Goal: Task Accomplishment & Management: Complete application form

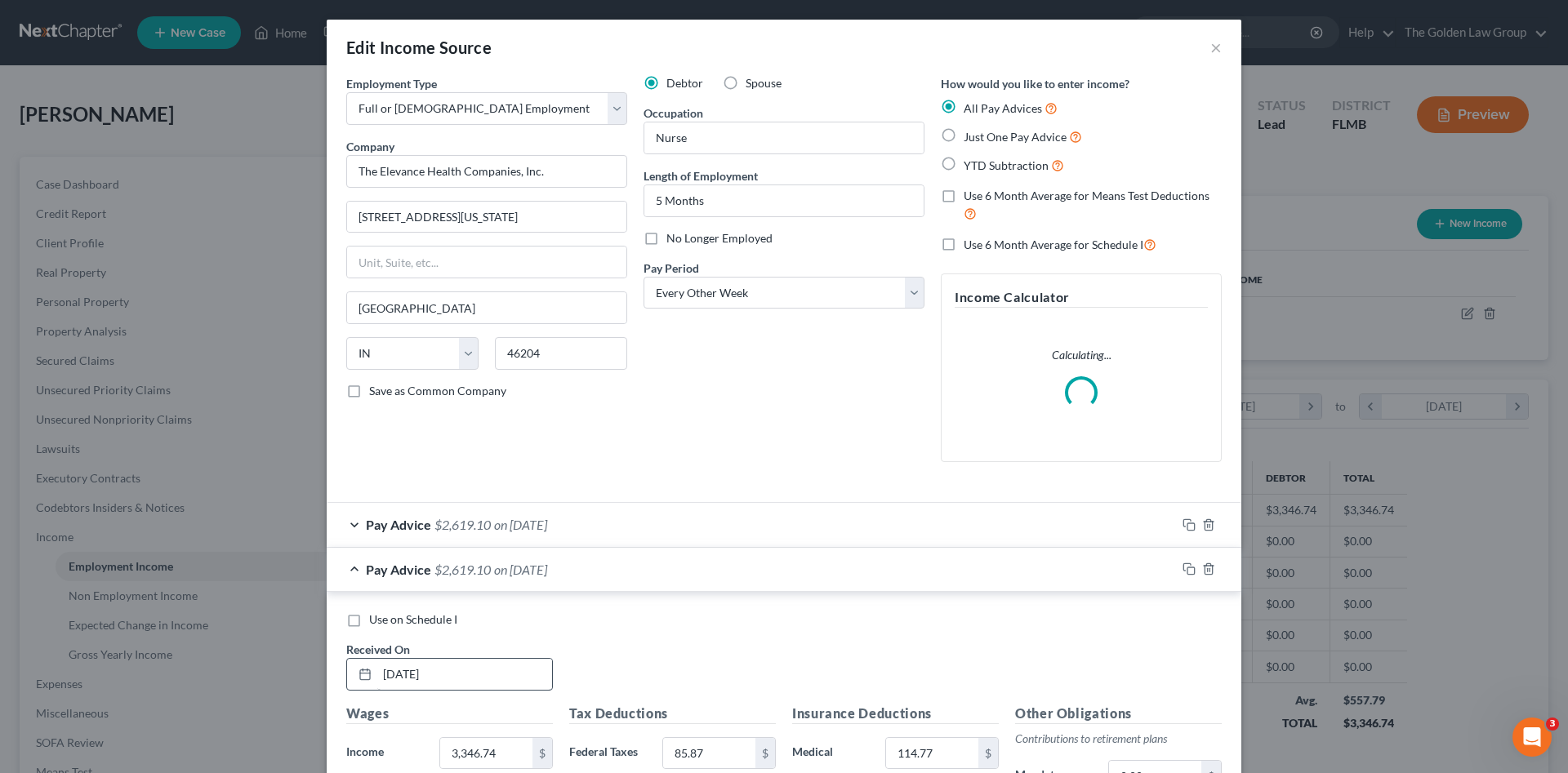
scroll to position [412, 0]
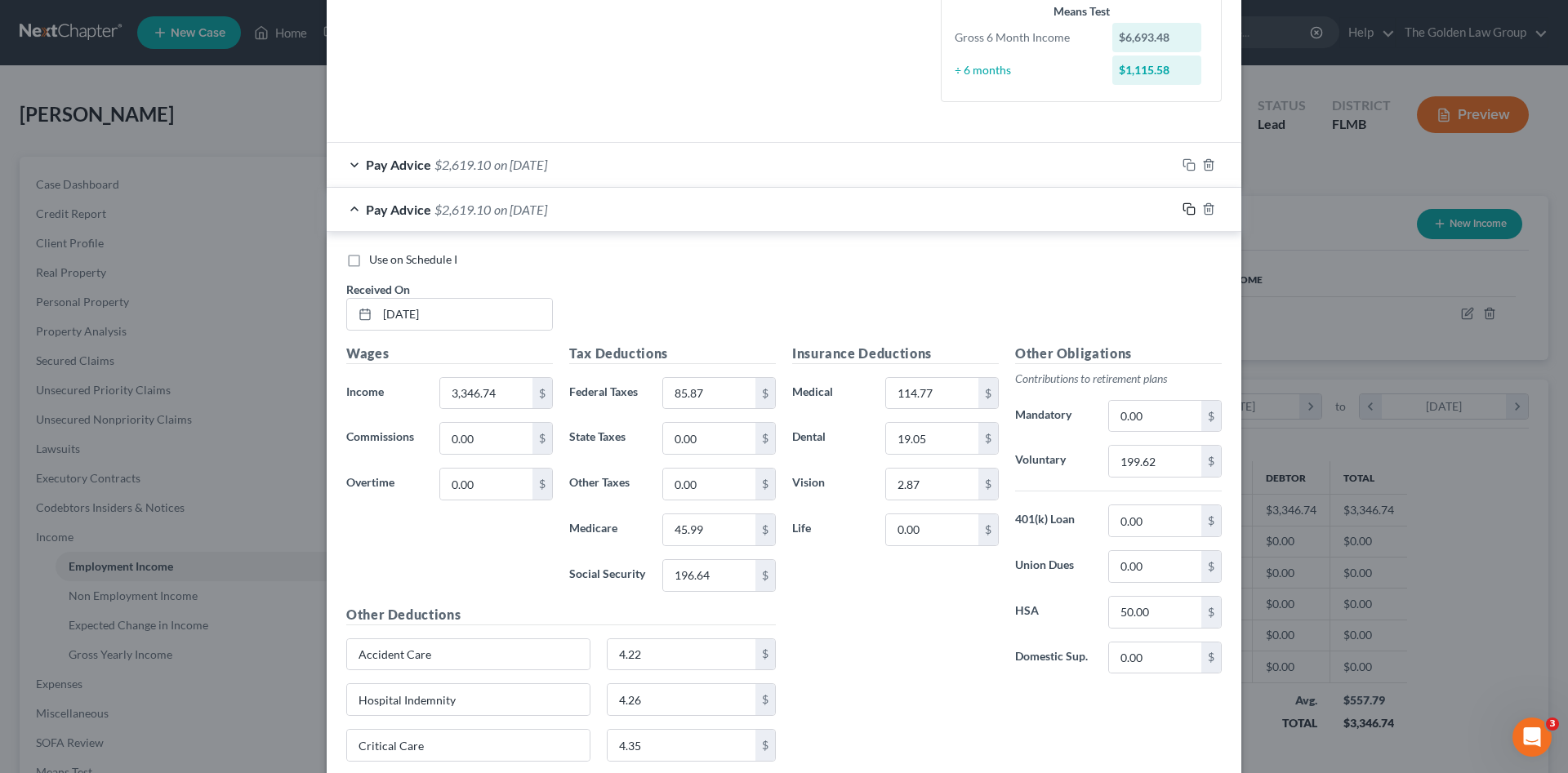
click at [1183, 206] on icon "button" at bounding box center [1189, 209] width 13 height 13
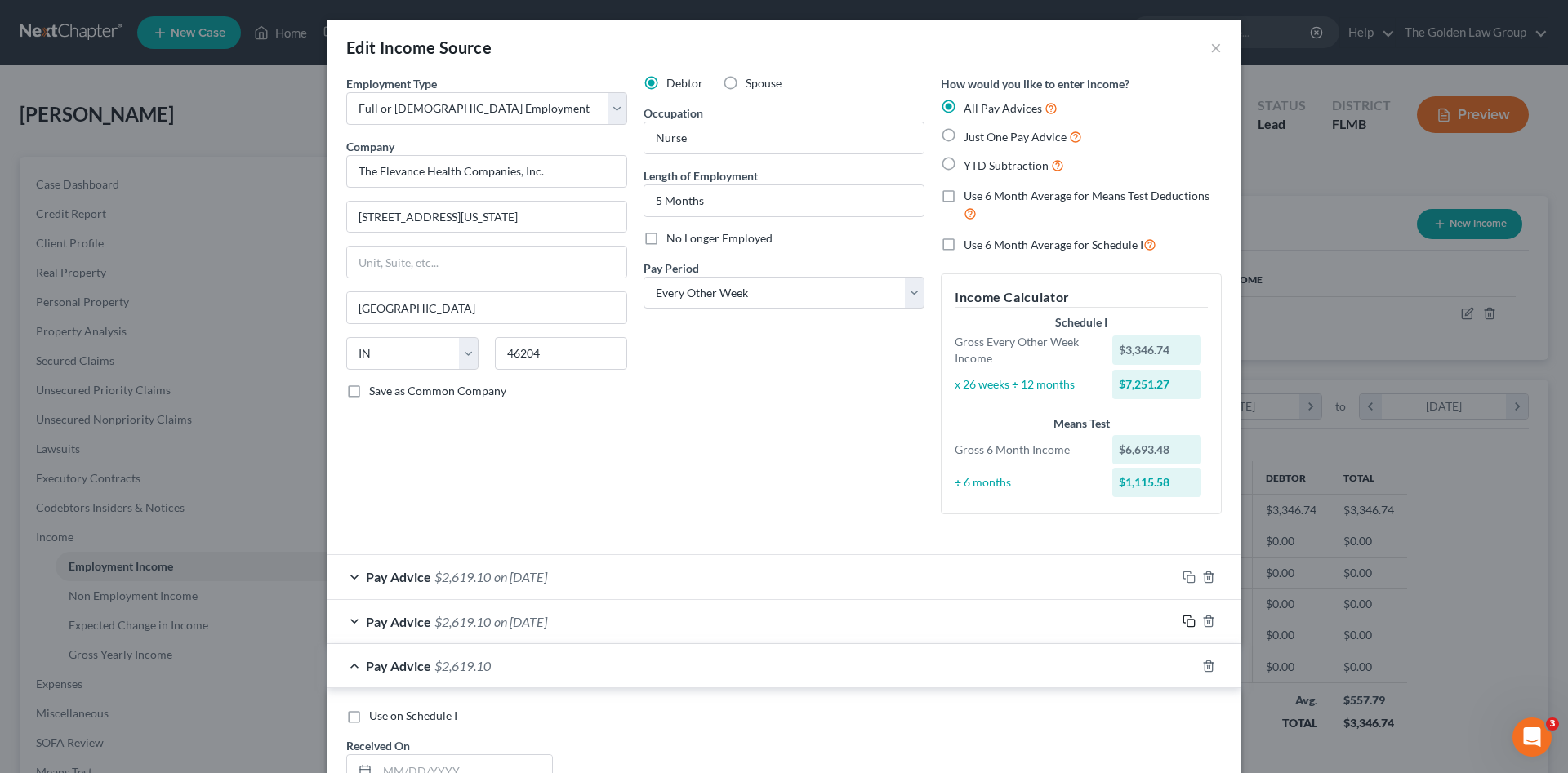
scroll to position [137, 0]
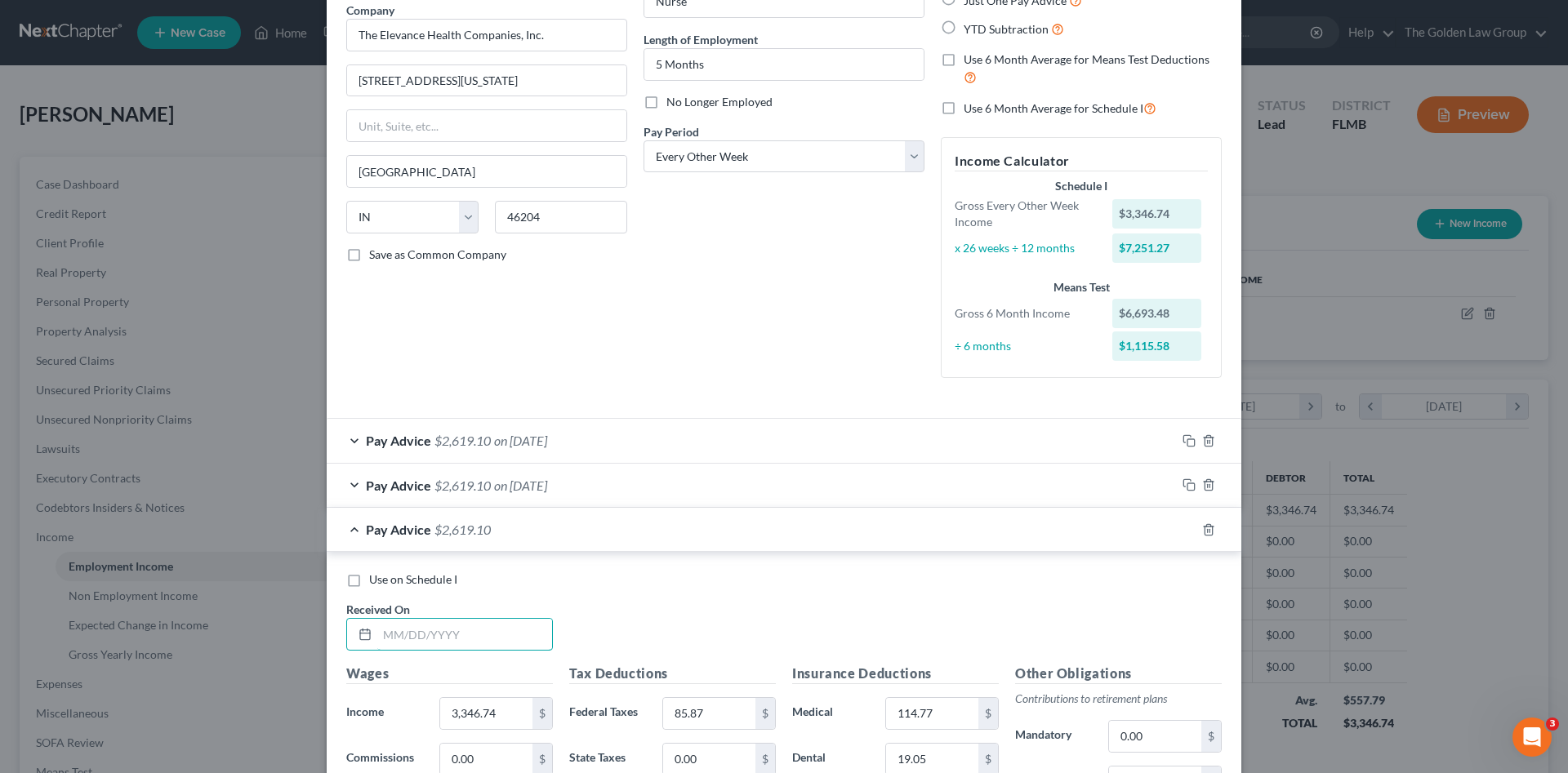
drag, startPoint x: 477, startPoint y: 634, endPoint x: 494, endPoint y: 606, distance: 32.8
click at [476, 634] on input "text" at bounding box center [465, 635] width 175 height 31
click at [434, 644] on input "text" at bounding box center [465, 635] width 175 height 31
type input "04/11/2025"
type input "3,346.74"
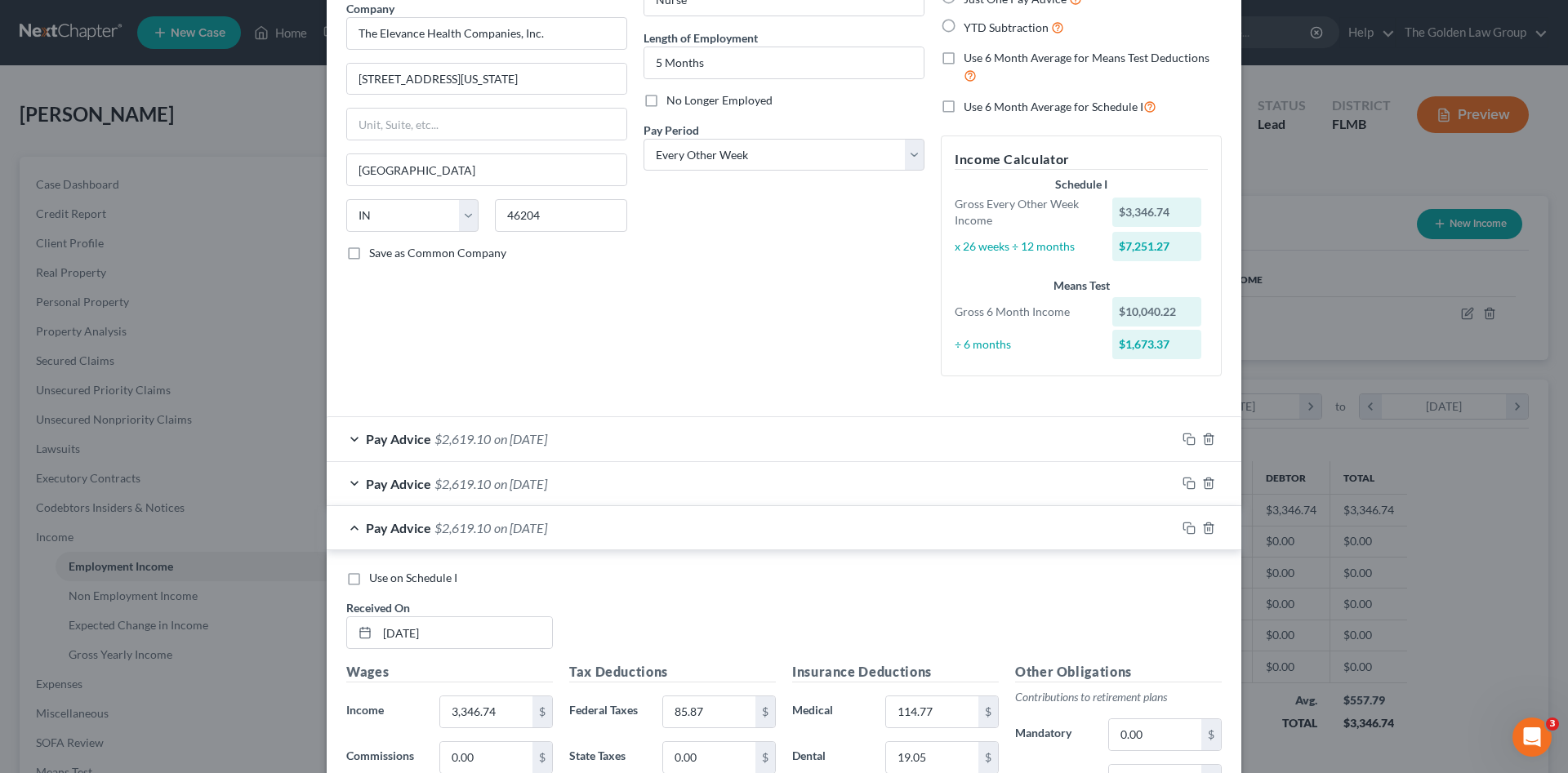
scroll to position [555, 0]
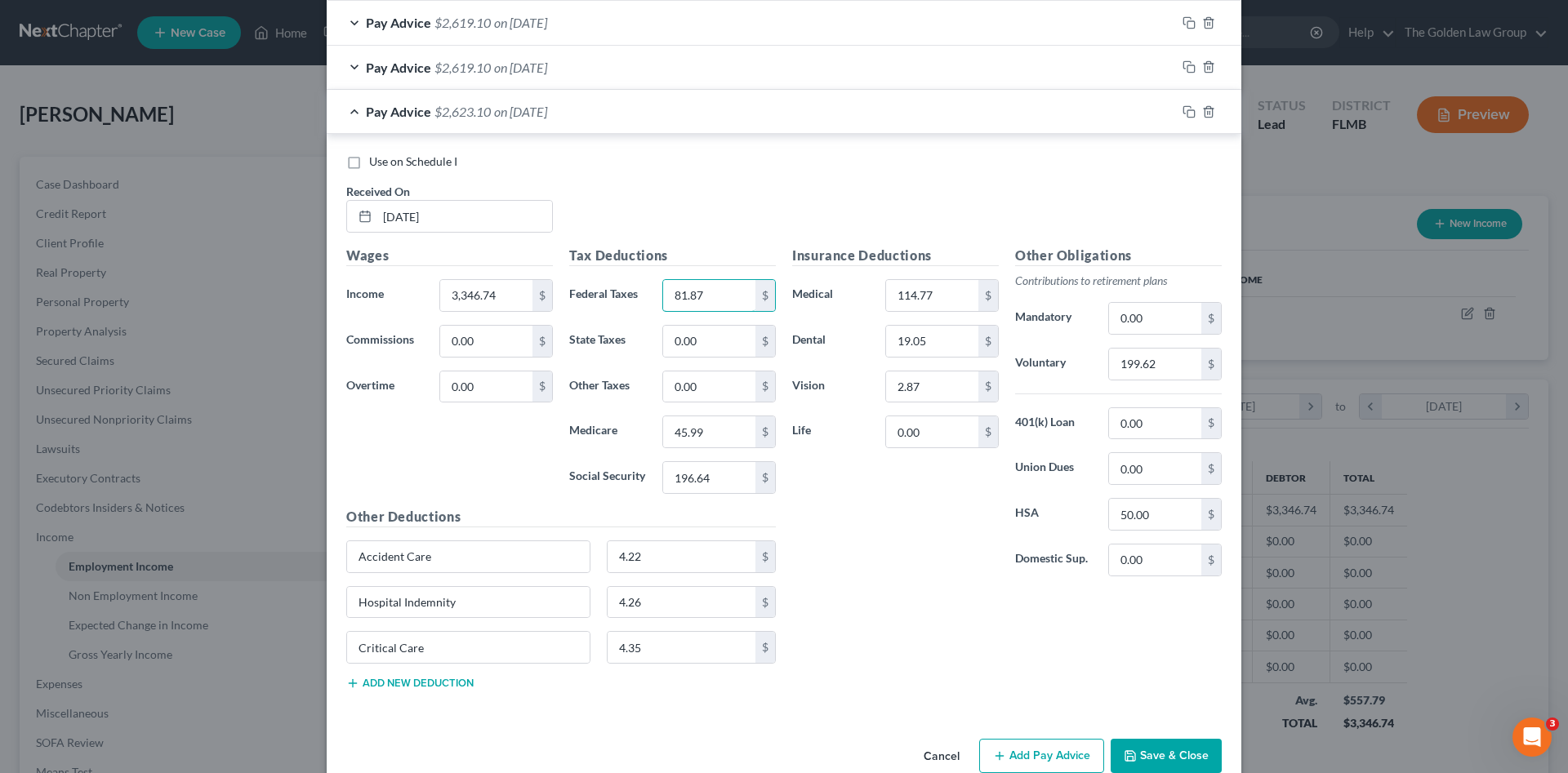
type input "81.87"
type input "45.99"
type input "196.64"
click at [1122, 367] on input "199.62" at bounding box center [1156, 363] width 92 height 31
type input "232.89"
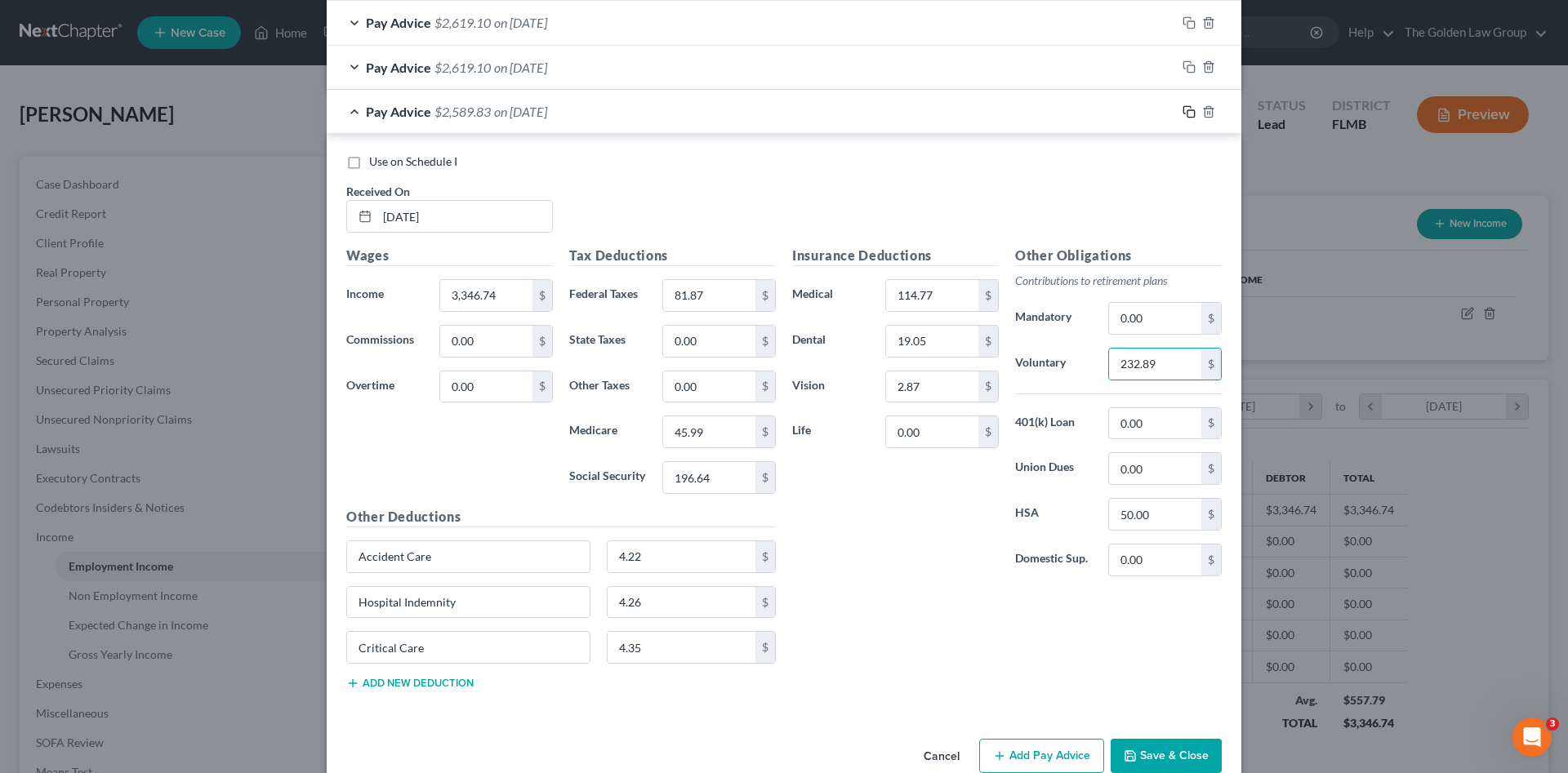
click at [1187, 107] on icon "button" at bounding box center [1189, 112] width 13 height 13
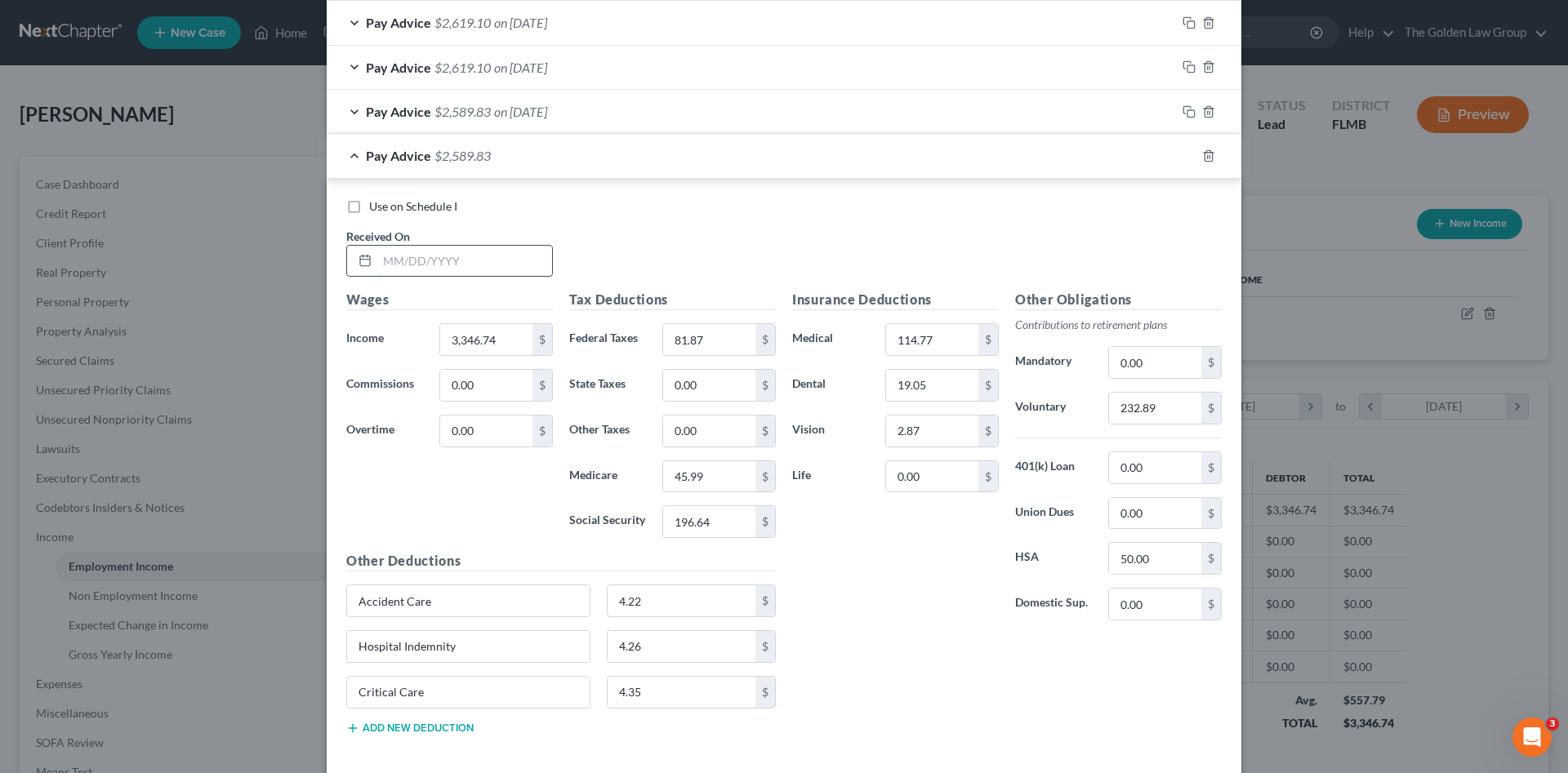
click at [452, 256] on input "text" at bounding box center [465, 261] width 175 height 31
click at [445, 260] on input "text" at bounding box center [465, 261] width 175 height 31
type input "04/25/2025"
type input "3"
type input "3,396.66"
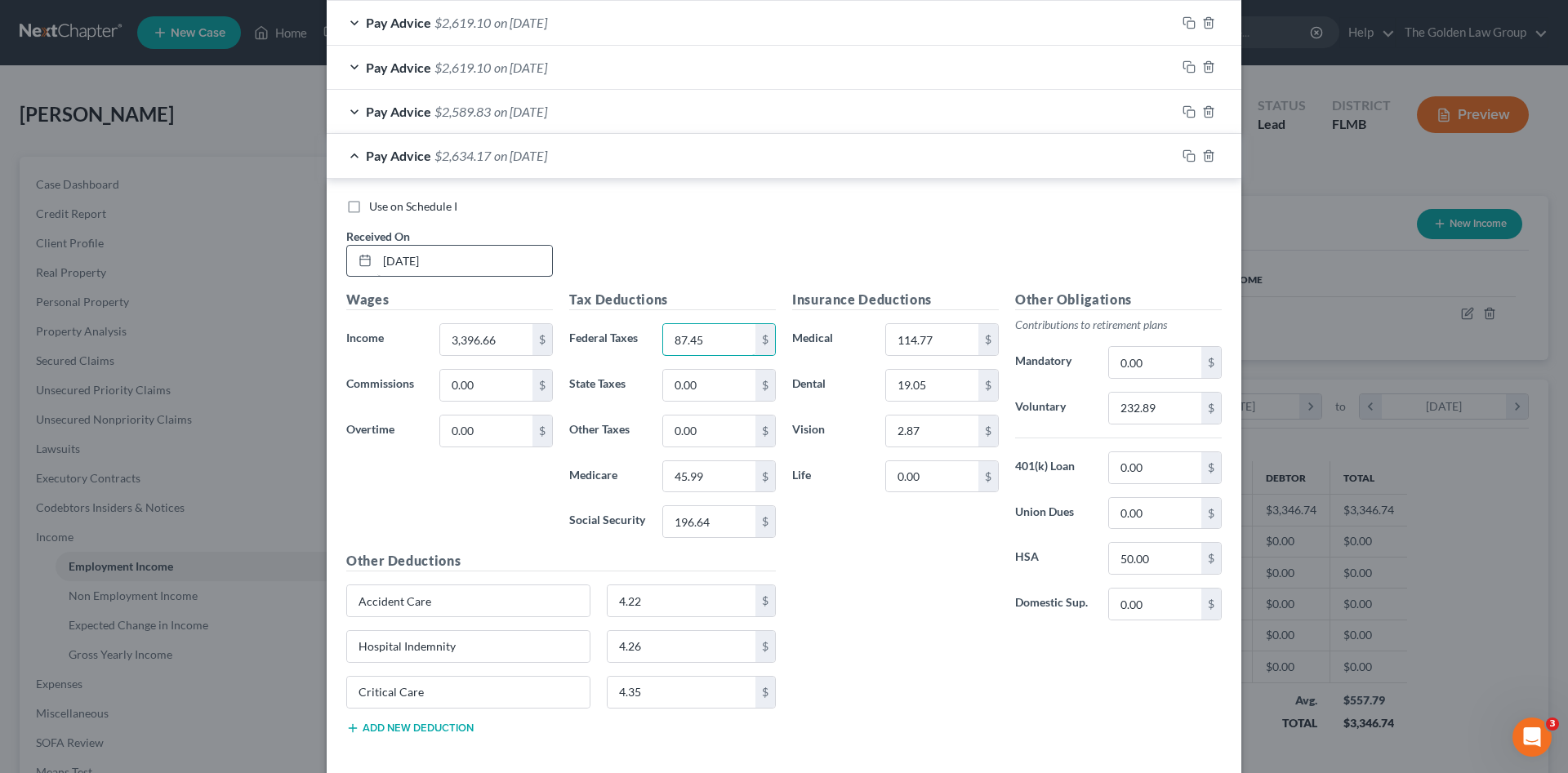
type input "87.45"
type input "46.71"
type input "199.73"
click at [1151, 410] on input "232.89" at bounding box center [1156, 408] width 92 height 31
type input "236.38"
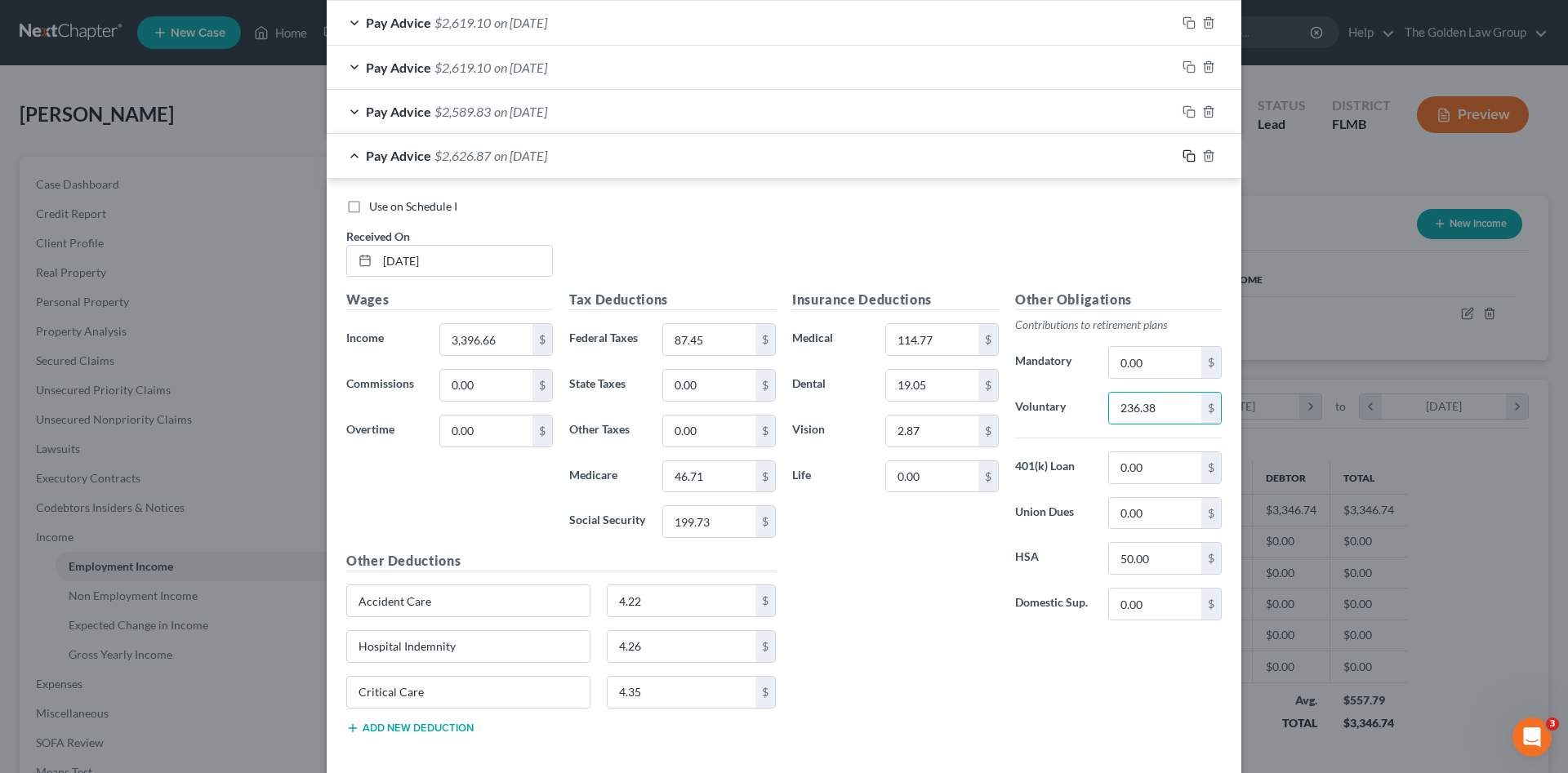
click at [1187, 151] on icon "button" at bounding box center [1189, 156] width 13 height 13
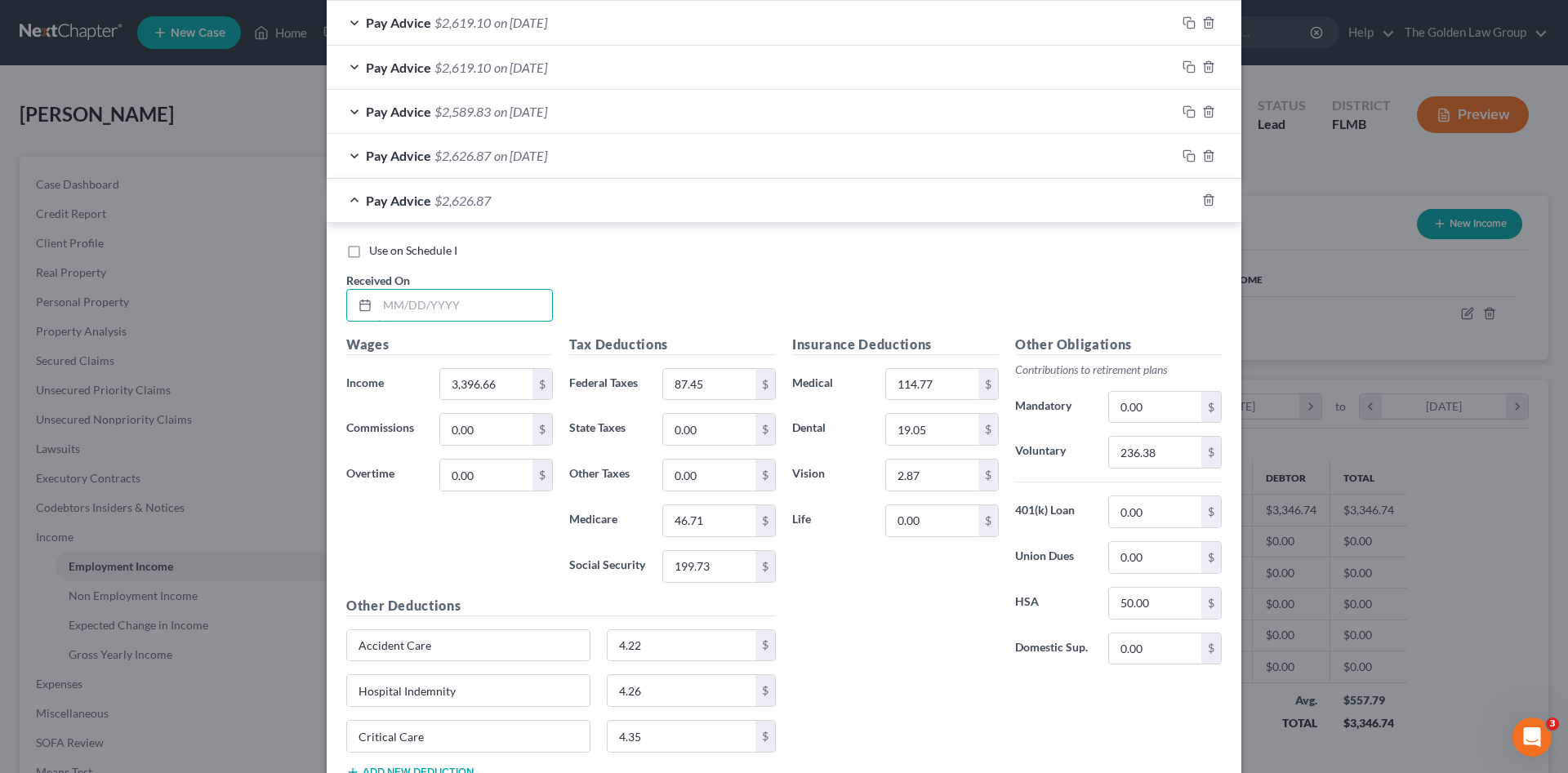
drag, startPoint x: 490, startPoint y: 299, endPoint x: 565, endPoint y: 327, distance: 80.1
click at [489, 300] on input "text" at bounding box center [465, 305] width 175 height 31
click at [480, 305] on input "text" at bounding box center [465, 305] width 175 height 31
type input "05/09/2025"
type input "3,373.77"
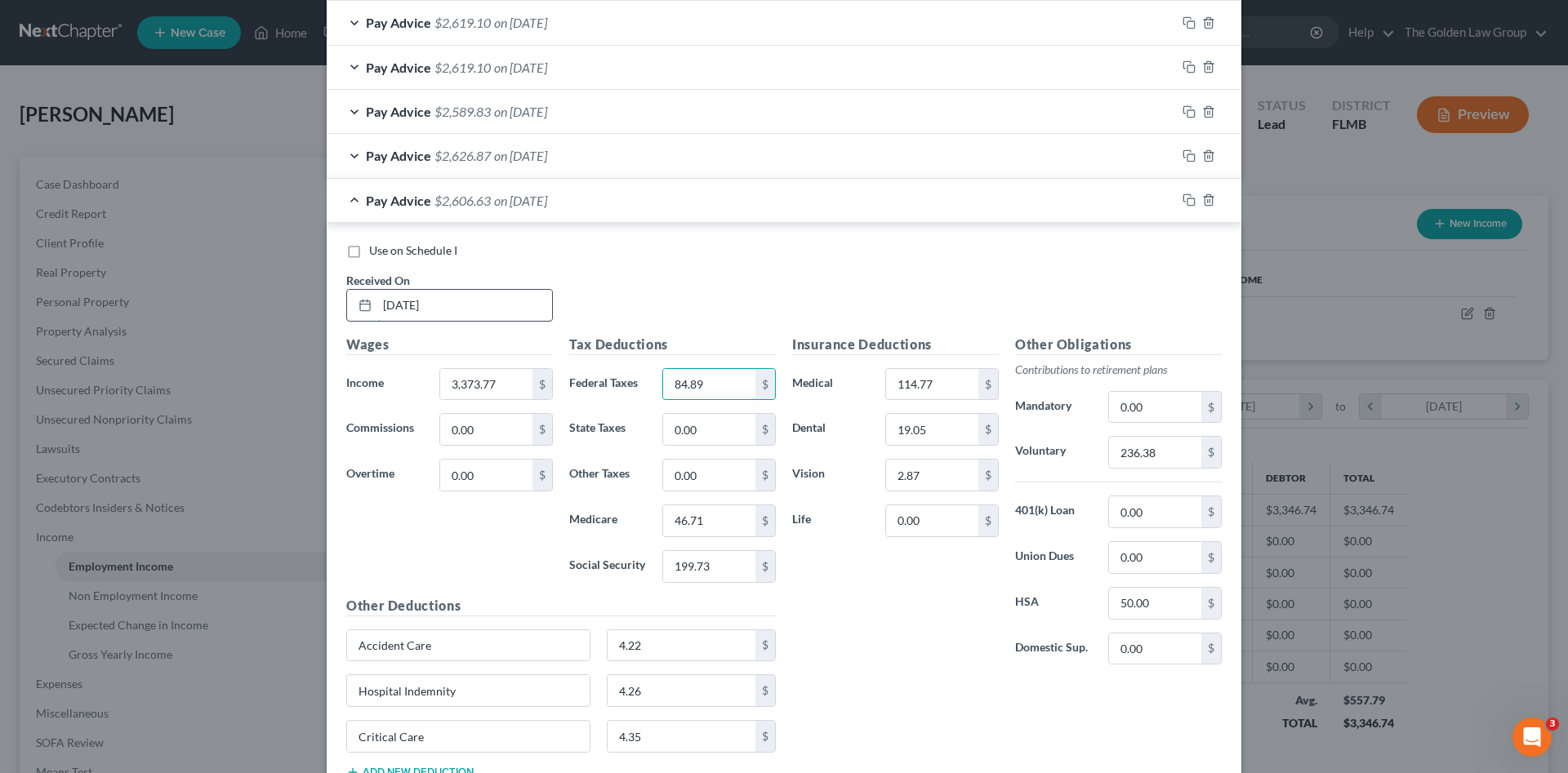
type input "84.89"
type input "46.38"
type input "198.31"
click at [1134, 457] on input "236.38" at bounding box center [1156, 452] width 92 height 31
type input "234.78"
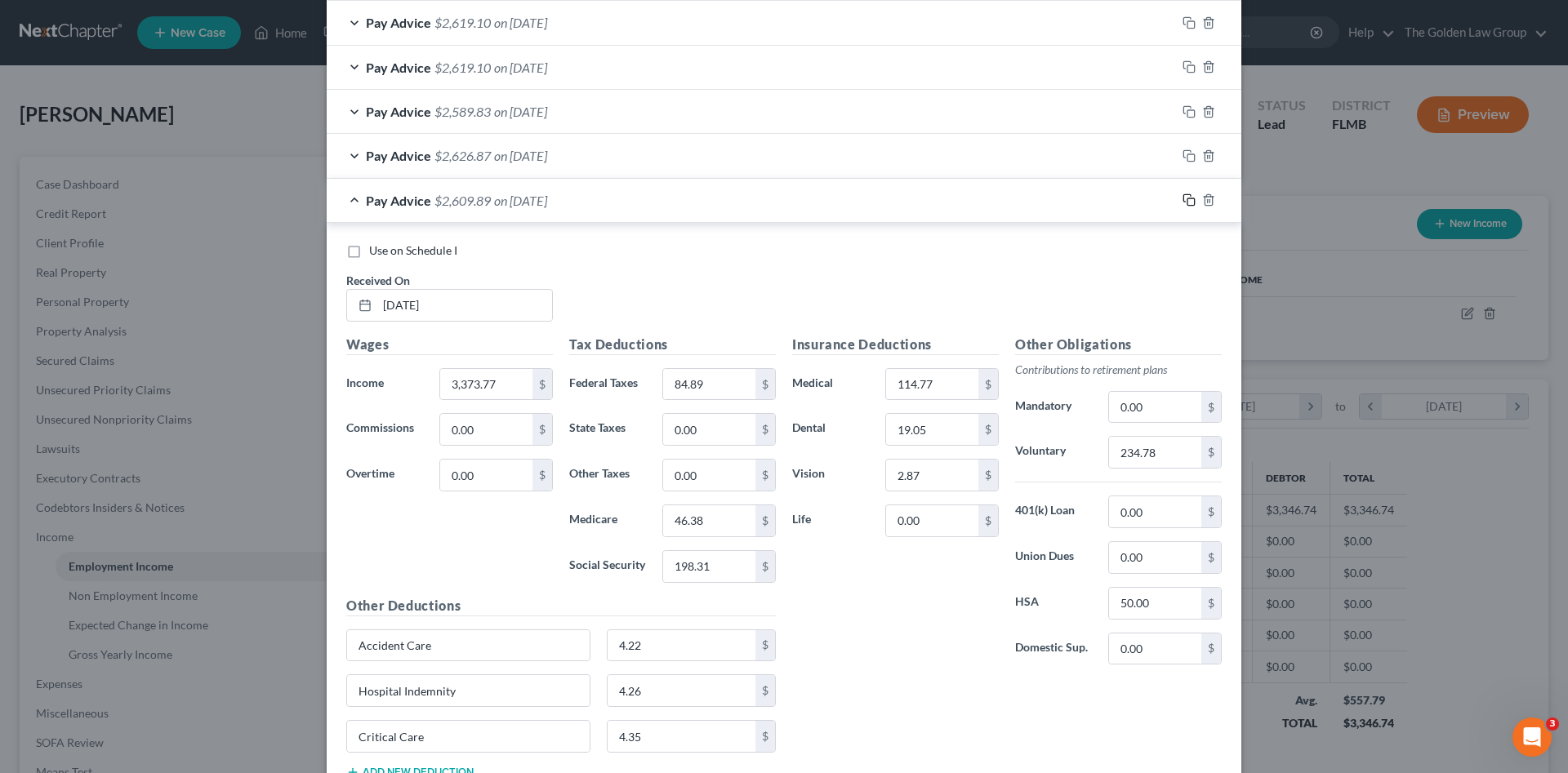
click at [1186, 201] on icon "button" at bounding box center [1189, 201] width 13 height 13
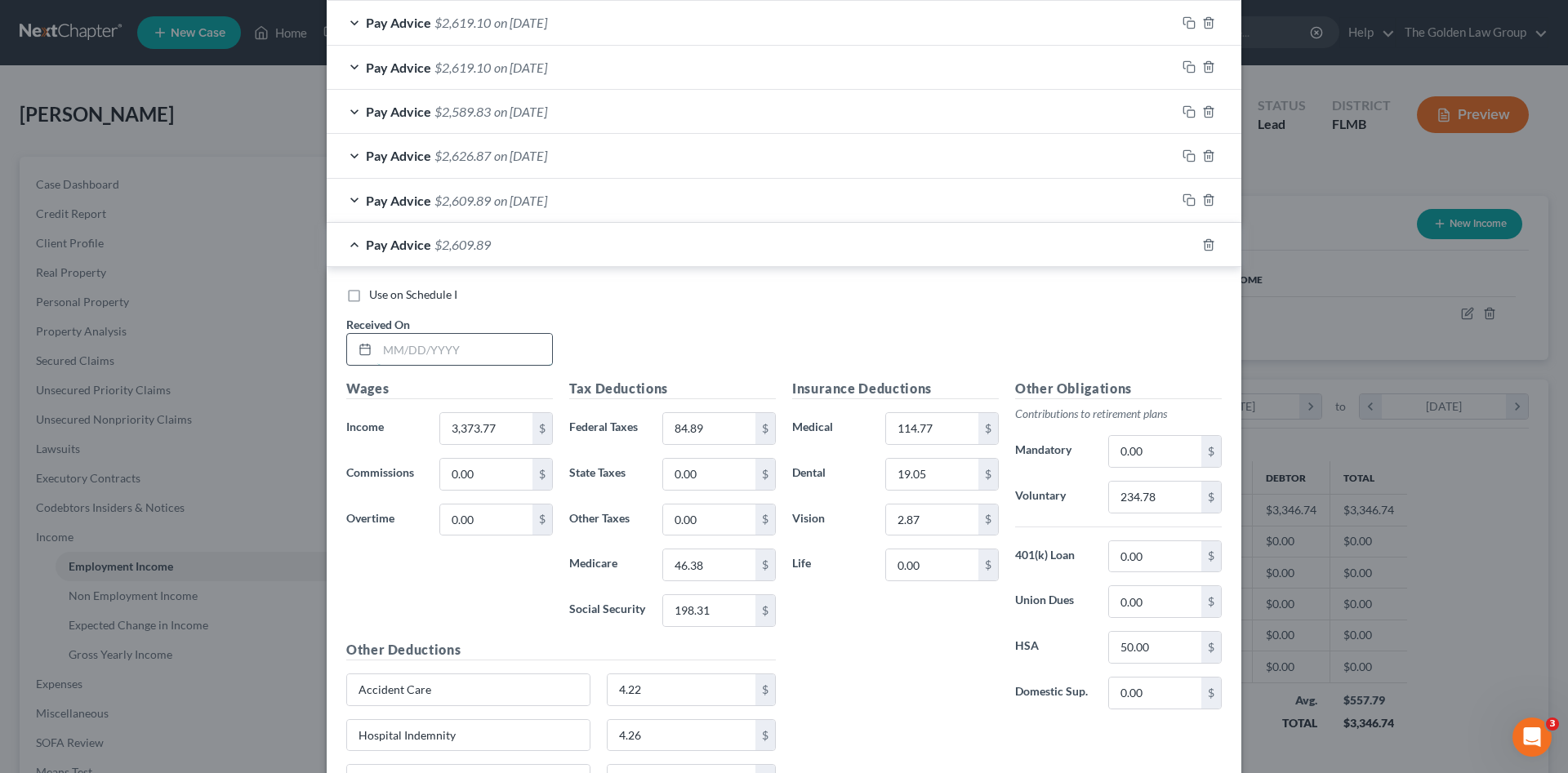
click at [464, 358] on input "text" at bounding box center [465, 349] width 175 height 31
click at [475, 340] on input "text" at bounding box center [465, 349] width 175 height 31
type input "05/23/2025"
type input "3,346.74"
type input "2"
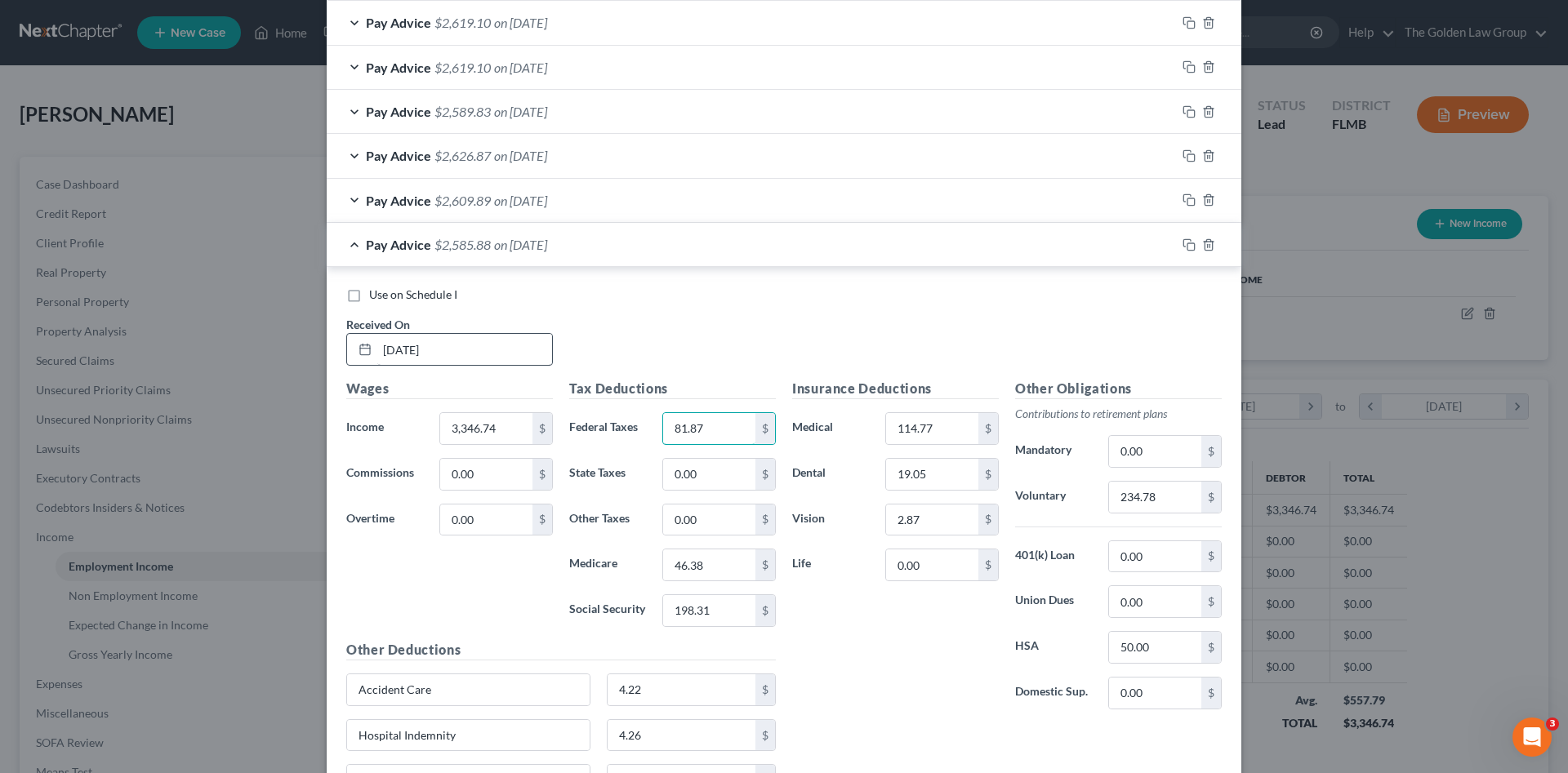
type input "81.87"
type input "45.99"
type input "196.64"
click at [1149, 505] on input "234.78" at bounding box center [1156, 497] width 92 height 31
type input "232.89"
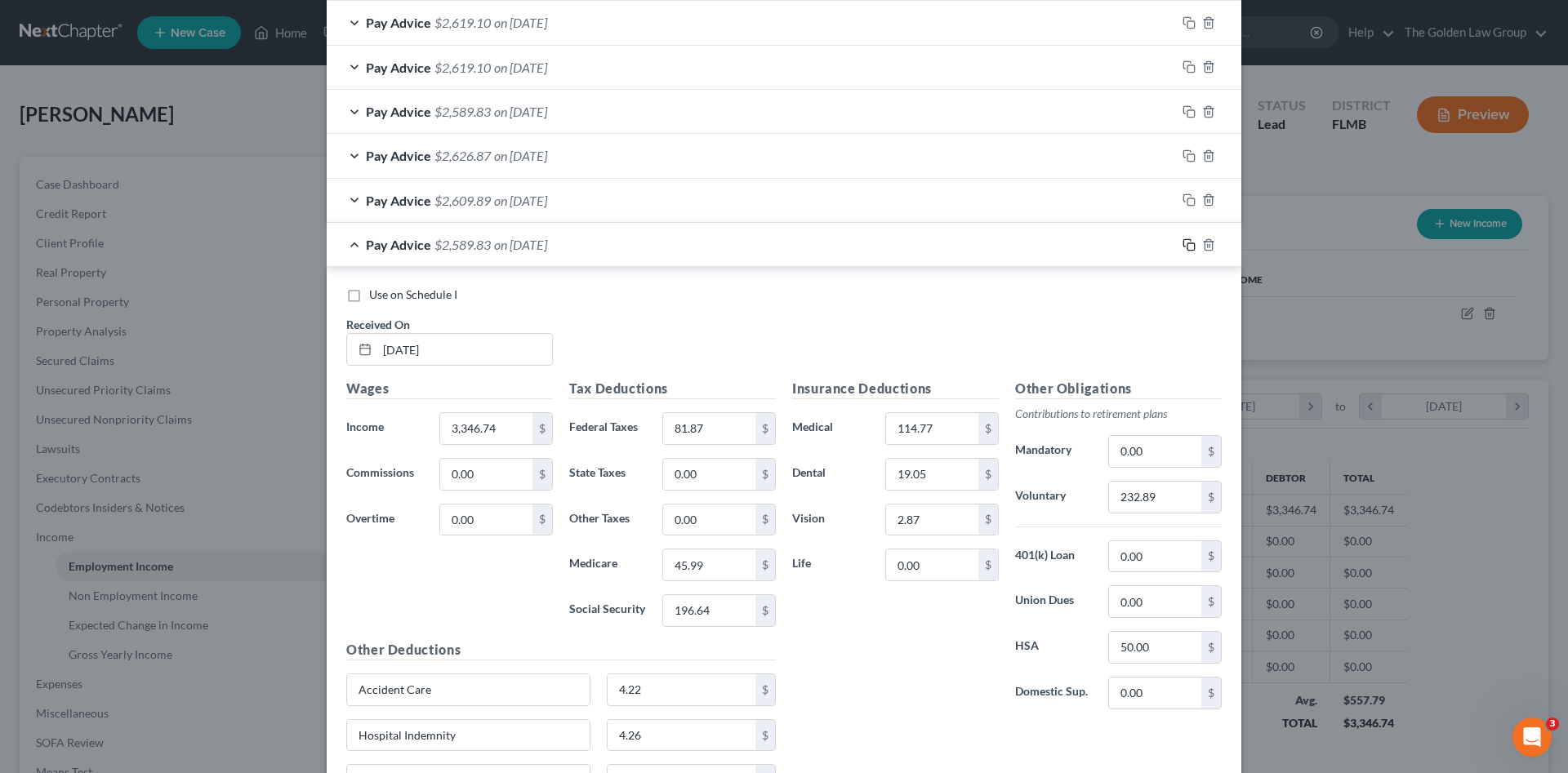
click at [1183, 249] on icon "button" at bounding box center [1189, 245] width 13 height 13
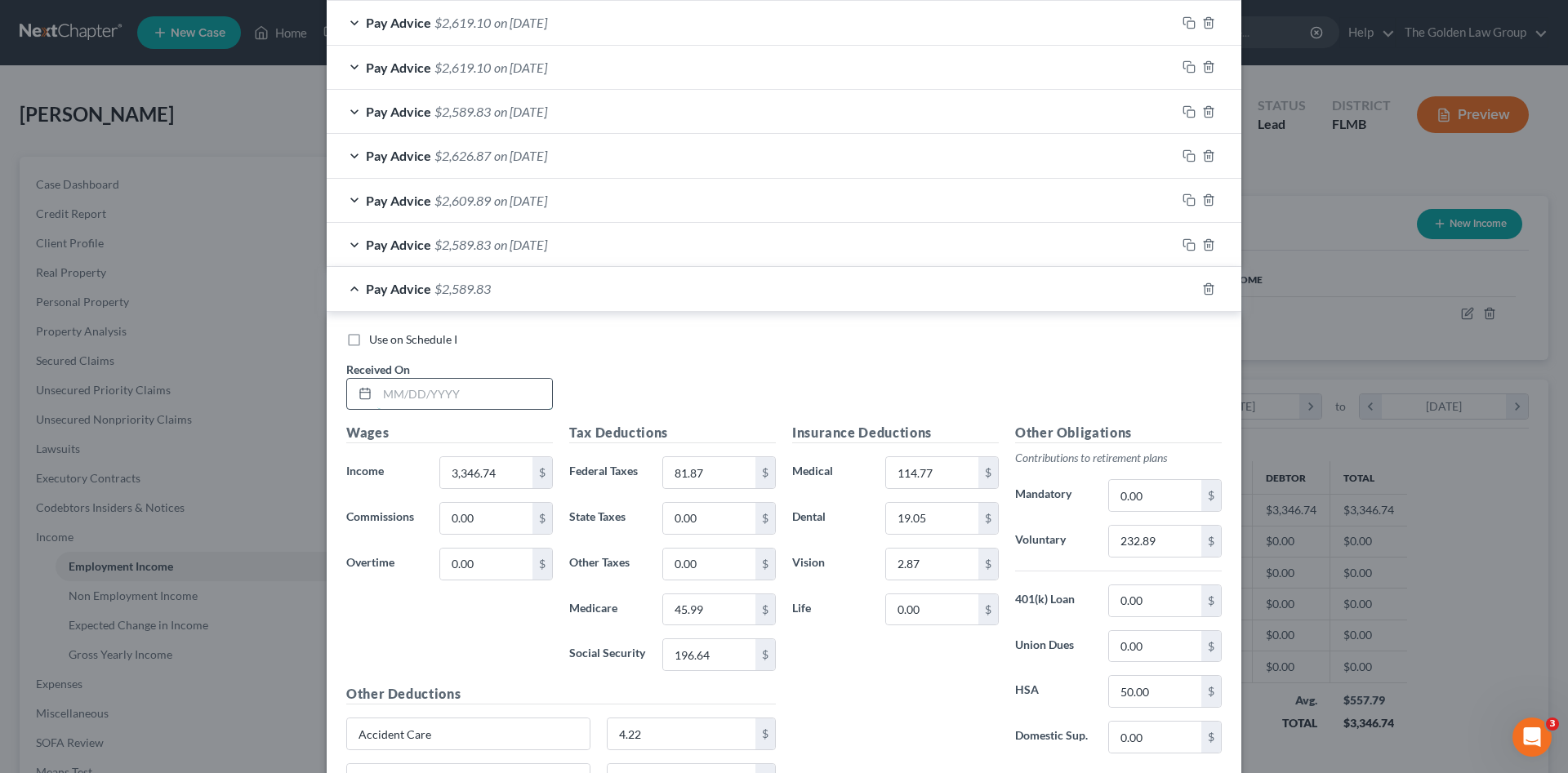
click at [452, 398] on input "text" at bounding box center [465, 394] width 175 height 31
type input "06/06/2025"
type input "3,404.98"
type input "88.37"
type input "46.83"
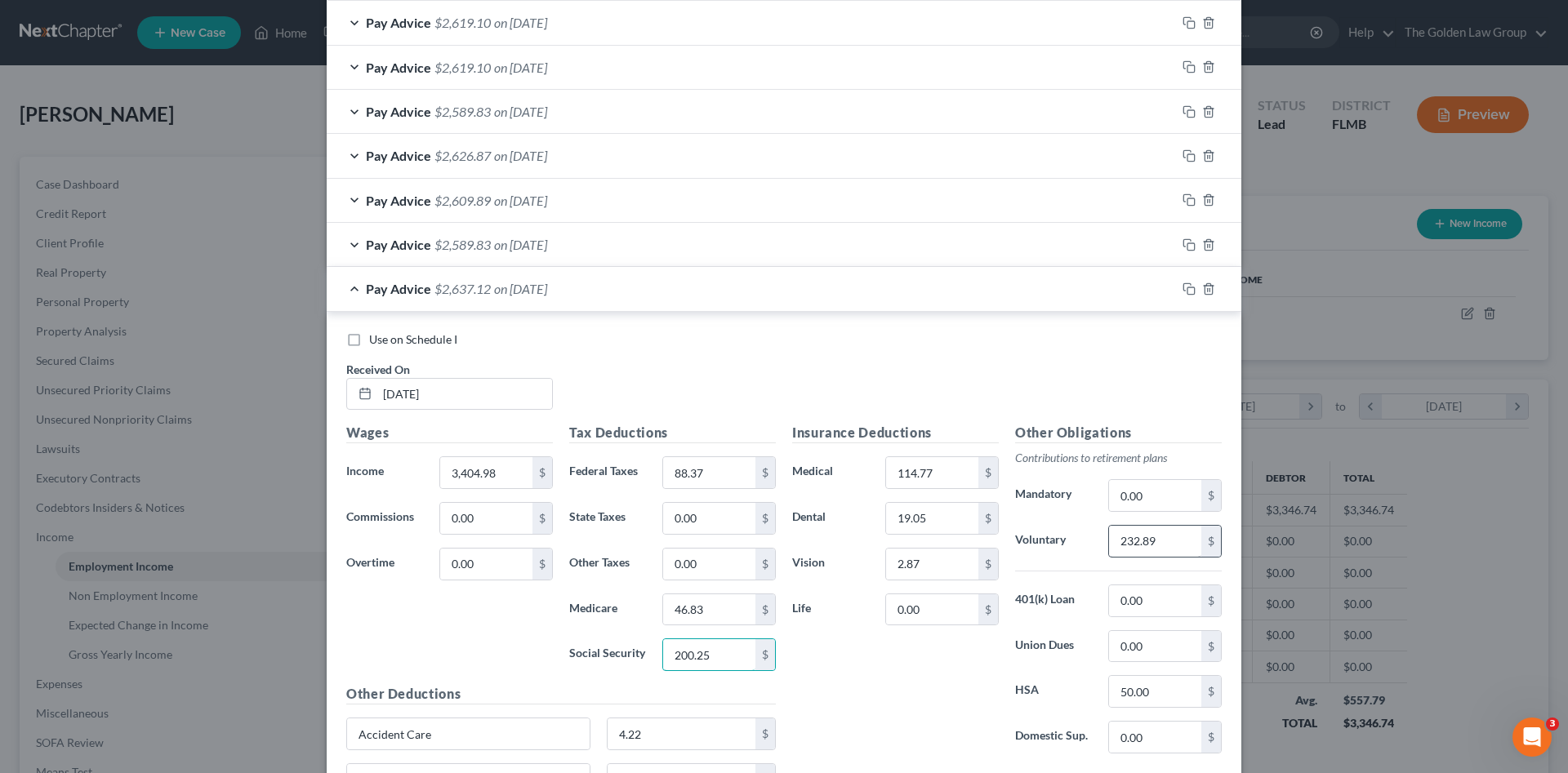
type input "200.25"
click at [1155, 542] on input "232.89" at bounding box center [1156, 541] width 92 height 31
type input "236.97"
click at [1188, 287] on rect "button" at bounding box center [1191, 291] width 8 height 8
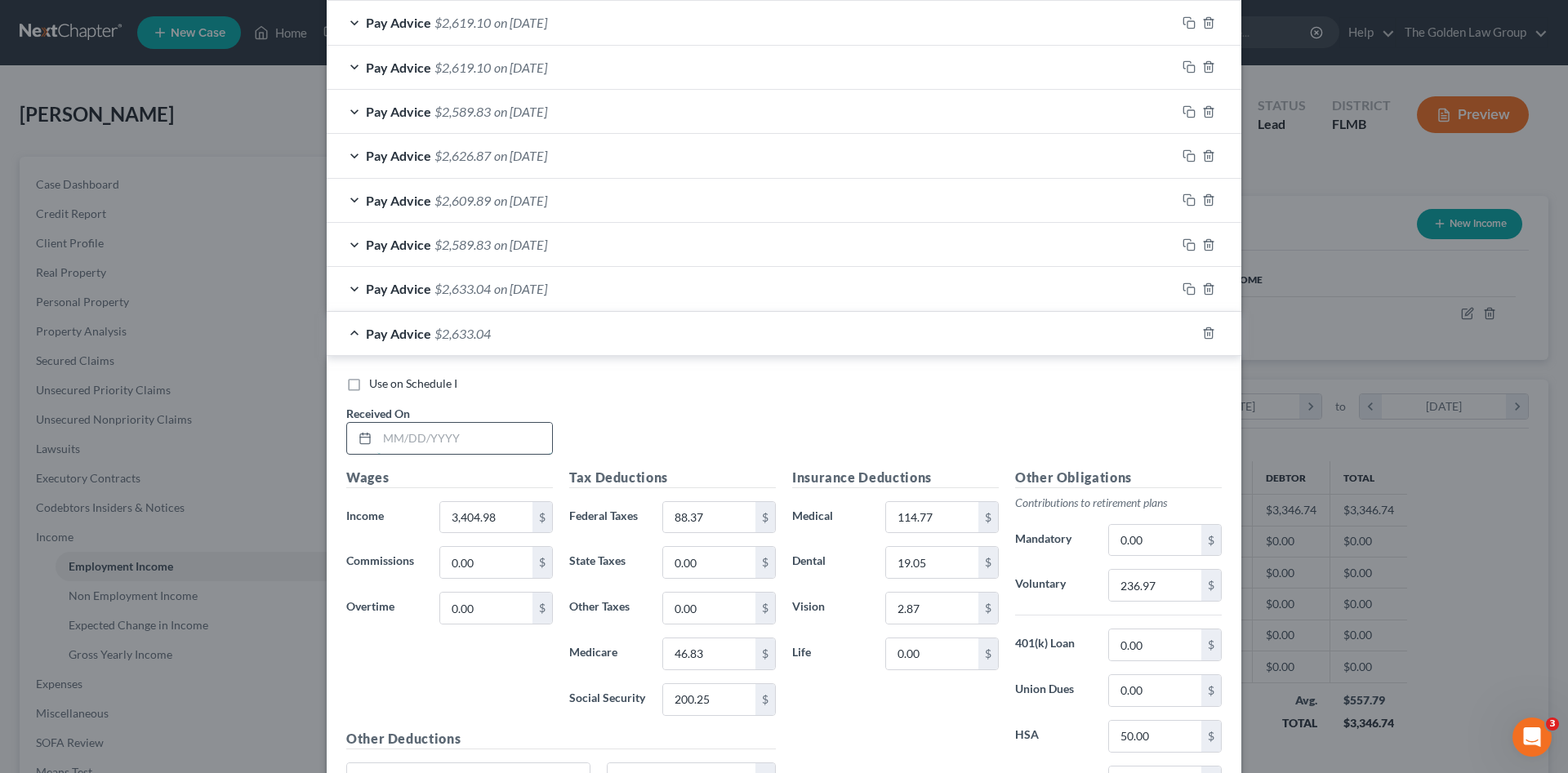
click at [428, 450] on input "text" at bounding box center [465, 438] width 175 height 31
click at [456, 448] on input "text" at bounding box center [465, 438] width 175 height 31
type input "06/20/2025"
type input "3,346.74"
type input "81.87"
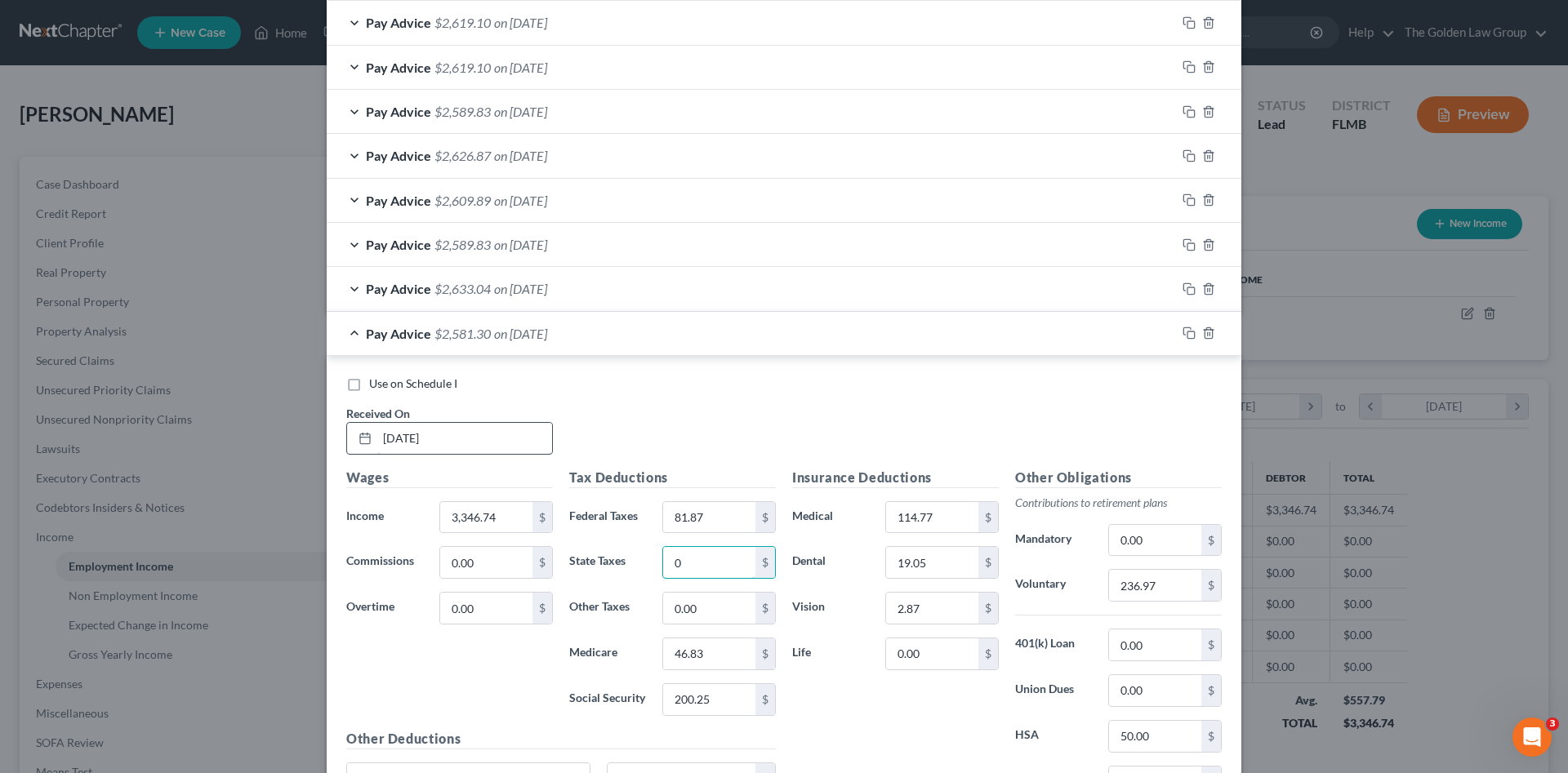
type input "0"
type input "4"
type input "45.99"
type input "8"
type input "196.64"
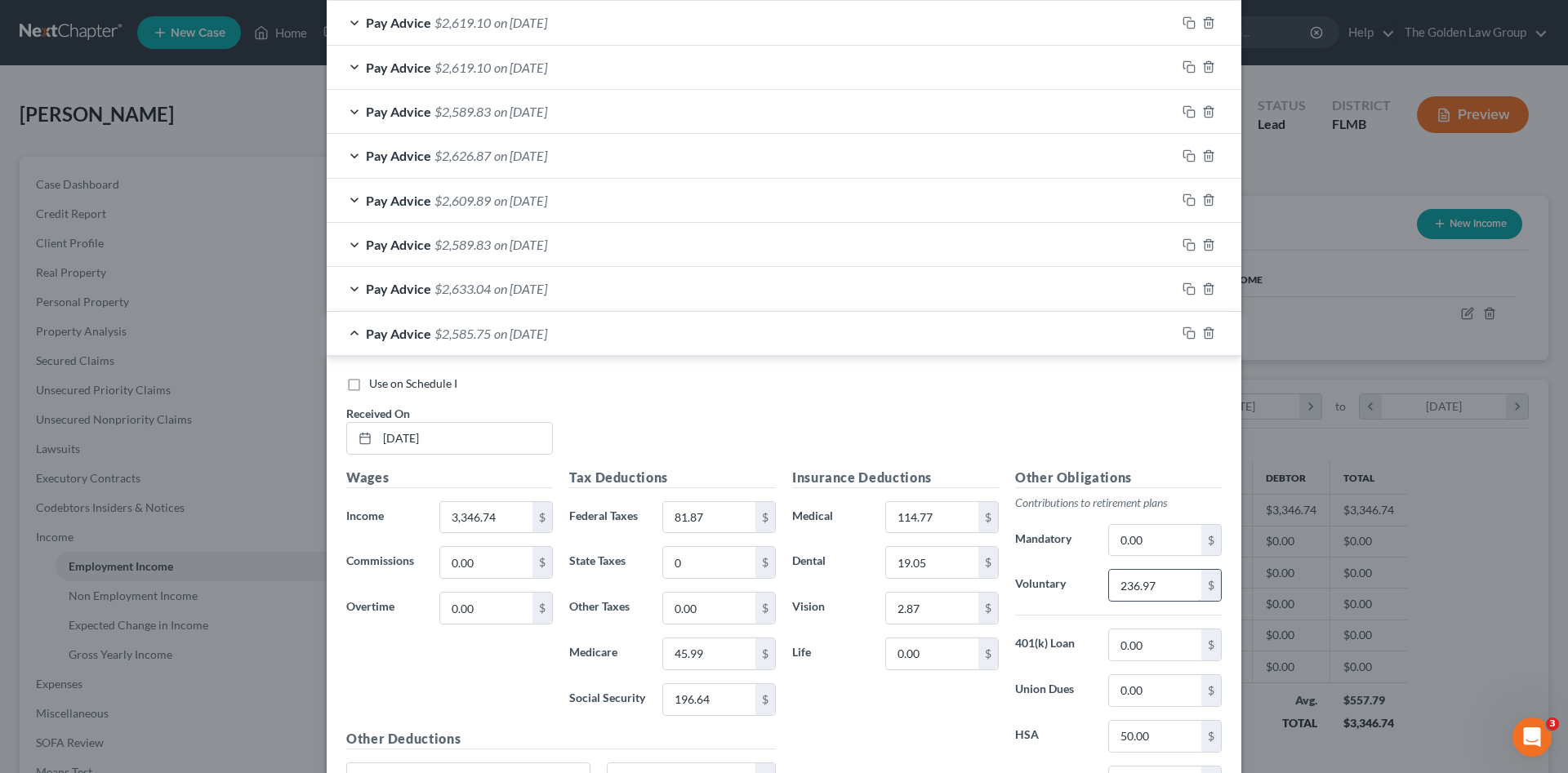
click at [1164, 589] on input "236.97" at bounding box center [1156, 585] width 92 height 31
type input "232.89"
click at [1183, 338] on icon "button" at bounding box center [1189, 333] width 13 height 13
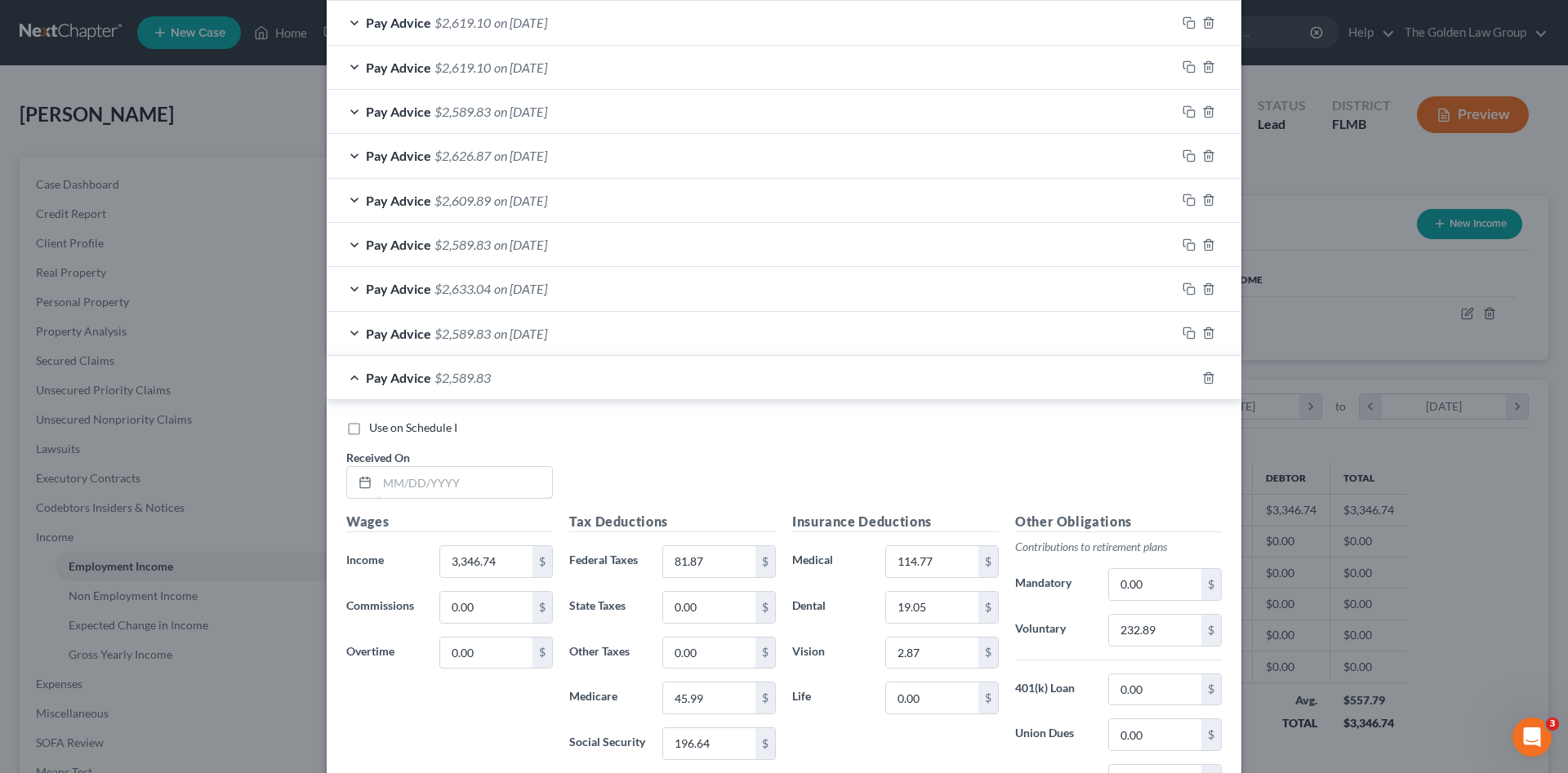
drag, startPoint x: 465, startPoint y: 475, endPoint x: 157, endPoint y: 508, distance: 309.8
click at [462, 476] on input "text" at bounding box center [465, 482] width 175 height 31
click at [403, 482] on input "text" at bounding box center [465, 482] width 175 height 31
type input "07/03/2025"
type input "3,371.71"
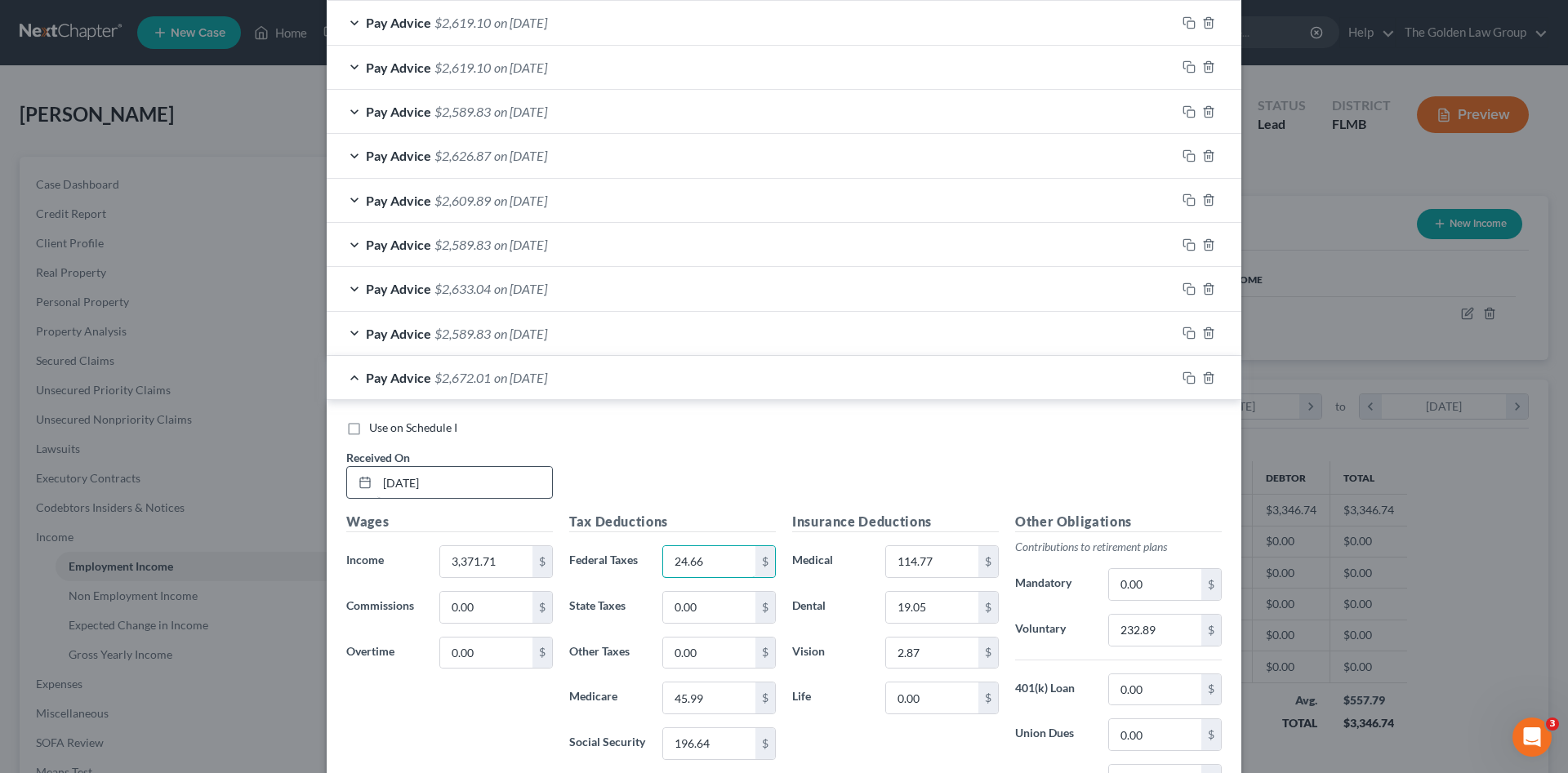
type input "24.66"
type input "46.35"
type input "198.18"
click at [1165, 627] on input "232.89" at bounding box center [1156, 630] width 92 height 31
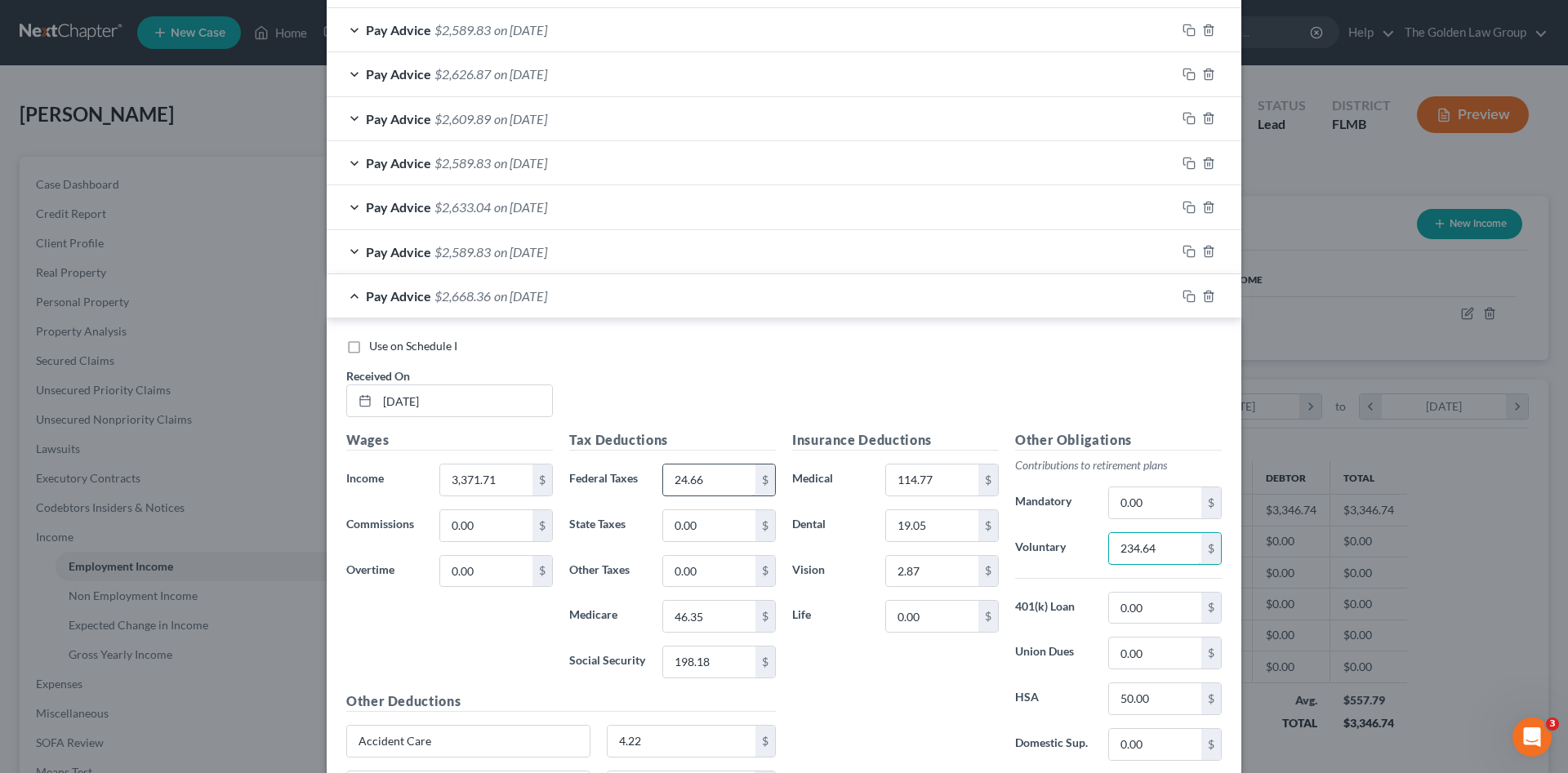
type input "234.64"
click at [702, 485] on input "24.66" at bounding box center [709, 480] width 92 height 31
type input "84.66"
click at [1185, 297] on icon "button" at bounding box center [1189, 297] width 13 height 13
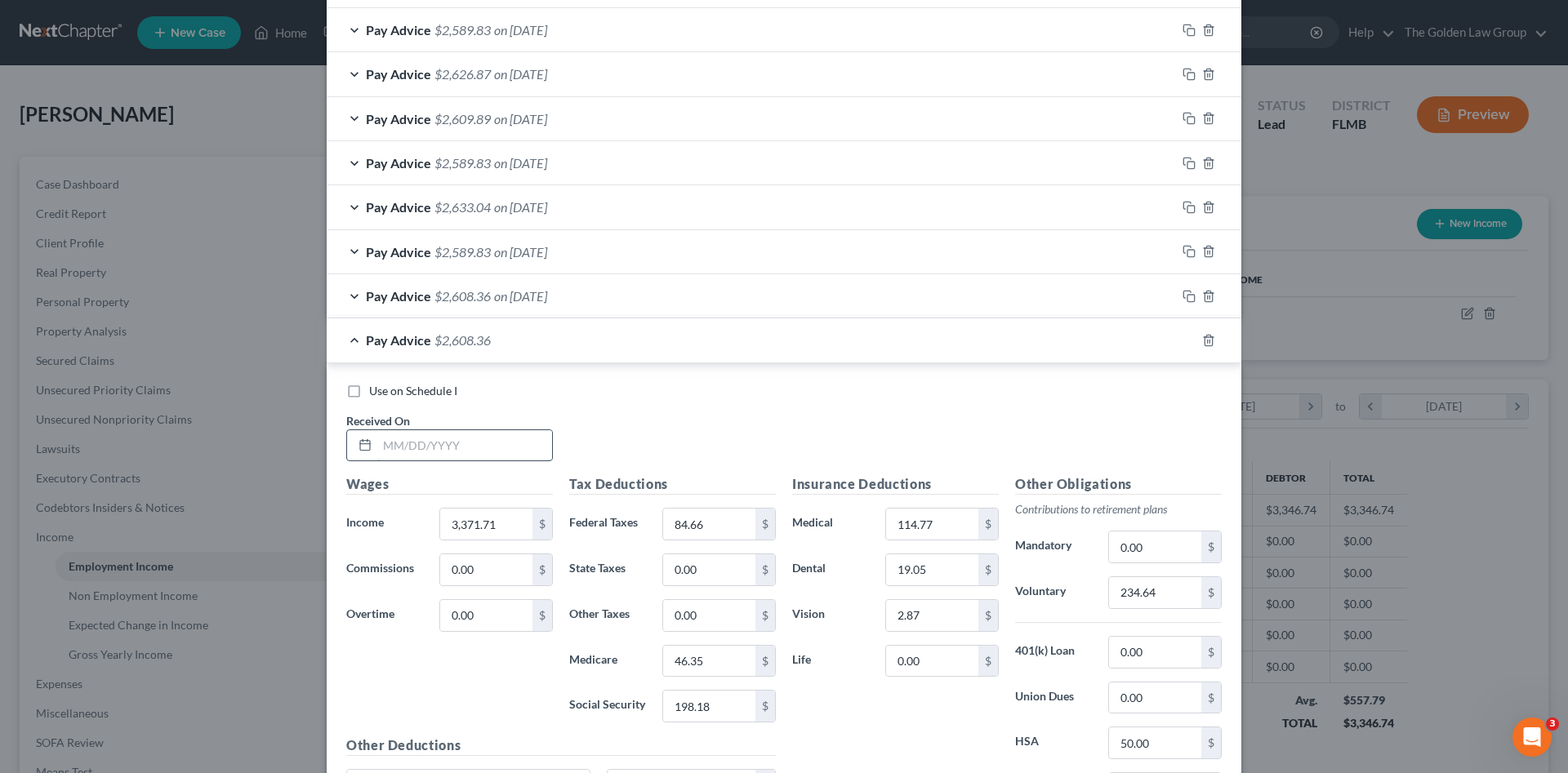
click at [461, 451] on input "text" at bounding box center [465, 445] width 175 height 31
click at [446, 441] on input "text" at bounding box center [465, 445] width 175 height 31
type input "07/18/2025"
type input "3,346.80"
type input "21.88"
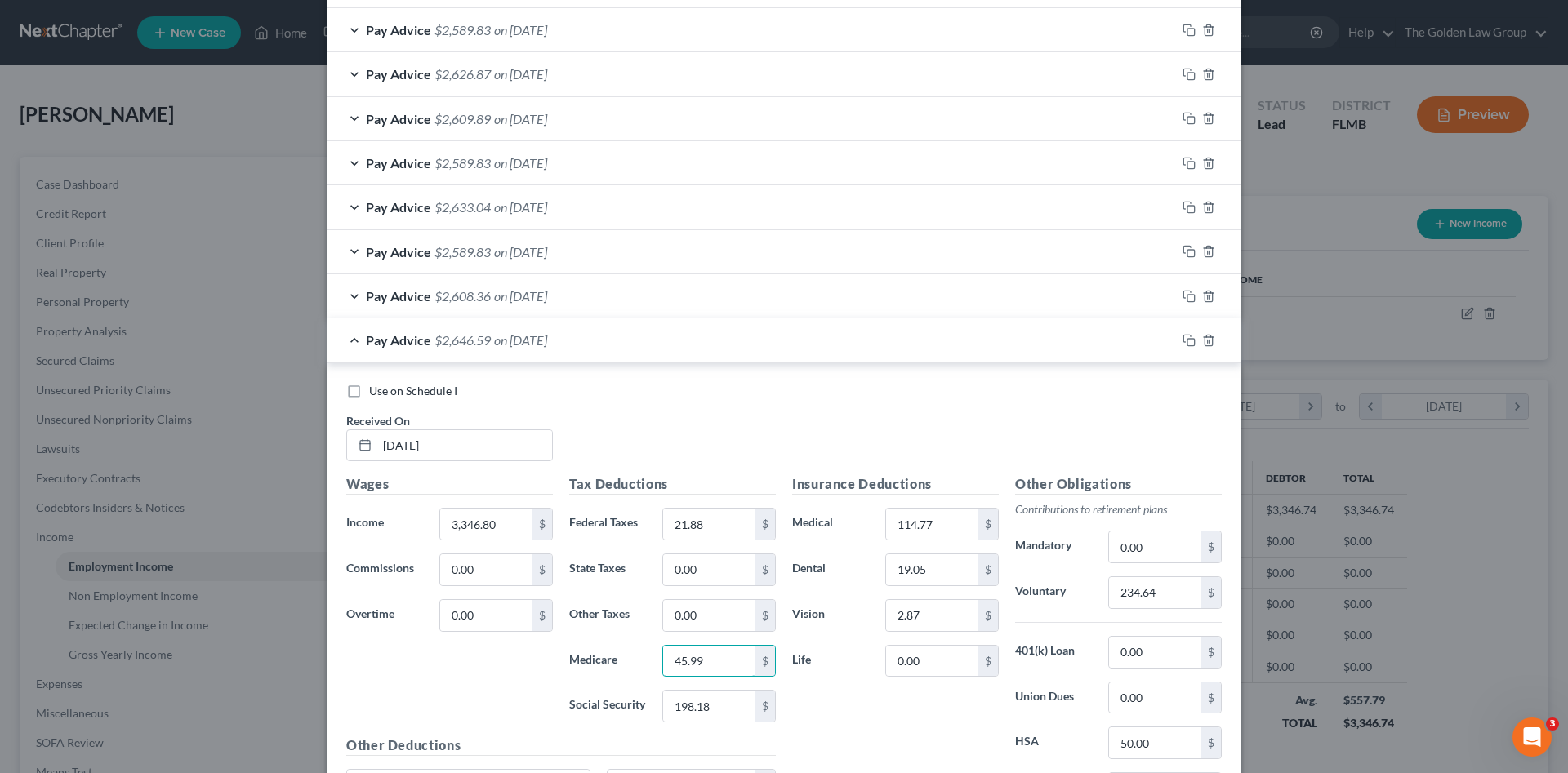
type input "45.99"
type input "196.64"
click at [1161, 590] on input "234.64" at bounding box center [1156, 592] width 92 height 31
type input "232.89"
click at [695, 523] on input "21.88" at bounding box center [709, 523] width 92 height 31
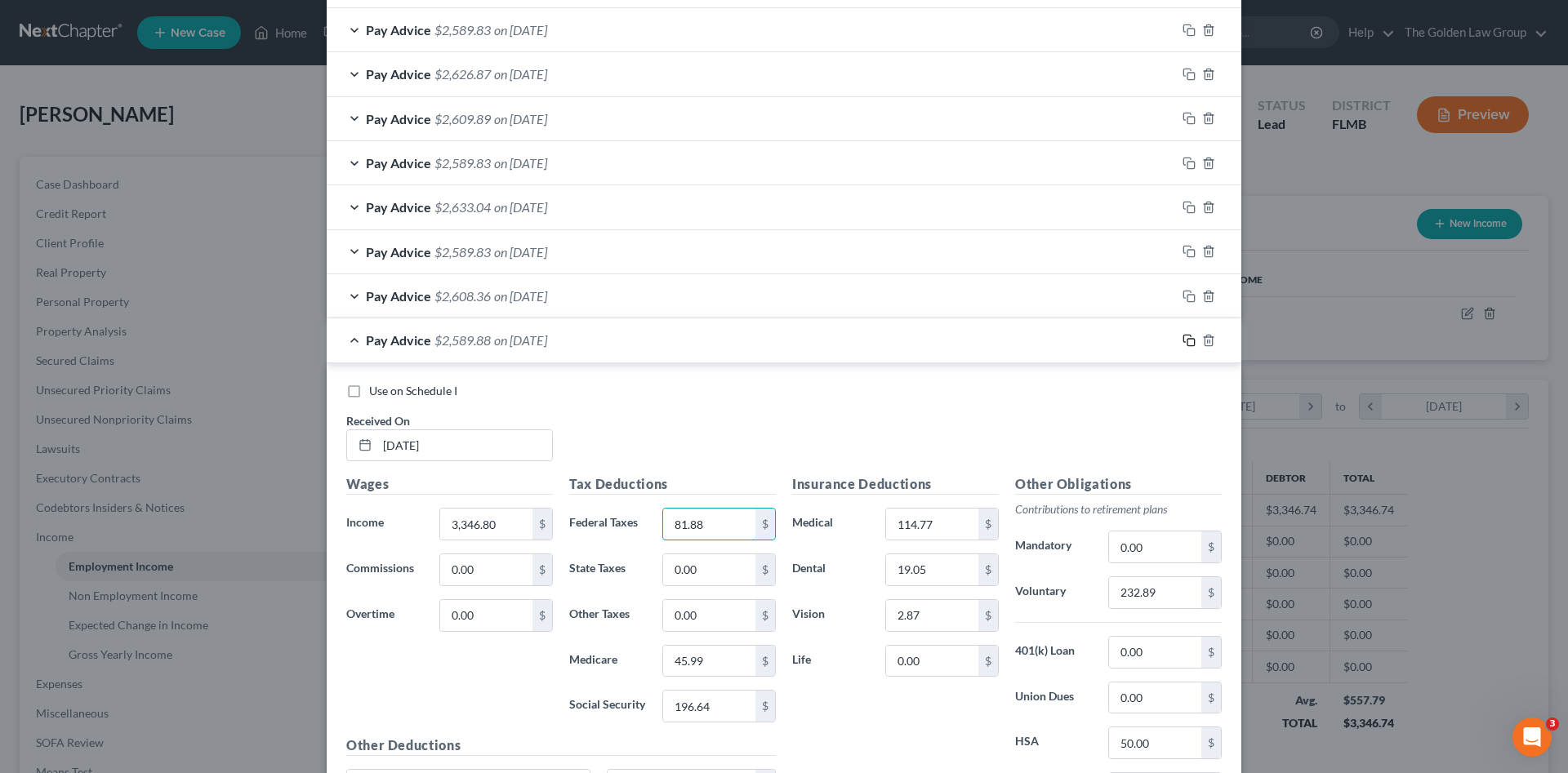
type input "81.88"
click at [1188, 341] on rect "button" at bounding box center [1191, 343] width 8 height 8
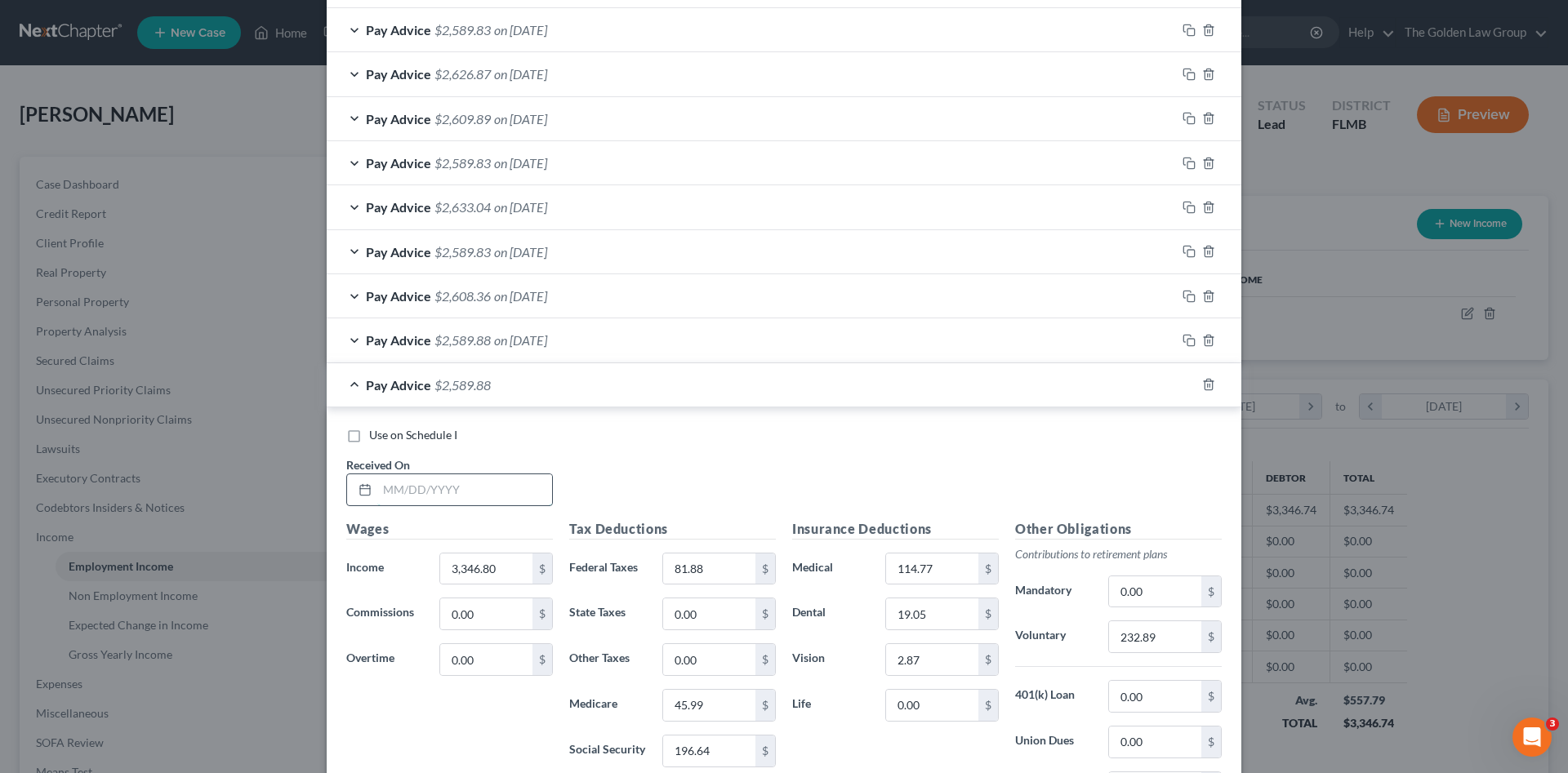
click at [458, 483] on input "text" at bounding box center [465, 490] width 175 height 31
type input "08/01/2025"
type input "3,346.74"
type input "81.87"
type input "45.98"
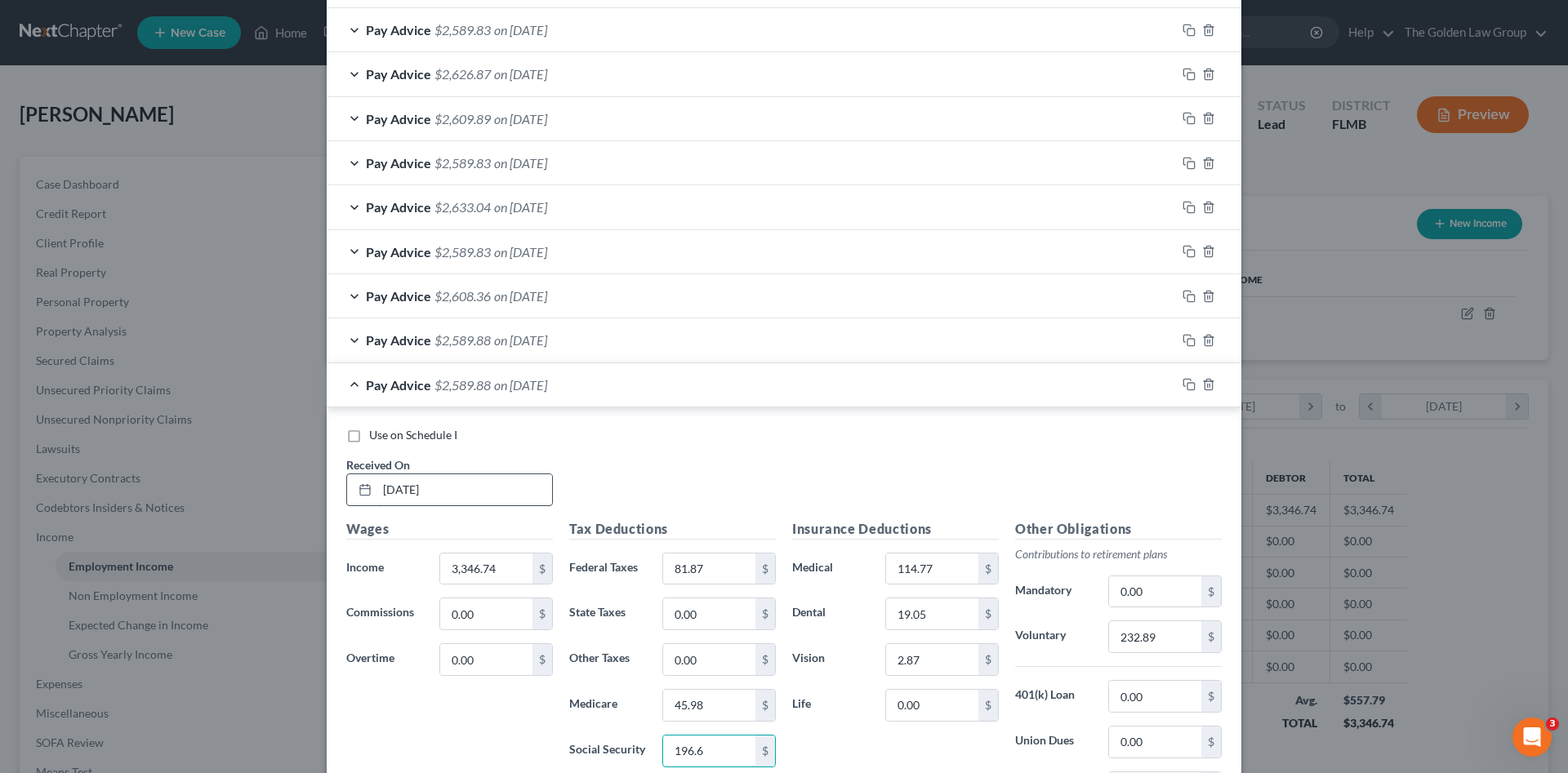
type input "196.64"
click at [412, 440] on span "Use on Schedule I" at bounding box center [413, 435] width 89 height 14
click at [386, 438] on input "Use on Schedule I" at bounding box center [380, 432] width 10 height 10
drag, startPoint x: 434, startPoint y: 434, endPoint x: 452, endPoint y: 433, distance: 18.0
click at [434, 434] on span "Use on Schedule I" at bounding box center [413, 435] width 89 height 14
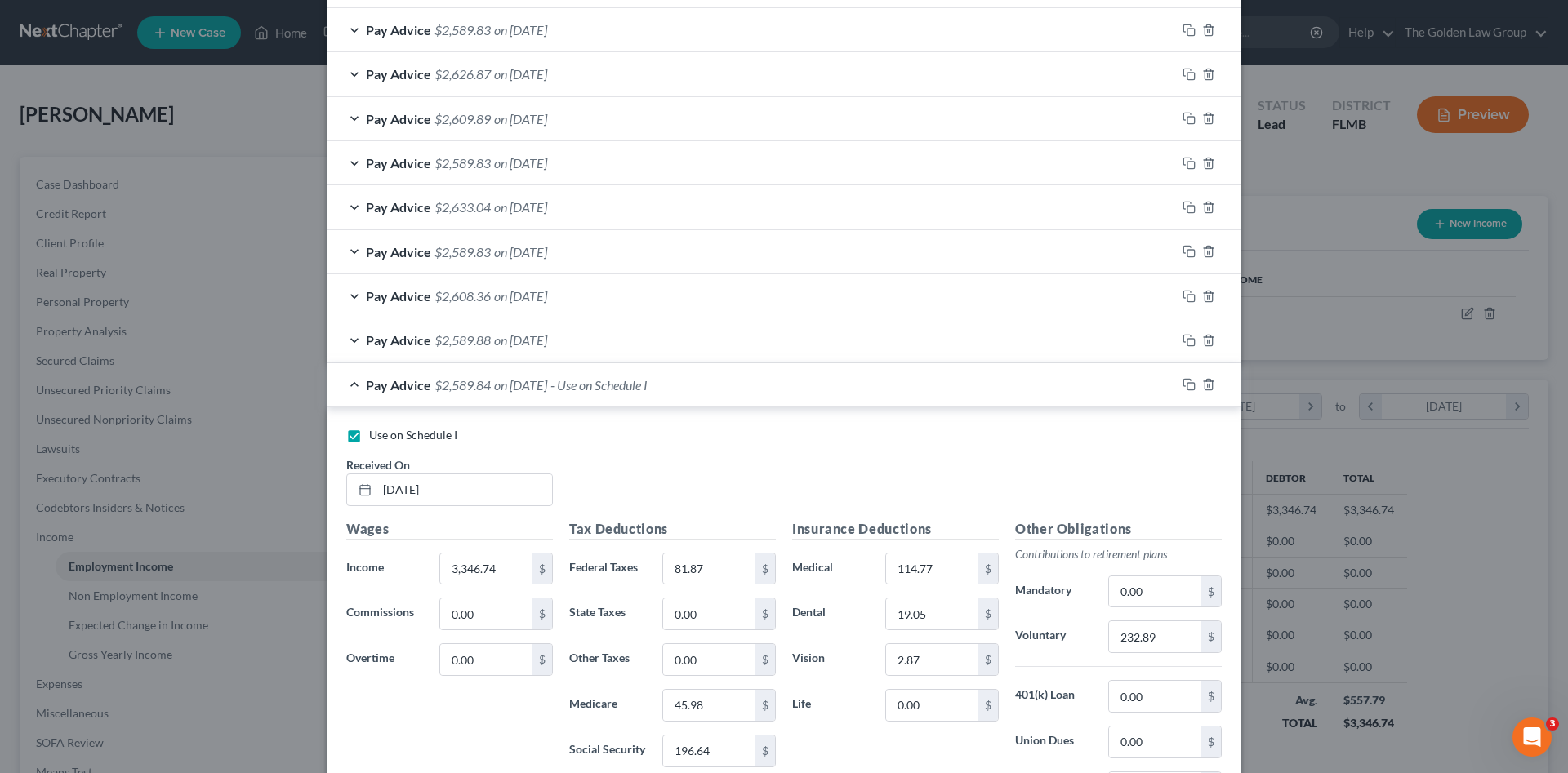
click at [386, 434] on input "Use on Schedule I" at bounding box center [380, 432] width 10 height 10
checkbox input "false"
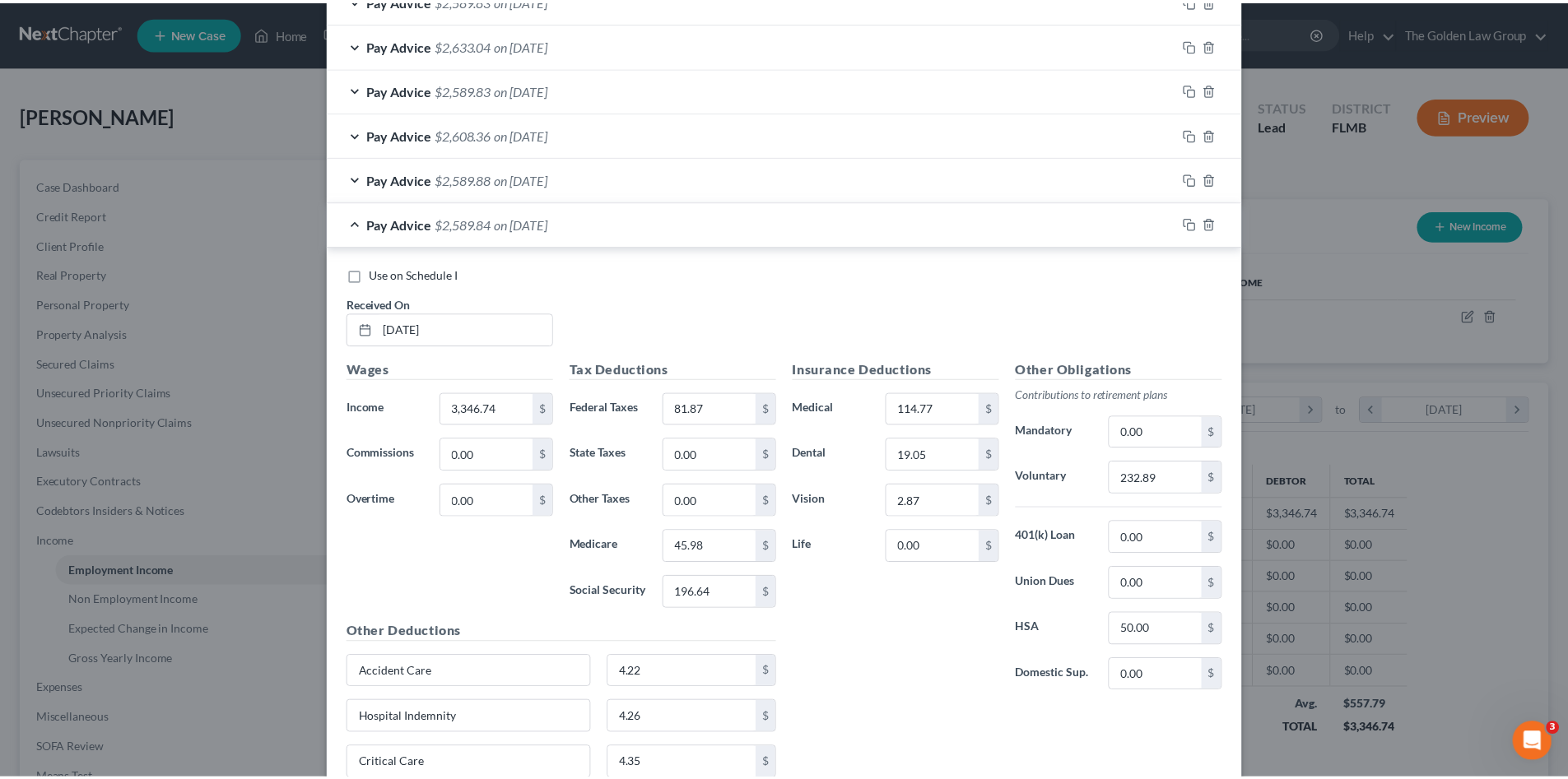
scroll to position [949, 0]
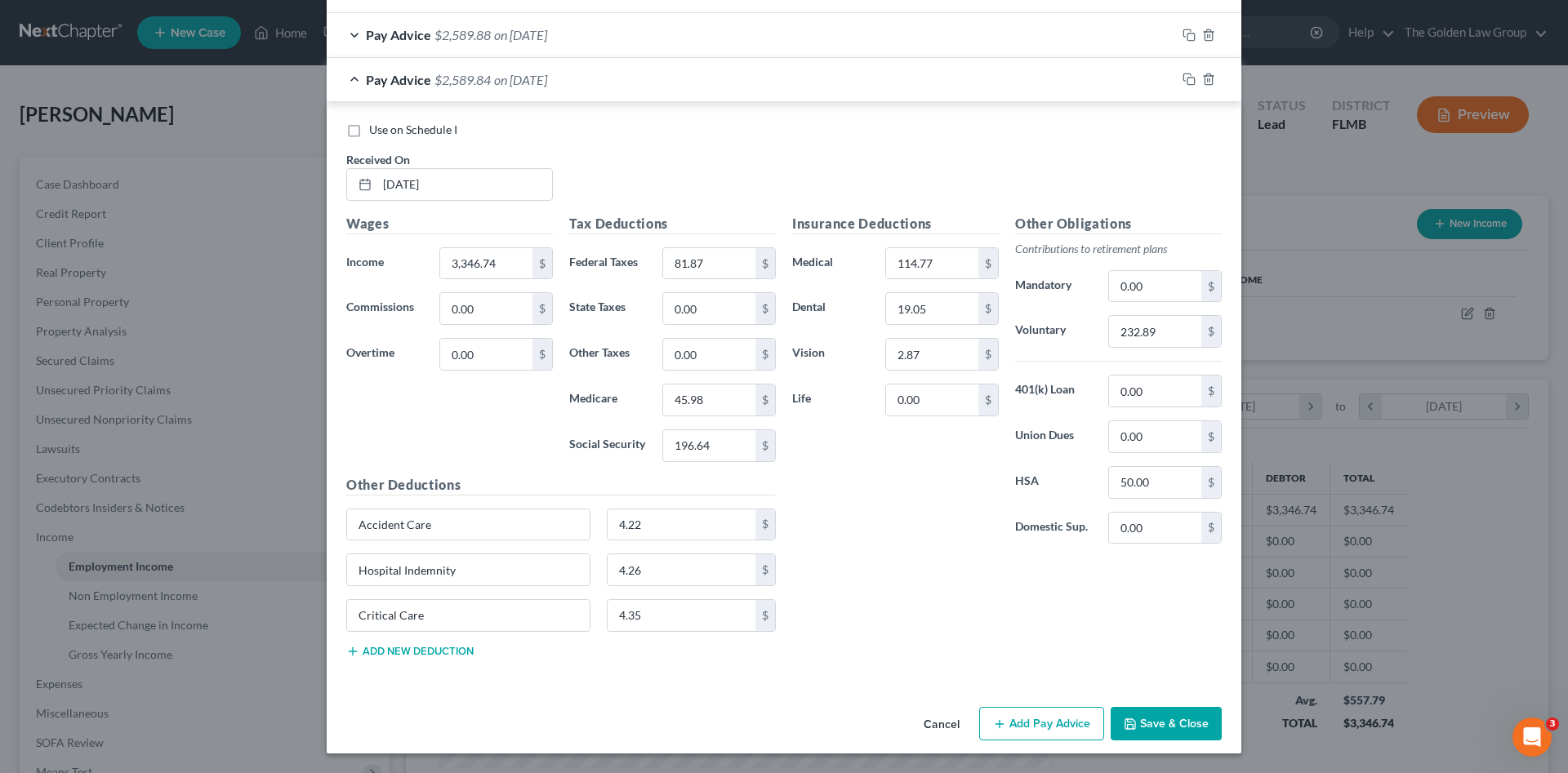
click at [1186, 728] on button "Save & Close" at bounding box center [1167, 724] width 111 height 34
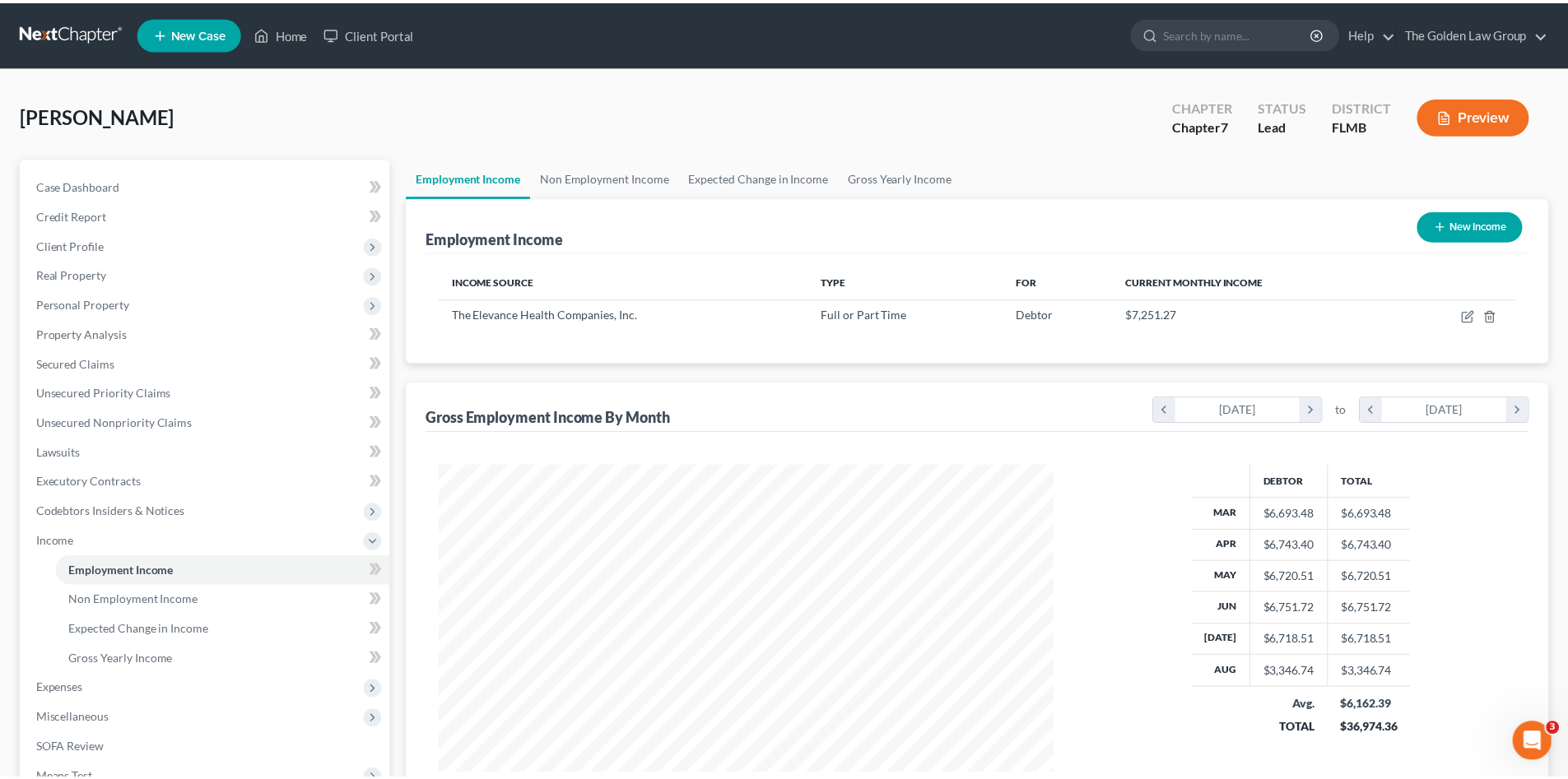
scroll to position [822747, 822675]
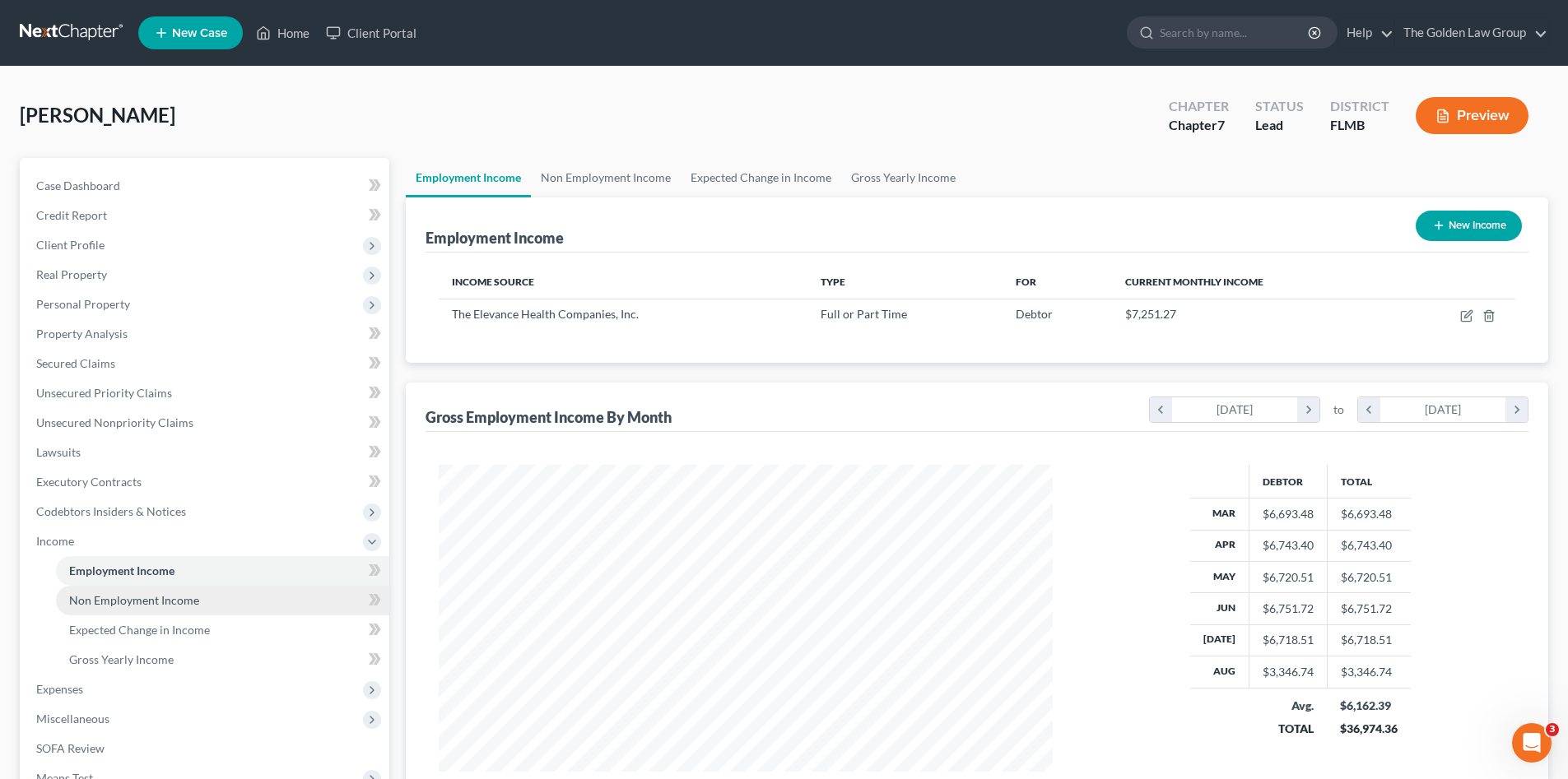
click at [167, 595] on span "Non Employment Income" at bounding box center [134, 600] width 130 height 14
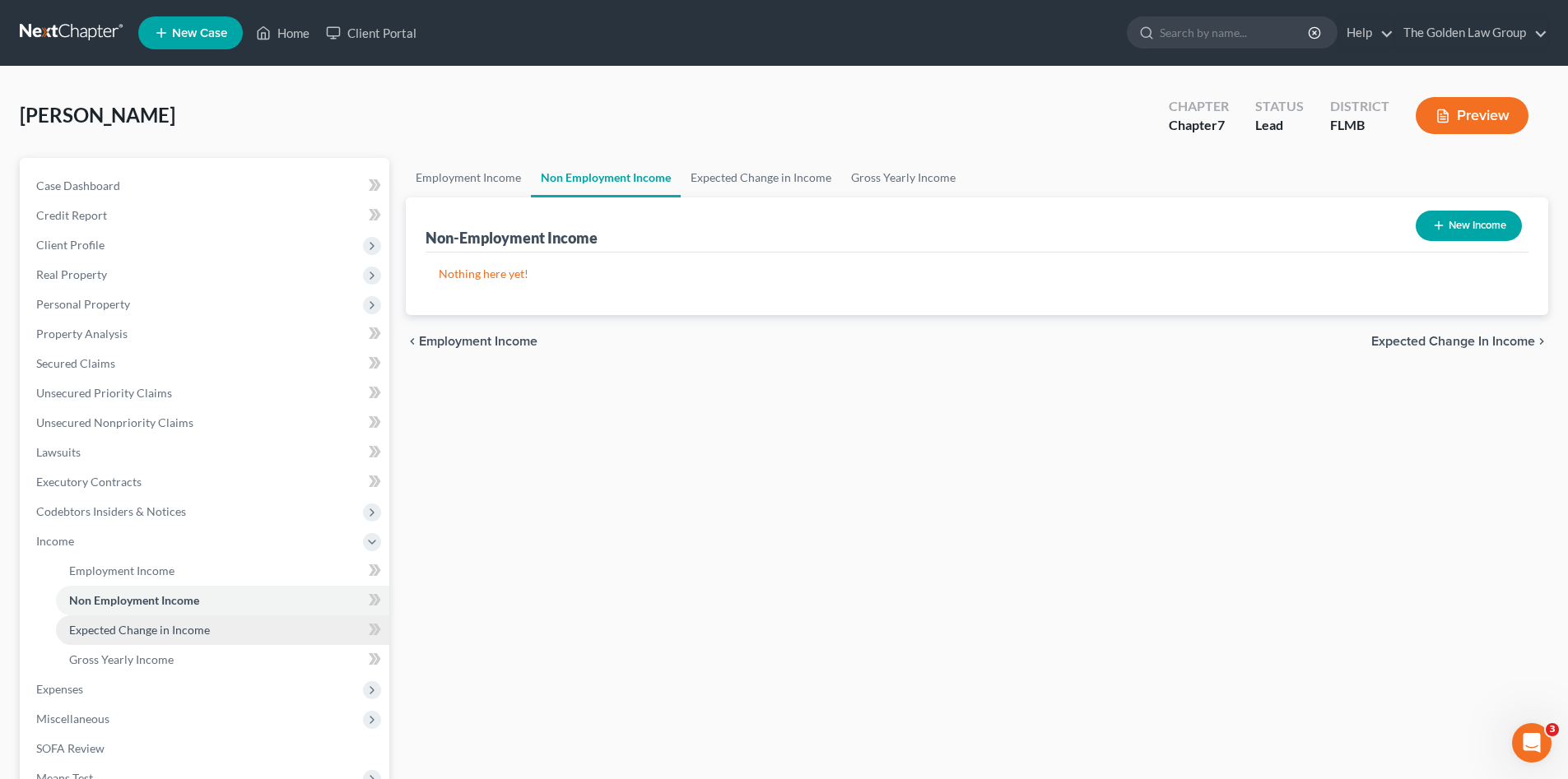
click at [173, 624] on span "Expected Change in Income" at bounding box center [140, 630] width 140 height 14
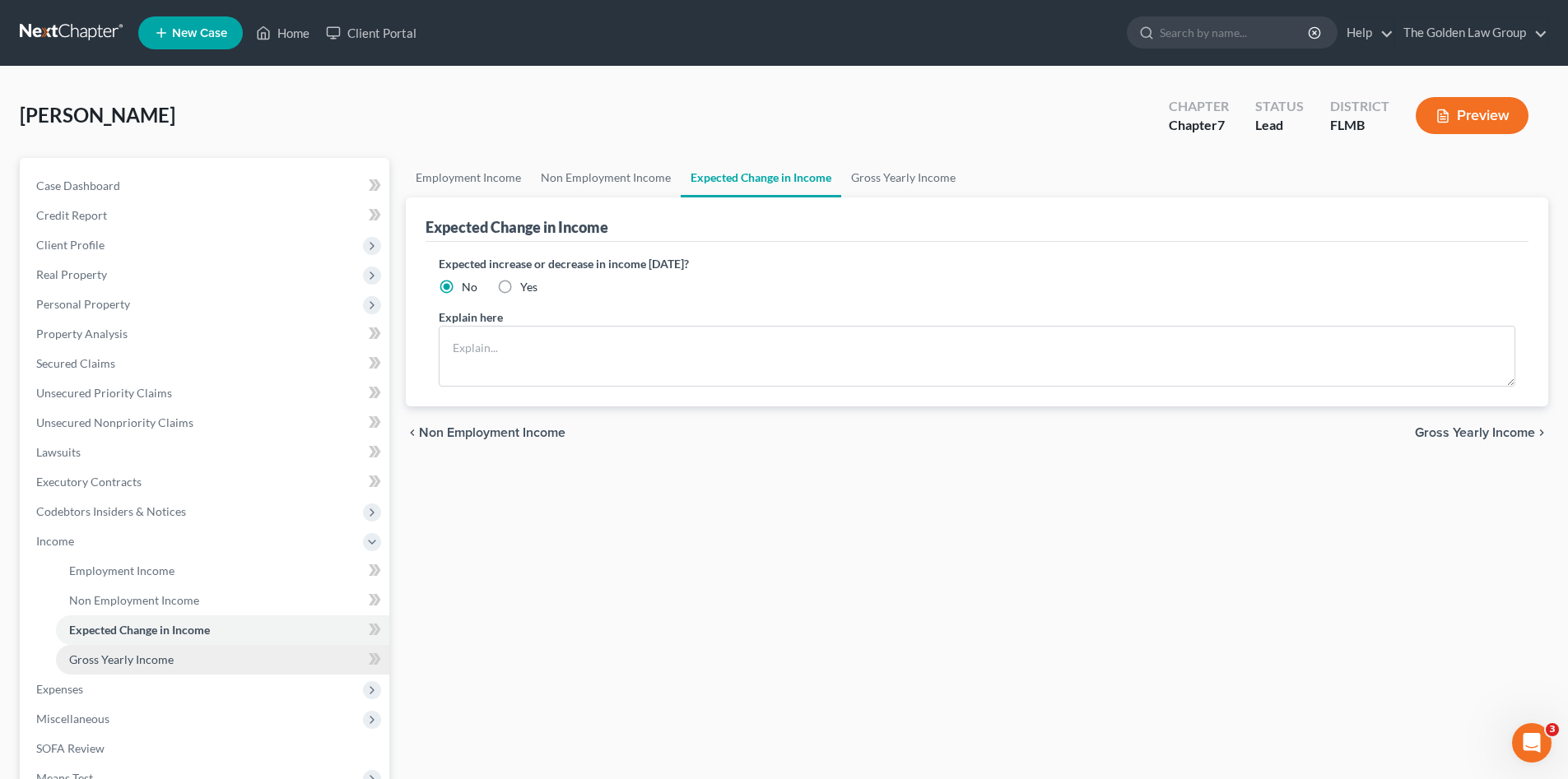
click at [159, 655] on span "Gross Yearly Income" at bounding box center [121, 659] width 104 height 14
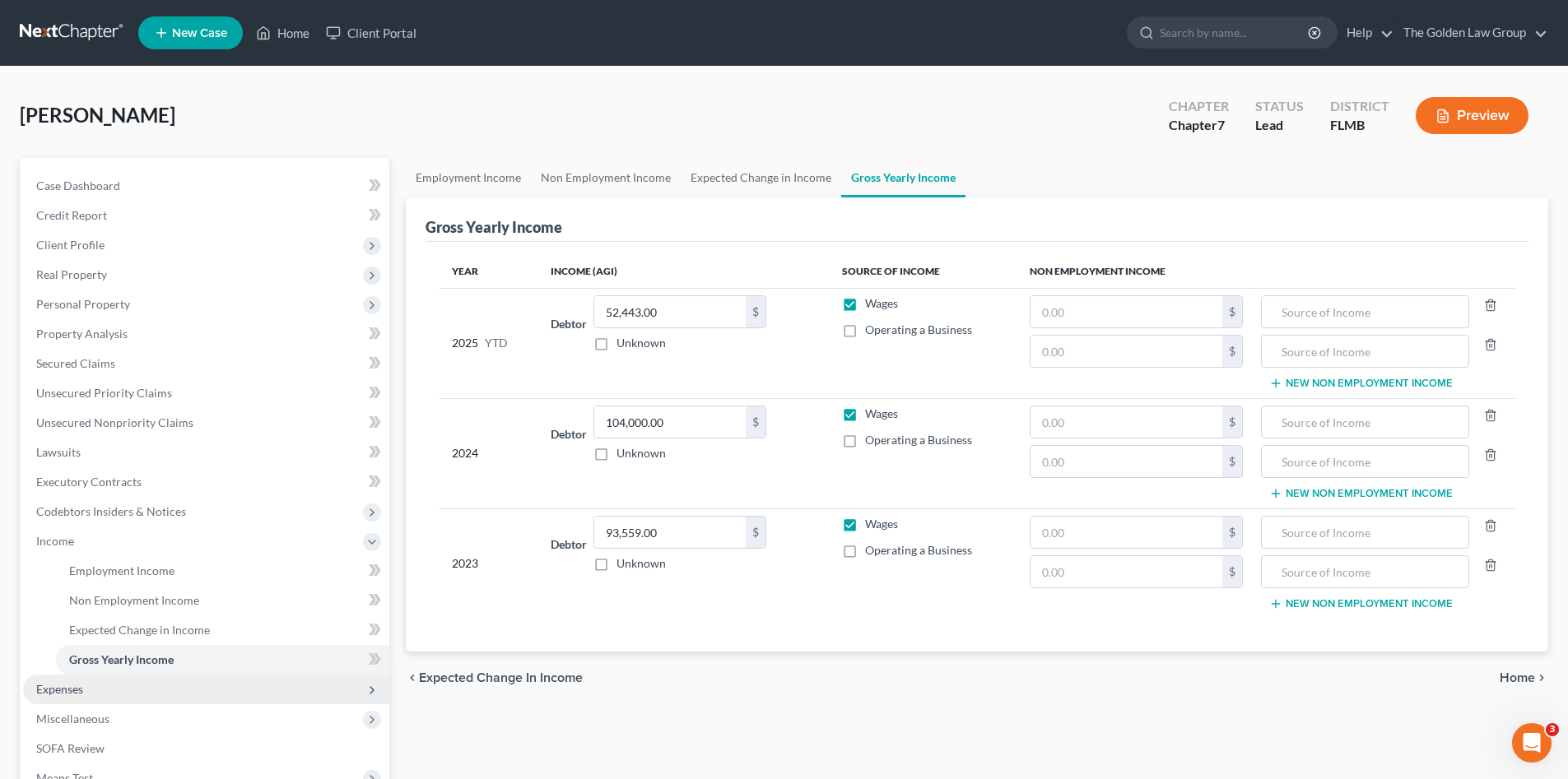
click at [78, 683] on span "Expenses" at bounding box center [59, 689] width 47 height 14
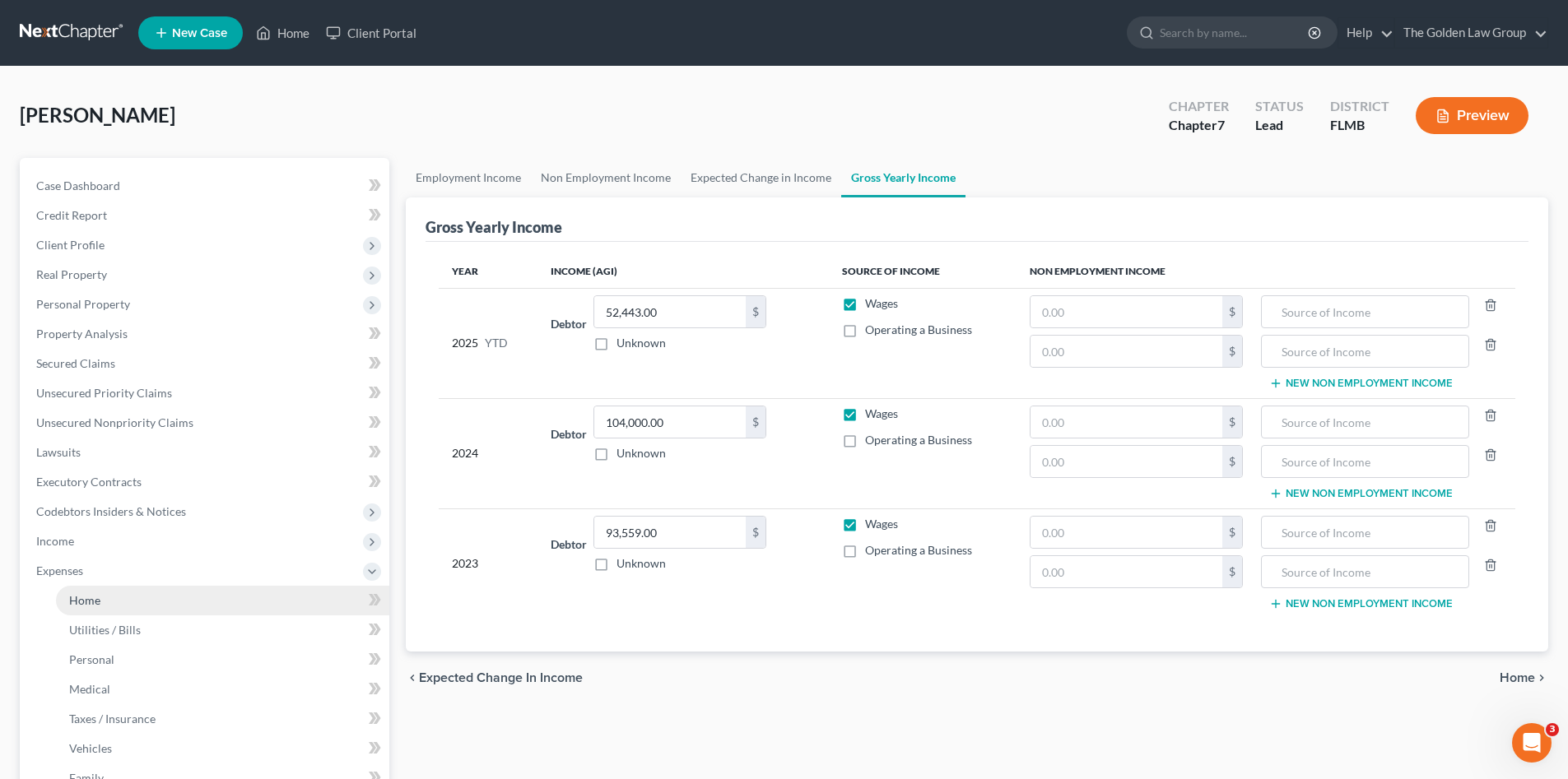
click at [78, 602] on span "Home" at bounding box center [84, 600] width 31 height 14
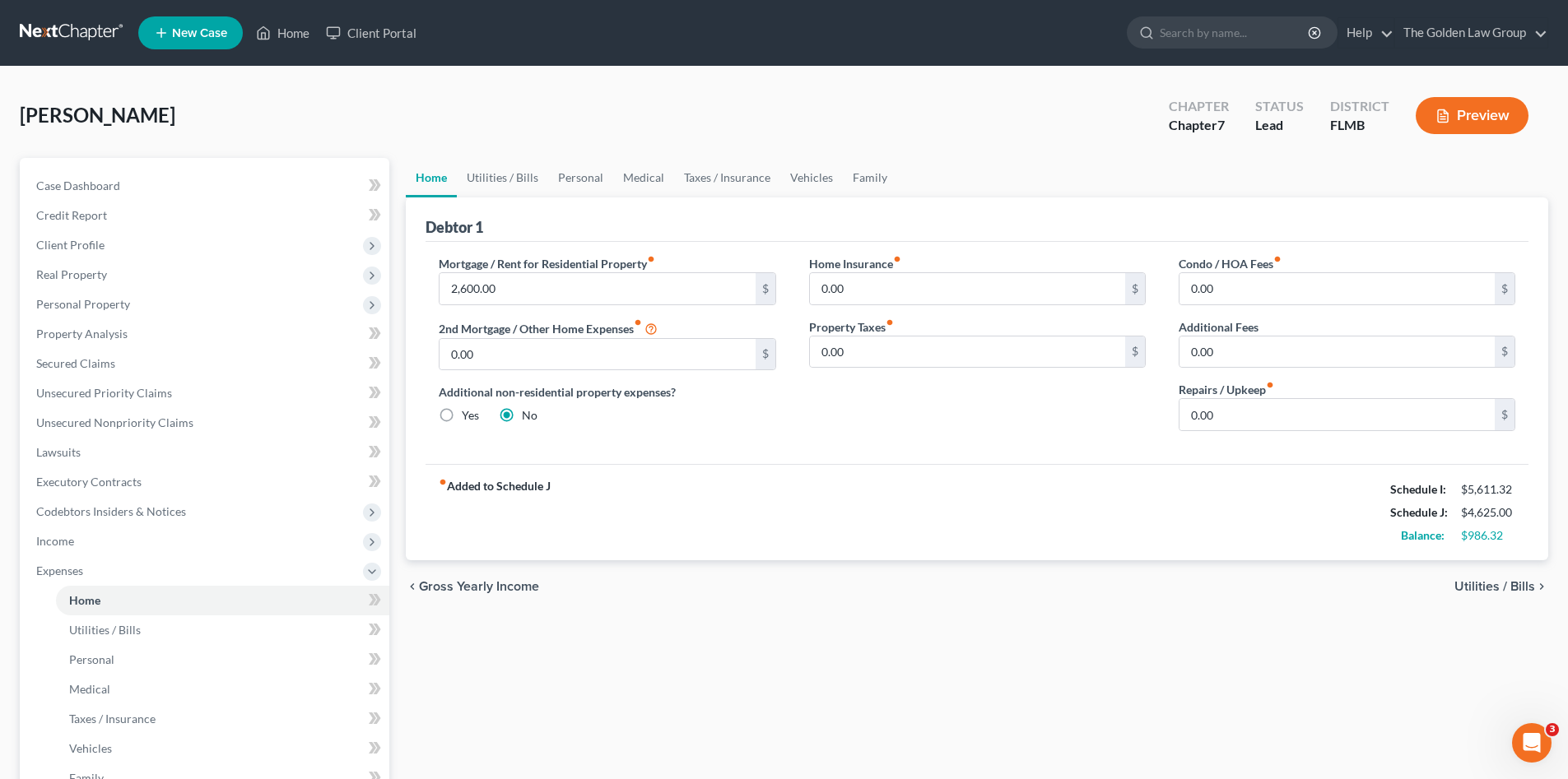
click at [954, 645] on div "Home Utilities / Bills Personal Medical Taxes / Insurance Vehicles Family Debto…" at bounding box center [977, 589] width 1159 height 862
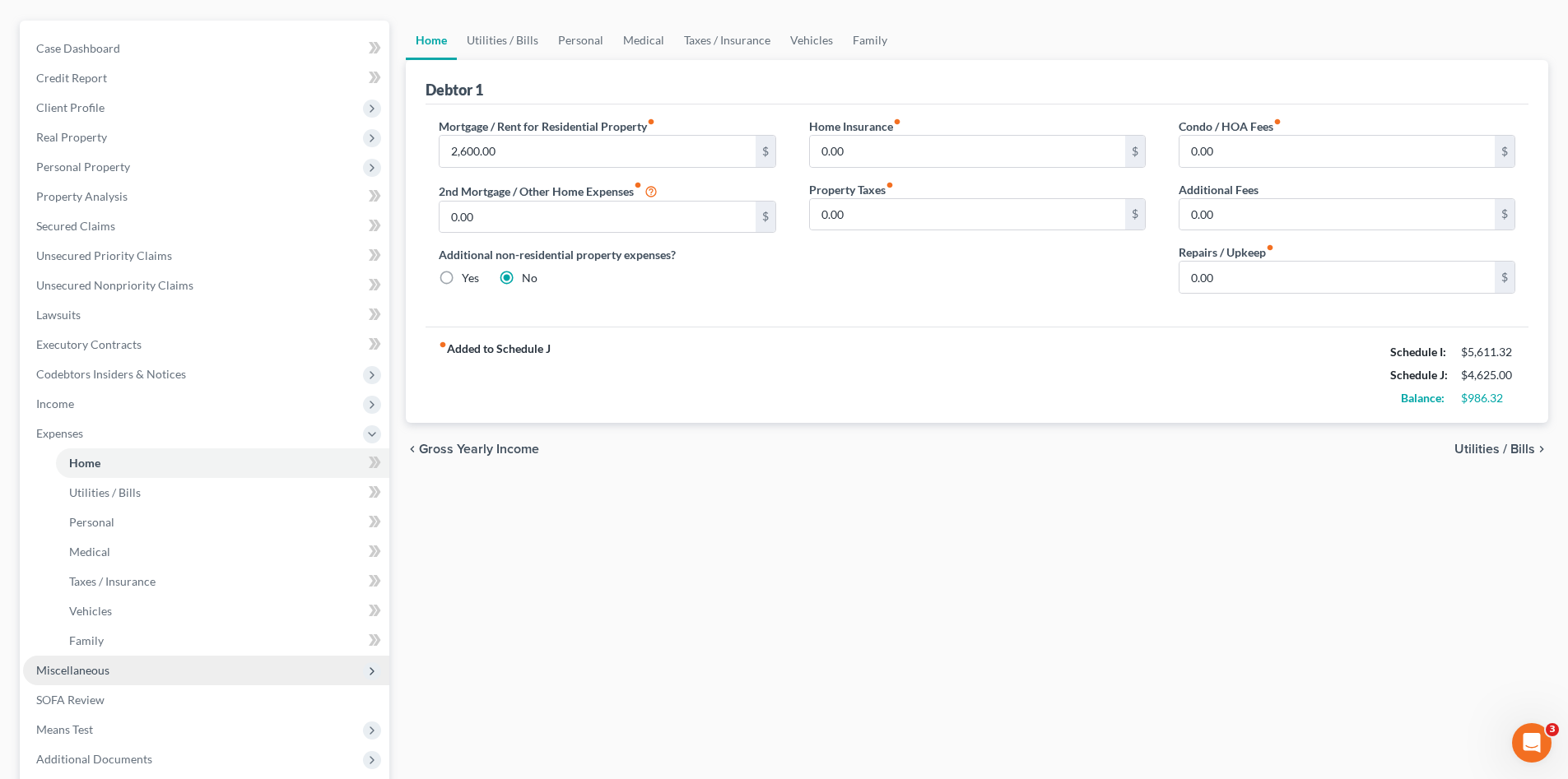
click at [127, 673] on span "Miscellaneous" at bounding box center [206, 670] width 366 height 29
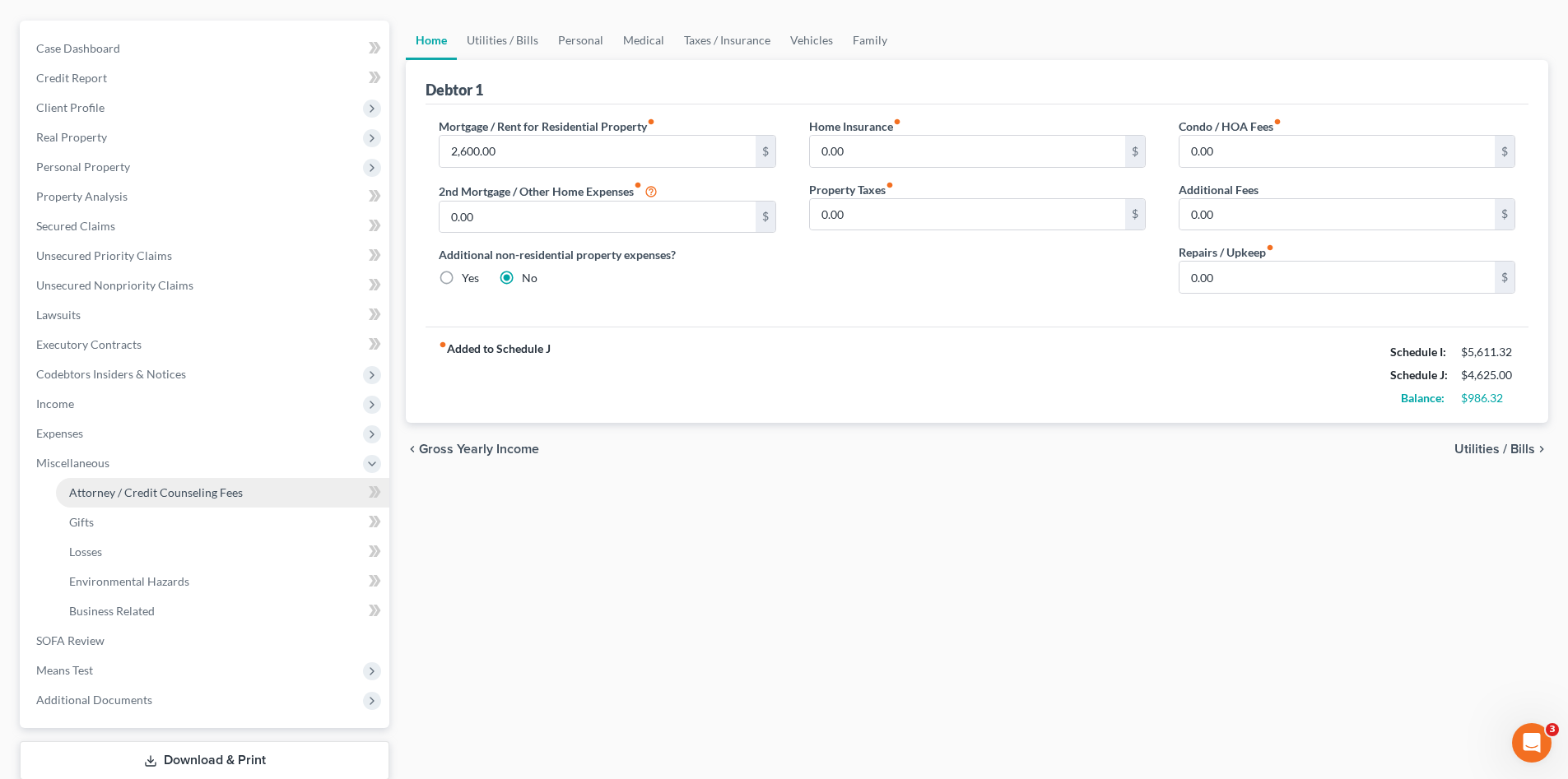
click at [188, 498] on span "Attorney / Credit Counseling Fees" at bounding box center [156, 492] width 174 height 14
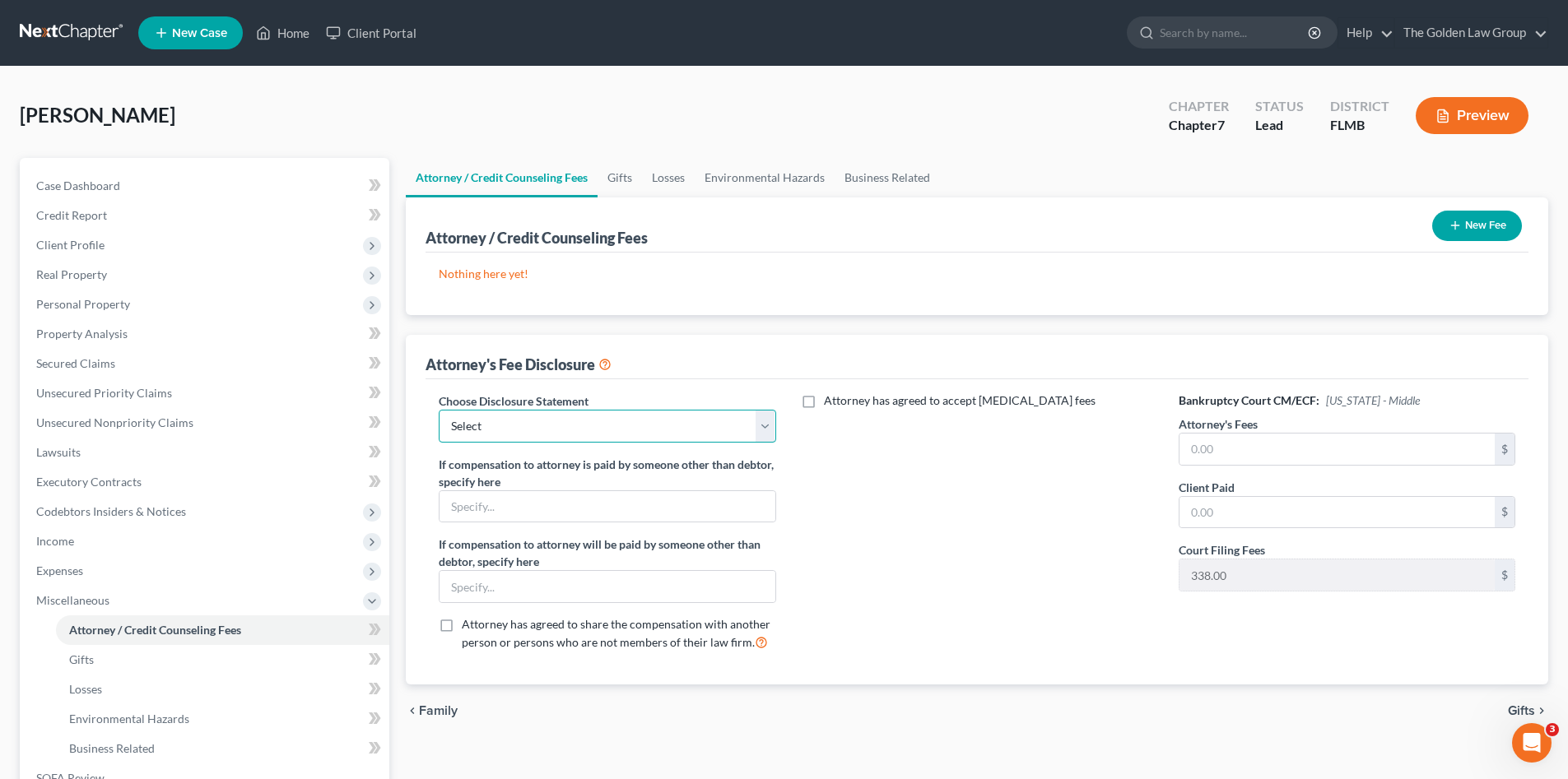
click at [671, 426] on select "Select Chapter 7 Supplemental Chapter 13 Chapter 7 Pre-Petition" at bounding box center [607, 426] width 337 height 33
select select "2"
click at [439, 410] on select "Select Chapter 7 Supplemental Chapter 13 Chapter 7 Pre-Petition" at bounding box center [607, 426] width 337 height 33
click at [1007, 515] on div "Attorney has agreed to accept retainer fees" at bounding box center [977, 529] width 369 height 272
click at [1315, 441] on input "text" at bounding box center [1337, 449] width 315 height 31
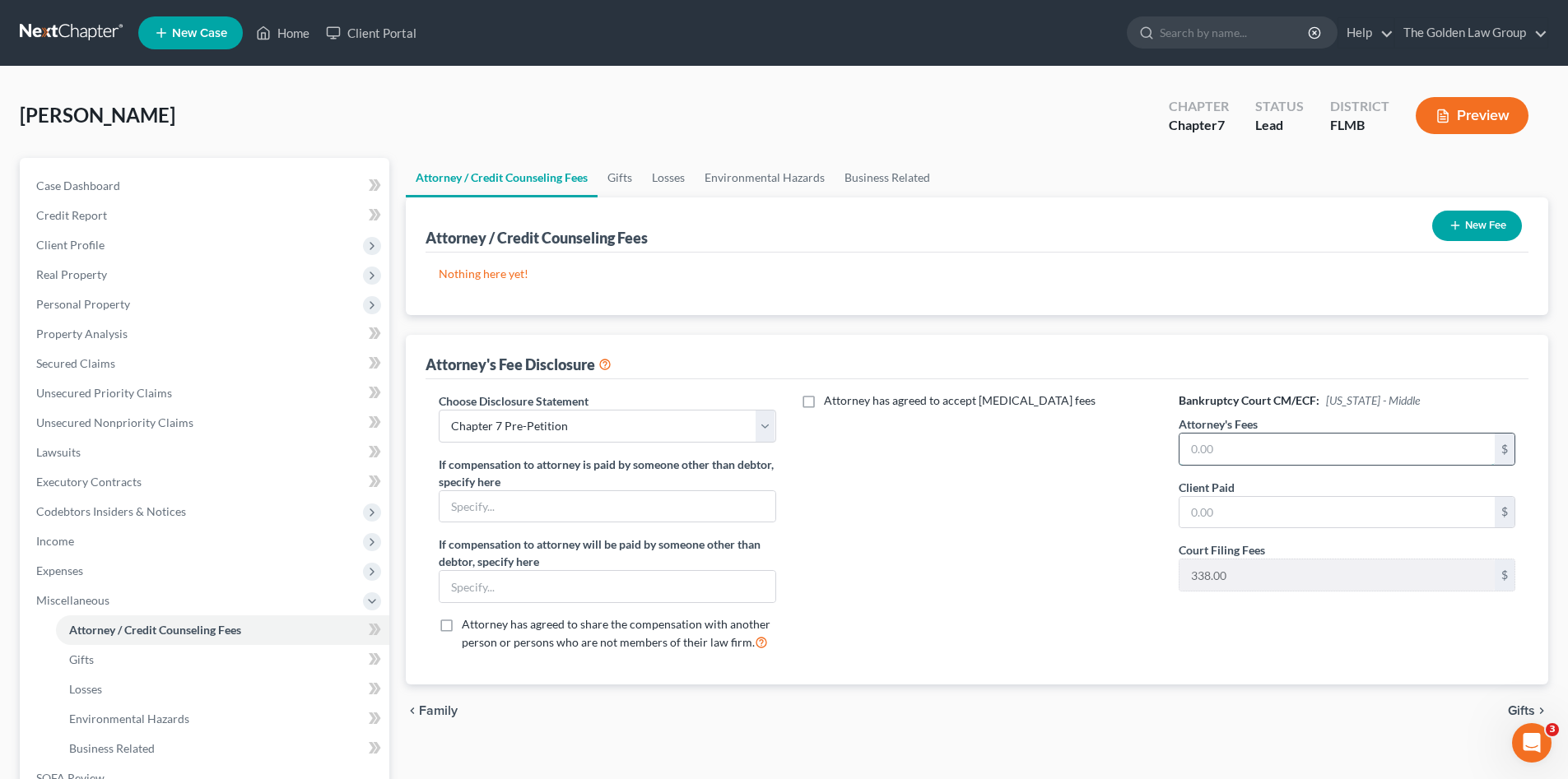
click at [1277, 458] on input "text" at bounding box center [1337, 449] width 315 height 31
type input "2,250.00"
click at [1459, 221] on icon "button" at bounding box center [1456, 226] width 13 height 13
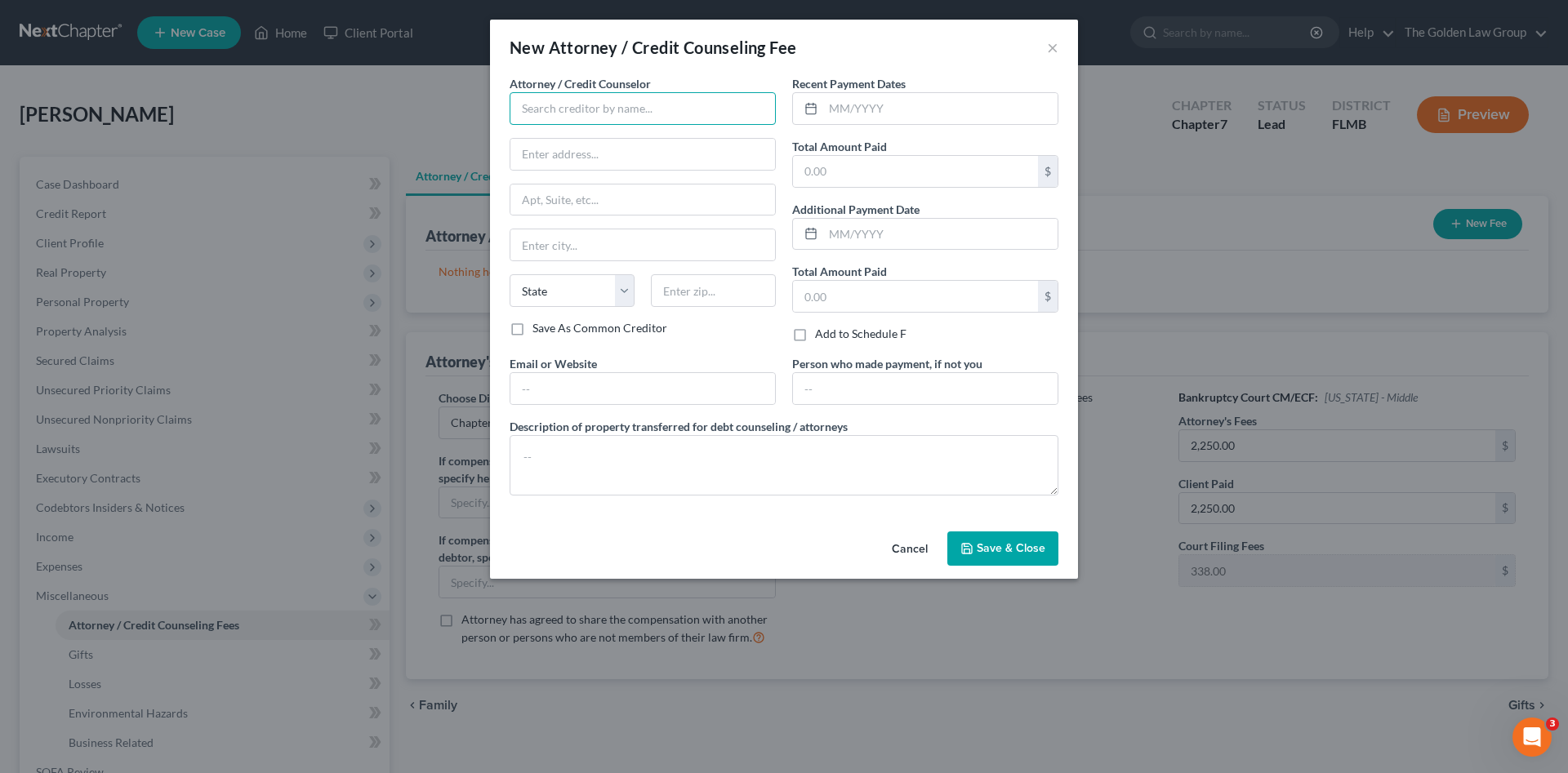
click at [572, 112] on input "text" at bounding box center [642, 108] width 267 height 33
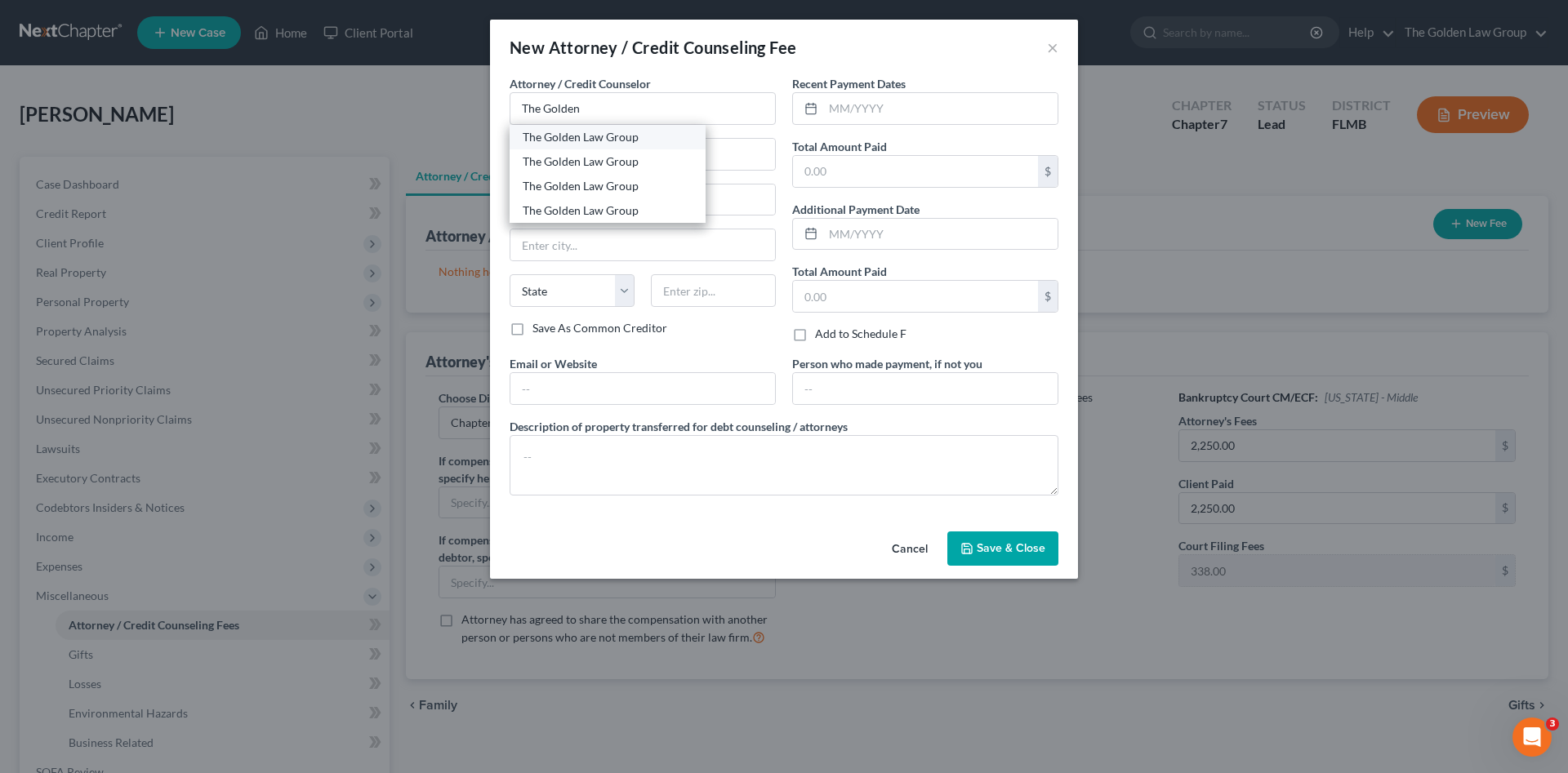
click at [594, 144] on div "The Golden Law Group" at bounding box center [607, 137] width 170 height 16
type input "The Golden Law Group"
type input "429 Lithia Pinecrest Road"
type input "Brandon"
select select "9"
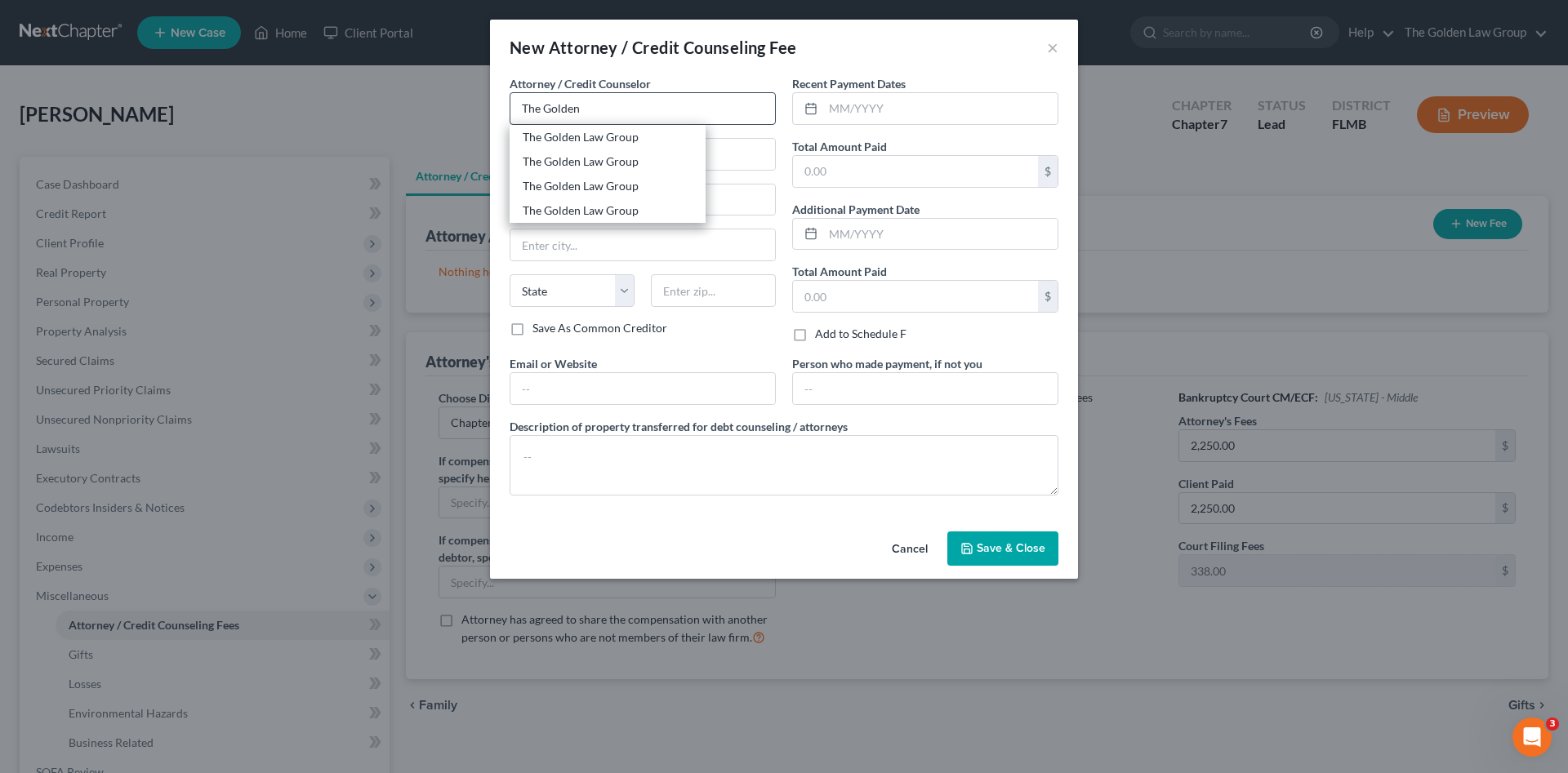
type input "33511"
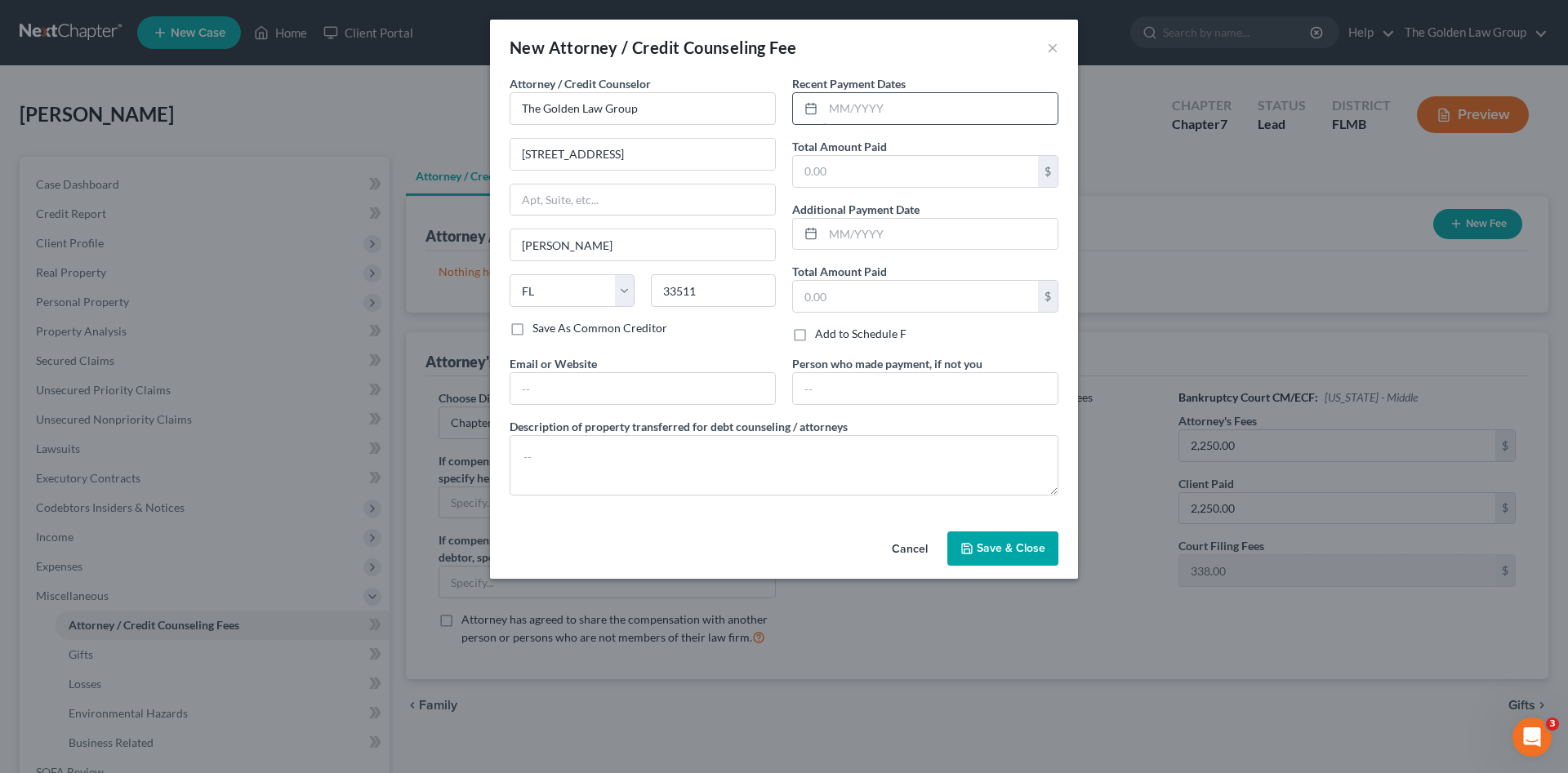
click at [958, 107] on input "text" at bounding box center [940, 108] width 234 height 31
type input "03/31/2025"
type input "2,250.00"
click at [874, 457] on textarea at bounding box center [784, 465] width 549 height 60
type textarea "The Golden Law Group"
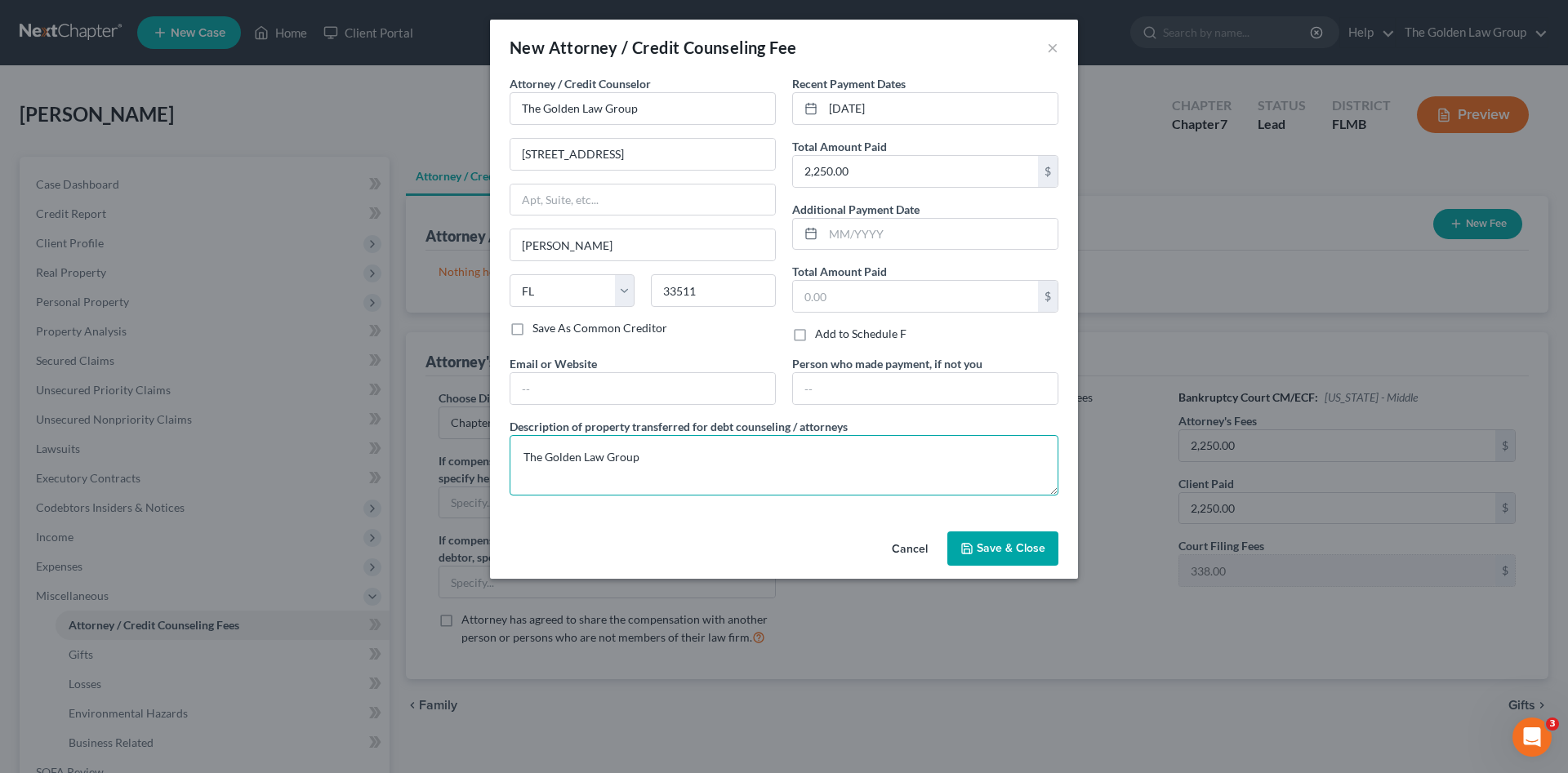
drag, startPoint x: 779, startPoint y: 469, endPoint x: 392, endPoint y: 499, distance: 388.2
click at [392, 499] on div "New Attorney / Credit Counseling Fee × Attorney / Credit Counselor * The Golden…" at bounding box center [784, 386] width 1568 height 773
type textarea "Attorney Fee"
click at [957, 552] on button "Save & Close" at bounding box center [1003, 549] width 111 height 34
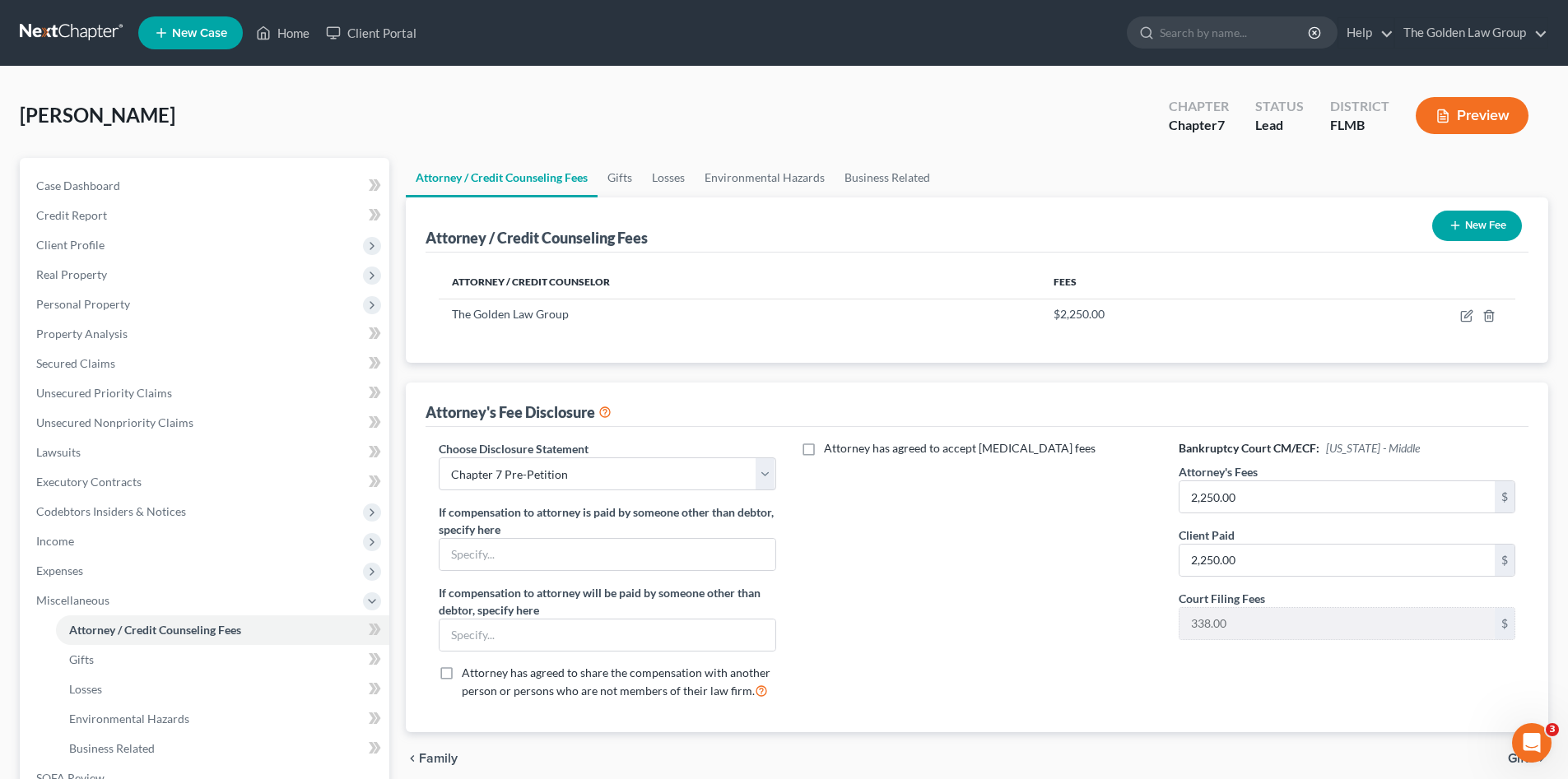
click at [1456, 227] on line "button" at bounding box center [1456, 226] width 0 height 8
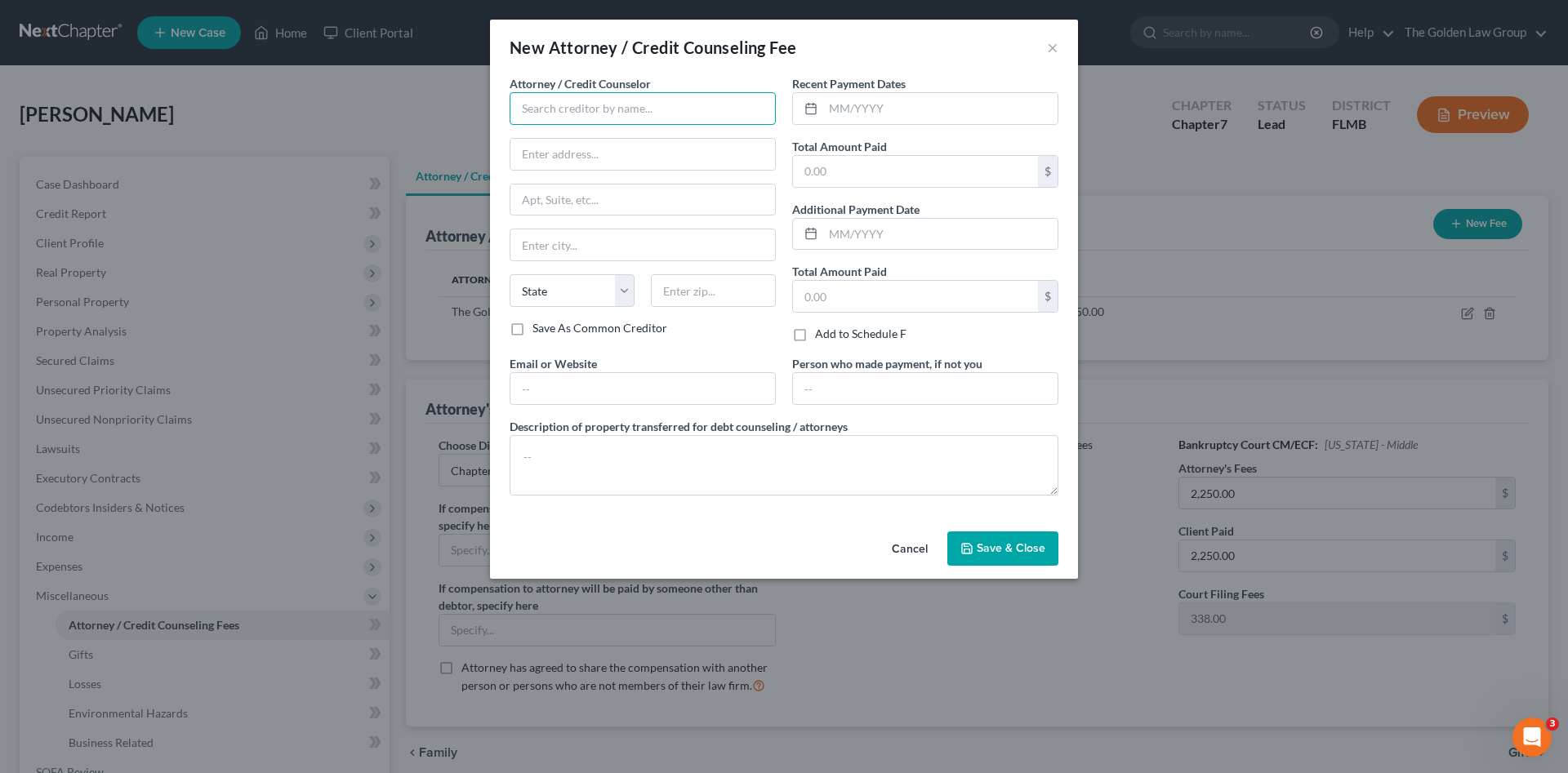
click at [595, 111] on input "text" at bounding box center [642, 108] width 267 height 33
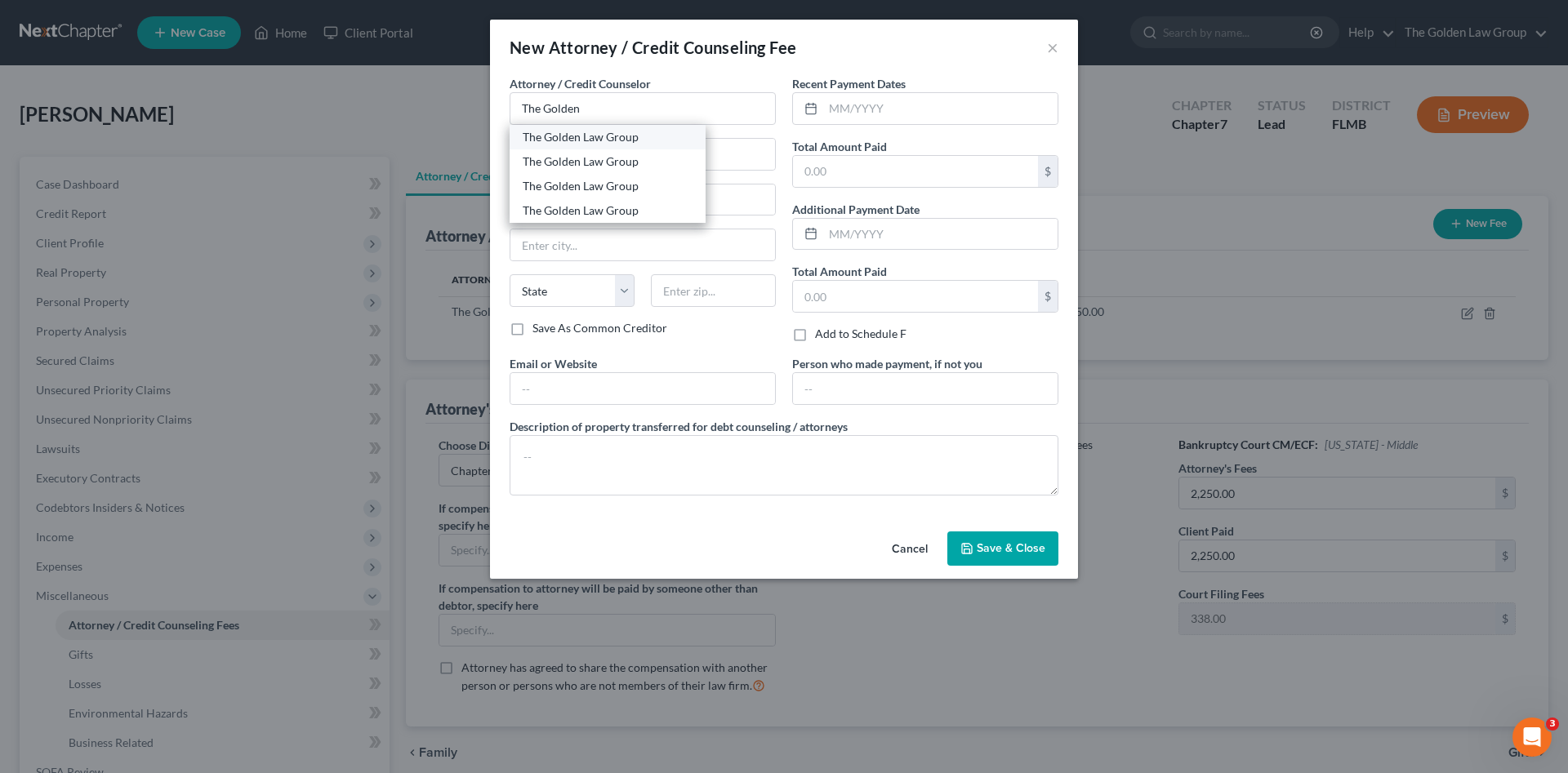
click at [600, 138] on div "The Golden Law Group" at bounding box center [607, 137] width 170 height 16
type input "The Golden Law Group"
type input "429 Lithia Pinecrest Road"
type input "Brandon"
select select "9"
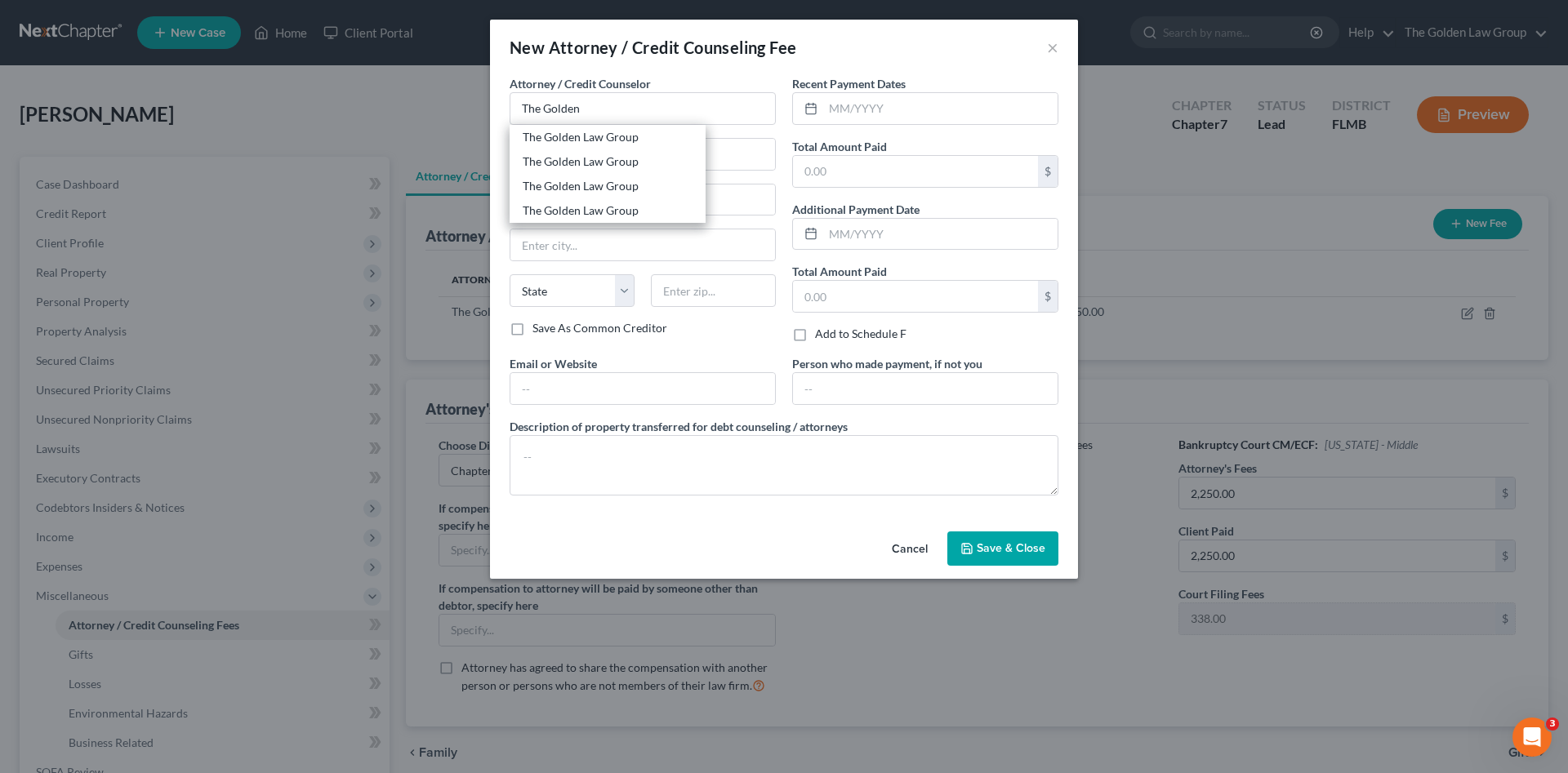
type input "33511"
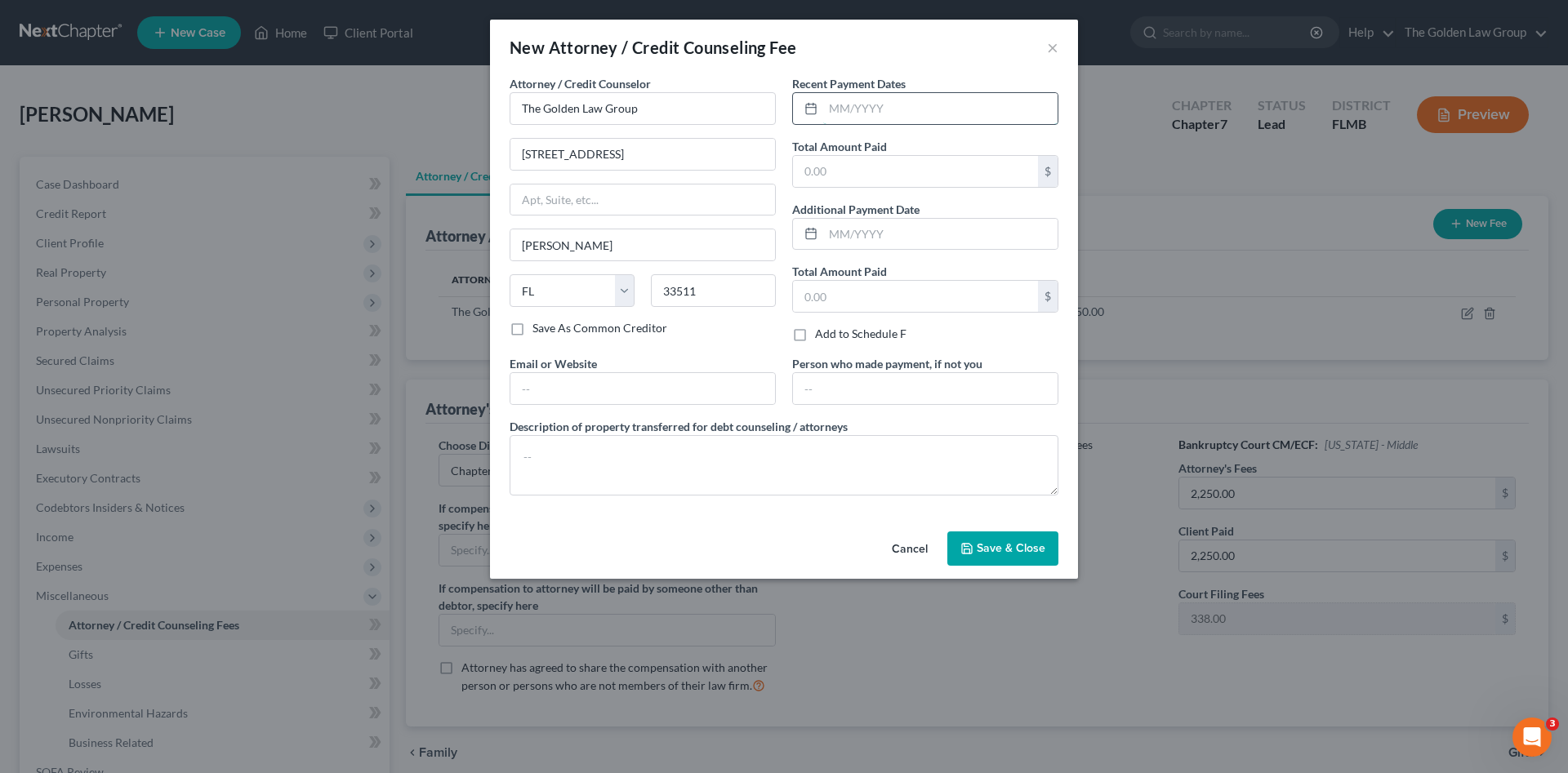
click at [855, 111] on input "text" at bounding box center [940, 108] width 234 height 31
type input "03/31/2025"
type input "338.00"
click at [816, 444] on textarea at bounding box center [784, 465] width 549 height 60
type textarea "C"
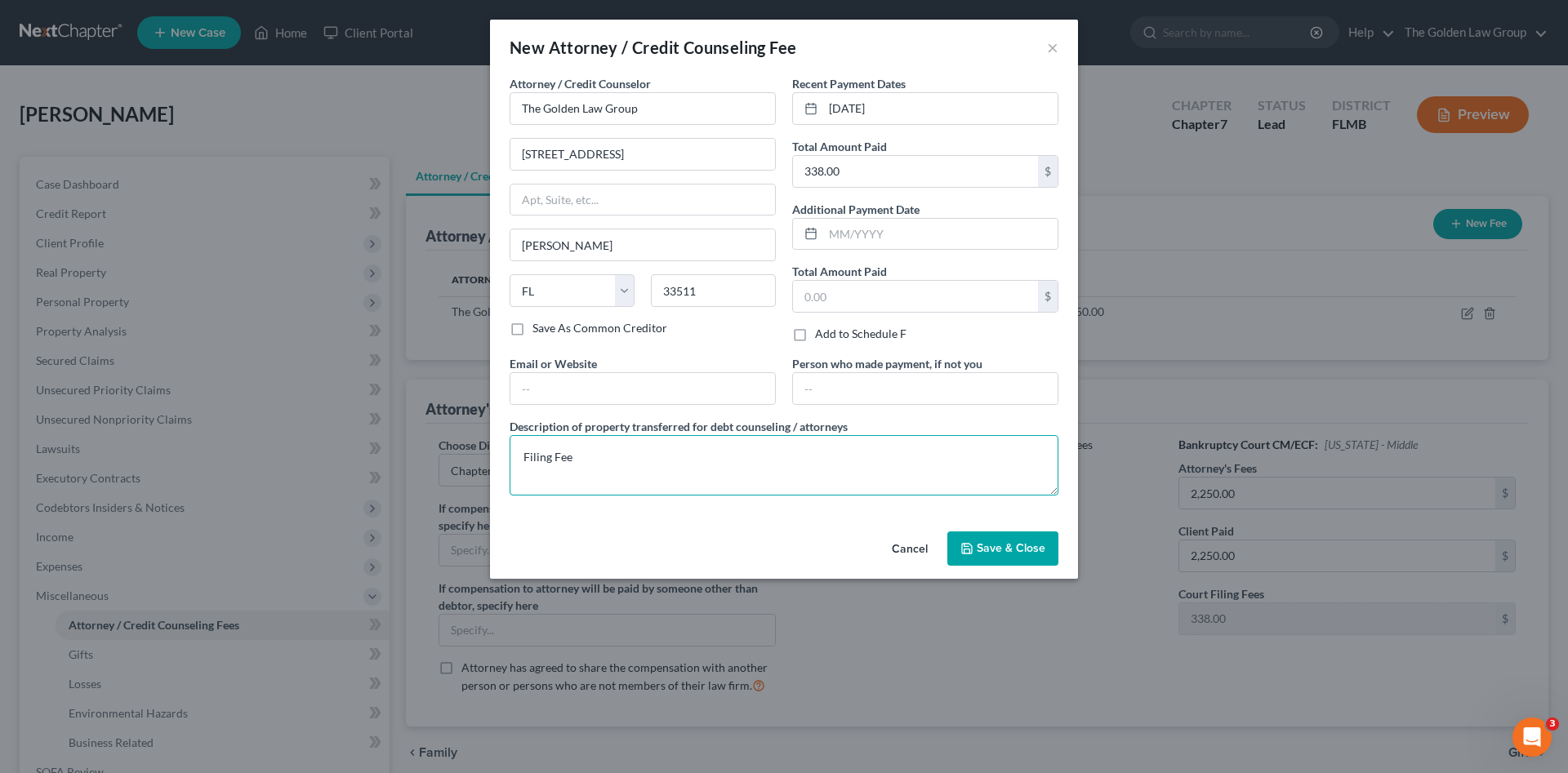
type textarea "Filing Fee"
click at [1001, 552] on span "Save & Close" at bounding box center [1010, 548] width 69 height 14
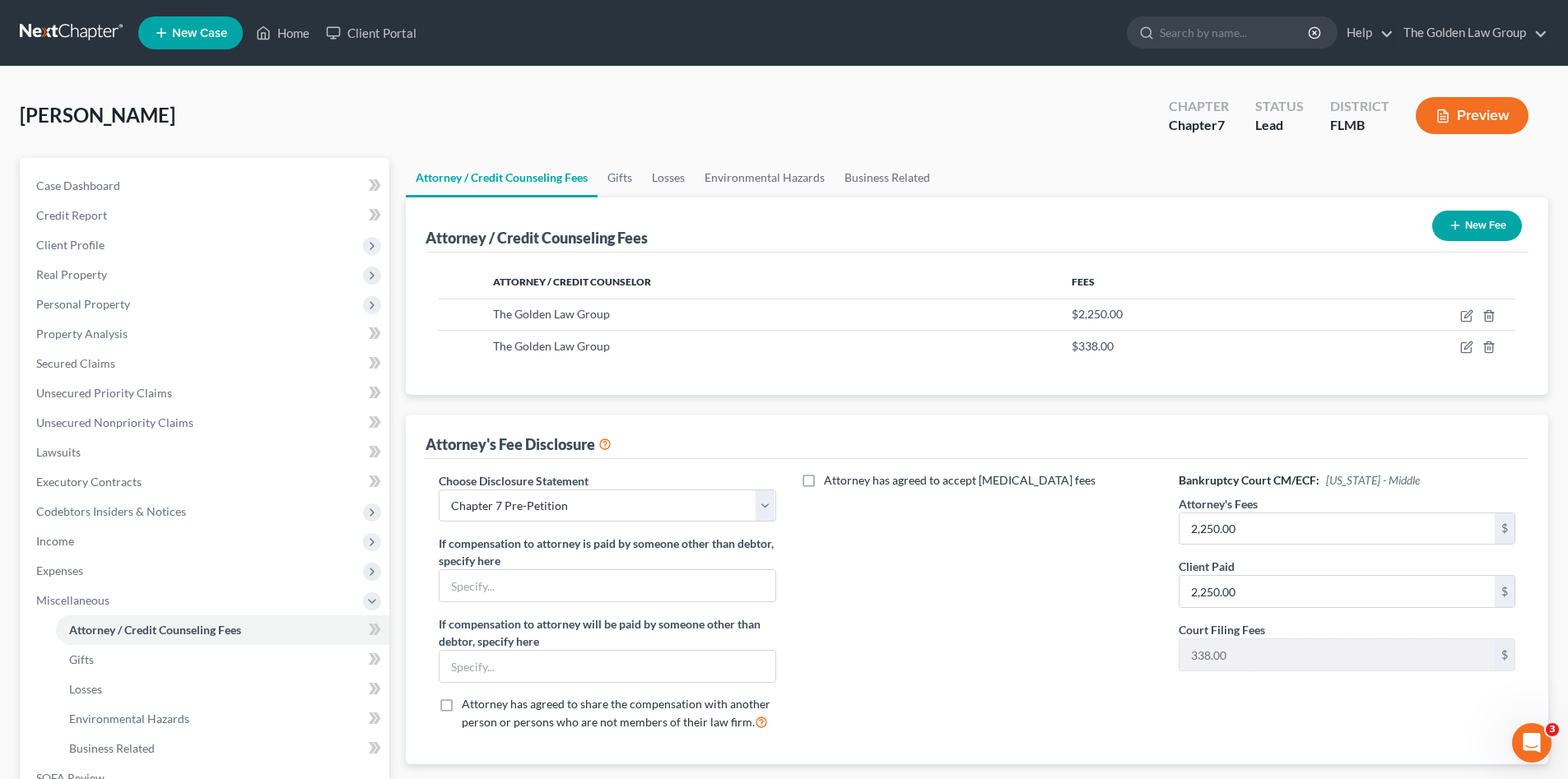
click at [1475, 229] on button "New Fee" at bounding box center [1477, 226] width 90 height 30
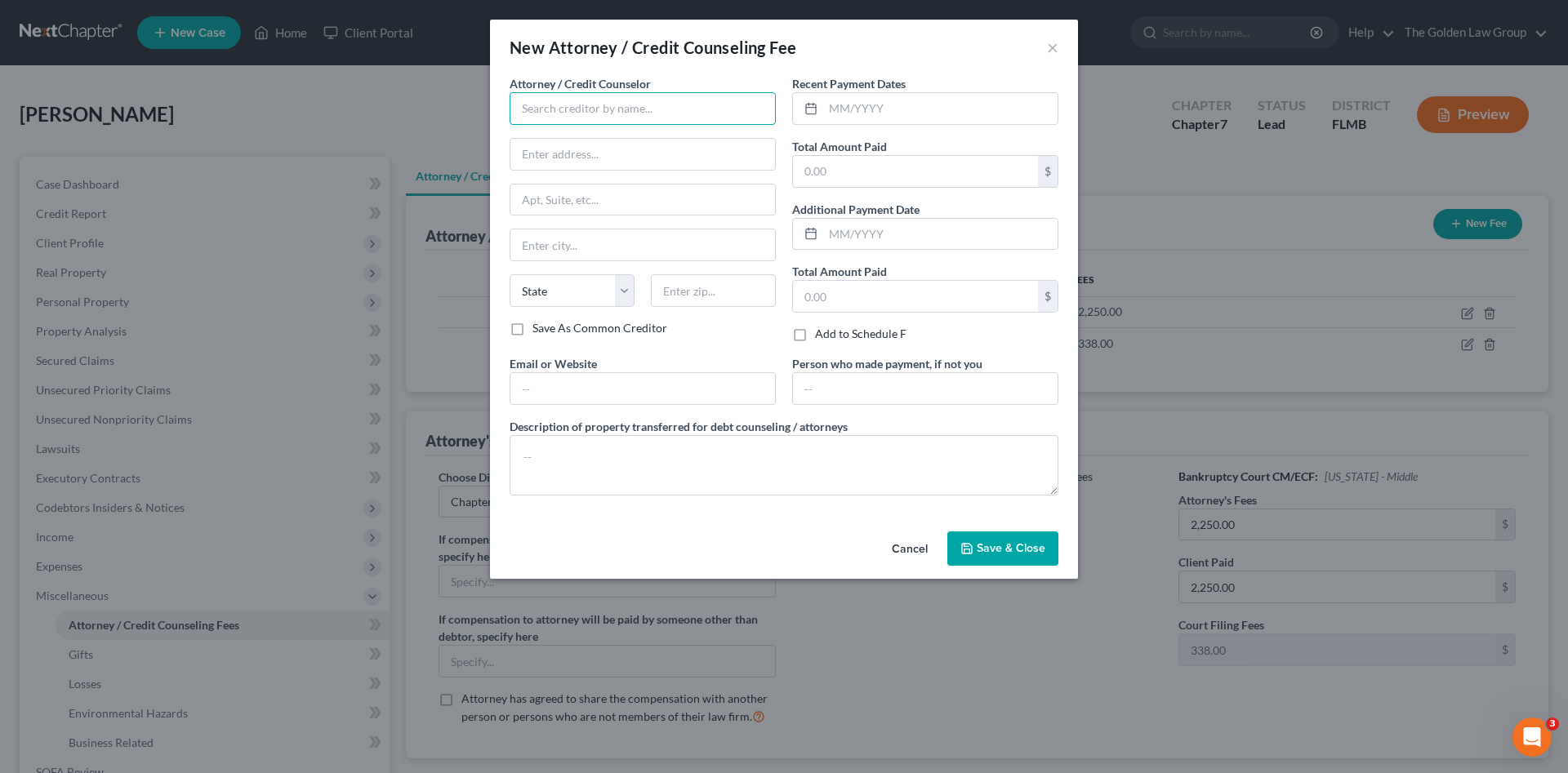
click at [546, 108] on input "text" at bounding box center [642, 108] width 267 height 33
type input "Debtor"
click at [893, 115] on input "text" at bounding box center [940, 108] width 234 height 31
type input "07/03/2025"
type input "19.95"
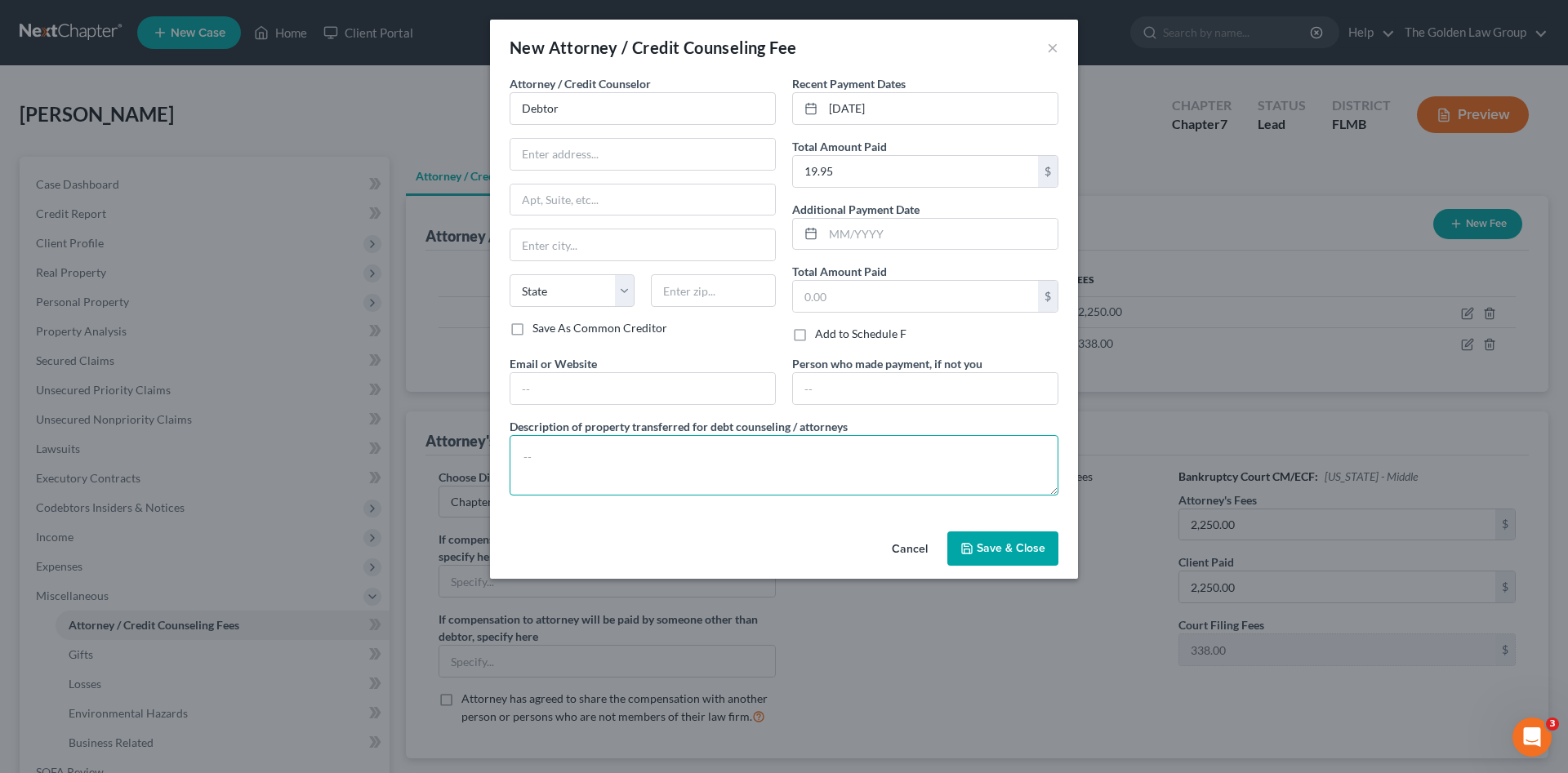
click at [799, 462] on textarea at bounding box center [784, 465] width 549 height 60
type textarea "Credit Counseling"
click at [981, 551] on span "Save & Close" at bounding box center [1010, 548] width 69 height 14
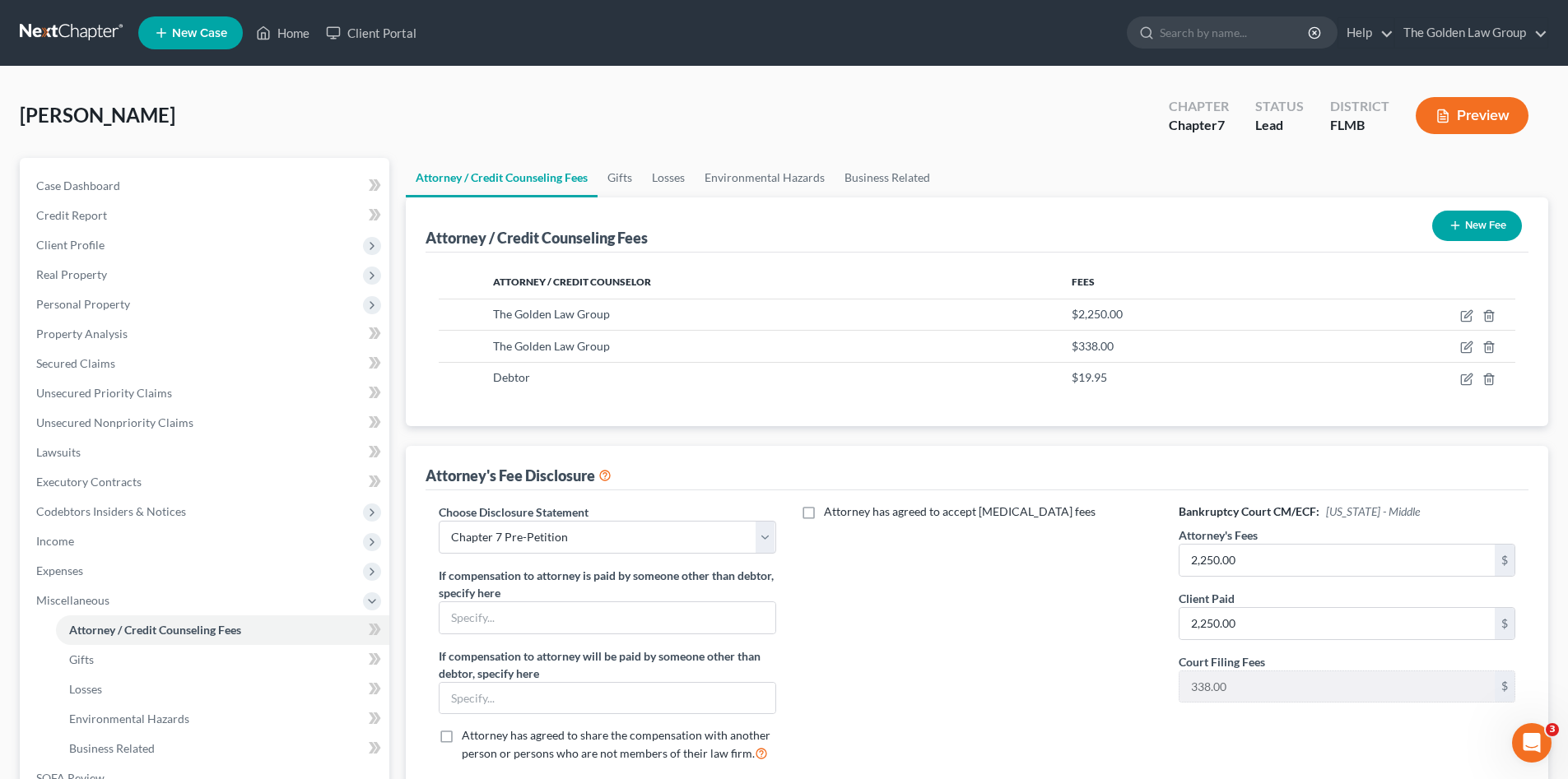
click at [1468, 228] on button "New Fee" at bounding box center [1477, 226] width 90 height 30
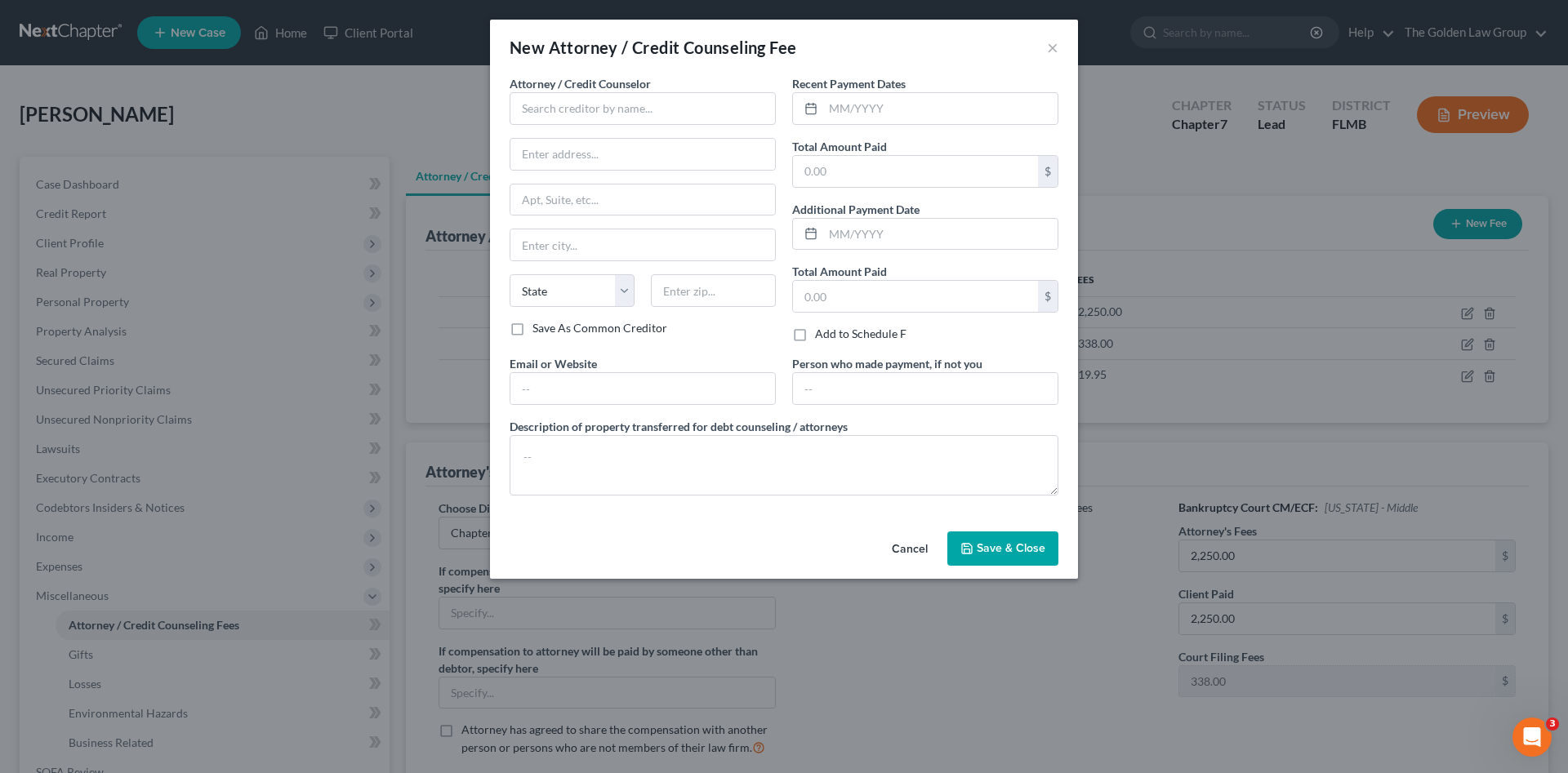
drag, startPoint x: 903, startPoint y: 548, endPoint x: 1383, endPoint y: 386, distance: 506.6
click at [908, 546] on button "Cancel" at bounding box center [910, 549] width 62 height 33
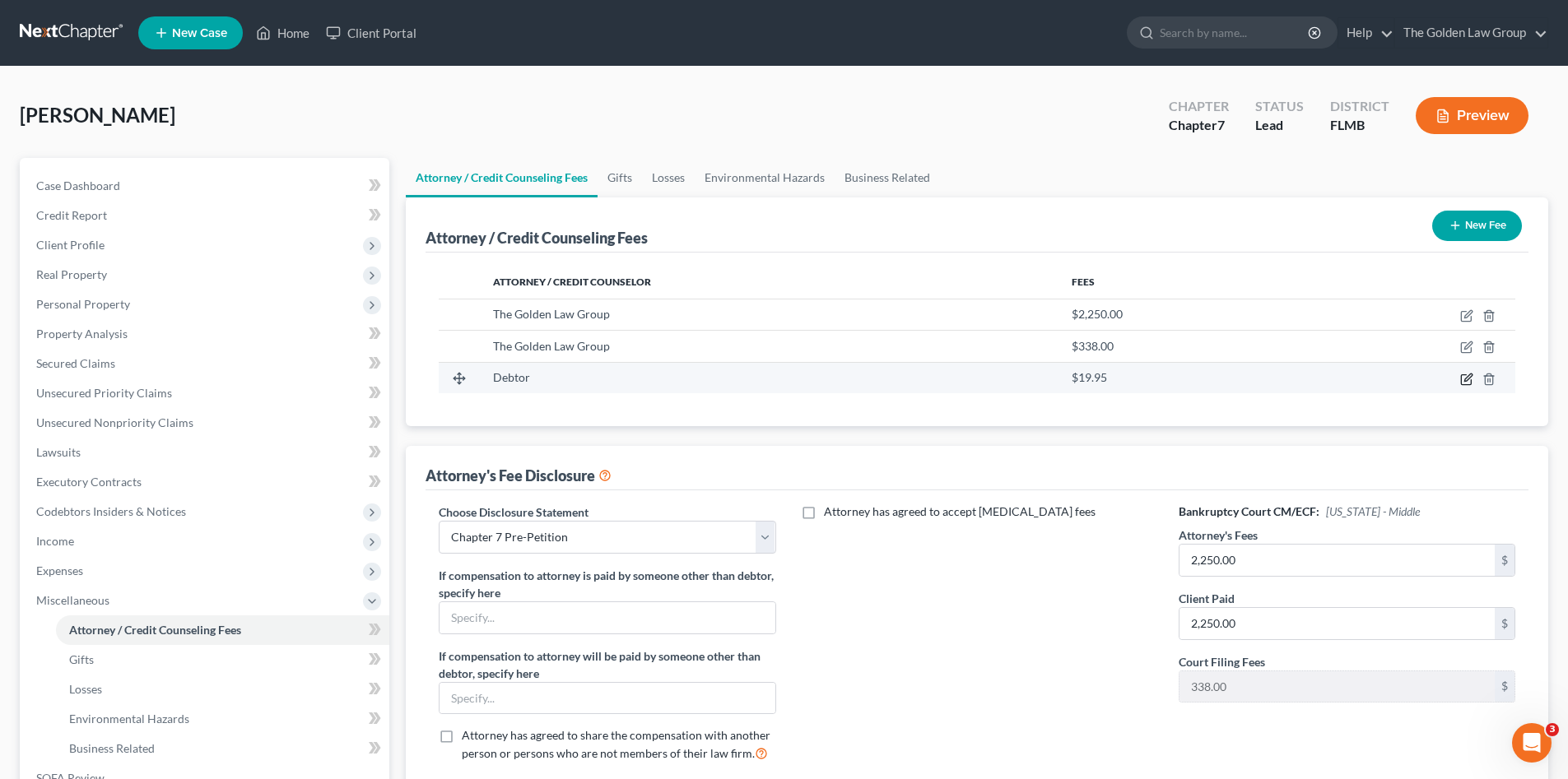
click at [1467, 380] on icon "button" at bounding box center [1467, 380] width 13 height 13
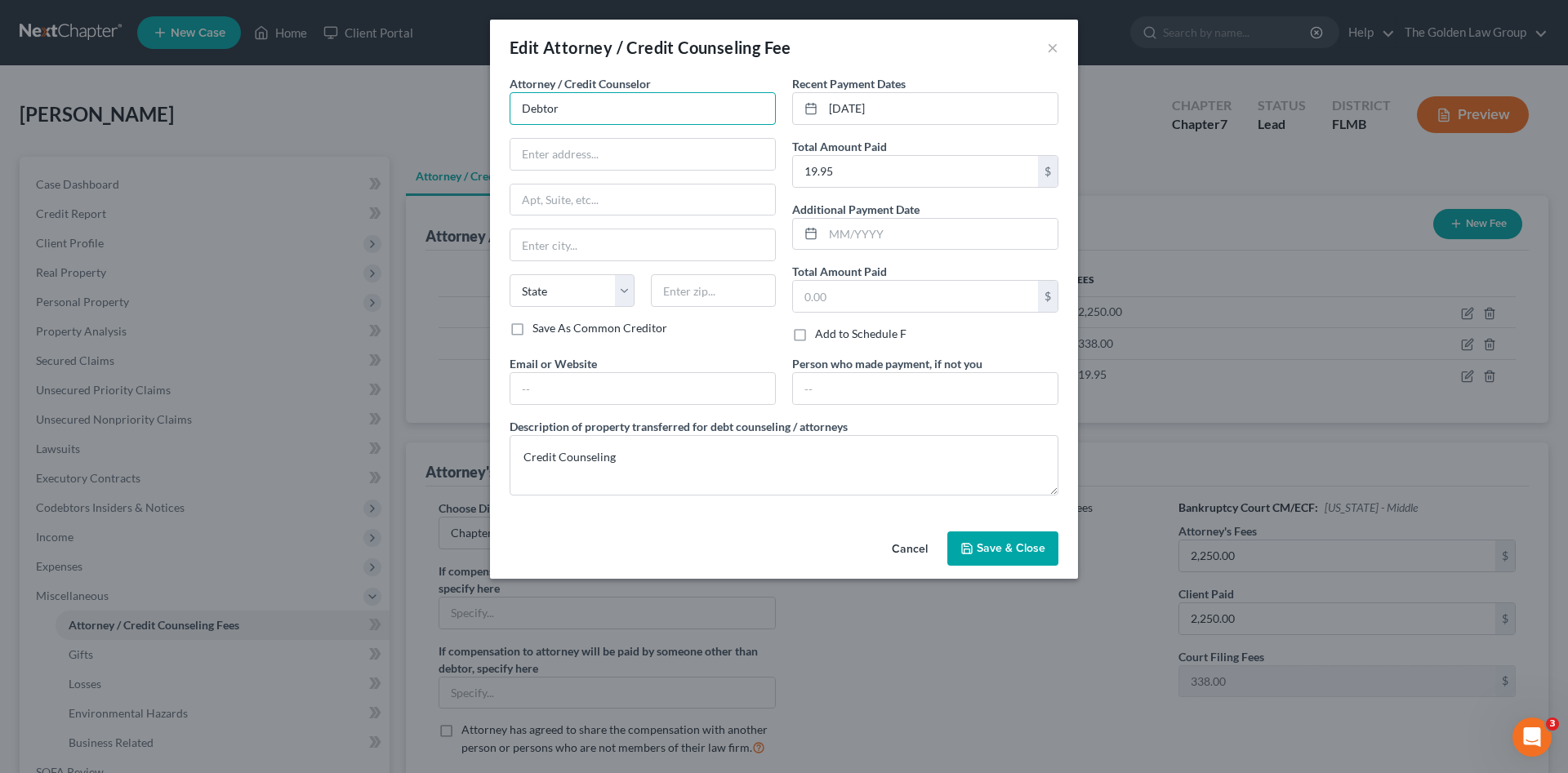
click at [567, 108] on input "Debtor" at bounding box center [642, 108] width 267 height 33
click at [580, 137] on div "Debtorcc, Inc" at bounding box center [607, 137] width 170 height 16
type input "Debtorcc, Inc"
type input "372 Summit Avenue"
type input "Jersey City"
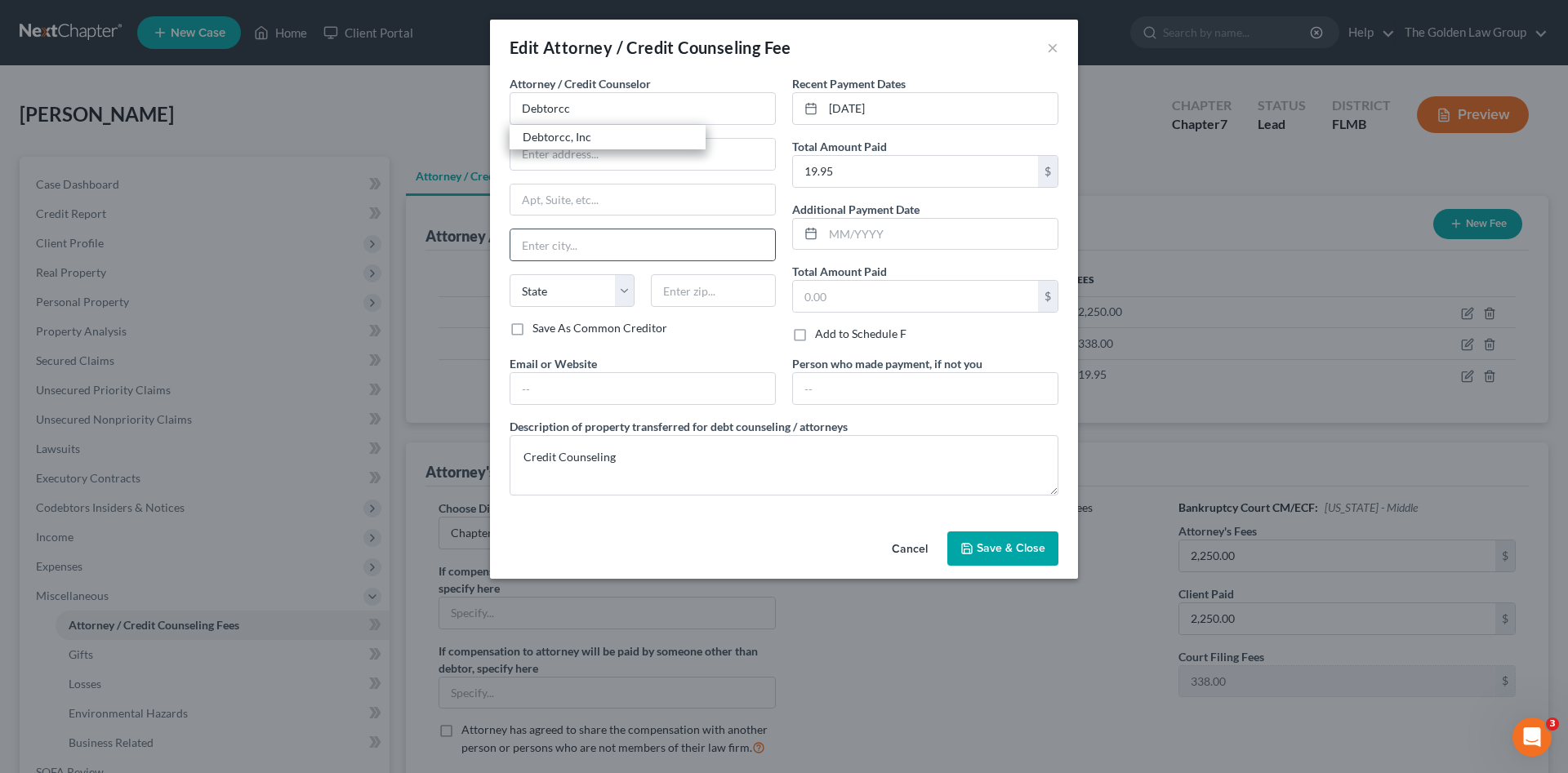
select select "33"
type input "07302"
click at [994, 553] on span "Save & Close" at bounding box center [1010, 548] width 69 height 14
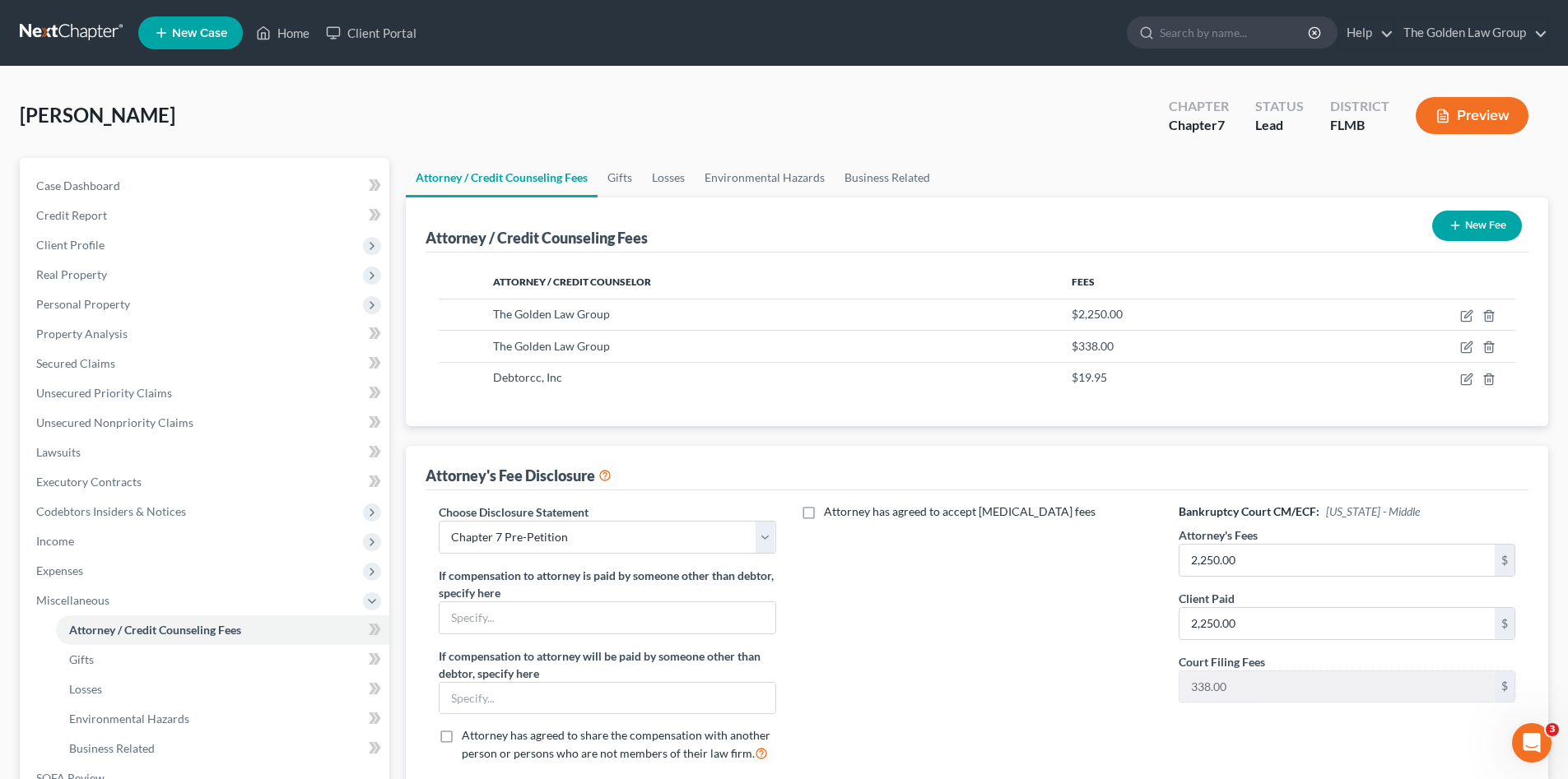
click at [1483, 232] on button "New Fee" at bounding box center [1477, 226] width 90 height 30
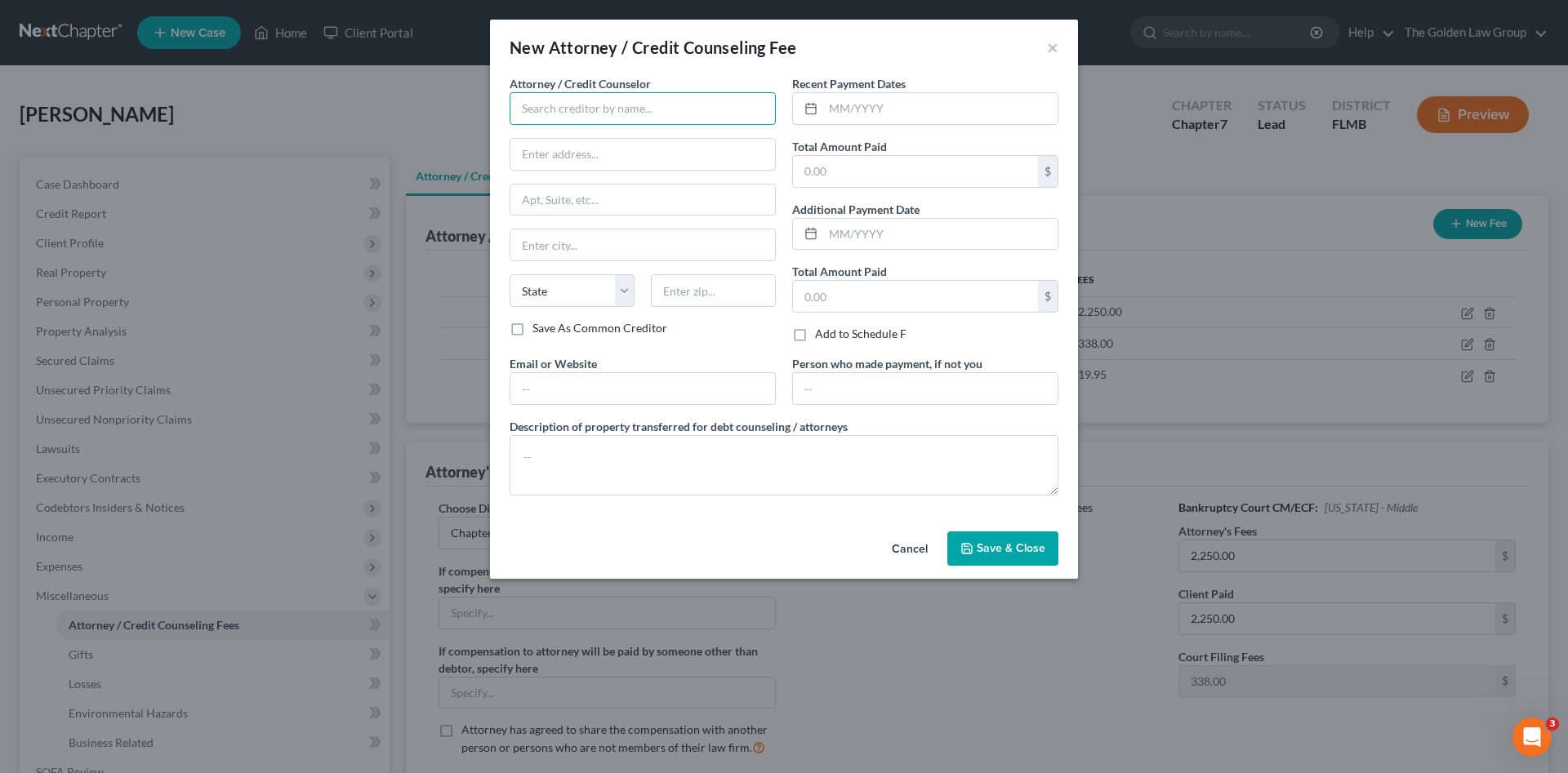
click at [650, 105] on input "text" at bounding box center [642, 108] width 267 height 33
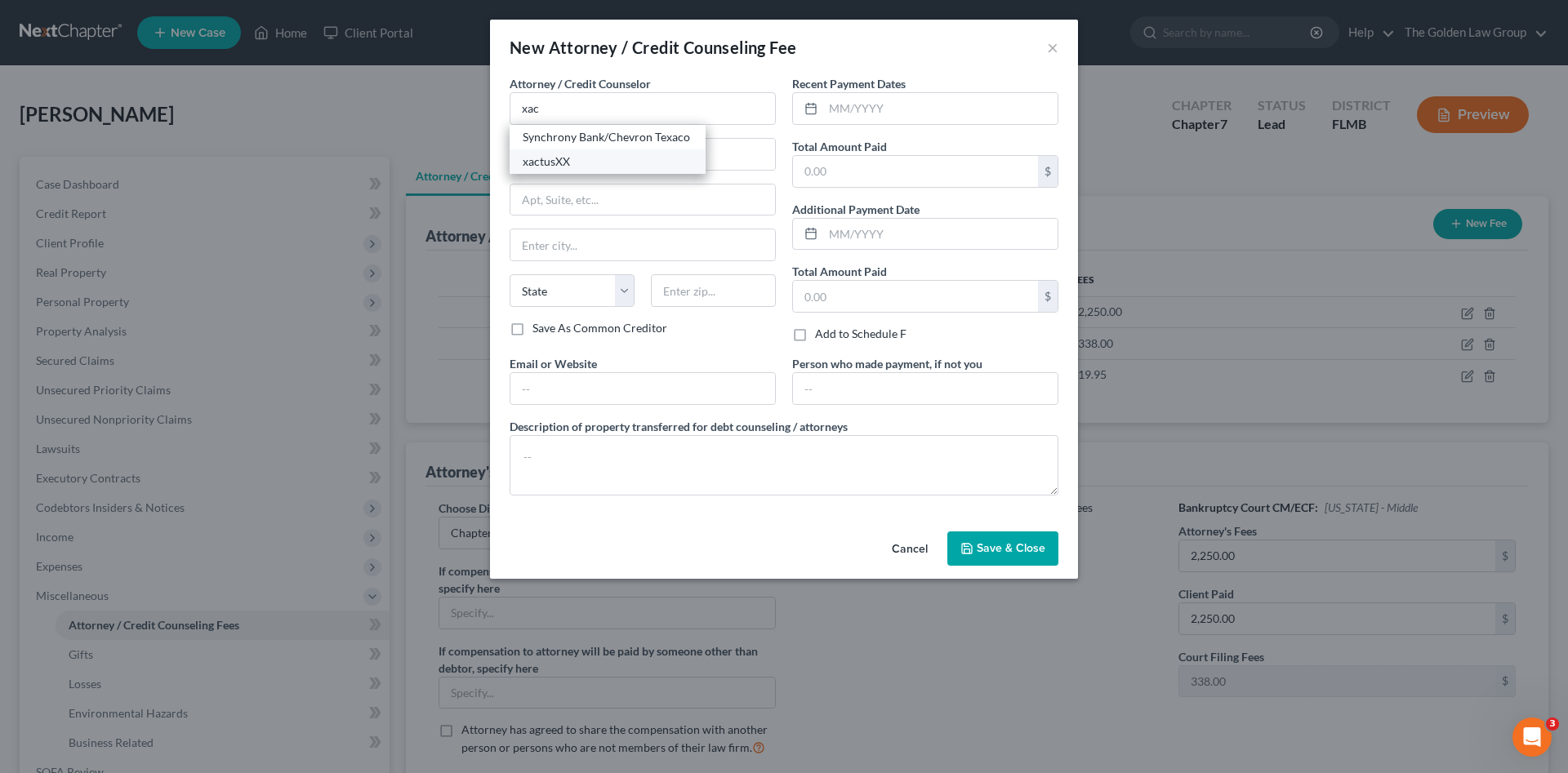
drag, startPoint x: 577, startPoint y: 157, endPoint x: 717, endPoint y: 137, distance: 141.4
click at [581, 157] on div "xactusXX" at bounding box center [607, 161] width 170 height 16
type input "xactusXX"
type input "370 Reed Road"
type input "Suite 100"
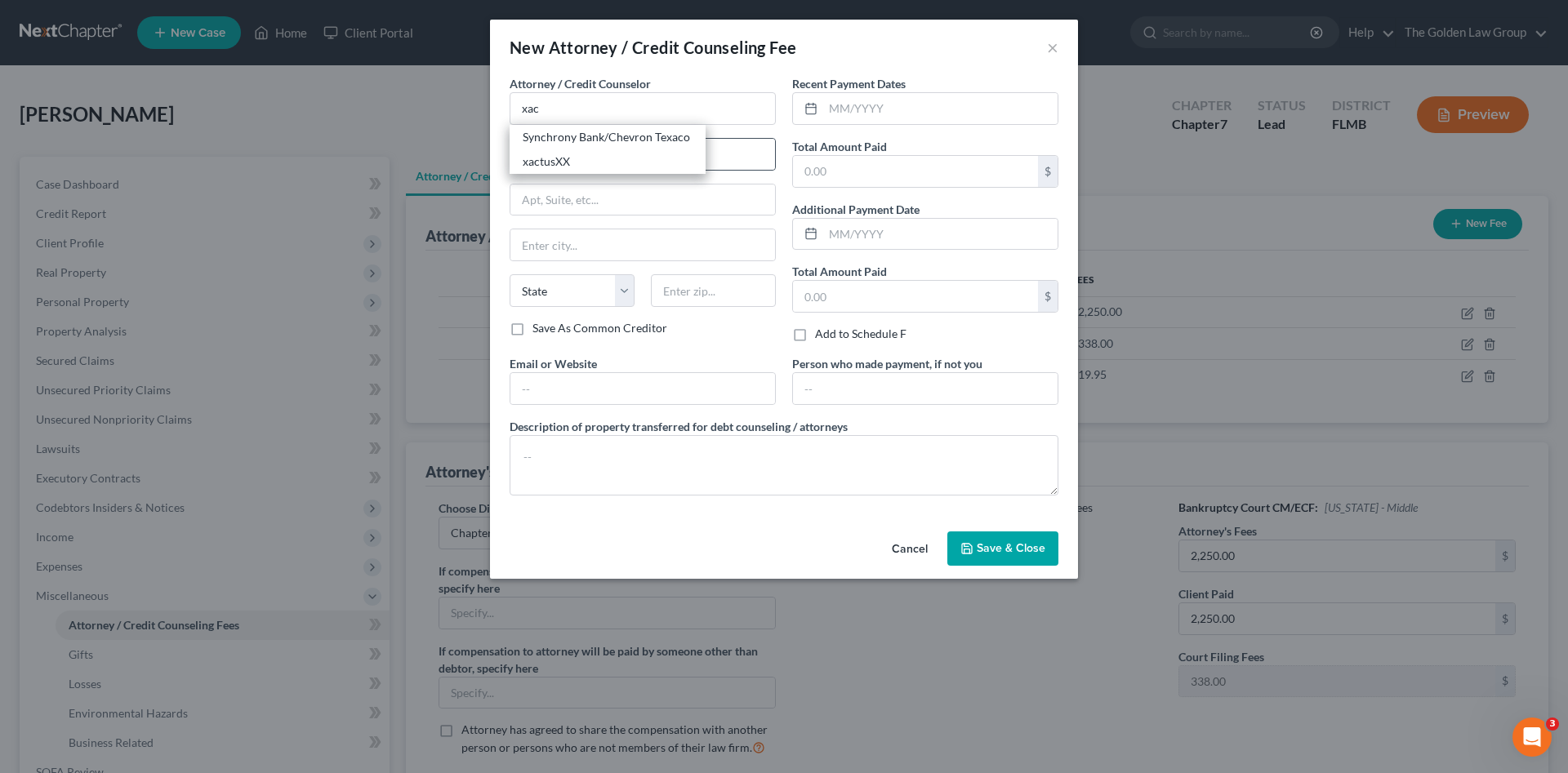
type input "Broomall"
select select "39"
type input "19008"
click at [901, 110] on input "text" at bounding box center [940, 108] width 234 height 31
click at [823, 170] on input "text" at bounding box center [915, 171] width 245 height 31
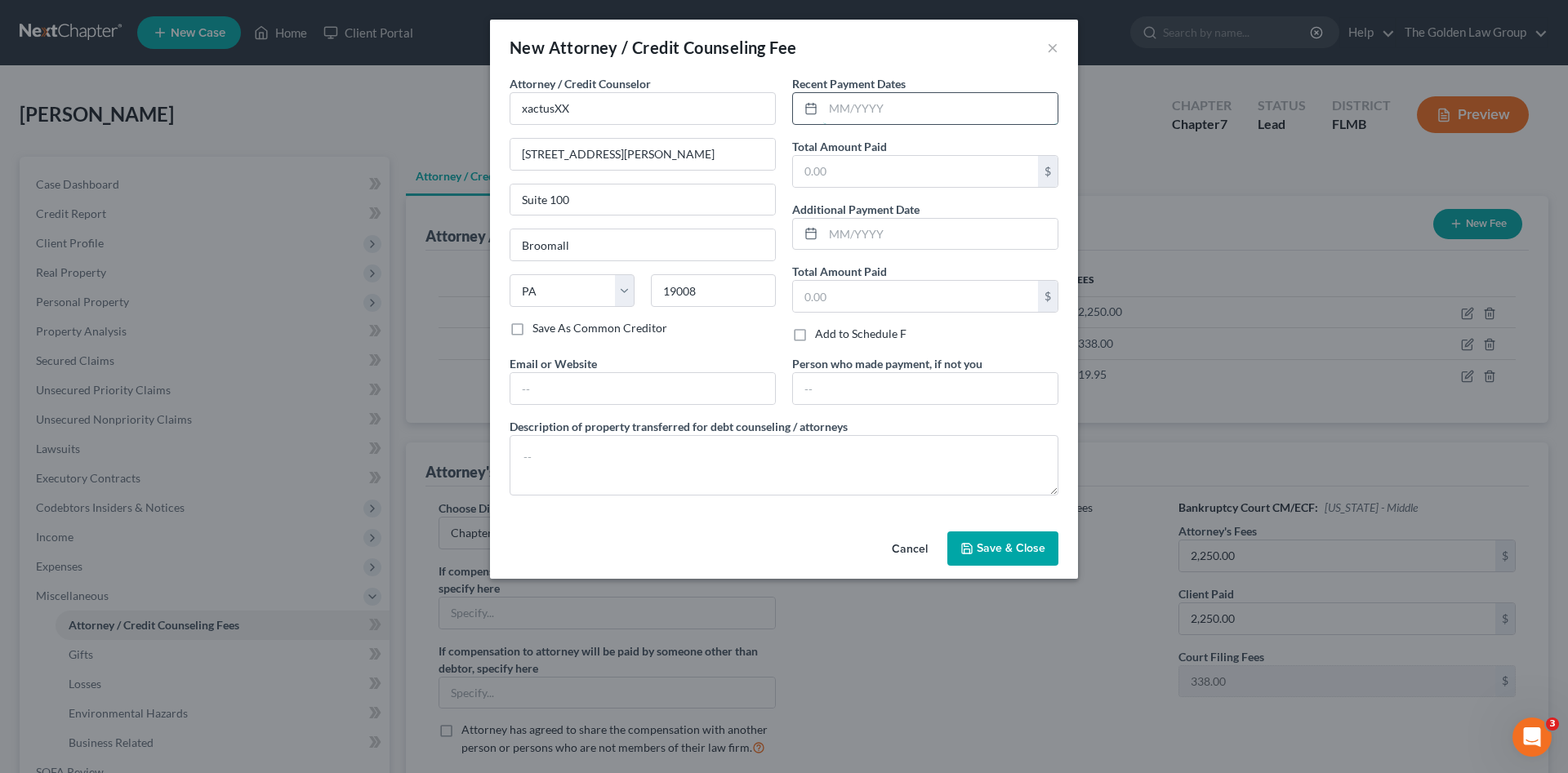
click at [845, 116] on input "text" at bounding box center [940, 108] width 234 height 31
type input "08/06/2025"
click at [865, 175] on input "text" at bounding box center [915, 171] width 245 height 31
type input "38.25"
click at [814, 466] on textarea at bounding box center [784, 465] width 549 height 60
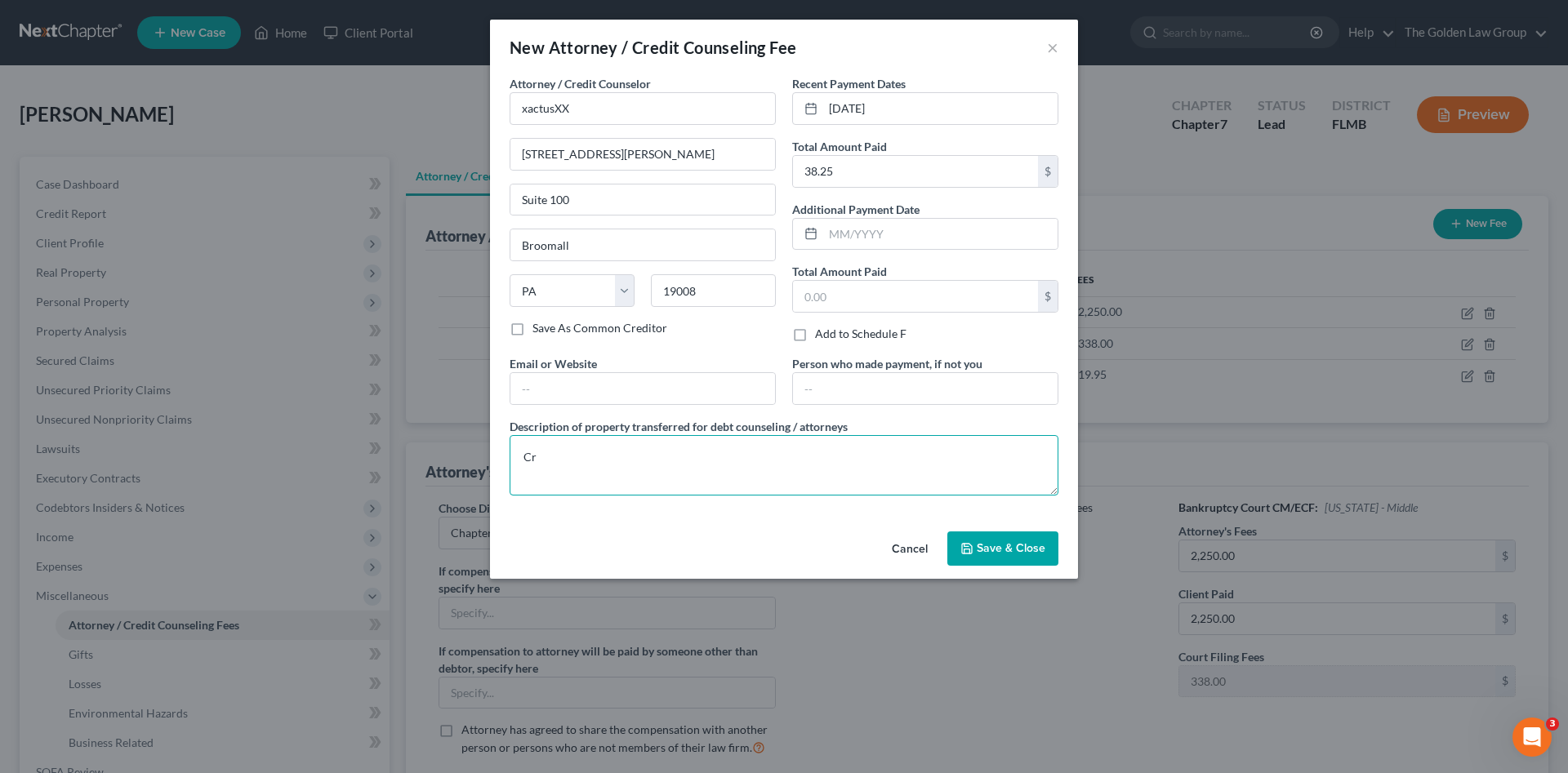
type textarea "C"
click at [725, 462] on textarea at bounding box center [784, 465] width 549 height 60
paste textarea "Tri-Merge Credit Report Debtor's attorney paid for the credit report out of the…"
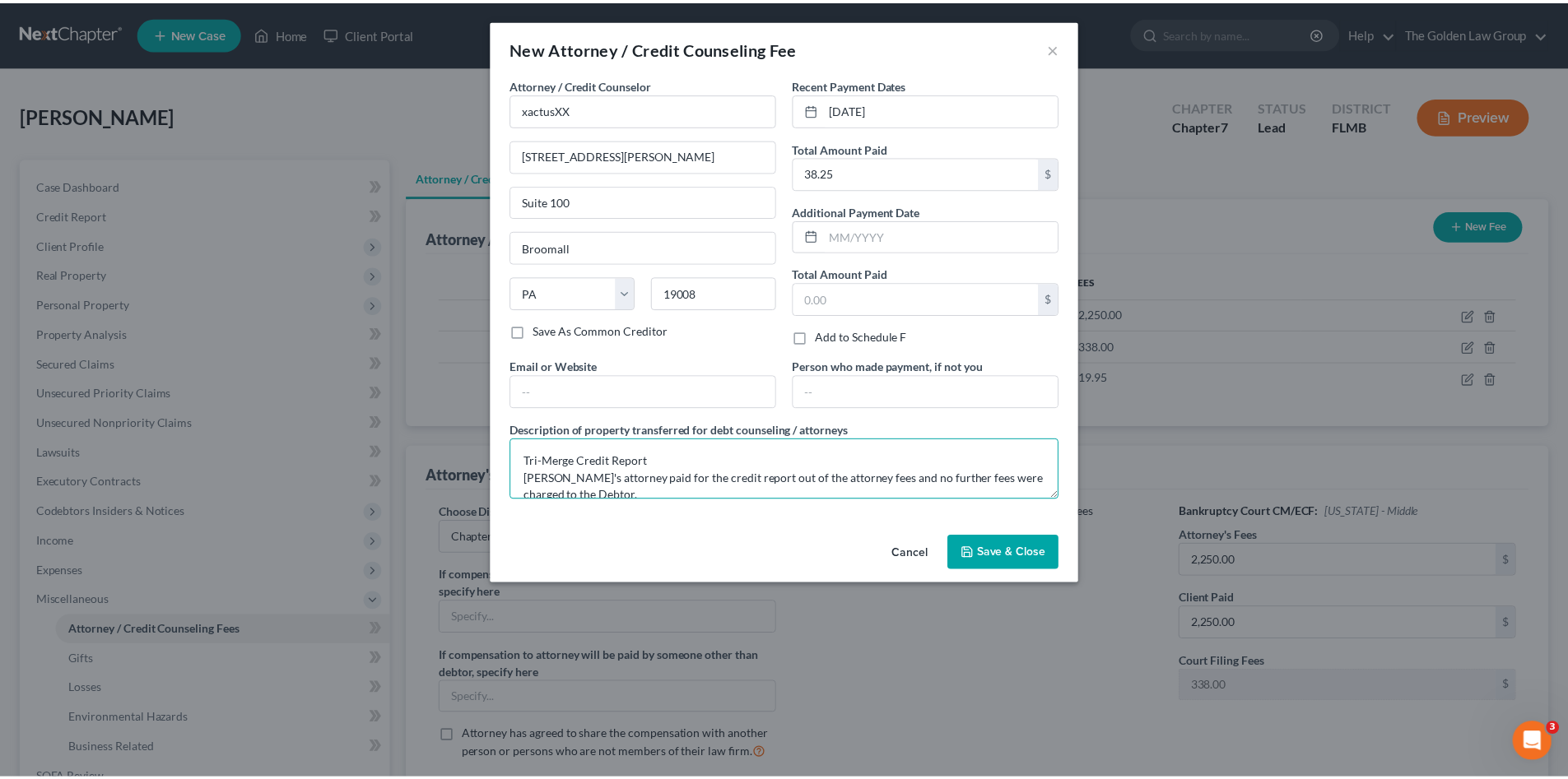
scroll to position [21, 0]
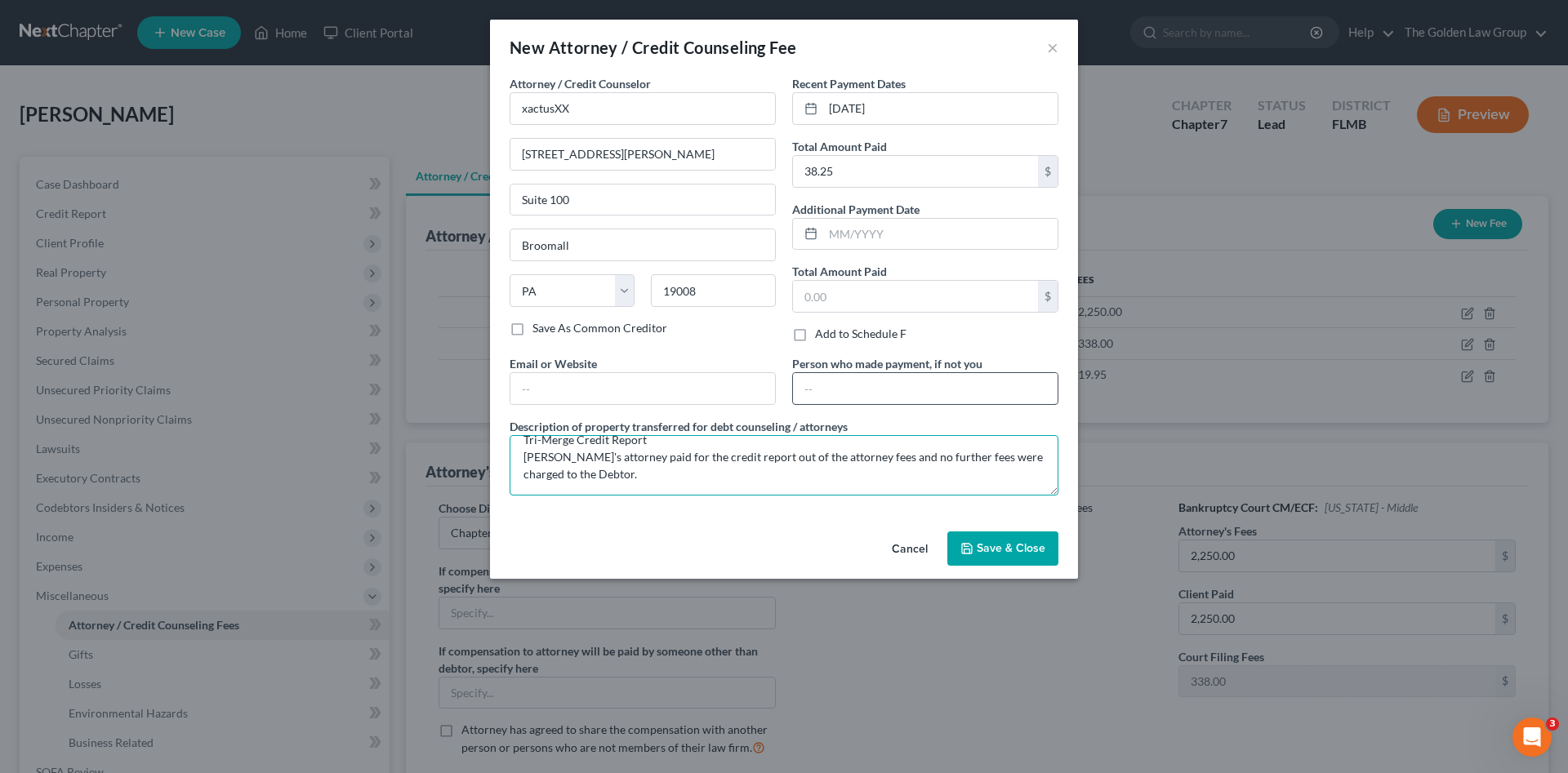
type textarea "Tri-Merge Credit Report Debtor's attorney paid for the credit report out of the…"
click at [923, 403] on input "text" at bounding box center [925, 388] width 265 height 31
type input "The Golden Law Group"
click at [1003, 563] on button "Save & Close" at bounding box center [1003, 549] width 111 height 34
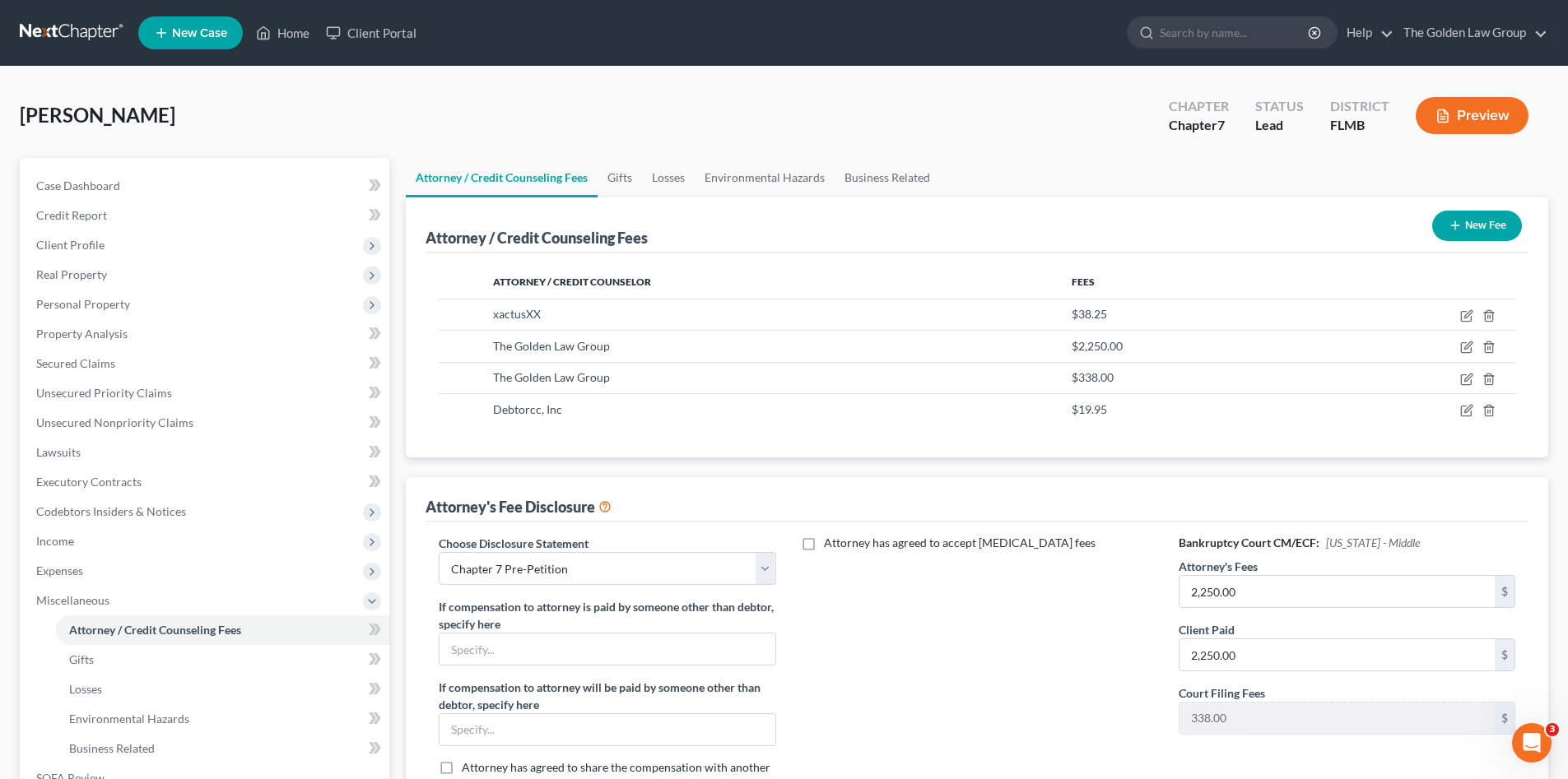
click at [981, 648] on div "Attorney has agreed to accept retainer fees" at bounding box center [977, 671] width 369 height 272
click at [85, 661] on span "Gifts" at bounding box center [82, 659] width 25 height 14
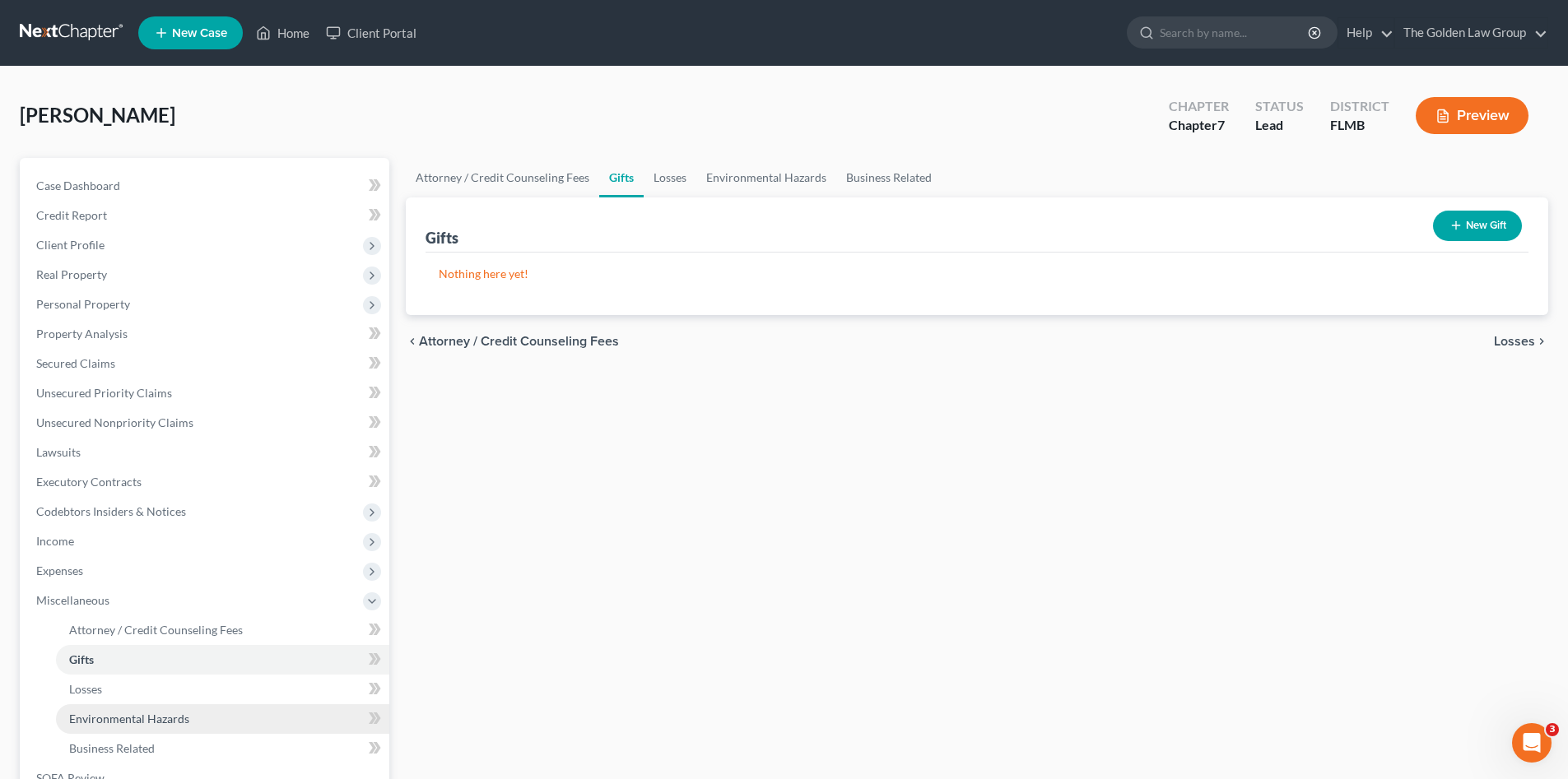
scroll to position [83, 0]
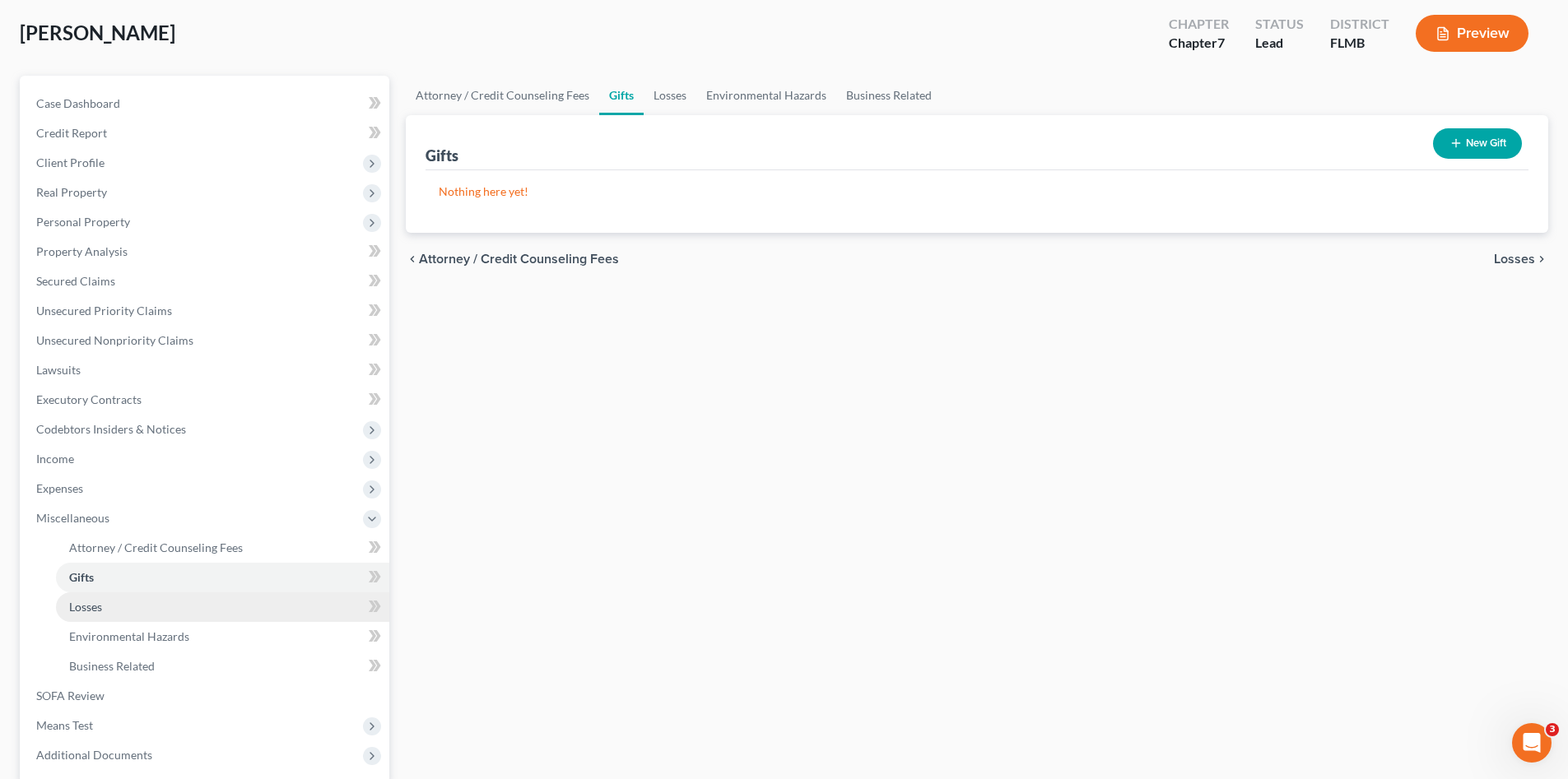
click at [110, 608] on link "Losses" at bounding box center [222, 607] width 333 height 29
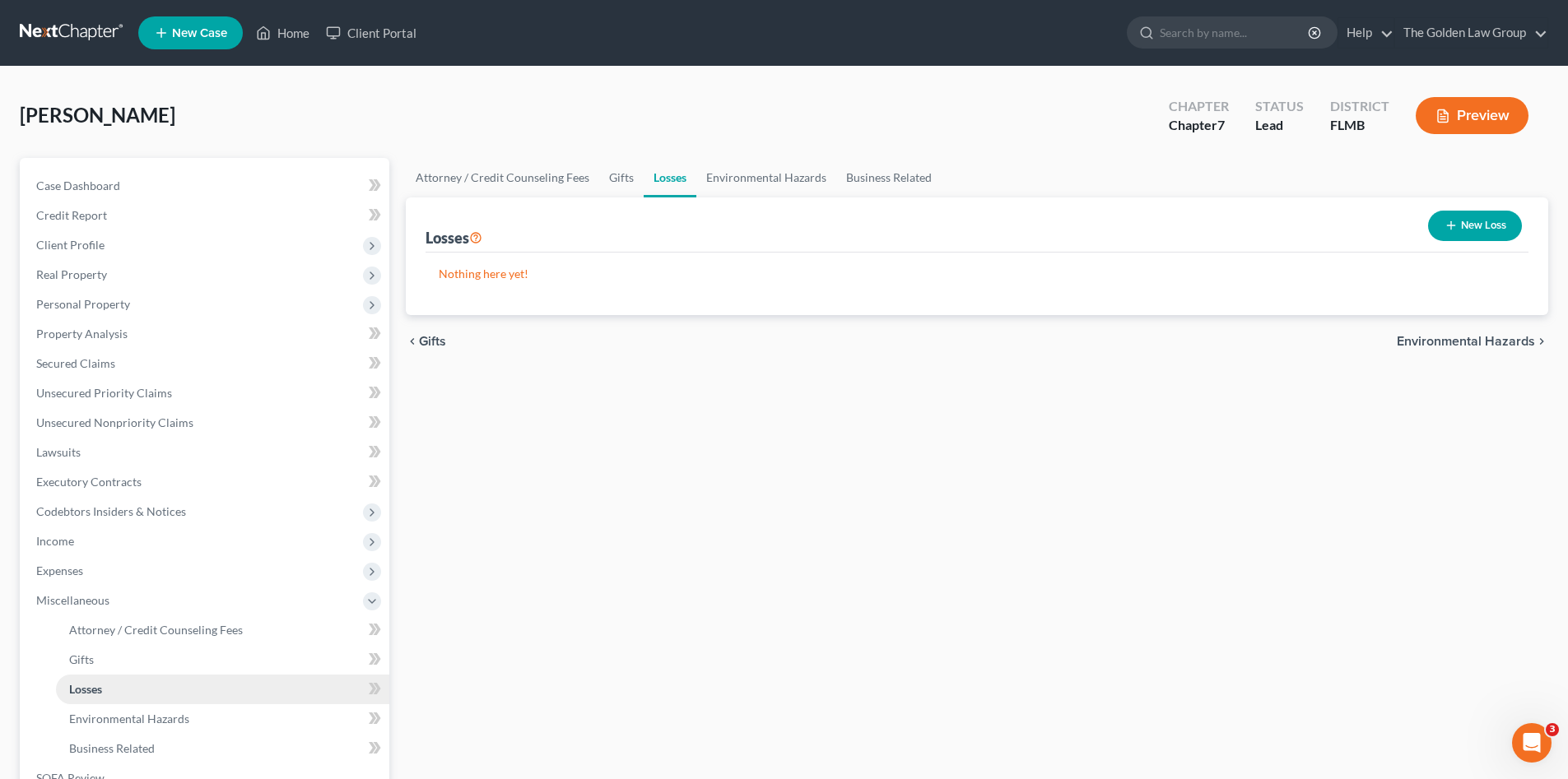
click at [128, 698] on link "Losses" at bounding box center [222, 689] width 333 height 29
click at [140, 714] on span "Environmental Hazards" at bounding box center [129, 718] width 121 height 14
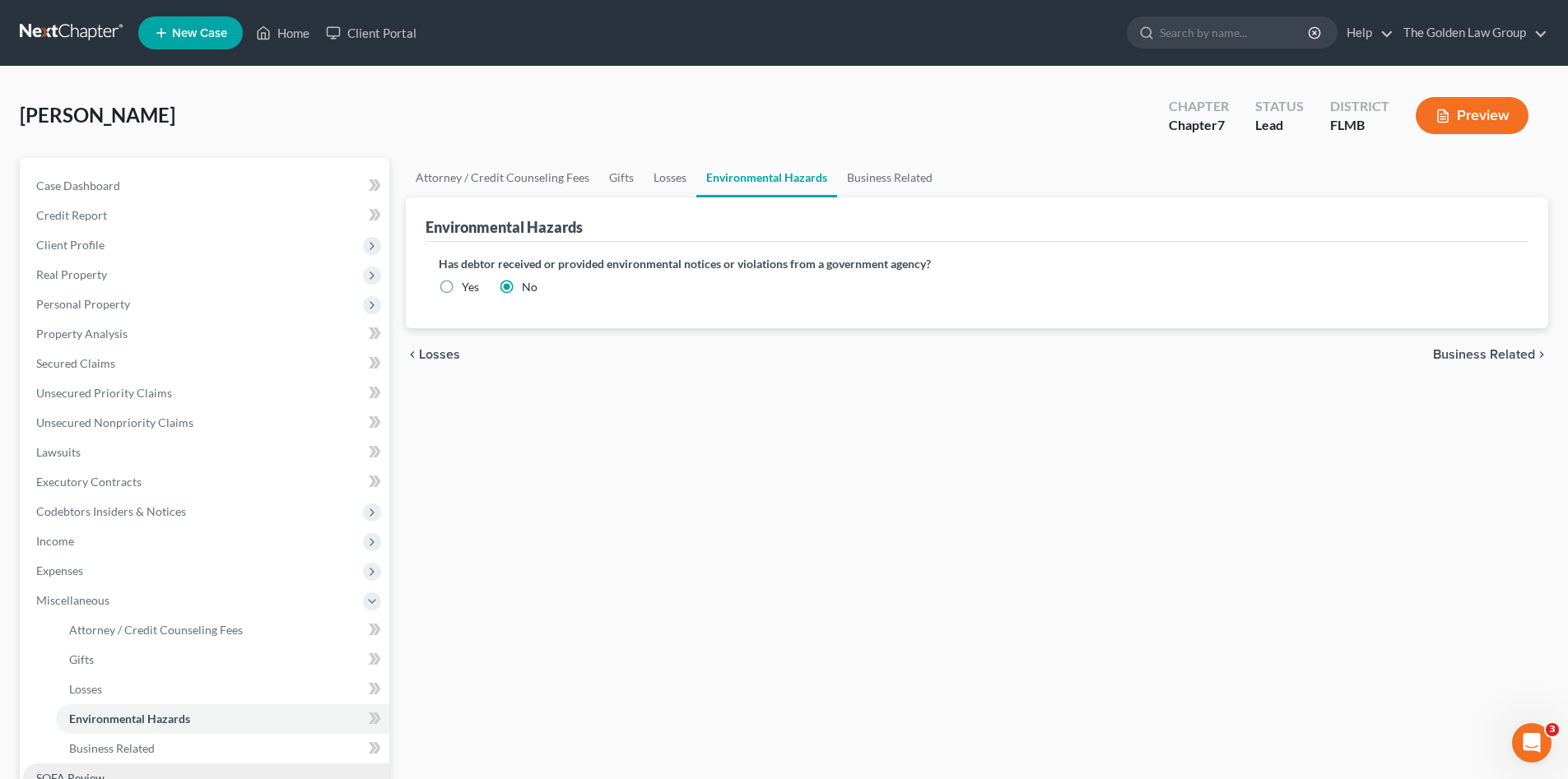
scroll to position [55, 0]
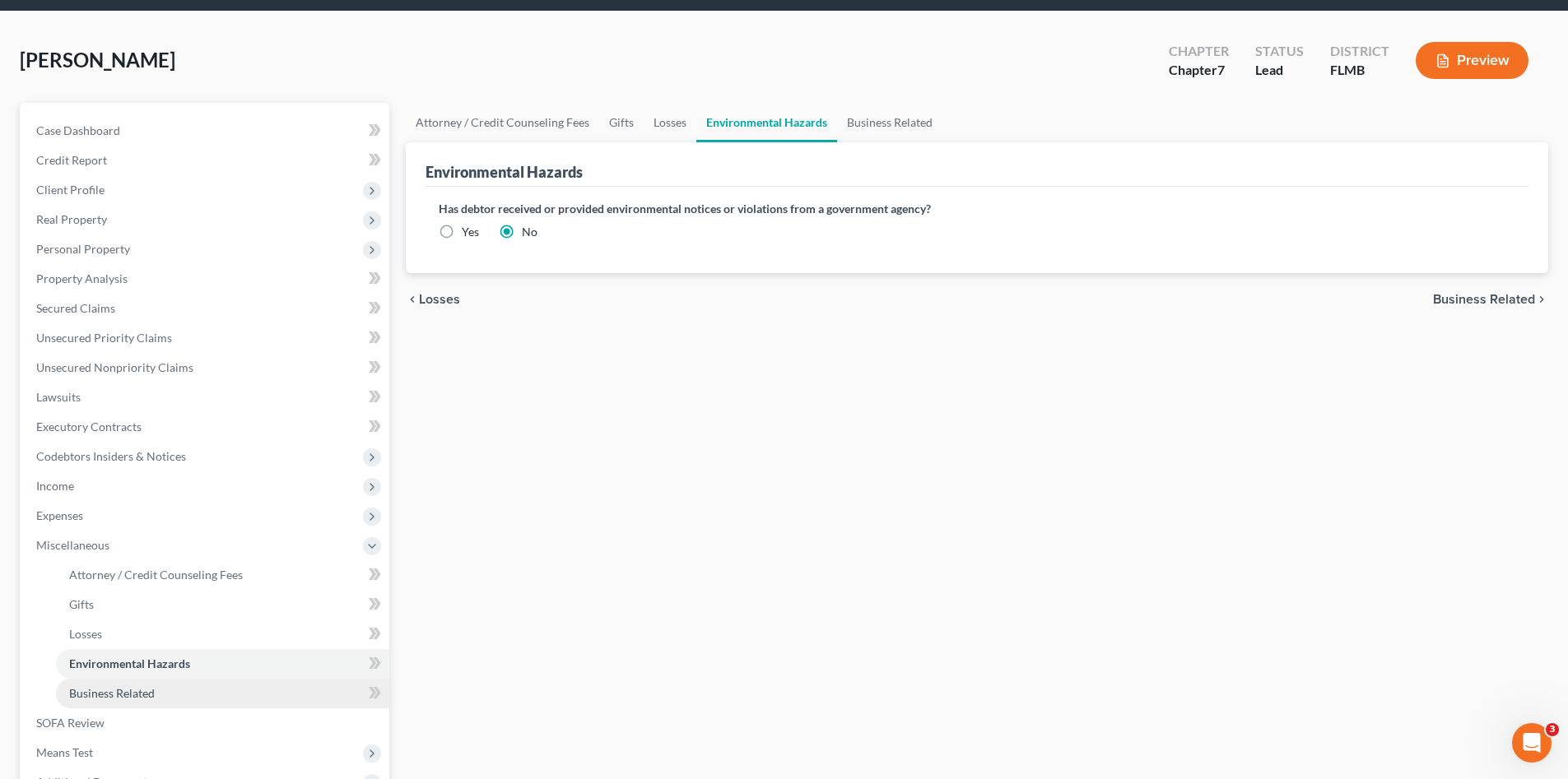
click at [142, 689] on span "Business Related" at bounding box center [112, 693] width 85 height 14
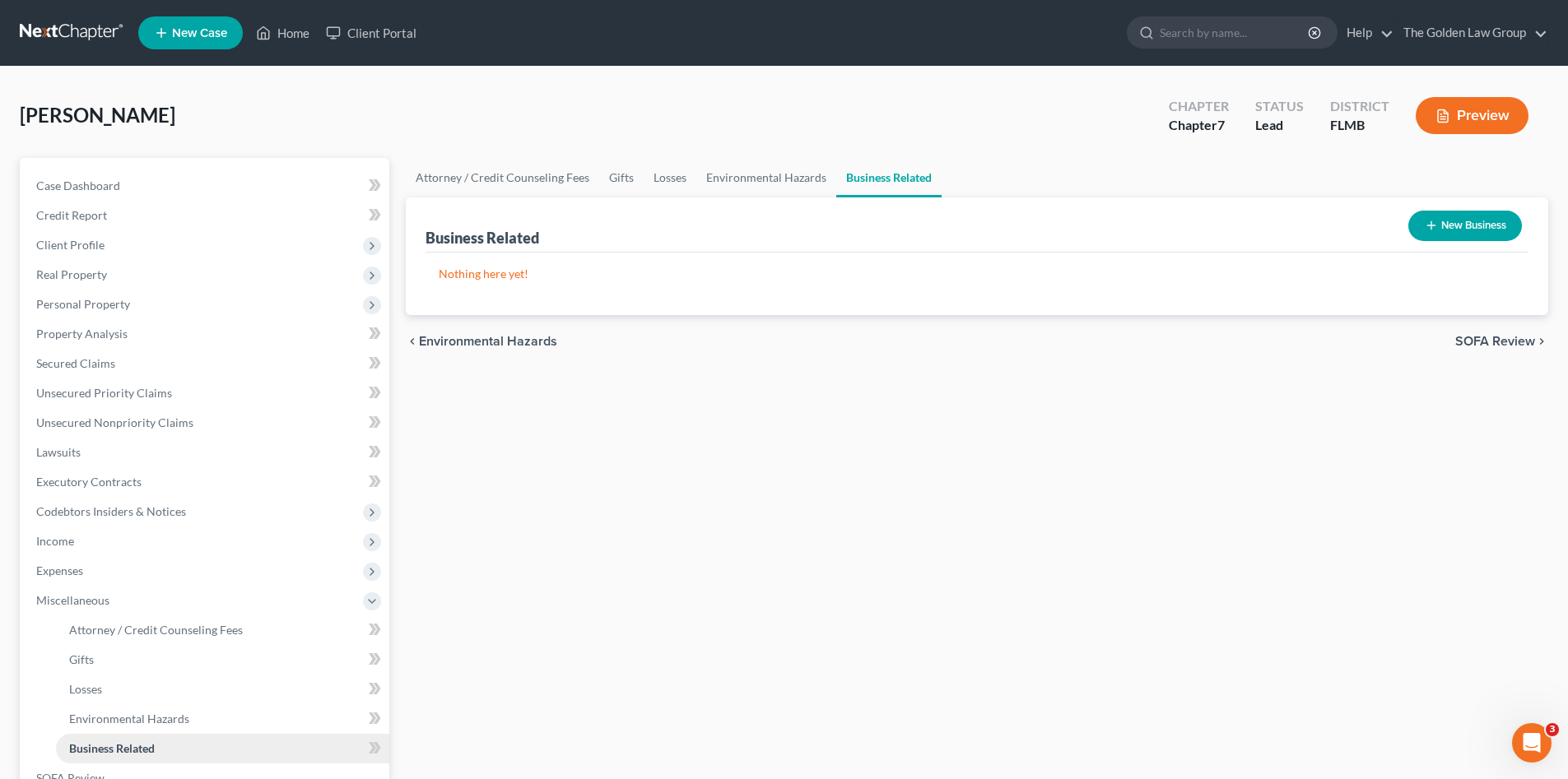
scroll to position [109, 0]
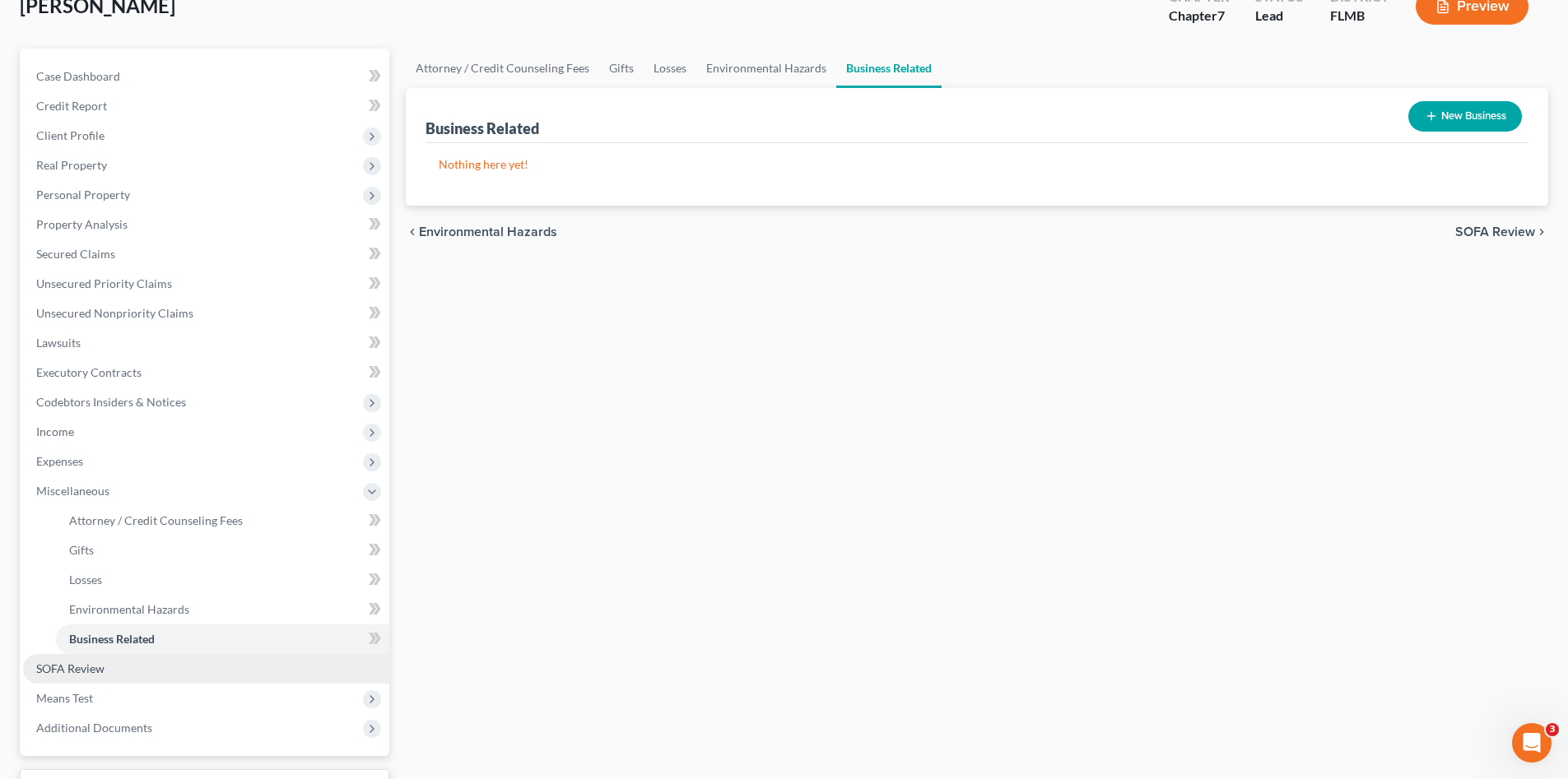
click at [104, 659] on link "SOFA Review" at bounding box center [206, 669] width 366 height 29
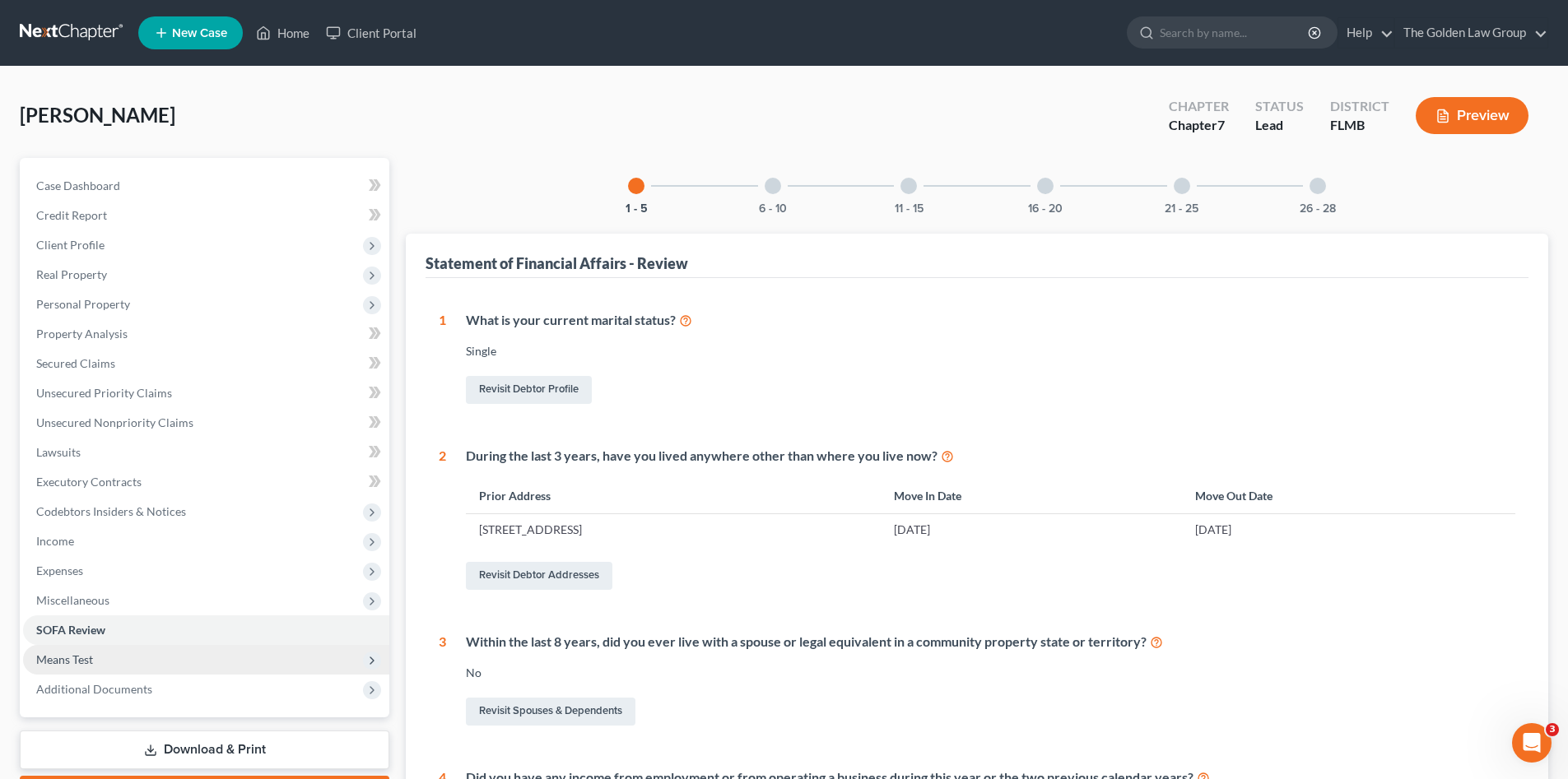
click at [99, 661] on span "Means Test" at bounding box center [206, 659] width 366 height 29
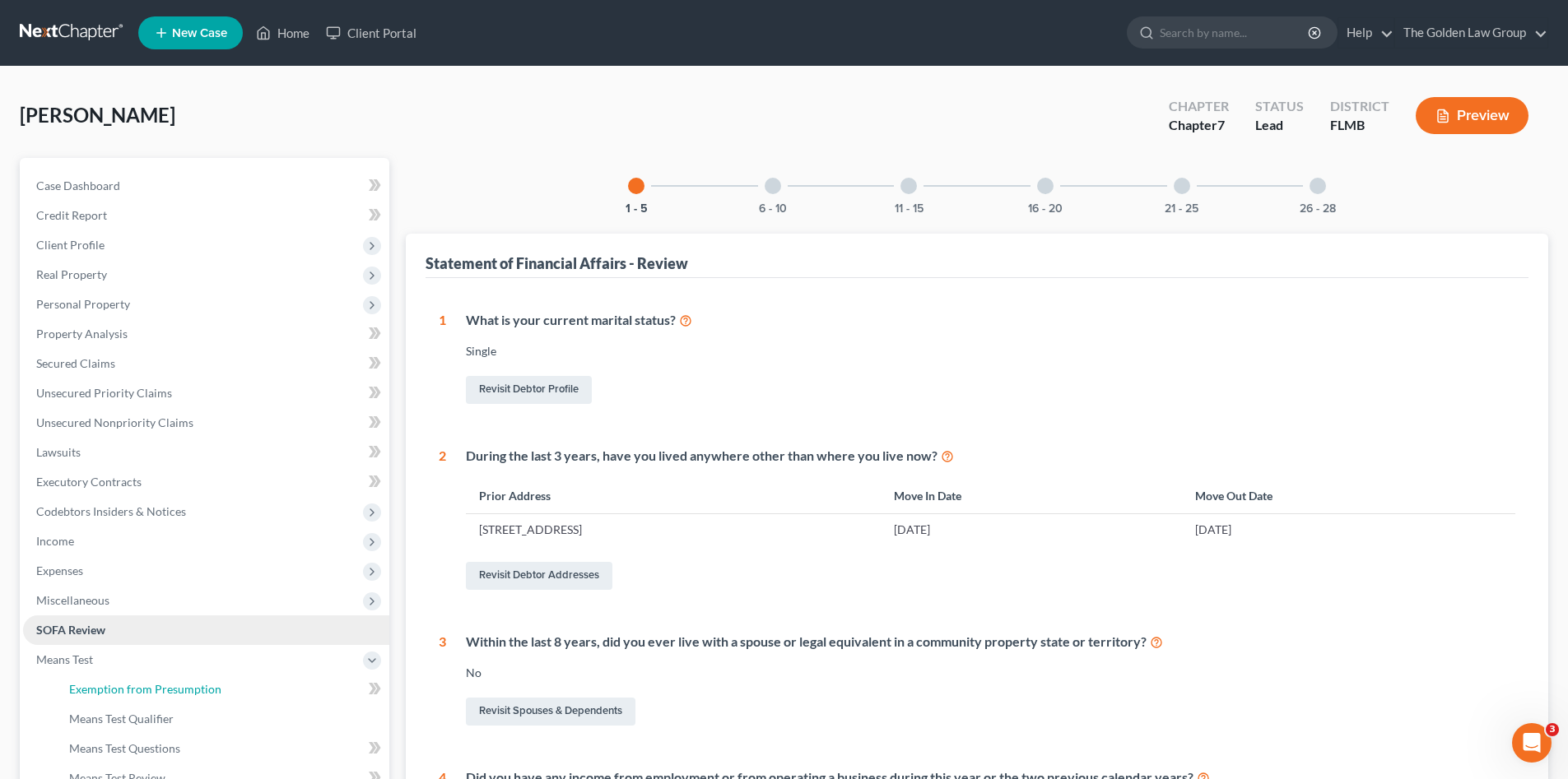
drag, startPoint x: 213, startPoint y: 683, endPoint x: 258, endPoint y: 617, distance: 79.9
click at [213, 683] on span "Exemption from Presumption" at bounding box center [145, 689] width 152 height 14
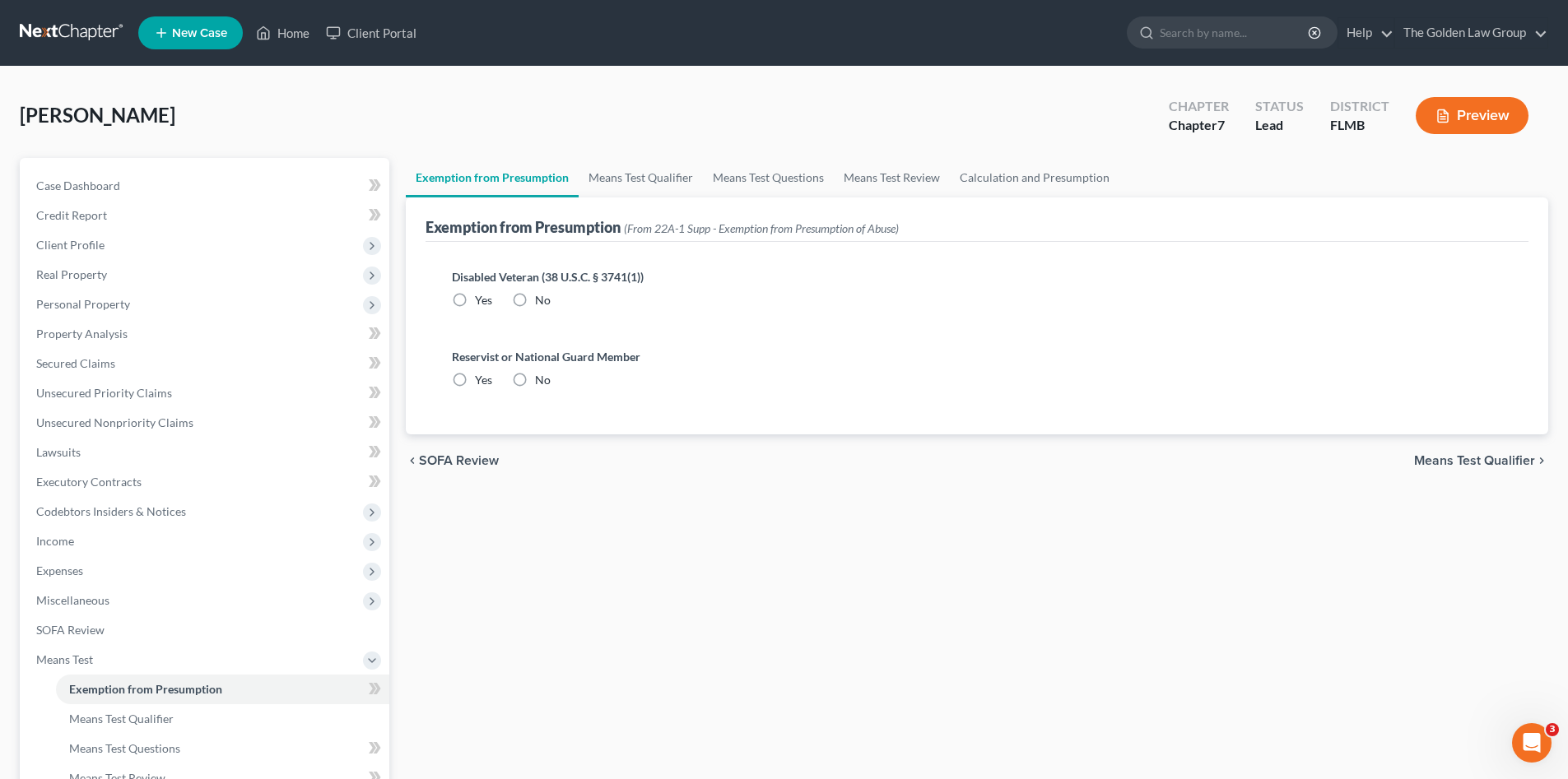
click at [535, 304] on label "No" at bounding box center [543, 300] width 15 height 16
click at [542, 303] on input "No" at bounding box center [547, 297] width 10 height 10
radio input "true"
drag, startPoint x: 521, startPoint y: 380, endPoint x: 542, endPoint y: 329, distance: 55.2
click at [535, 380] on label "No" at bounding box center [543, 380] width 15 height 16
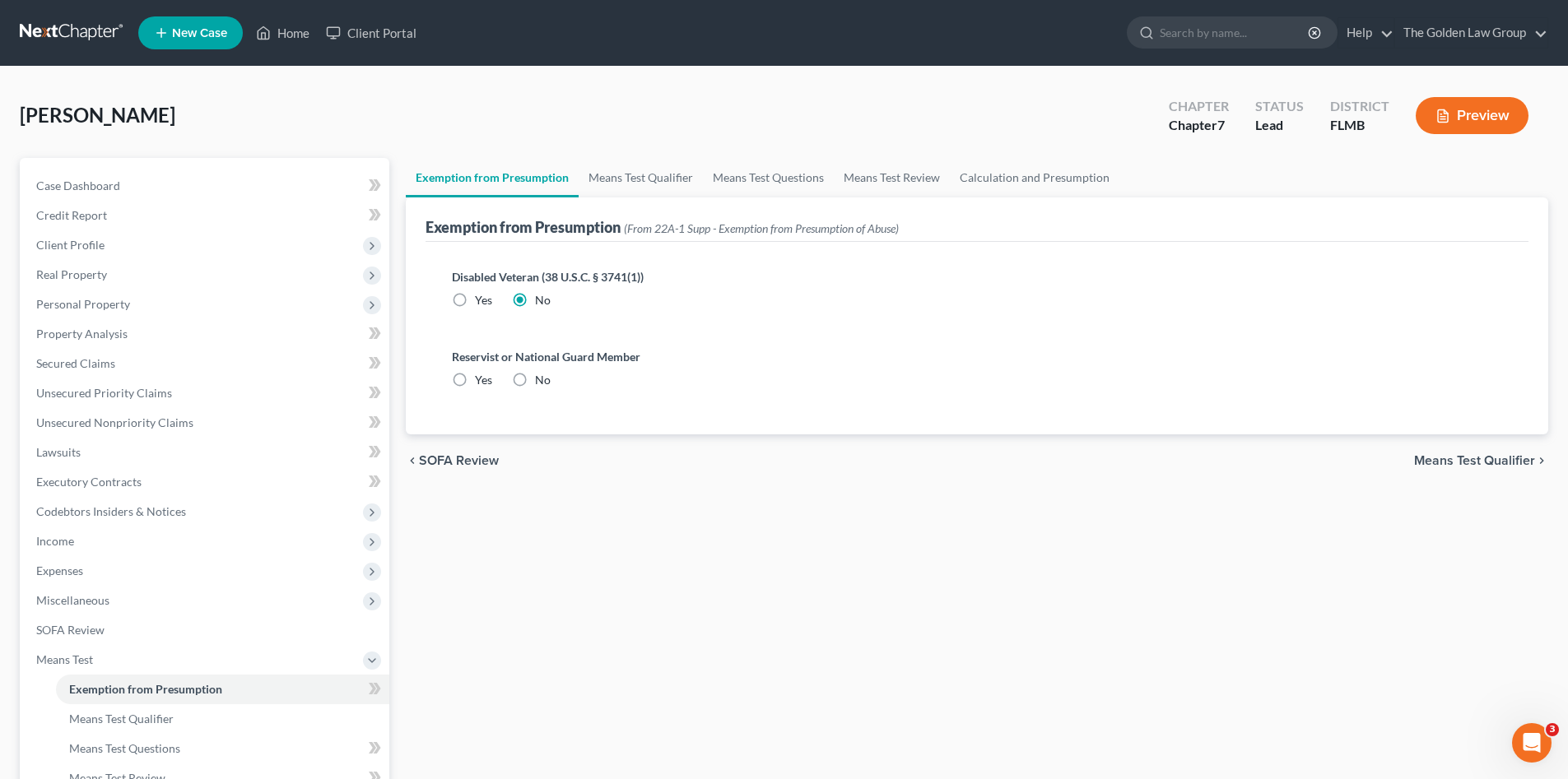
click at [542, 380] on input "No" at bounding box center [547, 377] width 10 height 10
radio input "true"
click at [616, 199] on div "Exemption from Presumption (From 22A-1 Supp - Exemption from Presumption of Abu…" at bounding box center [977, 219] width 1103 height 45
click at [620, 190] on link "Means Test Qualifier" at bounding box center [641, 178] width 124 height 40
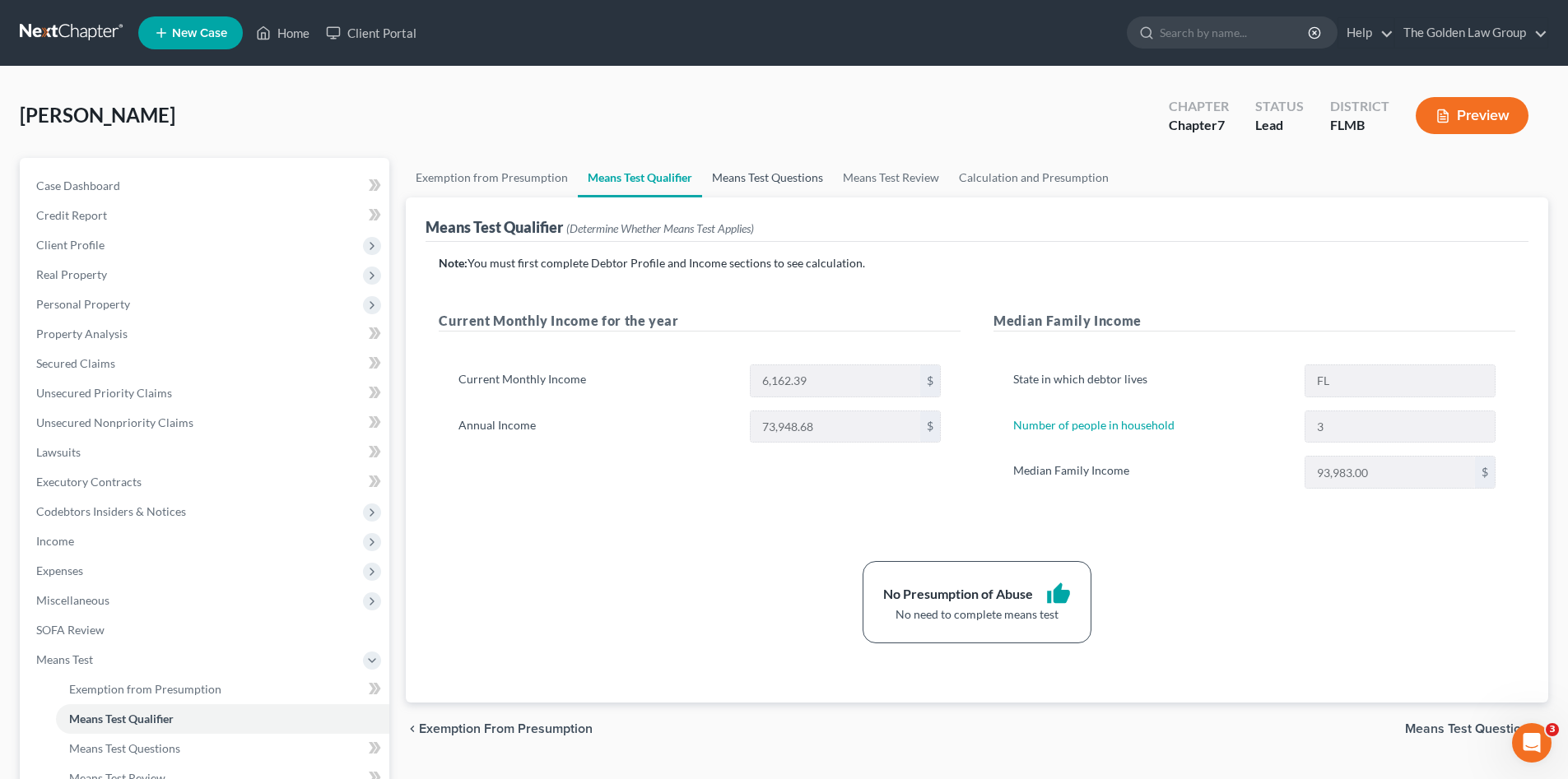
click at [788, 176] on link "Means Test Questions" at bounding box center [768, 178] width 131 height 40
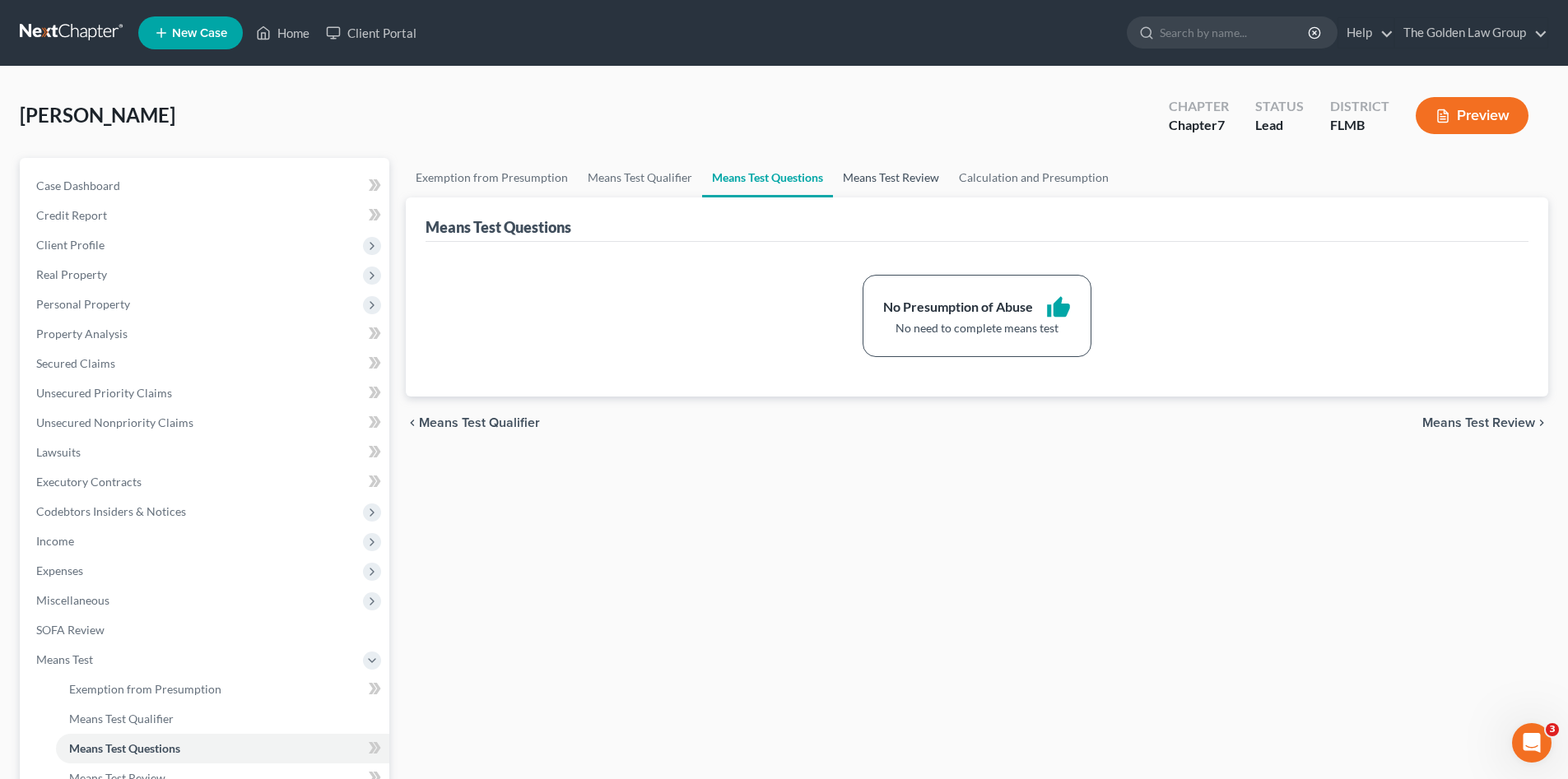
click at [859, 183] on link "Means Test Review" at bounding box center [891, 178] width 116 height 40
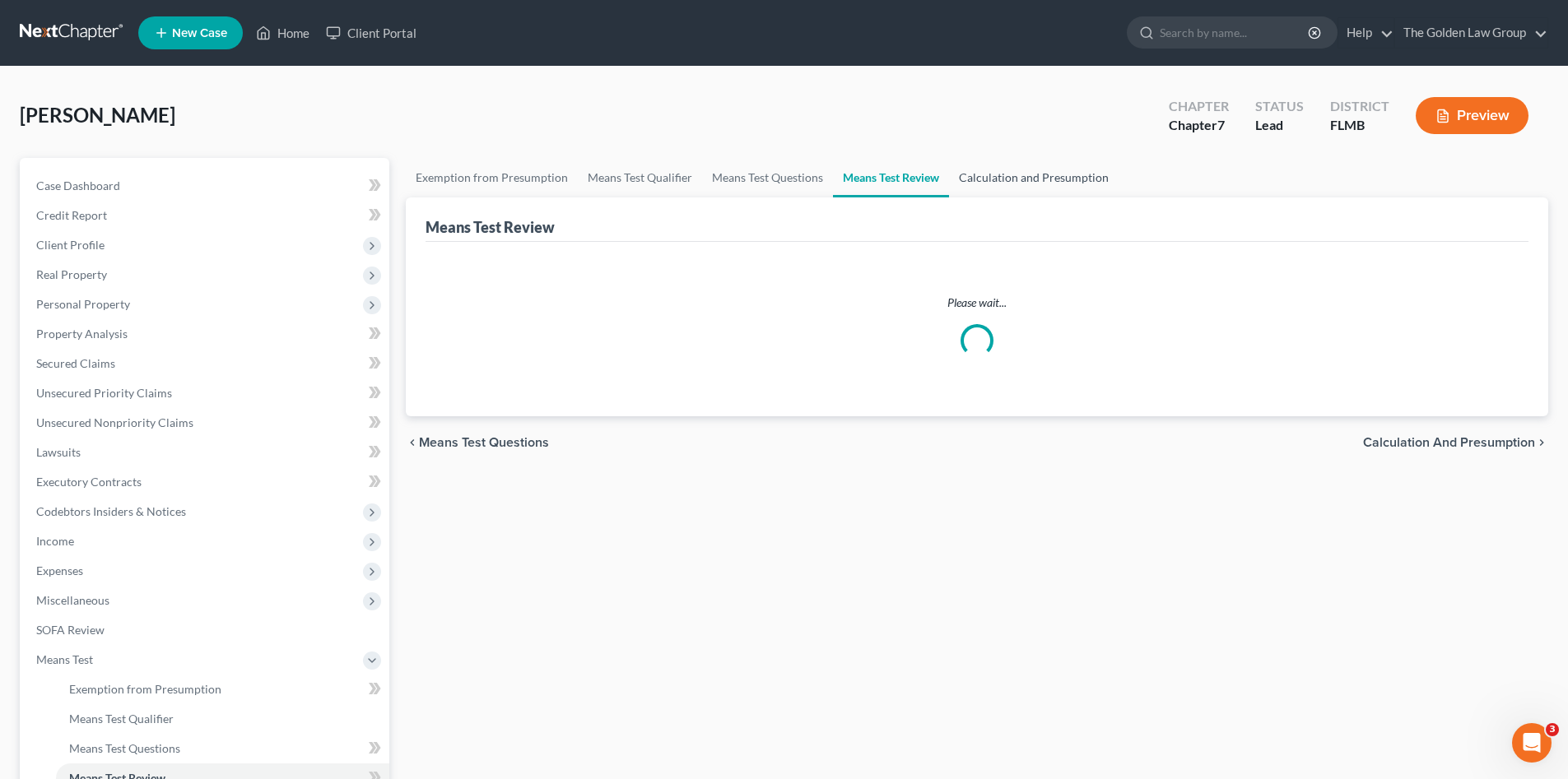
click at [1010, 180] on link "Calculation and Presumption" at bounding box center [1034, 178] width 170 height 40
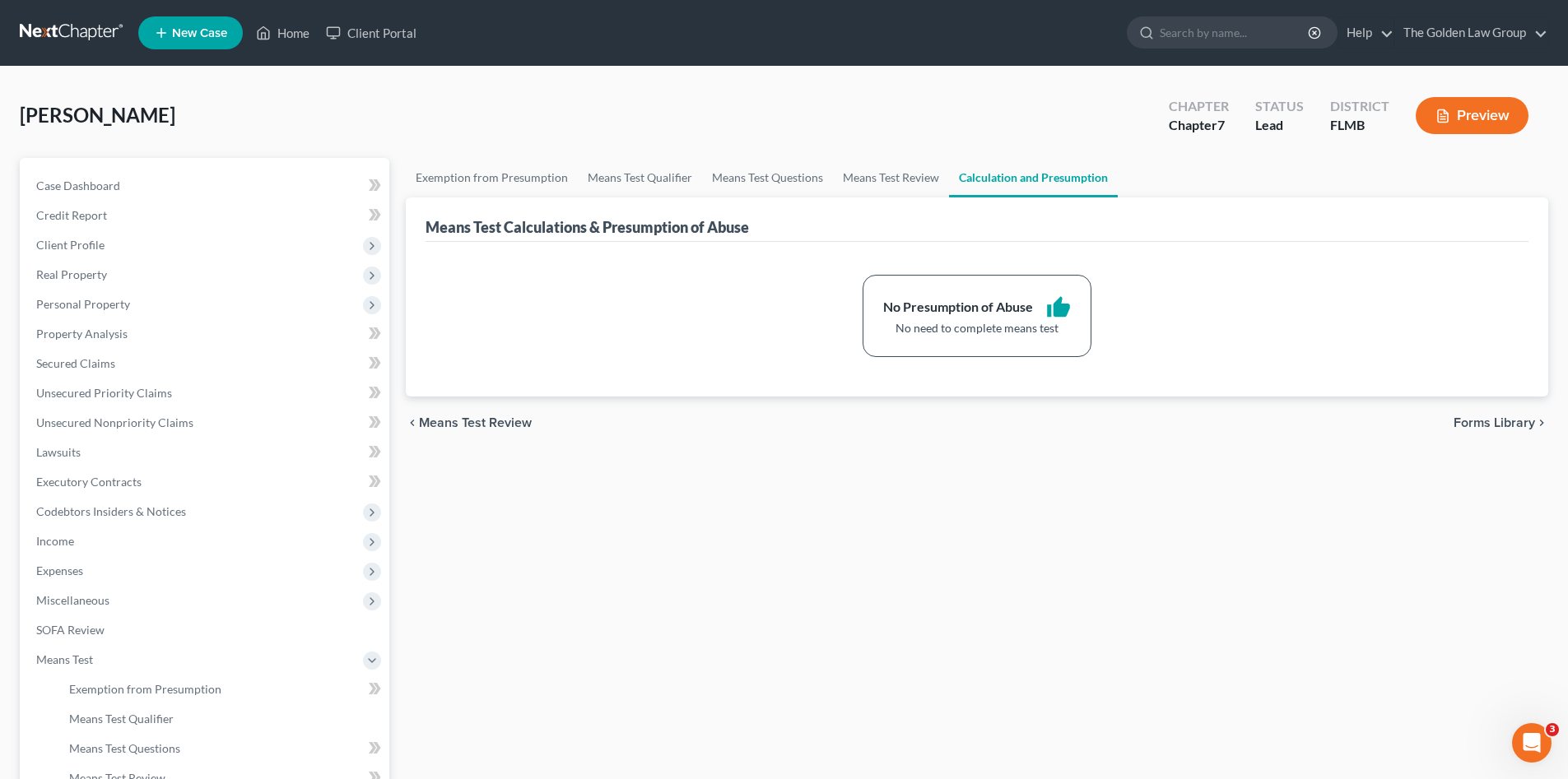
drag, startPoint x: 854, startPoint y: 581, endPoint x: 732, endPoint y: 563, distance: 123.3
click at [853, 581] on div "Exemption from Presumption Means Test Qualifier Means Test Questions Means Test…" at bounding box center [977, 560] width 1159 height 803
click at [84, 351] on link "Secured Claims" at bounding box center [206, 363] width 366 height 29
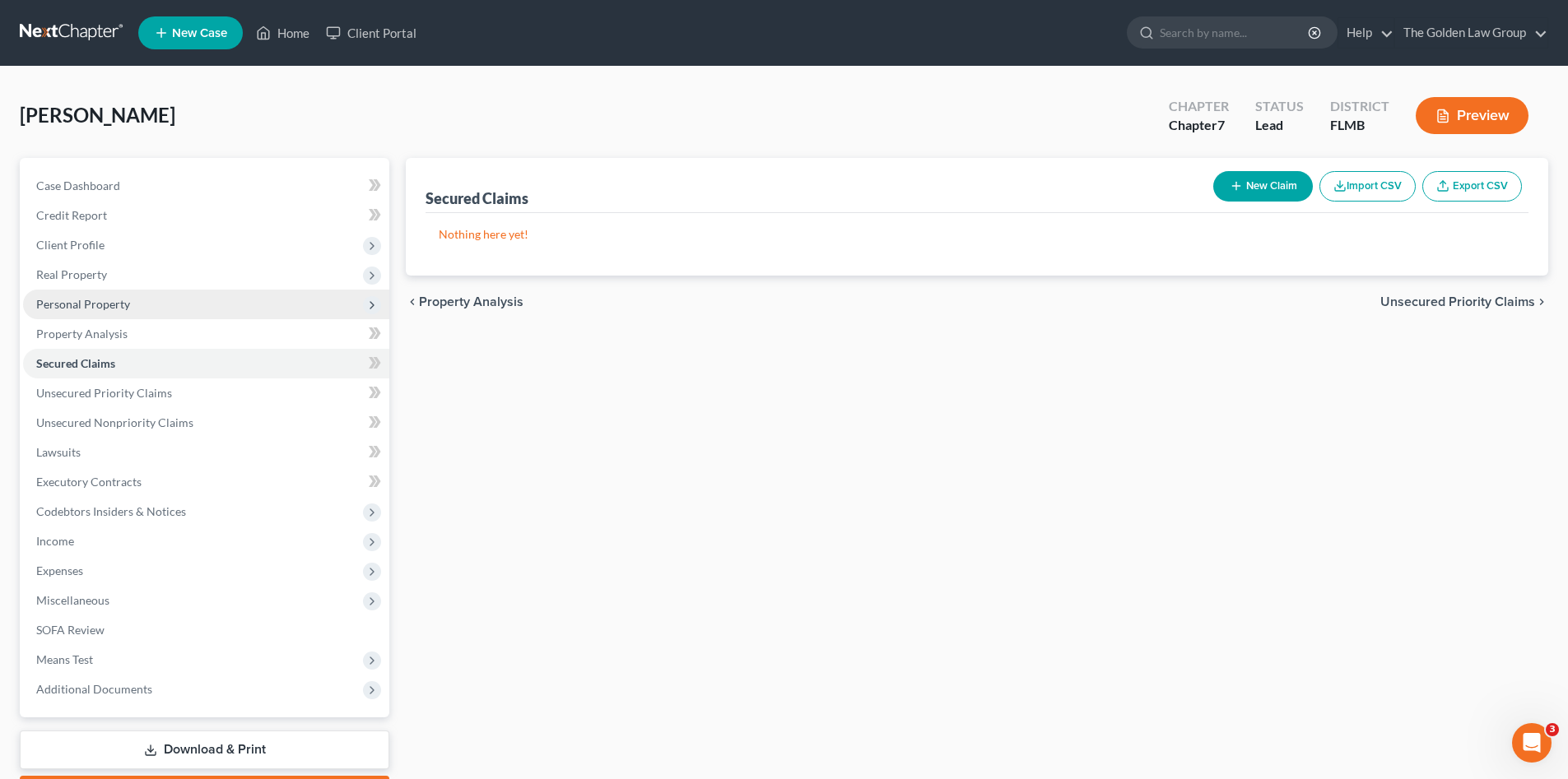
click at [97, 295] on span "Personal Property" at bounding box center [206, 304] width 366 height 29
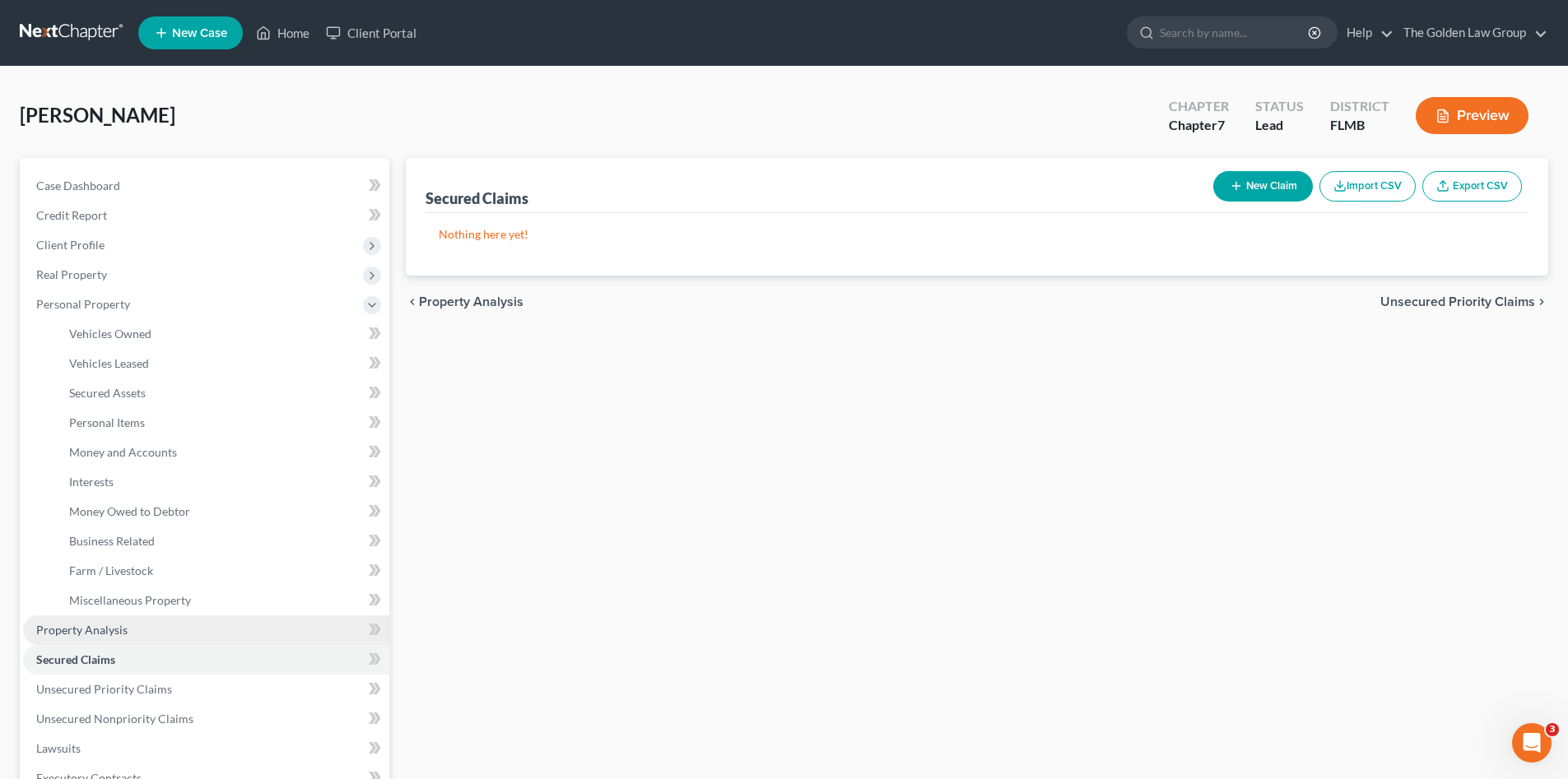
click at [128, 629] on link "Property Analysis" at bounding box center [206, 630] width 366 height 29
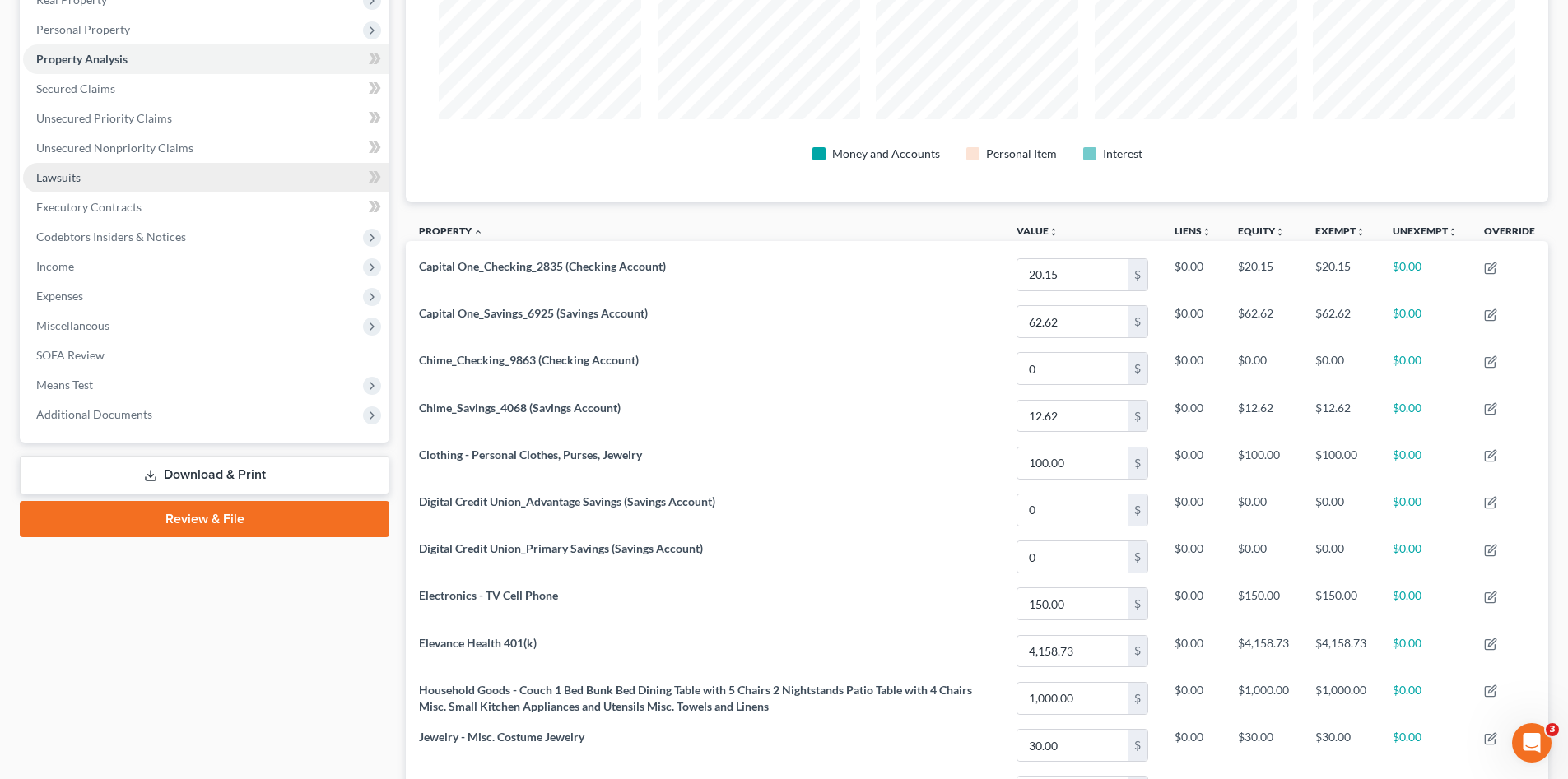
scroll to position [83, 0]
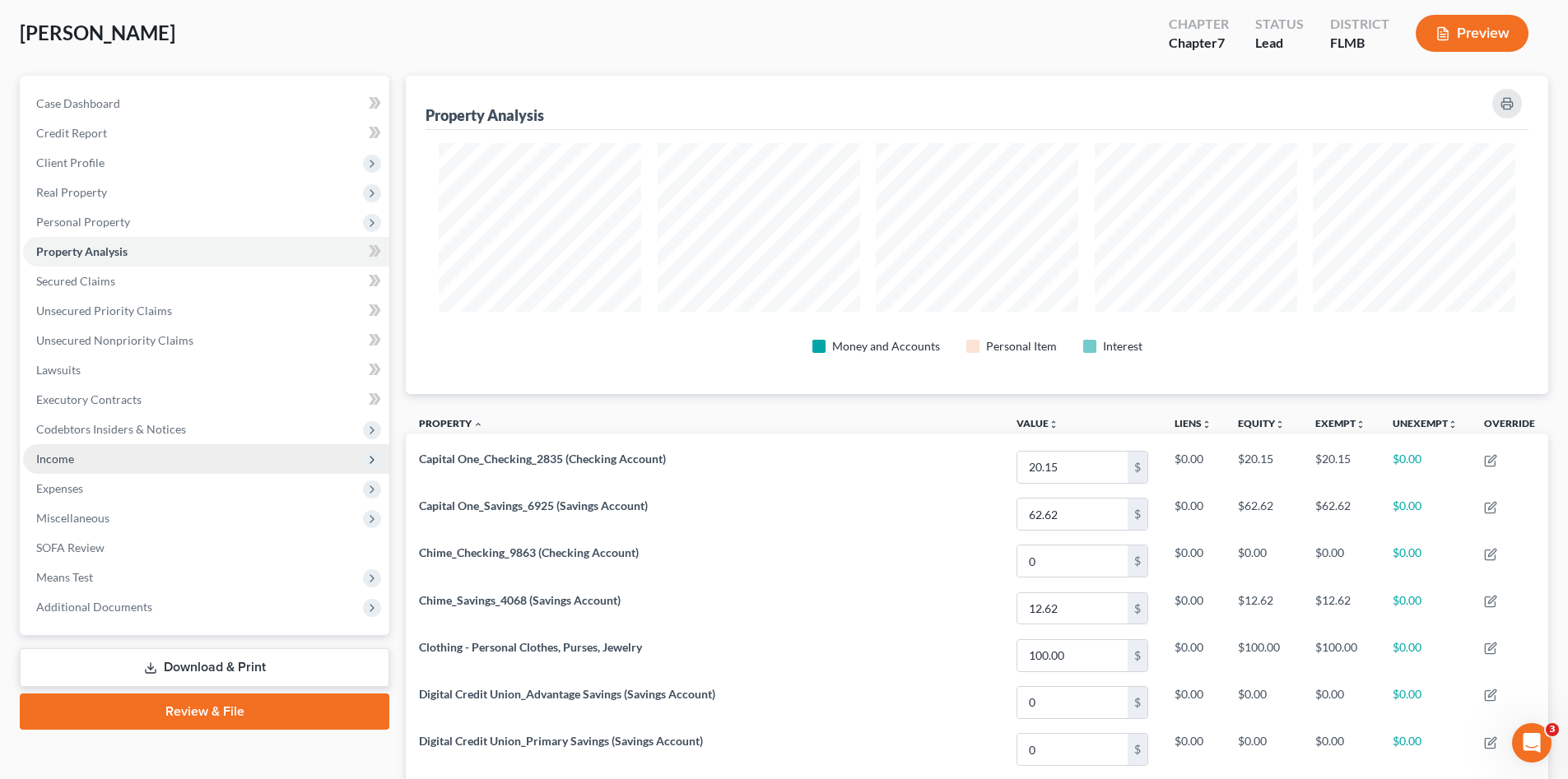
click at [96, 454] on span "Income" at bounding box center [206, 458] width 366 height 29
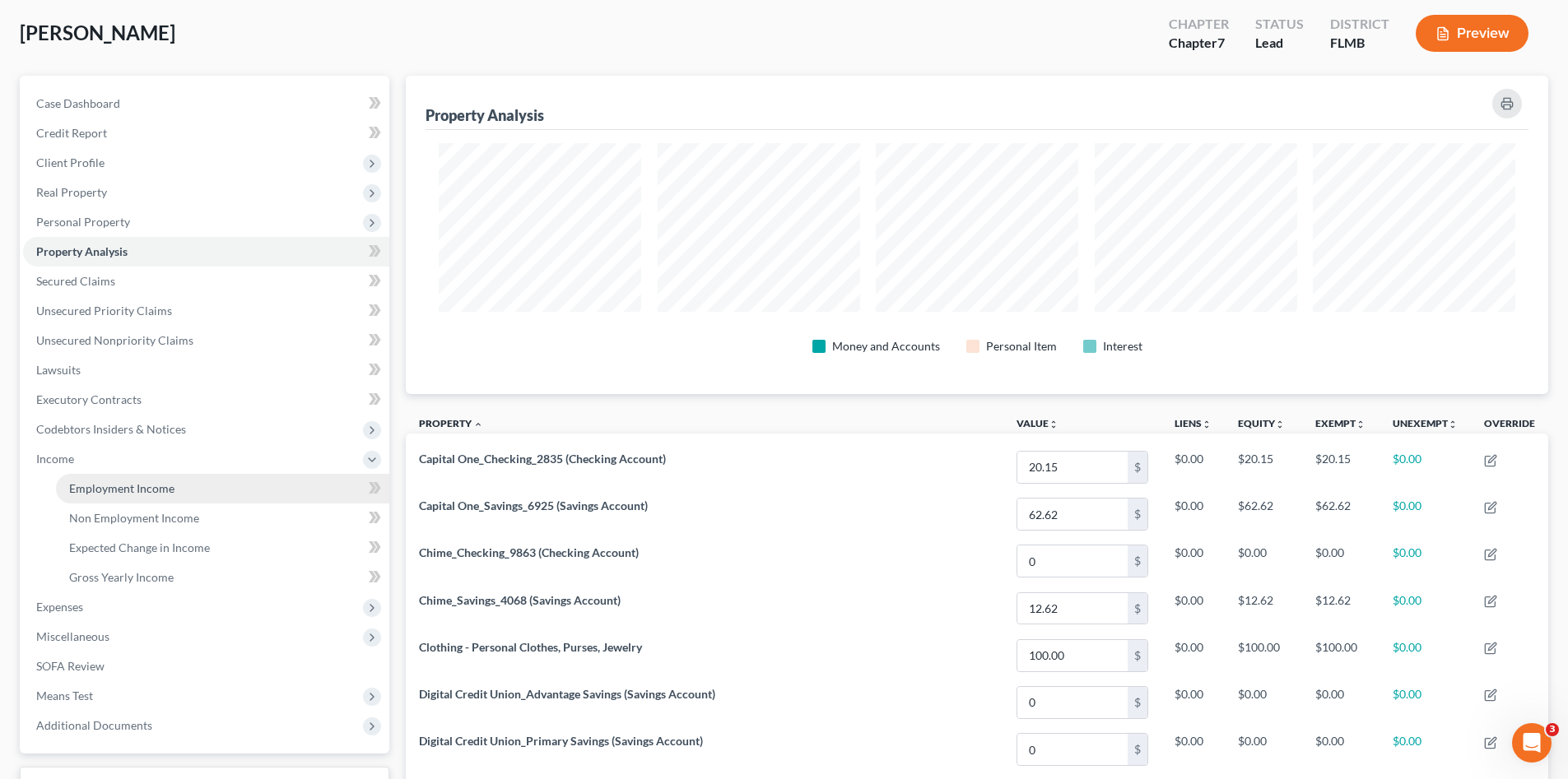
click at [137, 481] on span "Employment Income" at bounding box center [121, 488] width 105 height 14
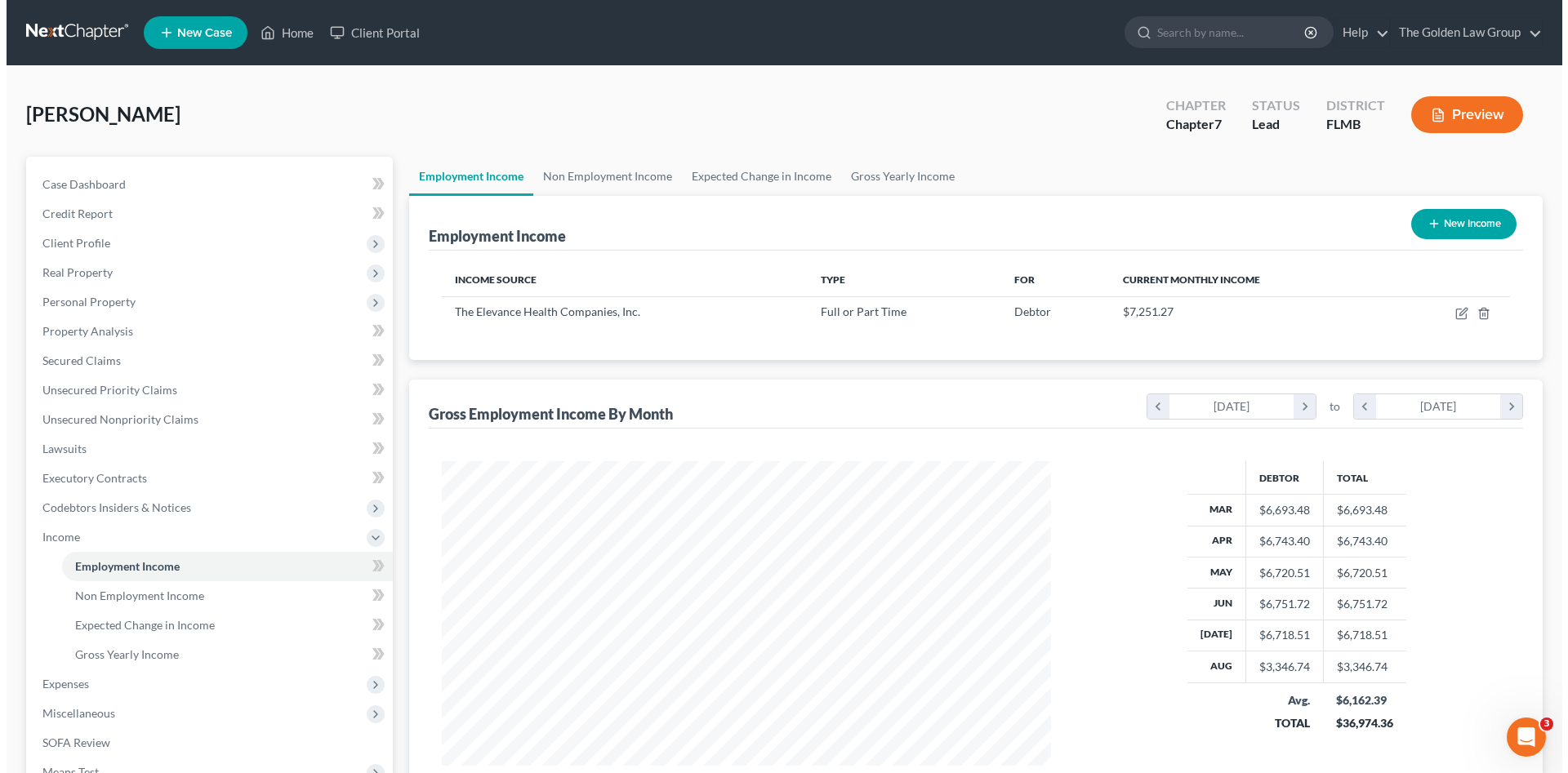
scroll to position [305, 642]
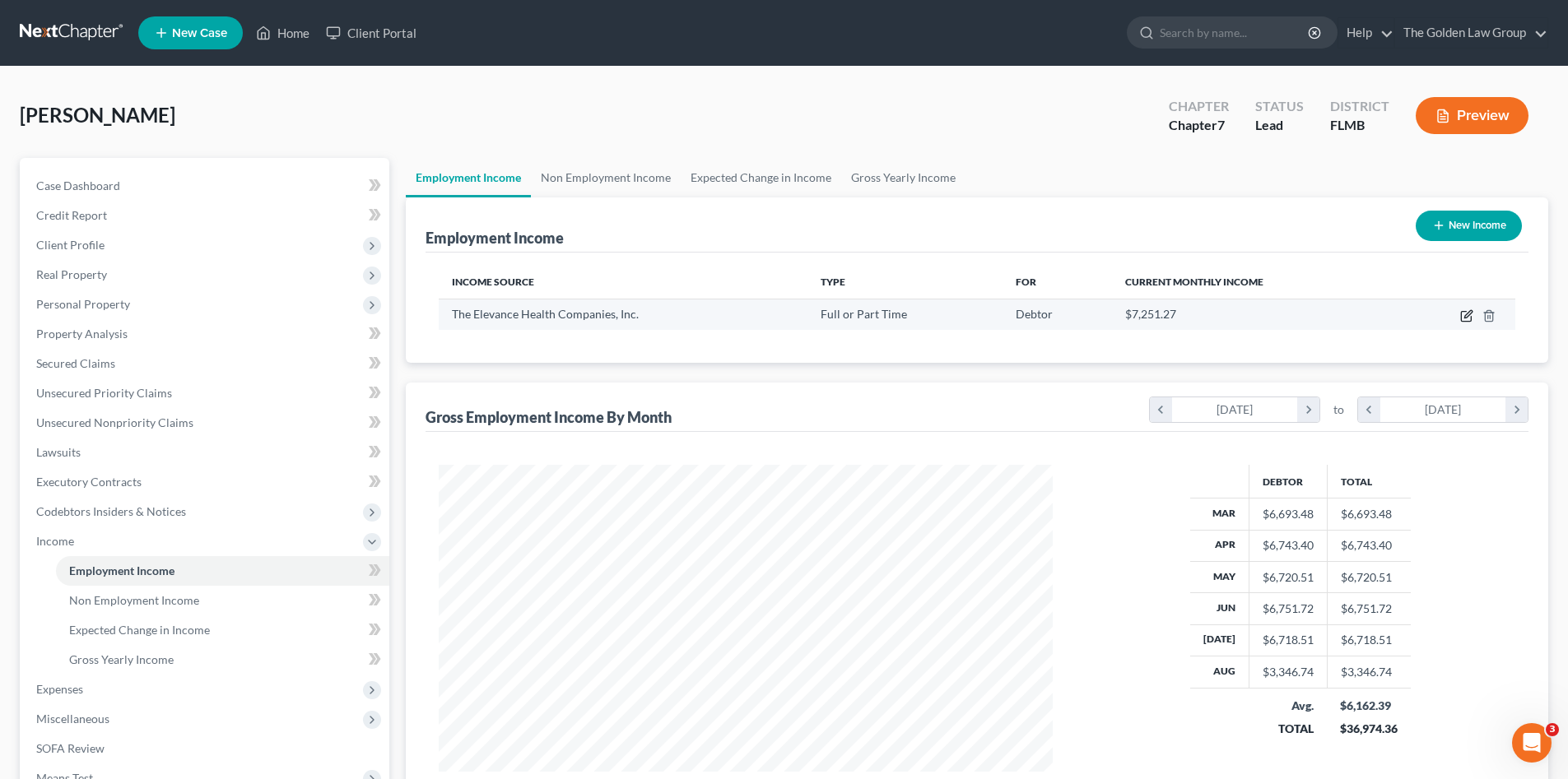
click at [1468, 315] on icon "button" at bounding box center [1467, 316] width 13 height 13
select select "0"
select select "15"
select select "2"
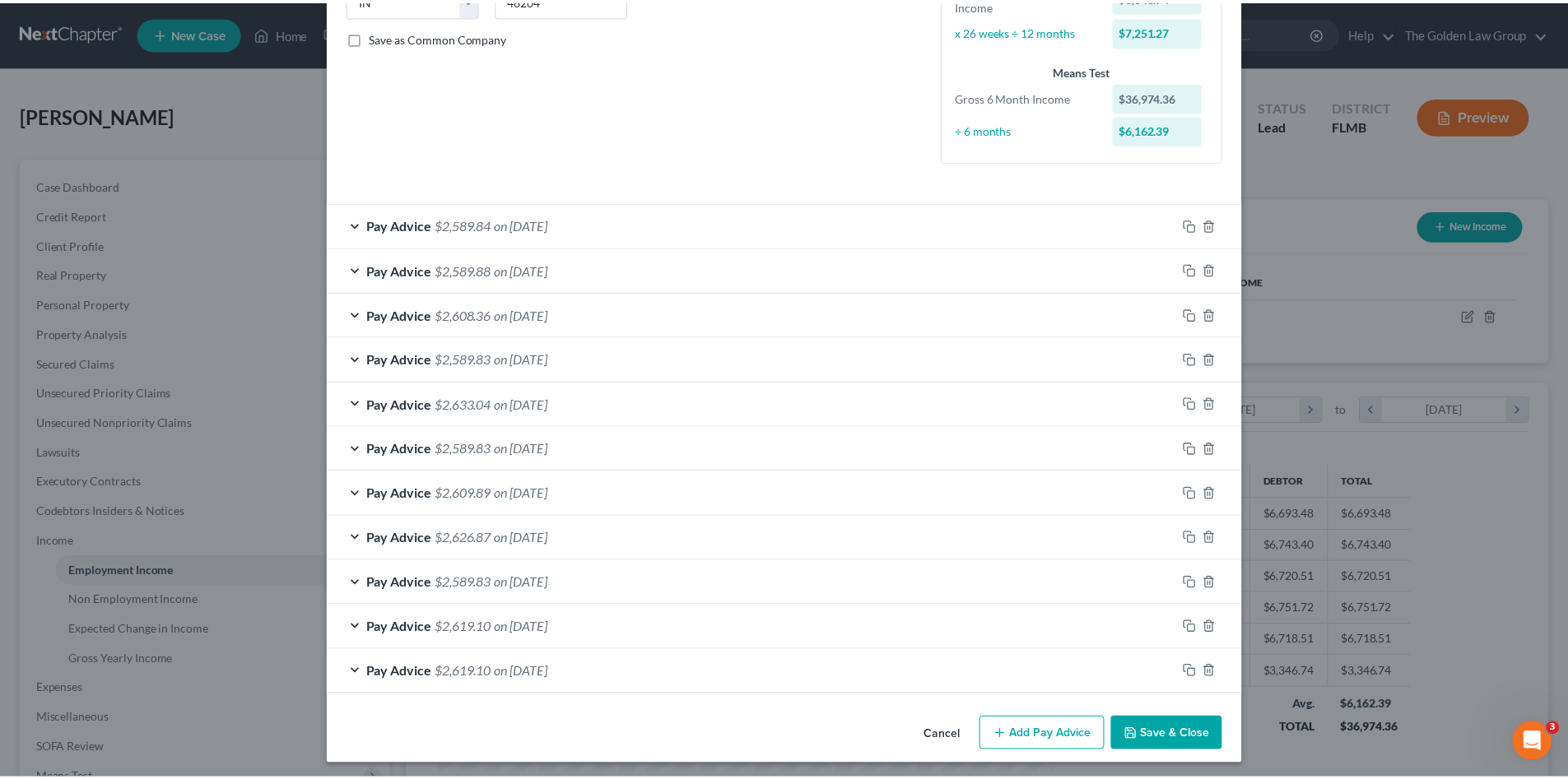
scroll to position [362, 0]
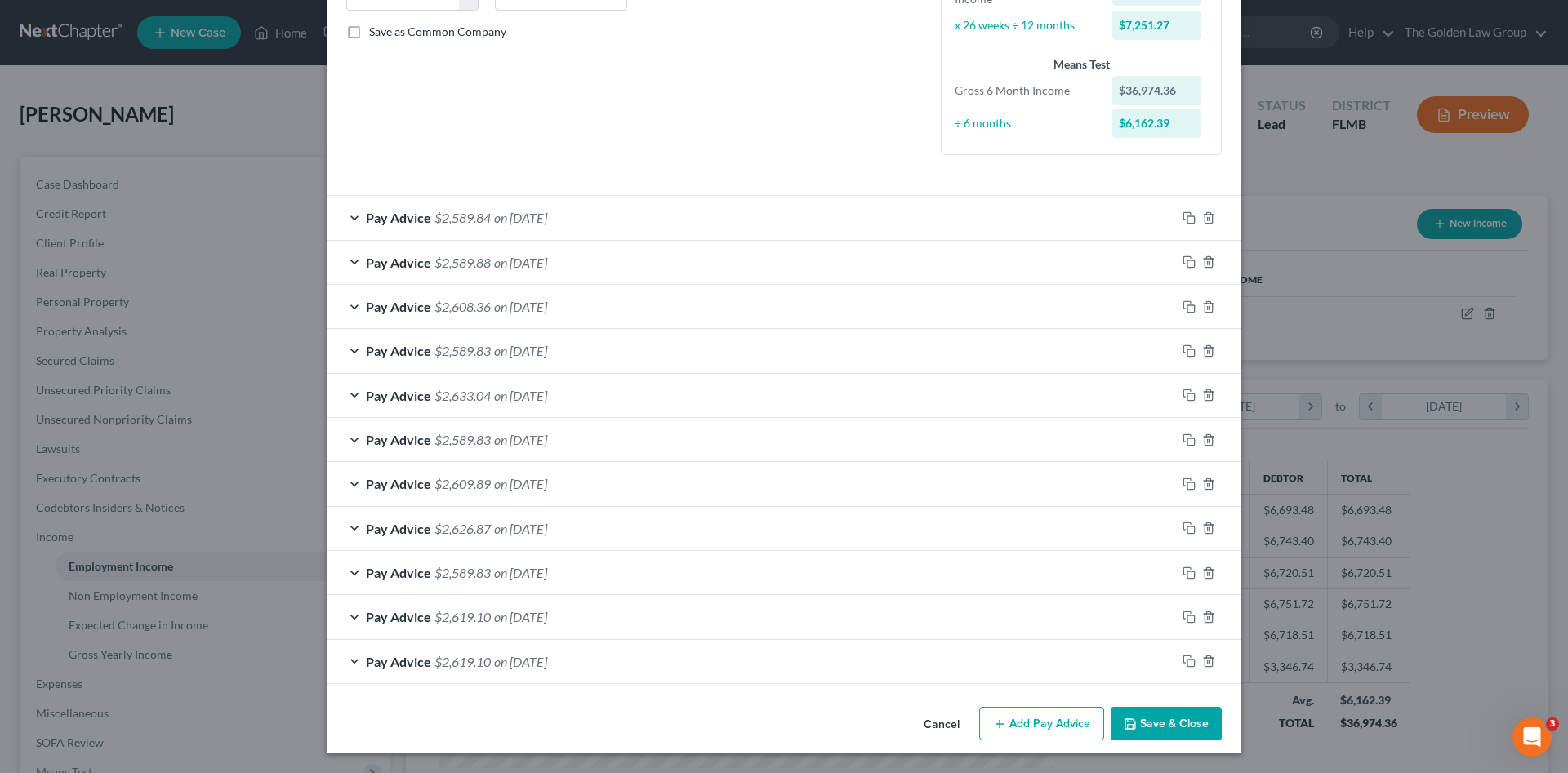
click at [1184, 723] on button "Save & Close" at bounding box center [1167, 724] width 111 height 34
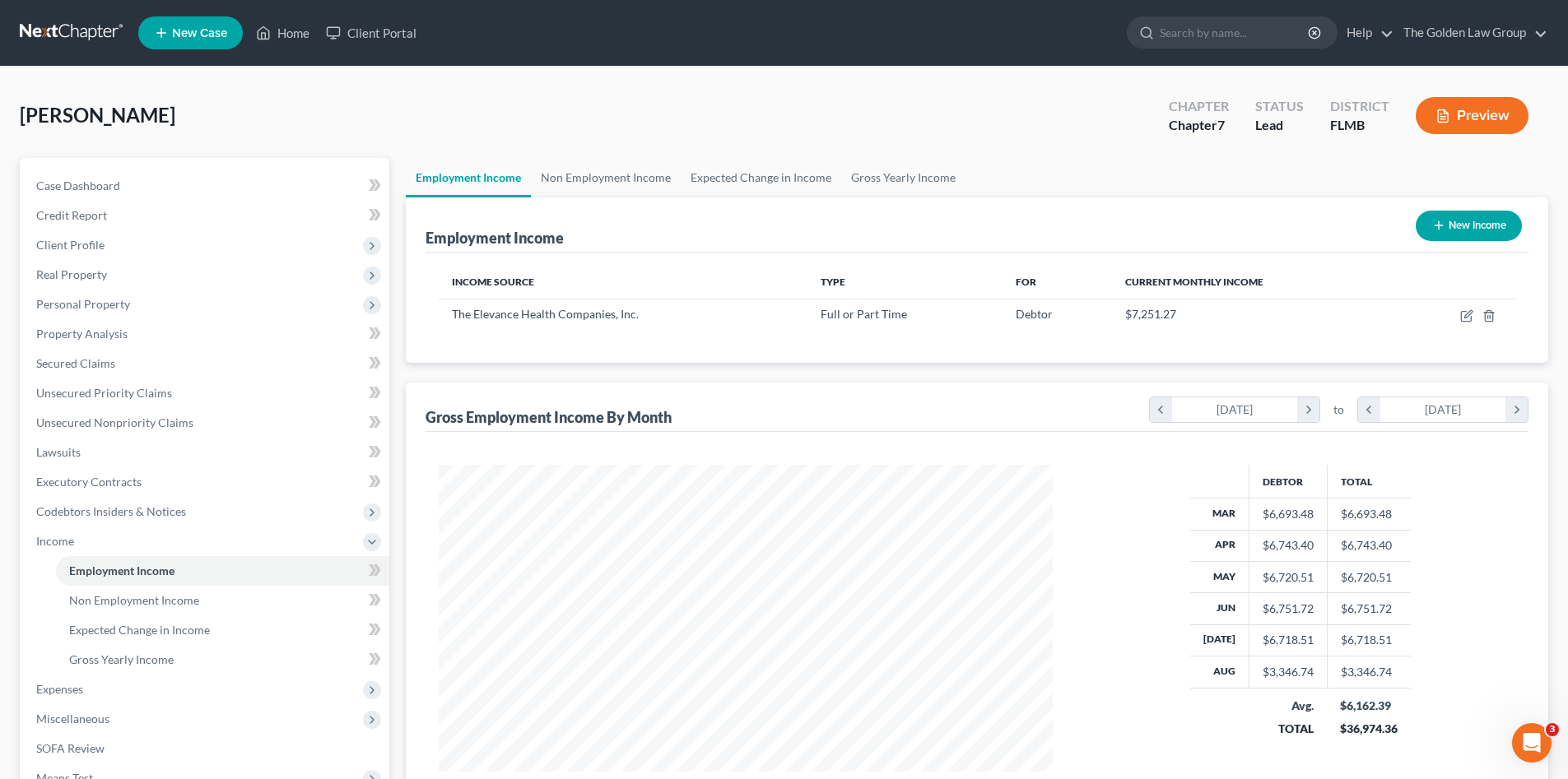
scroll to position [822747, 822675]
click at [86, 31] on link at bounding box center [72, 32] width 105 height 29
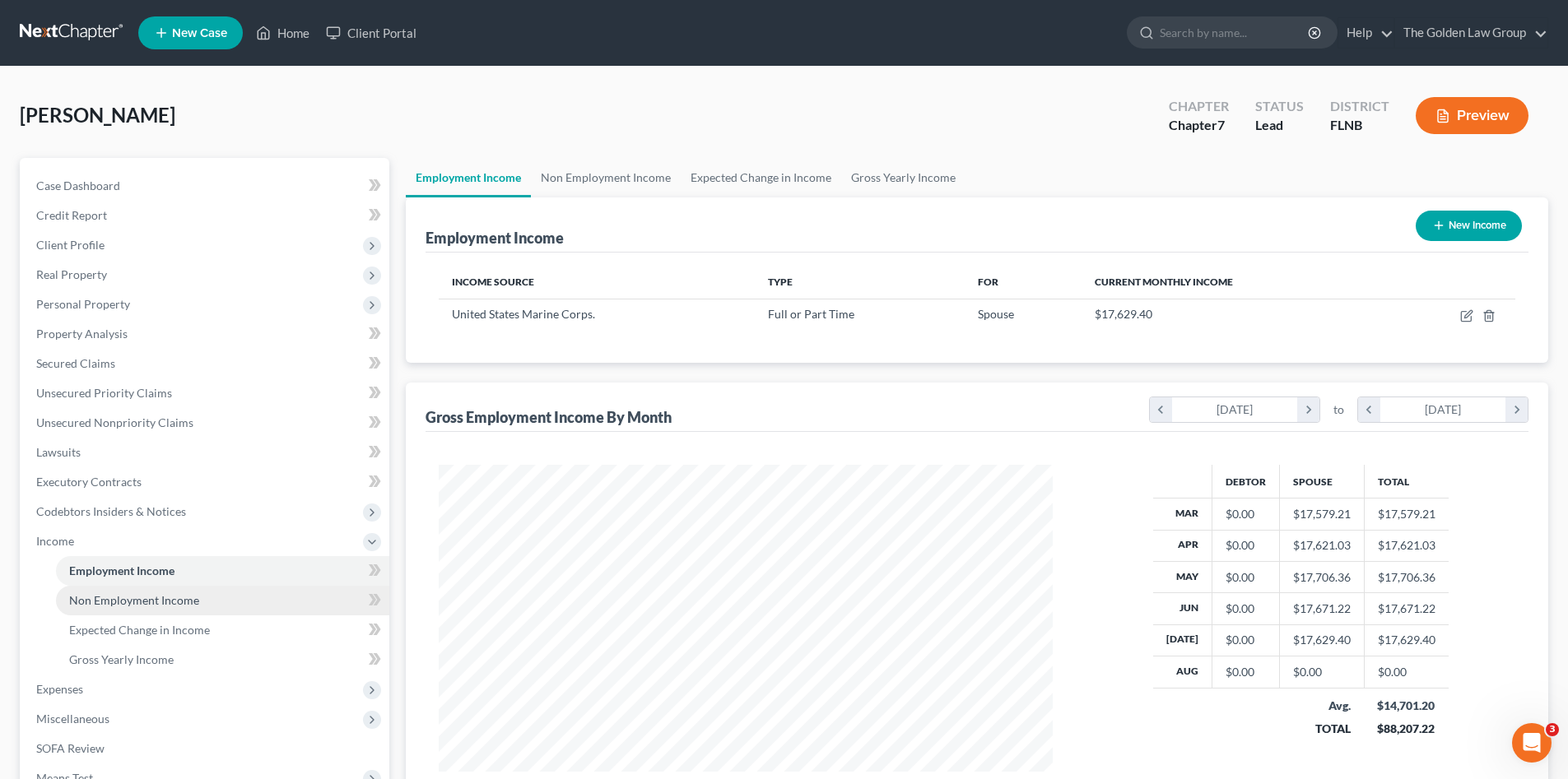
click at [131, 603] on span "Non Employment Income" at bounding box center [134, 600] width 130 height 14
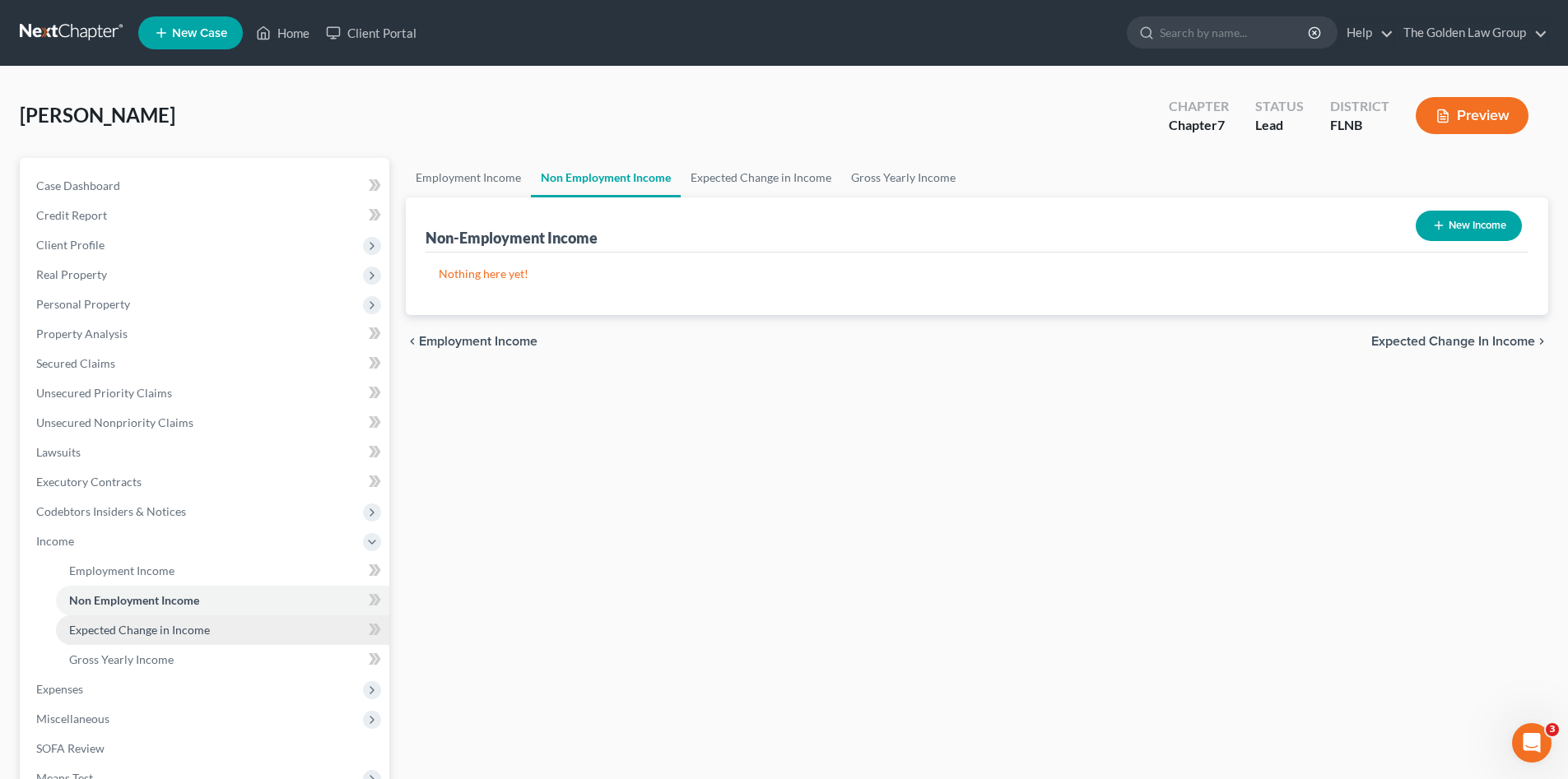
click at [140, 636] on span "Expected Change in Income" at bounding box center [140, 630] width 140 height 14
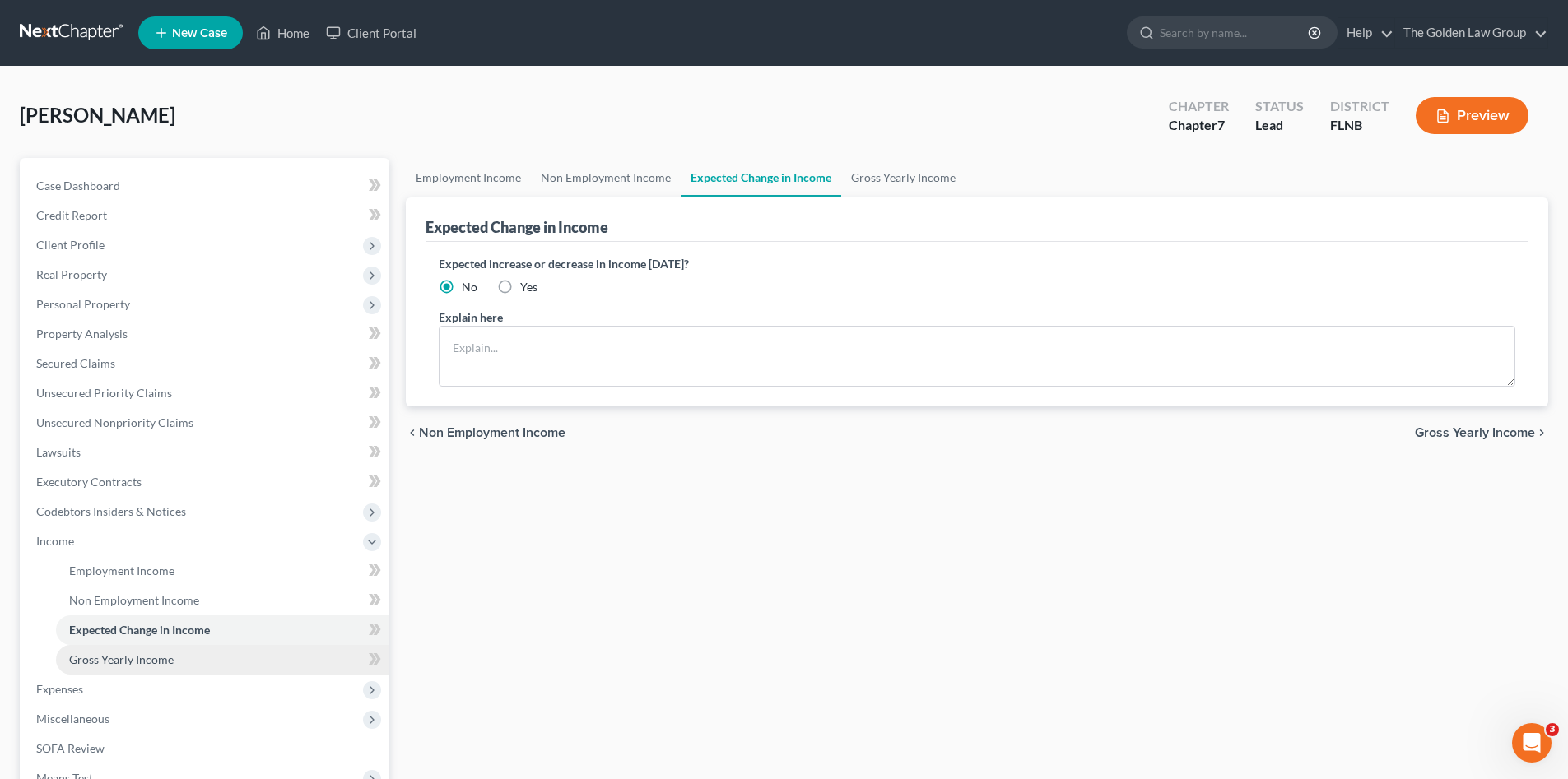
click at [147, 658] on span "Gross Yearly Income" at bounding box center [121, 659] width 104 height 14
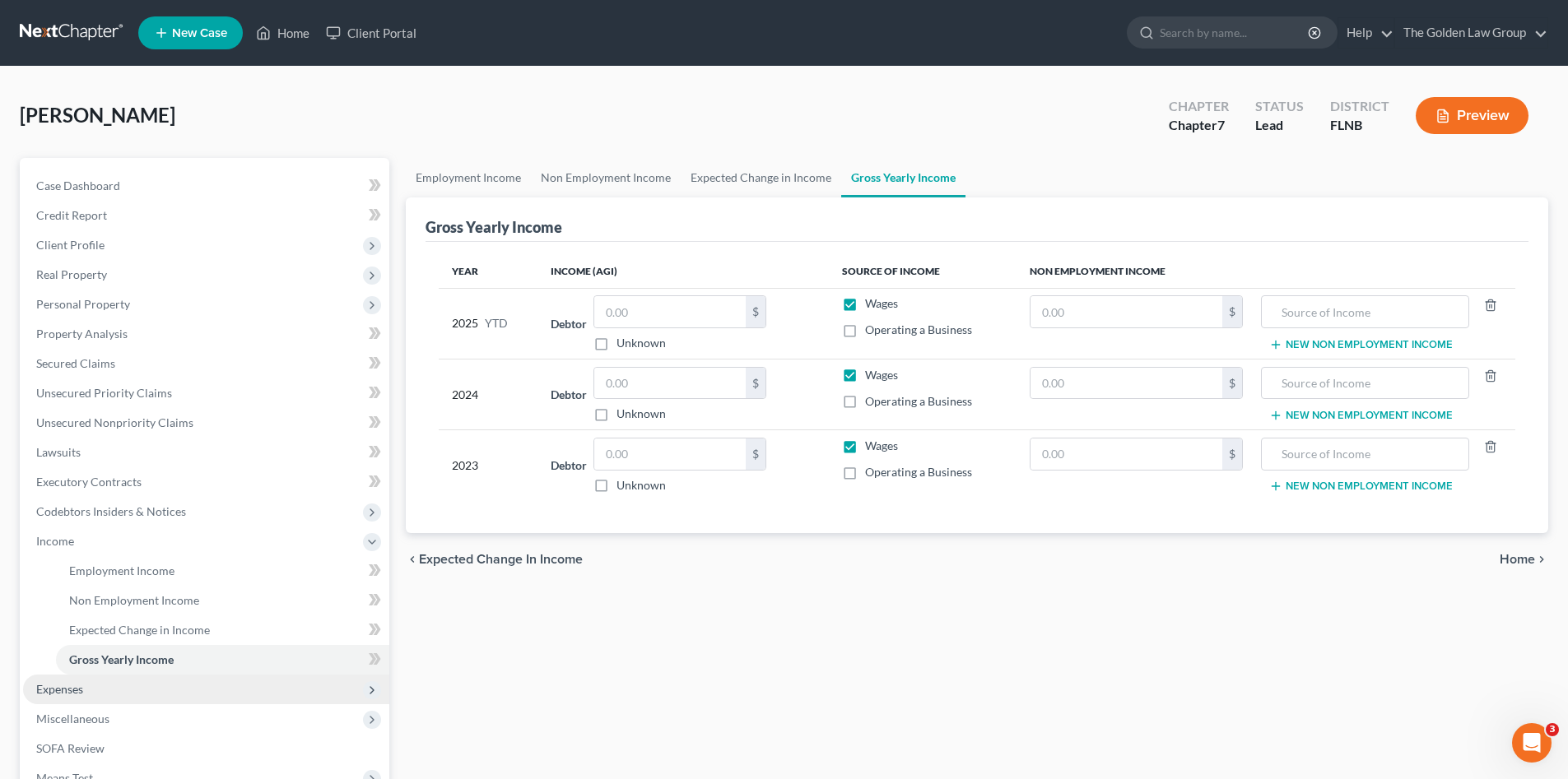
click at [114, 678] on span "Expenses" at bounding box center [206, 689] width 366 height 29
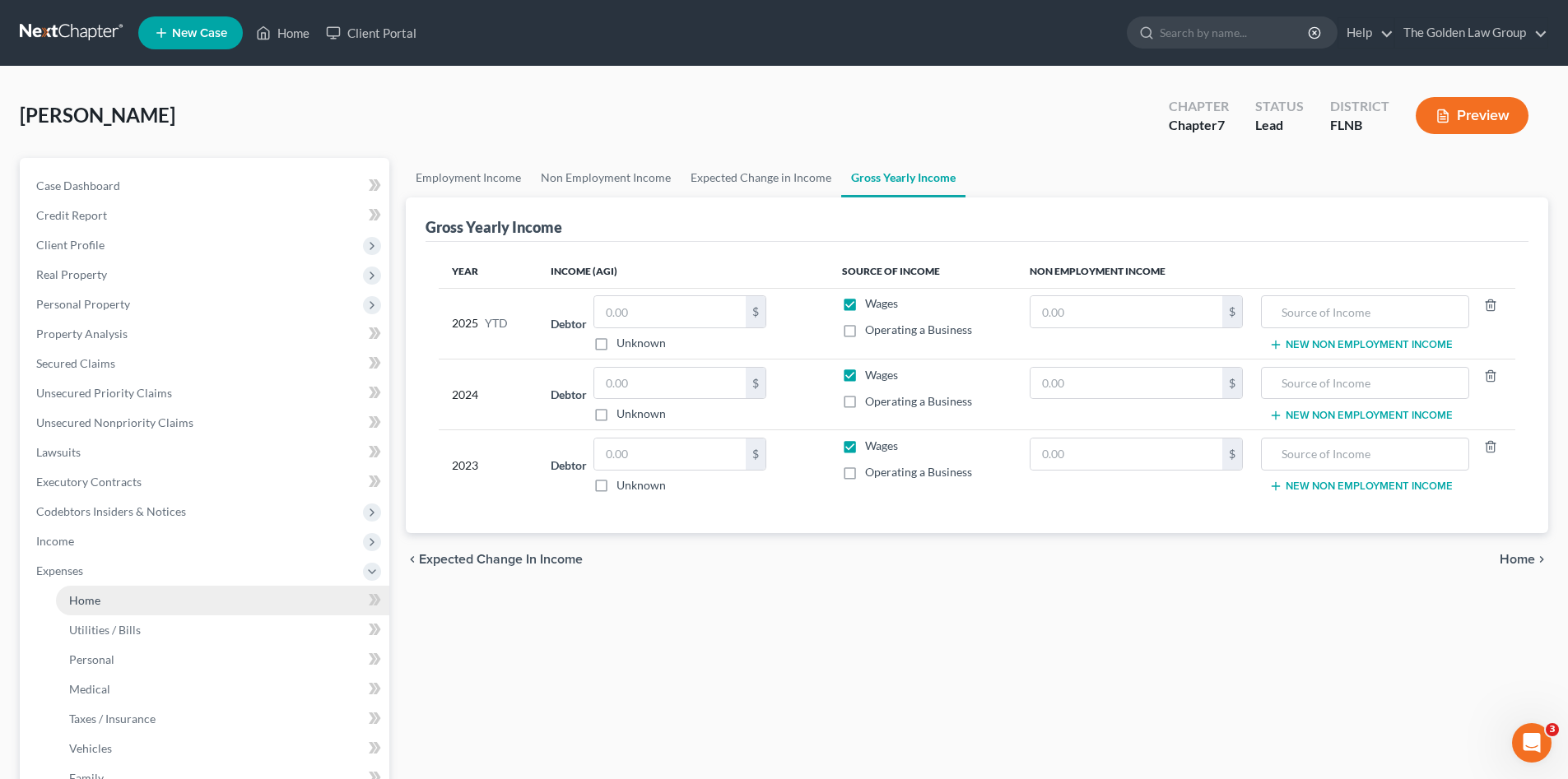
click at [101, 597] on link "Home" at bounding box center [222, 601] width 333 height 29
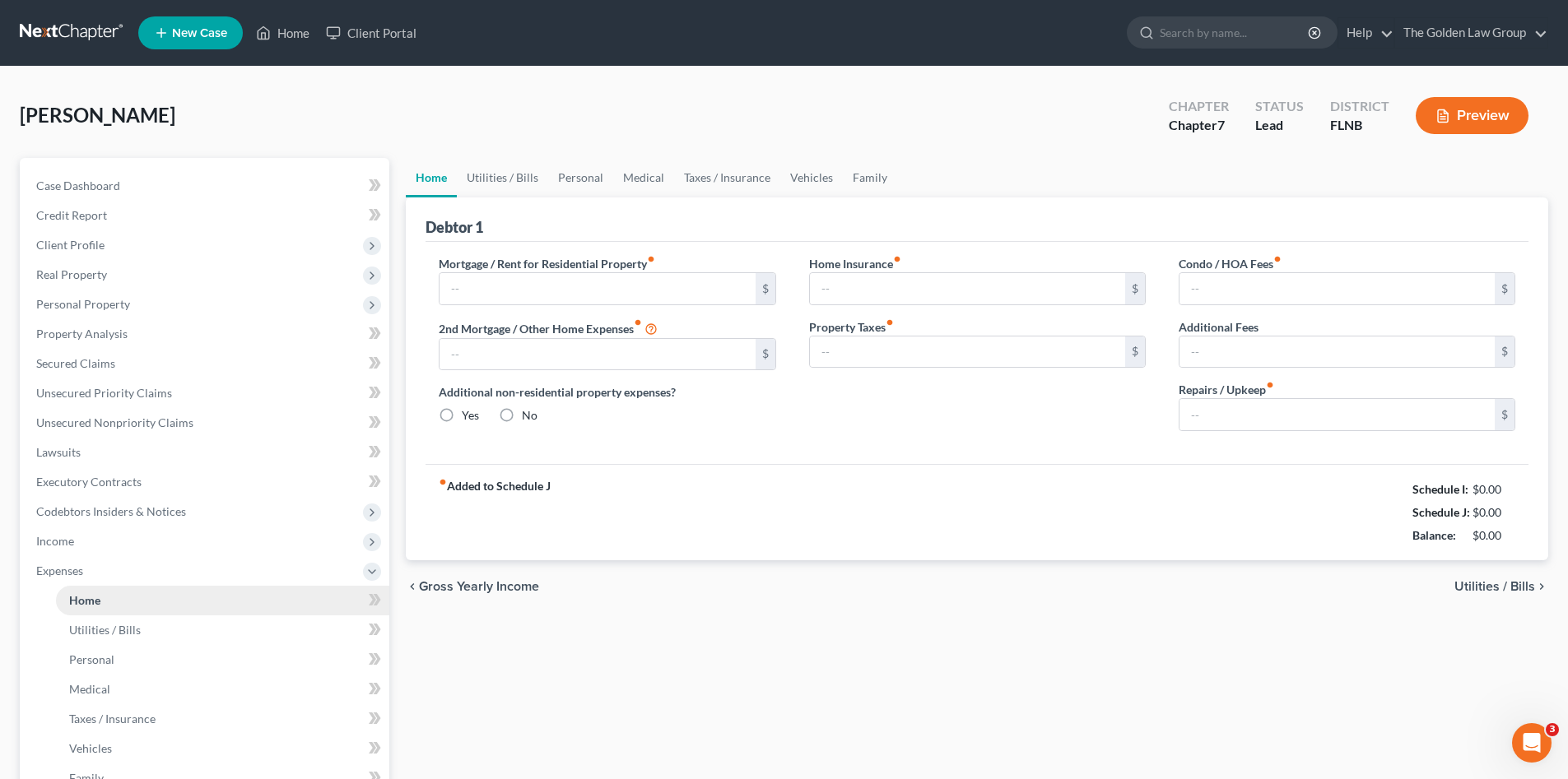
type input "0.00"
radio input "true"
type input "0.00"
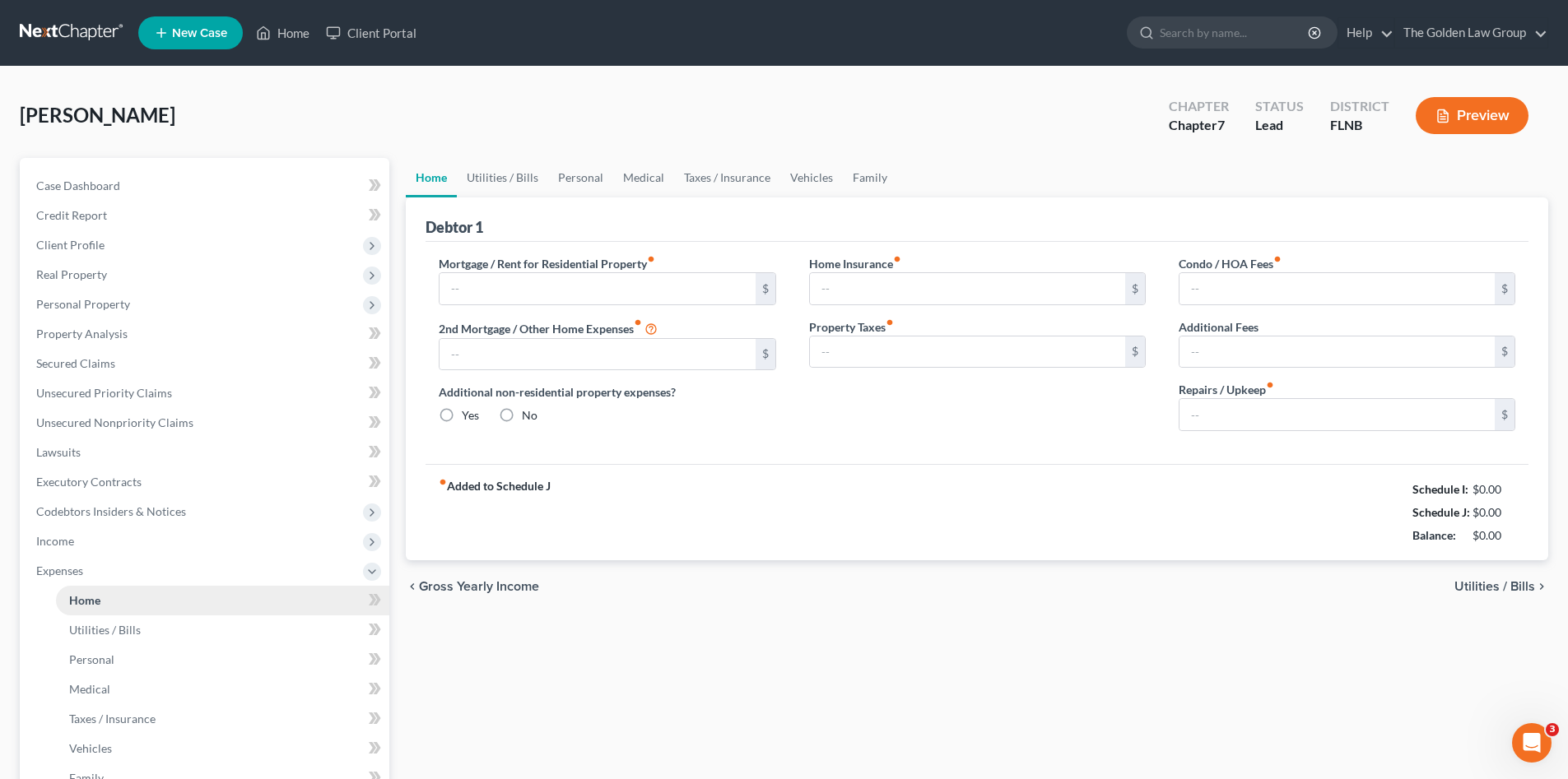
type input "0.00"
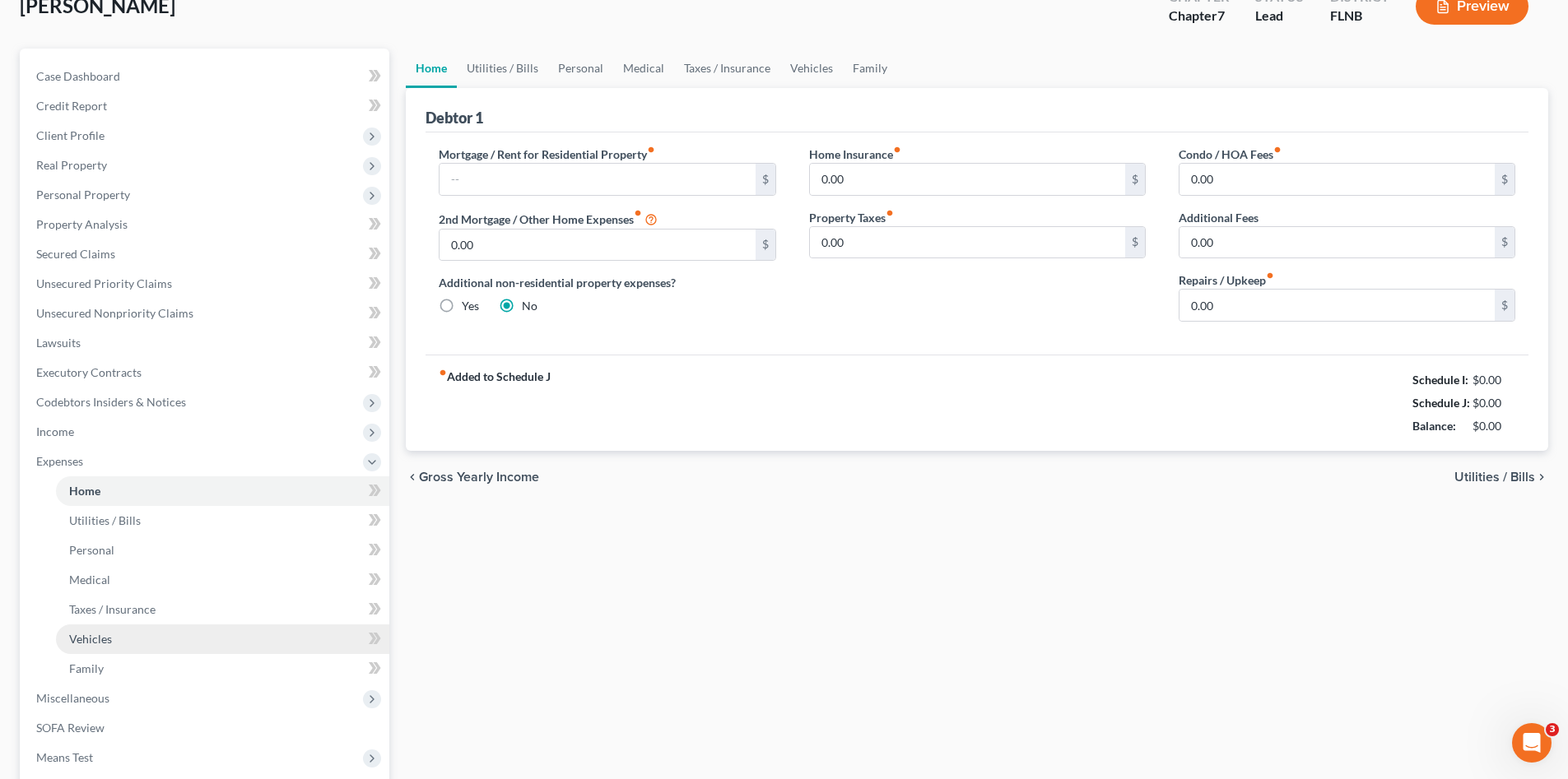
scroll to position [164, 0]
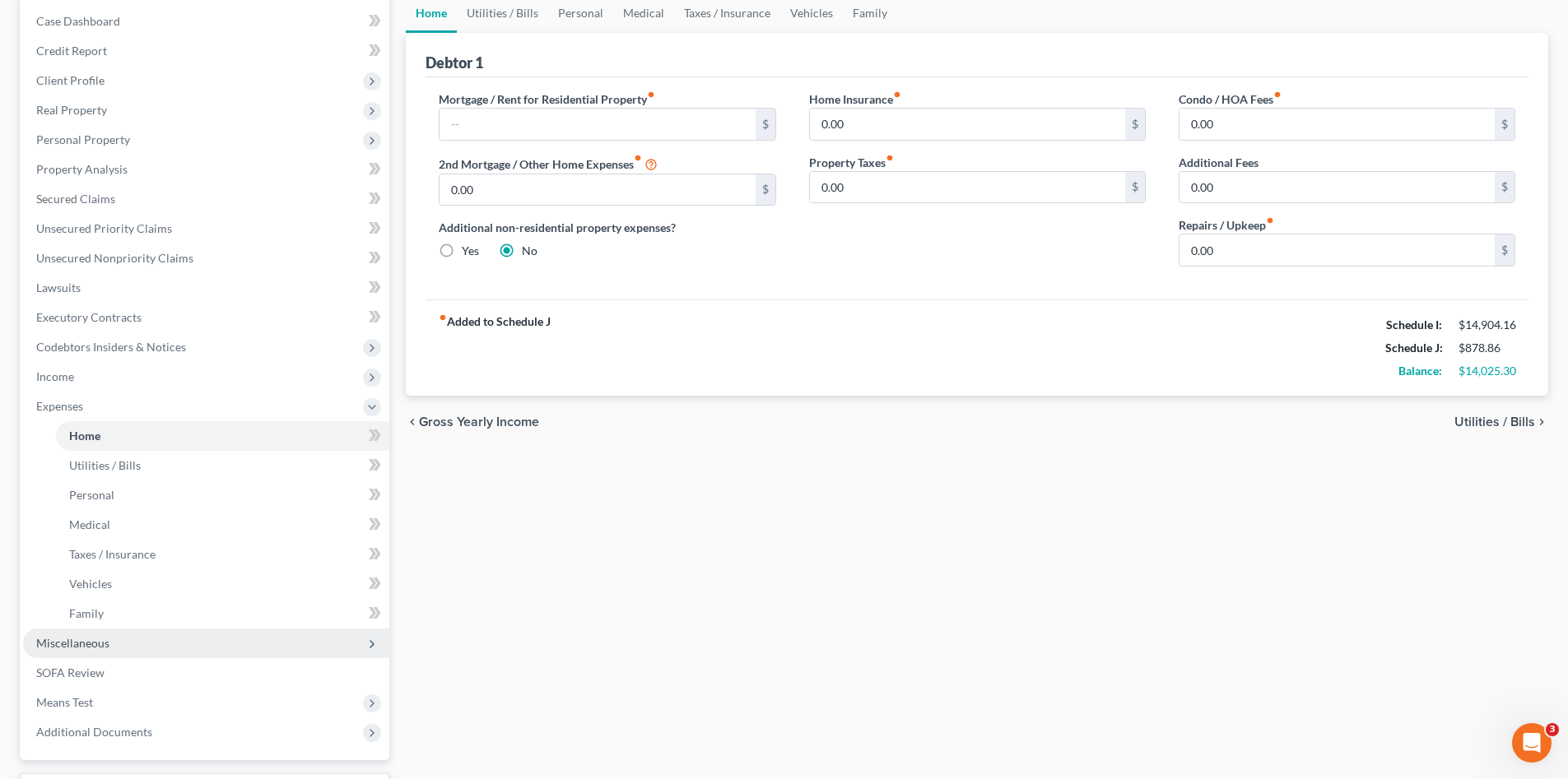
click at [103, 645] on span "Miscellaneous" at bounding box center [72, 643] width 73 height 14
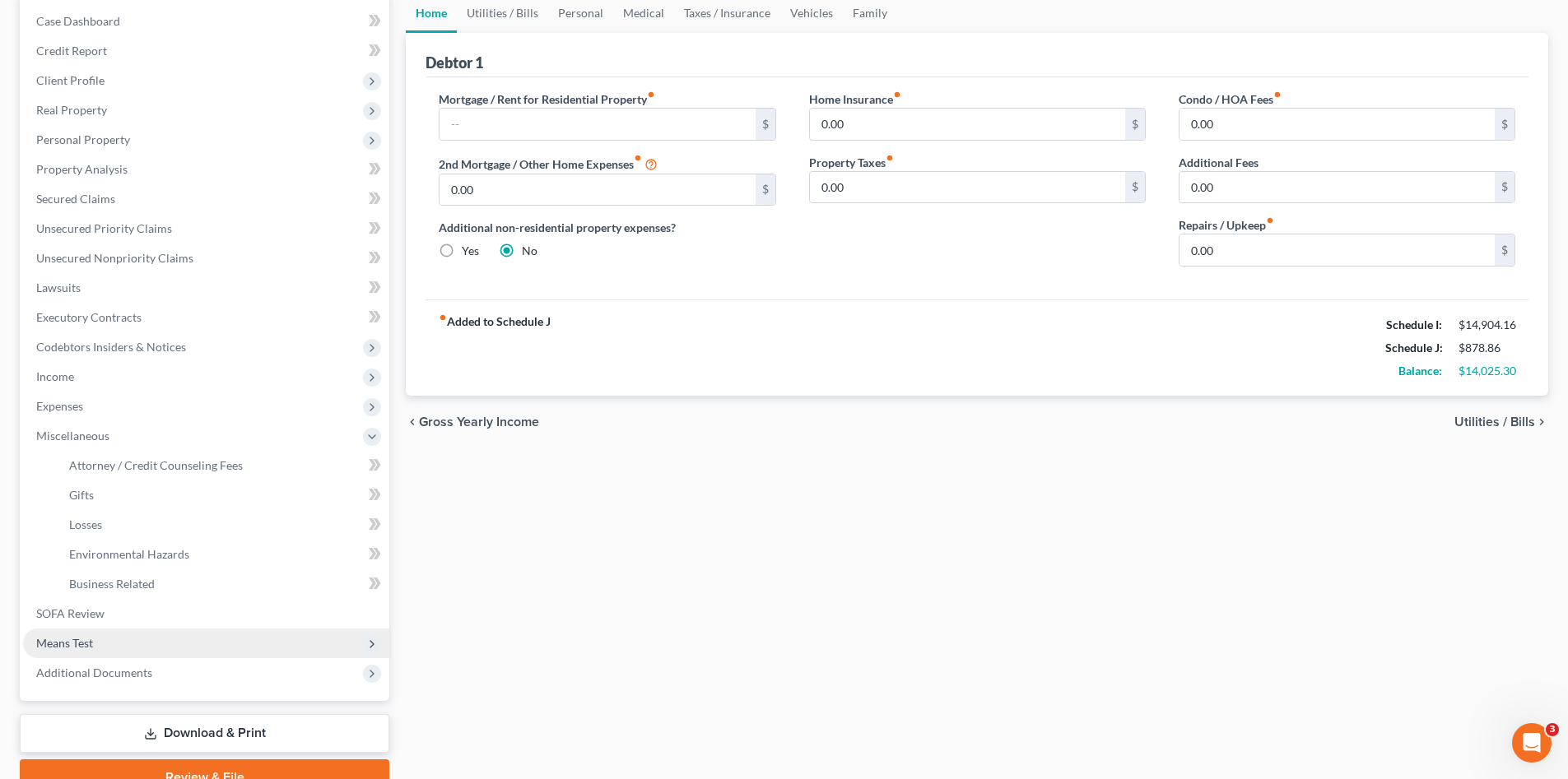
click at [127, 639] on span "Means Test" at bounding box center [206, 643] width 366 height 29
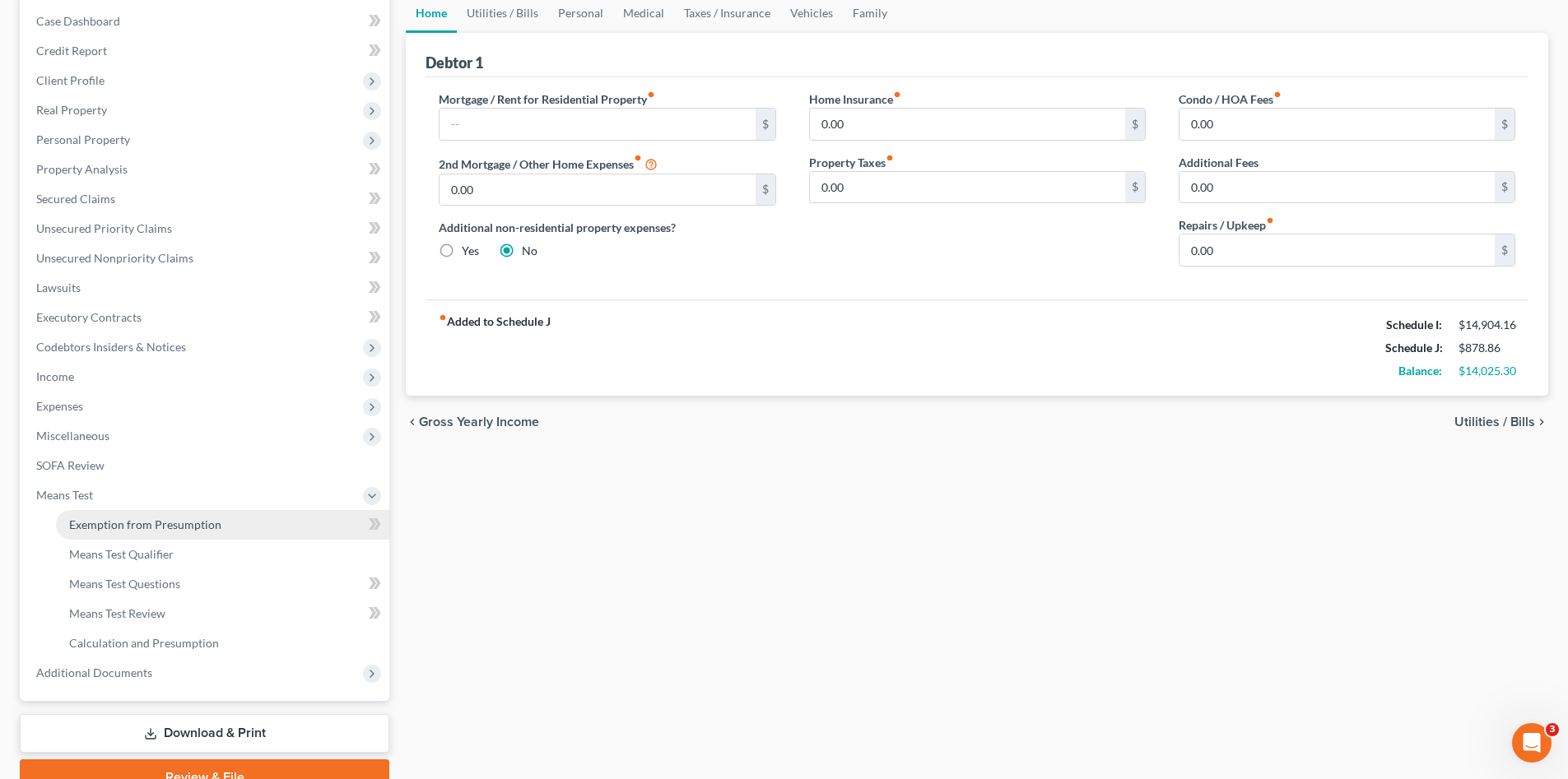
click at [169, 532] on link "Exemption from Presumption" at bounding box center [222, 525] width 333 height 29
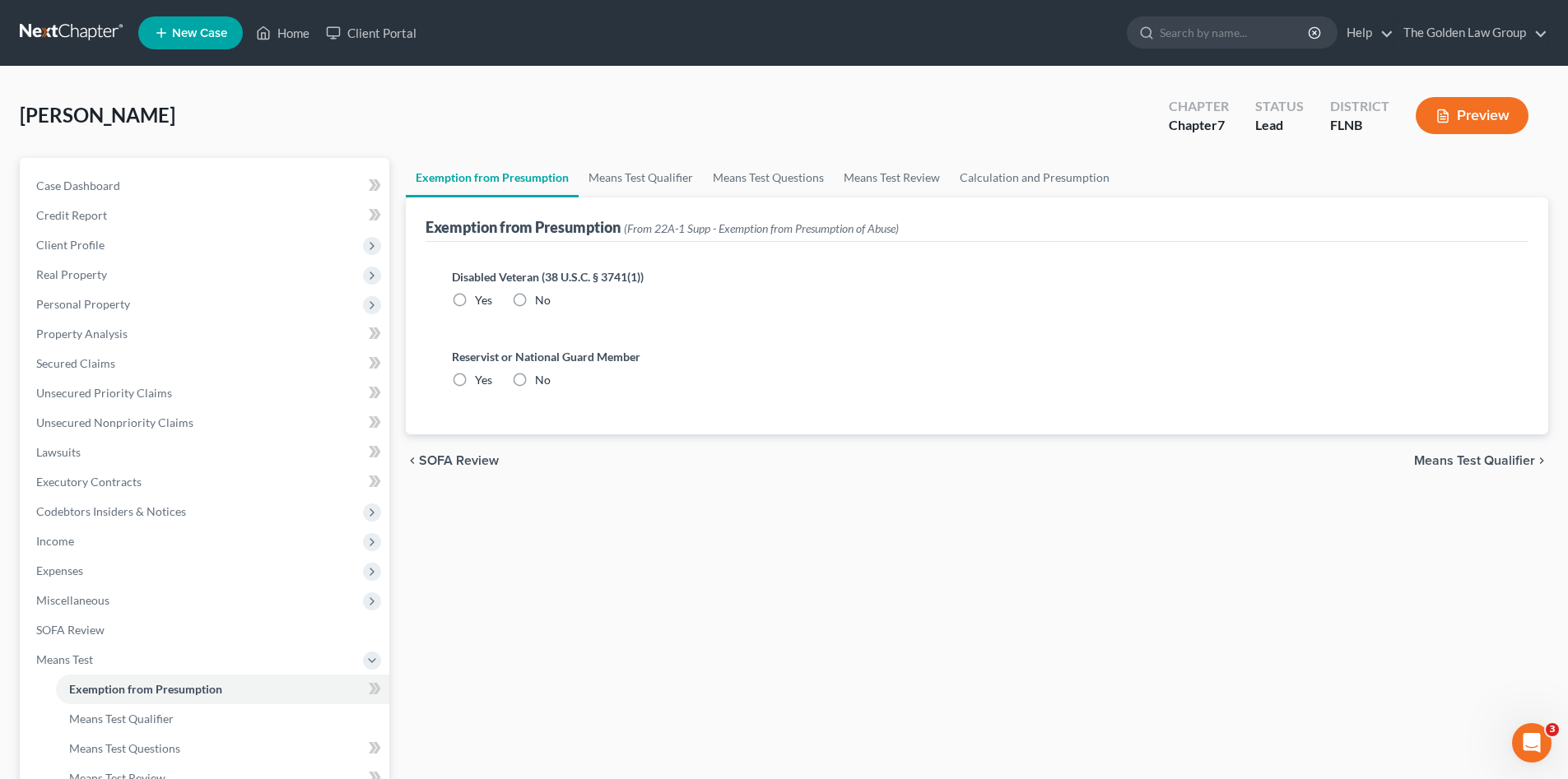
click at [535, 295] on label "No" at bounding box center [543, 300] width 15 height 16
click at [542, 295] on input "No" at bounding box center [547, 297] width 10 height 10
radio input "true"
click at [535, 375] on label "No" at bounding box center [543, 380] width 15 height 16
click at [542, 375] on input "No" at bounding box center [547, 377] width 10 height 10
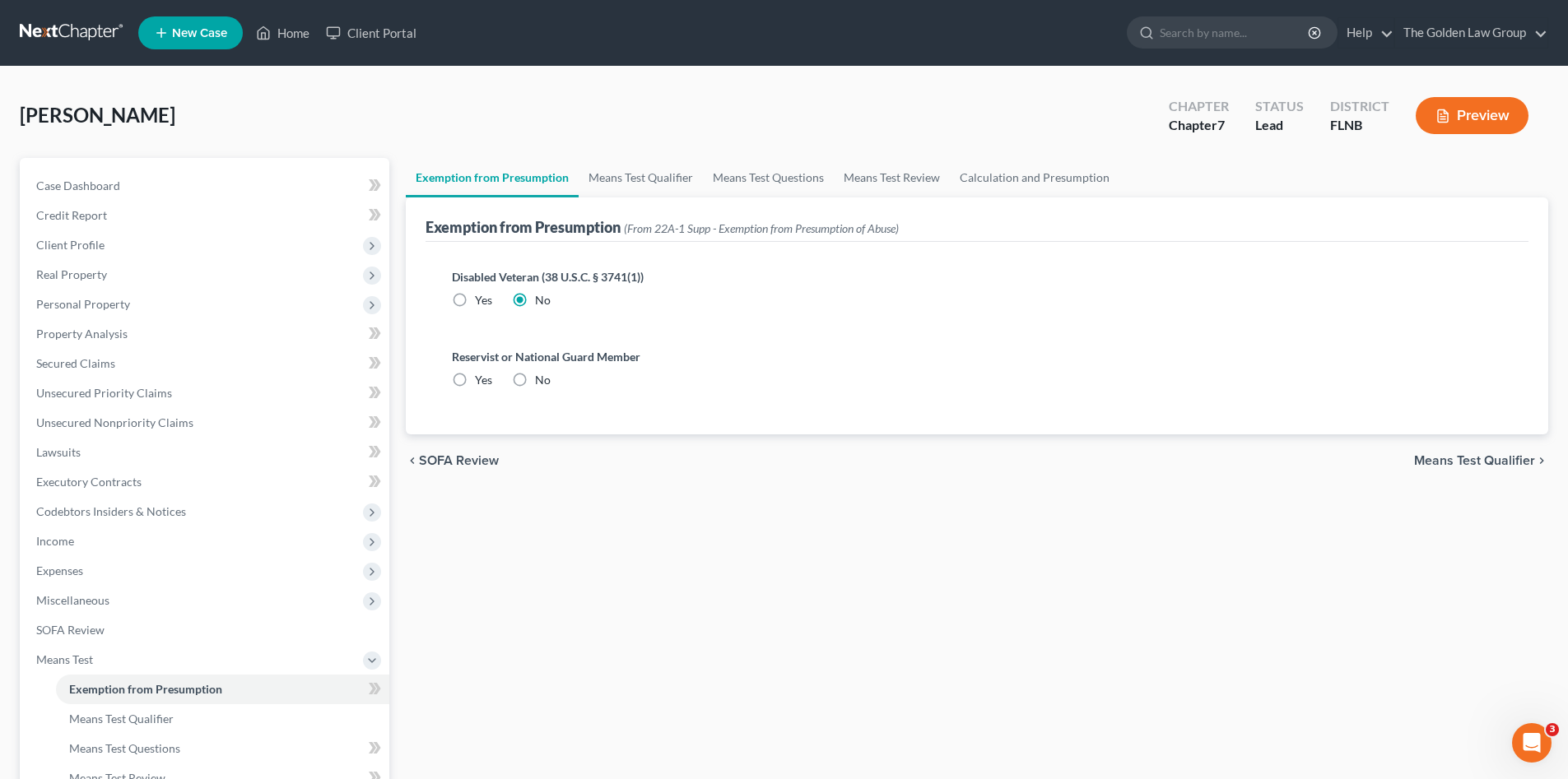
radio input "true"
click at [593, 167] on link "Means Test Qualifier" at bounding box center [641, 178] width 124 height 40
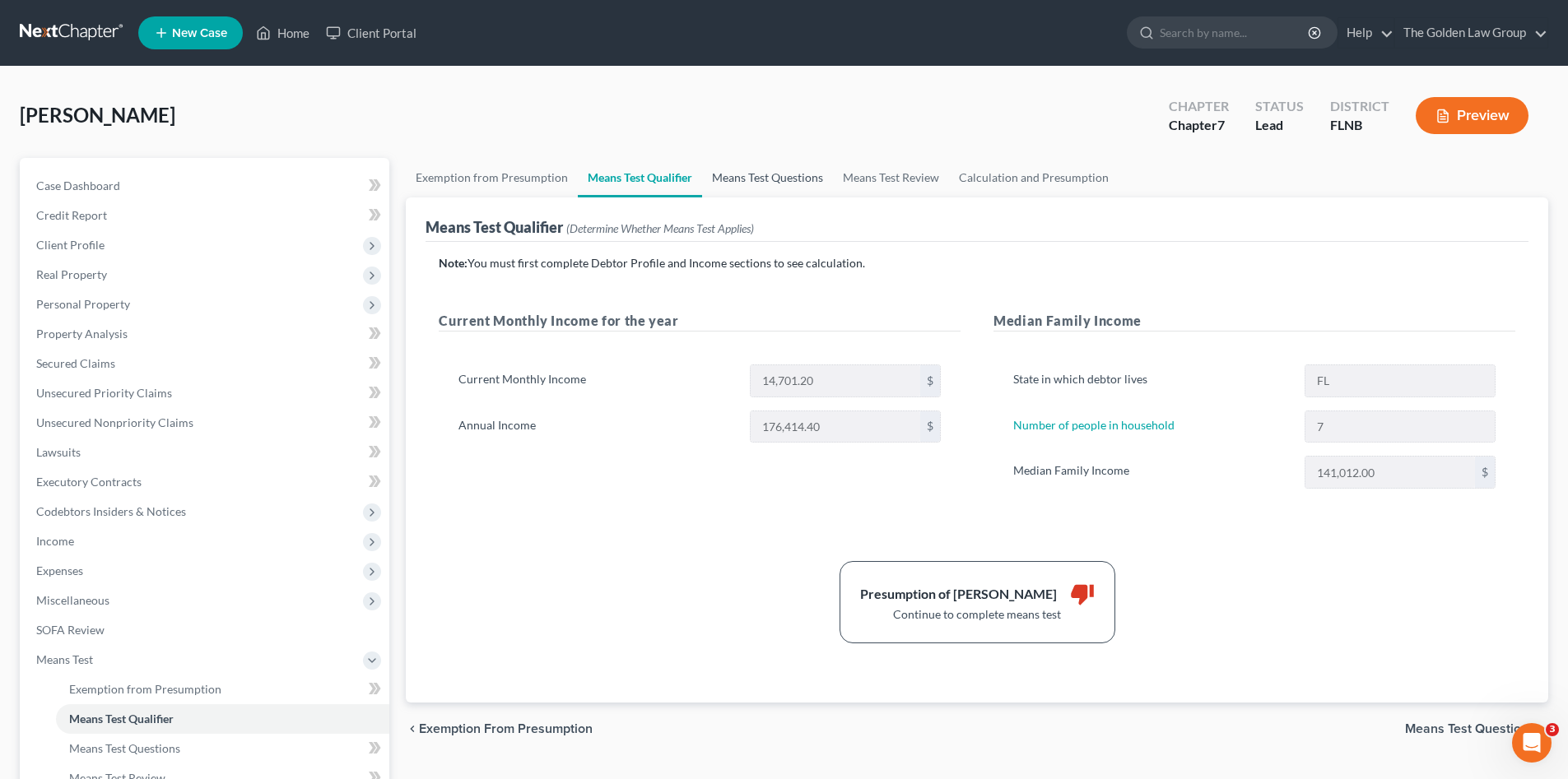
click at [725, 185] on link "Means Test Questions" at bounding box center [768, 178] width 131 height 40
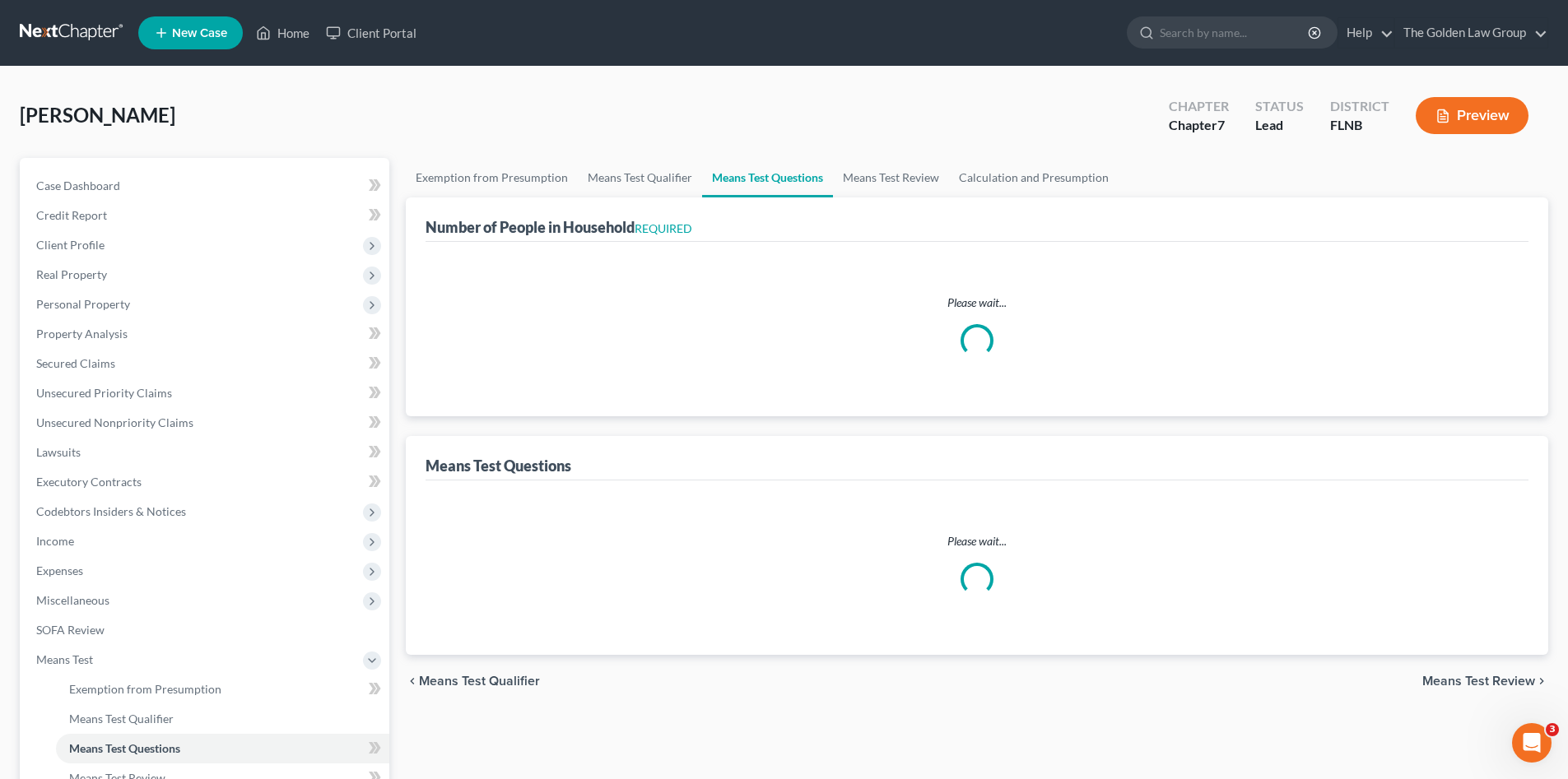
select select "1"
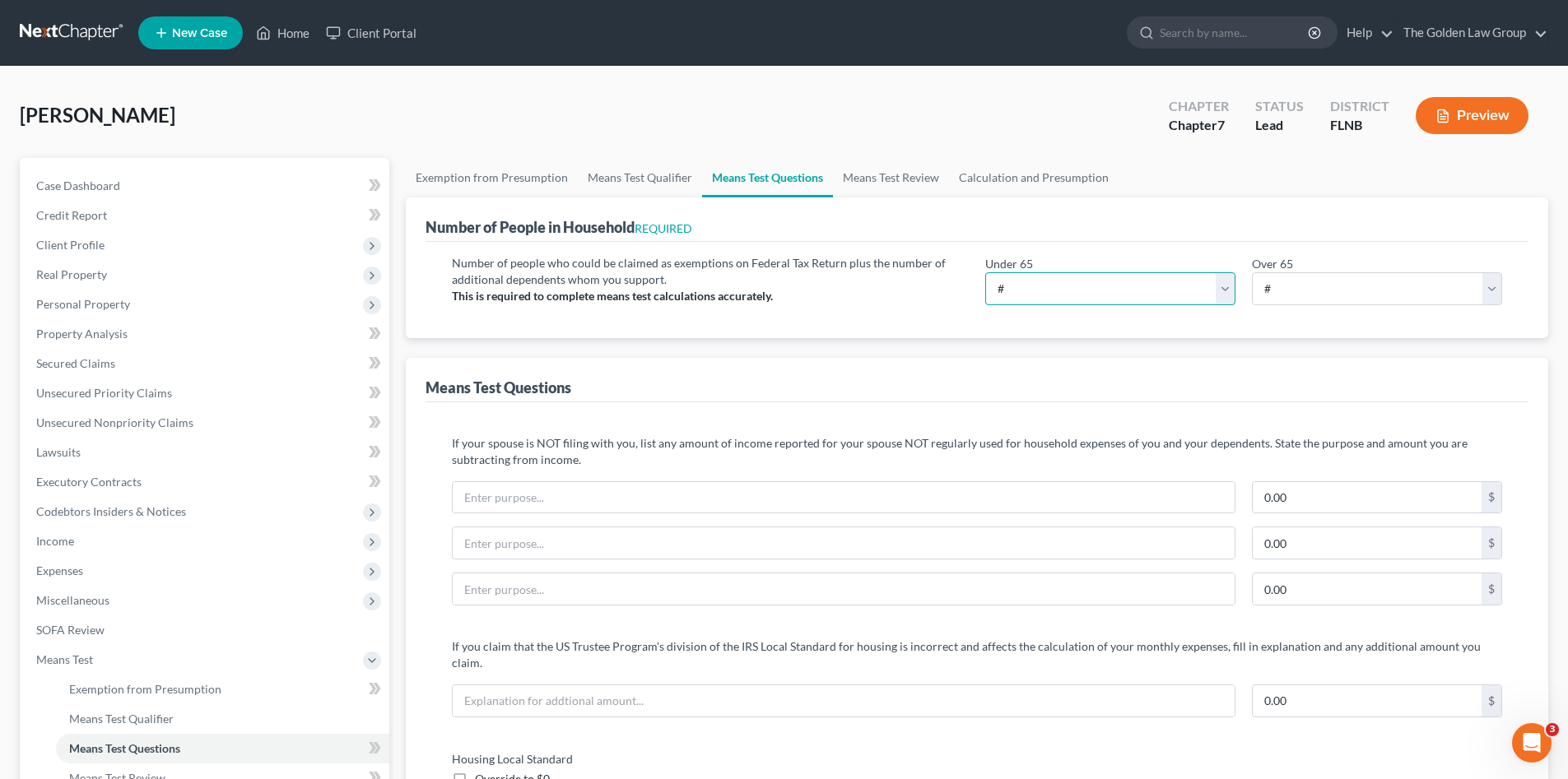
drag, startPoint x: 1013, startPoint y: 284, endPoint x: 1013, endPoint y: 296, distance: 12.0
click at [1013, 284] on select "# 0 1 2 3 4 5 6 7 8 9 10" at bounding box center [1111, 288] width 251 height 33
select select "7"
click at [985, 272] on select "# 0 1 2 3 4 5 6 7 8 9 10" at bounding box center [1111, 288] width 251 height 33
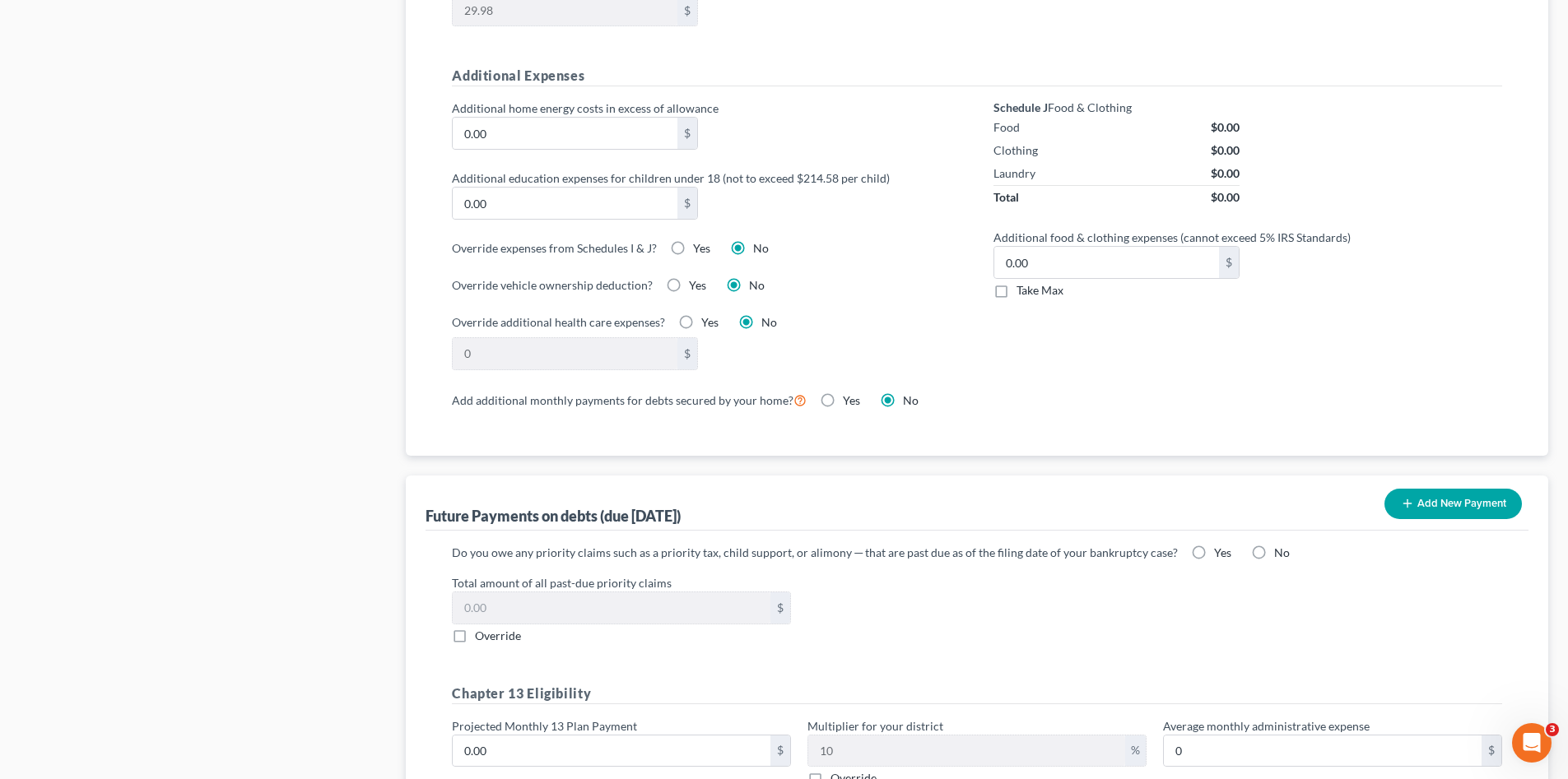
scroll to position [1345, 0]
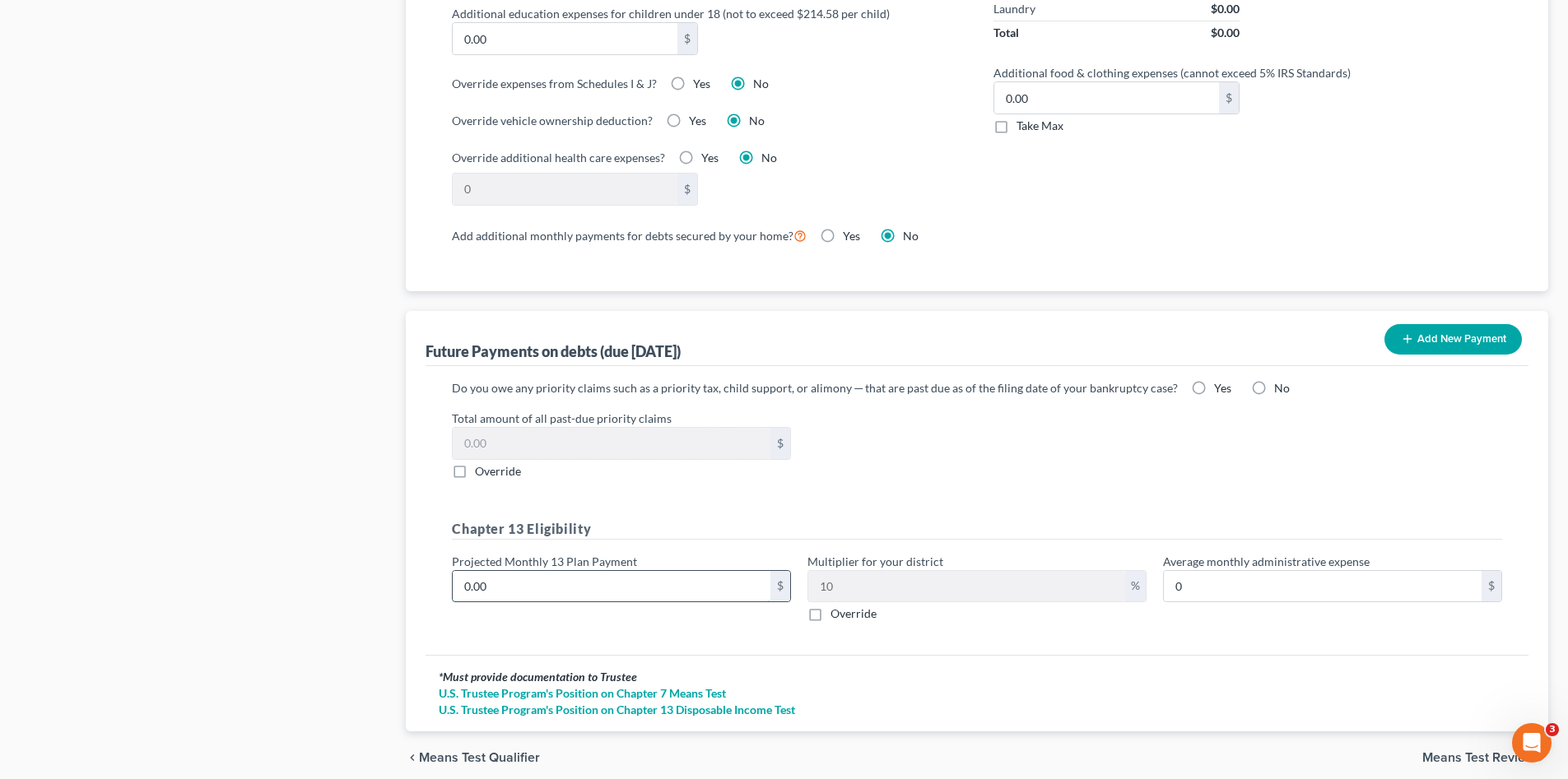
click at [661, 571] on input "0.00" at bounding box center [611, 586] width 318 height 31
type input "5"
type input "0.50"
type input "50"
type input "5.00"
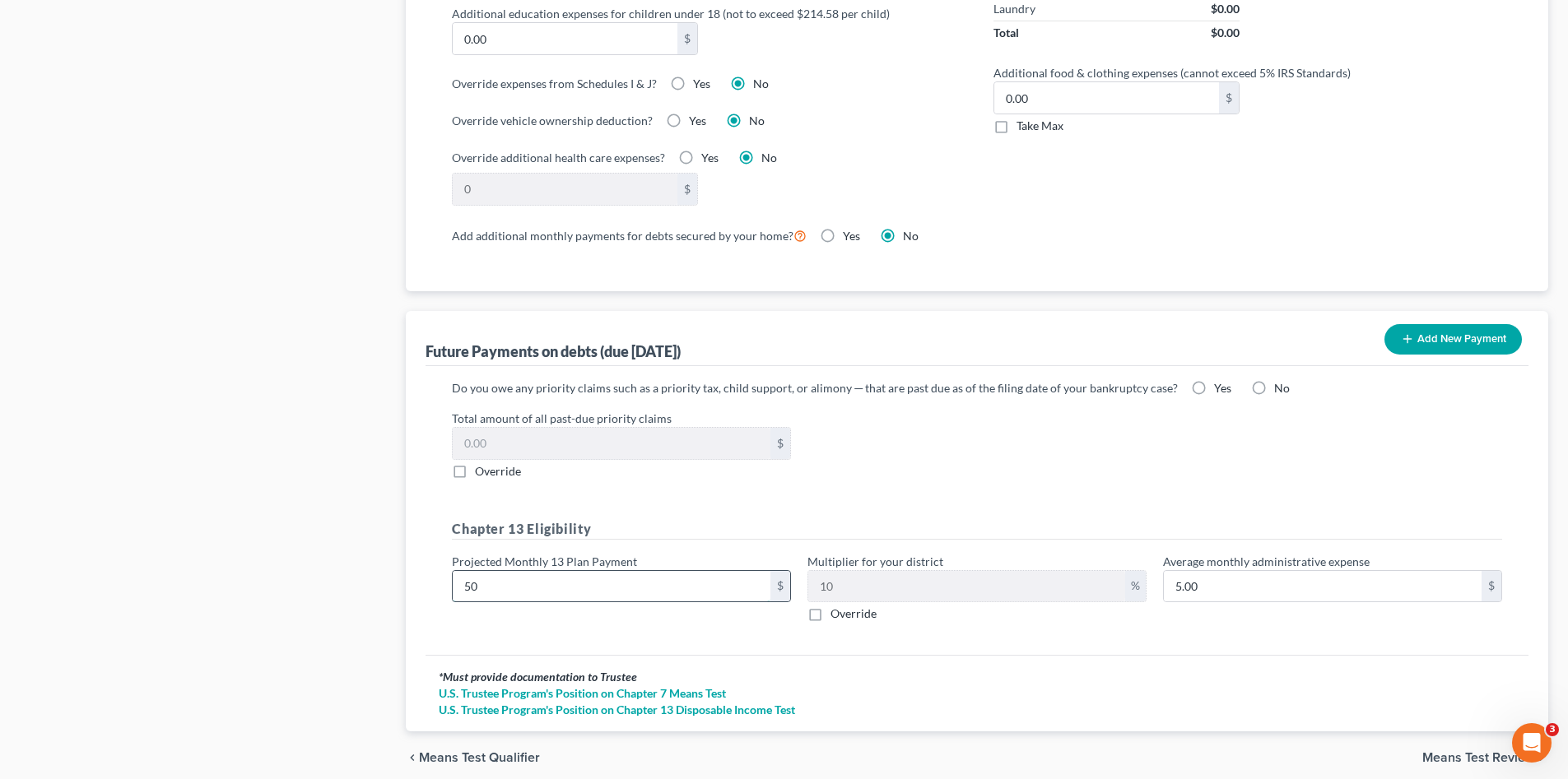
type input "500"
type input "50.00"
type input "500.00"
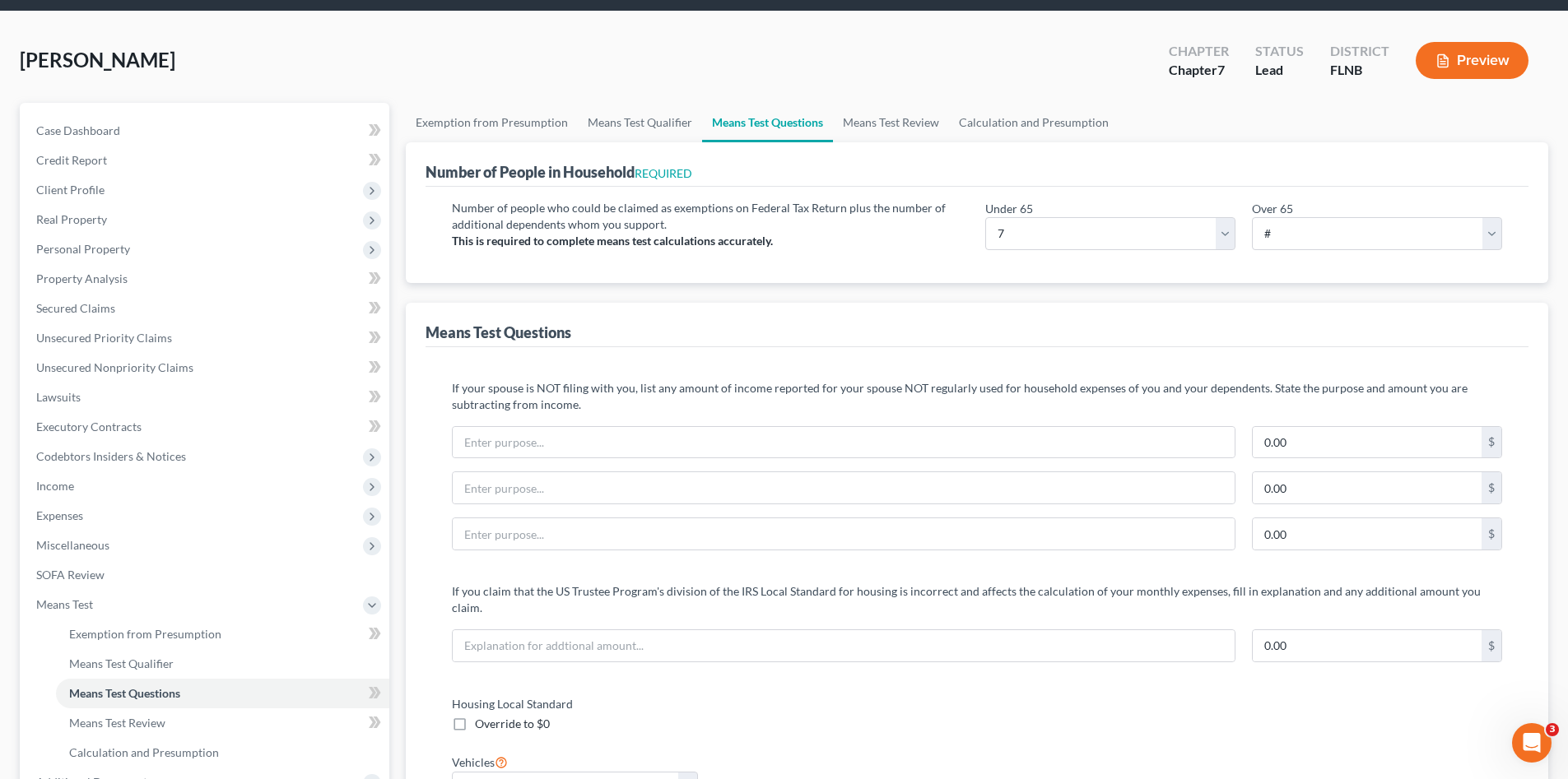
scroll to position [0, 0]
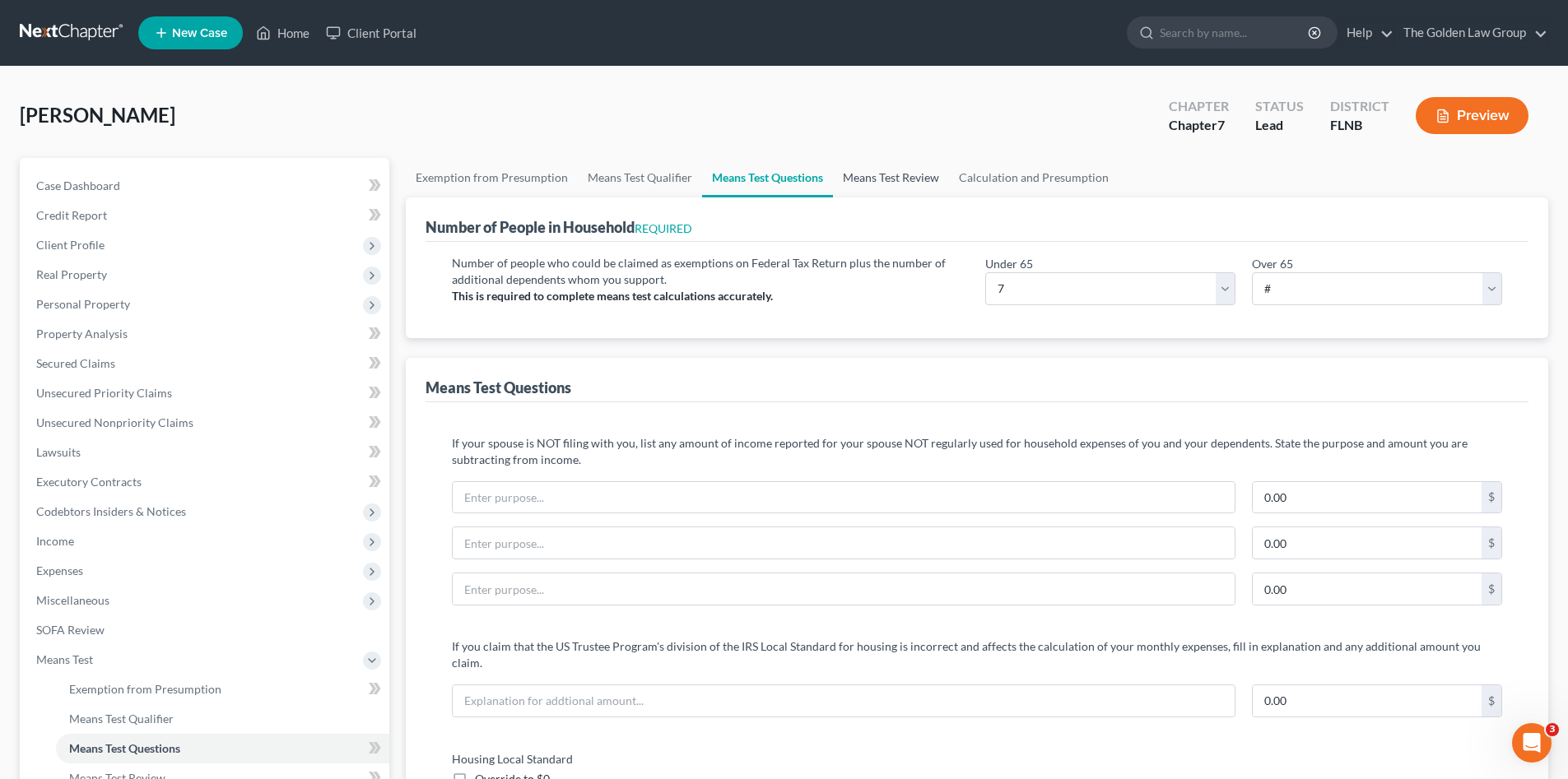
click at [921, 183] on link "Means Test Review" at bounding box center [891, 178] width 116 height 40
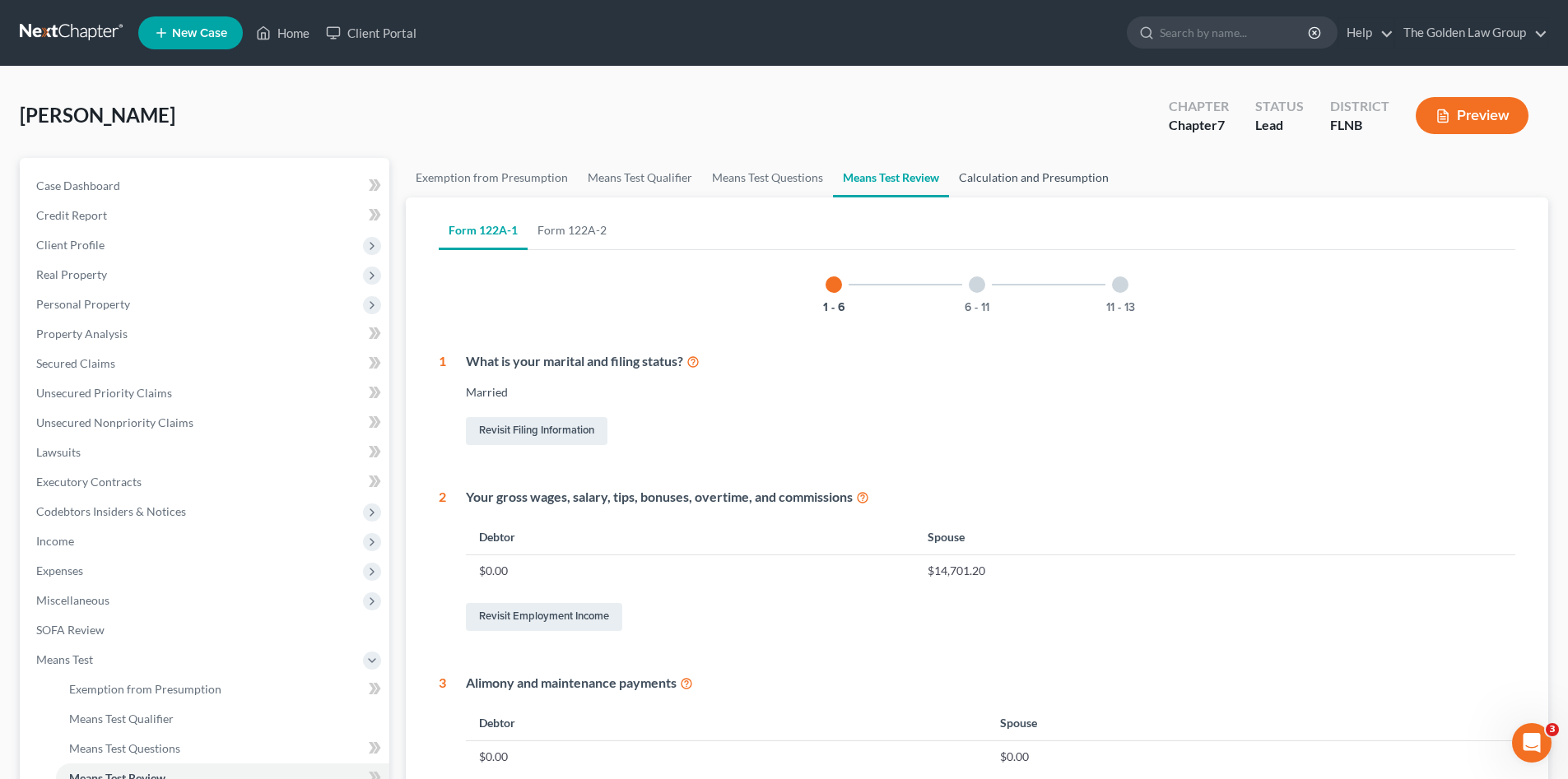
click at [1005, 180] on link "Calculation and Presumption" at bounding box center [1034, 178] width 170 height 40
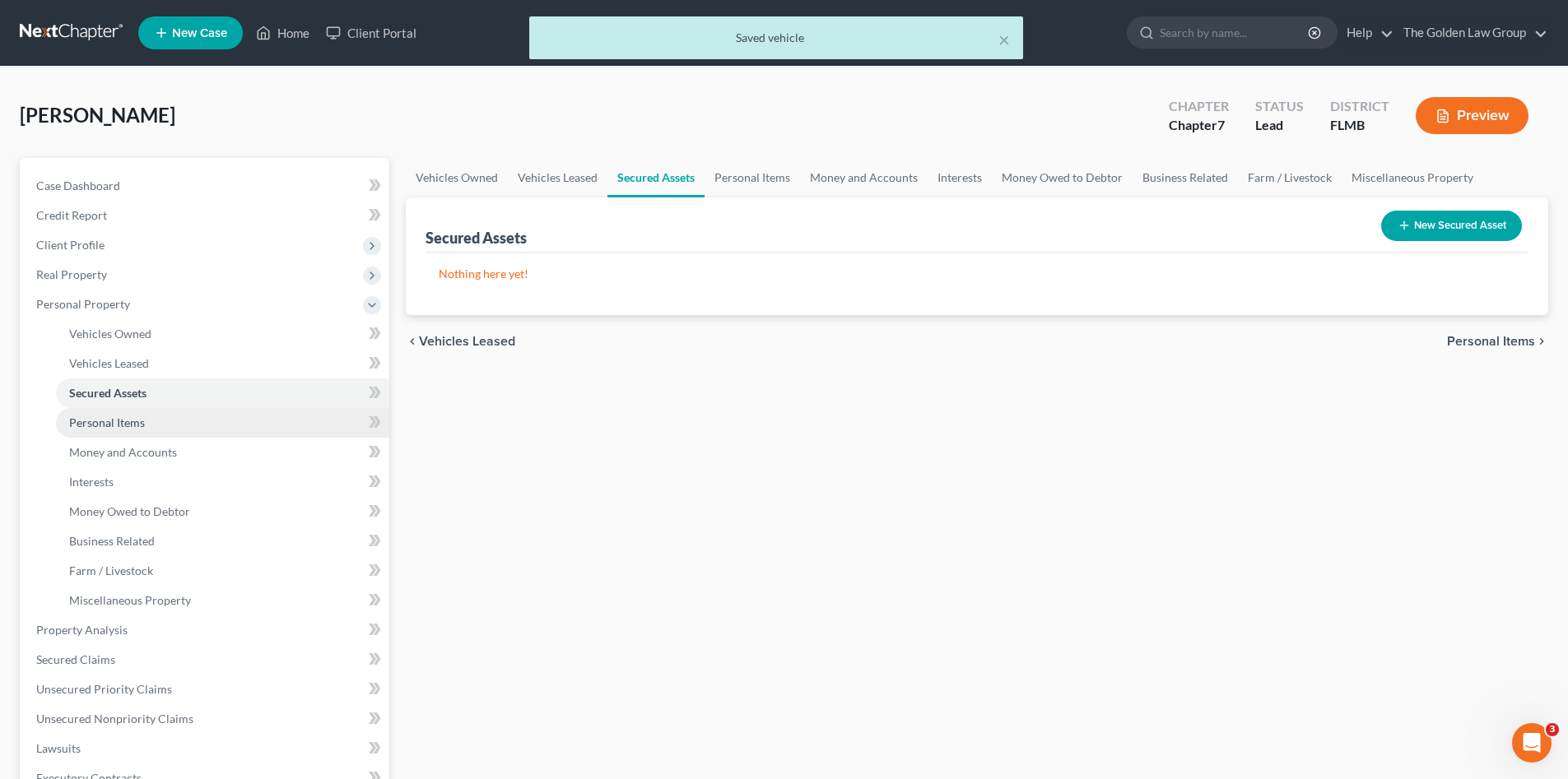
click at [138, 426] on span "Personal Items" at bounding box center [107, 422] width 76 height 14
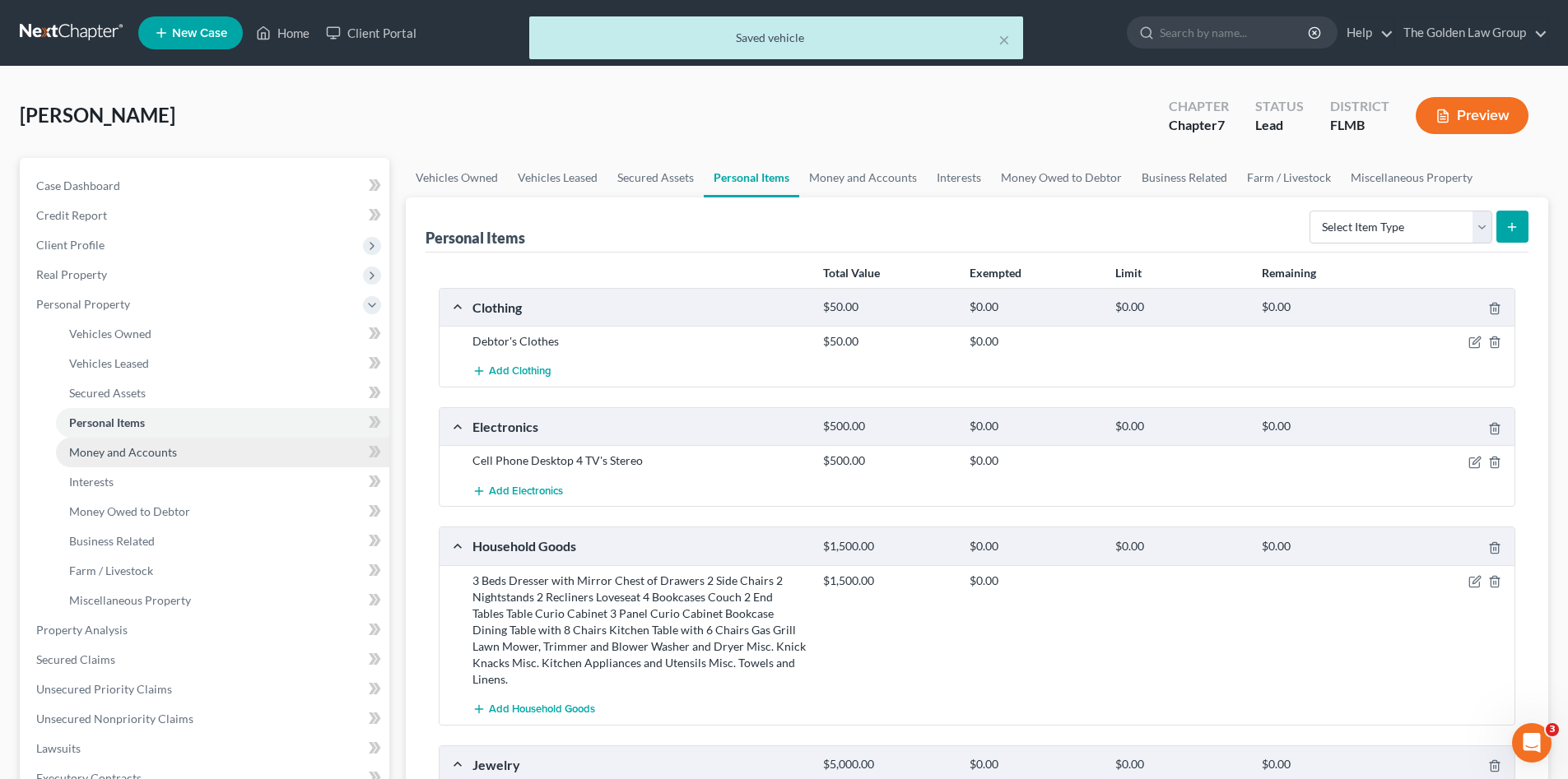
click at [146, 442] on link "Money and Accounts" at bounding box center [222, 452] width 333 height 29
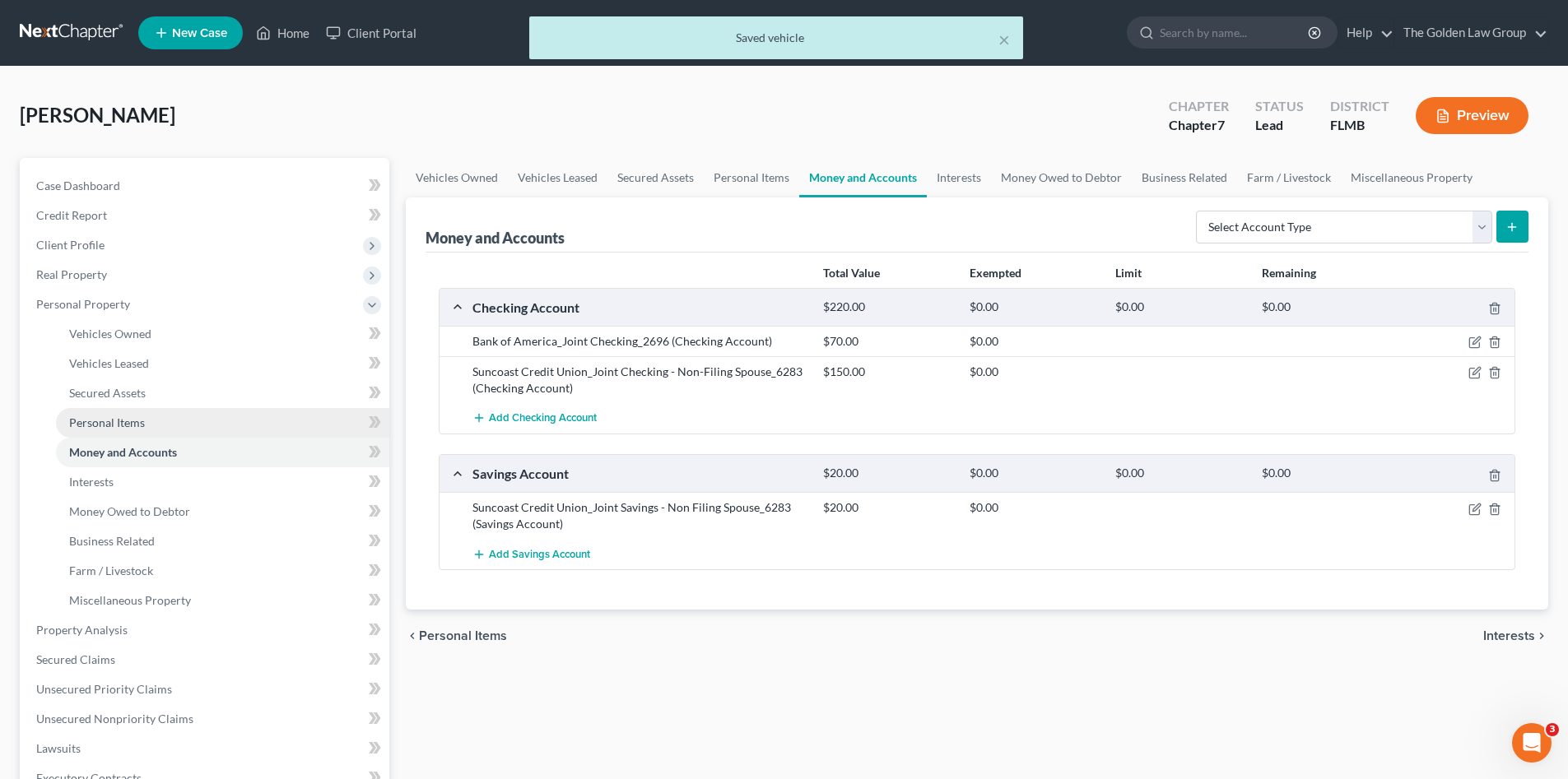
click at [136, 417] on span "Personal Items" at bounding box center [107, 422] width 76 height 14
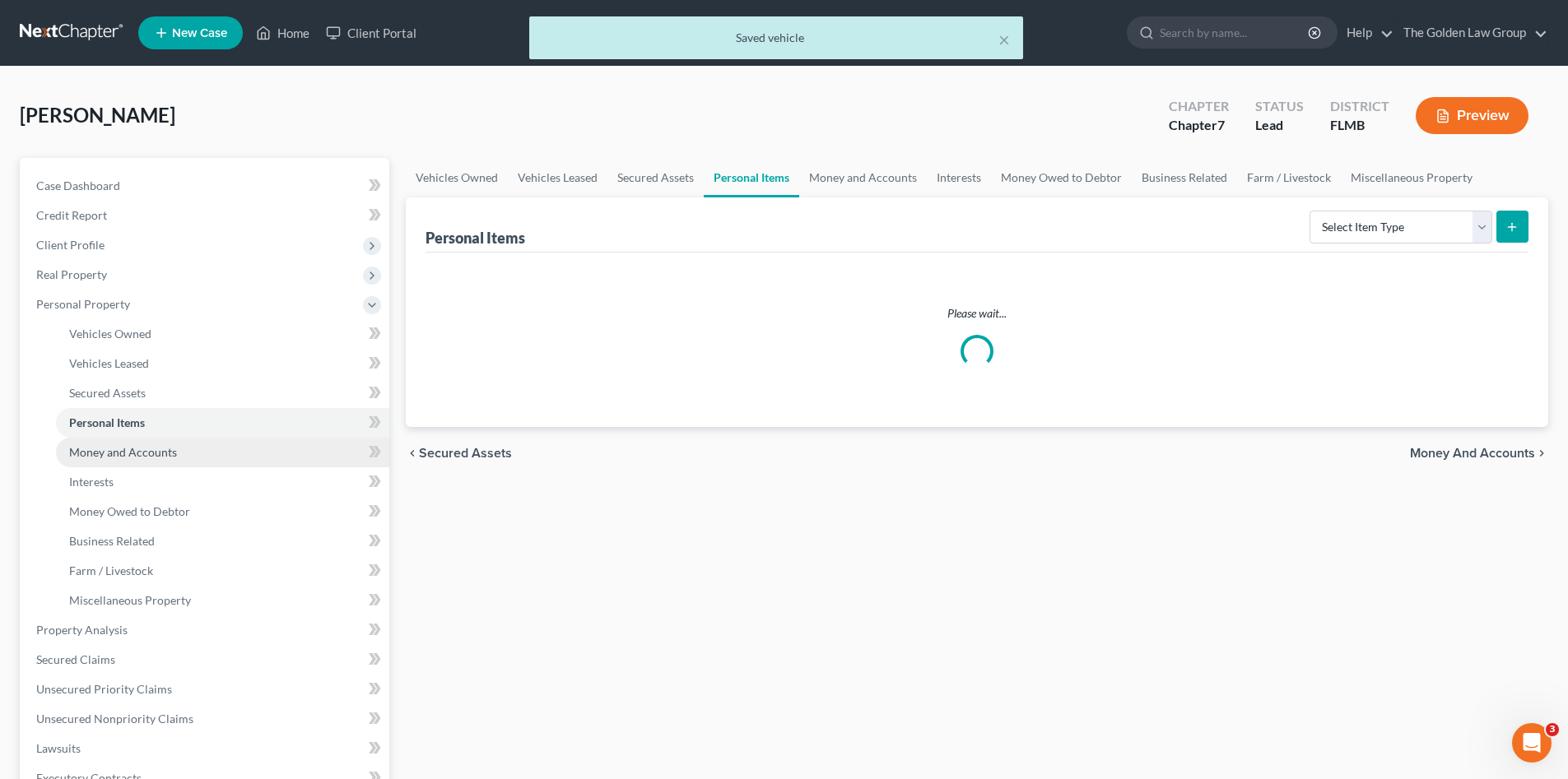
click at [152, 463] on link "Money and Accounts" at bounding box center [222, 452] width 333 height 29
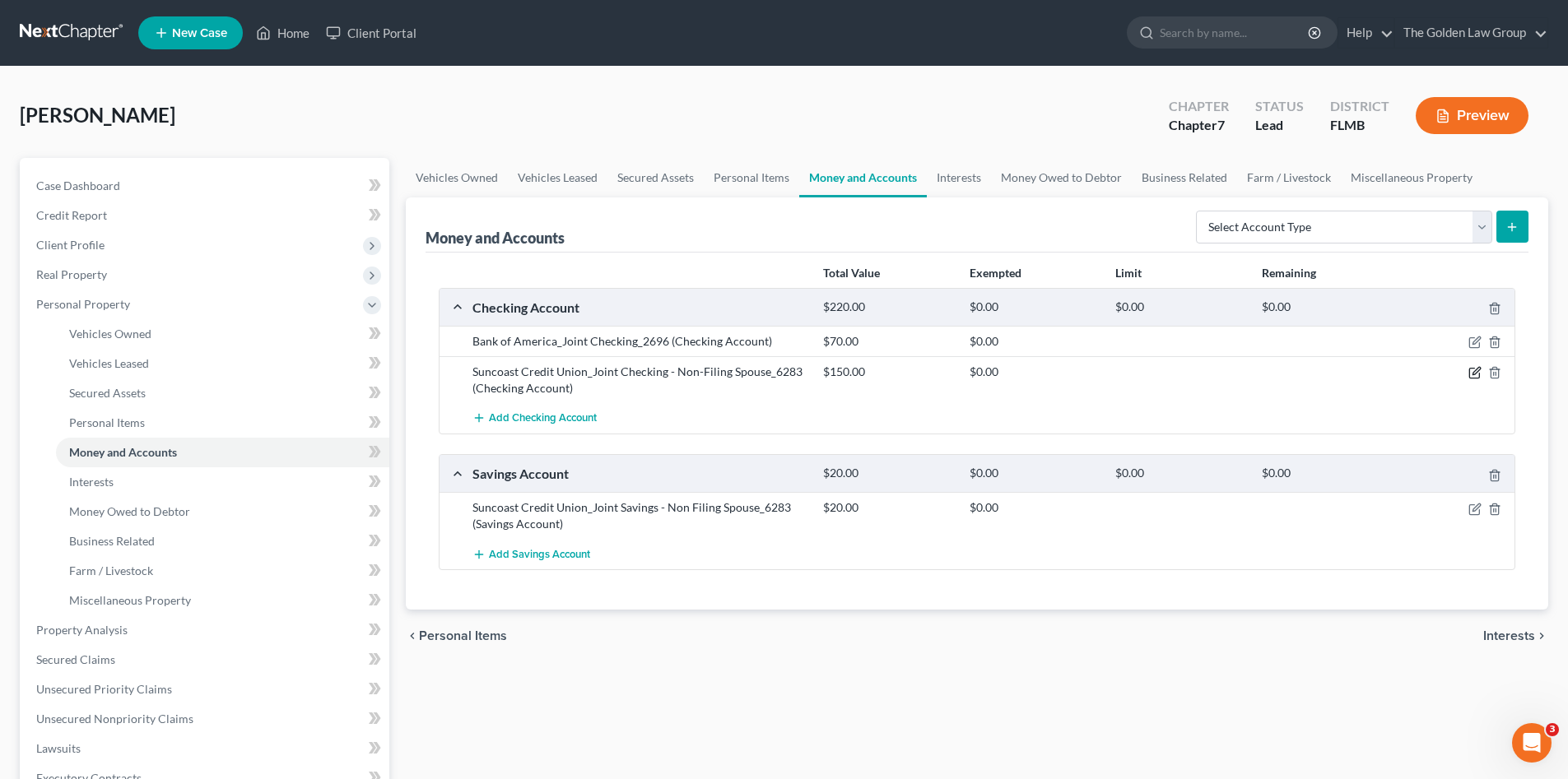
click at [1474, 375] on icon "button" at bounding box center [1477, 372] width 8 height 8
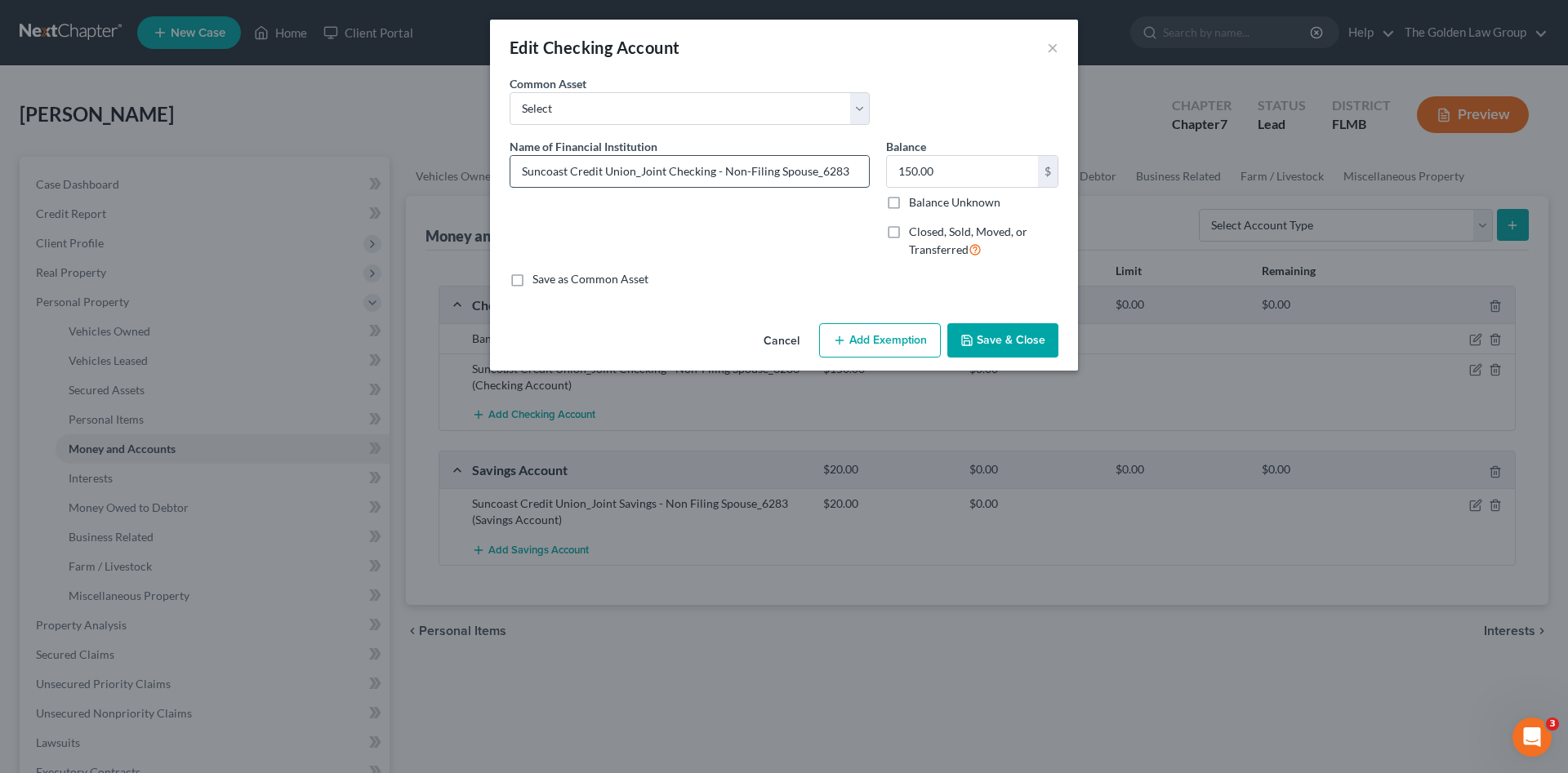
click at [717, 173] on input "Suncoast Credit Union_Joint Checking - Non-Filing Spouse_6283" at bounding box center [689, 171] width 359 height 31
drag, startPoint x: 774, startPoint y: 235, endPoint x: 792, endPoint y: 248, distance: 22.2
click at [776, 237] on div "Name of Financial Institution * Suncoast Credit Union_Joint Checking - Non-Fili…" at bounding box center [690, 205] width 377 height 134
click at [714, 170] on input "Suncoast Credit Union_Joint Checking - Non-Filing Spouse_6283" at bounding box center [689, 171] width 359 height 31
type input "Suncoast Credit Union_Joint Checking with Non-Filing Spouse_6283"
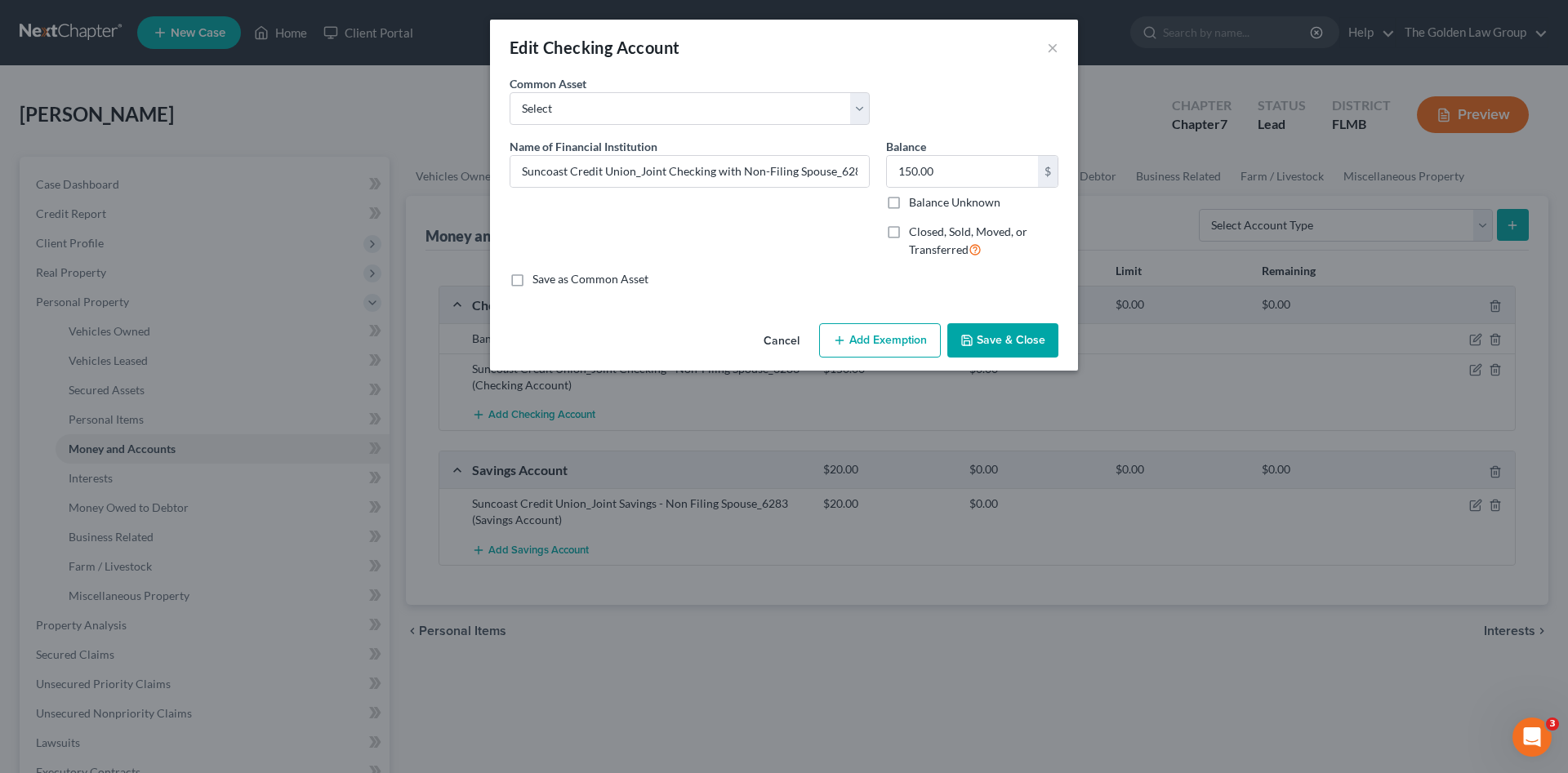
click at [765, 305] on div "An exemption set must first be selected from the Filing Information section. Co…" at bounding box center [784, 196] width 589 height 242
click at [874, 342] on button "Add Exemption" at bounding box center [880, 341] width 121 height 34
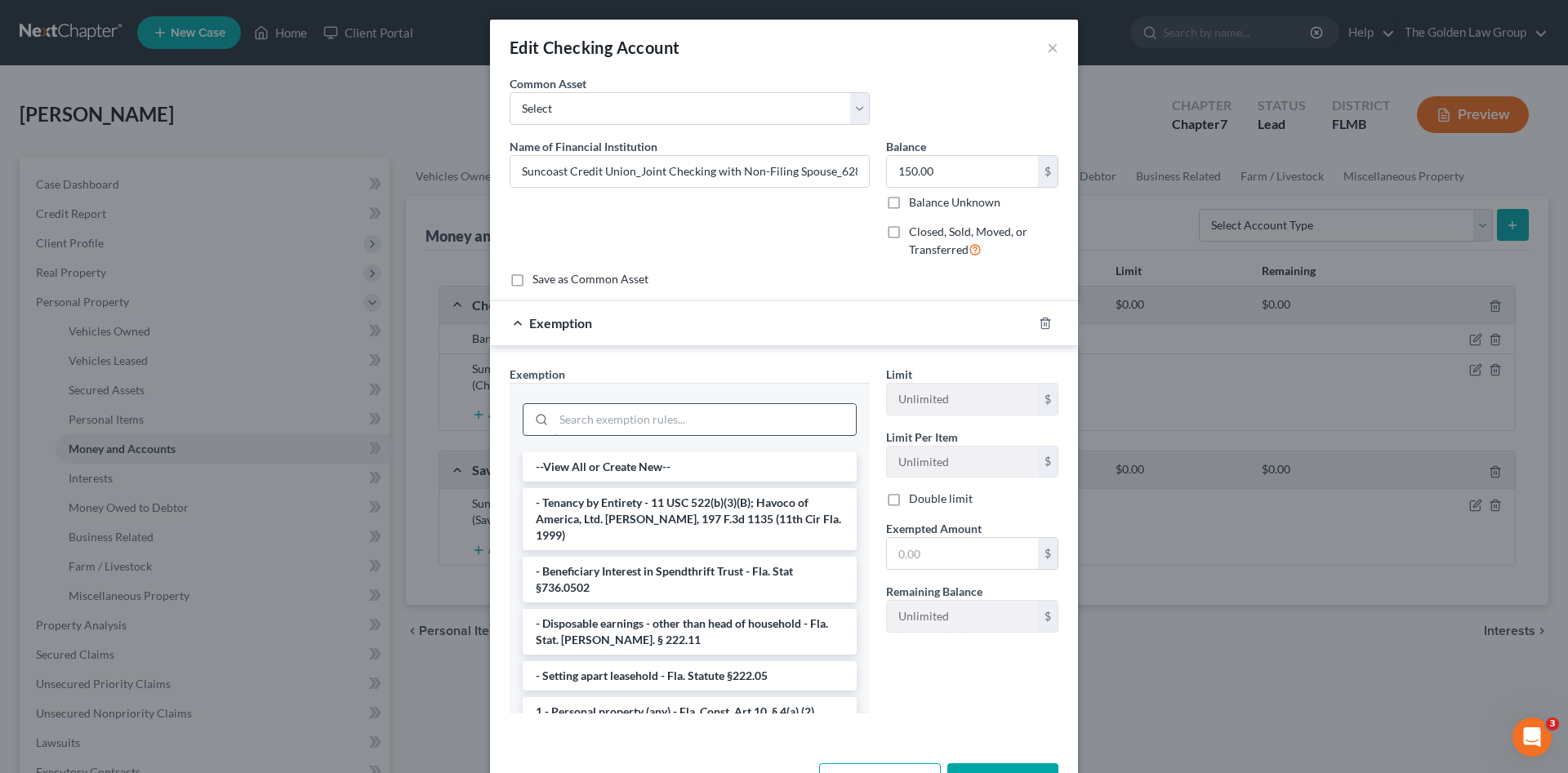
click at [773, 424] on input "search" at bounding box center [704, 419] width 302 height 31
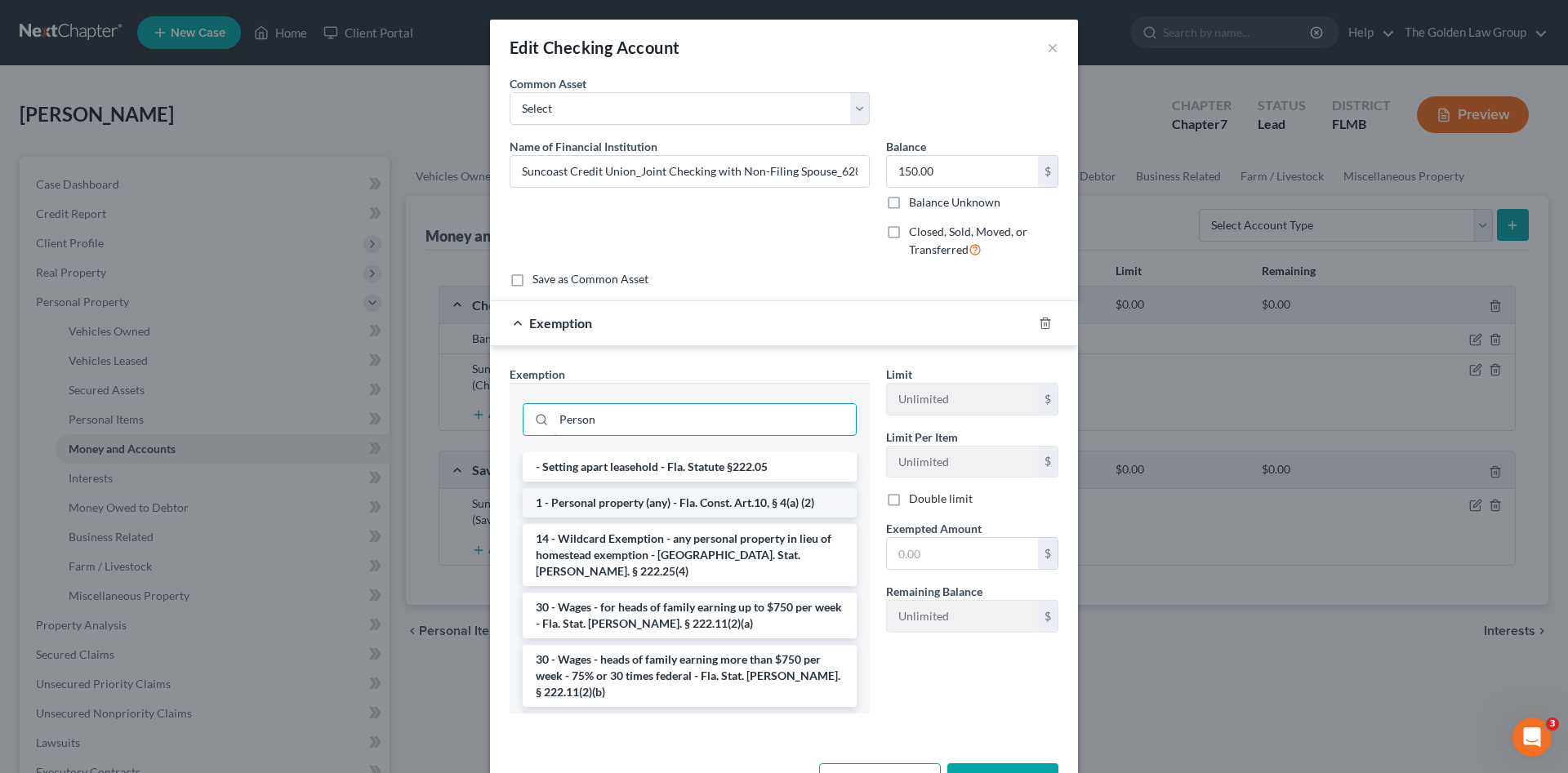
type input "Person"
drag, startPoint x: 766, startPoint y: 501, endPoint x: 927, endPoint y: 555, distance: 169.8
click at [772, 501] on li "1 - Personal property (any) - Fla. Const. Art.10, § 4(a) (2)" at bounding box center [689, 503] width 334 height 29
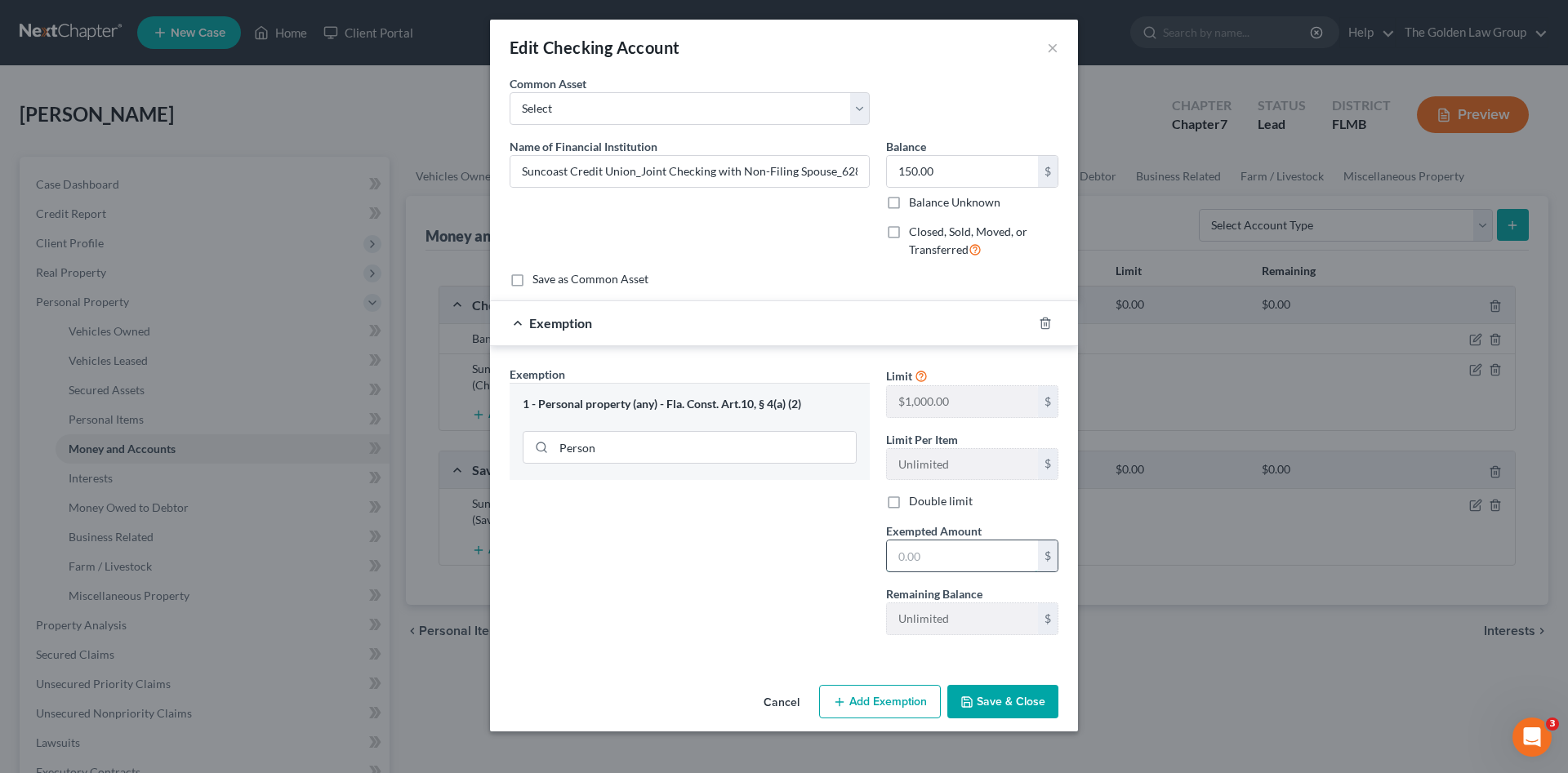
click at [936, 559] on input "text" at bounding box center [962, 556] width 151 height 31
type input "150.00"
click at [987, 691] on button "Save & Close" at bounding box center [1003, 702] width 111 height 34
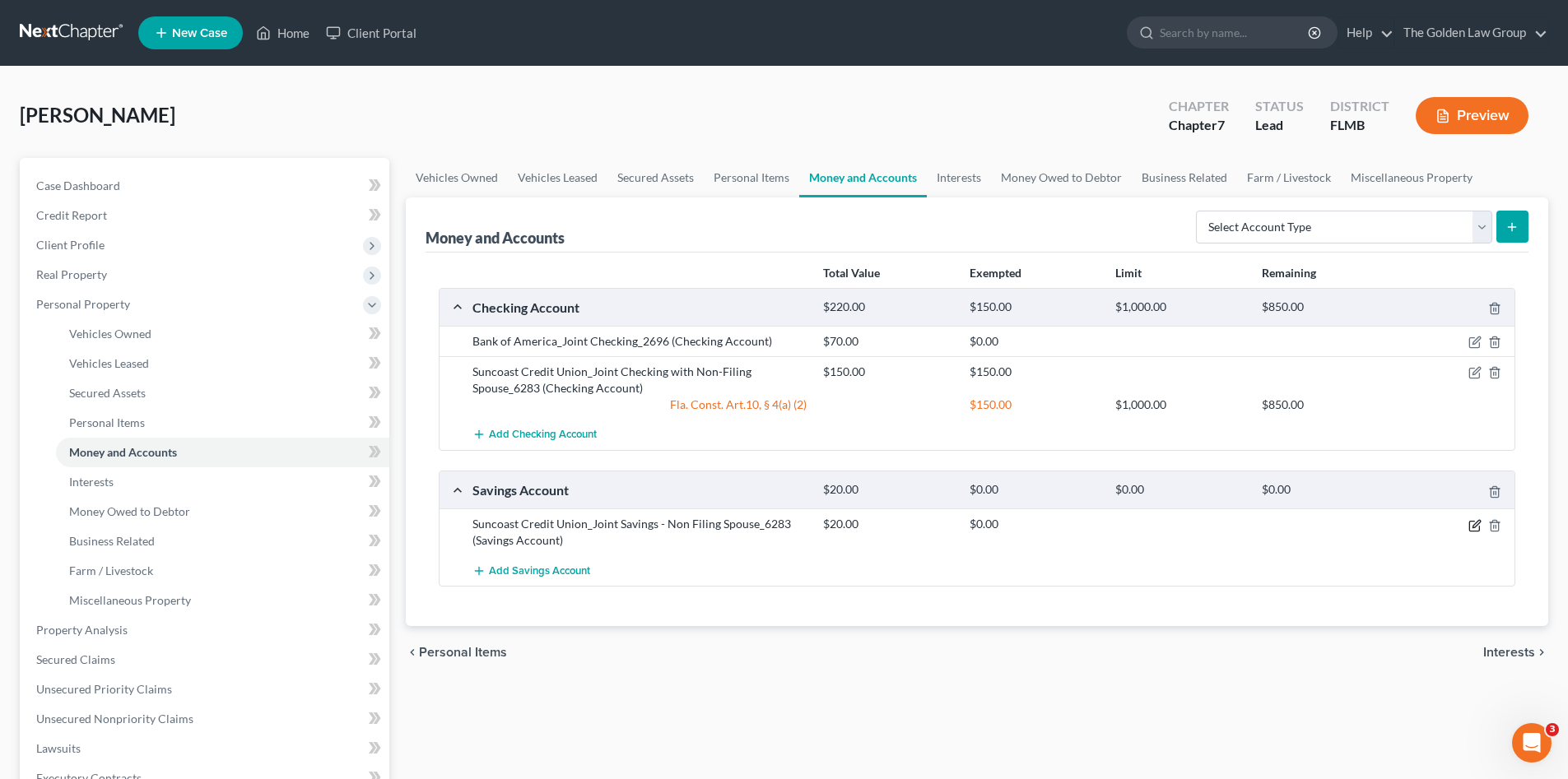
click at [1474, 524] on icon "button" at bounding box center [1475, 526] width 13 height 13
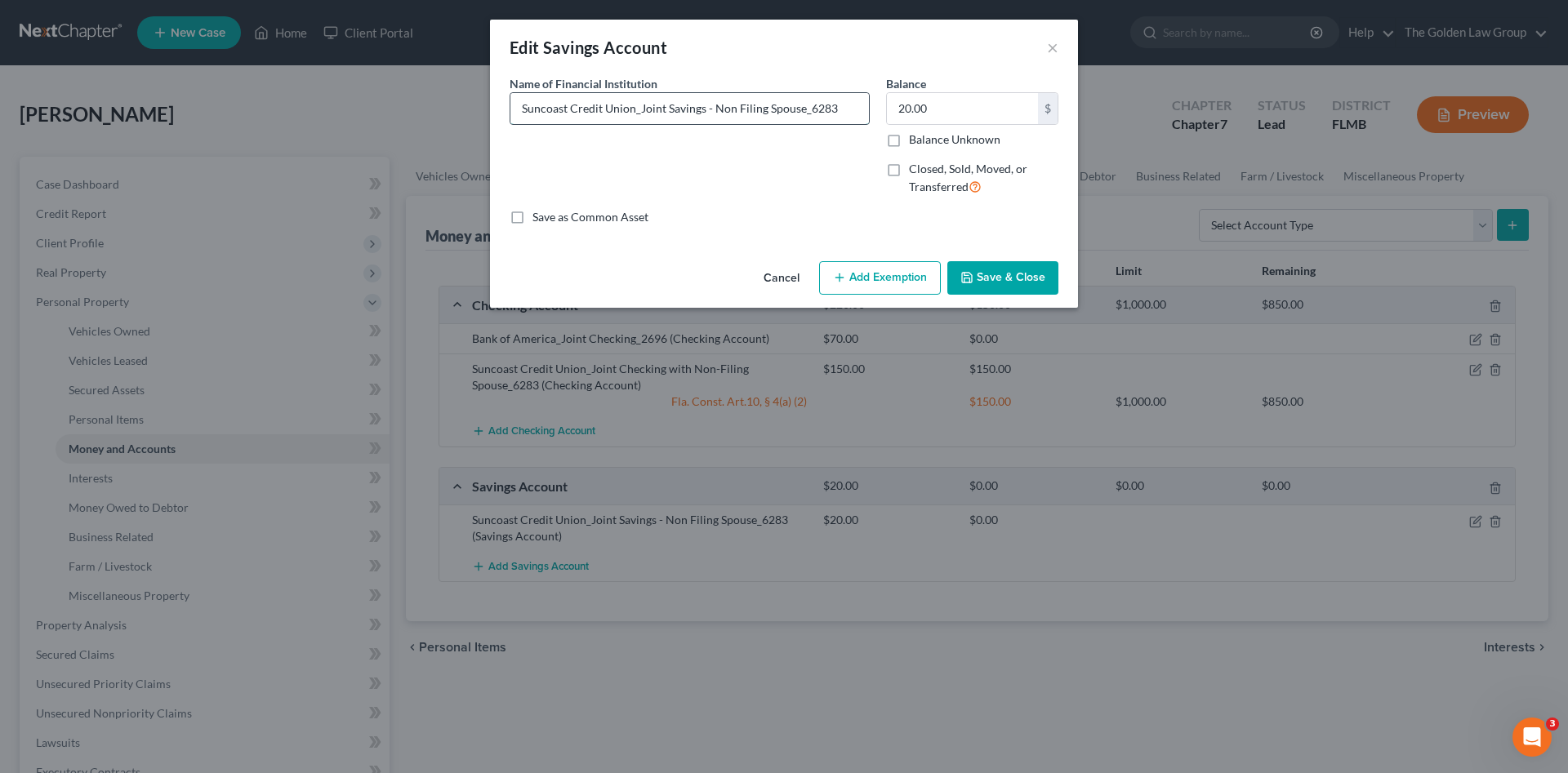
click at [708, 112] on input "Suncoast Credit Union_Joint Savings - Non Filing Spouse_6283" at bounding box center [689, 108] width 359 height 31
type input "Suncoast Credit Union_Joint Savings with Non Filing Spouse_6283"
click at [895, 290] on button "Add Exemption" at bounding box center [880, 279] width 121 height 34
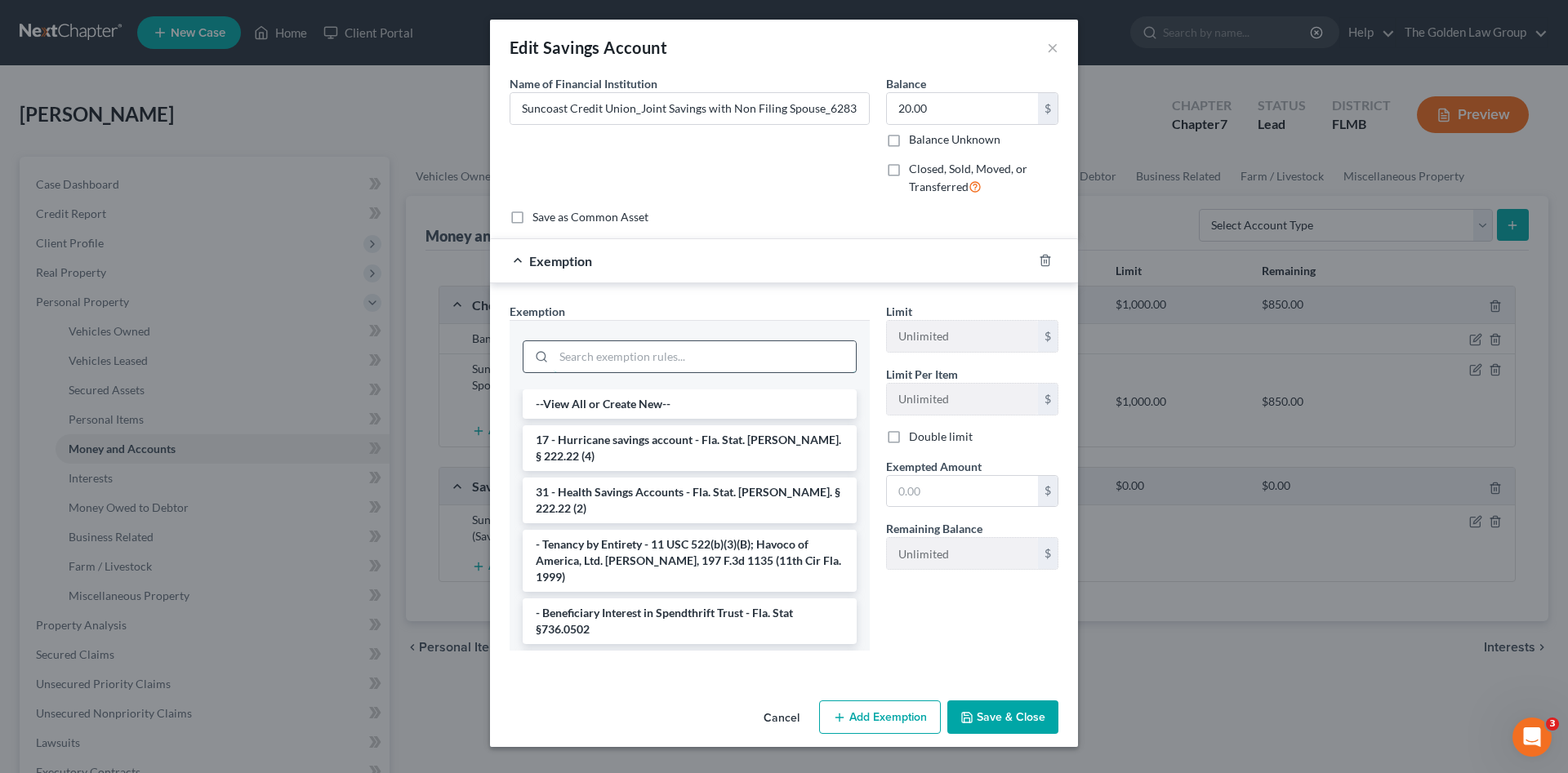
click at [728, 356] on input "search" at bounding box center [704, 357] width 302 height 31
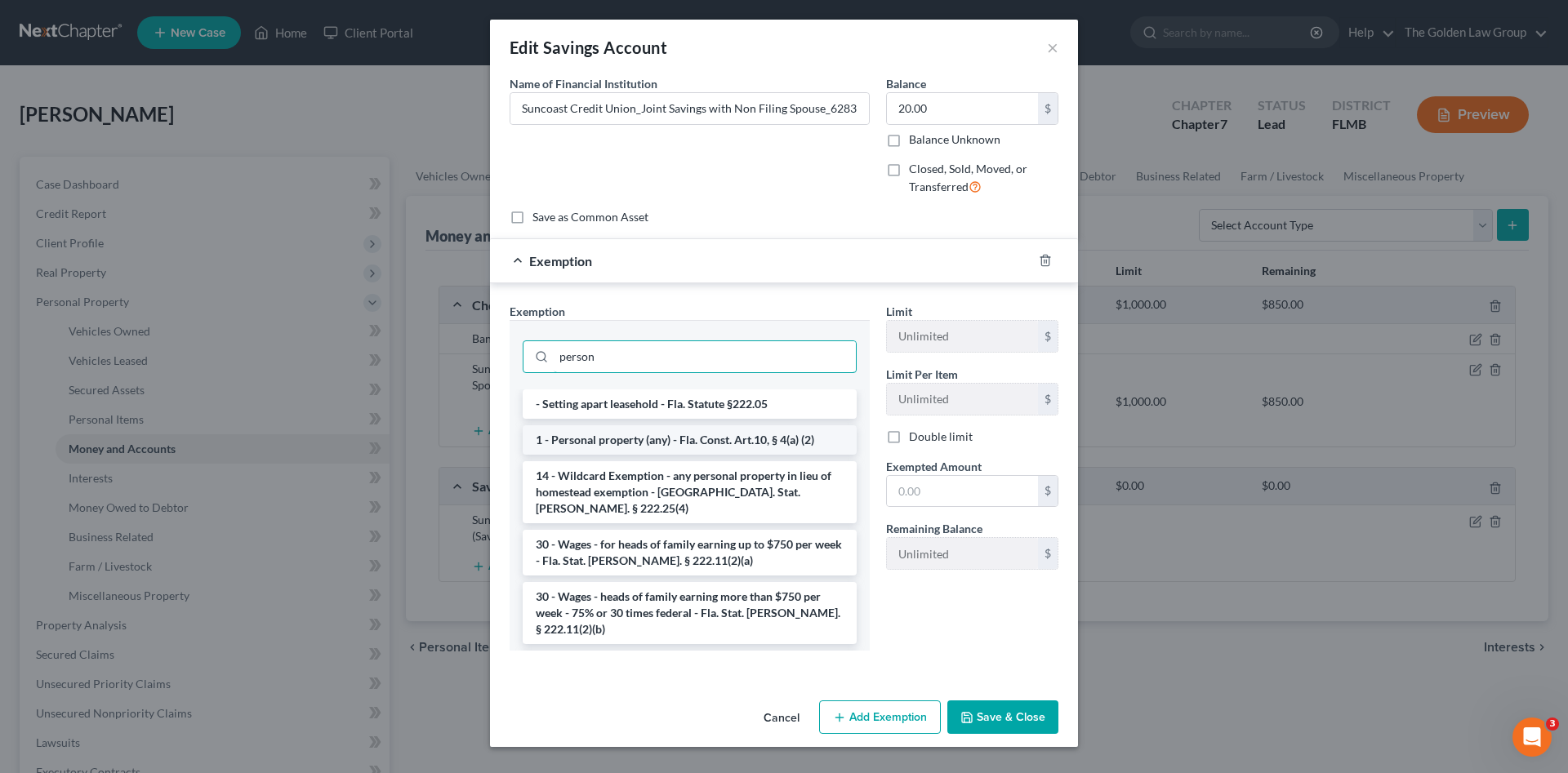
type input "person"
click at [772, 455] on ul "- Setting apart leasehold - Fla. Statute §222.05 1 - Personal property (any) - …" at bounding box center [689, 535] width 334 height 291
click at [726, 439] on li "1 - Personal property (any) - Fla. Const. Art.10, § 4(a) (2)" at bounding box center [689, 440] width 334 height 29
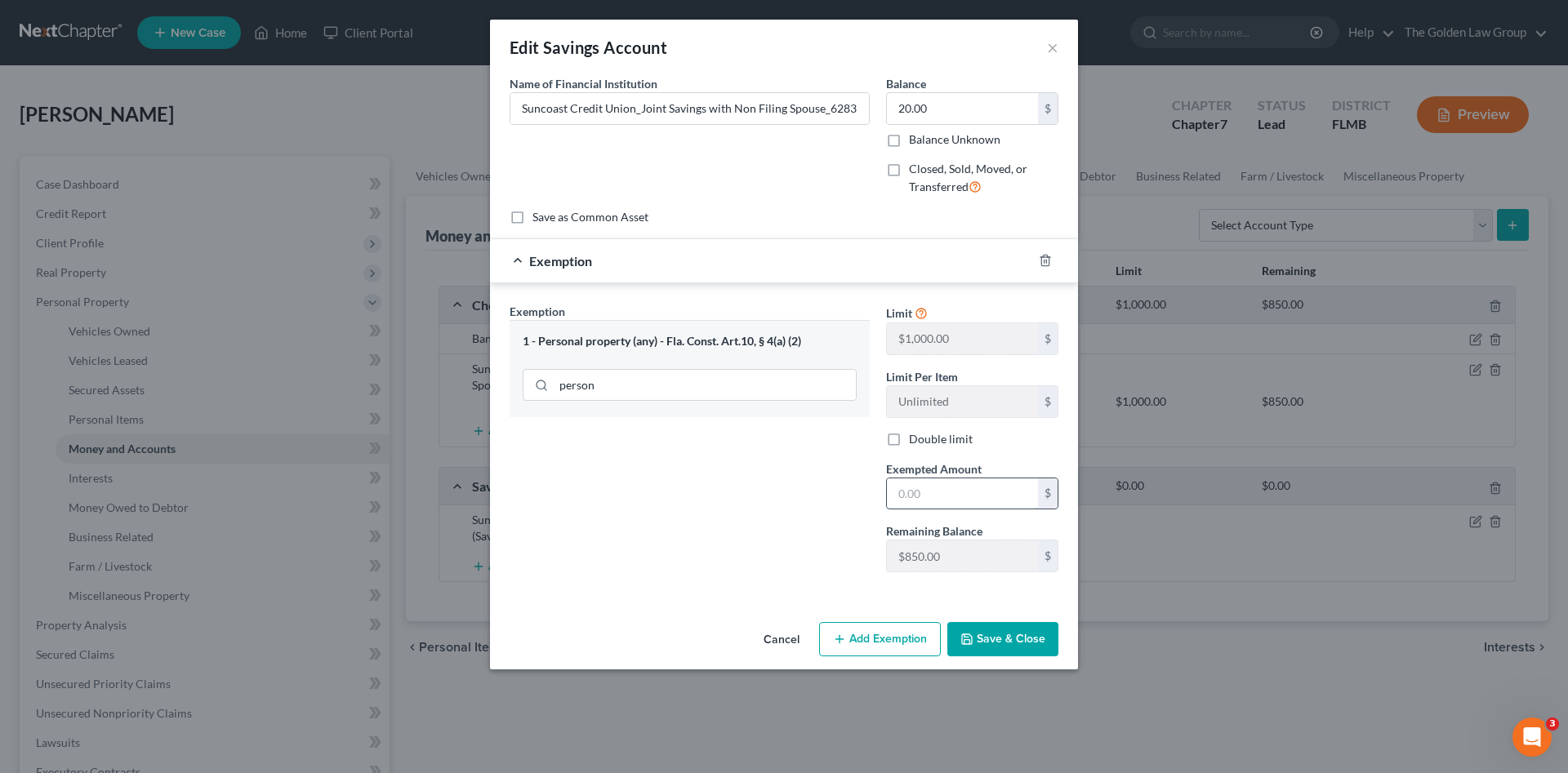
click at [932, 490] on input "text" at bounding box center [962, 493] width 151 height 31
type input "20.00"
click at [1042, 644] on button "Save & Close" at bounding box center [1003, 639] width 111 height 34
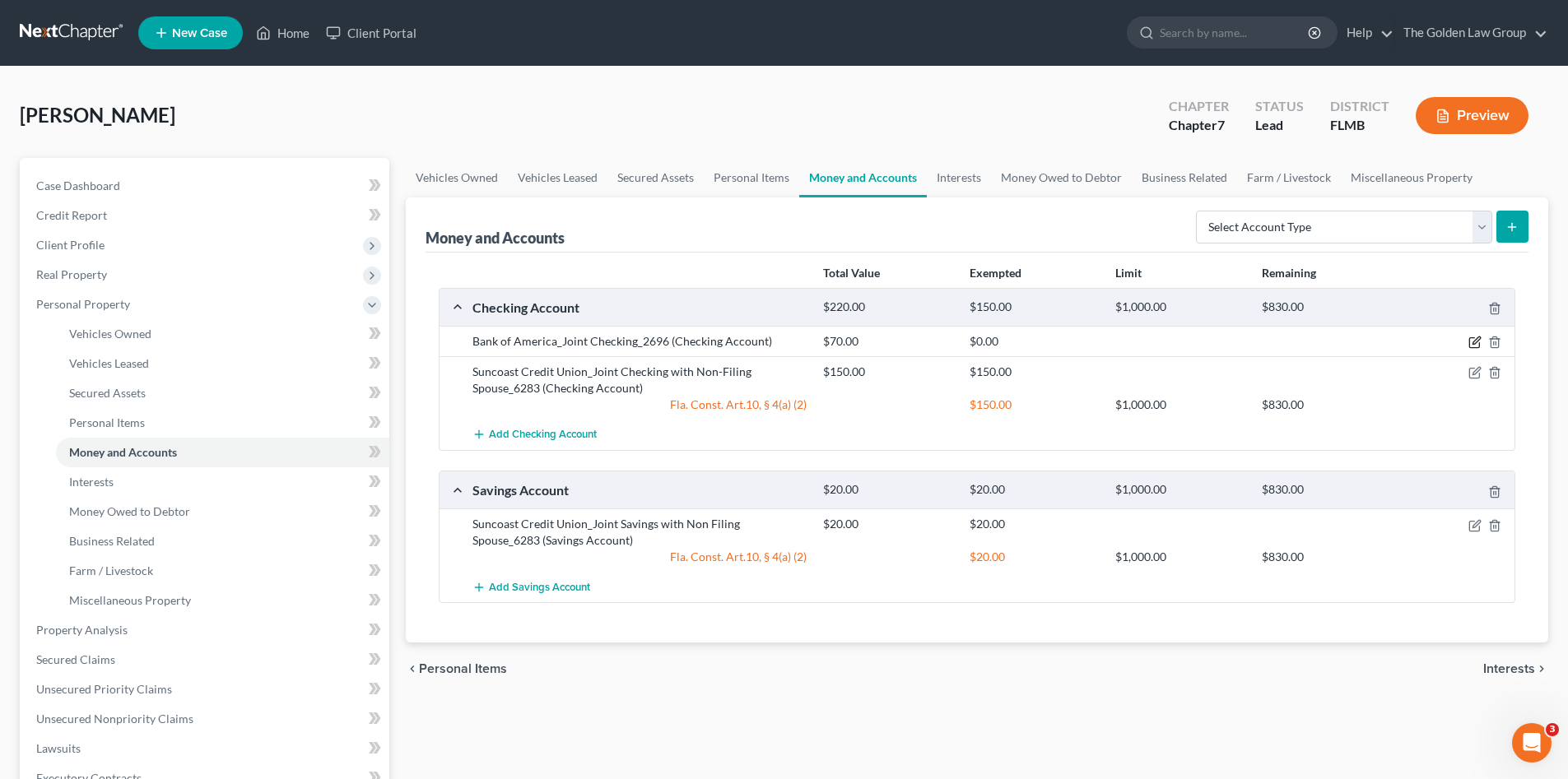
click at [1475, 342] on icon "button" at bounding box center [1477, 342] width 8 height 8
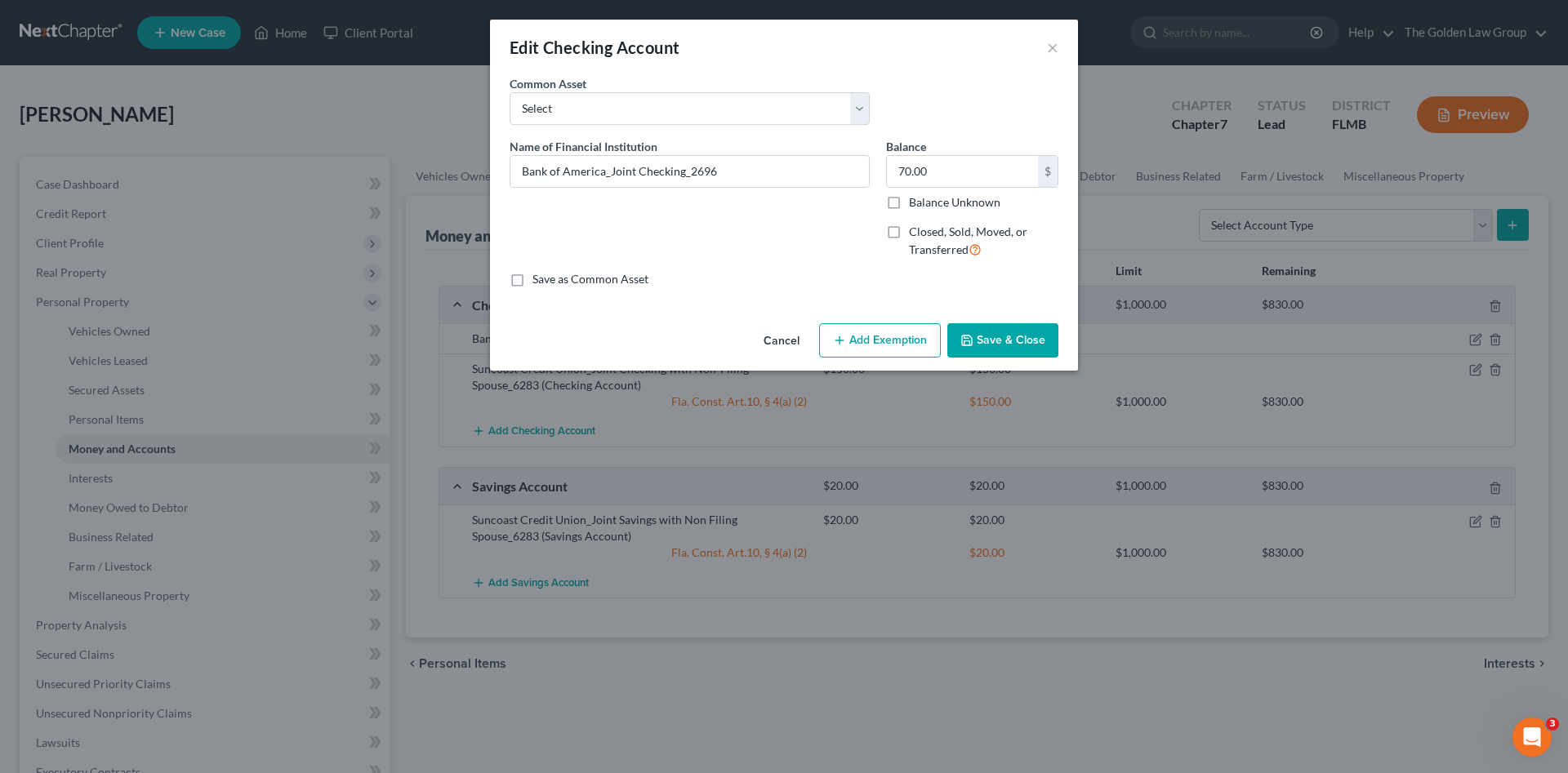
click at [913, 342] on button "Add Exemption" at bounding box center [880, 341] width 121 height 34
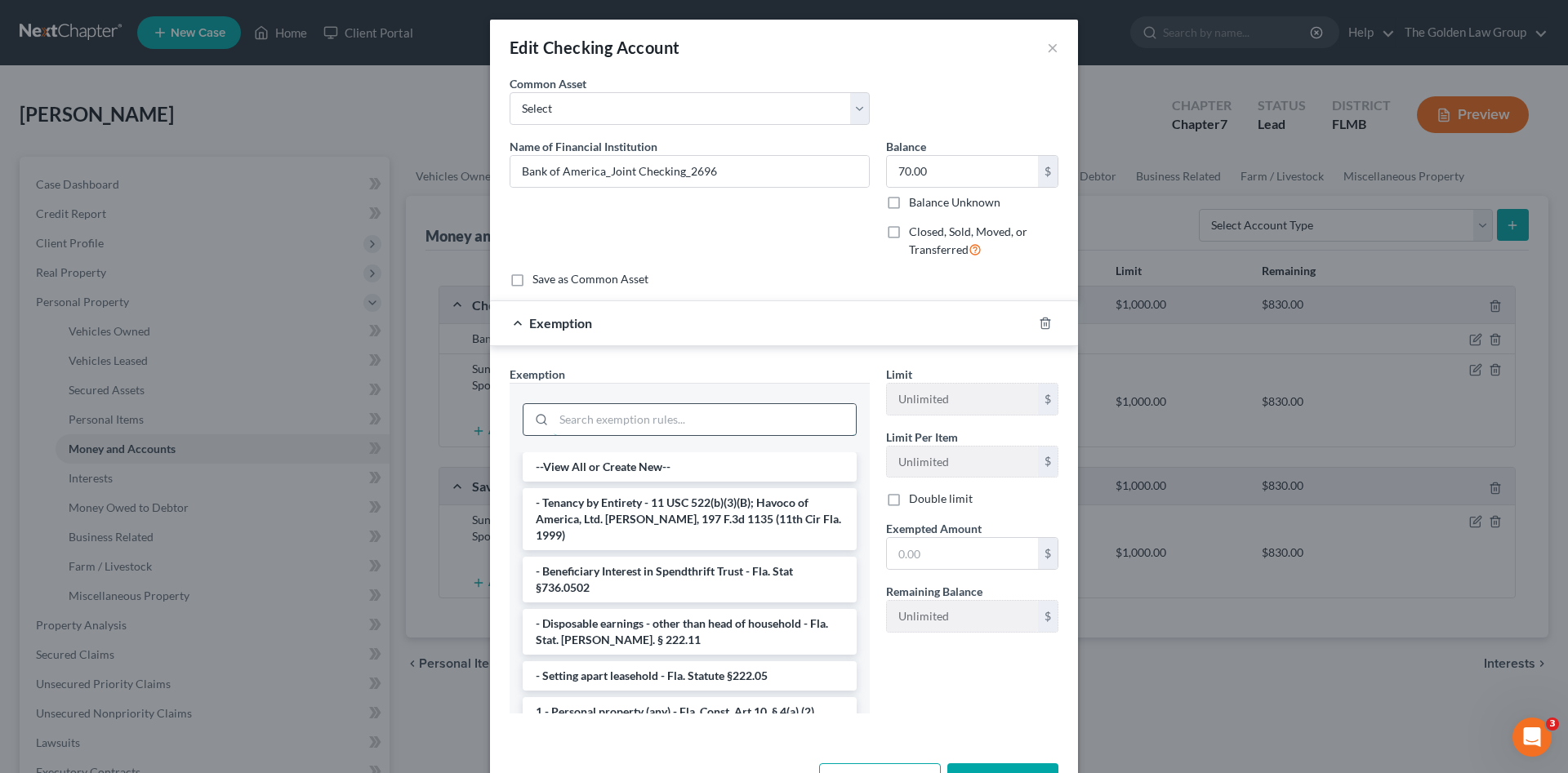
click at [724, 411] on input "search" at bounding box center [704, 419] width 302 height 31
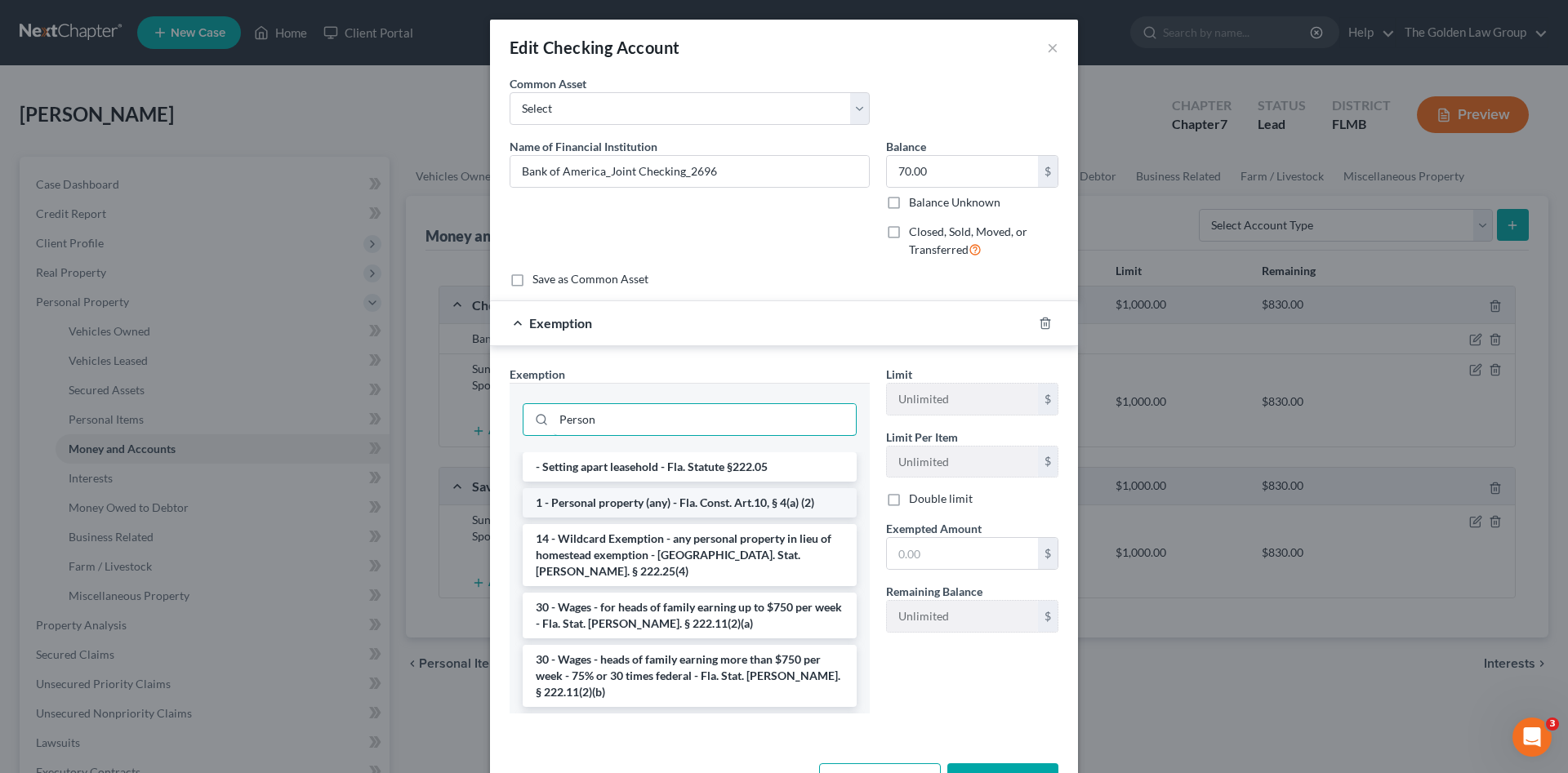
type input "Person"
click at [745, 494] on li "1 - Personal property (any) - Fla. Const. Art.10, § 4(a) (2)" at bounding box center [689, 503] width 334 height 29
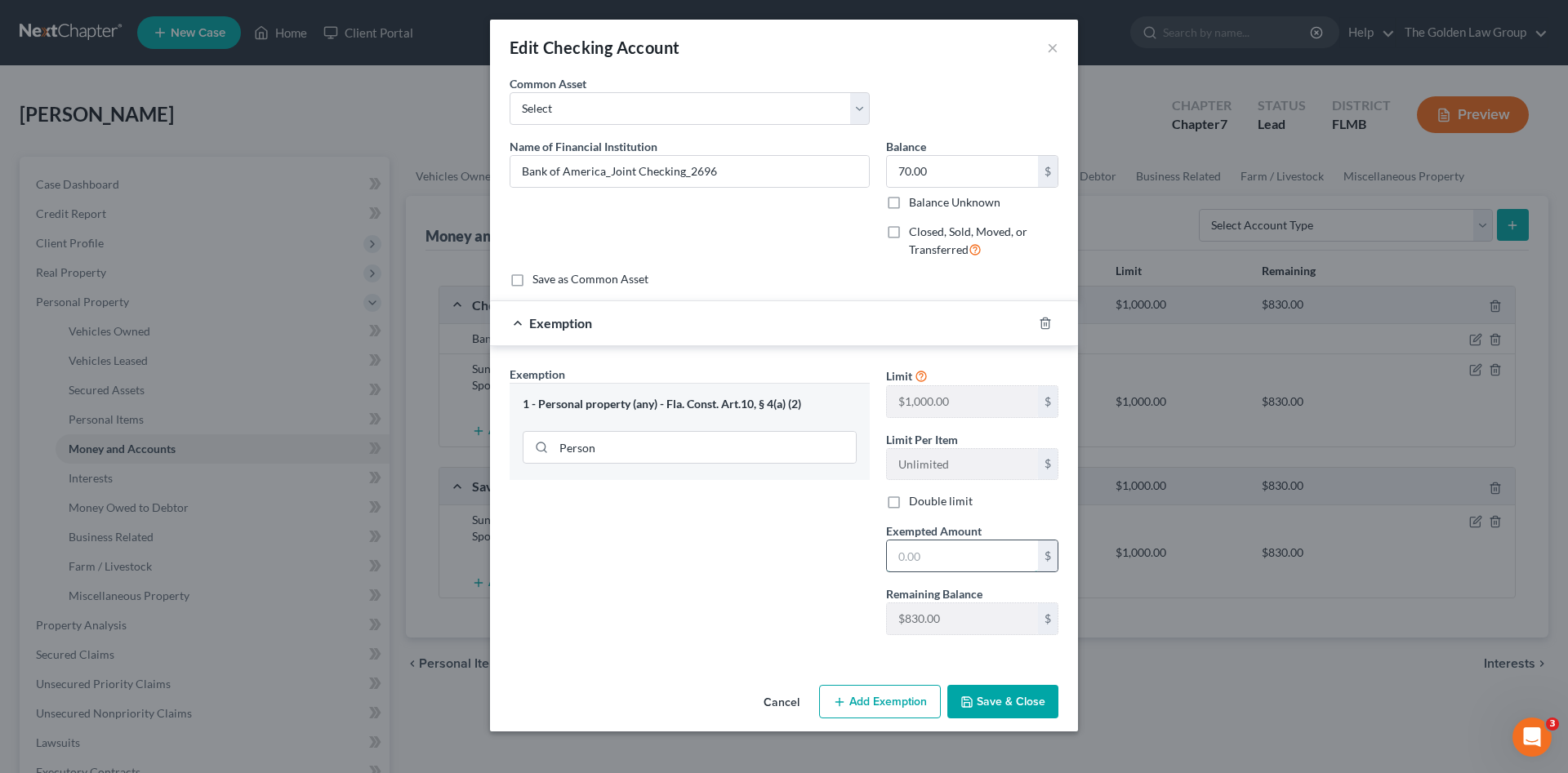
click at [954, 547] on input "text" at bounding box center [962, 556] width 151 height 31
type input "70.00"
click at [985, 705] on button "Save & Close" at bounding box center [1003, 702] width 111 height 34
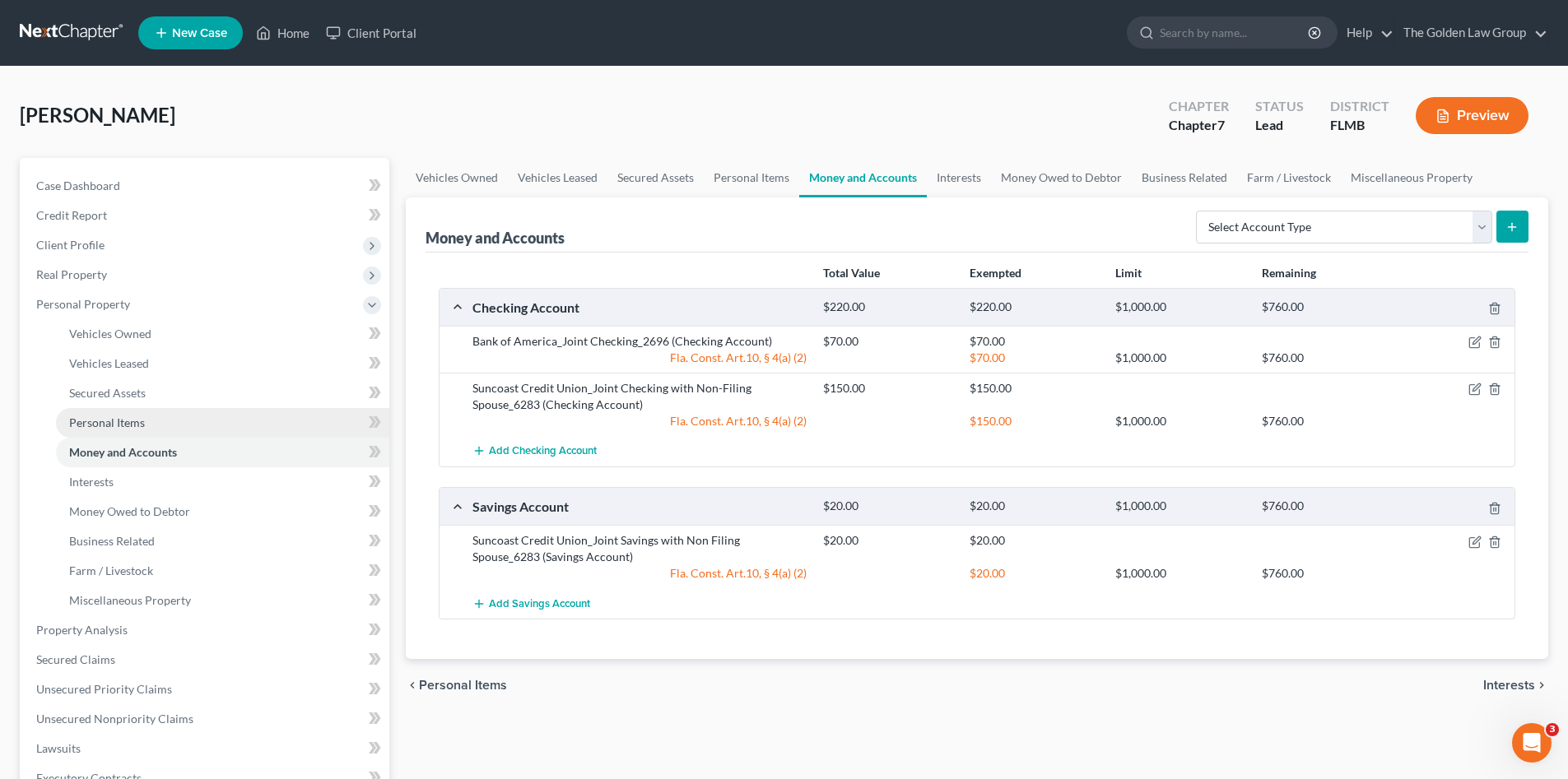
click at [140, 423] on span "Personal Items" at bounding box center [107, 422] width 76 height 14
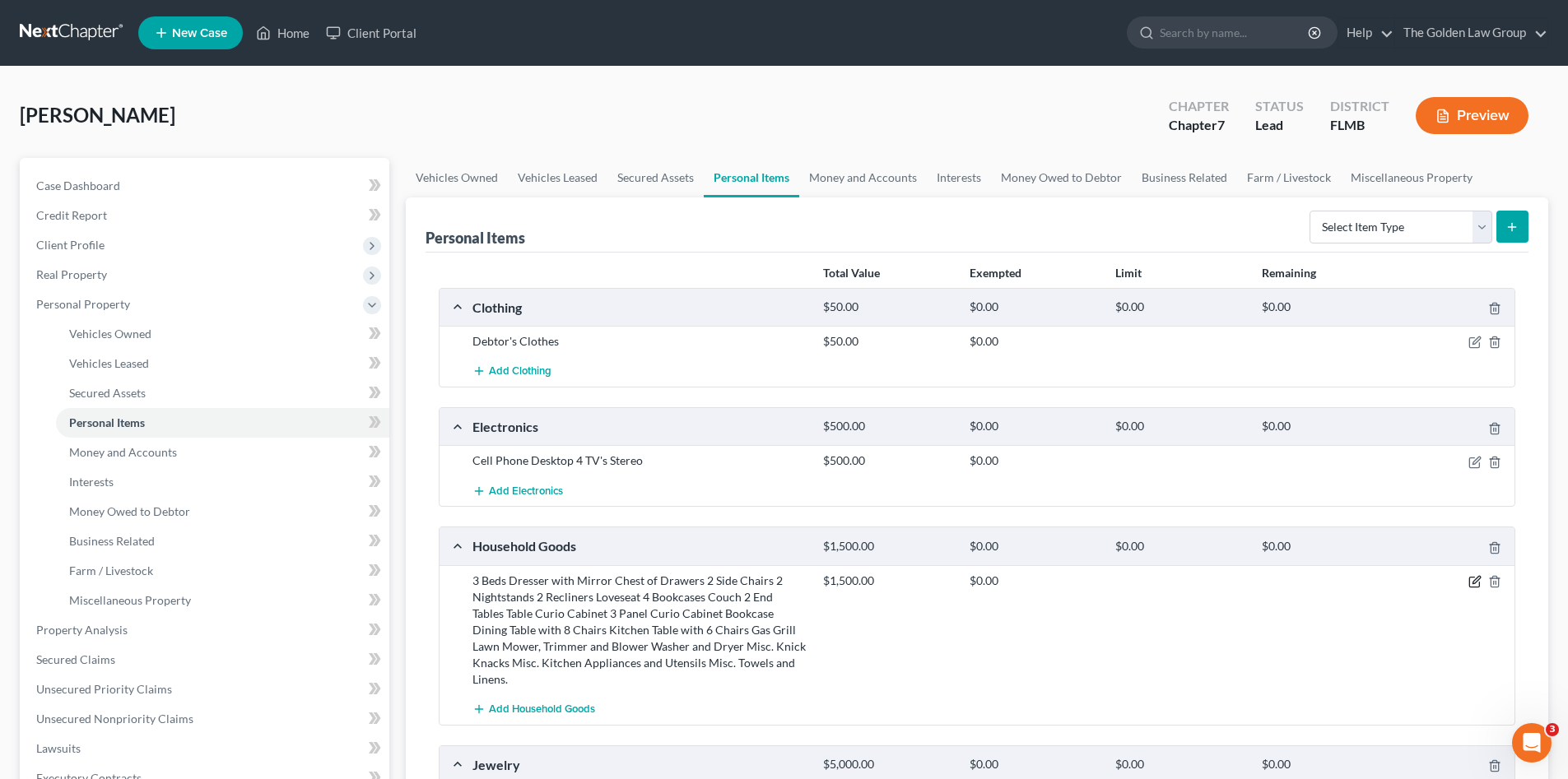
click at [1475, 580] on icon "button" at bounding box center [1475, 582] width 13 height 13
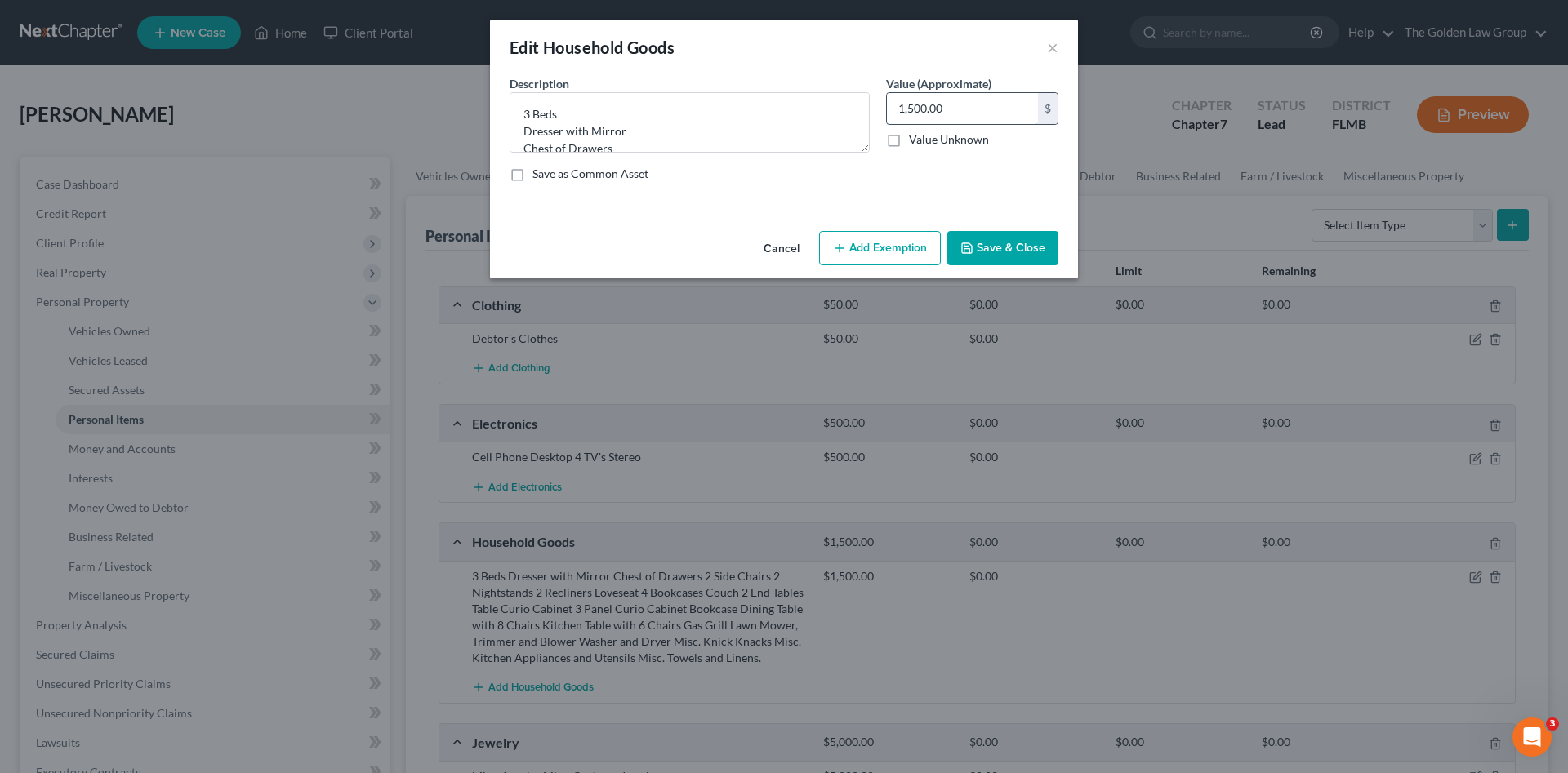
click at [958, 118] on input "1,500.00" at bounding box center [962, 108] width 151 height 31
type input "1,200.00"
click at [926, 243] on button "Add Exemption" at bounding box center [880, 248] width 121 height 34
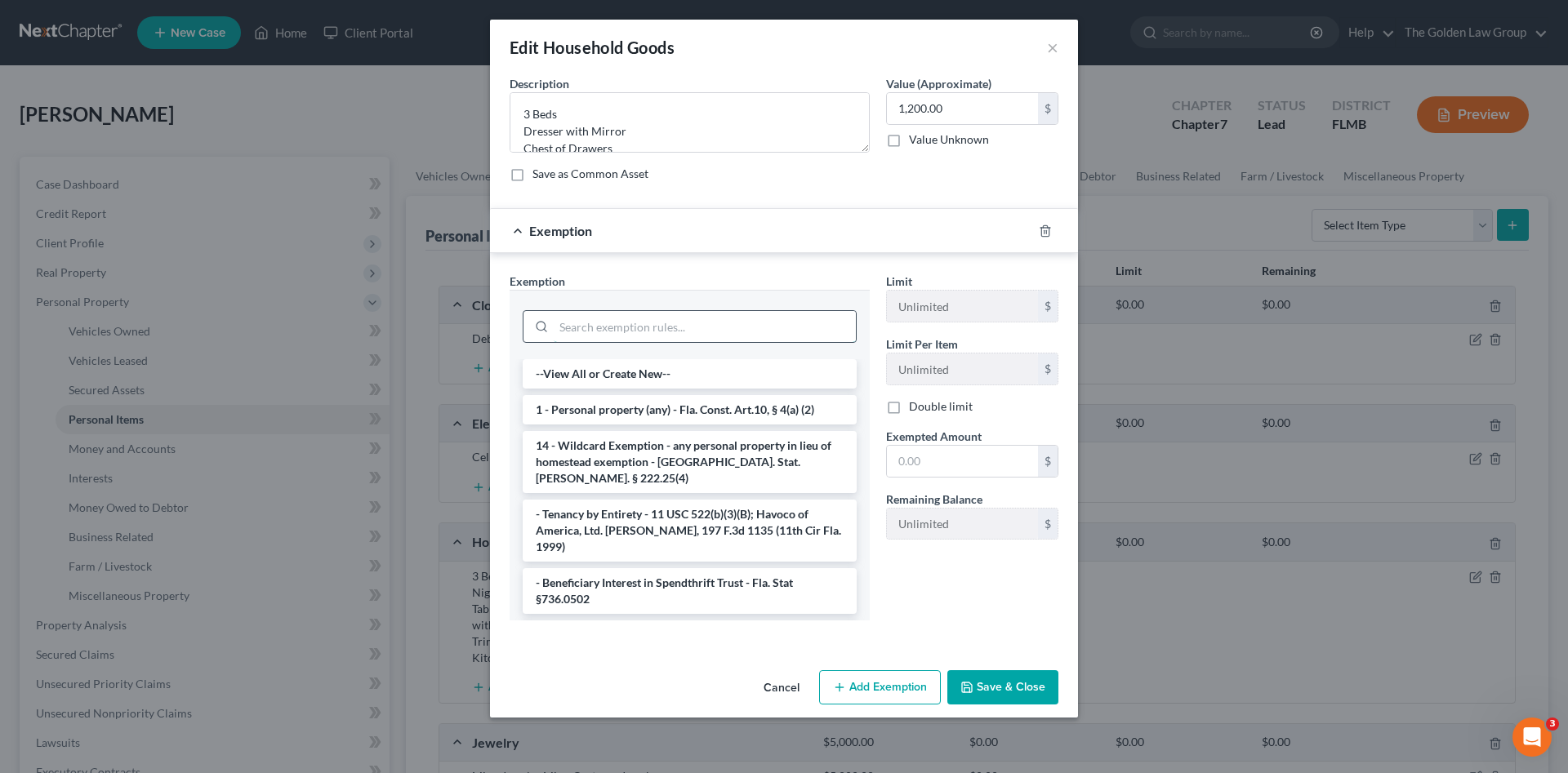
click at [712, 321] on input "search" at bounding box center [704, 326] width 302 height 31
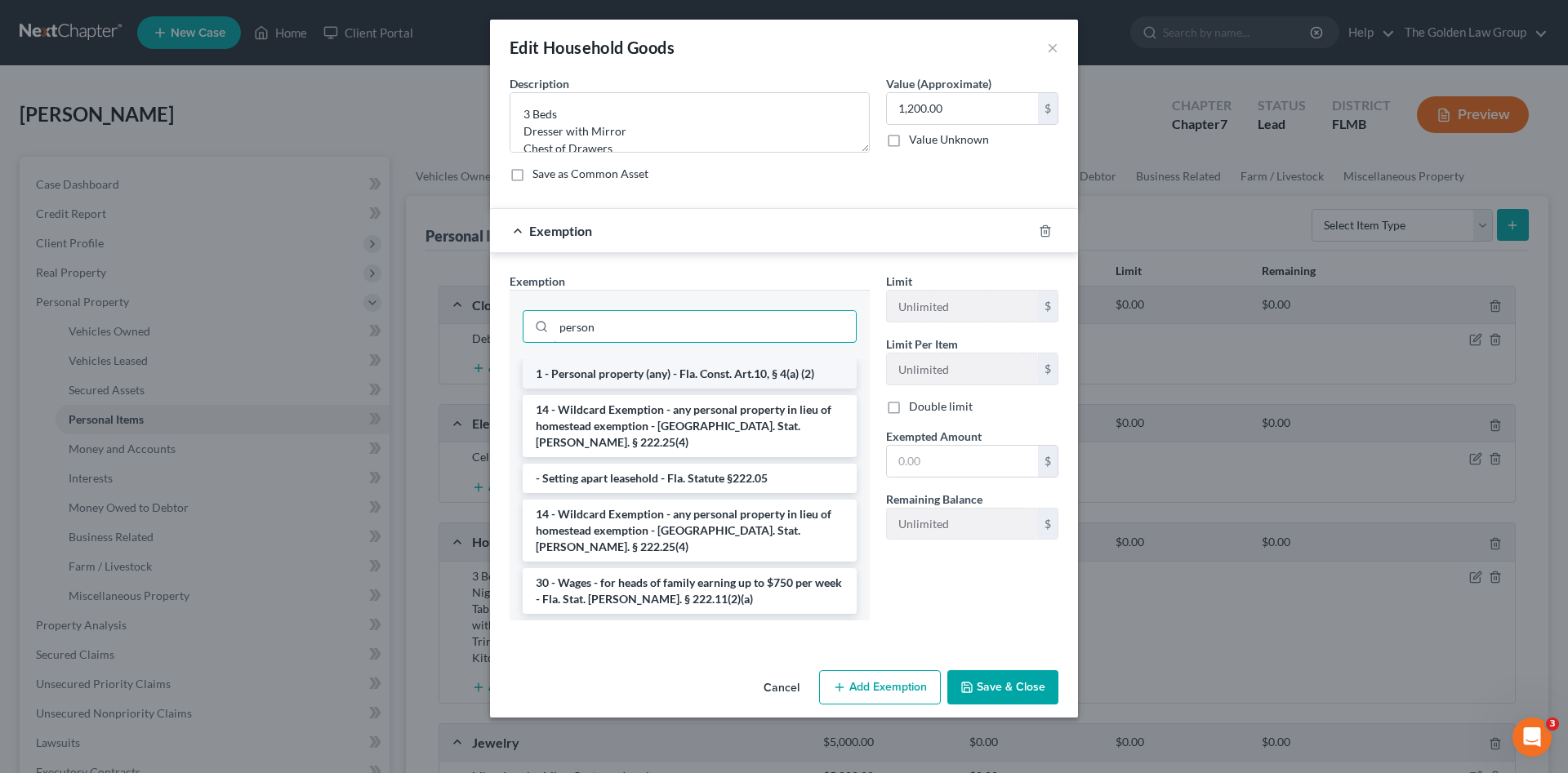
type input "person"
click at [737, 381] on li "1 - Personal property (any) - Fla. Const. Art.10, § 4(a) (2)" at bounding box center [689, 374] width 334 height 29
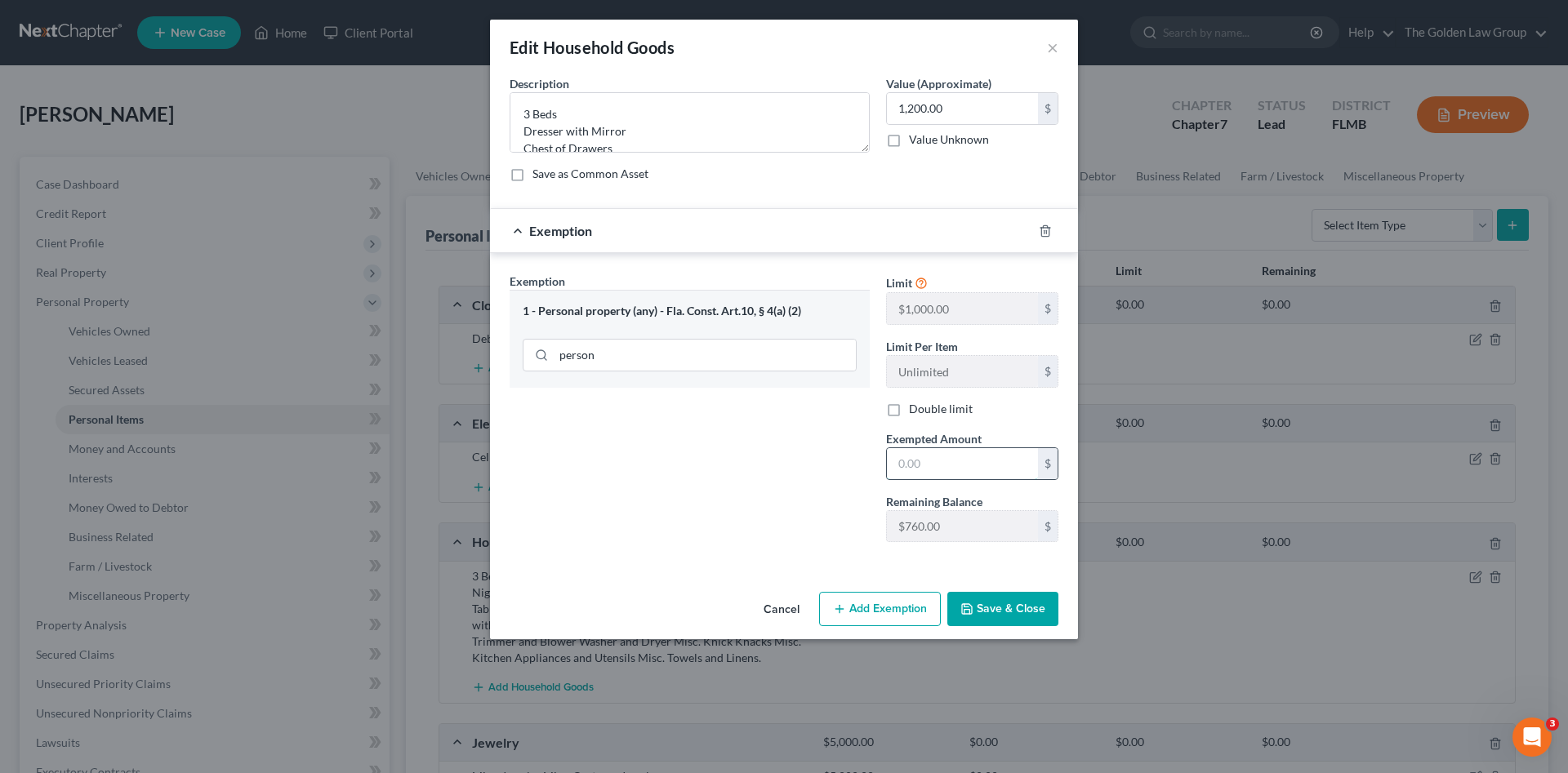
drag, startPoint x: 914, startPoint y: 468, endPoint x: 915, endPoint y: 459, distance: 9.1
click at [915, 468] on input "text" at bounding box center [962, 463] width 151 height 31
type input "760.00"
click at [978, 605] on button "Save & Close" at bounding box center [1003, 609] width 111 height 34
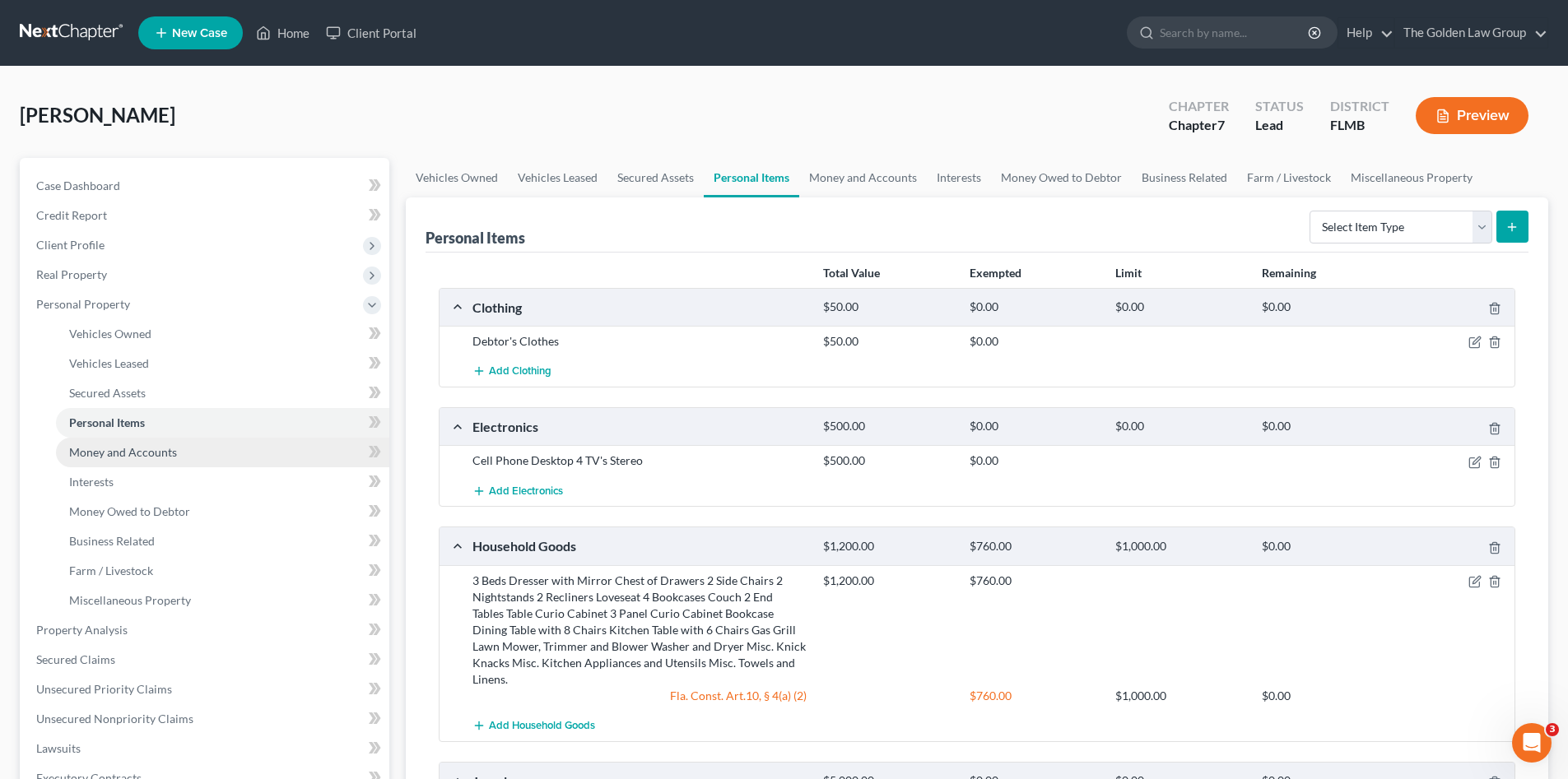
click at [118, 456] on span "Money and Accounts" at bounding box center [123, 452] width 108 height 14
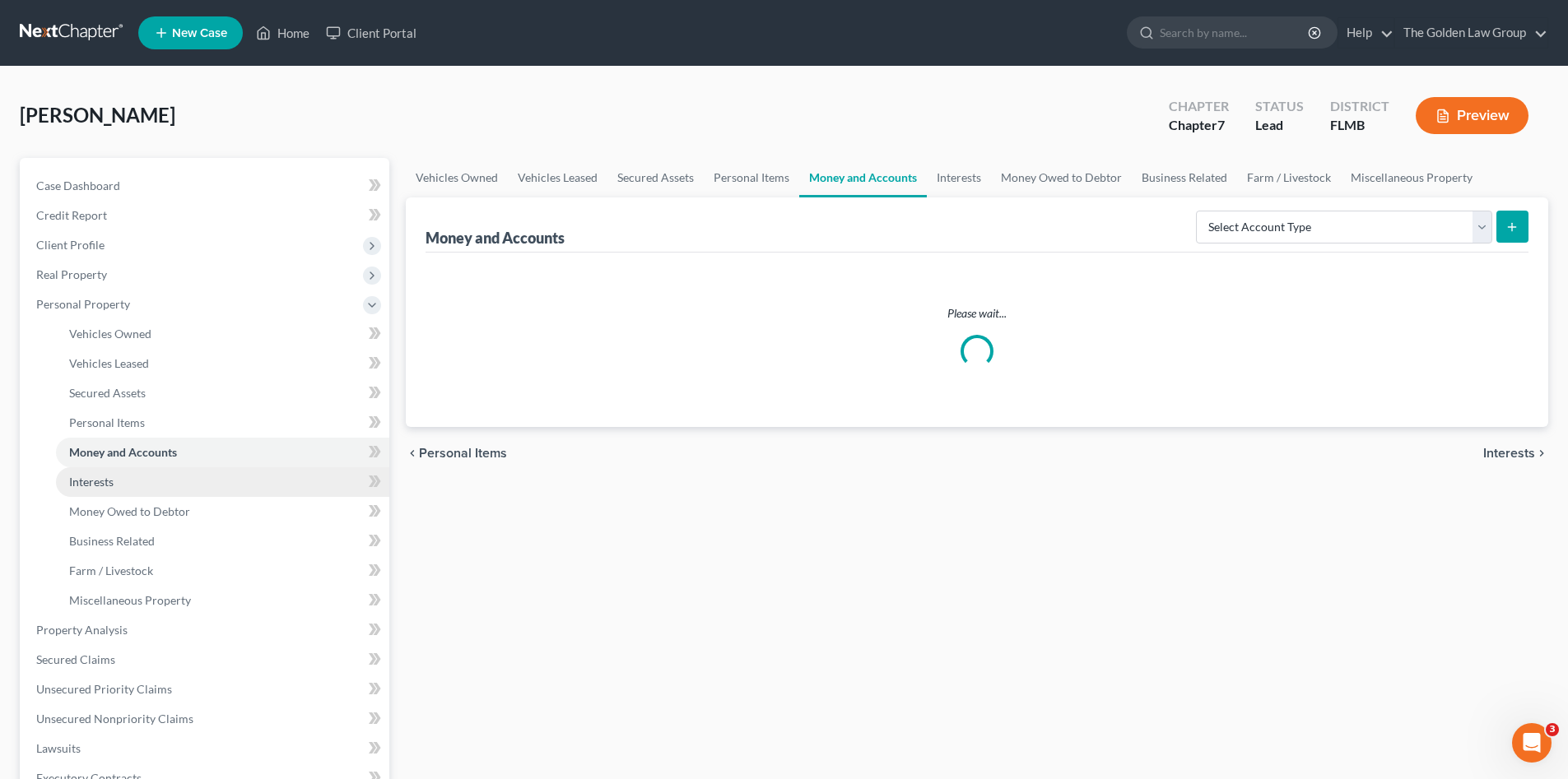
click at [109, 482] on span "Interests" at bounding box center [91, 482] width 45 height 14
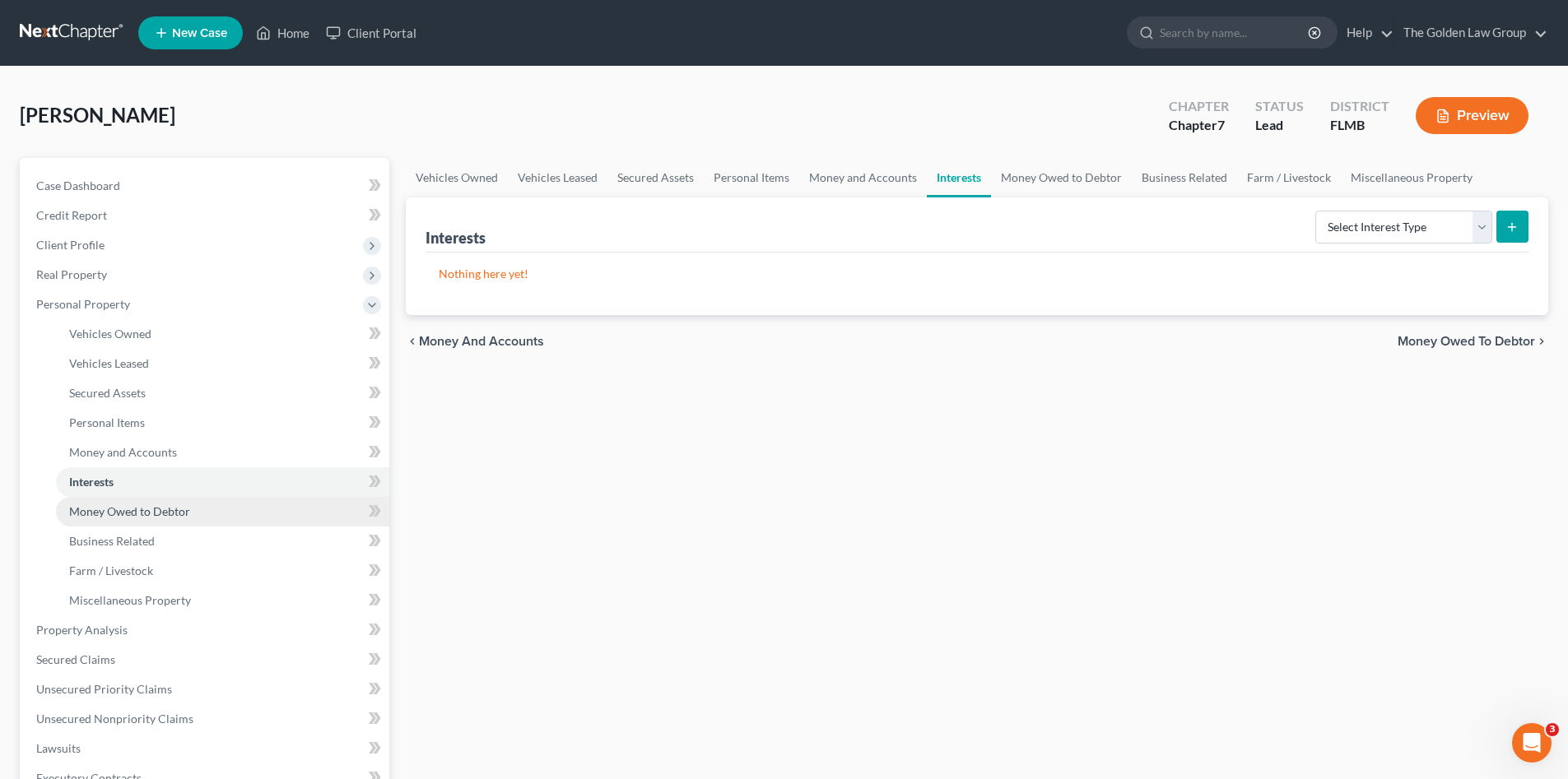
click at [194, 515] on link "Money Owed to Debtor" at bounding box center [222, 511] width 333 height 29
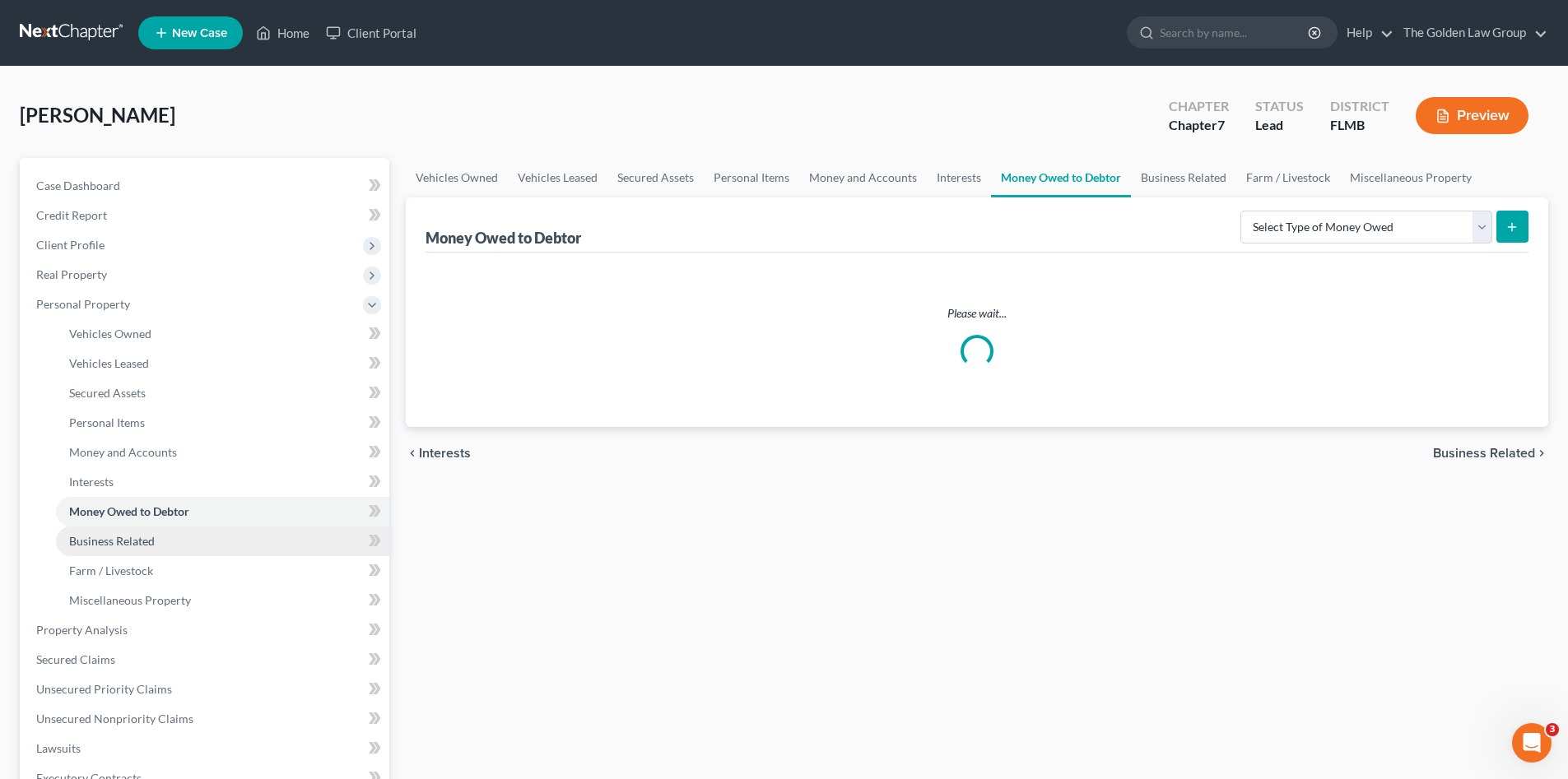
click at [177, 537] on link "Business Related" at bounding box center [222, 541] width 333 height 29
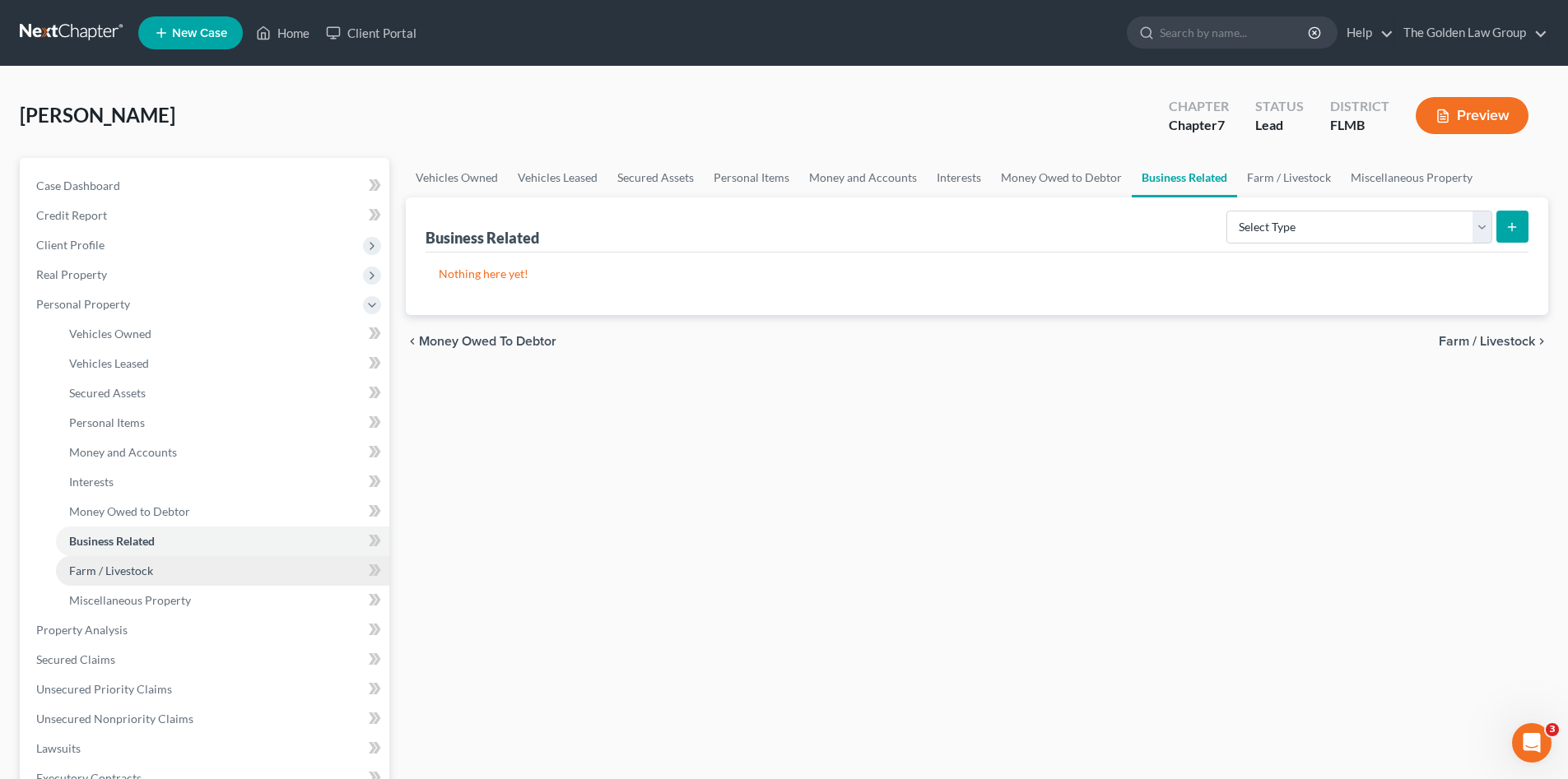
click at [188, 556] on link "Farm / Livestock" at bounding box center [222, 570] width 333 height 29
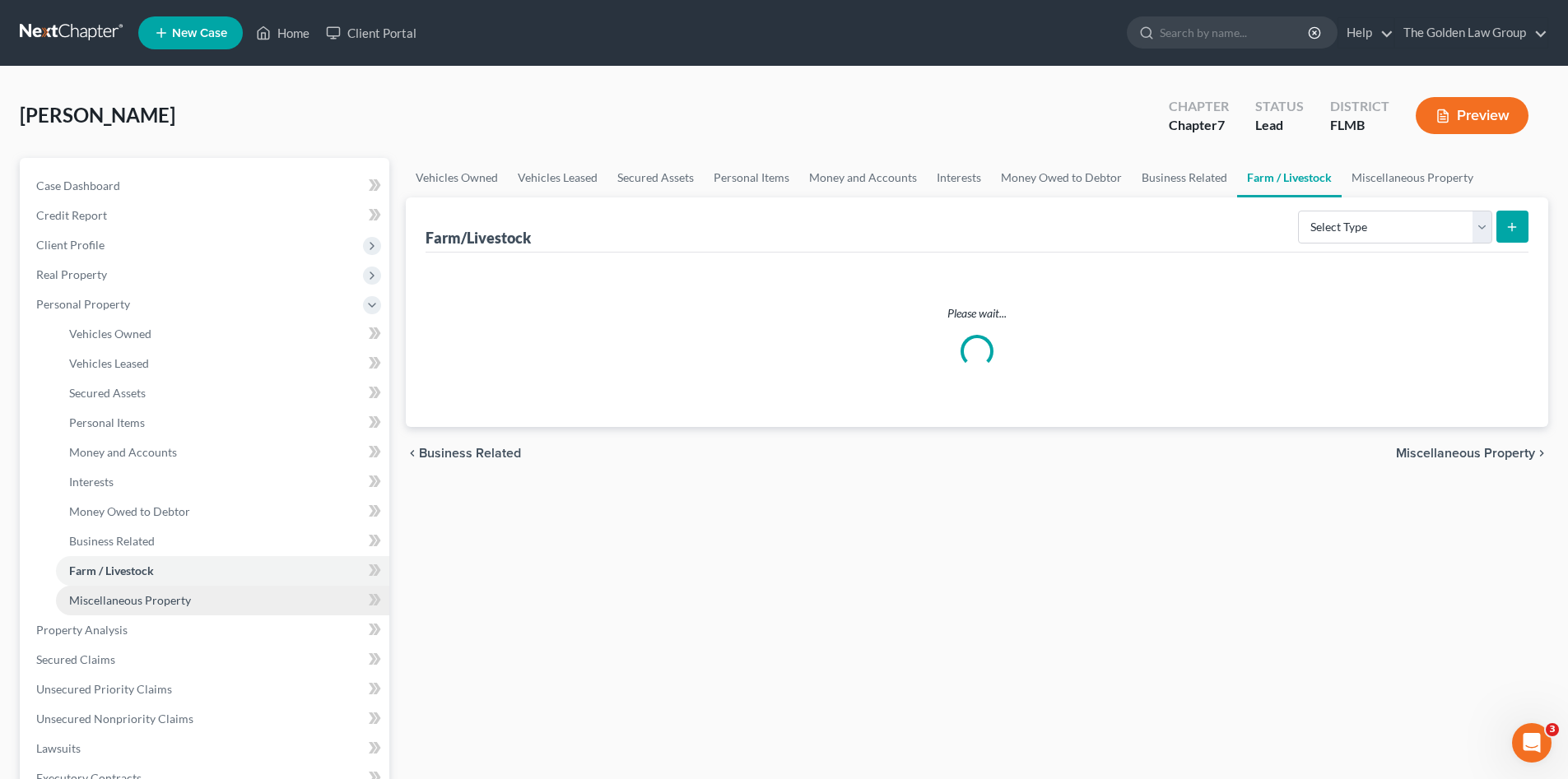
click at [202, 596] on link "Miscellaneous Property" at bounding box center [222, 601] width 333 height 29
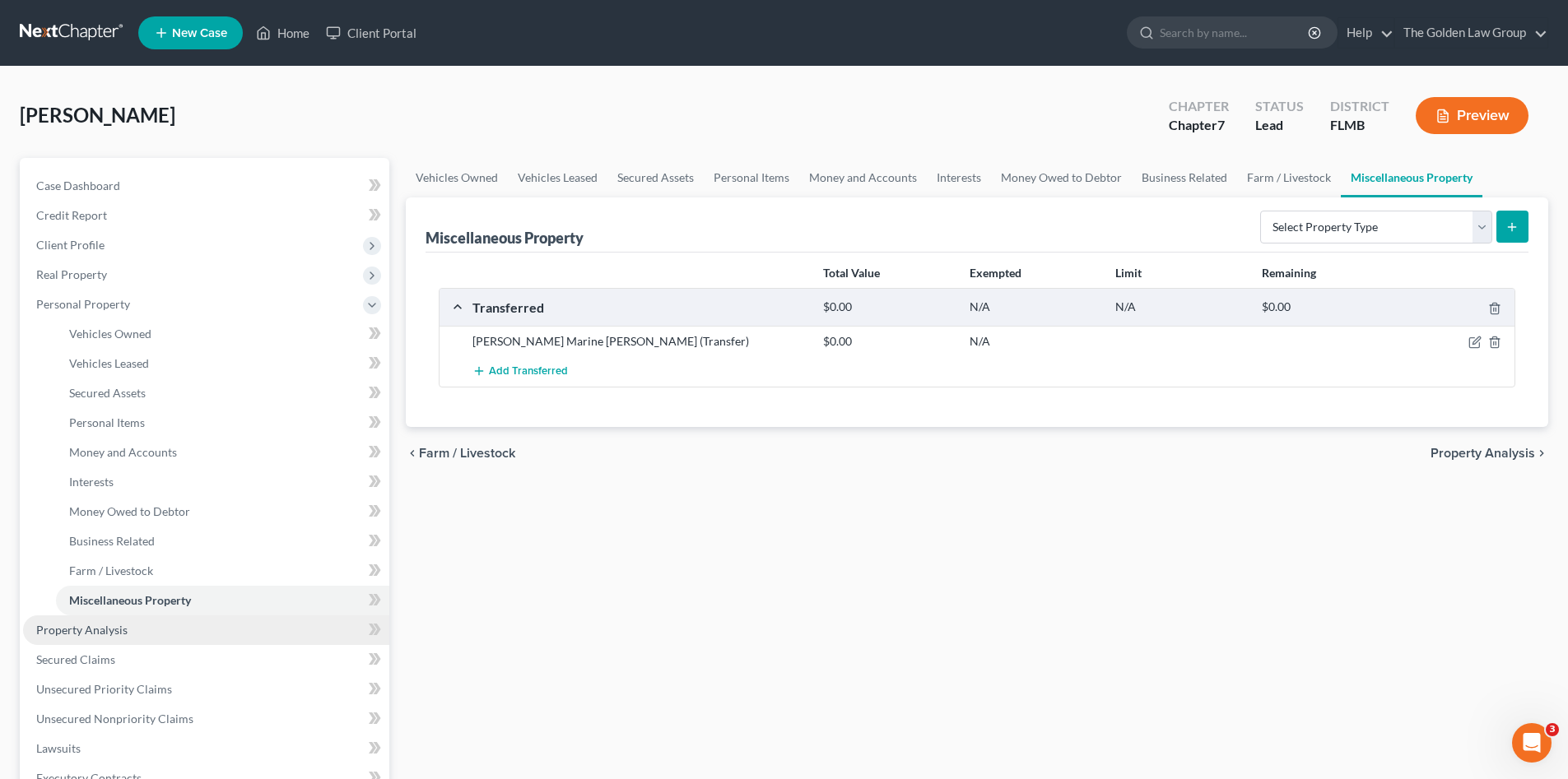
click at [179, 621] on link "Property Analysis" at bounding box center [206, 630] width 366 height 29
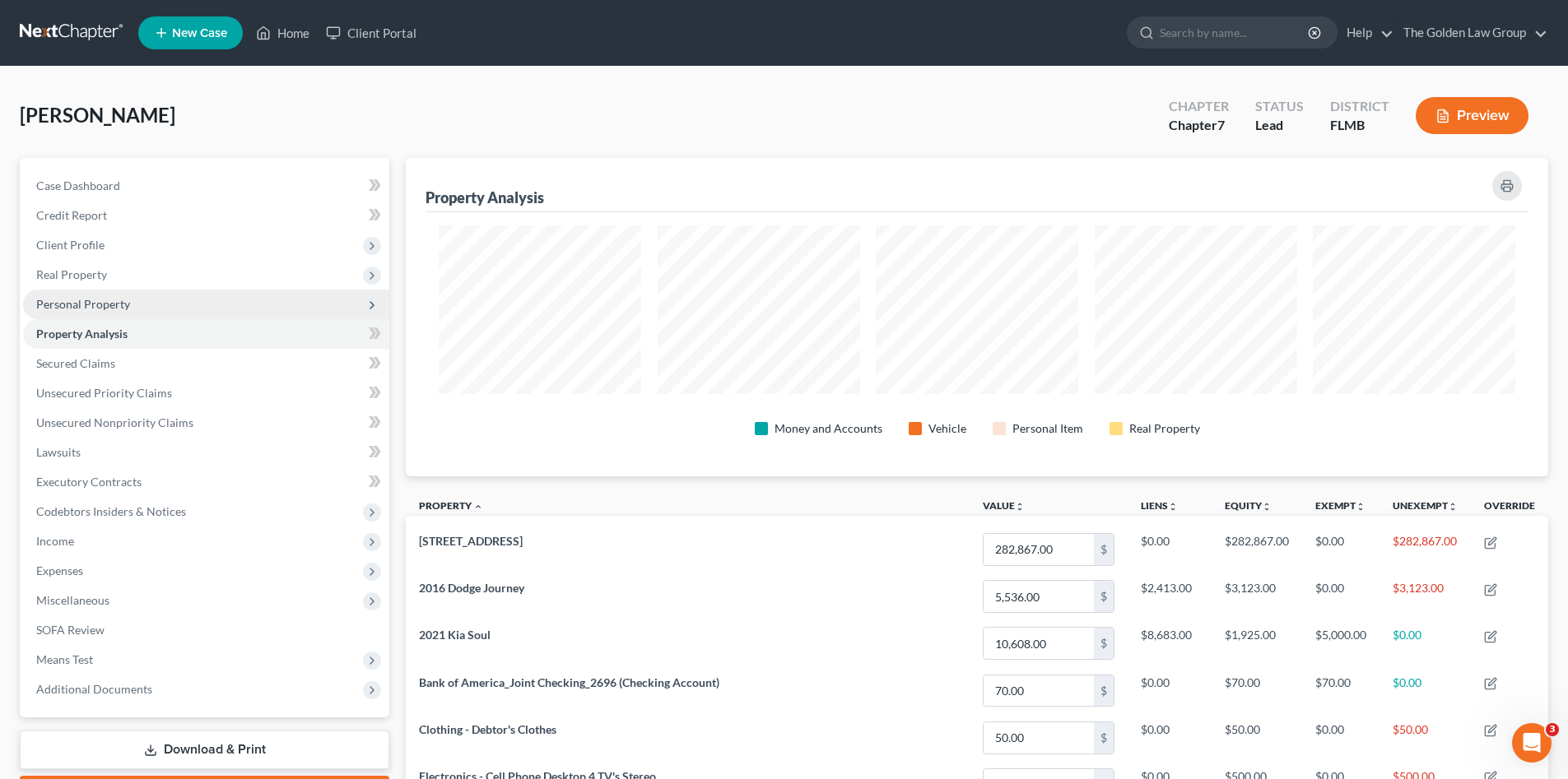
scroll to position [319, 1143]
click at [108, 303] on span "Personal Property" at bounding box center [83, 304] width 94 height 14
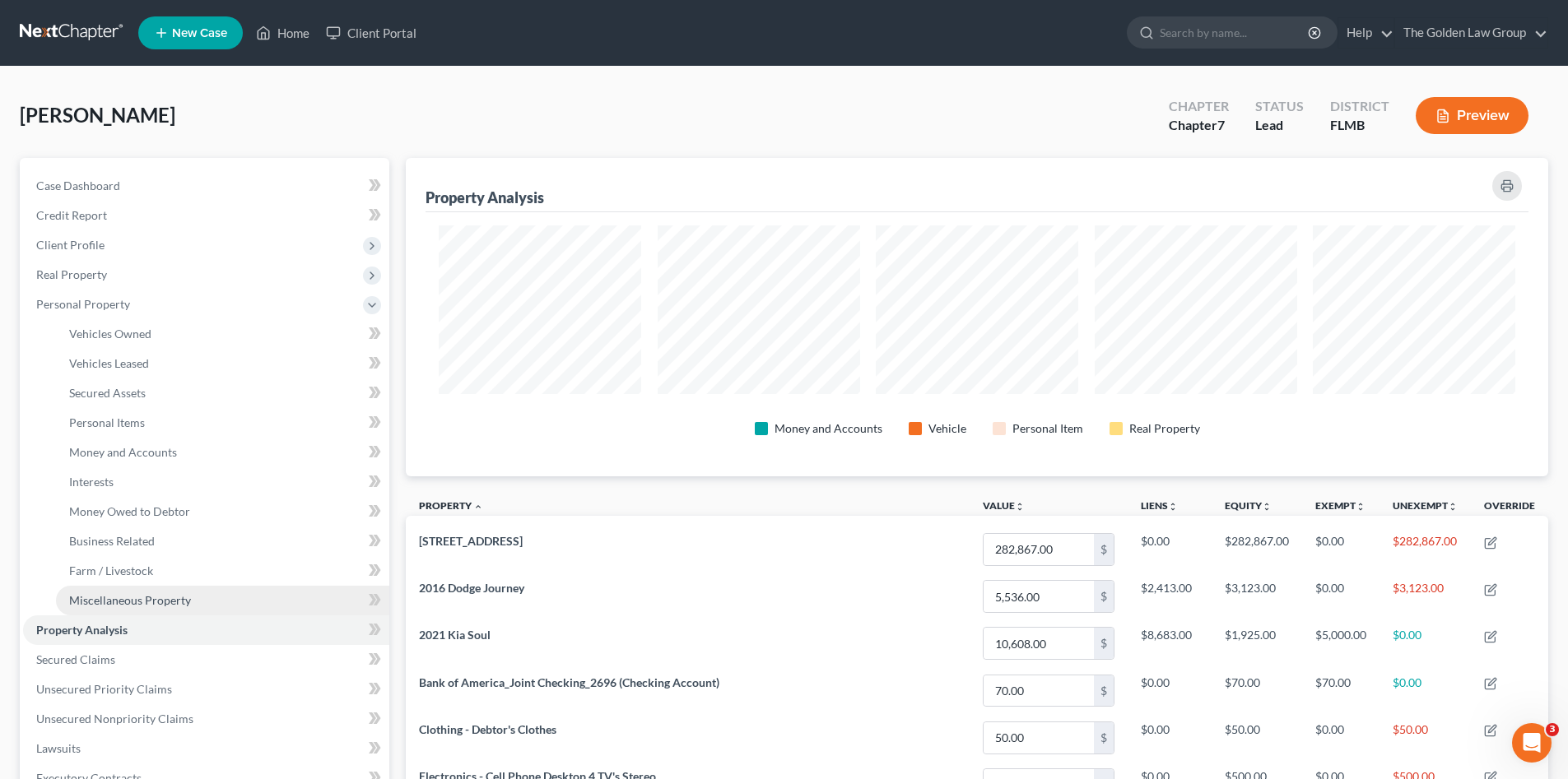
click at [166, 599] on span "Miscellaneous Property" at bounding box center [130, 600] width 121 height 14
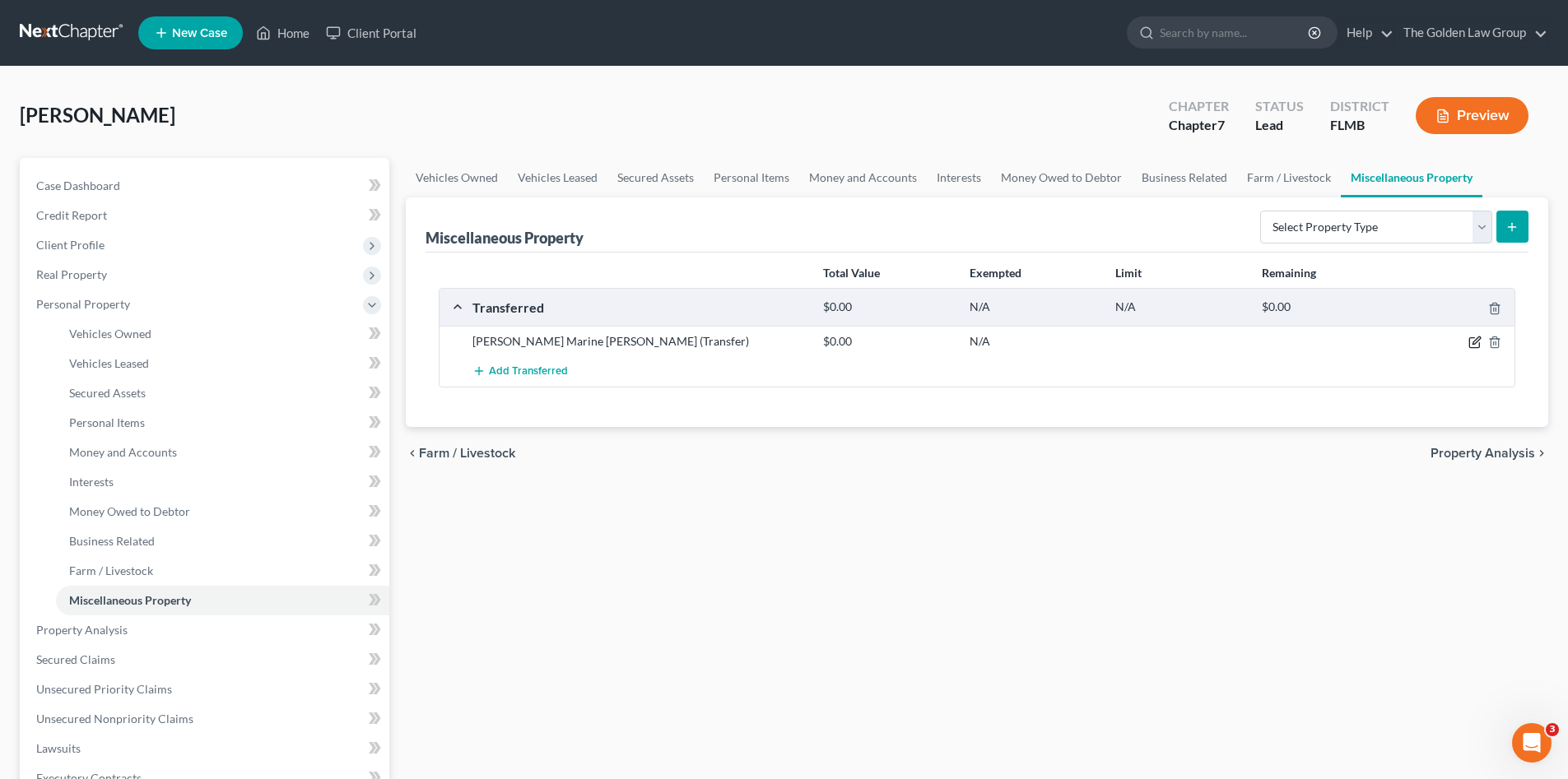
click at [1477, 344] on icon "button" at bounding box center [1475, 343] width 13 height 13
select select "Ordinary (within 2 years)"
select select "9"
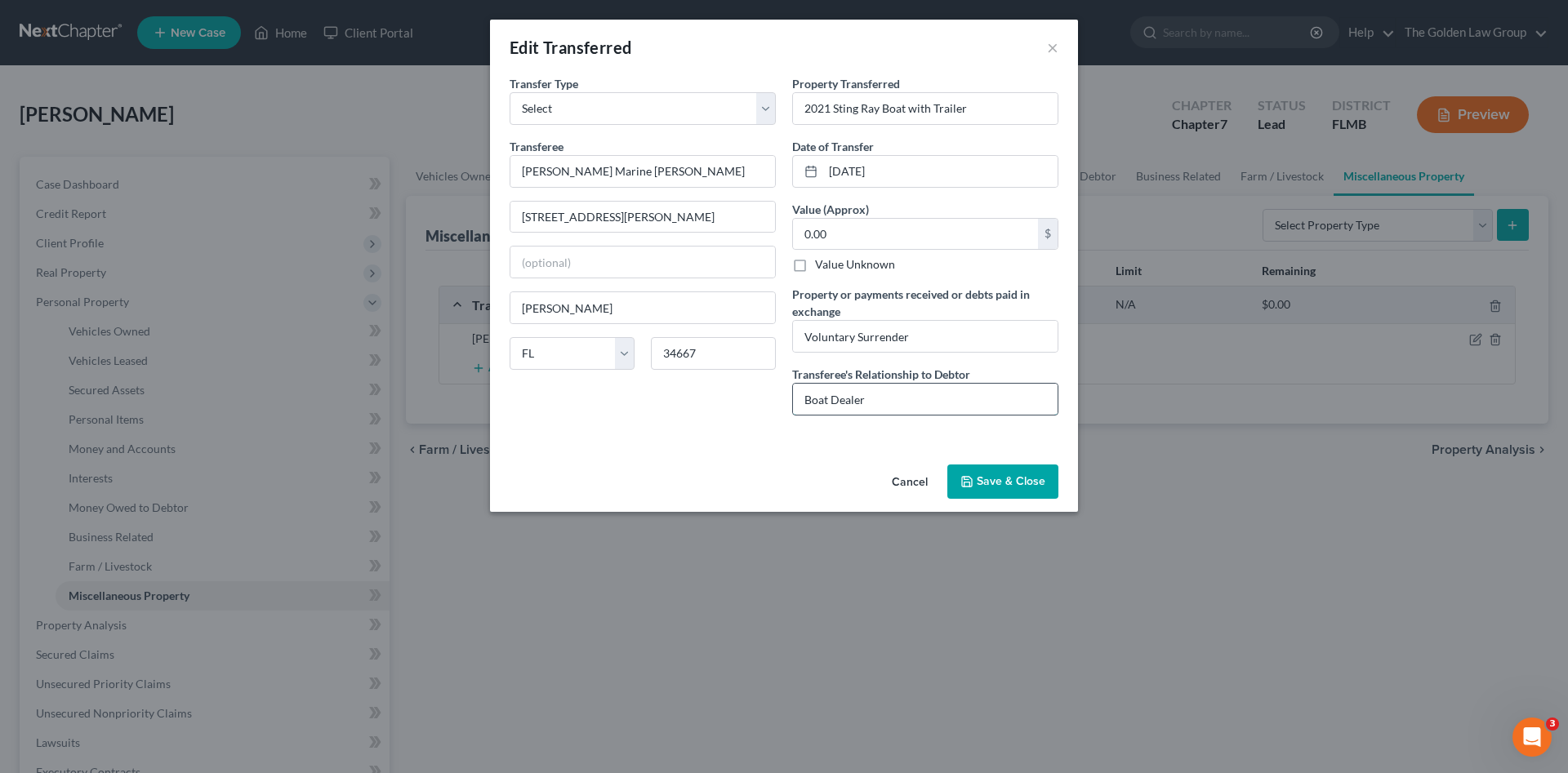
click at [884, 407] on input "Boat Dealer" at bounding box center [925, 399] width 265 height 31
type input "Boat Dealership"
click at [696, 432] on div "An exemption set must first be selected from the Filing Information section. Tr…" at bounding box center [784, 266] width 589 height 383
click at [611, 170] on input "Antonietti Marine Hudson" at bounding box center [642, 171] width 265 height 31
click at [696, 459] on div "Cancel Save & Close" at bounding box center [784, 485] width 589 height 54
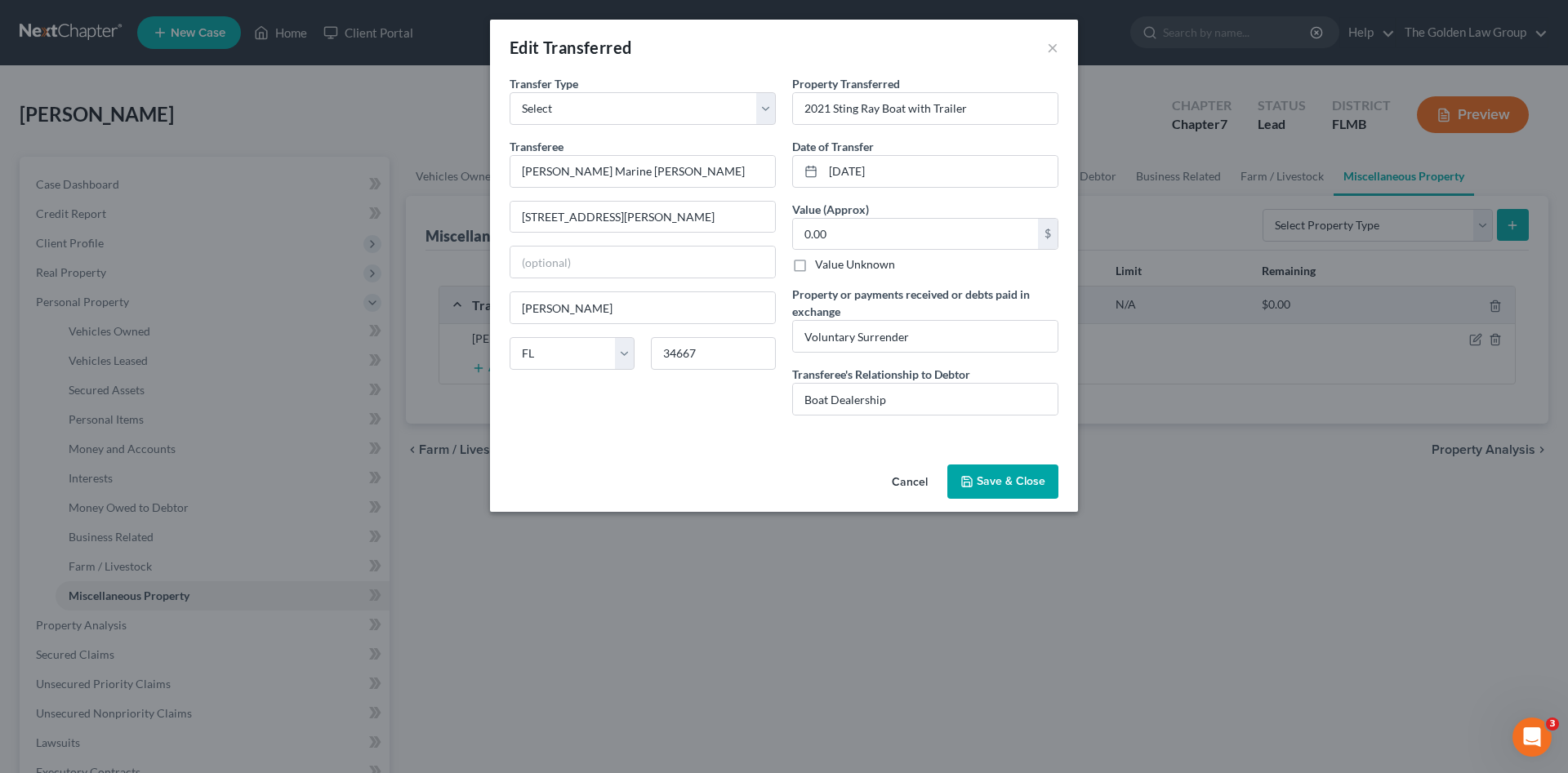
click at [1009, 487] on button "Save & Close" at bounding box center [1003, 482] width 111 height 34
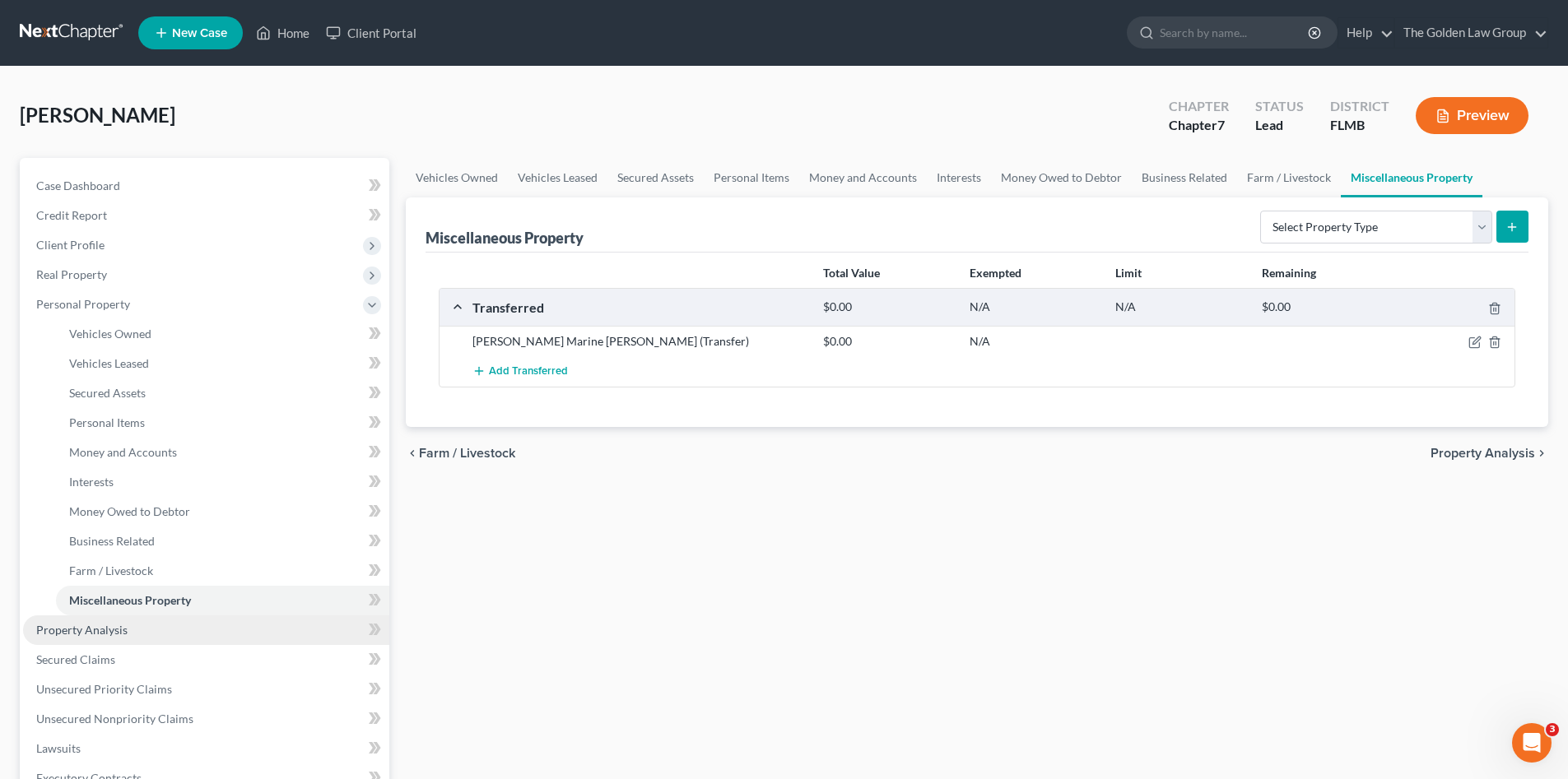
click at [195, 628] on link "Property Analysis" at bounding box center [206, 630] width 366 height 29
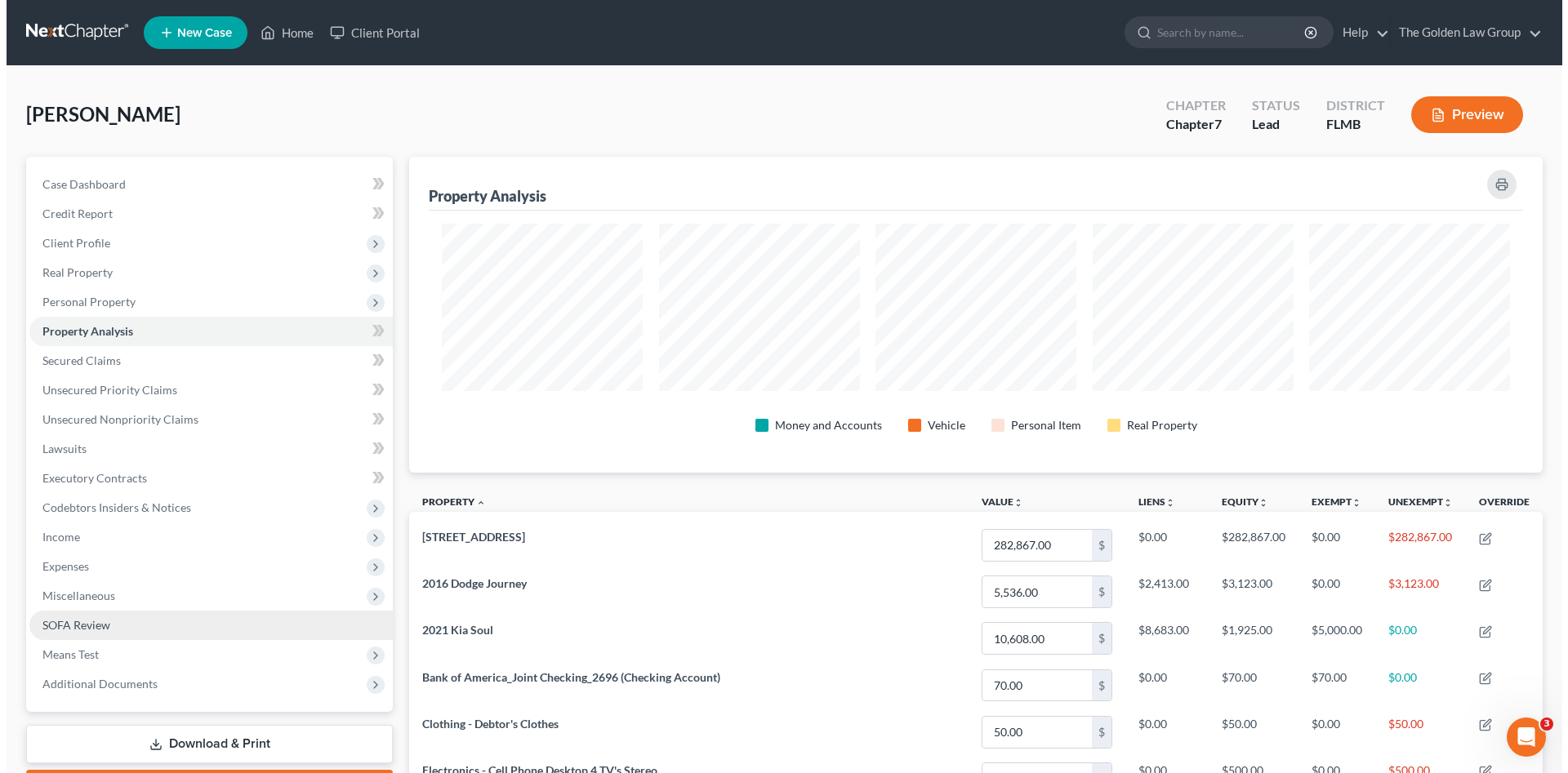
scroll to position [316, 1134]
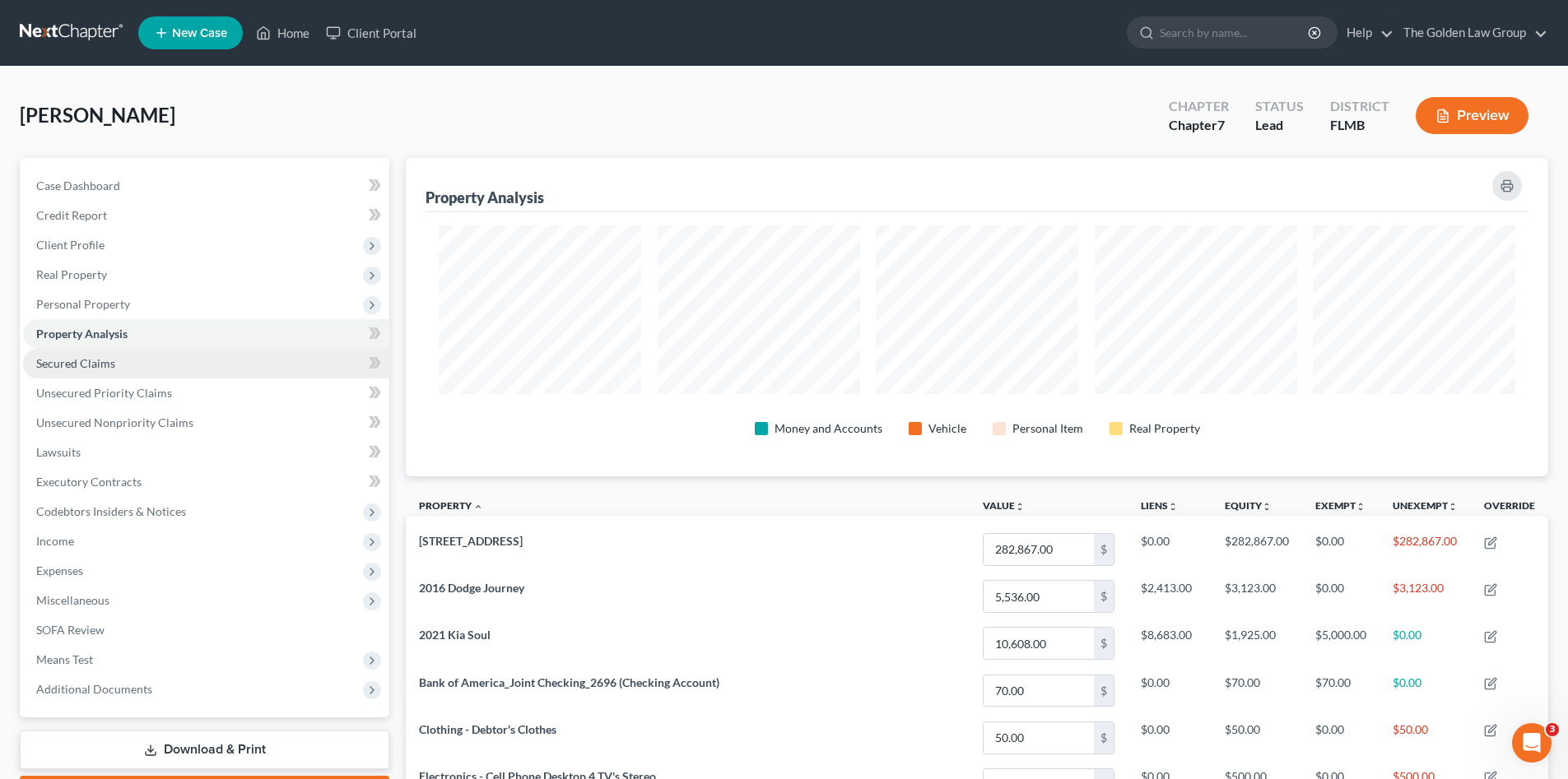
click at [78, 360] on span "Secured Claims" at bounding box center [75, 363] width 79 height 14
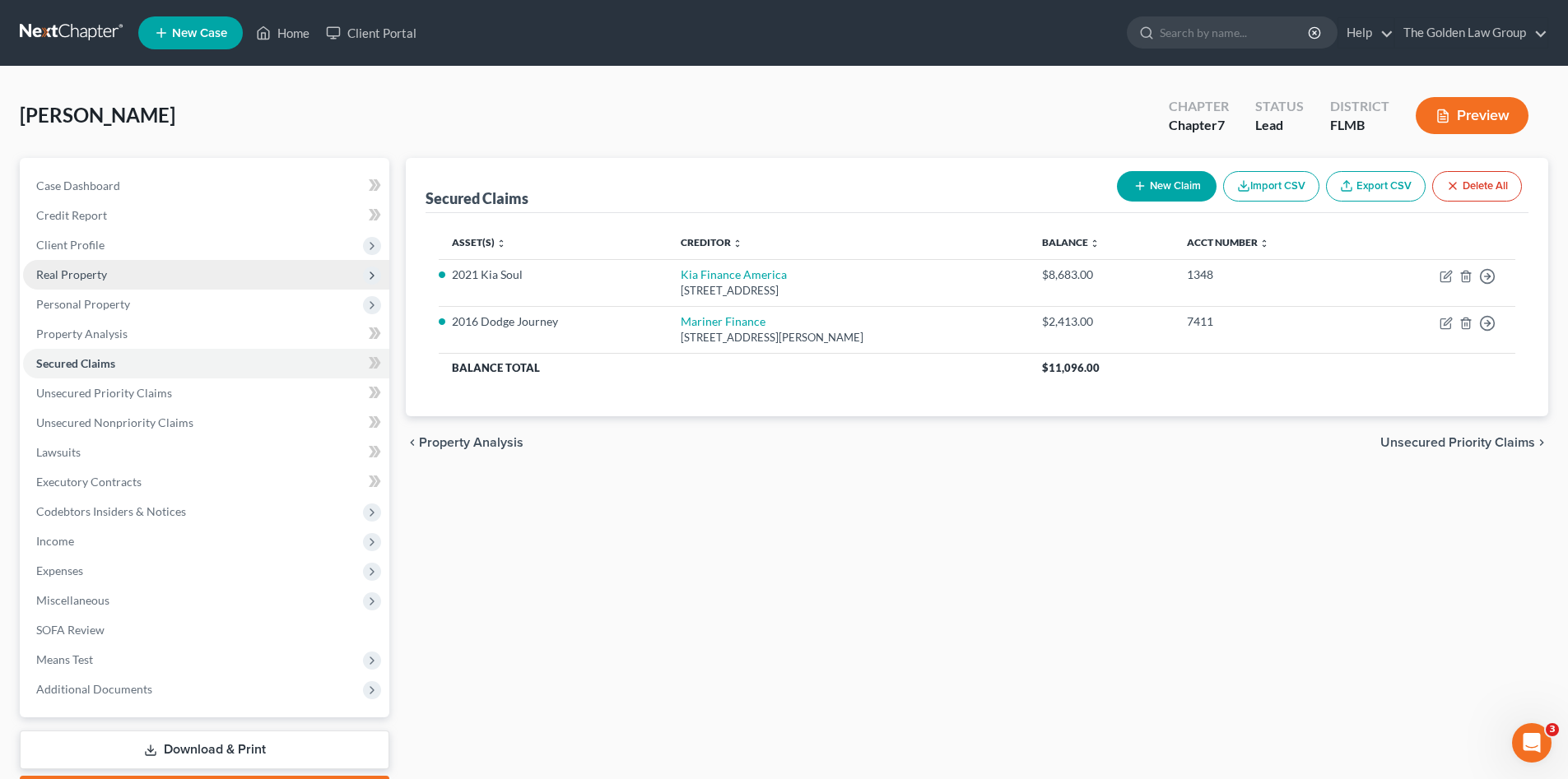
click at [79, 272] on span "Real Property" at bounding box center [71, 274] width 71 height 14
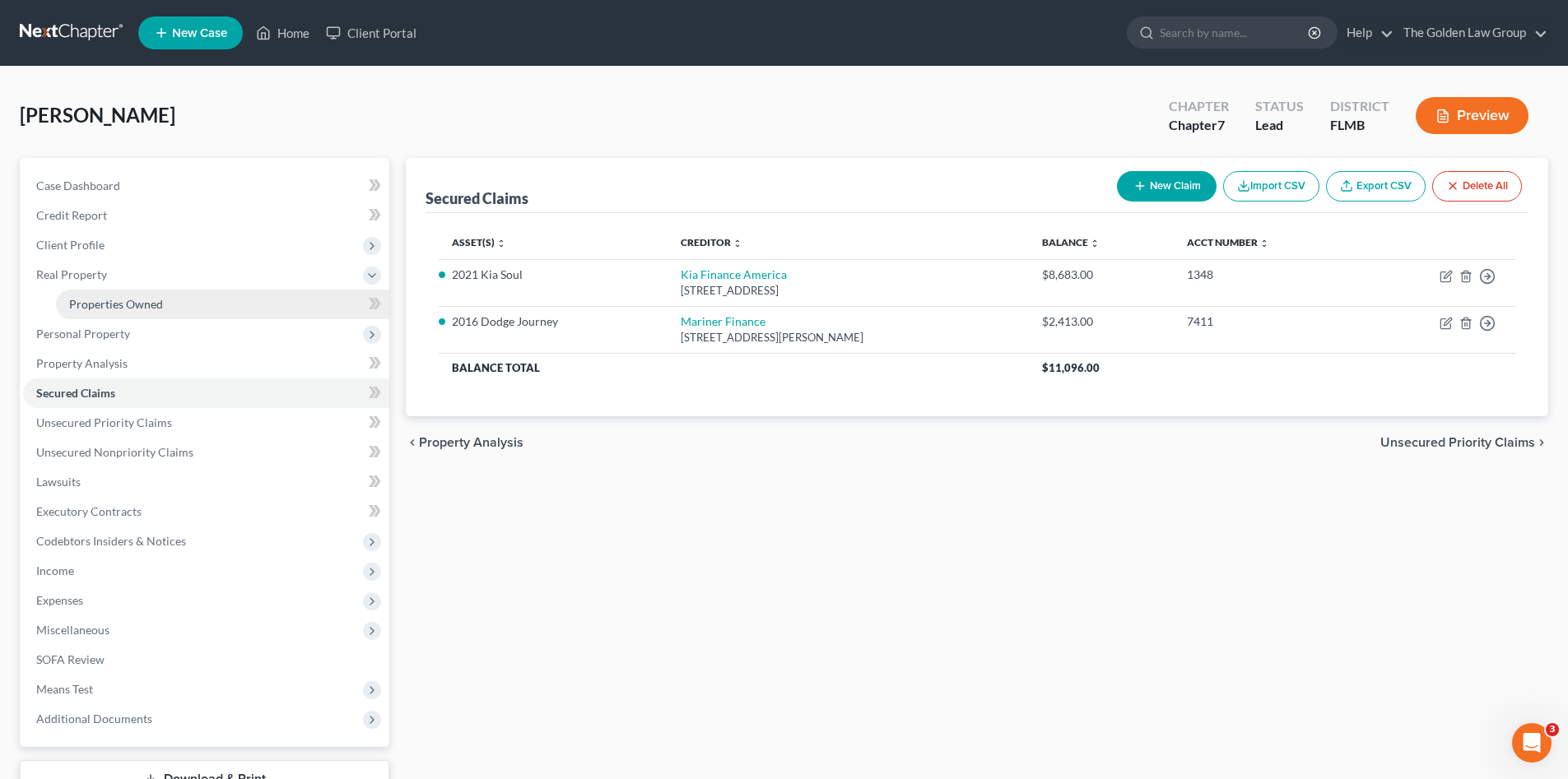
click at [103, 298] on span "Properties Owned" at bounding box center [116, 304] width 94 height 14
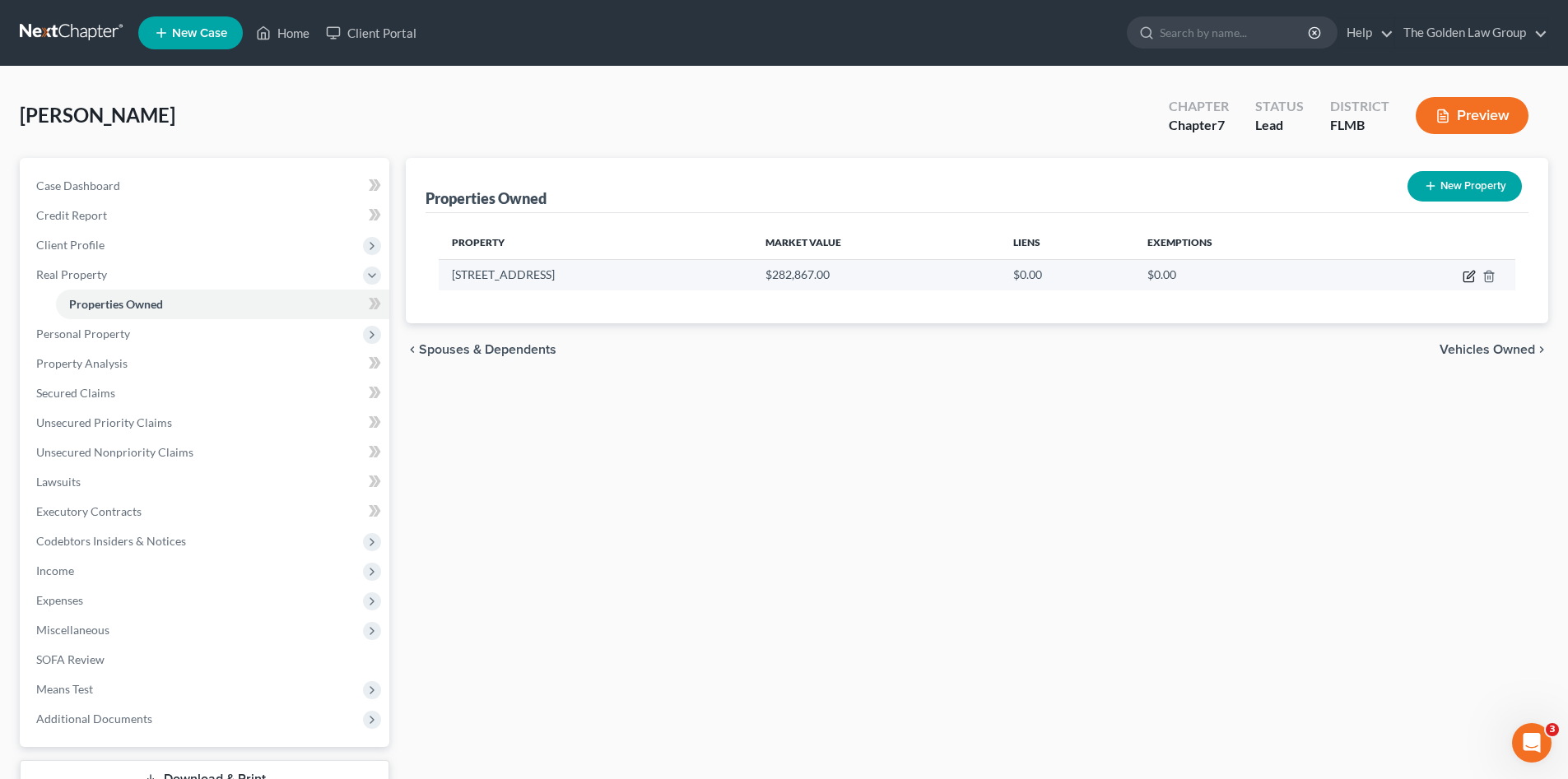
click at [1467, 274] on icon "button" at bounding box center [1469, 277] width 13 height 13
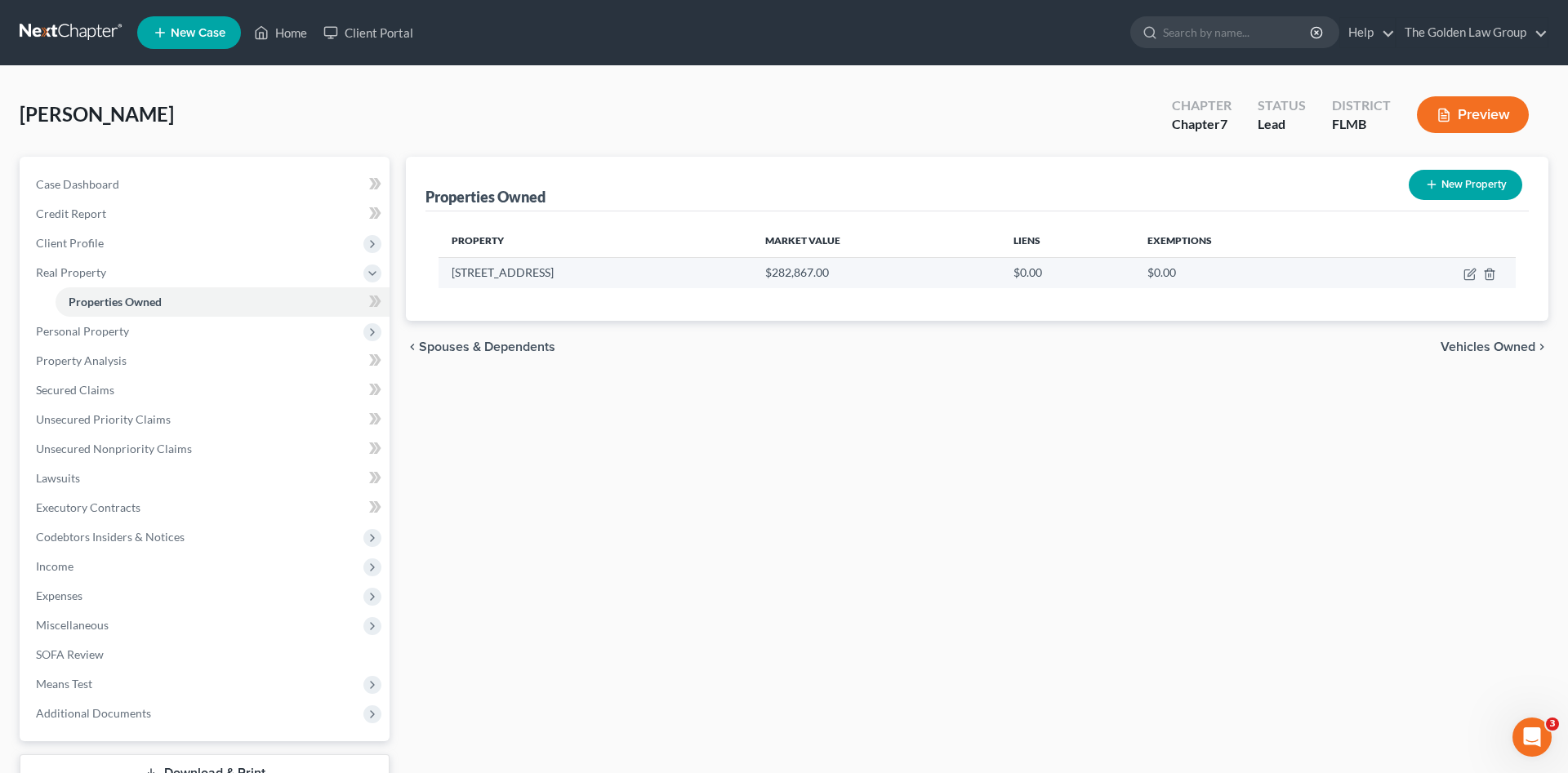
select select "9"
select select "27"
select select "3"
select select "0"
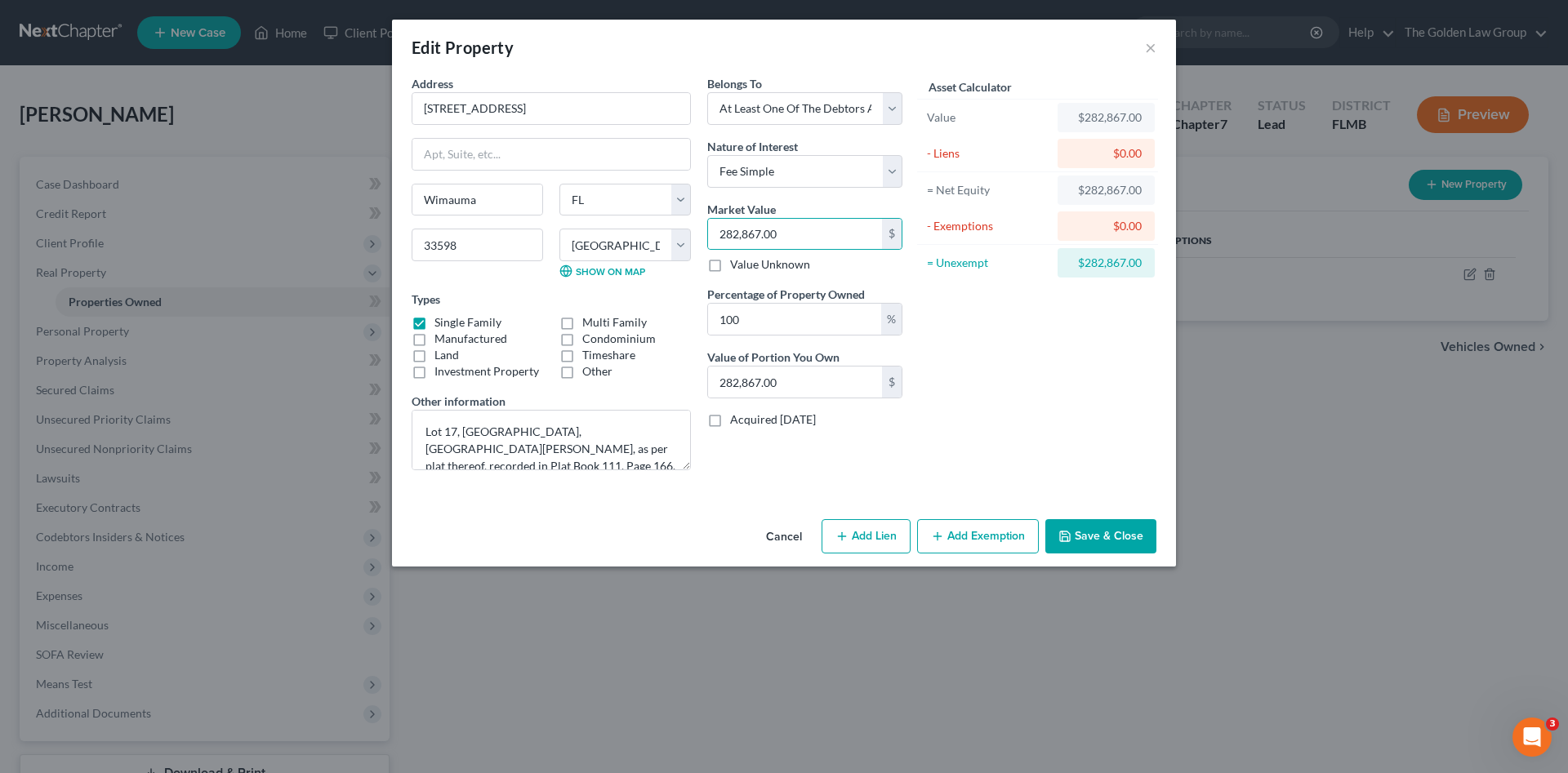
click at [974, 536] on button "Add Exemption" at bounding box center [978, 537] width 121 height 34
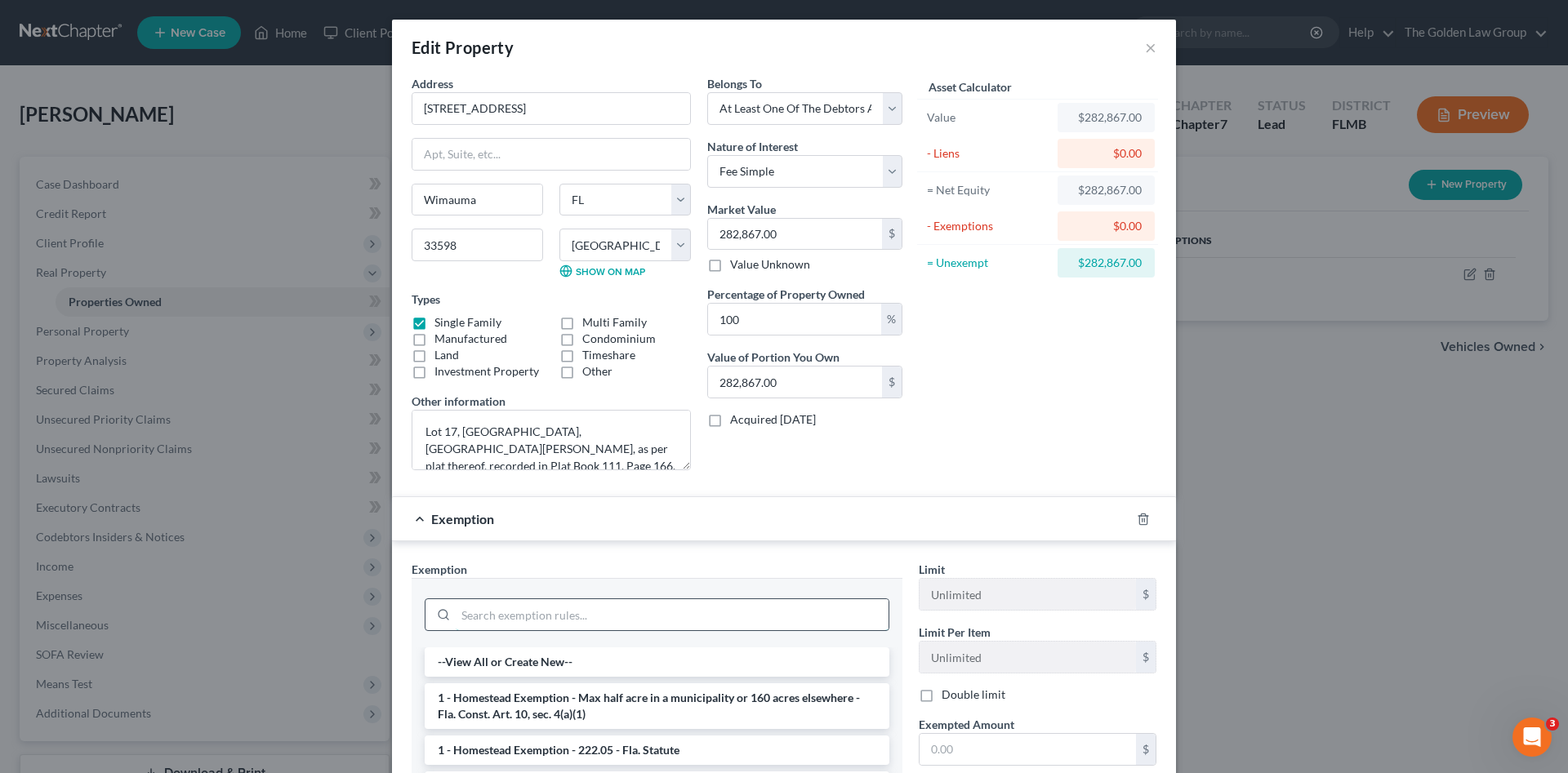
click at [639, 613] on input "search" at bounding box center [672, 615] width 433 height 31
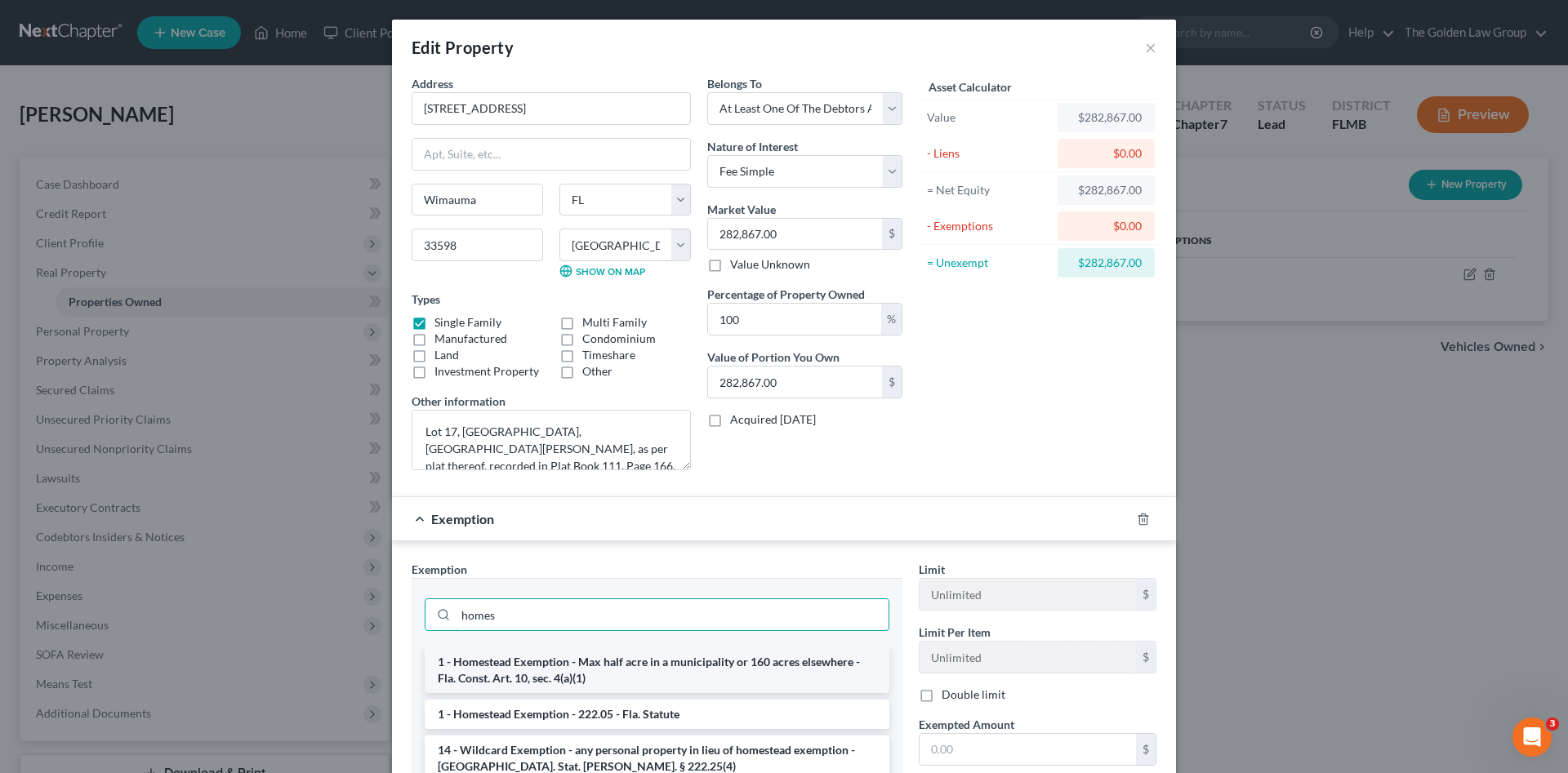
type input "homes"
drag, startPoint x: 644, startPoint y: 684, endPoint x: 871, endPoint y: 667, distance: 227.6
click at [644, 684] on li "1 - Homestead Exemption - Max half acre in a municipality or 160 acres elsewher…" at bounding box center [657, 670] width 465 height 46
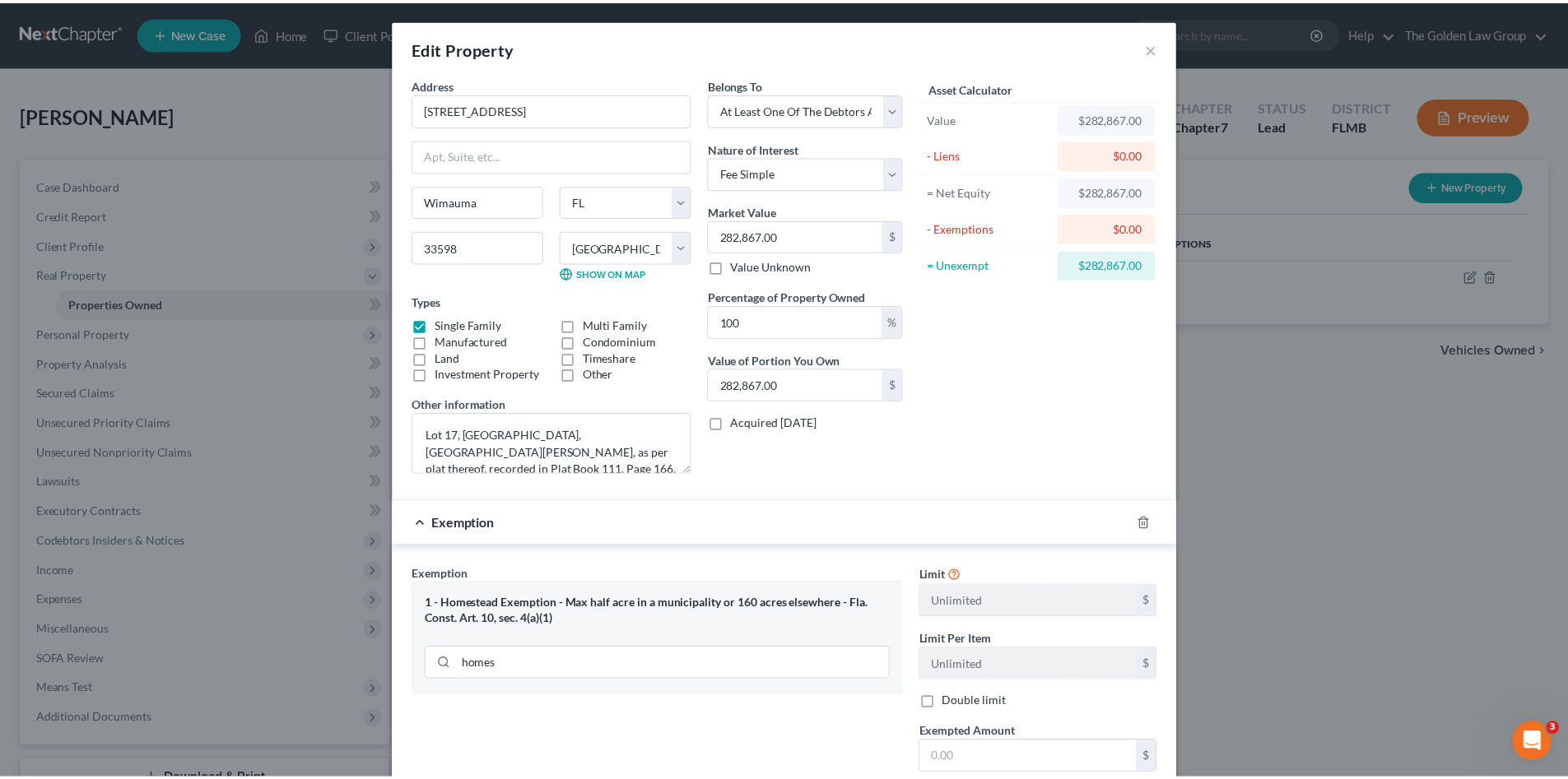
scroll to position [138, 0]
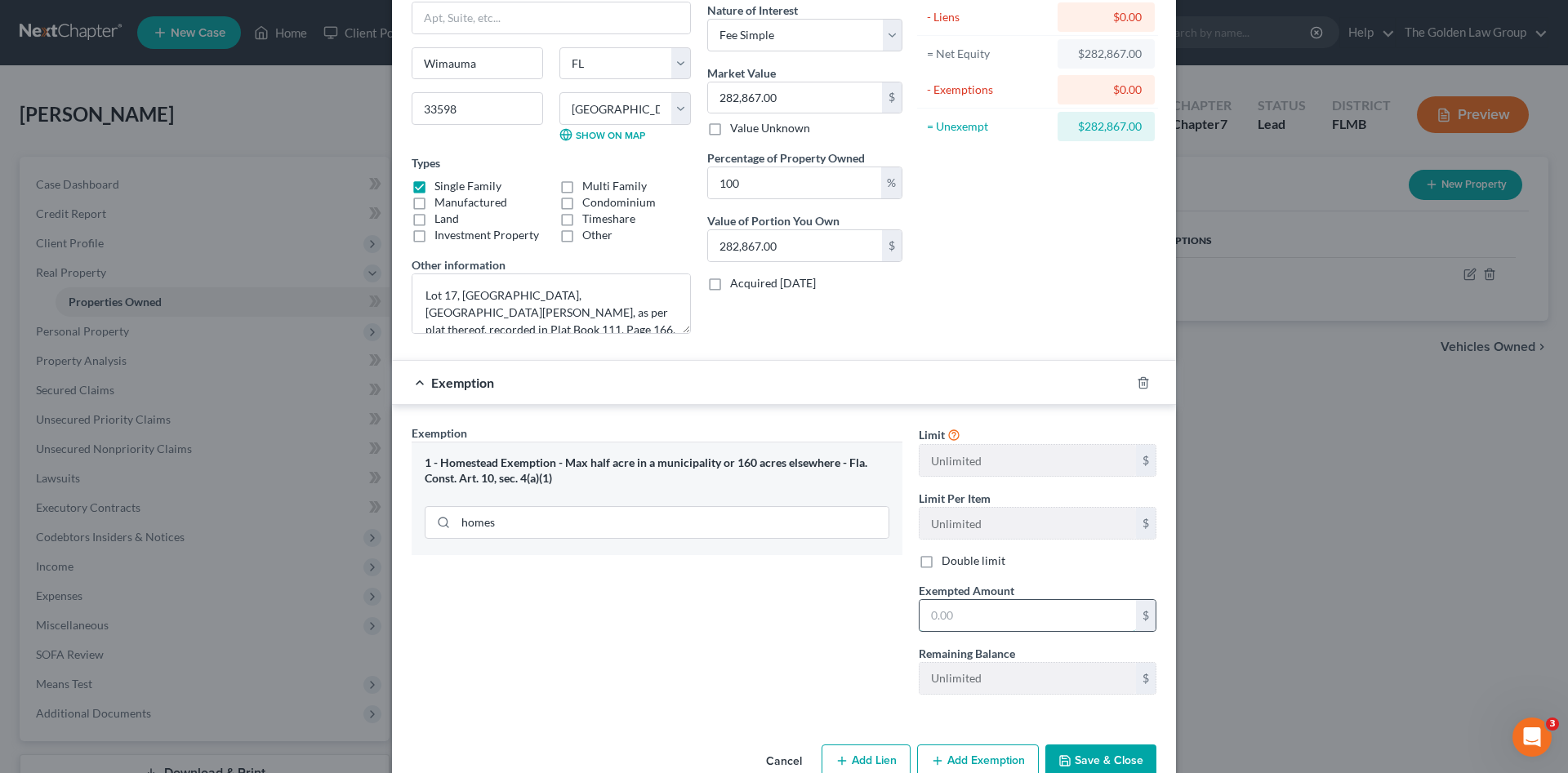
click at [976, 607] on input "text" at bounding box center [1028, 616] width 217 height 31
paste input "282,867.00"
type input "282,867.00"
click at [1075, 754] on button "Save & Close" at bounding box center [1101, 762] width 111 height 34
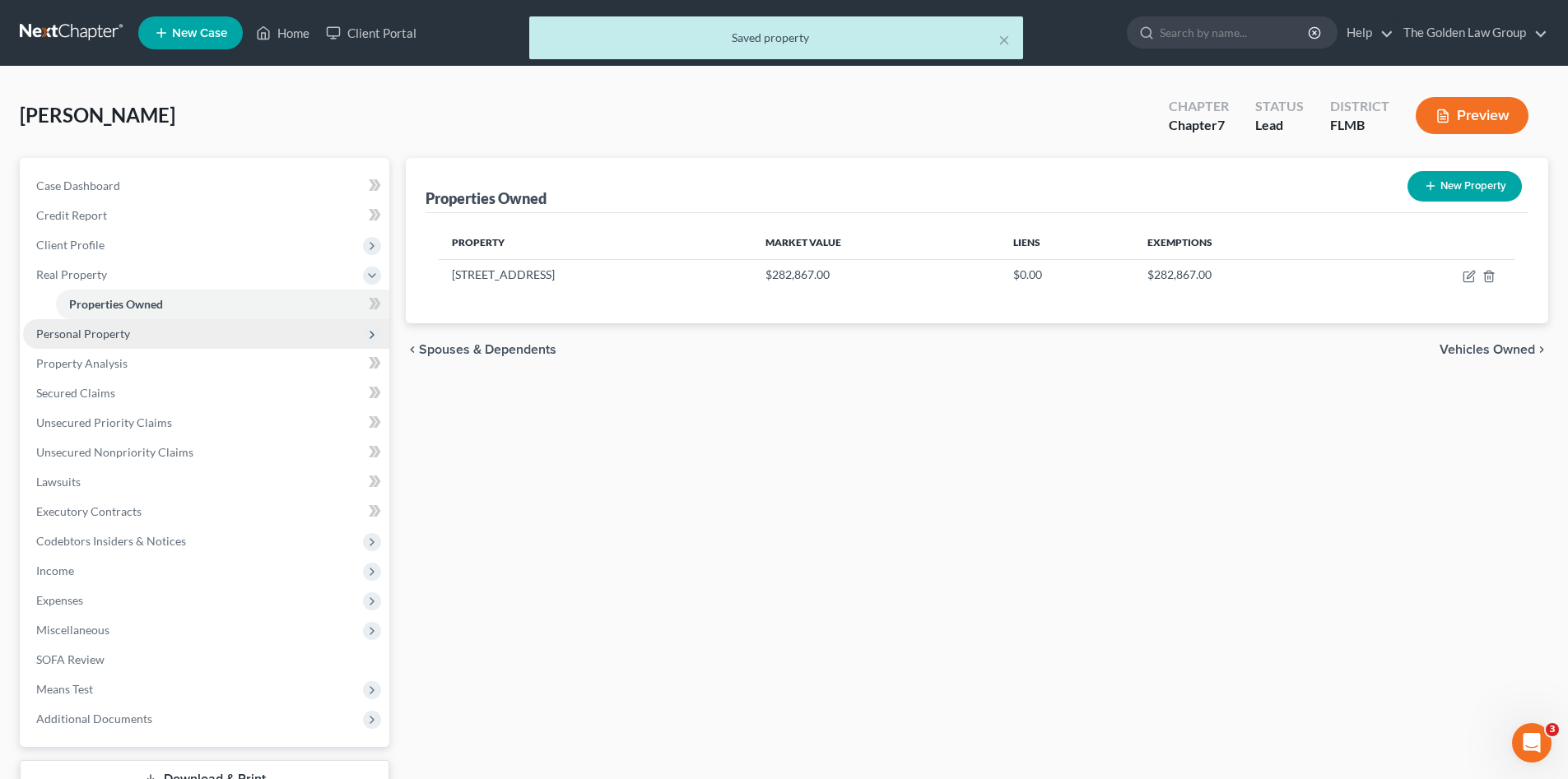
click at [72, 332] on span "Personal Property" at bounding box center [83, 333] width 94 height 14
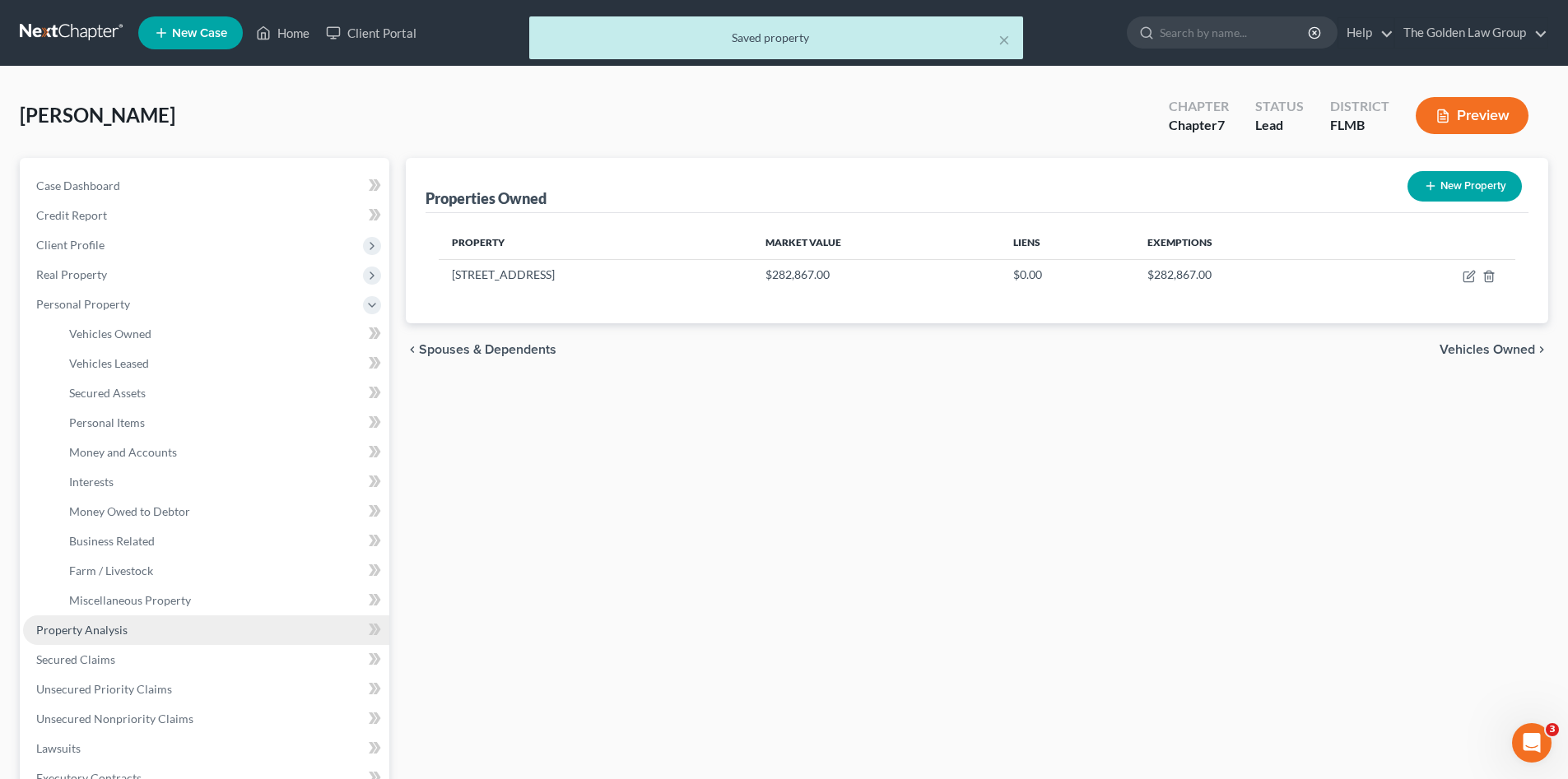
click at [115, 621] on link "Property Analysis" at bounding box center [206, 630] width 366 height 29
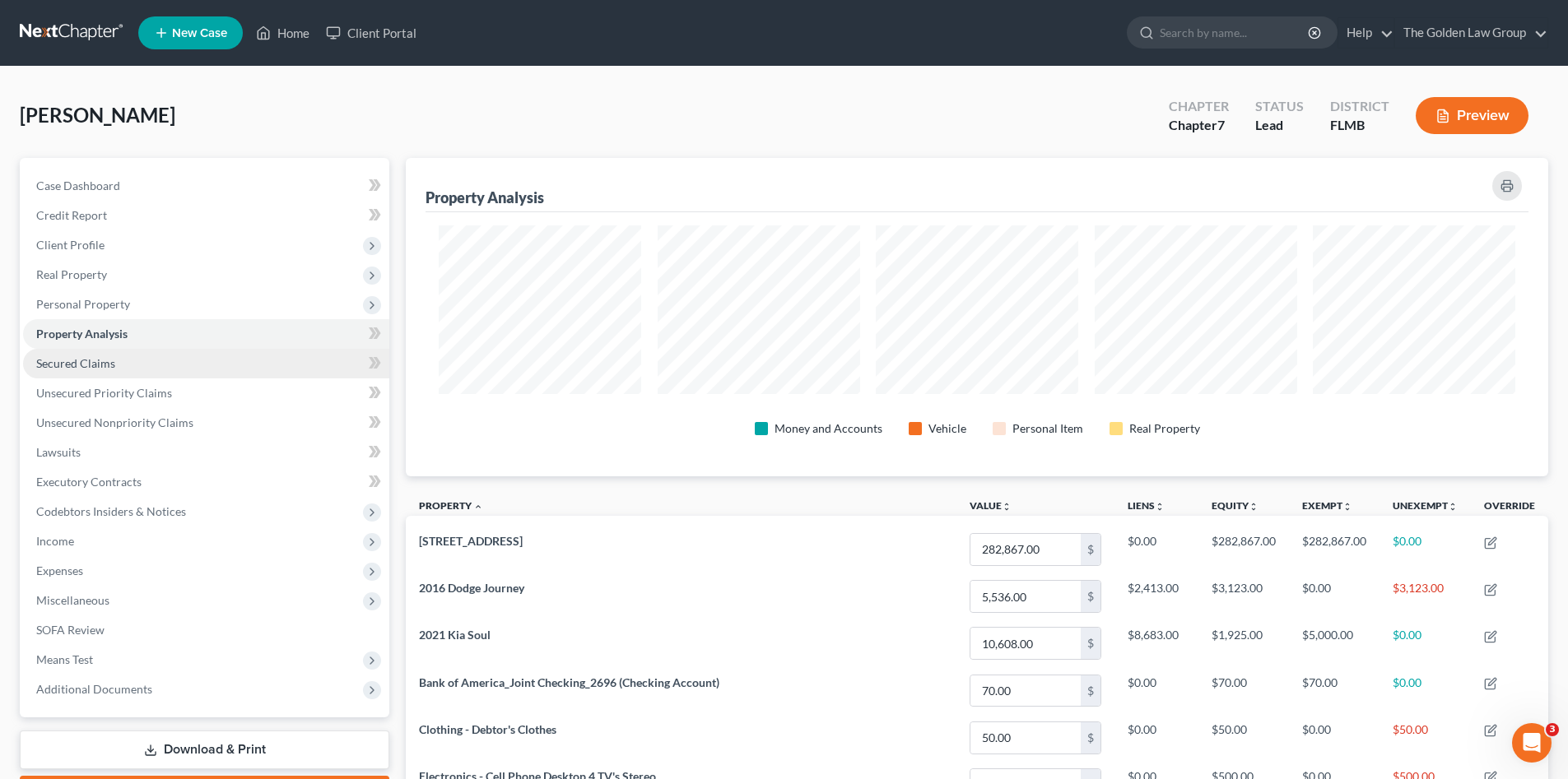
click at [83, 359] on span "Secured Claims" at bounding box center [75, 363] width 79 height 14
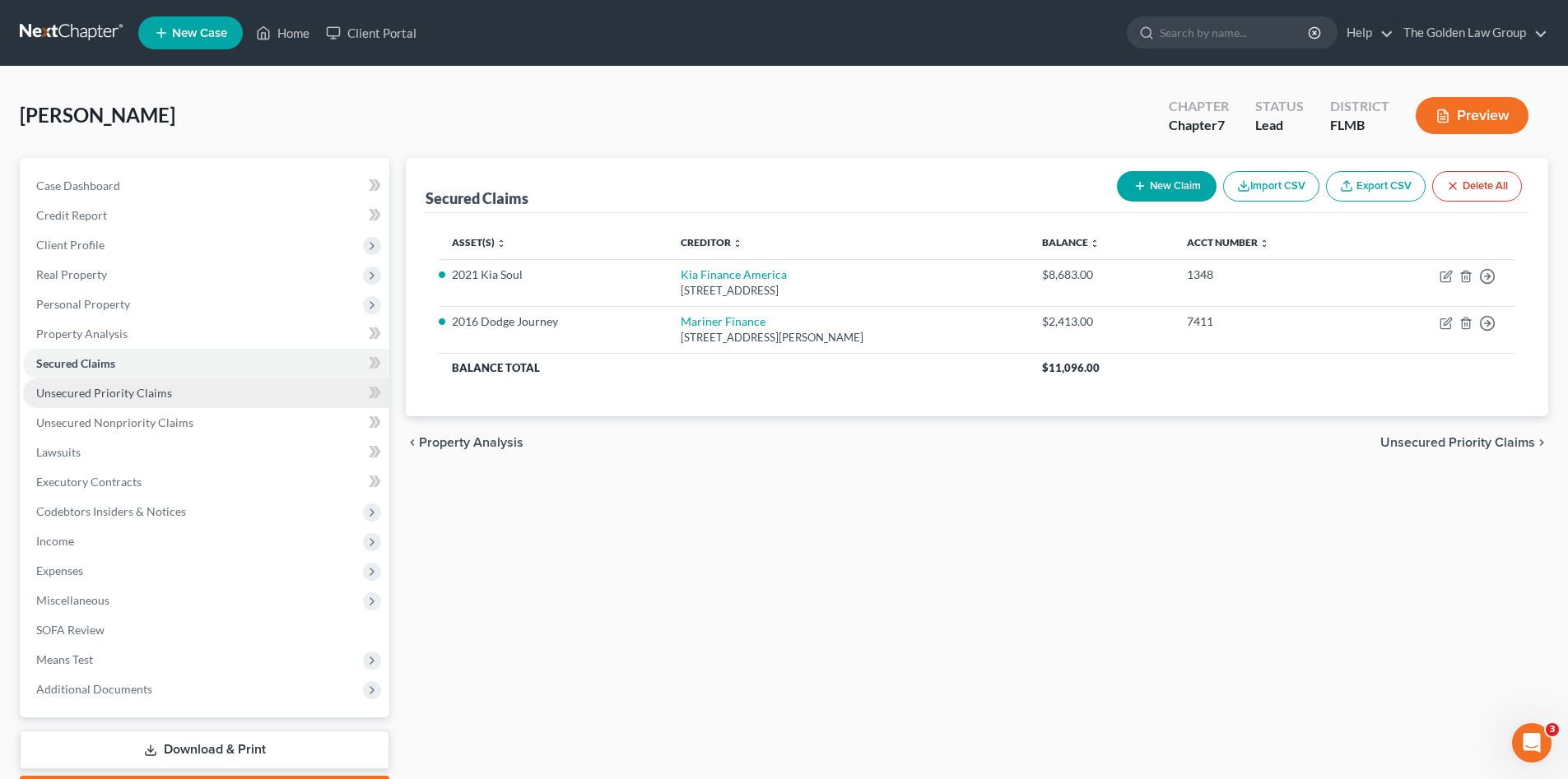
click at [100, 398] on span "Unsecured Priority Claims" at bounding box center [103, 393] width 136 height 14
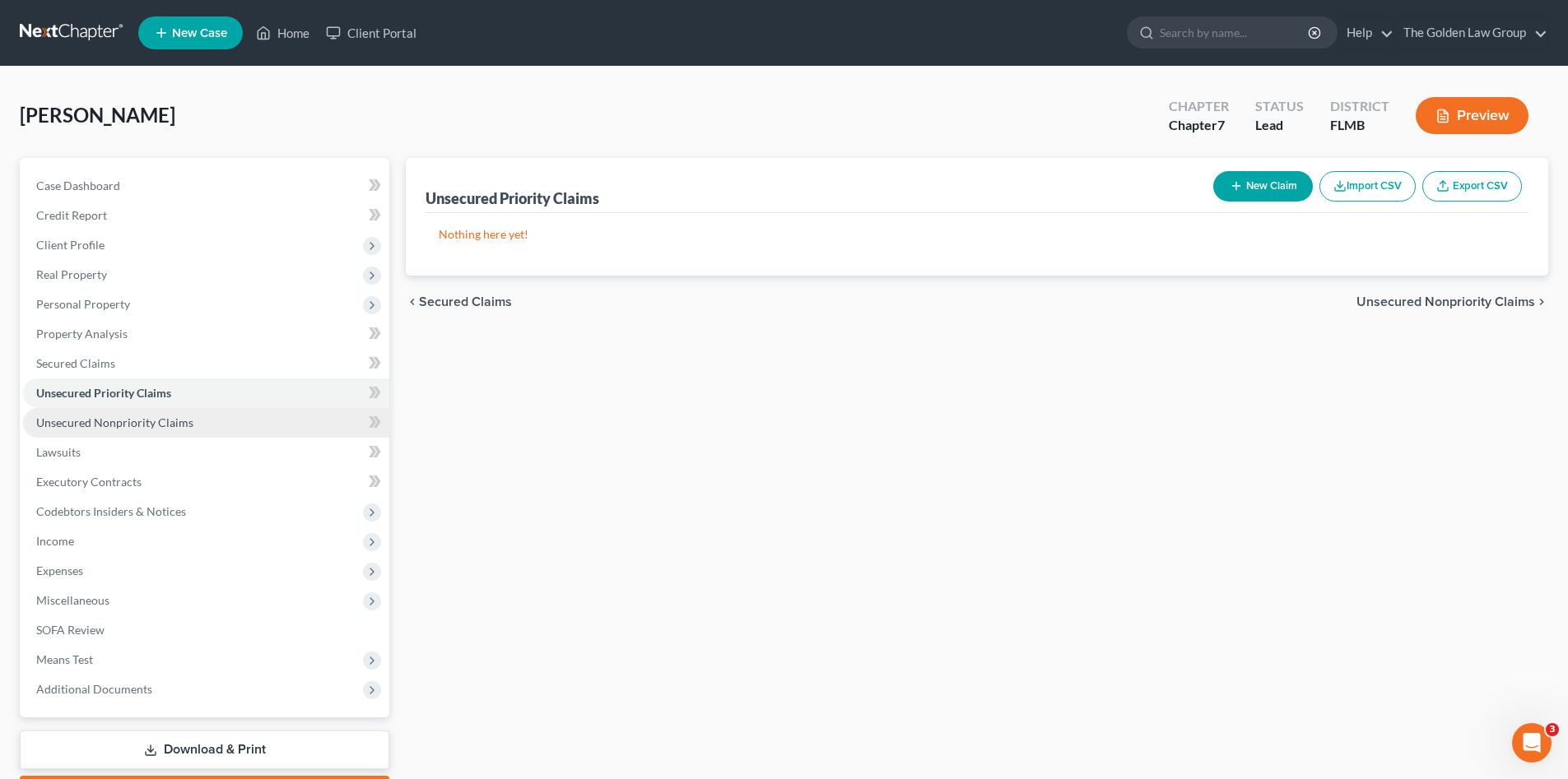
click at [104, 413] on link "Unsecured Nonpriority Claims" at bounding box center [206, 422] width 366 height 29
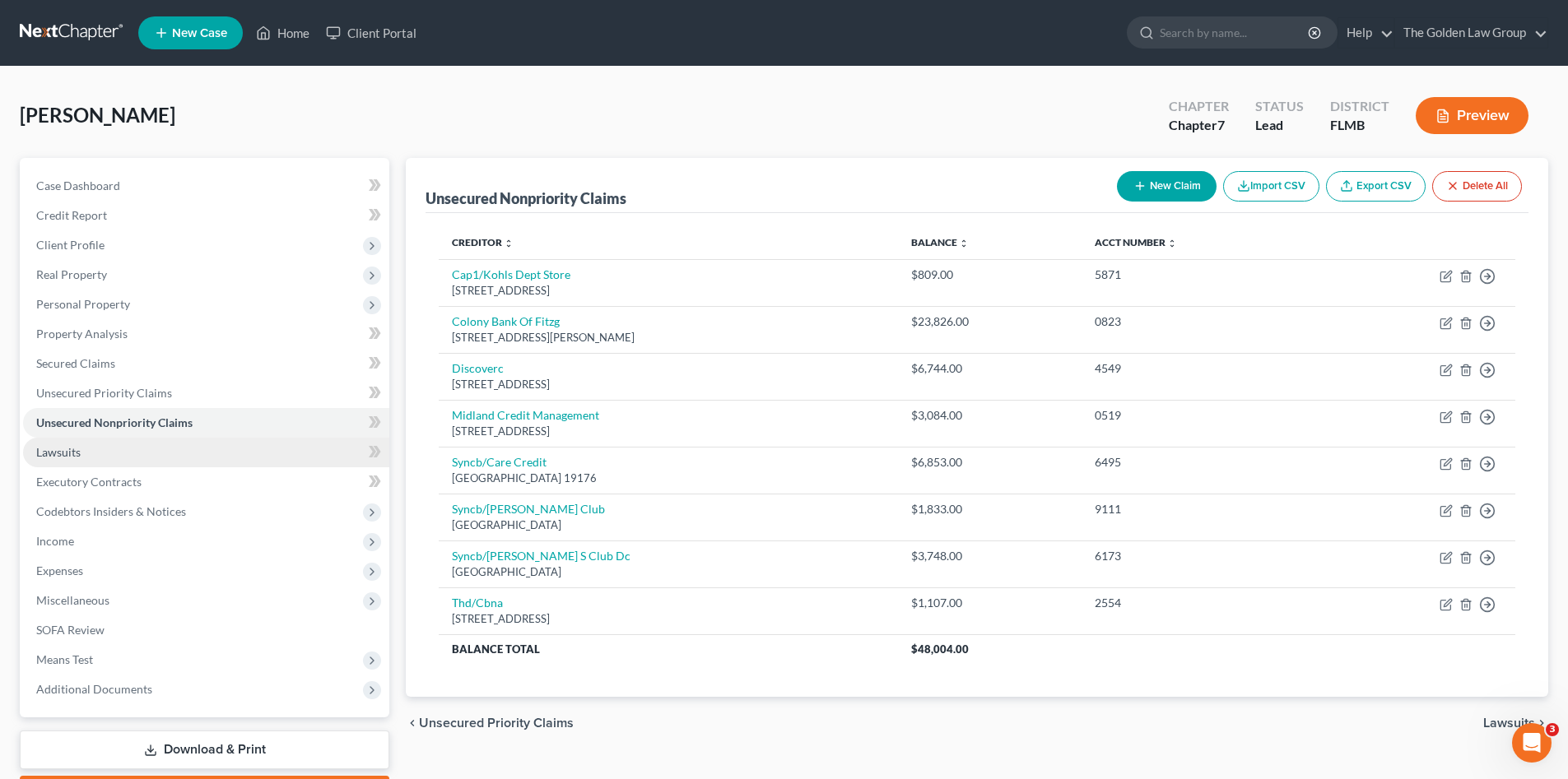
click at [82, 446] on link "Lawsuits" at bounding box center [206, 452] width 366 height 29
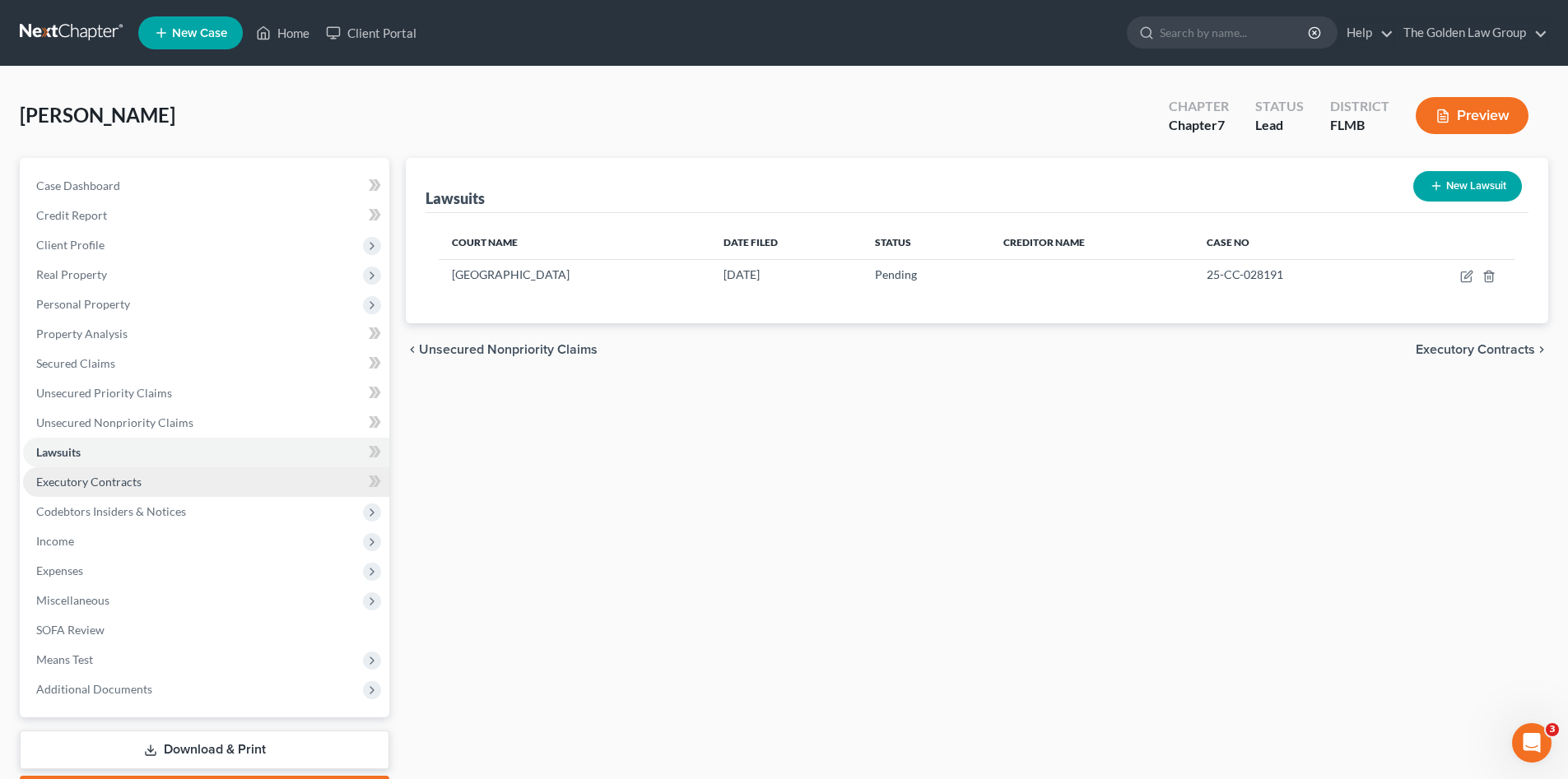
click at [84, 473] on link "Executory Contracts" at bounding box center [206, 482] width 366 height 29
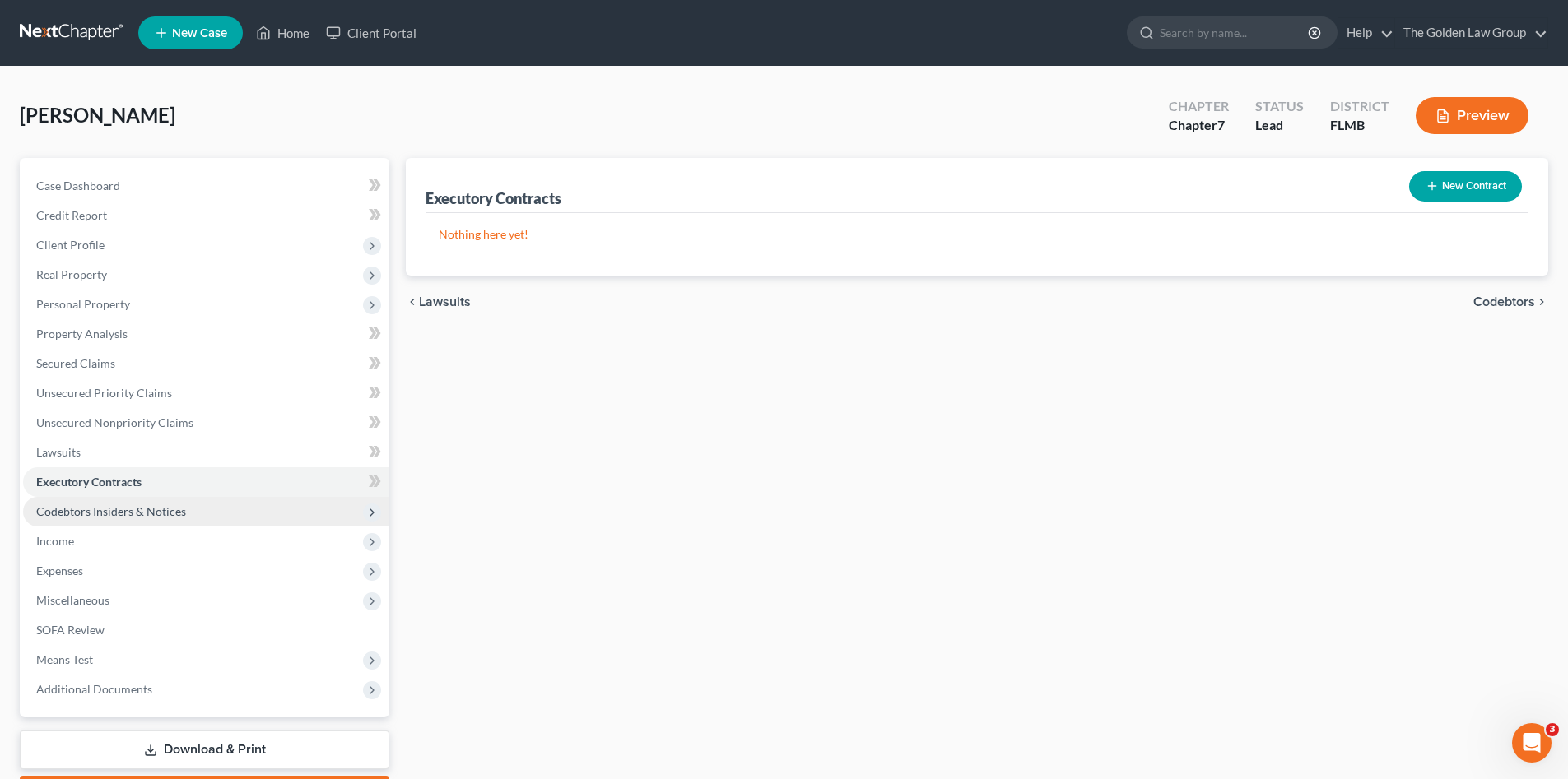
click at [88, 508] on span "Codebtors Insiders & Notices" at bounding box center [111, 511] width 150 height 14
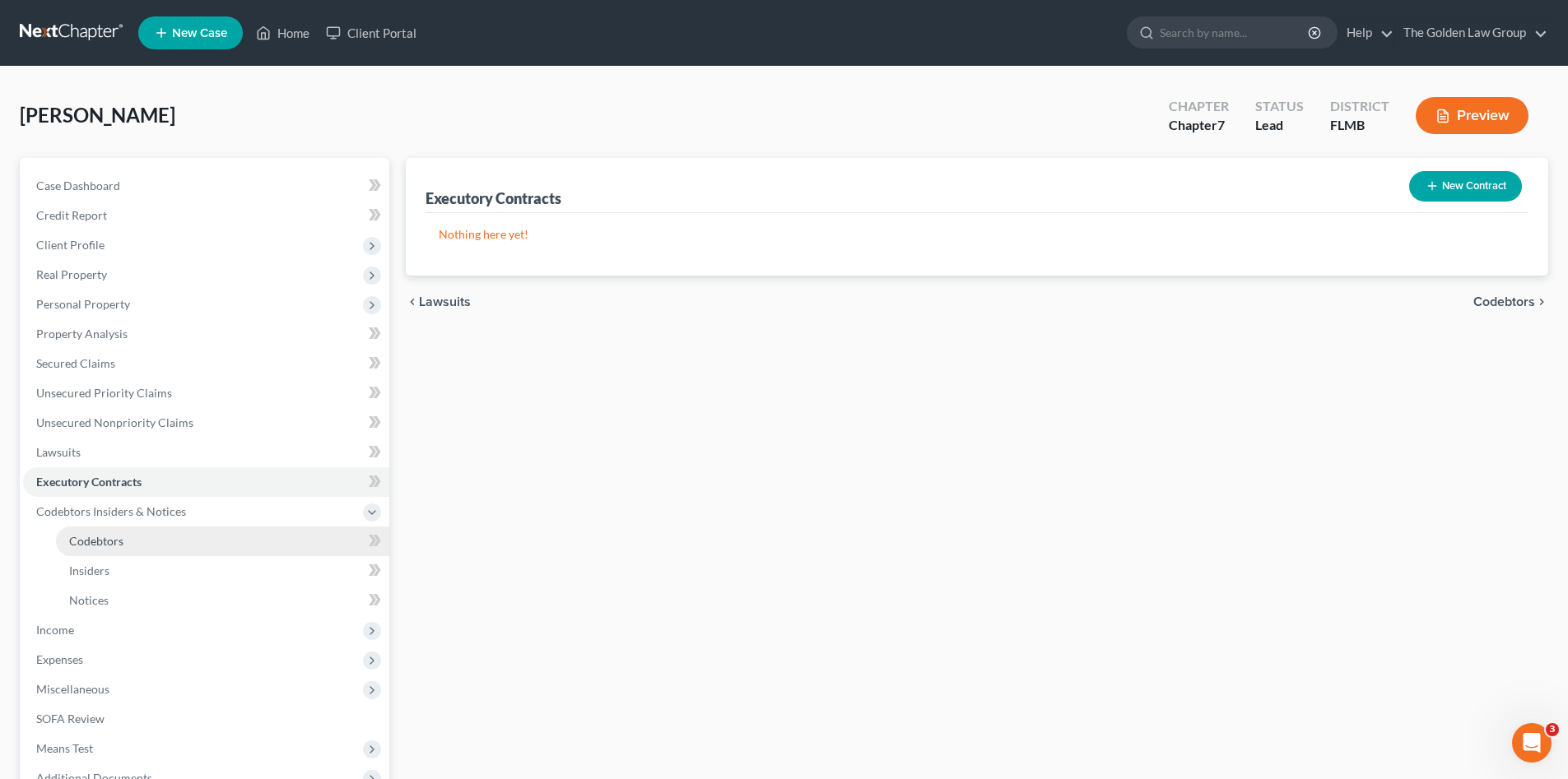
click at [75, 540] on span "Codebtors" at bounding box center [96, 541] width 54 height 14
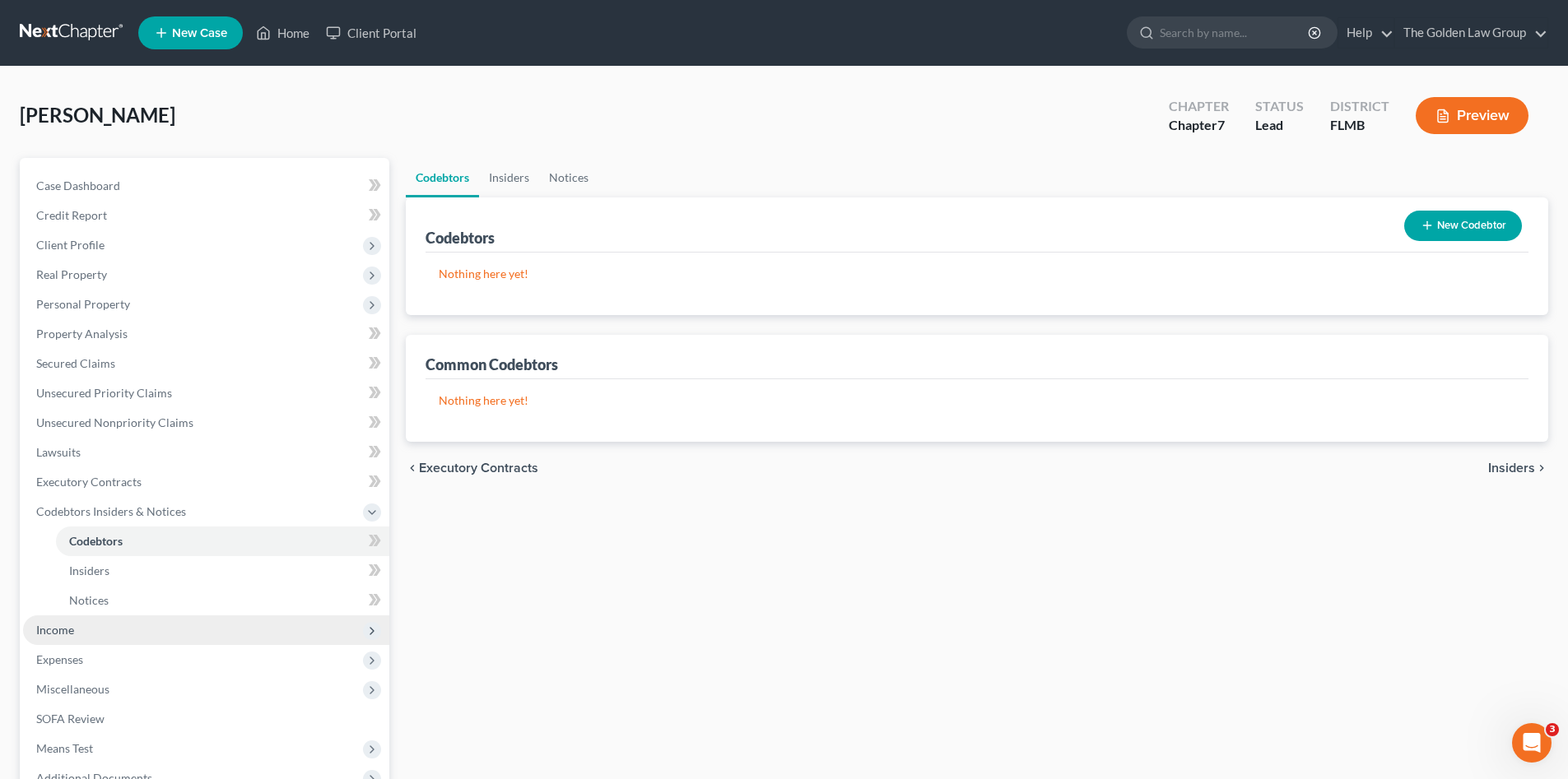
click at [47, 635] on span "Income" at bounding box center [55, 630] width 38 height 14
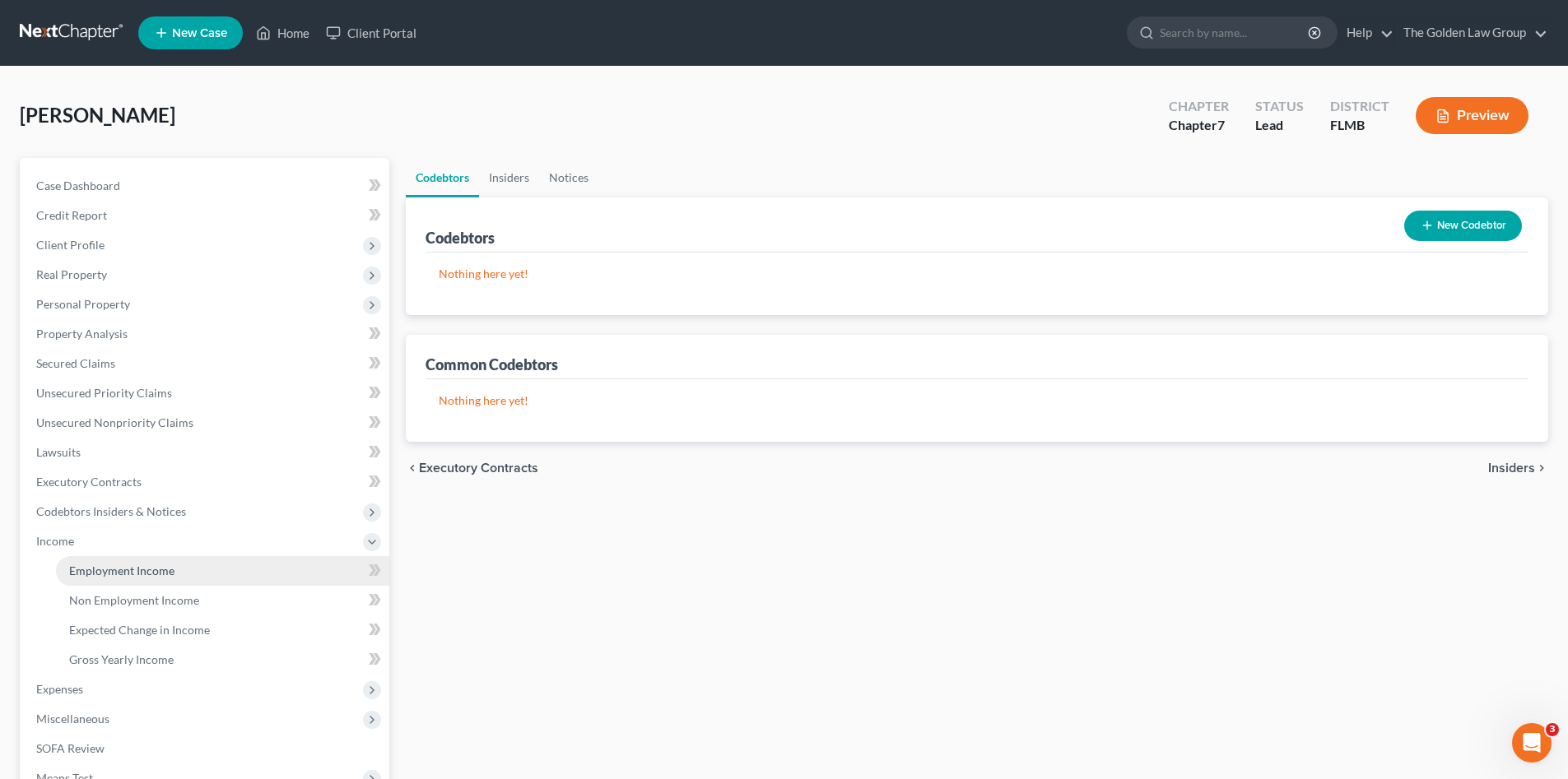
click at [98, 561] on link "Employment Income" at bounding box center [222, 570] width 333 height 29
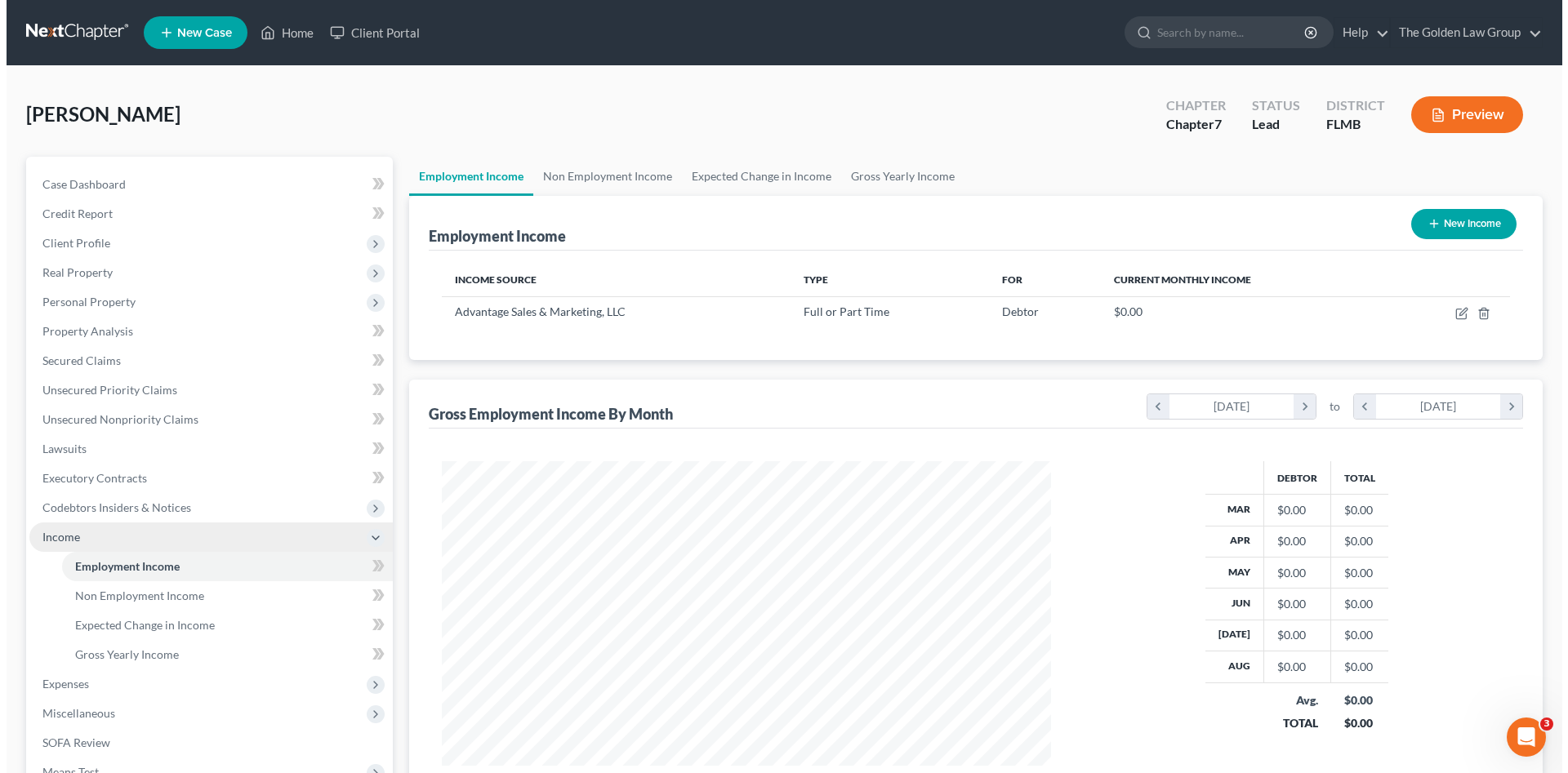
scroll to position [305, 642]
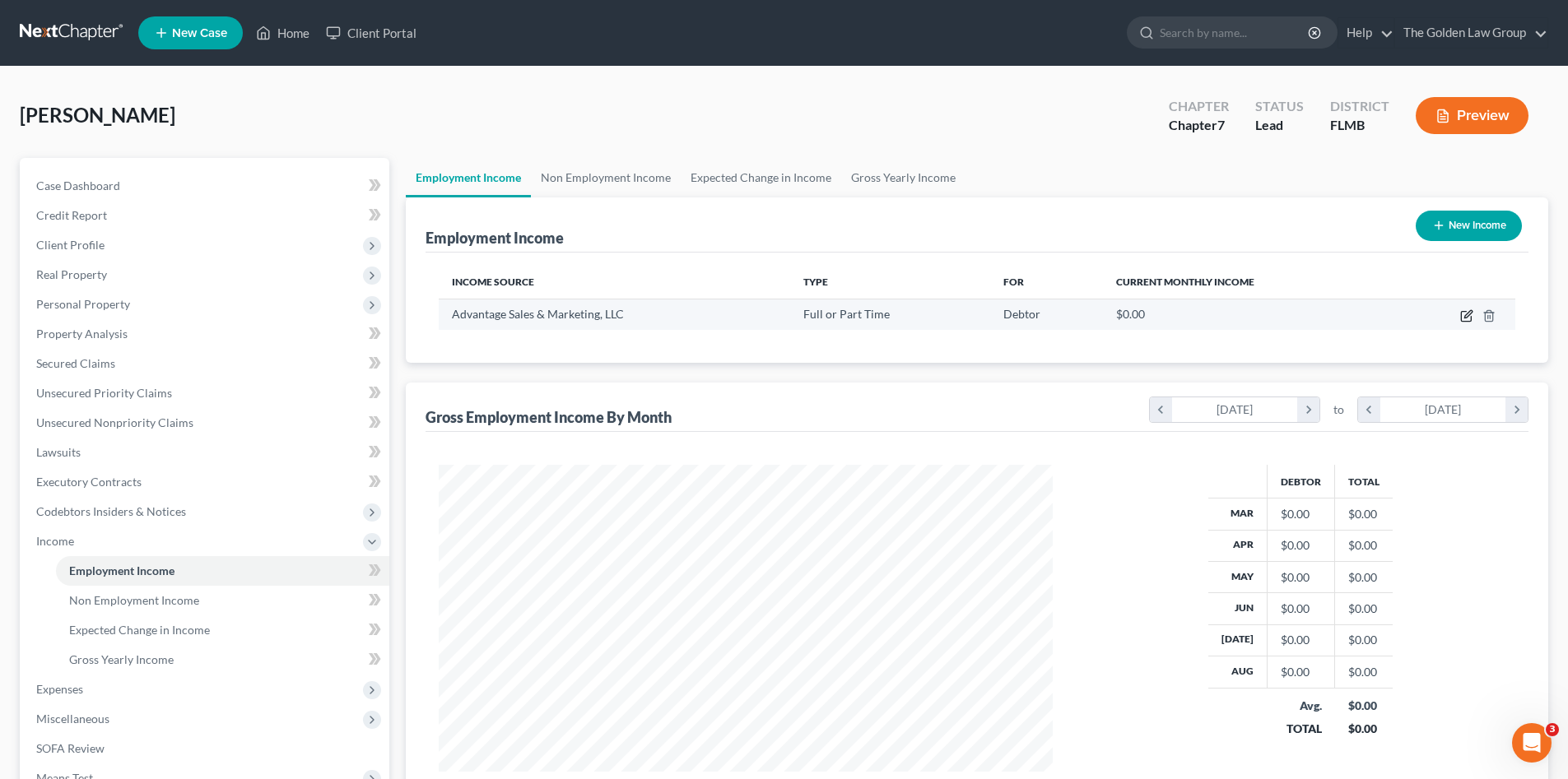
click at [1465, 319] on icon "button" at bounding box center [1467, 316] width 13 height 13
select select "0"
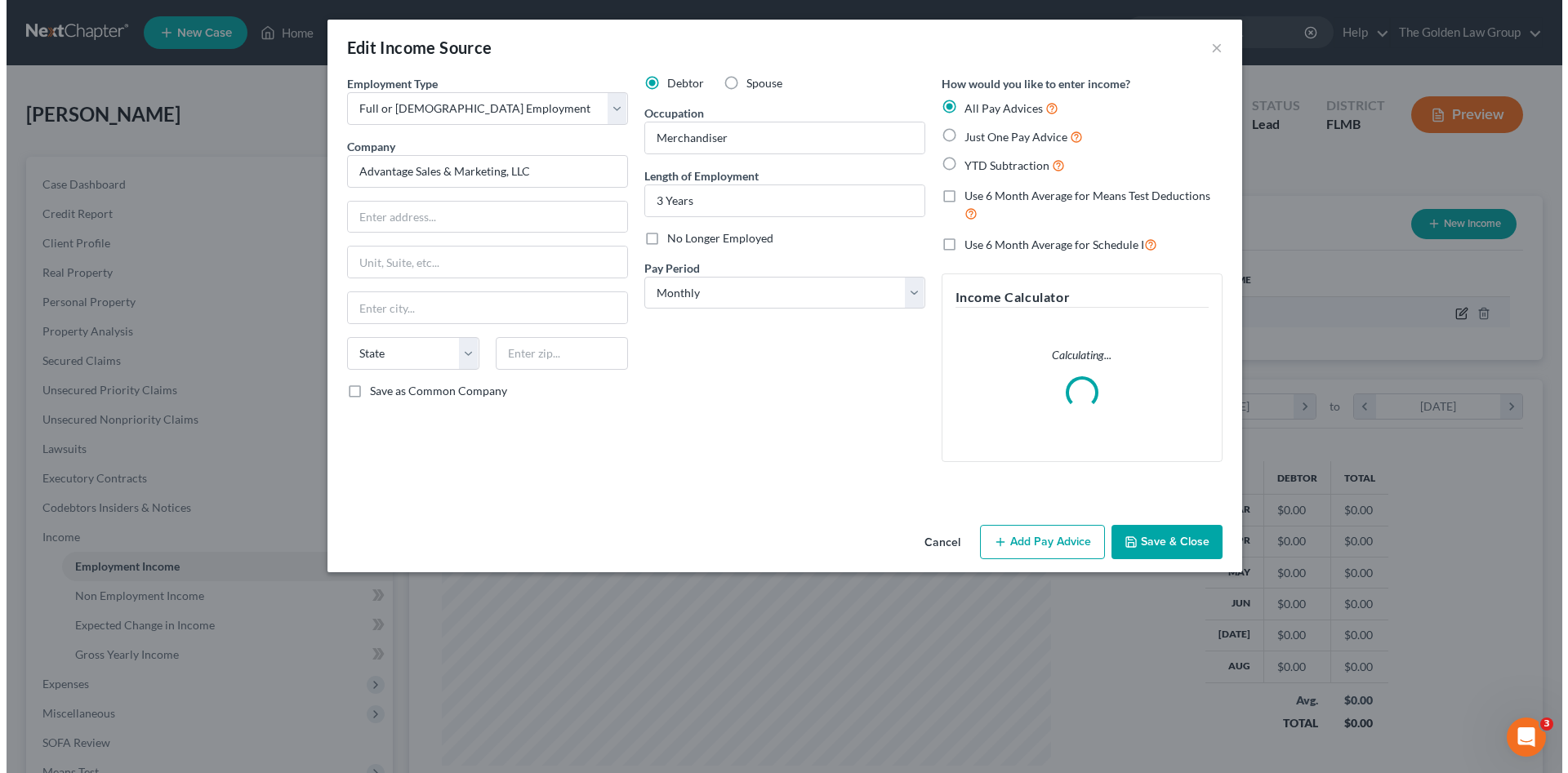
scroll to position [307, 648]
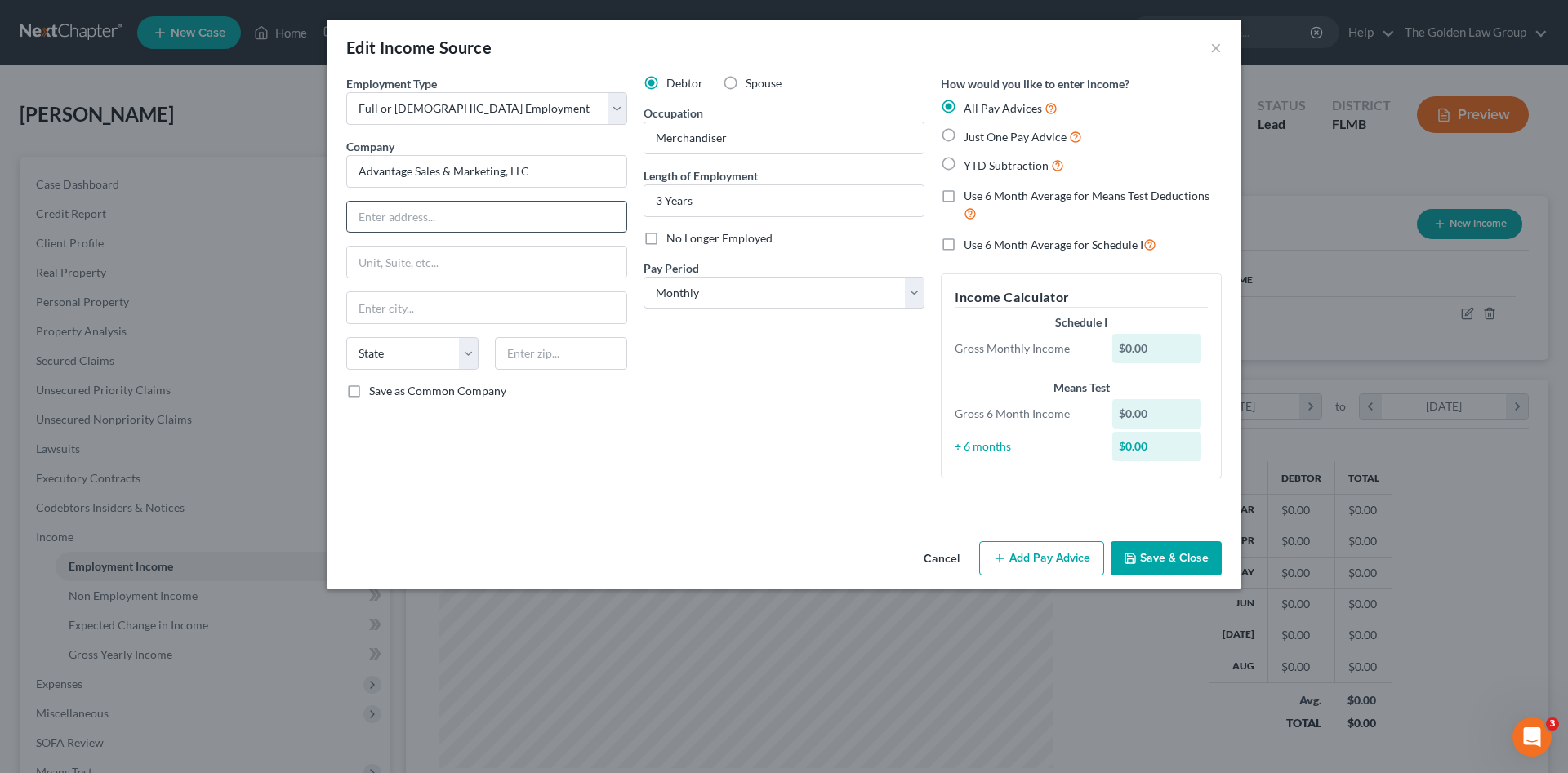
click at [516, 218] on input "text" at bounding box center [487, 217] width 280 height 31
click at [410, 220] on input "text" at bounding box center [487, 217] width 280 height 31
type input "8001 Forsyth Boulevard"
type input "Suite 1025"
type input "Clayton"
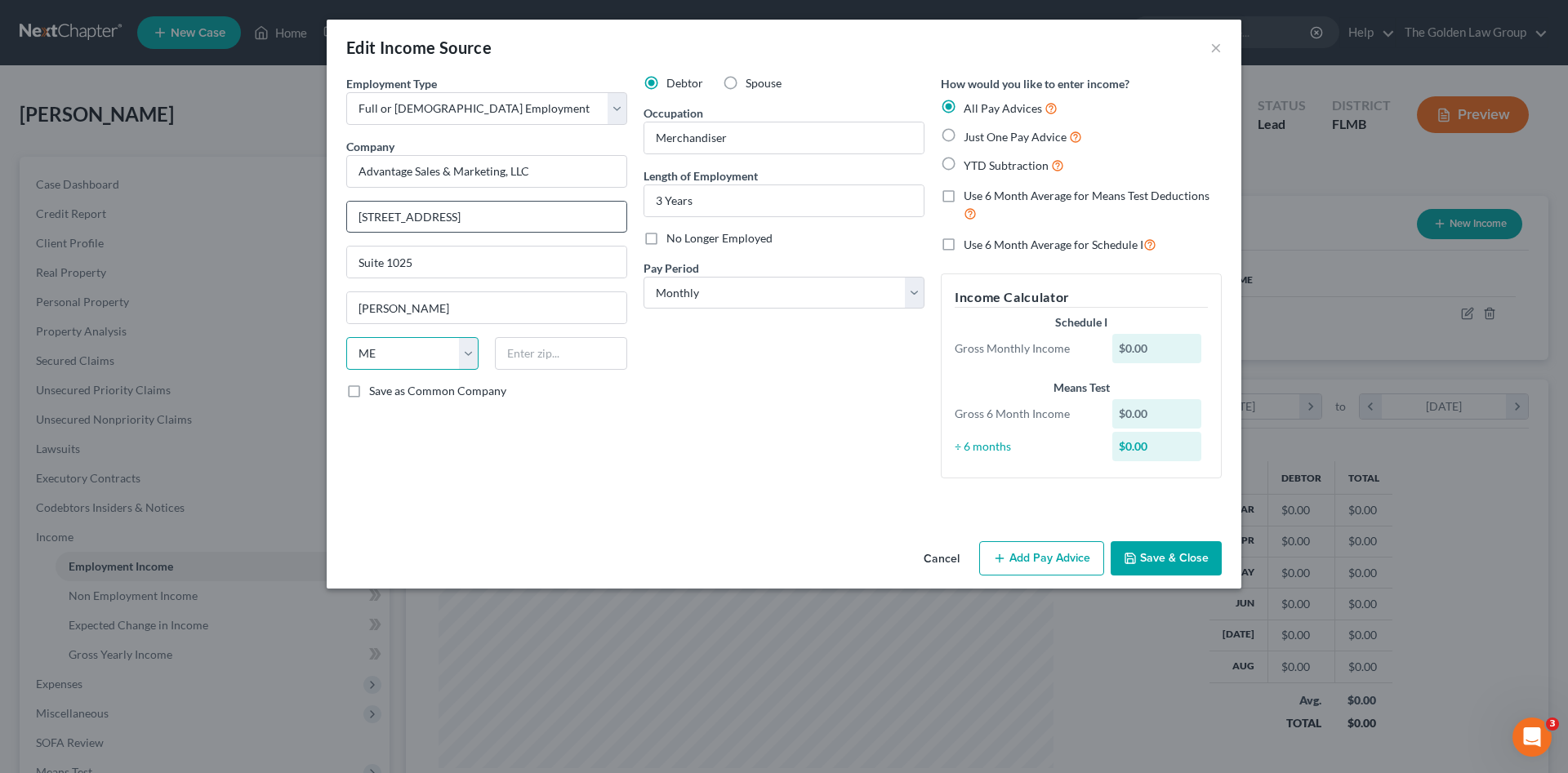
select select "26"
type input "63105"
type input "Saint Louis"
click at [870, 473] on div "Debtor Spouse Occupation Merchandiser Length of Employment 3 Years No Longer Em…" at bounding box center [784, 283] width 298 height 416
drag, startPoint x: 1017, startPoint y: 556, endPoint x: 562, endPoint y: 476, distance: 462.0
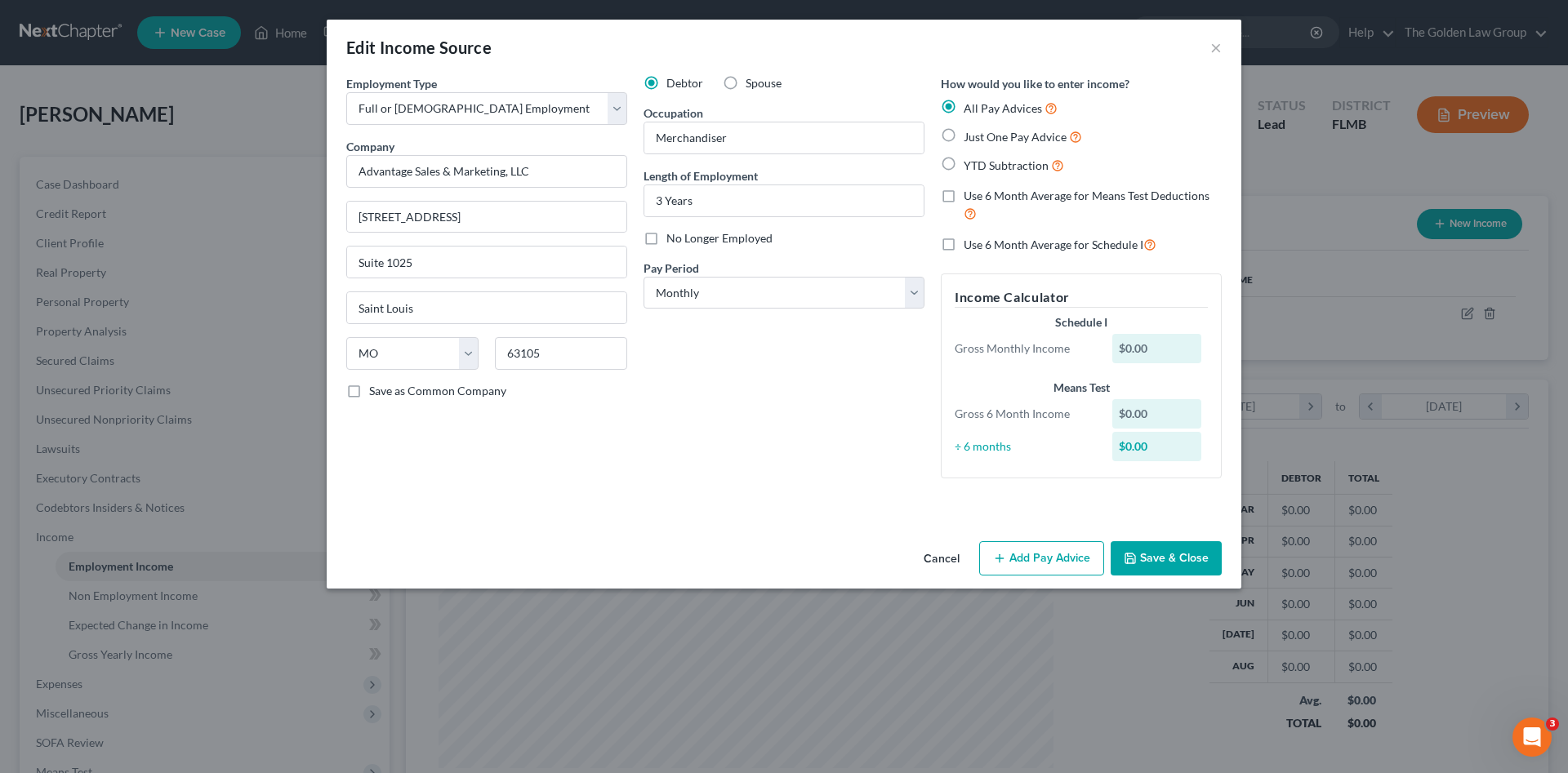
click at [1017, 556] on button "Add Pay Advice" at bounding box center [1042, 558] width 125 height 34
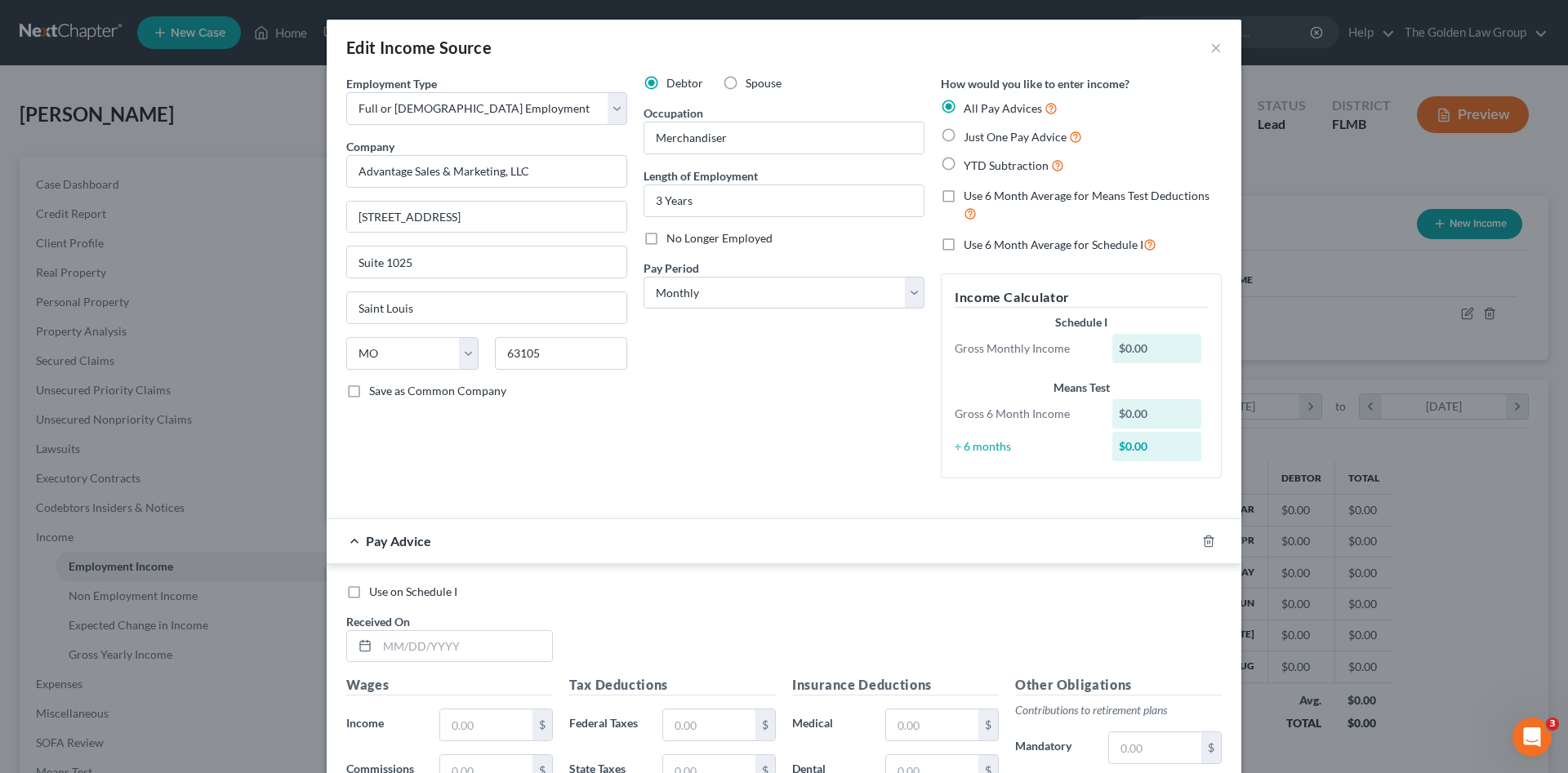
scroll to position [163, 0]
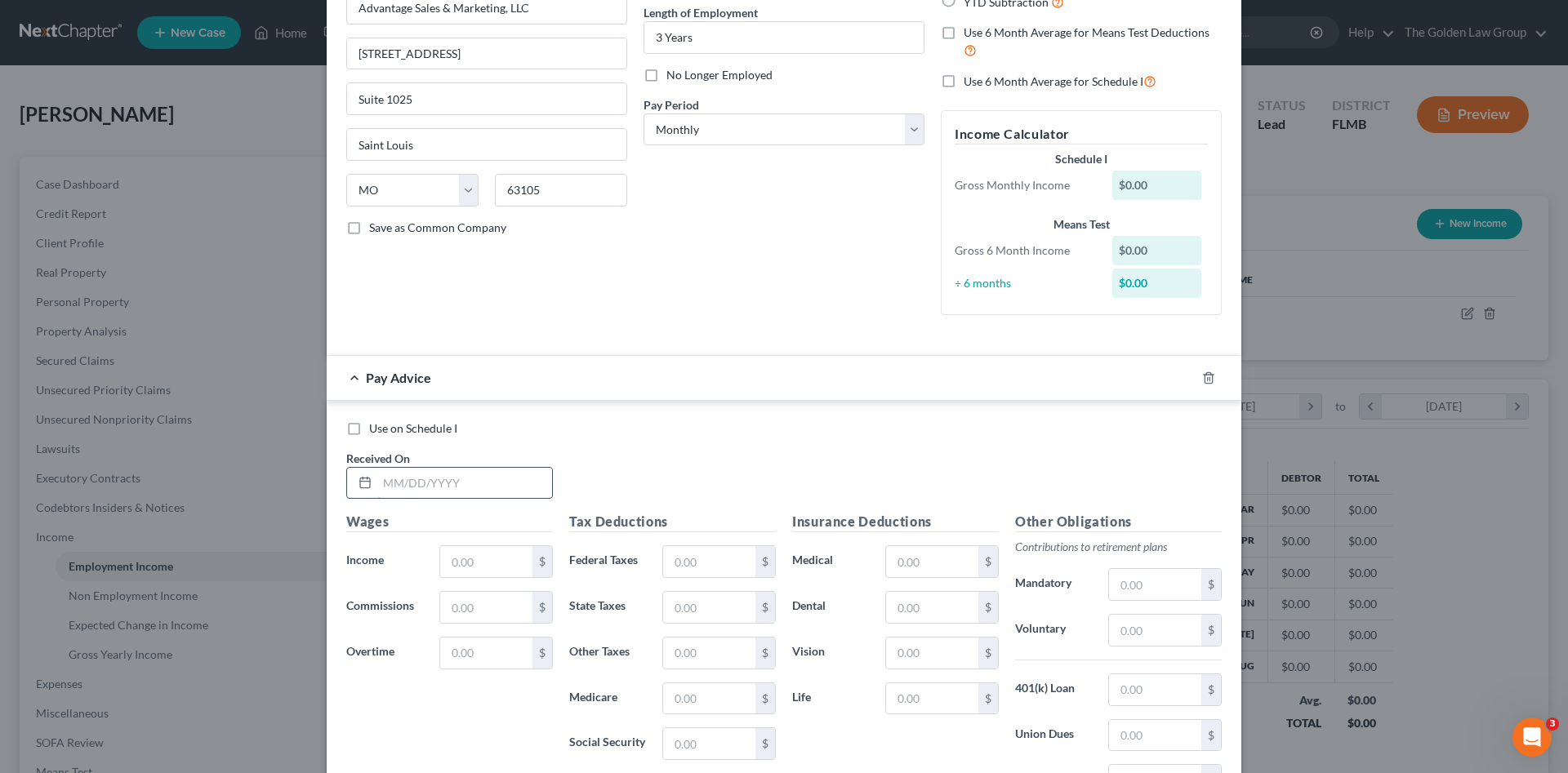
click at [484, 491] on input "text" at bounding box center [465, 483] width 175 height 31
type input "03/09/2025"
type input "976.00"
type input "50.00"
type input "14.15"
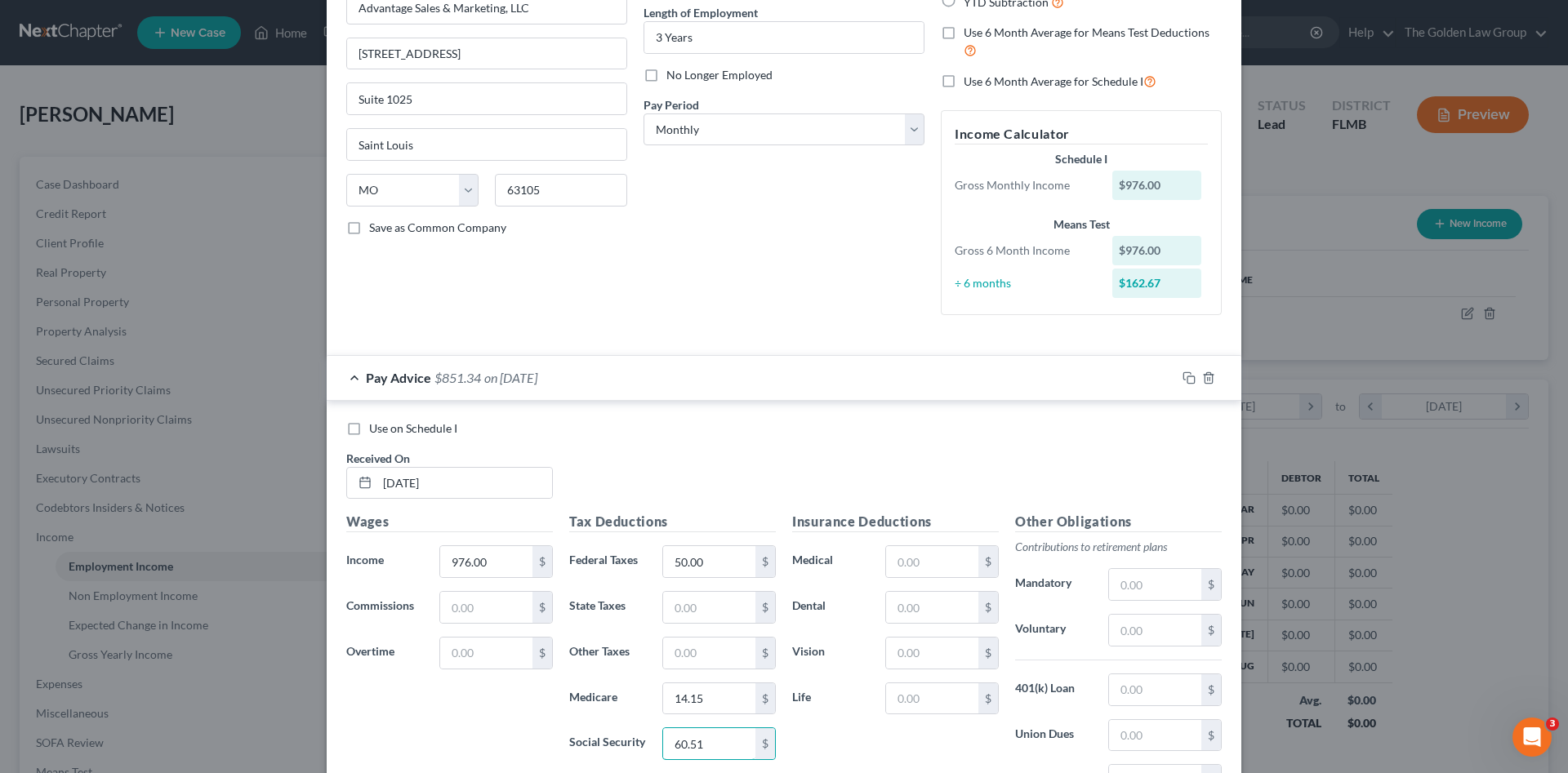
type input "60.51"
click at [1186, 376] on icon "button" at bounding box center [1189, 378] width 13 height 13
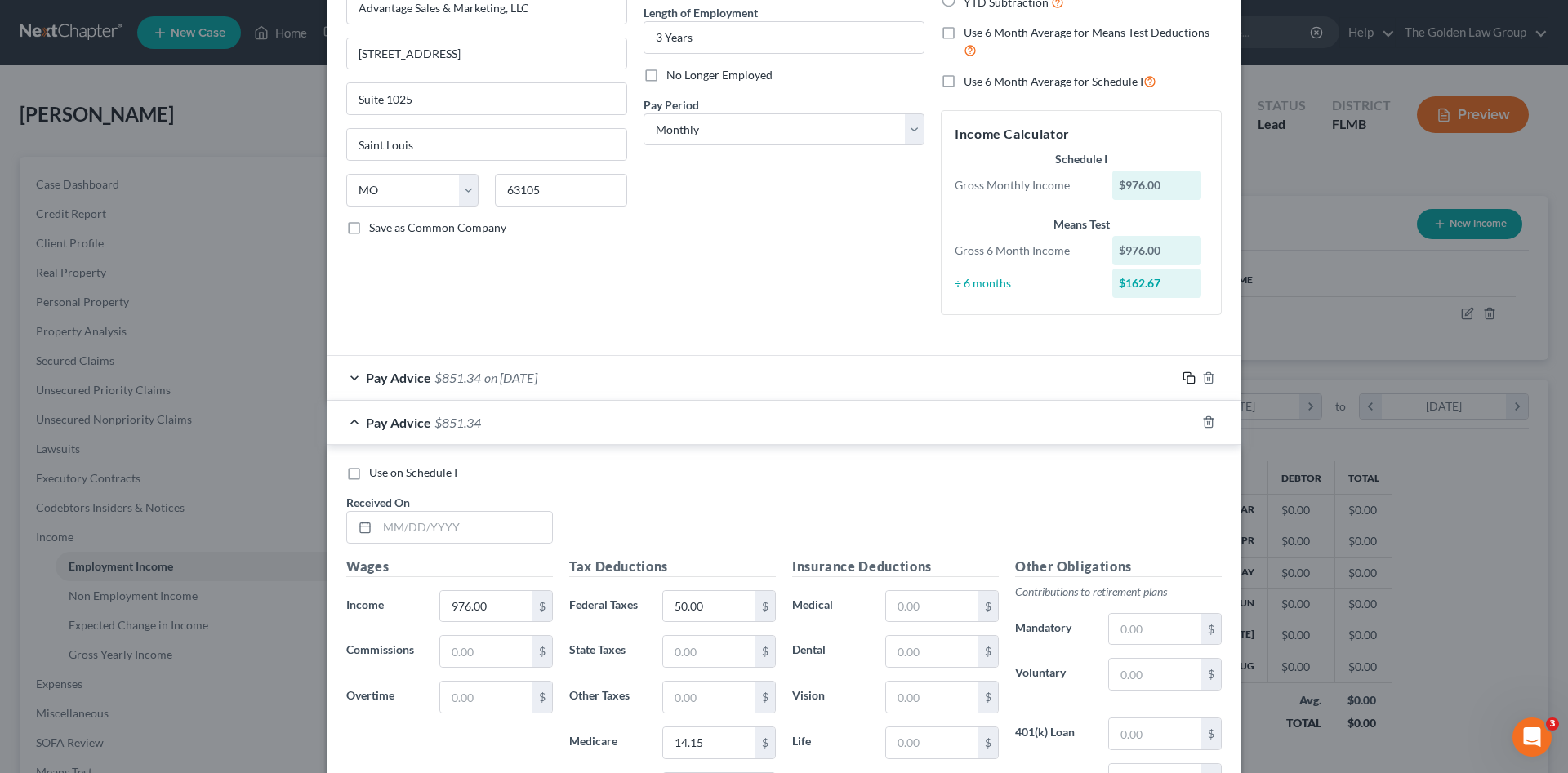
scroll to position [0, 0]
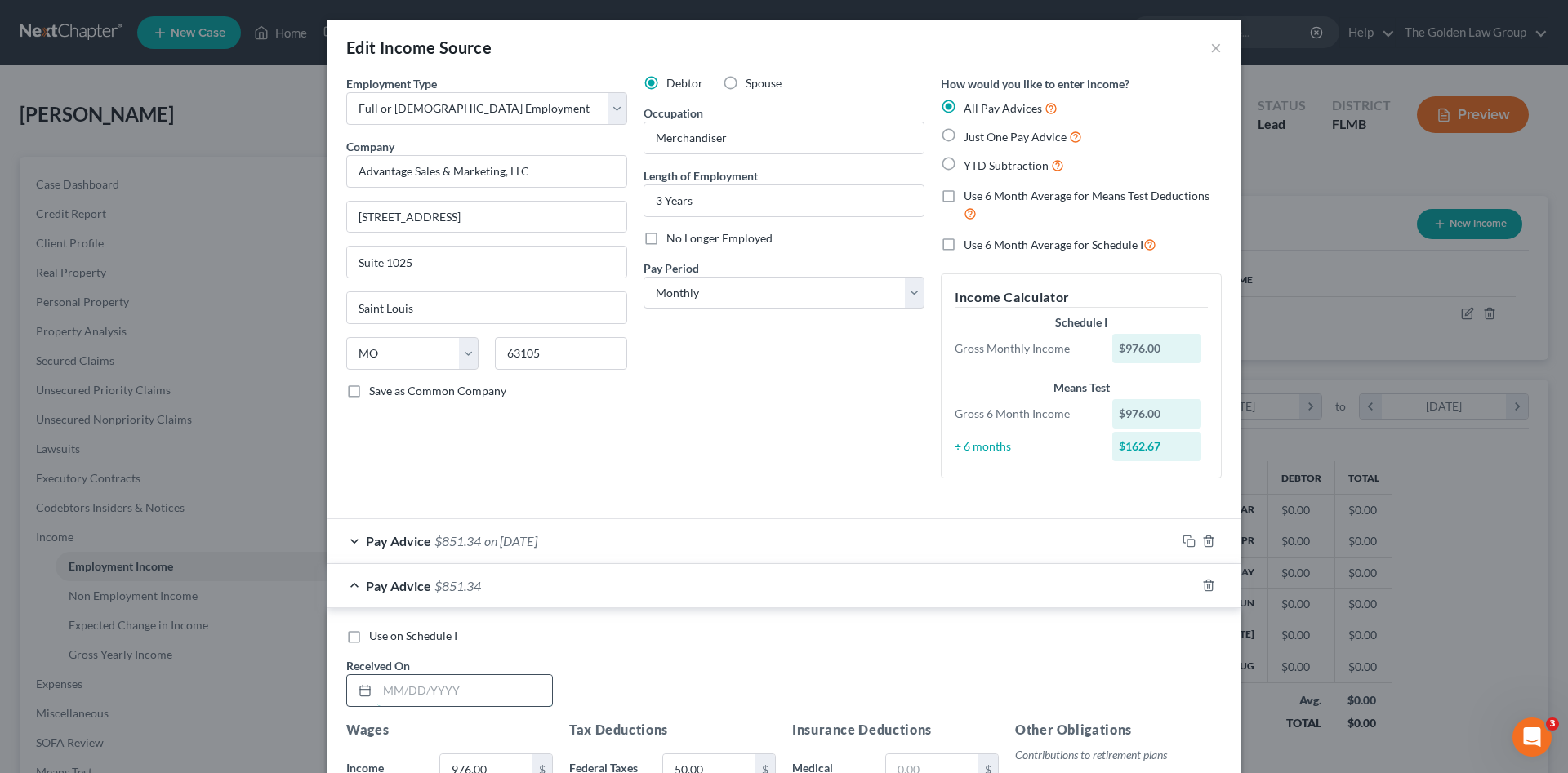
click at [445, 682] on input "text" at bounding box center [465, 690] width 175 height 31
type input "03/23/2025"
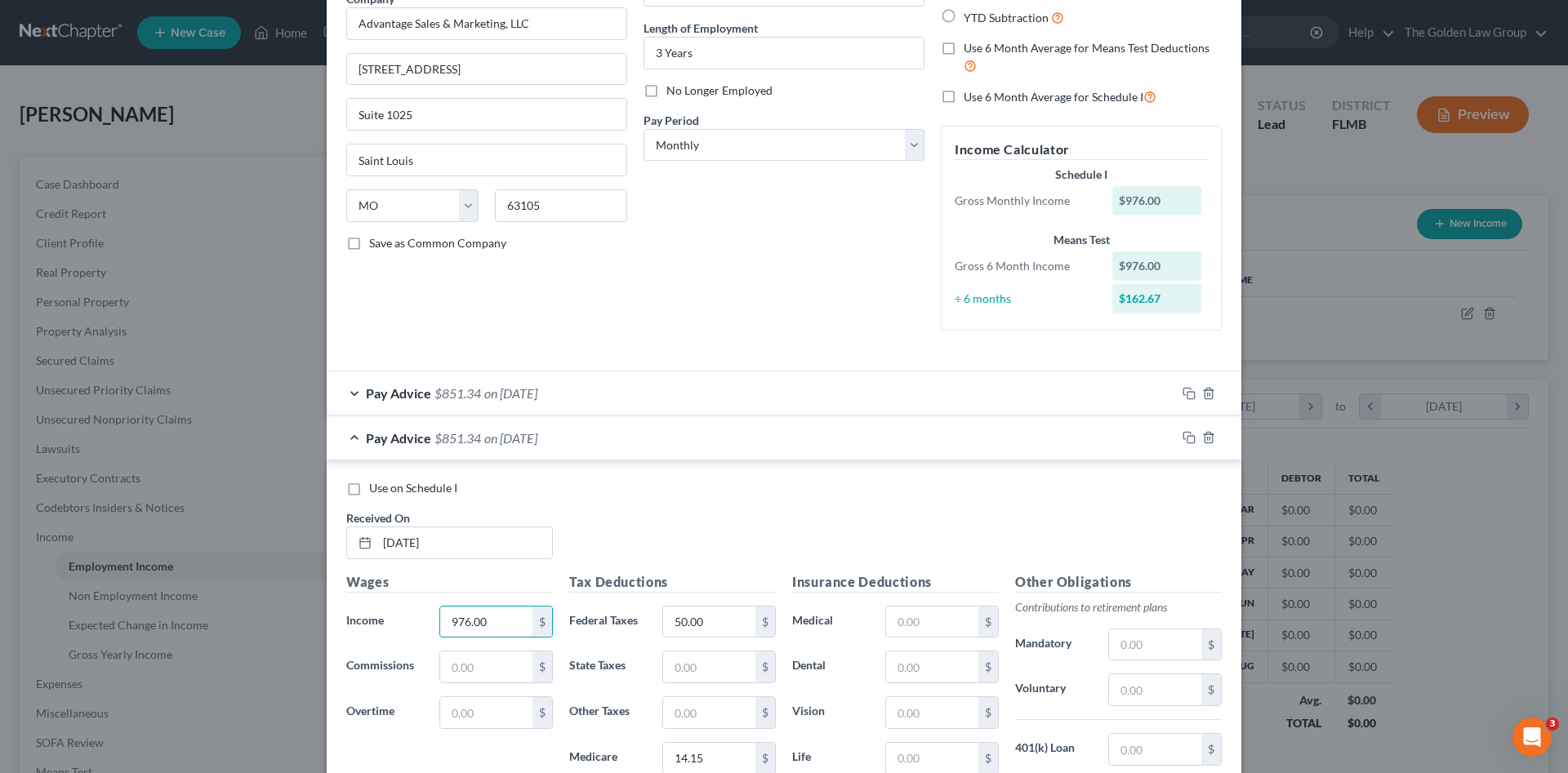
scroll to position [201, 0]
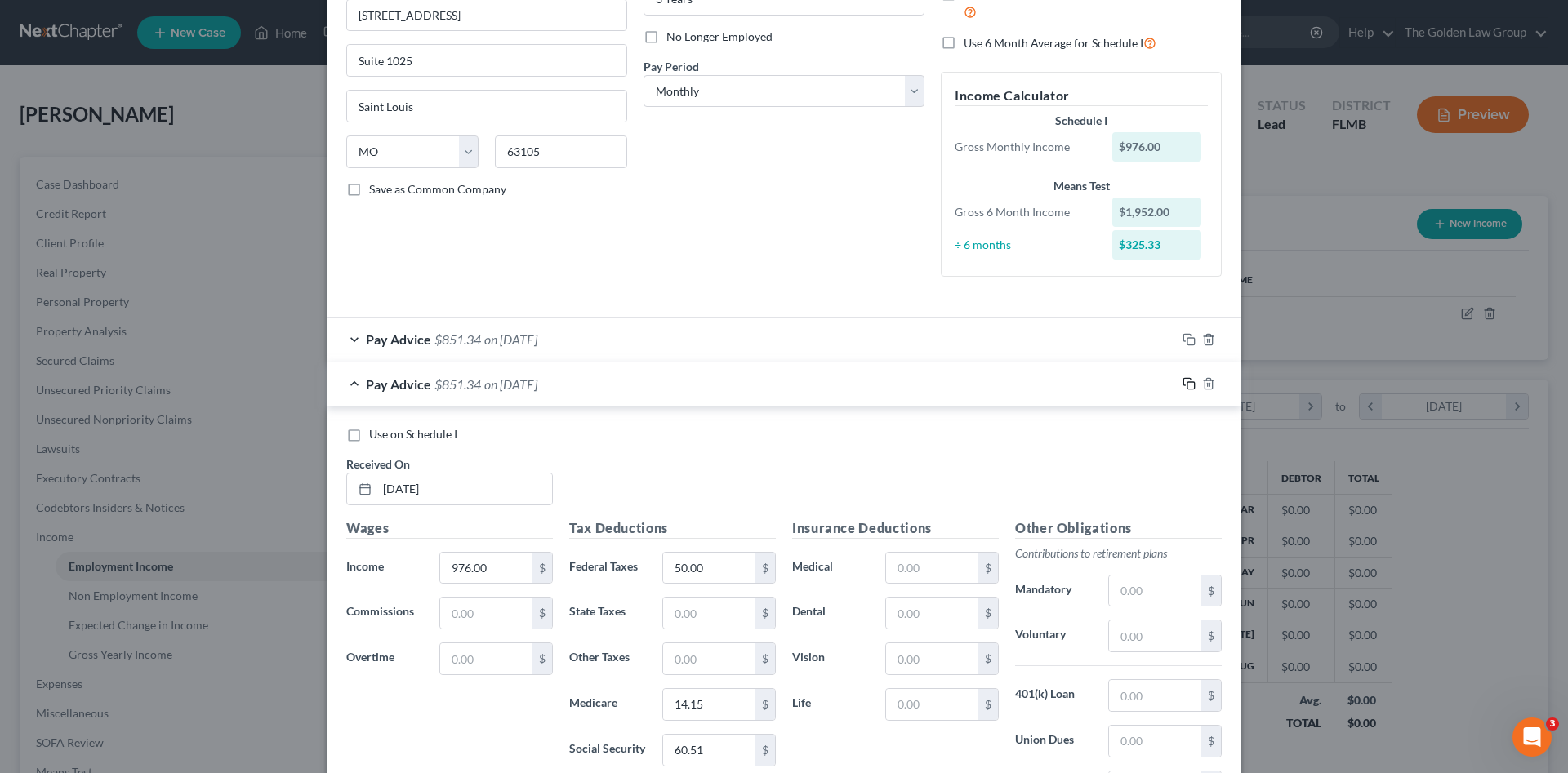
click at [1184, 383] on icon "button" at bounding box center [1189, 384] width 13 height 13
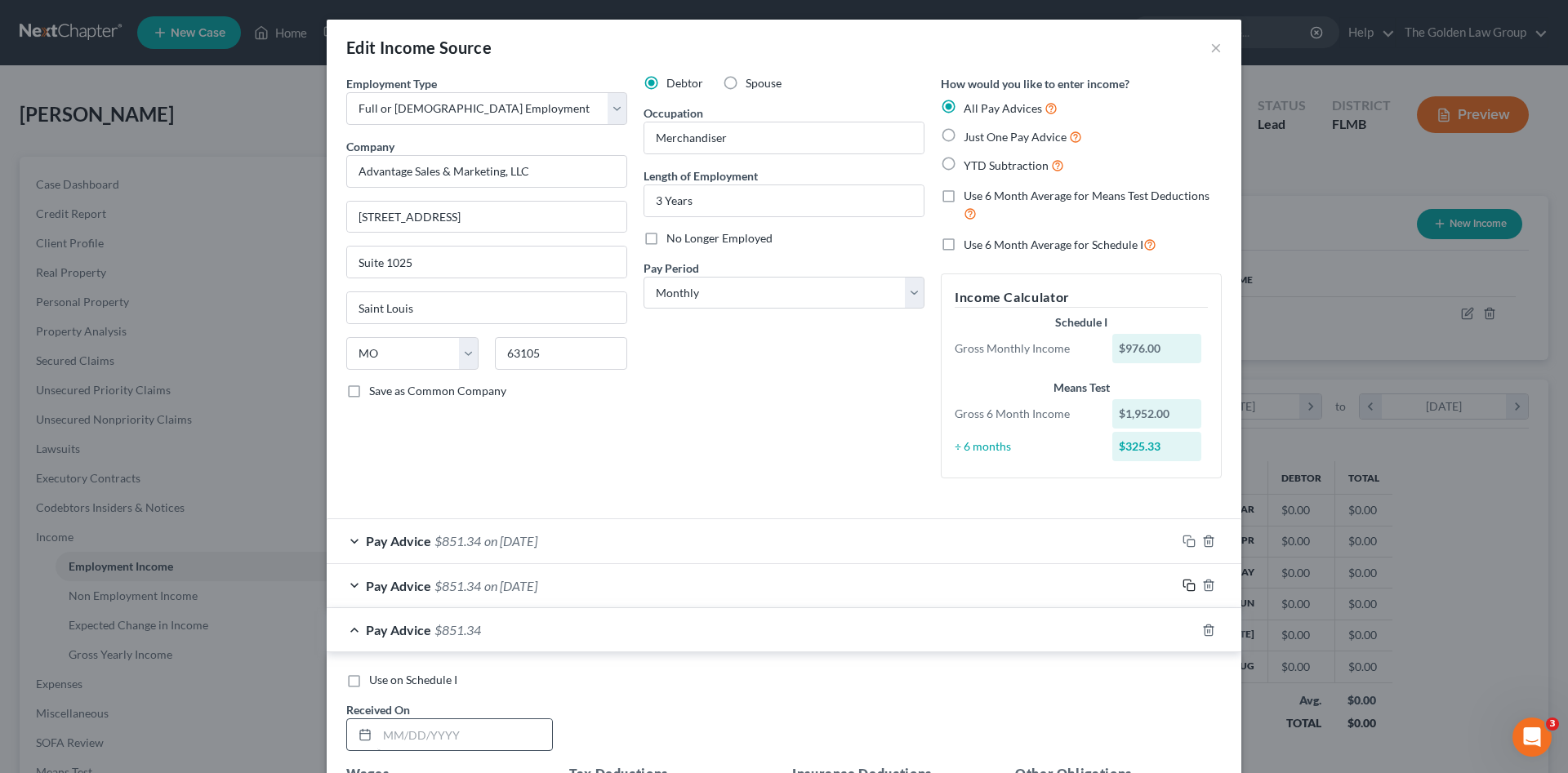
scroll to position [191, 0]
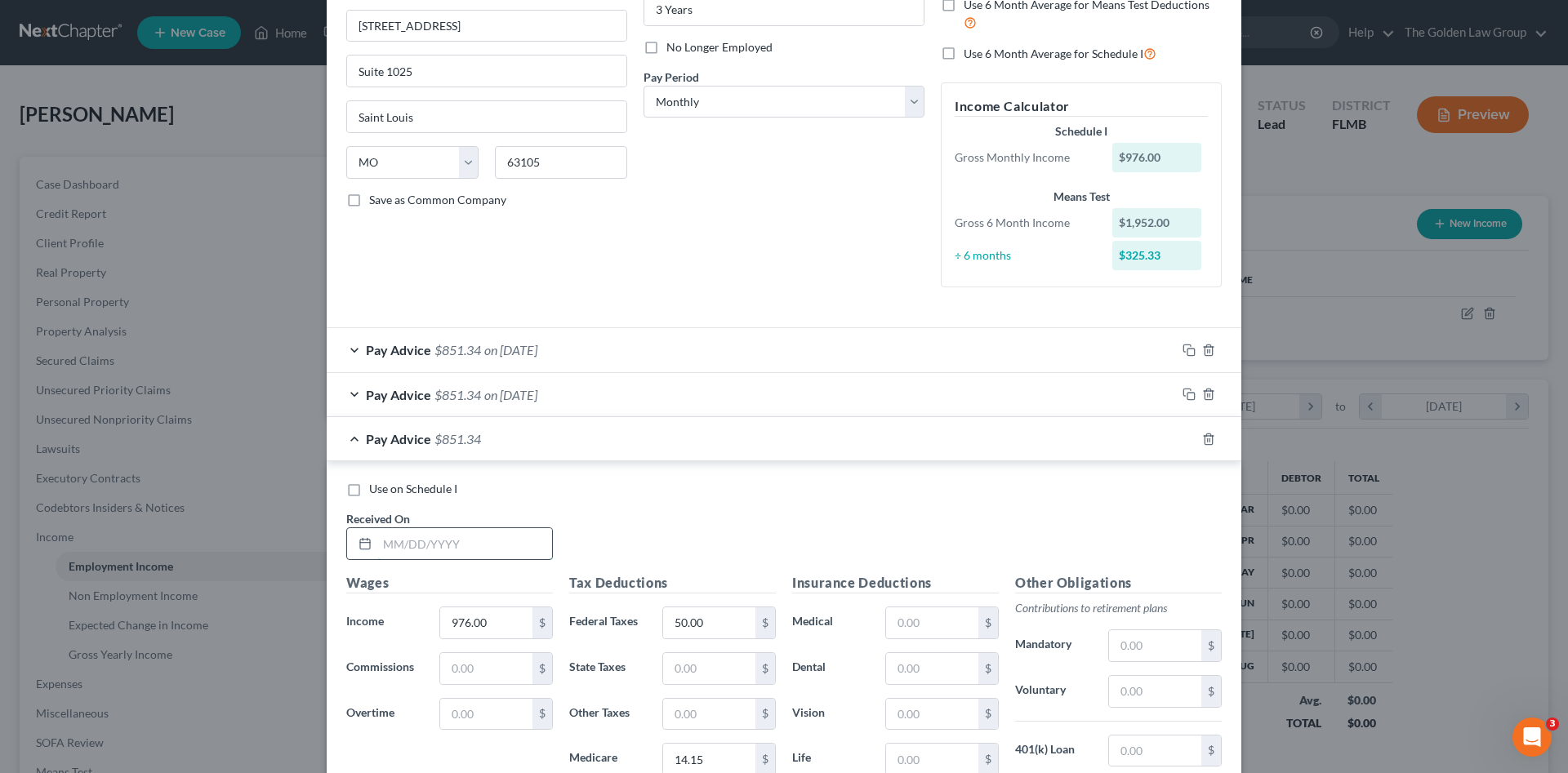
click at [477, 545] on input "text" at bounding box center [465, 543] width 175 height 31
click at [465, 523] on div "Received On *" at bounding box center [449, 535] width 223 height 50
type input "04/06/2025"
type input "366.00"
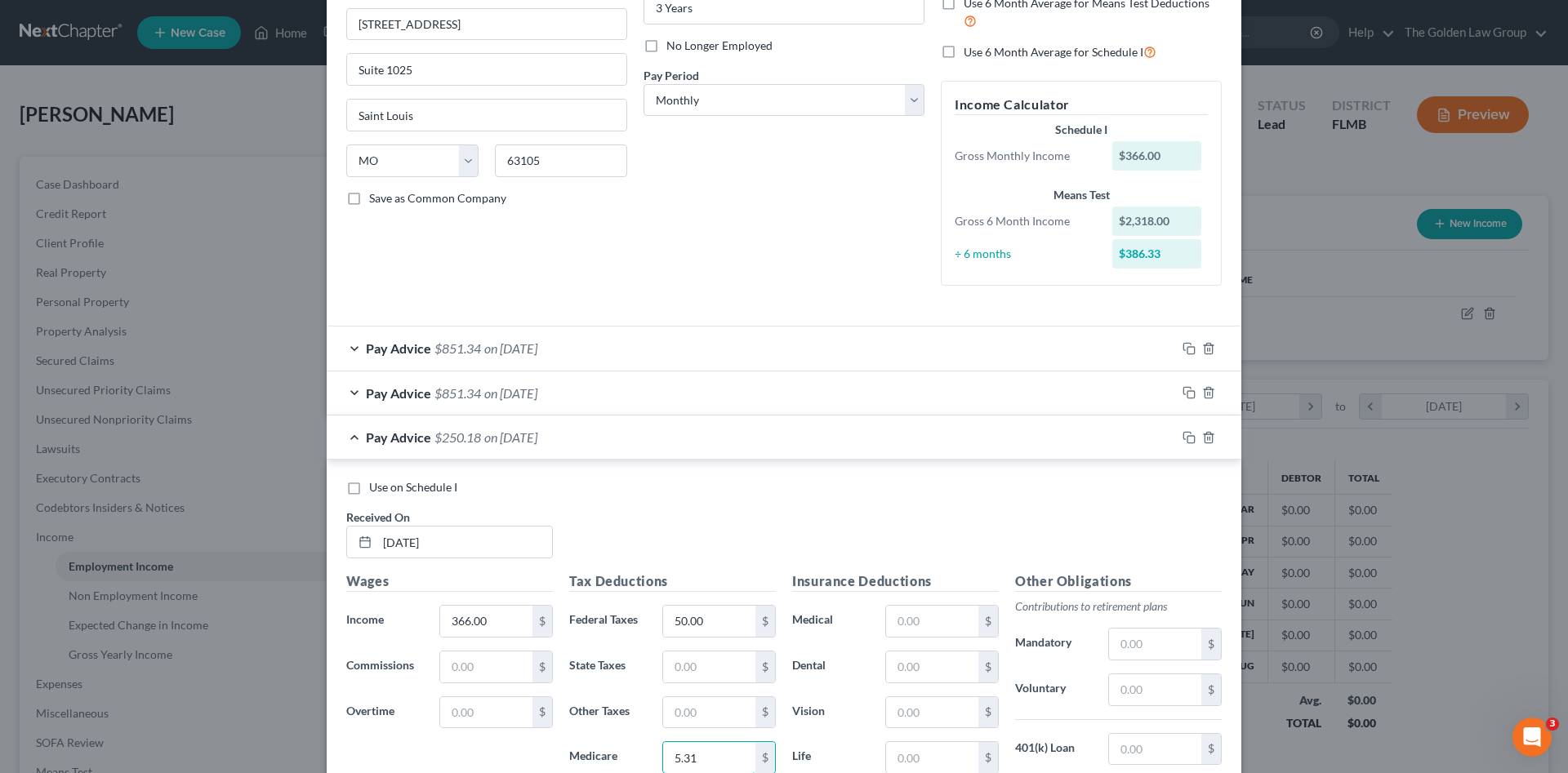
type input "5.31"
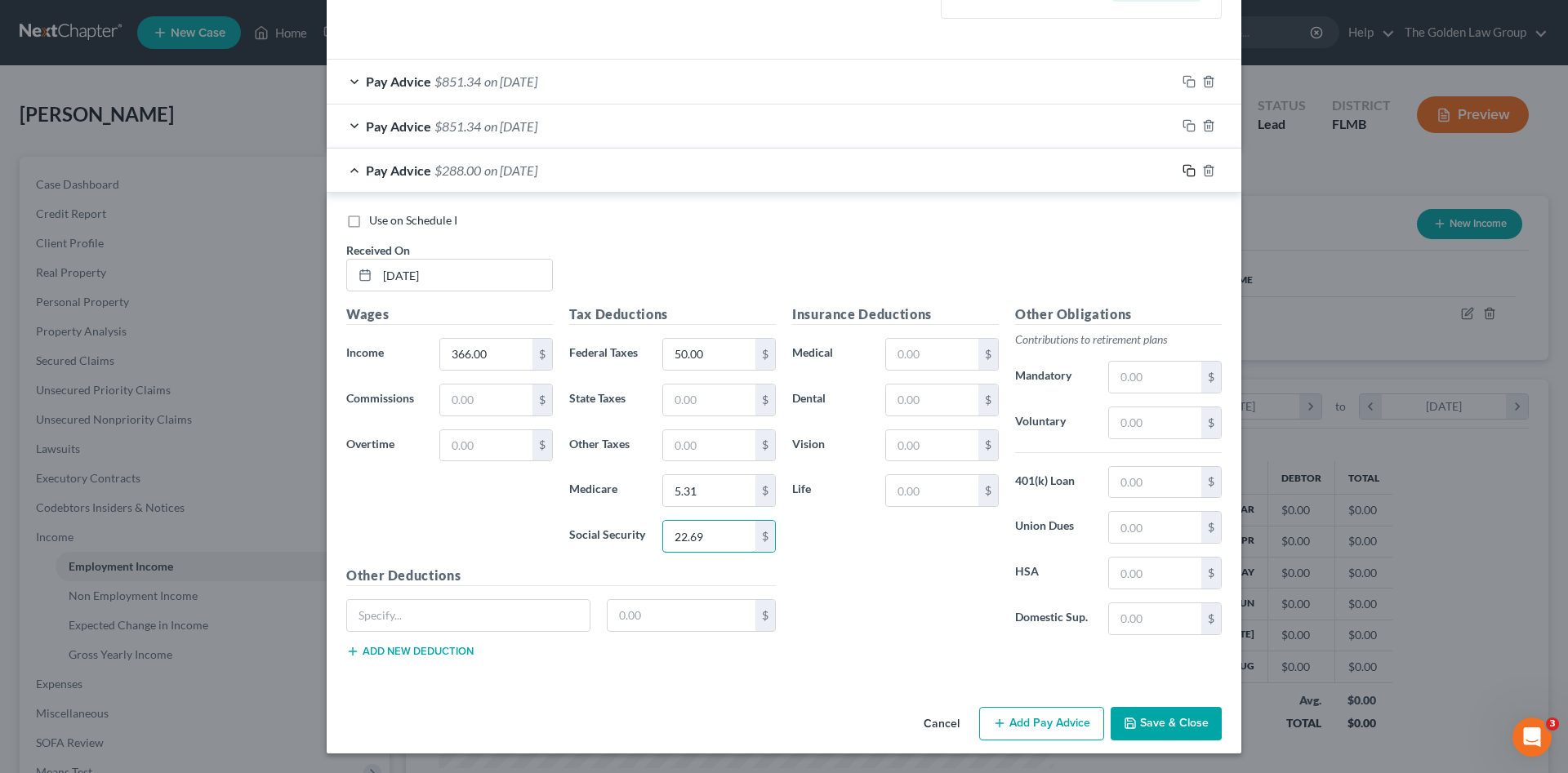
type input "22.69"
click at [1188, 169] on rect "button" at bounding box center [1191, 173] width 8 height 8
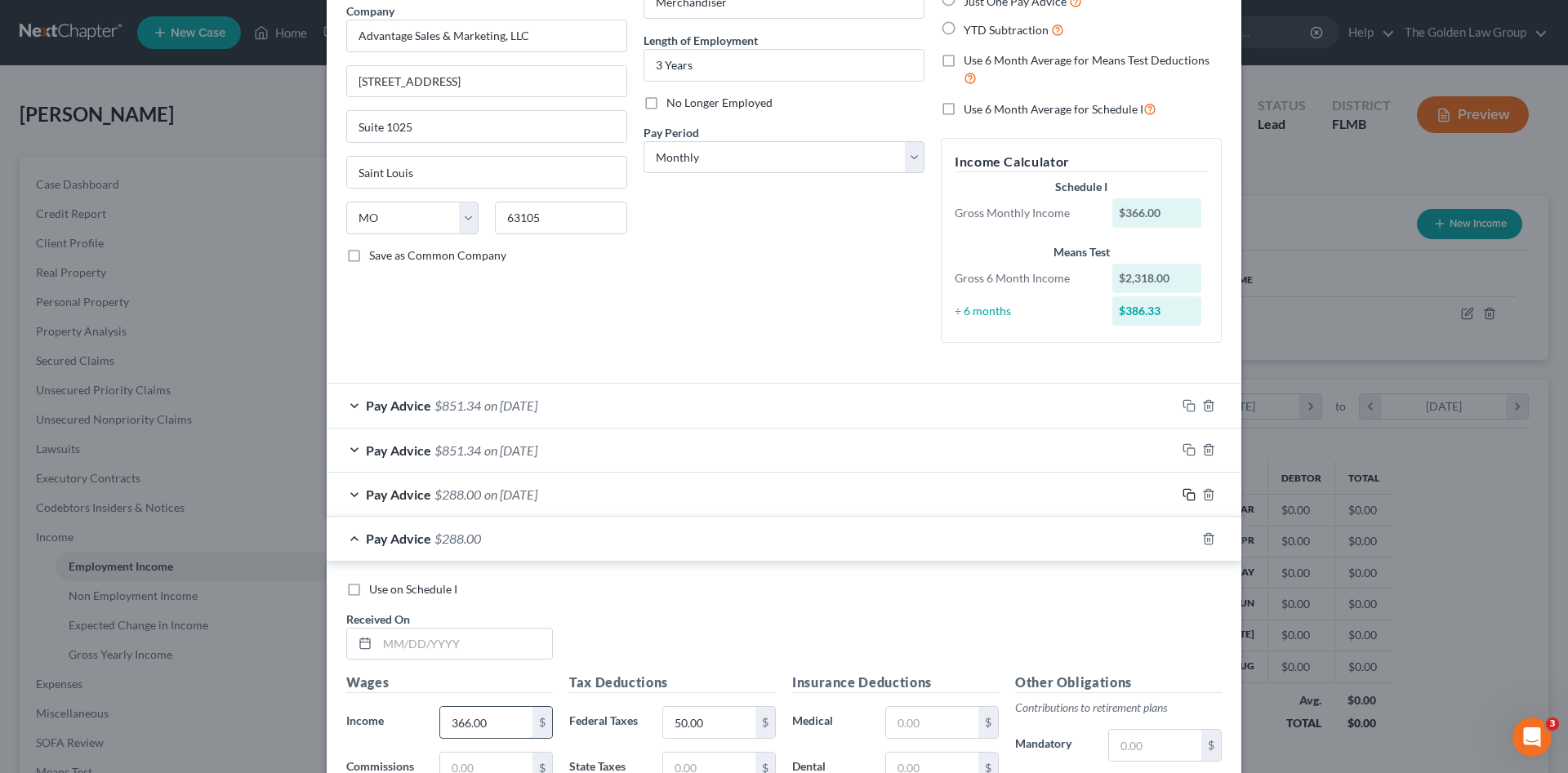
scroll to position [163, 0]
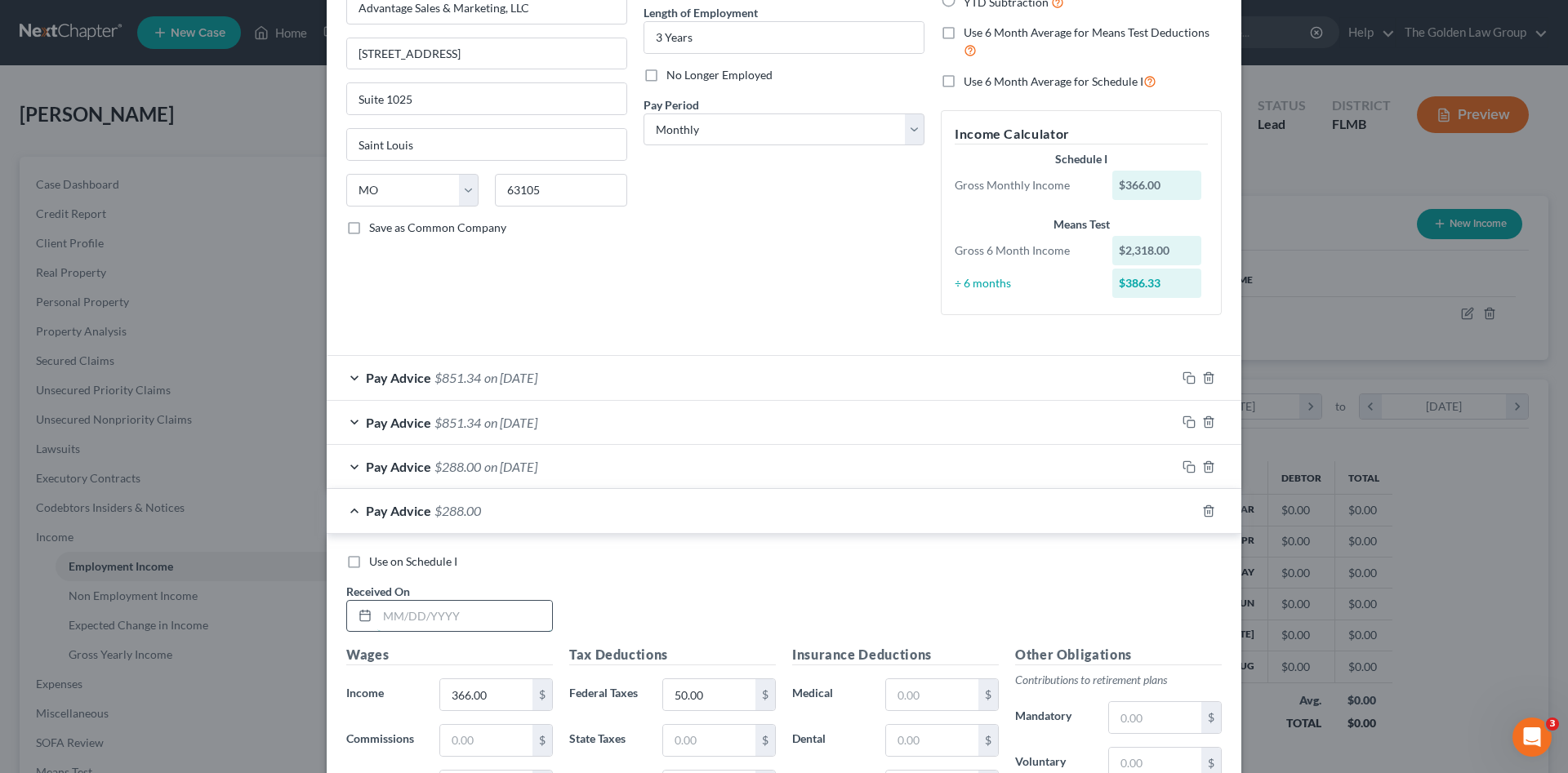
click at [453, 621] on input "text" at bounding box center [465, 616] width 175 height 31
type input "04/20/2025"
type input "854.00"
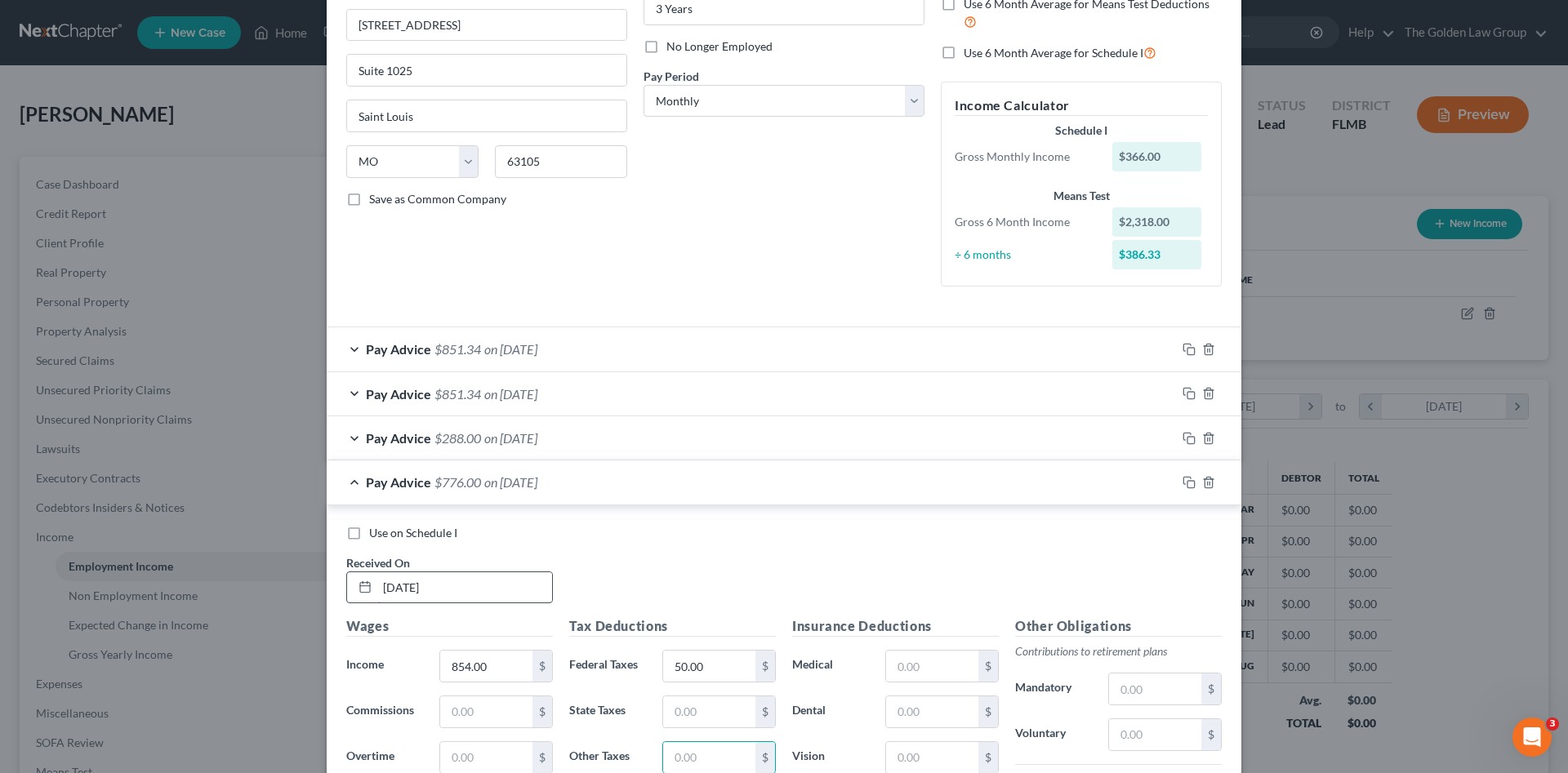
scroll to position [505, 0]
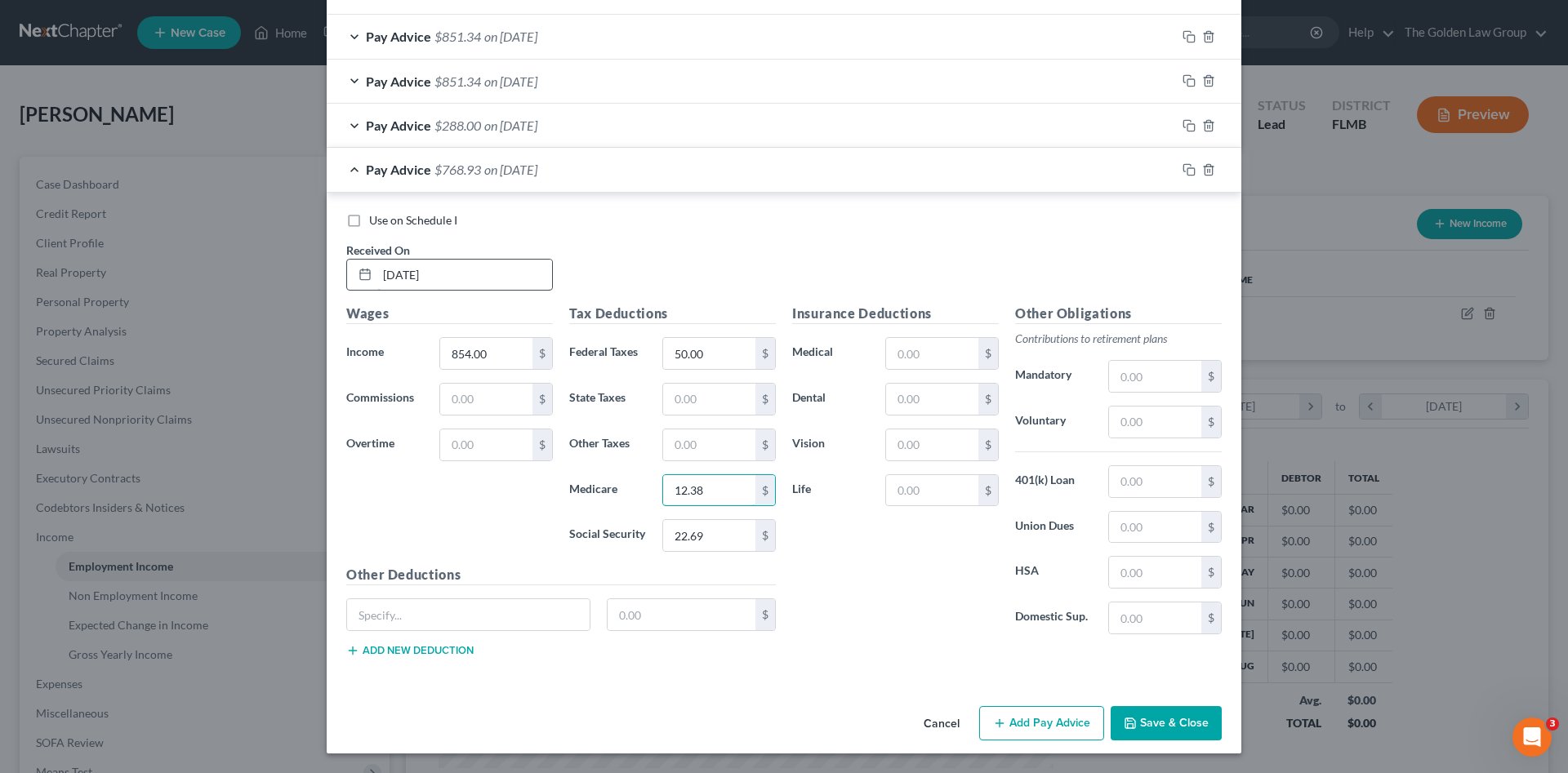
type input "12.38"
type input "52.95"
click at [1187, 169] on icon "button" at bounding box center [1189, 169] width 13 height 13
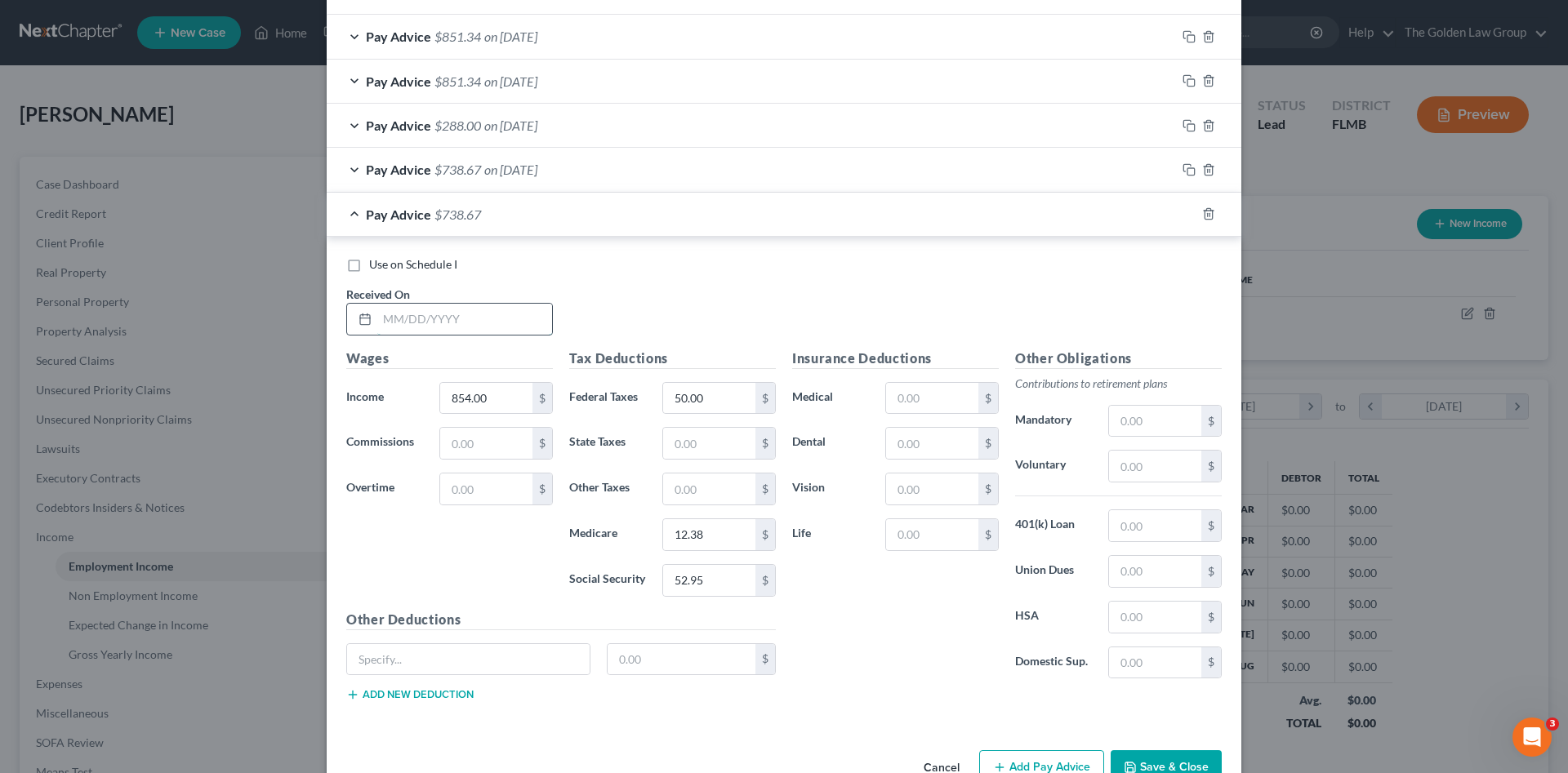
drag, startPoint x: 448, startPoint y: 318, endPoint x: 448, endPoint y: 304, distance: 14.0
click at [448, 306] on input "text" at bounding box center [465, 319] width 175 height 31
type input "05/04/2025"
type input "976.00"
type input "14.15"
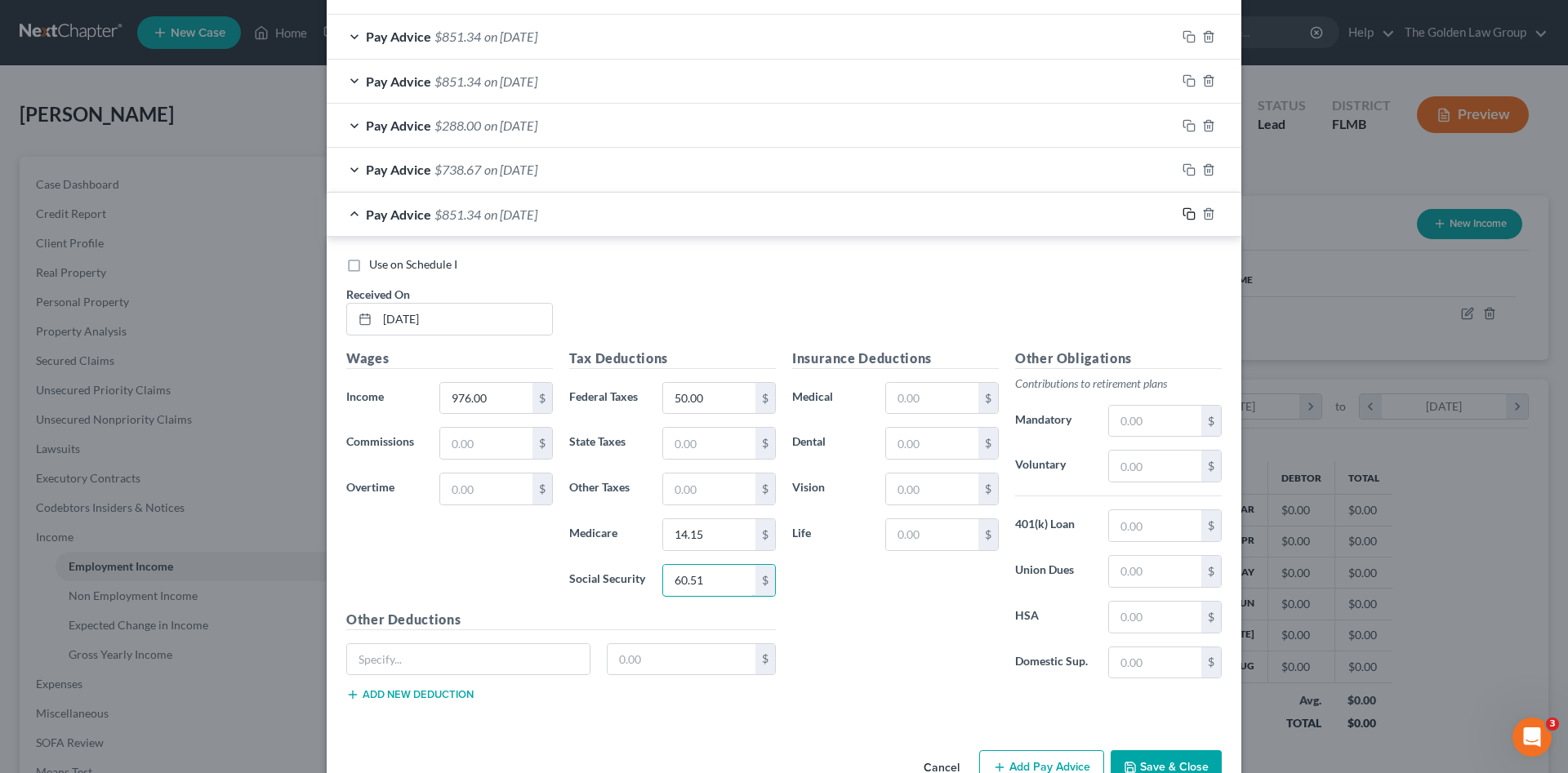
type input "60.51"
click at [1188, 219] on rect "button" at bounding box center [1191, 217] width 8 height 8
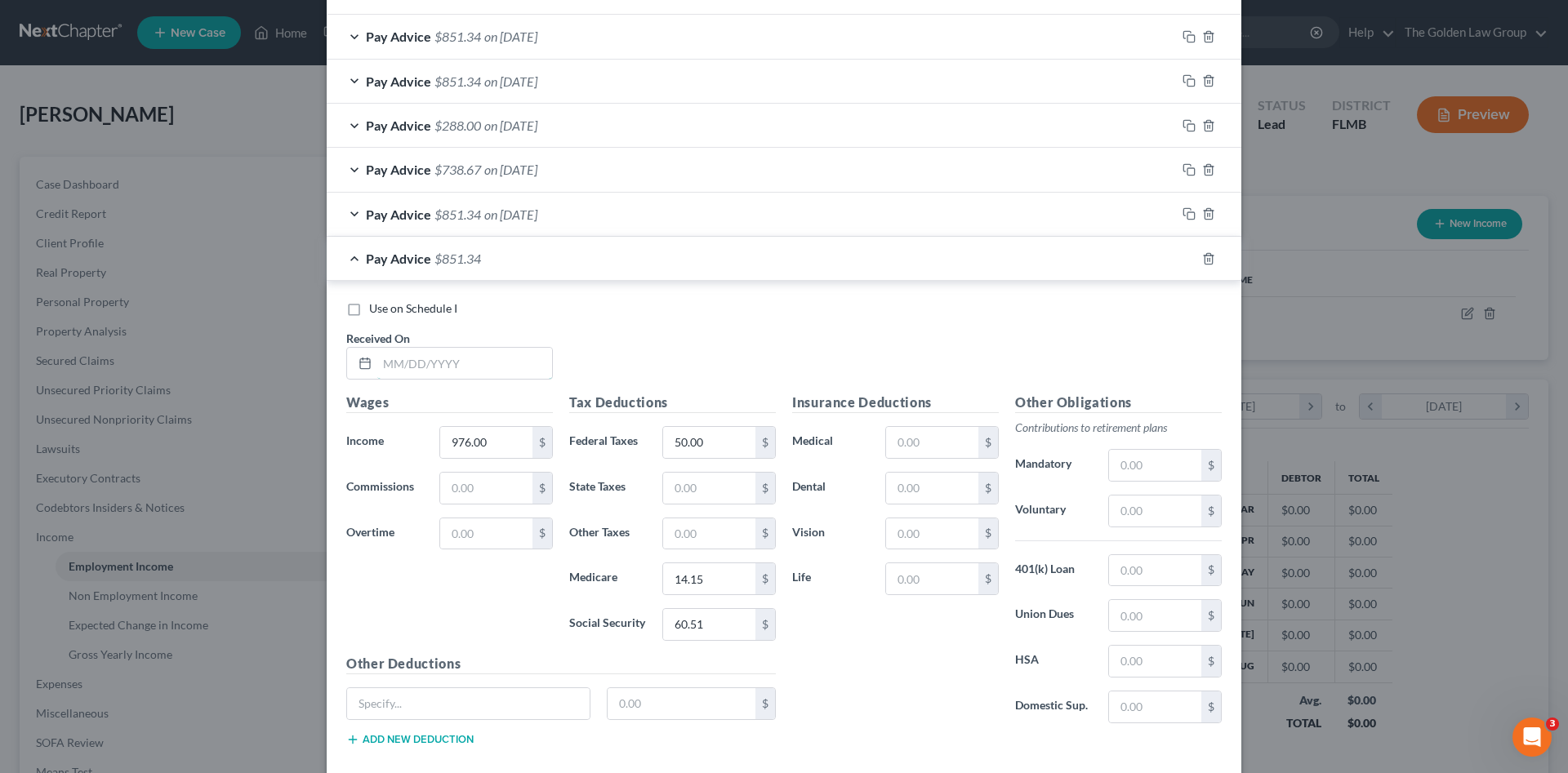
drag, startPoint x: 404, startPoint y: 362, endPoint x: 160, endPoint y: 401, distance: 247.1
click at [404, 362] on input "text" at bounding box center [465, 363] width 175 height 31
click at [407, 361] on input "text" at bounding box center [465, 363] width 175 height 31
type input "05/18/2025"
type input "60.52"
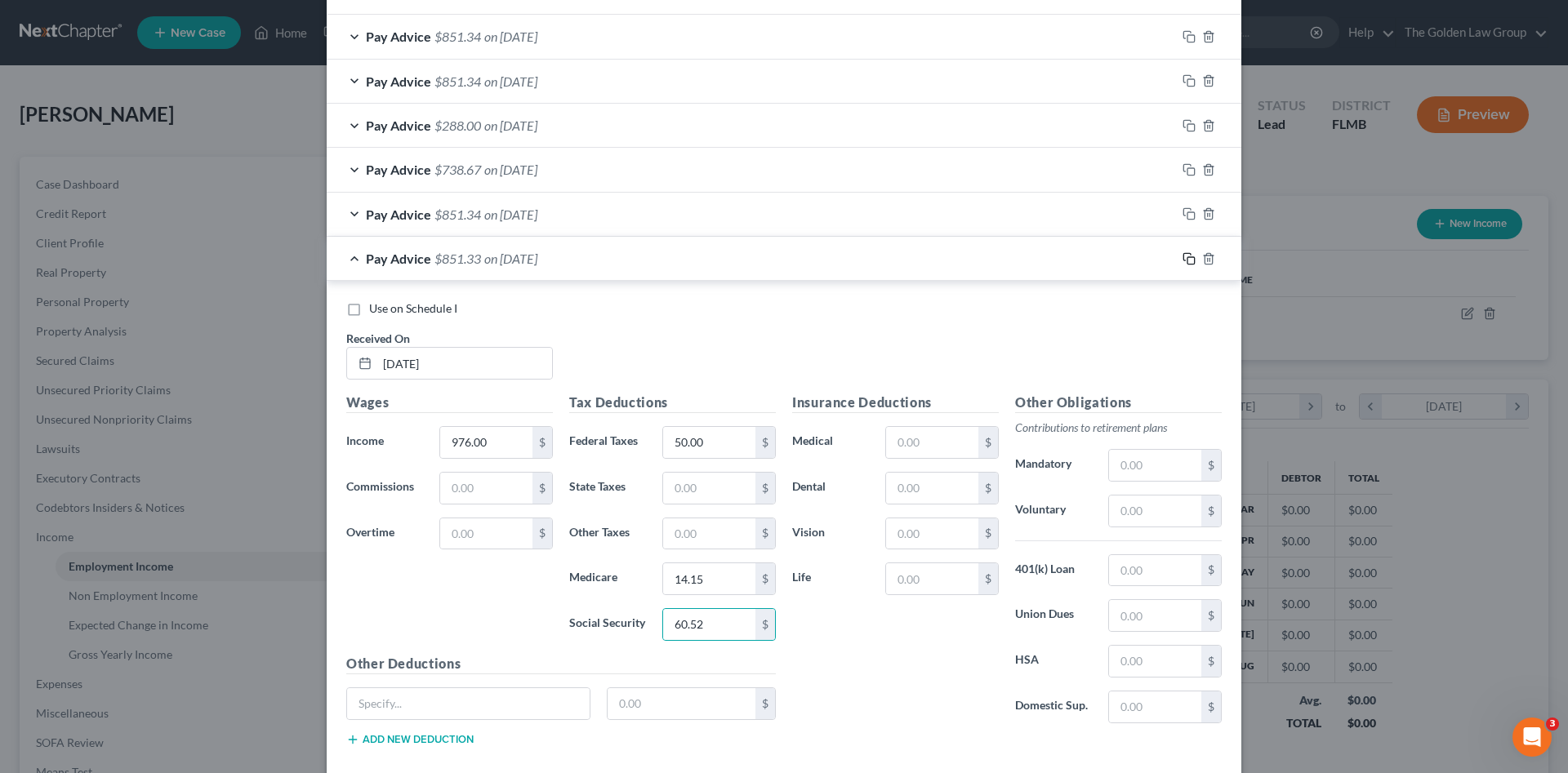
click at [1187, 261] on icon "button" at bounding box center [1189, 259] width 13 height 13
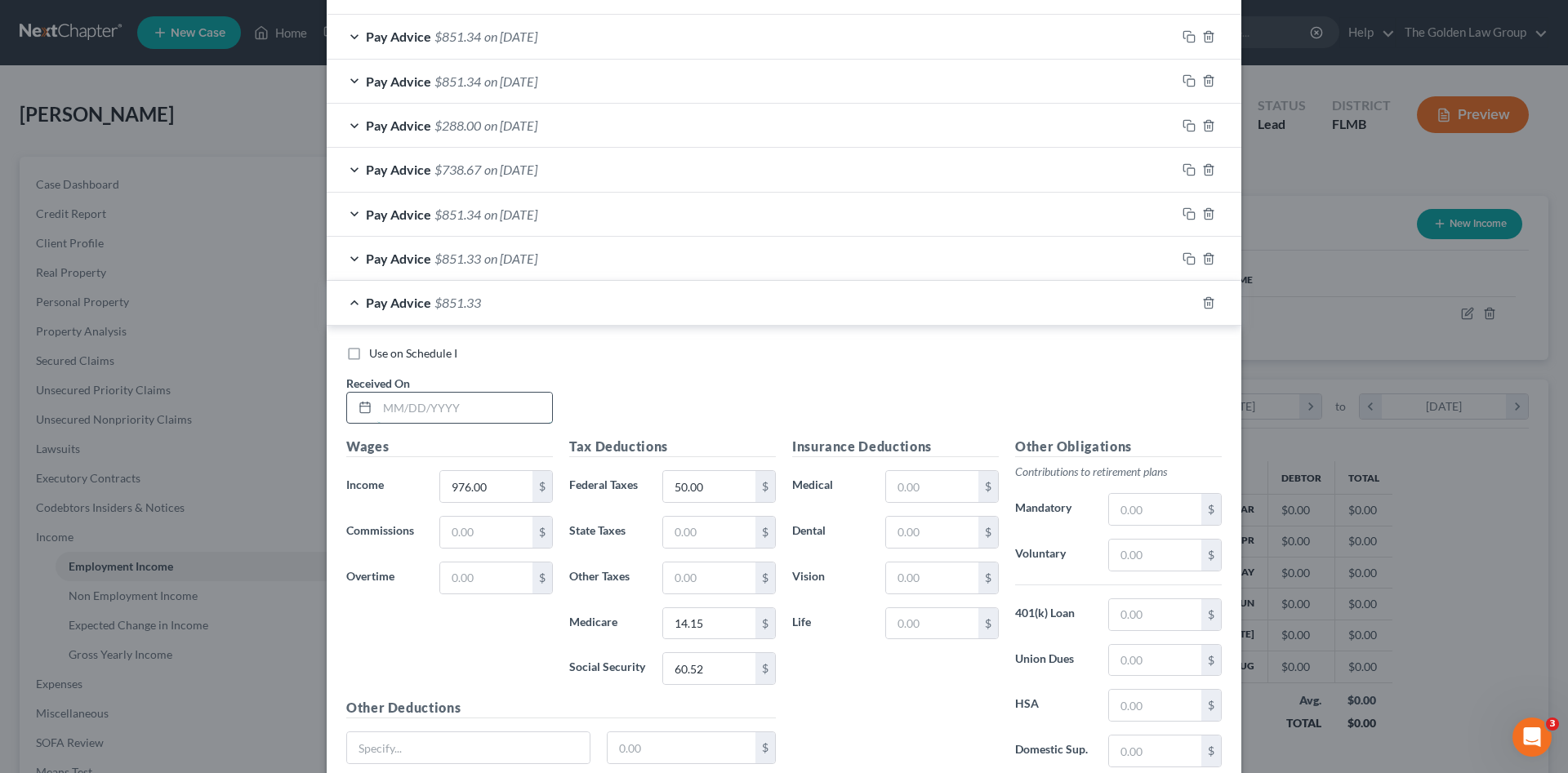
click at [482, 404] on input "text" at bounding box center [465, 408] width 175 height 31
click at [437, 404] on input "text" at bounding box center [465, 408] width 175 height 31
type input "06/01/2025"
type input "14.16"
type input "60.51"
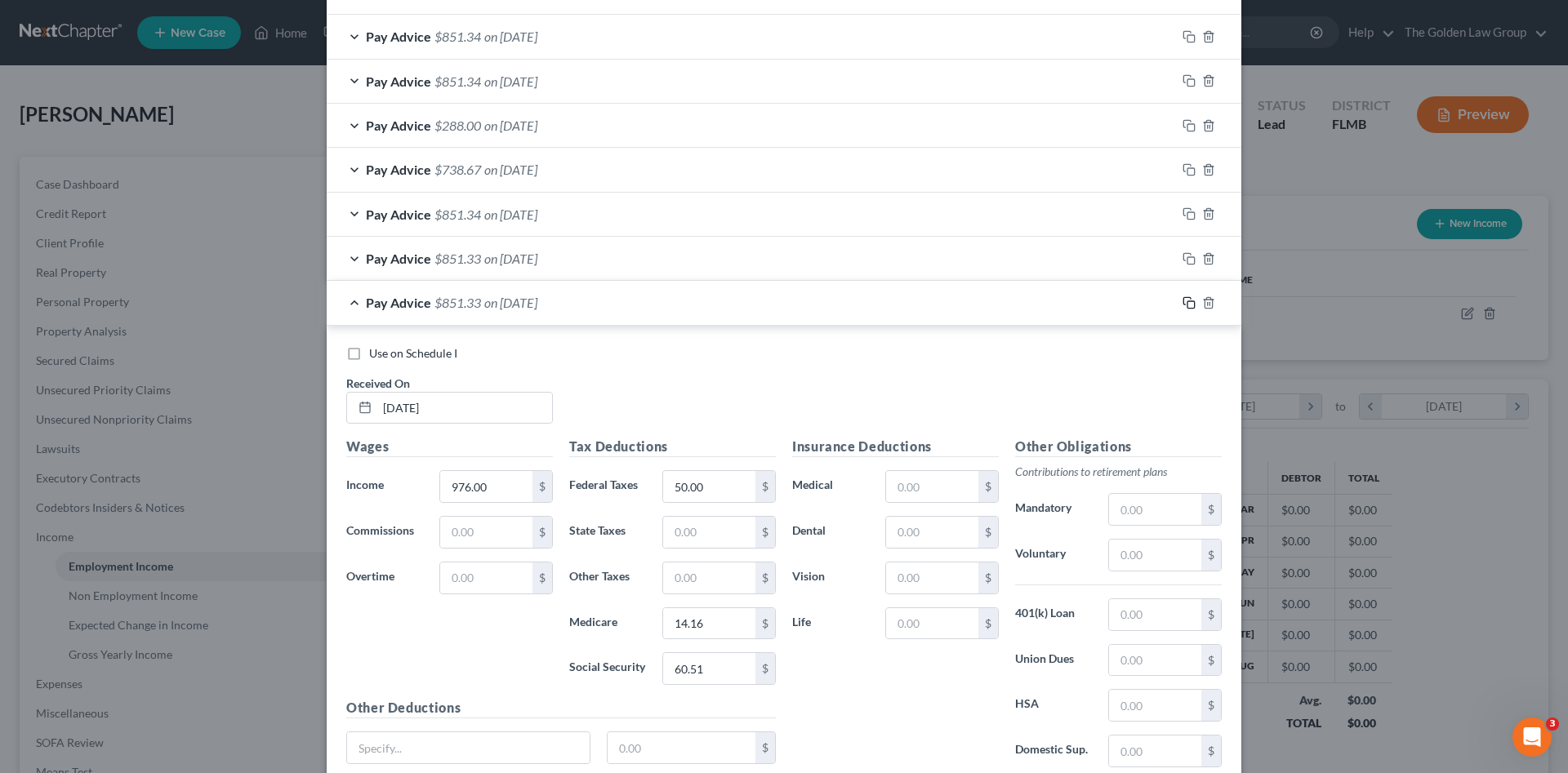
click at [1183, 304] on icon "button" at bounding box center [1189, 303] width 13 height 13
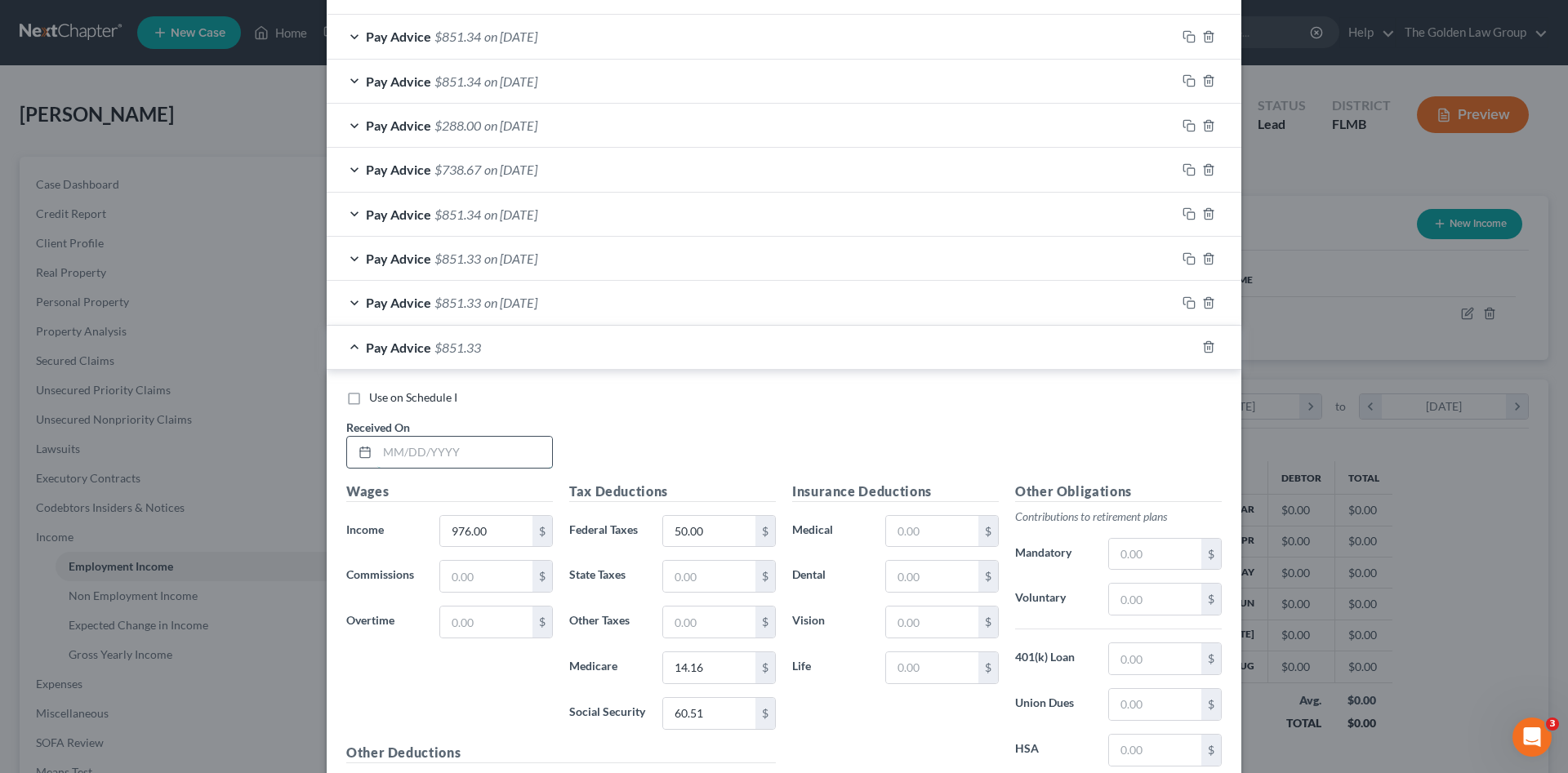
click at [453, 442] on input "text" at bounding box center [465, 452] width 175 height 31
type input "06/20/2025"
click at [525, 305] on span "on 06/01/2025" at bounding box center [510, 302] width 53 height 15
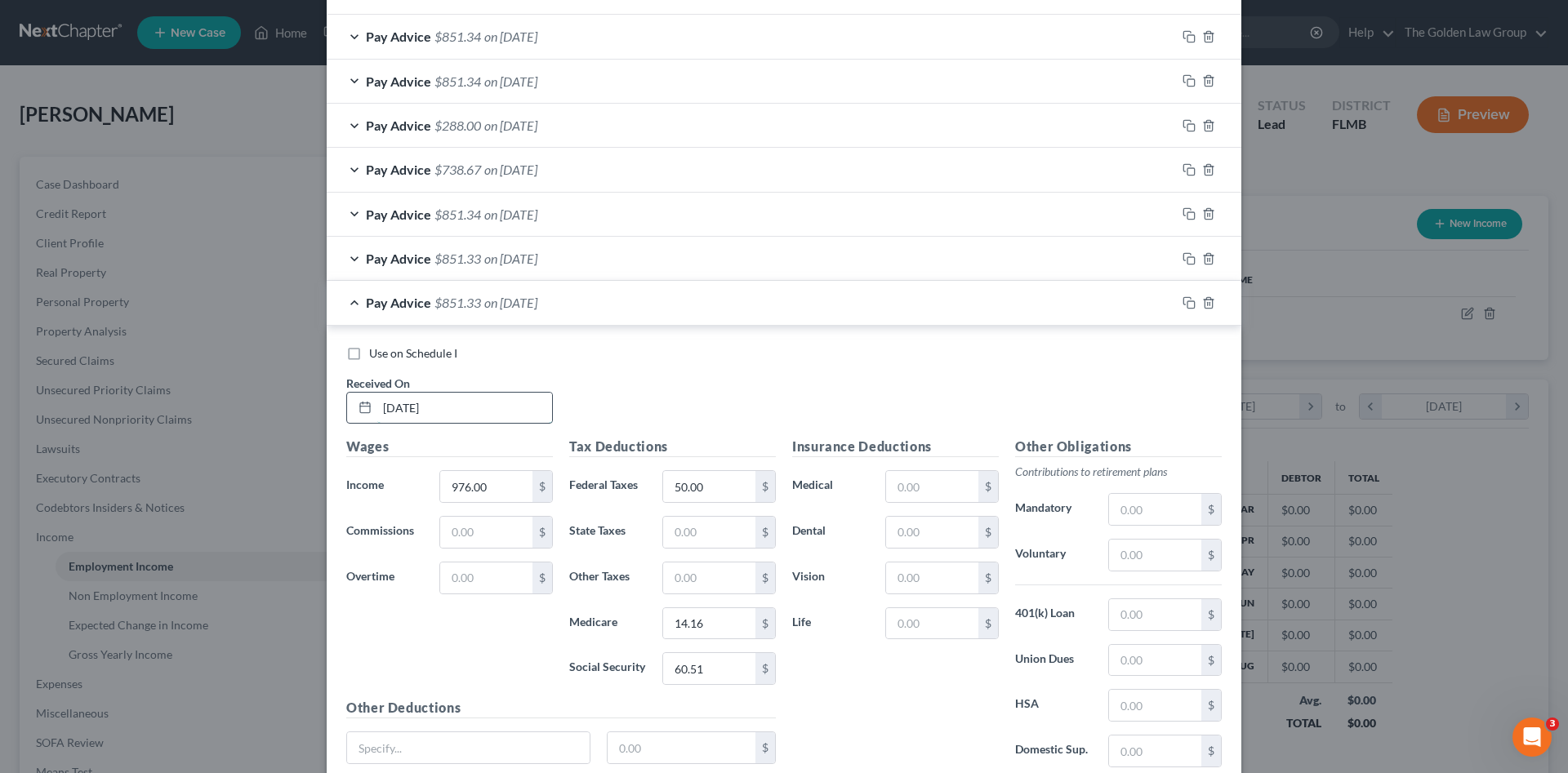
click at [458, 409] on input "06/01/2025" at bounding box center [465, 408] width 175 height 31
drag, startPoint x: 459, startPoint y: 410, endPoint x: 366, endPoint y: 412, distance: 93.0
click at [366, 412] on div "06/01/2025" at bounding box center [449, 408] width 206 height 33
type input "06/06/2025"
click at [602, 264] on div "Pay Advice $851.33 on 05/18/2025" at bounding box center [752, 259] width 849 height 43
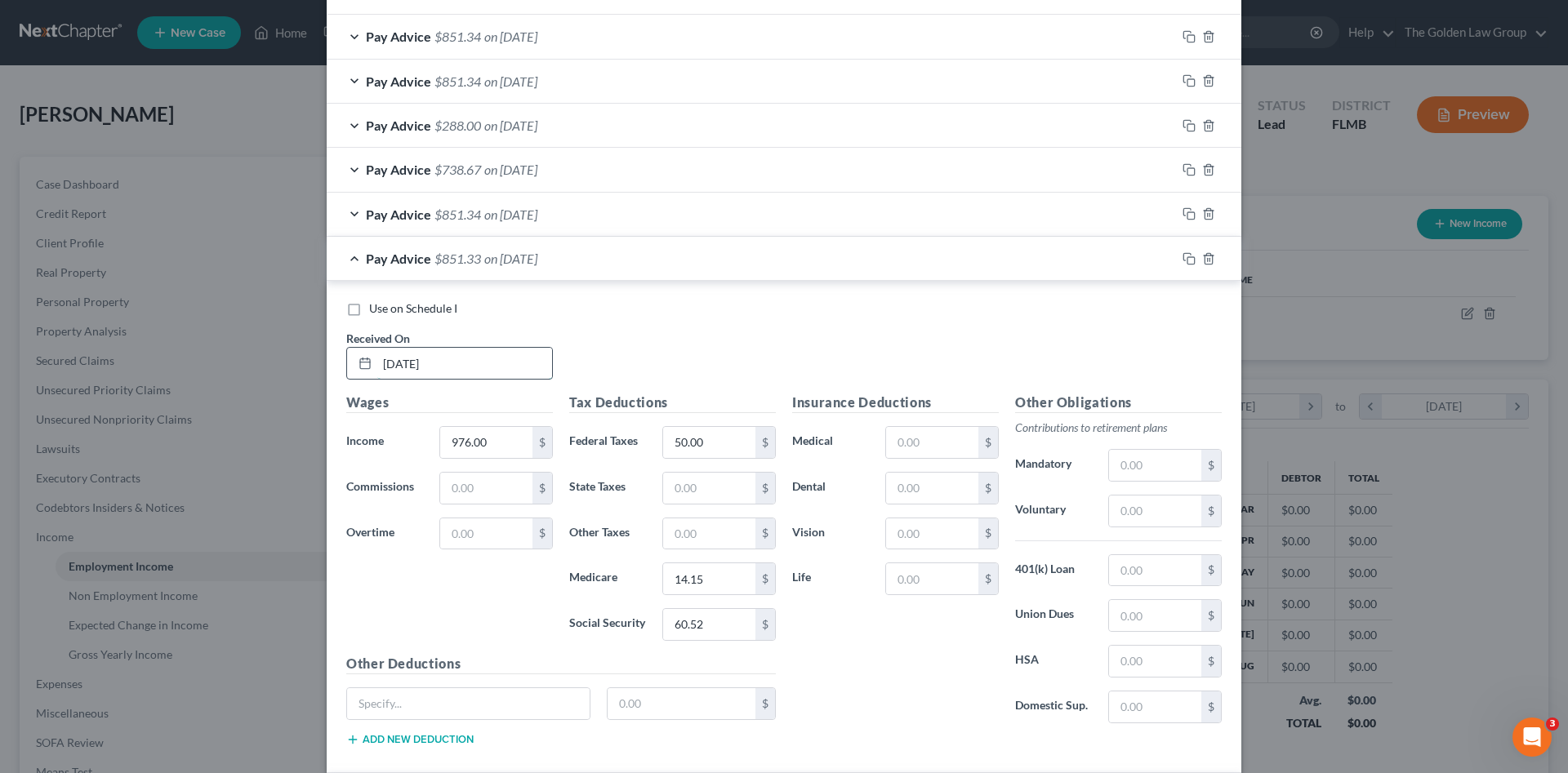
click at [436, 367] on input "05/18/2025" at bounding box center [465, 363] width 175 height 31
drag, startPoint x: 436, startPoint y: 366, endPoint x: 371, endPoint y: 381, distance: 66.7
click at [371, 381] on div "Use on Schedule I Received On * 05/18/2025" at bounding box center [784, 346] width 892 height 92
type input "05/23/2025"
click at [538, 221] on span "on 05/04/2025" at bounding box center [510, 214] width 53 height 15
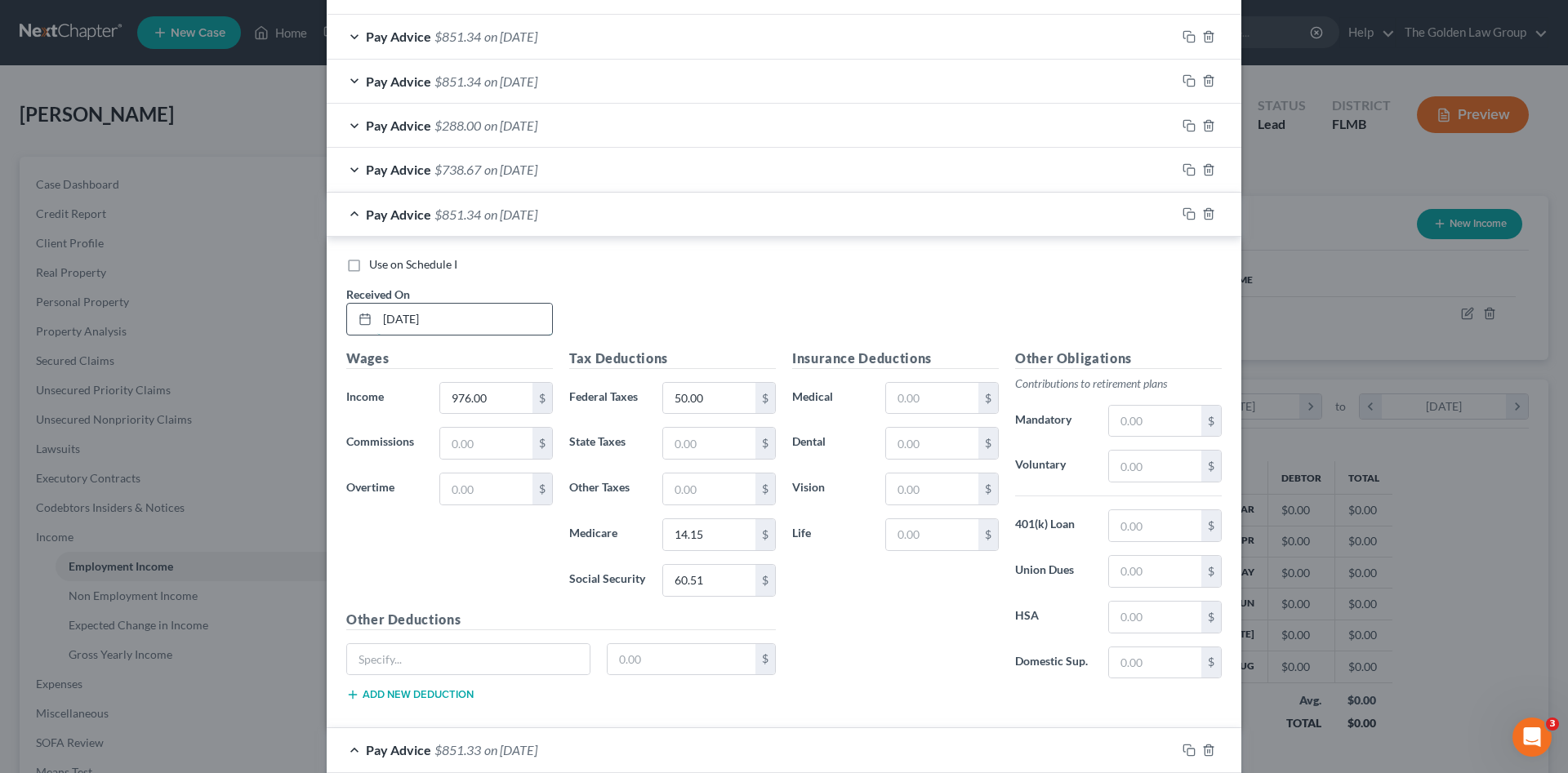
click at [450, 324] on input "05/04/2025" at bounding box center [465, 319] width 175 height 31
type input "0"
type input "05/09/2025"
click at [497, 174] on span "on 04/20/2025" at bounding box center [510, 169] width 53 height 15
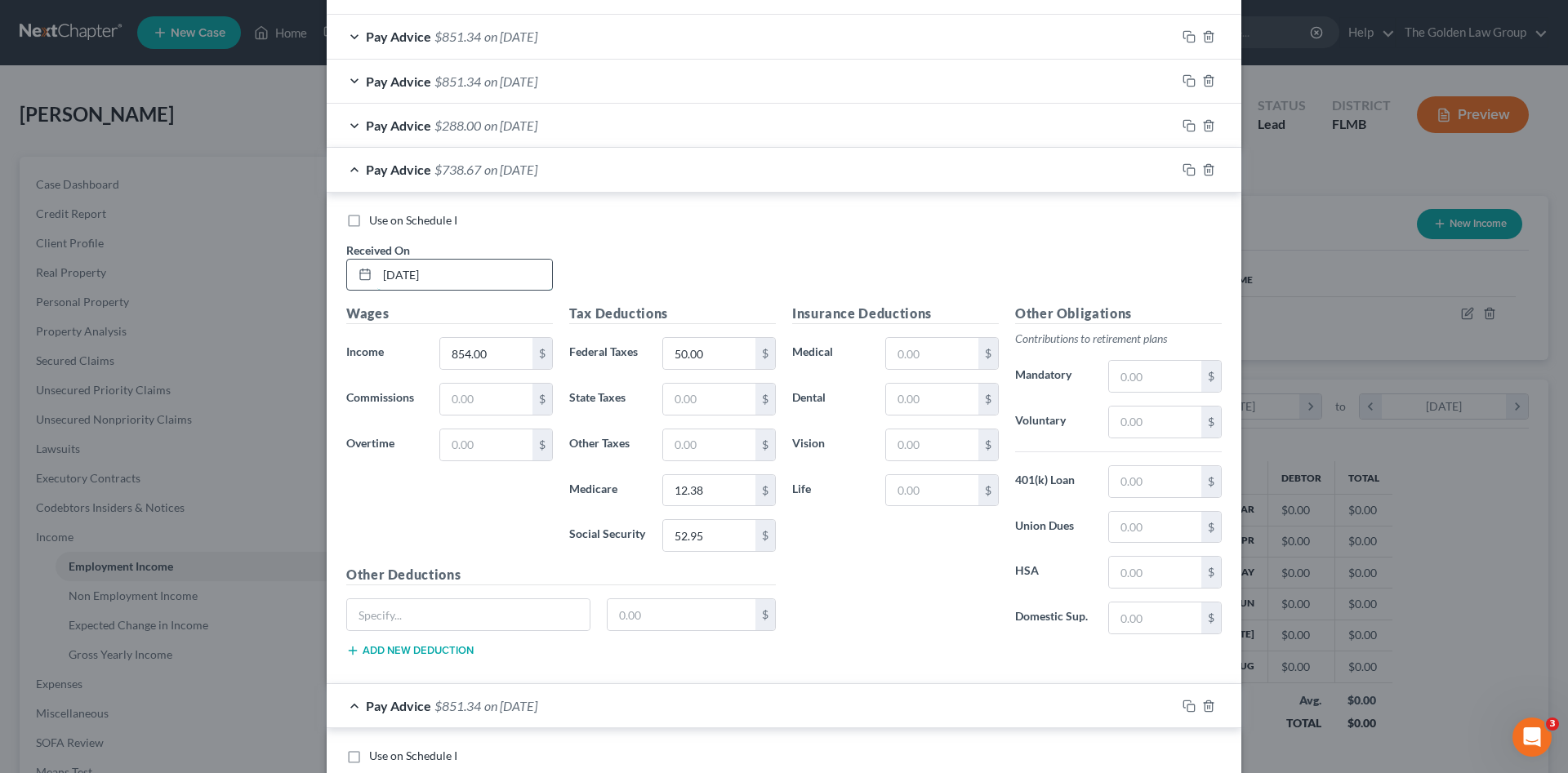
click at [445, 280] on input "04/20/2025" at bounding box center [465, 275] width 175 height 31
type input "0"
type input "04/25/2025"
click at [578, 125] on div "Pay Advice $288.00 on 04/06/2025" at bounding box center [752, 125] width 849 height 43
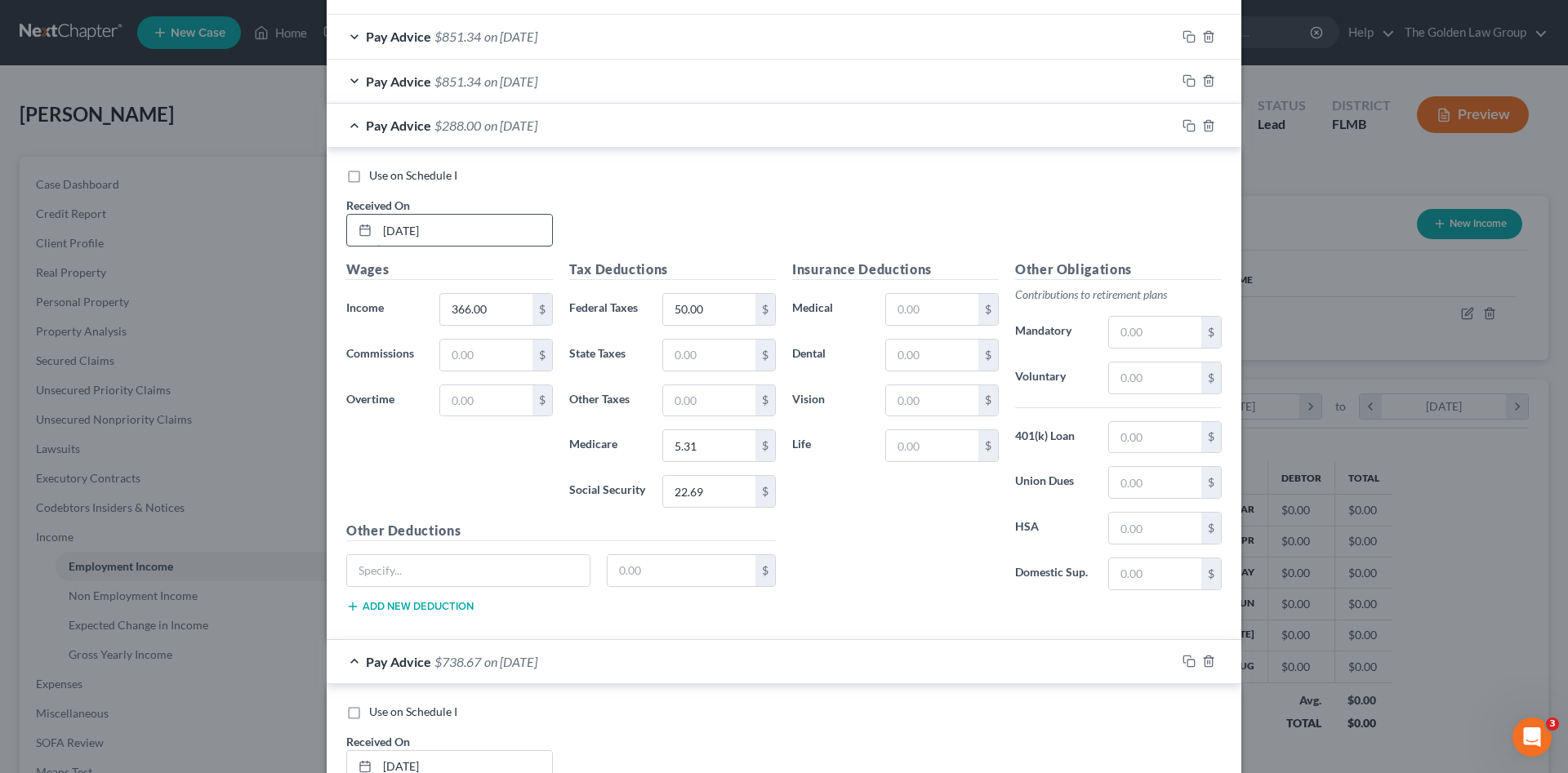
click at [484, 237] on input "04/06/2025" at bounding box center [465, 230] width 175 height 31
drag, startPoint x: 484, startPoint y: 237, endPoint x: 613, endPoint y: 249, distance: 129.6
click at [359, 232] on div "04/06/2025" at bounding box center [449, 230] width 206 height 33
type input "04/11/2025"
click at [629, 133] on div "Pay Advice $288.00 on 04/11/2025" at bounding box center [752, 125] width 849 height 43
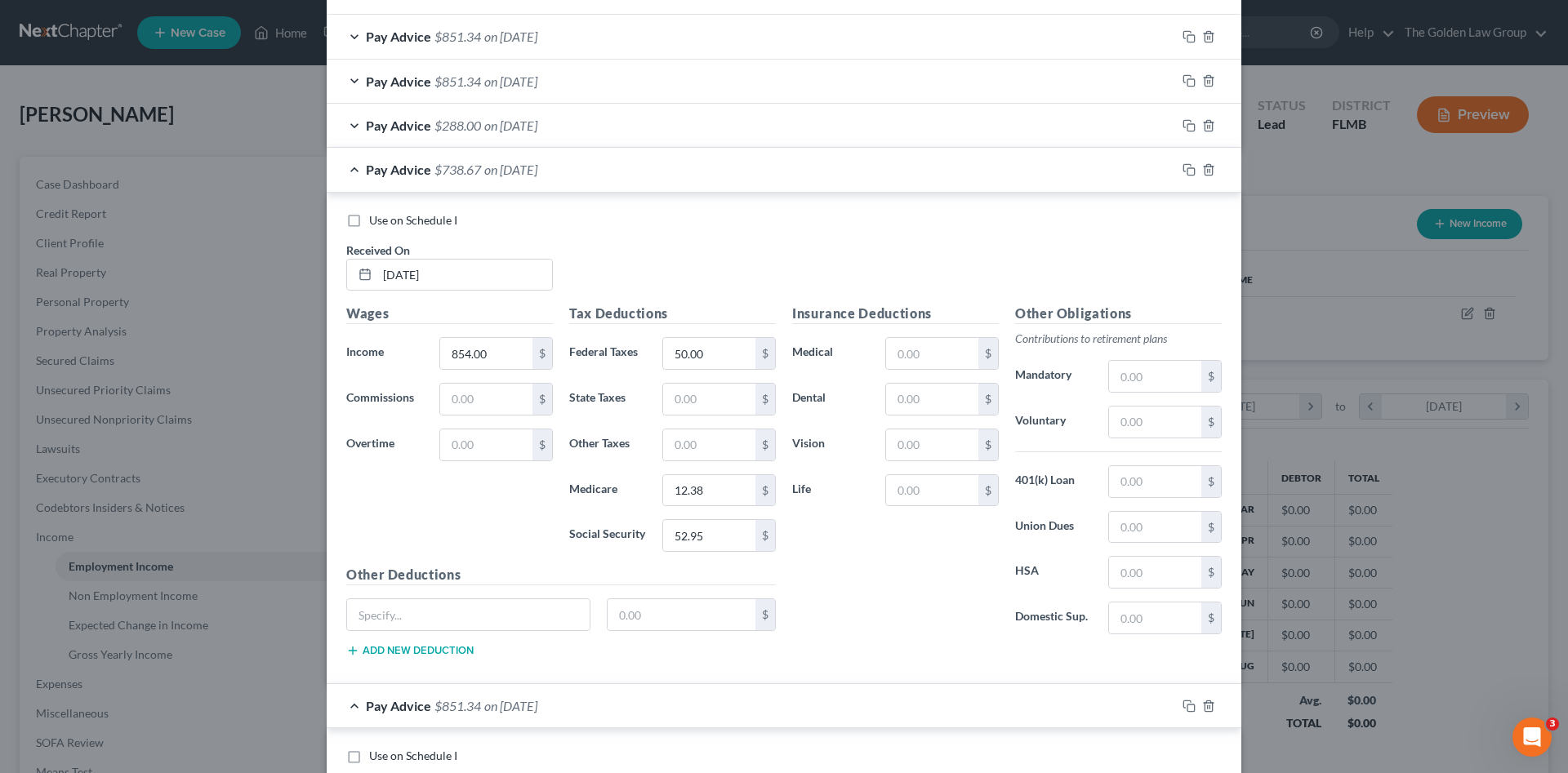
click at [640, 171] on div "Pay Advice $738.67 on 04/25/2025" at bounding box center [752, 169] width 849 height 43
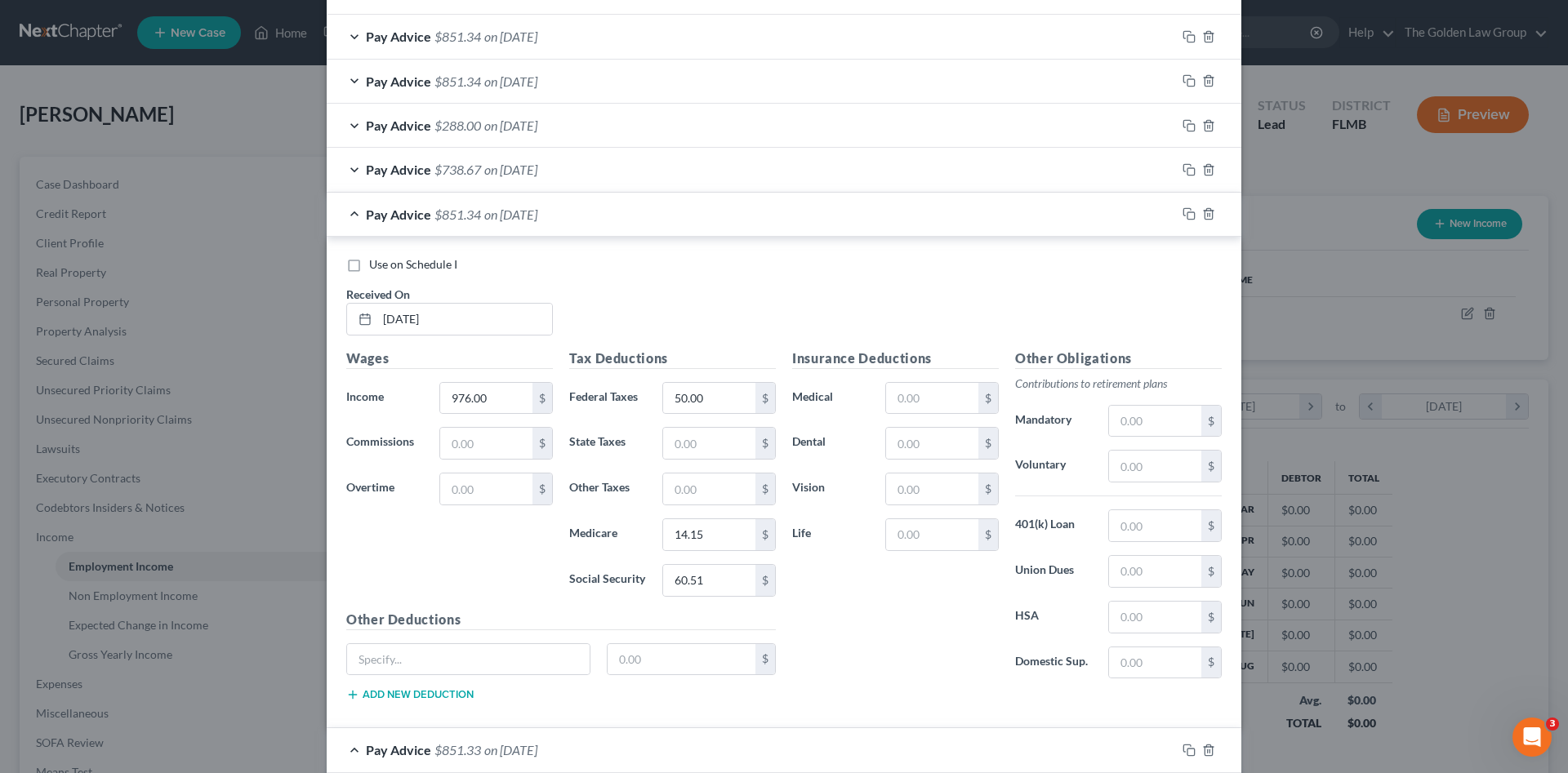
click at [645, 214] on div "Pay Advice $851.34 on 05/09/2025" at bounding box center [752, 215] width 849 height 43
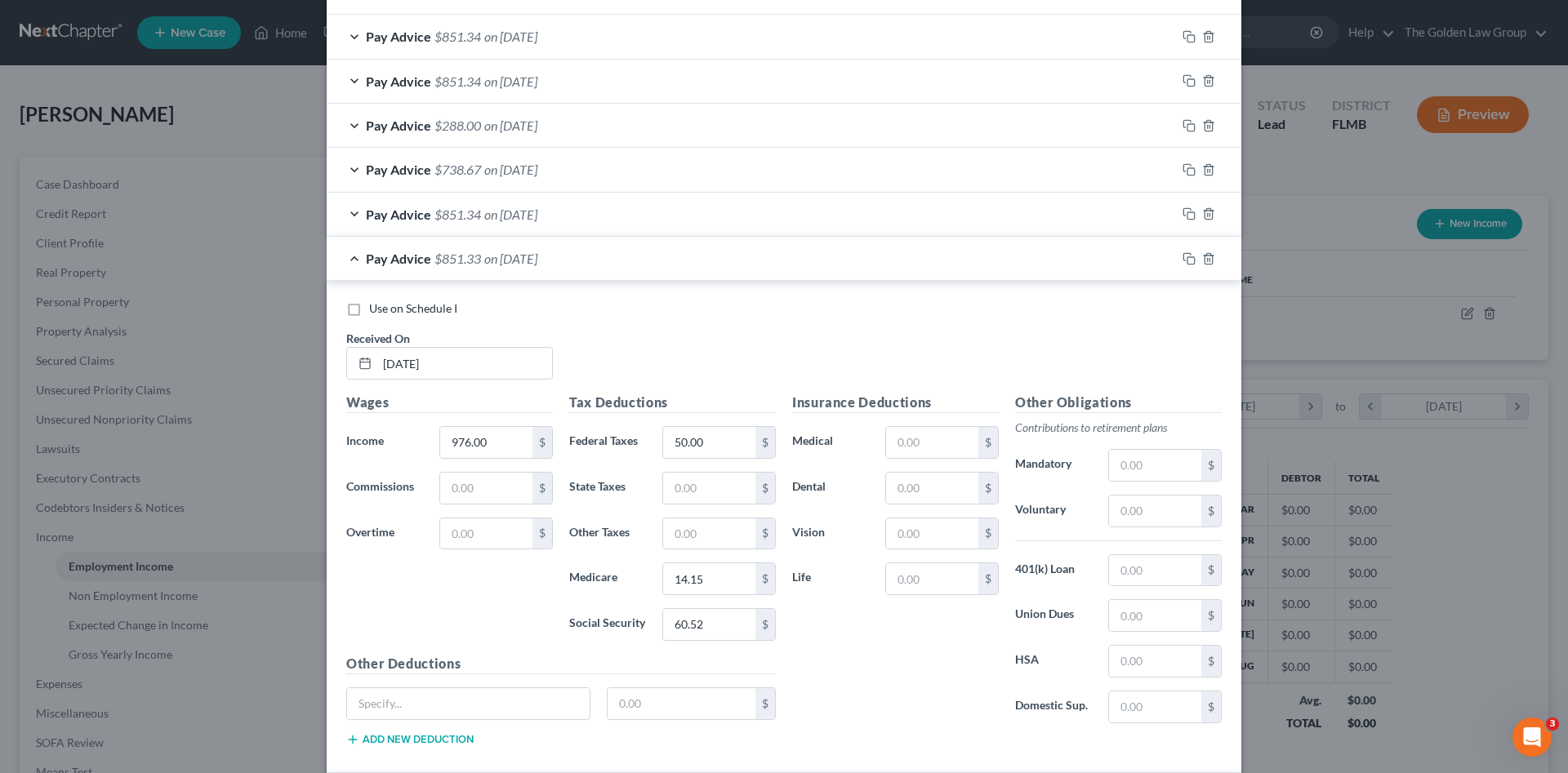
click at [651, 273] on div "Pay Advice $851.33 on 05/23/2025" at bounding box center [752, 259] width 849 height 43
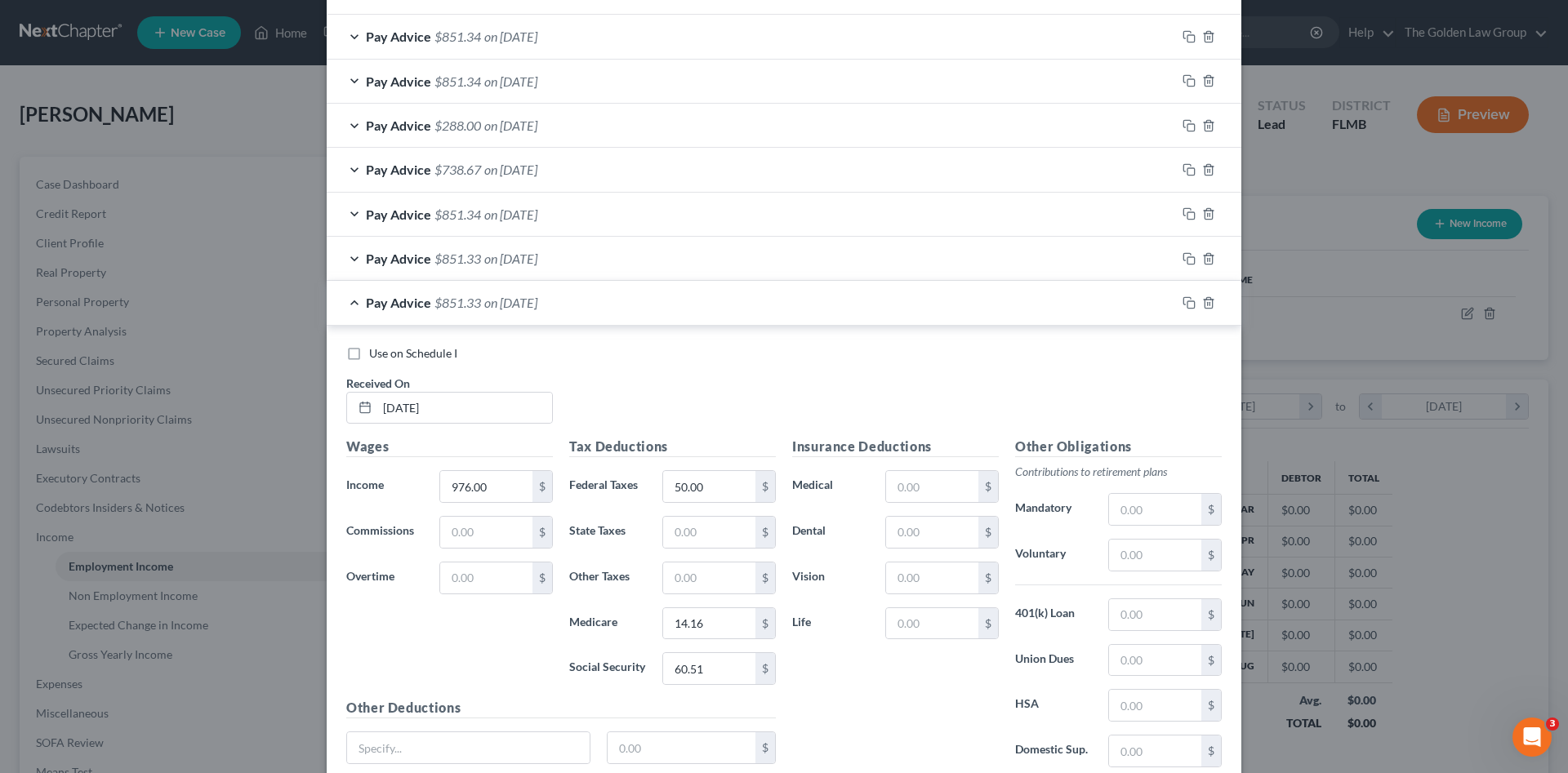
drag, startPoint x: 654, startPoint y: 298, endPoint x: 654, endPoint y: 324, distance: 26.0
click at [654, 299] on div "Pay Advice $851.33 on 06/06/2025" at bounding box center [752, 302] width 849 height 43
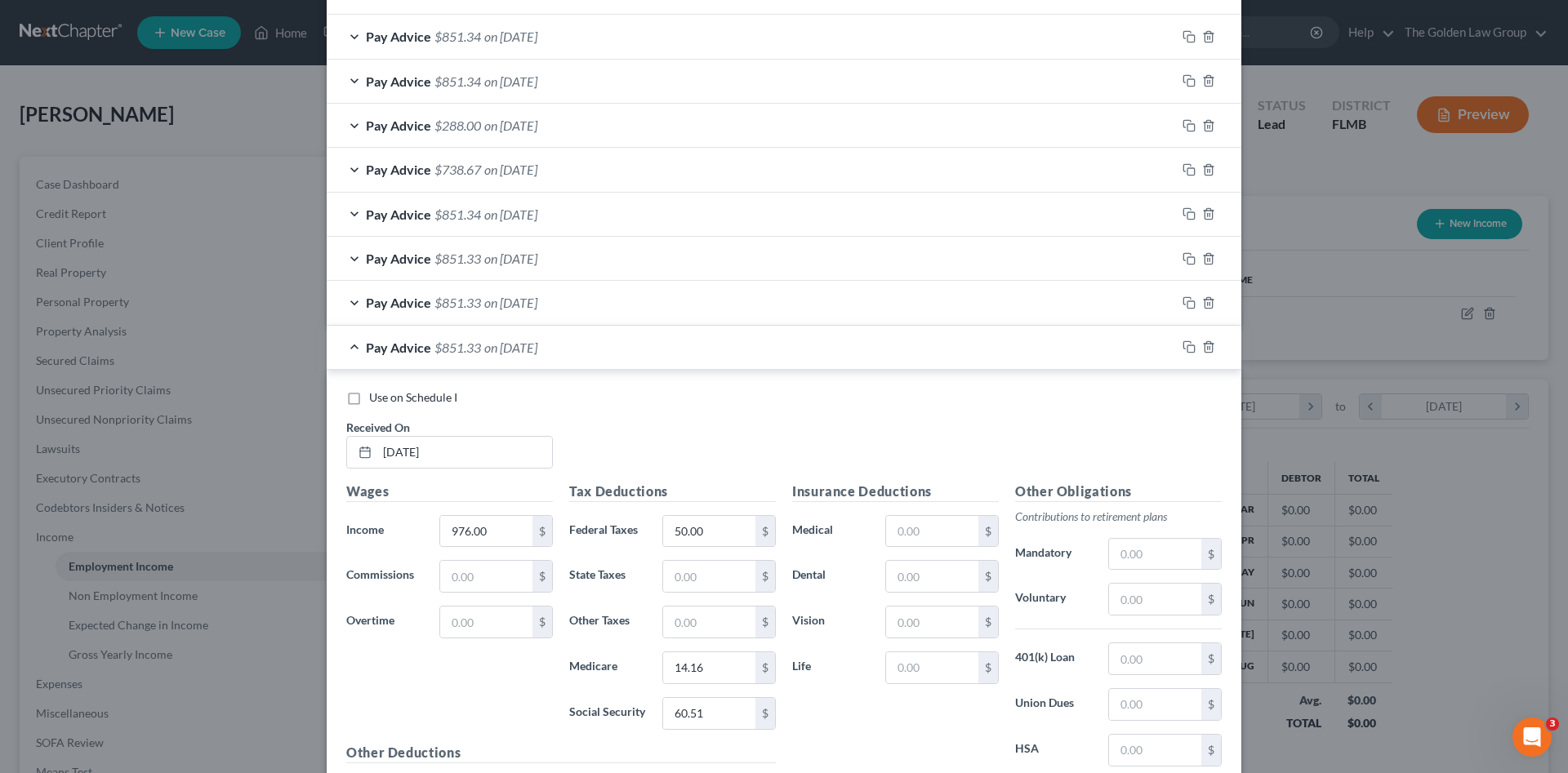
drag, startPoint x: 652, startPoint y: 335, endPoint x: 644, endPoint y: 361, distance: 27.2
click at [652, 336] on div "Pay Advice $851.33 on 06/20/2025" at bounding box center [752, 347] width 849 height 43
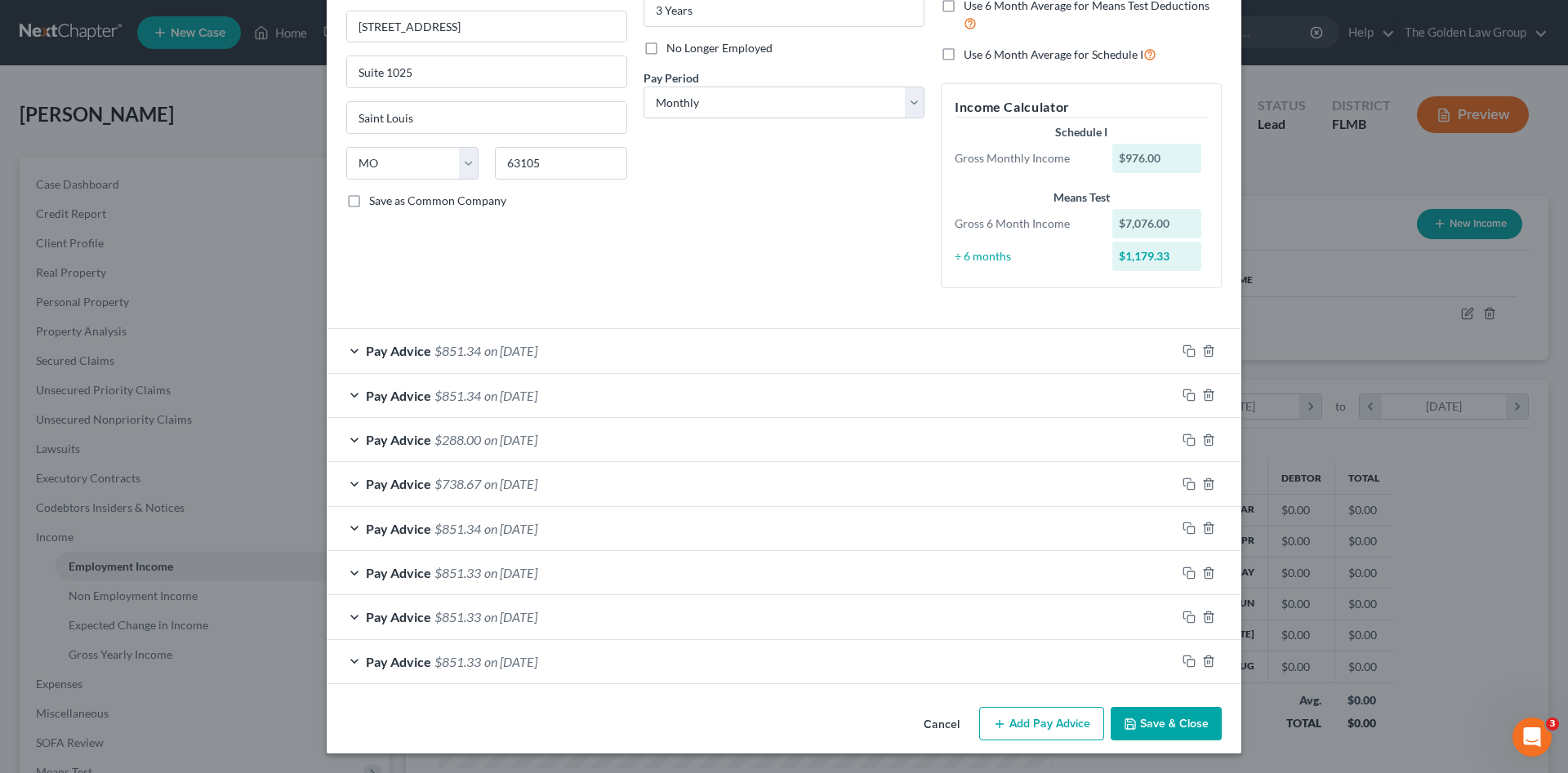
scroll to position [190, 0]
click at [596, 397] on div "Pay Advice $851.34 on 03/23/2025" at bounding box center [752, 395] width 849 height 43
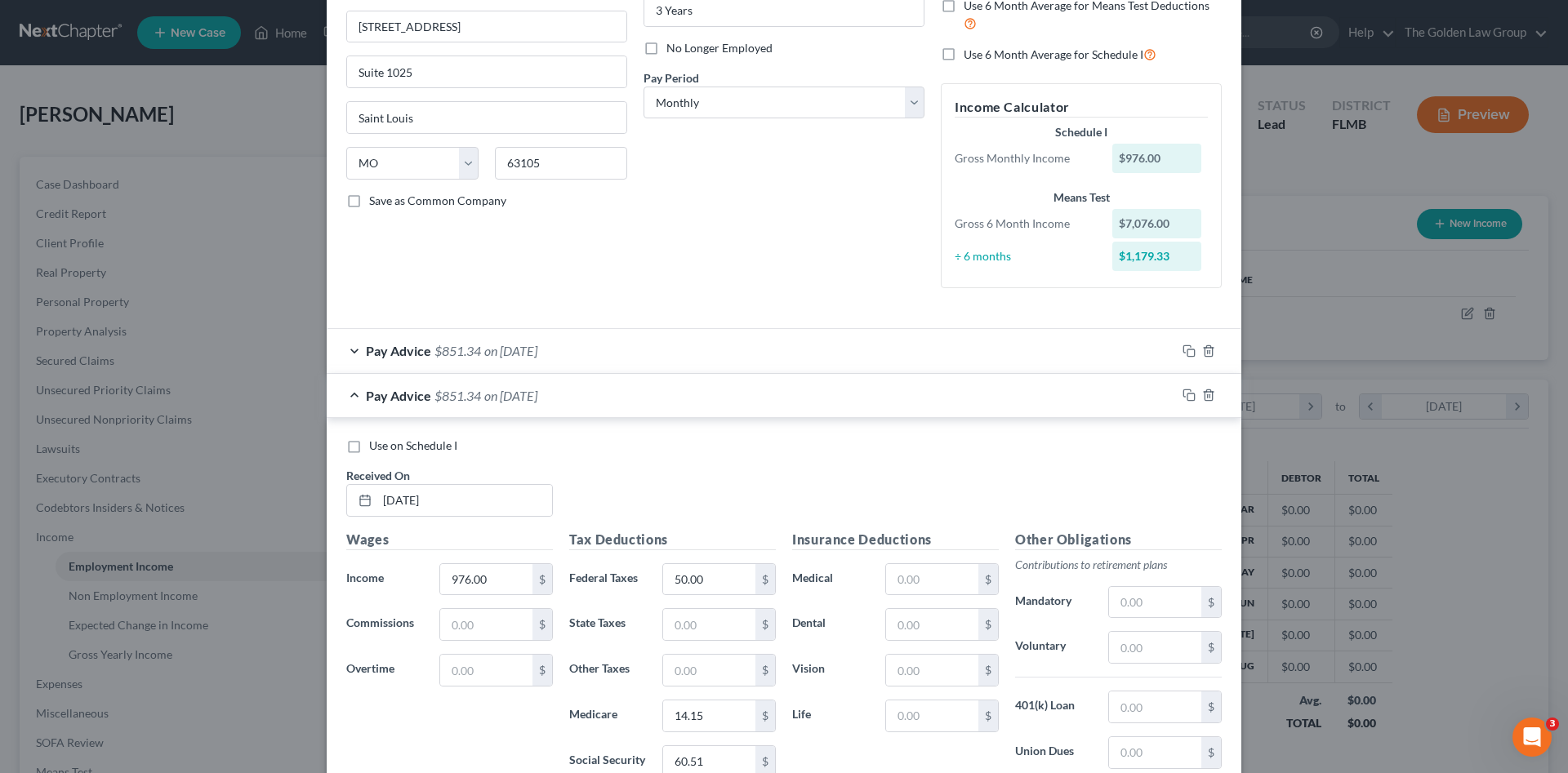
scroll to position [505, 0]
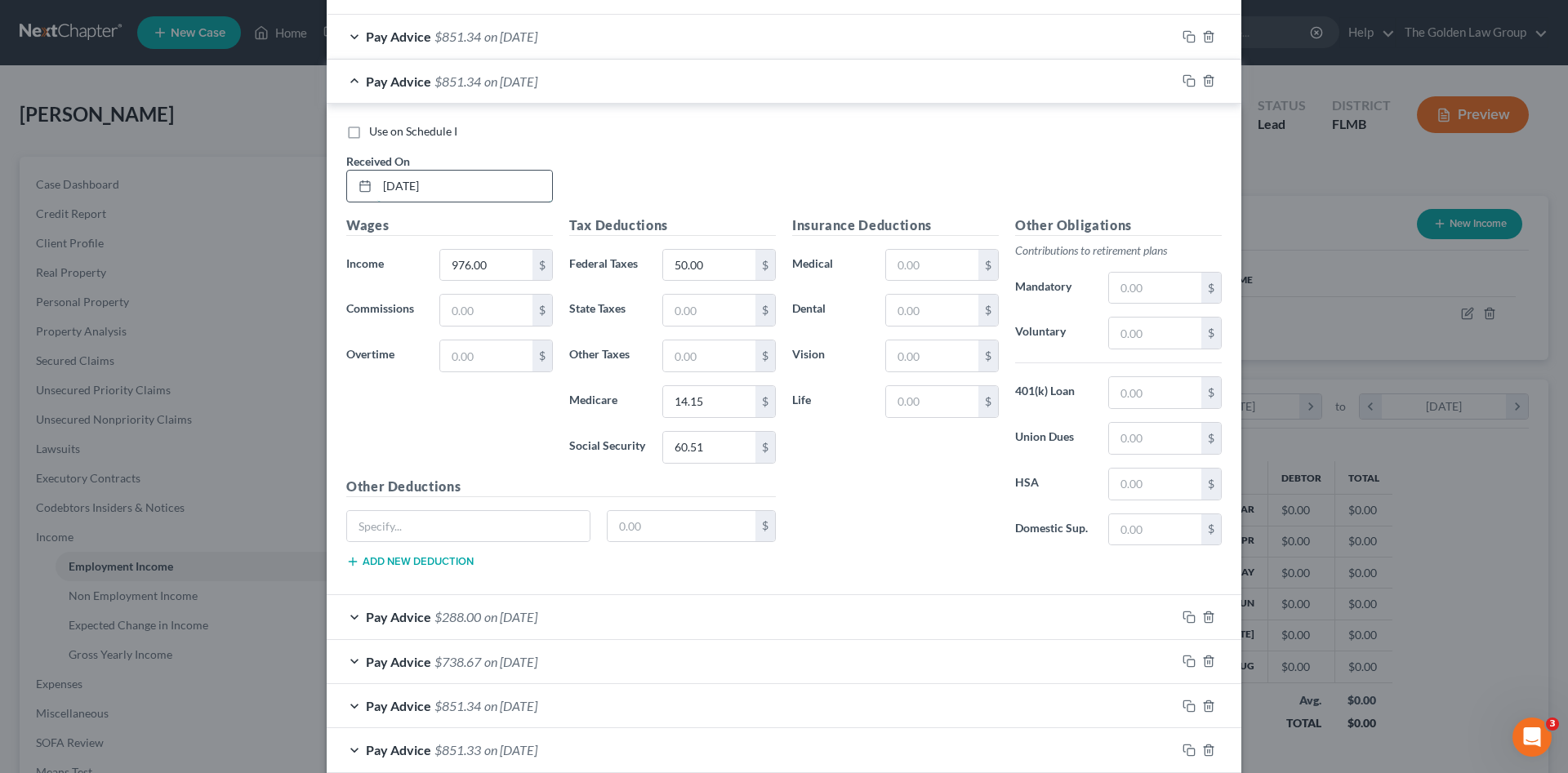
drag, startPoint x: 446, startPoint y: 194, endPoint x: 376, endPoint y: 189, distance: 70.2
click at [359, 184] on div "03/23/2025" at bounding box center [449, 185] width 206 height 33
type input "03/28/2025"
click at [594, 39] on div "Pay Advice $851.34 on 03/09/2025" at bounding box center [752, 37] width 849 height 43
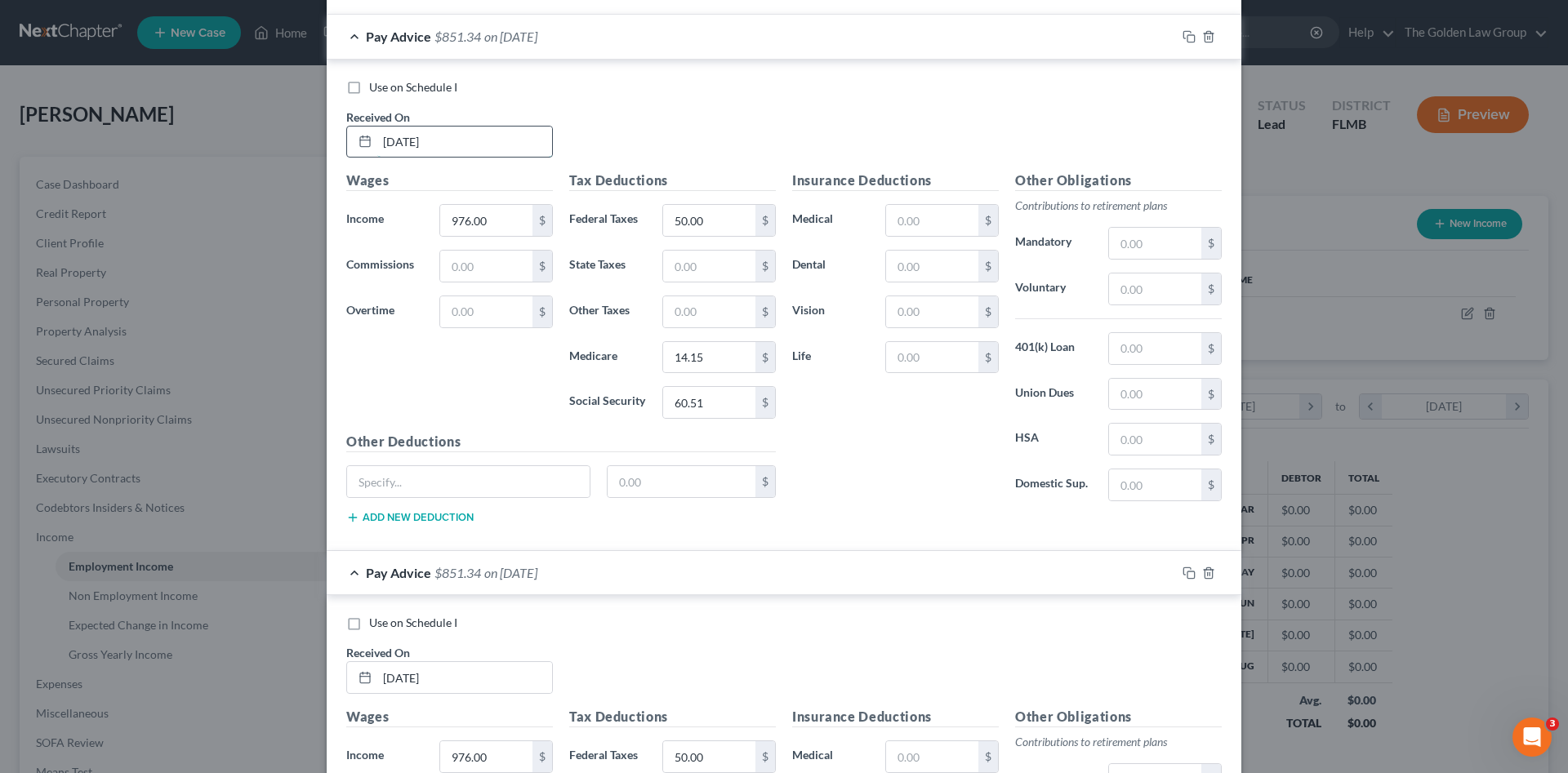
click at [463, 135] on input "03/09/2025" at bounding box center [465, 141] width 175 height 31
drag, startPoint x: 463, startPoint y: 135, endPoint x: 373, endPoint y: 151, distance: 91.4
click at [378, 151] on input "03/09/2025" at bounding box center [465, 141] width 175 height 31
type input "03/14/2025"
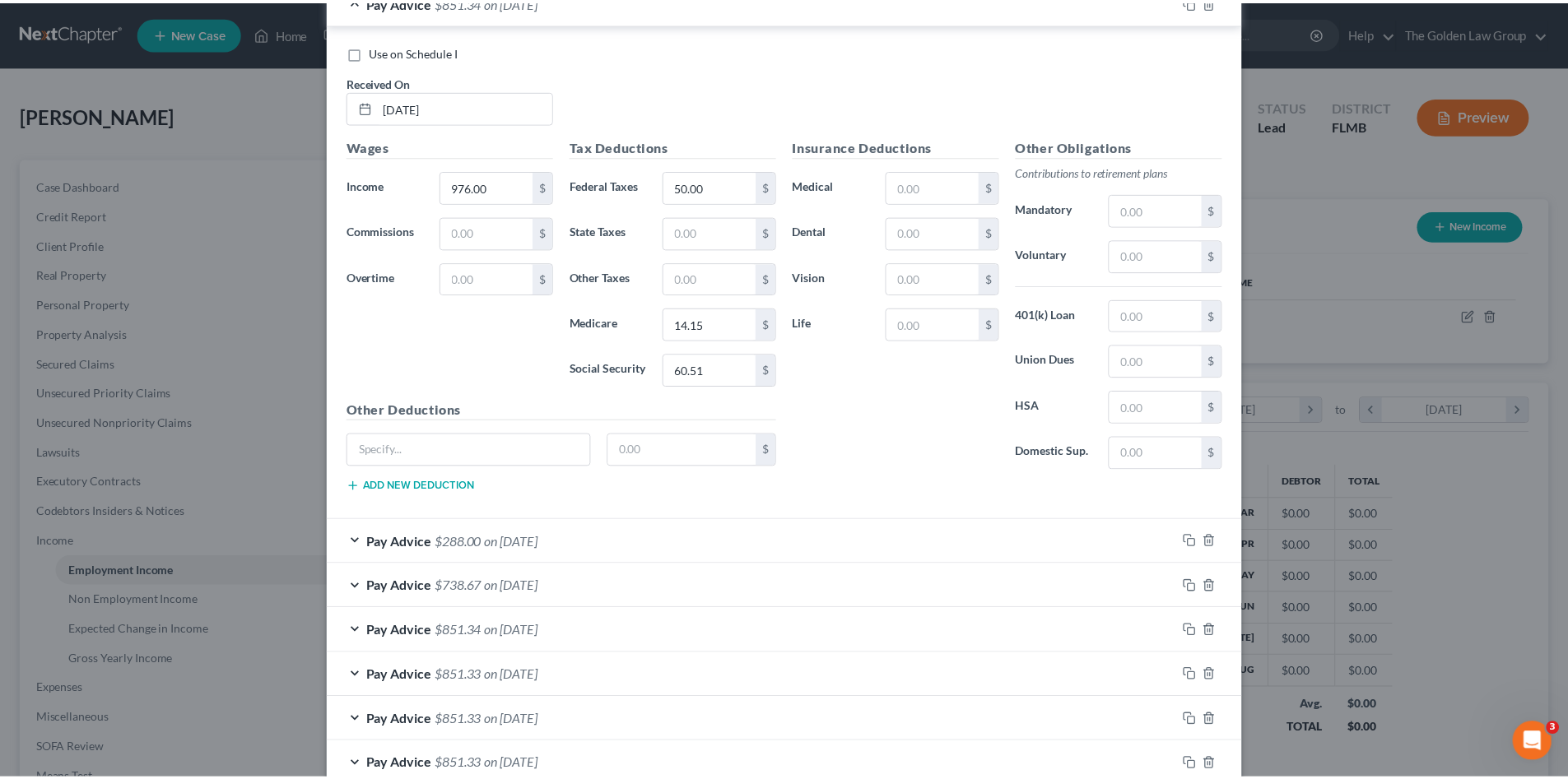
scroll to position [1183, 0]
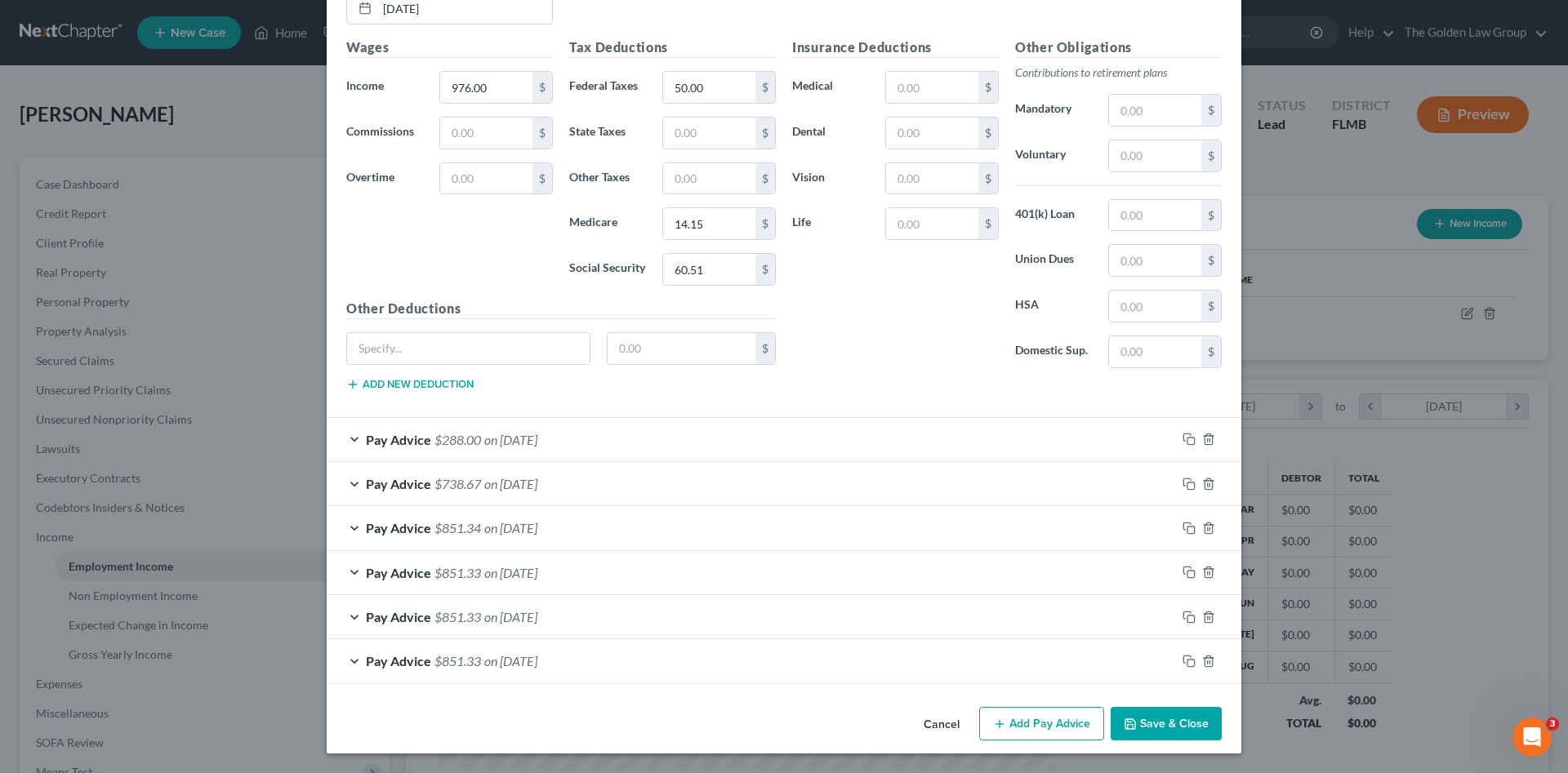
drag, startPoint x: 1183, startPoint y: 717, endPoint x: 1174, endPoint y: 712, distance: 10.3
click at [1183, 717] on button "Save & Close" at bounding box center [1167, 724] width 111 height 34
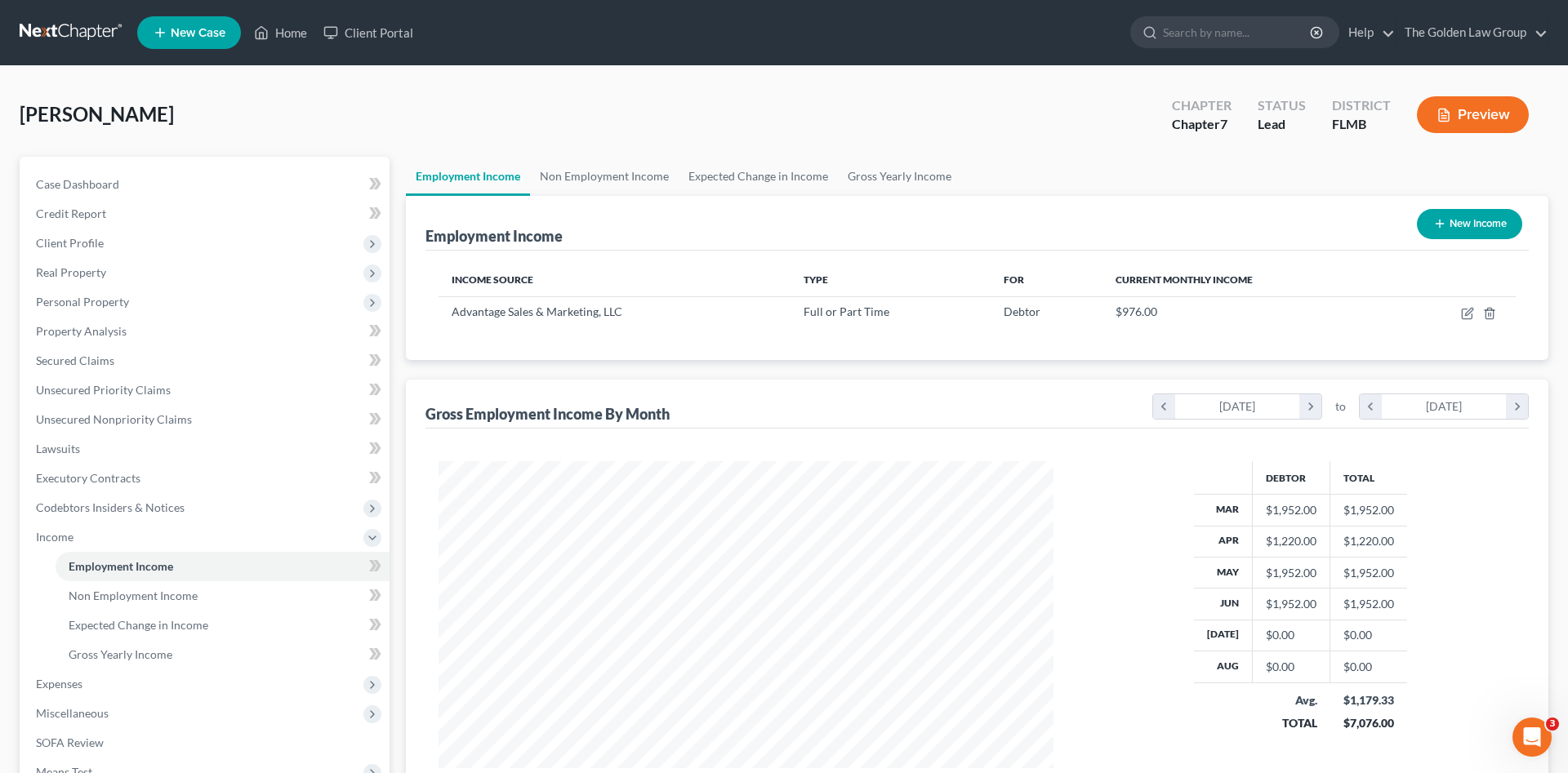
scroll to position [816410, 816252]
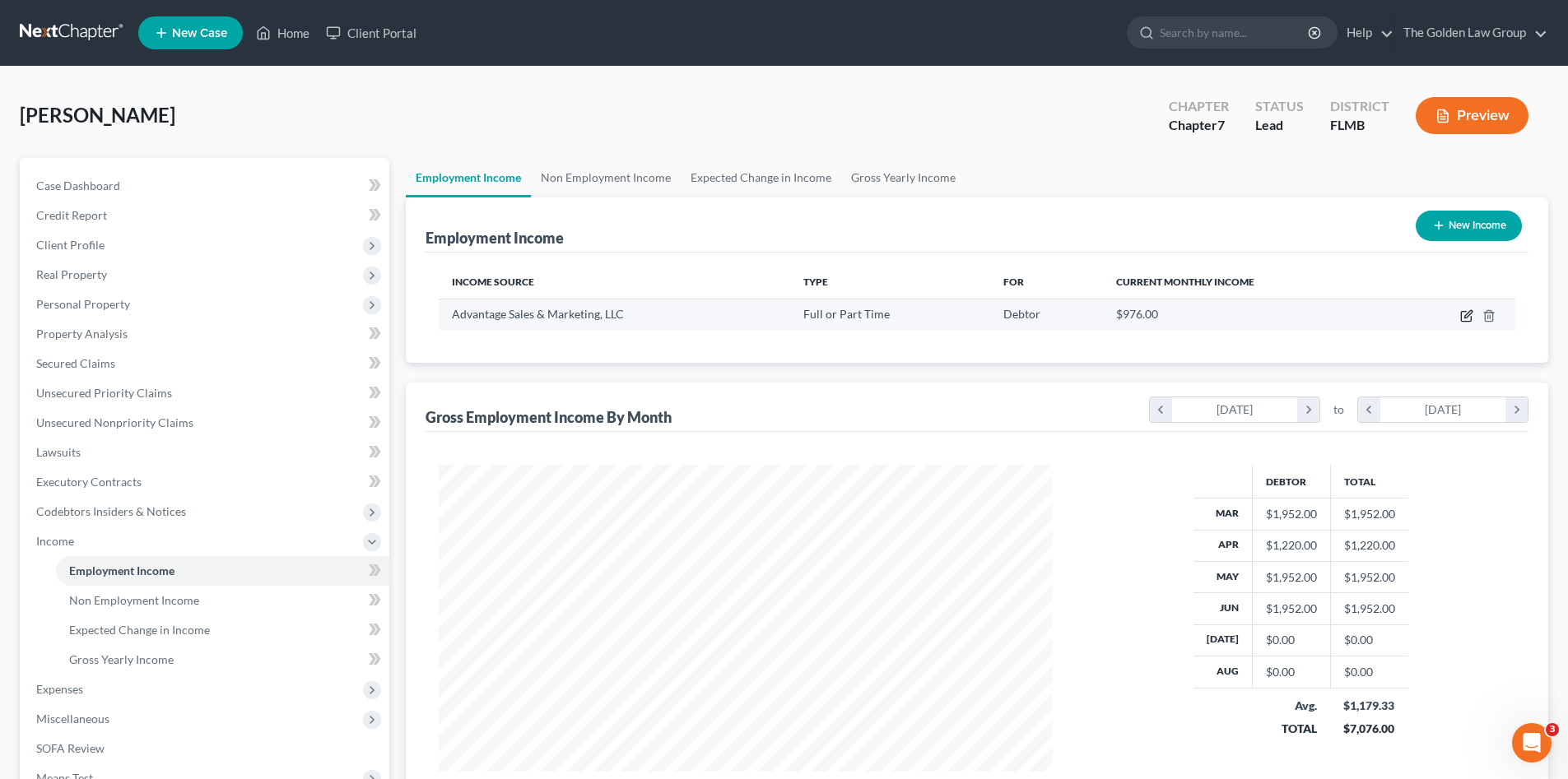
click at [1465, 314] on icon "button" at bounding box center [1467, 316] width 13 height 13
select select "0"
select select "26"
select select "0"
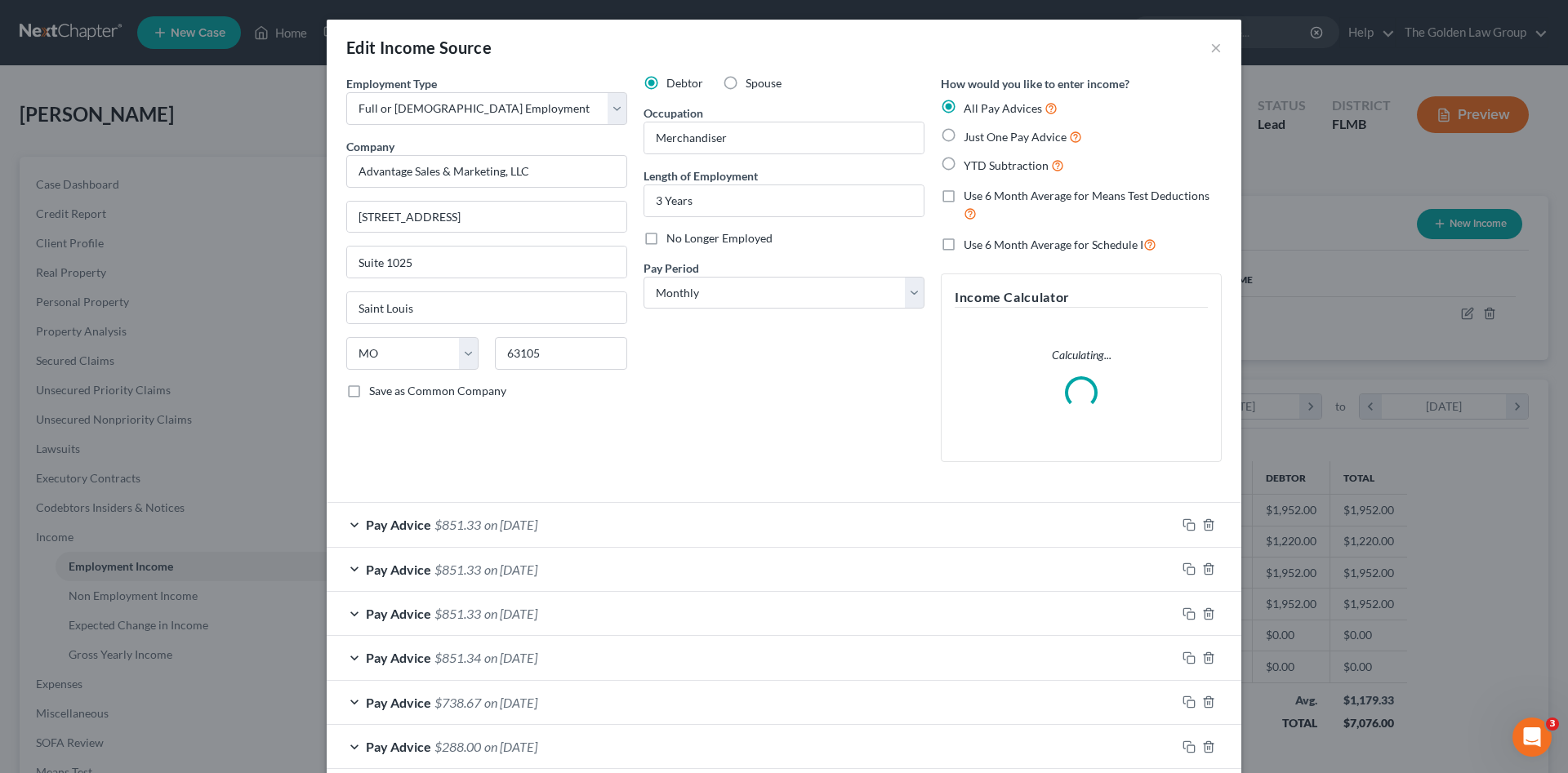
scroll to position [163, 0]
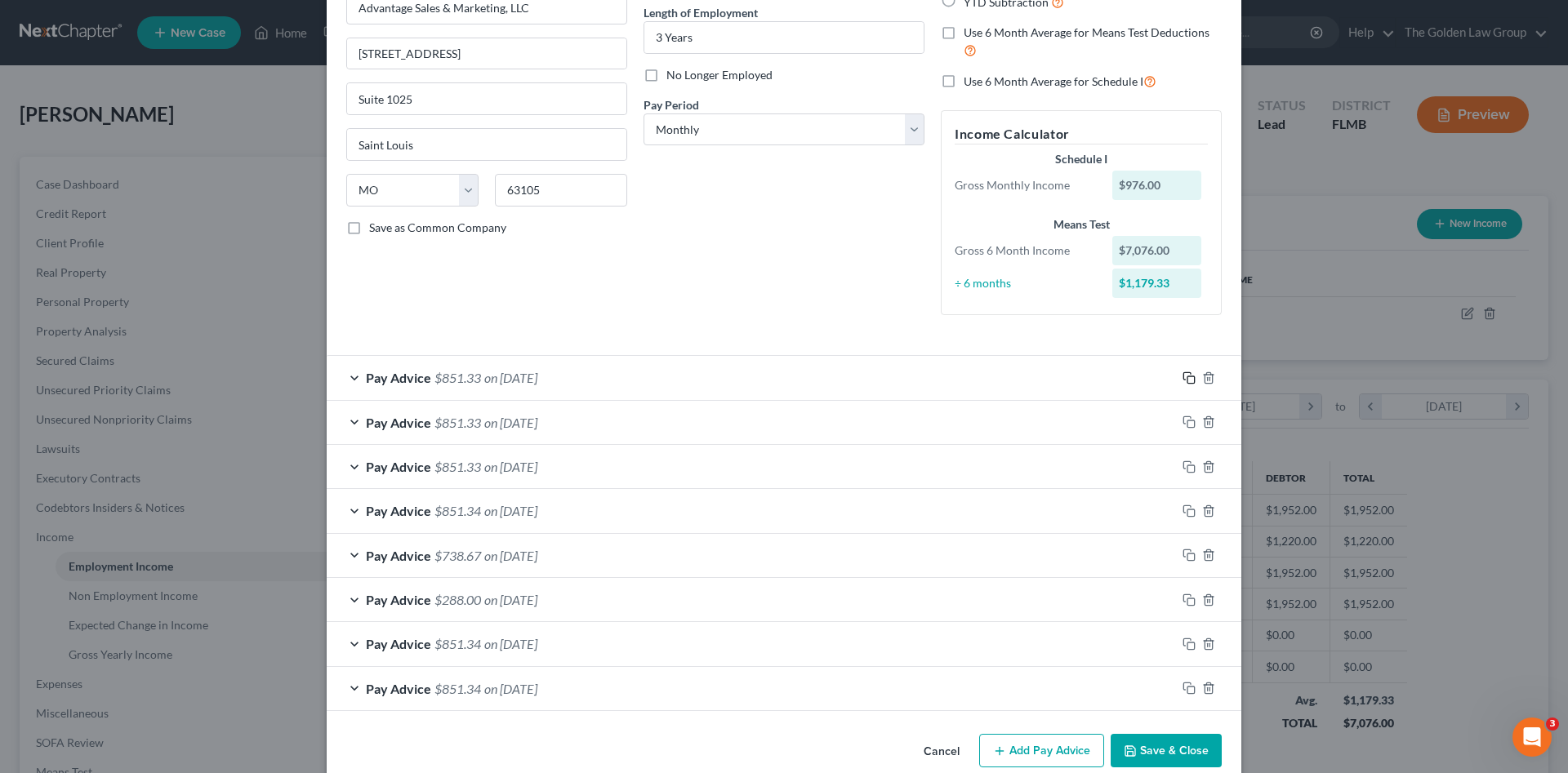
click at [1188, 379] on rect "button" at bounding box center [1191, 380] width 8 height 8
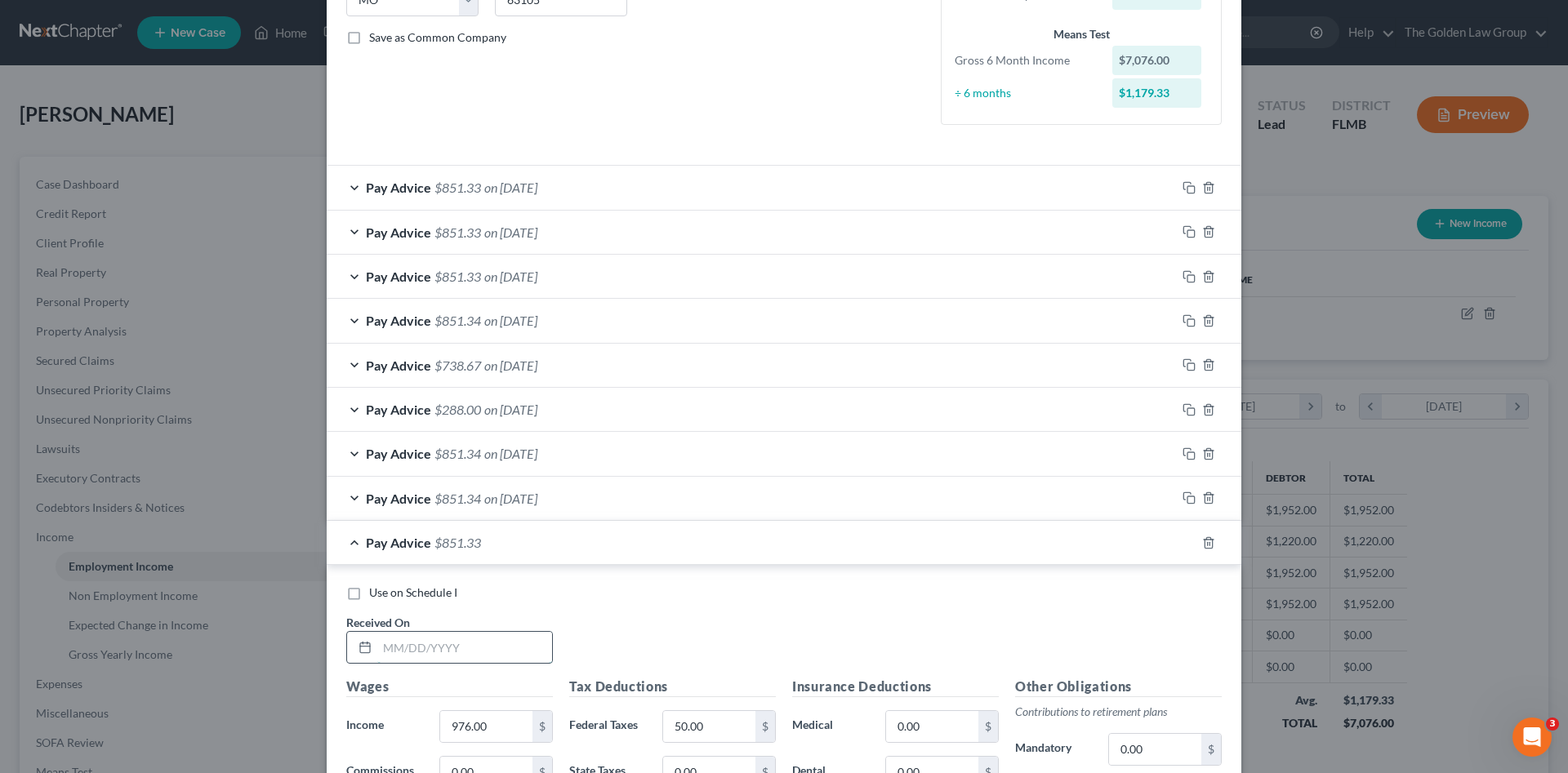
click at [507, 637] on input "text" at bounding box center [465, 647] width 175 height 31
type input "07/03/2025"
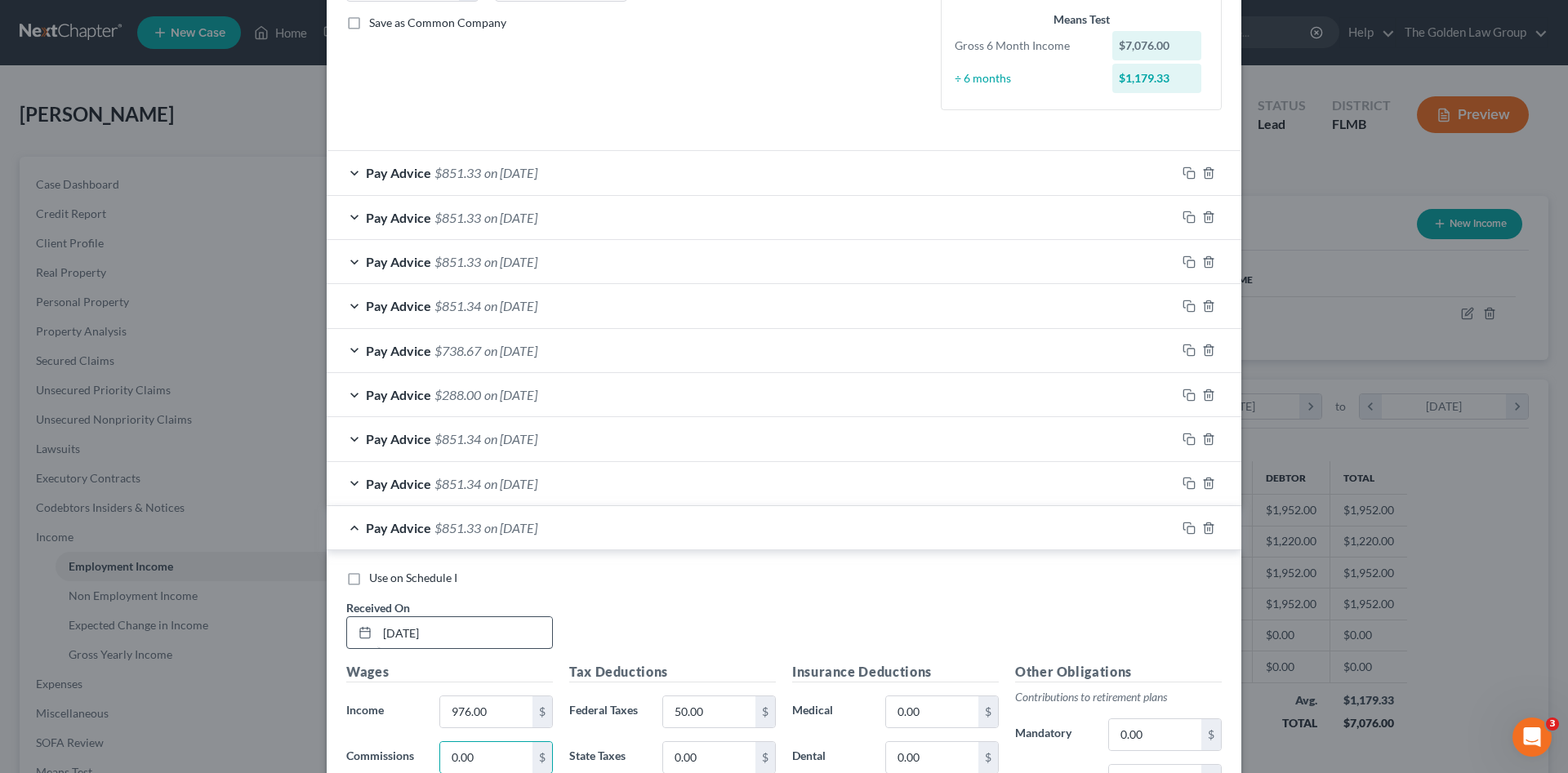
scroll to position [726, 0]
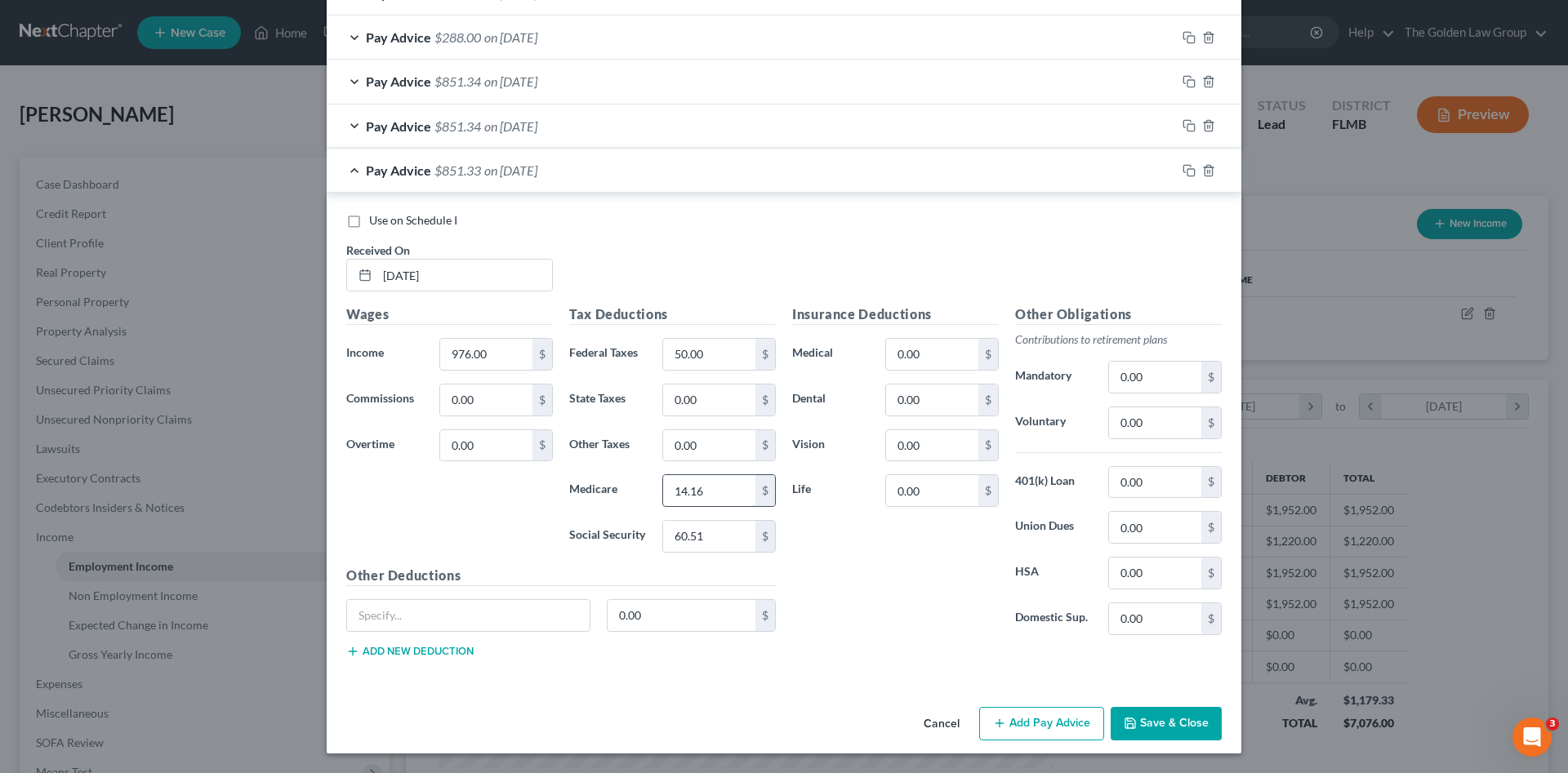
click at [728, 490] on input "14.16" at bounding box center [709, 491] width 92 height 31
type input "14.15"
click at [1185, 168] on icon "button" at bounding box center [1189, 170] width 13 height 13
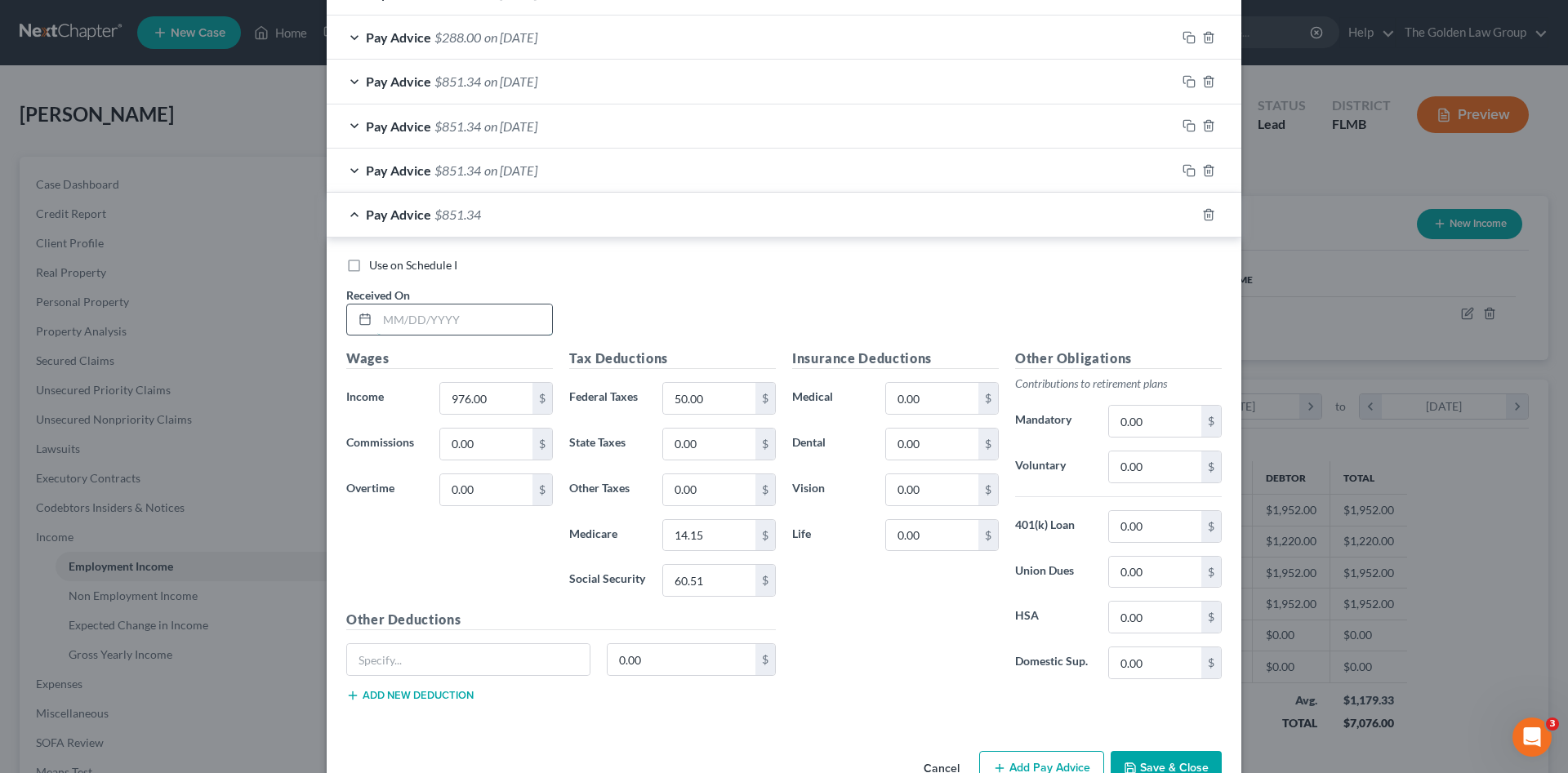
click at [467, 325] on input "text" at bounding box center [465, 320] width 175 height 31
click at [452, 317] on input "text" at bounding box center [465, 320] width 175 height 31
type input "07/18/2025"
click at [1187, 213] on icon "button" at bounding box center [1189, 215] width 13 height 13
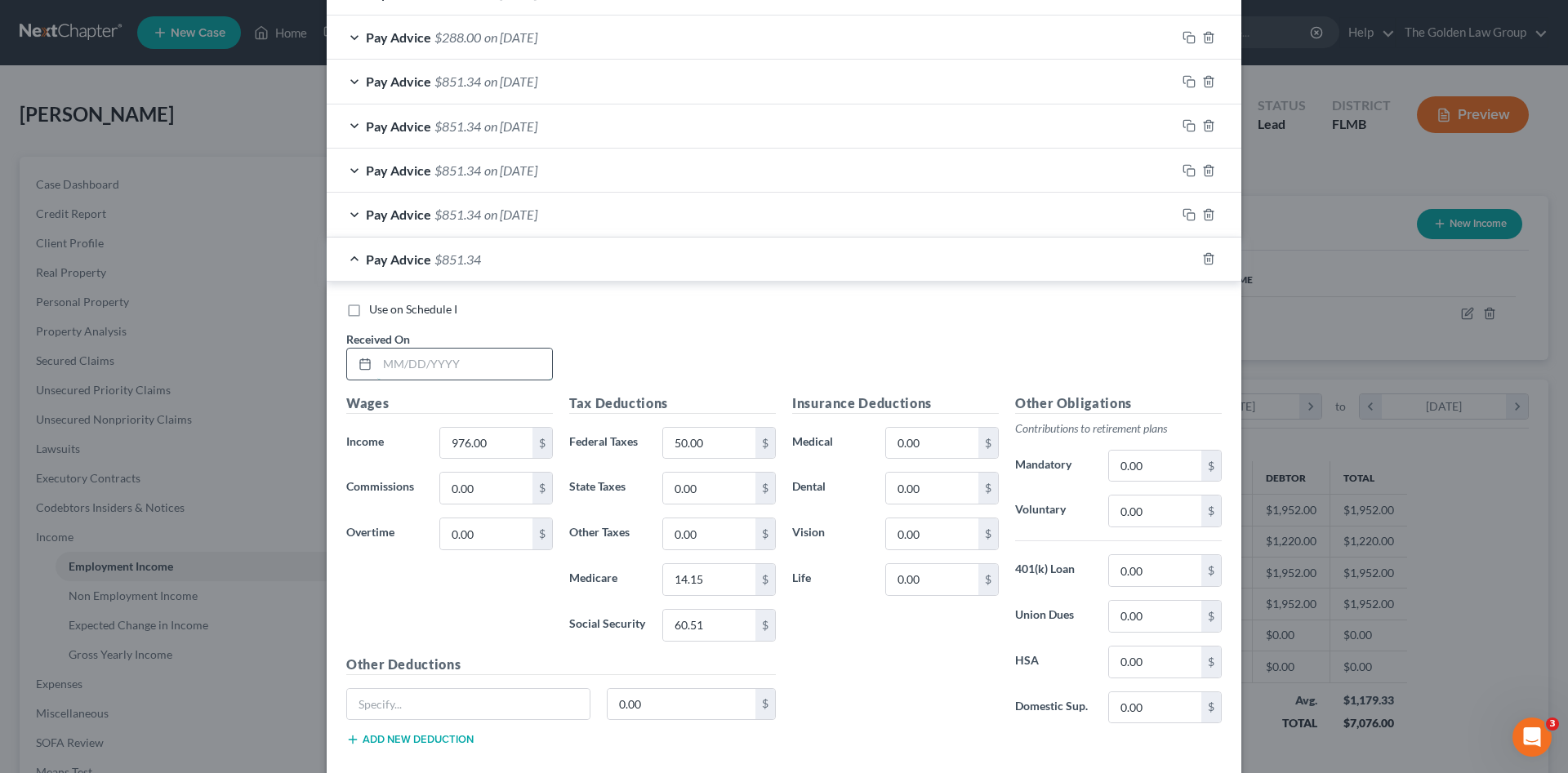
click at [450, 358] on input "text" at bounding box center [465, 363] width 175 height 31
click at [484, 354] on input "text" at bounding box center [465, 363] width 175 height 31
type input "08/01/2025"
click at [736, 632] on input "60.51" at bounding box center [709, 625] width 92 height 31
type input "60.52"
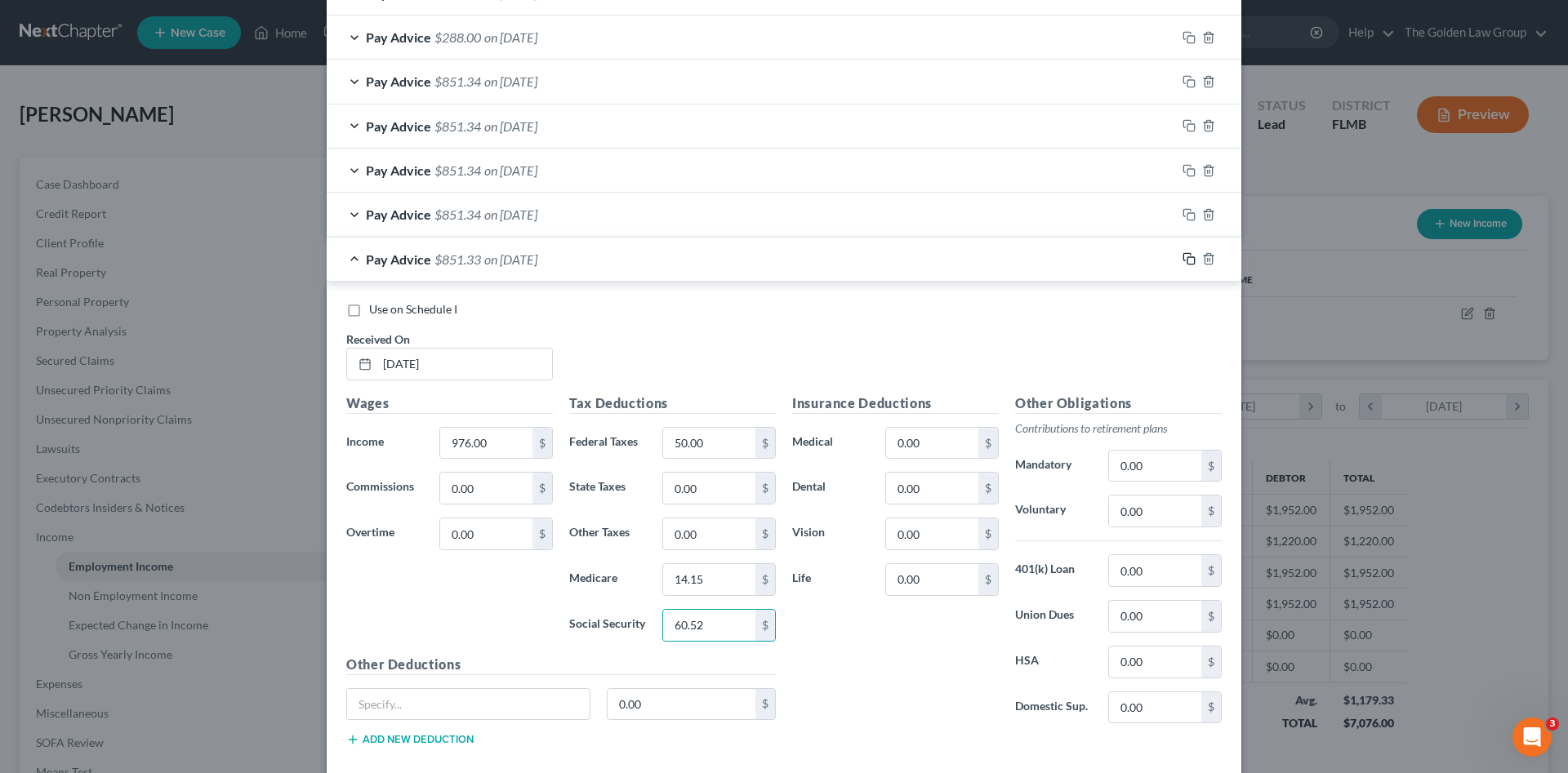
drag, startPoint x: 1182, startPoint y: 260, endPoint x: 525, endPoint y: 356, distance: 664.0
click at [1183, 260] on icon "button" at bounding box center [1189, 259] width 13 height 13
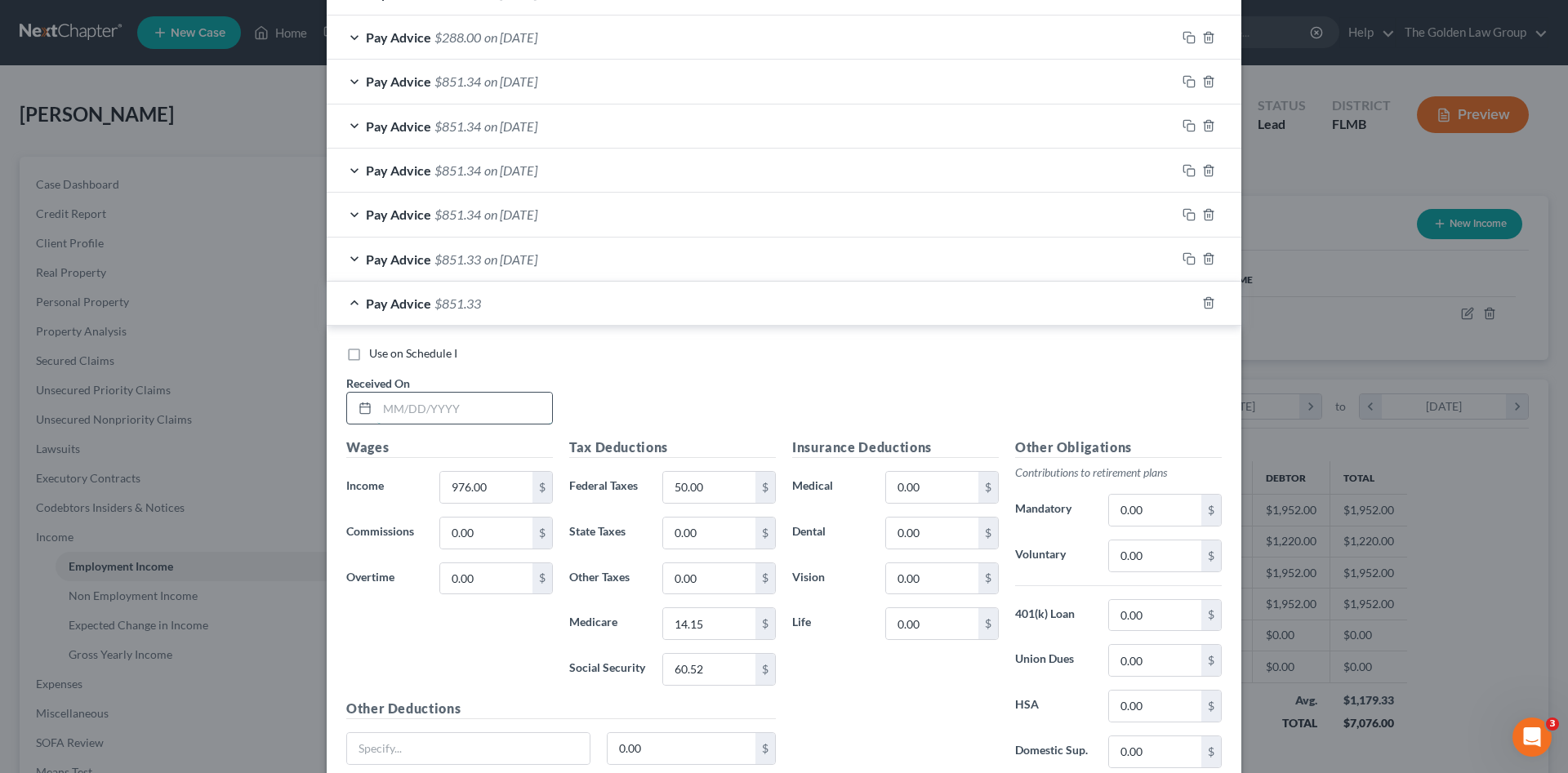
click at [473, 410] on input "text" at bounding box center [465, 408] width 175 height 31
click at [390, 417] on input "text" at bounding box center [465, 408] width 175 height 31
type input "08/15/2025"
type input "60.51"
type input "14.16"
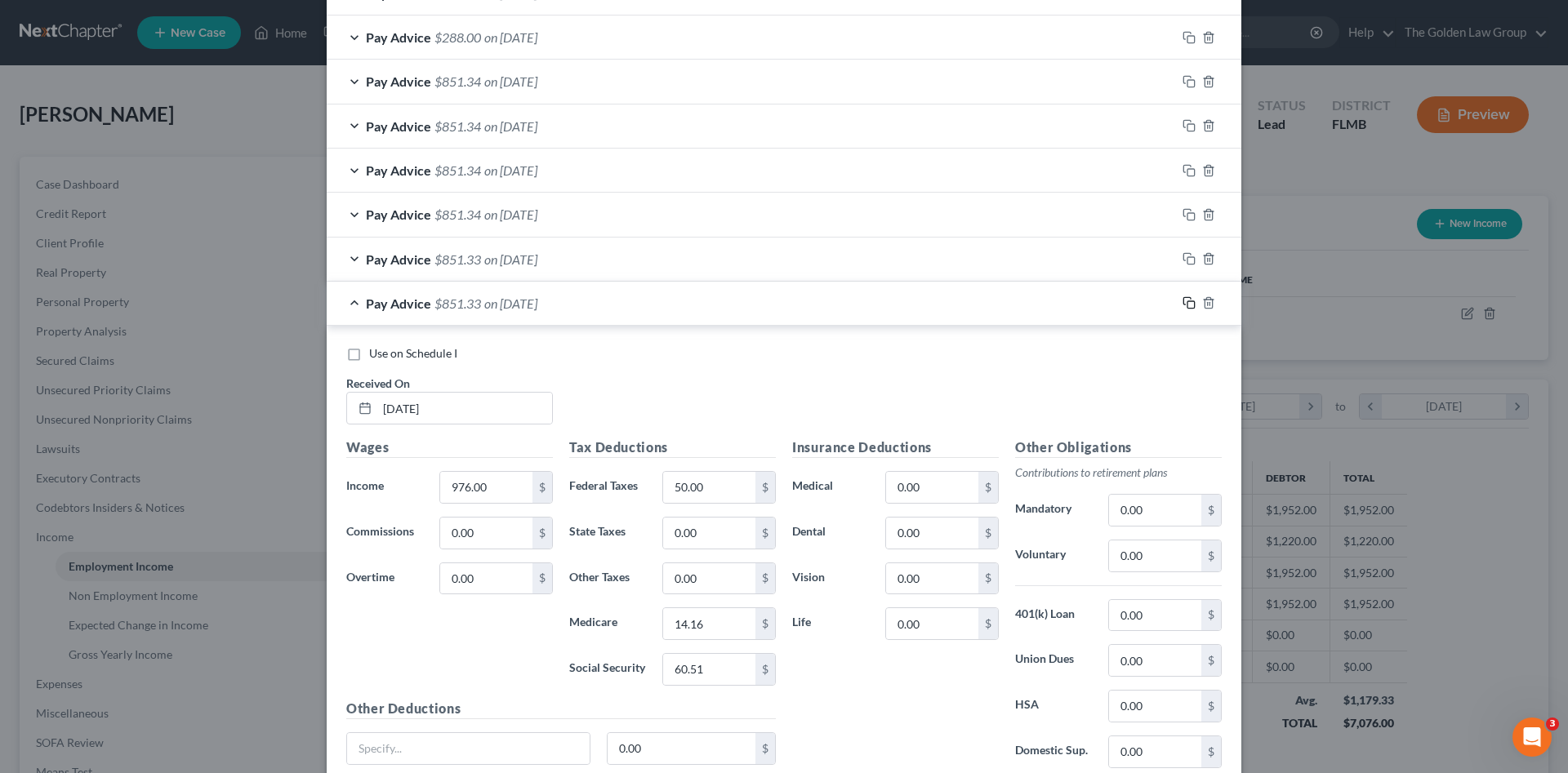
click at [1185, 305] on icon "button" at bounding box center [1189, 303] width 13 height 13
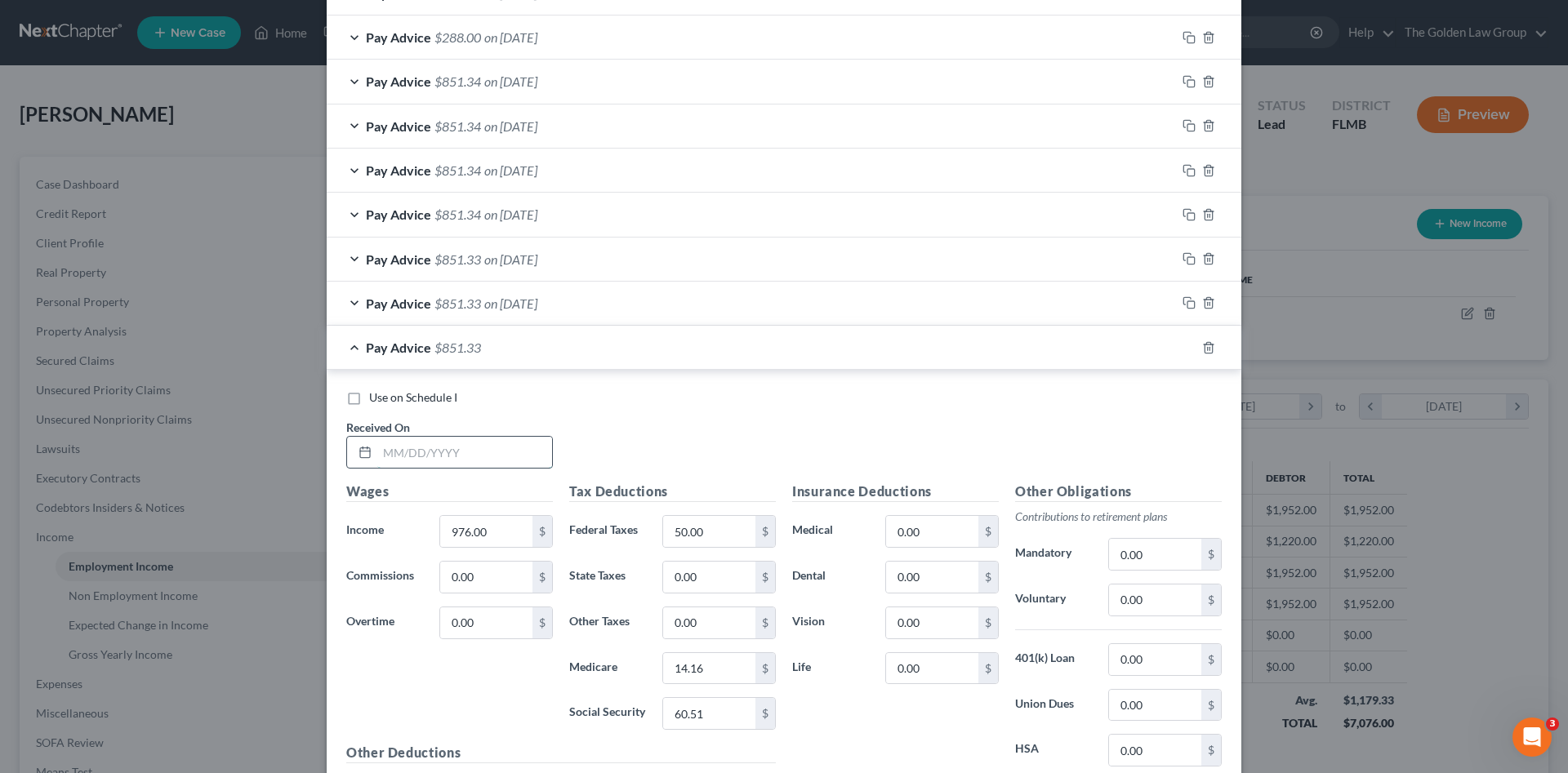
click at [468, 453] on input "text" at bounding box center [465, 452] width 175 height 31
type input "08/29/2025"
click at [698, 672] on input "14.16" at bounding box center [709, 668] width 92 height 31
type input "14.15"
click at [375, 407] on div "Use on Schedule I Received On * 08/29/2025" at bounding box center [784, 436] width 892 height 92
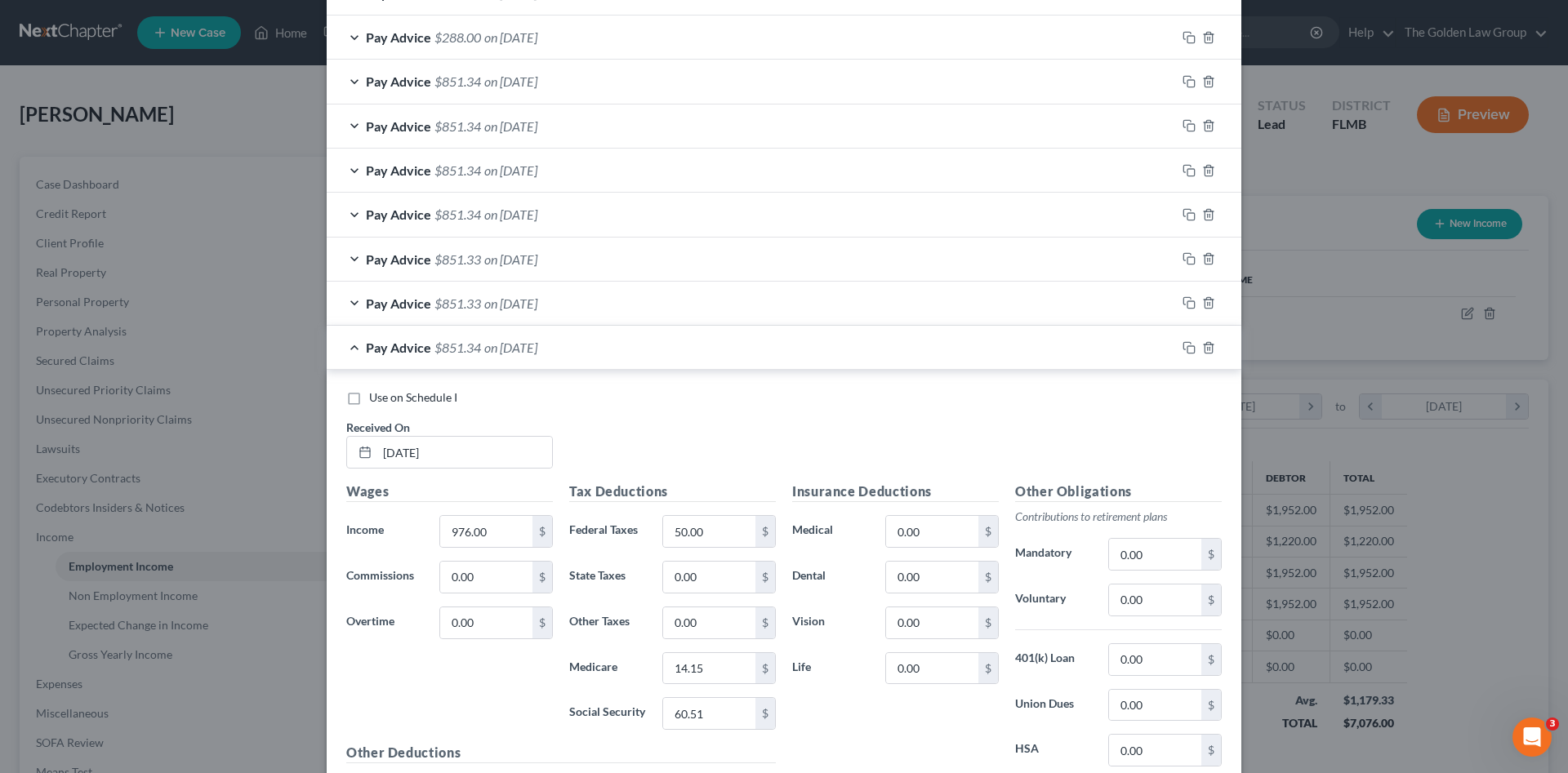
click at [371, 400] on span "Use on Schedule I" at bounding box center [413, 397] width 89 height 14
click at [376, 400] on input "Use on Schedule I" at bounding box center [380, 395] width 10 height 10
checkbox input "true"
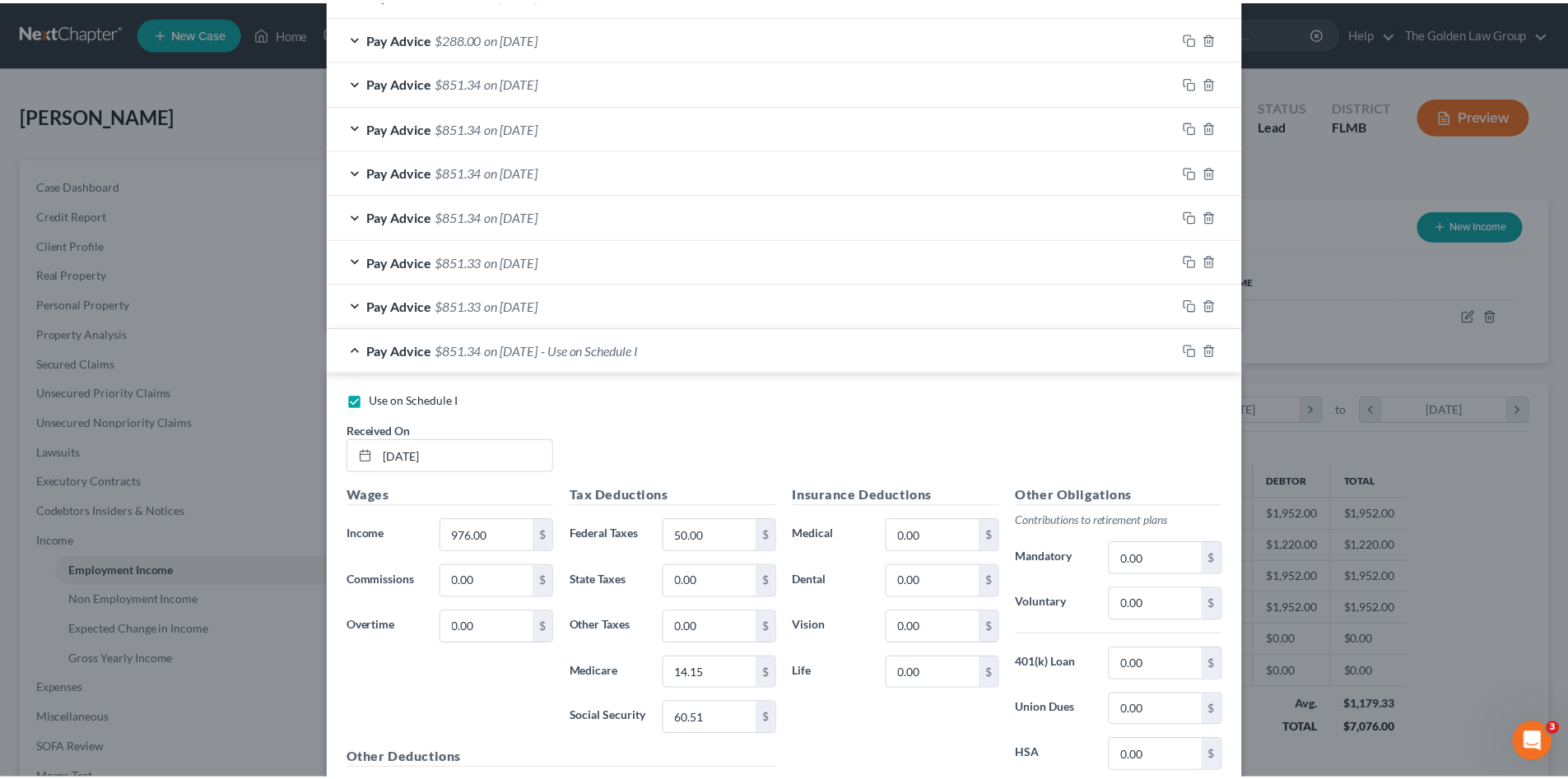
scroll to position [911, 0]
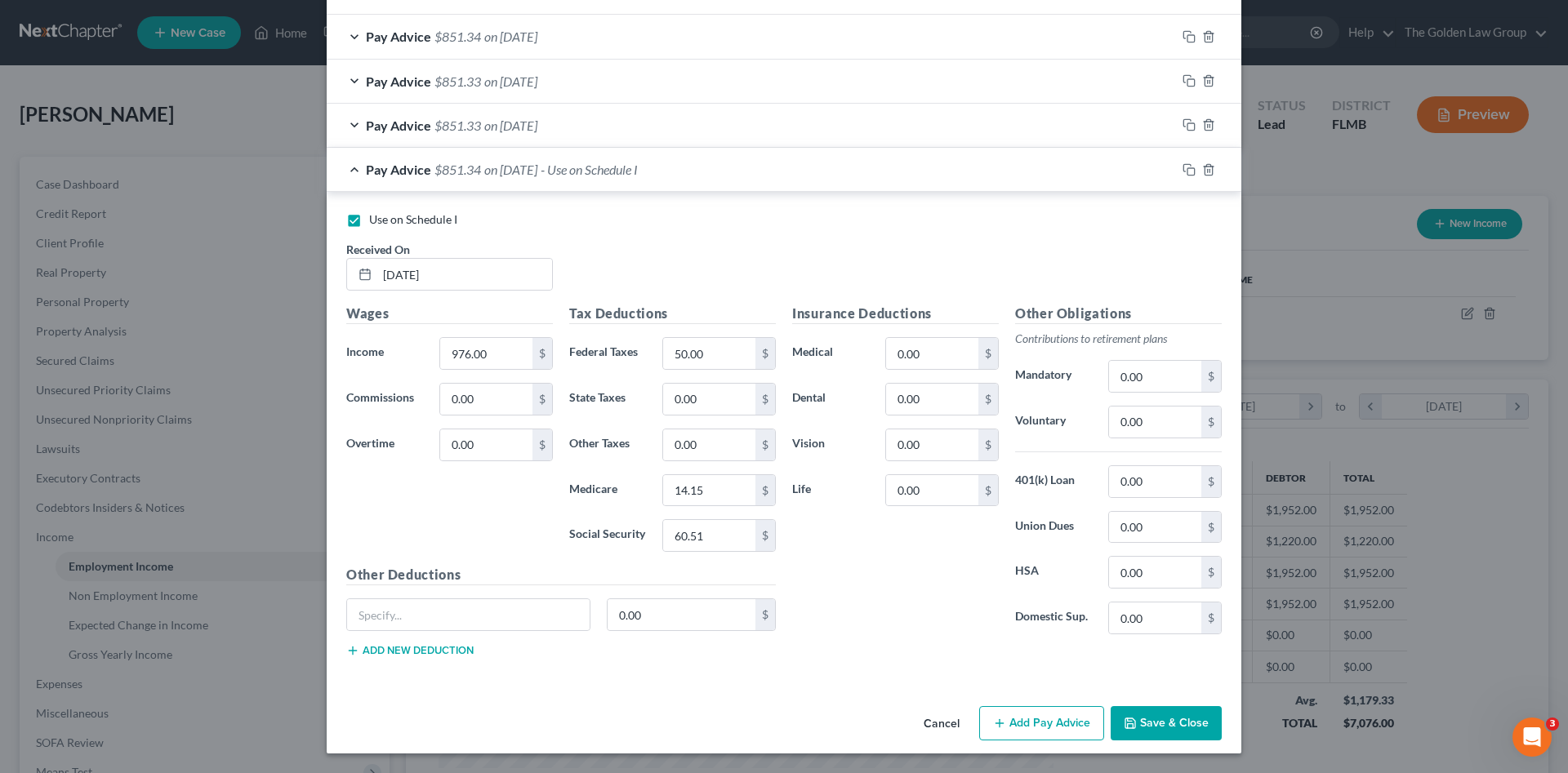
click at [1155, 719] on button "Save & Close" at bounding box center [1167, 723] width 111 height 34
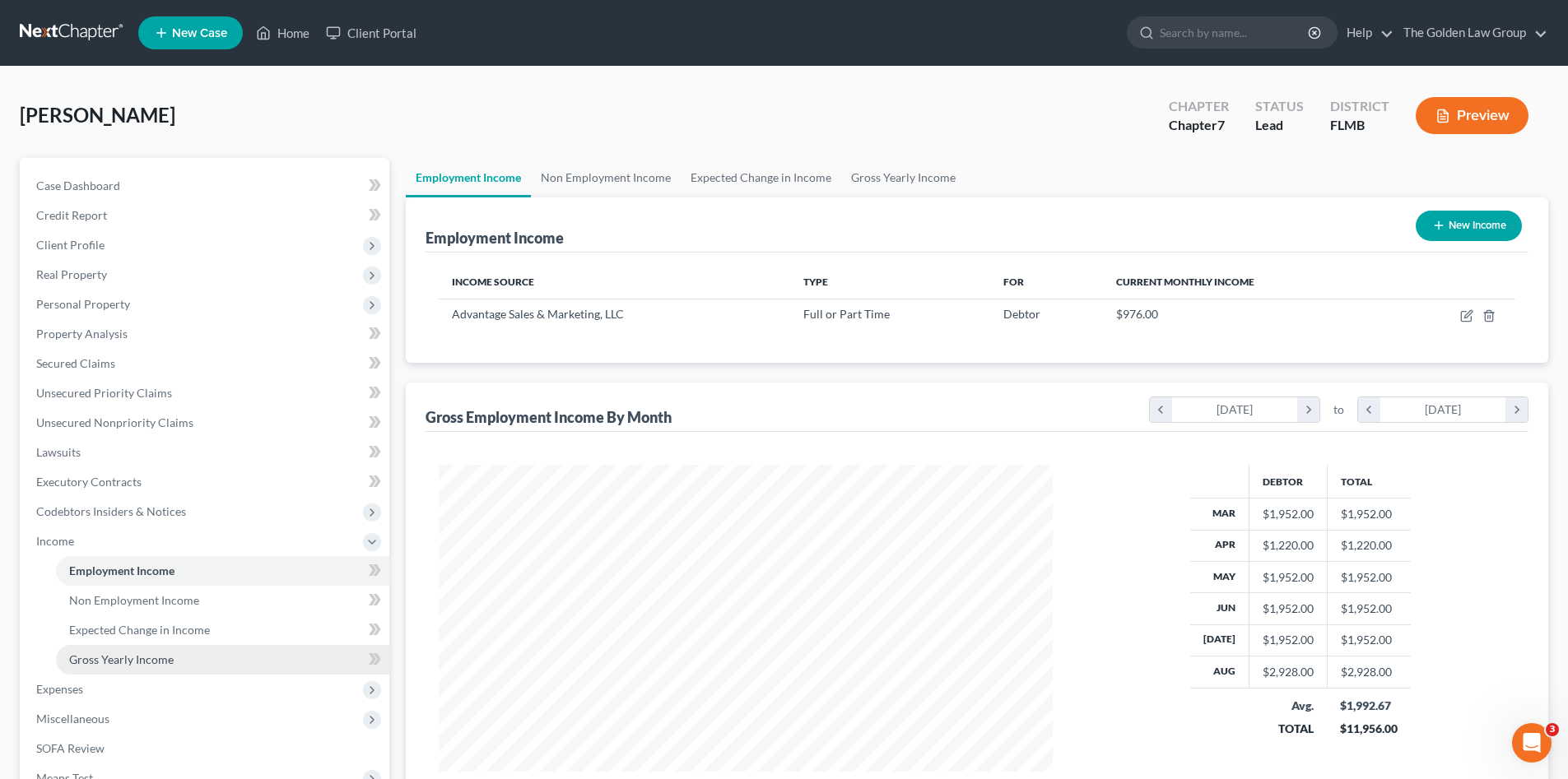
scroll to position [822747, 822675]
click at [153, 658] on span "Gross Yearly Income" at bounding box center [121, 659] width 104 height 14
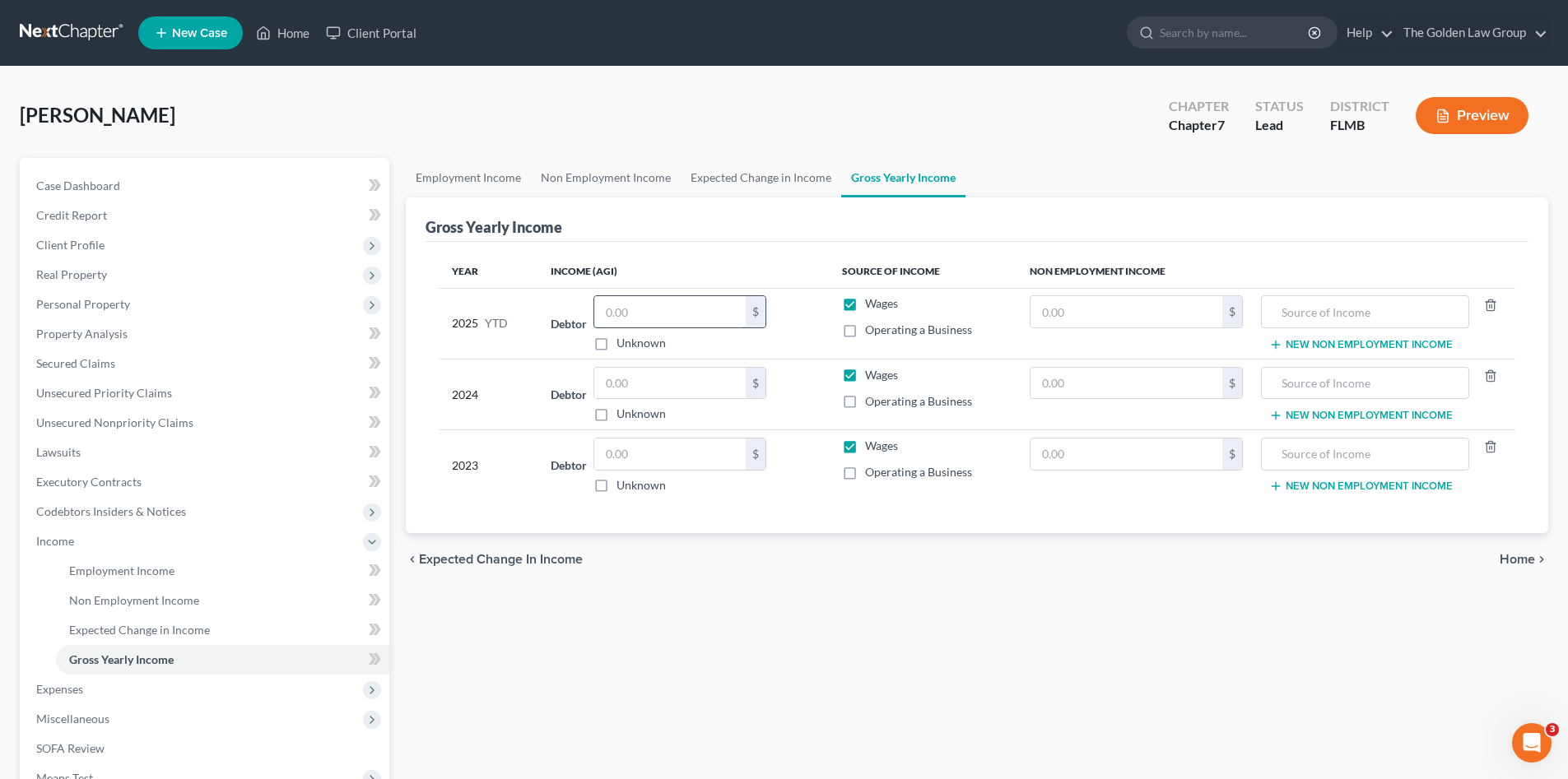
click at [661, 313] on input "text" at bounding box center [670, 311] width 152 height 31
type input "16,713.70"
click at [747, 618] on div "Employment Income Non Employment Income Expected Change in Income Gross Yearly …" at bounding box center [977, 545] width 1159 height 773
click at [1364, 409] on button "New Non Employment Income" at bounding box center [1361, 416] width 183 height 13
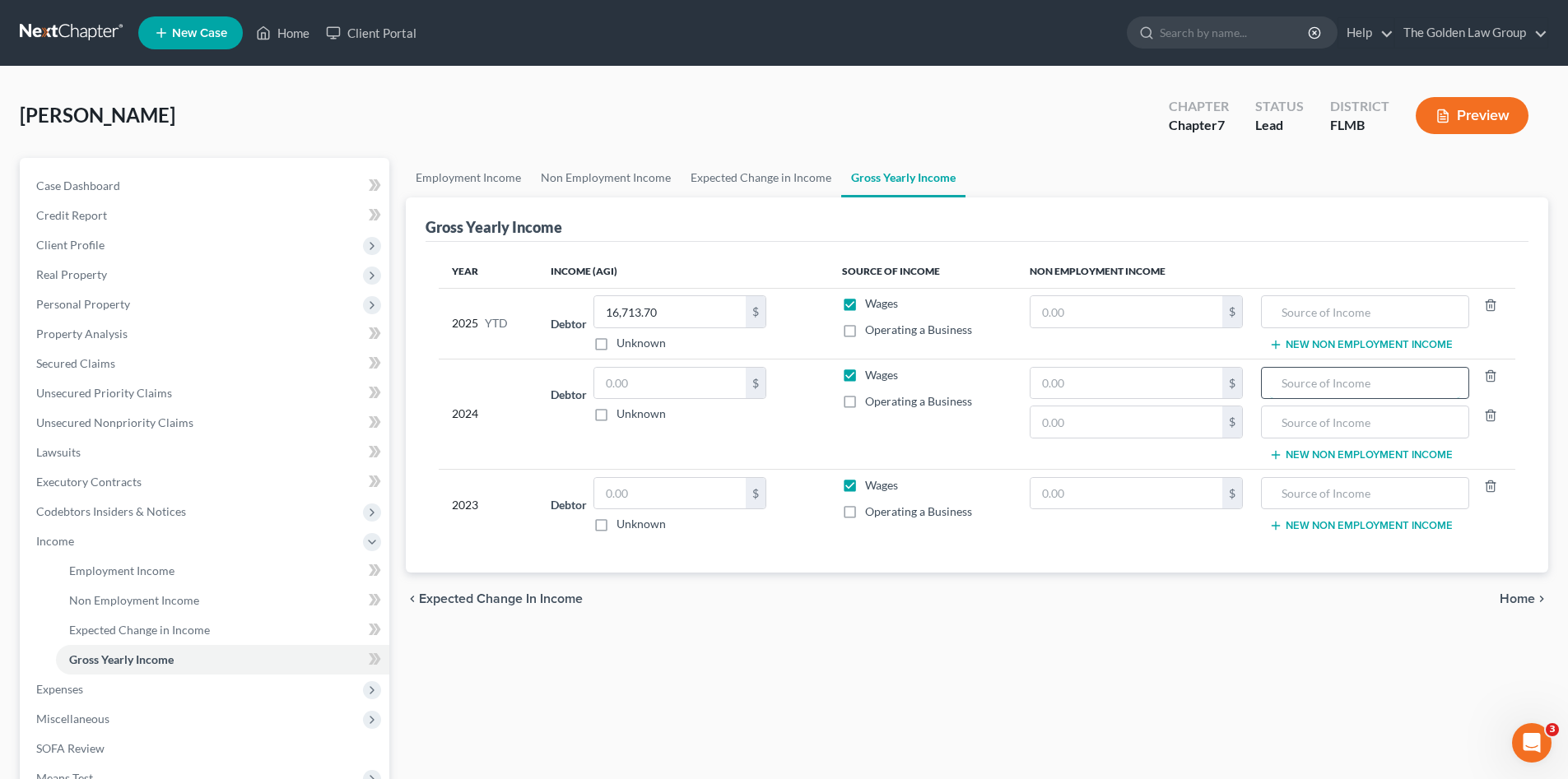
click at [1361, 389] on input "text" at bounding box center [1365, 383] width 190 height 31
click at [1487, 414] on icon "button" at bounding box center [1491, 415] width 8 height 10
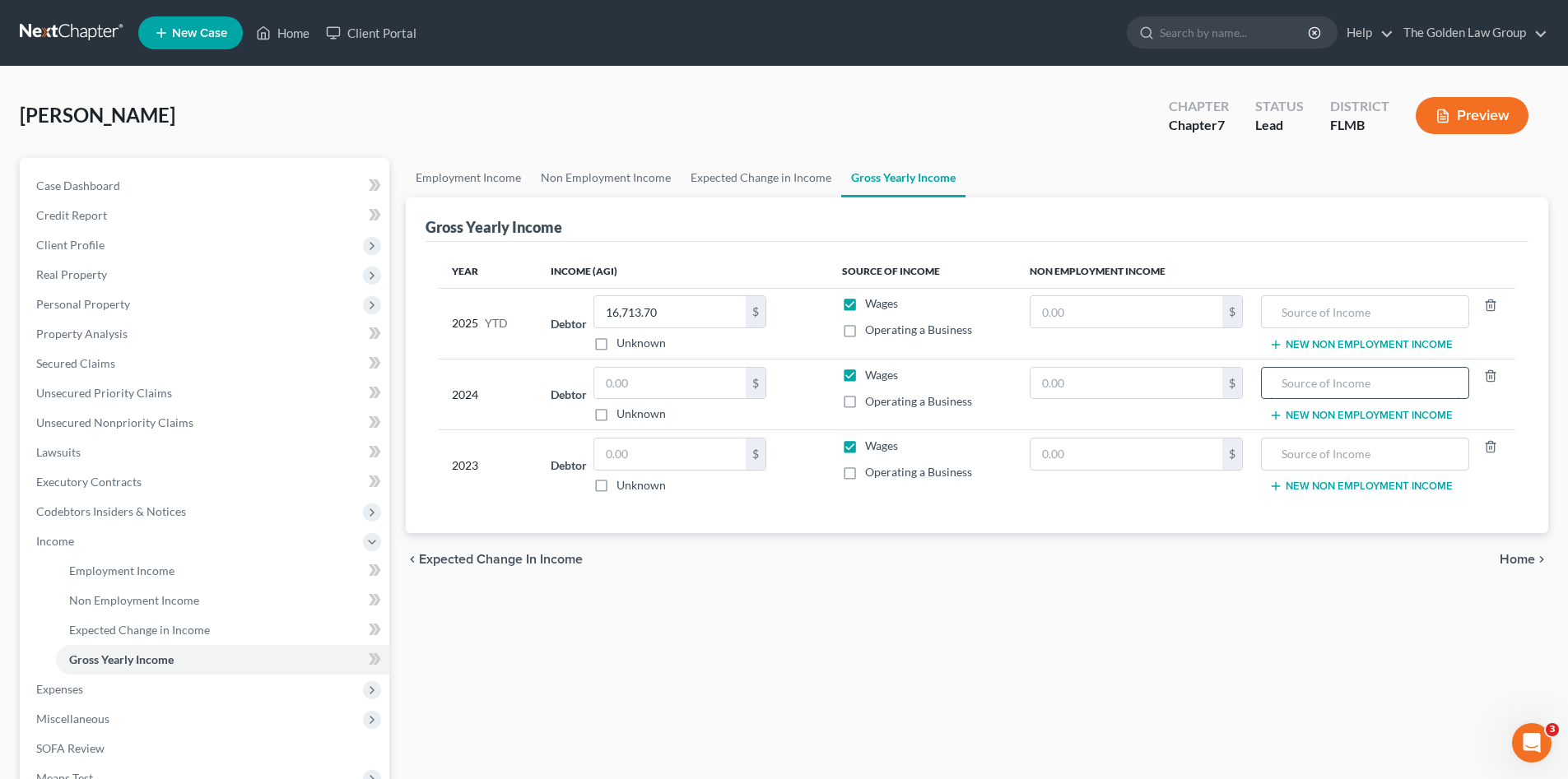
click at [1357, 380] on input "text" at bounding box center [1365, 383] width 190 height 31
type input "Social Security"
type input "25,713.60"
drag, startPoint x: 766, startPoint y: 594, endPoint x: 103, endPoint y: 467, distance: 675.1
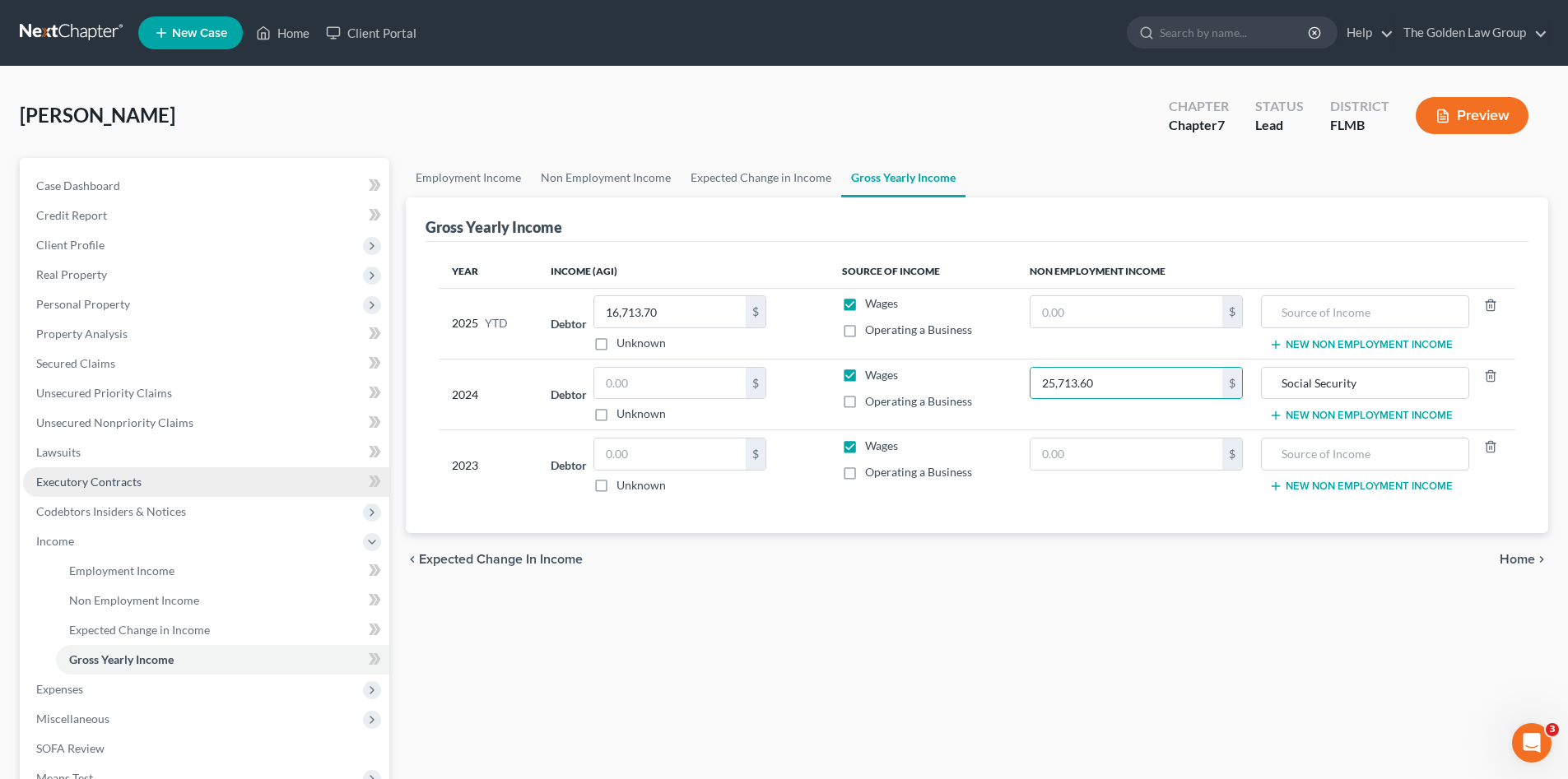
click at [764, 594] on div "Employment Income Non Employment Income Expected Change in Income Gross Yearly …" at bounding box center [977, 545] width 1159 height 773
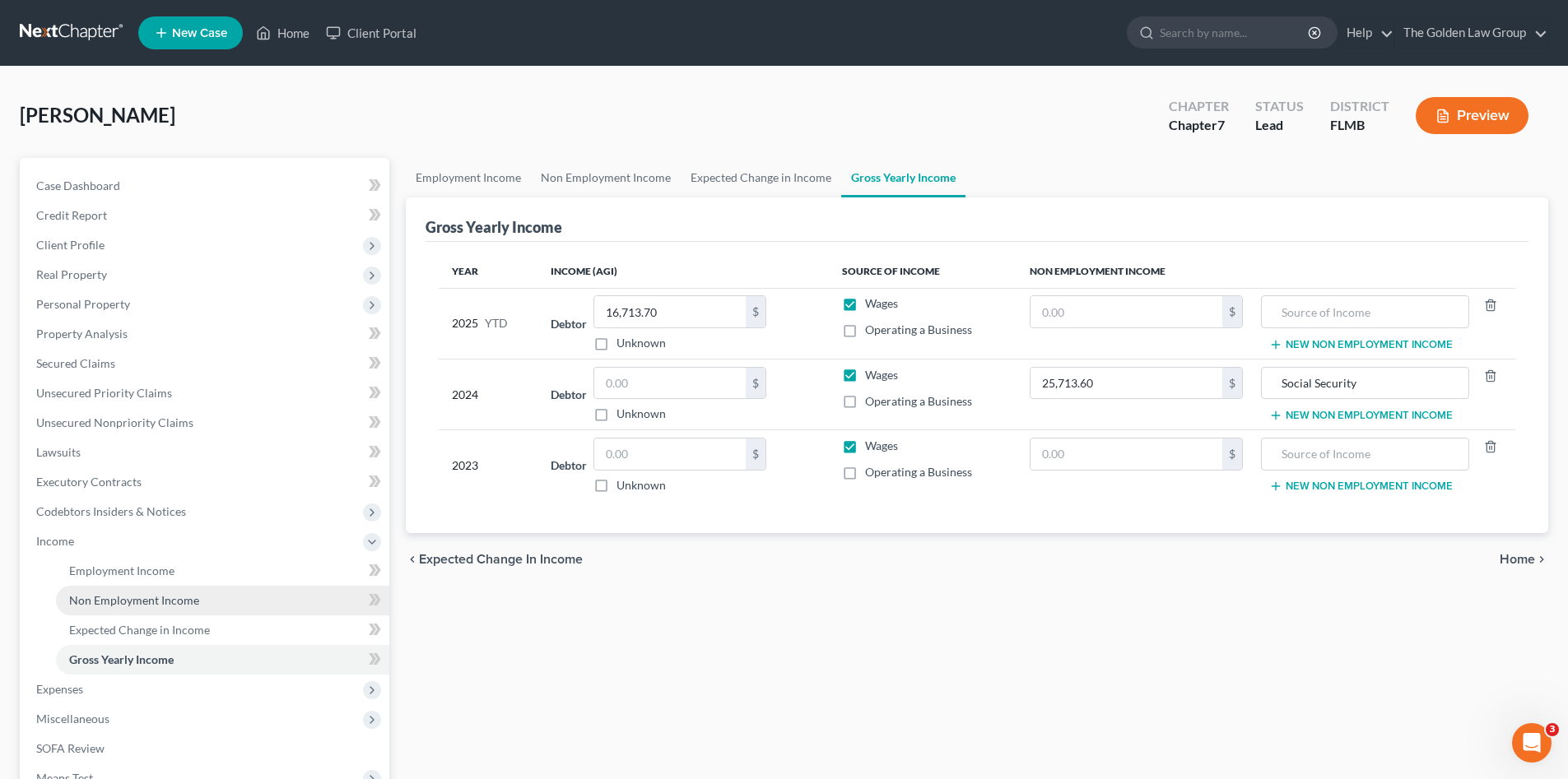
click at [144, 600] on span "Non Employment Income" at bounding box center [134, 600] width 130 height 14
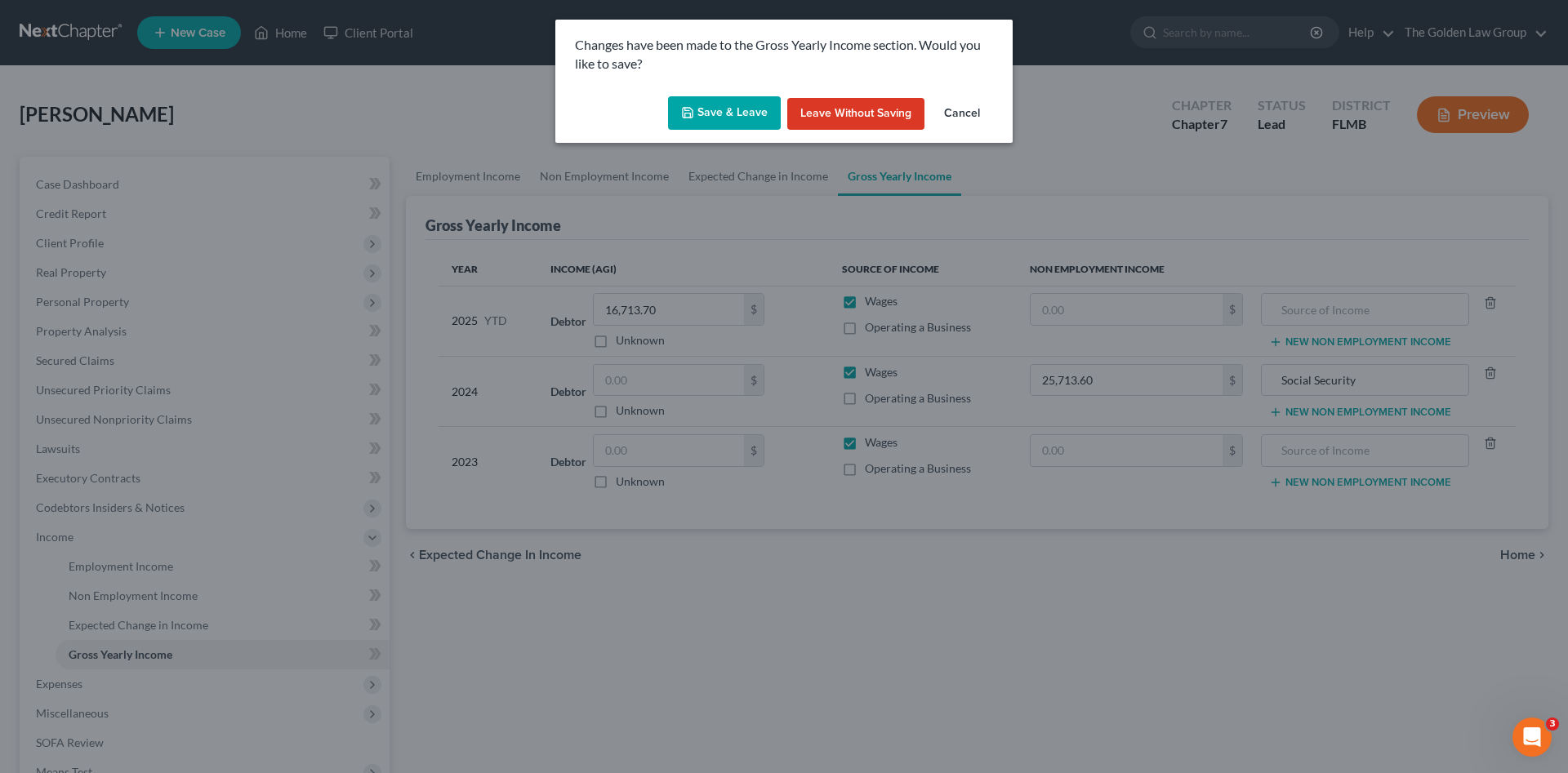
click at [728, 121] on button "Save & Leave" at bounding box center [725, 113] width 113 height 34
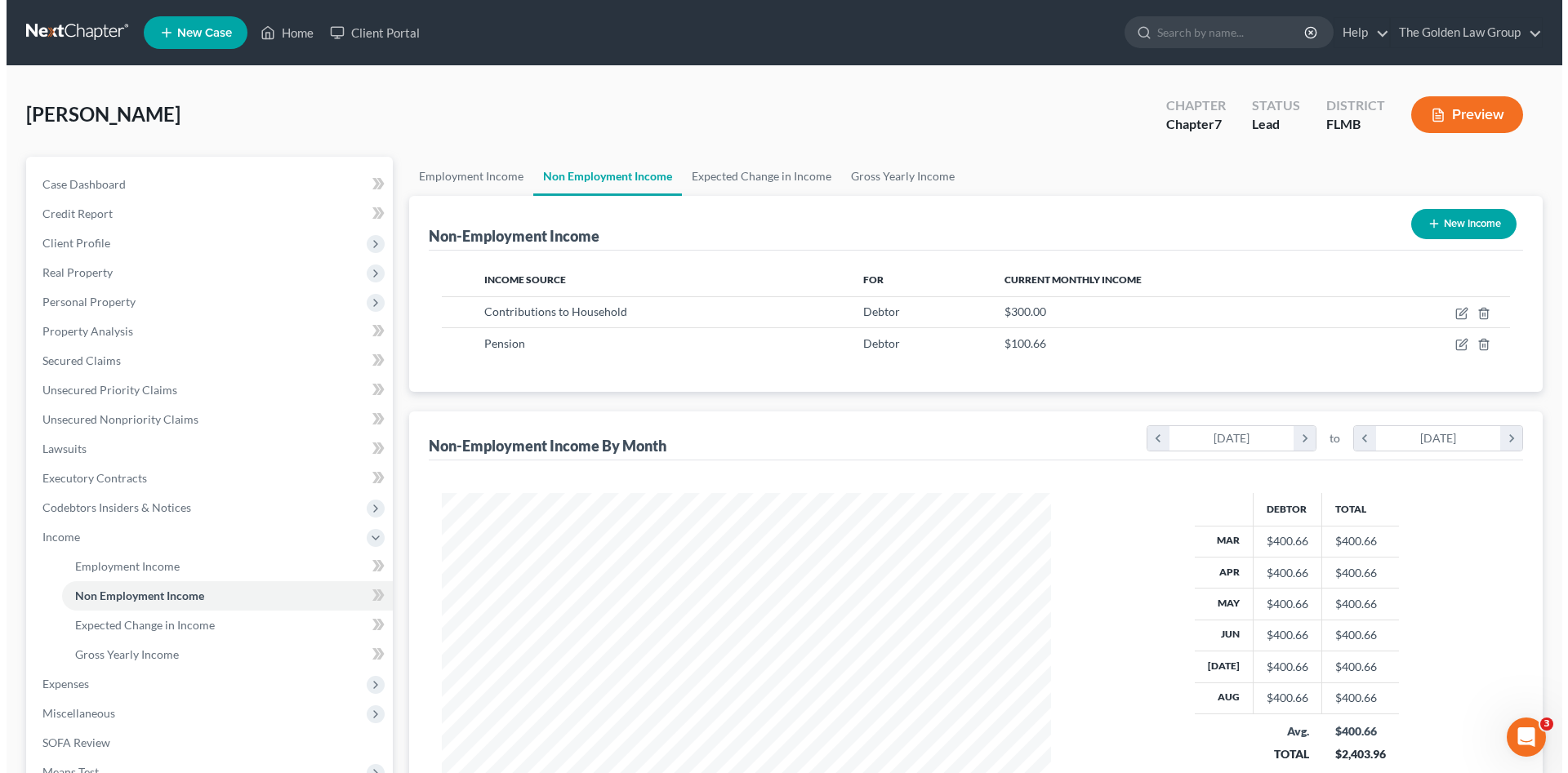
scroll to position [305, 642]
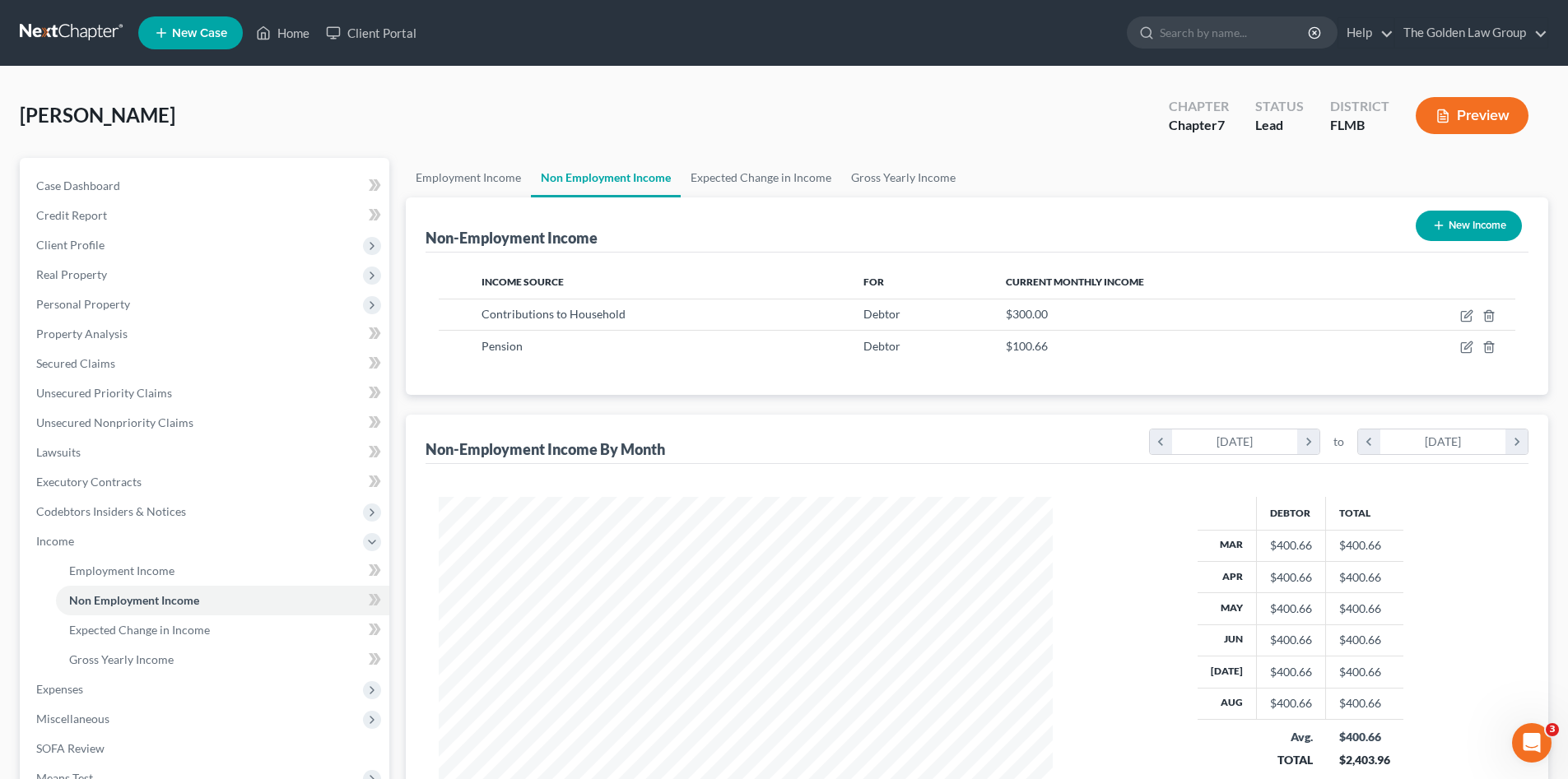
click at [1484, 226] on button "New Income" at bounding box center [1469, 226] width 106 height 30
select select "0"
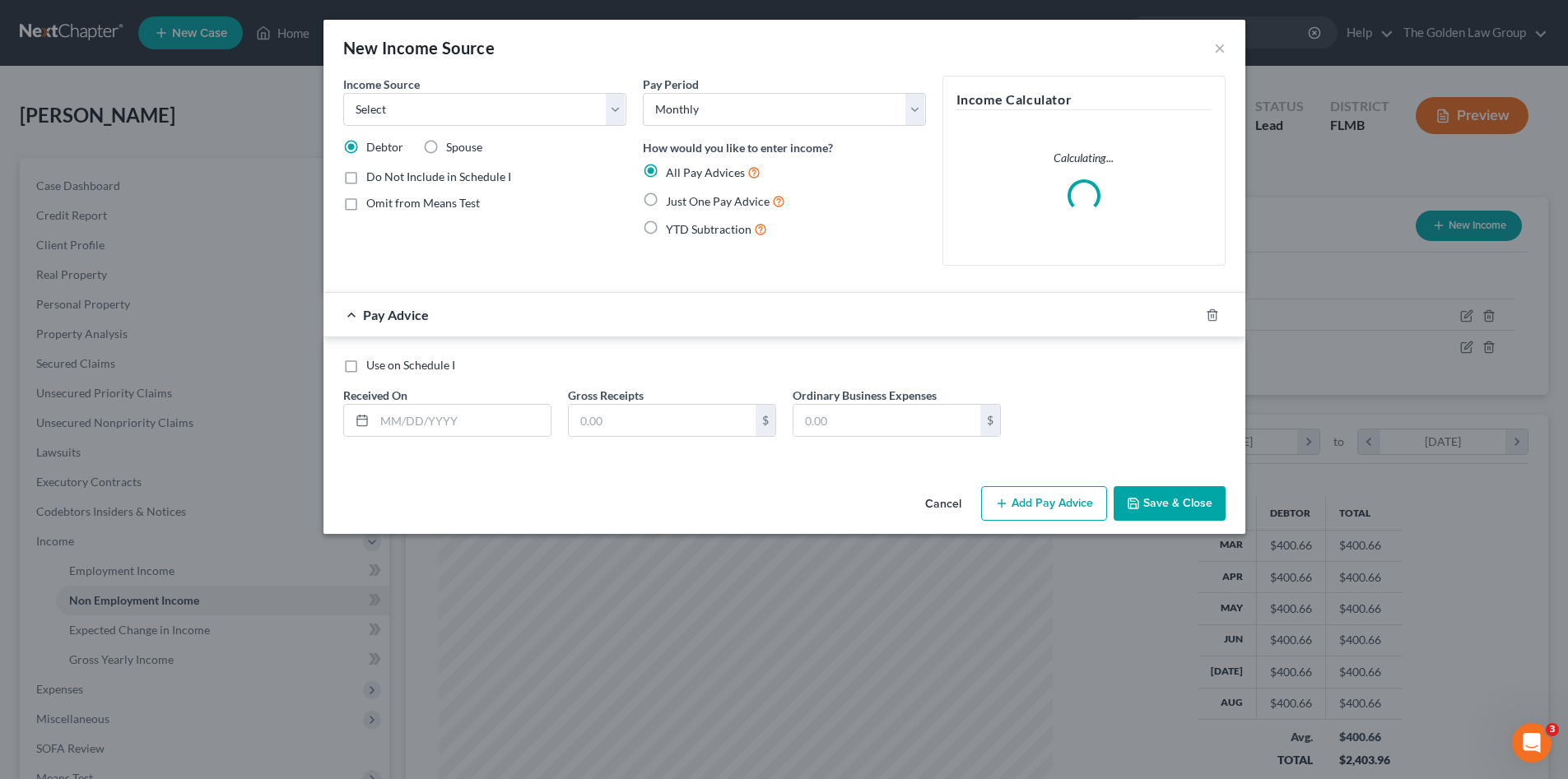
scroll to position [309, 653]
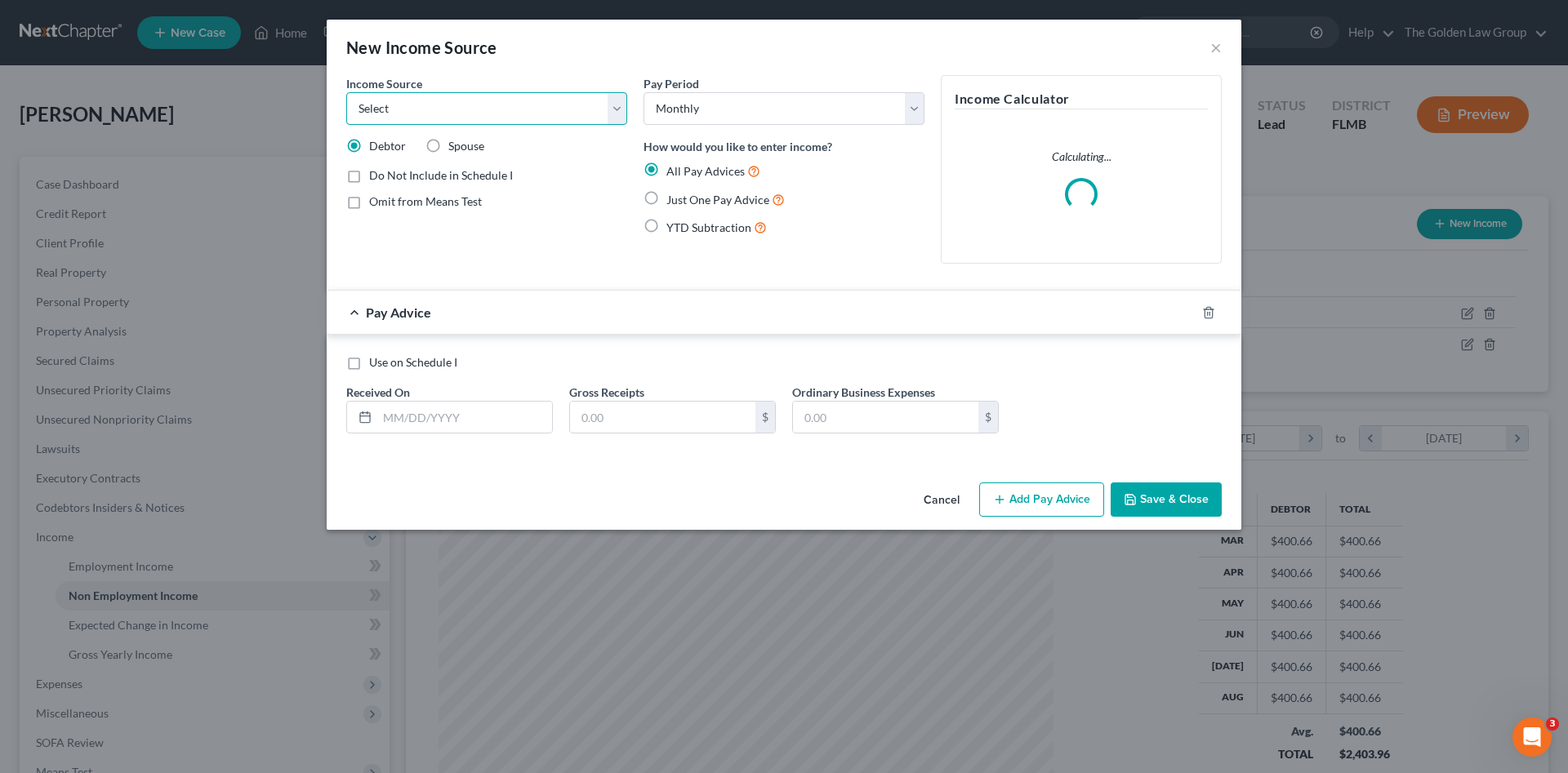
click at [508, 110] on select "Select Unemployment Disability (from employer) Pension Retirement Social Securi…" at bounding box center [487, 108] width 281 height 33
select select "4"
click at [347, 92] on select "Select Unemployment Disability (from employer) Pension Retirement Social Securi…" at bounding box center [487, 108] width 281 height 33
click at [448, 146] on label "Spouse" at bounding box center [466, 146] width 36 height 16
click at [455, 146] on input "Spouse" at bounding box center [460, 143] width 10 height 10
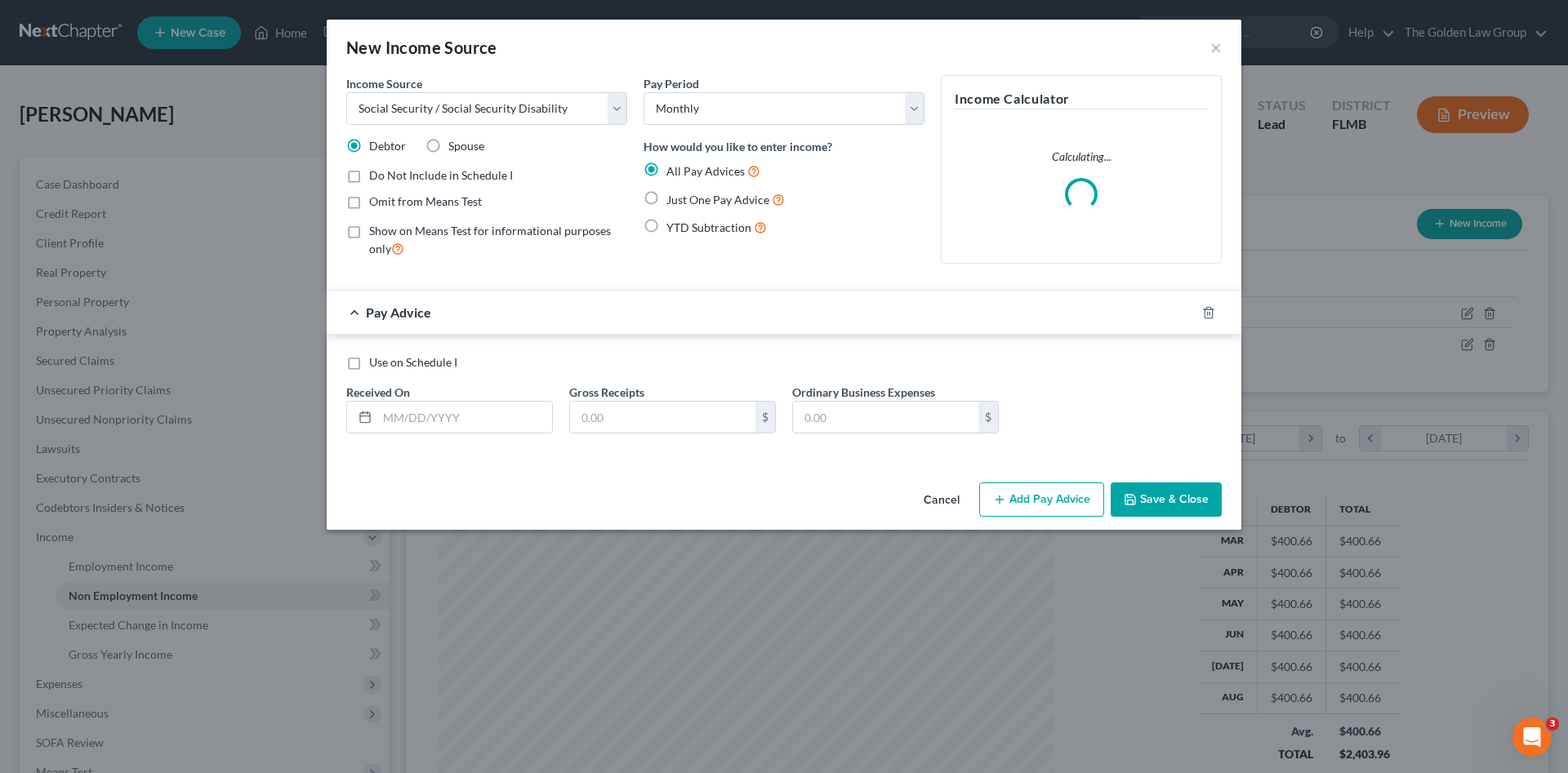
radio input "true"
click at [447, 201] on span "Omit from Means Test" at bounding box center [426, 201] width 113 height 14
click at [386, 201] on input "Omit from Means Test" at bounding box center [380, 199] width 10 height 10
checkbox input "true"
click at [690, 199] on span "Just One Pay Advice" at bounding box center [718, 200] width 103 height 14
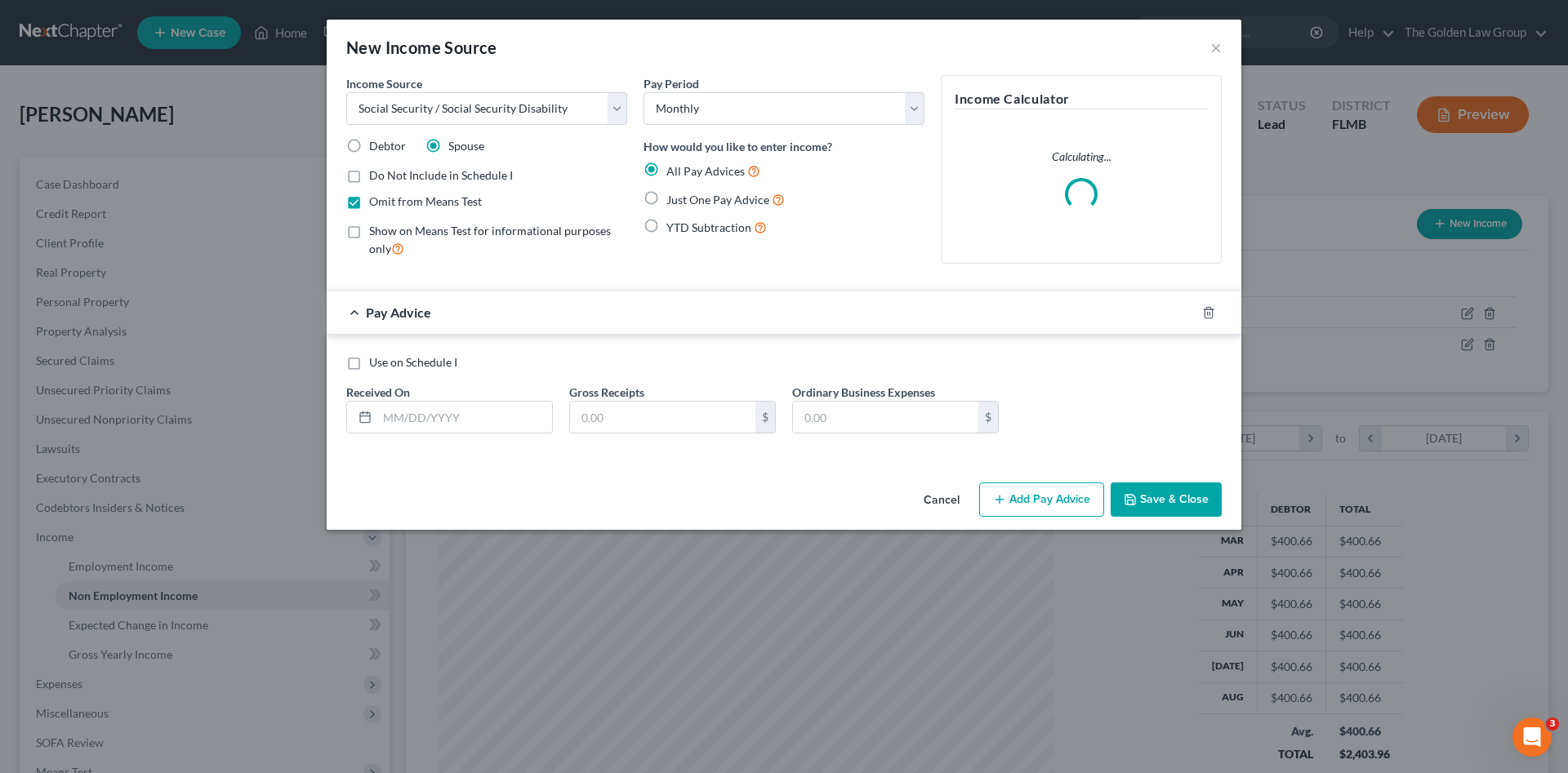
click at [684, 199] on input "Just One Pay Advice" at bounding box center [678, 195] width 10 height 10
radio input "true"
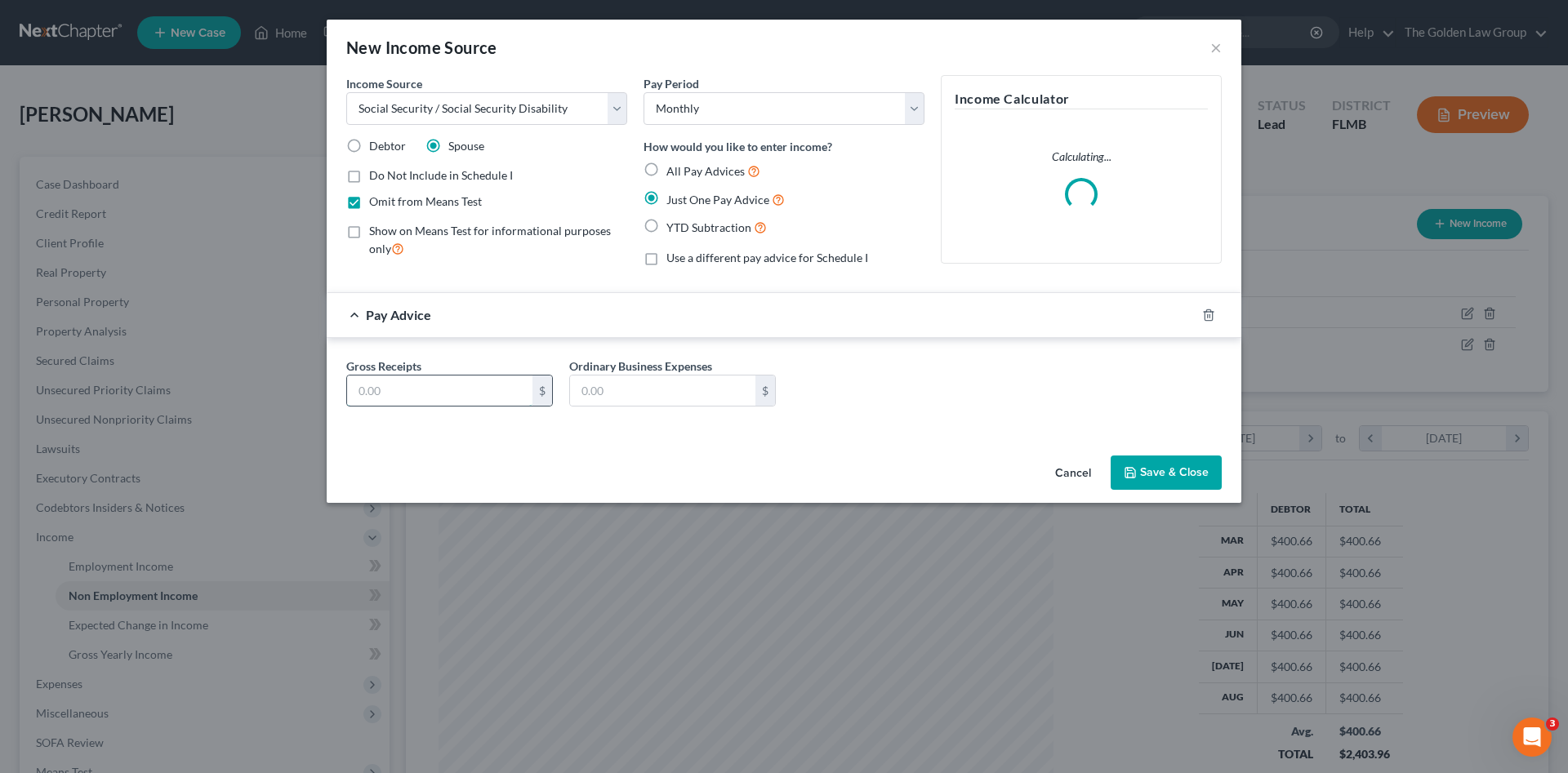
click at [481, 393] on input "text" at bounding box center [440, 391] width 186 height 31
type input "1,960"
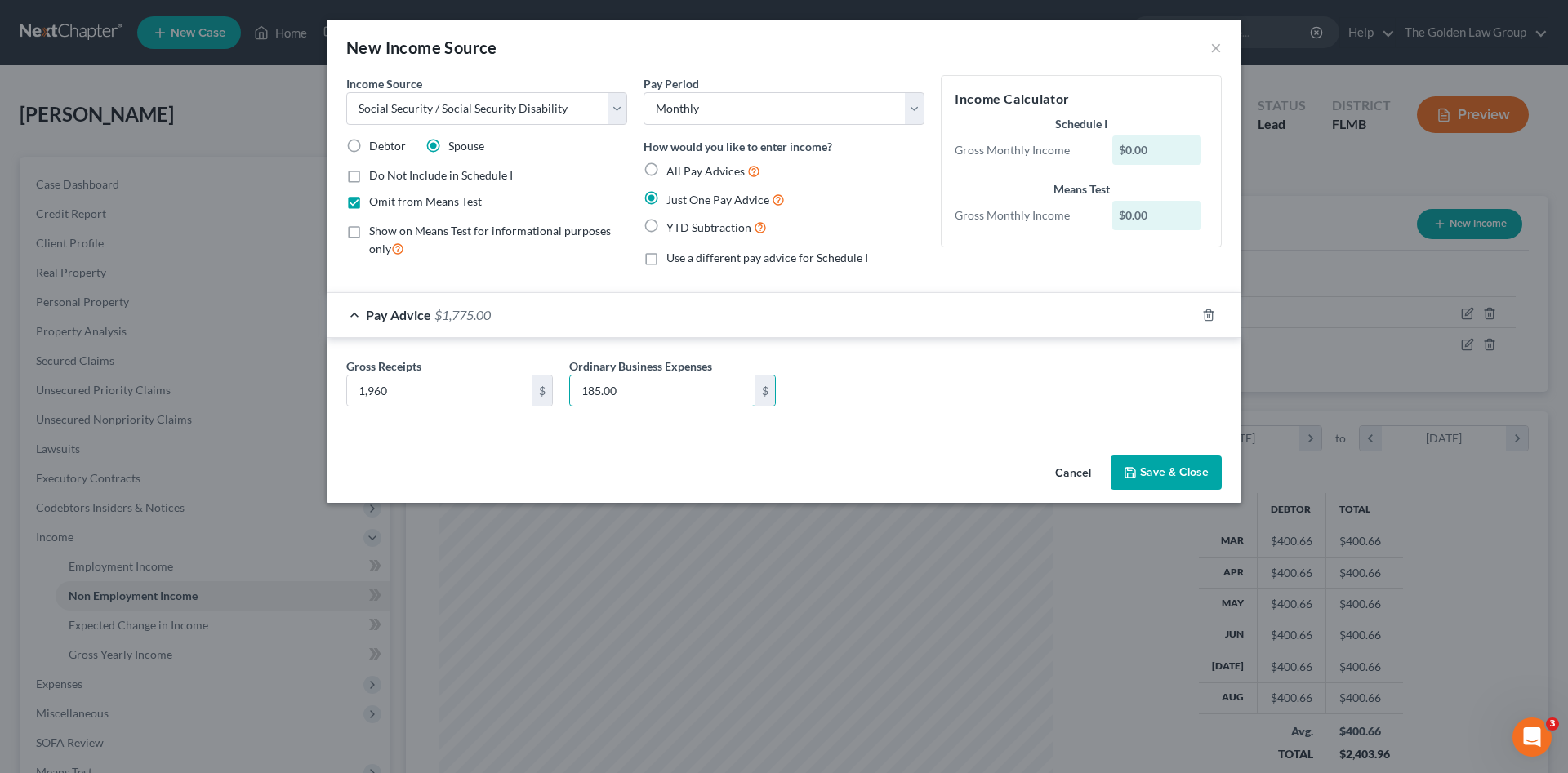
type input "185.00"
click at [1143, 469] on button "Save & Close" at bounding box center [1167, 473] width 111 height 34
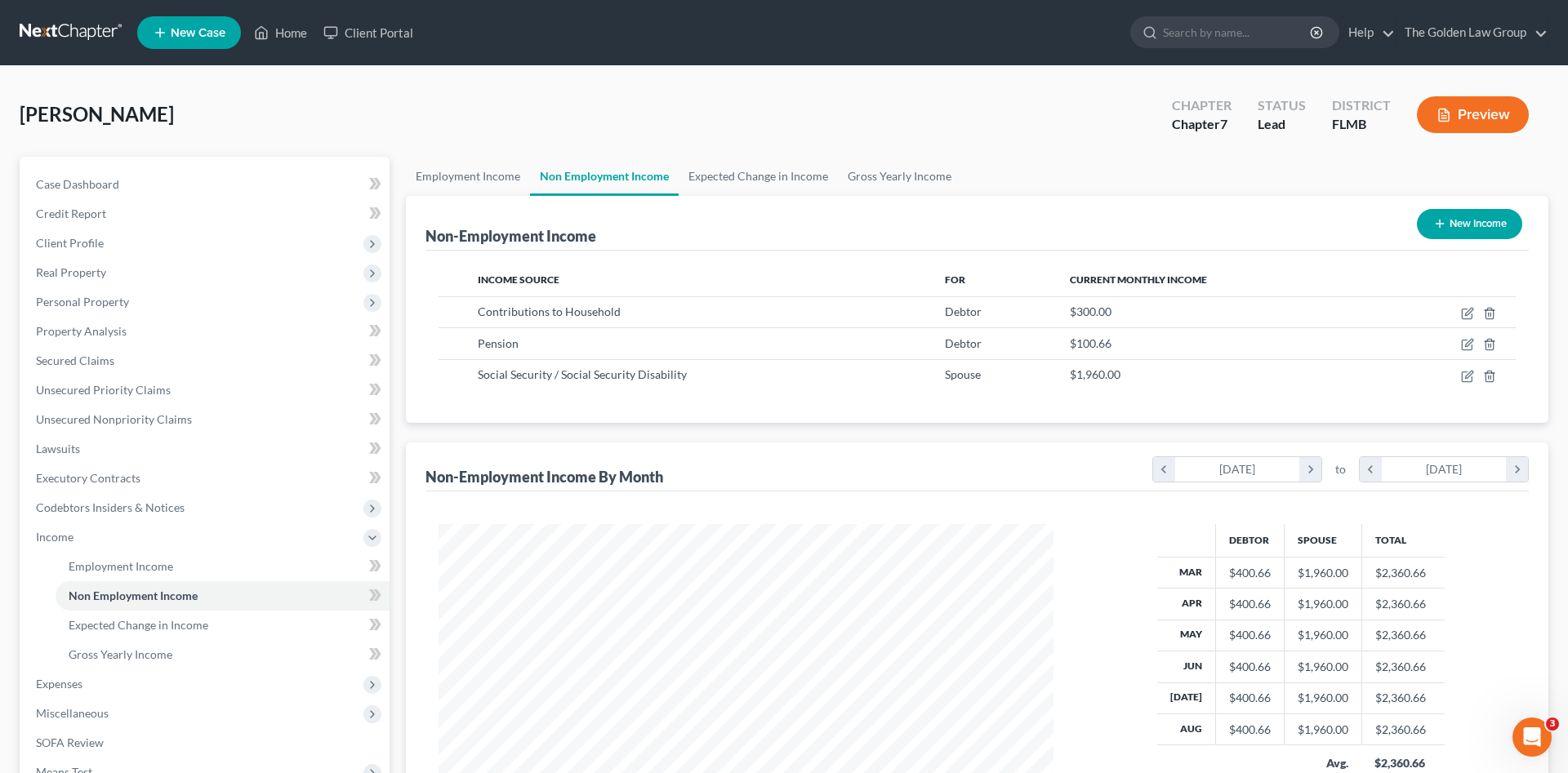
scroll to position [816410, 816252]
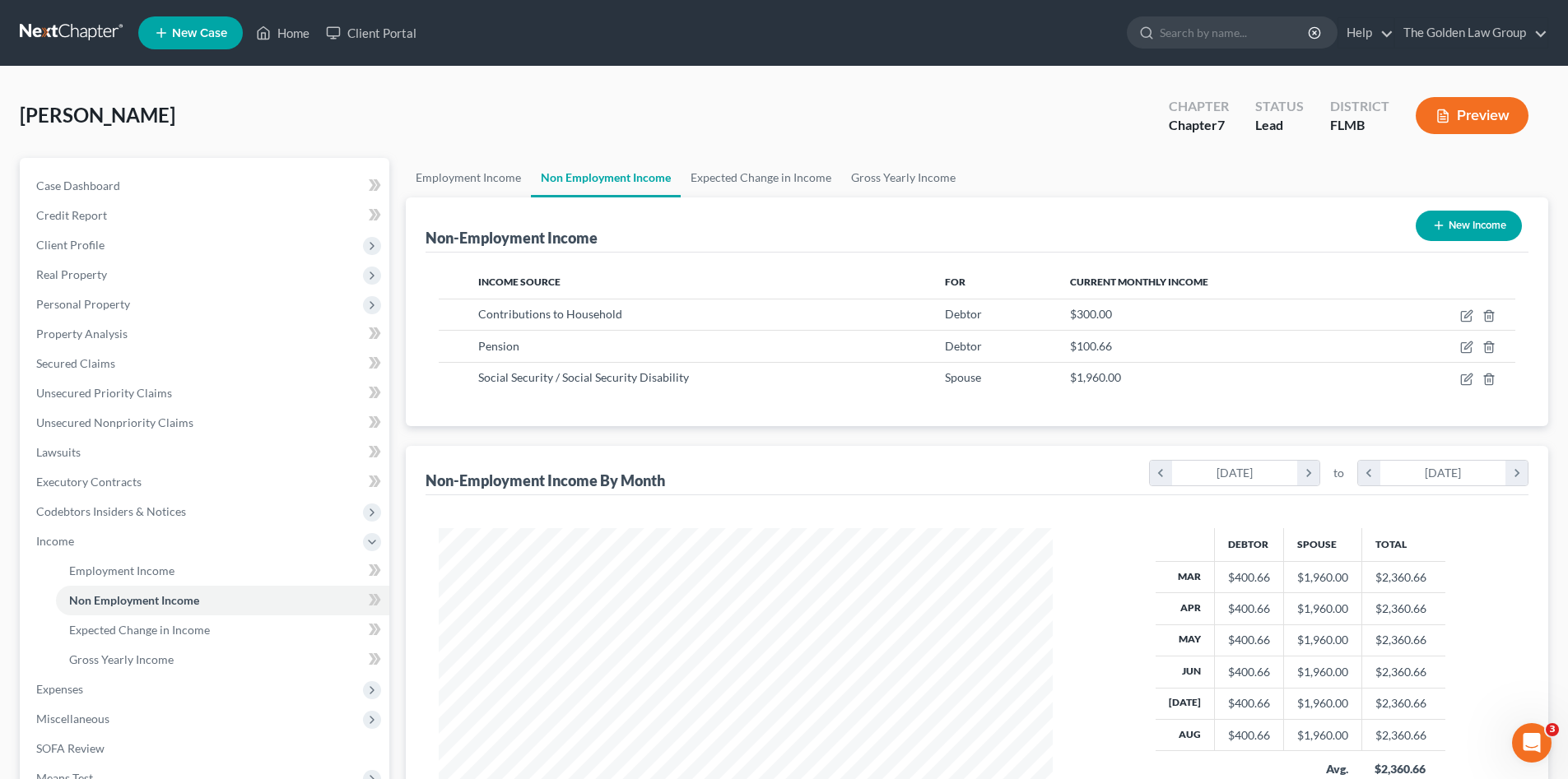
click at [1452, 229] on button "New Income" at bounding box center [1469, 226] width 106 height 30
select select "0"
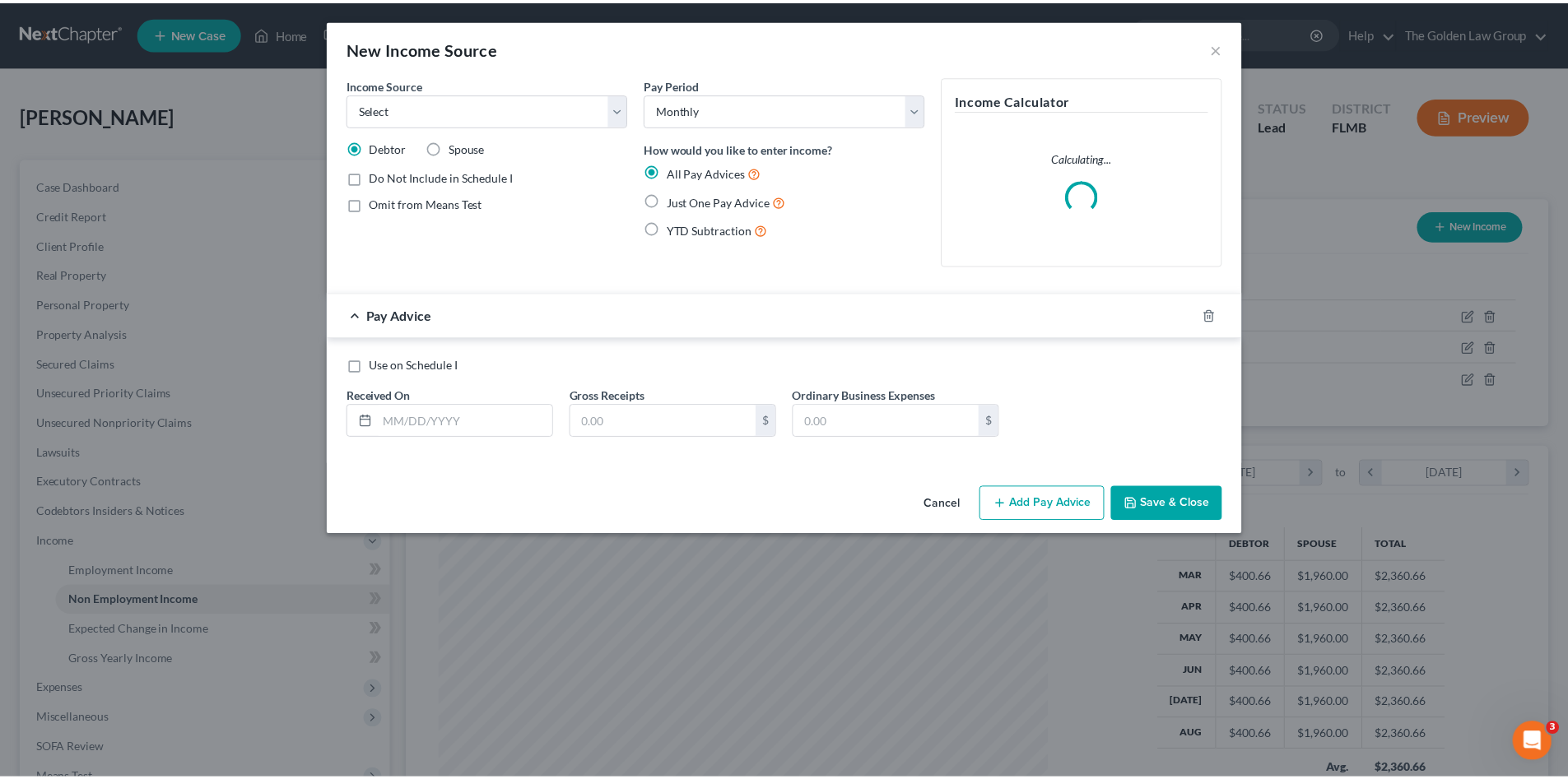
scroll to position [309, 653]
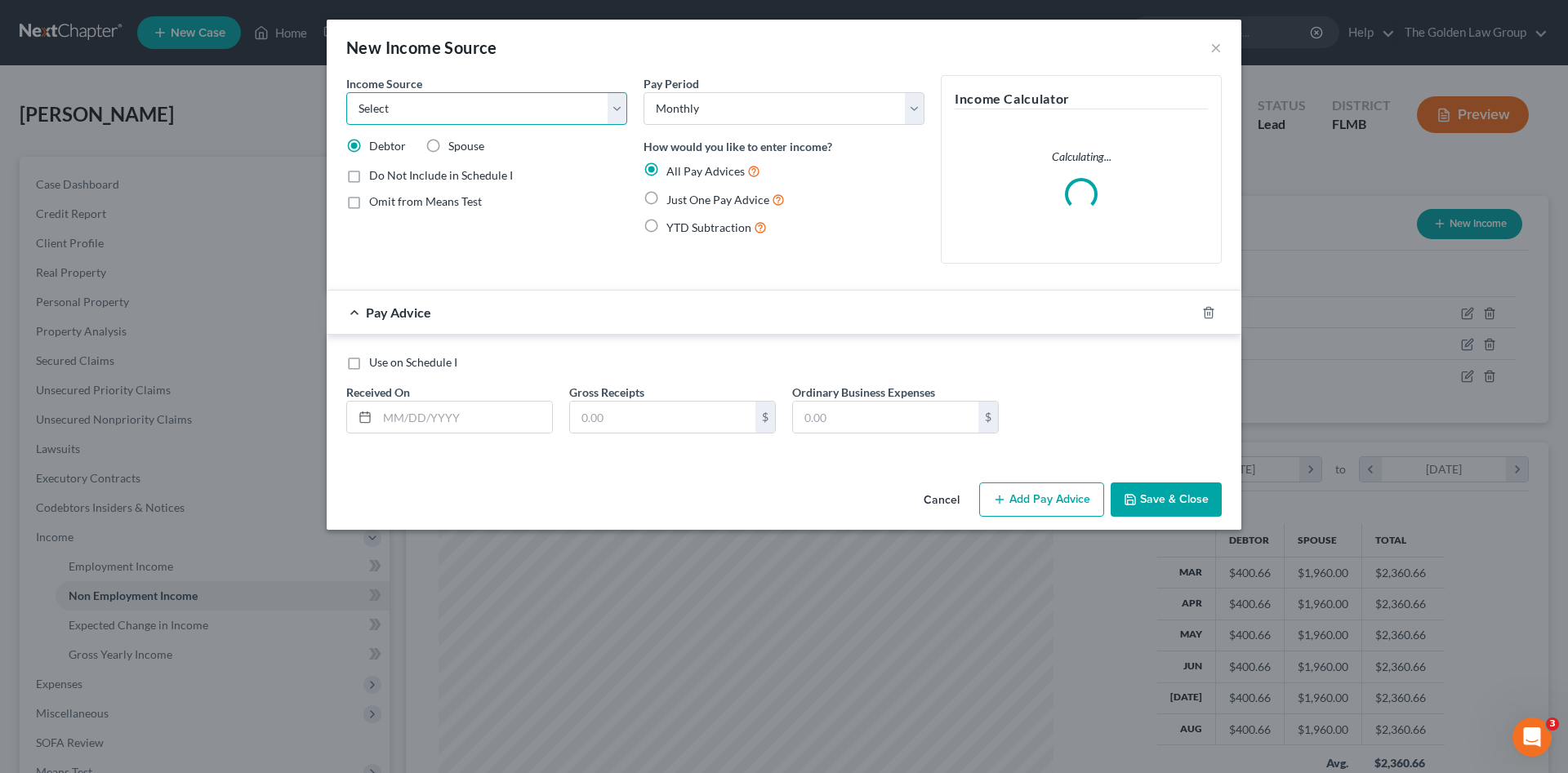
click at [486, 110] on select "Select Unemployment Disability (from employer) Pension Retirement Social Securi…" at bounding box center [487, 108] width 281 height 33
select select "4"
click at [347, 92] on select "Select Unemployment Disability (from employer) Pension Retirement Social Securi…" at bounding box center [487, 108] width 281 height 33
click at [416, 196] on span "Omit from Means Test" at bounding box center [426, 201] width 113 height 14
click at [386, 196] on input "Omit from Means Test" at bounding box center [380, 199] width 10 height 10
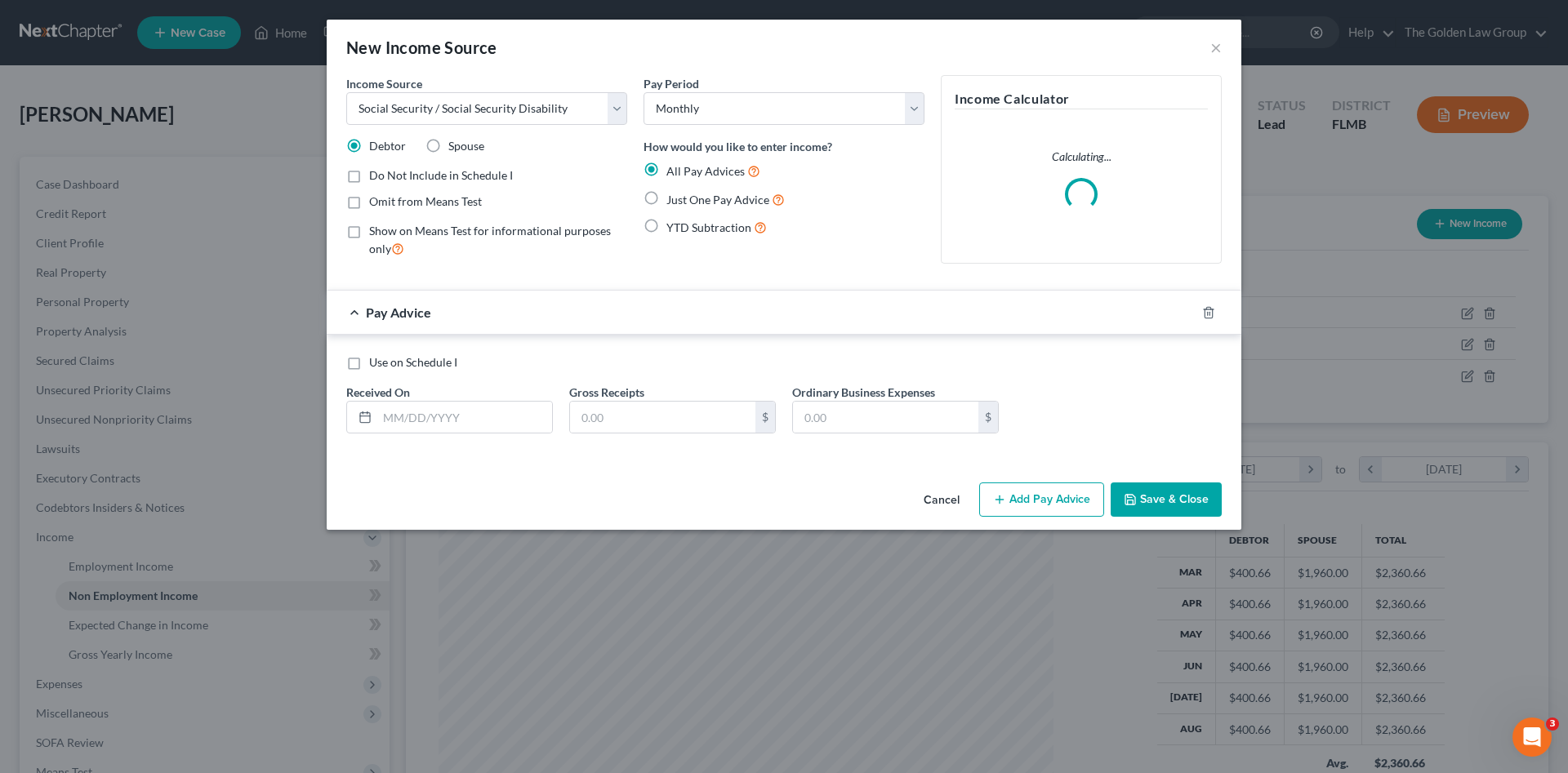
checkbox input "true"
click at [674, 199] on span "Just One Pay Advice" at bounding box center [718, 200] width 103 height 14
click at [674, 199] on input "Just One Pay Advice" at bounding box center [678, 195] width 10 height 10
radio input "true"
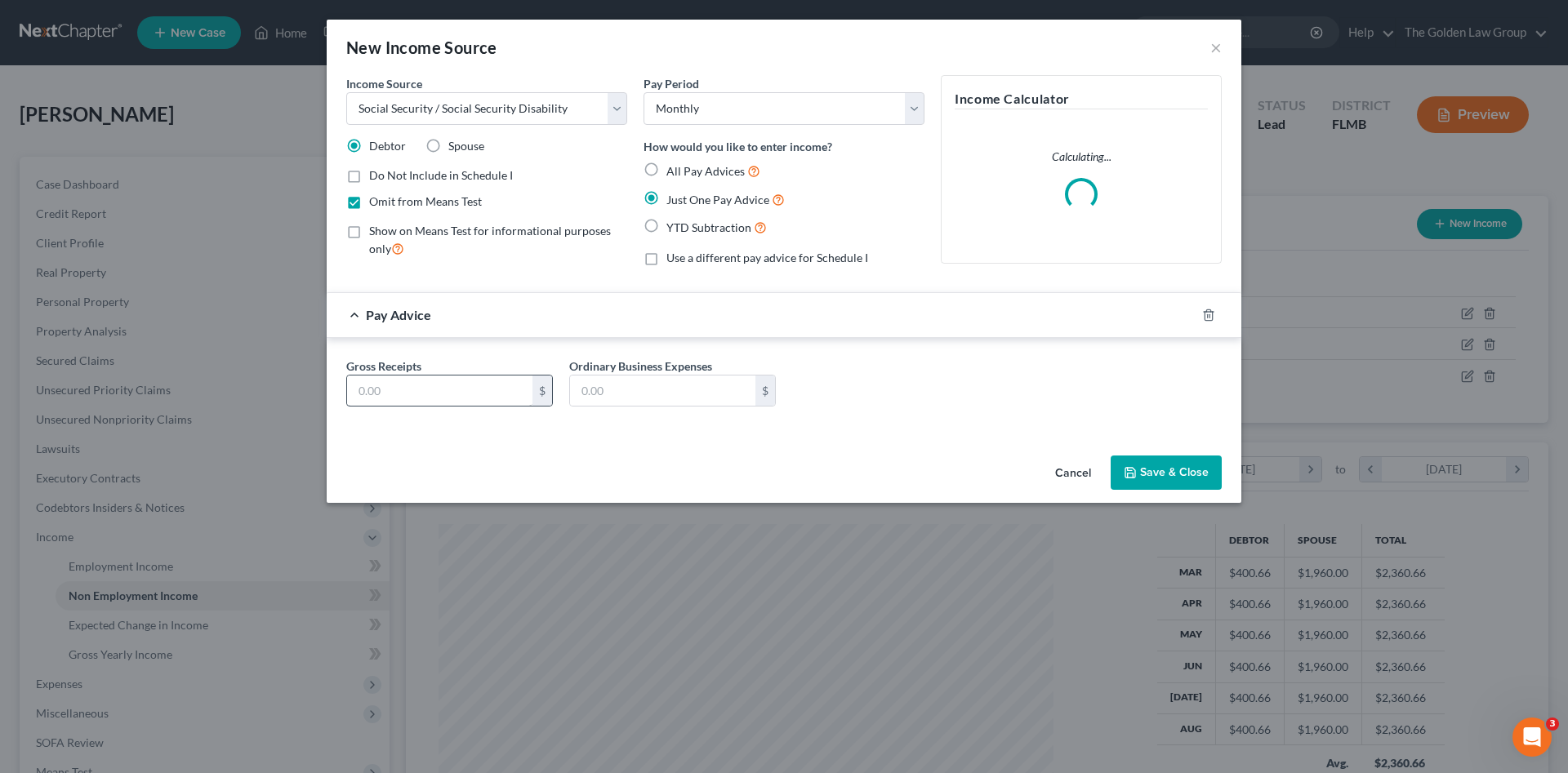
drag, startPoint x: 477, startPoint y: 373, endPoint x: 475, endPoint y: 385, distance: 12.2
click at [477, 374] on div "Gross Receipts $" at bounding box center [449, 382] width 223 height 50
drag, startPoint x: 475, startPoint y: 387, endPoint x: 558, endPoint y: 398, distance: 83.7
click at [475, 388] on input "text" at bounding box center [440, 391] width 186 height 31
click at [509, 395] on input "text" at bounding box center [440, 391] width 186 height 31
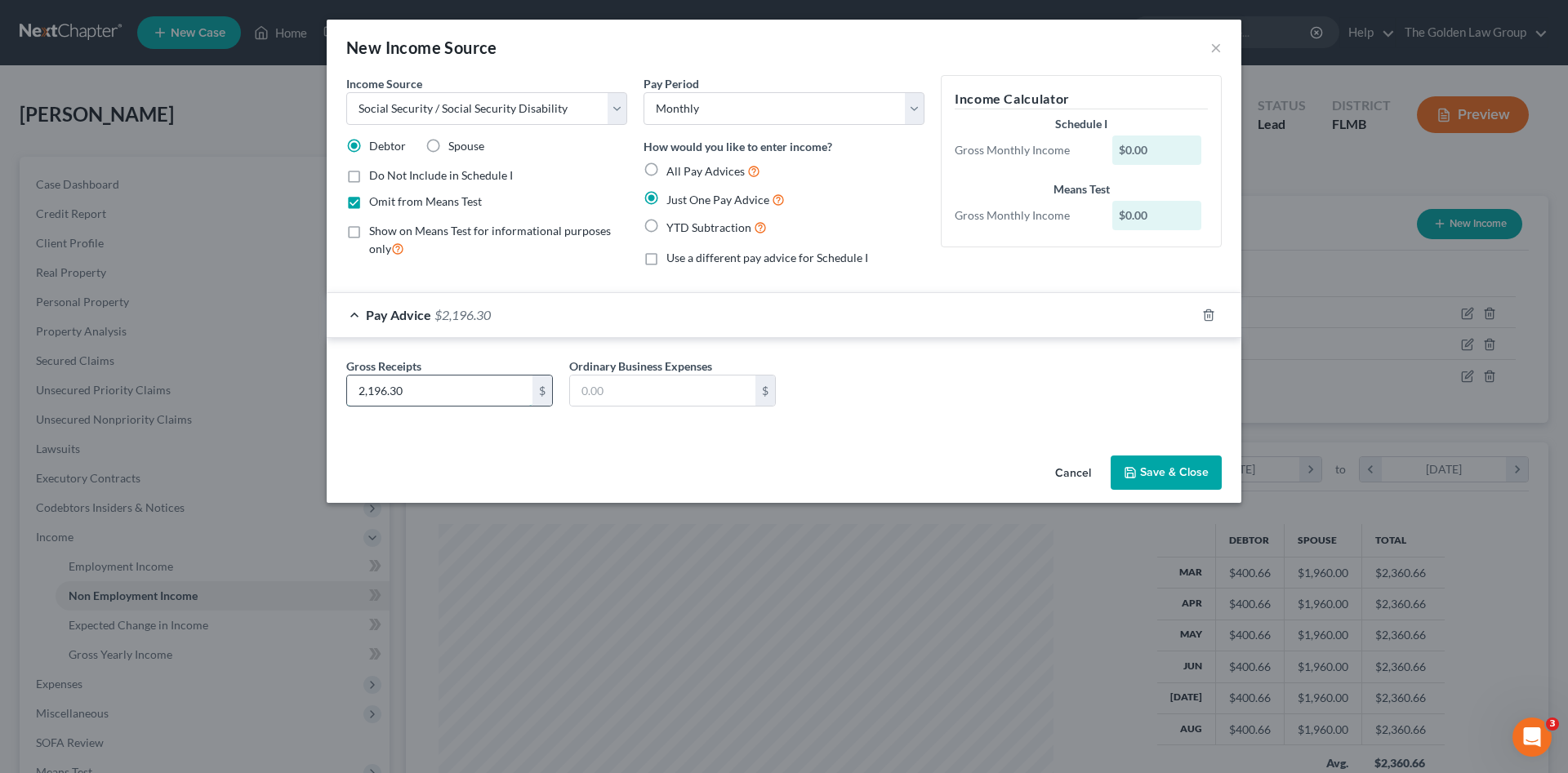
type input "2,196.30"
type input "20.00"
click at [1156, 475] on button "Save & Close" at bounding box center [1167, 473] width 111 height 34
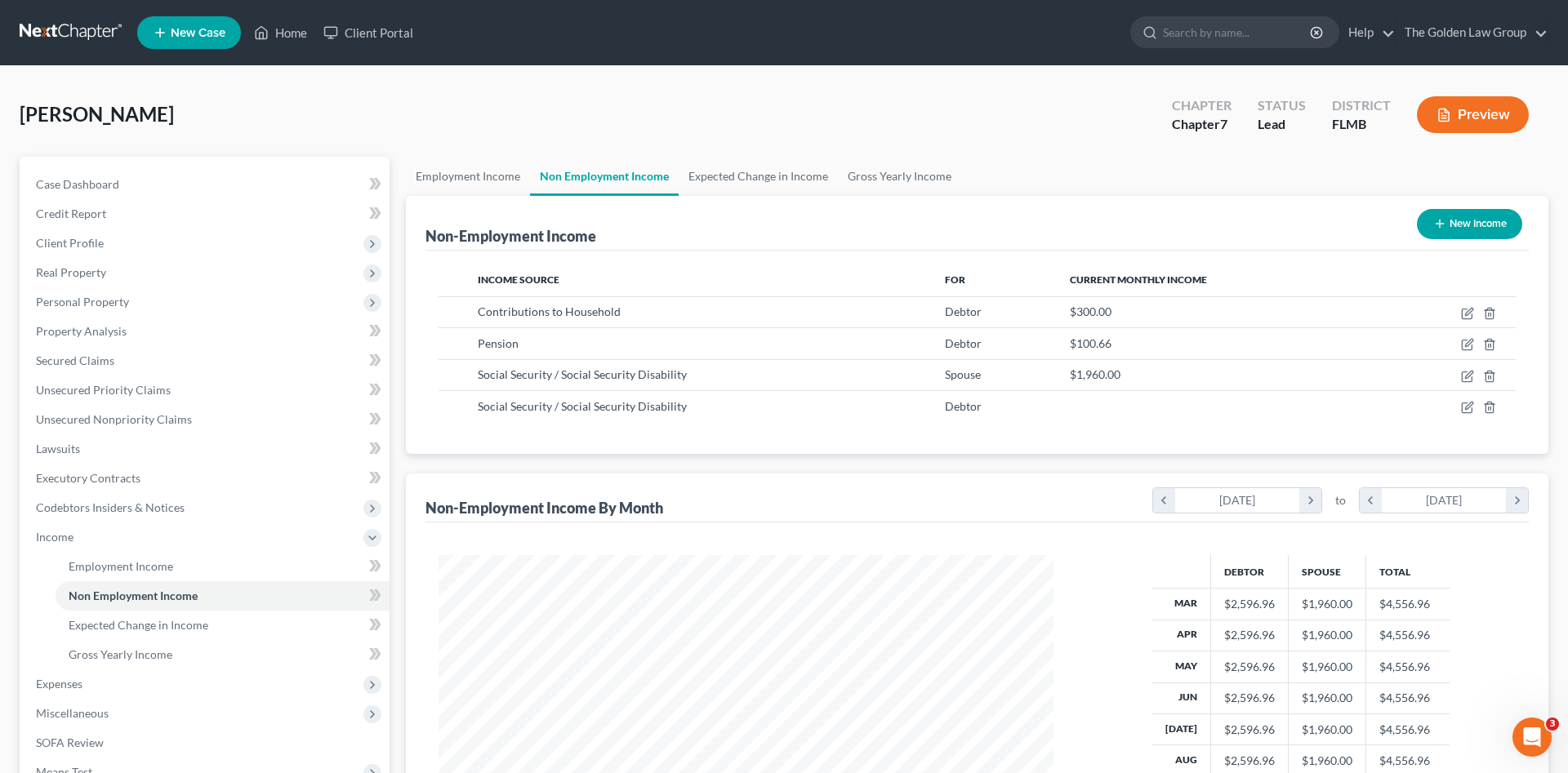
scroll to position [816410, 816252]
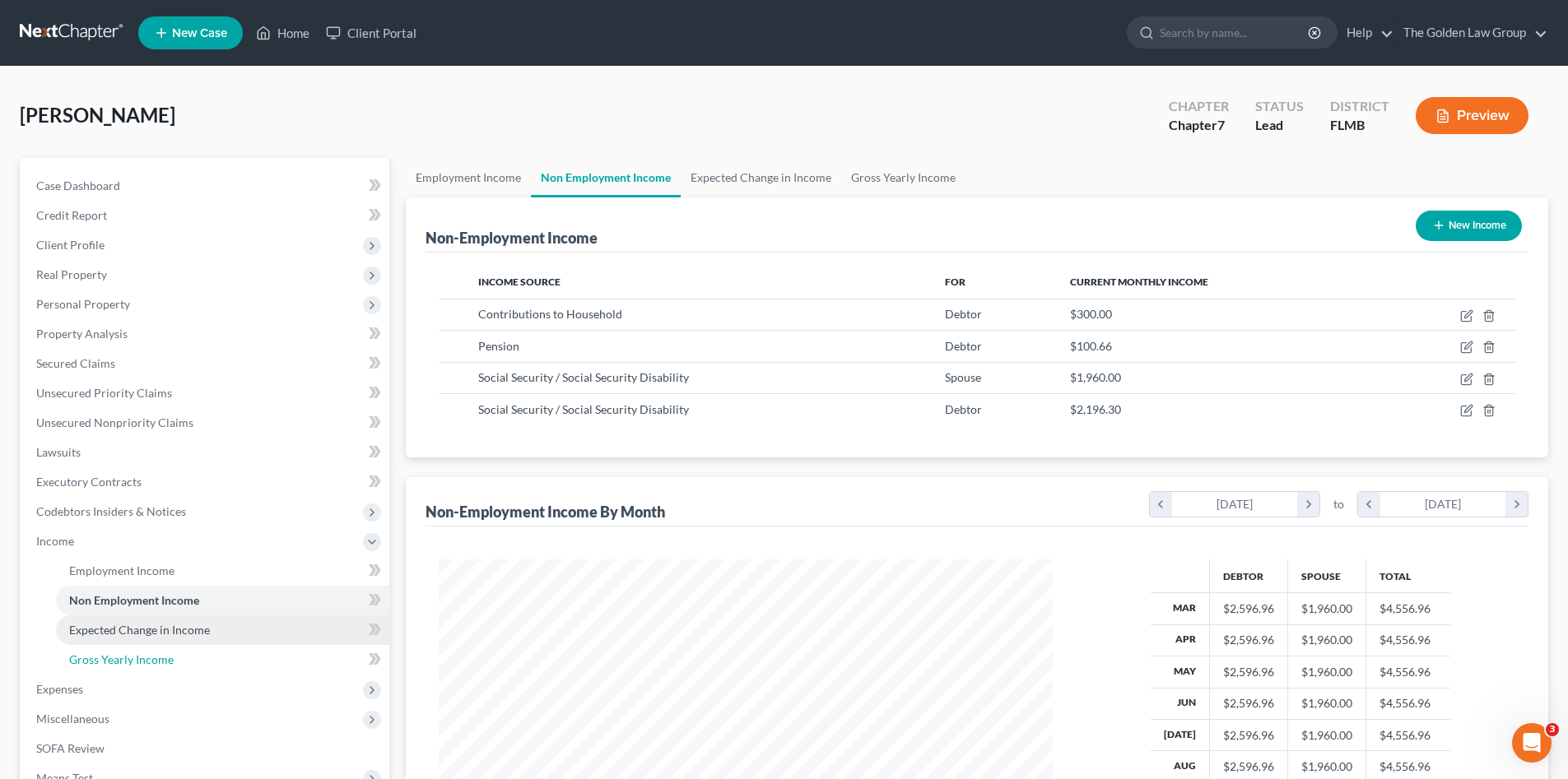
drag, startPoint x: 128, startPoint y: 652, endPoint x: 173, endPoint y: 640, distance: 46.6
click at [129, 653] on span "Gross Yearly Income" at bounding box center [121, 659] width 104 height 14
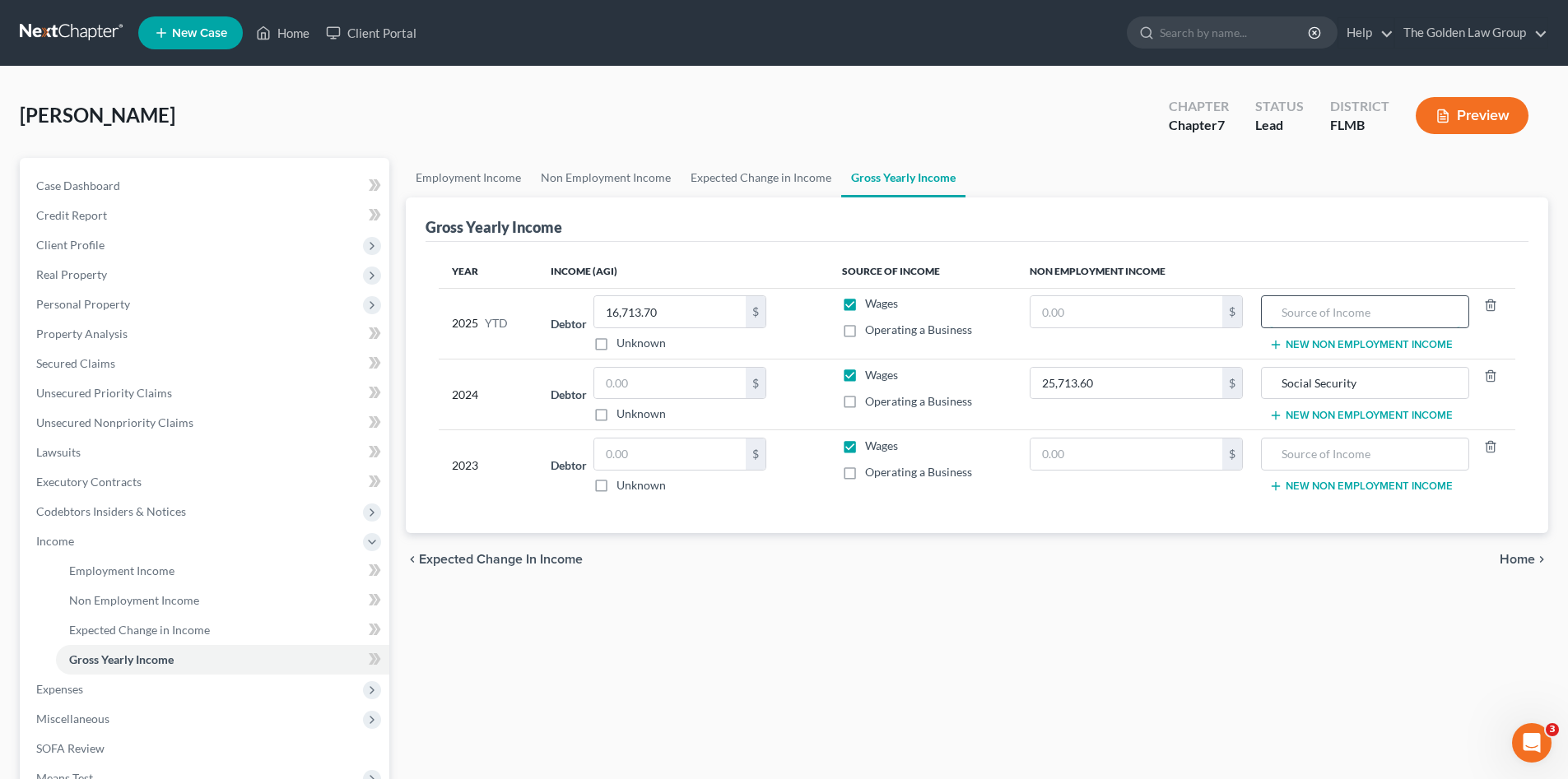
click at [1307, 314] on input "text" at bounding box center [1365, 311] width 190 height 31
click at [1133, 324] on input "text" at bounding box center [1127, 311] width 192 height 31
type input "19,676.70"
type input "Social Security"
click at [1023, 581] on div "chevron_left Expected Change in Income Home chevron_right" at bounding box center [978, 560] width 1143 height 53
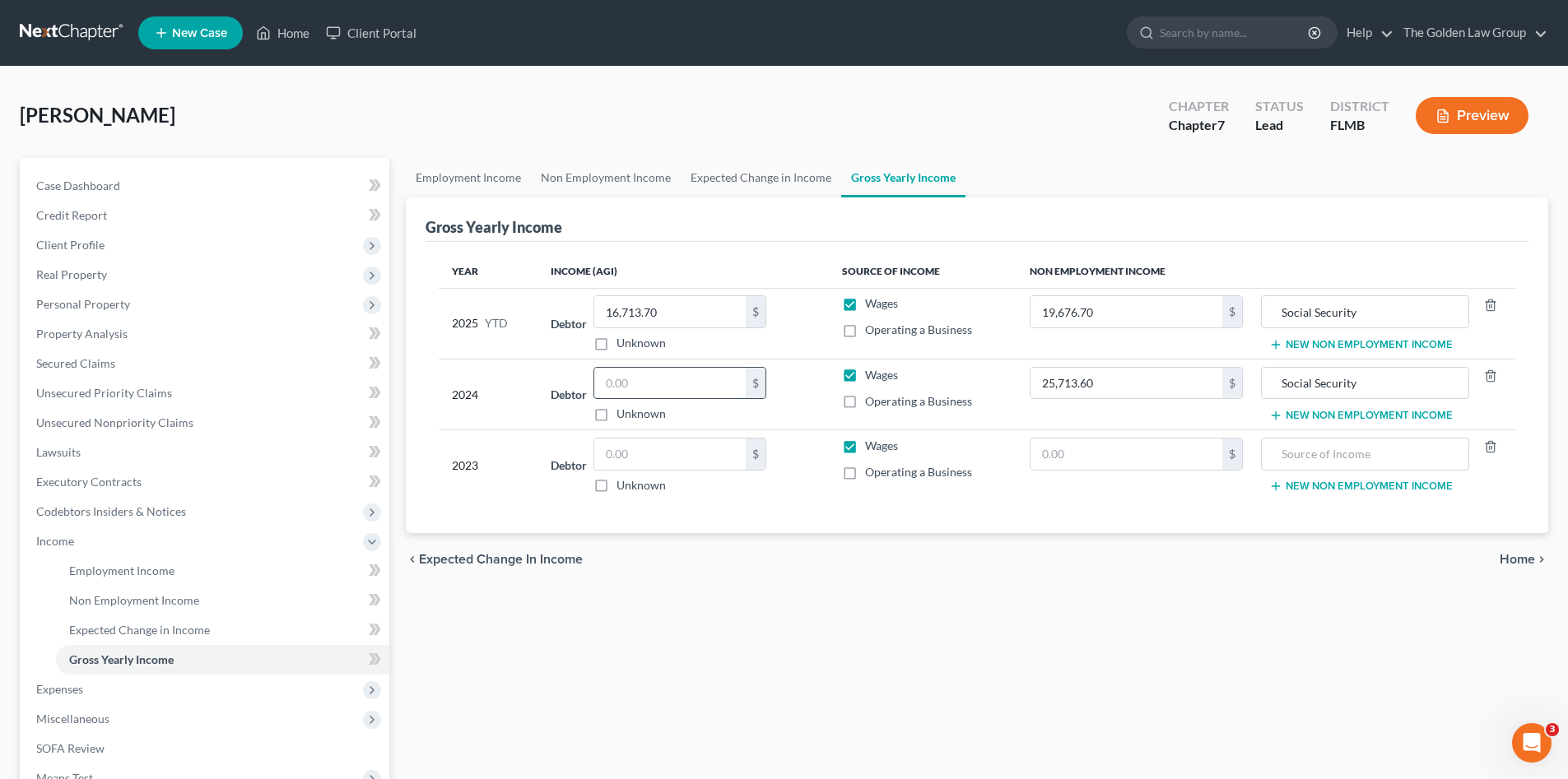
drag, startPoint x: 634, startPoint y: 369, endPoint x: 649, endPoint y: 390, distance: 25.8
click at [639, 375] on input "text" at bounding box center [670, 383] width 152 height 31
click at [650, 390] on input "text" at bounding box center [670, 383] width 152 height 31
type input "24,156.32"
click at [963, 606] on div "Employment Income Non Employment Income Expected Change in Income Gross Yearly …" at bounding box center [977, 545] width 1159 height 773
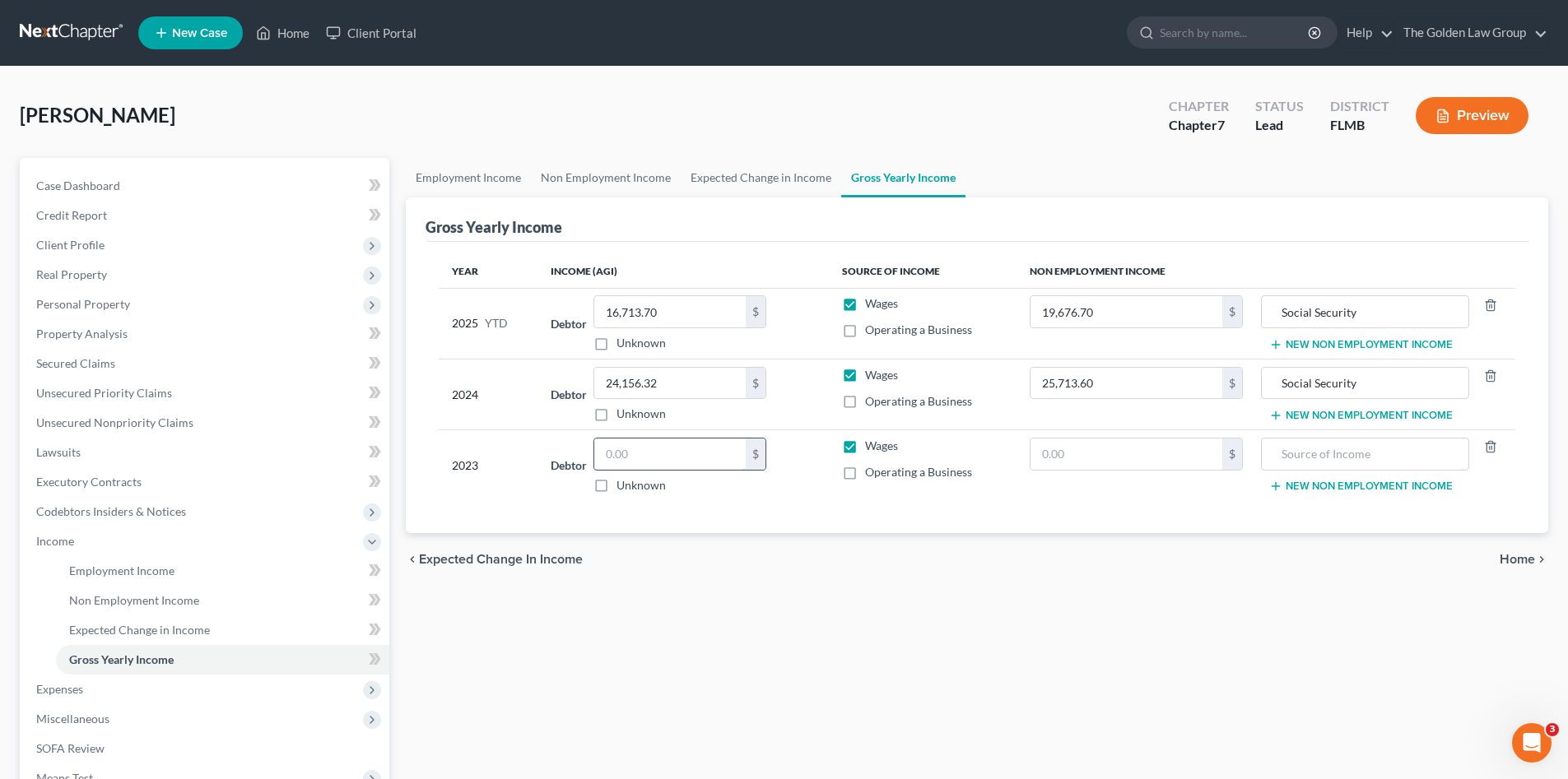
click at [641, 458] on input "text" at bounding box center [670, 454] width 152 height 31
type input "23,393.00"
click at [810, 535] on div "chevron_left Expected Change in Income Home chevron_right" at bounding box center [978, 560] width 1143 height 53
click at [1070, 453] on input "text" at bounding box center [1127, 454] width 192 height 31
type input "23,000.00"
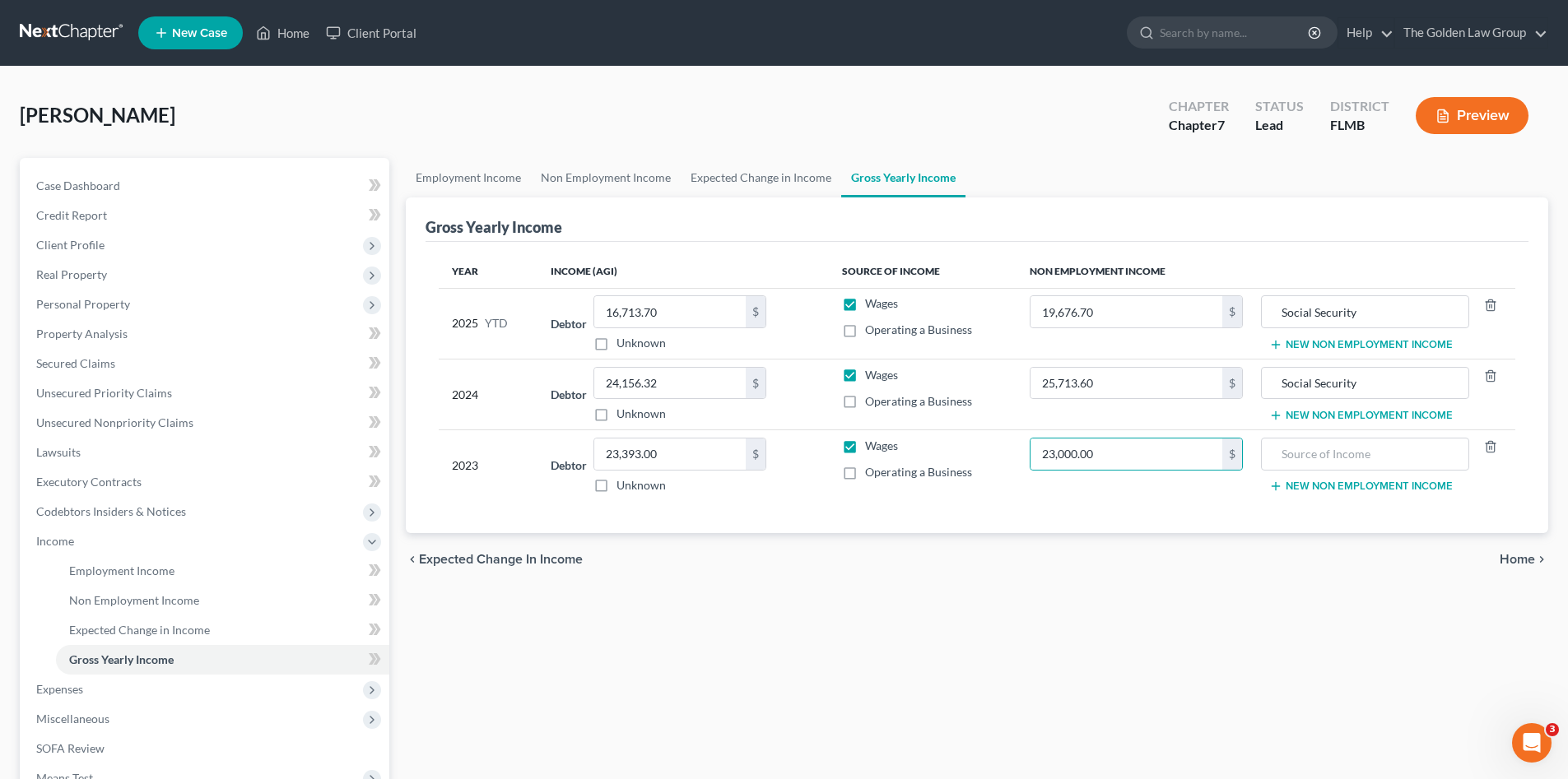
click at [1121, 522] on div "Year Income (AGI) Source of Income Non Employment Income 2025 YTD Debtor 16,713…" at bounding box center [977, 388] width 1103 height 292
click at [1320, 451] on input "text" at bounding box center [1365, 454] width 190 height 31
drag, startPoint x: 1403, startPoint y: 374, endPoint x: 1267, endPoint y: 364, distance: 136.4
click at [1267, 364] on td "Social Security New Non Employment Income" at bounding box center [1386, 394] width 259 height 71
click at [1365, 463] on input "text" at bounding box center [1365, 454] width 190 height 31
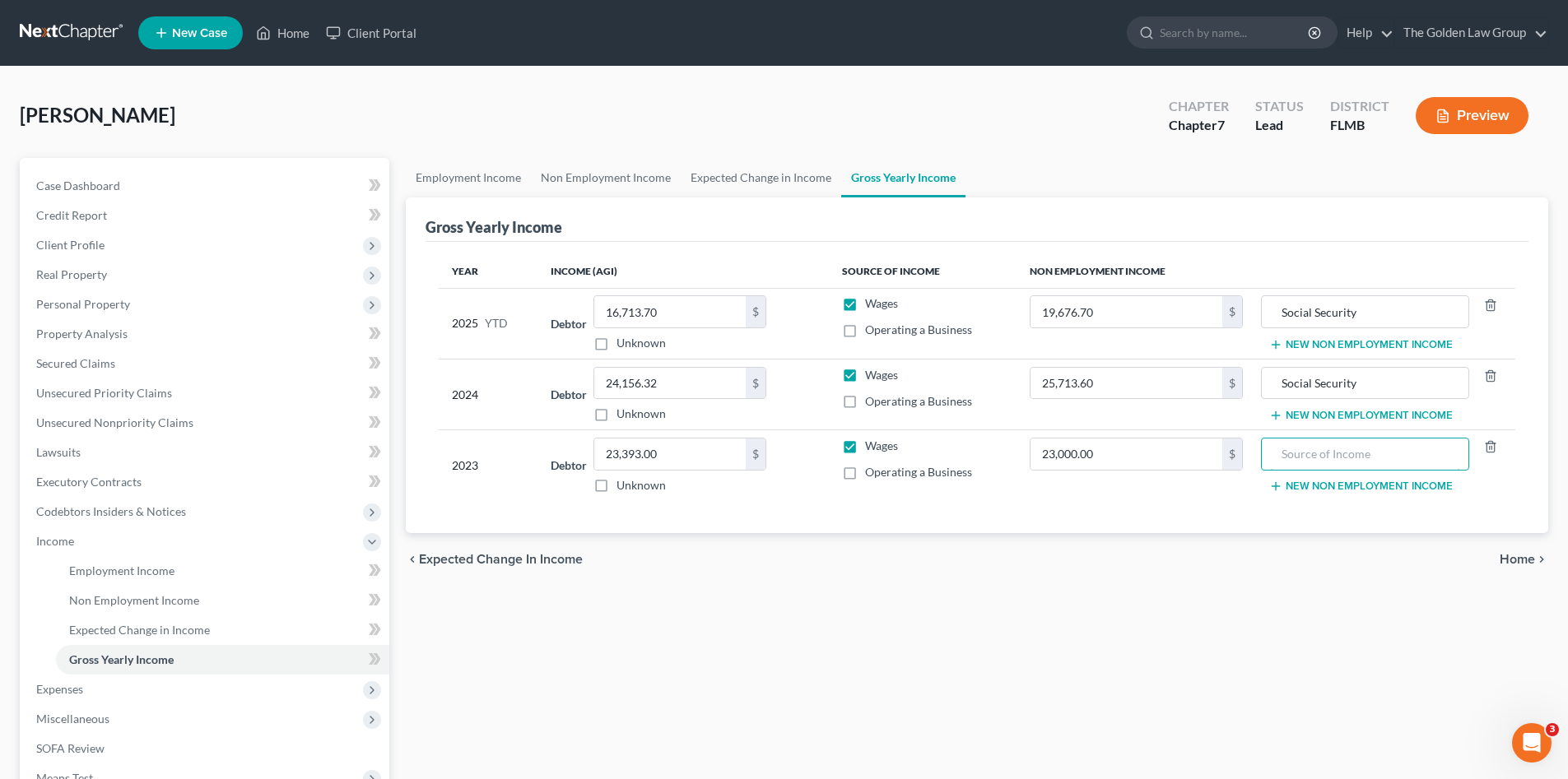
paste input "Social Security"
type input "Social Security"
click at [1244, 513] on div "Year Income (AGI) Source of Income Non Employment Income 2025 YTD Debtor 16,713…" at bounding box center [977, 388] width 1103 height 292
click at [66, 687] on span "Expenses" at bounding box center [59, 689] width 47 height 14
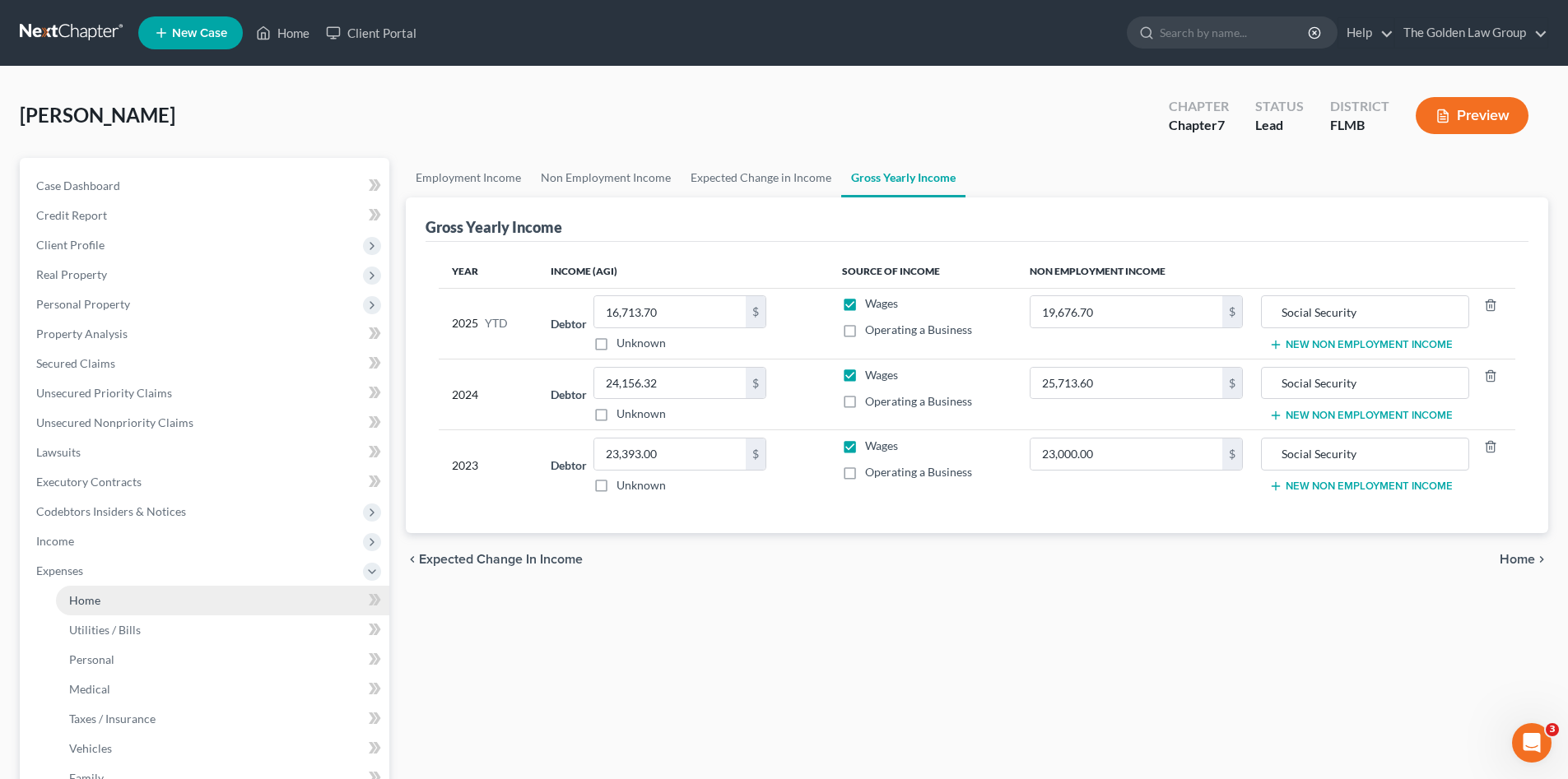
click at [143, 601] on link "Home" at bounding box center [222, 601] width 333 height 29
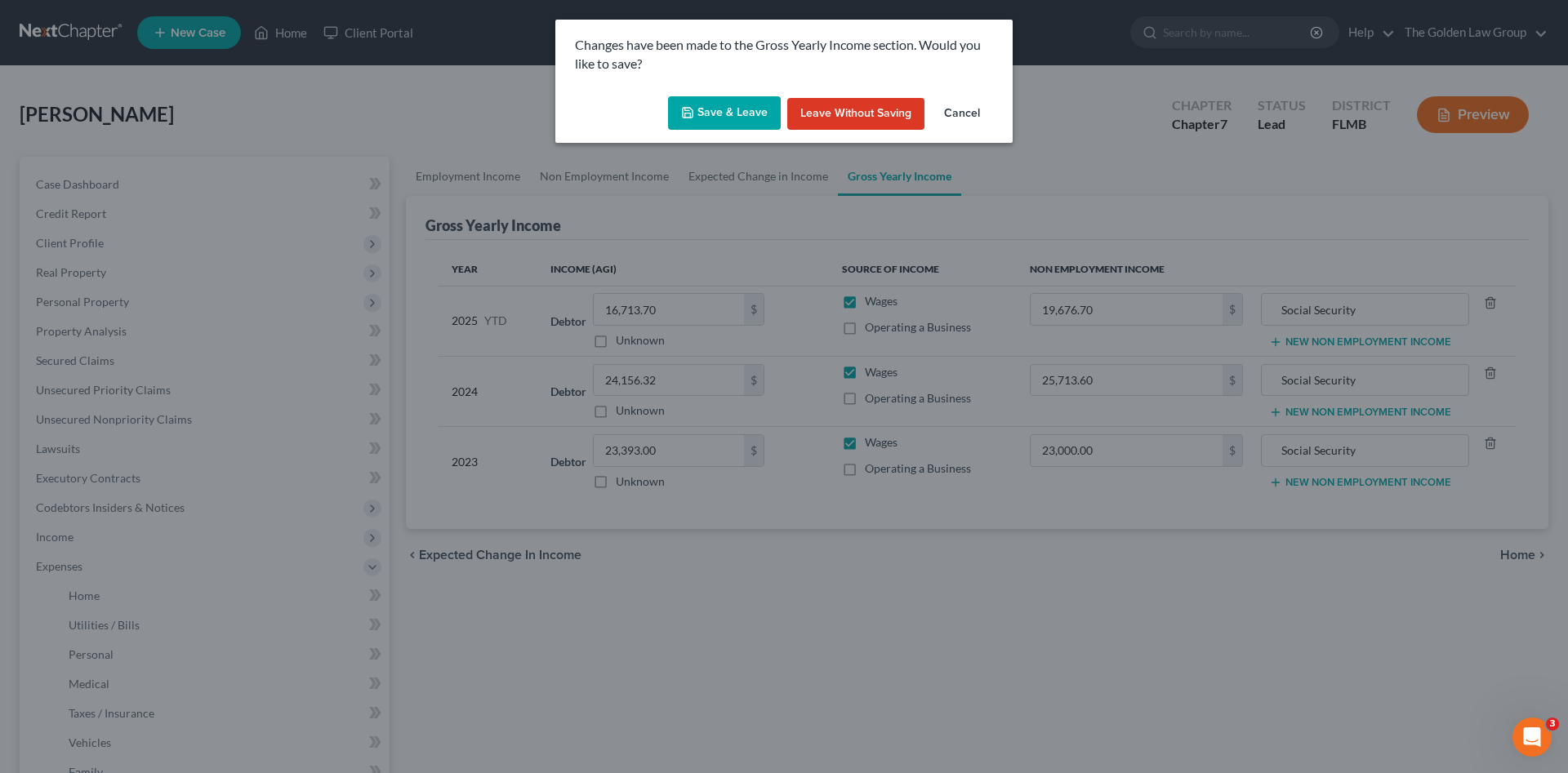
click at [720, 114] on button "Save & Leave" at bounding box center [725, 113] width 113 height 34
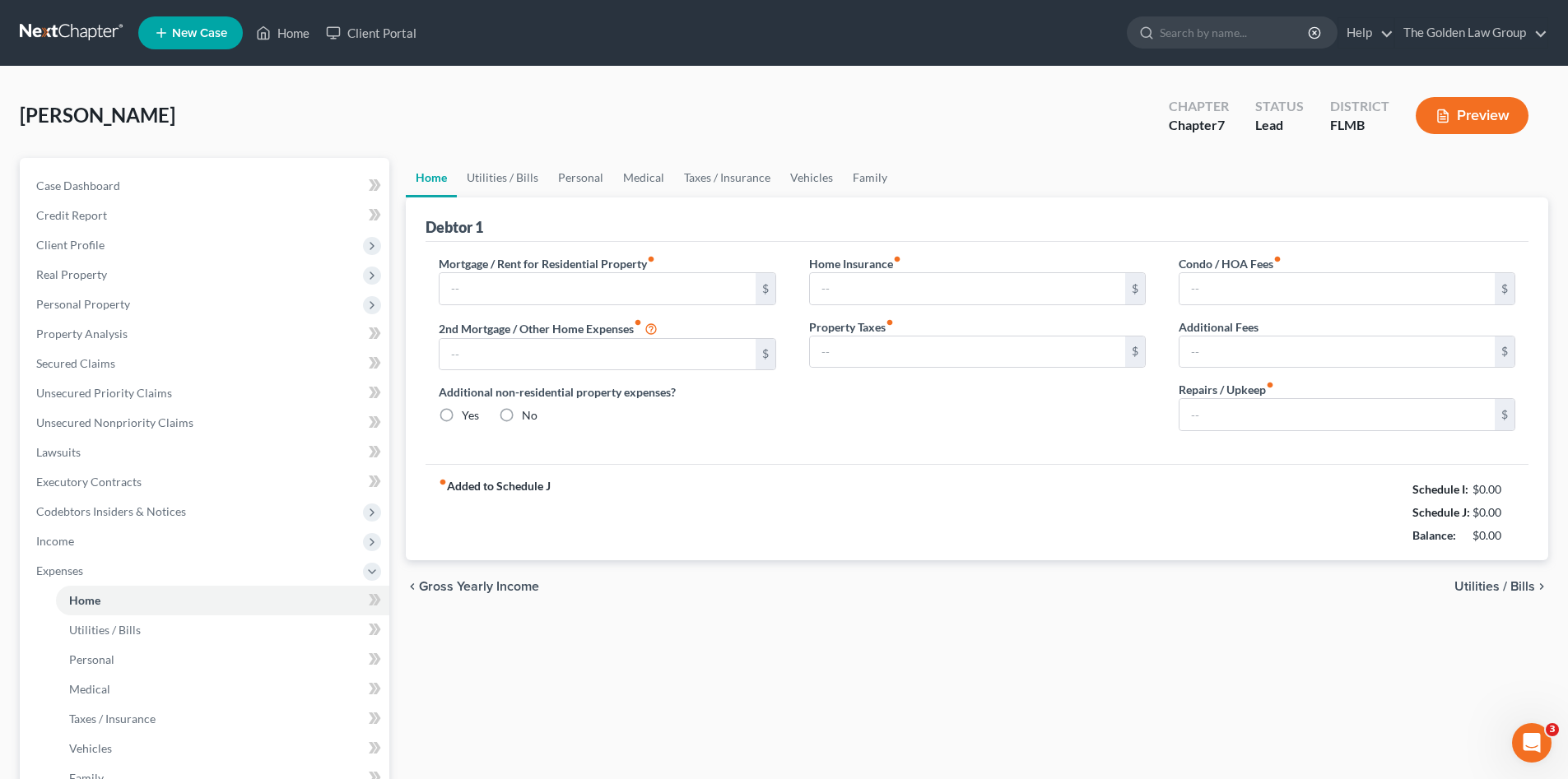
type input "0.00"
radio input "true"
type input "70.00"
type input "333.00"
type input "8.30"
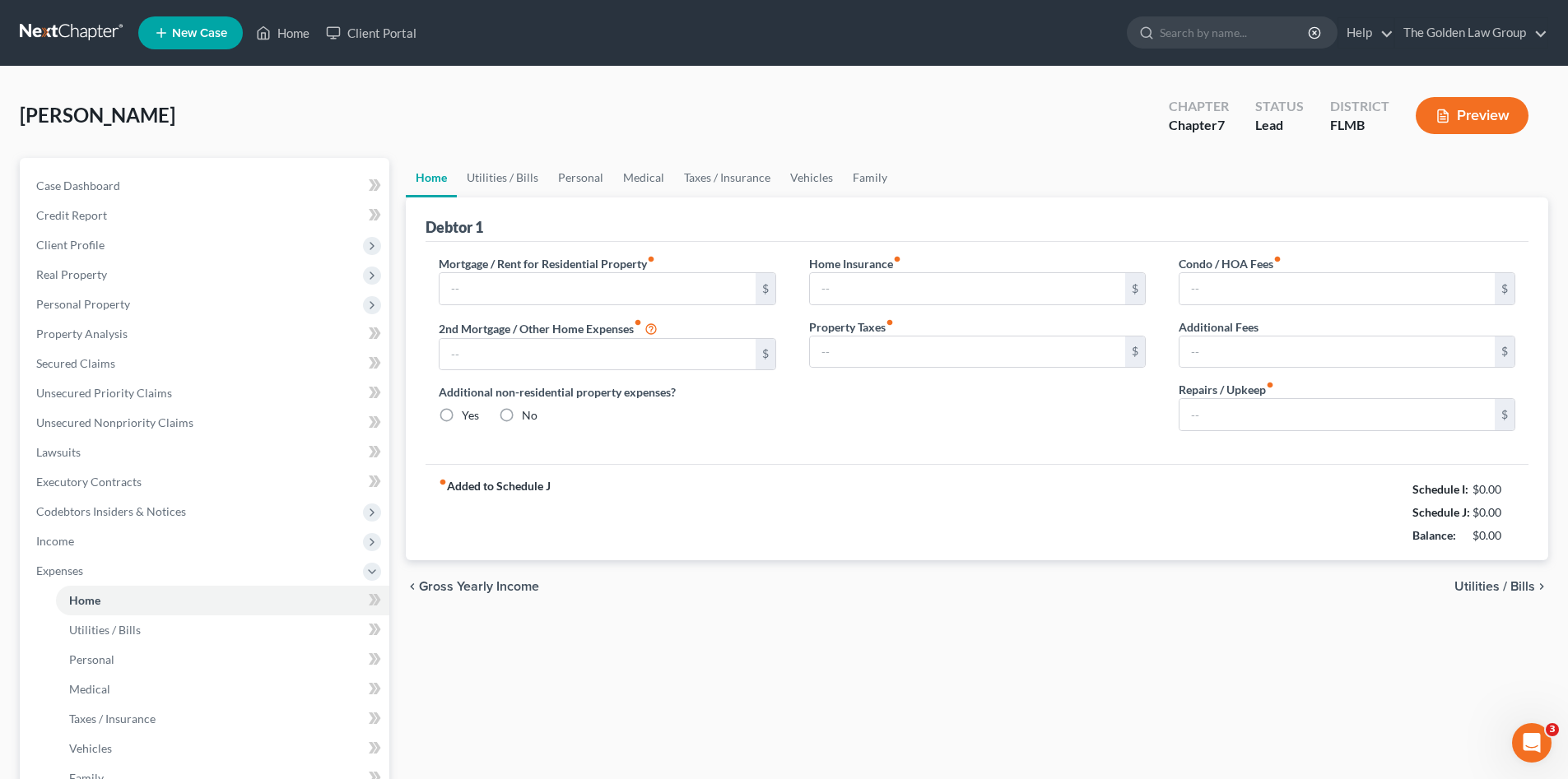
type input "0.00"
type input "150.00"
click at [486, 176] on link "Utilities / Bills" at bounding box center [502, 178] width 91 height 40
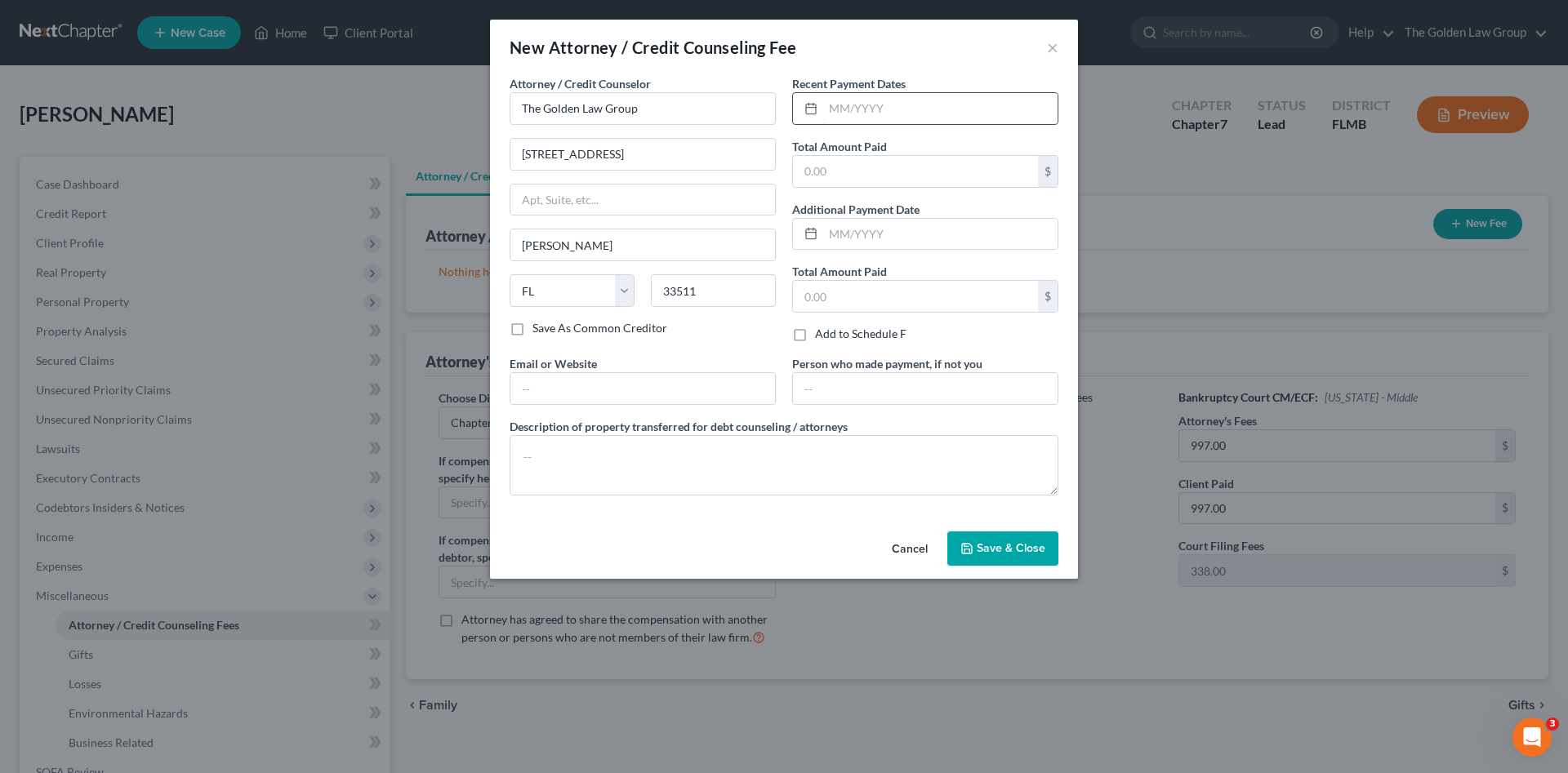
click at [865, 99] on input "text" at bounding box center [940, 108] width 234 height 31
type input "[DATE]"
type input "997.00"
click at [778, 490] on textarea at bounding box center [784, 465] width 549 height 60
type textarea "Attorney Fee"
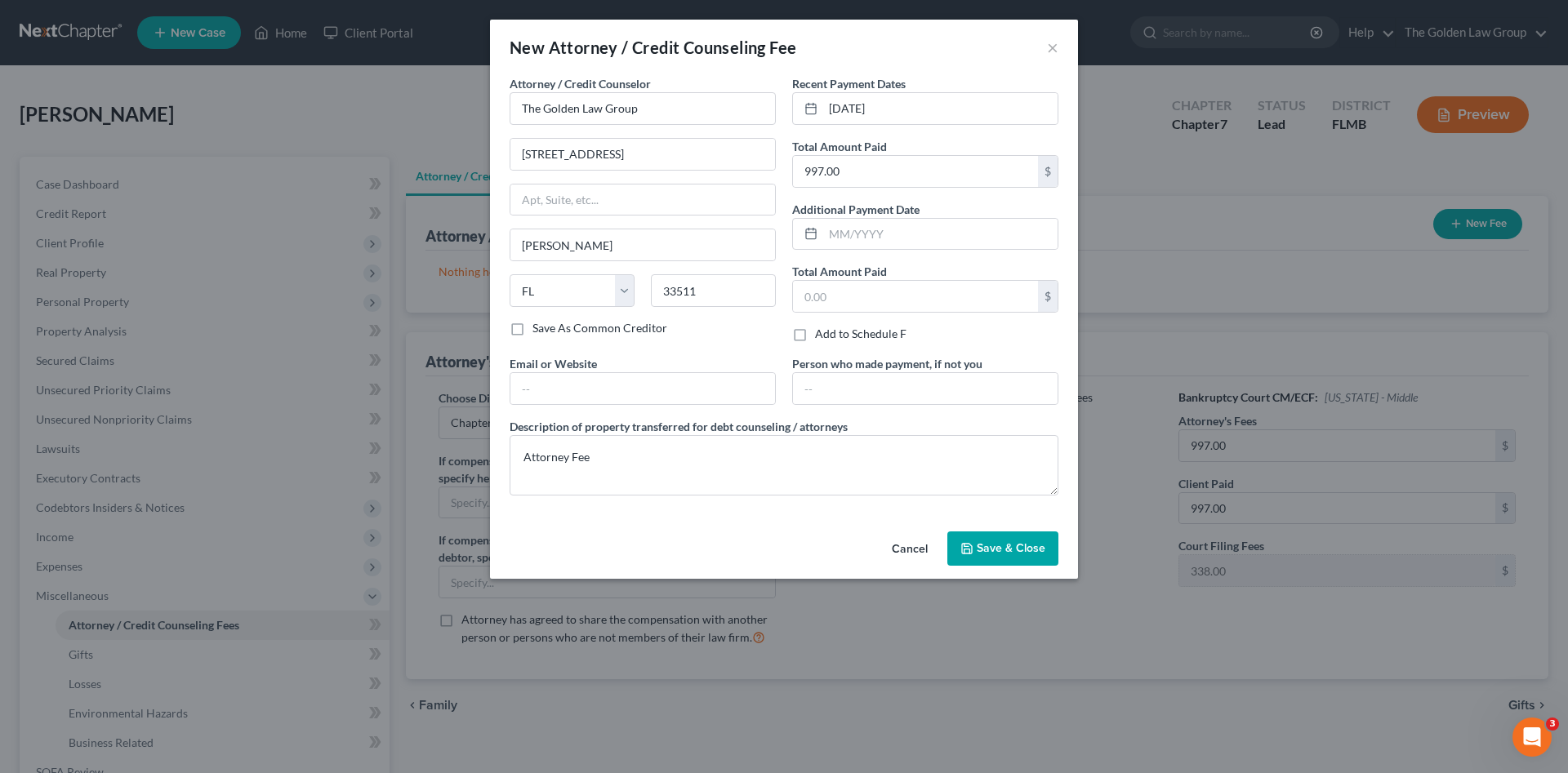
drag, startPoint x: 964, startPoint y: 547, endPoint x: 1051, endPoint y: 500, distance: 98.9
click at [983, 532] on button "Save & Close" at bounding box center [1003, 549] width 111 height 34
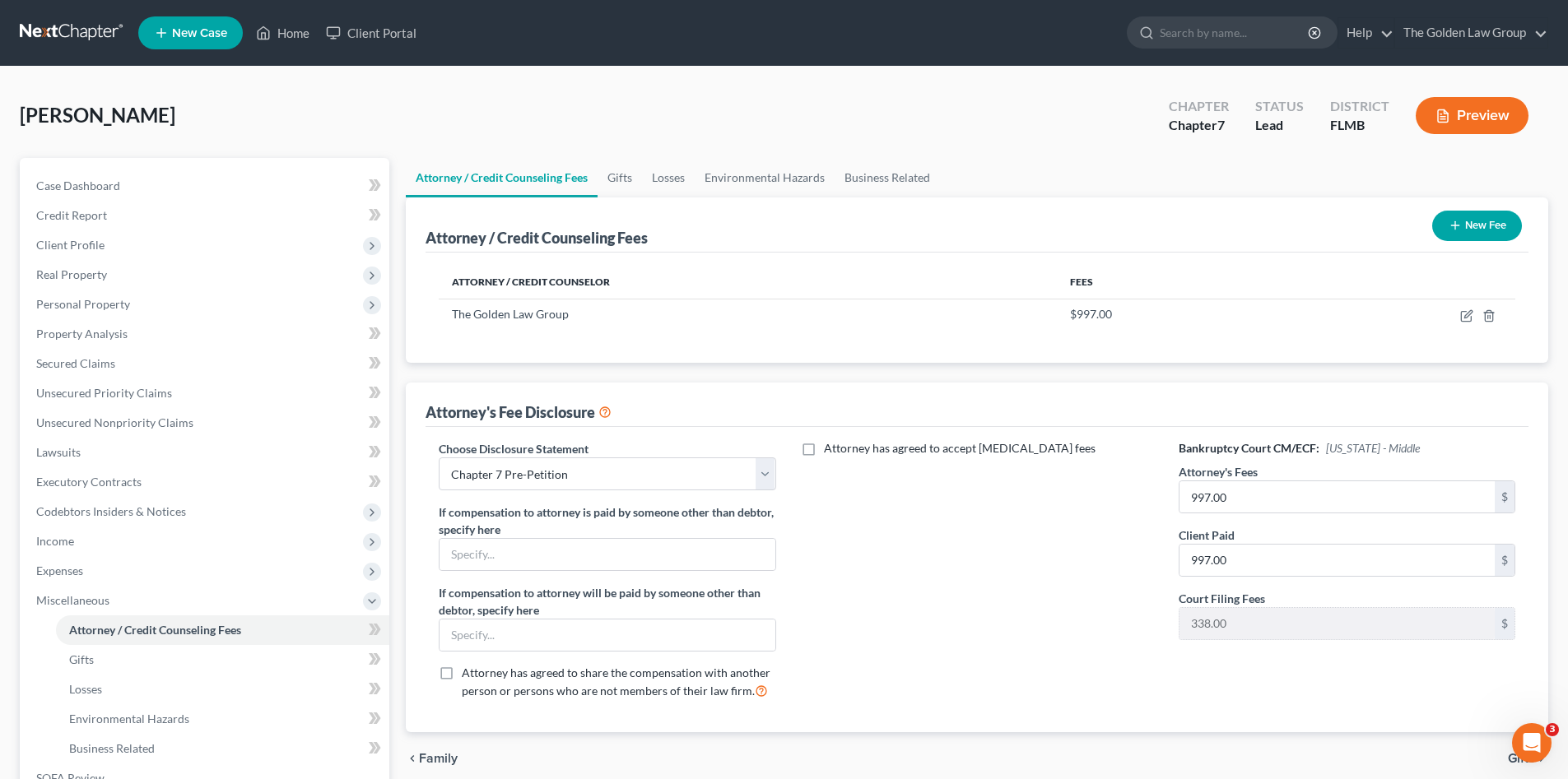
click at [1476, 226] on button "New Fee" at bounding box center [1477, 226] width 90 height 30
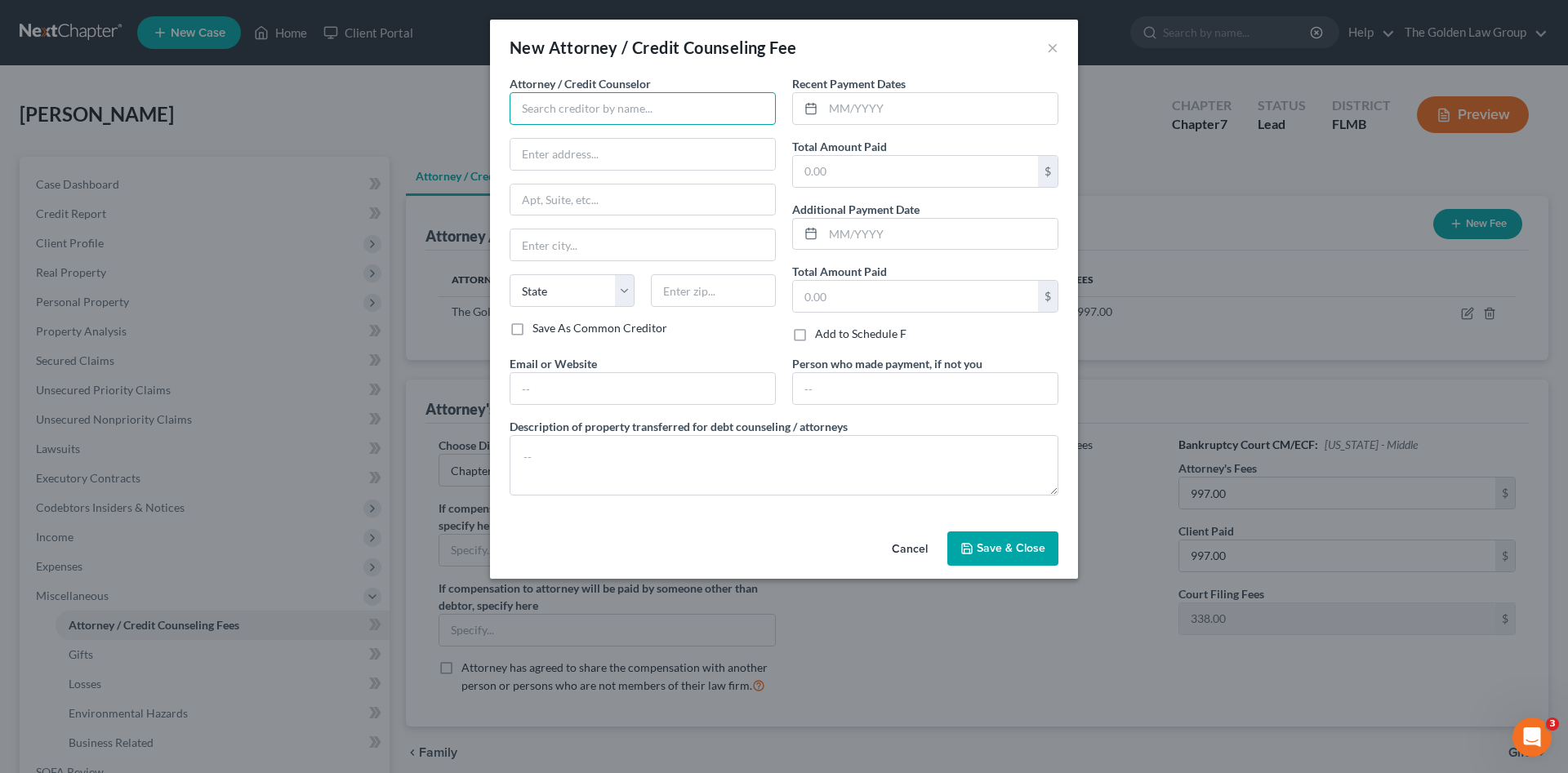
click at [540, 102] on input "text" at bounding box center [642, 108] width 267 height 33
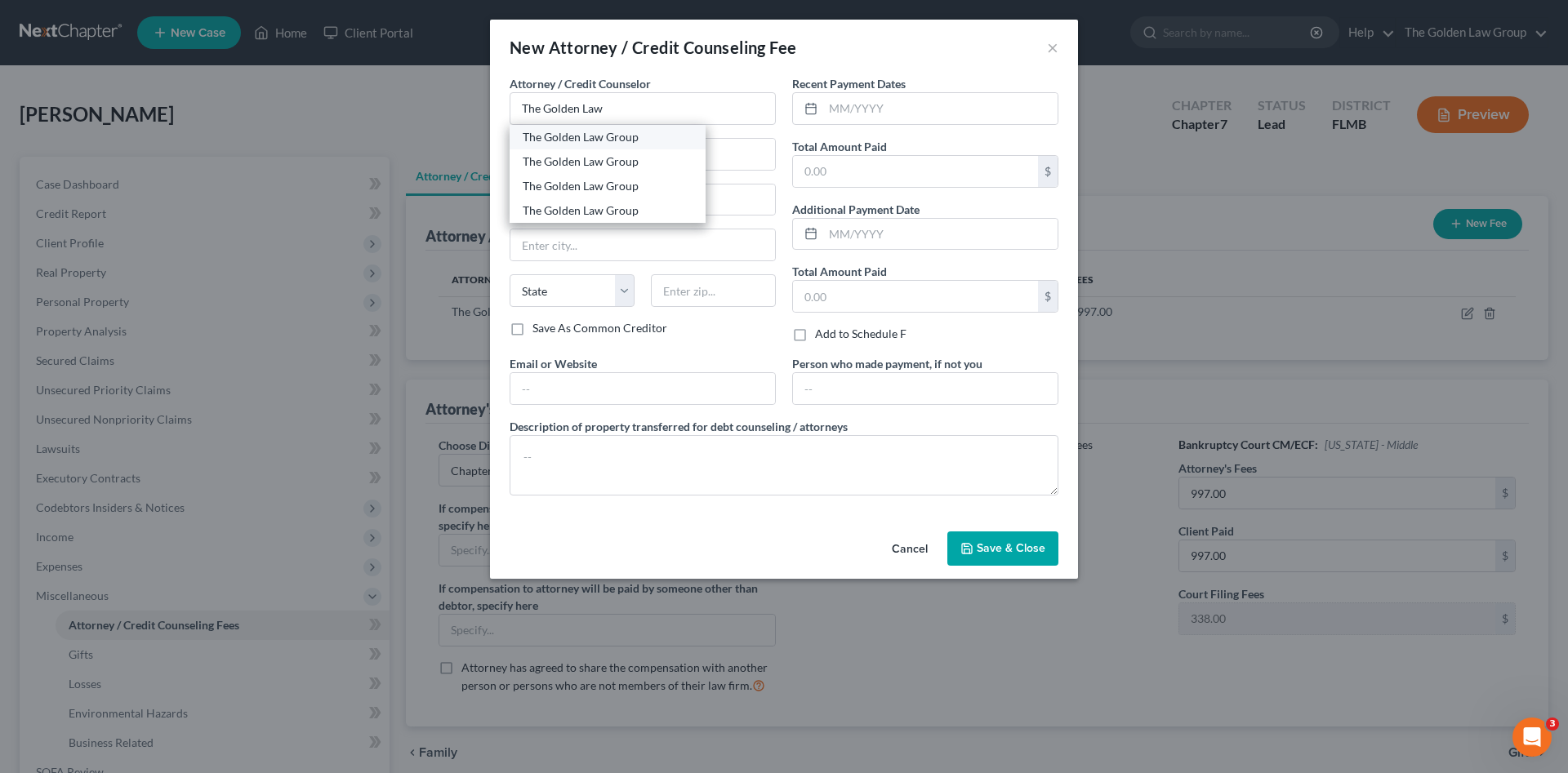
click at [580, 137] on div "The Golden Law Group" at bounding box center [607, 137] width 170 height 16
type input "The Golden Law Group"
type input "[STREET_ADDRESS]"
type input "[PERSON_NAME]"
select select "9"
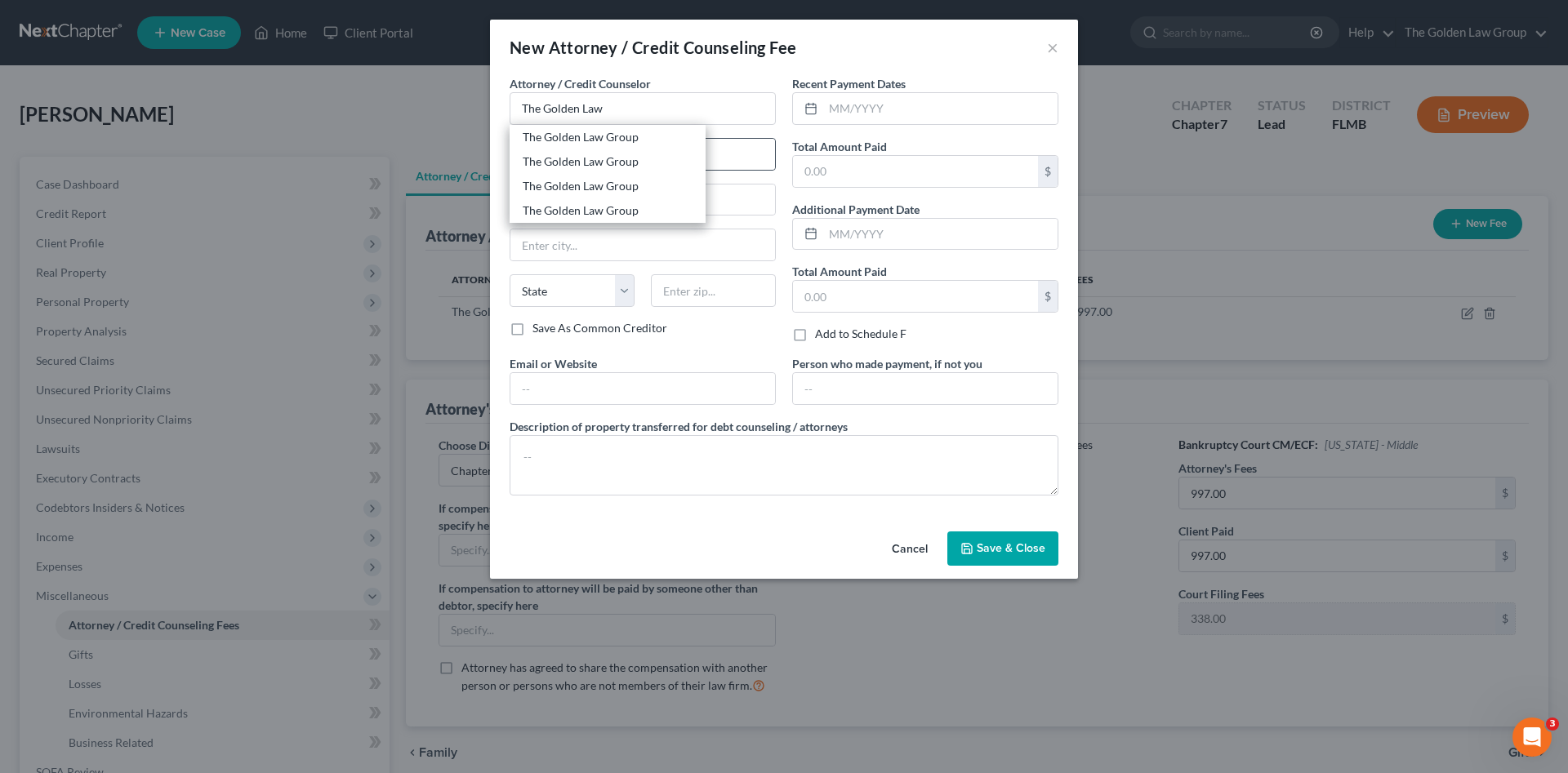
type input "33511"
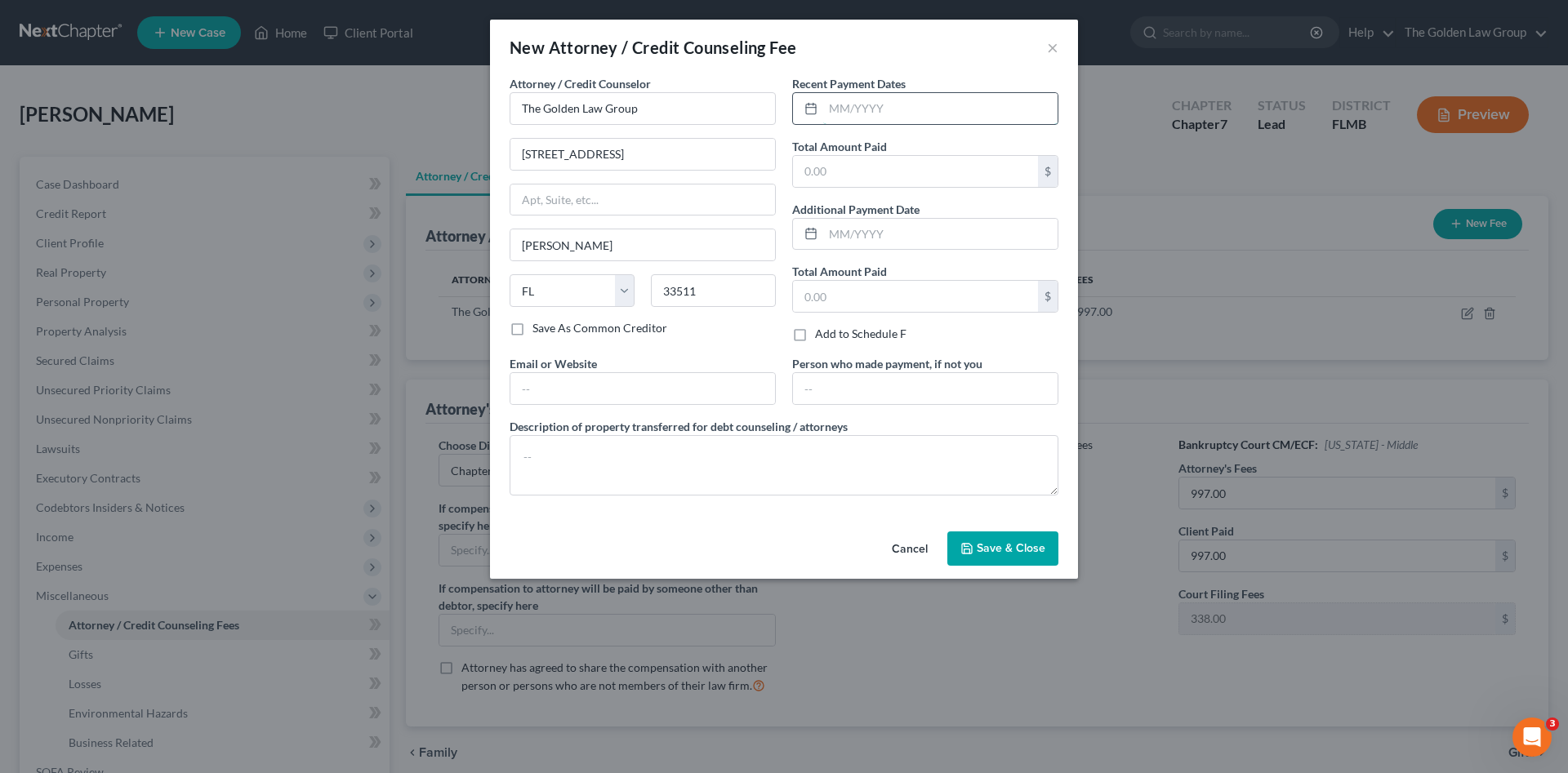
click at [838, 105] on input "text" at bounding box center [940, 108] width 234 height 31
type input "[DATE]"
type input "338.00"
click at [897, 443] on textarea at bounding box center [784, 465] width 549 height 60
drag, startPoint x: 897, startPoint y: 443, endPoint x: 829, endPoint y: 459, distance: 69.9
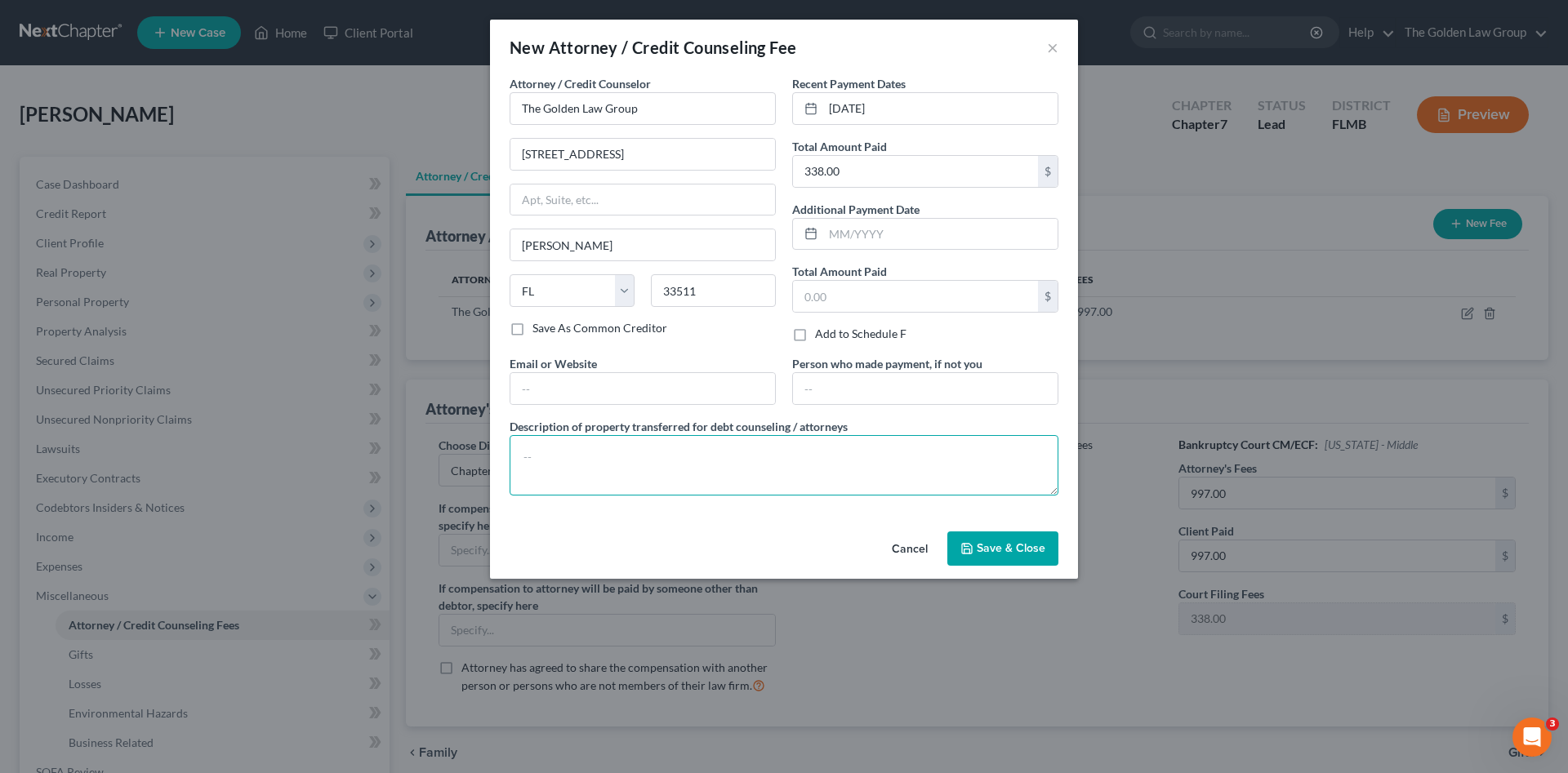
click at [829, 459] on textarea at bounding box center [784, 465] width 549 height 60
type textarea "Filing Fee"
click at [978, 551] on span "Save & Close" at bounding box center [1010, 548] width 69 height 14
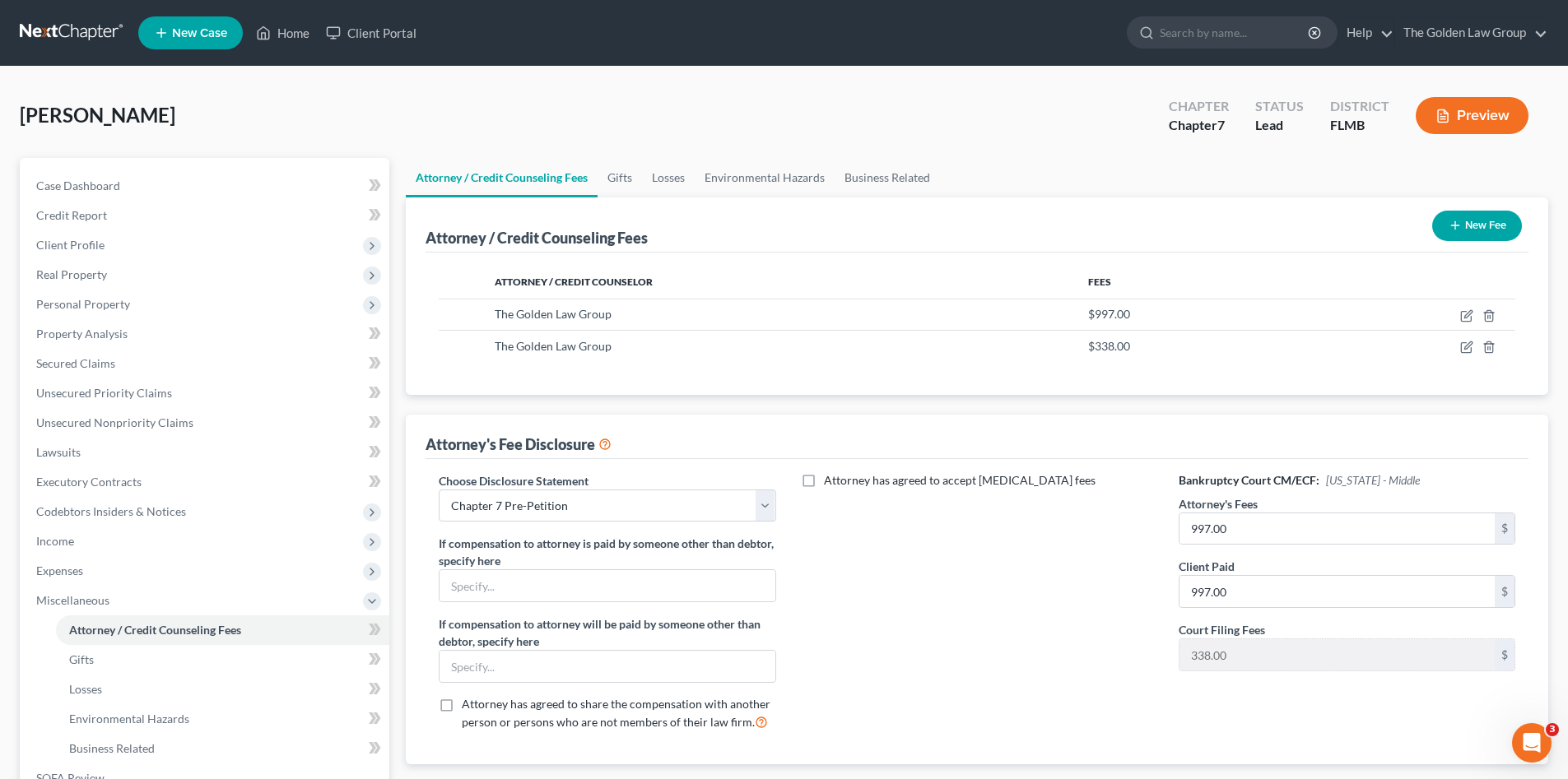
click at [1455, 231] on icon "button" at bounding box center [1456, 226] width 13 height 13
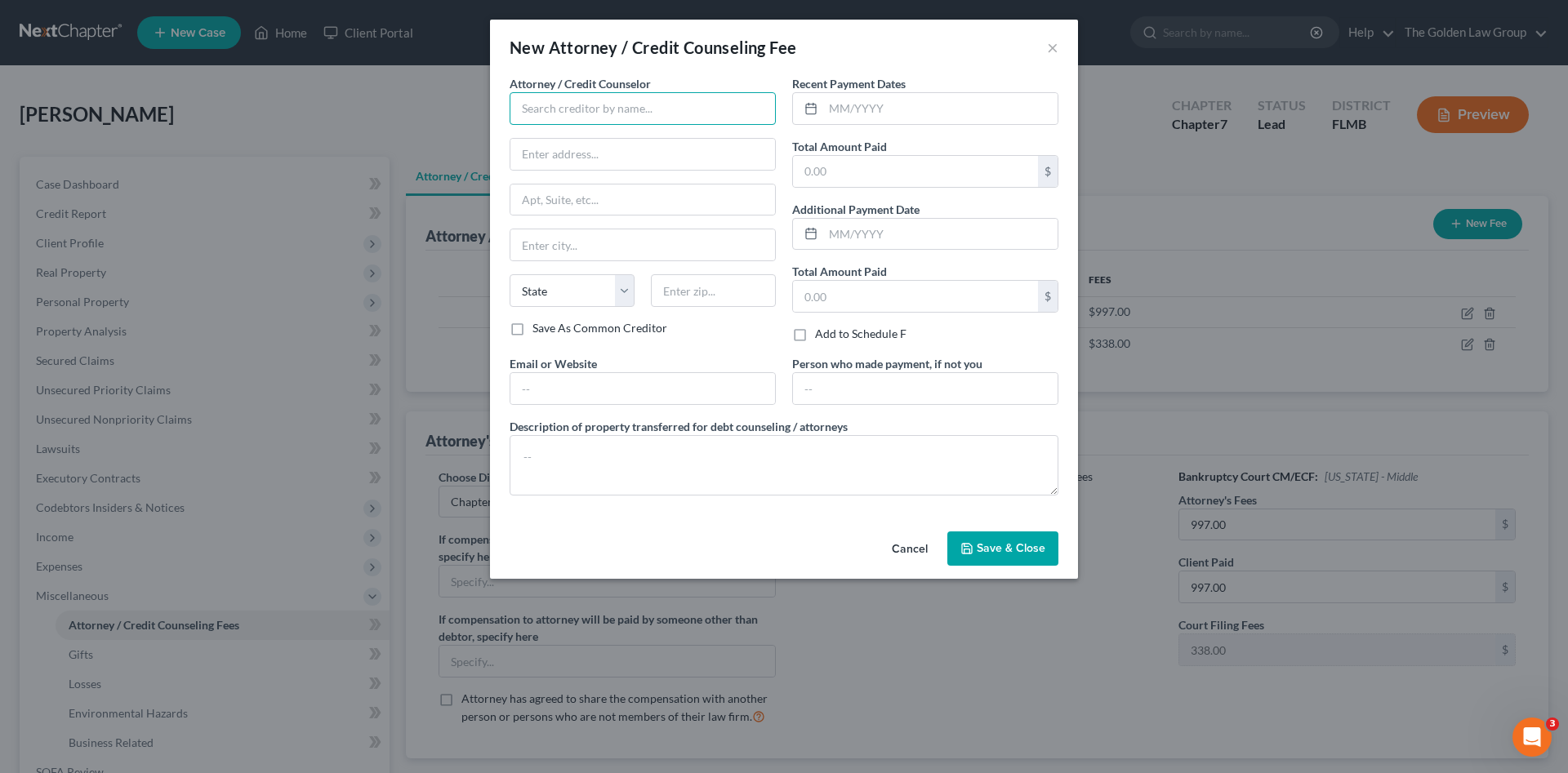
click at [555, 102] on input "text" at bounding box center [642, 108] width 267 height 33
click at [570, 139] on div "Debtorcc, Inc" at bounding box center [607, 137] width 170 height 16
type input "Debtorcc, Inc"
type input "372 Summit Avenue"
type input "Jersey City"
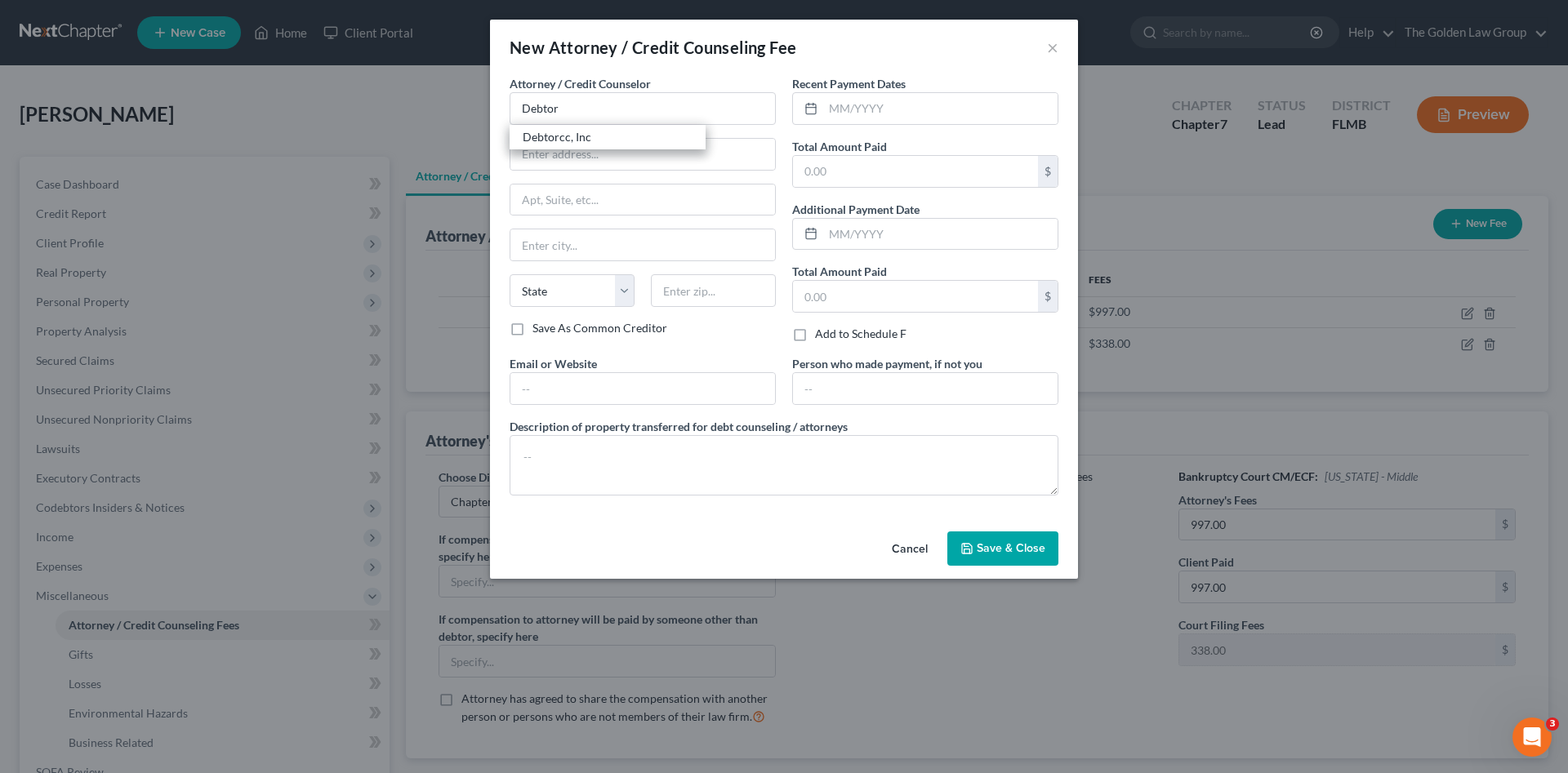
select select "33"
type input "07302"
click at [865, 108] on input "text" at bounding box center [940, 108] width 234 height 31
type input "05/28/2025"
type input "19.95"
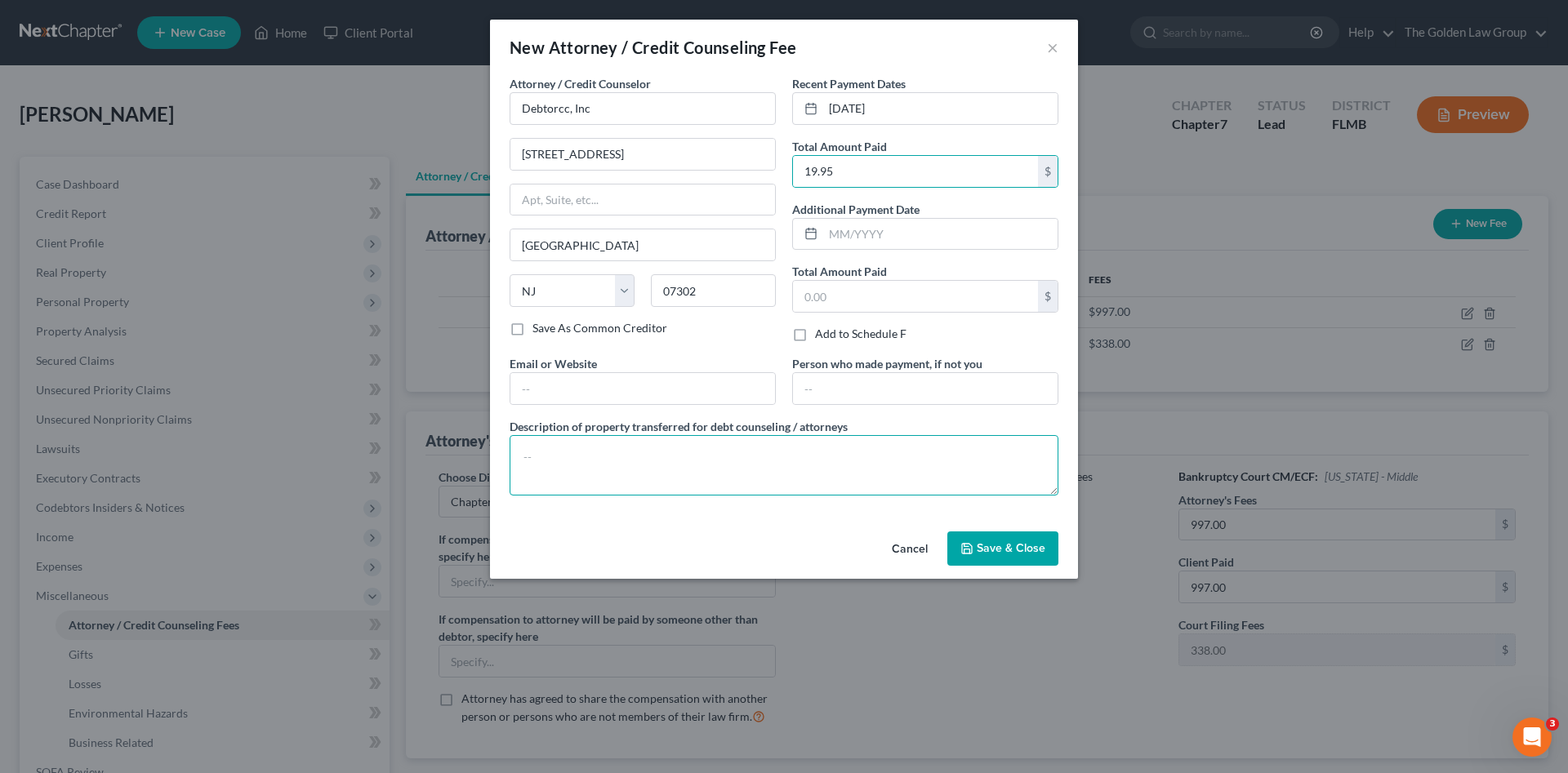
click at [840, 460] on textarea at bounding box center [784, 465] width 549 height 60
type textarea "Credit Counseling"
click at [1031, 547] on span "Save & Close" at bounding box center [1010, 548] width 69 height 14
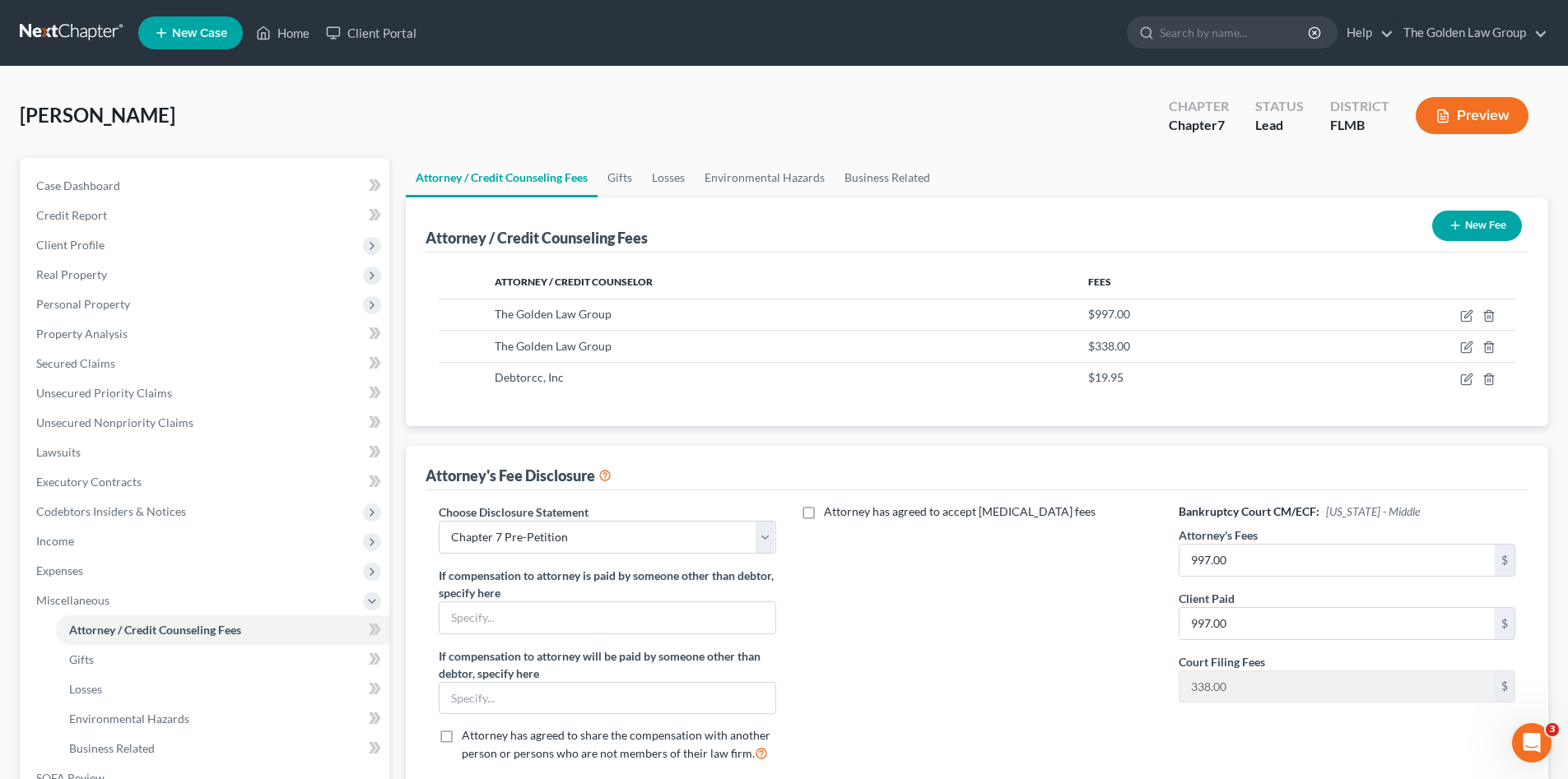
click at [1465, 244] on div "New Fee" at bounding box center [1477, 226] width 103 height 44
click at [1459, 232] on button "New Fee" at bounding box center [1477, 226] width 90 height 30
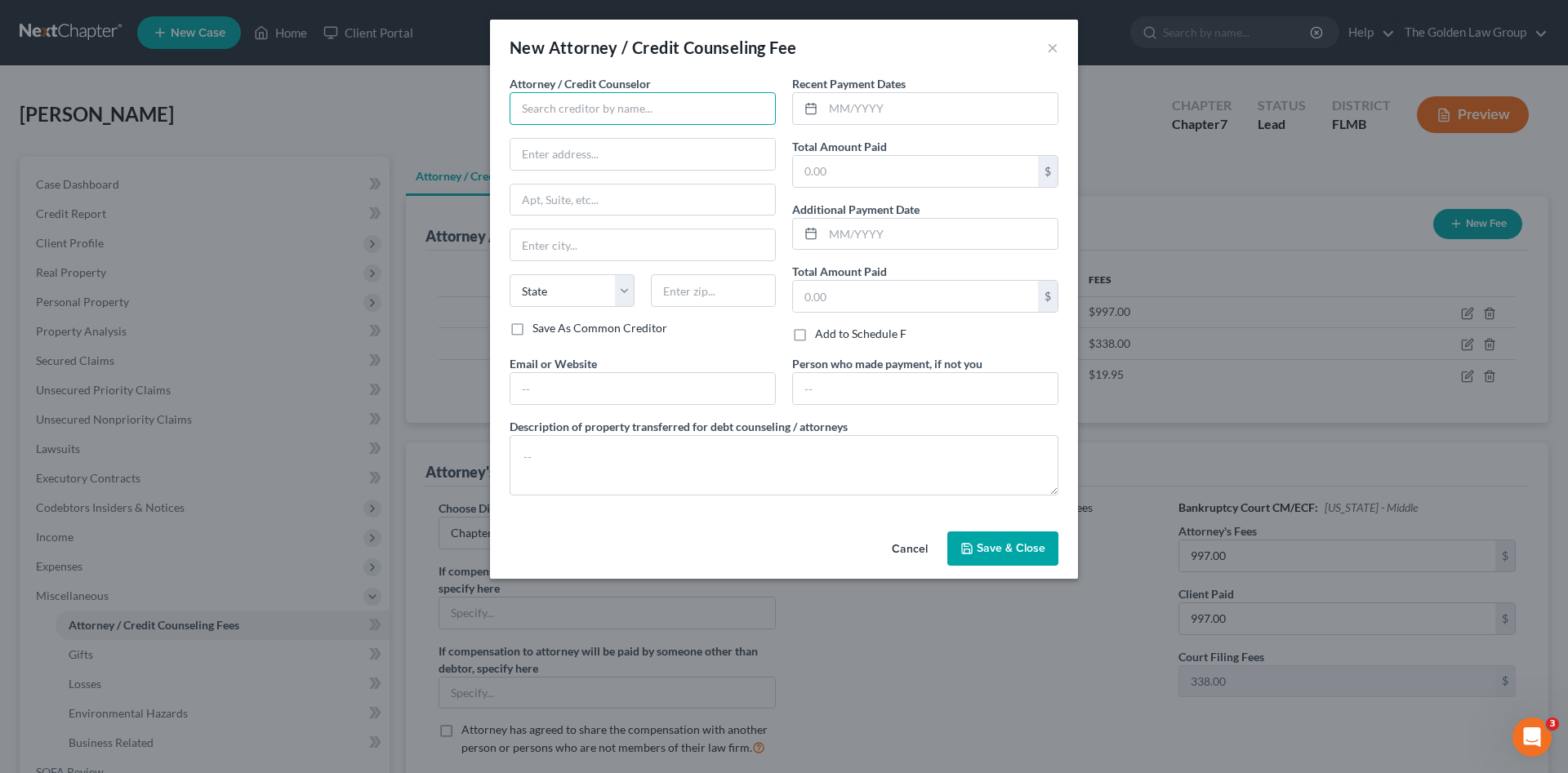
click at [588, 115] on input "text" at bounding box center [642, 108] width 267 height 33
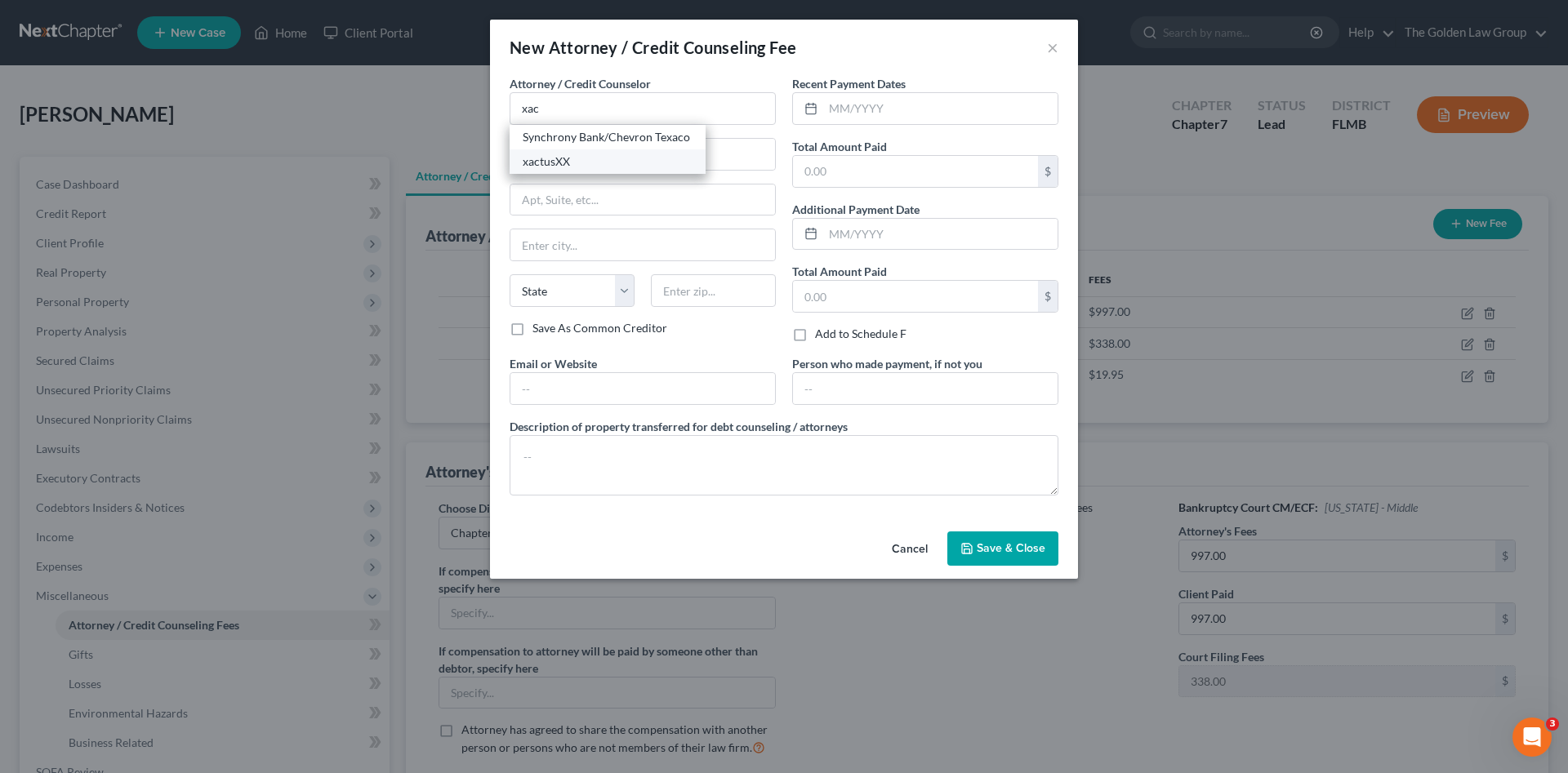
click at [577, 156] on div "xactusXX" at bounding box center [607, 161] width 170 height 16
type input "xactusXX"
type input "370 Reed Road"
type input "Suite 100"
type input "Broomall"
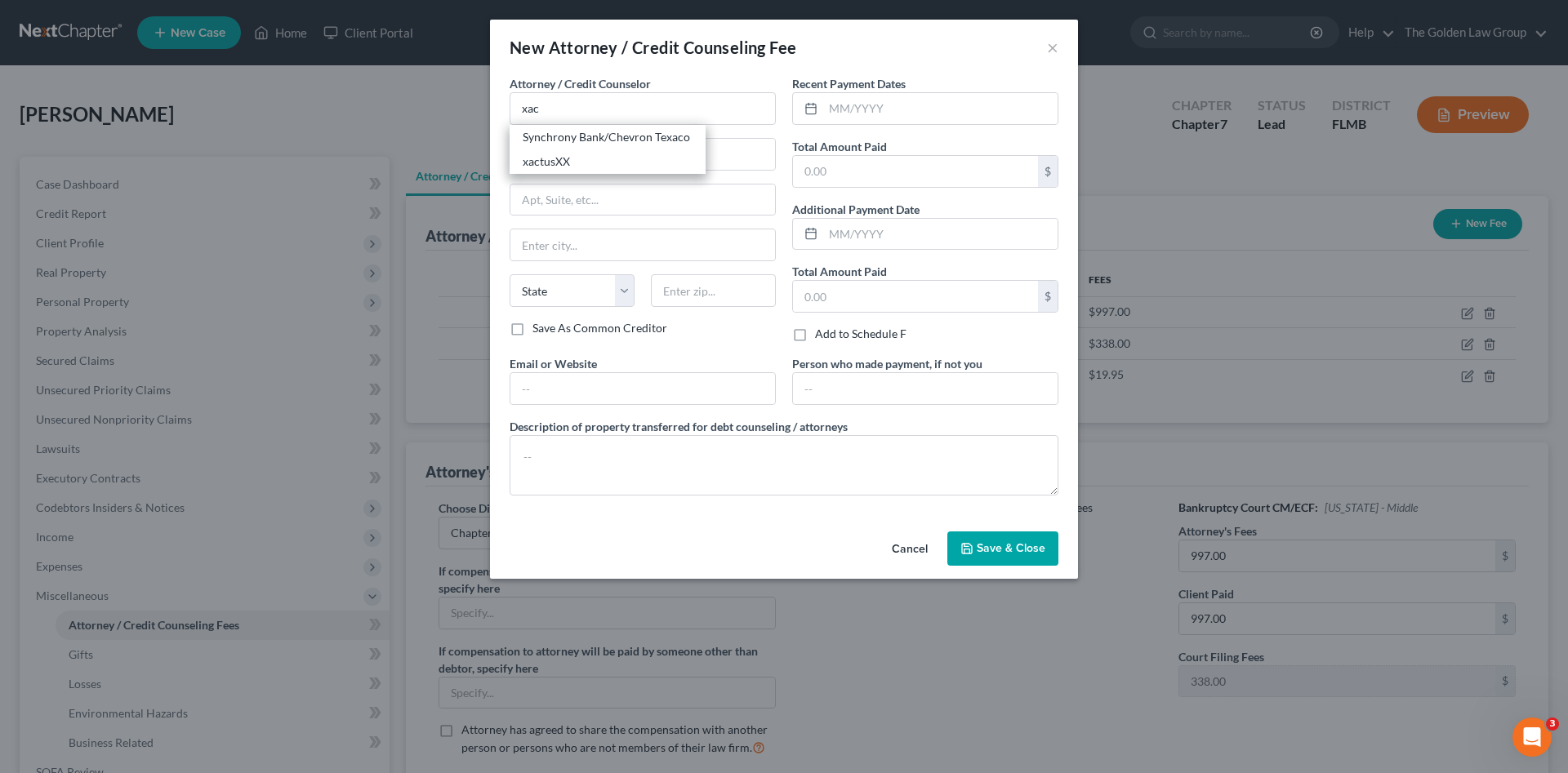
select select "39"
type input "19008"
click at [849, 114] on input "text" at bounding box center [940, 108] width 234 height 31
click at [901, 103] on input "text" at bounding box center [940, 108] width 234 height 31
type input "09/04/2025"
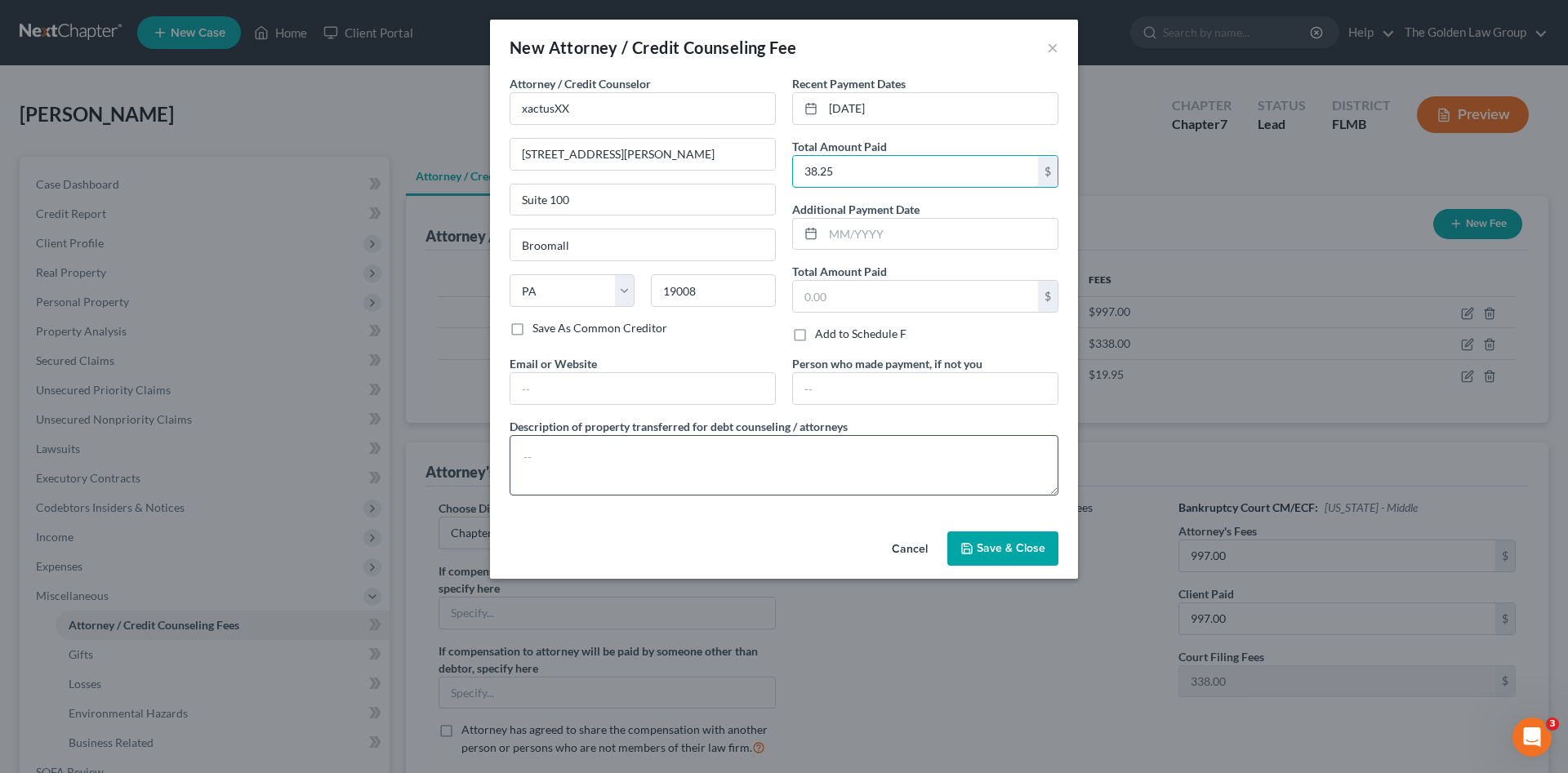
type input "38.25"
click at [878, 459] on textarea at bounding box center [784, 465] width 549 height 60
type textarea "Credit Report"
click at [987, 544] on span "Save & Close" at bounding box center [1010, 548] width 69 height 14
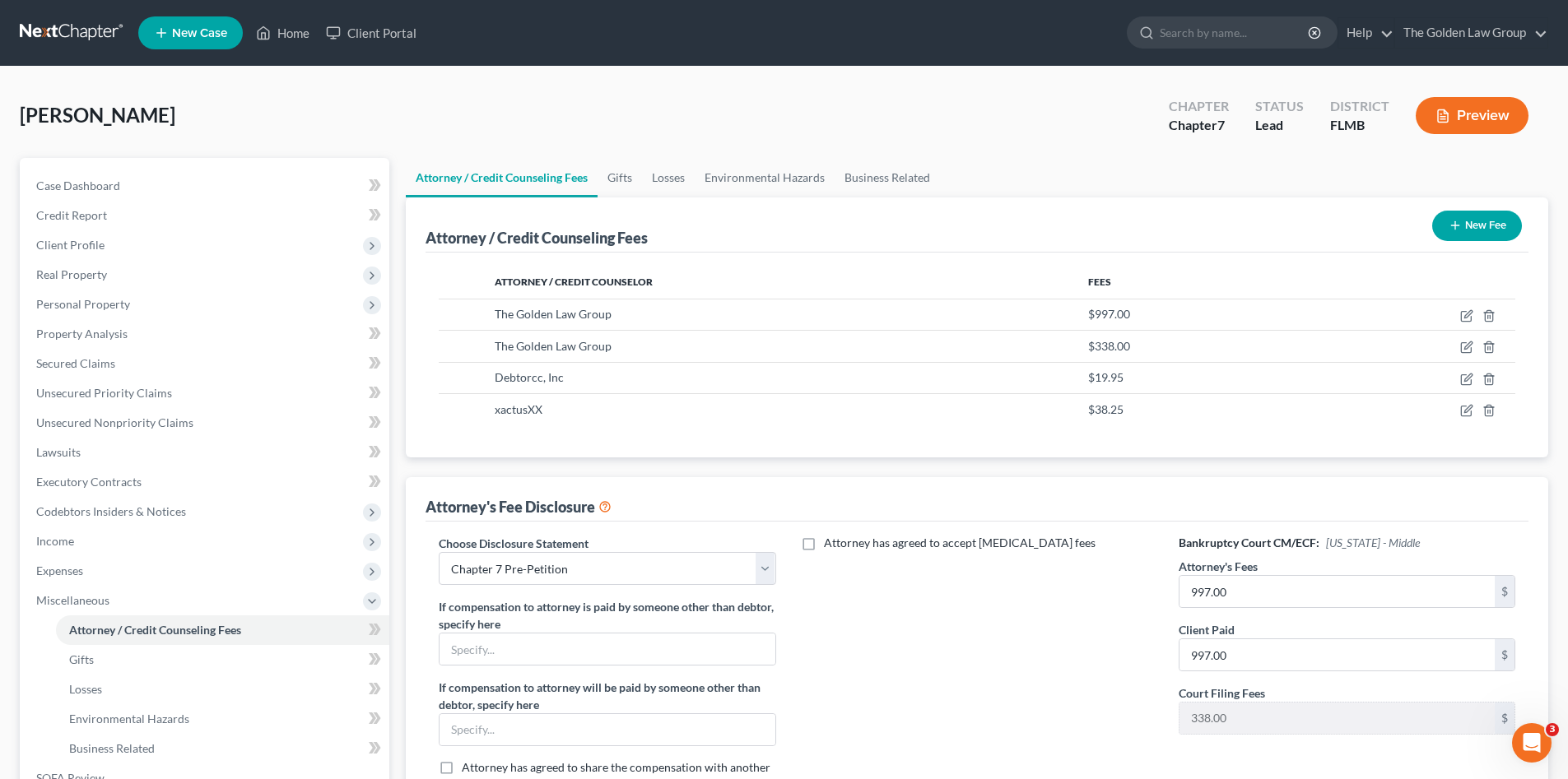
click at [996, 640] on div "Attorney has agreed to accept retainer fees" at bounding box center [977, 671] width 369 height 272
click at [71, 242] on span "Client Profile" at bounding box center [70, 245] width 68 height 14
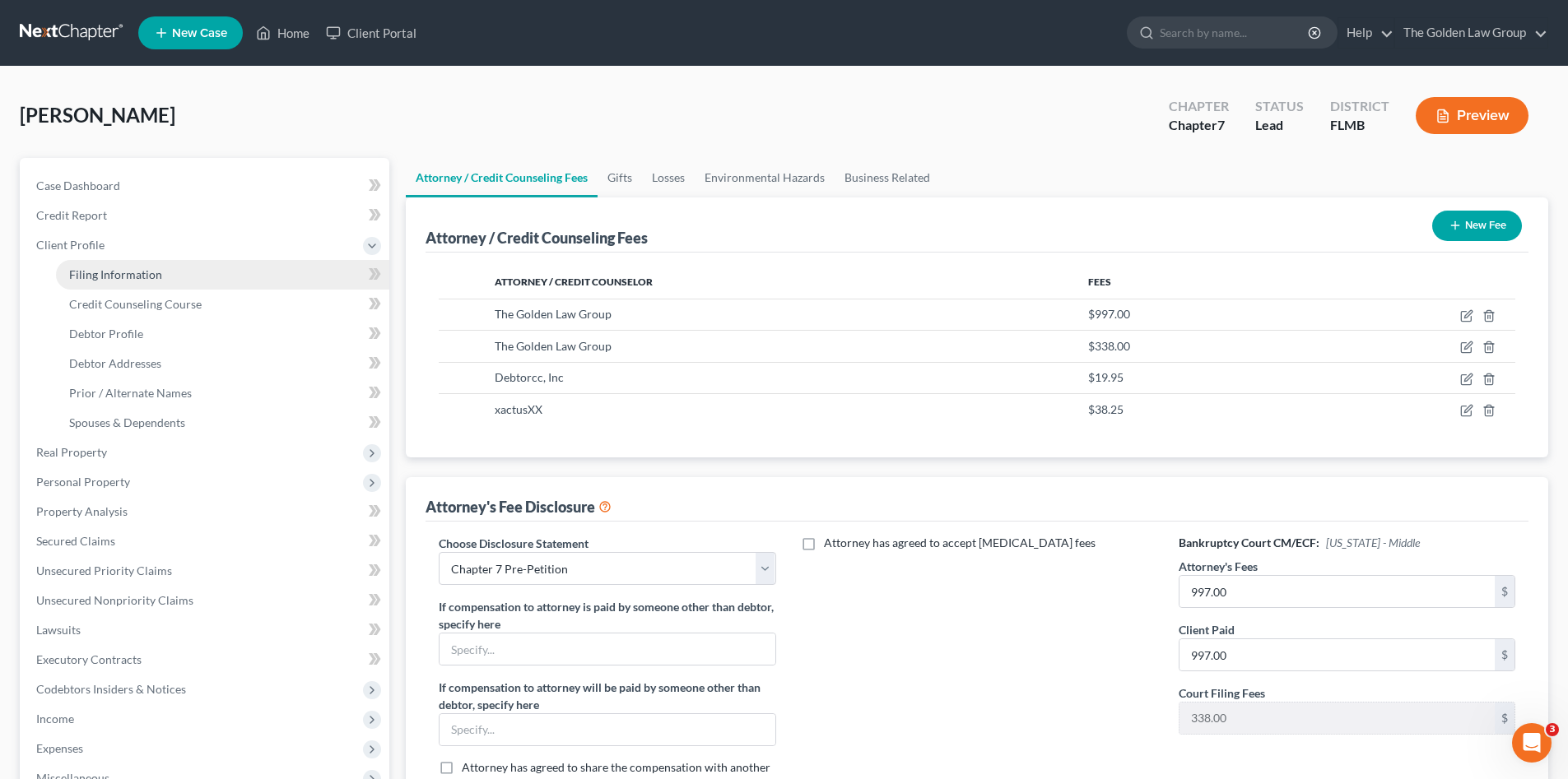
click at [130, 275] on span "Filing Information" at bounding box center [116, 274] width 93 height 14
select select "1"
select select "0"
select select "9"
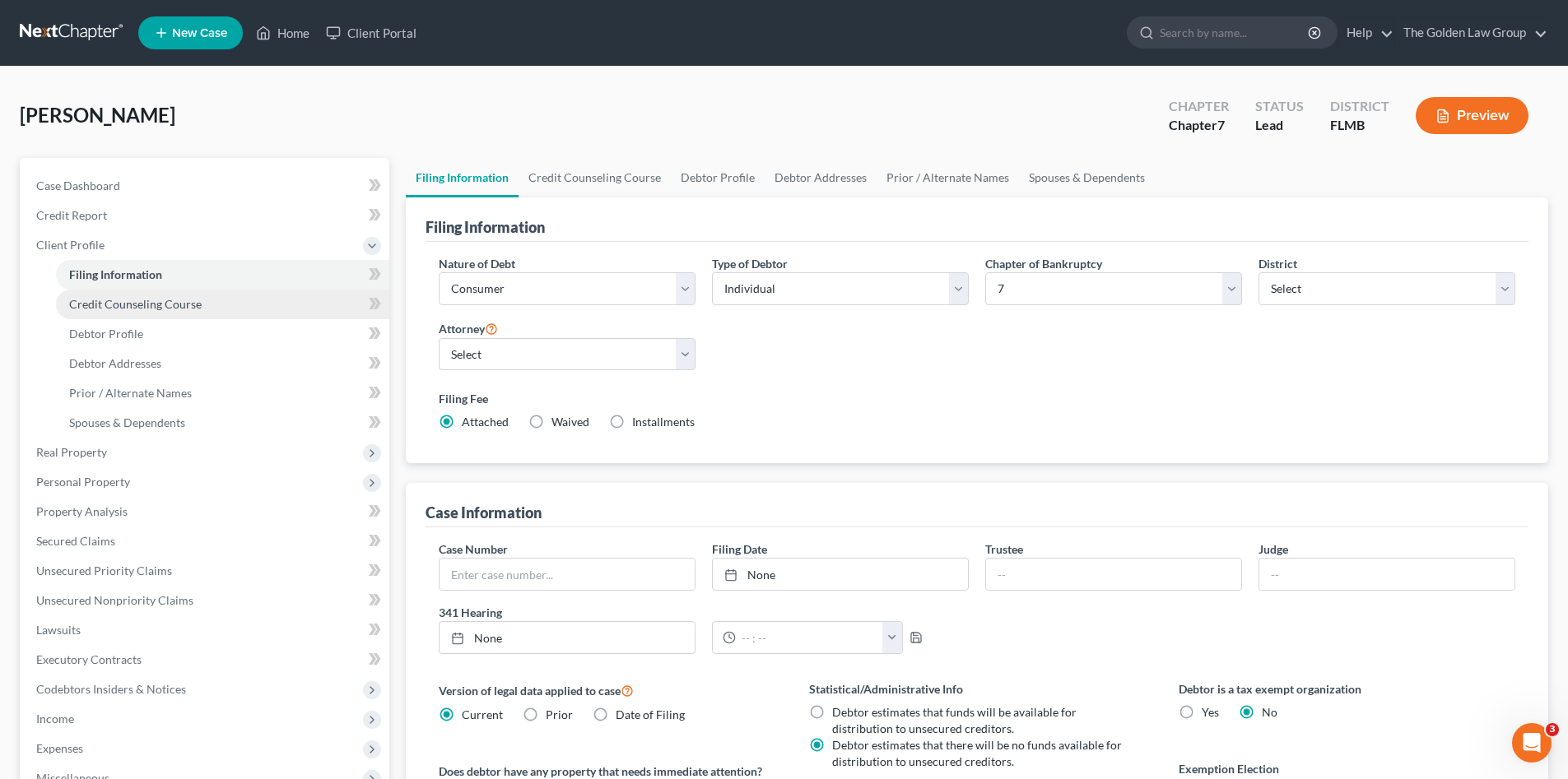
click at [142, 306] on span "Credit Counseling Course" at bounding box center [136, 304] width 133 height 14
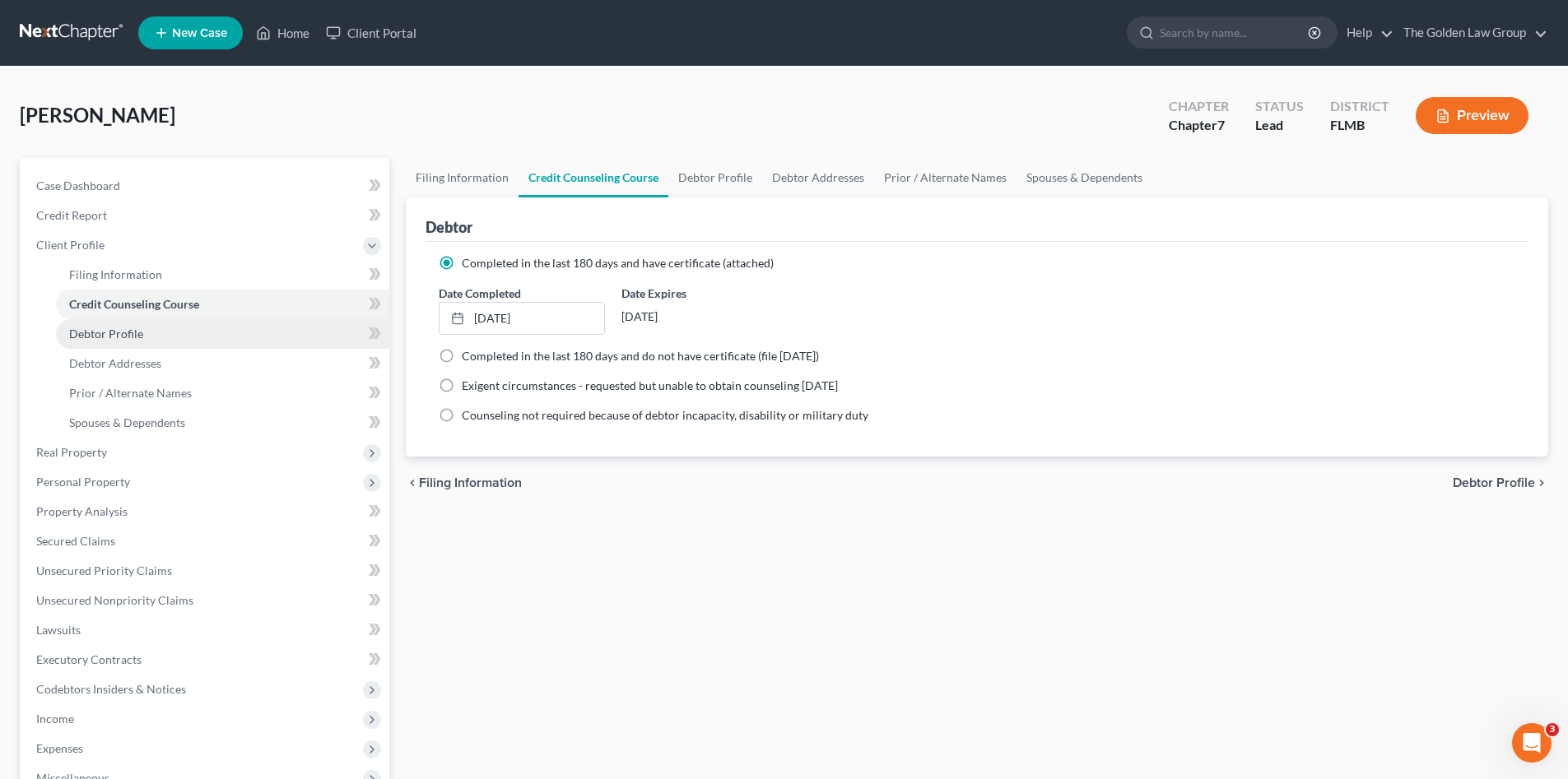
click at [118, 343] on link "Debtor Profile" at bounding box center [222, 334] width 333 height 29
select select "1"
select select "2"
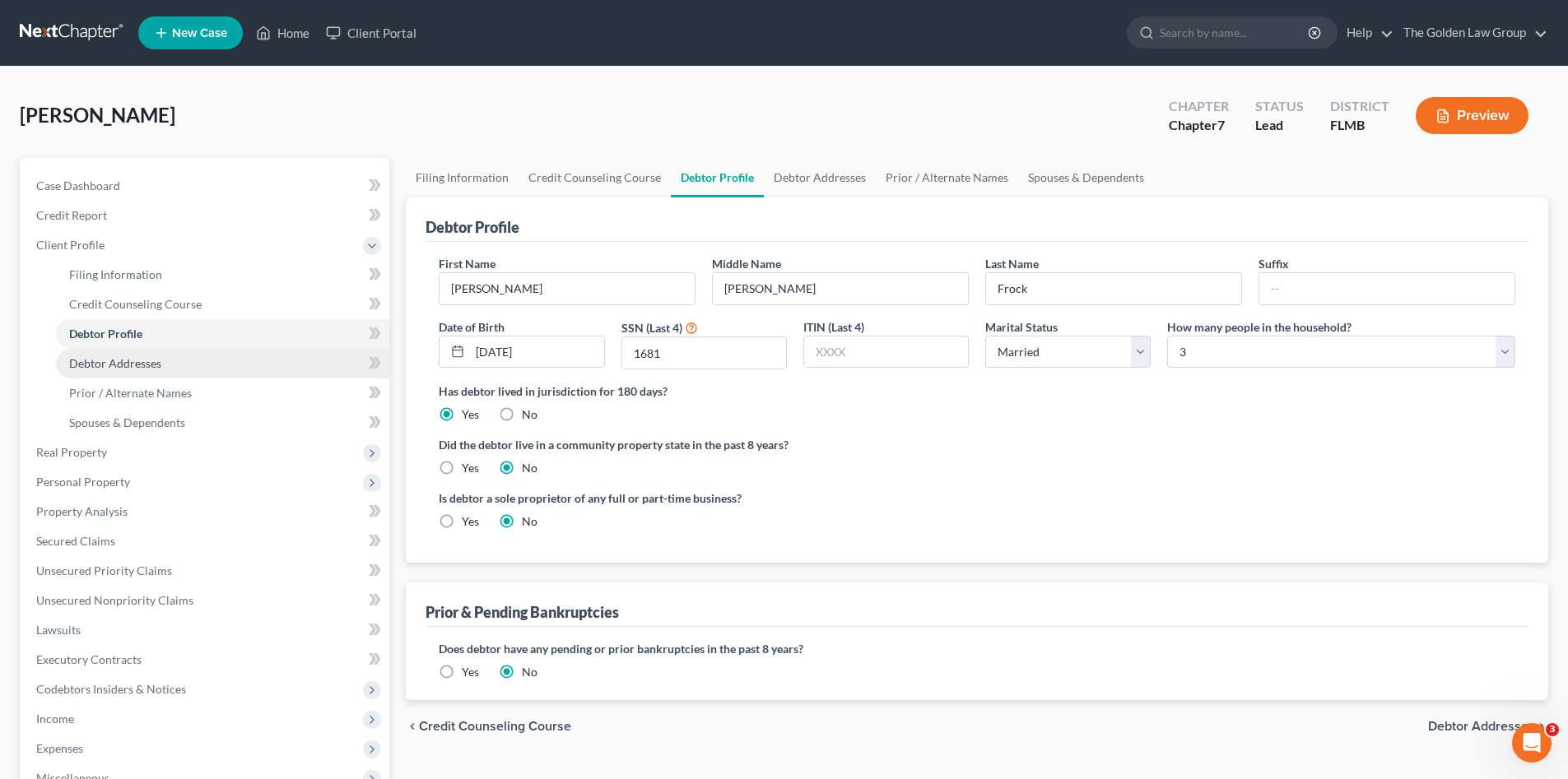
click at [129, 366] on span "Debtor Addresses" at bounding box center [115, 363] width 92 height 14
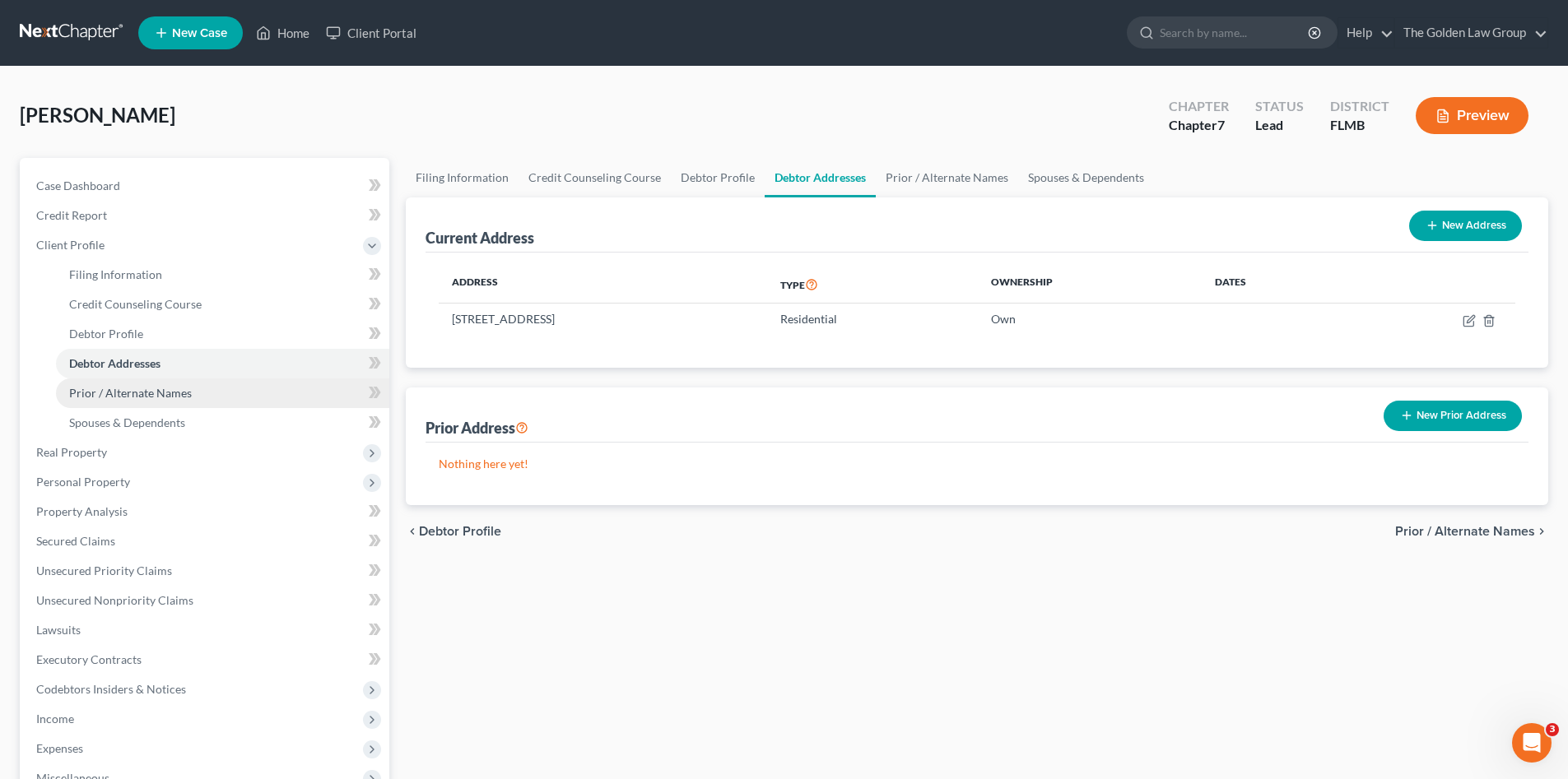
click at [138, 389] on span "Prior / Alternate Names" at bounding box center [130, 393] width 122 height 14
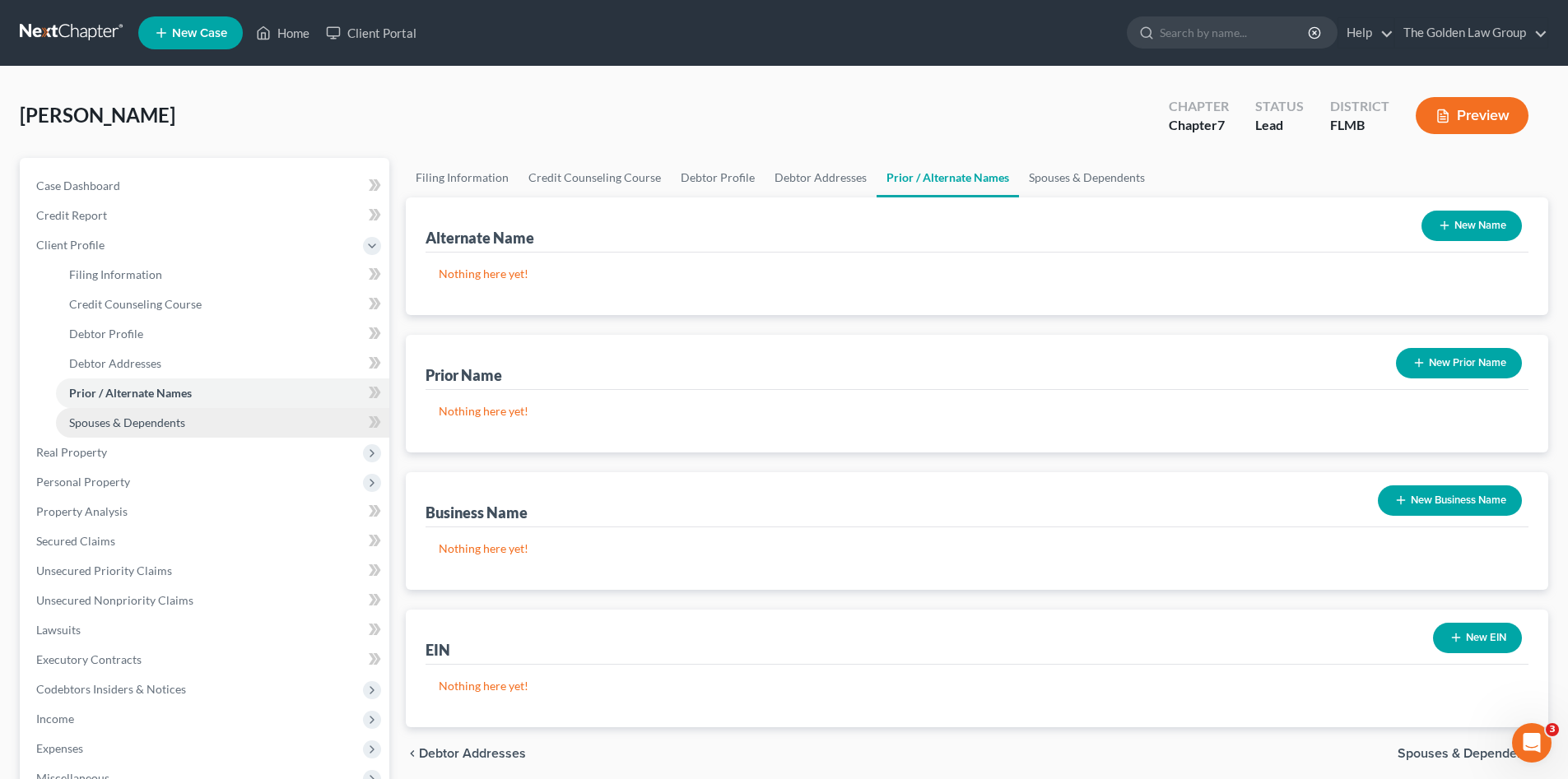
click at [107, 435] on link "Spouses & Dependents" at bounding box center [222, 422] width 333 height 29
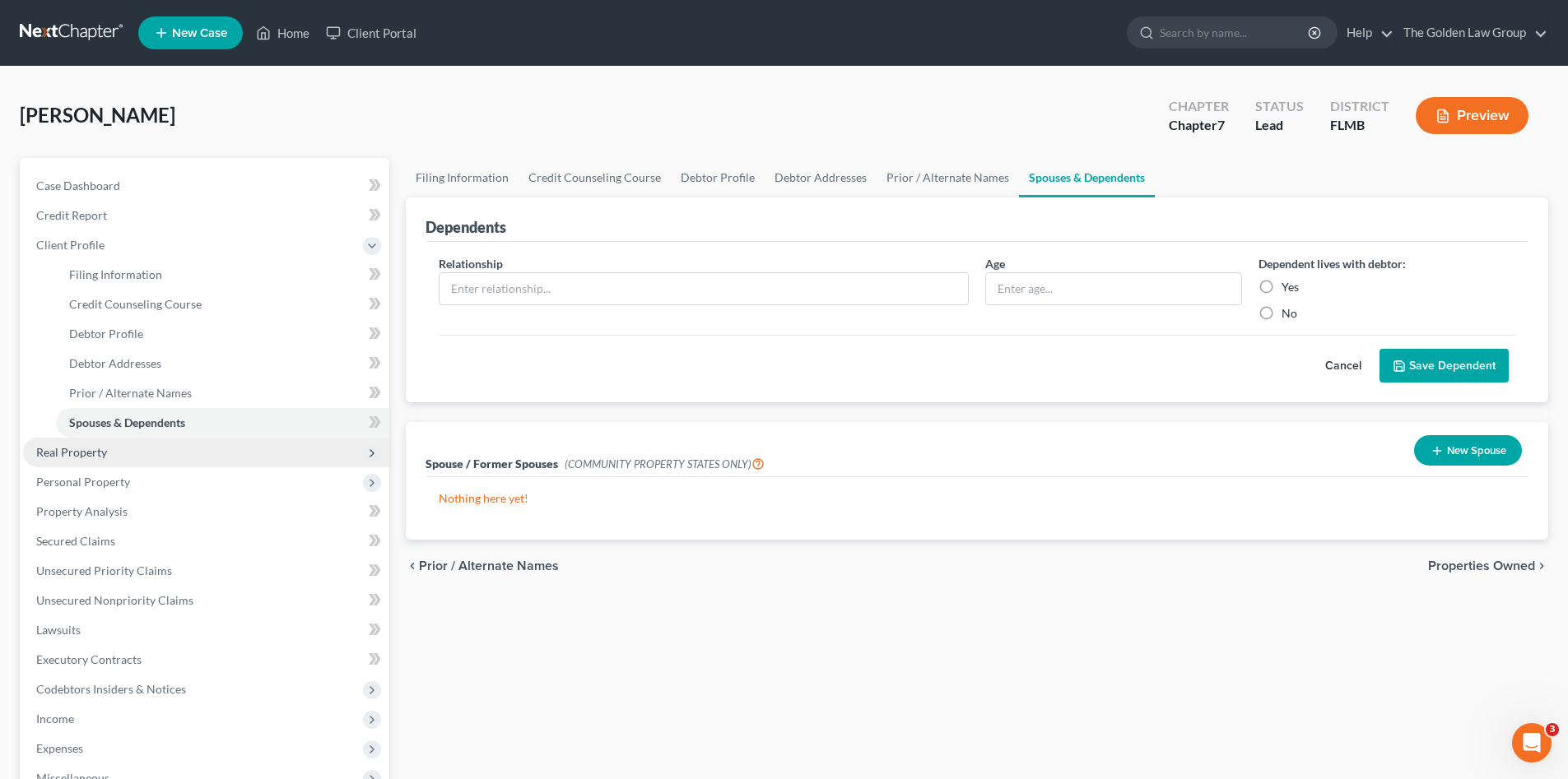
click at [102, 446] on span "Real Property" at bounding box center [71, 452] width 71 height 14
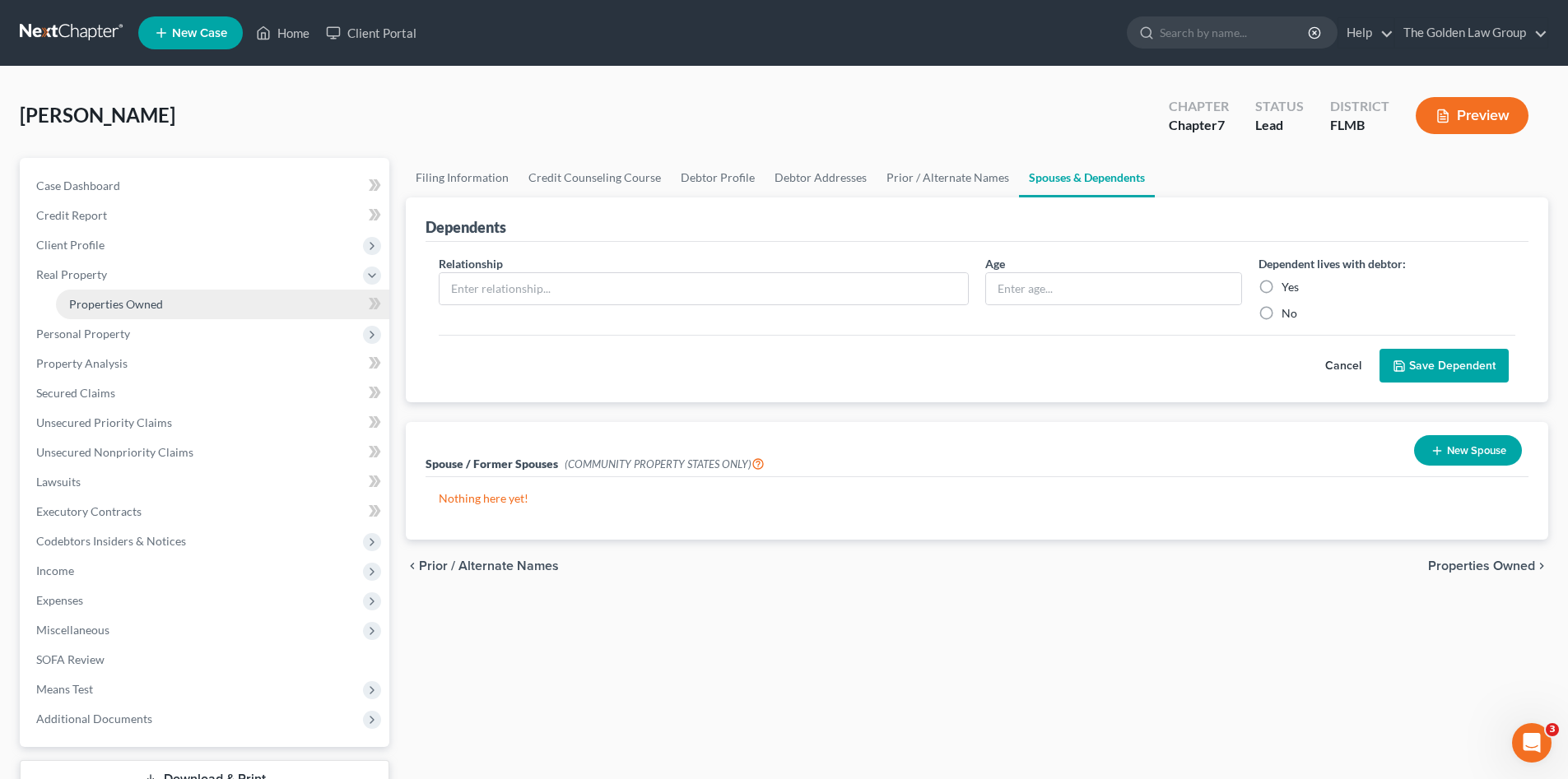
click at [115, 309] on span "Properties Owned" at bounding box center [116, 304] width 94 height 14
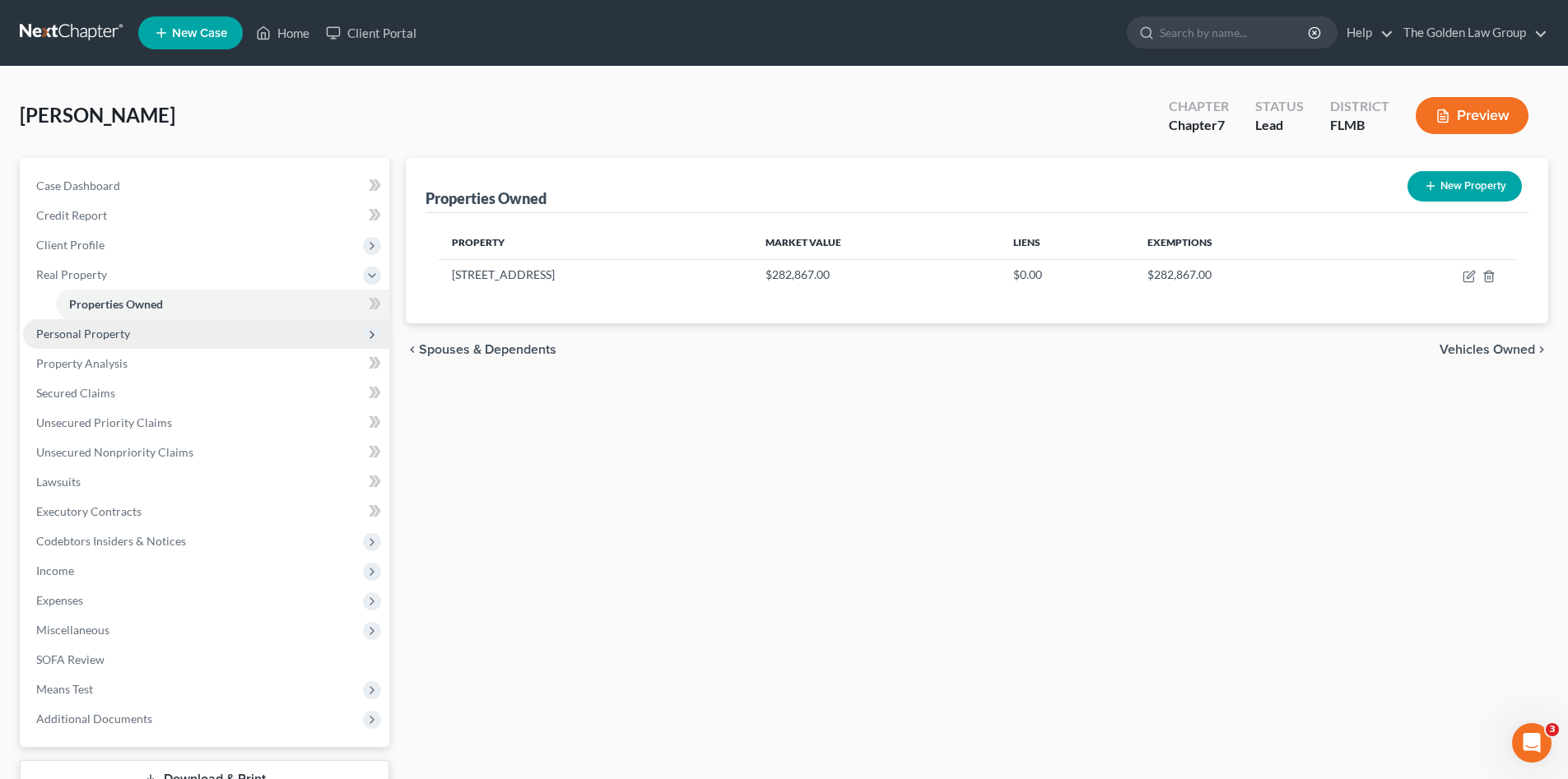
click at [122, 335] on span "Personal Property" at bounding box center [83, 333] width 94 height 14
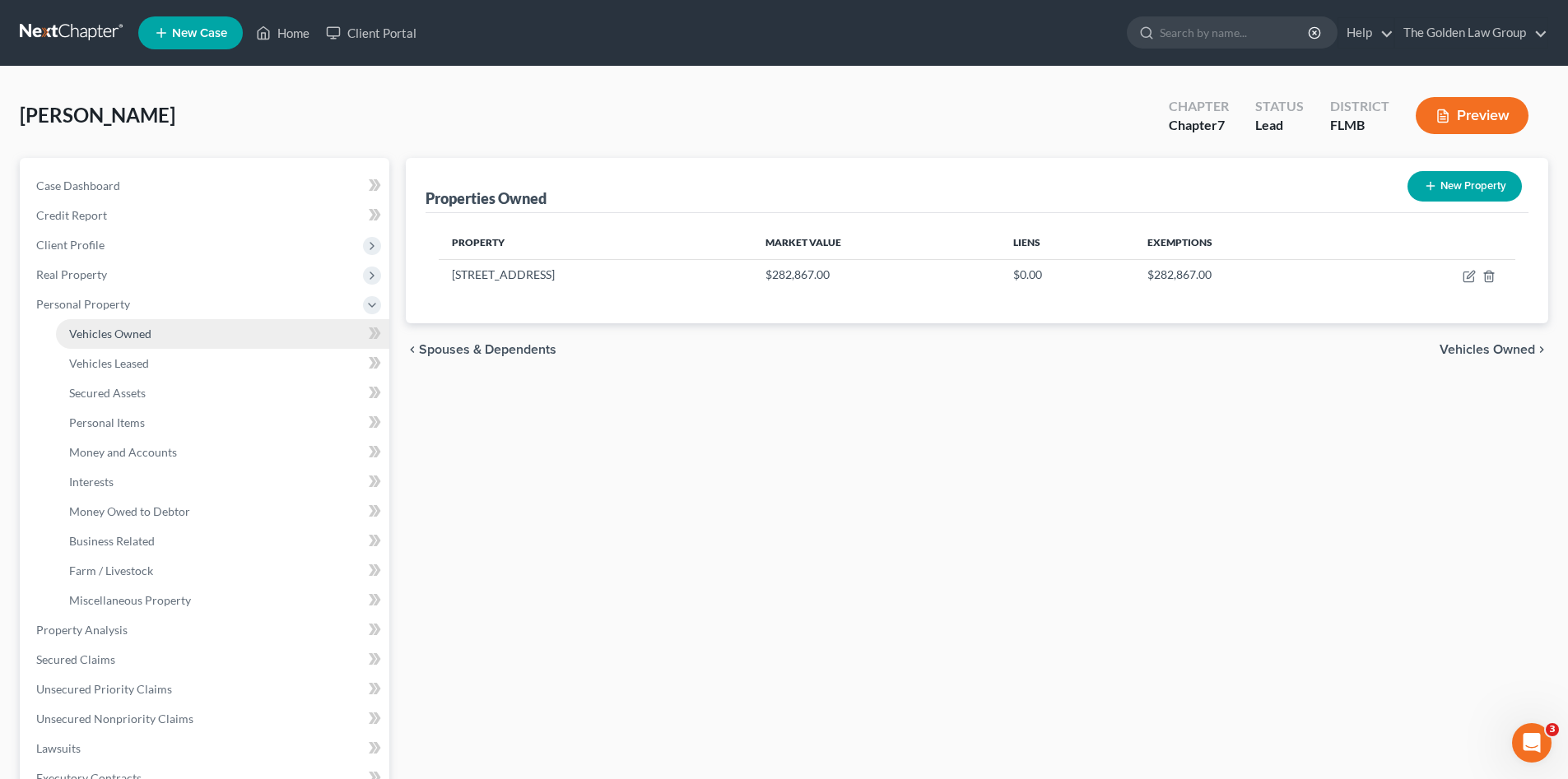
click at [127, 328] on span "Vehicles Owned" at bounding box center [110, 333] width 83 height 14
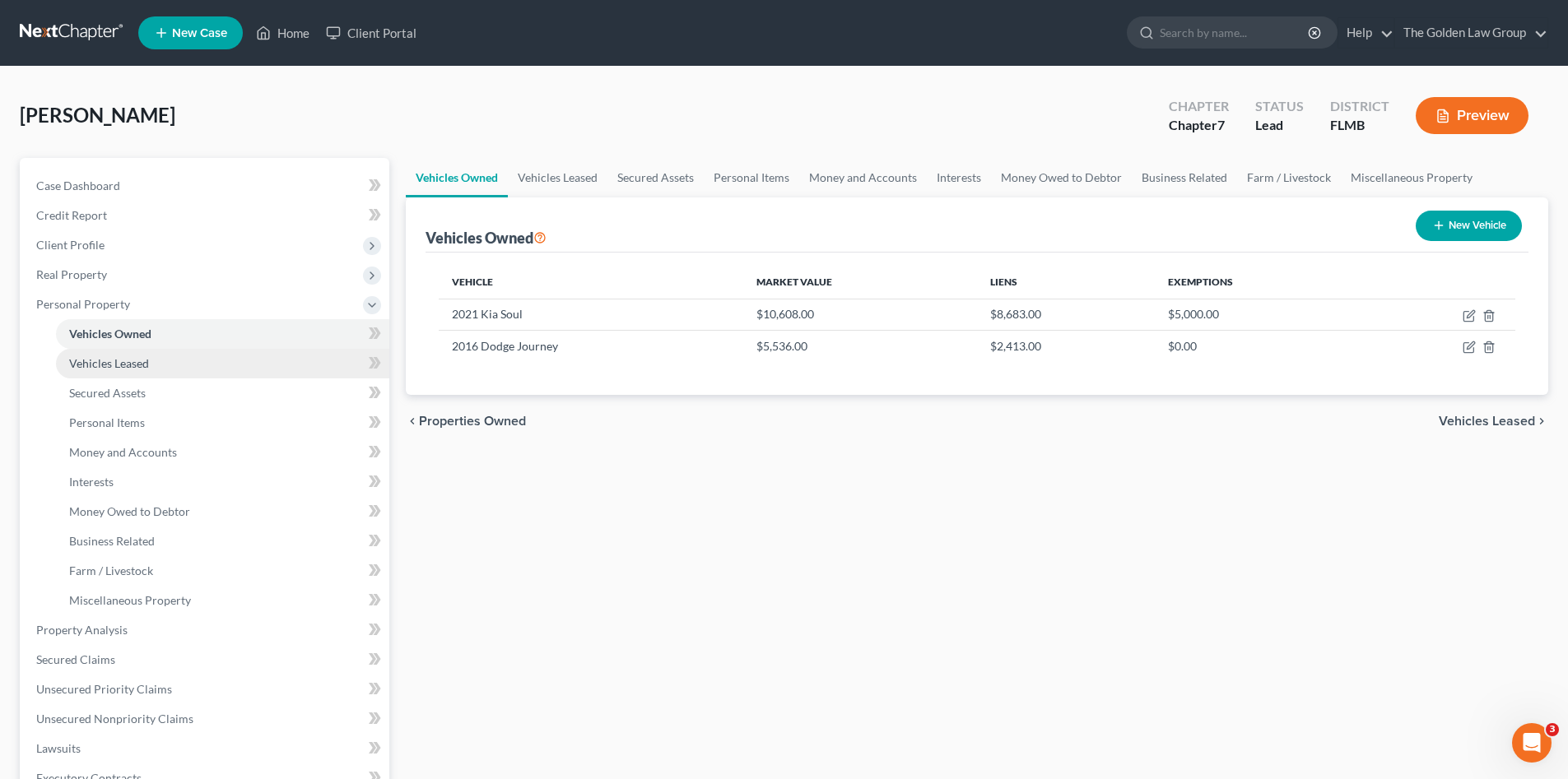
click at [134, 363] on span "Vehicles Leased" at bounding box center [109, 363] width 80 height 14
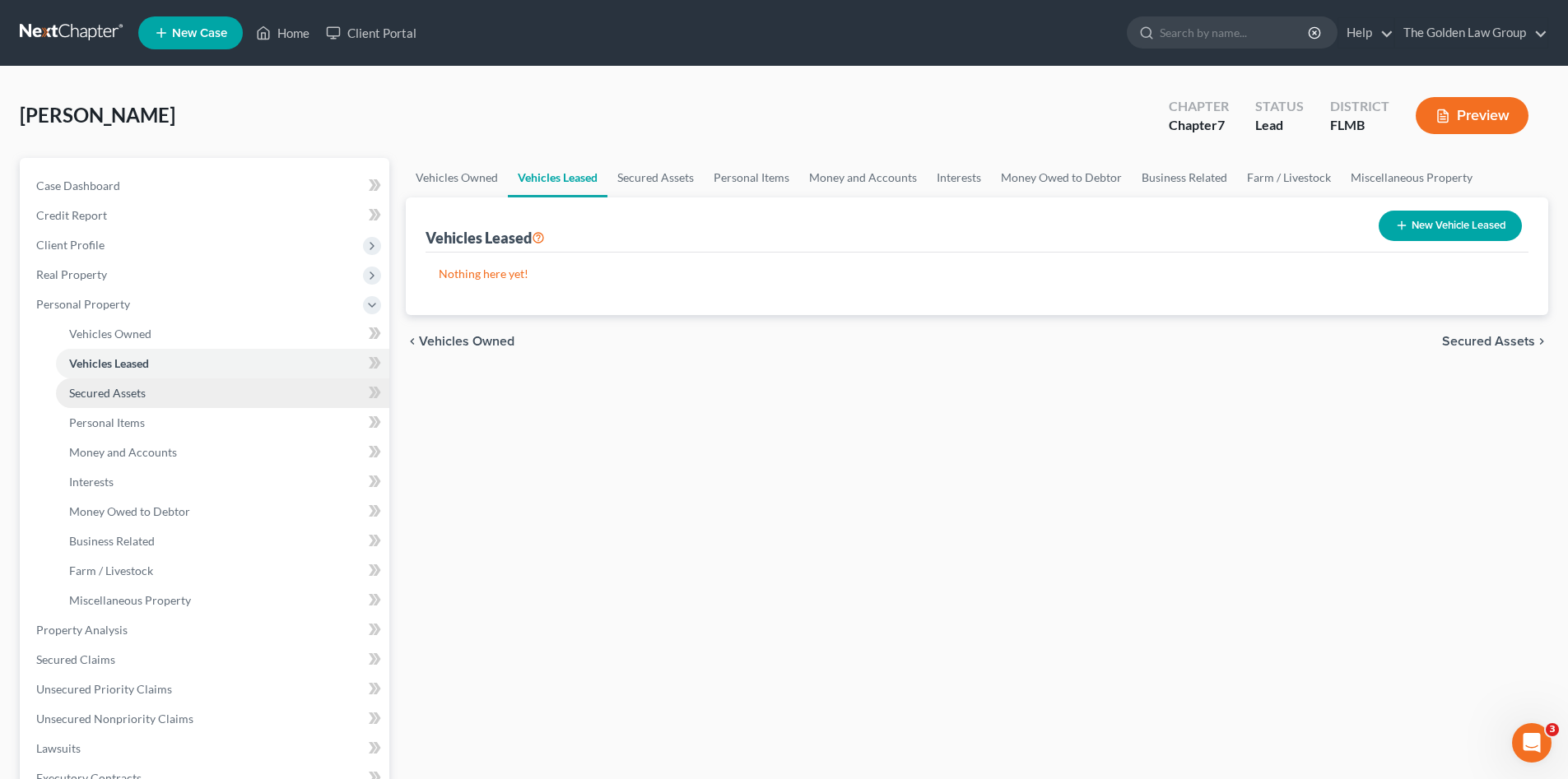
click at [132, 386] on span "Secured Assets" at bounding box center [107, 393] width 77 height 14
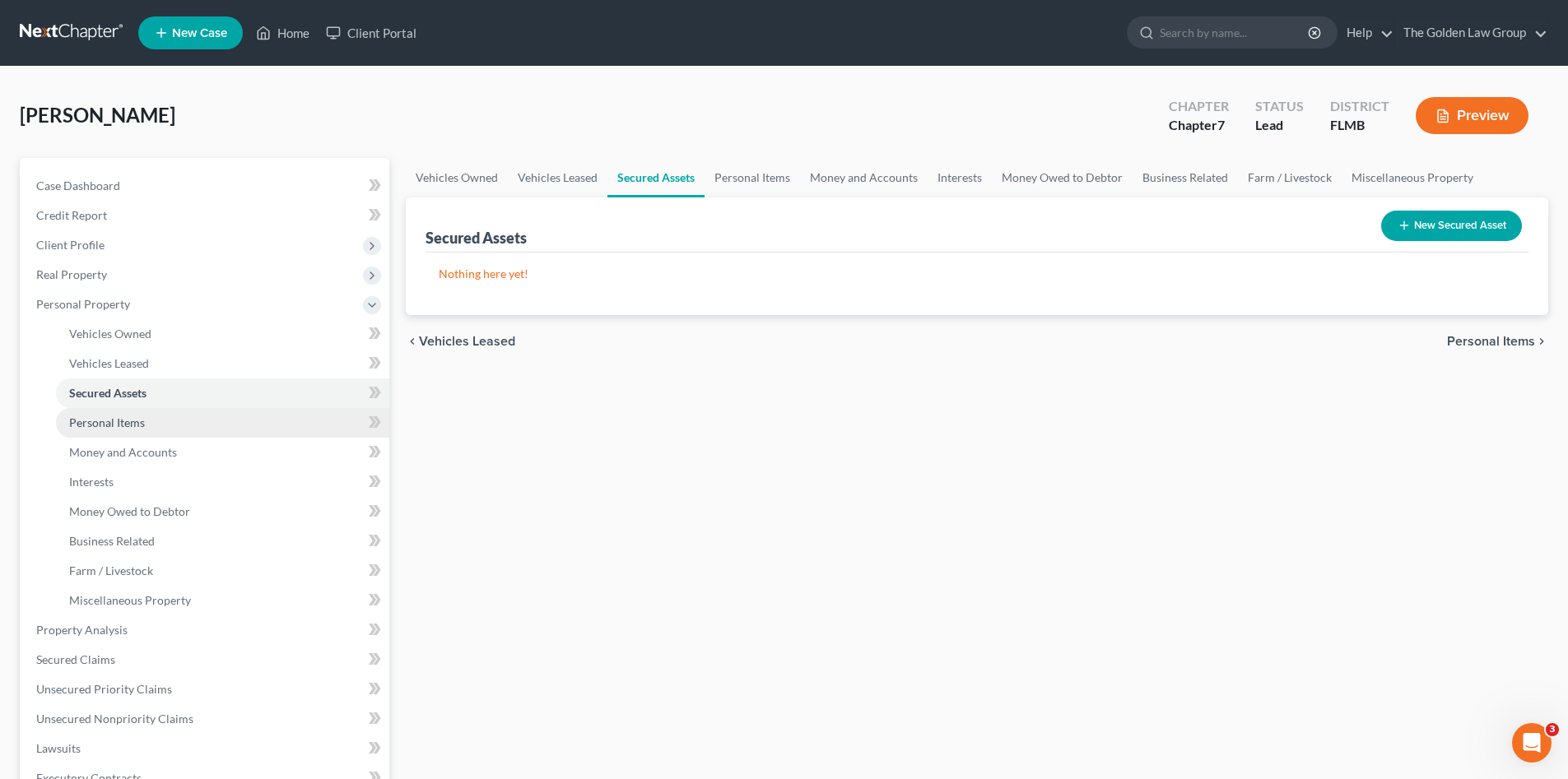
click at [126, 416] on span "Personal Items" at bounding box center [107, 422] width 76 height 14
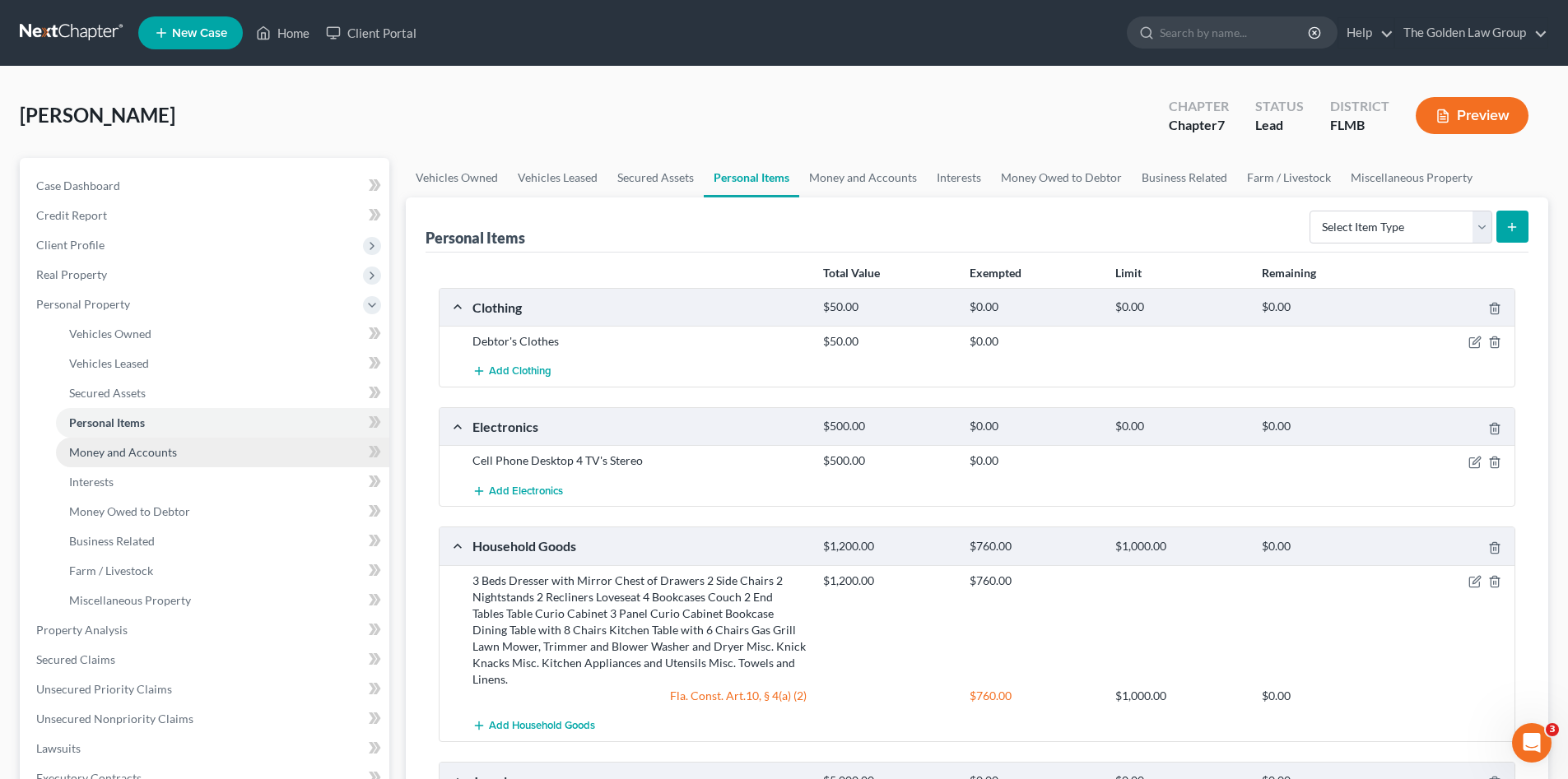
click at [127, 446] on span "Money and Accounts" at bounding box center [123, 452] width 108 height 14
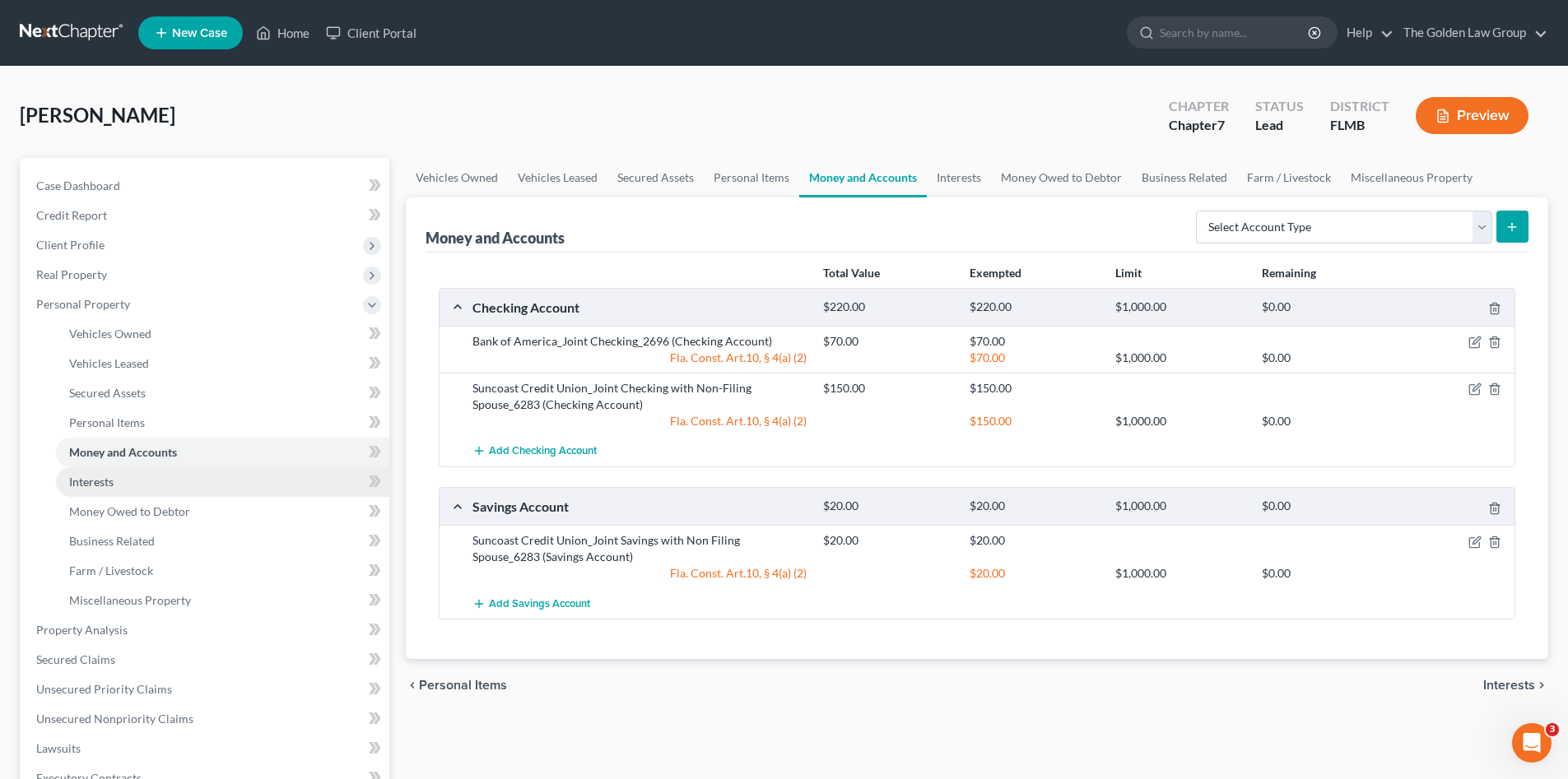
click at [103, 475] on span "Interests" at bounding box center [91, 482] width 45 height 14
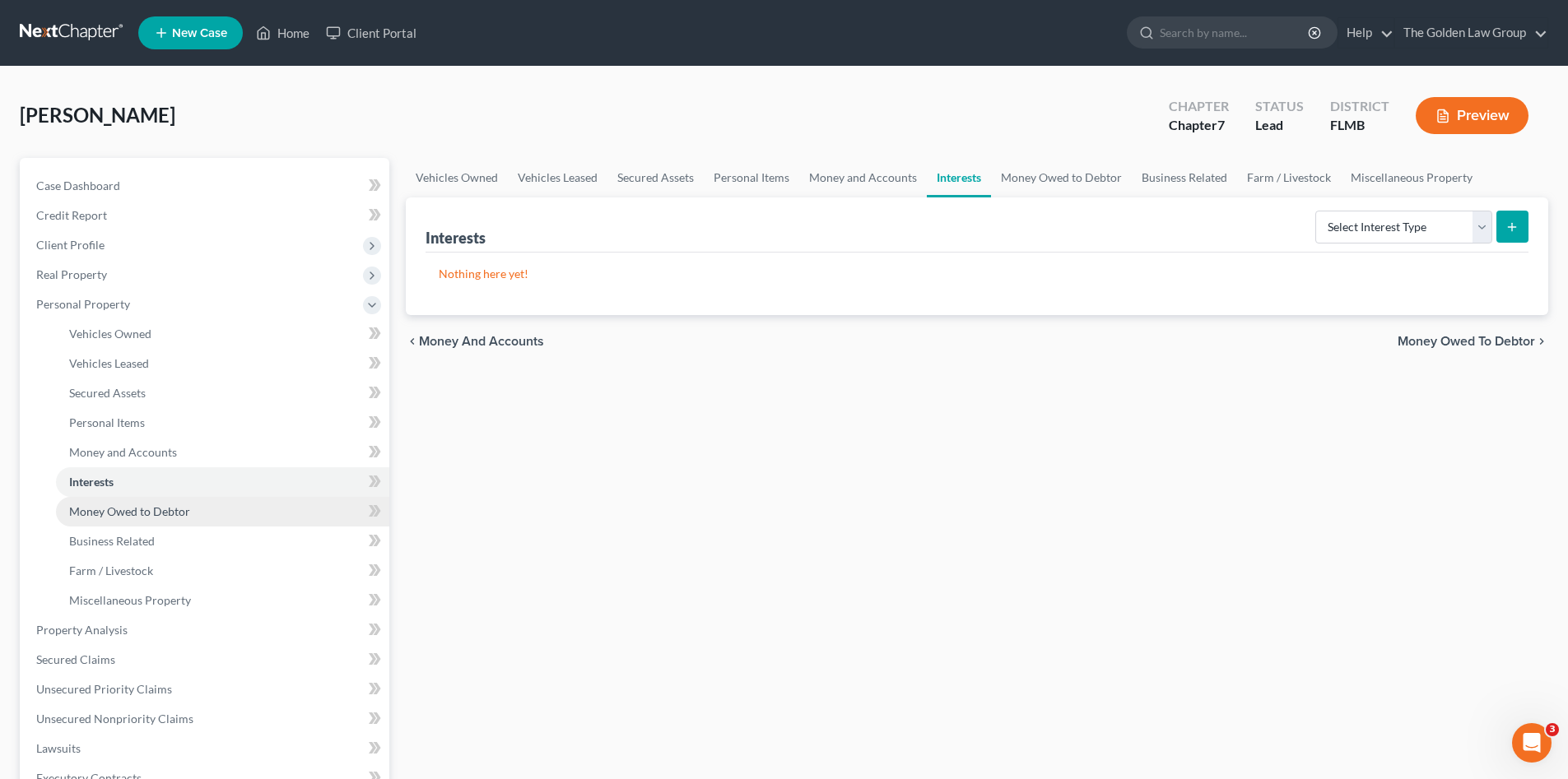
click at [109, 512] on span "Money Owed to Debtor" at bounding box center [130, 511] width 121 height 14
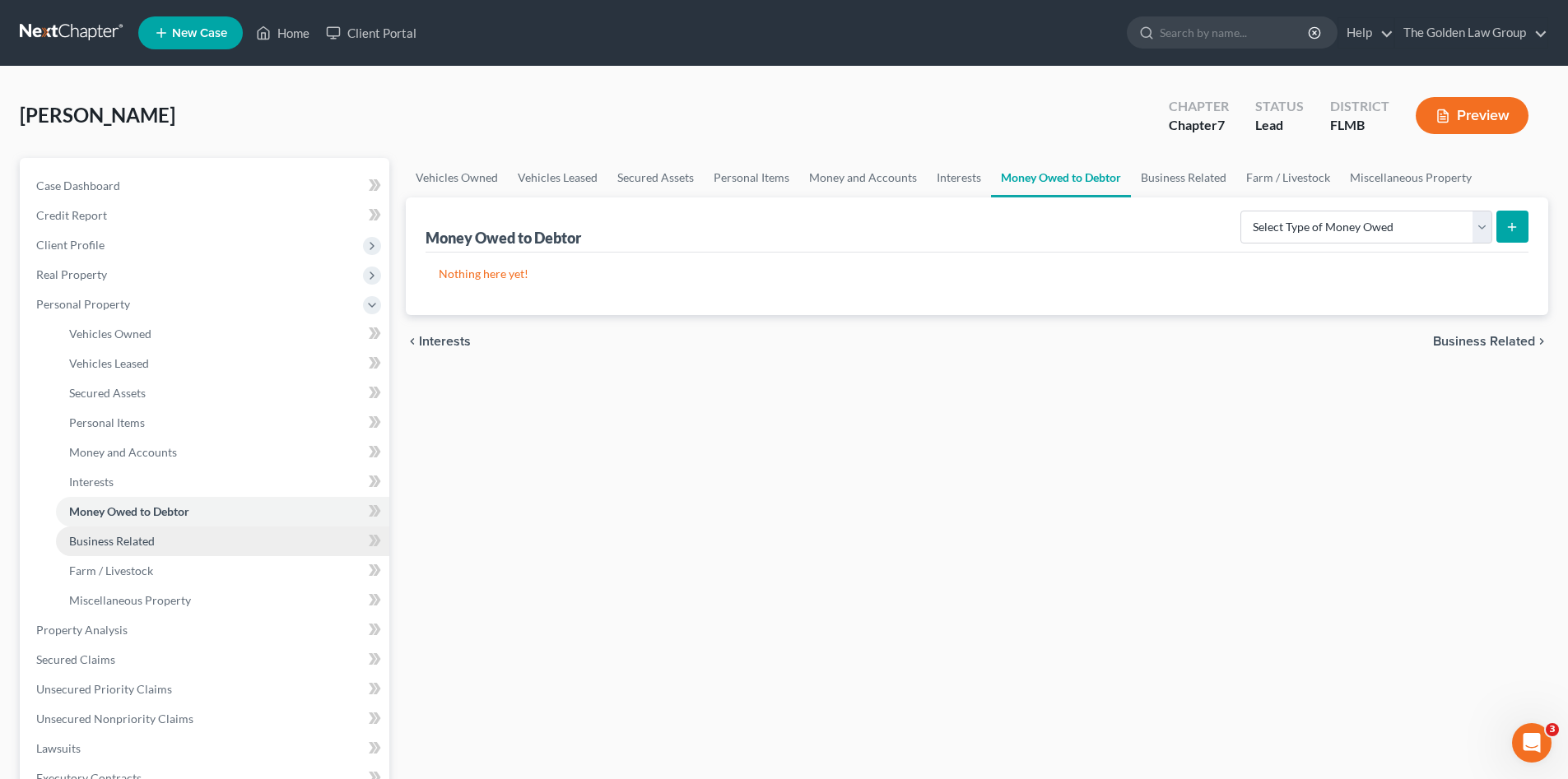
click at [118, 543] on span "Business Related" at bounding box center [112, 541] width 85 height 14
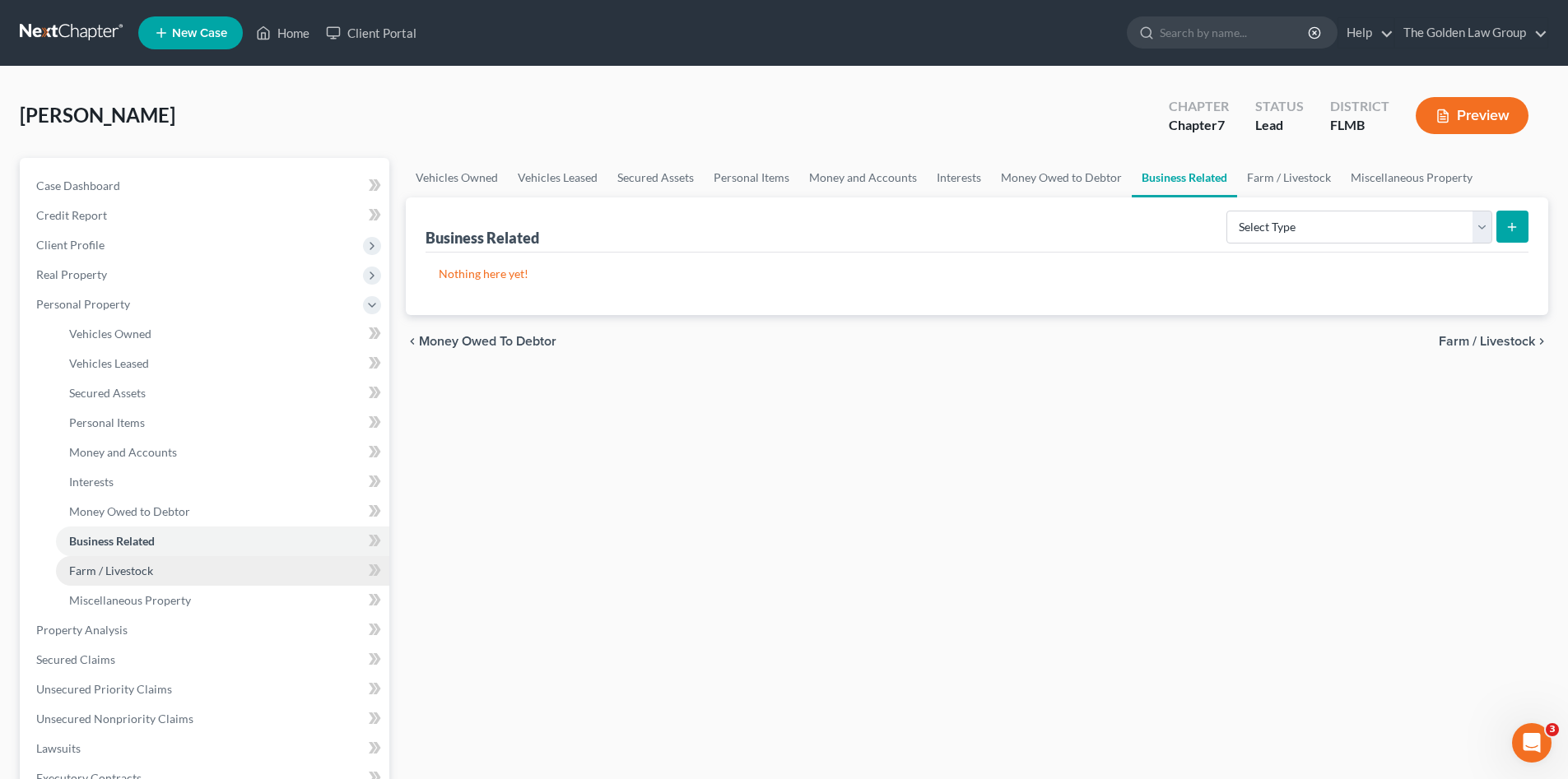
click at [115, 562] on link "Farm / Livestock" at bounding box center [222, 570] width 333 height 29
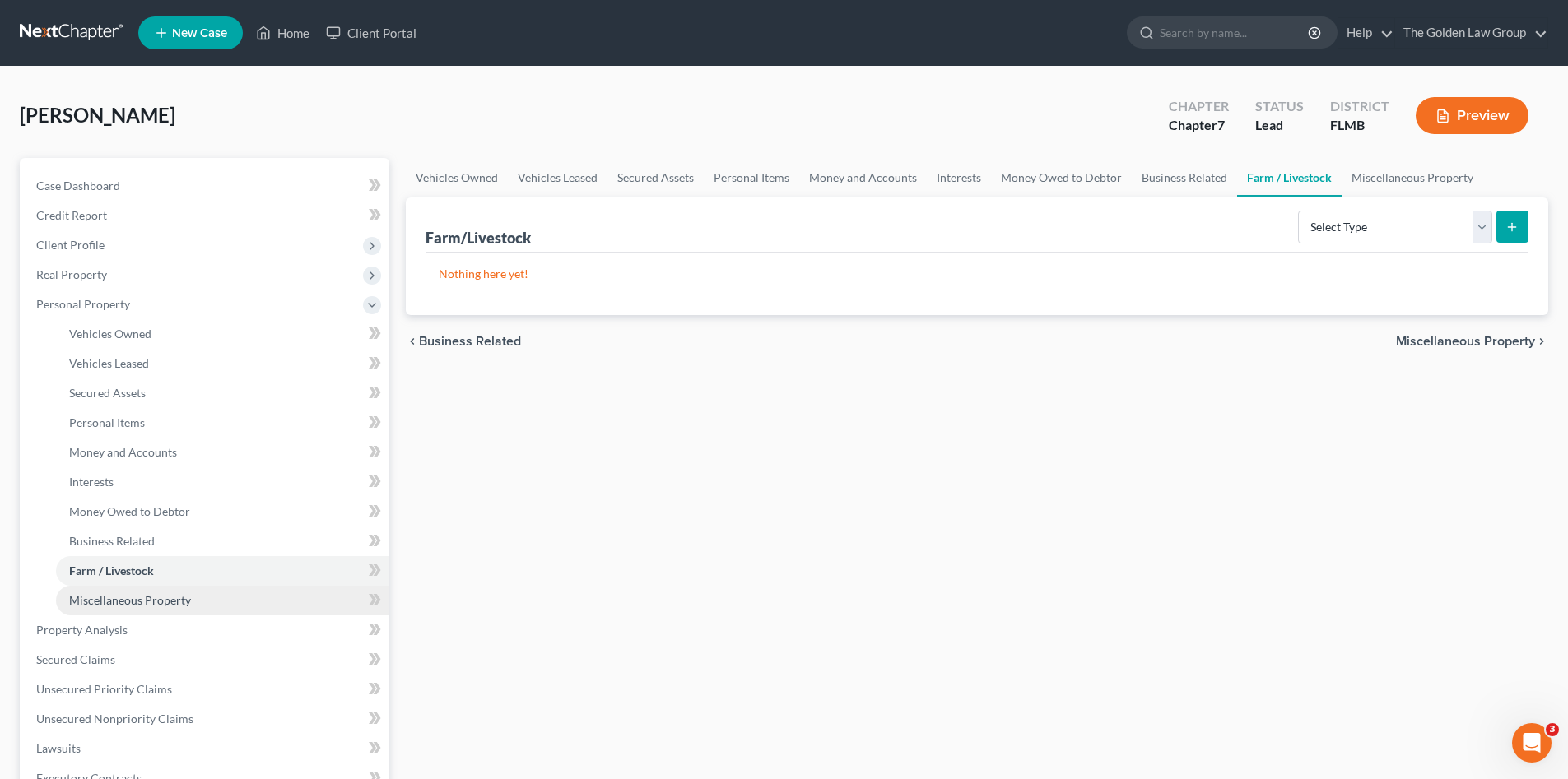
click at [210, 593] on link "Miscellaneous Property" at bounding box center [222, 601] width 333 height 29
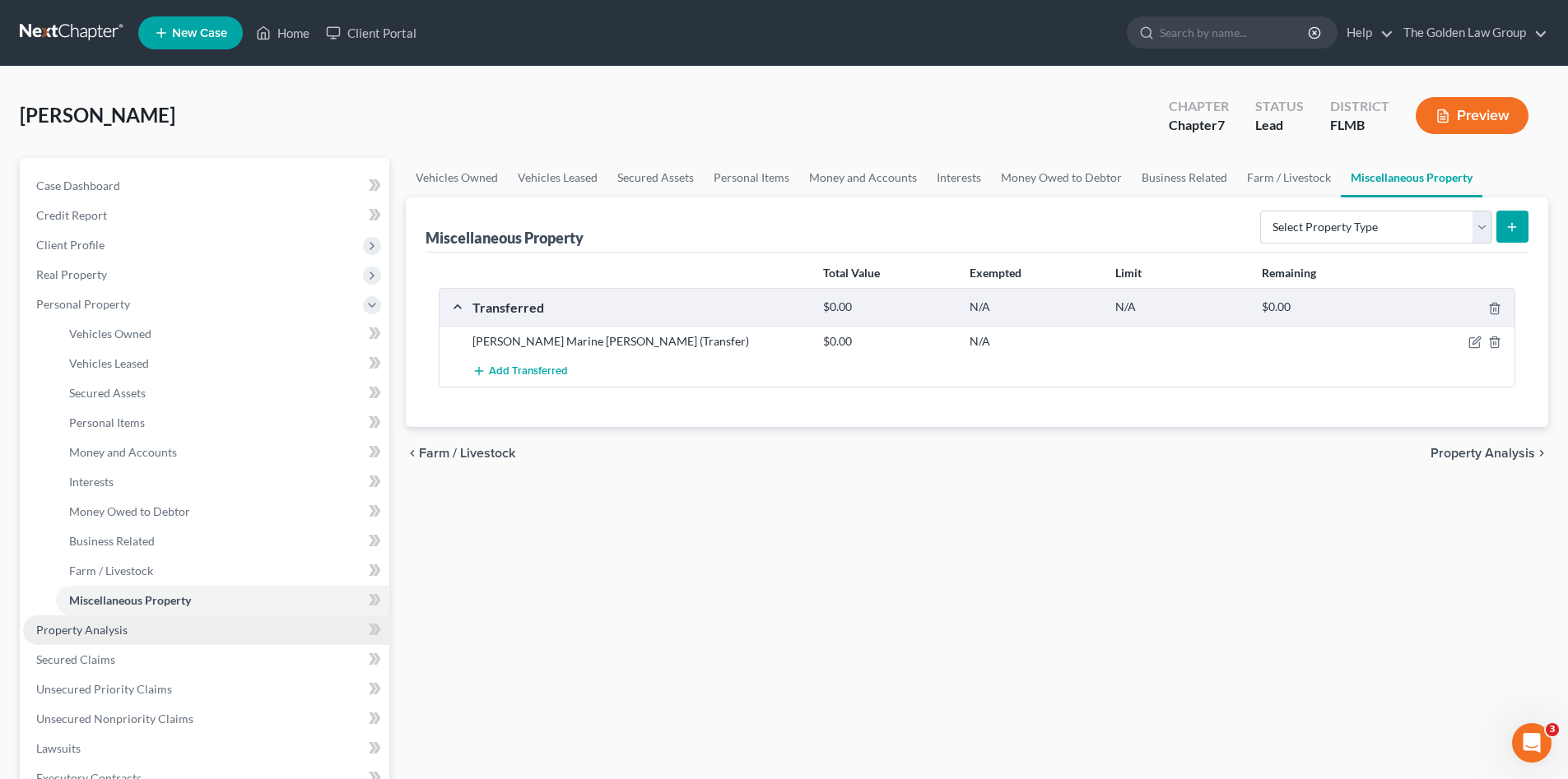
click at [97, 626] on span "Property Analysis" at bounding box center [82, 630] width 91 height 14
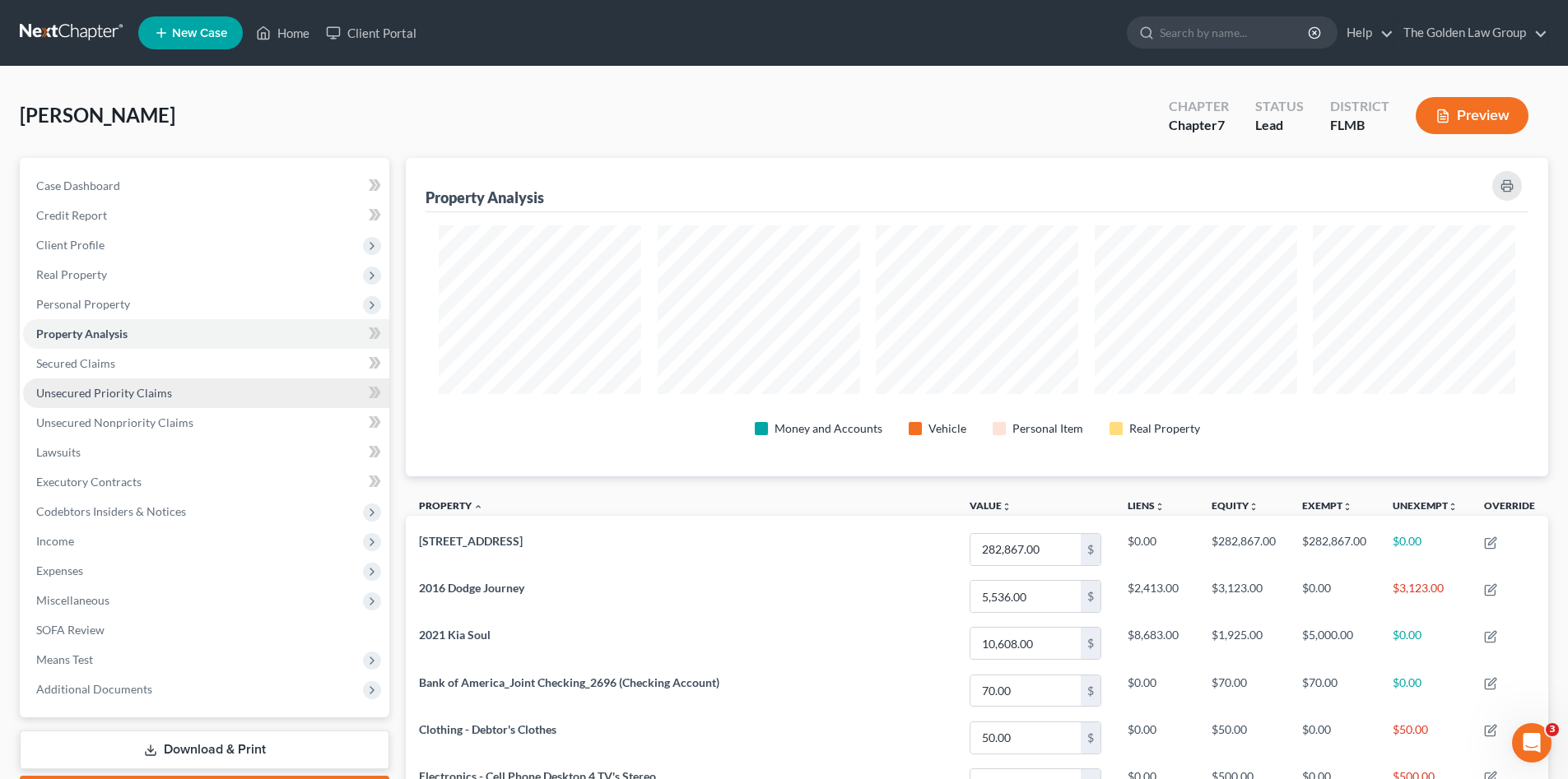
scroll to position [319, 1143]
click at [102, 363] on span "Secured Claims" at bounding box center [75, 363] width 79 height 14
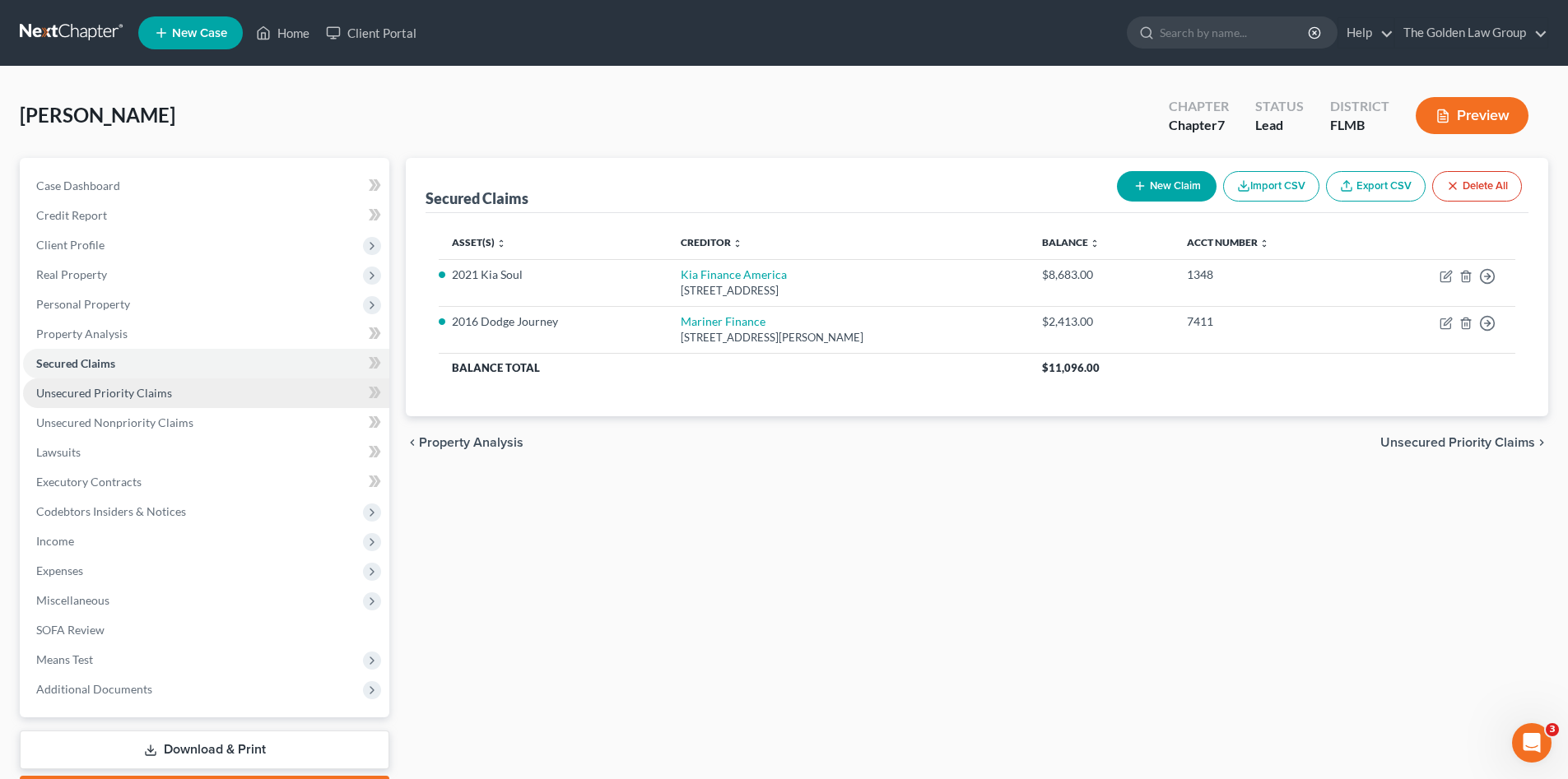
click at [120, 392] on span "Unsecured Priority Claims" at bounding box center [103, 393] width 136 height 14
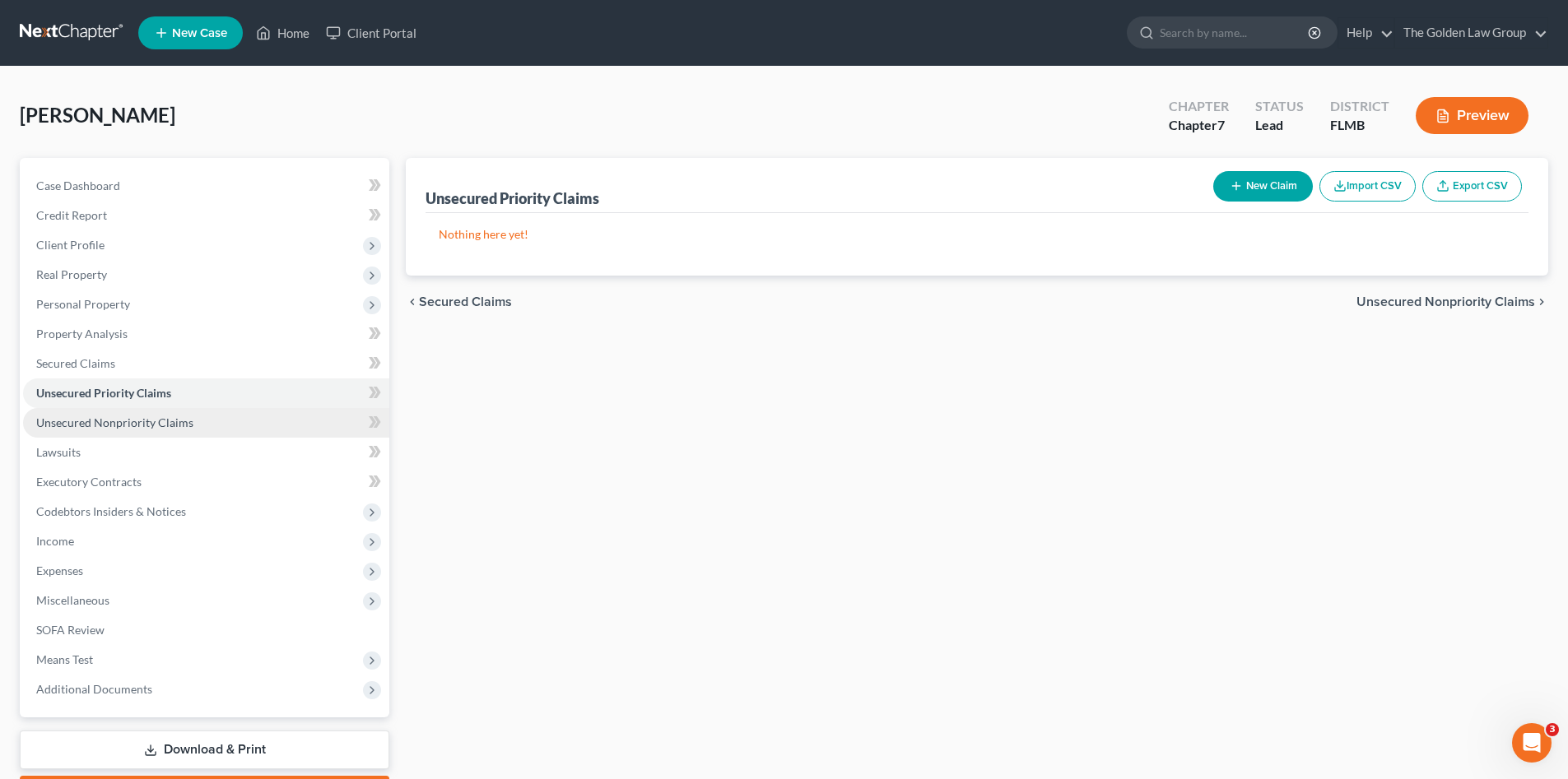
click at [119, 426] on span "Unsecured Nonpriority Claims" at bounding box center [115, 422] width 158 height 14
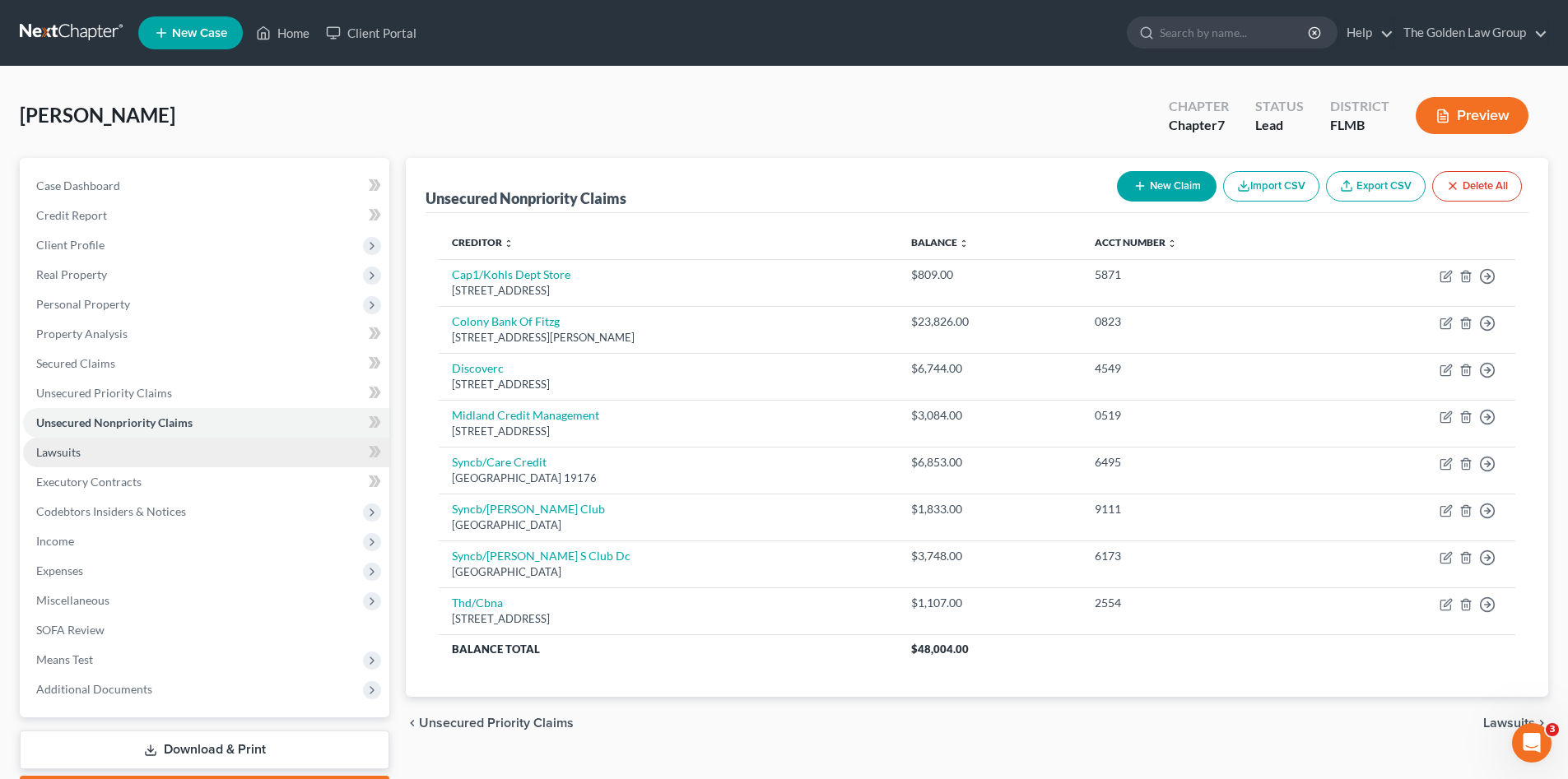
click at [78, 458] on span "Lawsuits" at bounding box center [58, 452] width 45 height 14
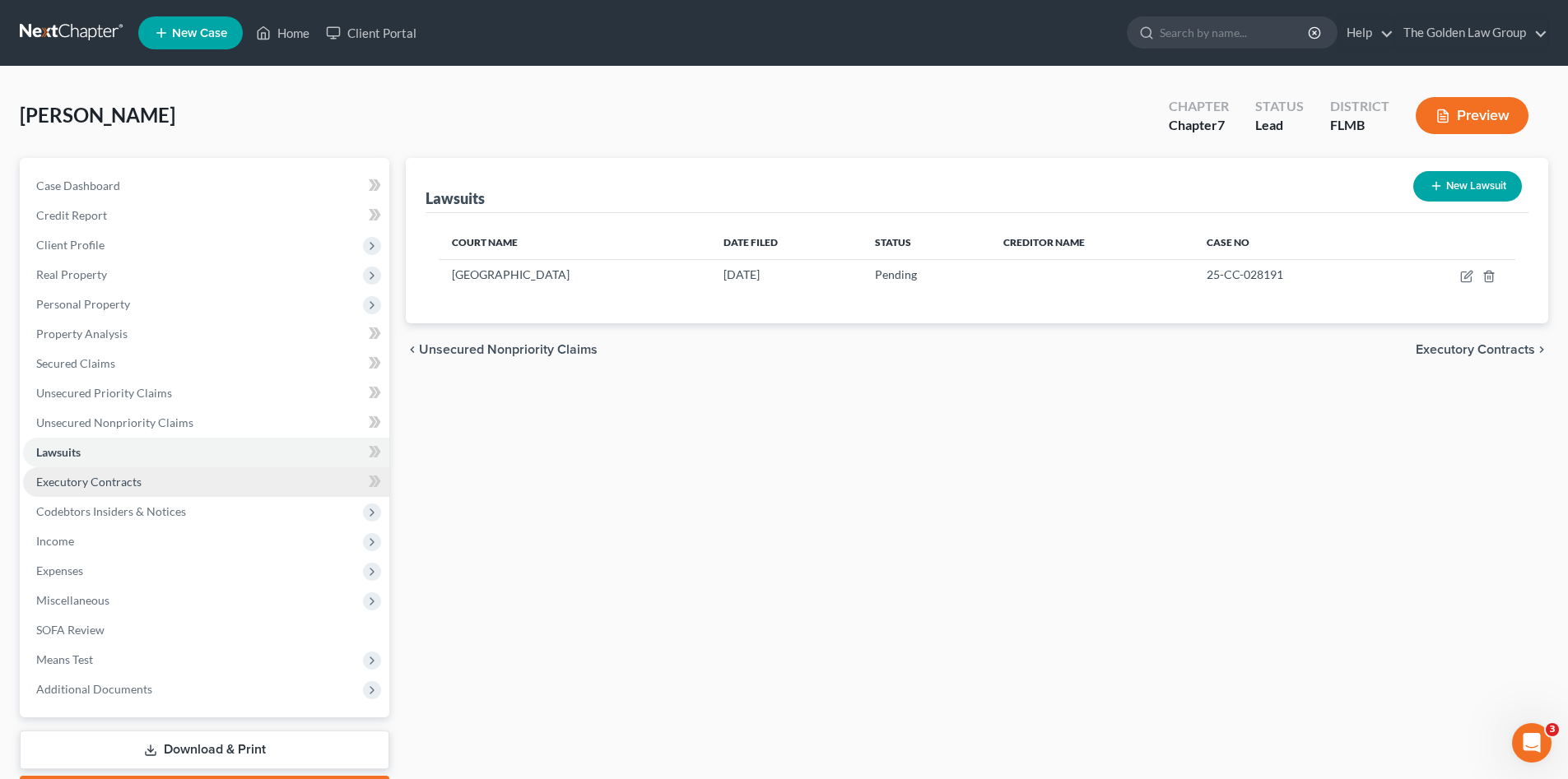
click at [114, 488] on span "Executory Contracts" at bounding box center [88, 482] width 105 height 14
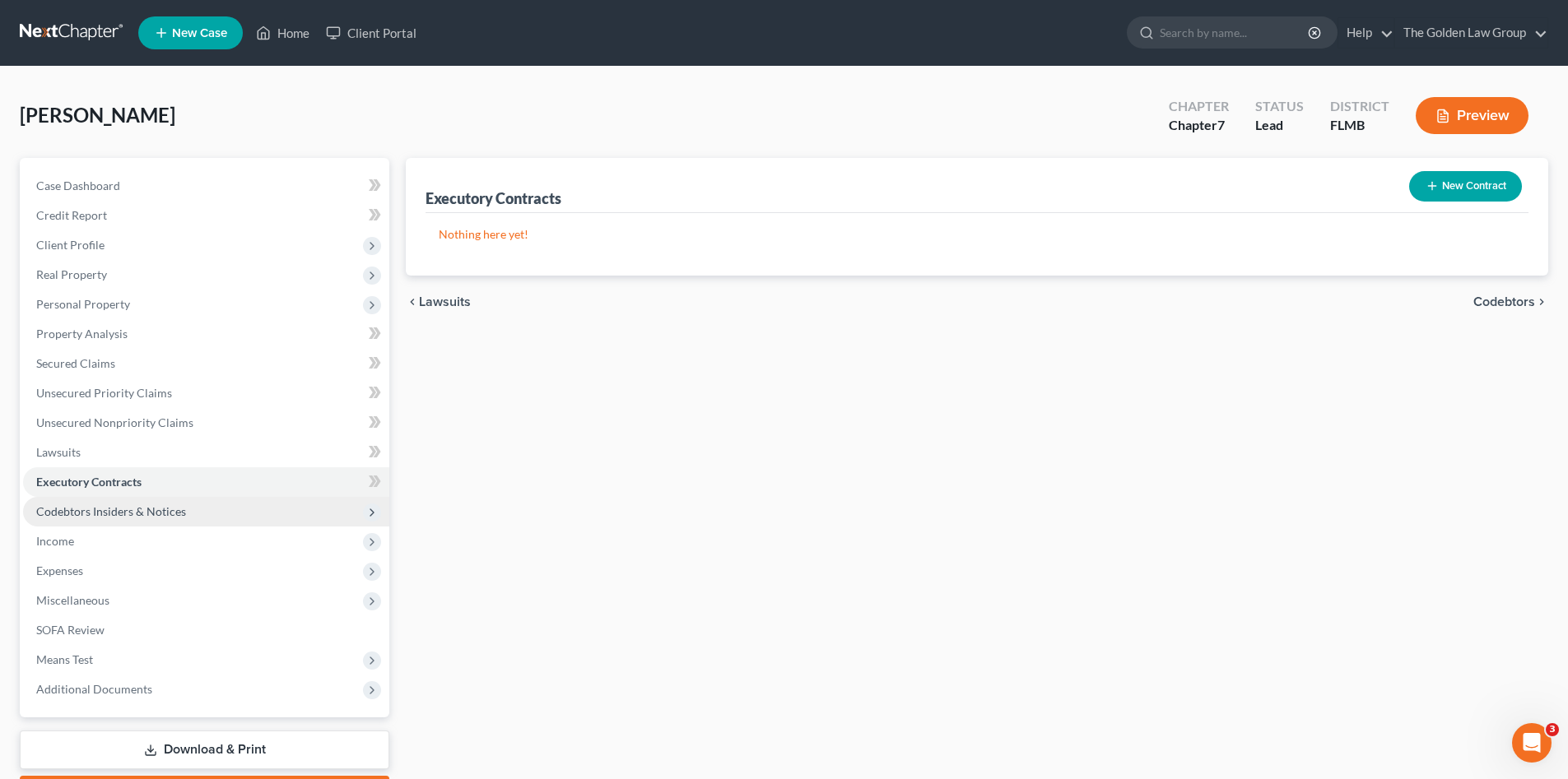
click at [96, 515] on span "Codebtors Insiders & Notices" at bounding box center [111, 511] width 150 height 14
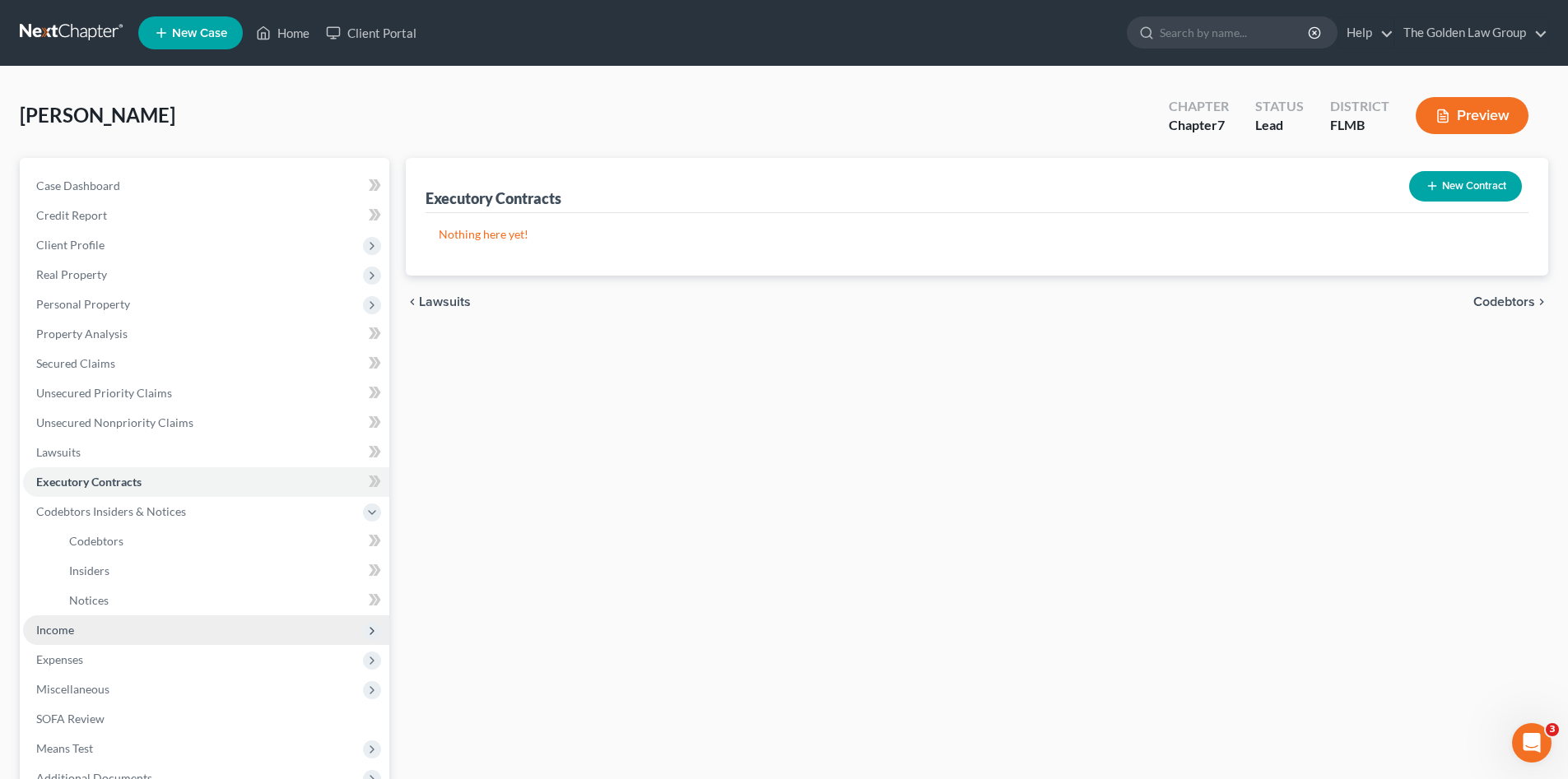
click at [73, 627] on span "Income" at bounding box center [55, 630] width 38 height 14
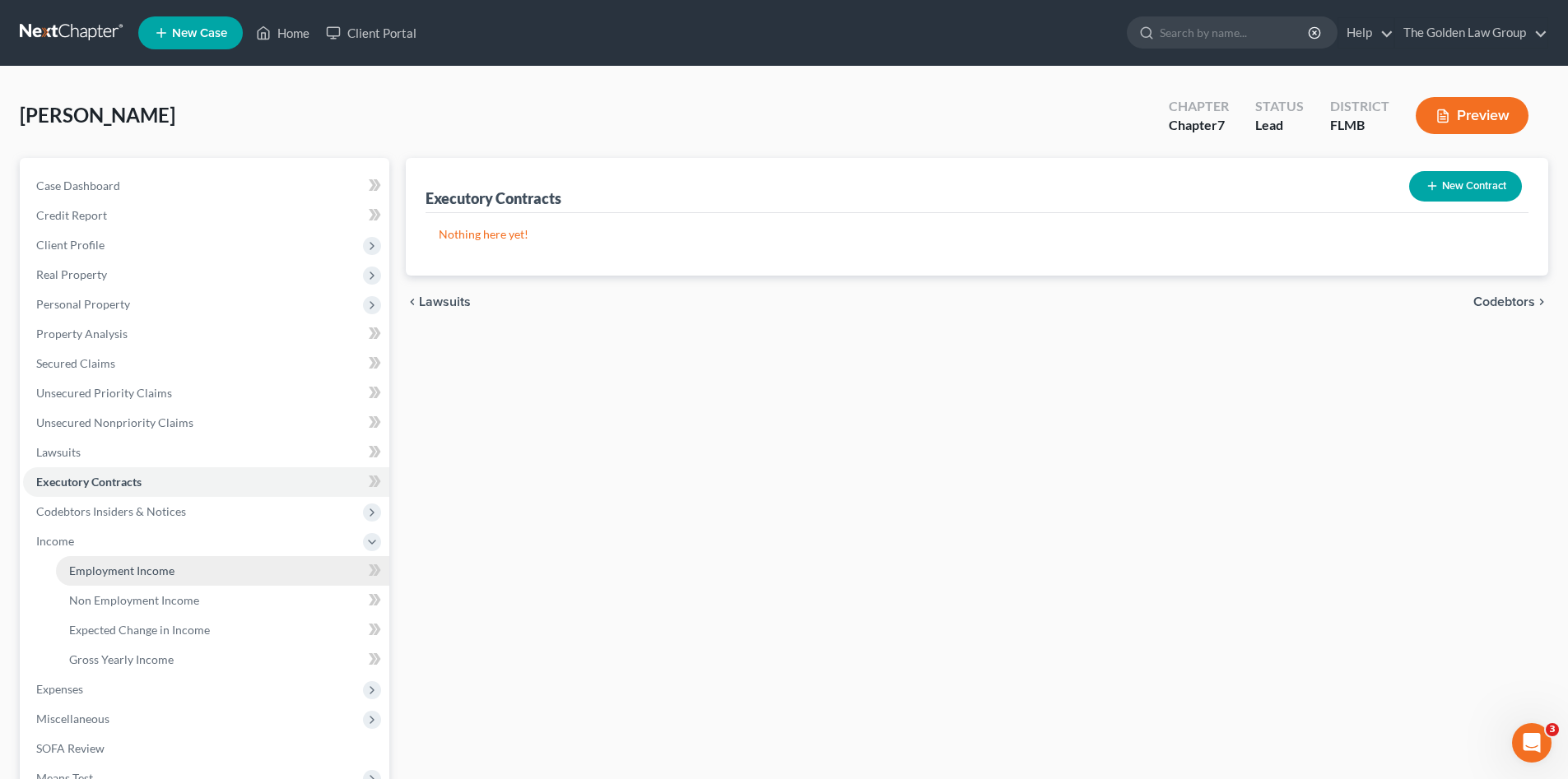
click at [94, 564] on span "Employment Income" at bounding box center [121, 570] width 105 height 14
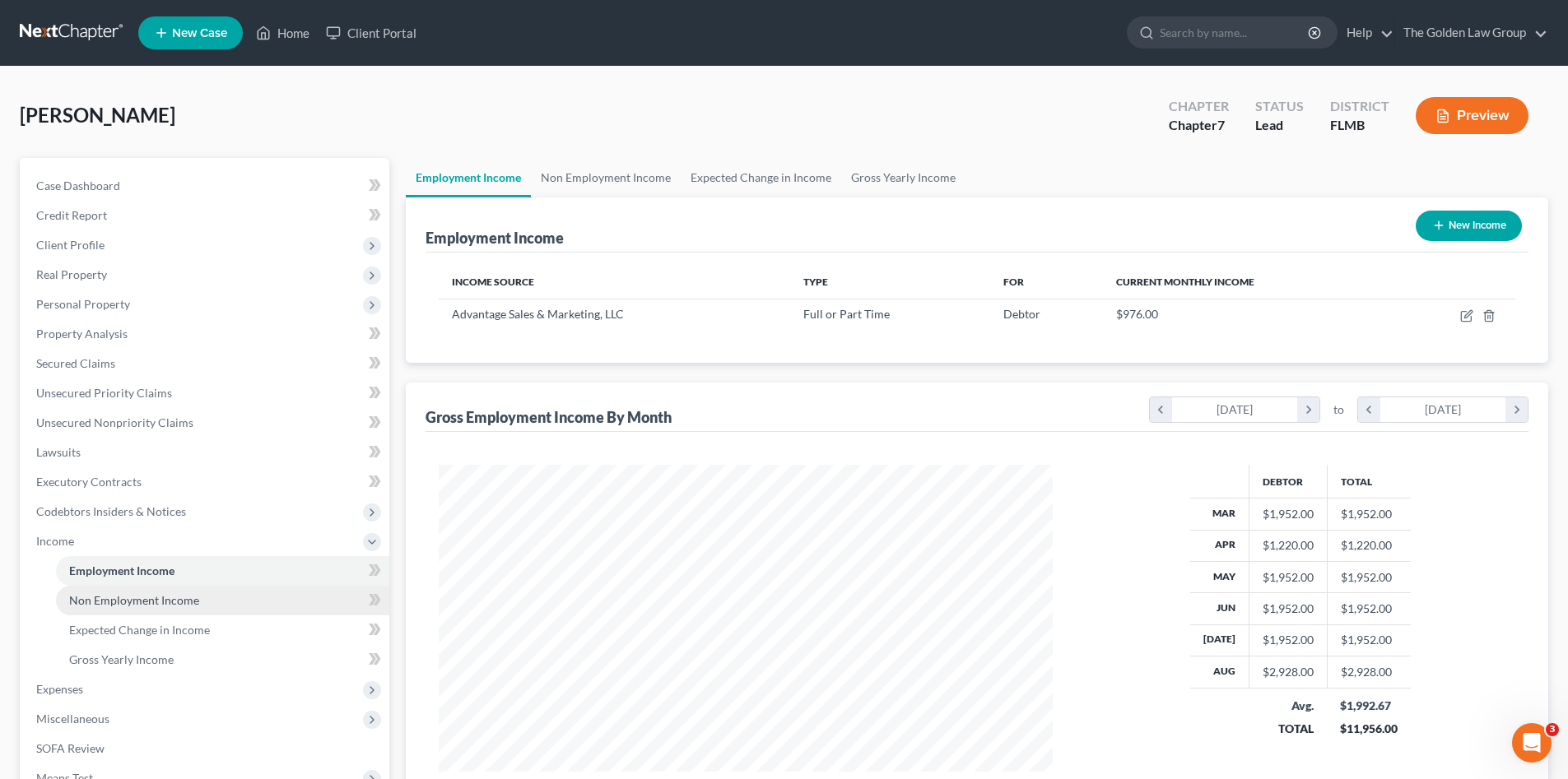
scroll to position [307, 647]
click at [116, 603] on span "Non Employment Income" at bounding box center [134, 600] width 130 height 14
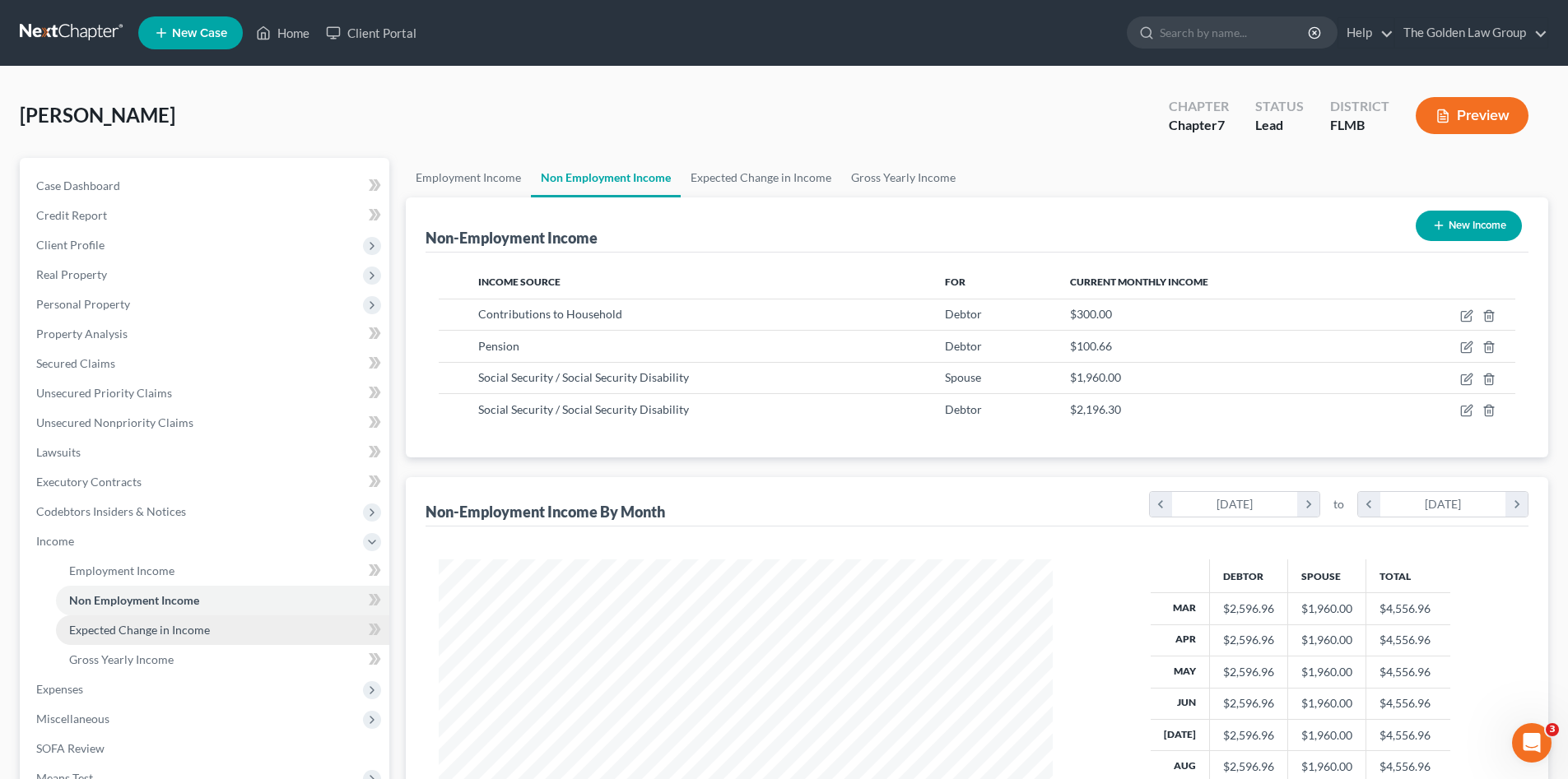
scroll to position [307, 647]
click at [118, 625] on span "Expected Change in Income" at bounding box center [140, 630] width 140 height 14
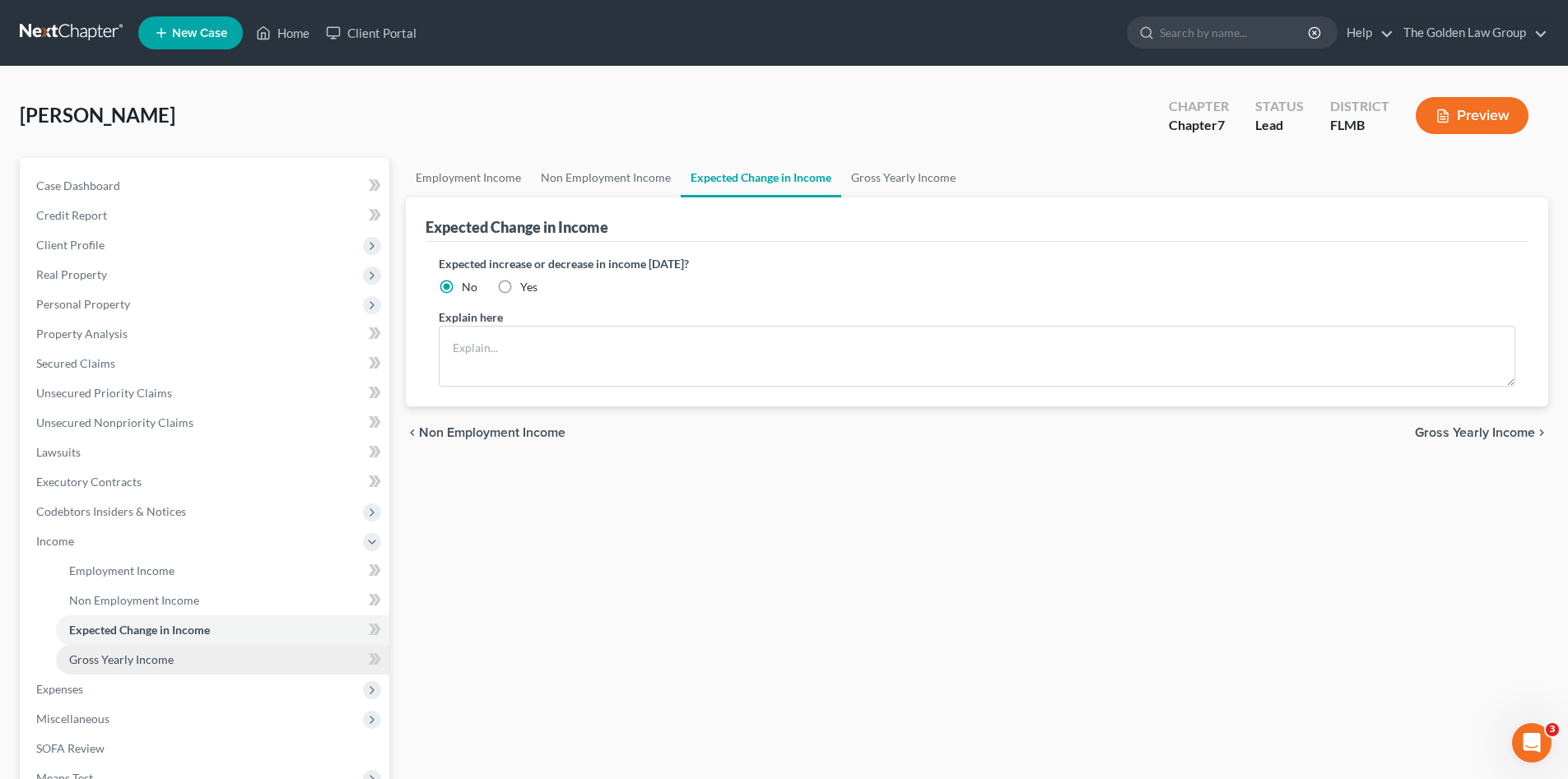
click at [117, 656] on span "Gross Yearly Income" at bounding box center [121, 659] width 104 height 14
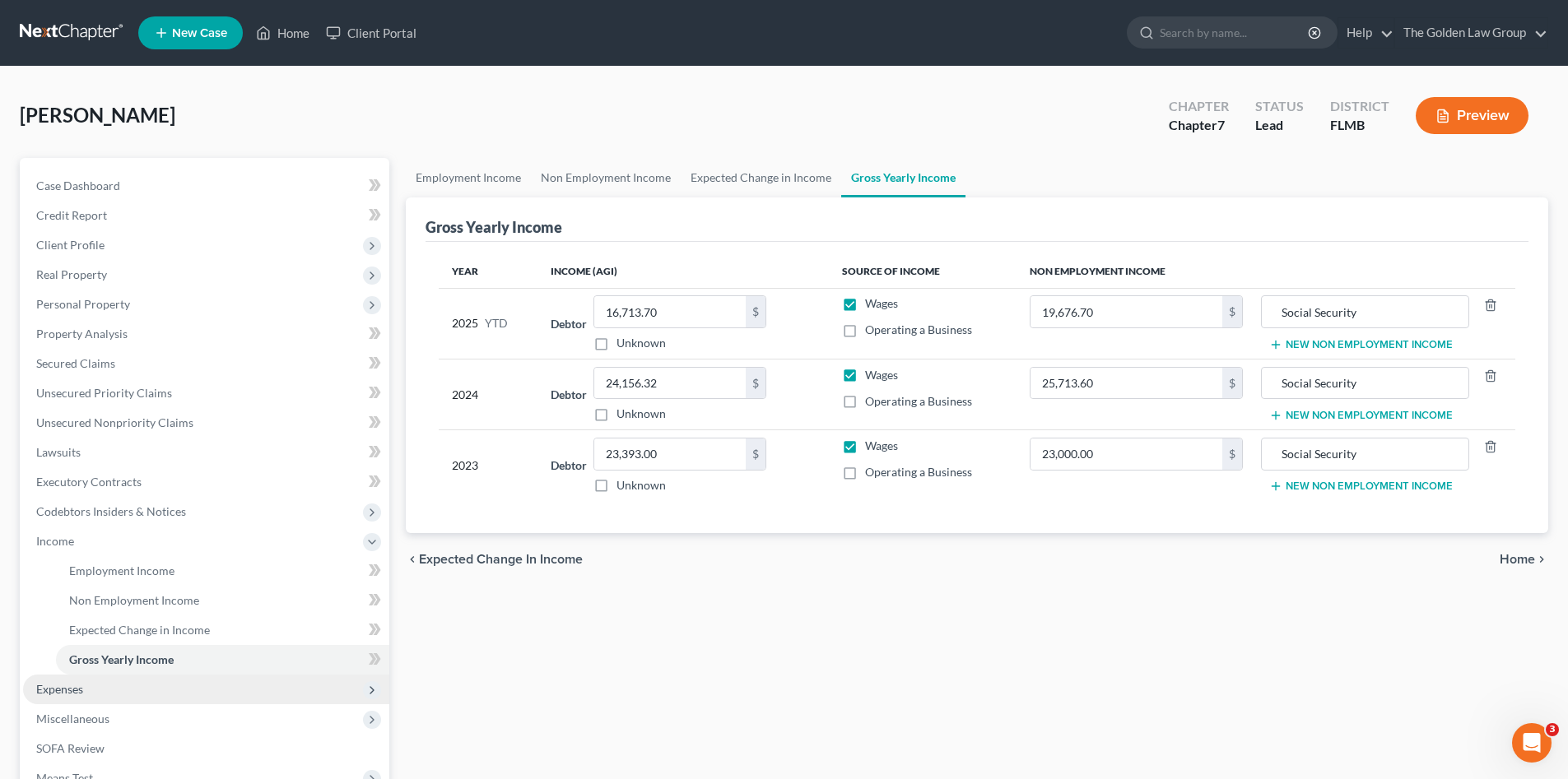
click at [85, 682] on span "Expenses" at bounding box center [206, 689] width 366 height 29
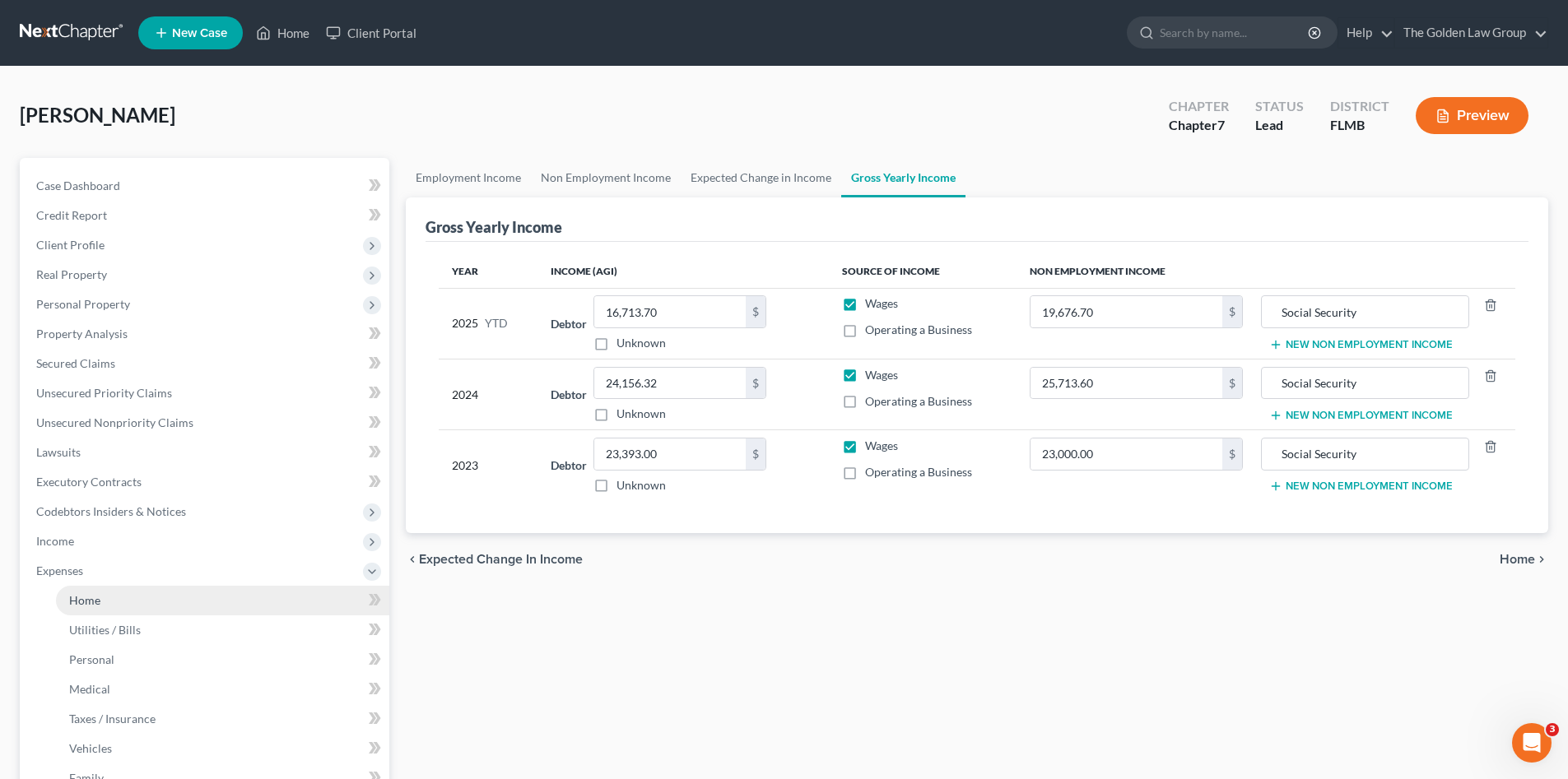
click at [83, 603] on span "Home" at bounding box center [84, 600] width 31 height 14
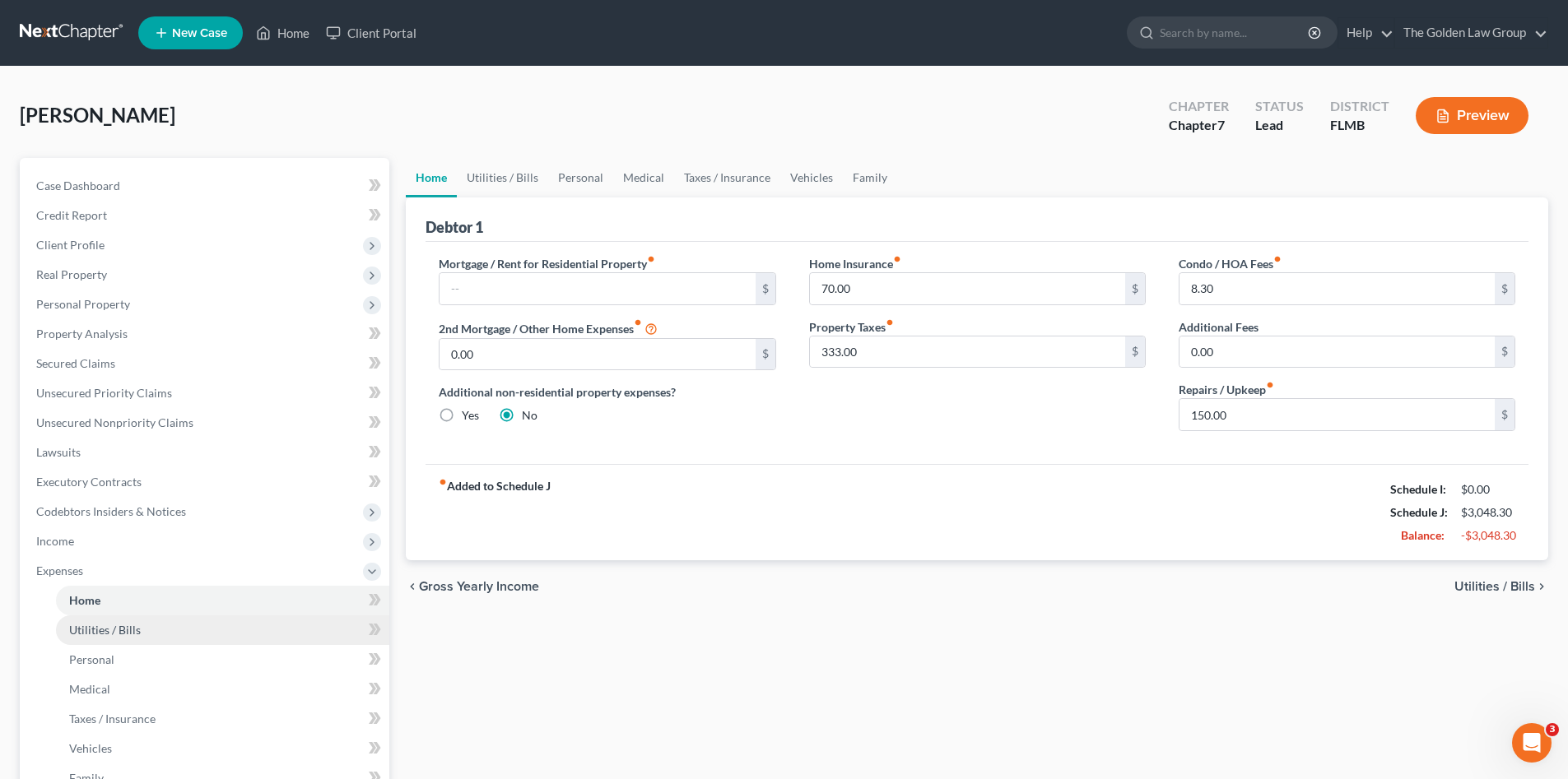
scroll to position [138, 0]
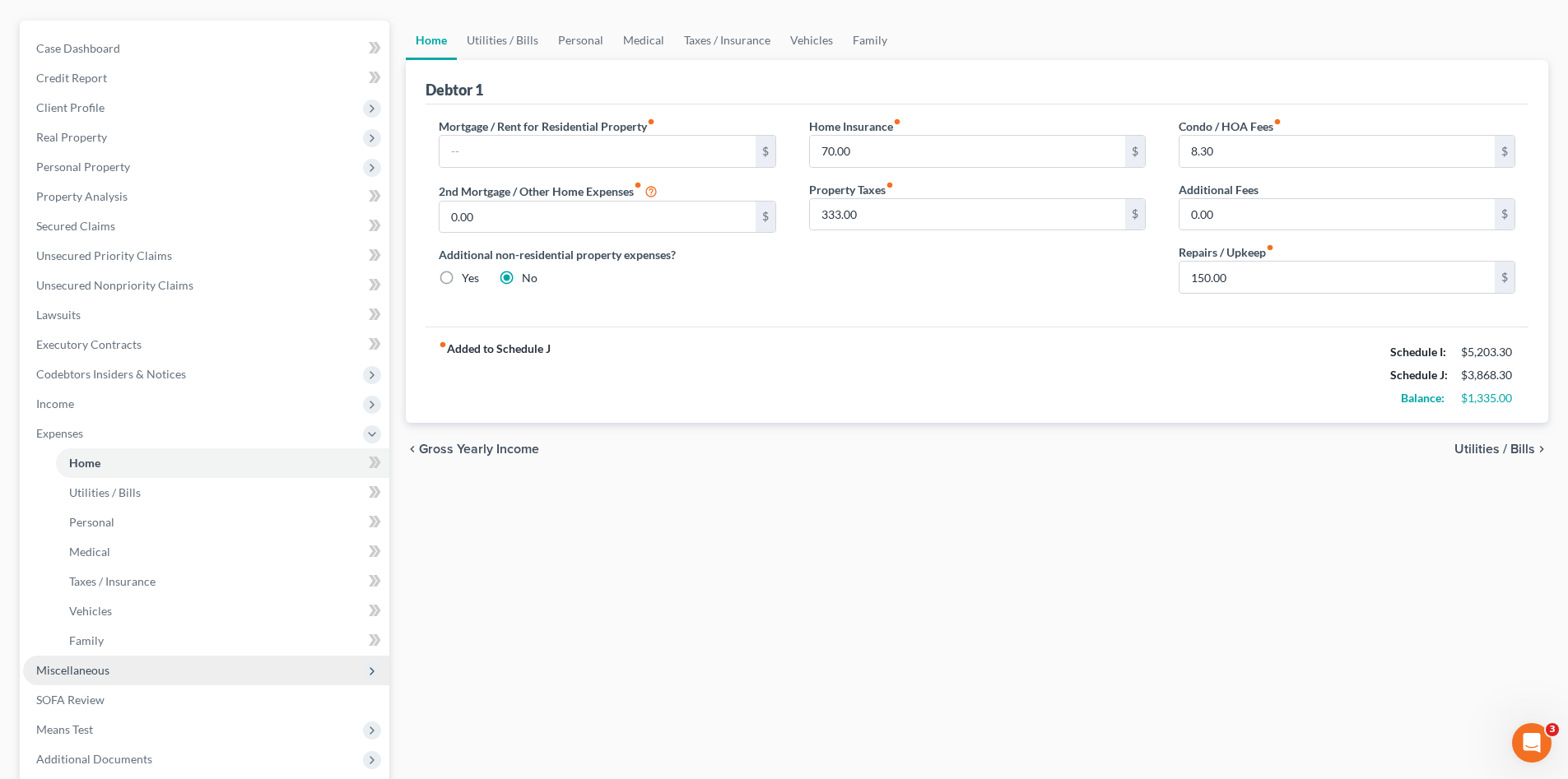
click at [96, 668] on span "Miscellaneous" at bounding box center [72, 670] width 73 height 14
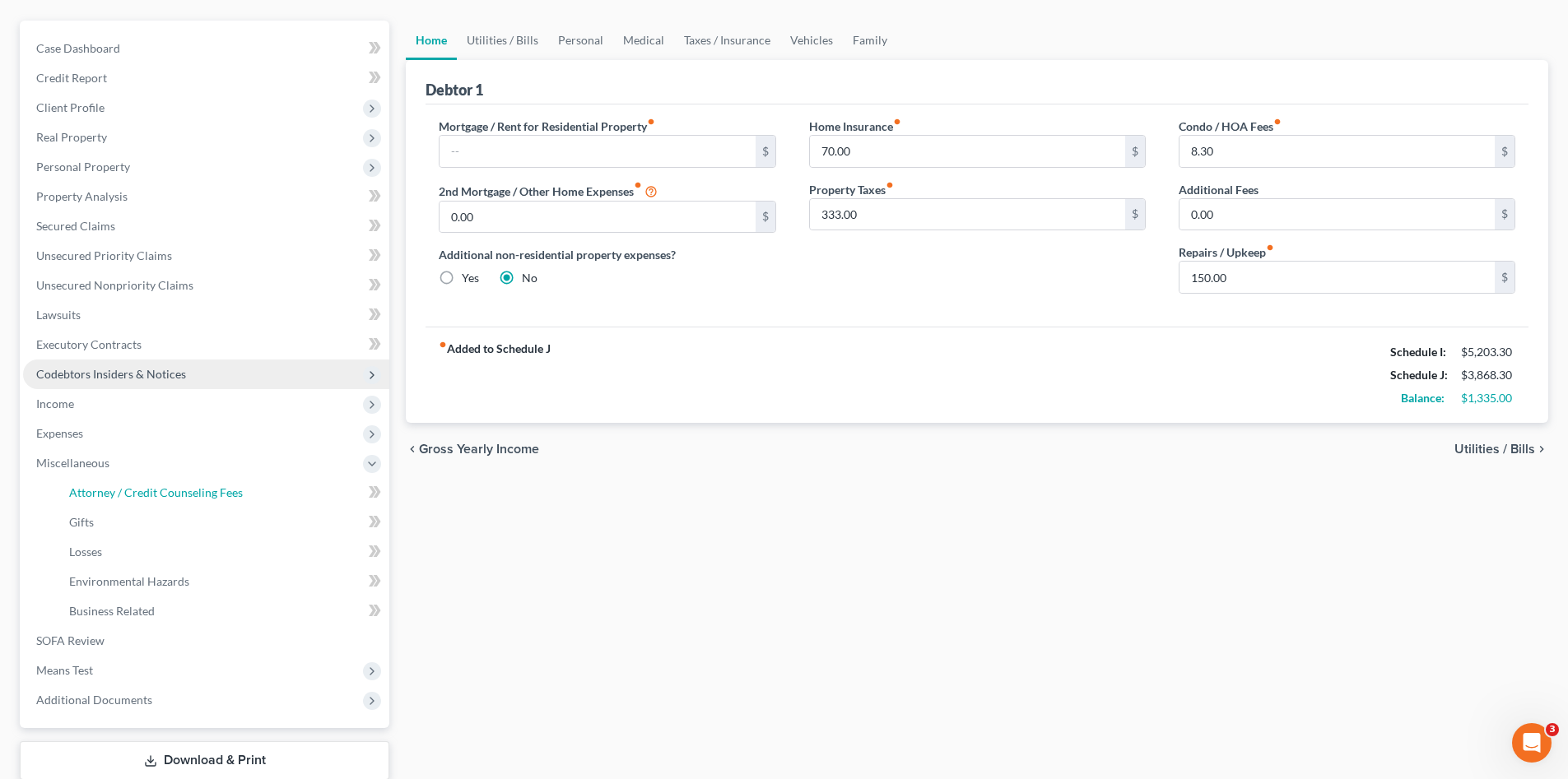
click at [131, 498] on span "Attorney / Credit Counseling Fees" at bounding box center [156, 492] width 174 height 14
select select "2"
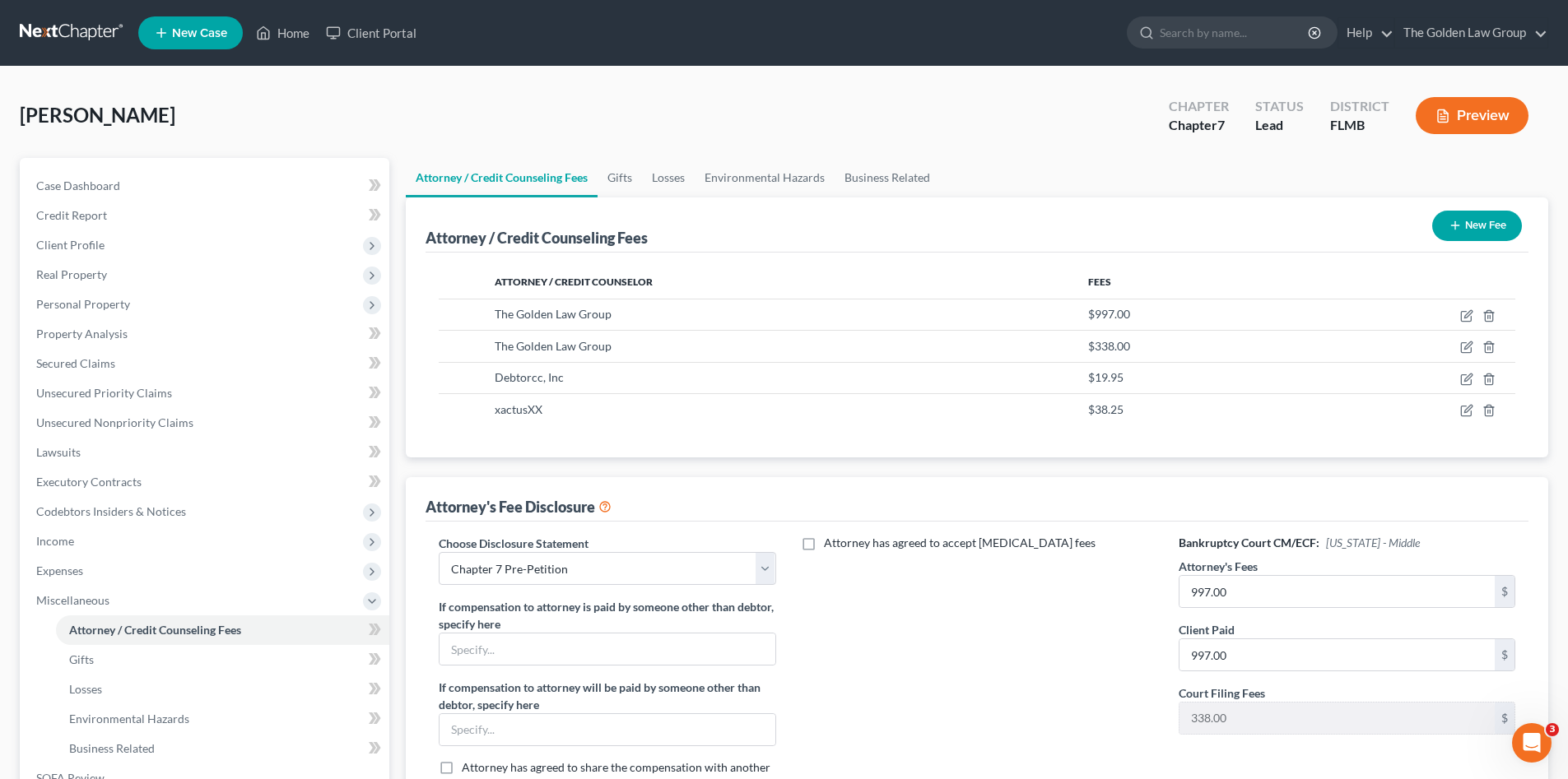
click at [876, 649] on div "Attorney has agreed to accept retainer fees" at bounding box center [977, 671] width 369 height 272
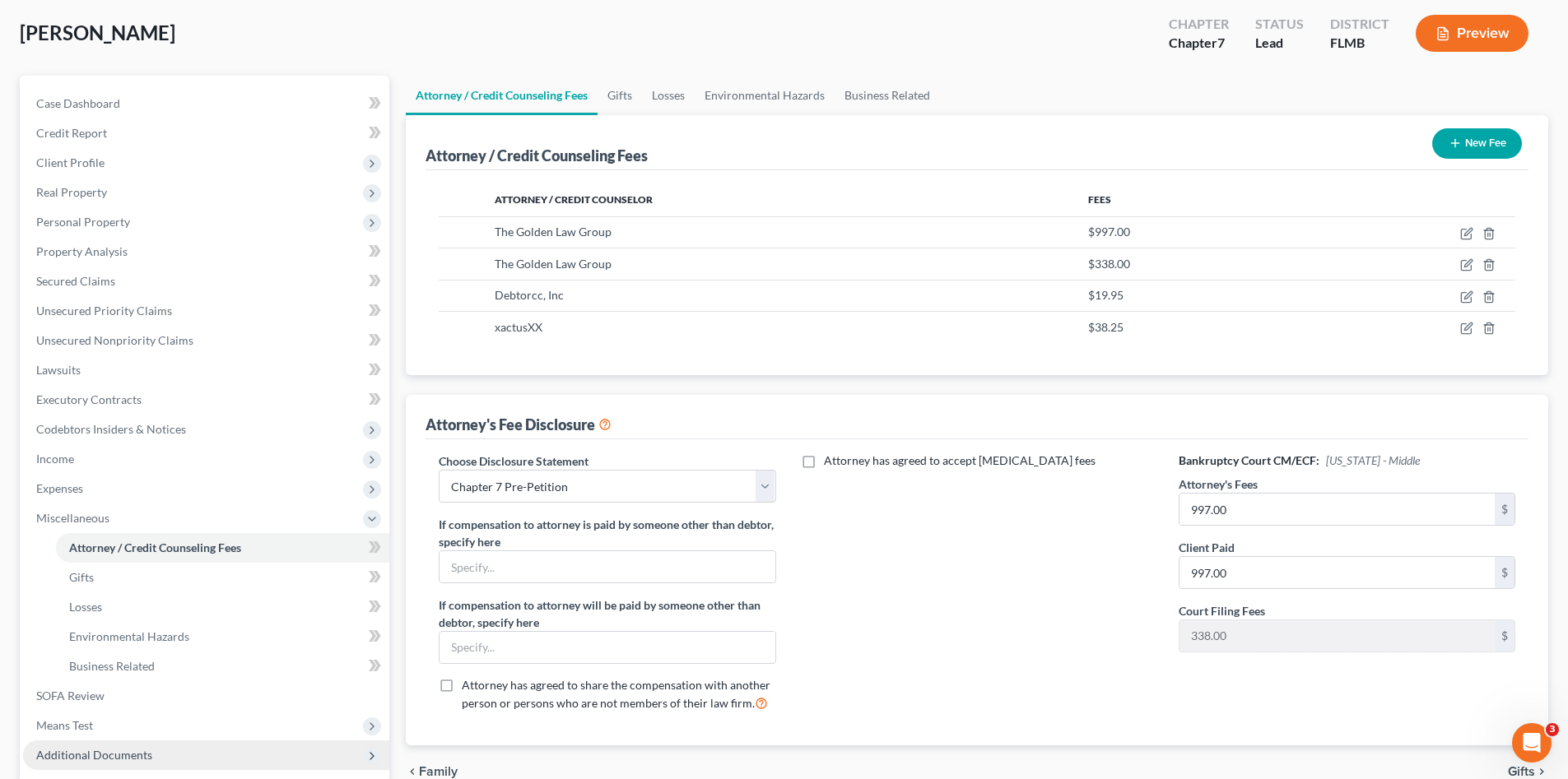
scroll to position [192, 0]
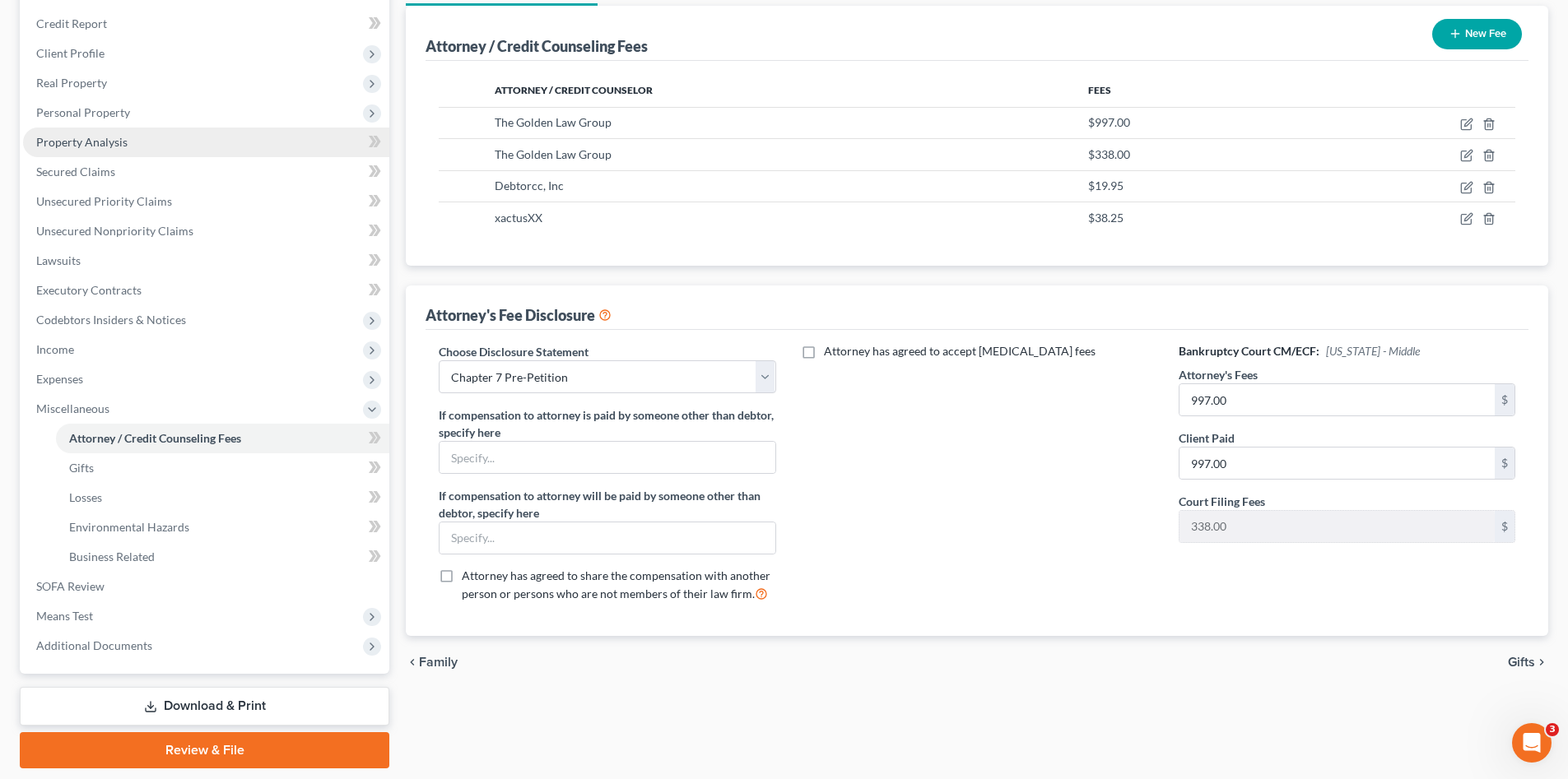
click at [78, 118] on span "Personal Property" at bounding box center [83, 112] width 94 height 14
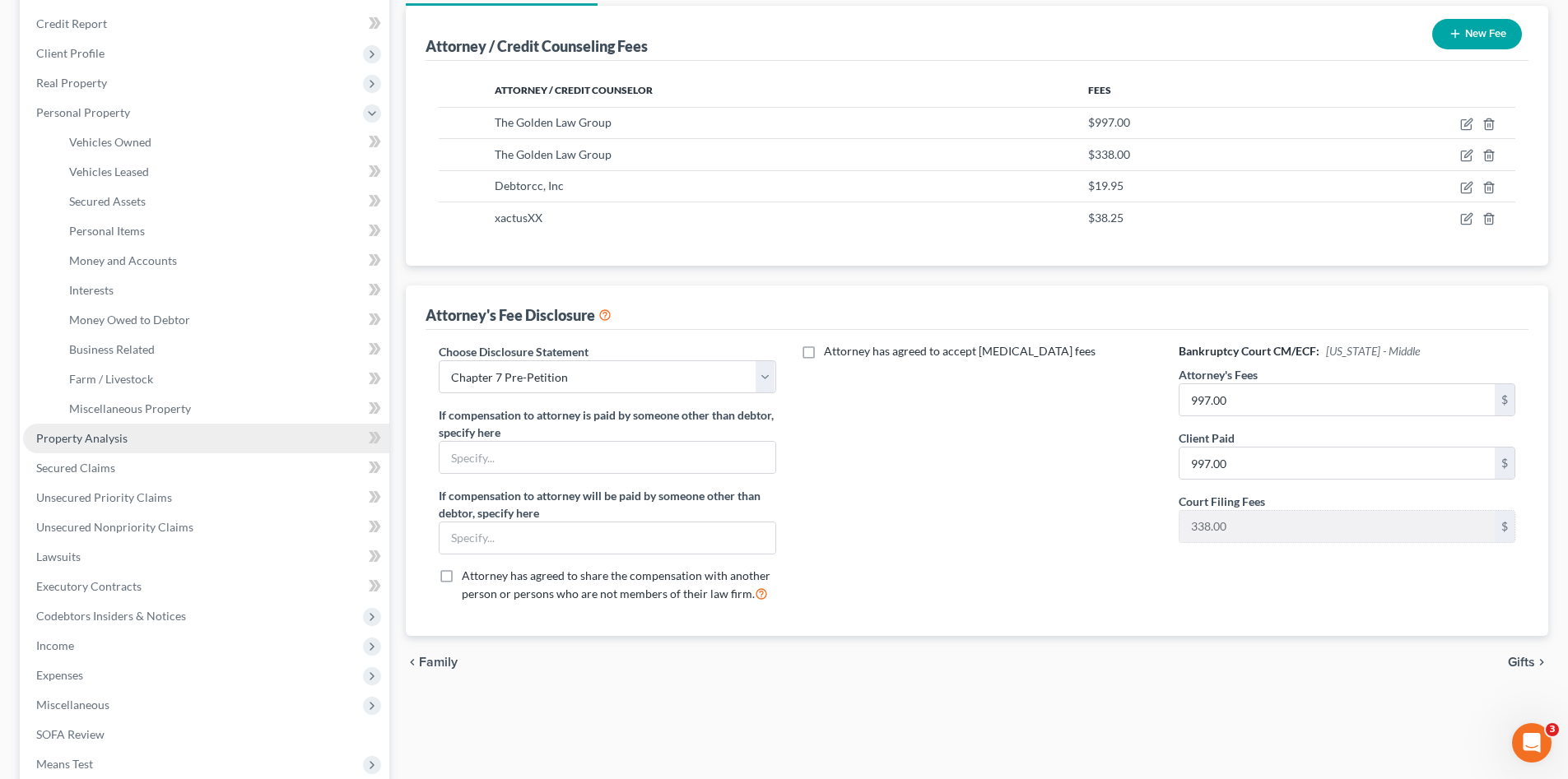
click at [121, 430] on link "Property Analysis" at bounding box center [206, 438] width 366 height 29
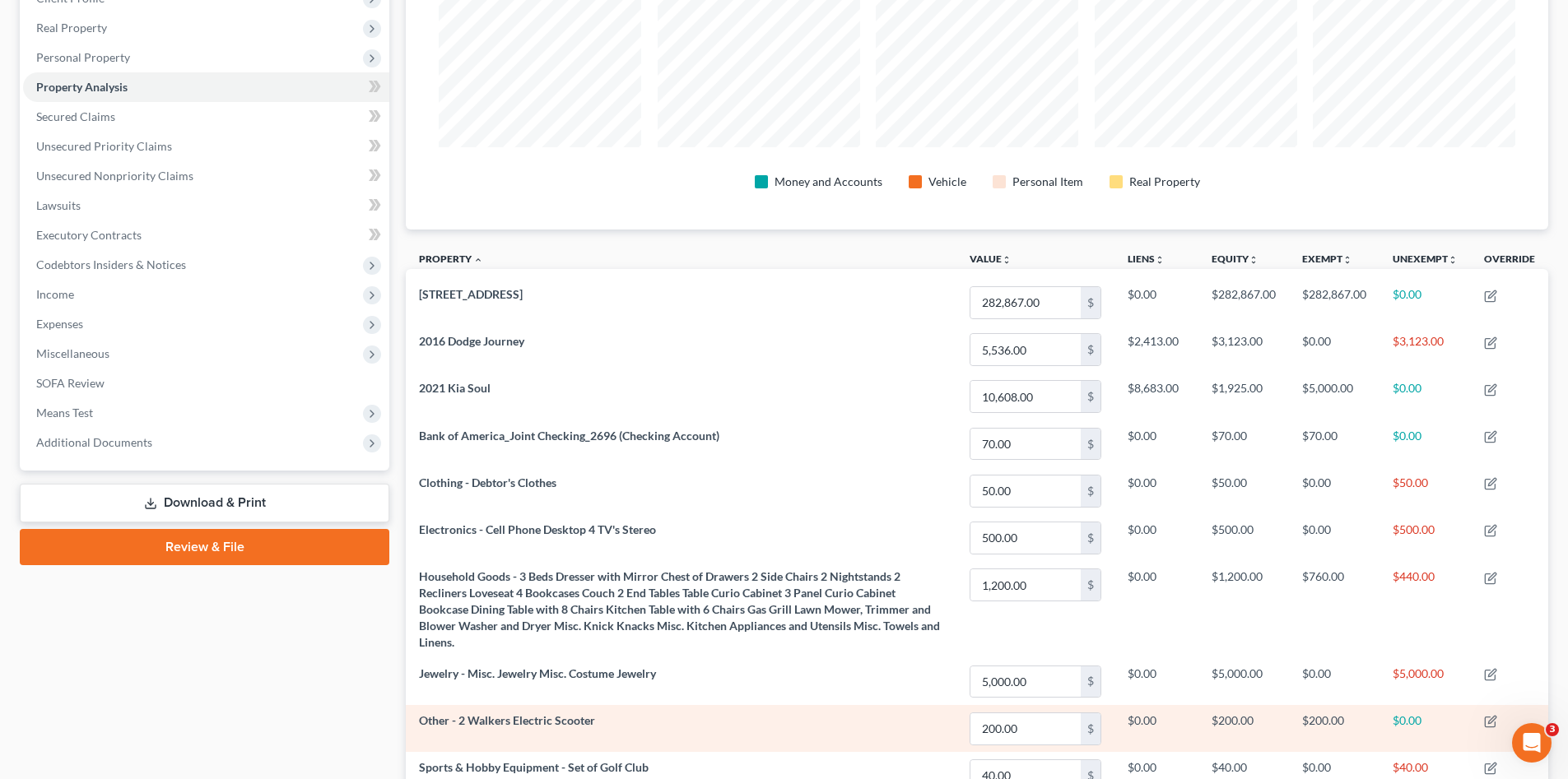
scroll to position [412, 0]
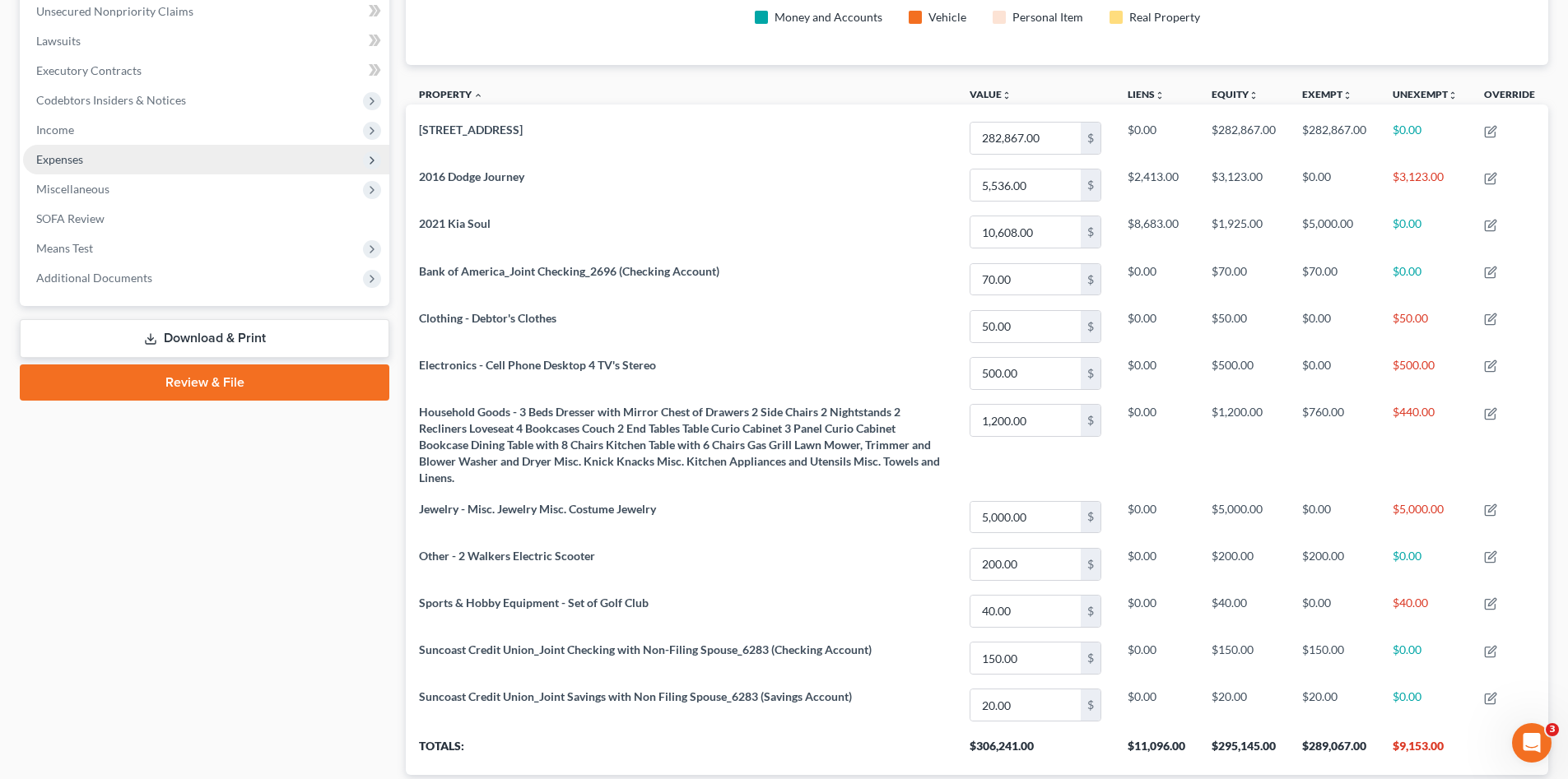
click at [69, 156] on span "Expenses" at bounding box center [59, 158] width 47 height 14
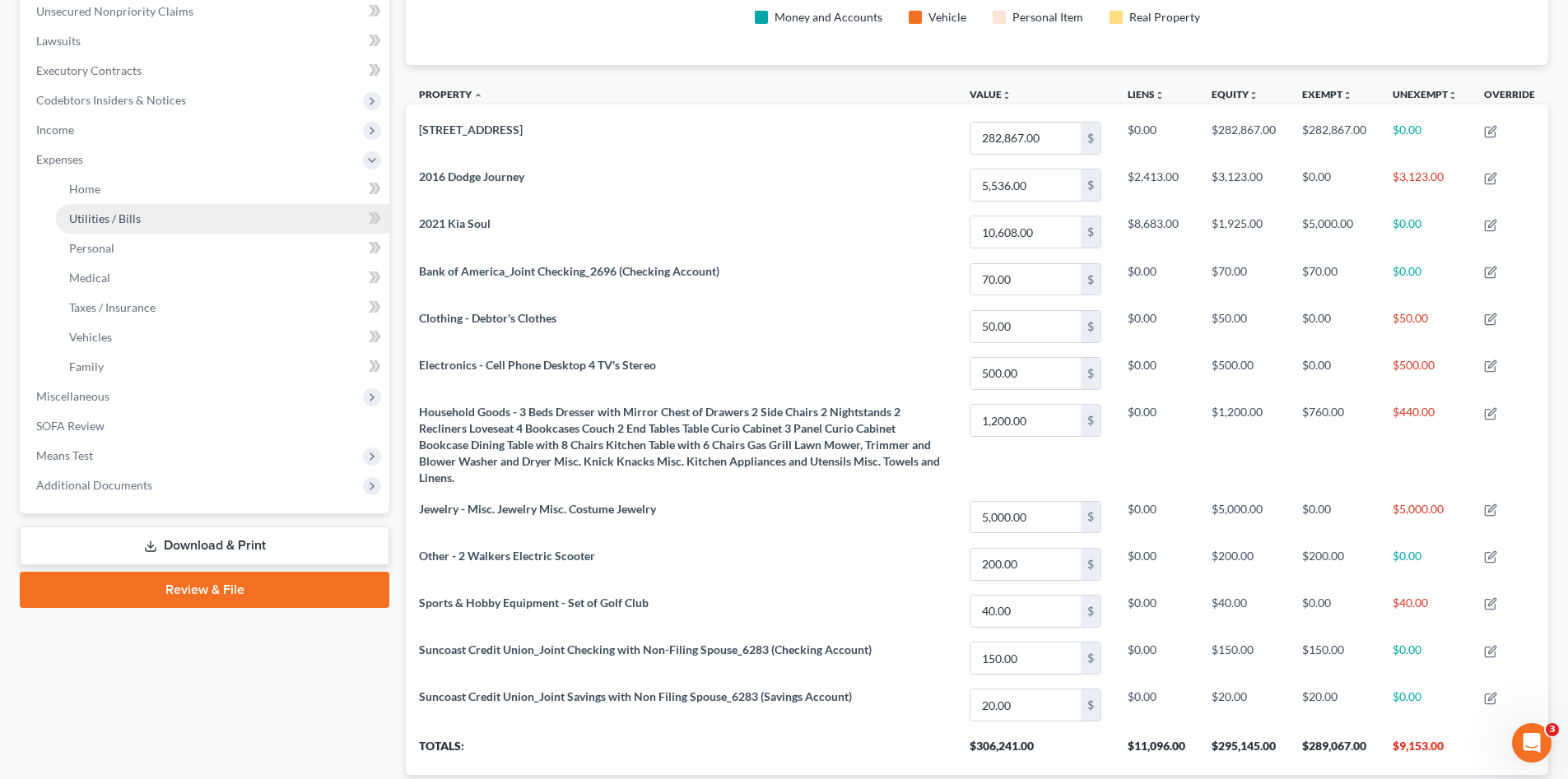
click at [90, 205] on link "Utilities / Bills" at bounding box center [222, 218] width 333 height 29
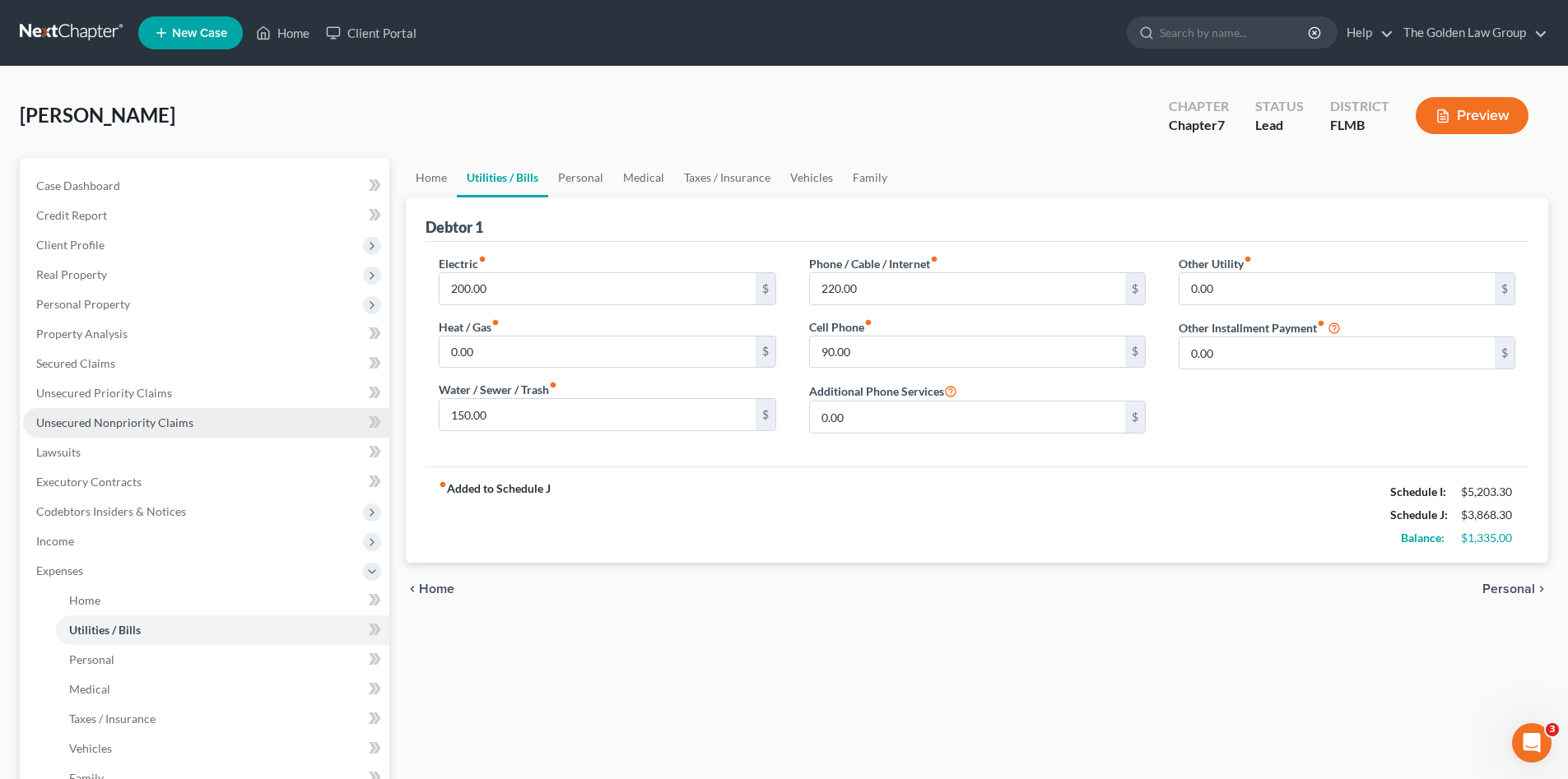
click at [149, 425] on span "Unsecured Nonpriority Claims" at bounding box center [115, 422] width 158 height 14
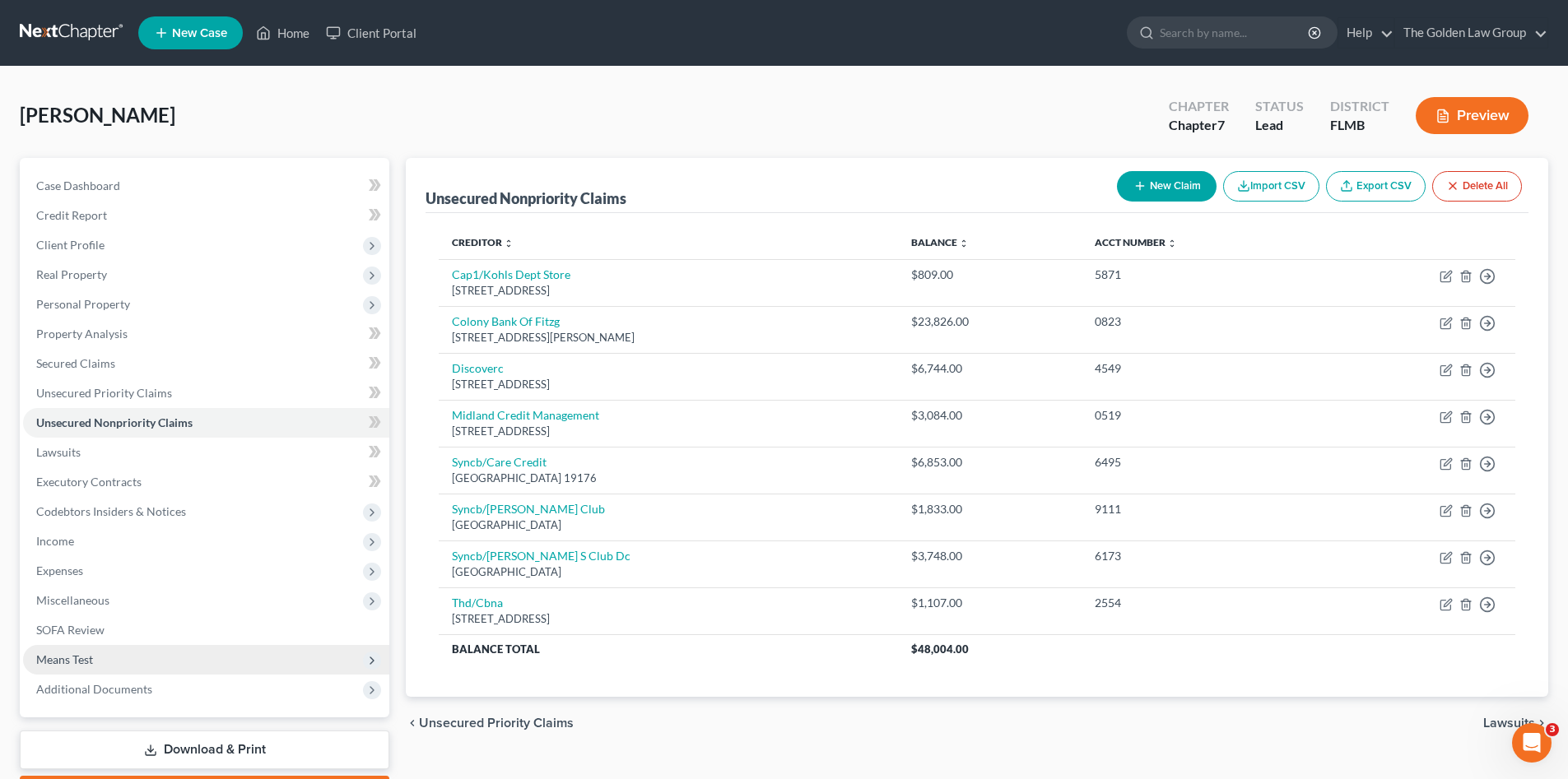
click at [88, 653] on span "Means Test" at bounding box center [65, 659] width 57 height 14
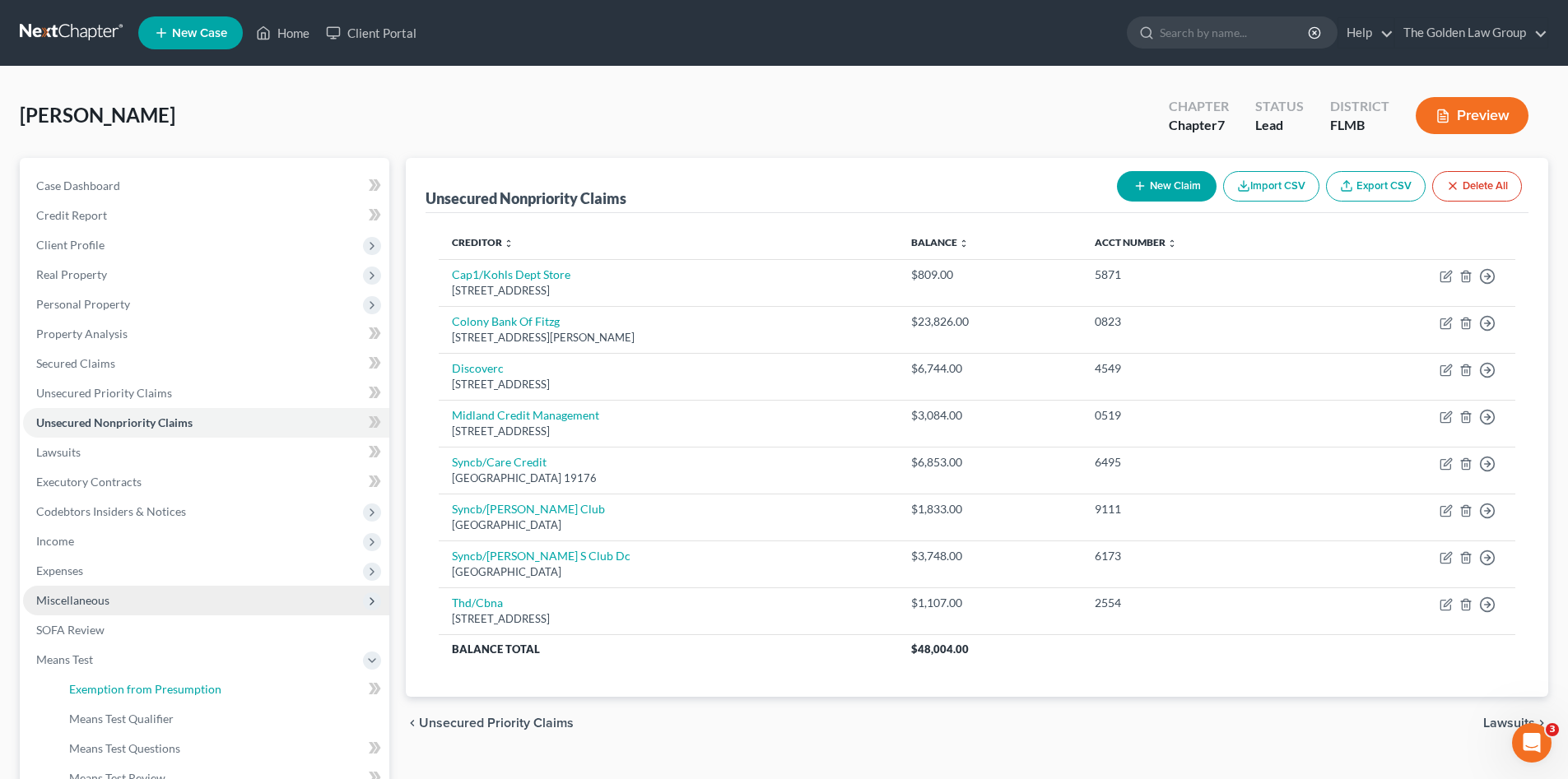
drag, startPoint x: 162, startPoint y: 688, endPoint x: 239, endPoint y: 597, distance: 119.2
click at [161, 686] on span "Exemption from Presumption" at bounding box center [145, 689] width 152 height 14
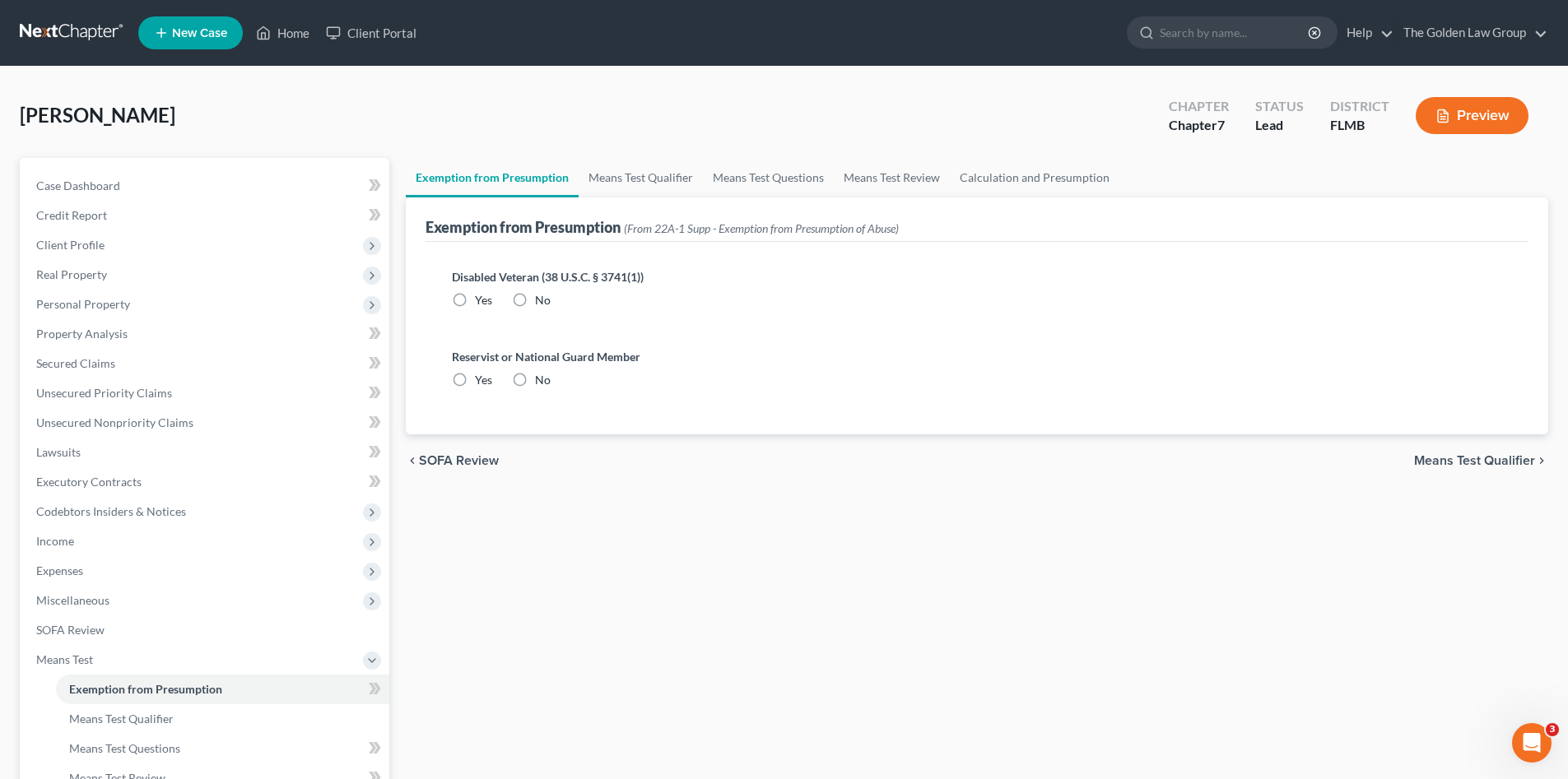
click at [550, 305] on span "No" at bounding box center [543, 300] width 15 height 14
click at [550, 303] on input "No" at bounding box center [547, 297] width 10 height 10
radio input "true"
click at [532, 370] on div "Reservist or National Guard Member Yes No" at bounding box center [977, 368] width 1051 height 41
click at [535, 384] on label "No" at bounding box center [543, 380] width 15 height 16
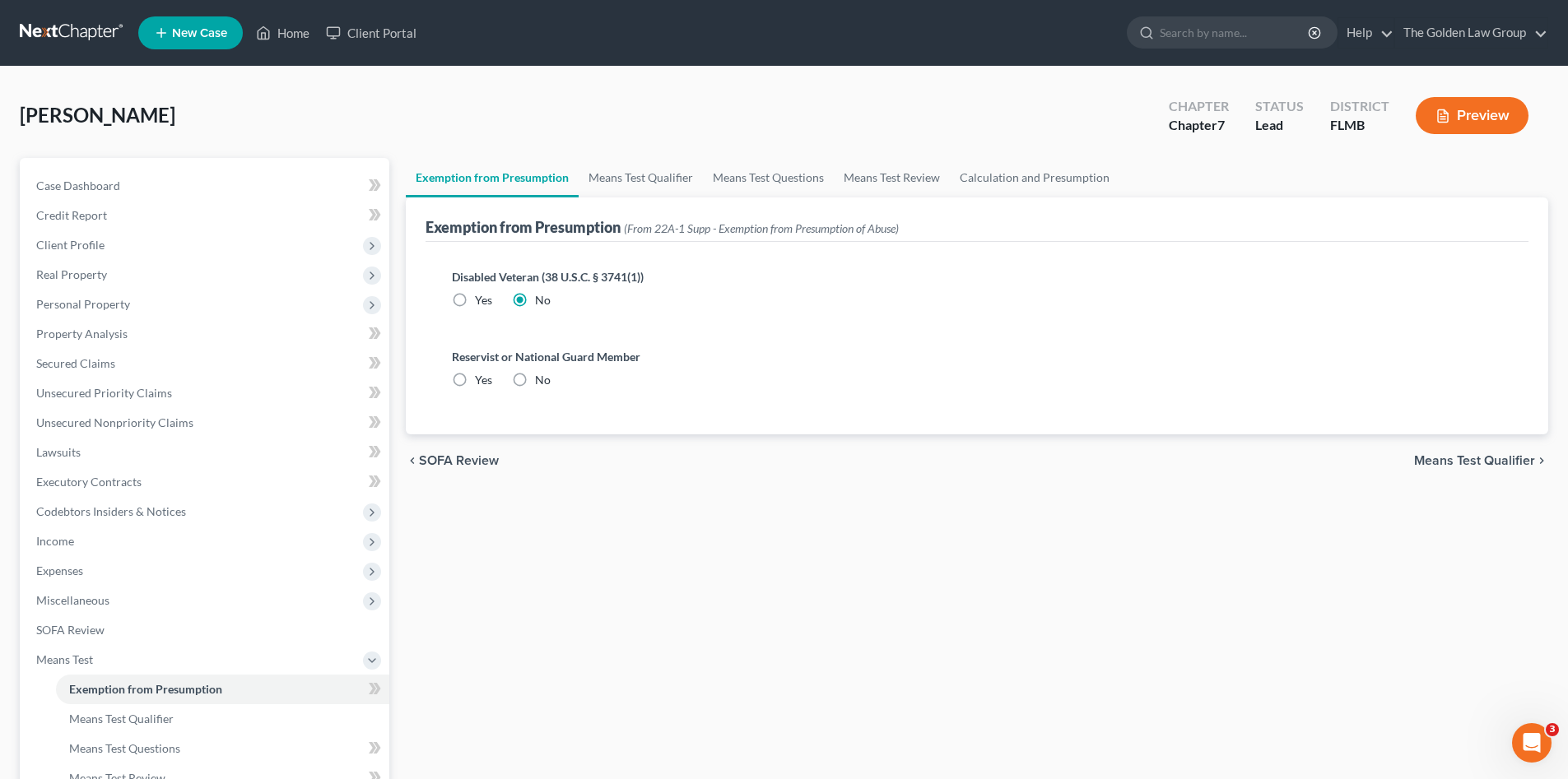
click at [542, 382] on input "No" at bounding box center [547, 377] width 10 height 10
radio input "true"
click at [632, 174] on link "Means Test Qualifier" at bounding box center [641, 178] width 124 height 40
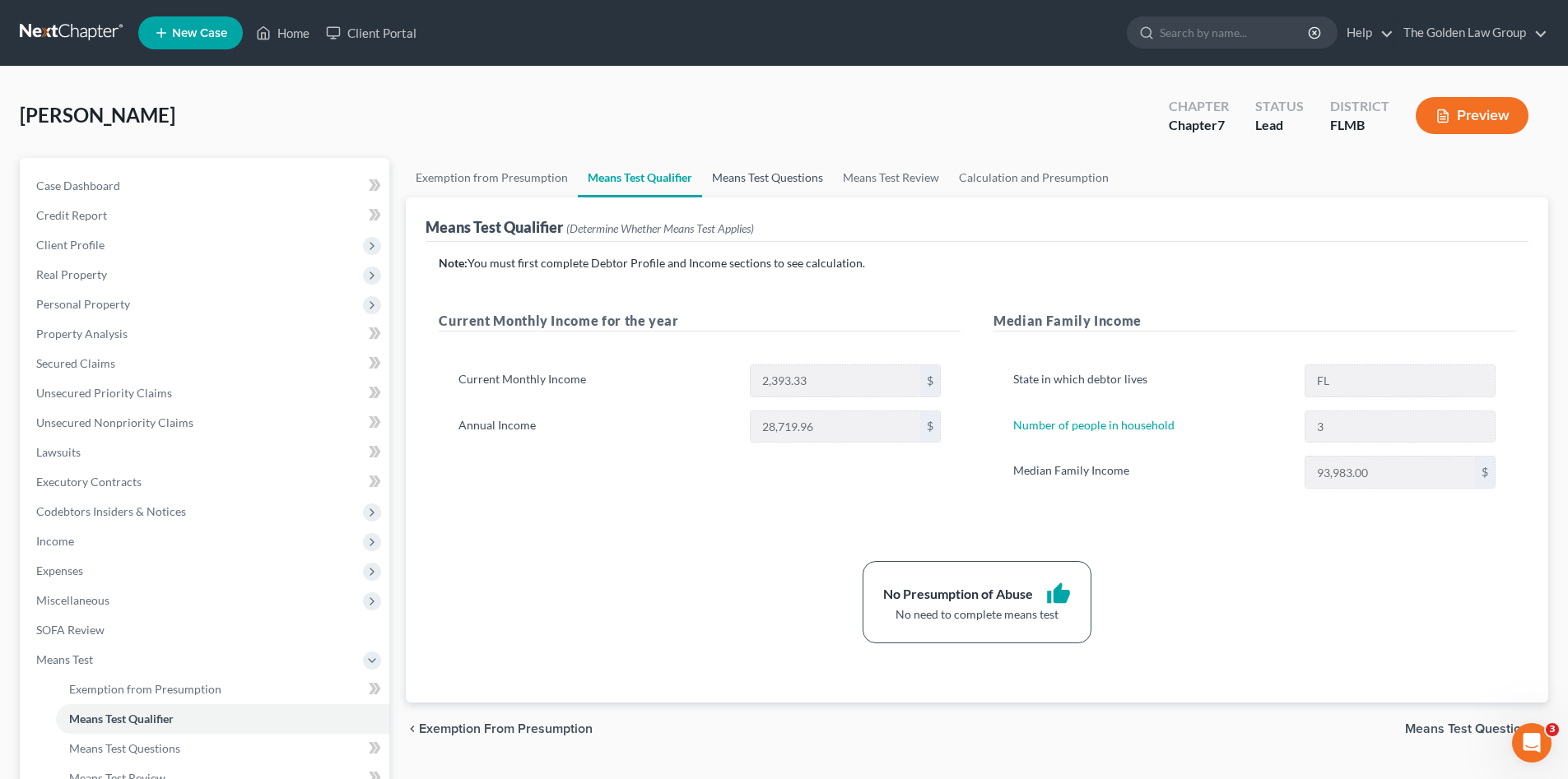
click at [777, 183] on link "Means Test Questions" at bounding box center [768, 178] width 131 height 40
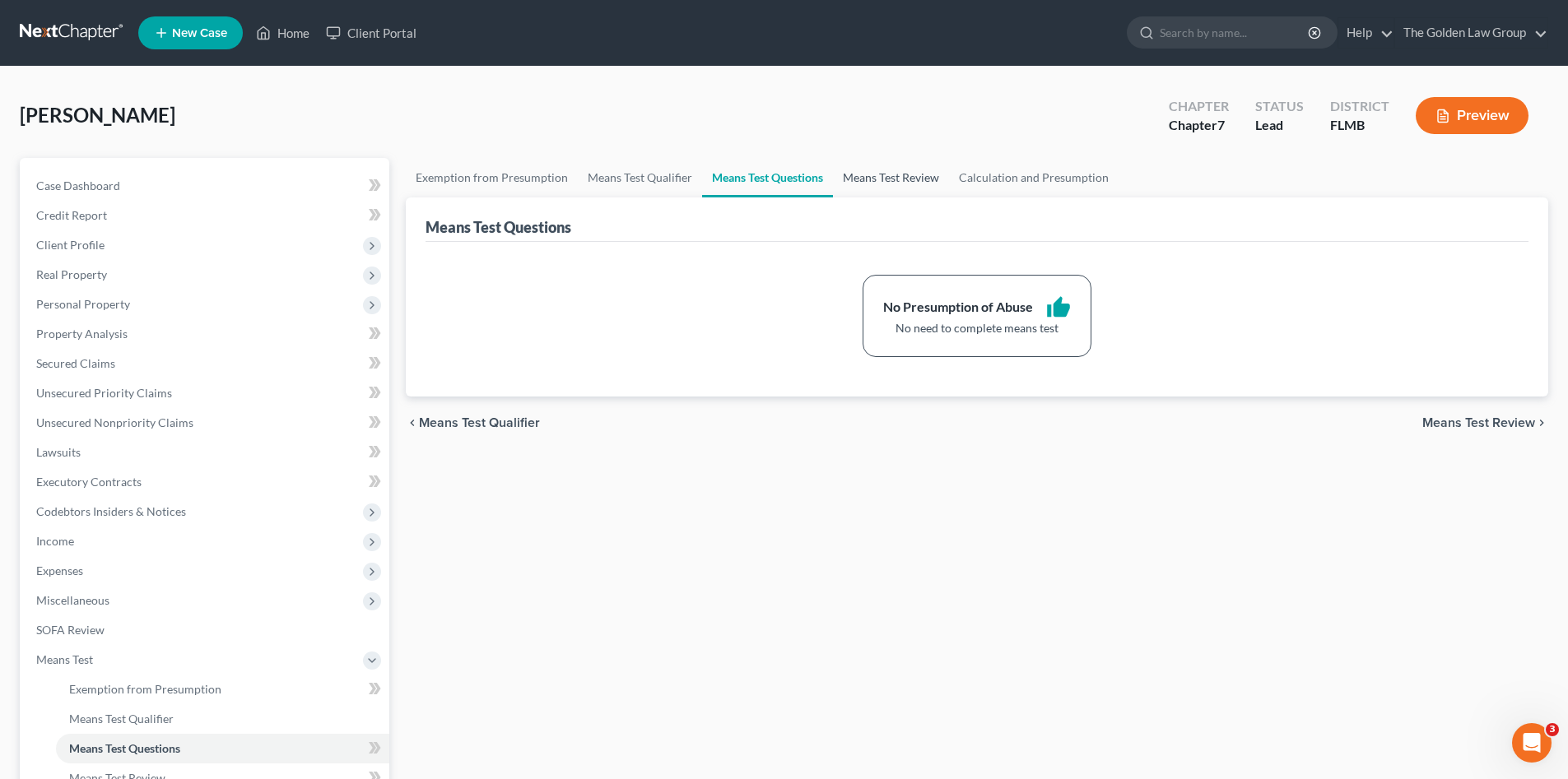
click at [891, 181] on link "Means Test Review" at bounding box center [891, 178] width 116 height 40
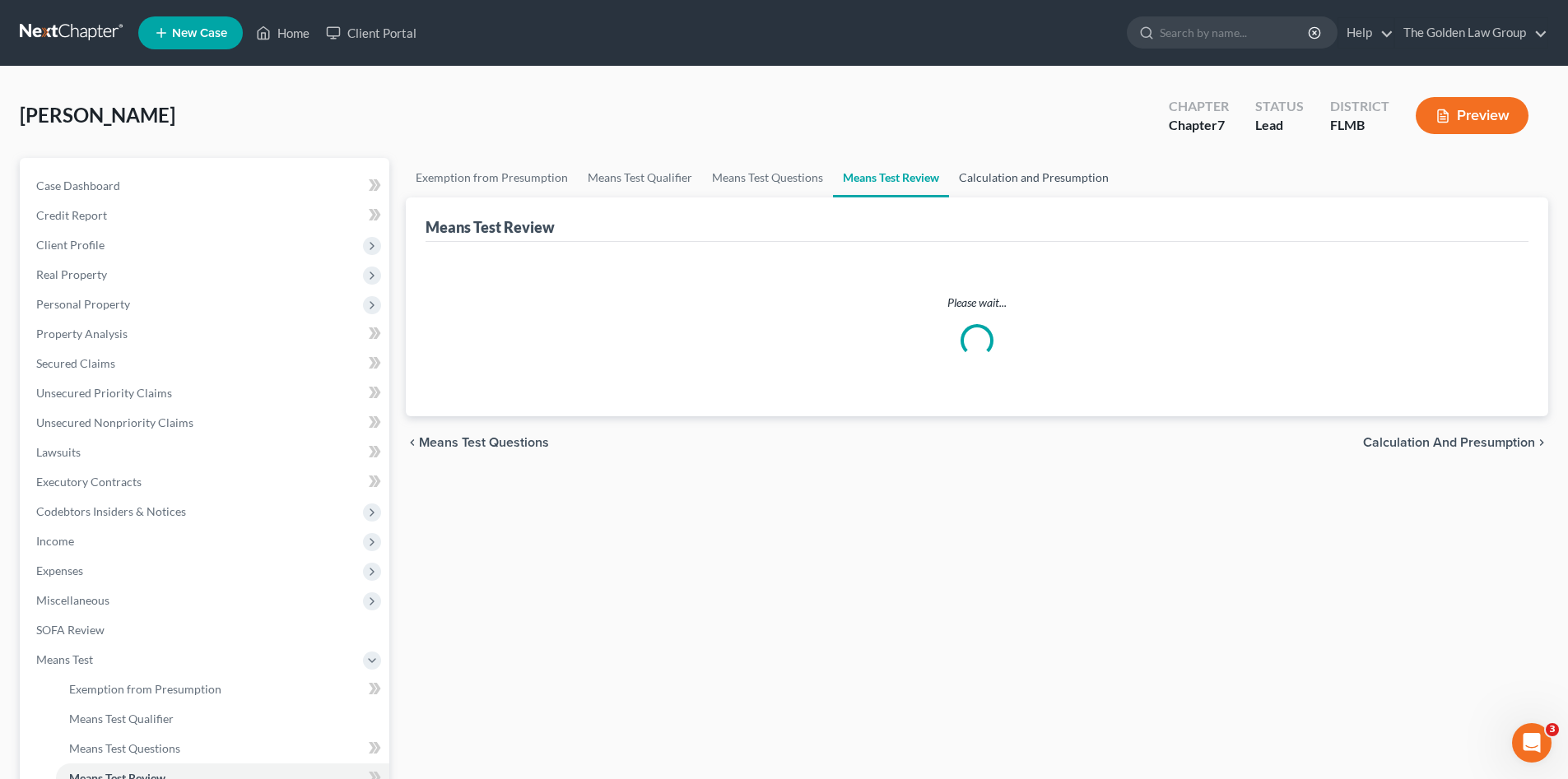
click at [1015, 181] on link "Calculation and Presumption" at bounding box center [1034, 178] width 170 height 40
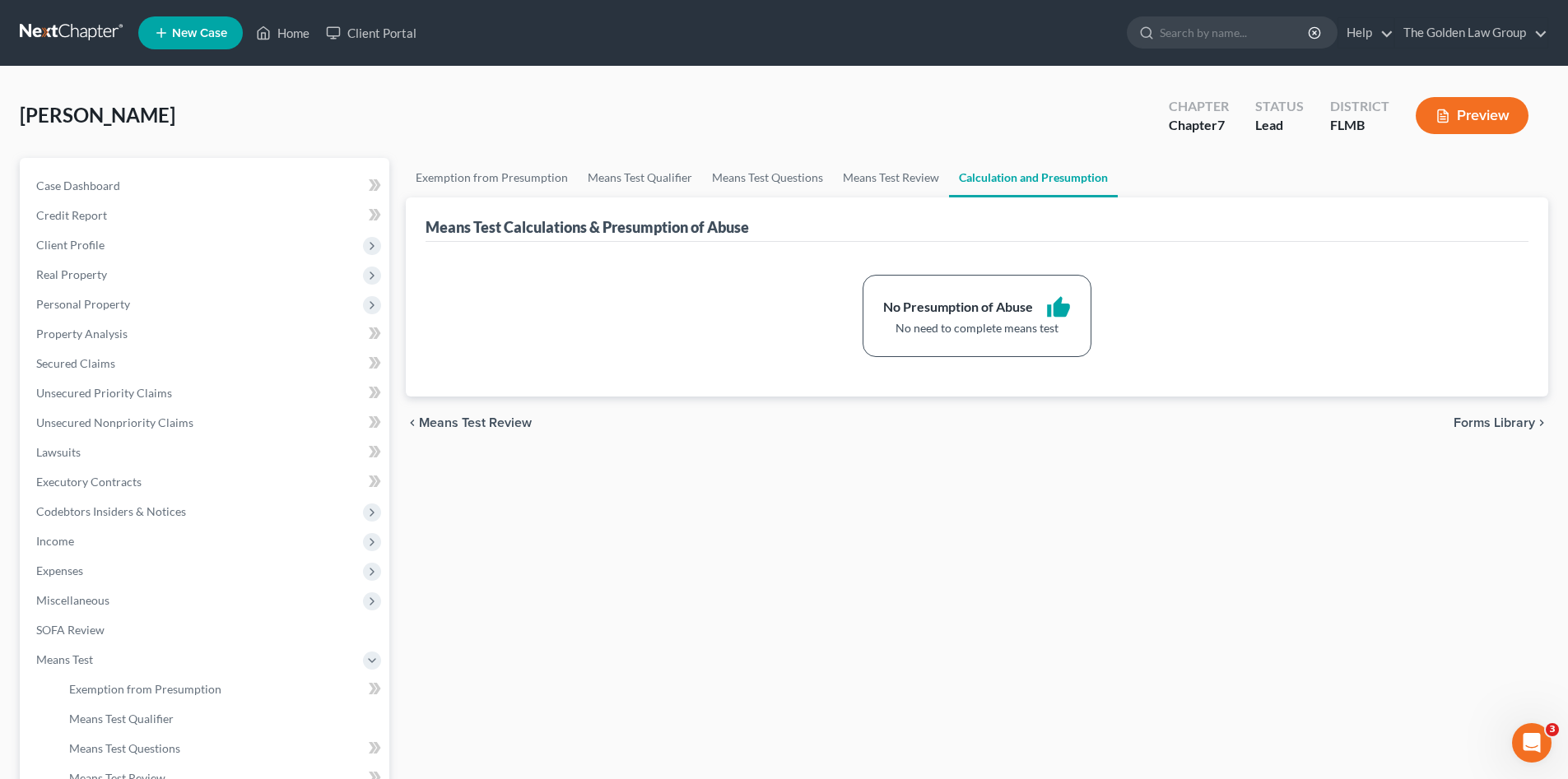
click at [91, 35] on link at bounding box center [72, 32] width 105 height 29
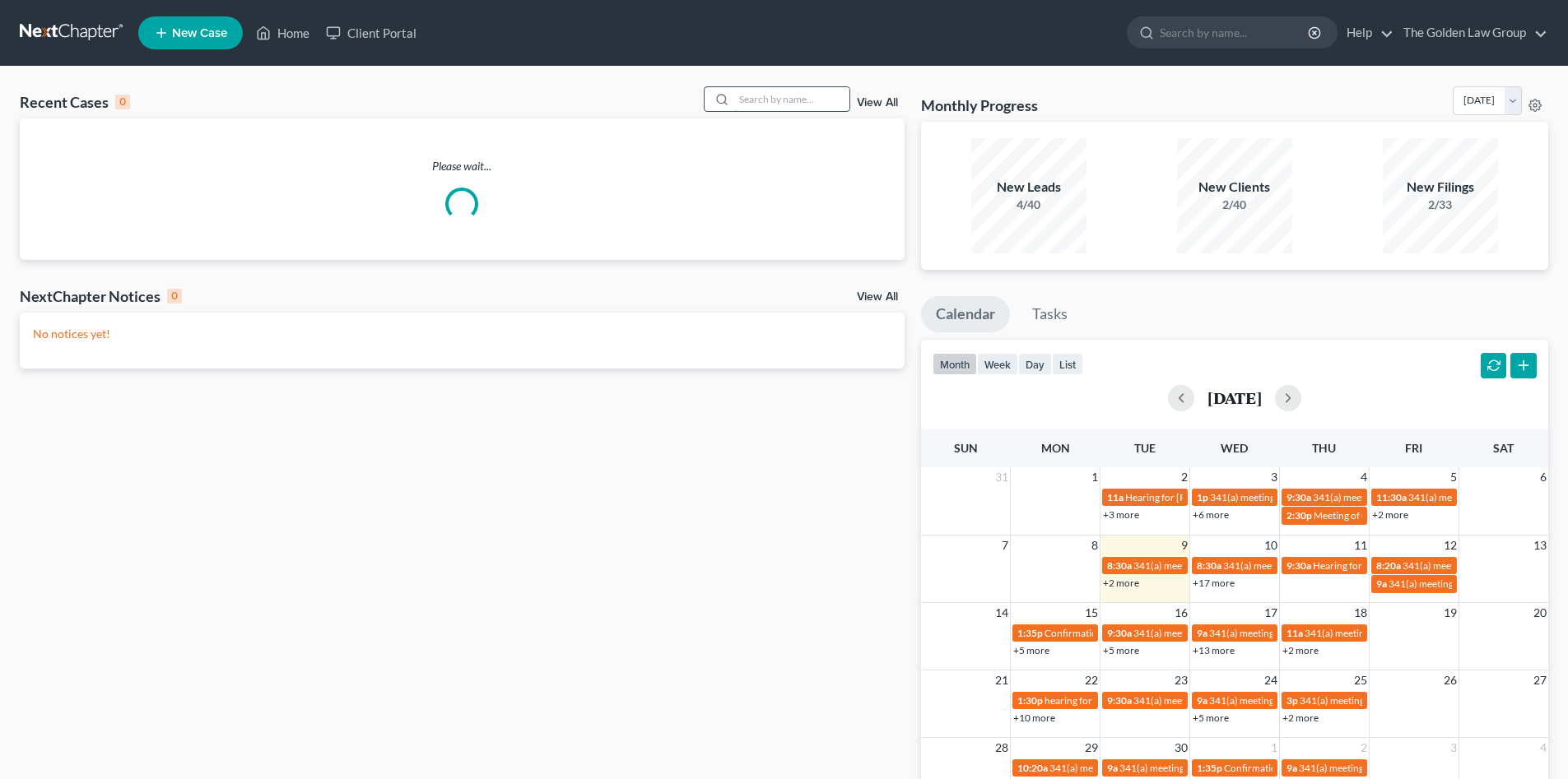
click at [798, 96] on input "search" at bounding box center [792, 99] width 115 height 24
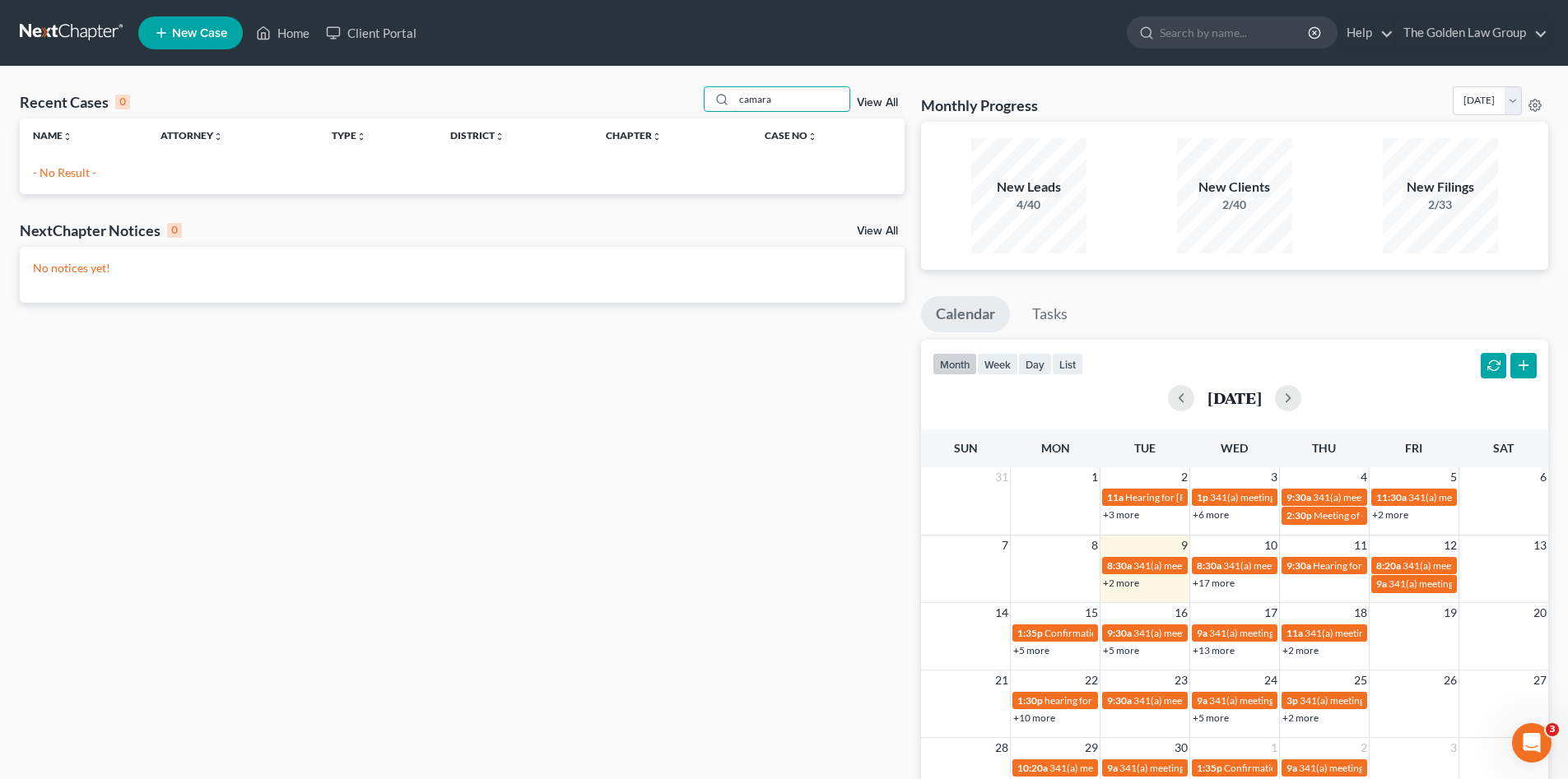
type input "camara"
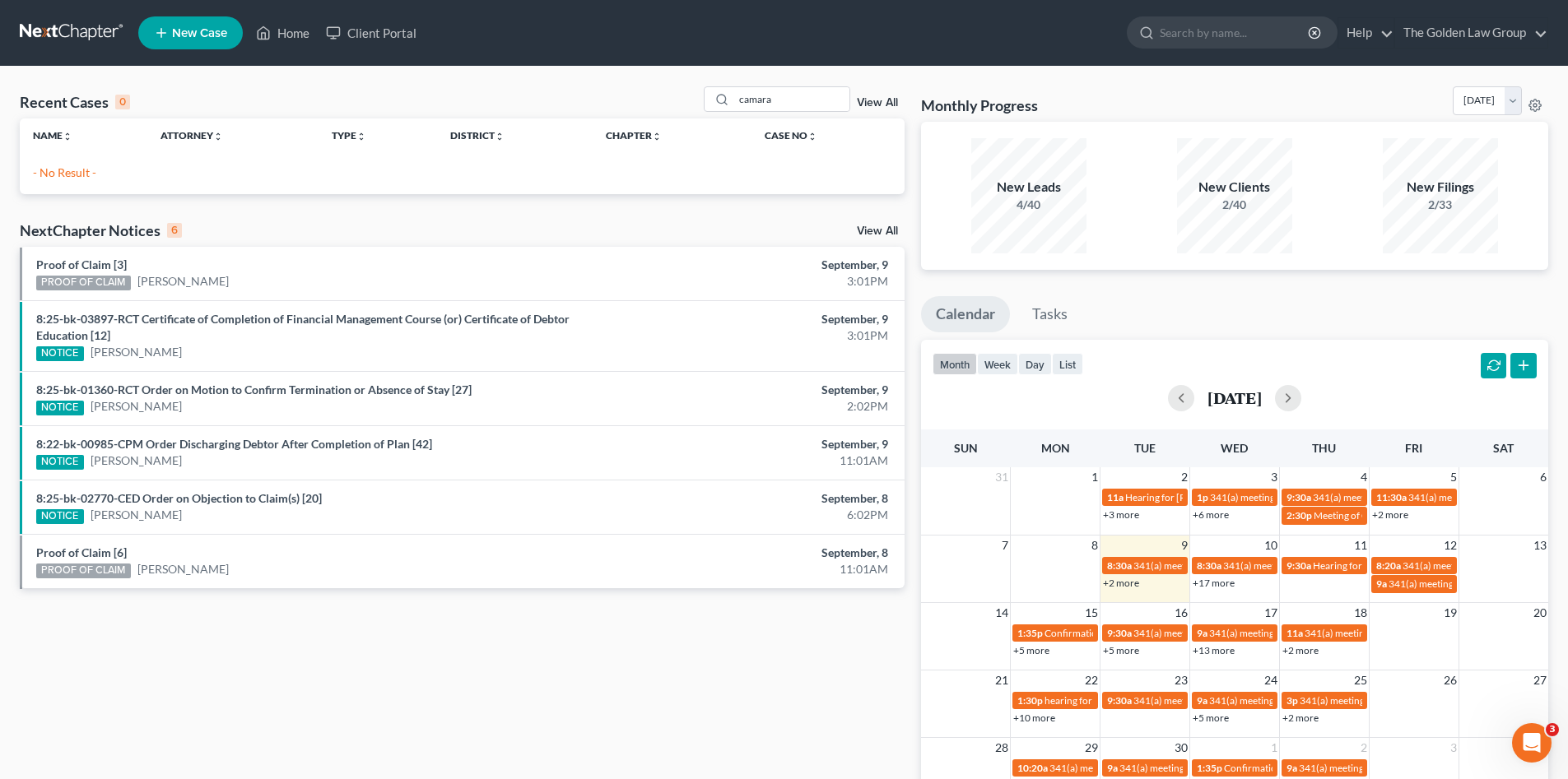
click at [158, 22] on link "New Case" at bounding box center [191, 32] width 104 height 33
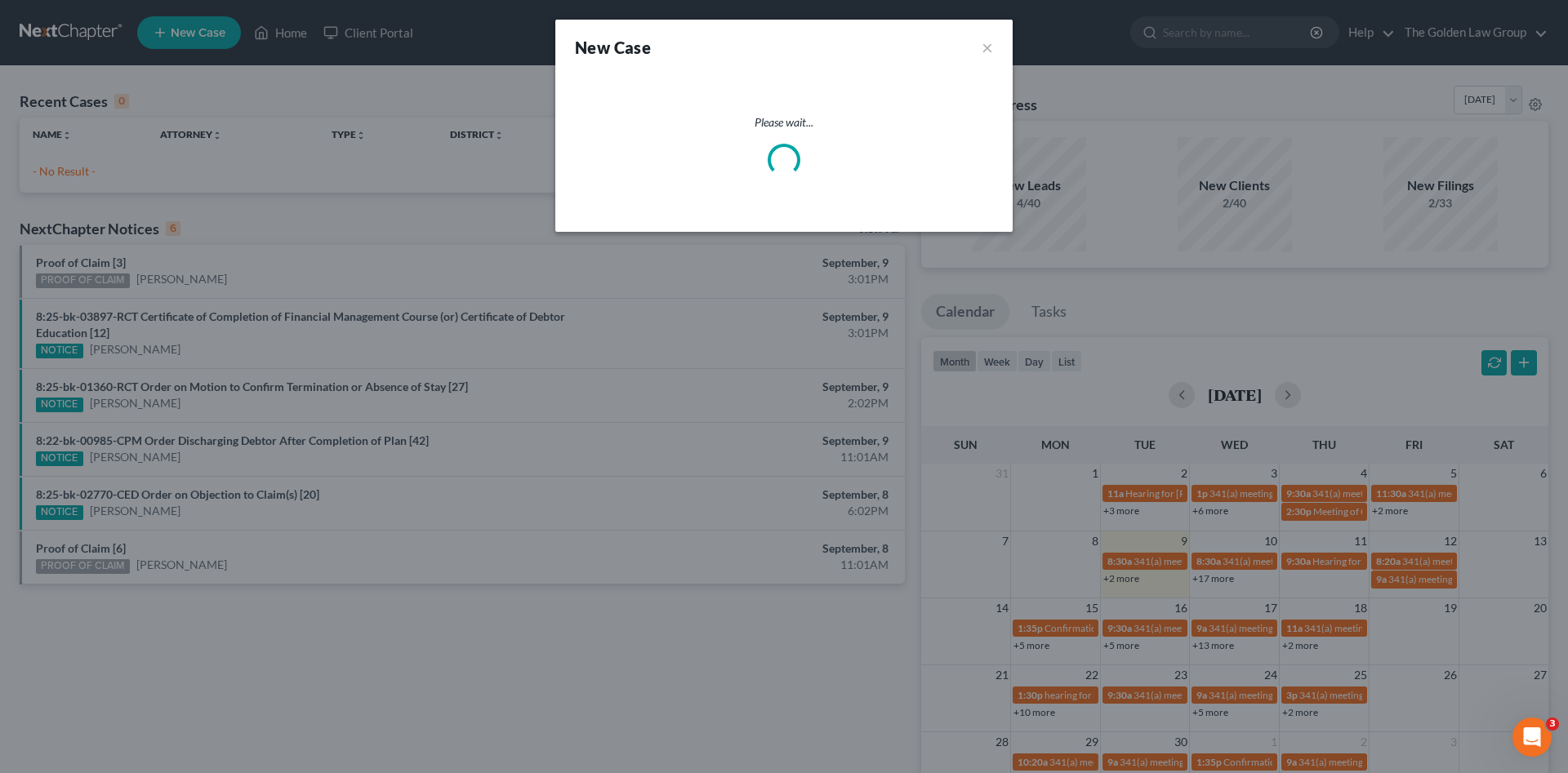
select select "15"
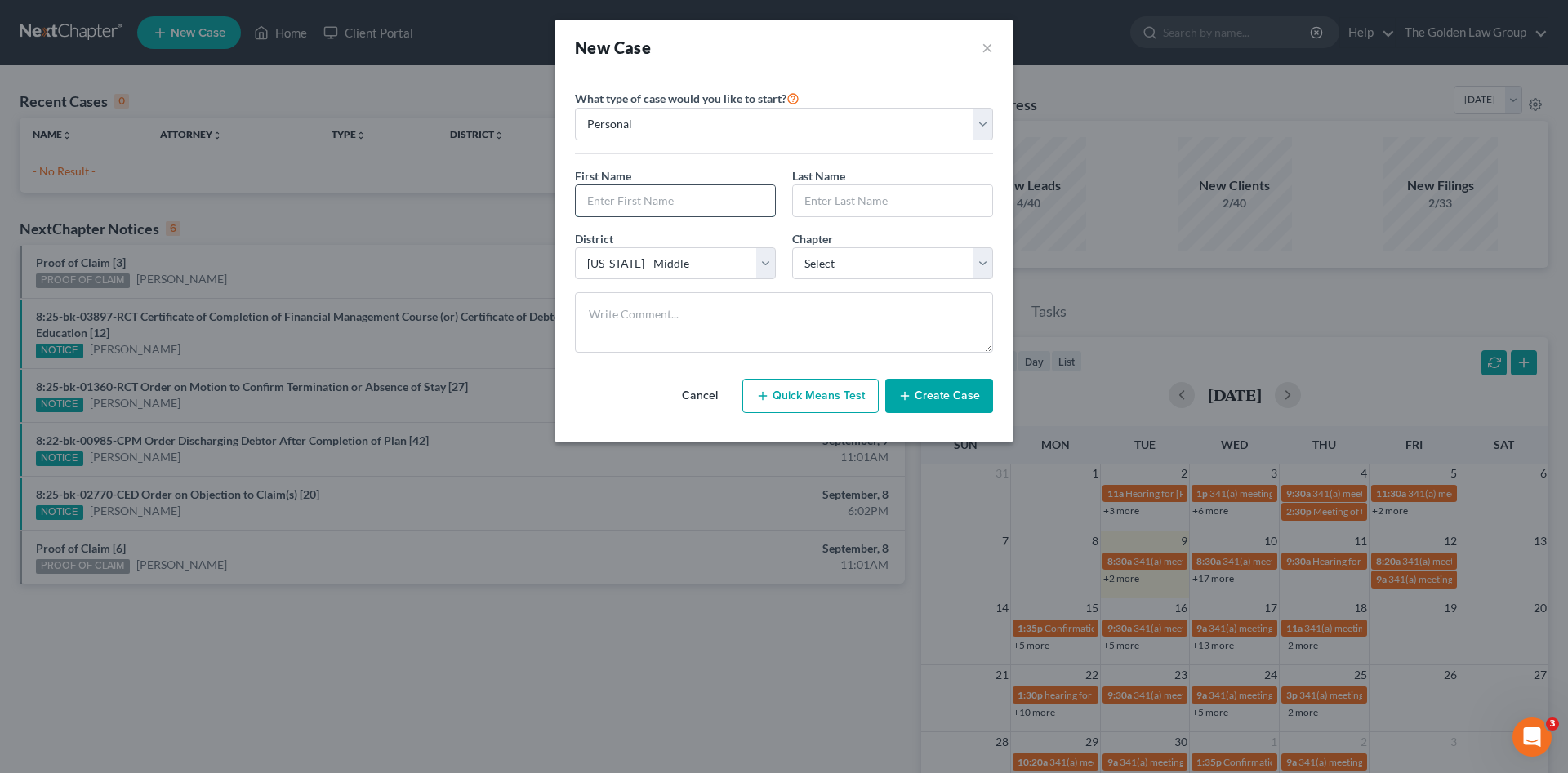
click at [716, 198] on input "text" at bounding box center [676, 201] width 200 height 31
type input "[PERSON_NAME]"
type input "Camara"
click at [814, 253] on select "Select 7 11 12 13" at bounding box center [892, 264] width 201 height 33
select select "0"
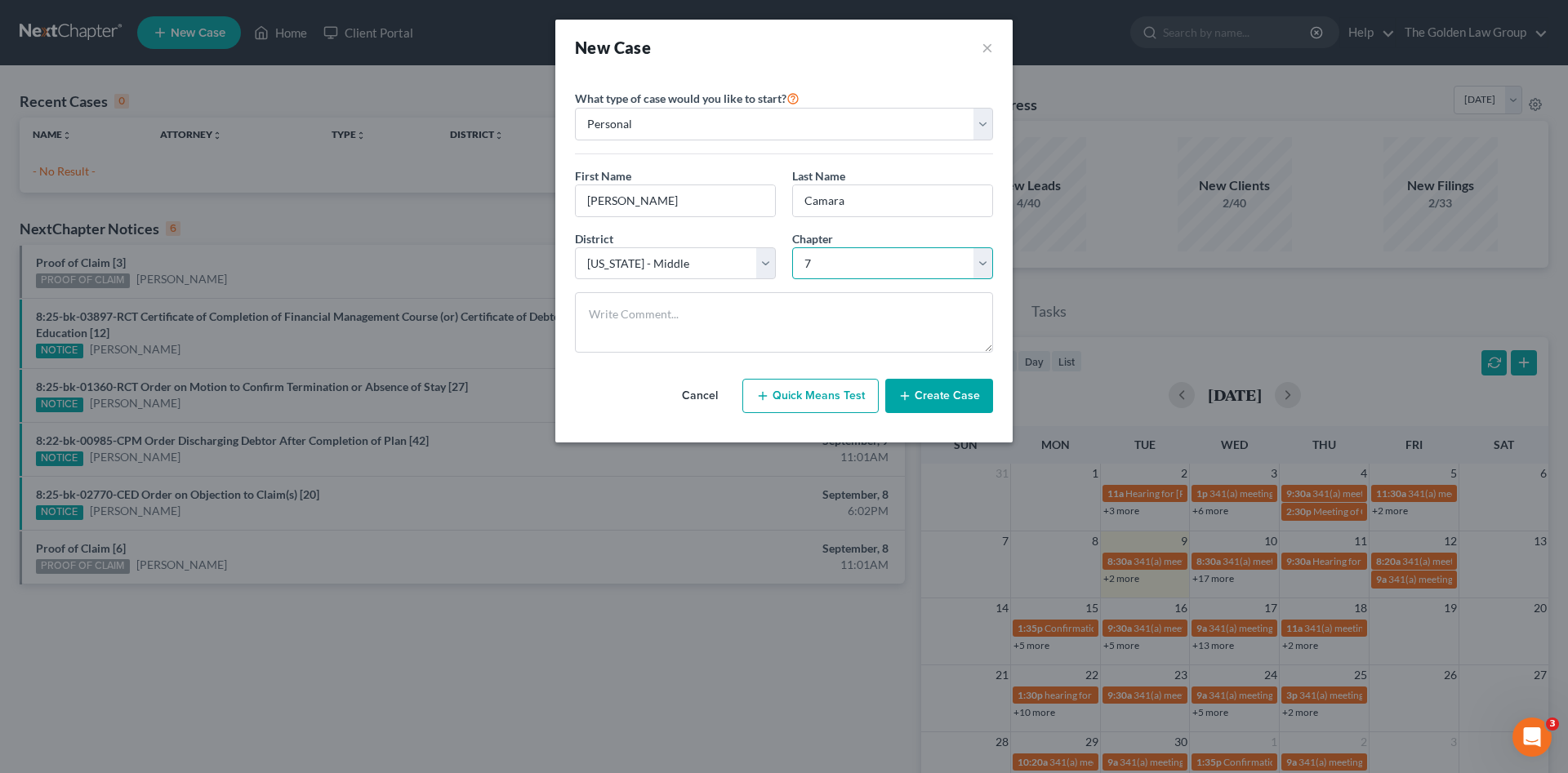
click at [792, 248] on select "Select 7 11 12 13" at bounding box center [892, 264] width 201 height 33
click at [940, 410] on button "Create Case" at bounding box center [939, 395] width 108 height 34
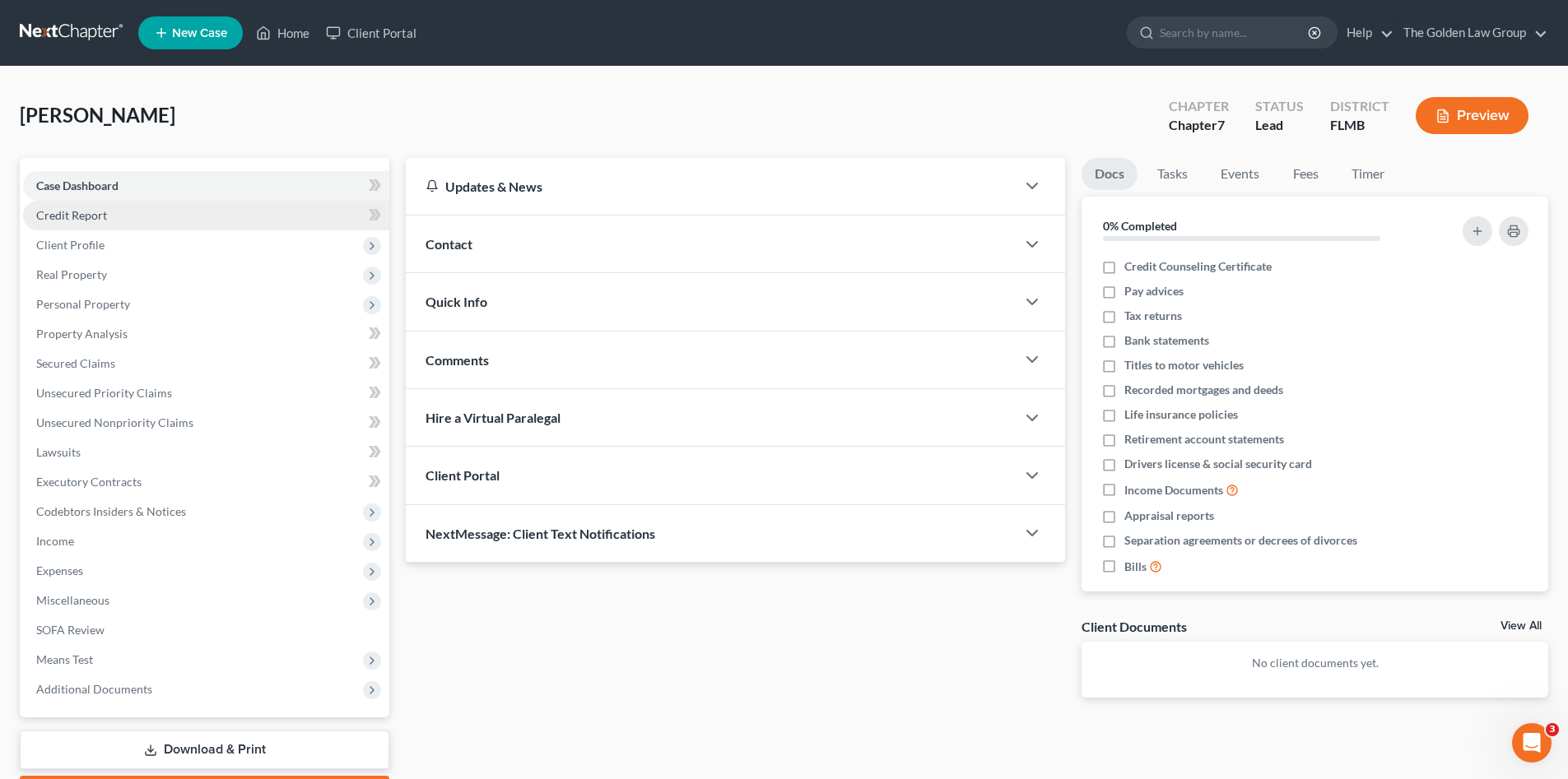
click at [84, 219] on span "Credit Report" at bounding box center [71, 214] width 71 height 14
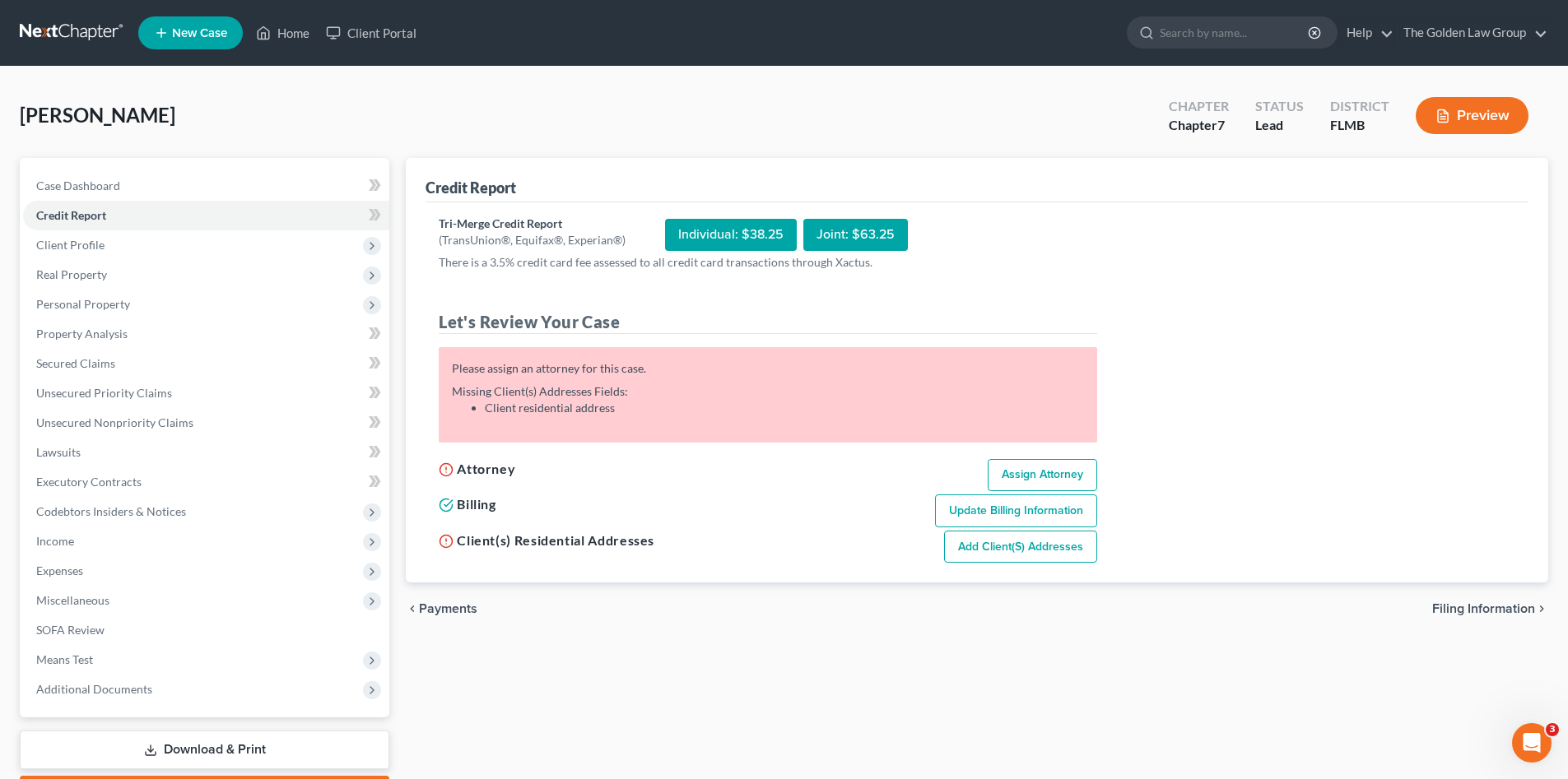
click at [1021, 468] on link "Assign Attorney" at bounding box center [1042, 475] width 109 height 33
select select "1"
select select "0"
select select "15"
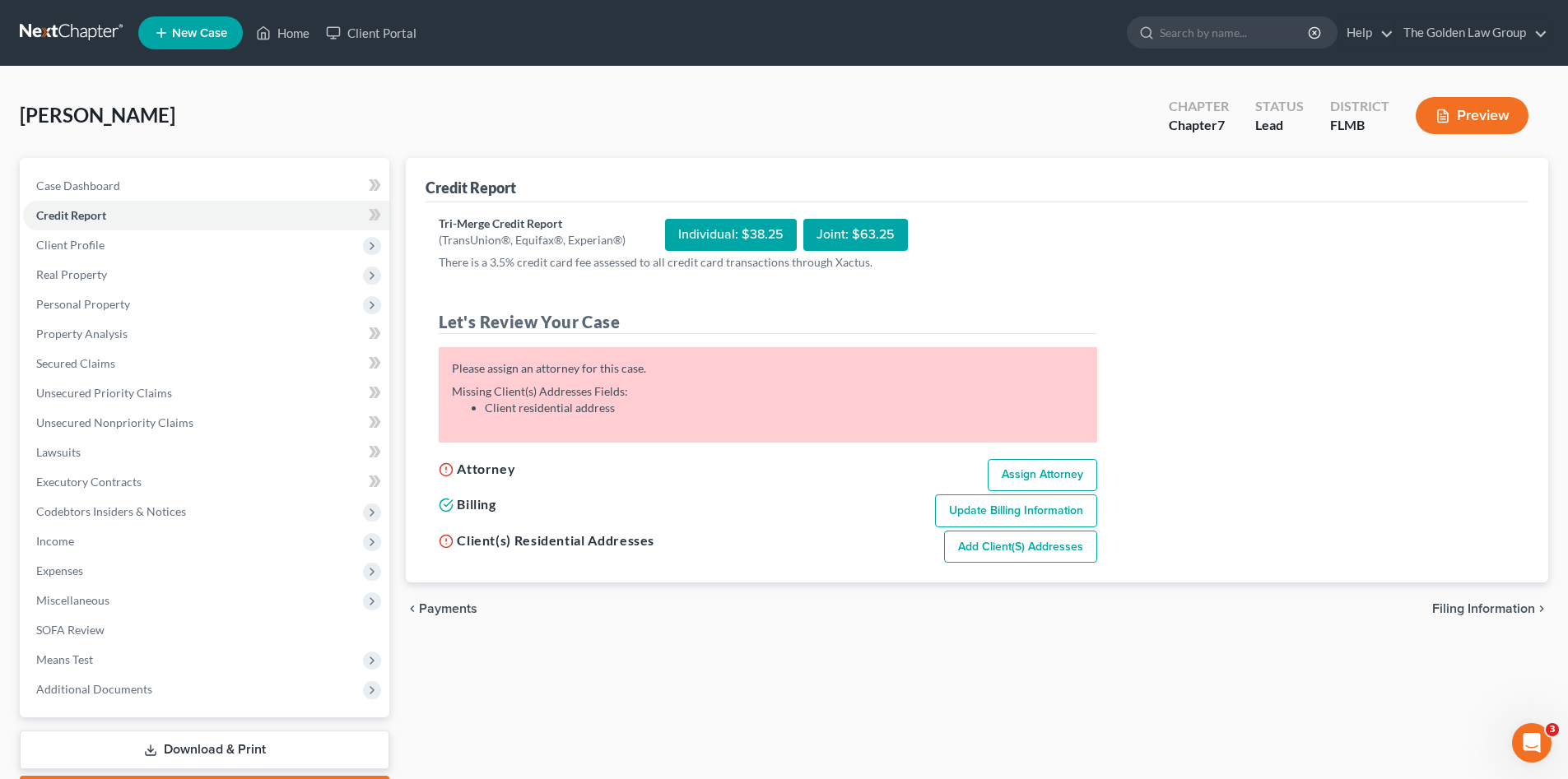
select select "9"
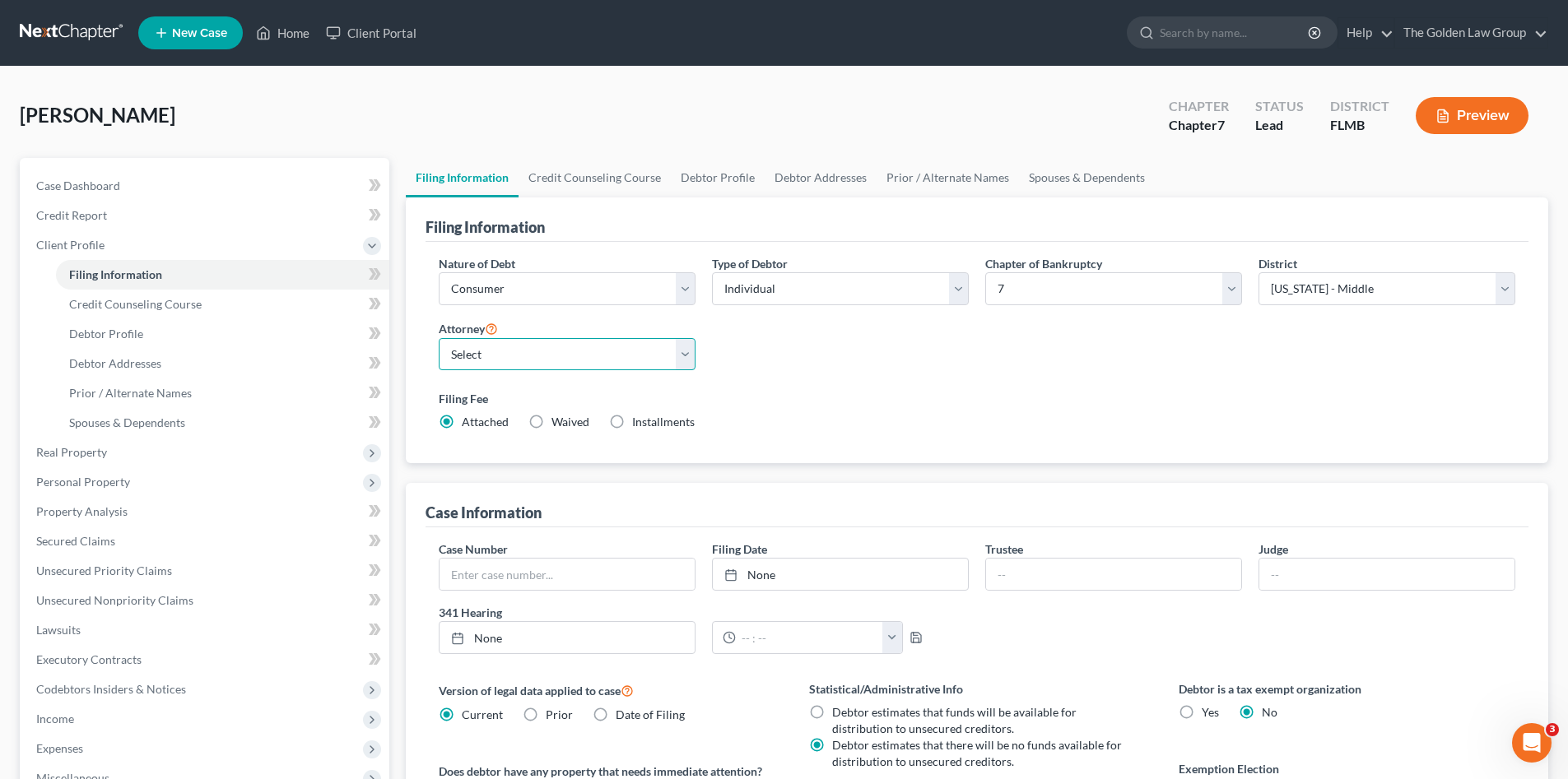
click at [513, 348] on select "Select G. [PERSON_NAME] - FLMB G. [PERSON_NAME] - FLNB [PERSON_NAME] - FLMB [PE…" at bounding box center [567, 355] width 257 height 33
select select "4"
click at [439, 339] on select "Select G. [PERSON_NAME] - FLMB G. [PERSON_NAME] - FLNB [PERSON_NAME] - FLMB [PE…" at bounding box center [567, 355] width 257 height 33
drag, startPoint x: 233, startPoint y: 327, endPoint x: 351, endPoint y: 324, distance: 118.0
click at [233, 327] on link "Debtor Profile" at bounding box center [222, 334] width 333 height 29
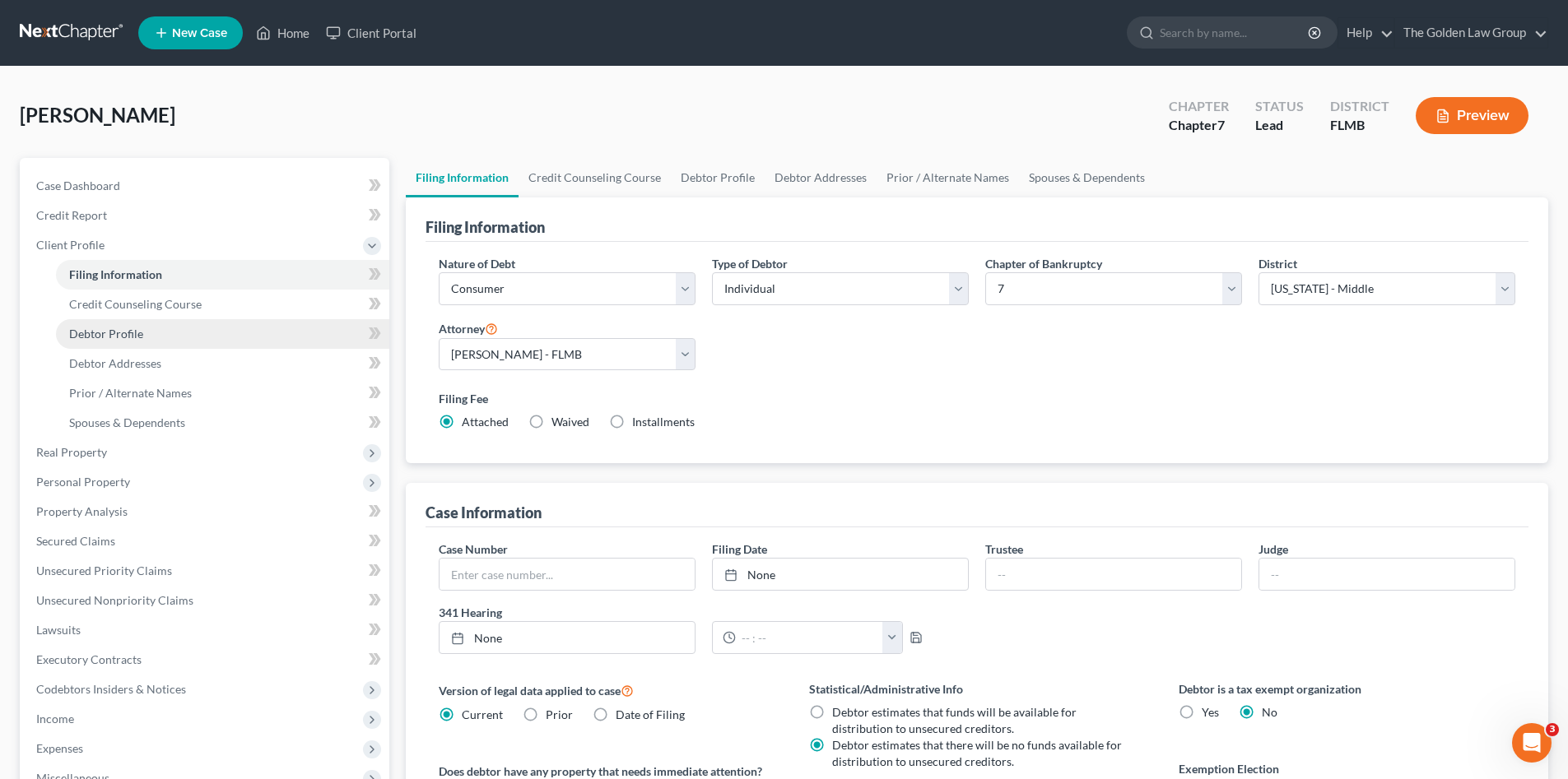
select select "0"
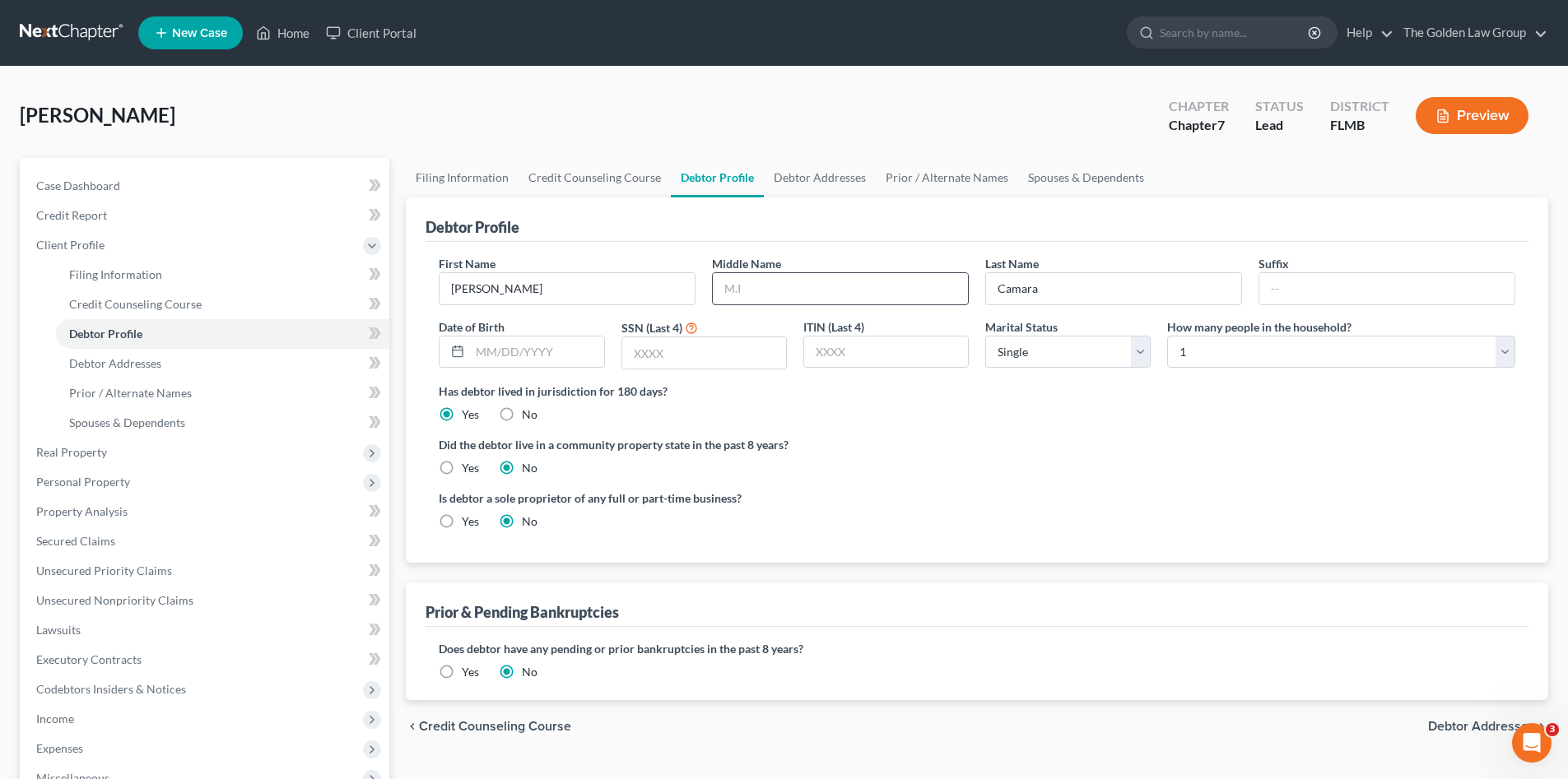
click at [936, 287] on input "text" at bounding box center [840, 288] width 255 height 31
click at [762, 301] on input "text" at bounding box center [840, 288] width 255 height 31
type input "[PERSON_NAME]"
type input "Jr."
click at [515, 353] on input "text" at bounding box center [536, 352] width 134 height 31
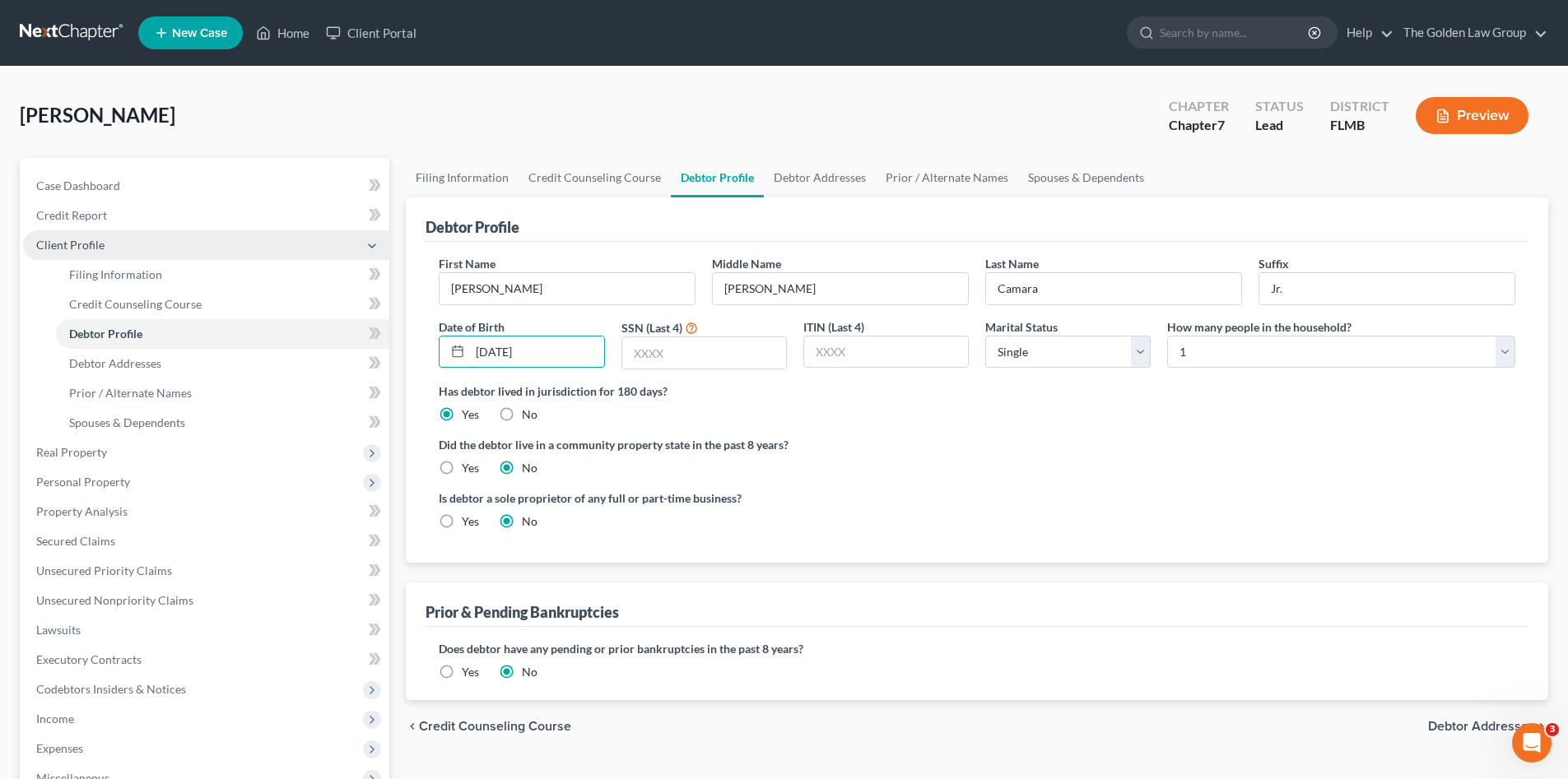
type input "[DATE]"
click at [681, 357] on input "text" at bounding box center [704, 353] width 164 height 31
type input "1566"
click at [1085, 512] on div "Is debtor a sole proprietor of any full or part-time business? Yes No" at bounding box center [978, 516] width 1093 height 53
click at [1041, 339] on select "Select Single Married Separated Divorced Widowed" at bounding box center [1068, 352] width 165 height 33
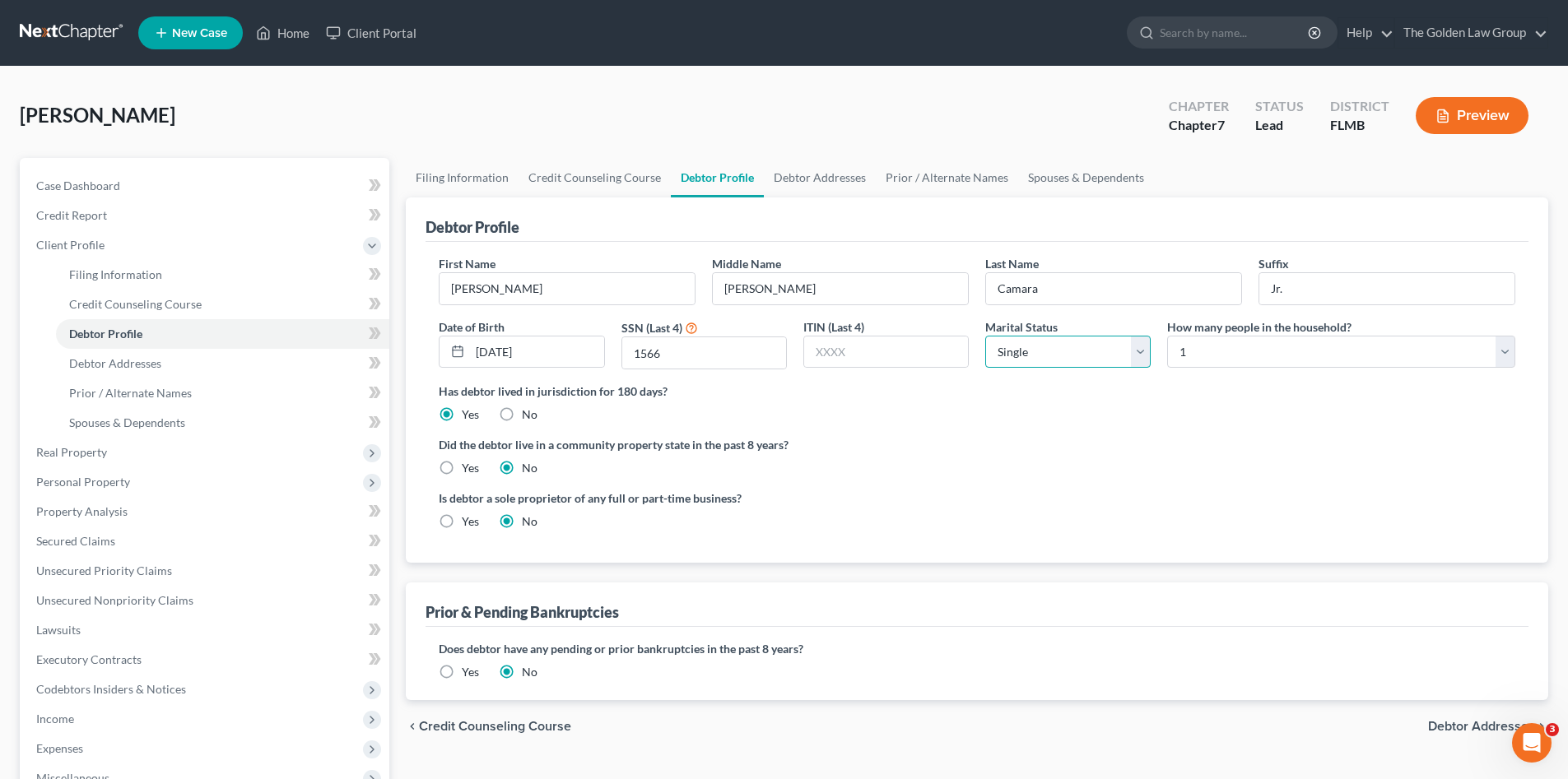
select select "1"
click at [985, 336] on select "Select Single Married Separated Divorced Widowed" at bounding box center [1068, 352] width 165 height 33
click at [1243, 357] on select "Select 1 2 3 4 5 6 7 8 9 10 11 12 13 14 15 16 17 18 19 20" at bounding box center [1341, 352] width 348 height 33
select select "1"
click at [1167, 336] on select "Select 1 2 3 4 5 6 7 8 9 10 11 12 13 14 15 16 17 18 19 20" at bounding box center [1341, 352] width 348 height 33
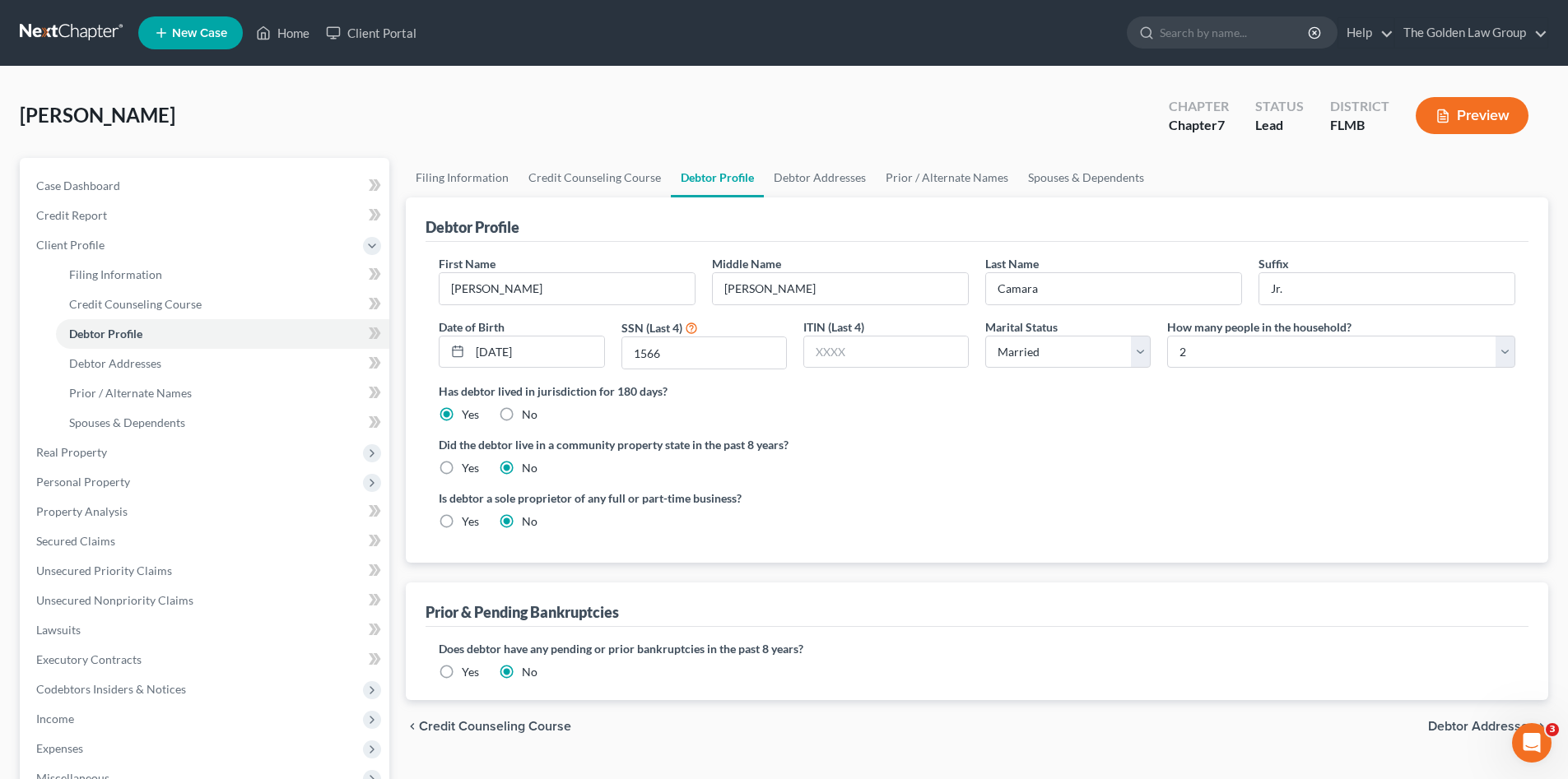
click at [1077, 444] on label "Did the debtor live in a community property state in the past 8 years?" at bounding box center [977, 445] width 1077 height 17
click at [143, 363] on span "Debtor Addresses" at bounding box center [115, 363] width 92 height 14
select select "0"
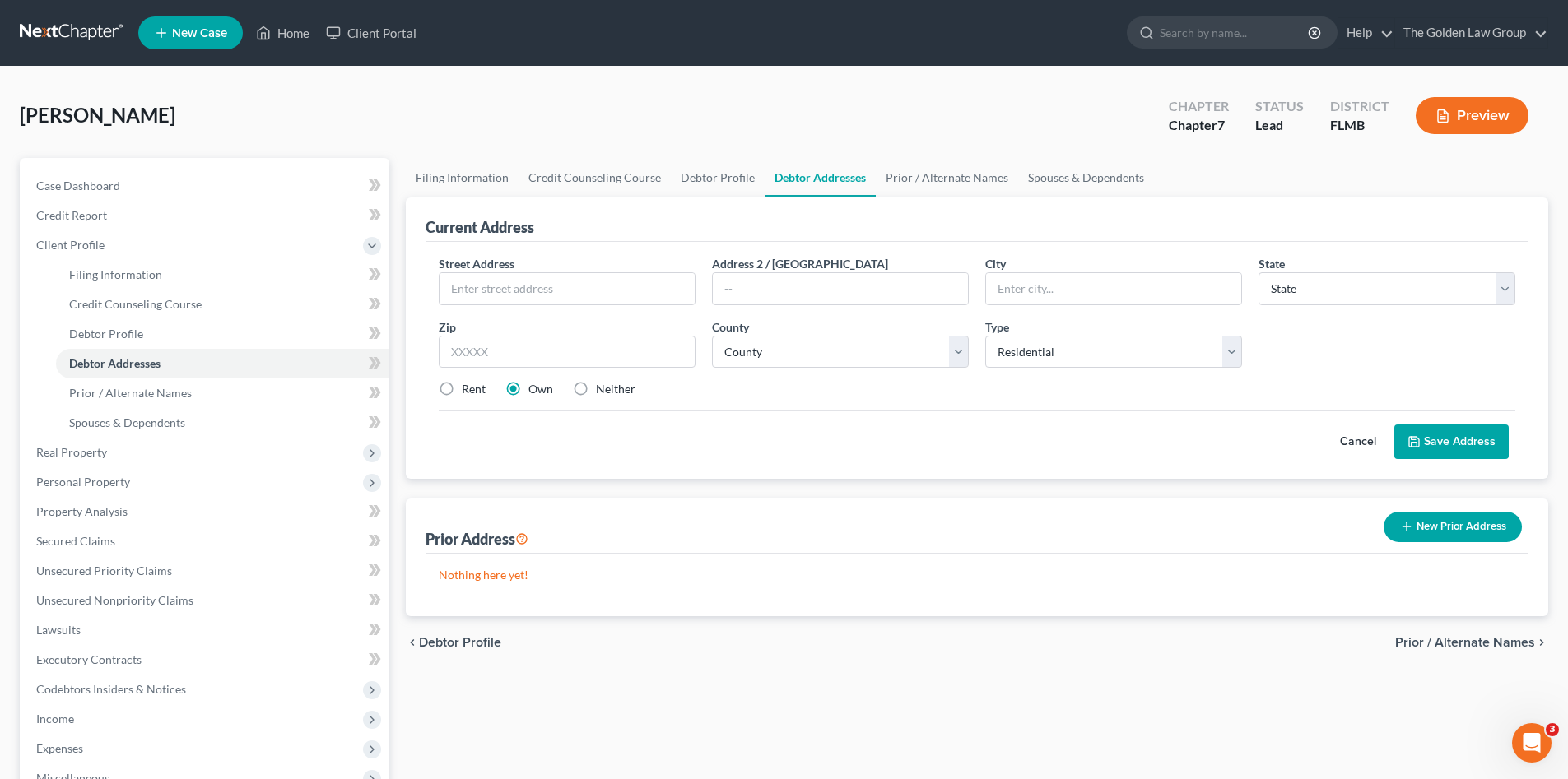
click at [467, 394] on label "Rent" at bounding box center [474, 389] width 24 height 16
click at [469, 392] on input "Rent" at bounding box center [474, 386] width 10 height 10
radio input "true"
click at [506, 287] on input "text" at bounding box center [567, 288] width 255 height 31
type input "36440 Terrier Court"
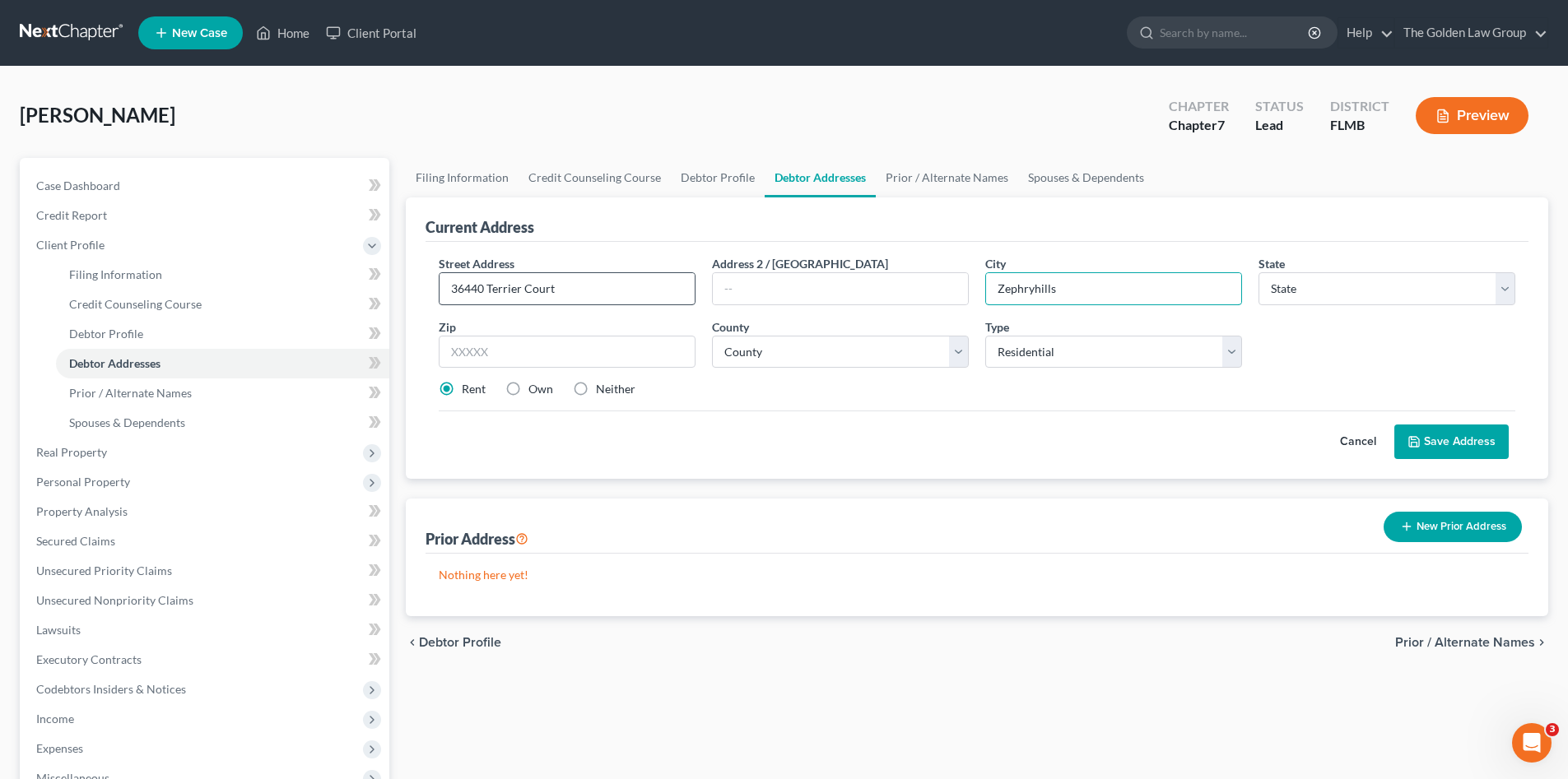
type input "Zephryhills"
select select "9"
type input "33541"
type input "Zephyrhills"
select select "50"
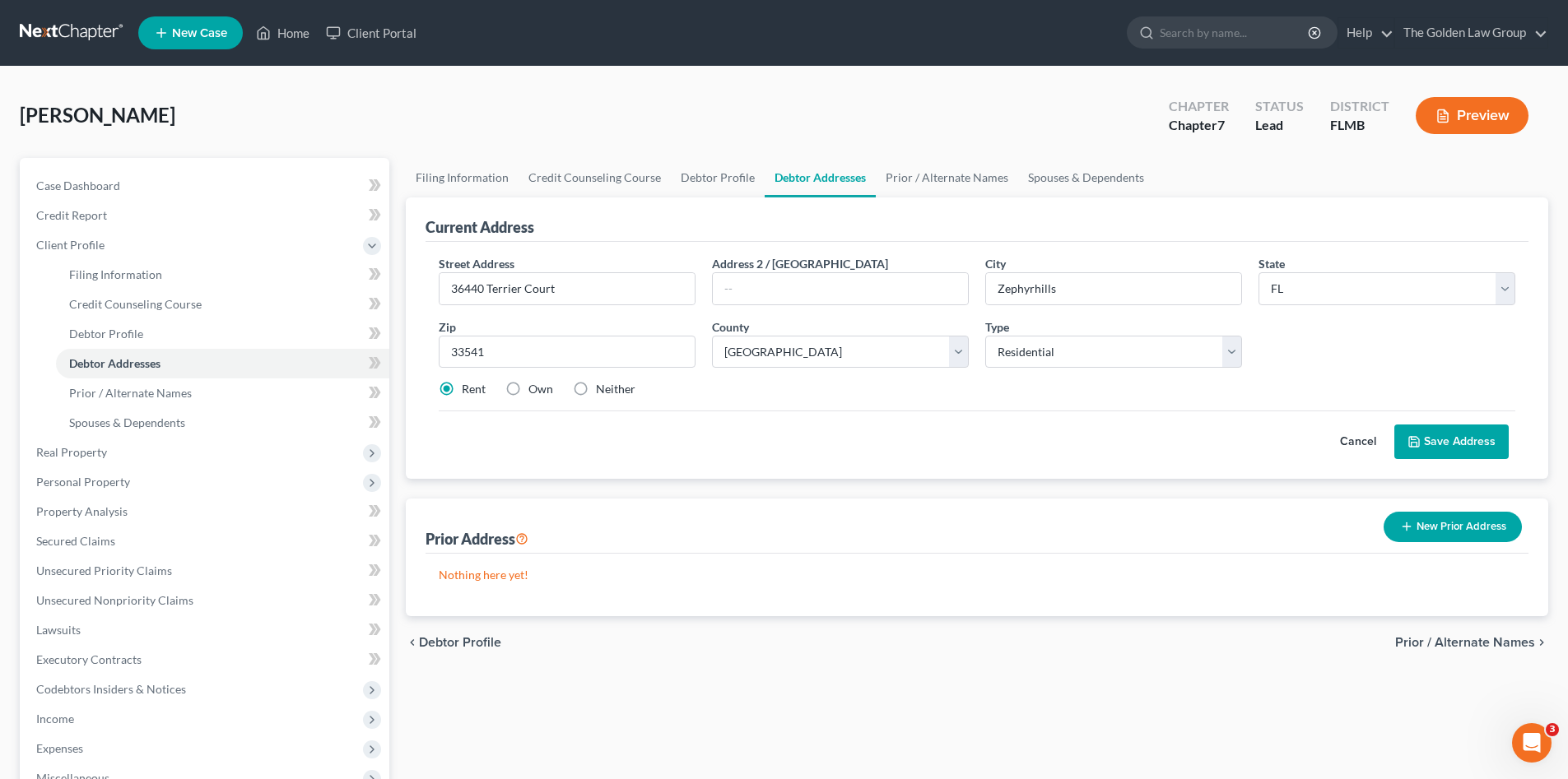
click at [537, 387] on label "Own" at bounding box center [541, 389] width 25 height 16
click at [537, 387] on input "Own" at bounding box center [540, 386] width 10 height 10
radio input "true"
click at [1430, 444] on button "Save Address" at bounding box center [1451, 442] width 115 height 34
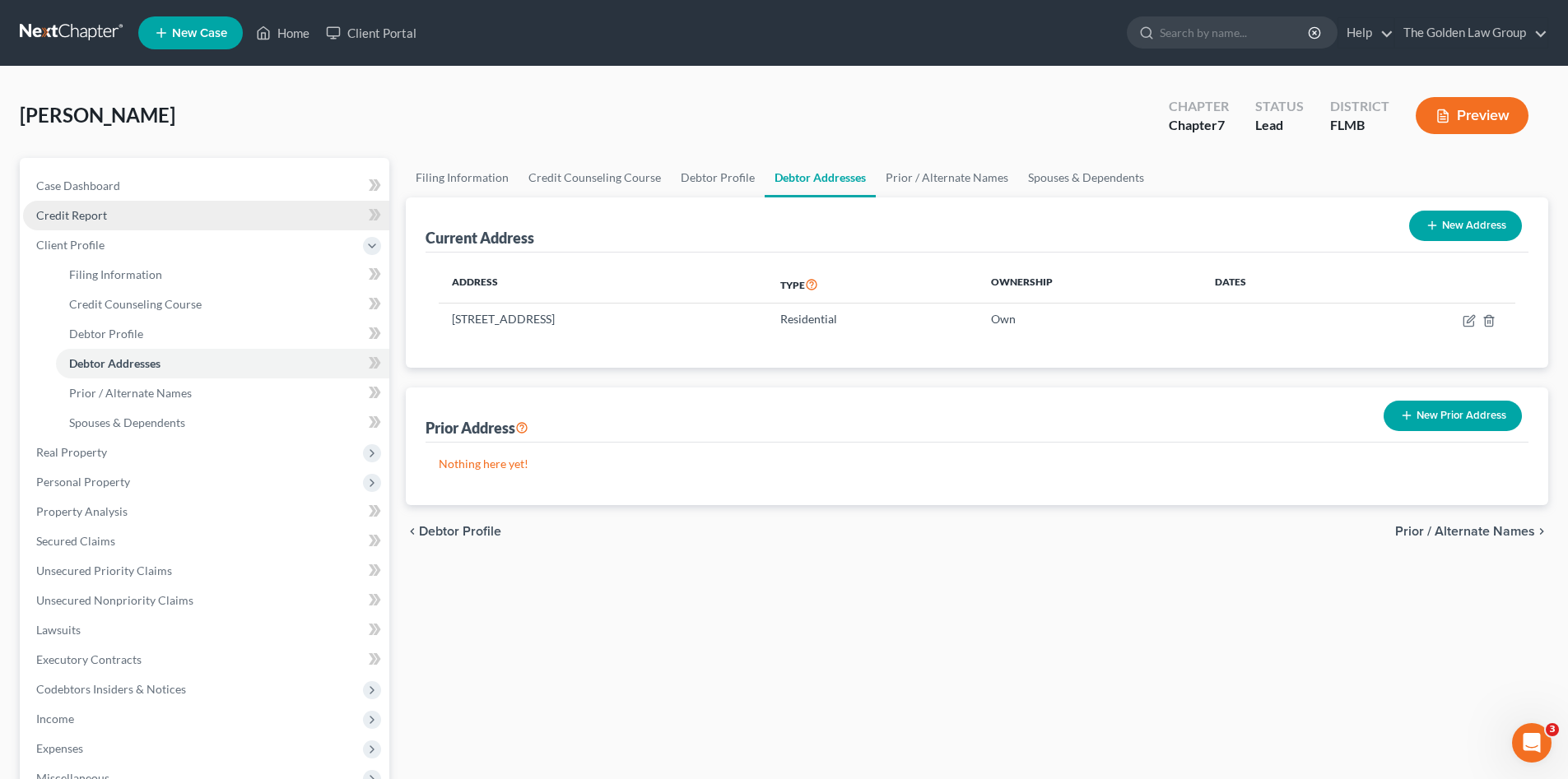
click at [85, 205] on link "Credit Report" at bounding box center [206, 215] width 366 height 29
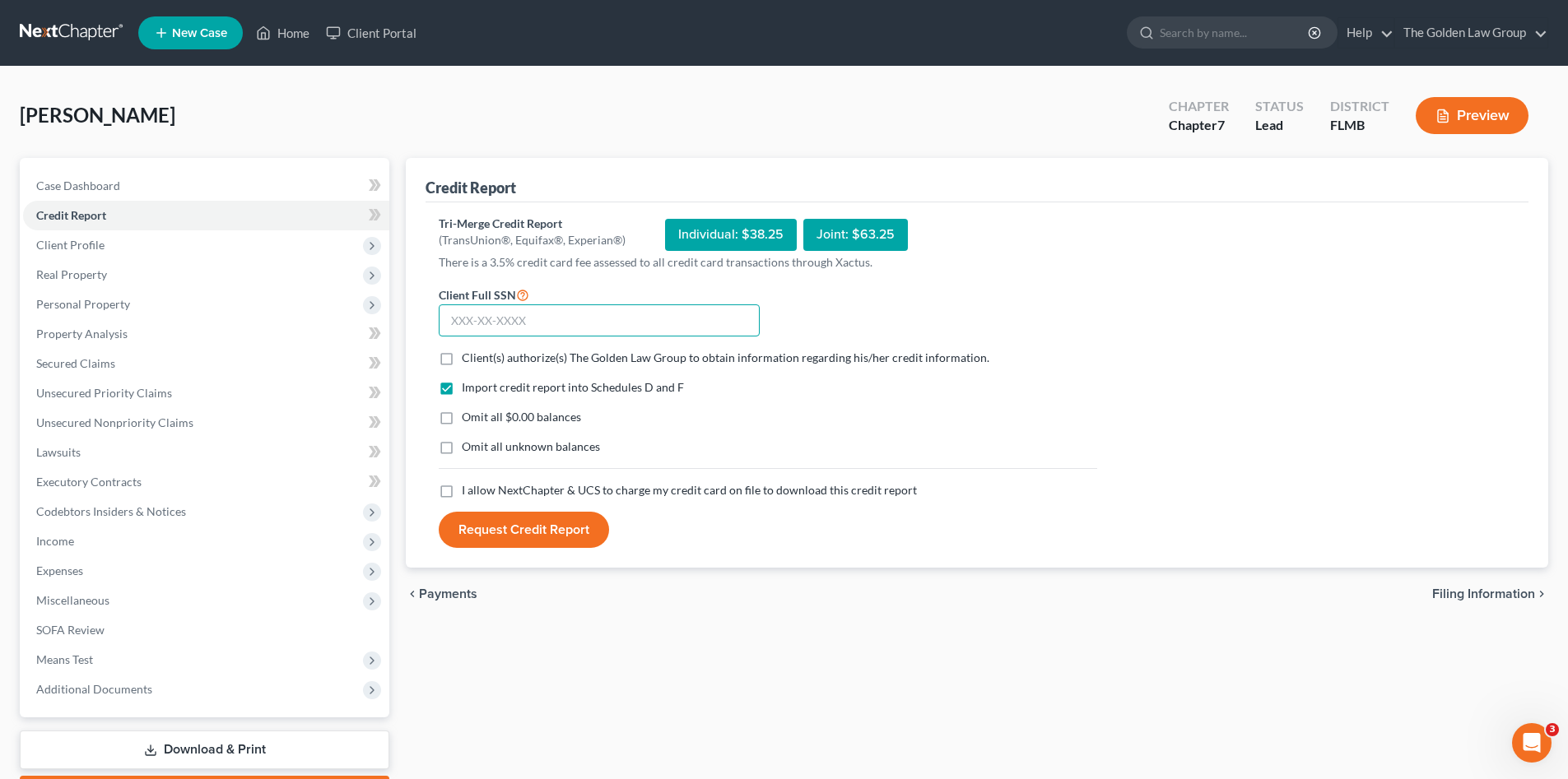
click at [467, 312] on input "text" at bounding box center [599, 321] width 321 height 33
type input "113-56-1566"
click at [452, 366] on form "Client Full SSN * 113-56-1566 Client(s) authorize(s) The Golden Law Group to ob…" at bounding box center [768, 417] width 675 height 264
drag, startPoint x: 451, startPoint y: 365, endPoint x: 444, endPoint y: 357, distance: 10.6
click at [462, 357] on label "Client(s) authorize(s) The Golden Law Group to obtain information regarding his…" at bounding box center [726, 358] width 528 height 16
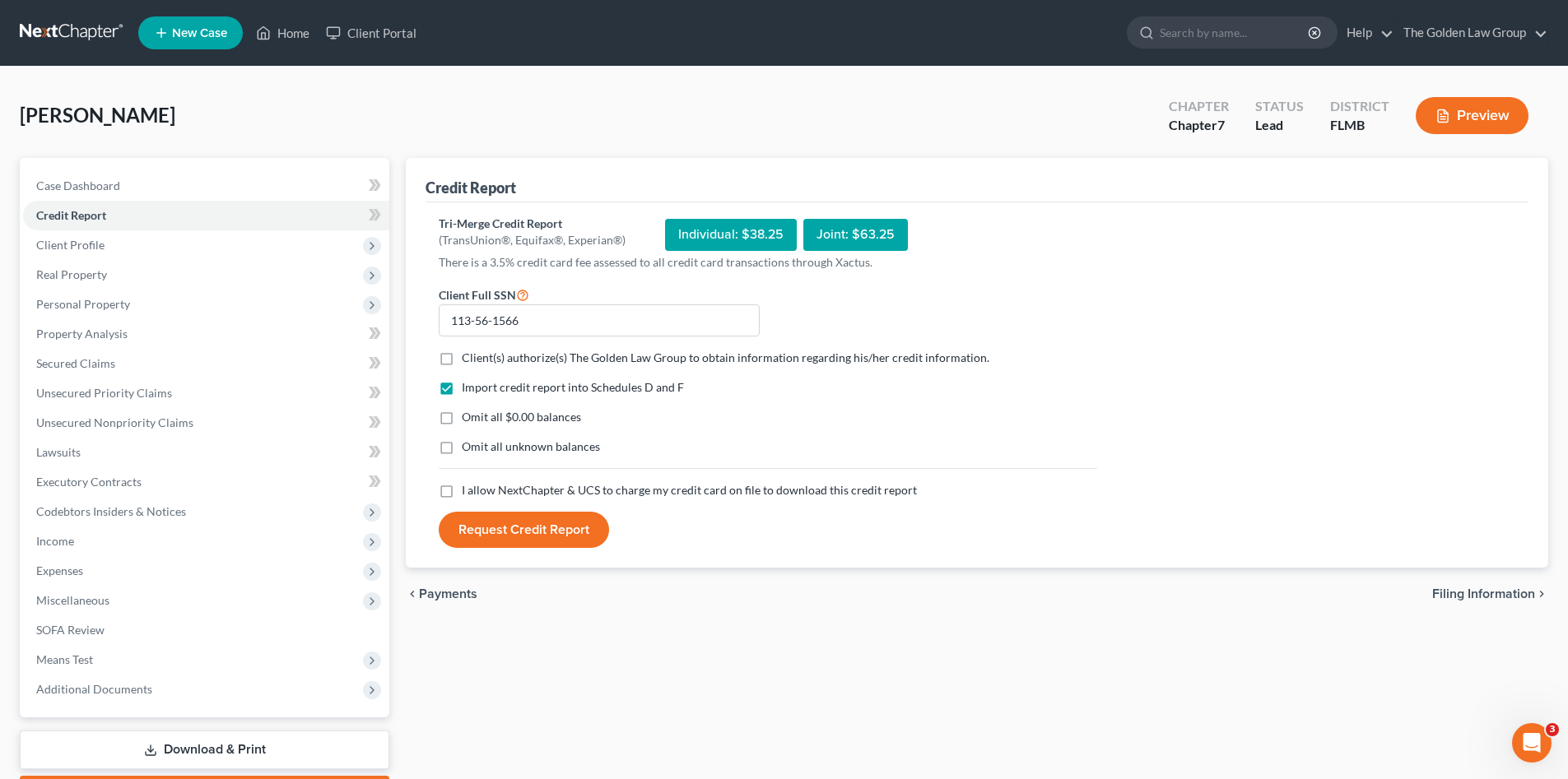
click at [469, 357] on input "Client(s) authorize(s) The Golden Law Group to obtain information regarding his…" at bounding box center [474, 355] width 10 height 10
checkbox input "true"
drag, startPoint x: 442, startPoint y: 418, endPoint x: 446, endPoint y: 436, distance: 18.4
click at [462, 419] on label "Omit all $0.00 balances" at bounding box center [522, 417] width 120 height 16
click at [469, 419] on input "Omit all $0.00 balances" at bounding box center [474, 414] width 10 height 10
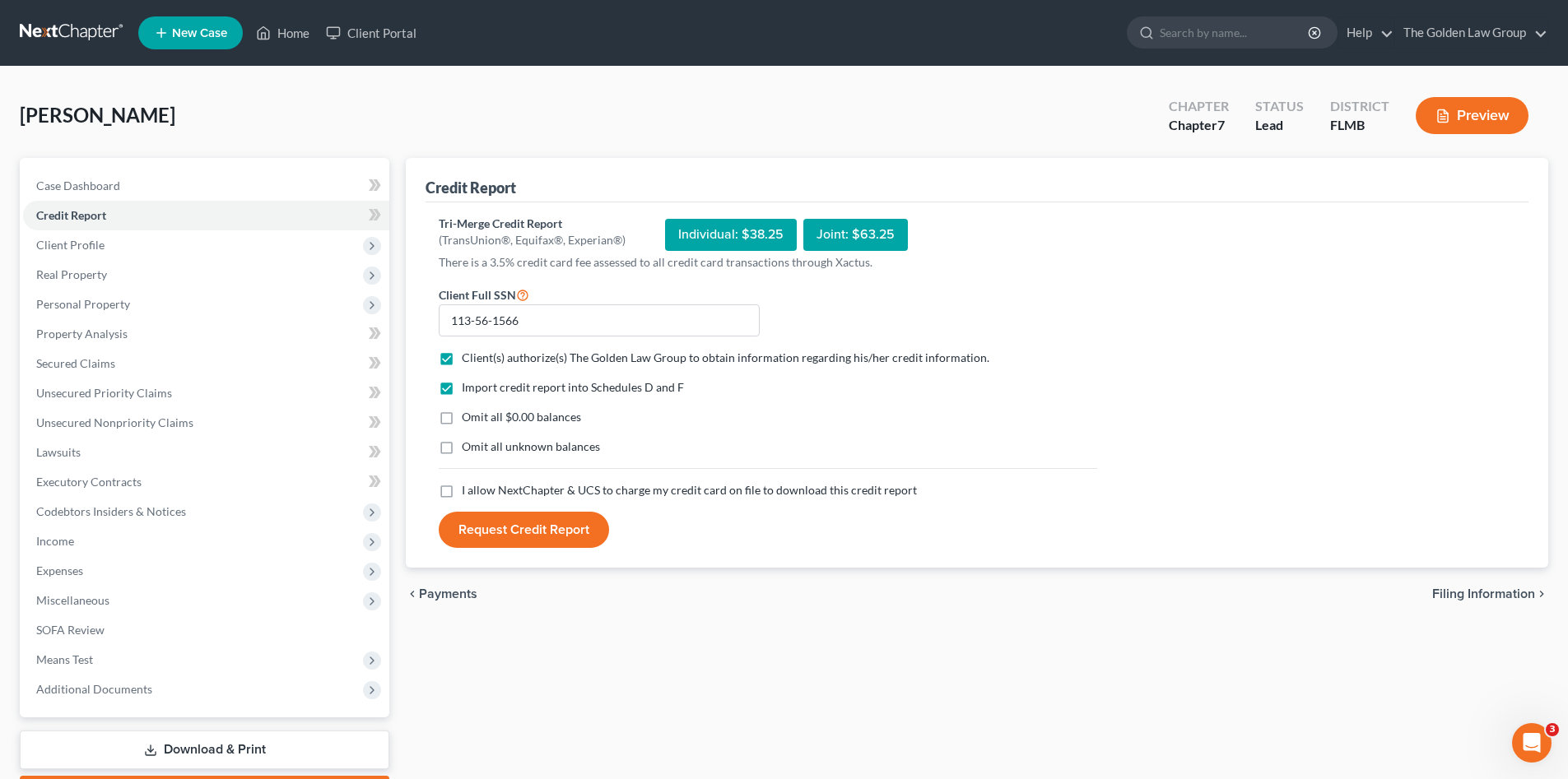
checkbox input "true"
drag, startPoint x: 446, startPoint y: 451, endPoint x: 438, endPoint y: 499, distance: 48.7
click at [462, 452] on label "Omit all unknown balances" at bounding box center [532, 446] width 139 height 16
click at [469, 450] on input "Omit all unknown balances" at bounding box center [474, 443] width 10 height 10
checkbox input "true"
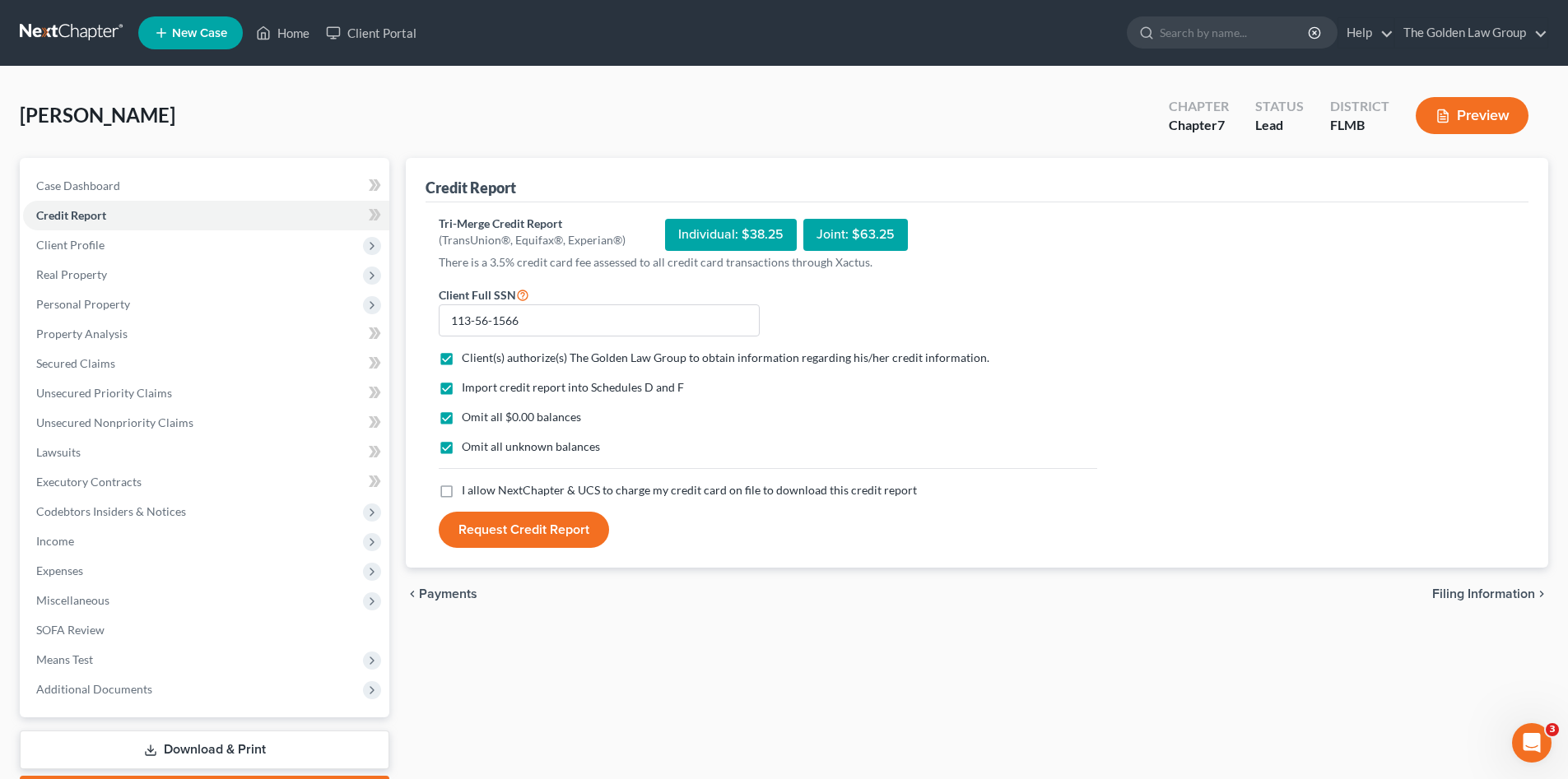
click at [462, 494] on label "I allow NextChapter & UCS to charge my credit card on file to download this cre…" at bounding box center [690, 490] width 456 height 16
click at [469, 493] on input "I allow NextChapter & UCS to charge my credit card on file to download this cre…" at bounding box center [474, 487] width 10 height 10
checkbox input "true"
click at [469, 524] on button "Request Credit Report" at bounding box center [524, 530] width 171 height 36
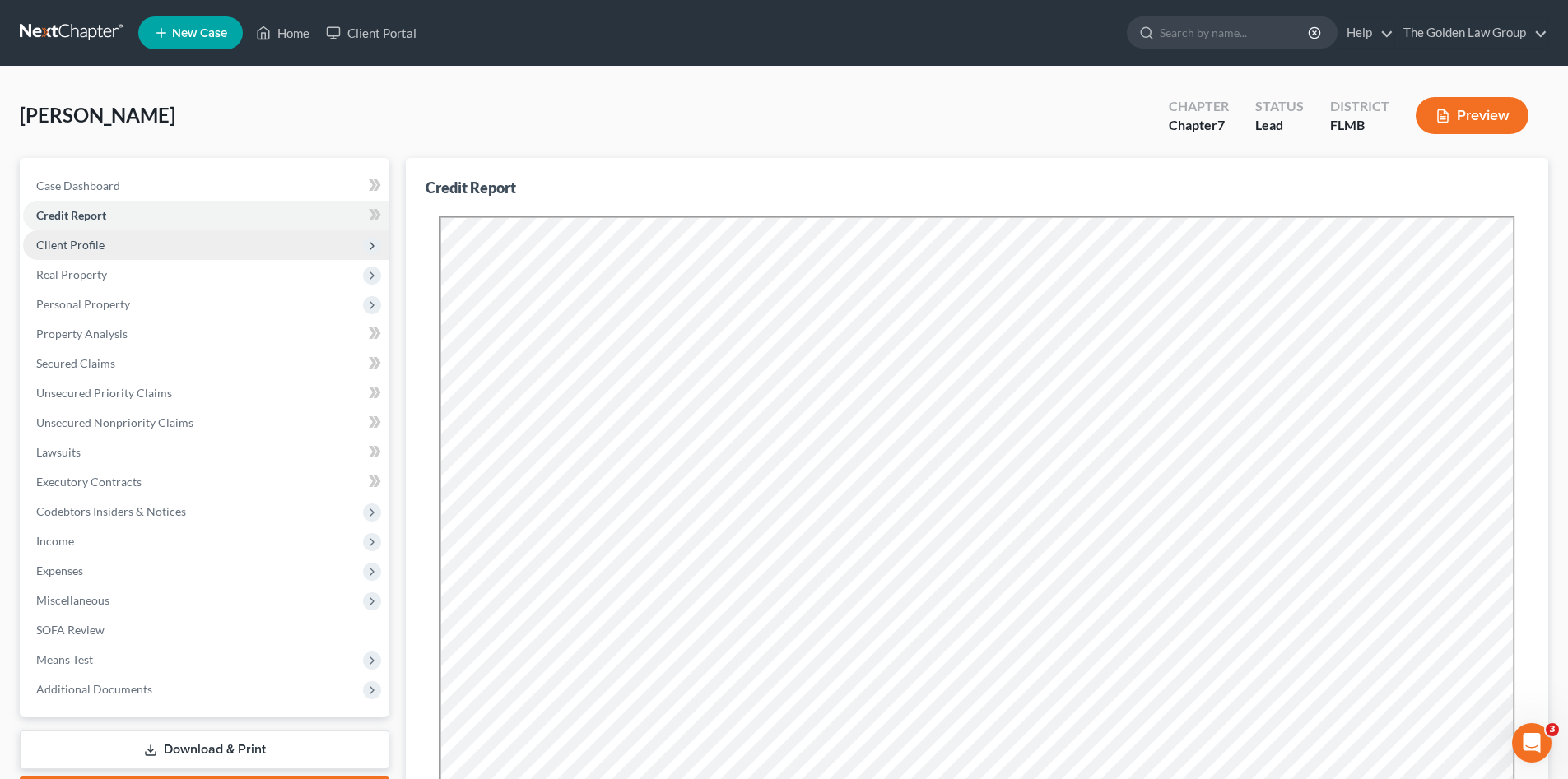
click at [59, 247] on span "Client Profile" at bounding box center [70, 245] width 68 height 14
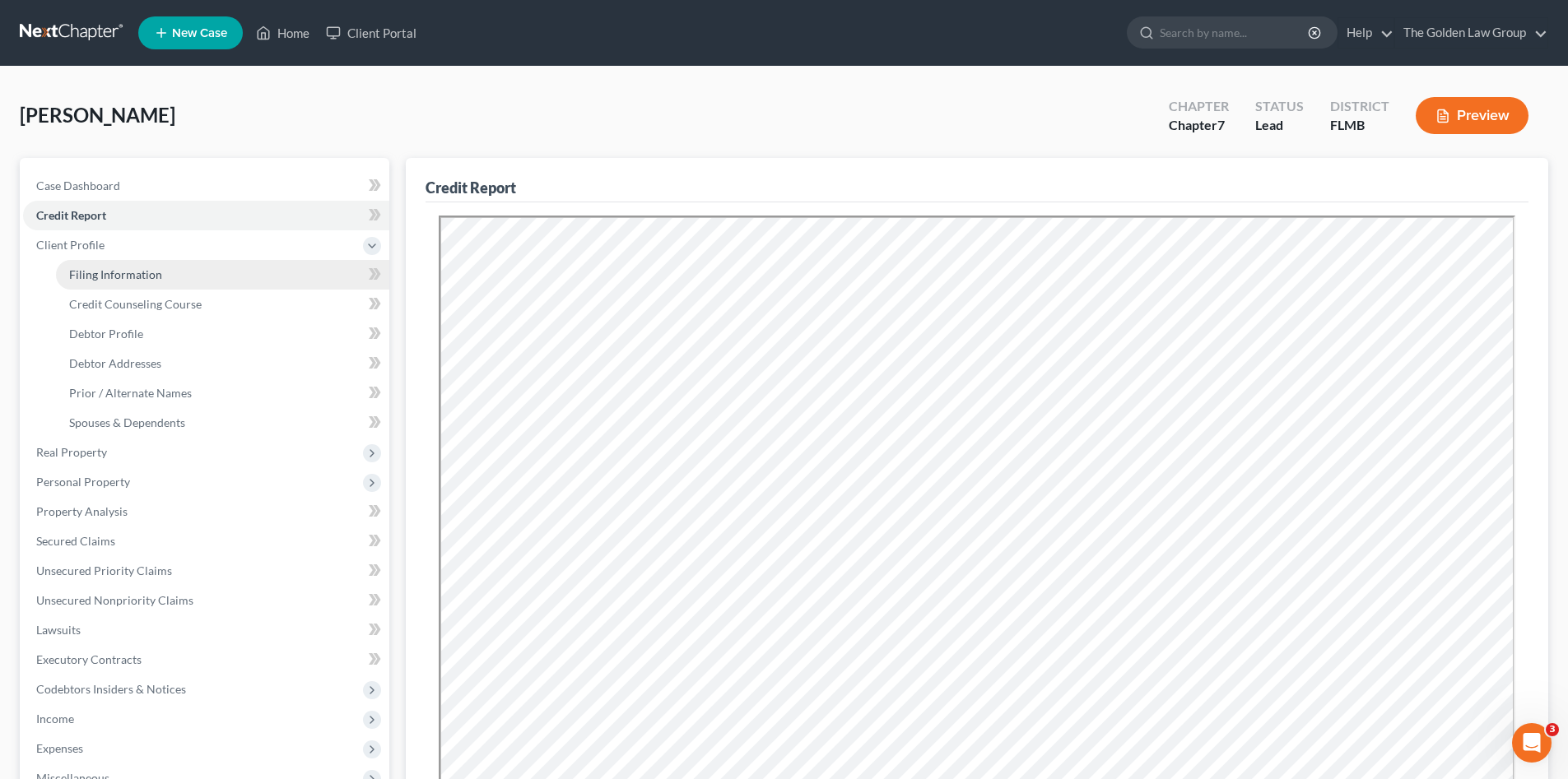
click at [80, 270] on span "Filing Information" at bounding box center [116, 274] width 93 height 14
select select "1"
select select "0"
select select "15"
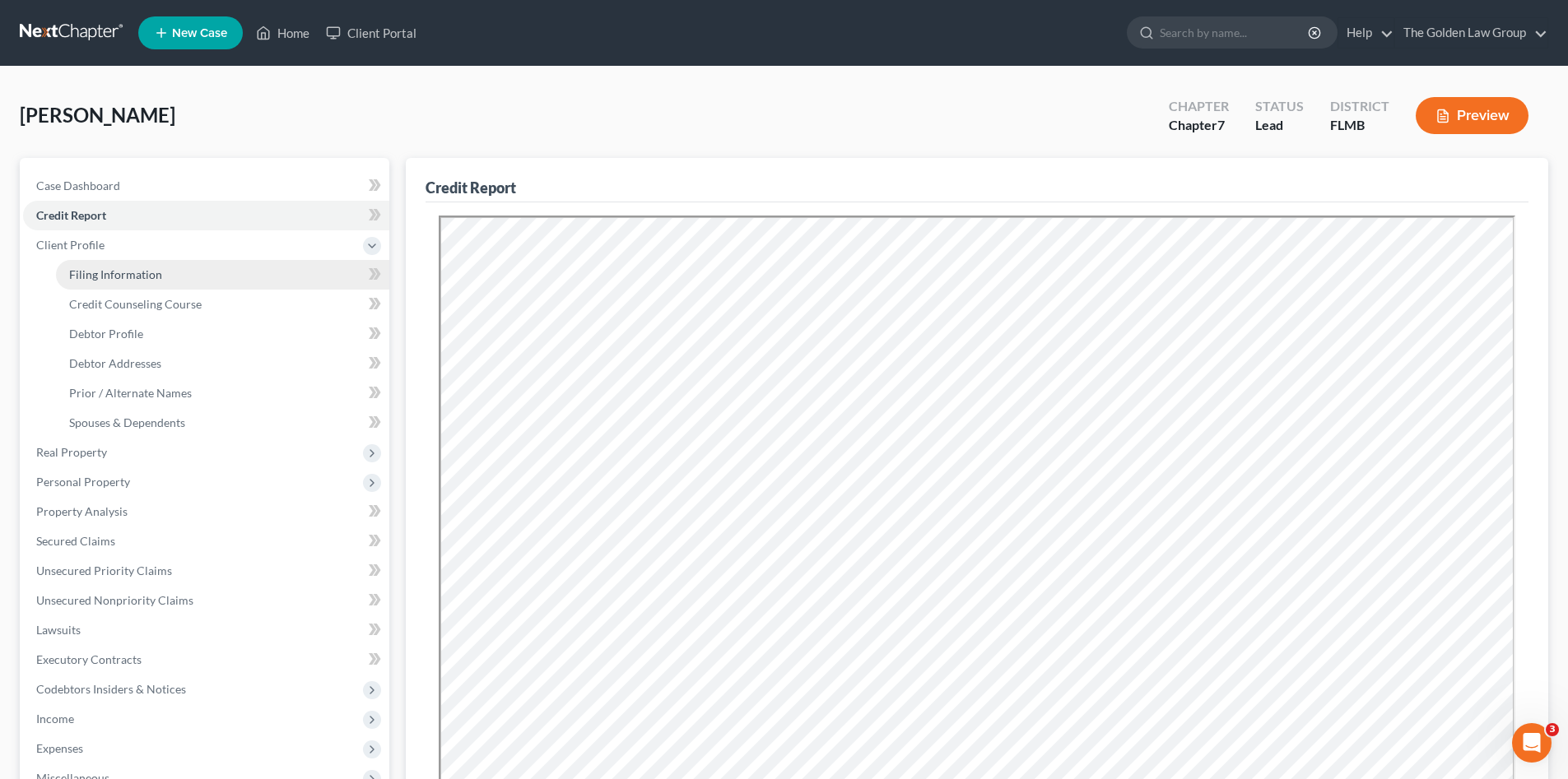
select select "4"
select select "9"
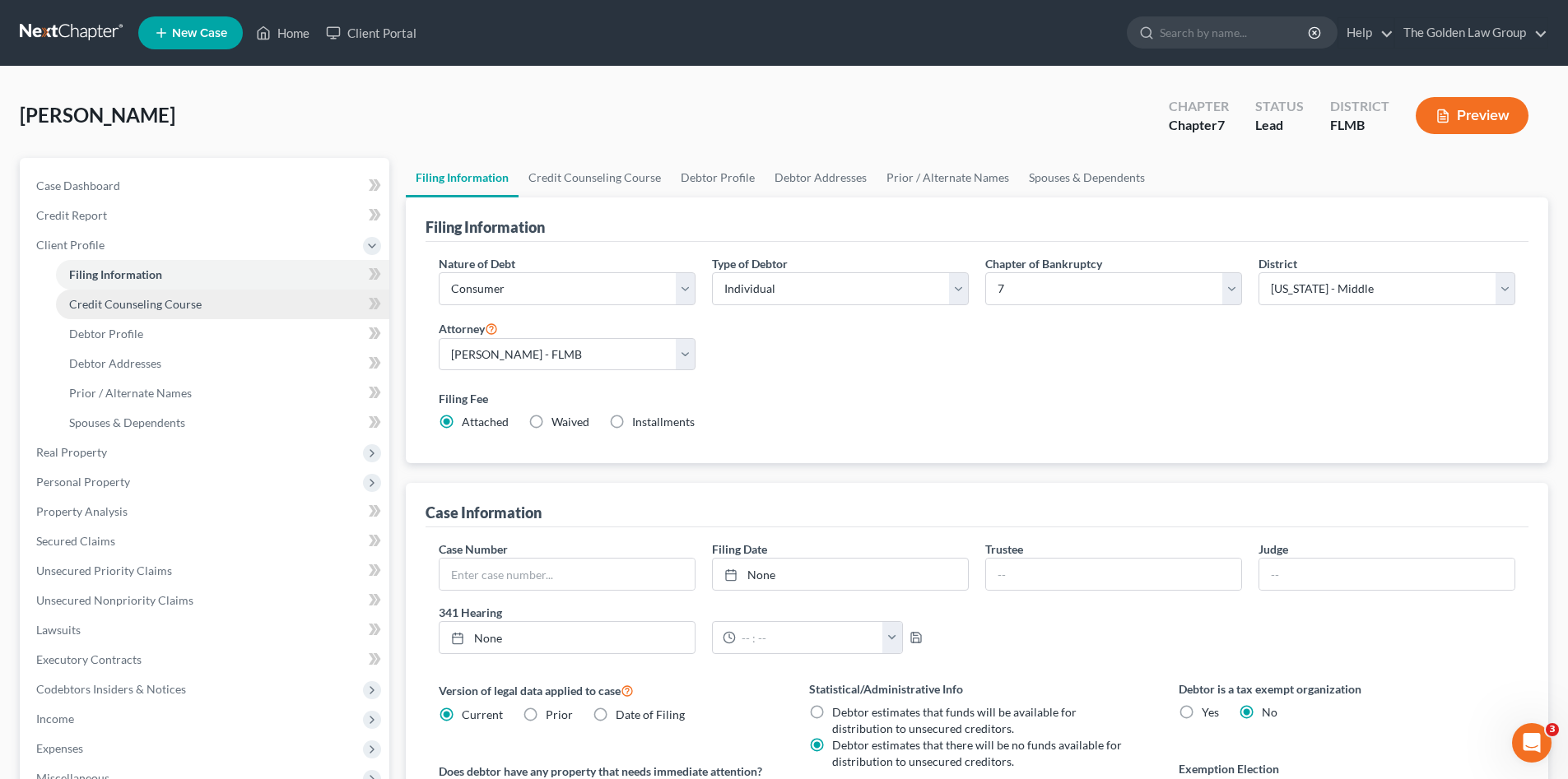
click at [113, 305] on span "Credit Counseling Course" at bounding box center [136, 304] width 133 height 14
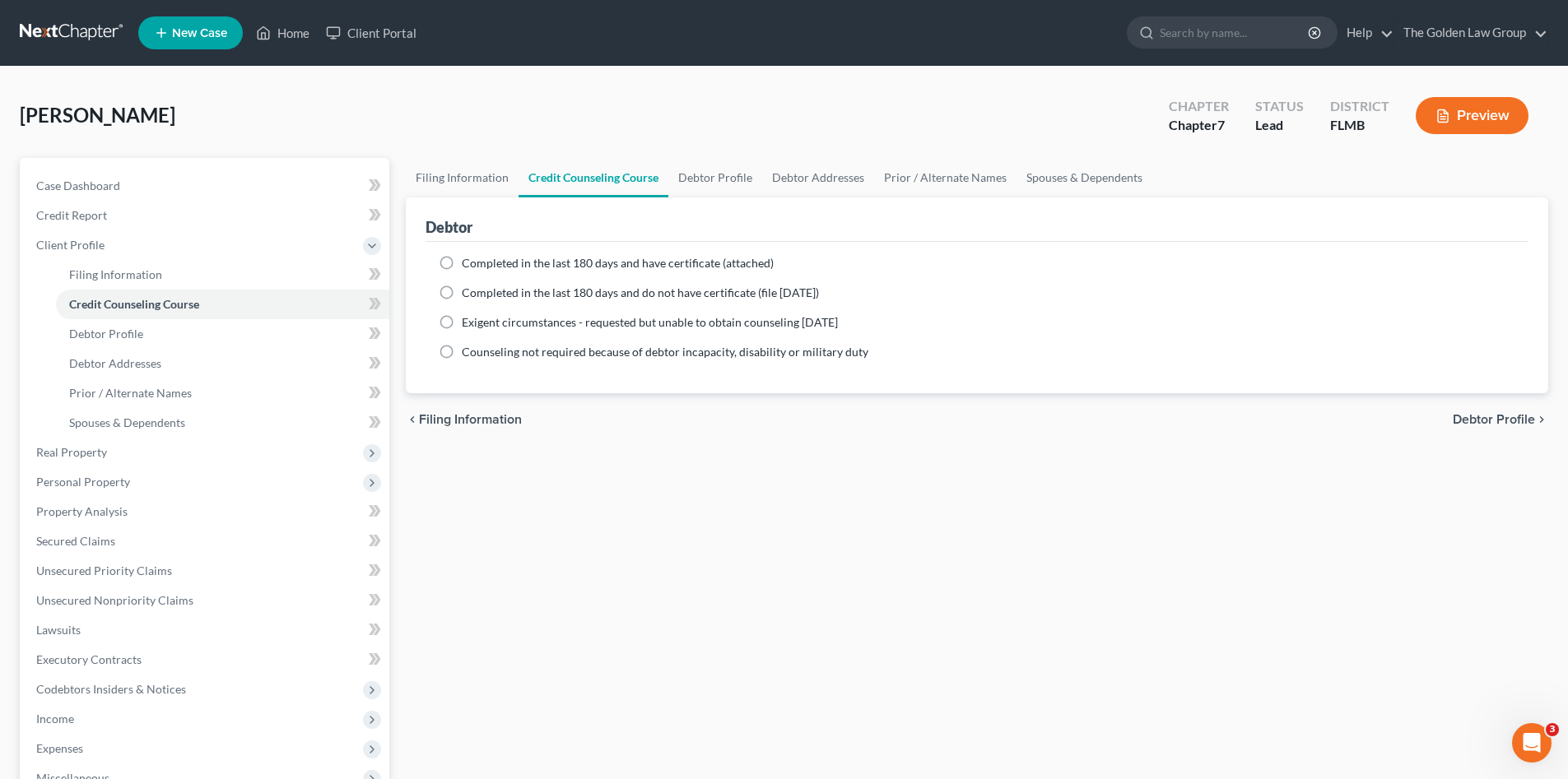
click at [513, 255] on label "Completed in the last 180 days and have certificate (attached)" at bounding box center [618, 263] width 312 height 16
click at [479, 255] on input "Completed in the last 180 days and have certificate (attached)" at bounding box center [474, 260] width 10 height 10
radio input "true"
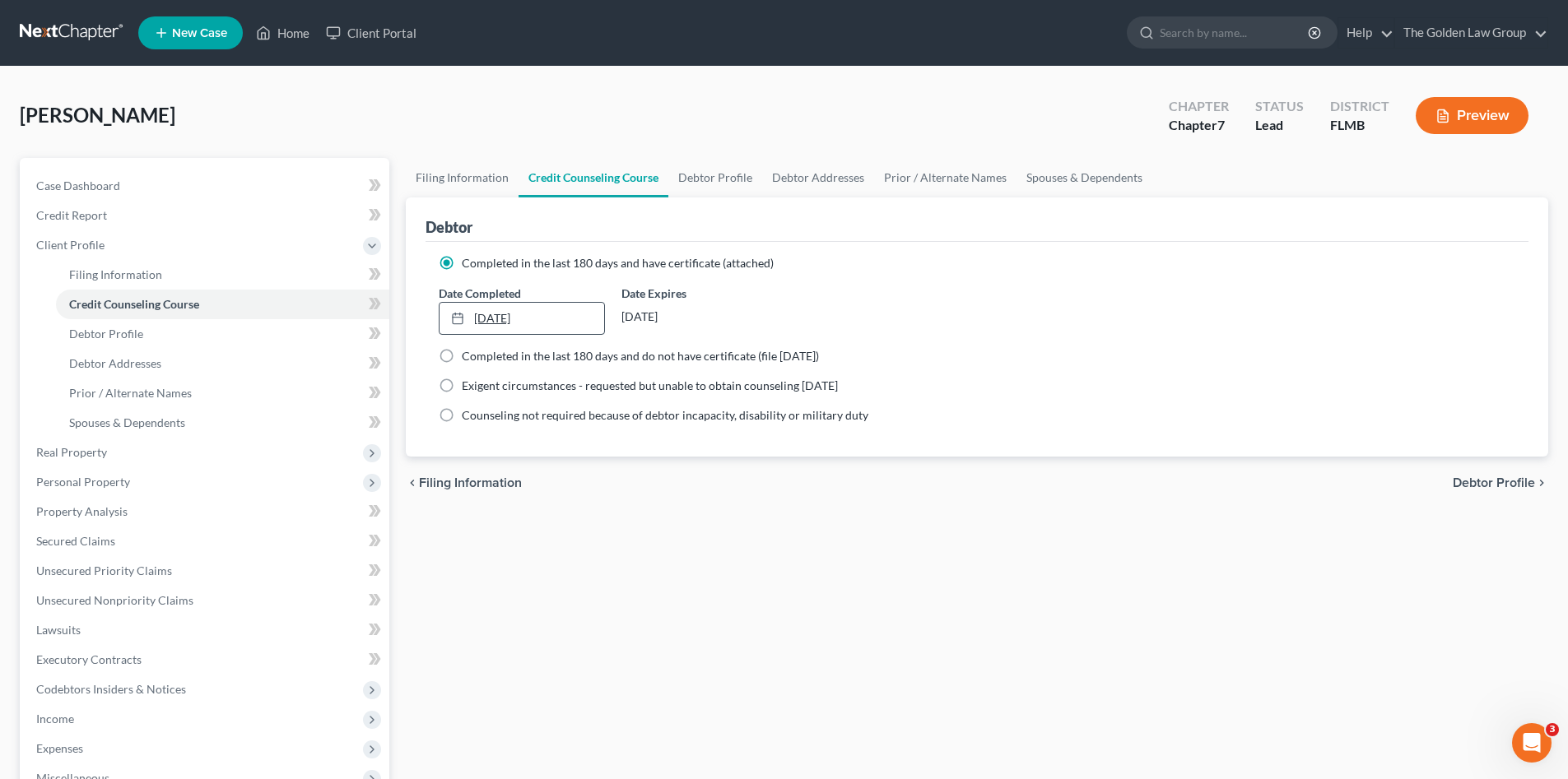
type input "[DATE]"
click at [506, 319] on link "[DATE]" at bounding box center [521, 318] width 164 height 31
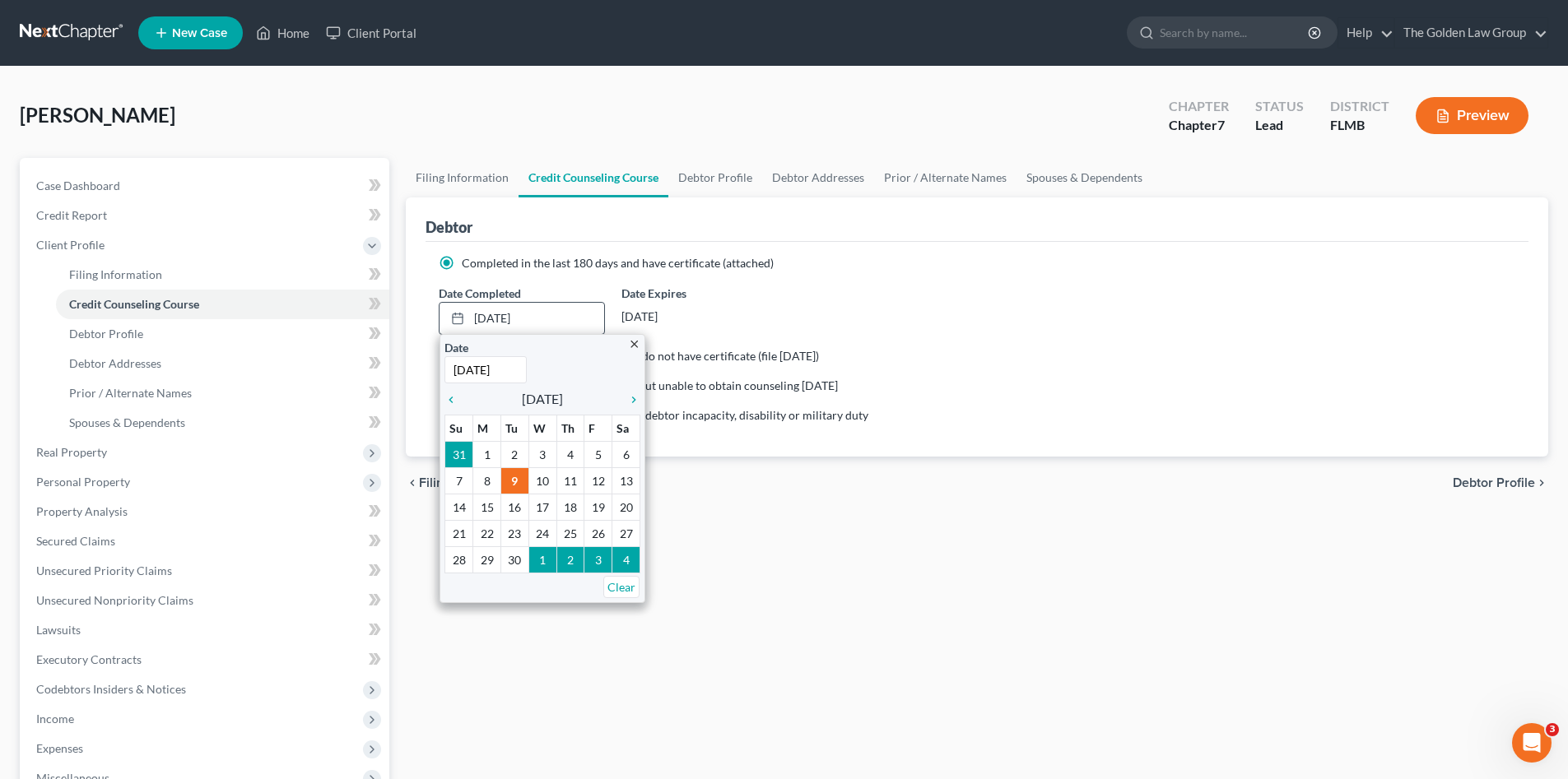
click at [444, 389] on div "close Date [DATE] Time 12:00 AM chevron_left [DATE] chevron_right Su M Tu W Th …" at bounding box center [542, 469] width 206 height 269
click at [448, 397] on icon "chevron_left" at bounding box center [455, 400] width 22 height 13
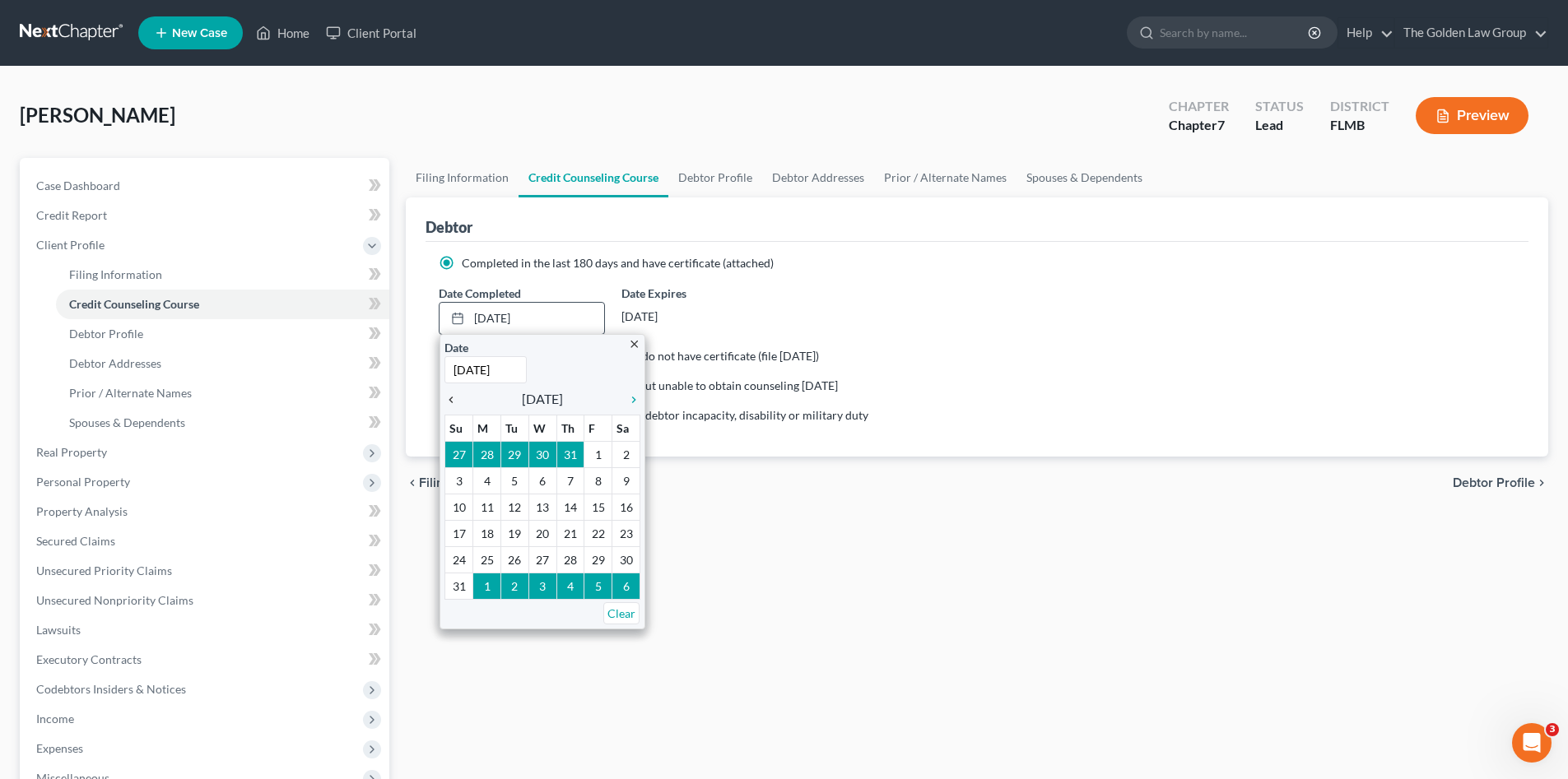
click at [448, 397] on icon "chevron_left" at bounding box center [455, 400] width 22 height 13
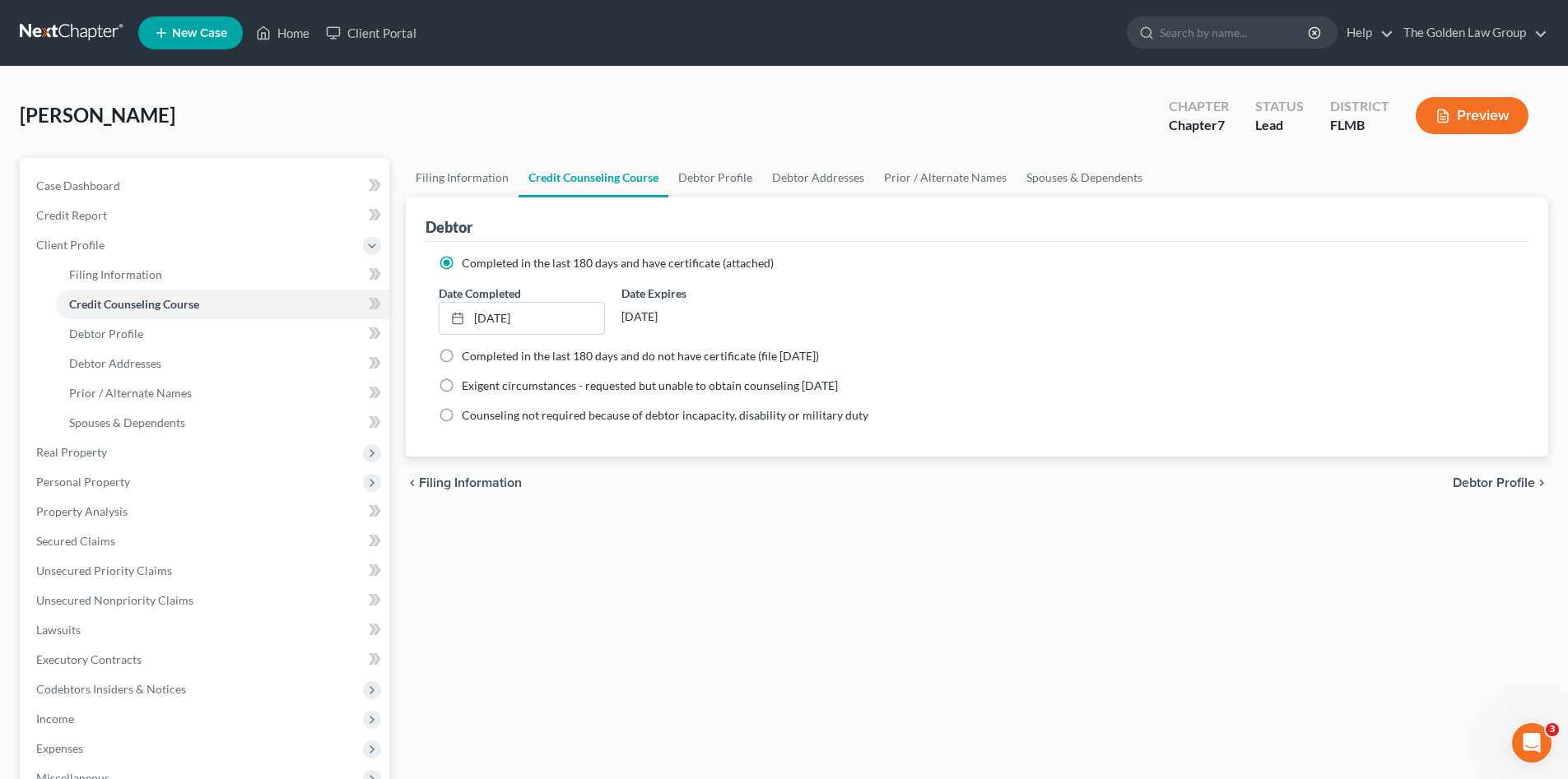
click at [580, 548] on div "Filing Information Credit Counseling Course Debtor Profile Debtor Addresses Pri…" at bounding box center [977, 574] width 1159 height 832
click at [145, 332] on link "Debtor Profile" at bounding box center [222, 334] width 333 height 29
select select "1"
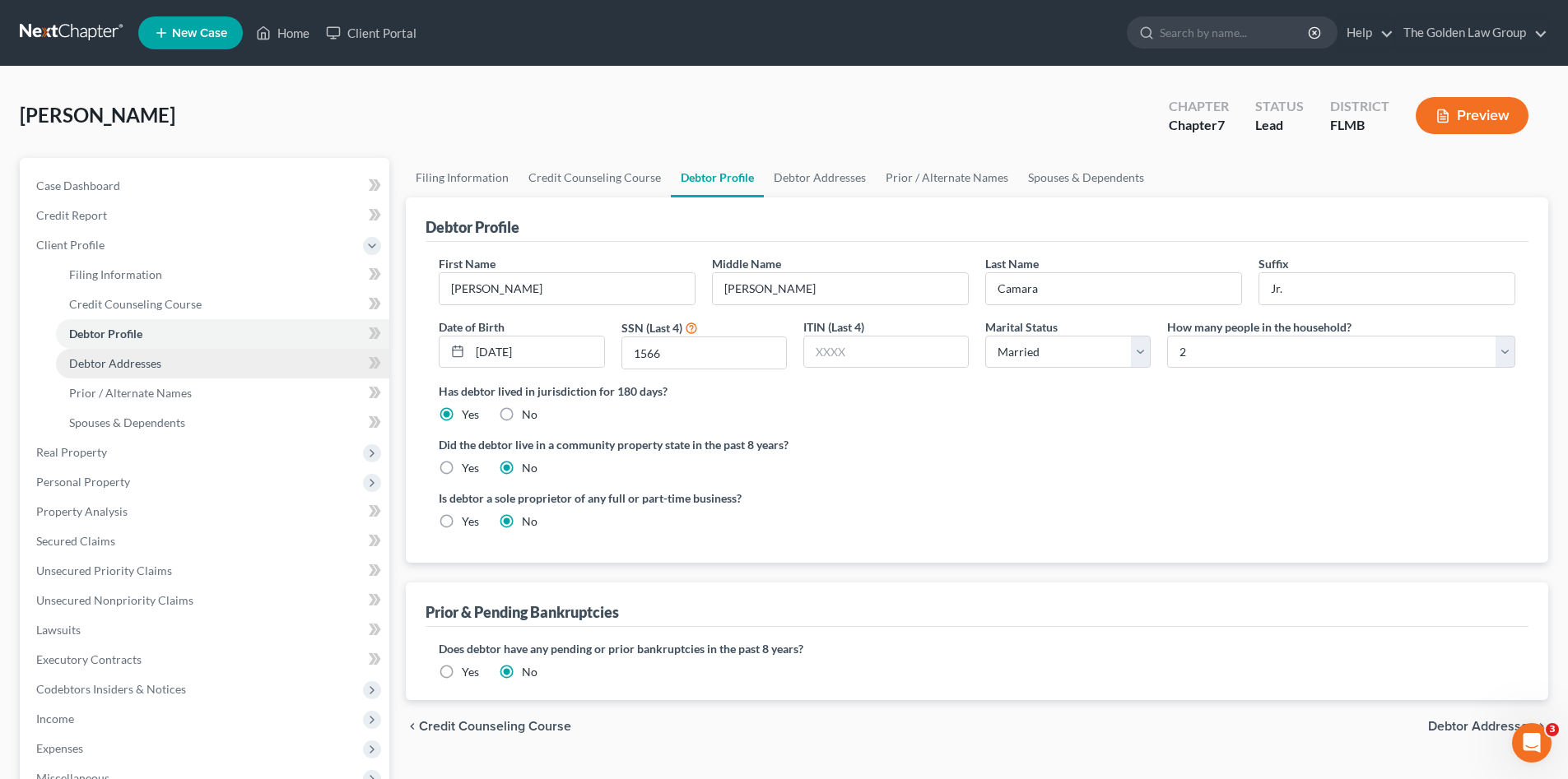
click at [157, 371] on link "Debtor Addresses" at bounding box center [222, 363] width 333 height 29
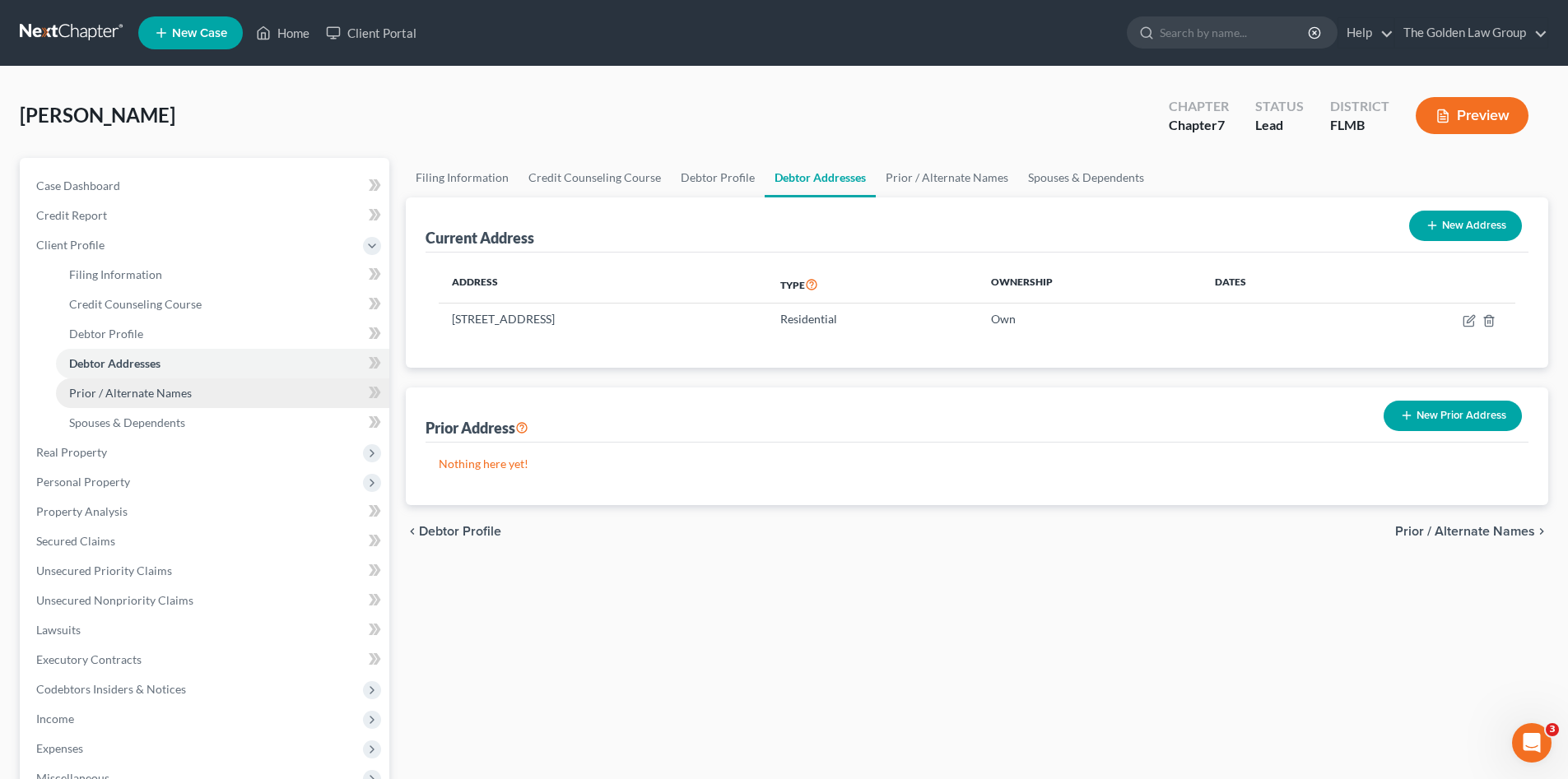
click at [167, 391] on span "Prior / Alternate Names" at bounding box center [130, 393] width 122 height 14
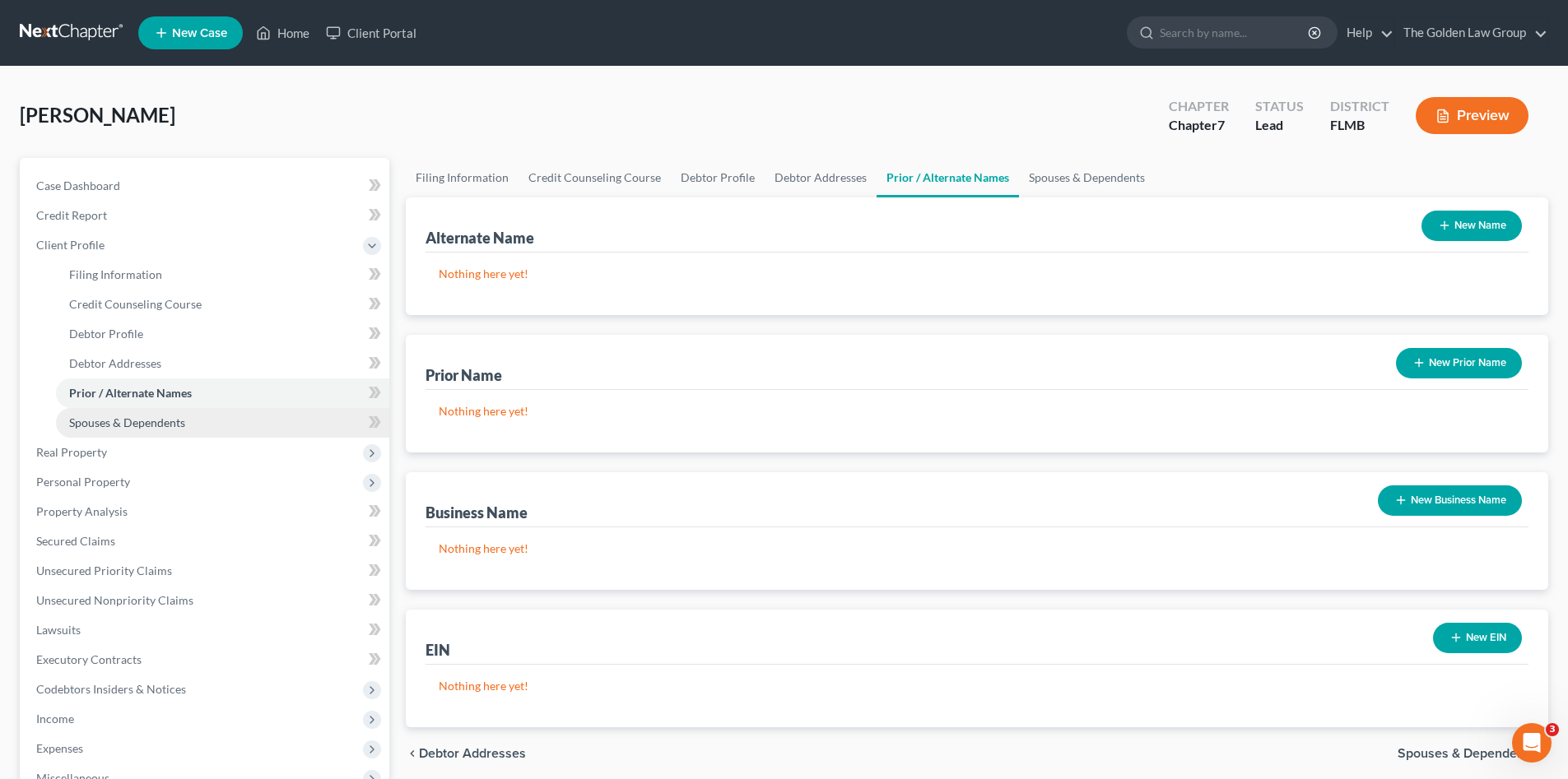
click at [177, 417] on span "Spouses & Dependents" at bounding box center [127, 422] width 116 height 14
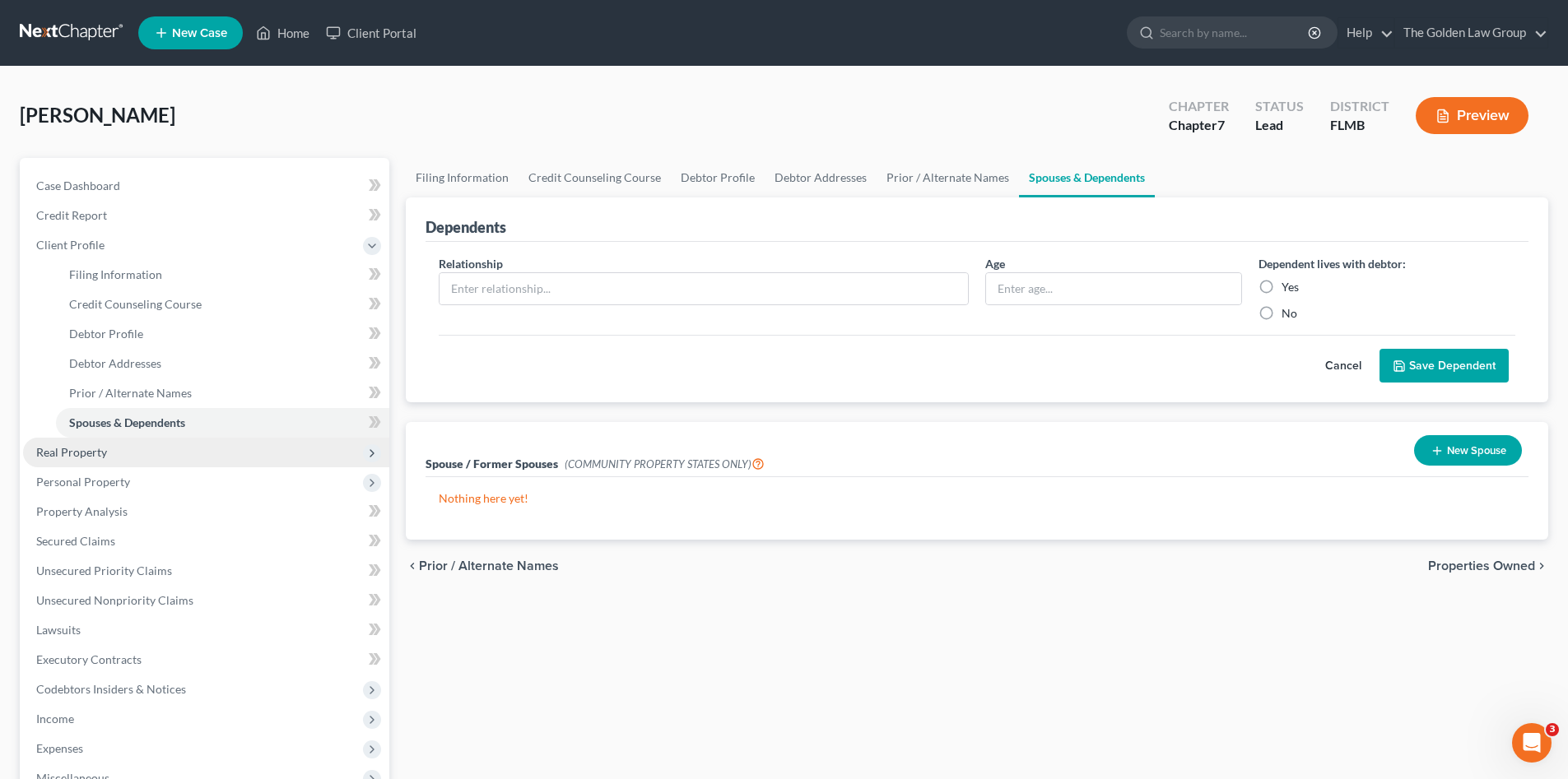
click at [140, 451] on span "Real Property" at bounding box center [206, 452] width 366 height 29
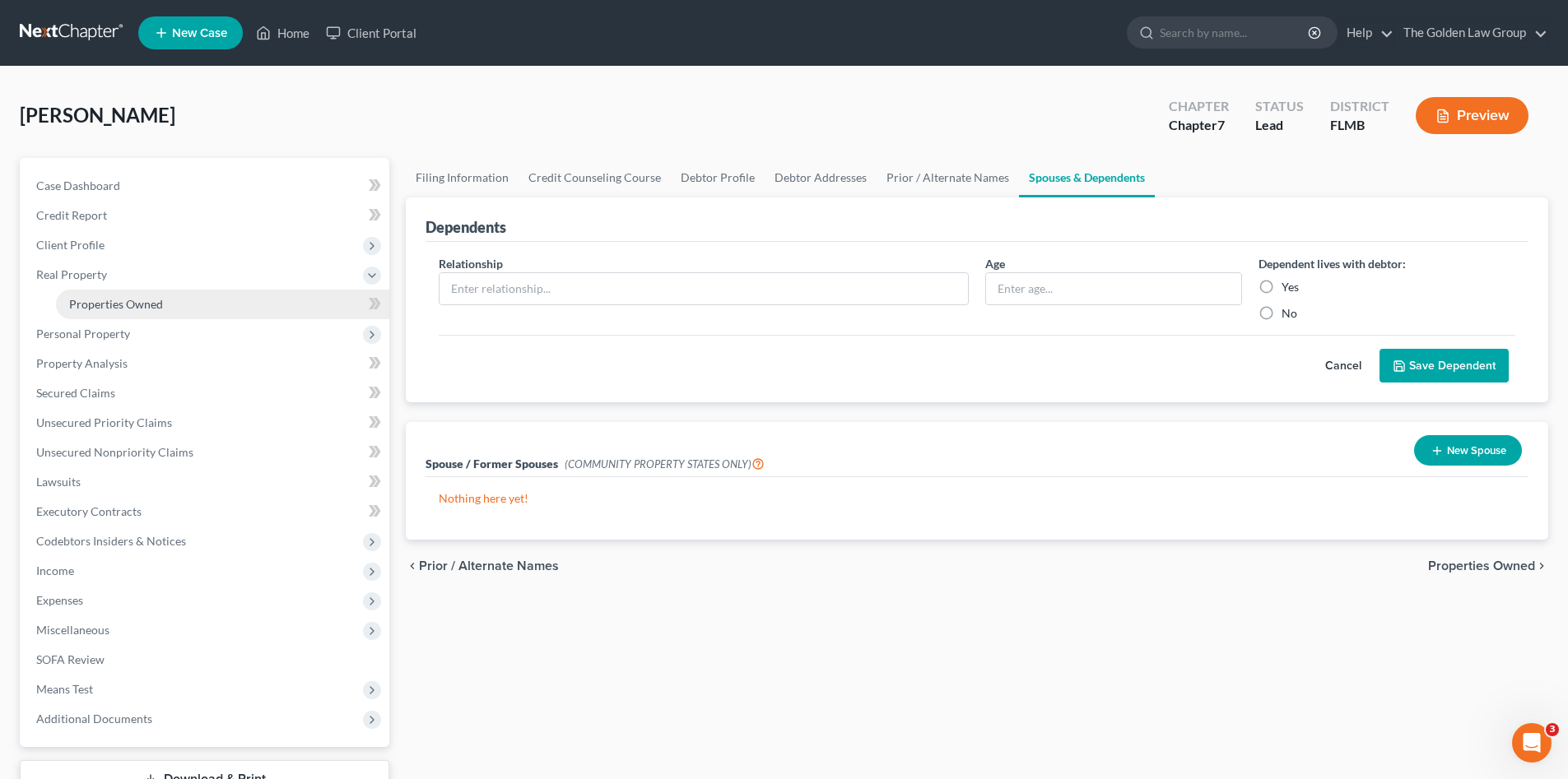
click at [134, 309] on span "Properties Owned" at bounding box center [116, 304] width 94 height 14
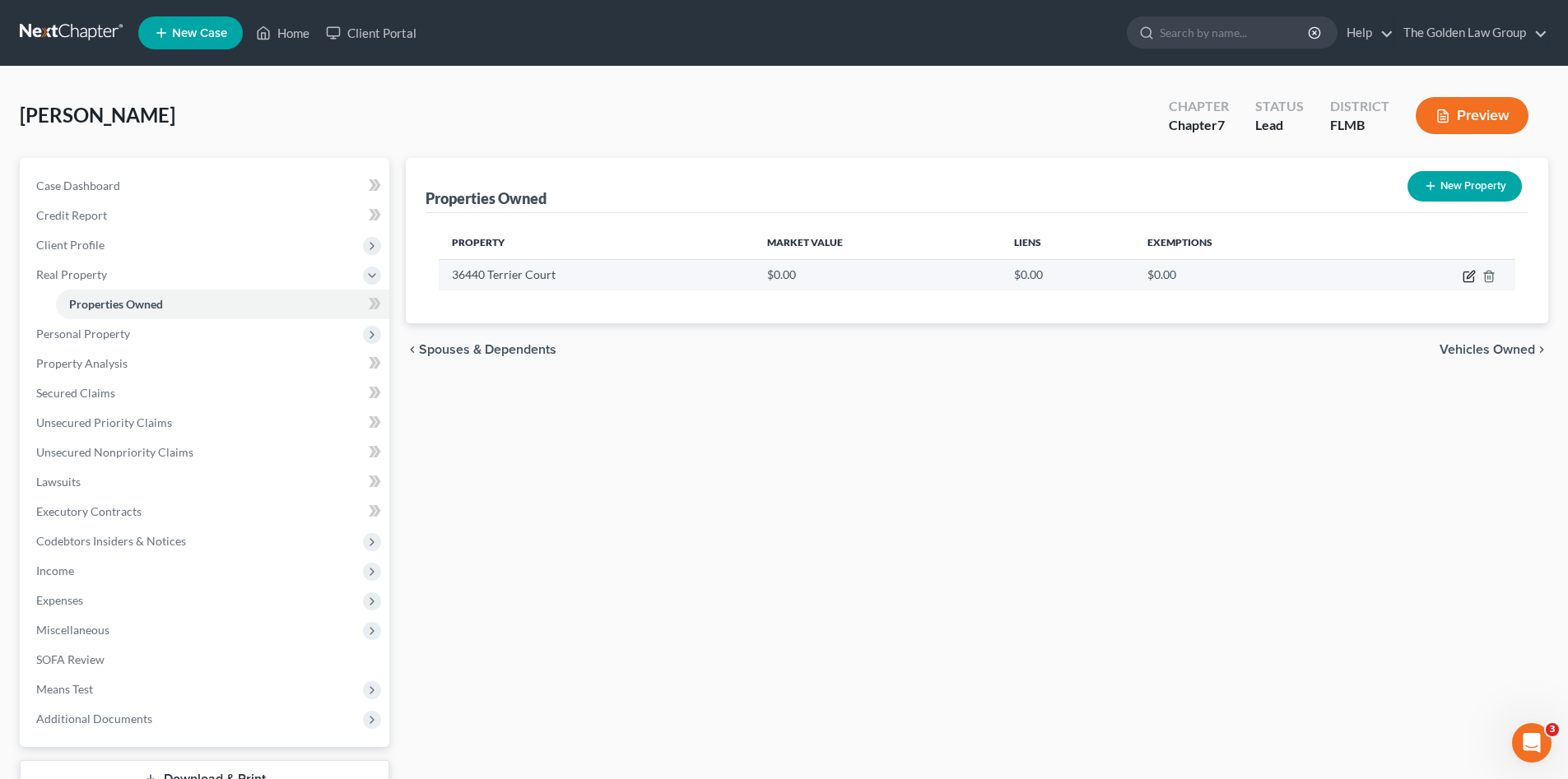
click at [1465, 276] on icon "button" at bounding box center [1468, 277] width 9 height 9
select select "9"
select select "50"
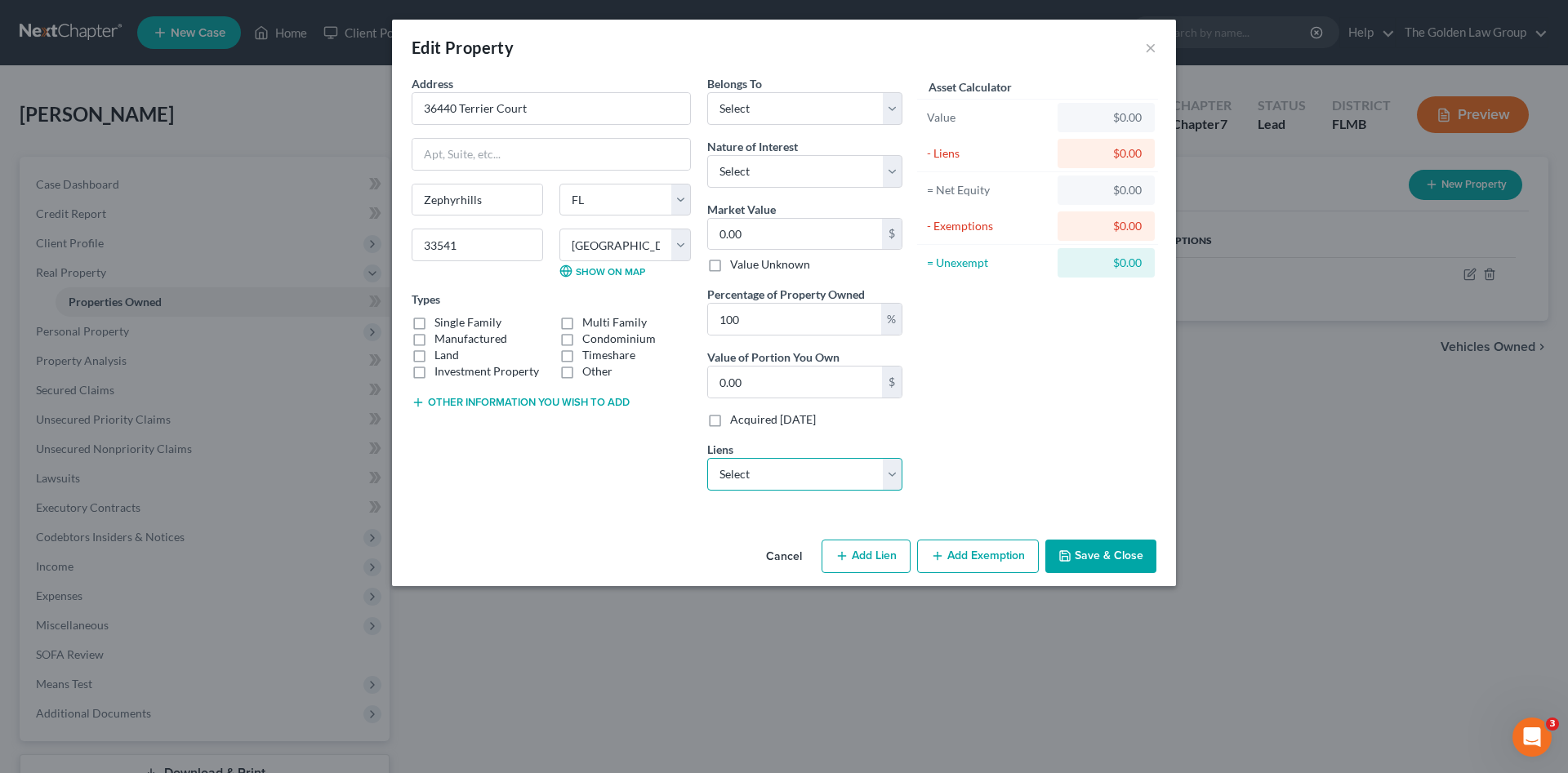
click at [770, 475] on select "Select Nr/Sms/Cal - $145,474.00 Bk Of Amer - $15,014.00 Westlake Fin - $14,647.…" at bounding box center [804, 475] width 195 height 33
select select "0"
click at [707, 459] on select "Select Nr/Sms/Cal - $145,474.00 Bk Of Amer - $15,014.00 Westlake Fin - $14,647.…" at bounding box center [804, 475] width 195 height 33
select select
select select "39"
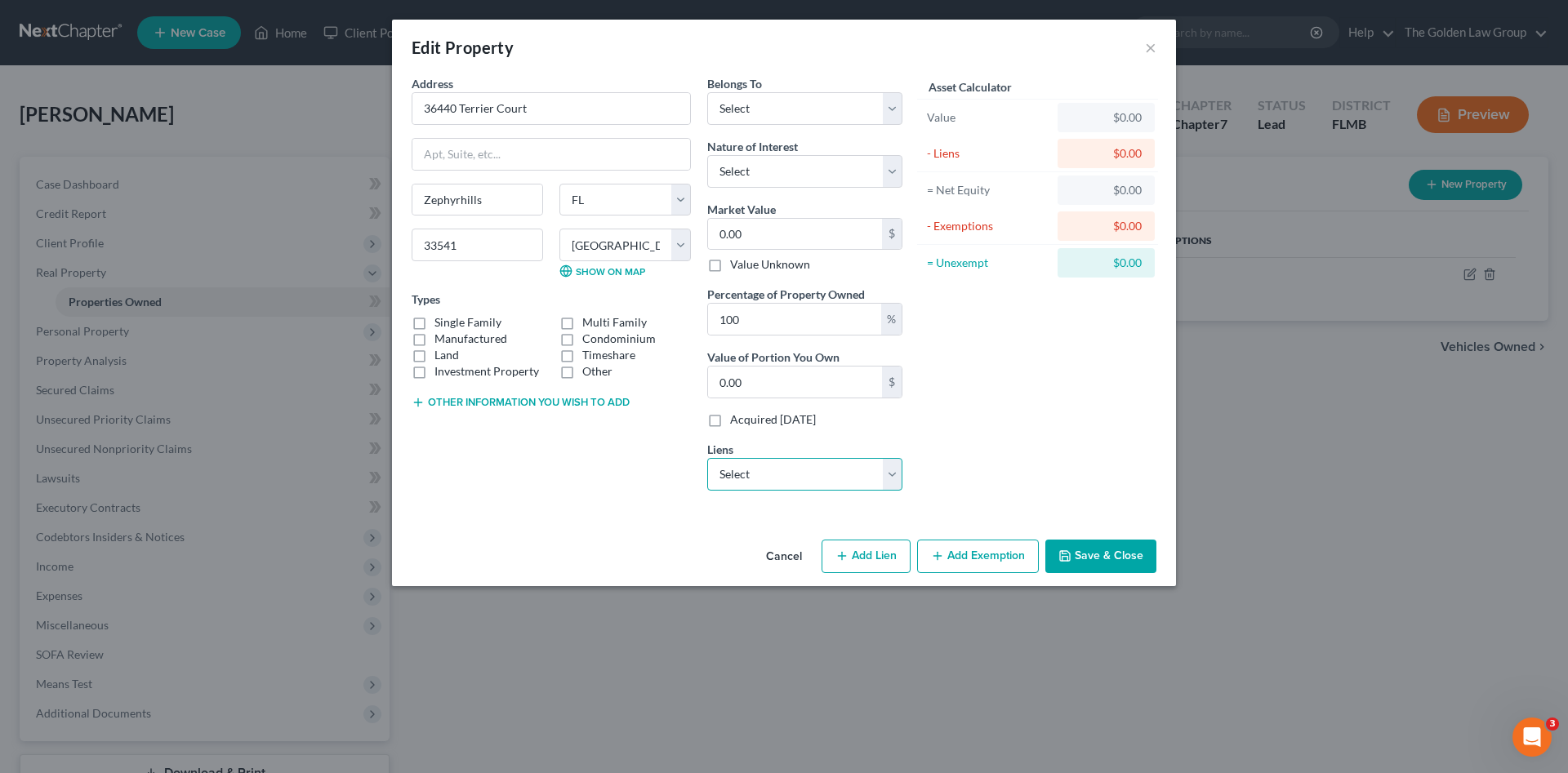
select select "0"
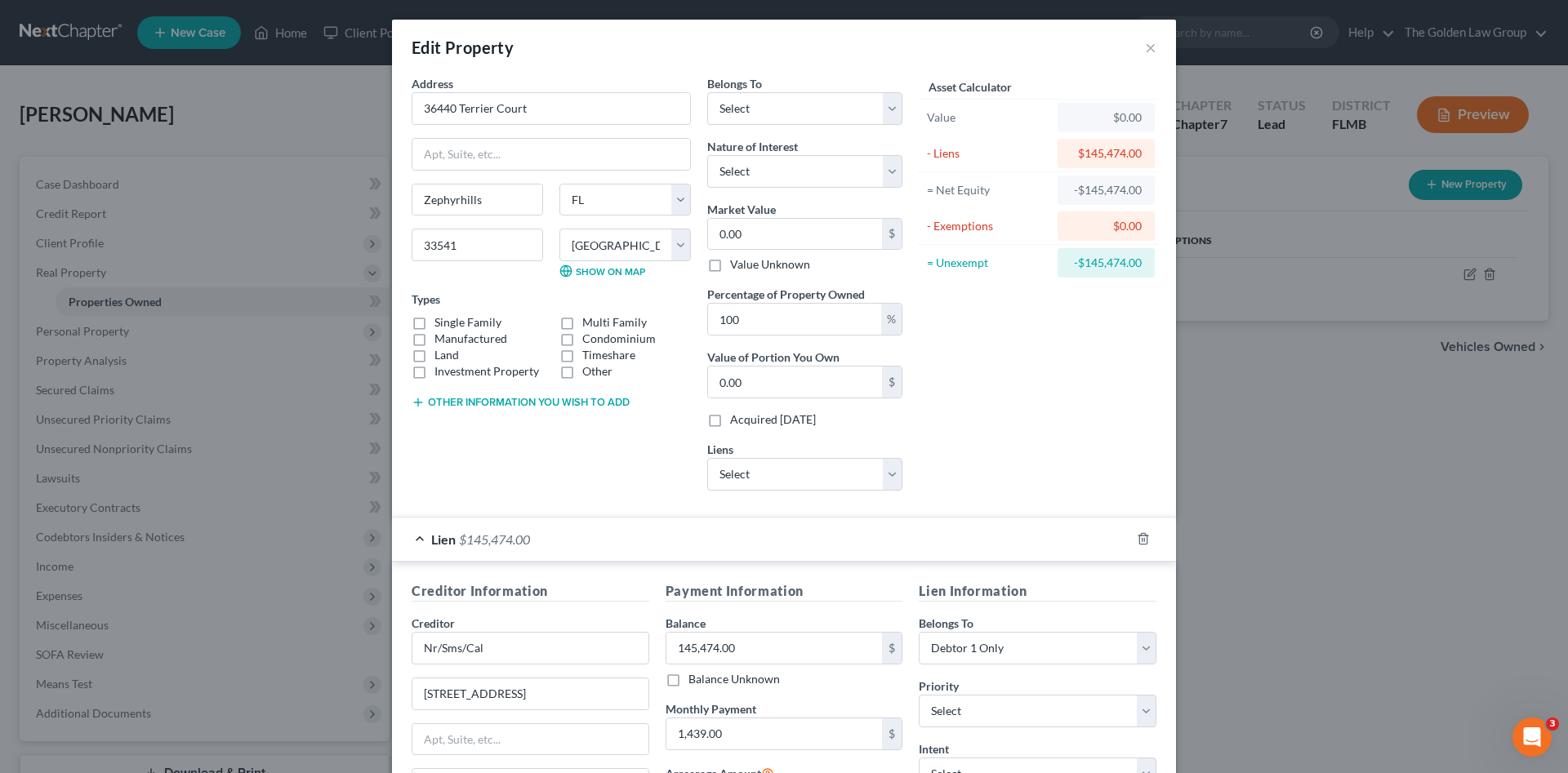
click at [605, 406] on button "Other information you wish to add" at bounding box center [521, 403] width 218 height 13
click at [451, 319] on label "Single Family" at bounding box center [467, 322] width 67 height 16
click at [451, 319] on input "Single Family" at bounding box center [445, 319] width 10 height 10
checkbox input "true"
click at [752, 109] on select "Select Debtor 1 Only Debtor 2 Only Debtor 1 And Debtor 2 Only At Least One Of T…" at bounding box center [804, 108] width 195 height 33
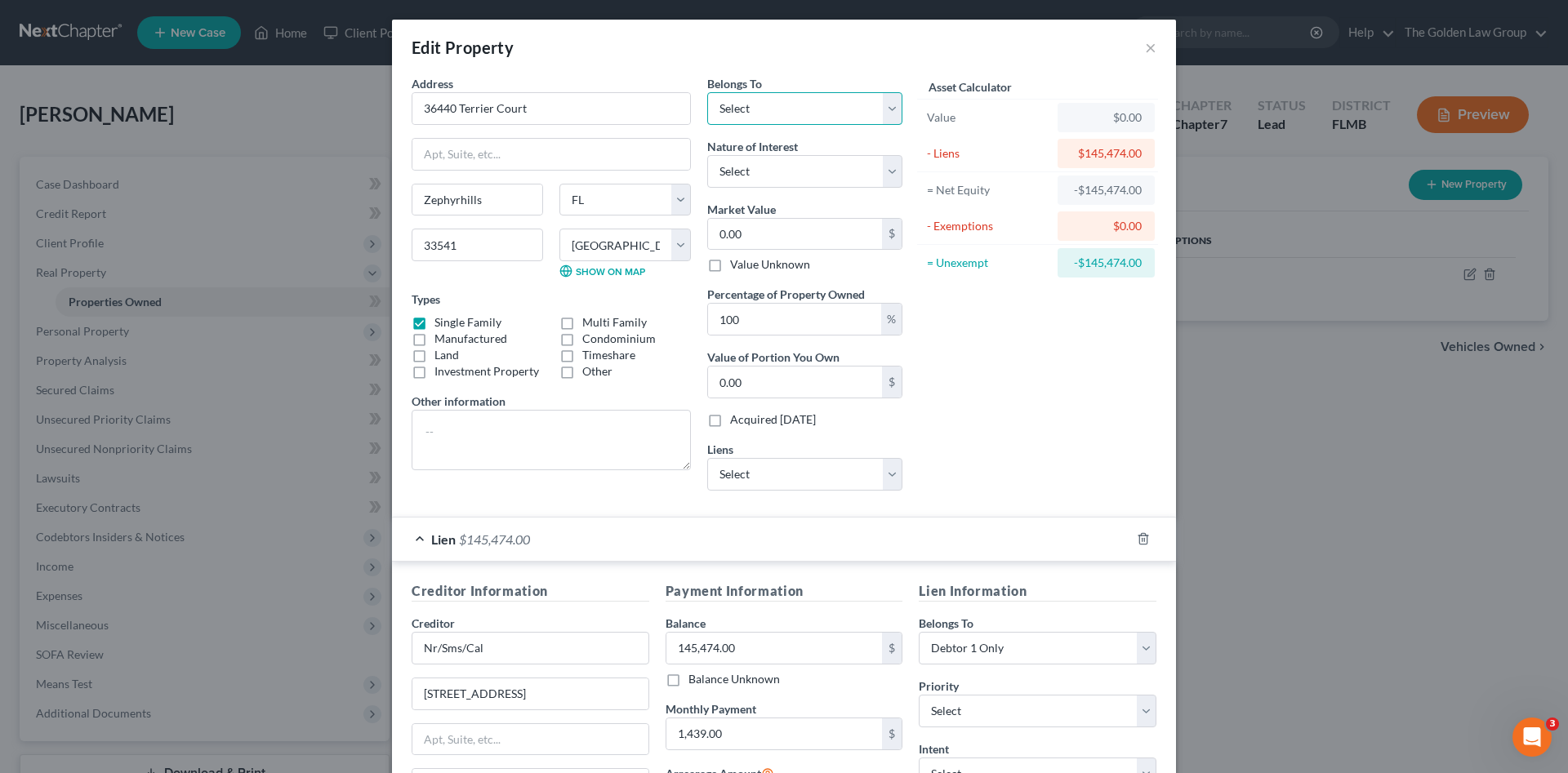
select select "3"
click at [707, 92] on select "Select Debtor 1 Only Debtor 2 Only Debtor 1 And Debtor 2 Only At Least One Of T…" at bounding box center [804, 108] width 195 height 33
click at [769, 166] on select "Select Fee Simple Joint Tenant Life Estate Equitable Interest Future Interest T…" at bounding box center [804, 171] width 195 height 33
select select "0"
click at [707, 155] on select "Select Fee Simple Joint Tenant Life Estate Equitable Interest Future Interest T…" at bounding box center [804, 171] width 195 height 33
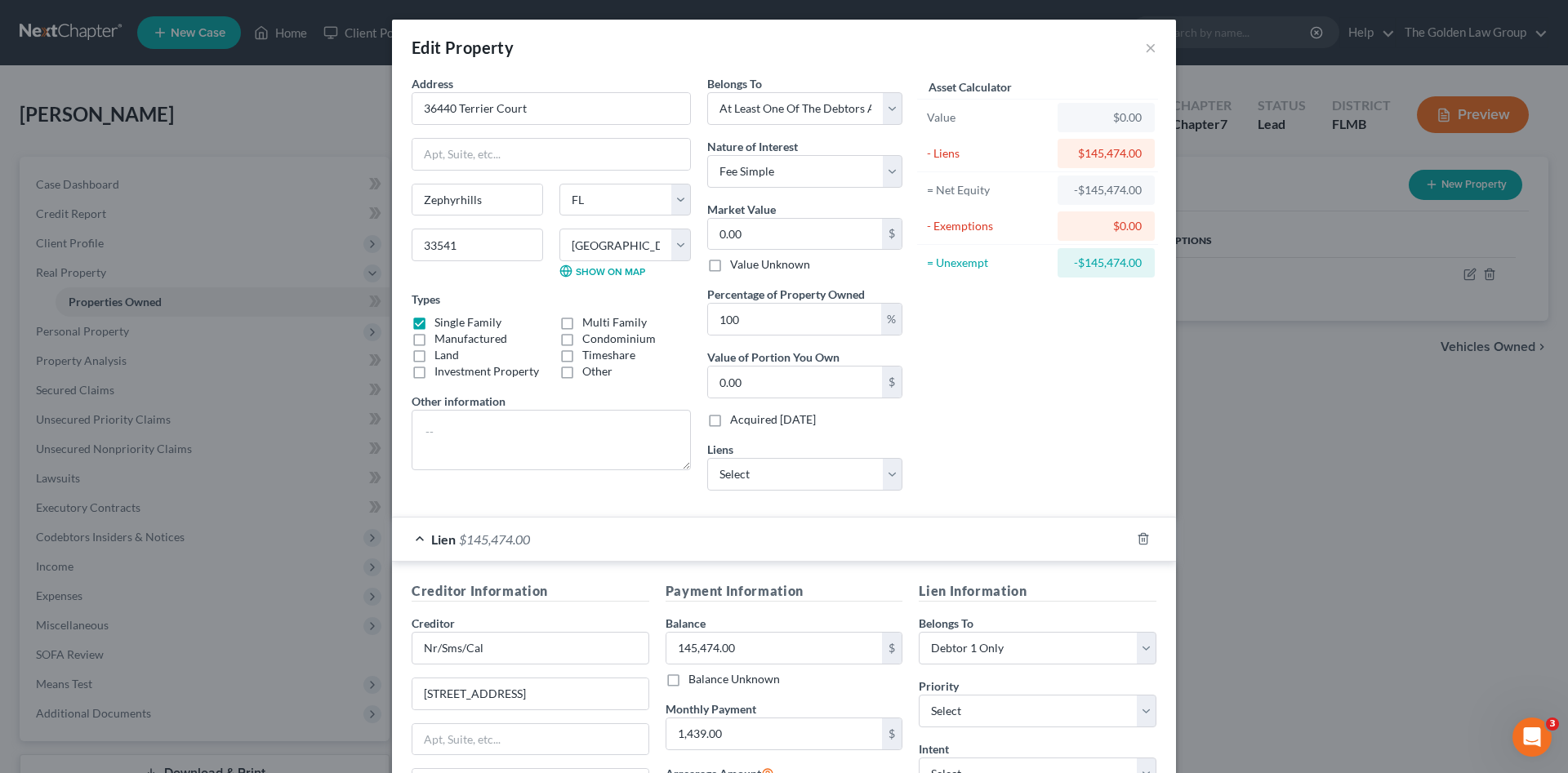
click at [967, 390] on div "Asset Calculator Value $0.00 - Liens $145,474.00 = Net Equity -$145,474.00 - Ex…" at bounding box center [1038, 289] width 254 height 428
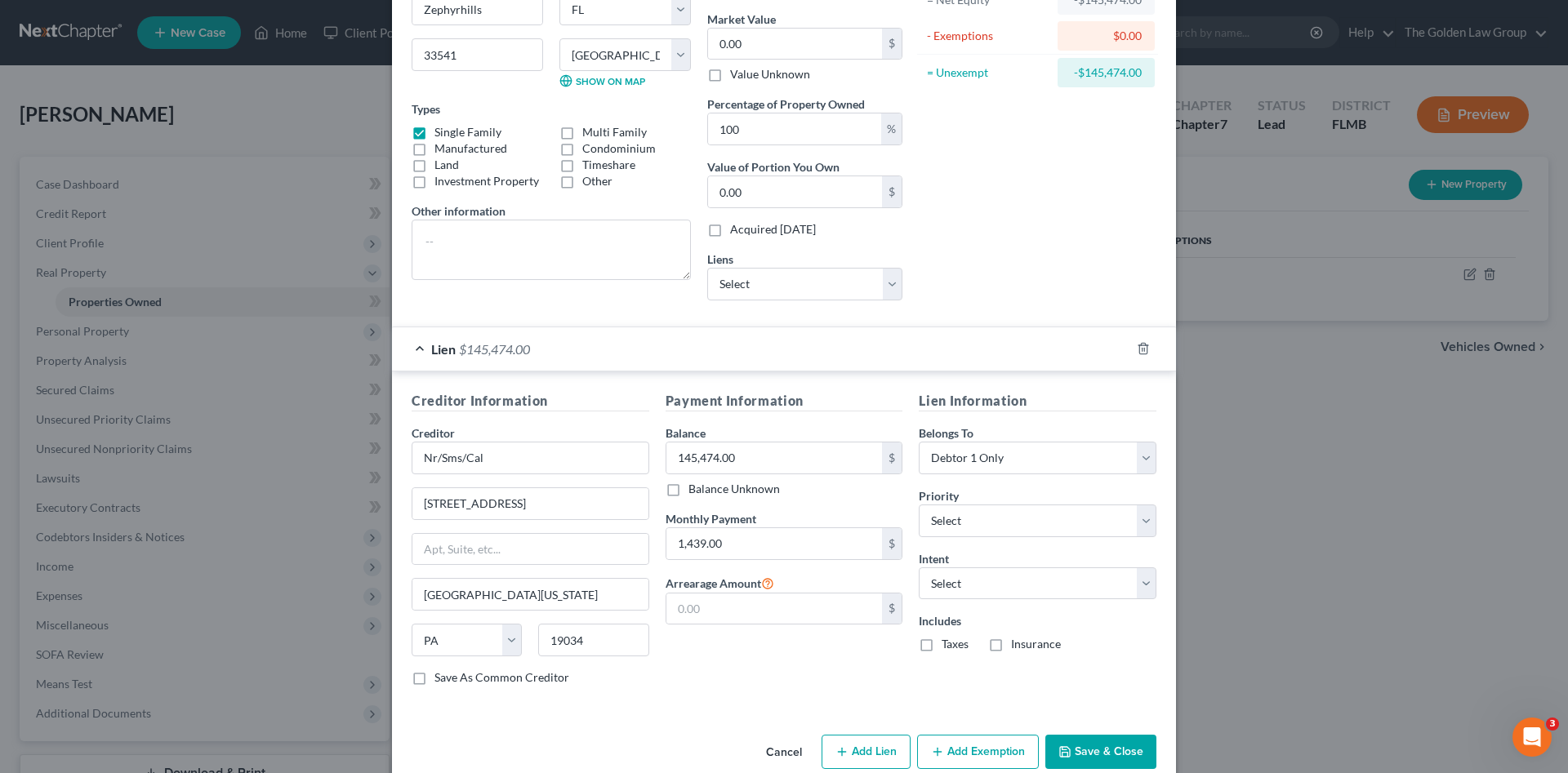
click at [788, 667] on div "Payment Information Balance 145,474.00 $ Balance Unknown Balance Undetermined 1…" at bounding box center [784, 544] width 254 height 308
click at [1076, 746] on button "Save & Close" at bounding box center [1101, 752] width 111 height 34
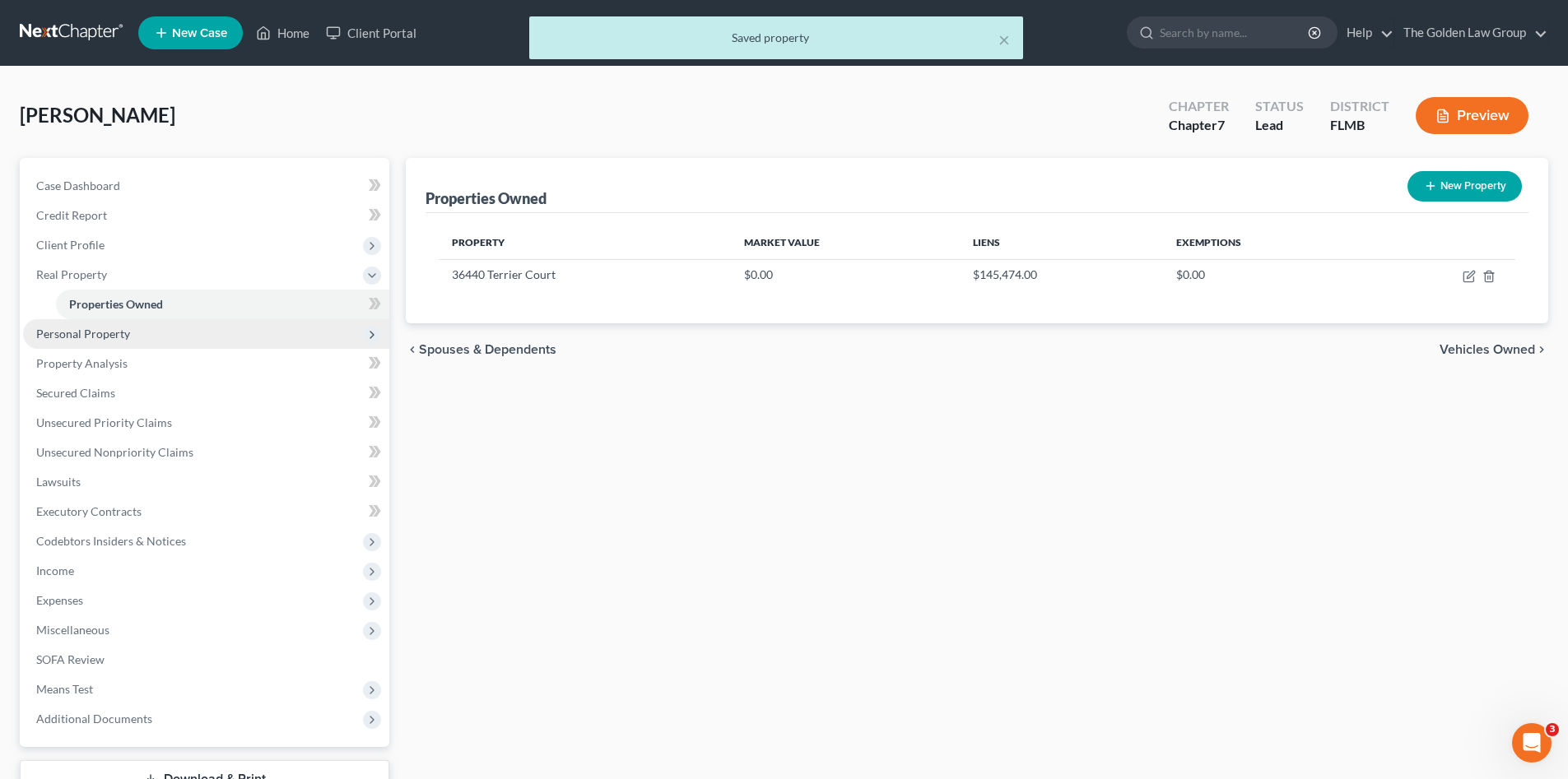
click at [88, 320] on span "Personal Property" at bounding box center [206, 334] width 366 height 29
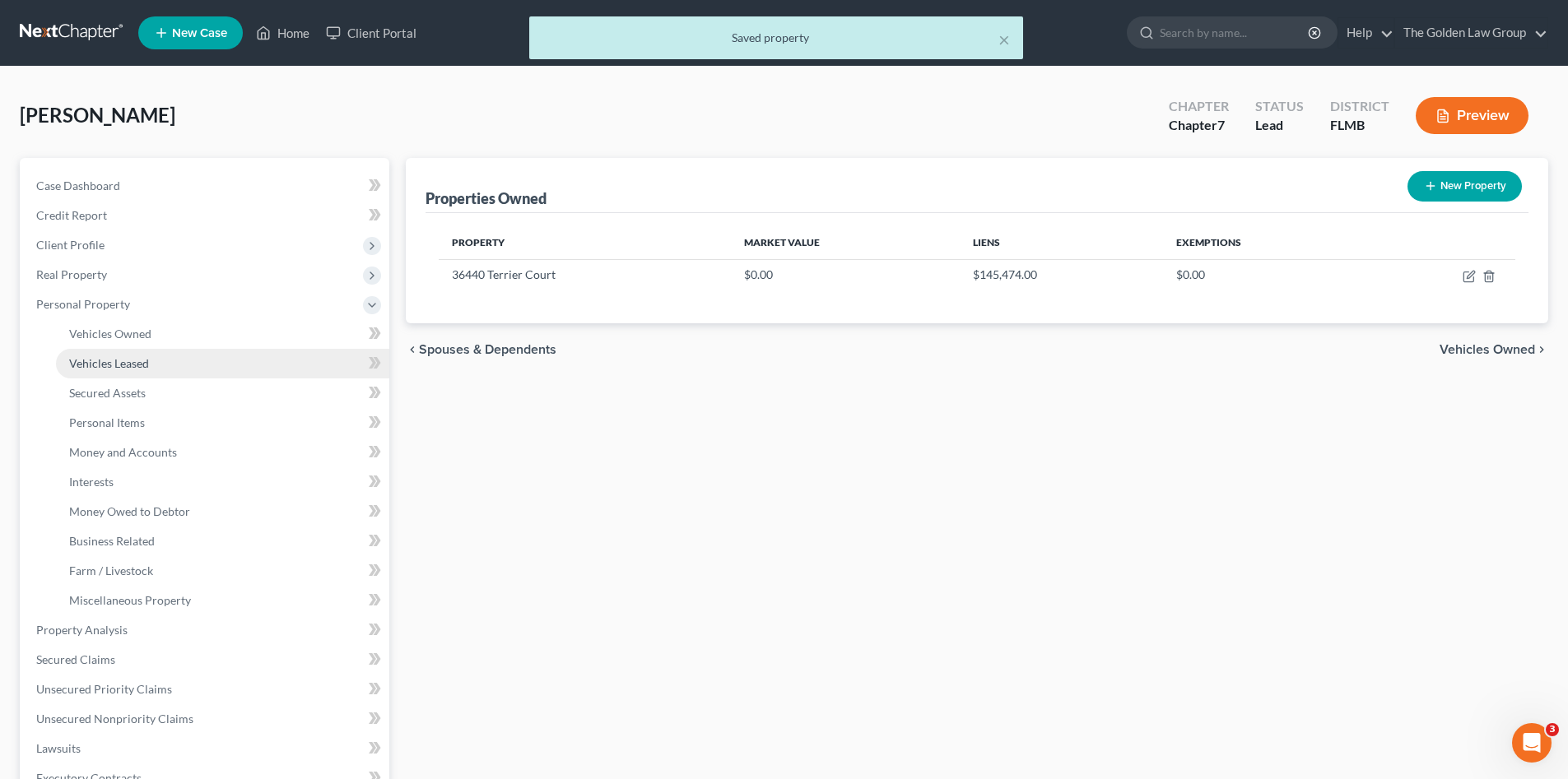
click at [106, 353] on link "Vehicles Leased" at bounding box center [222, 363] width 333 height 29
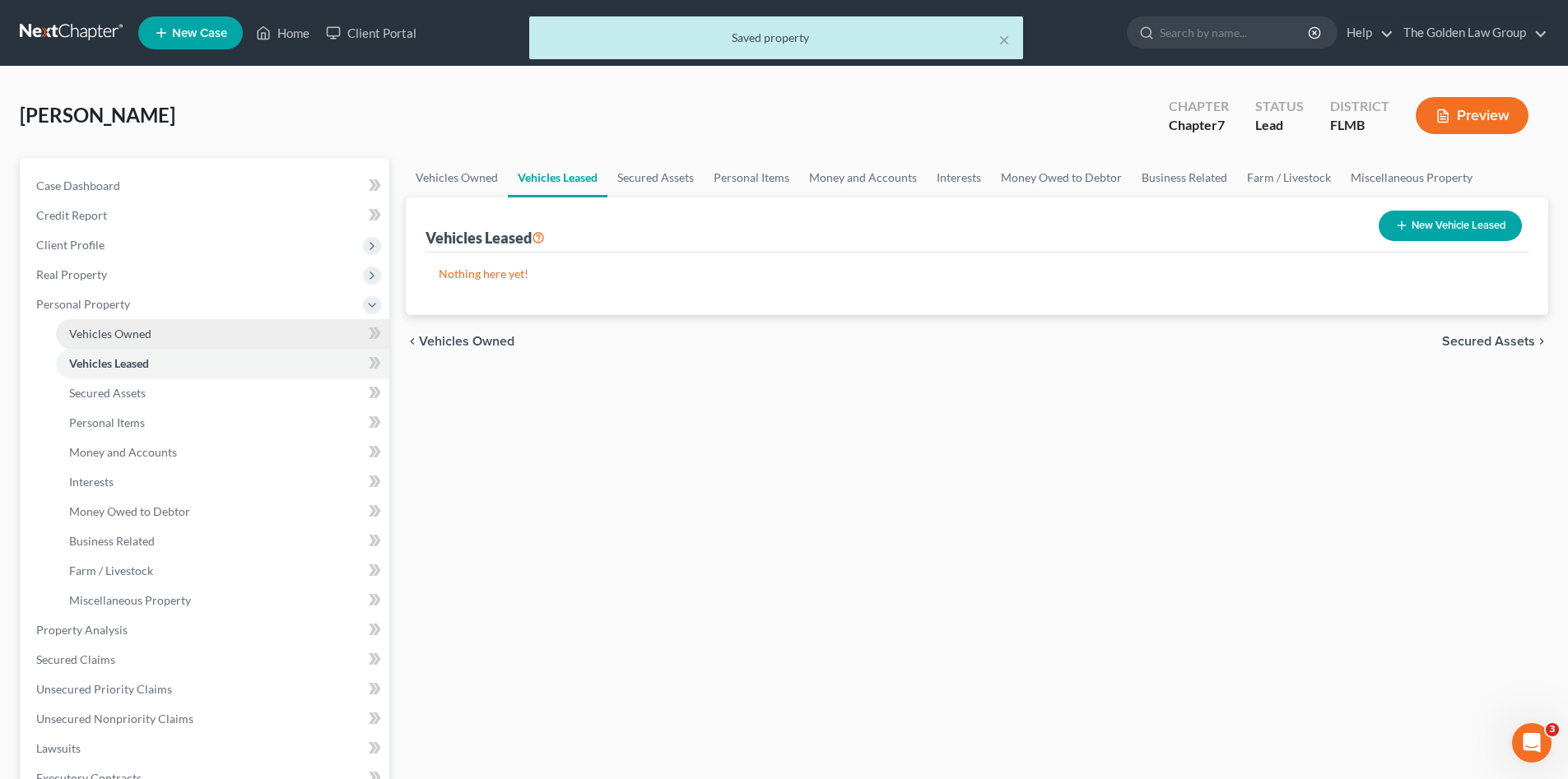
click at [109, 333] on span "Vehicles Owned" at bounding box center [110, 333] width 83 height 14
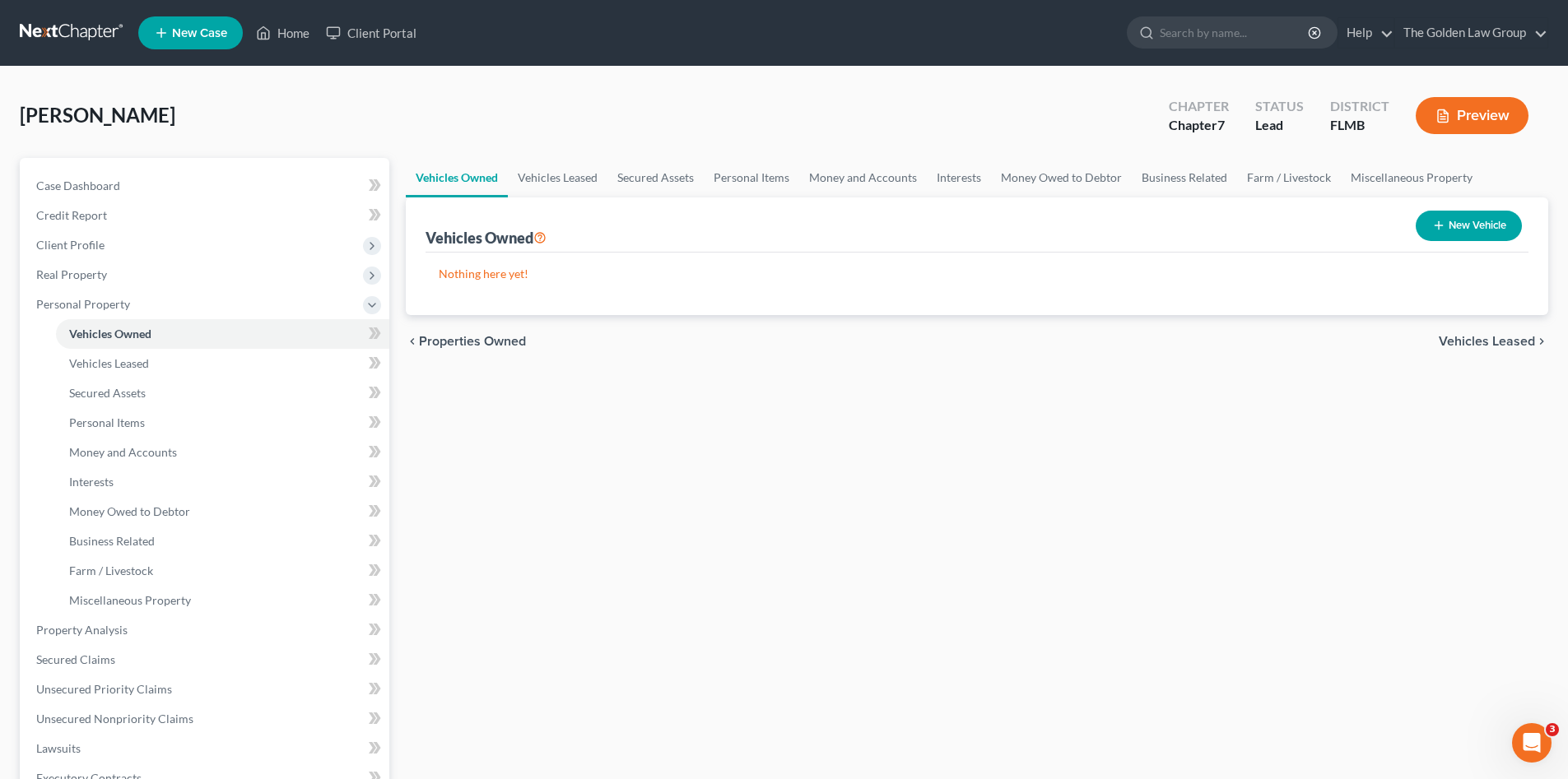
click at [1459, 227] on button "New Vehicle" at bounding box center [1469, 226] width 106 height 30
select select "0"
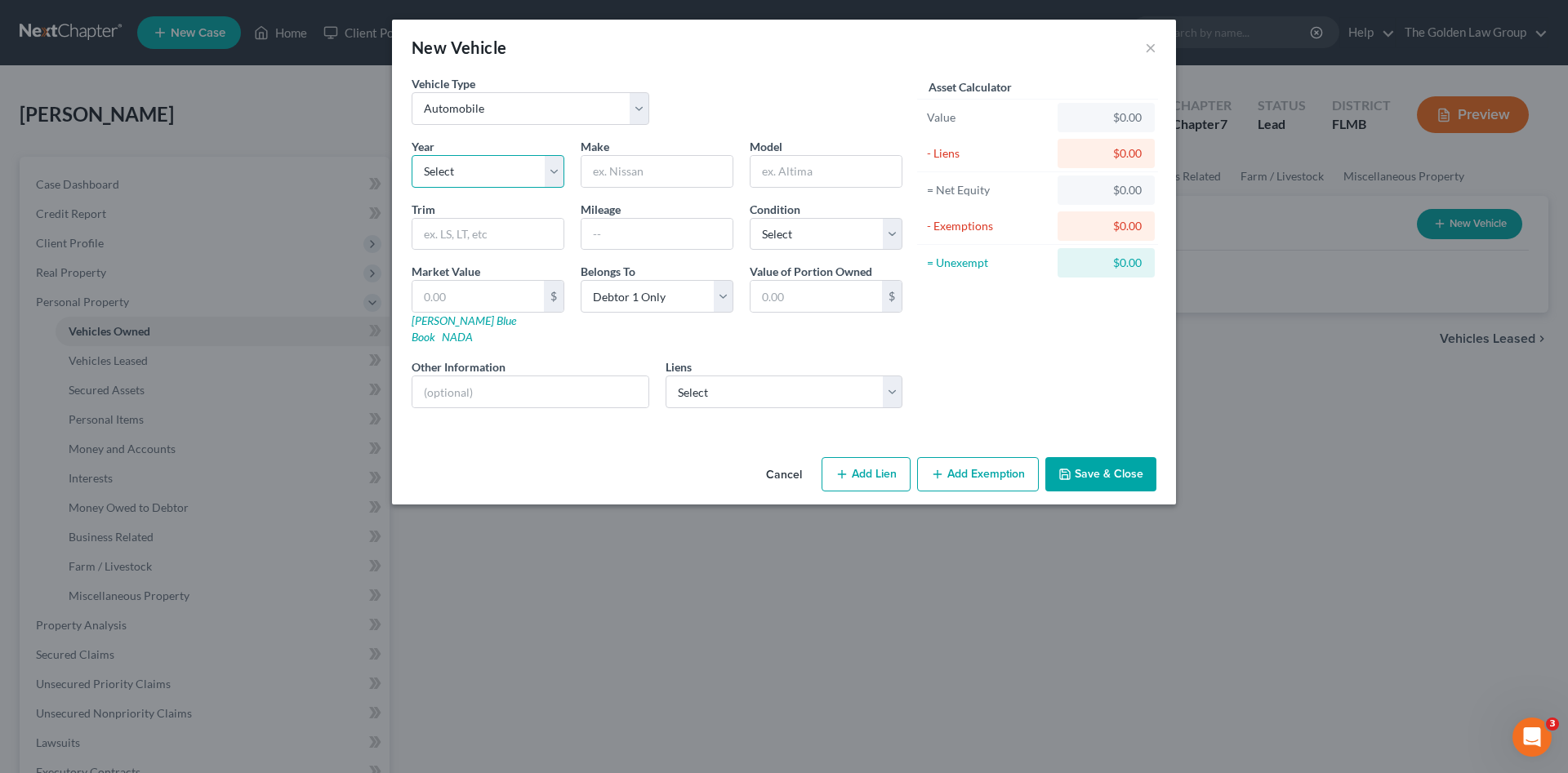
click at [493, 164] on select "Select 2026 2025 2024 2023 2022 2021 2020 2019 2018 2017 2016 2015 2014 2013 20…" at bounding box center [488, 171] width 153 height 33
select select "9"
click at [412, 155] on select "Select 2026 2025 2024 2023 2022 2021 2020 2019 2018 2017 2016 2015 2014 2013 20…" at bounding box center [488, 171] width 153 height 33
click at [638, 164] on input "text" at bounding box center [657, 171] width 151 height 31
type input "Honda"
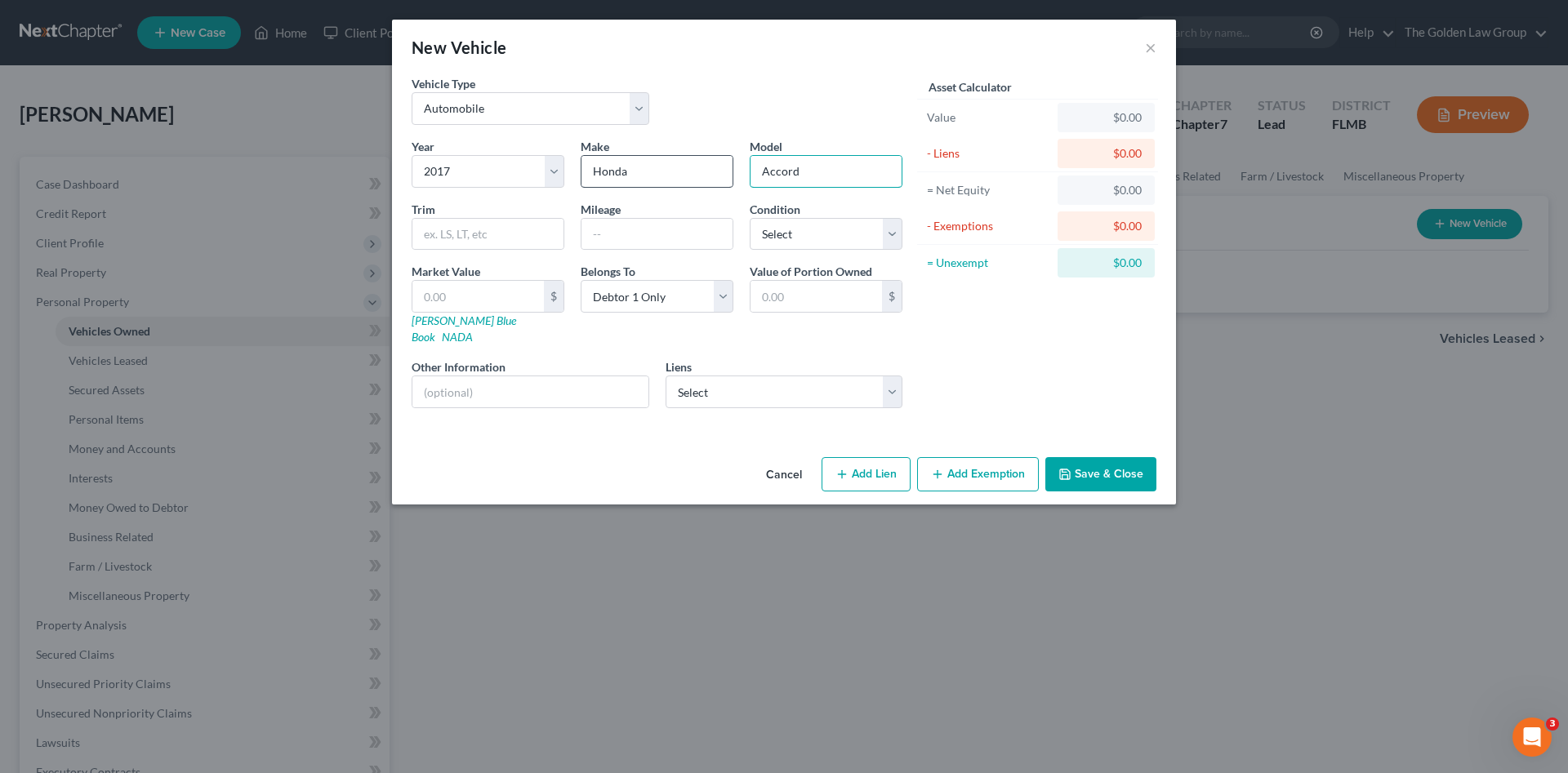
type input "Accord"
type input "98000"
click at [780, 376] on select "Select Bk Of Amer - $15,014.00 Westlake Fin - $14,647.00" at bounding box center [784, 392] width 237 height 33
select select "0"
click at [666, 376] on select "Select Bk Of Amer - $15,014.00 Westlake Fin - $14,647.00" at bounding box center [784, 392] width 237 height 33
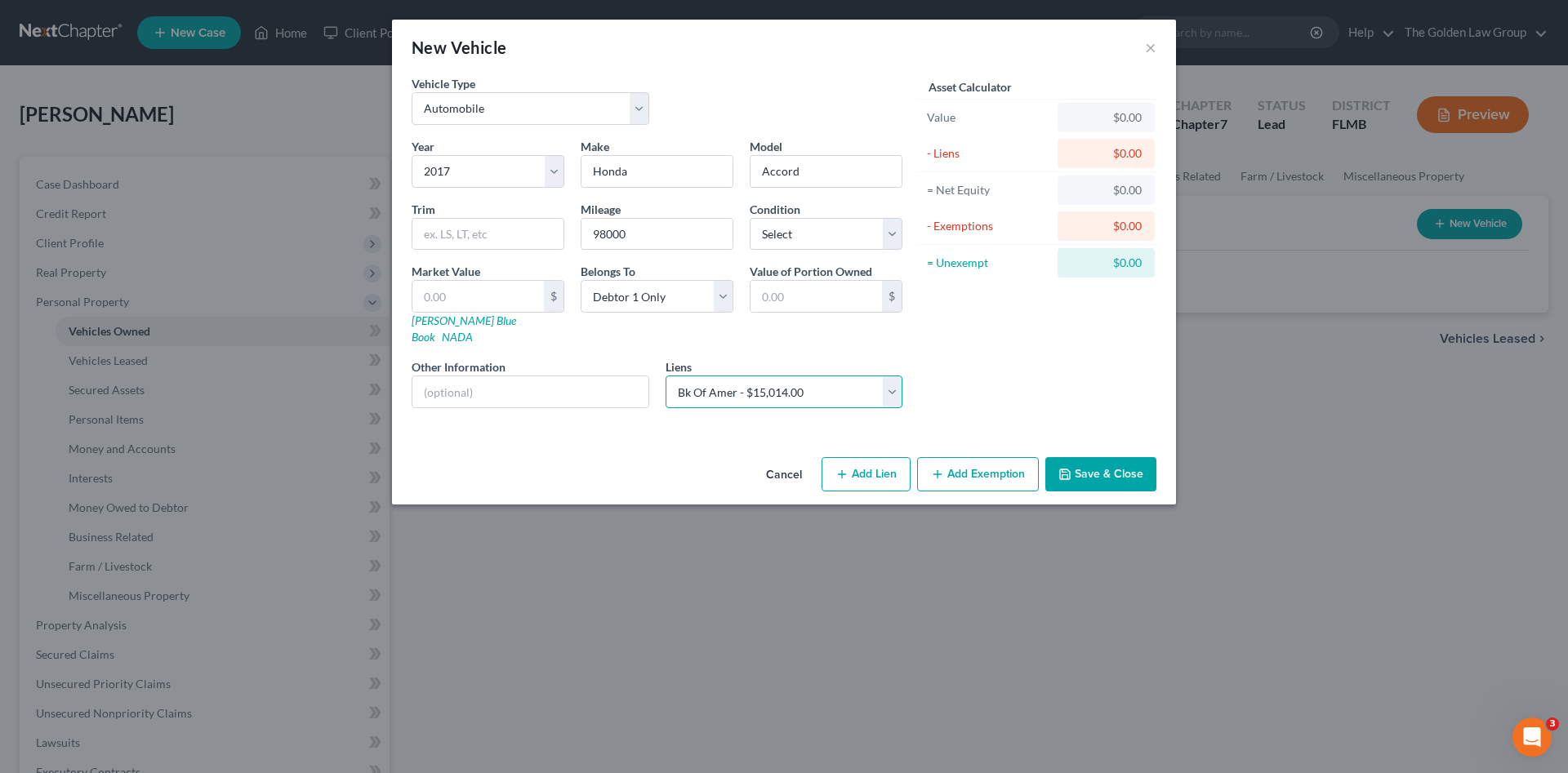
select select
select select "9"
select select "0"
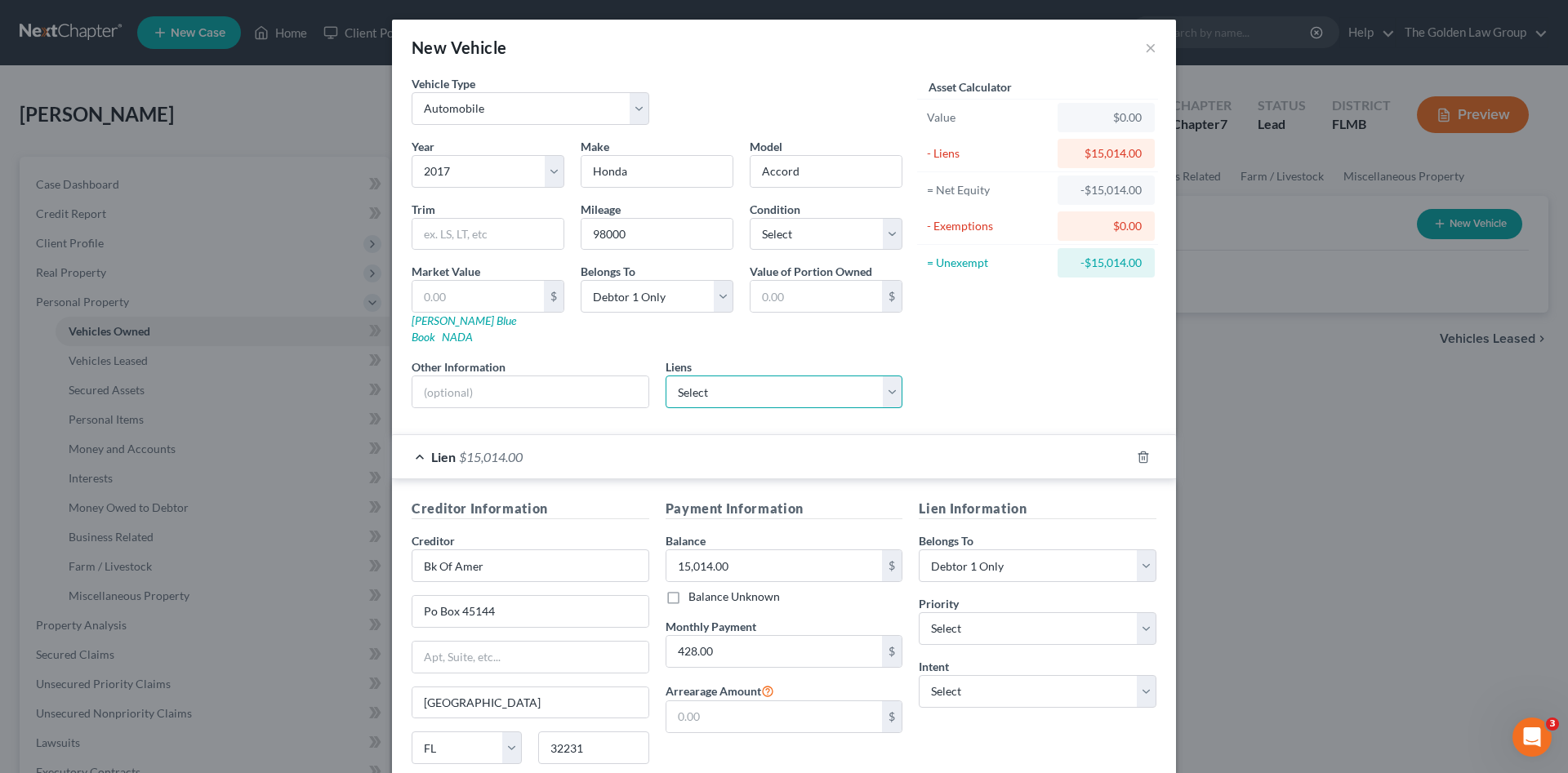
scroll to position [121, 0]
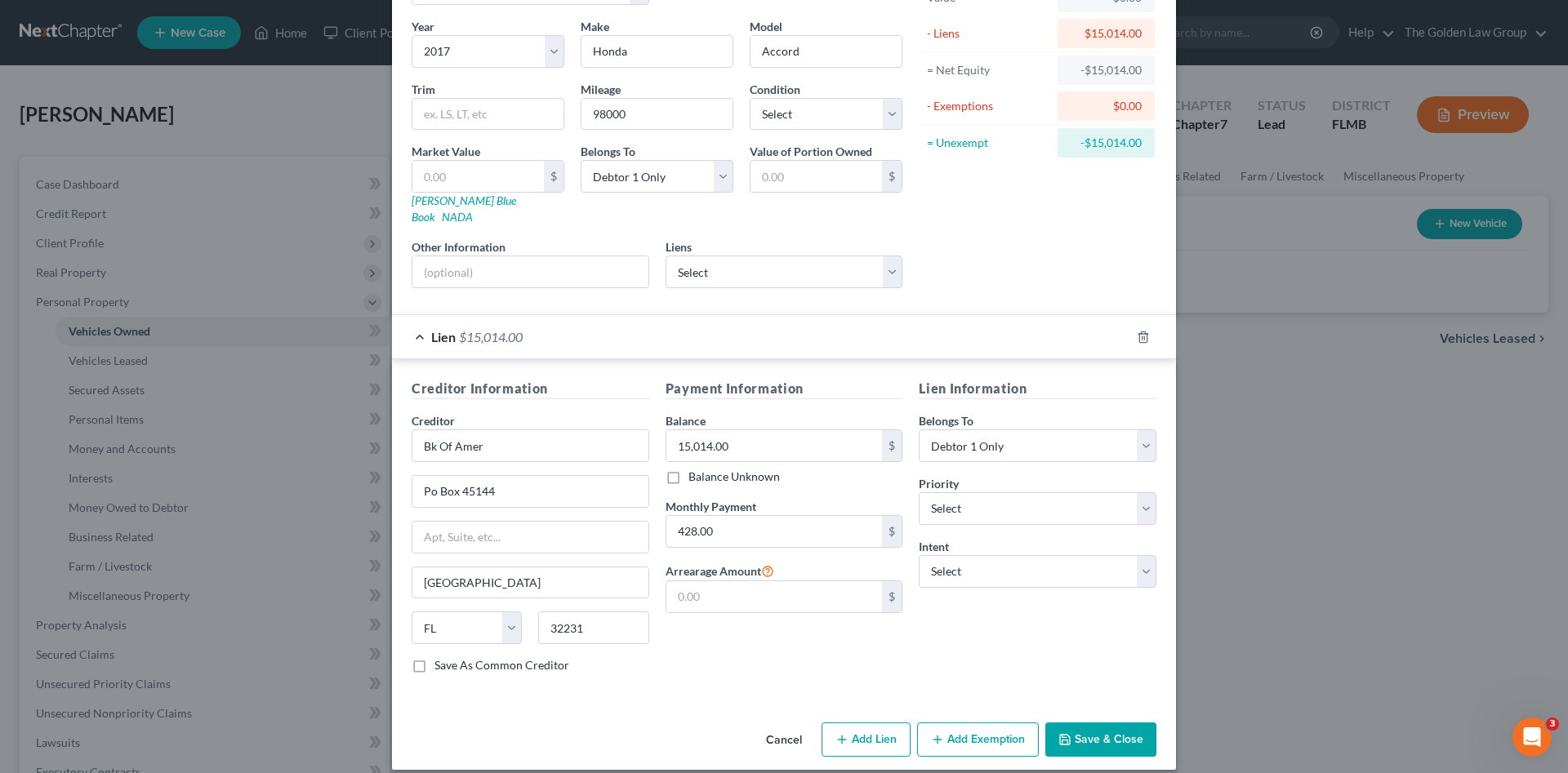
click at [1088, 723] on button "Save & Close" at bounding box center [1101, 740] width 111 height 34
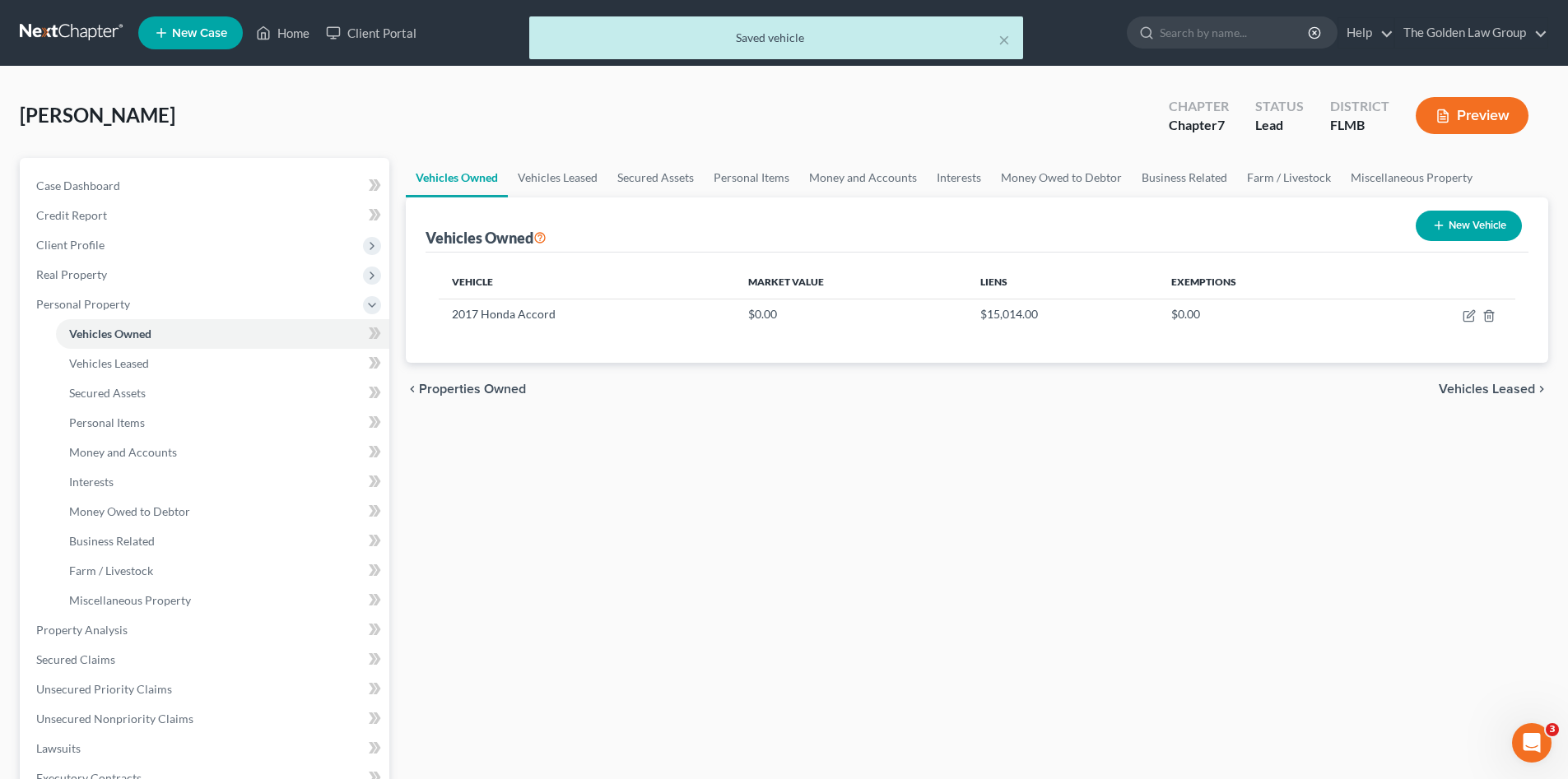
click at [1438, 228] on icon "button" at bounding box center [1439, 226] width 13 height 13
select select "0"
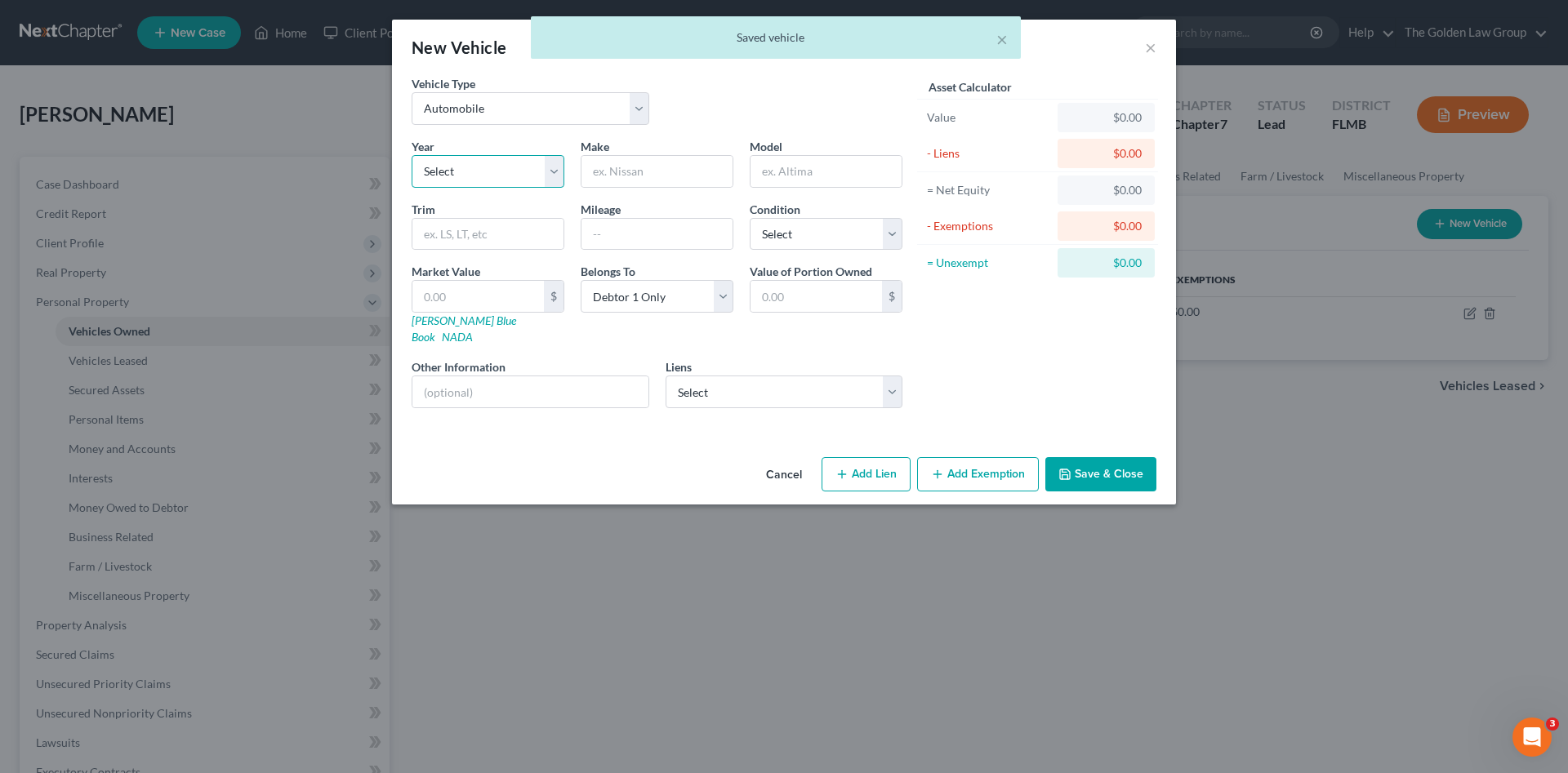
click at [523, 173] on select "Select 2026 2025 2024 2023 2022 2021 2020 2019 2018 2017 2016 2015 2014 2013 20…" at bounding box center [488, 171] width 153 height 33
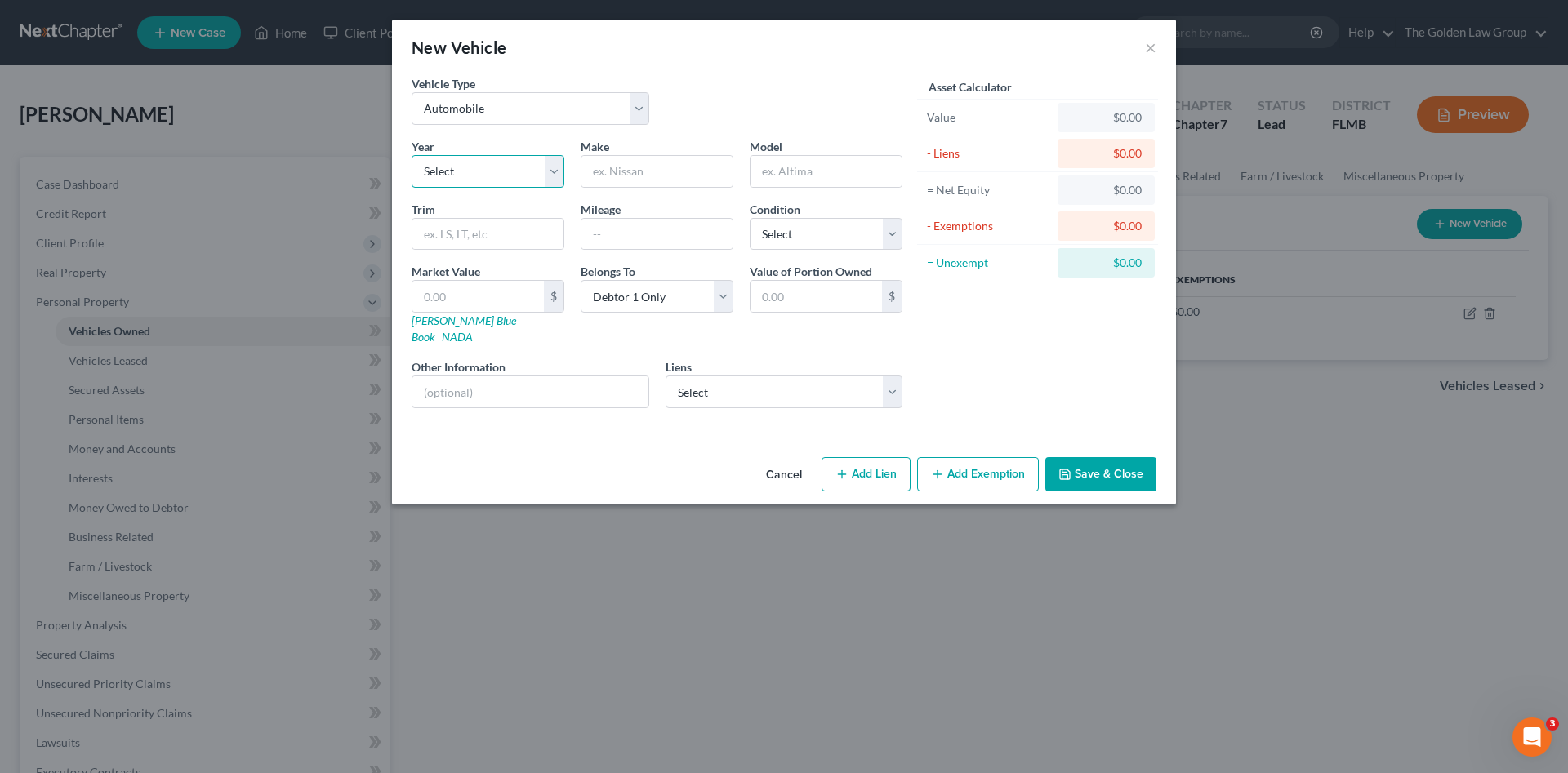
select select "8"
click at [412, 155] on select "Select 2026 2025 2024 2023 2022 2021 2020 2019 2018 2017 2016 2015 2014 2013 20…" at bounding box center [488, 171] width 153 height 33
click at [646, 175] on input "text" at bounding box center [657, 171] width 151 height 31
type input "Ford"
type input "Transit Cargo"
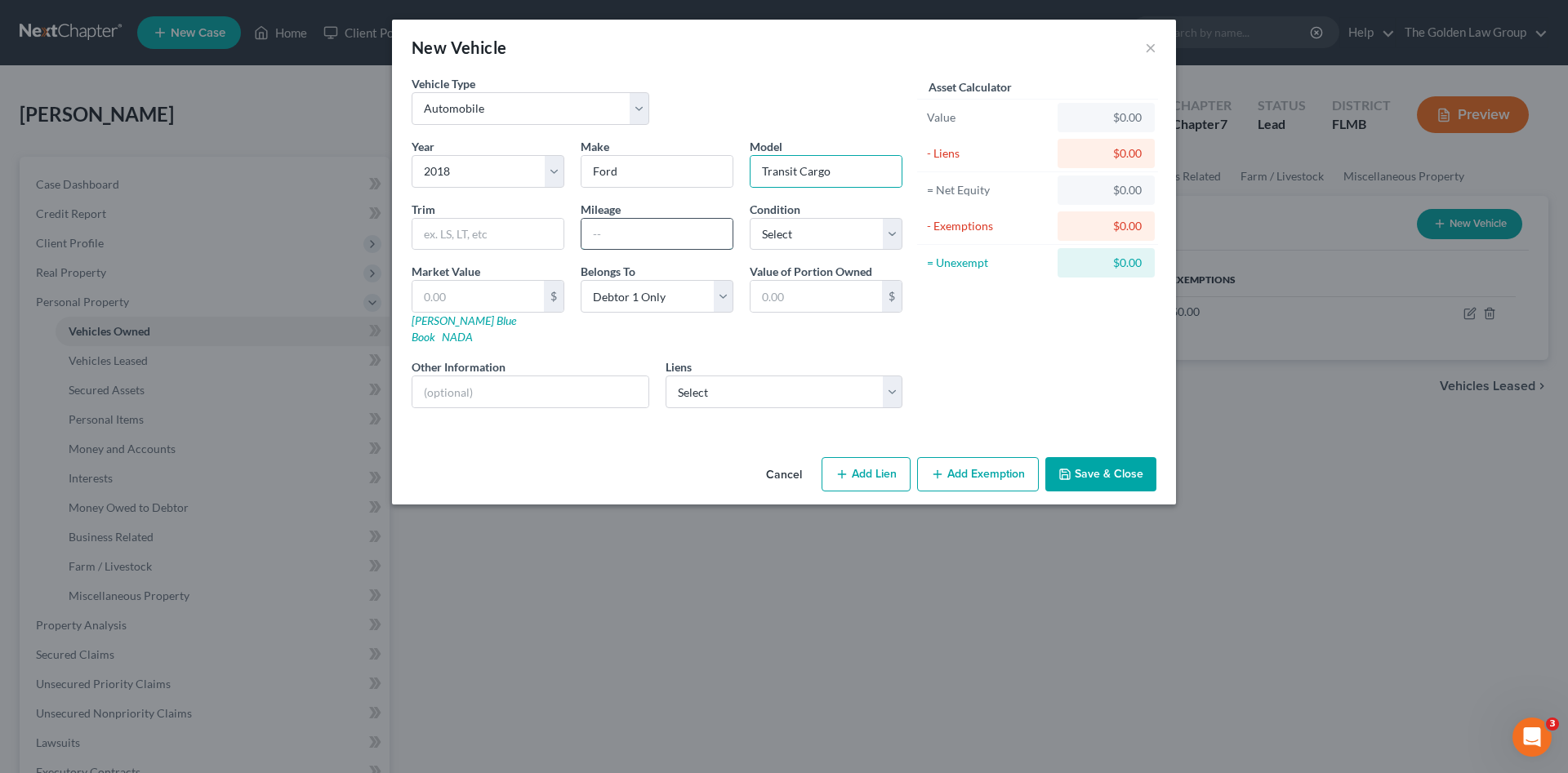
click at [616, 231] on input "text" at bounding box center [657, 234] width 151 height 31
type input "16700"
click at [825, 237] on select "Select Excellent Very Good Good Fair Poor" at bounding box center [826, 234] width 153 height 33
select select "3"
click at [750, 218] on select "Select Excellent Very Good Good Fair Poor" at bounding box center [826, 234] width 153 height 33
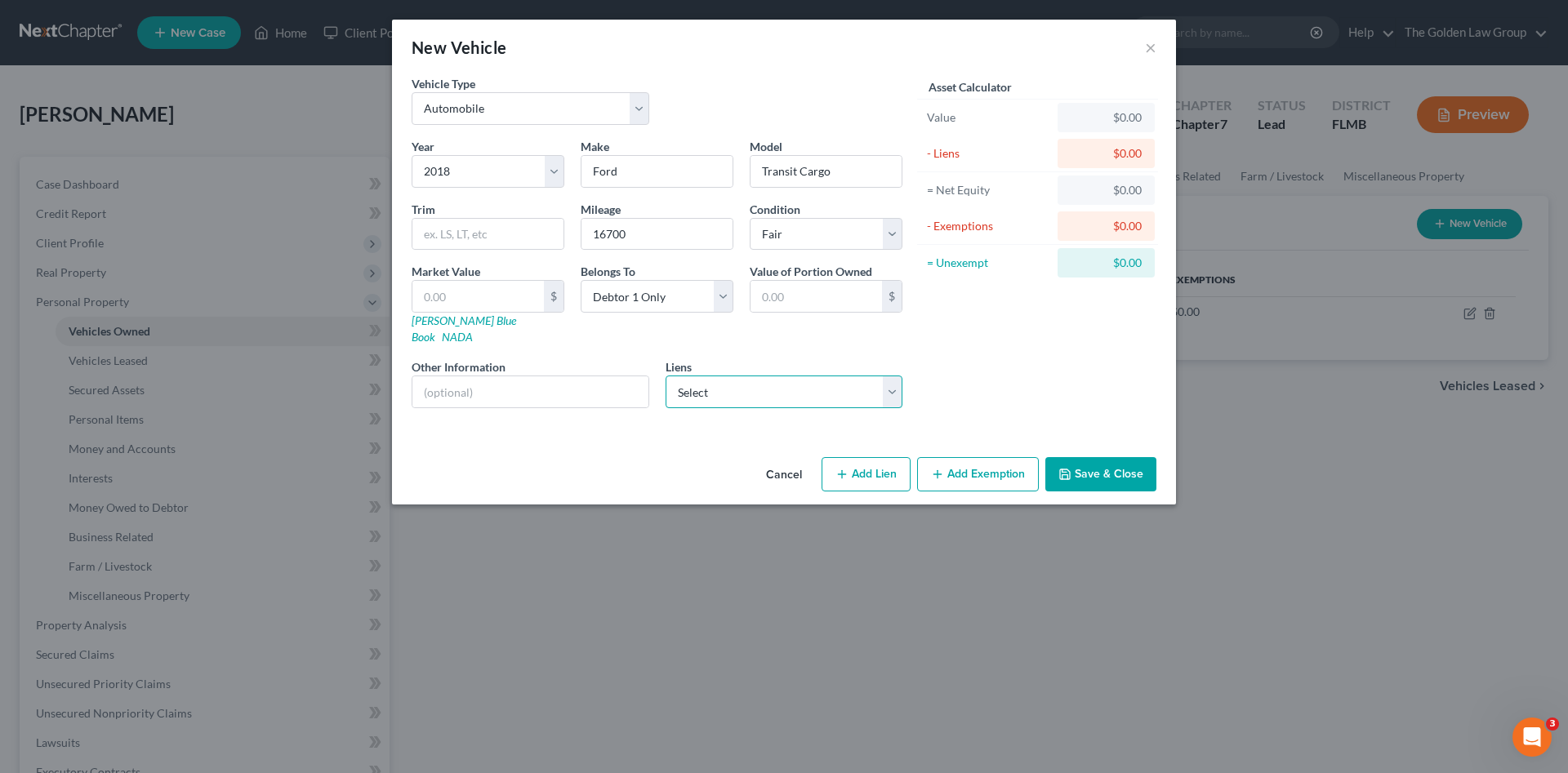
click at [706, 379] on select "Select Westlake Fin - $14,647.00" at bounding box center [784, 392] width 237 height 33
select select "4"
select select "0"
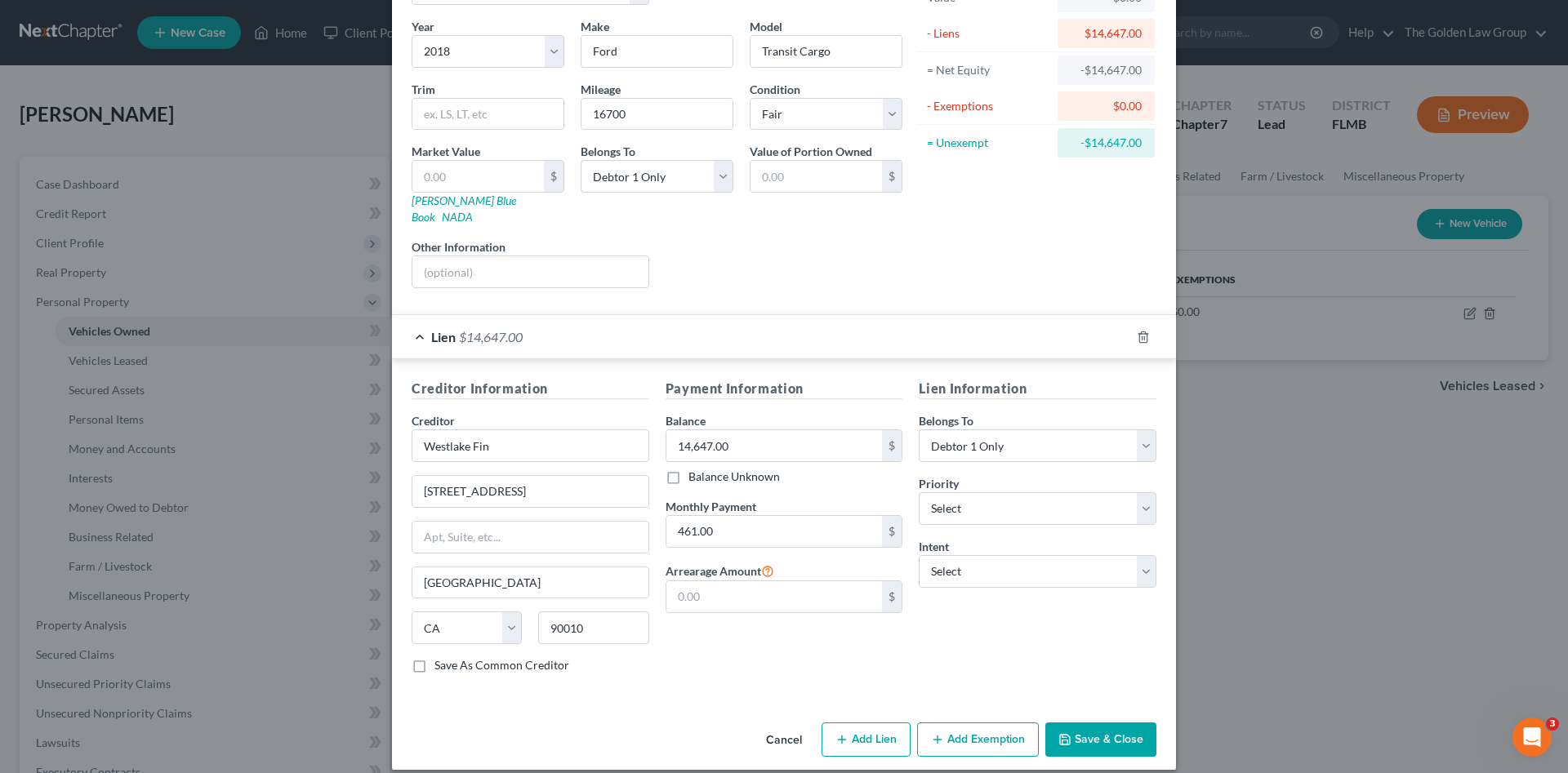
click at [1059, 733] on icon "button" at bounding box center [1065, 740] width 13 height 13
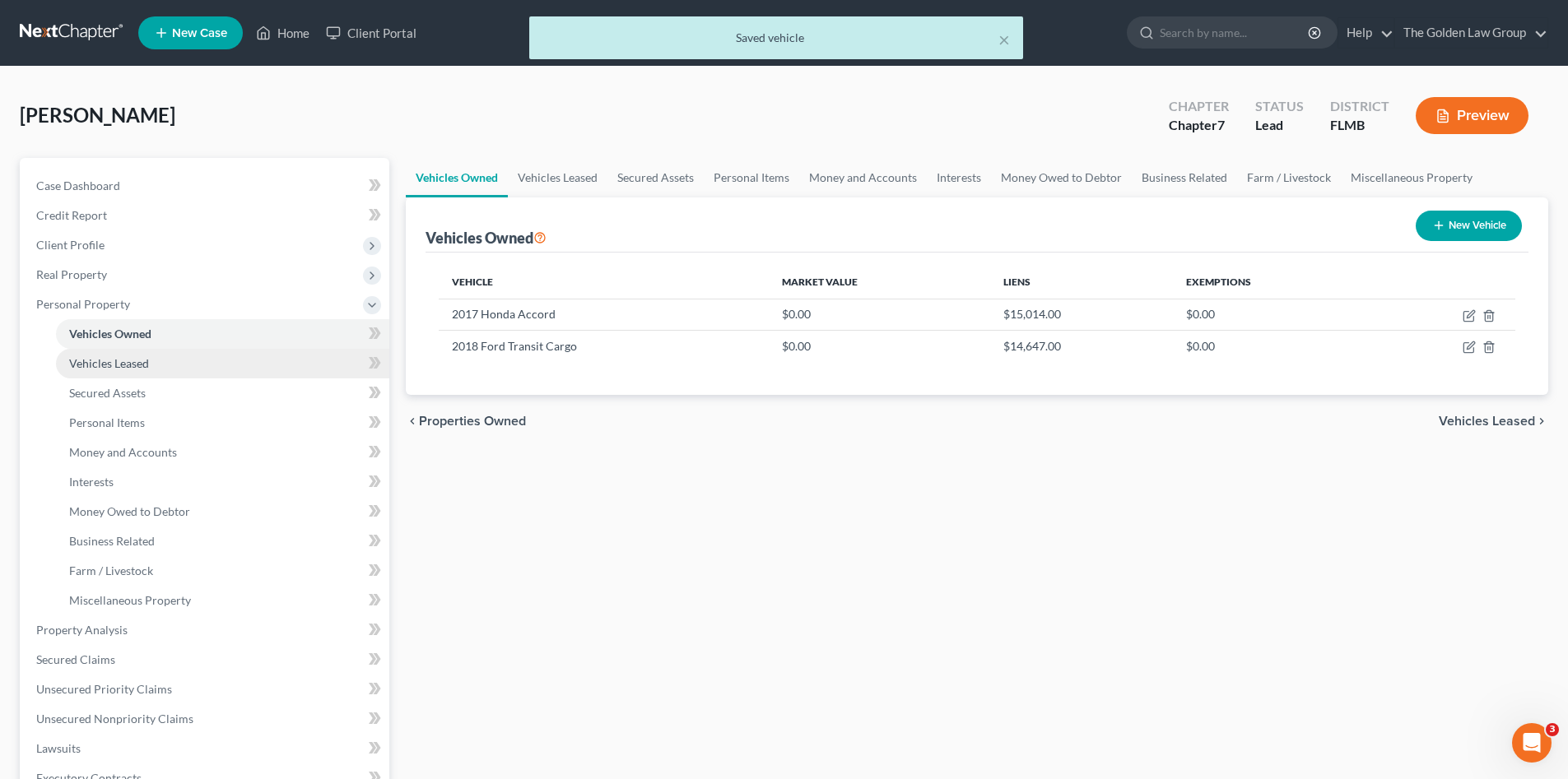
click at [140, 369] on span "Vehicles Leased" at bounding box center [109, 363] width 80 height 14
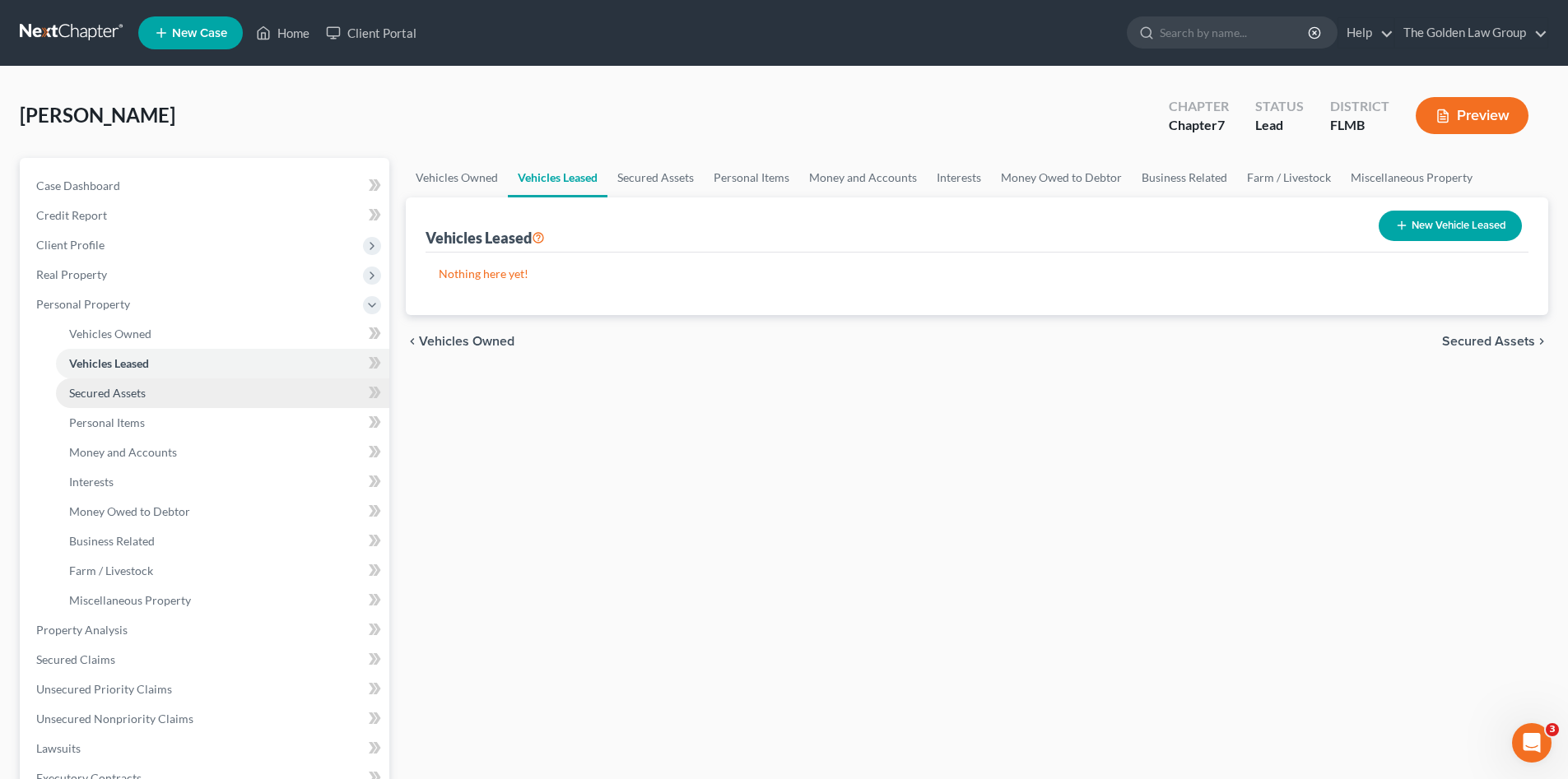
click at [146, 388] on link "Secured Assets" at bounding box center [222, 393] width 333 height 29
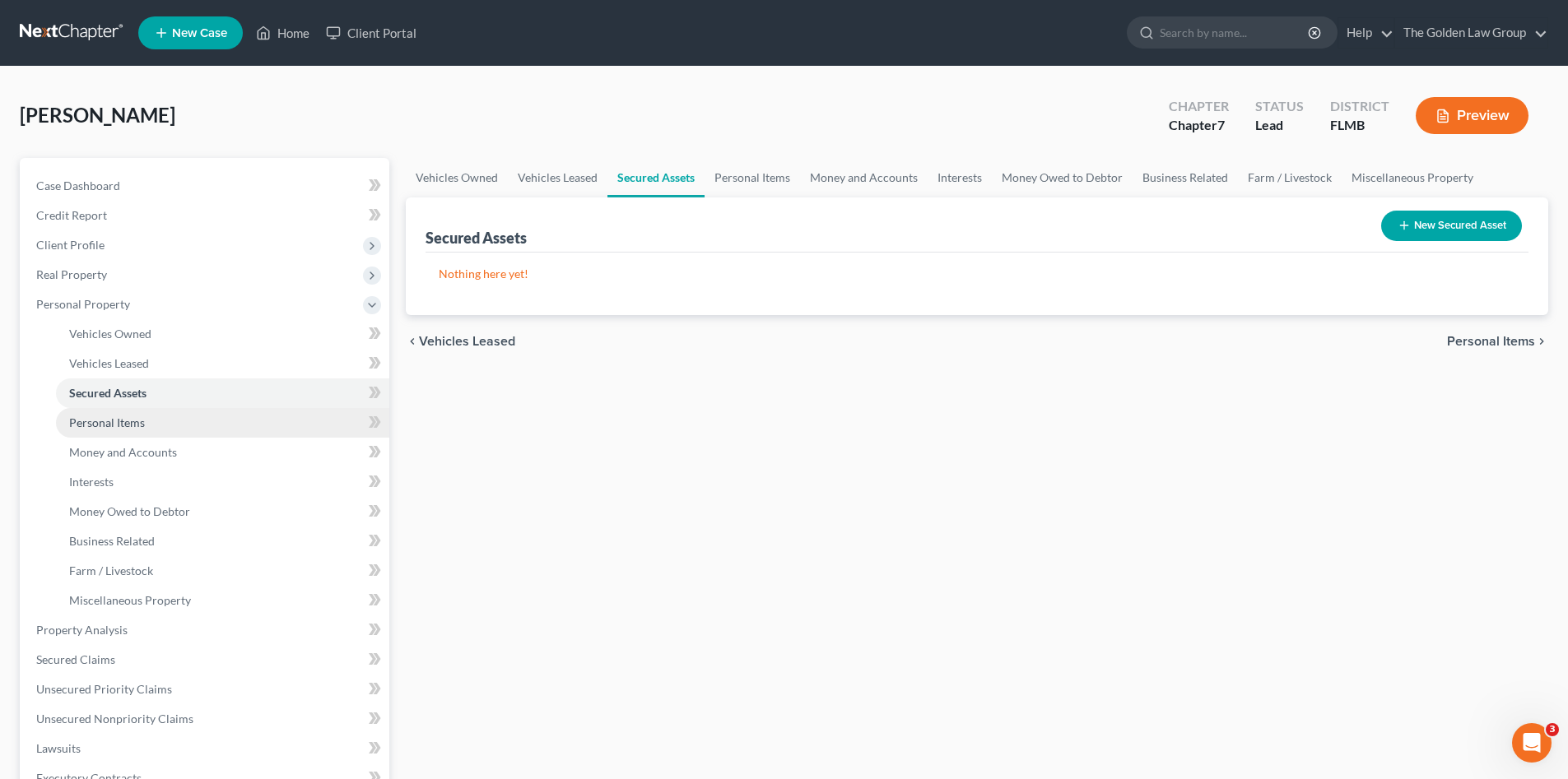
click at [152, 418] on link "Personal Items" at bounding box center [222, 422] width 333 height 29
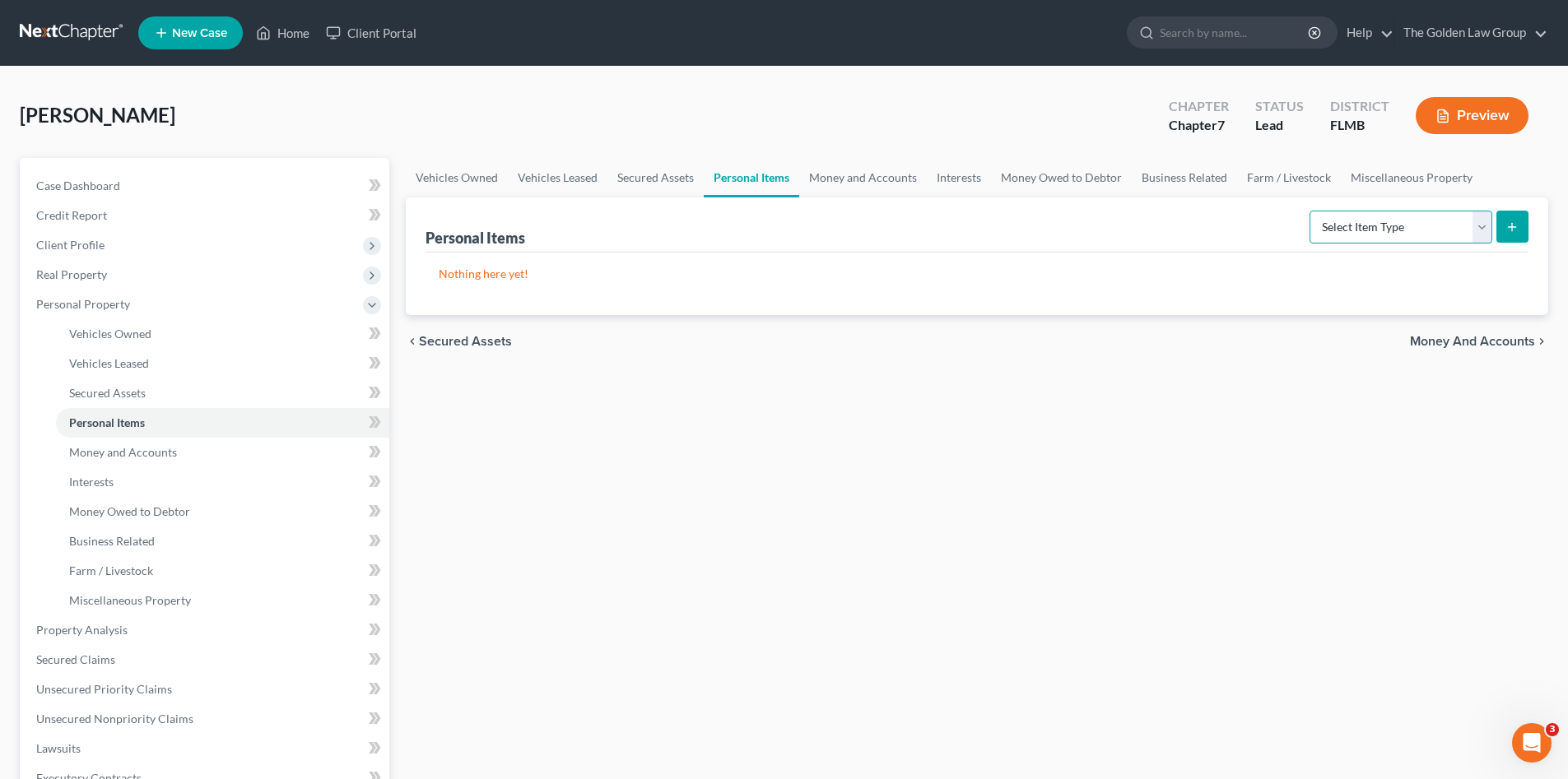
click at [1408, 229] on select "Select Item Type Clothing Collectibles Of Value Electronics Firearms Household …" at bounding box center [1401, 227] width 183 height 33
select select "clothing"
click at [1312, 211] on select "Select Item Type Clothing Collectibles Of Value Electronics Firearms Household …" at bounding box center [1401, 227] width 183 height 33
click at [1506, 229] on button "submit" at bounding box center [1513, 227] width 32 height 32
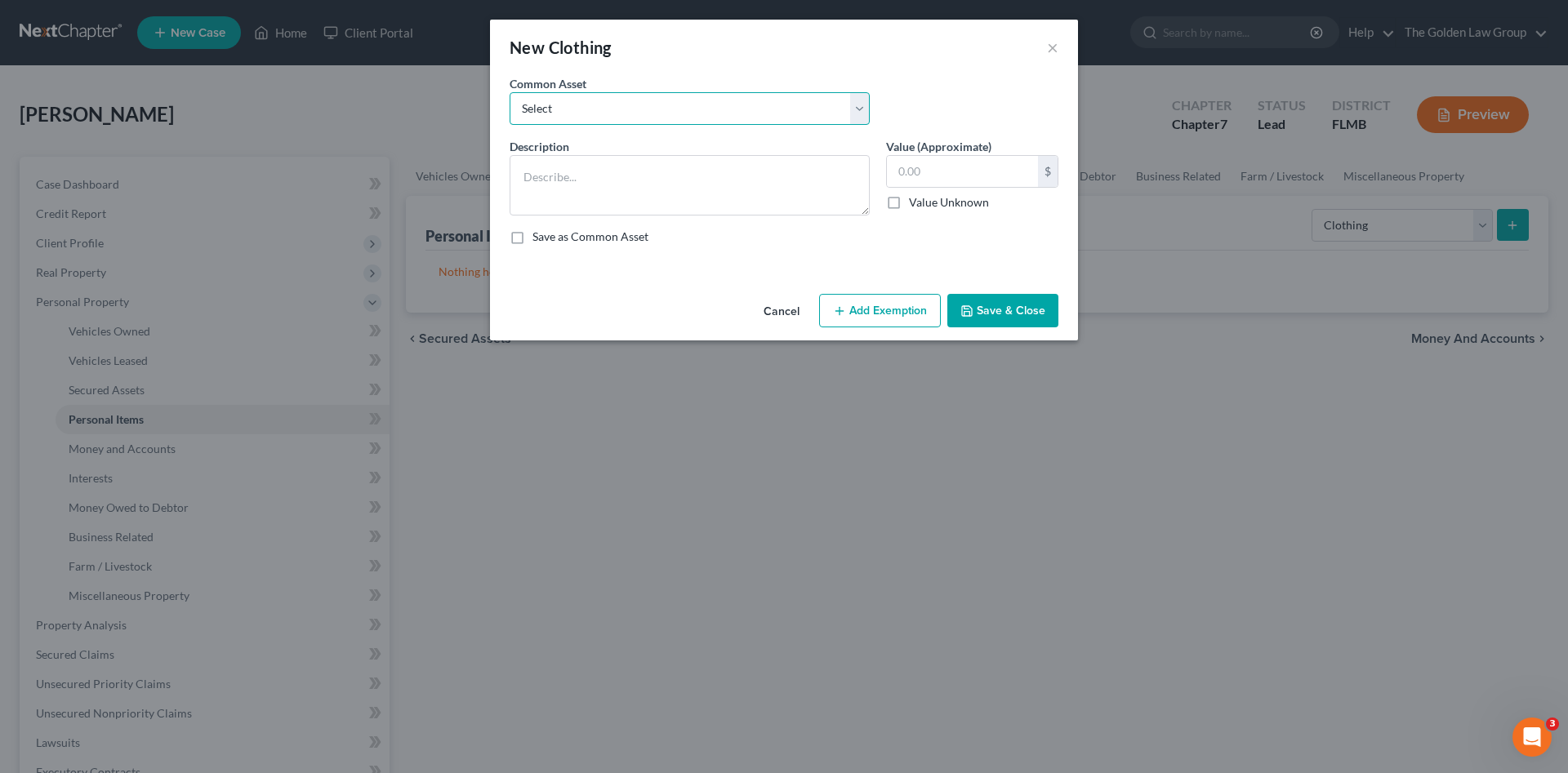
click at [773, 107] on select "Select Debtor's Clothes Joint-Debtor's clothing Debtor's Clothes" at bounding box center [689, 108] width 361 height 33
select select "0"
click at [509, 92] on select "Select Debtor's Clothes Joint-Debtor's clothing Debtor's Clothes" at bounding box center [689, 108] width 361 height 33
type textarea "Debtor's Clothes"
type input "100.00"
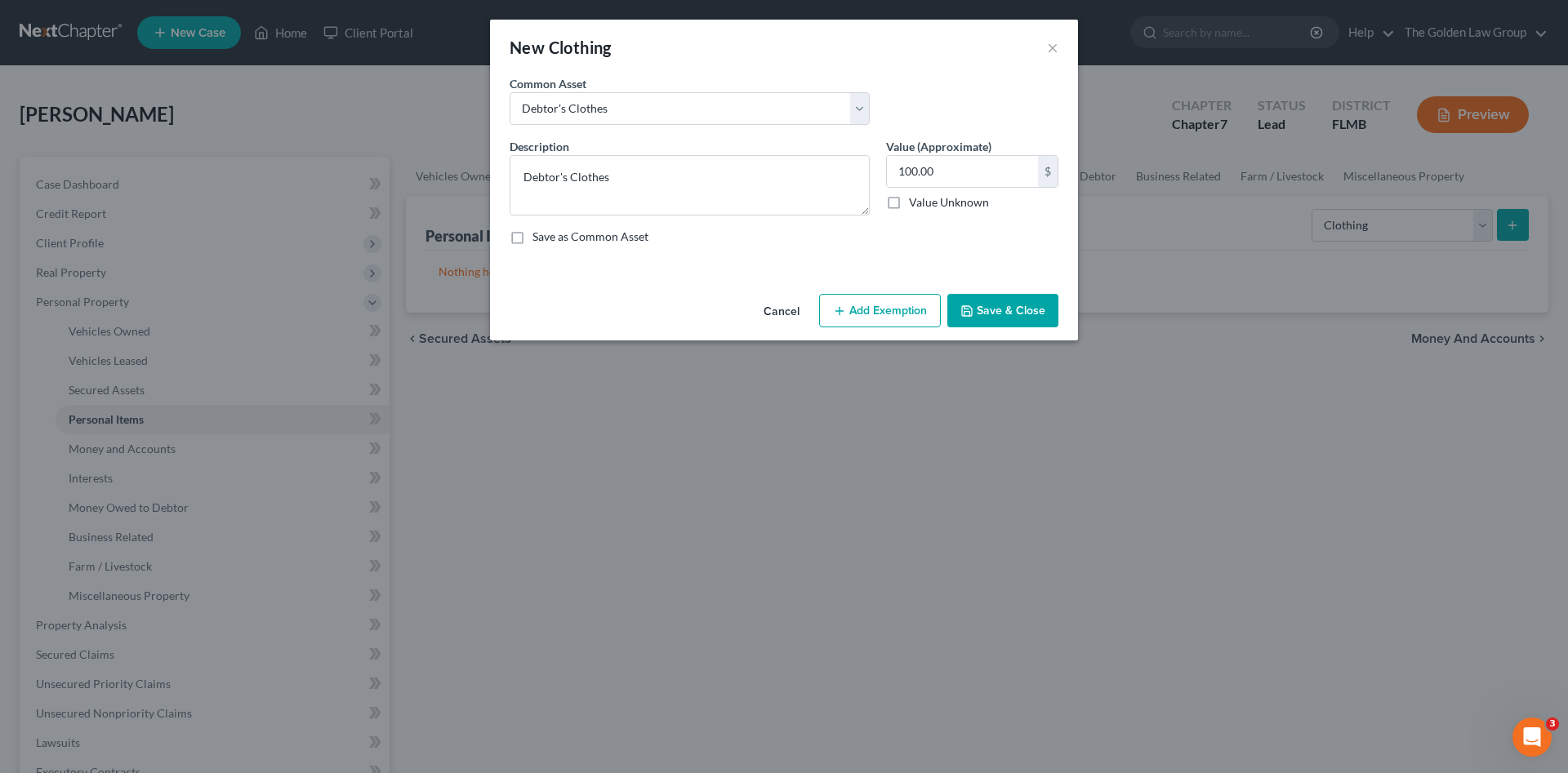
click at [975, 301] on button "Save & Close" at bounding box center [1003, 311] width 111 height 34
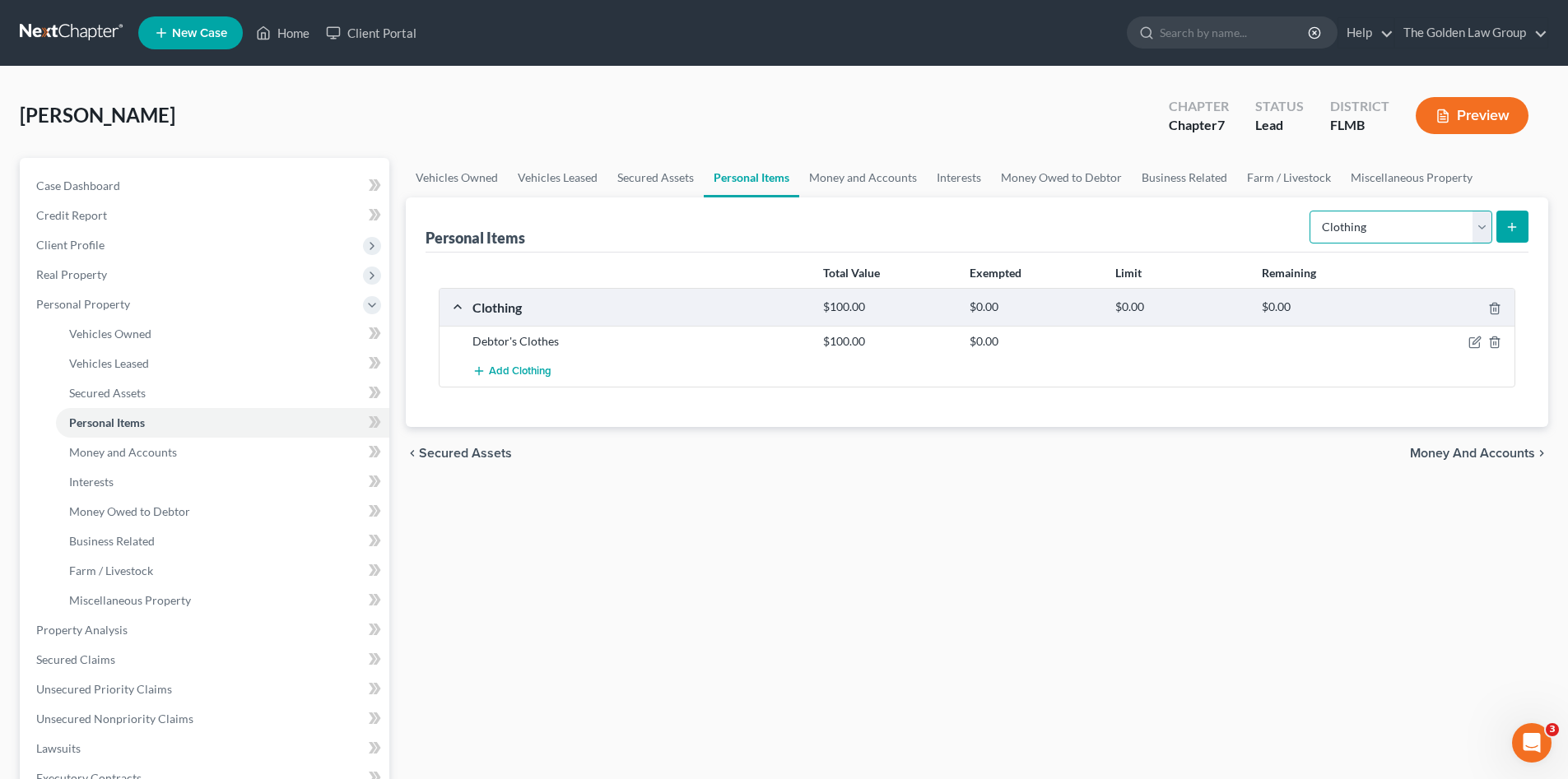
drag, startPoint x: 1359, startPoint y: 222, endPoint x: 1364, endPoint y: 238, distance: 16.8
click at [1360, 224] on select "Select Item Type Clothing Collectibles Of Value Electronics Firearms Household …" at bounding box center [1401, 227] width 183 height 33
select select "electronics"
click at [1312, 211] on select "Select Item Type Clothing Collectibles Of Value Electronics Firearms Household …" at bounding box center [1401, 227] width 183 height 33
click at [1503, 239] on button "submit" at bounding box center [1513, 227] width 32 height 32
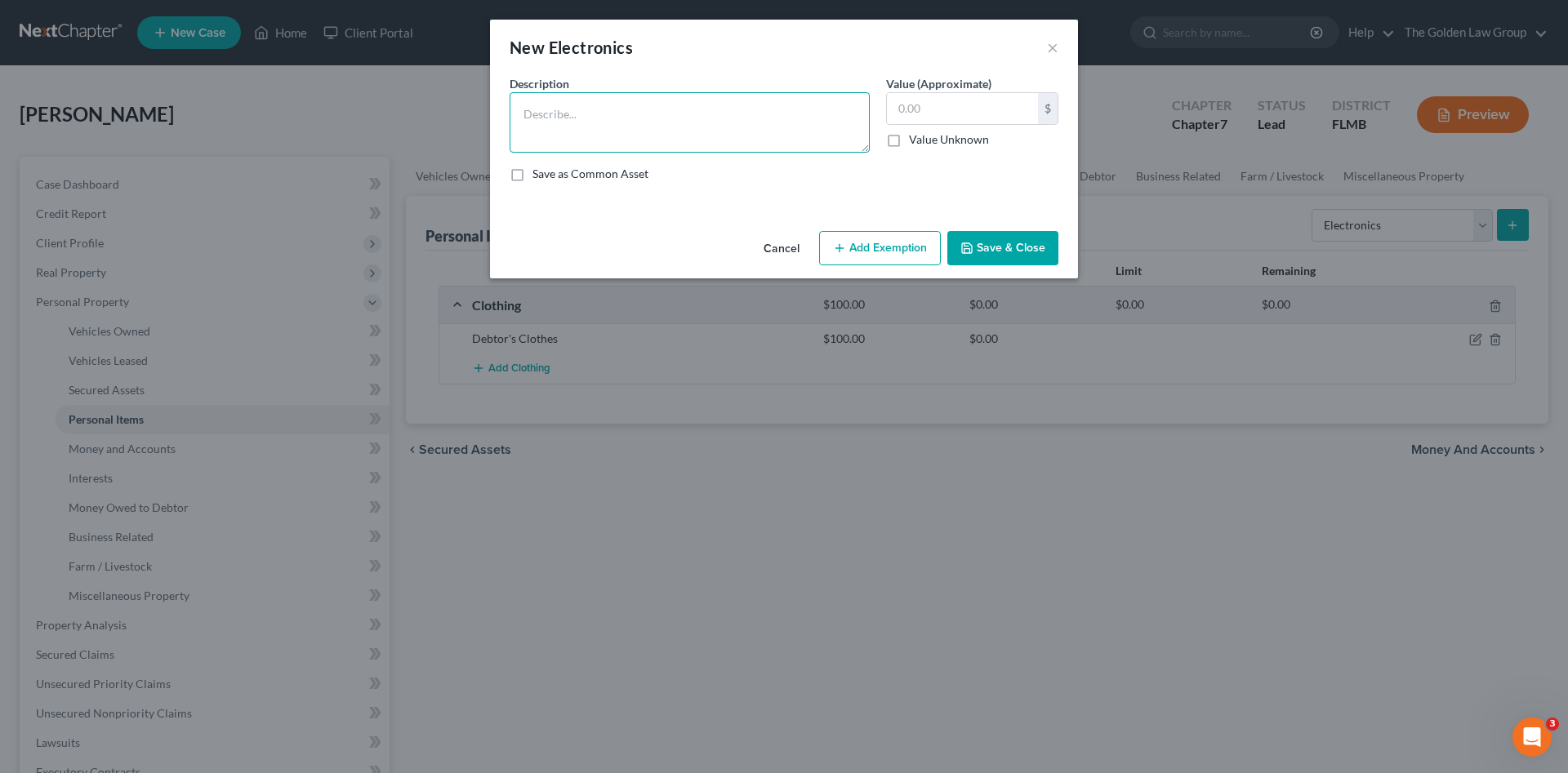
click at [567, 121] on textarea at bounding box center [689, 122] width 361 height 60
type textarea "Cell Phone"
drag, startPoint x: 998, startPoint y: 251, endPoint x: 1224, endPoint y: 220, distance: 228.1
click at [1002, 250] on button "Save & Close" at bounding box center [1003, 248] width 111 height 34
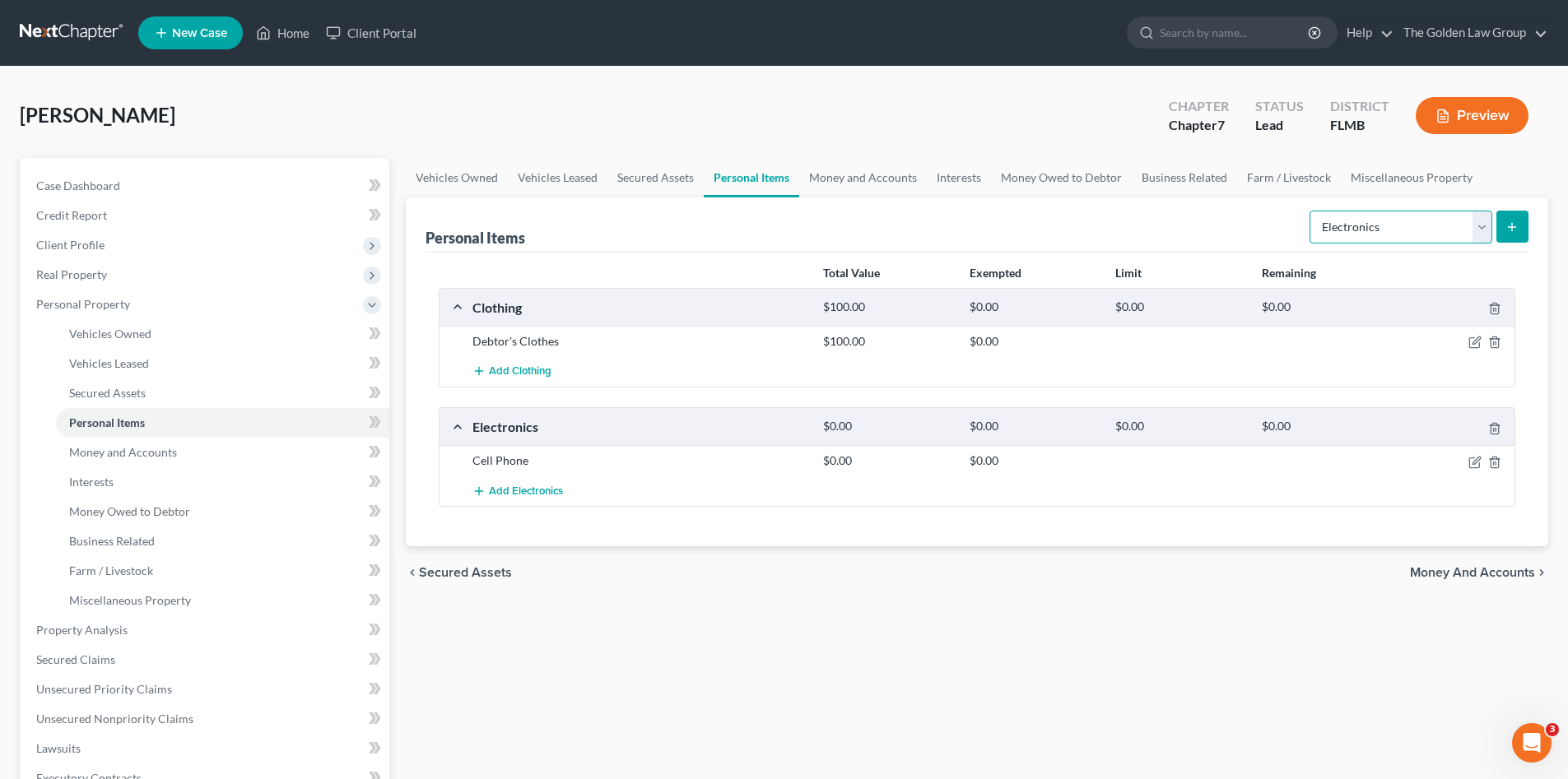
click at [1359, 222] on select "Select Item Type Clothing Collectibles Of Value Electronics Firearms Household …" at bounding box center [1401, 227] width 183 height 33
select select "household_goods"
click at [1312, 211] on select "Select Item Type Clothing Collectibles Of Value Electronics Firearms Household …" at bounding box center [1401, 227] width 183 height 33
click at [1525, 218] on button "submit" at bounding box center [1513, 227] width 32 height 32
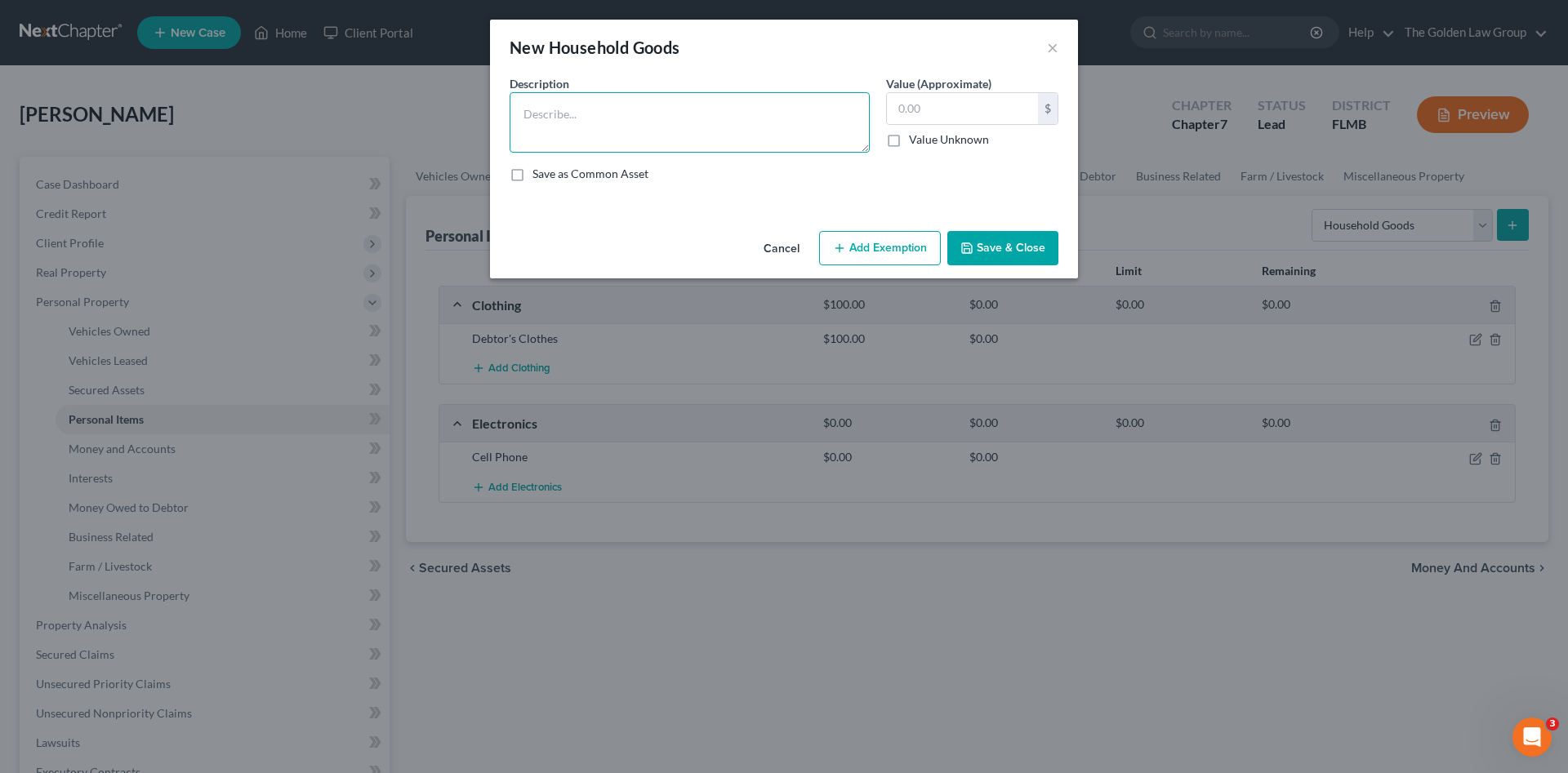
click at [671, 115] on textarea at bounding box center [689, 122] width 361 height 60
type textarea "Misc. Kitchen Appliances and Utensils Misc. Towels and Linens"
click at [1000, 246] on button "Save & Close" at bounding box center [1003, 248] width 111 height 34
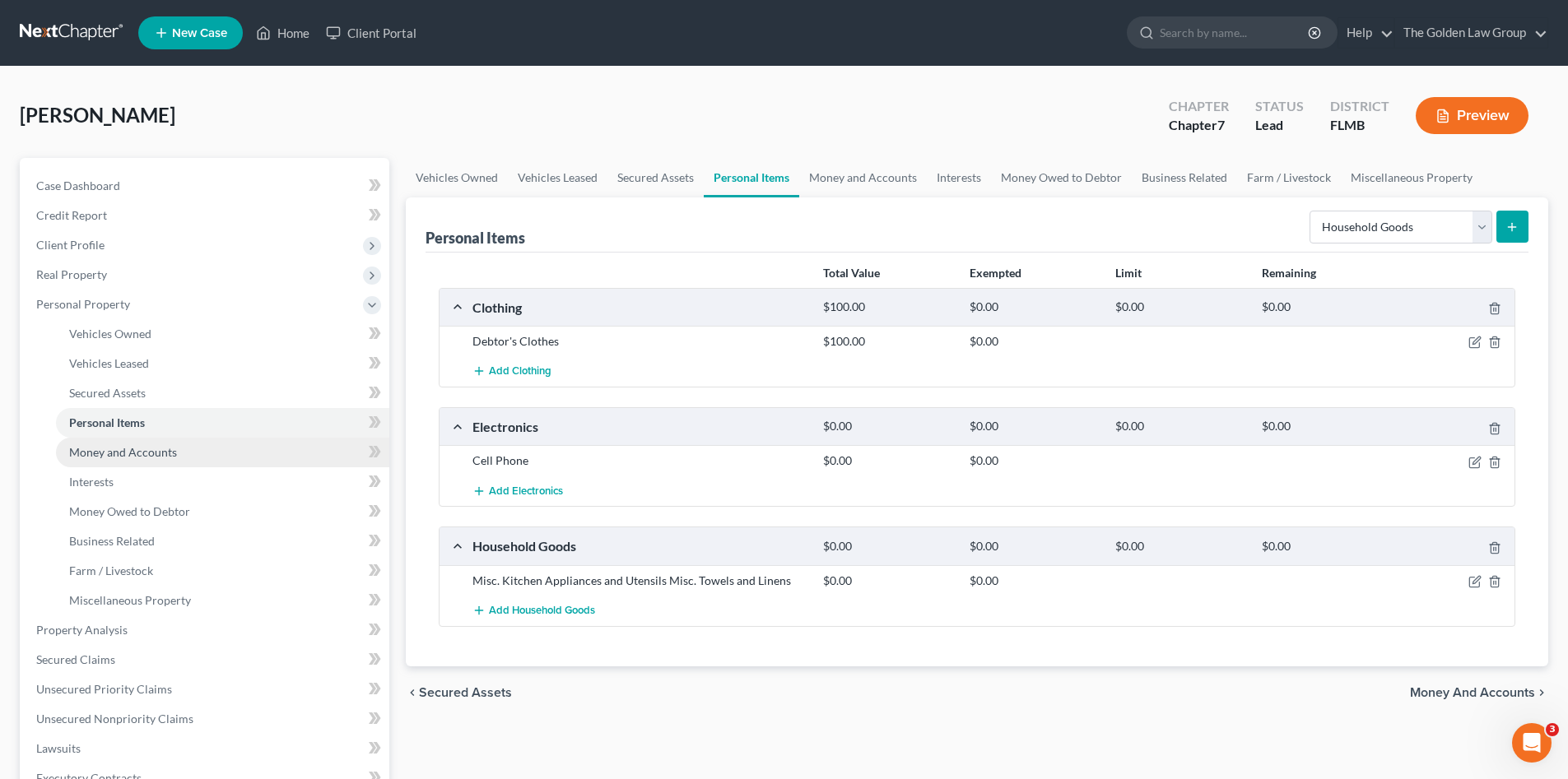
click at [227, 450] on link "Money and Accounts" at bounding box center [222, 452] width 333 height 29
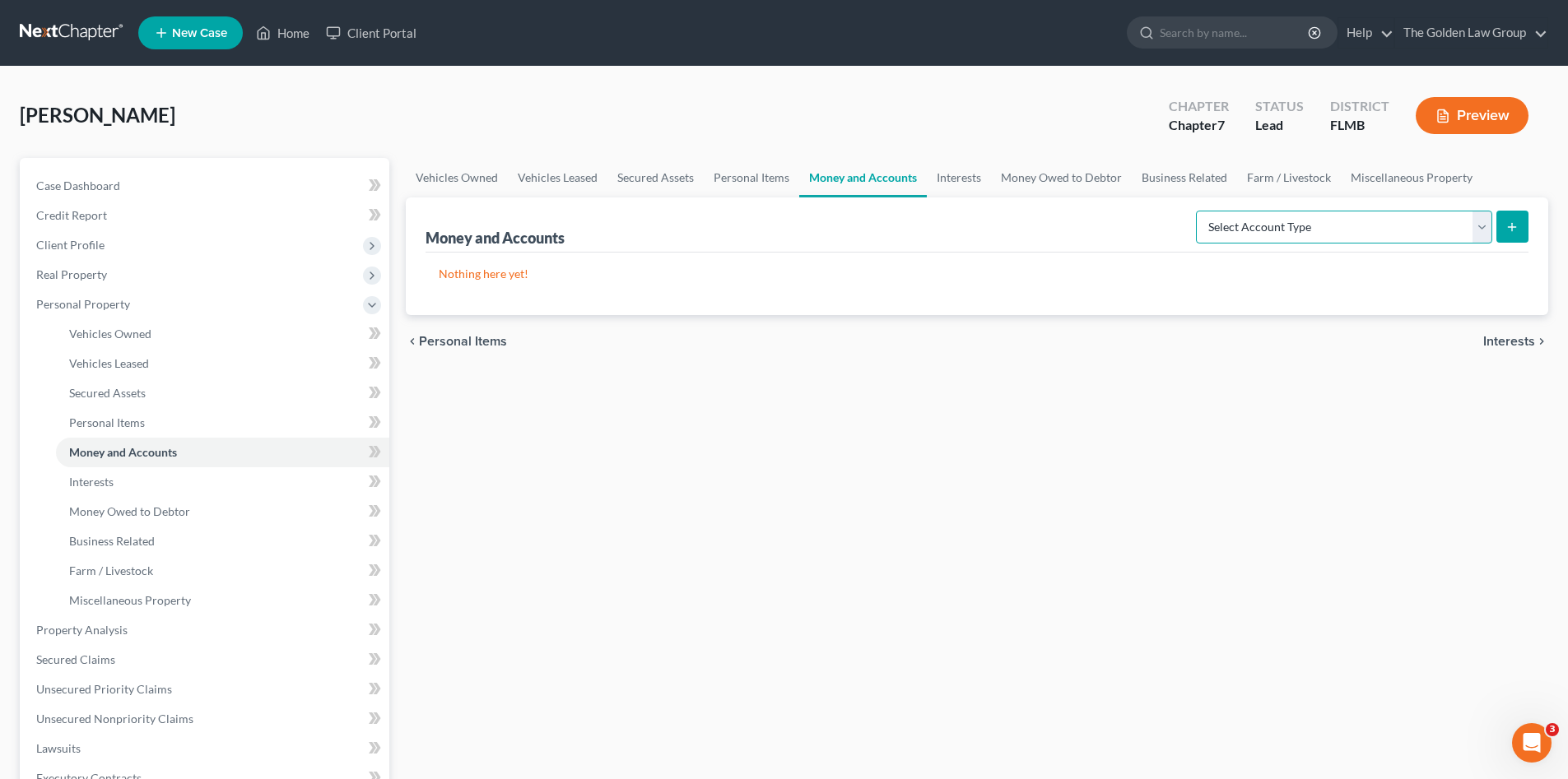
click at [1341, 227] on select "Select Account Type Brokerage Cash on Hand Certificates of Deposit Checking Acc…" at bounding box center [1344, 227] width 296 height 33
select select "checking"
click at [1200, 211] on select "Select Account Type Brokerage Cash on Hand Certificates of Deposit Checking Acc…" at bounding box center [1344, 227] width 296 height 33
click at [1505, 223] on button "submit" at bounding box center [1513, 227] width 32 height 32
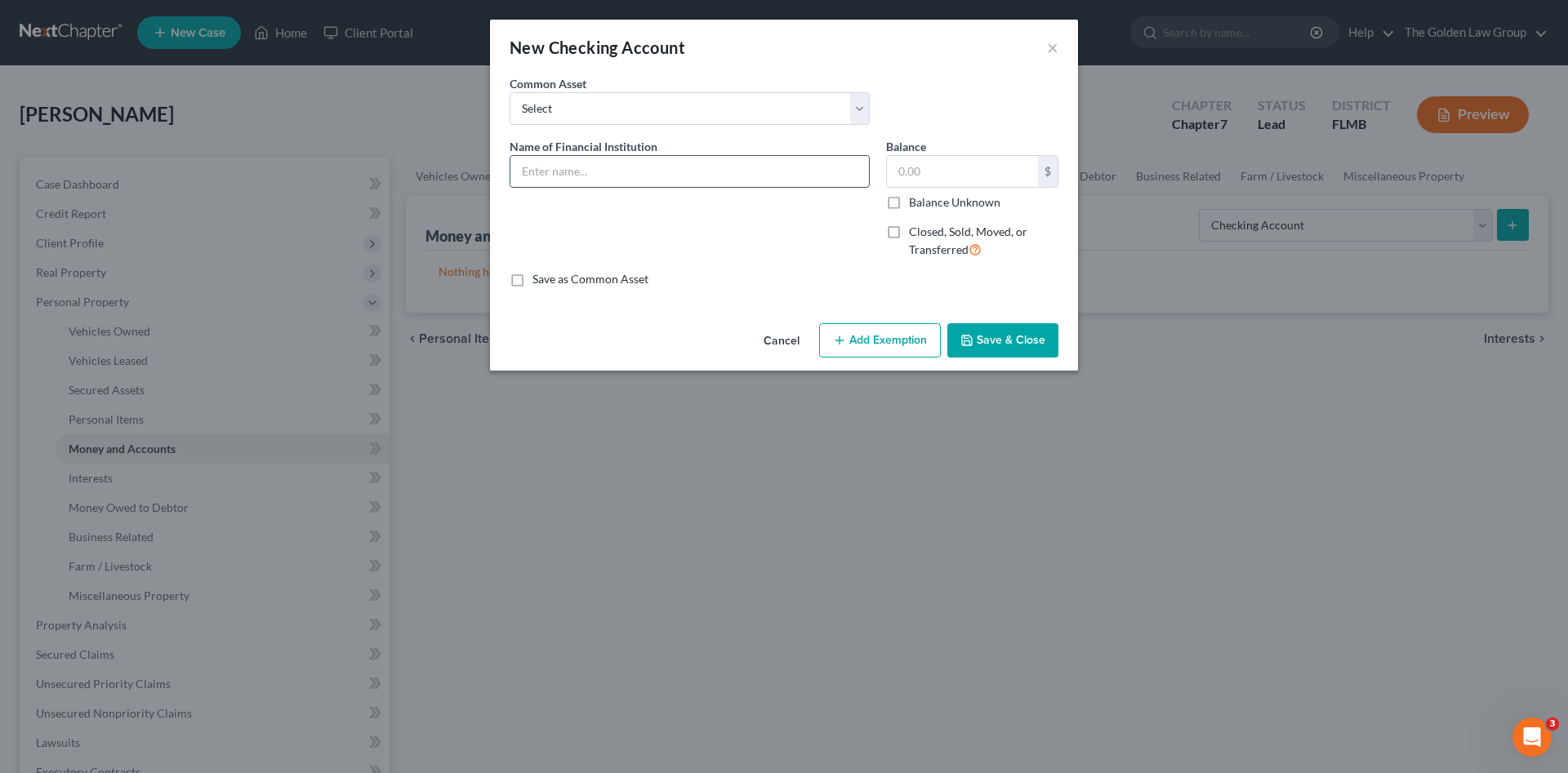
click at [621, 173] on input "text" at bounding box center [689, 171] width 359 height 31
type input "Navy Federal Credit Union_Checking_7925"
click at [981, 337] on button "Save & Close" at bounding box center [1003, 341] width 111 height 34
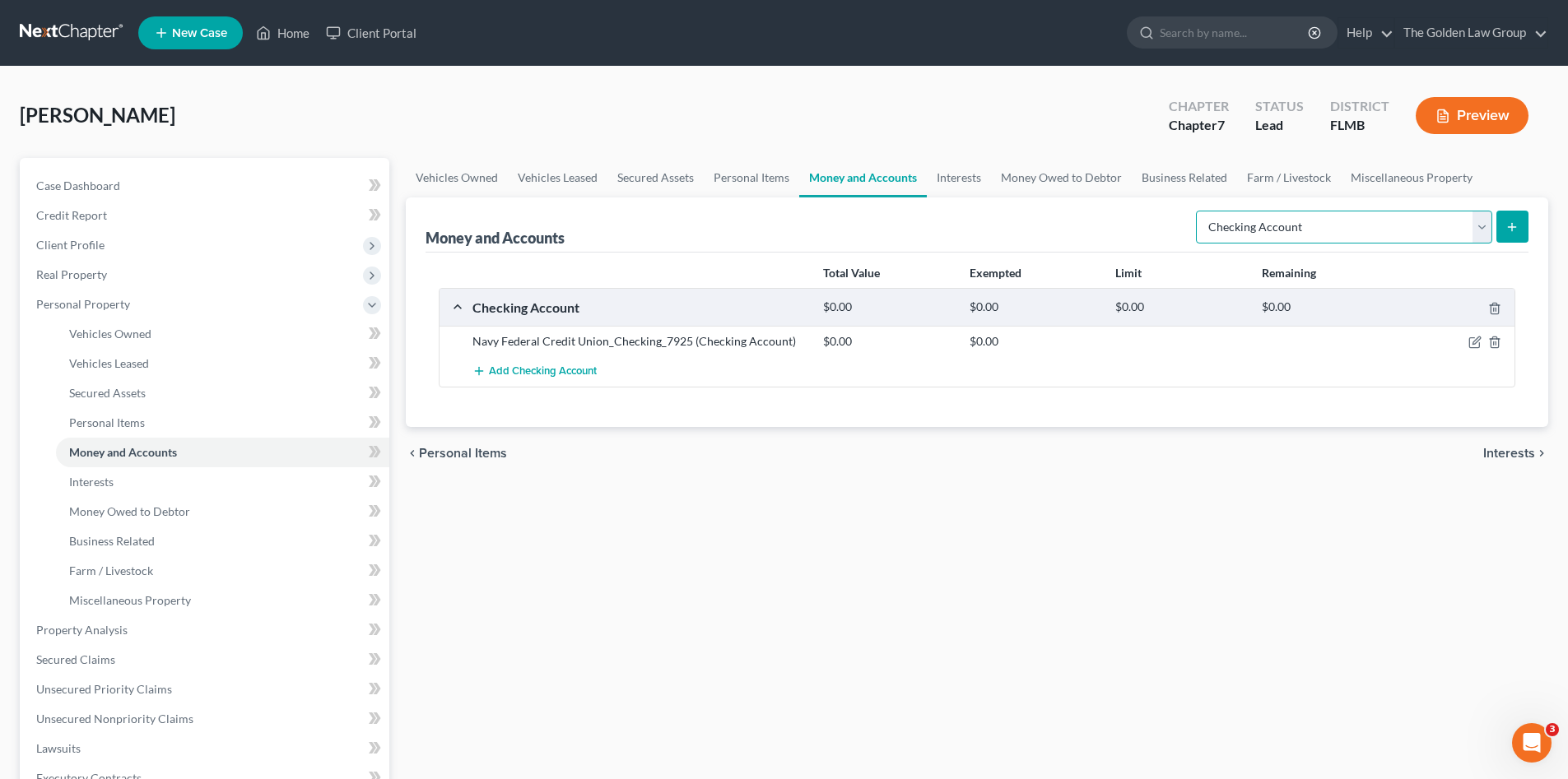
click at [1251, 225] on select "Select Account Type Brokerage Cash on Hand Certificates of Deposit Checking Acc…" at bounding box center [1344, 227] width 296 height 33
select select "savings"
click at [1200, 211] on select "Select Account Type Brokerage Cash on Hand Certificates of Deposit Checking Acc…" at bounding box center [1344, 227] width 296 height 33
click at [1506, 227] on icon "submit" at bounding box center [1513, 227] width 13 height 13
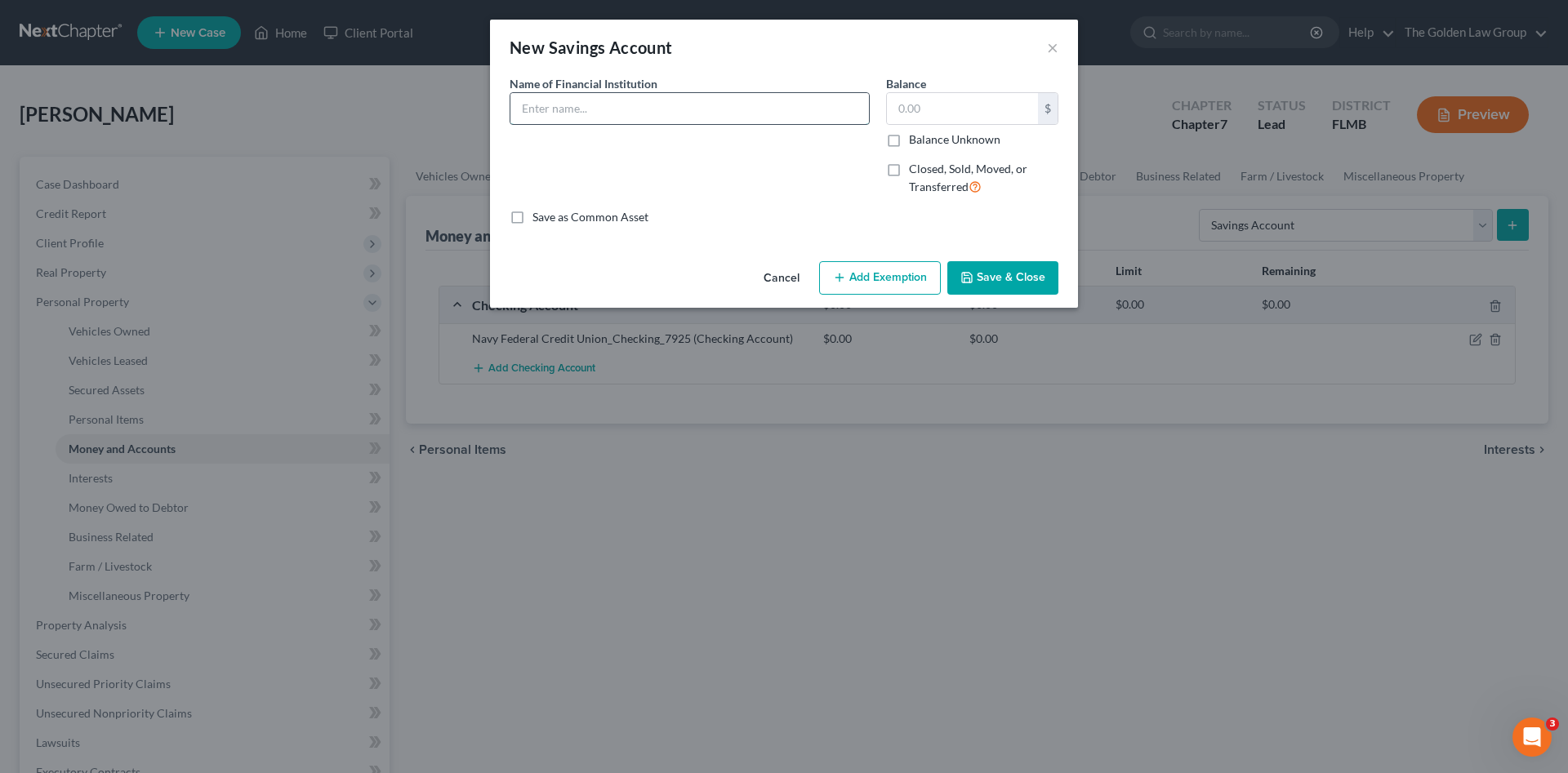
click at [610, 101] on input "text" at bounding box center [689, 108] width 359 height 31
type input "Navy Federal Credit Union_Savings_5867"
click at [1026, 275] on button "Save & Close" at bounding box center [1003, 279] width 111 height 34
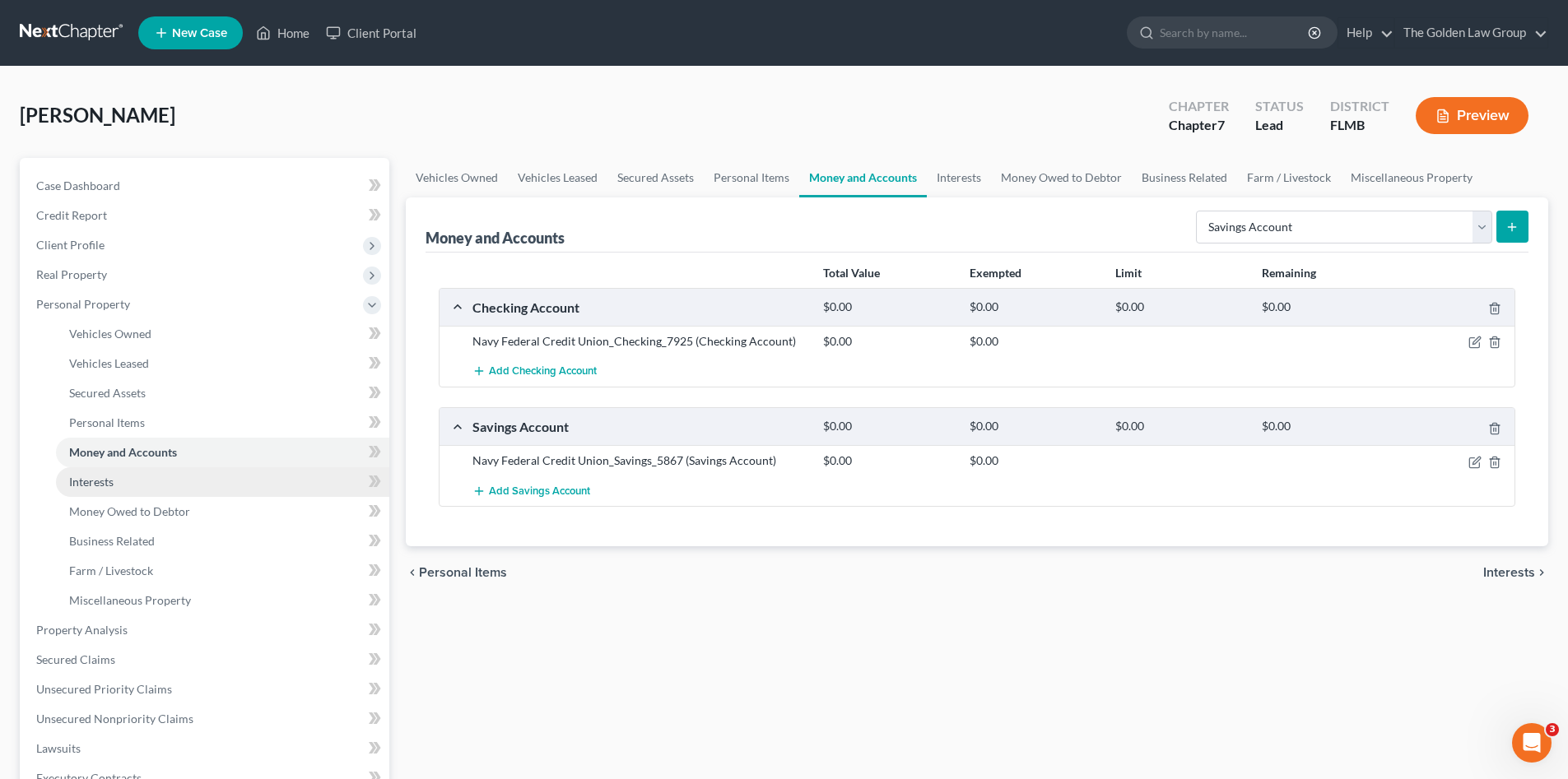
click at [219, 475] on link "Interests" at bounding box center [222, 482] width 333 height 29
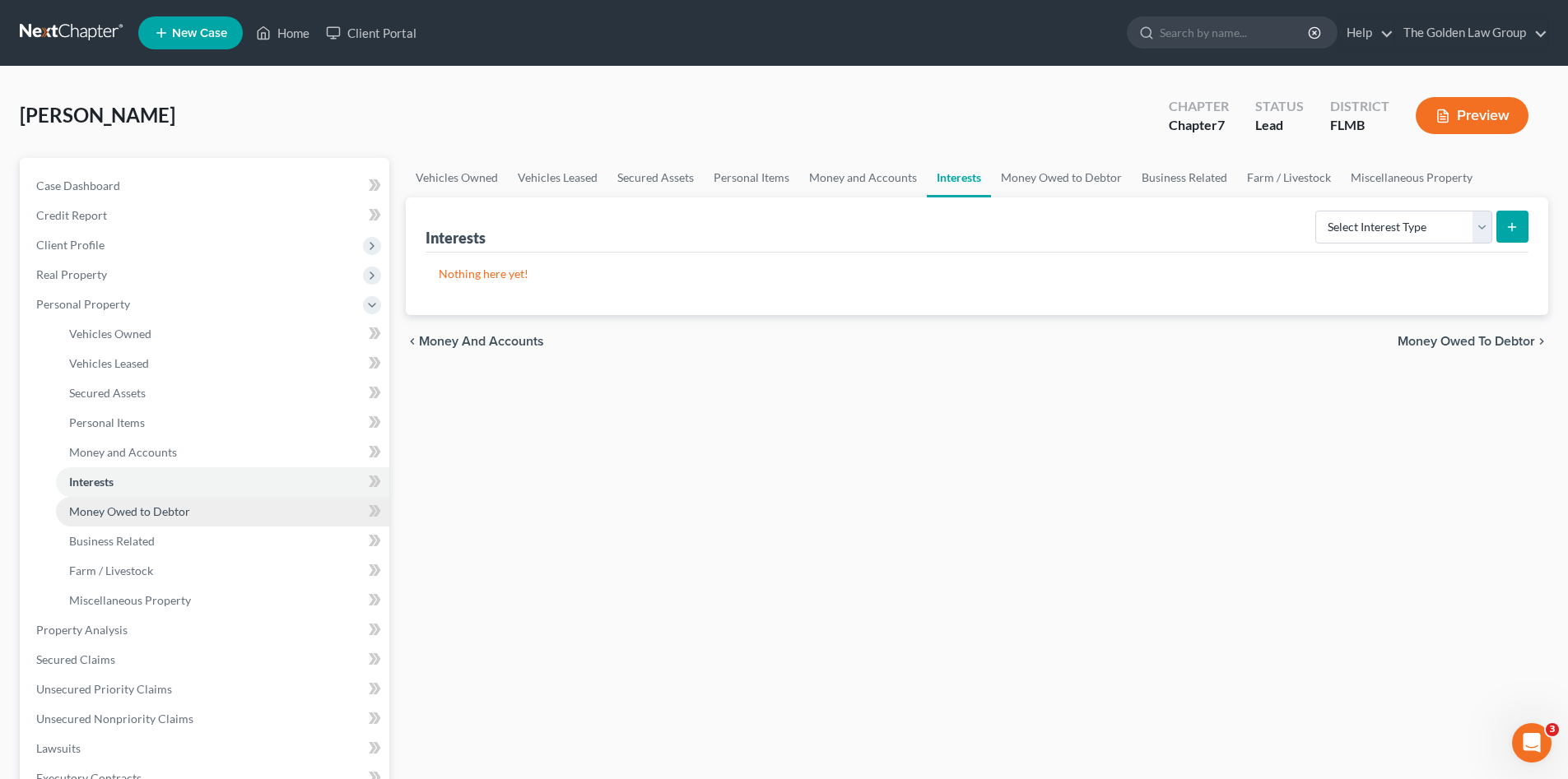
click at [159, 508] on span "Money Owed to Debtor" at bounding box center [130, 511] width 121 height 14
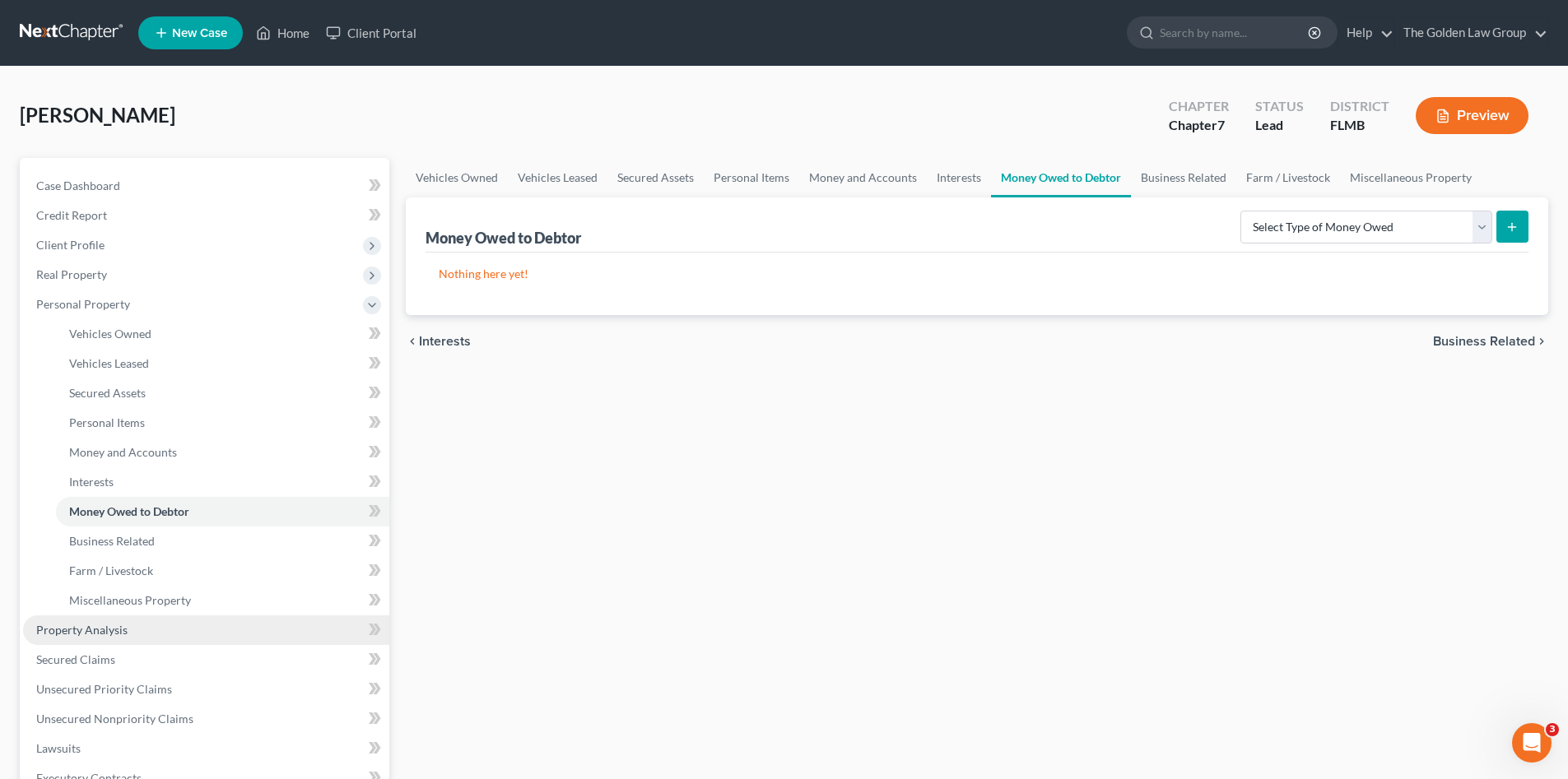
click at [126, 636] on link "Property Analysis" at bounding box center [206, 630] width 366 height 29
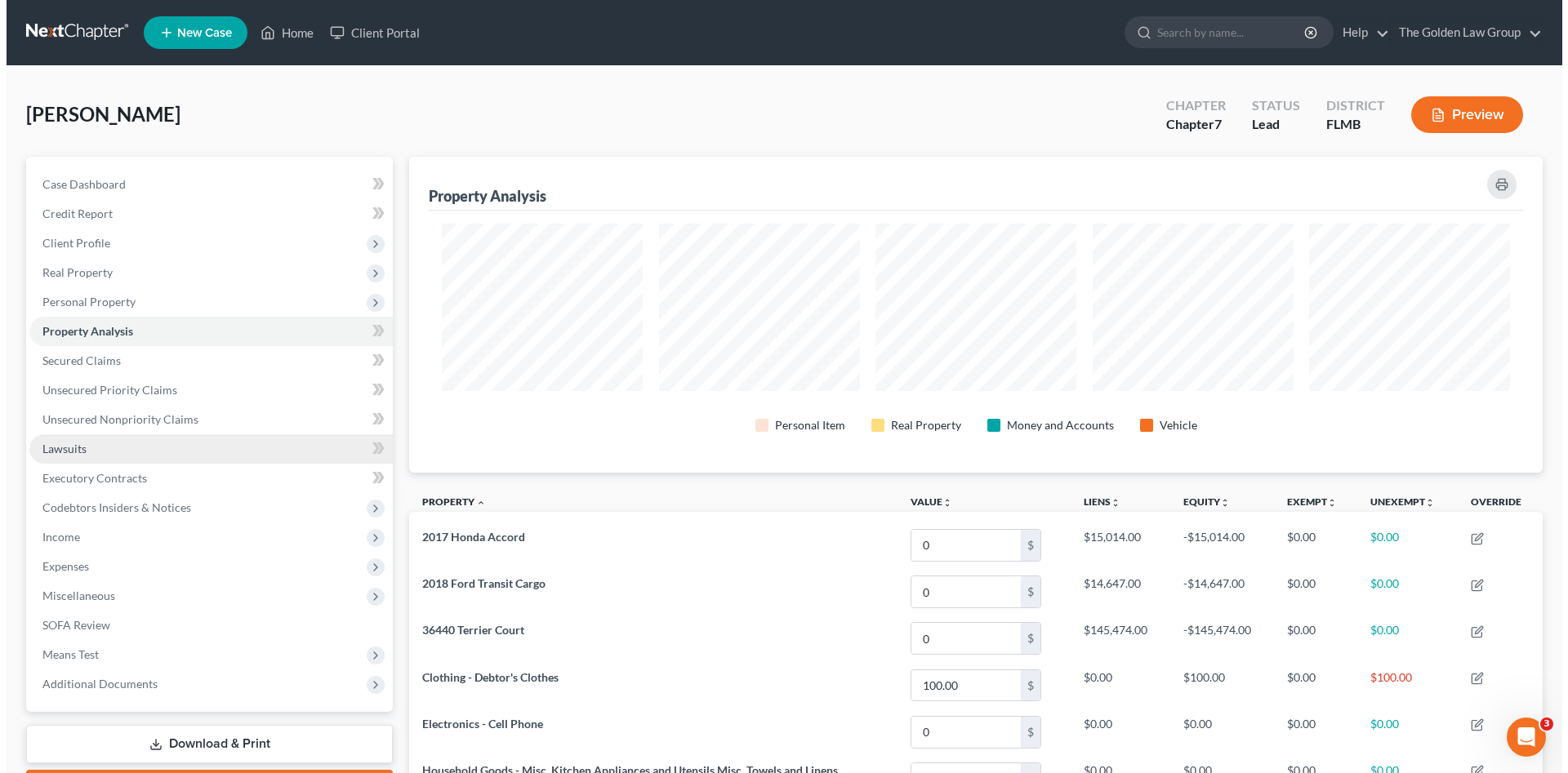
scroll to position [316, 1134]
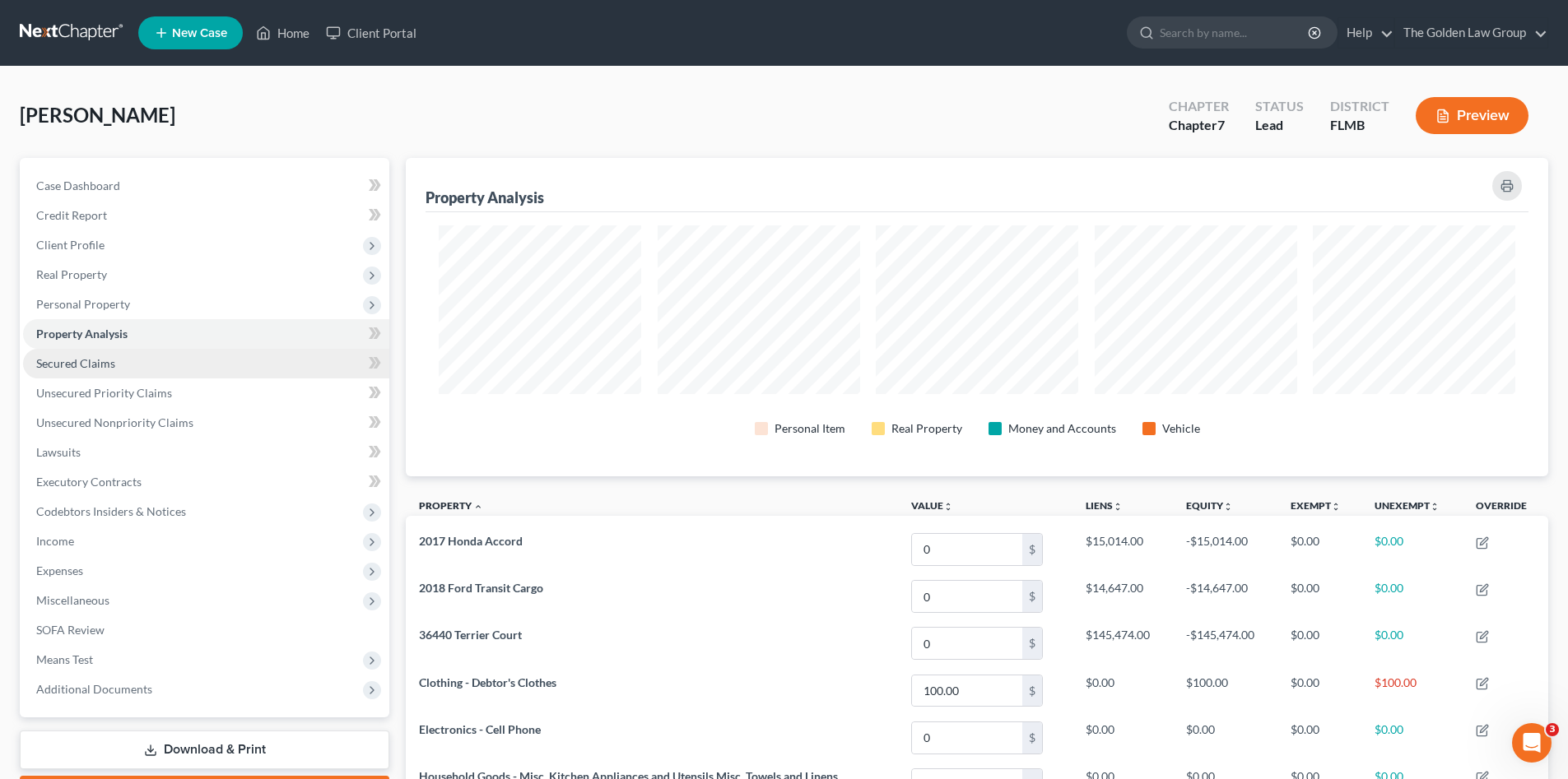
click at [107, 357] on span "Secured Claims" at bounding box center [75, 363] width 79 height 14
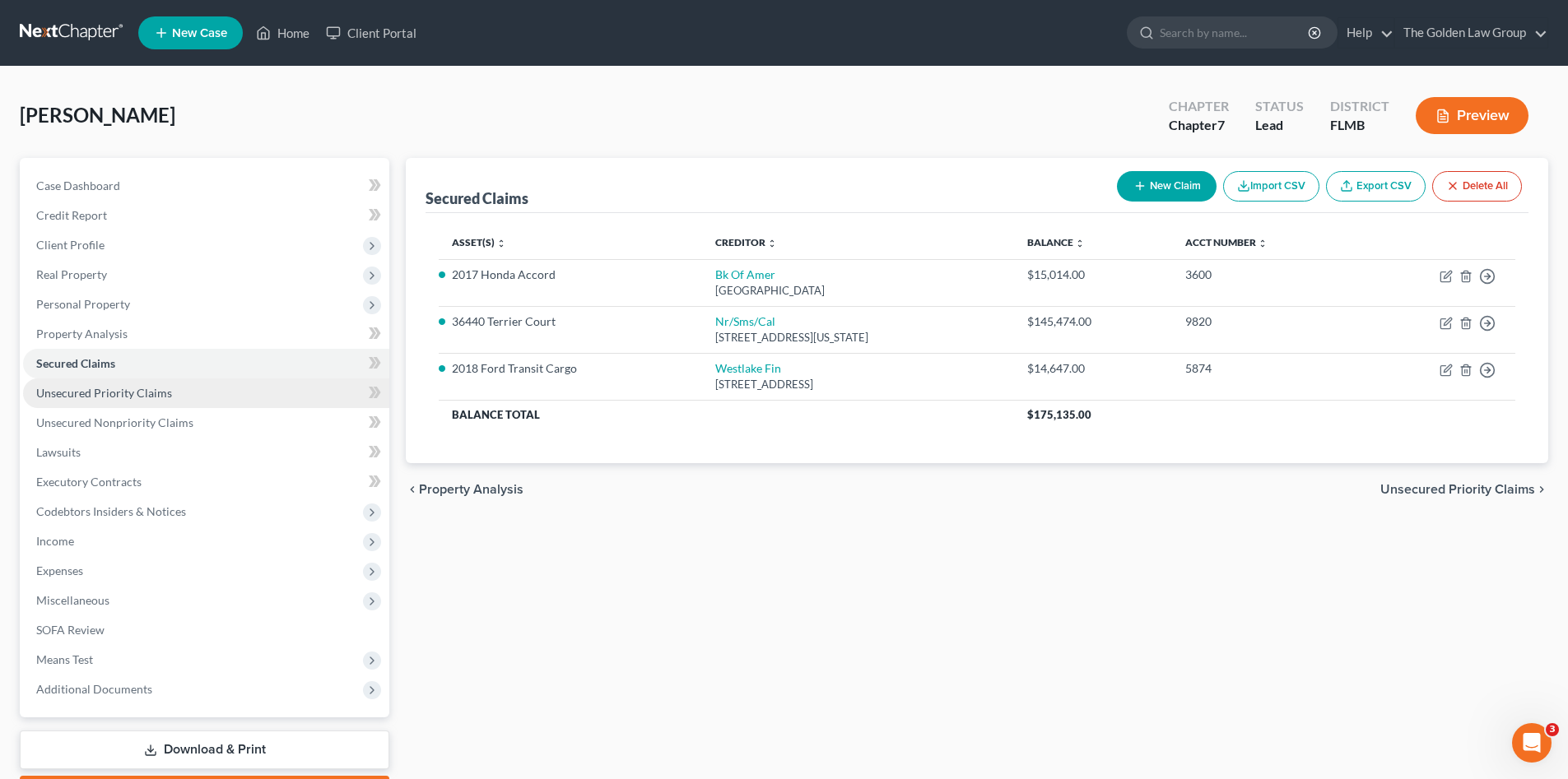
click at [123, 394] on span "Unsecured Priority Claims" at bounding box center [103, 393] width 136 height 14
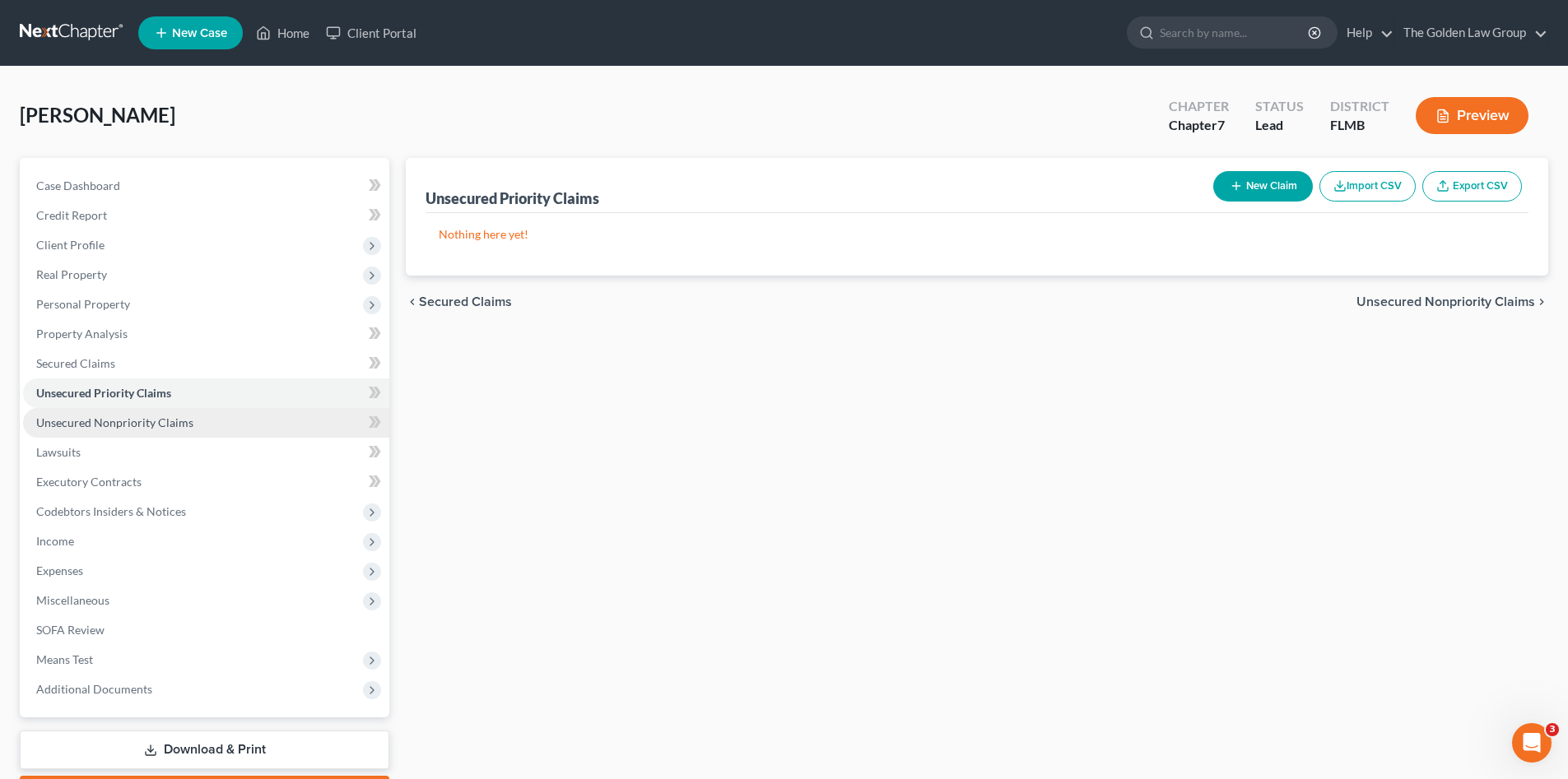
click at [116, 421] on span "Unsecured Nonpriority Claims" at bounding box center [115, 422] width 158 height 14
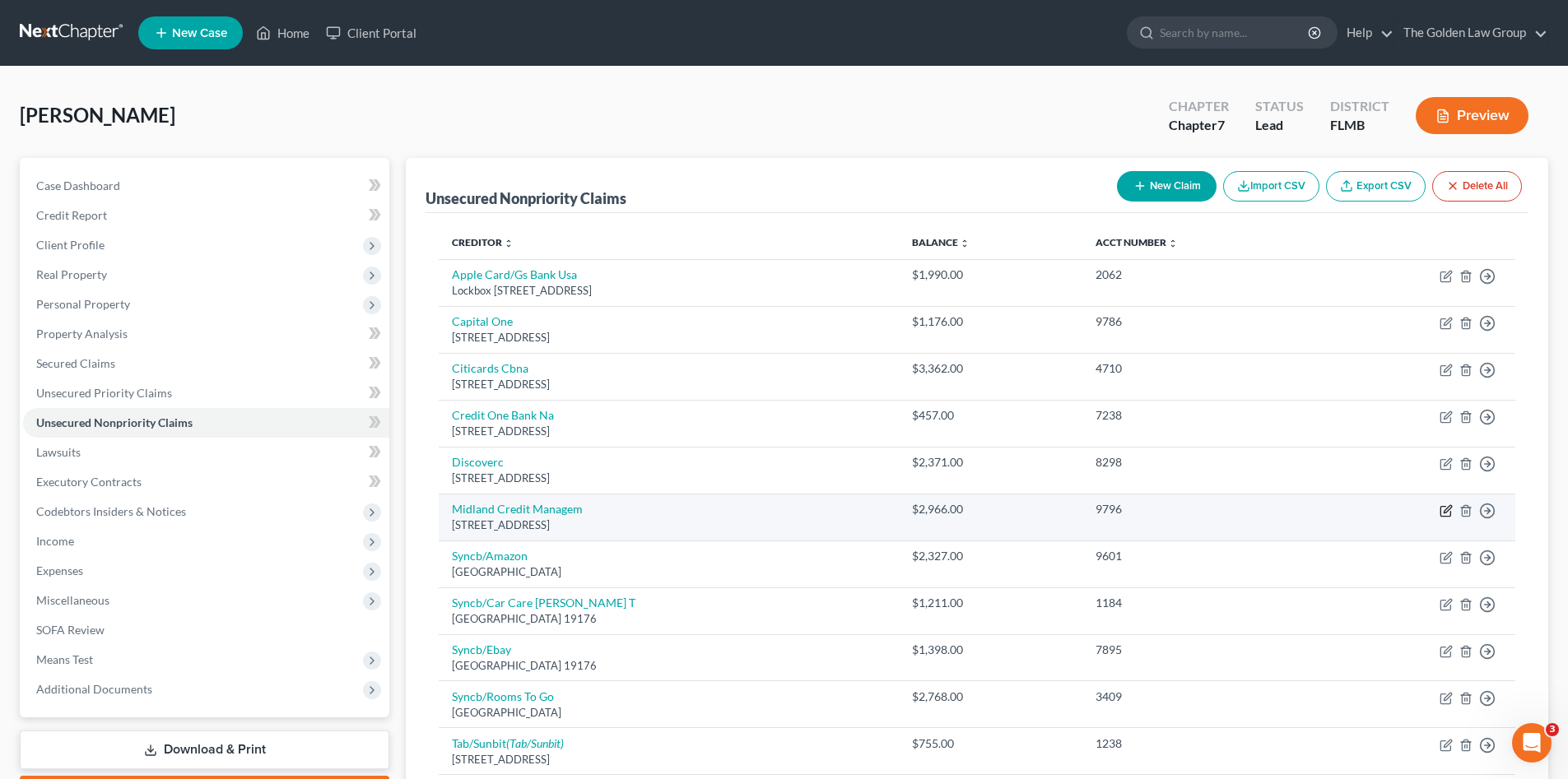
click at [1445, 512] on icon "button" at bounding box center [1447, 510] width 8 height 8
select select "23"
select select "0"
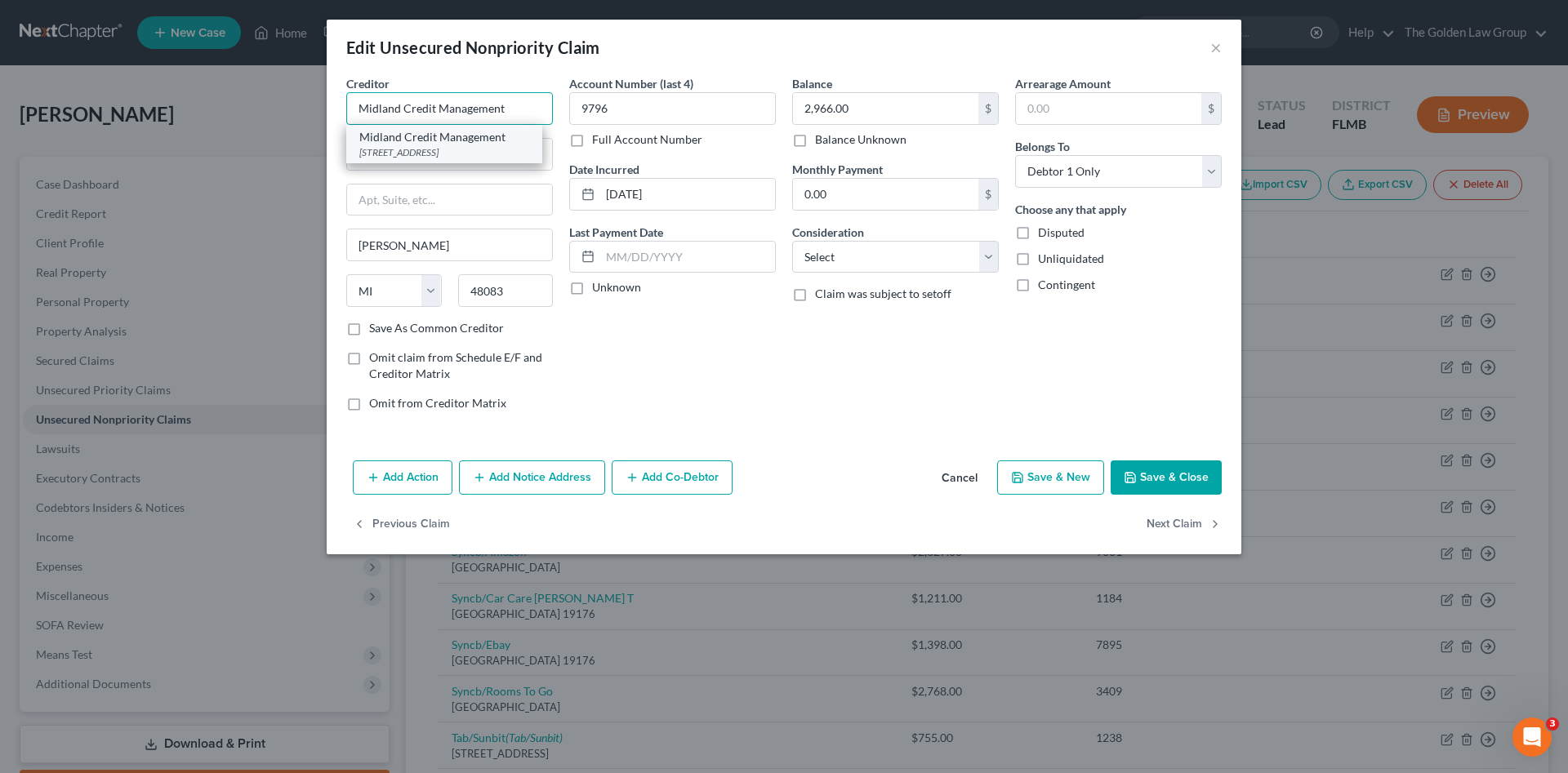
type input "Midland Credit Management"
click at [490, 148] on div "[STREET_ADDRESS]" at bounding box center [445, 152] width 170 height 14
type input "350 Camino De La Reina"
type input "Suite 100"
type input "San Diego"
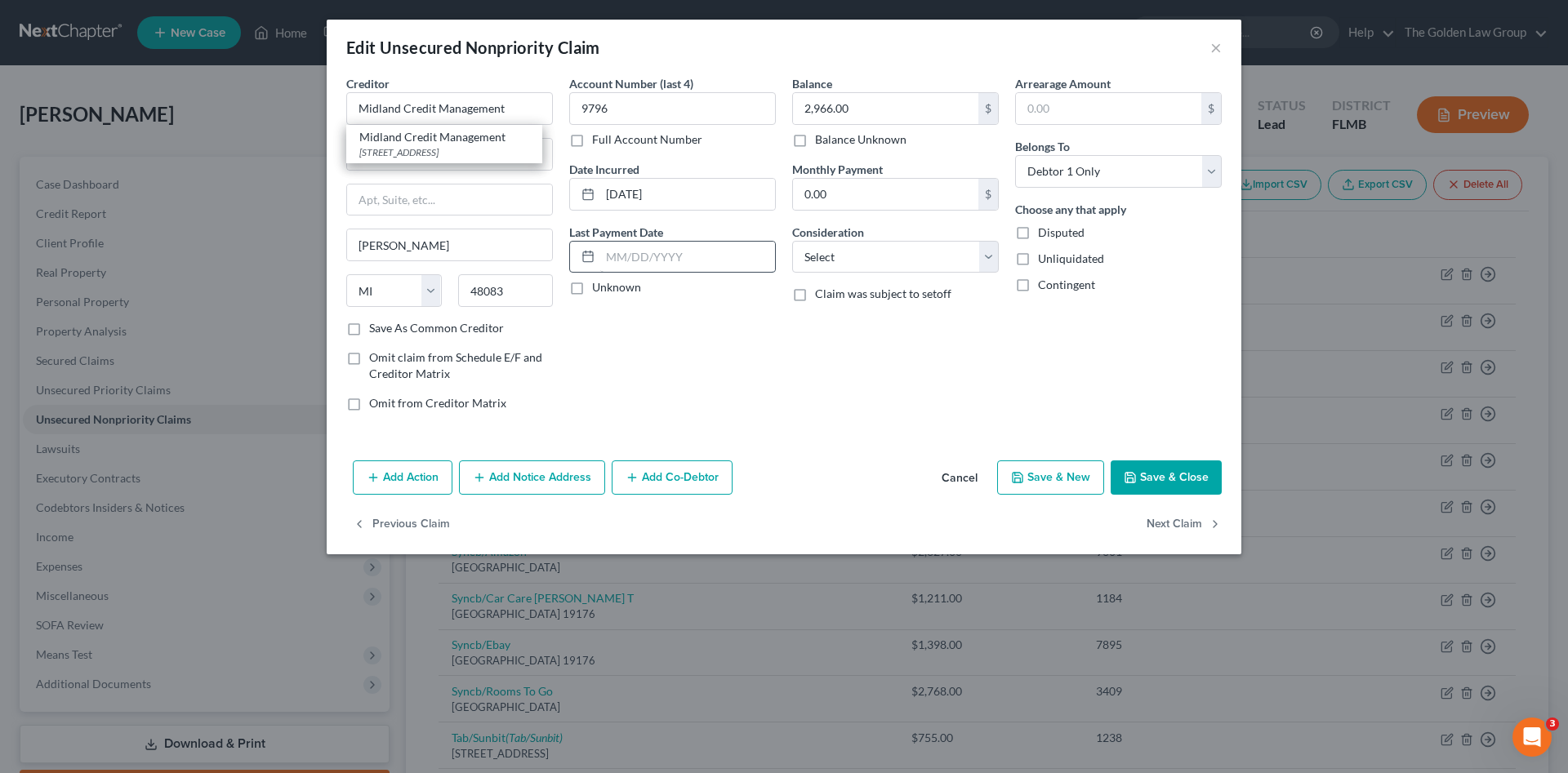
select select "4"
type input "92108"
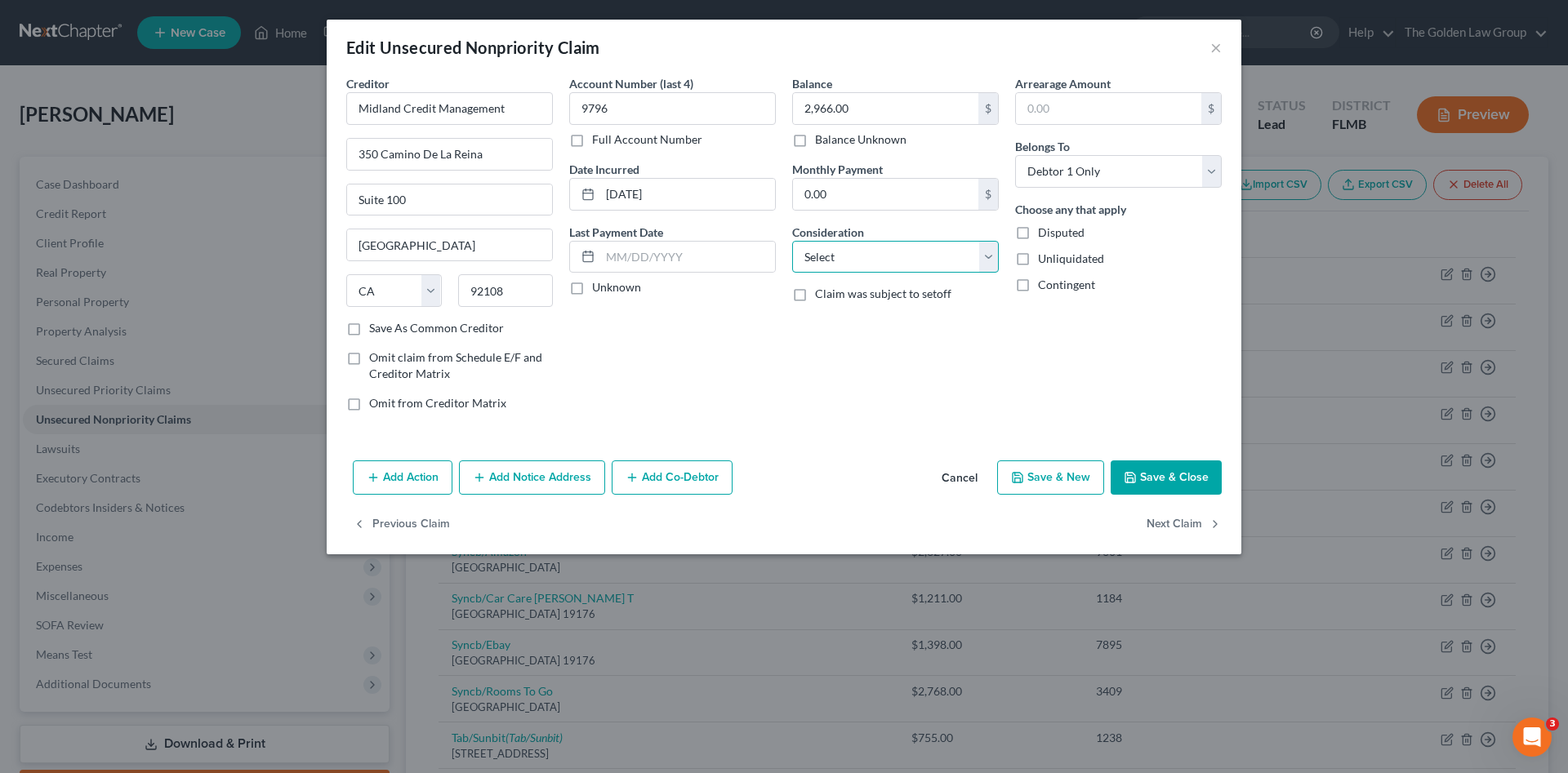
click at [853, 258] on select "Select Cable / Satellite Services Collection Agency Credit Card Debt Debt Couns…" at bounding box center [895, 257] width 206 height 33
select select "1"
click at [792, 241] on select "Select Cable / Satellite Services Collection Agency Credit Card Debt Debt Couns…" at bounding box center [895, 257] width 206 height 33
click at [1193, 488] on button "Save & Close" at bounding box center [1167, 477] width 111 height 34
type input "0"
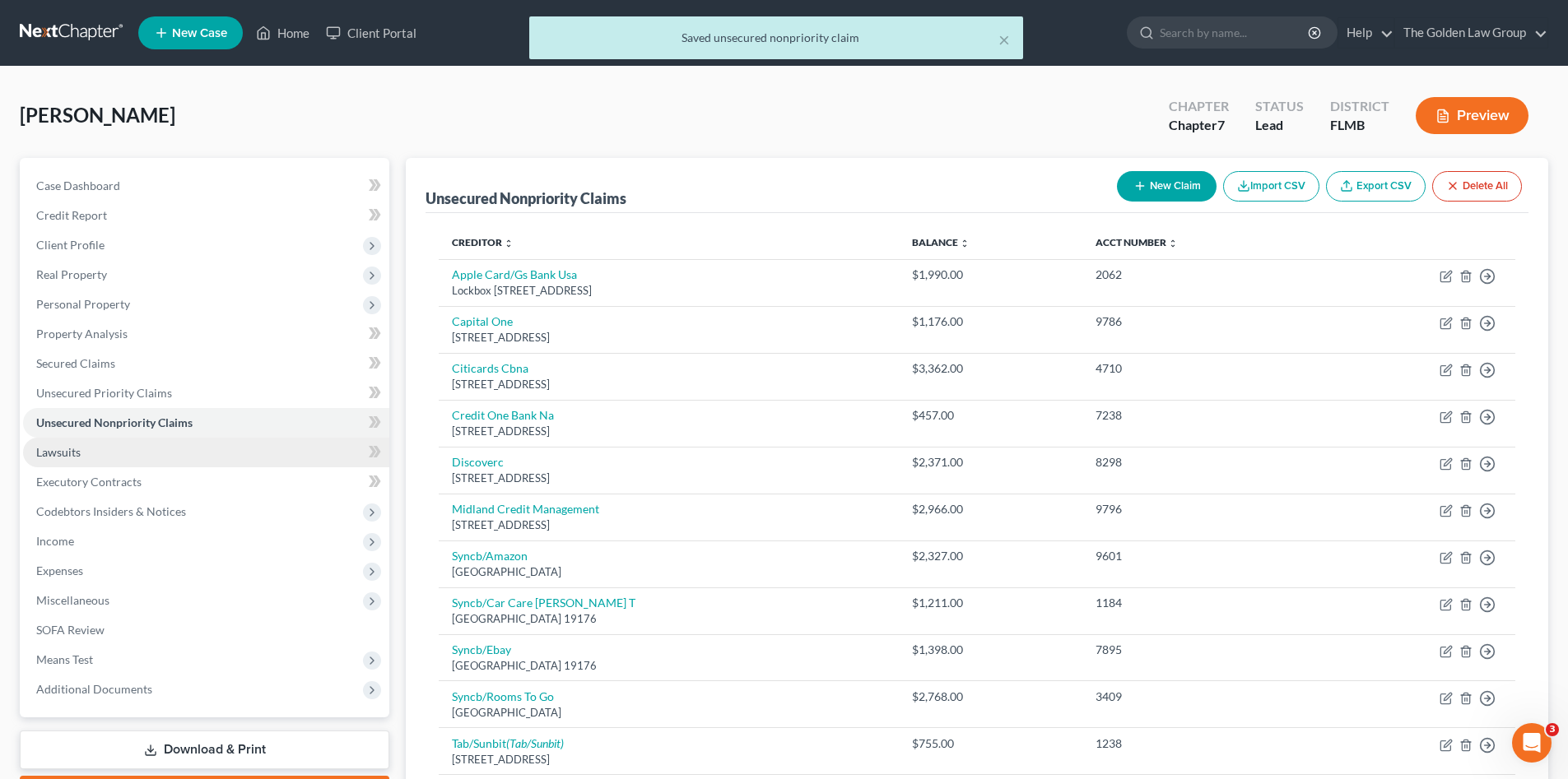
click at [105, 456] on link "Lawsuits" at bounding box center [206, 452] width 366 height 29
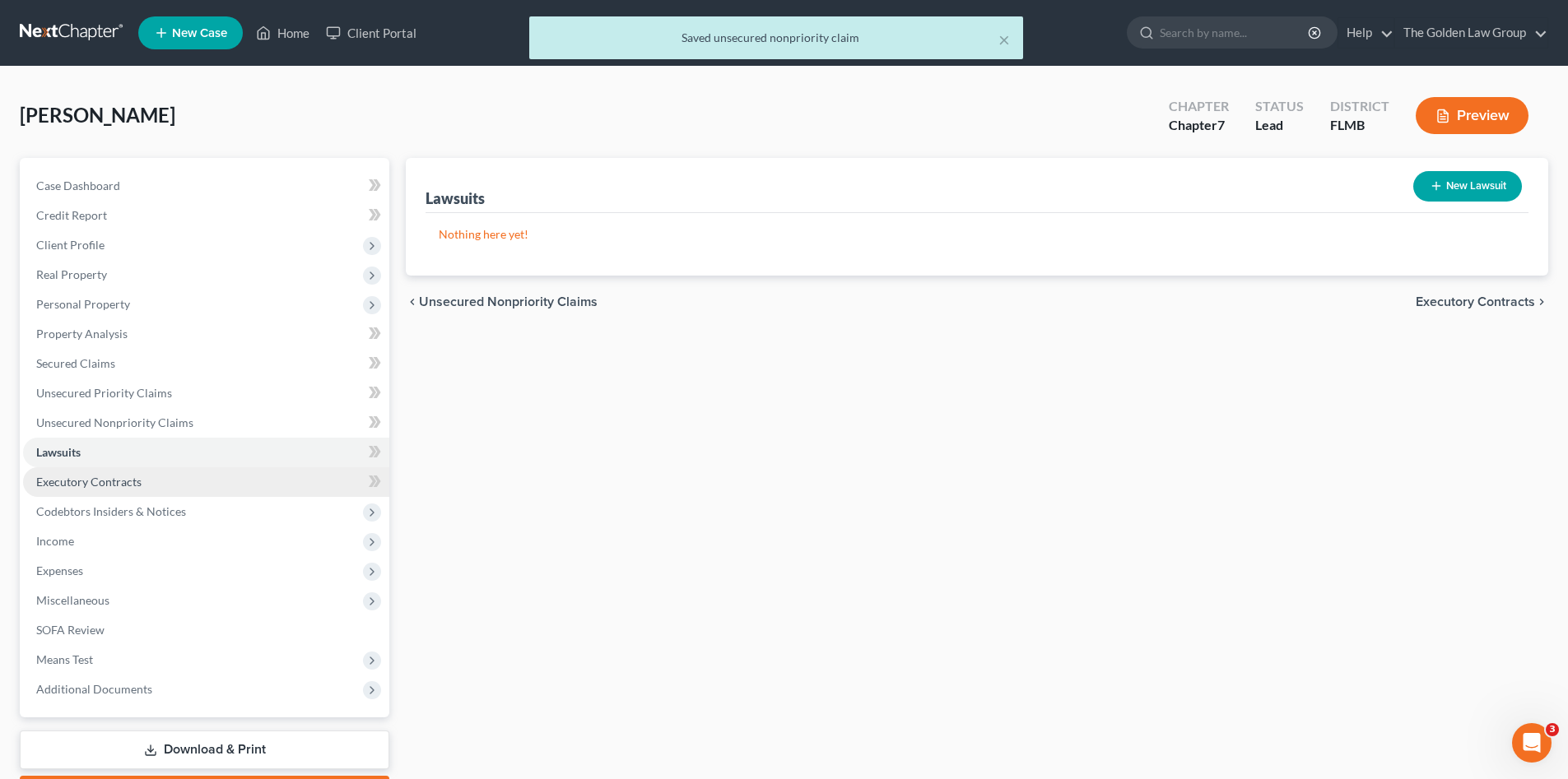
click at [117, 479] on span "Executory Contracts" at bounding box center [88, 482] width 105 height 14
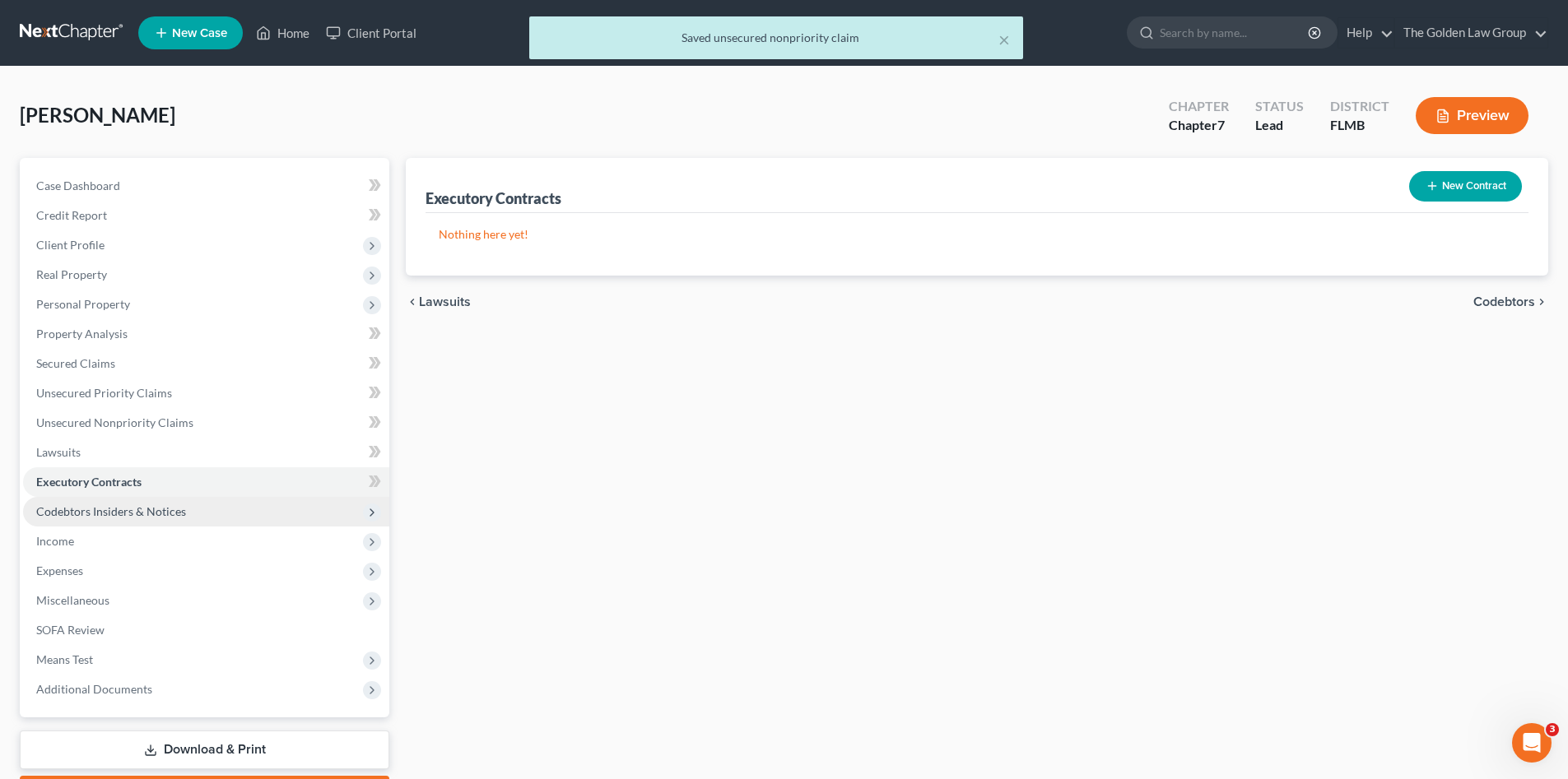
click at [133, 501] on span "Codebtors Insiders & Notices" at bounding box center [206, 511] width 366 height 29
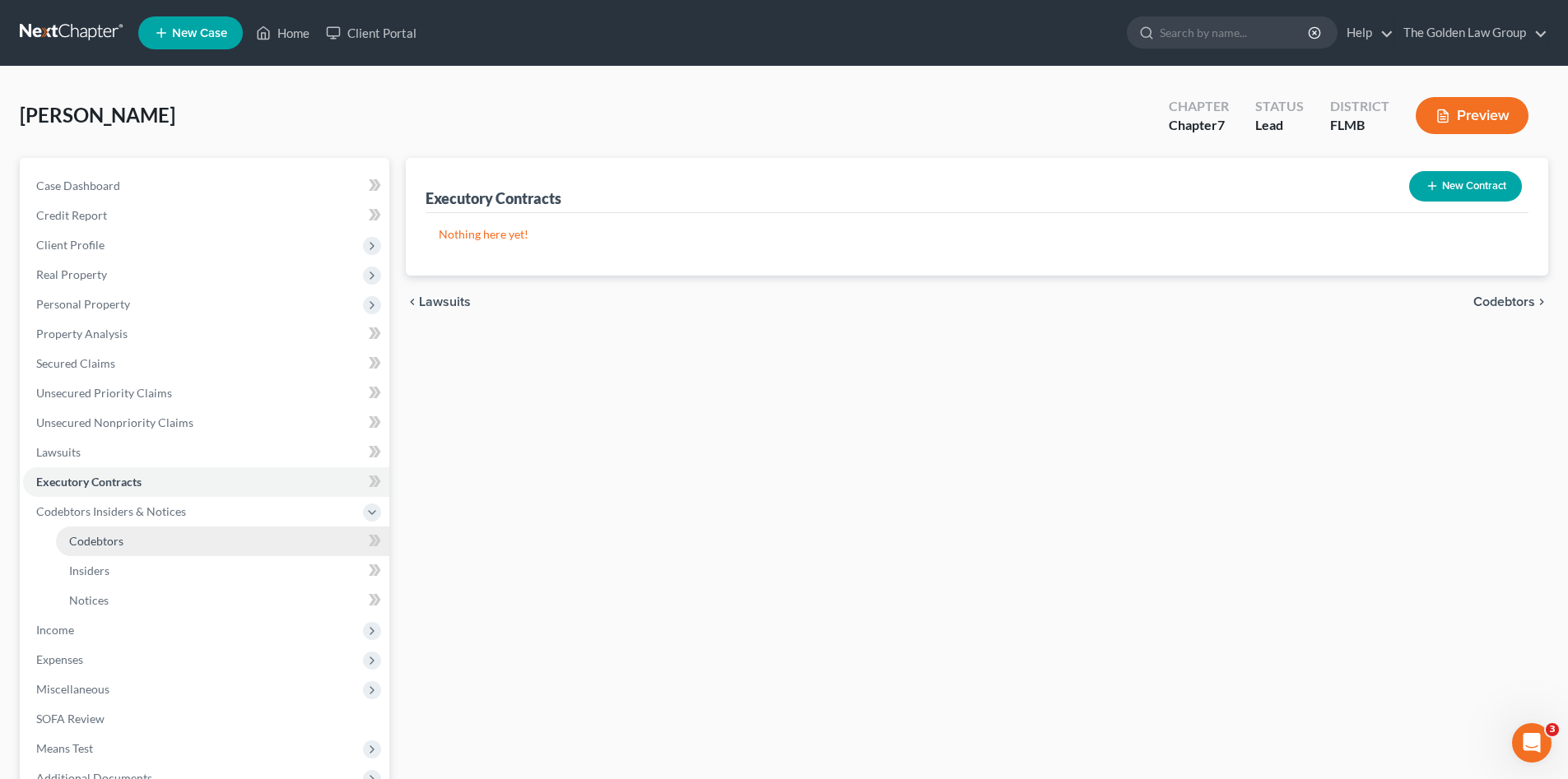
click at [94, 538] on span "Codebtors" at bounding box center [96, 541] width 54 height 14
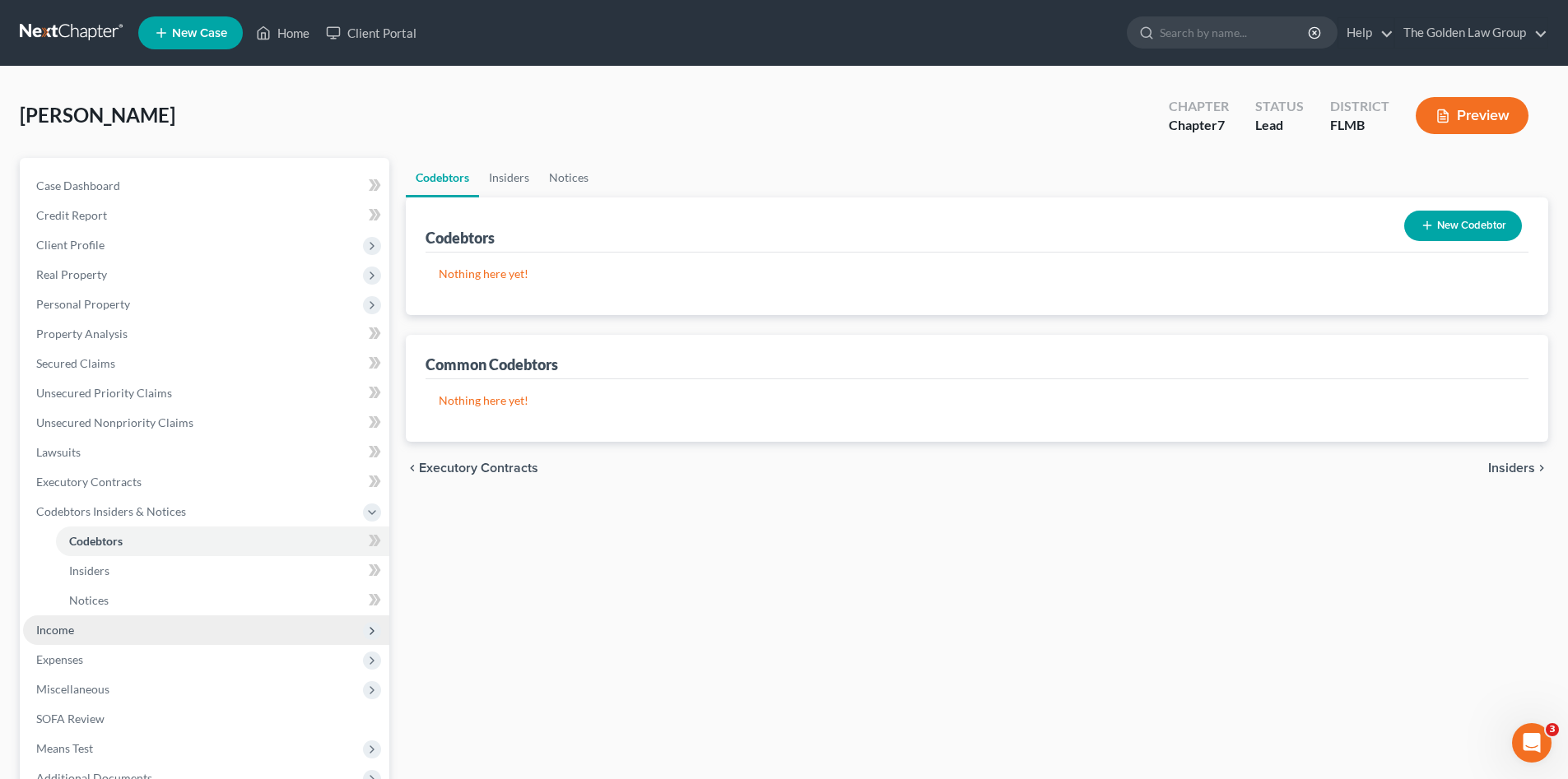
click at [65, 626] on span "Income" at bounding box center [55, 630] width 38 height 14
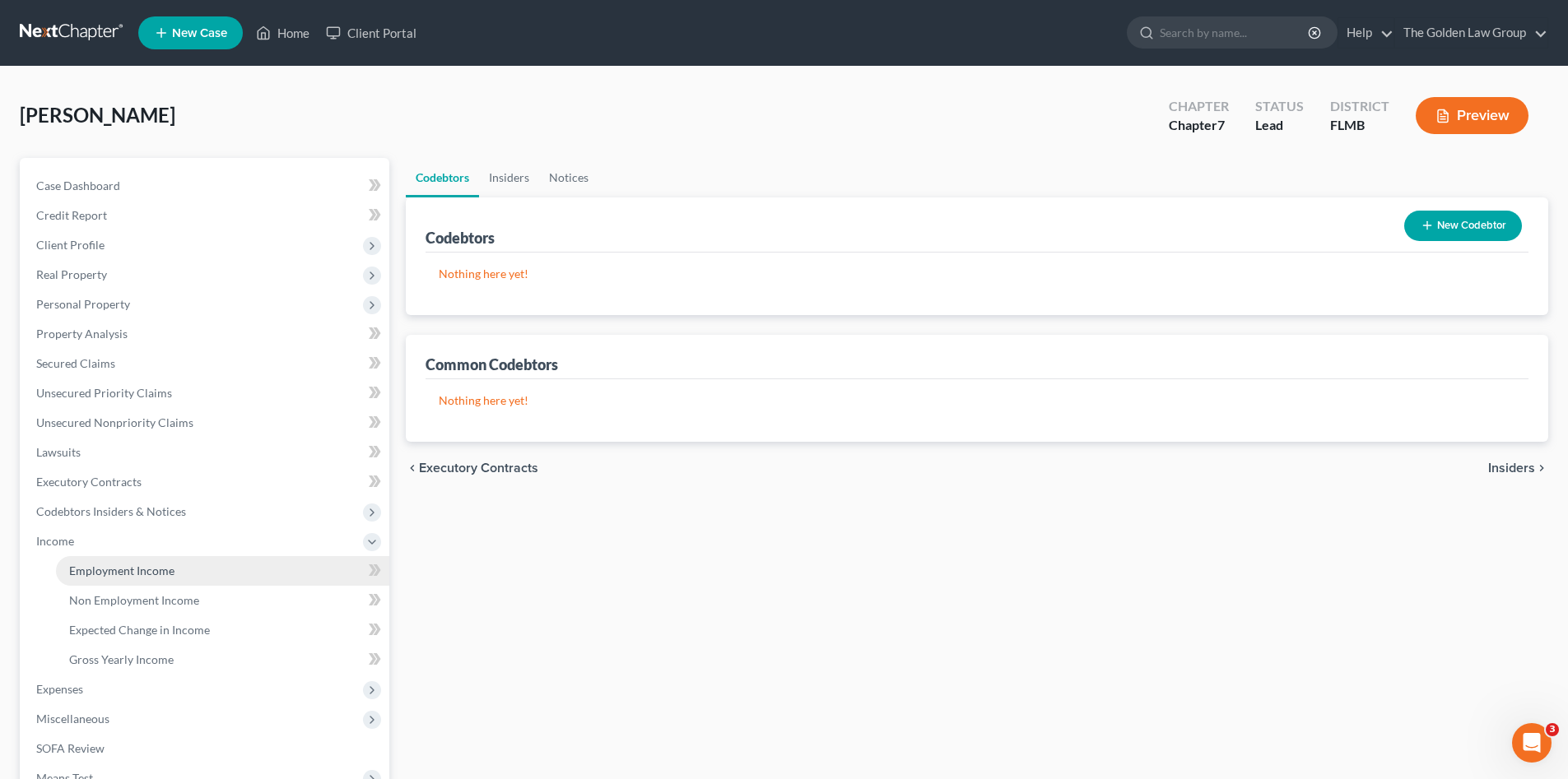
click at [158, 574] on span "Employment Income" at bounding box center [121, 570] width 105 height 14
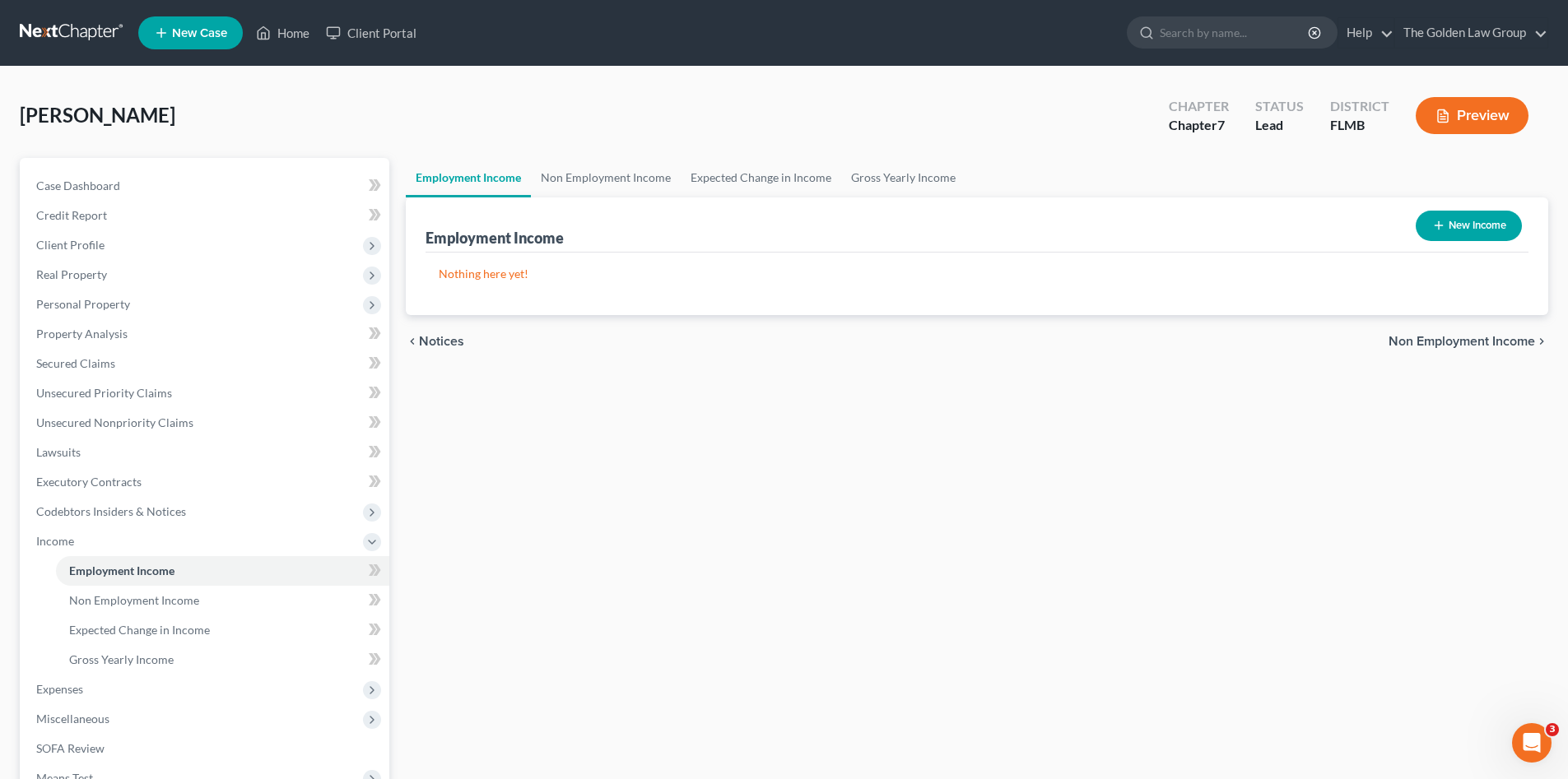
click at [1459, 232] on button "New Income" at bounding box center [1469, 226] width 106 height 30
select select "0"
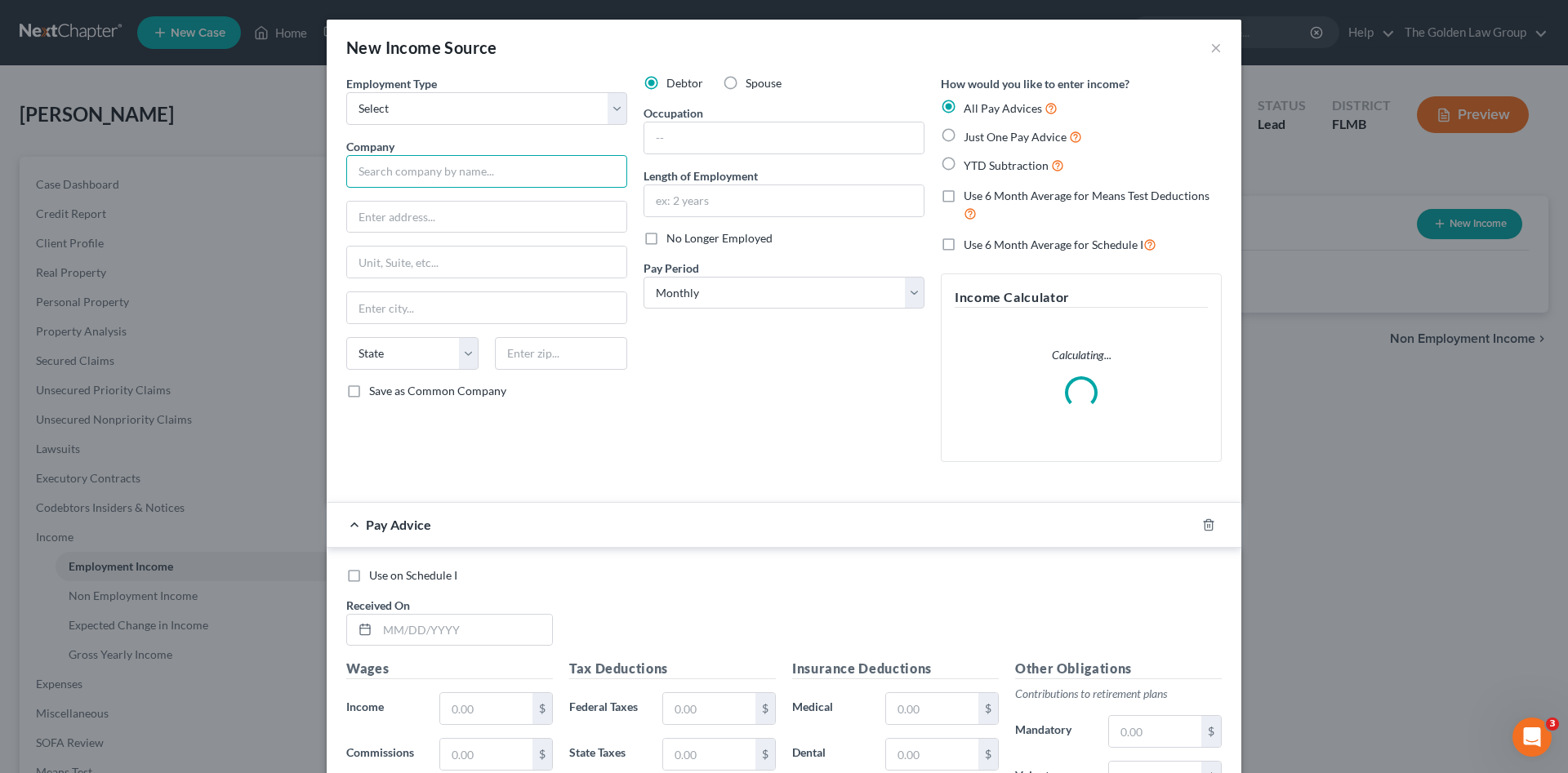
click at [547, 156] on input "text" at bounding box center [487, 171] width 281 height 33
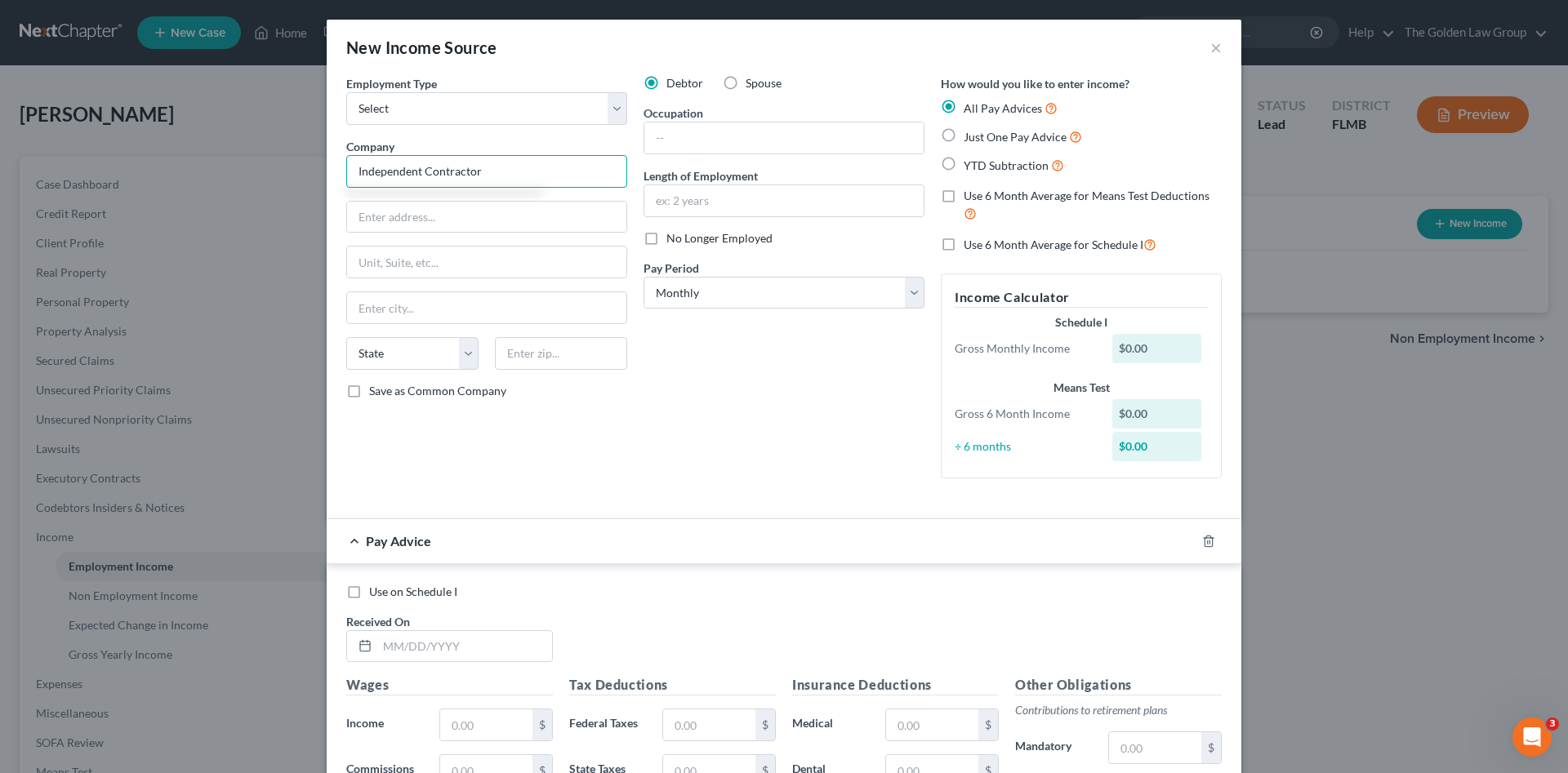
type input "Independent Contractor"
drag, startPoint x: 701, startPoint y: 133, endPoint x: 703, endPoint y: 144, distance: 11.2
click at [701, 133] on input "text" at bounding box center [784, 137] width 280 height 31
click at [678, 138] on input "text" at bounding box center [784, 137] width 280 height 31
type input "Delivery Driver"
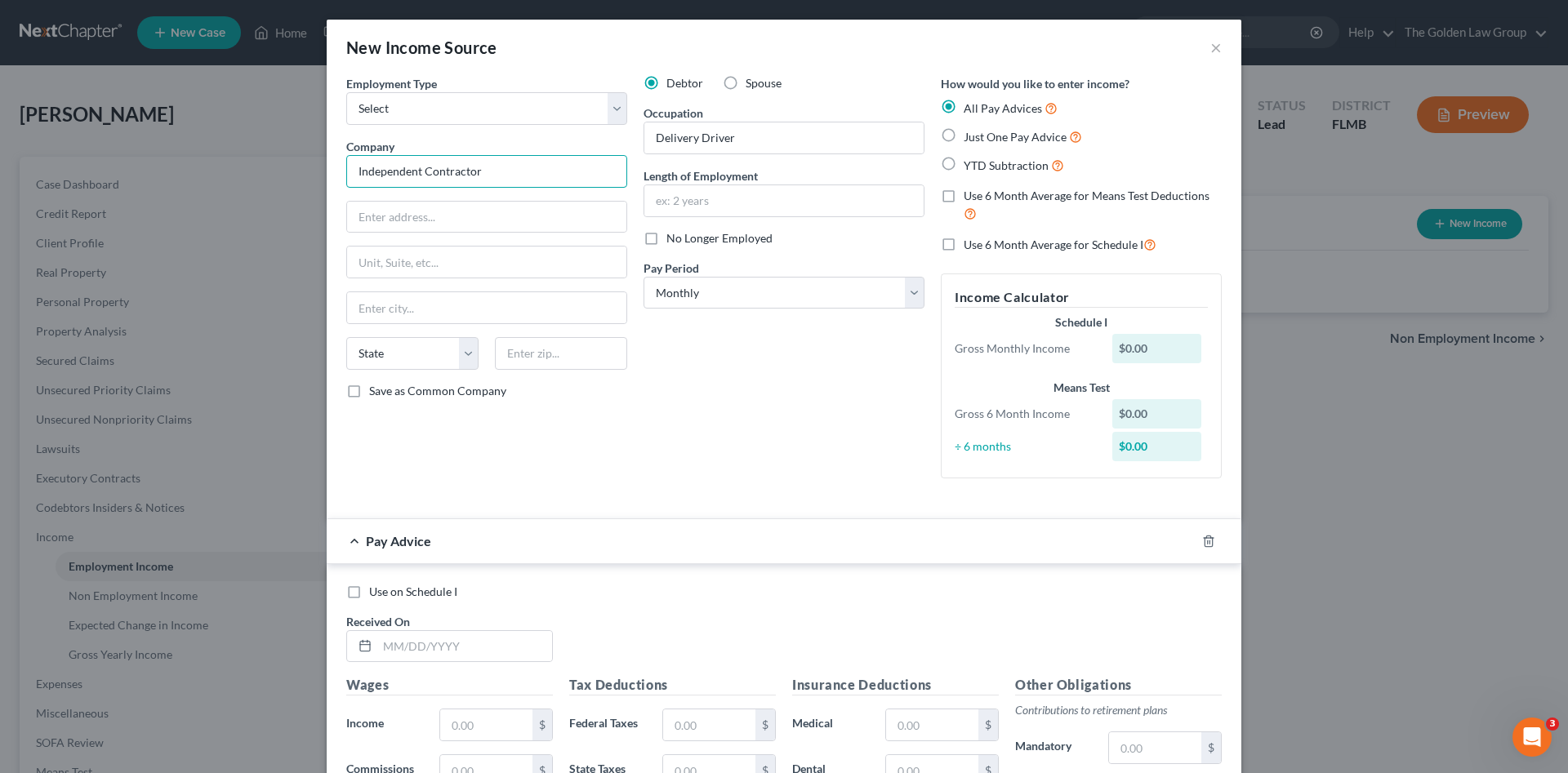
click at [352, 171] on input "Independent Contractor" at bounding box center [487, 171] width 281 height 33
paste input "ADL Final Mile"
type input "ADL Final Mile - Independent Contractor"
click at [422, 99] on select "Select Full or Part Time Employment Self Employment" at bounding box center [487, 108] width 281 height 33
click at [347, 92] on select "Select Full or Part Time Employment Self Employment" at bounding box center [487, 108] width 281 height 33
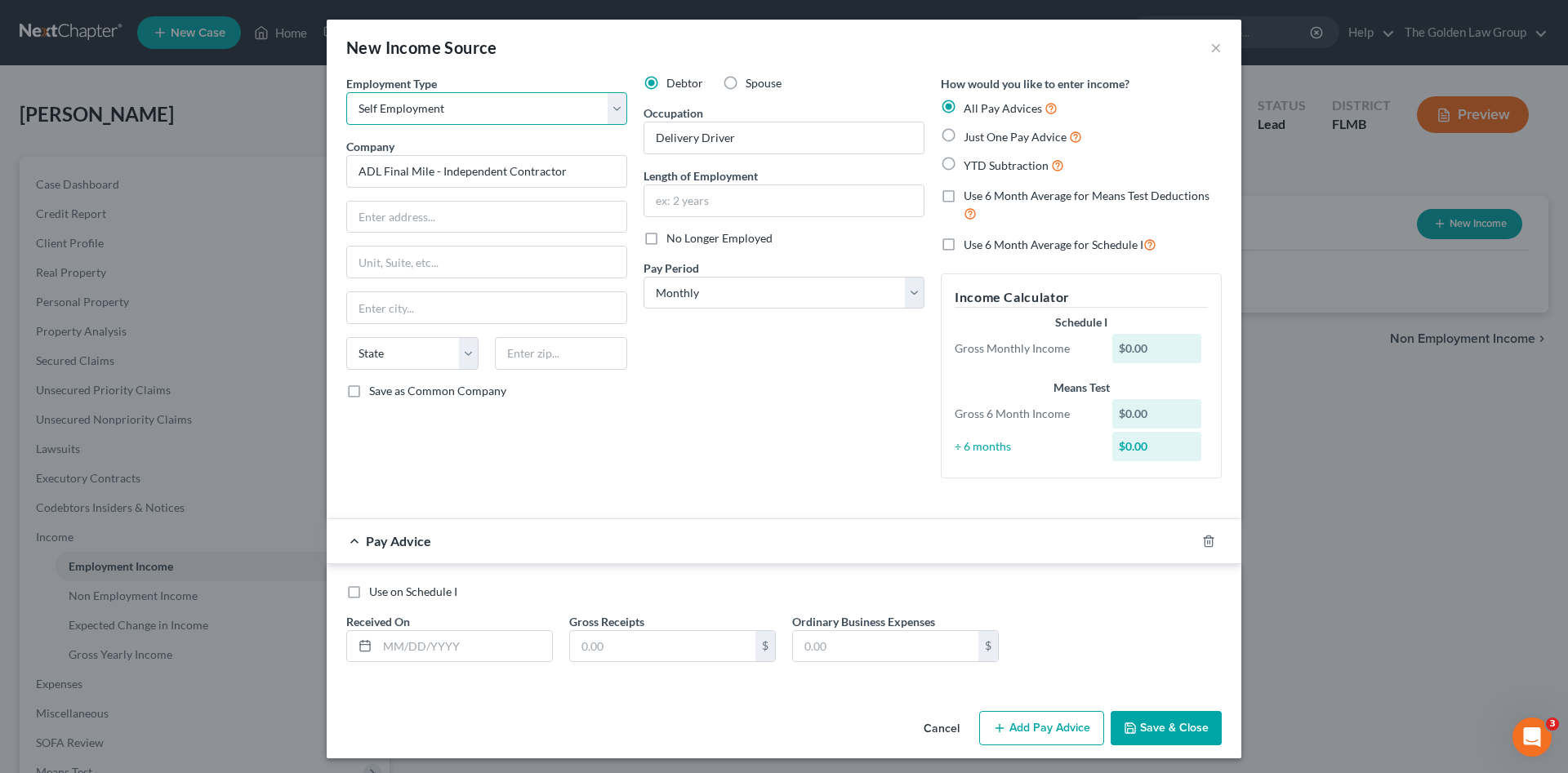
click at [494, 102] on select "Select Full or Part Time Employment Self Employment" at bounding box center [487, 108] width 281 height 33
select select "0"
click at [347, 92] on select "Select Full or Part Time Employment Self Employment" at bounding box center [487, 108] width 281 height 33
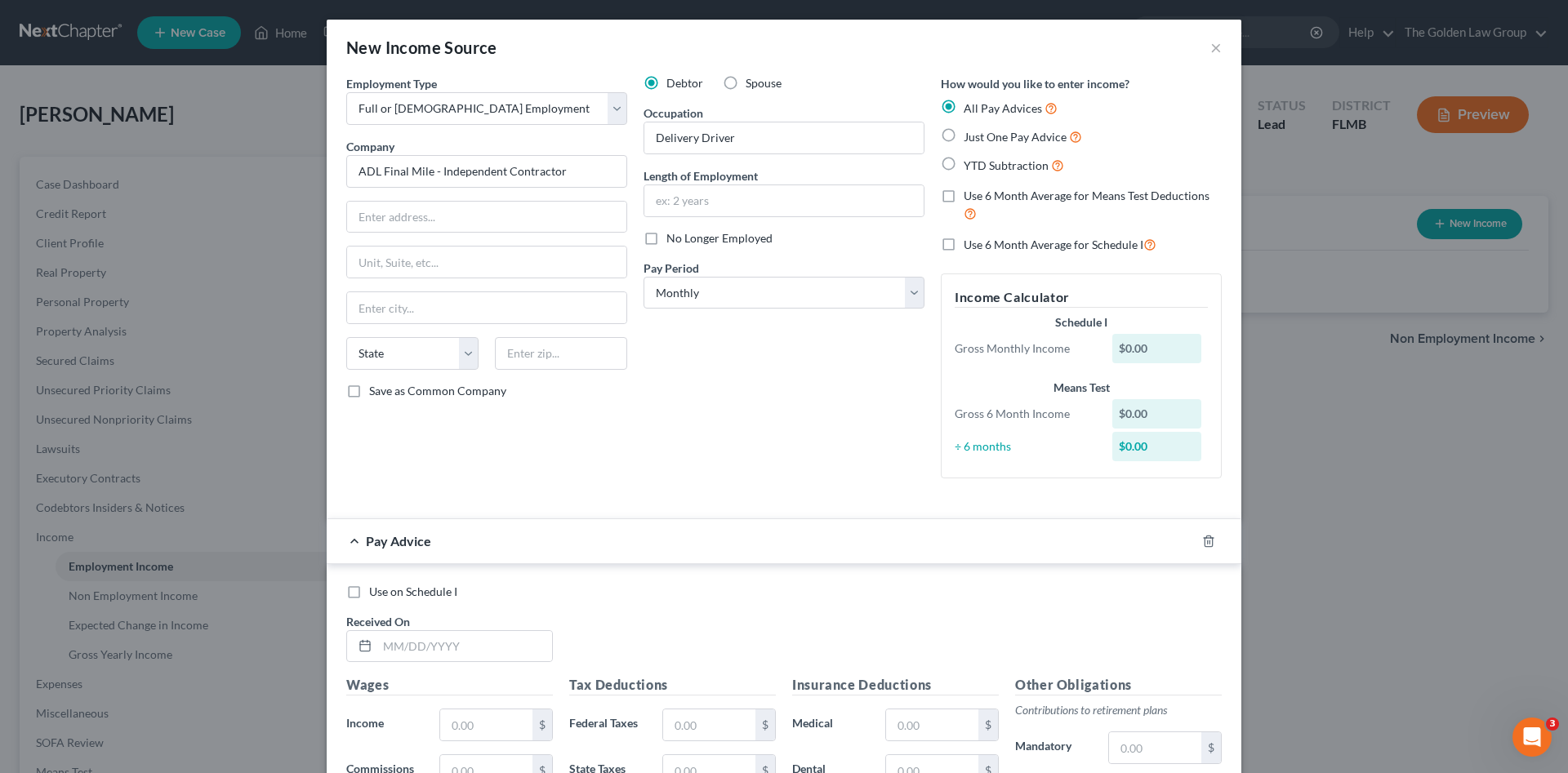
click at [704, 436] on div "Debtor Spouse Occupation Delivery Driver Length of Employment No Longer Employe…" at bounding box center [784, 283] width 298 height 416
click at [681, 296] on select "Select Monthly Twice Monthly Every Other Week Weekly" at bounding box center [784, 293] width 281 height 33
select select "2"
click at [644, 277] on select "Select Monthly Twice Monthly Every Other Week Weekly" at bounding box center [784, 293] width 281 height 33
click at [719, 417] on div "Debtor Spouse Occupation Delivery Driver Length of Employment No Longer Employe…" at bounding box center [784, 283] width 298 height 416
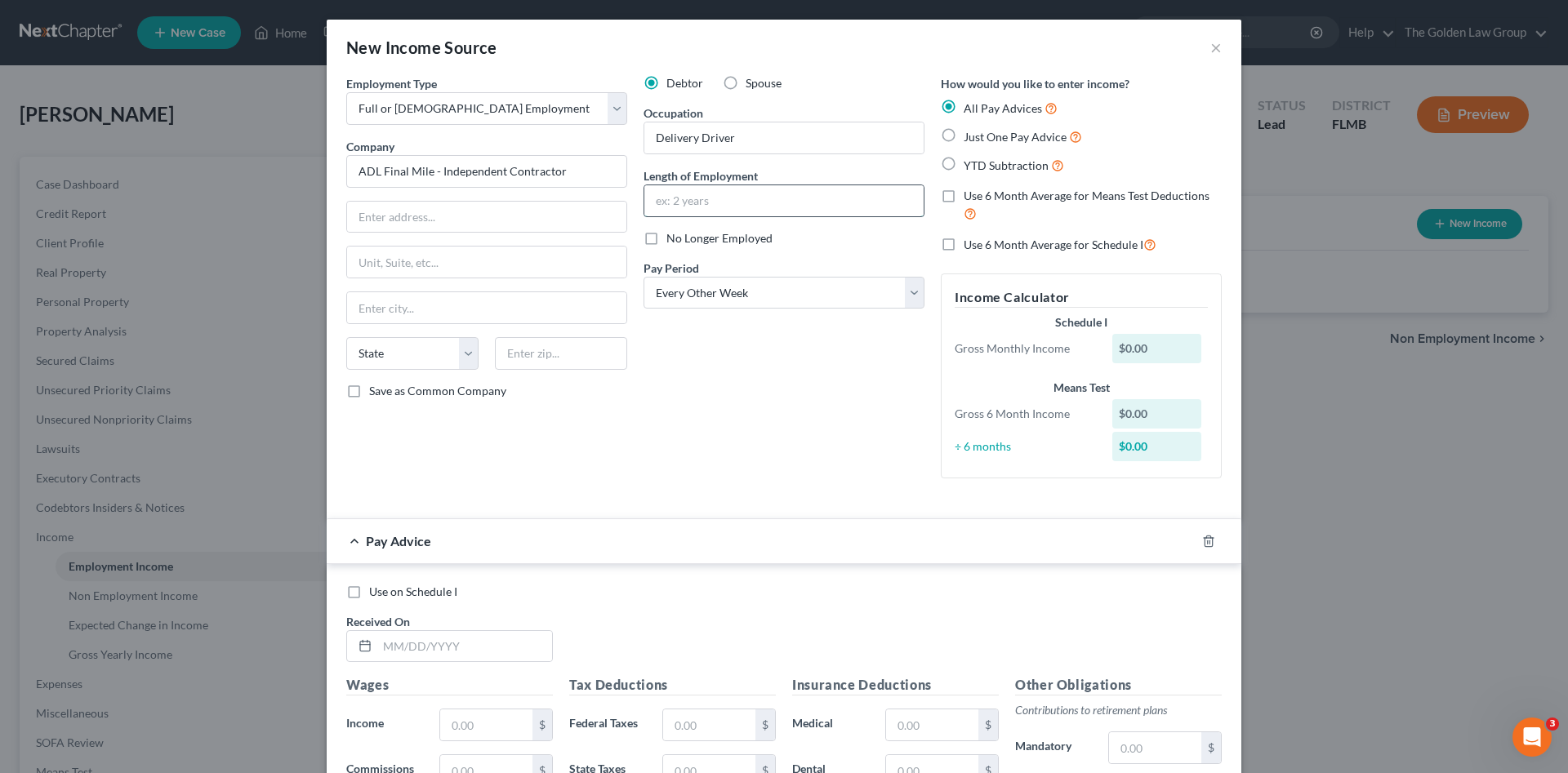
click at [705, 199] on input "text" at bounding box center [784, 201] width 280 height 31
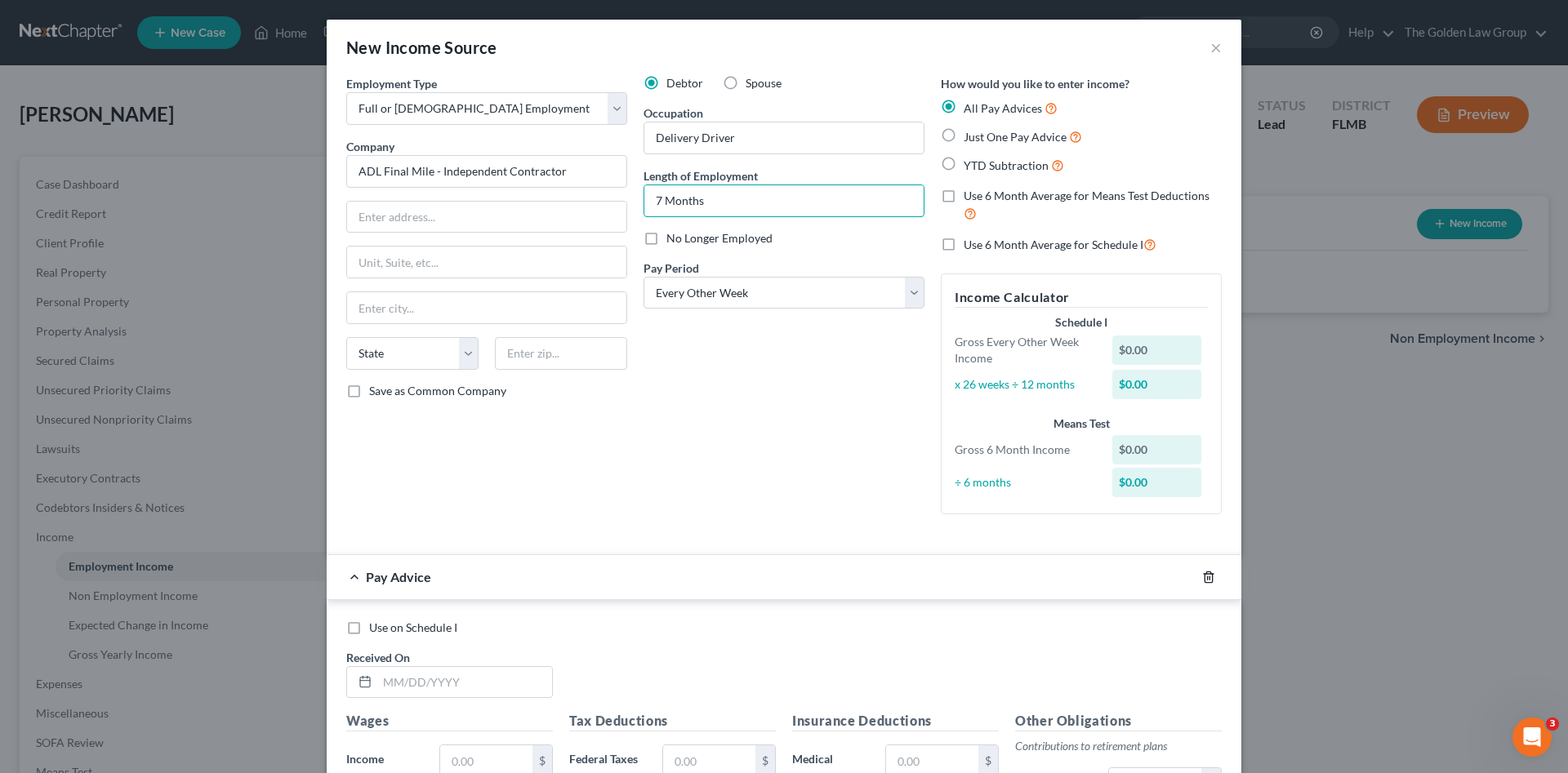
type input "7 Months"
click at [1204, 582] on icon "button" at bounding box center [1209, 577] width 13 height 13
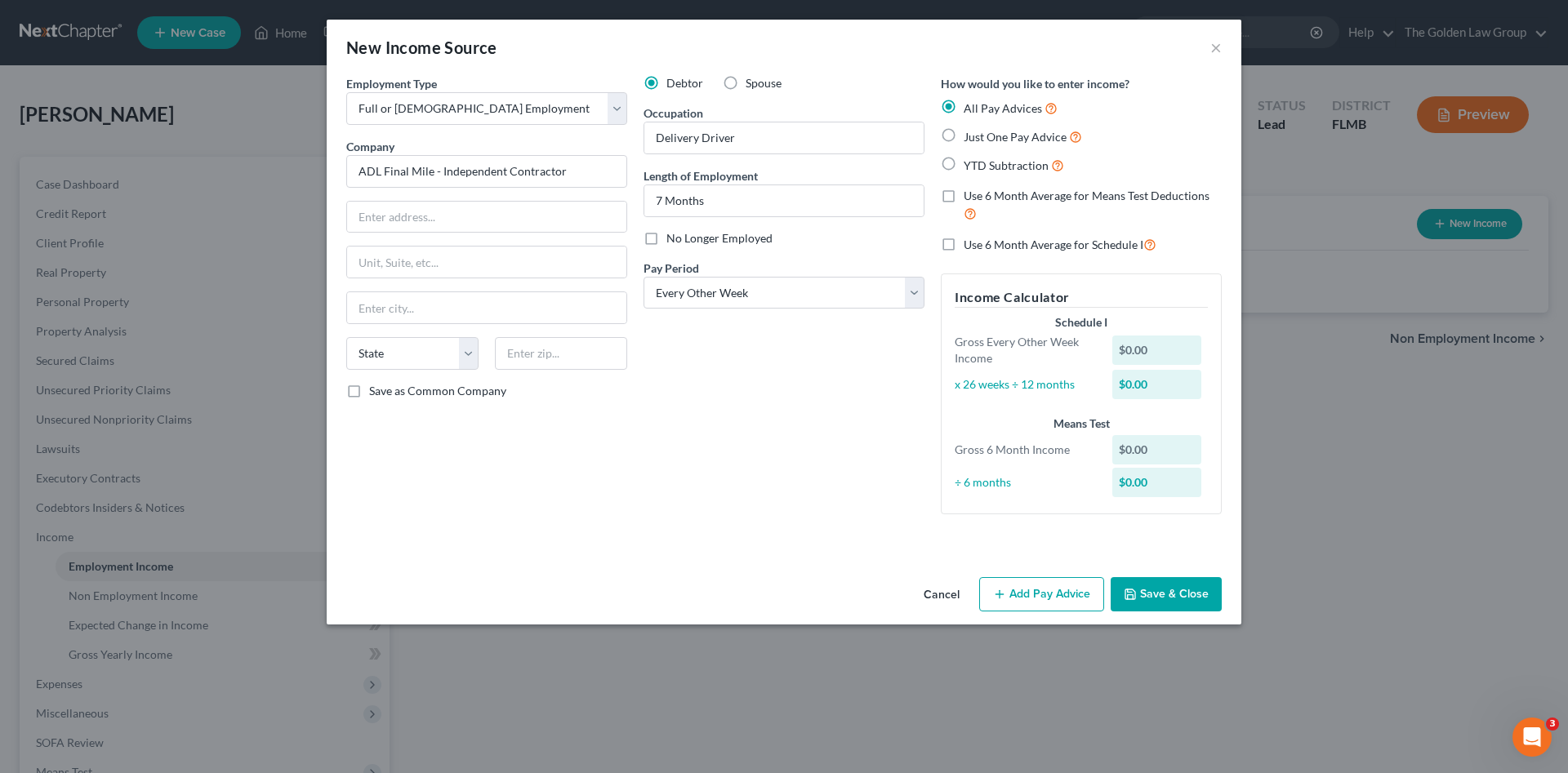
drag, startPoint x: 1198, startPoint y: 597, endPoint x: 576, endPoint y: 503, distance: 629.1
click at [1198, 596] on button "Save & Close" at bounding box center [1167, 594] width 111 height 34
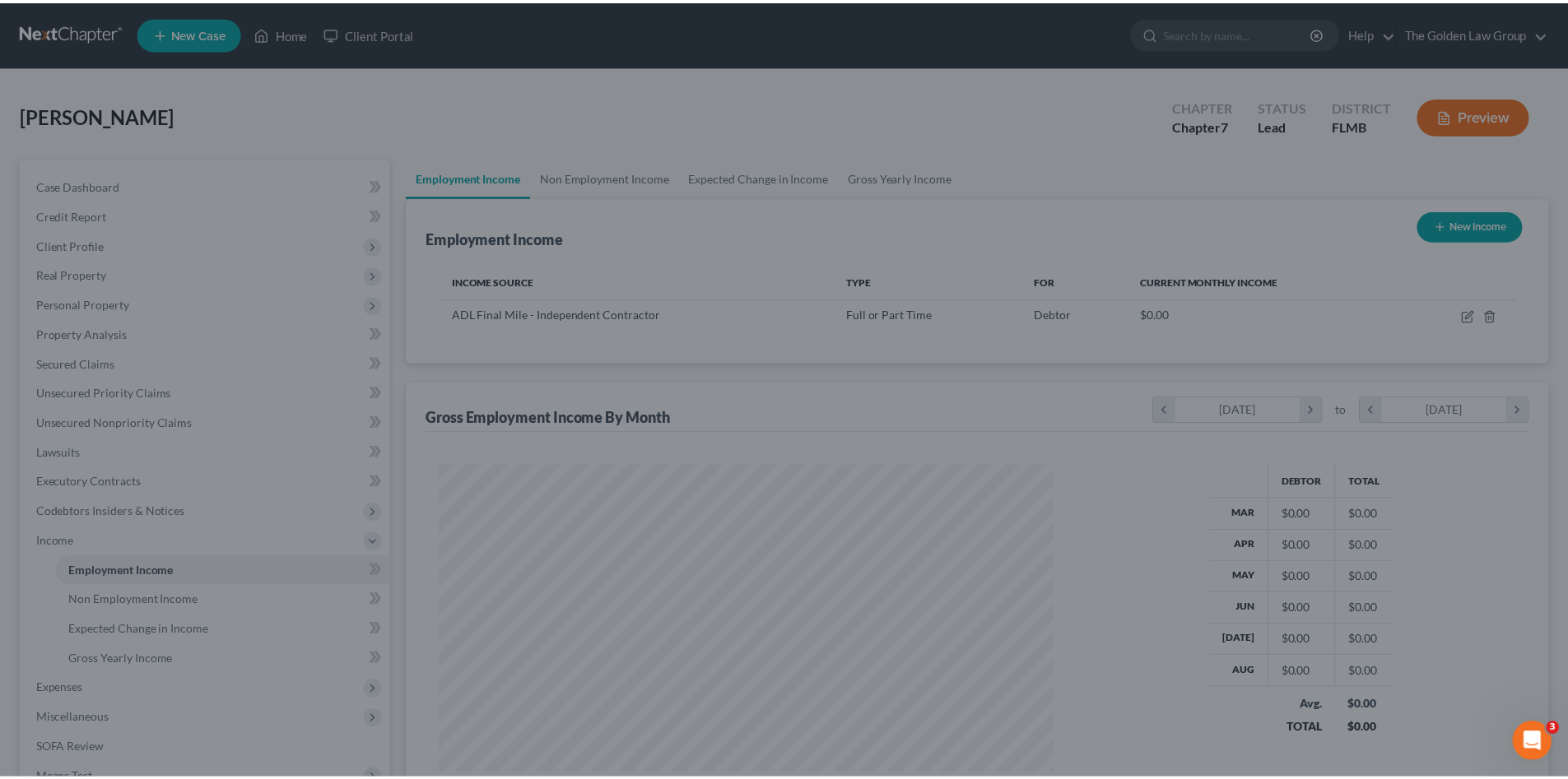
scroll to position [307, 647]
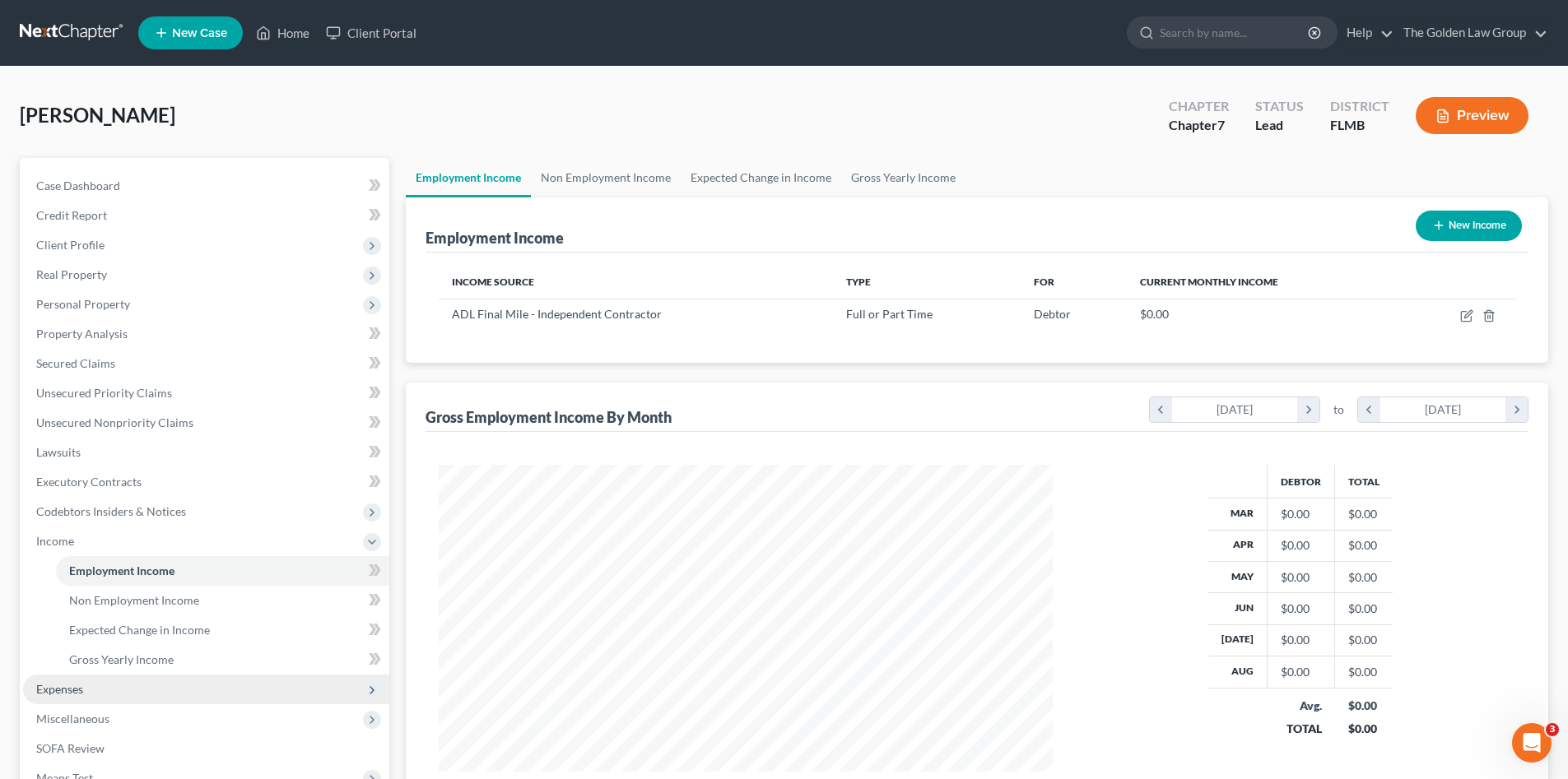
click at [84, 679] on span "Expenses" at bounding box center [206, 689] width 366 height 29
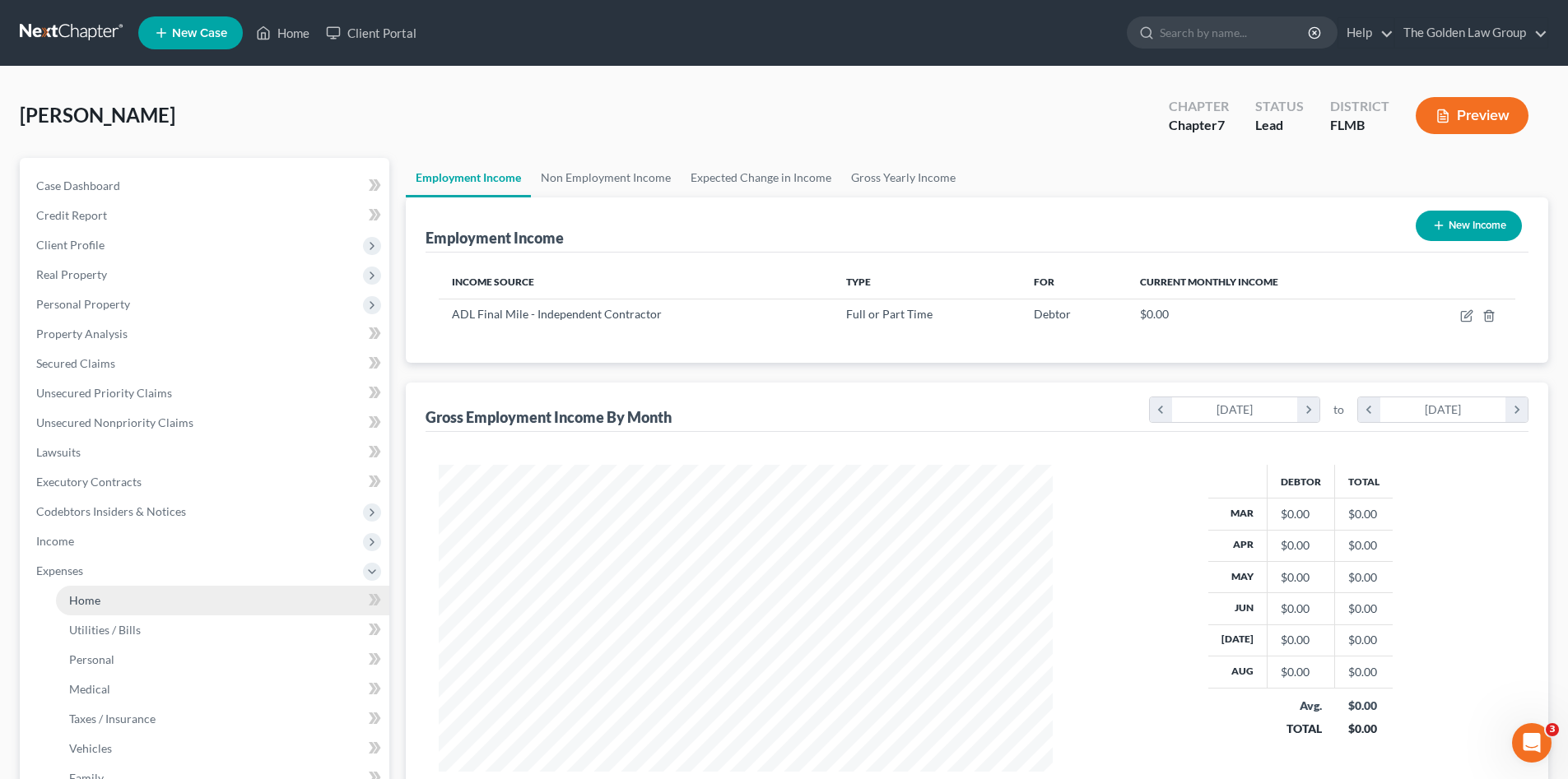
click at [103, 600] on link "Home" at bounding box center [222, 601] width 333 height 29
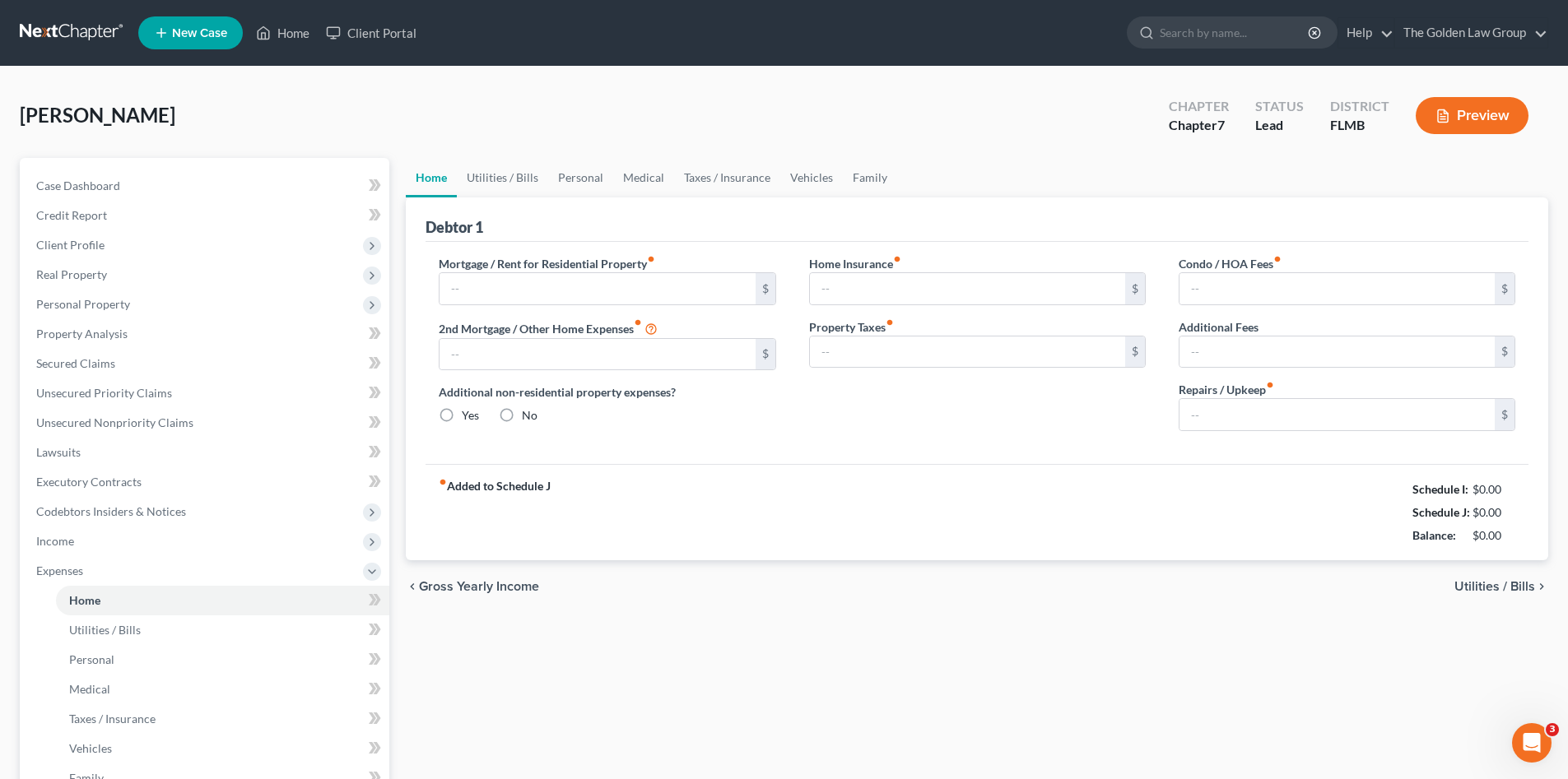
type input "0.00"
radio input "true"
type input "0.00"
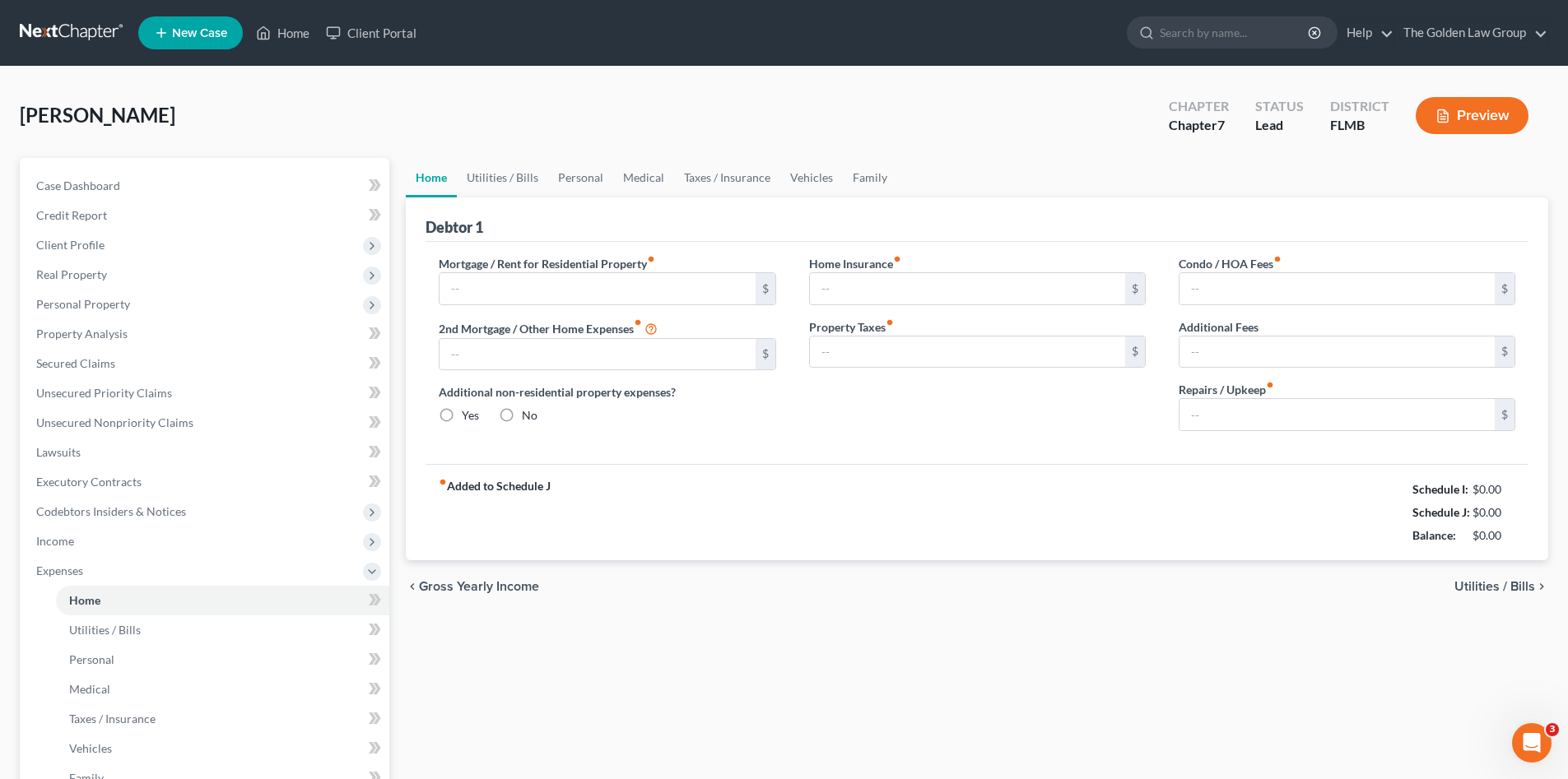
type input "0.00"
click at [1053, 464] on div "fiber_manual_record Added to Schedule J Schedule I: $0.00 Schedule J: $0.00 Bal…" at bounding box center [977, 511] width 1103 height 96
click at [1206, 418] on input "0.00" at bounding box center [1337, 415] width 315 height 31
type input "1,000.00"
click at [519, 171] on link "Utilities / Bills" at bounding box center [502, 178] width 91 height 40
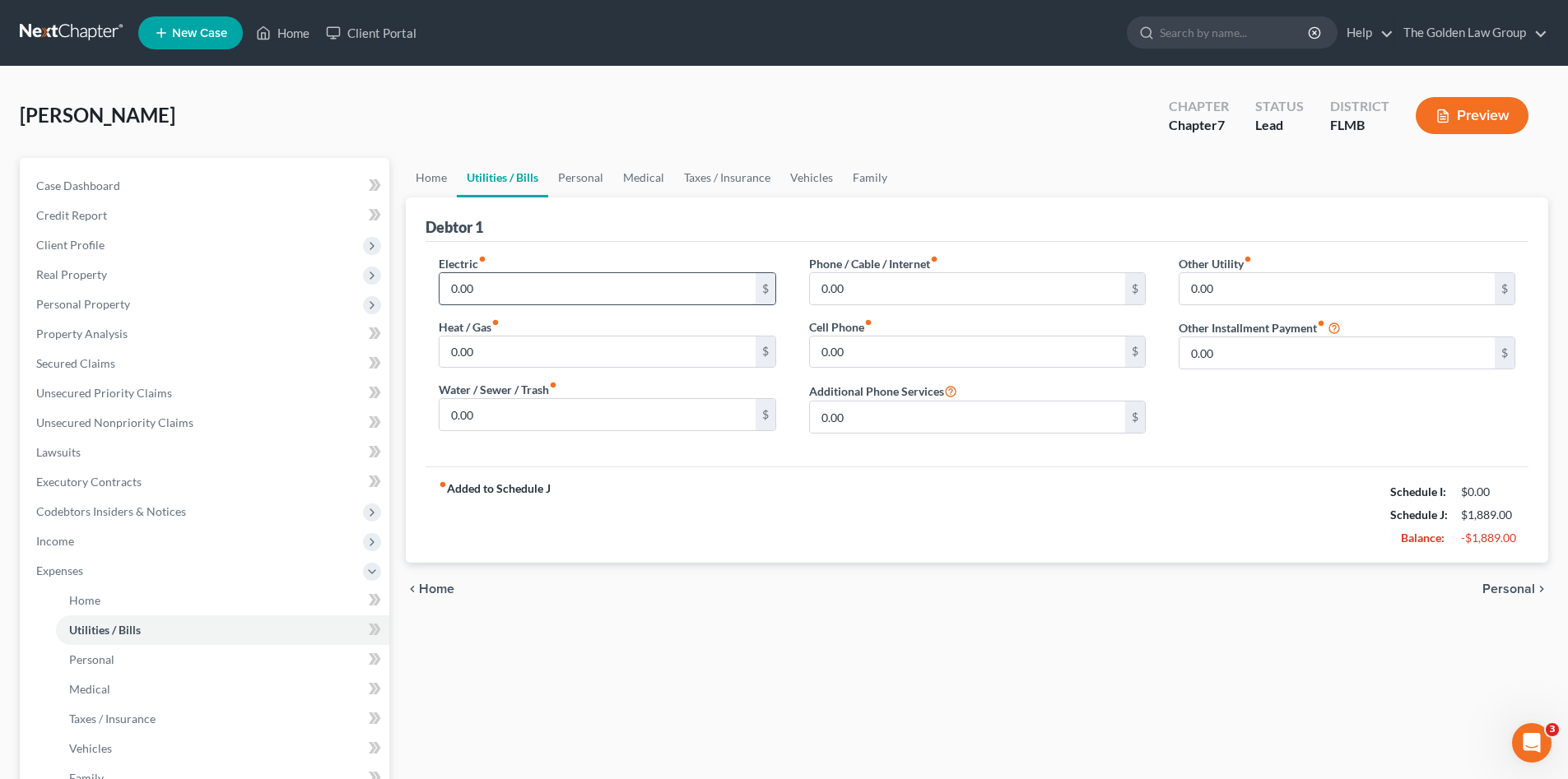
click at [518, 289] on input "0.00" at bounding box center [597, 288] width 315 height 31
type input "200.00"
type input "70.00"
type input "100.00"
type input "1"
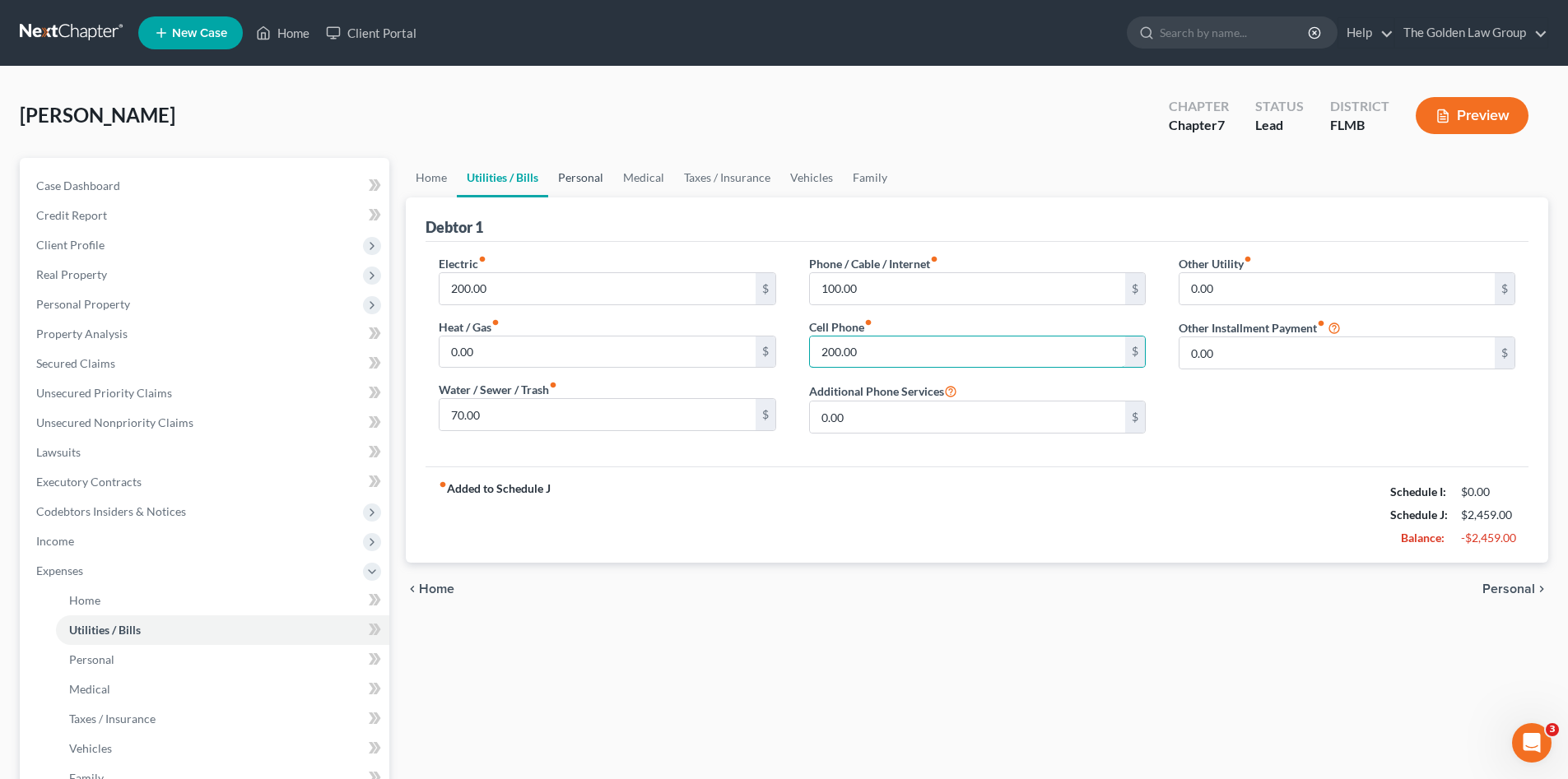
type input "200.00"
click at [570, 183] on link "Personal" at bounding box center [581, 178] width 65 height 40
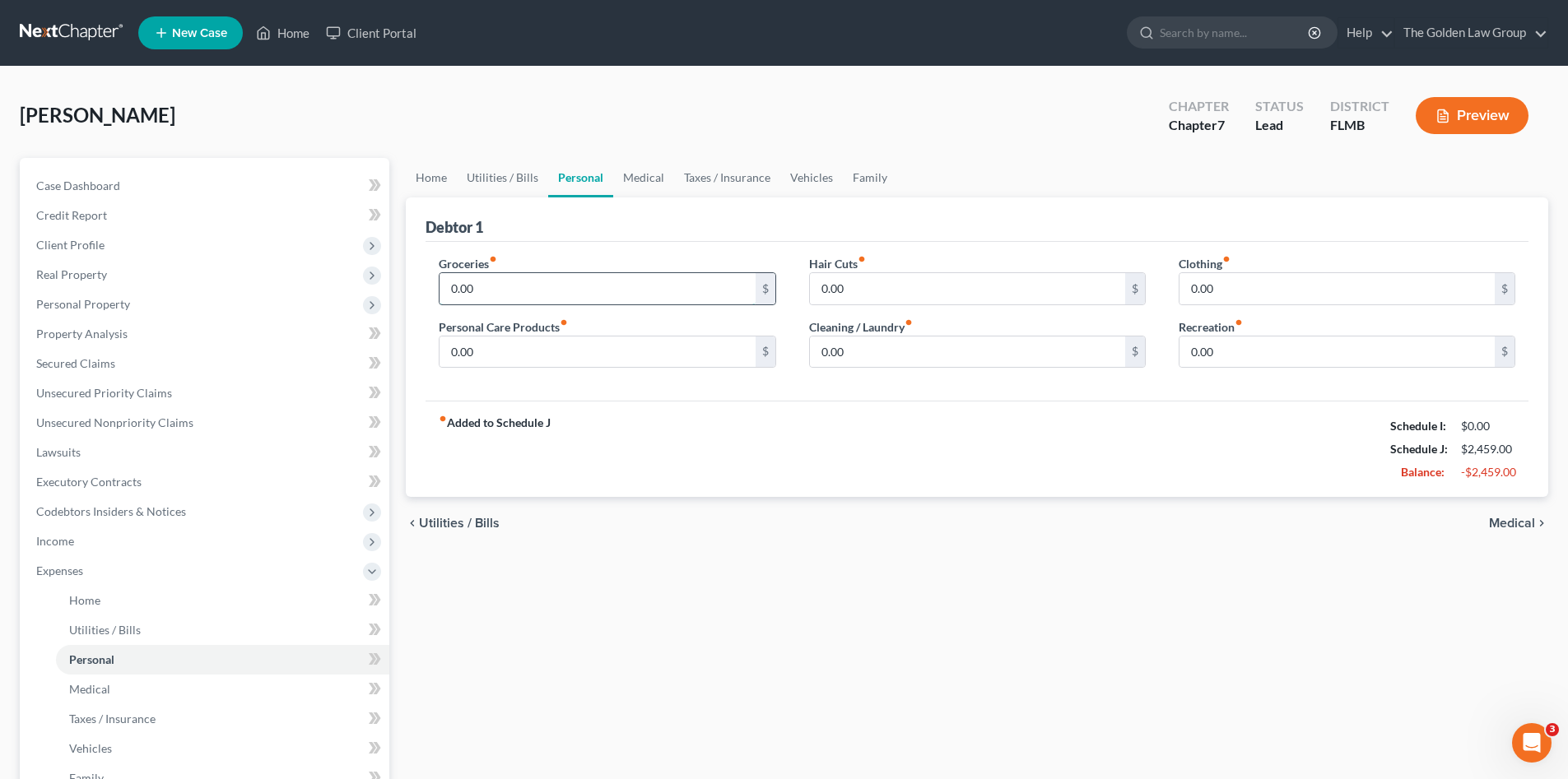
click at [503, 288] on input "0.00" at bounding box center [597, 288] width 315 height 31
type input "500.00"
click at [565, 360] on input "0.00" at bounding box center [597, 352] width 315 height 31
type input "100.00"
click at [854, 288] on input "0.00" at bounding box center [968, 288] width 315 height 31
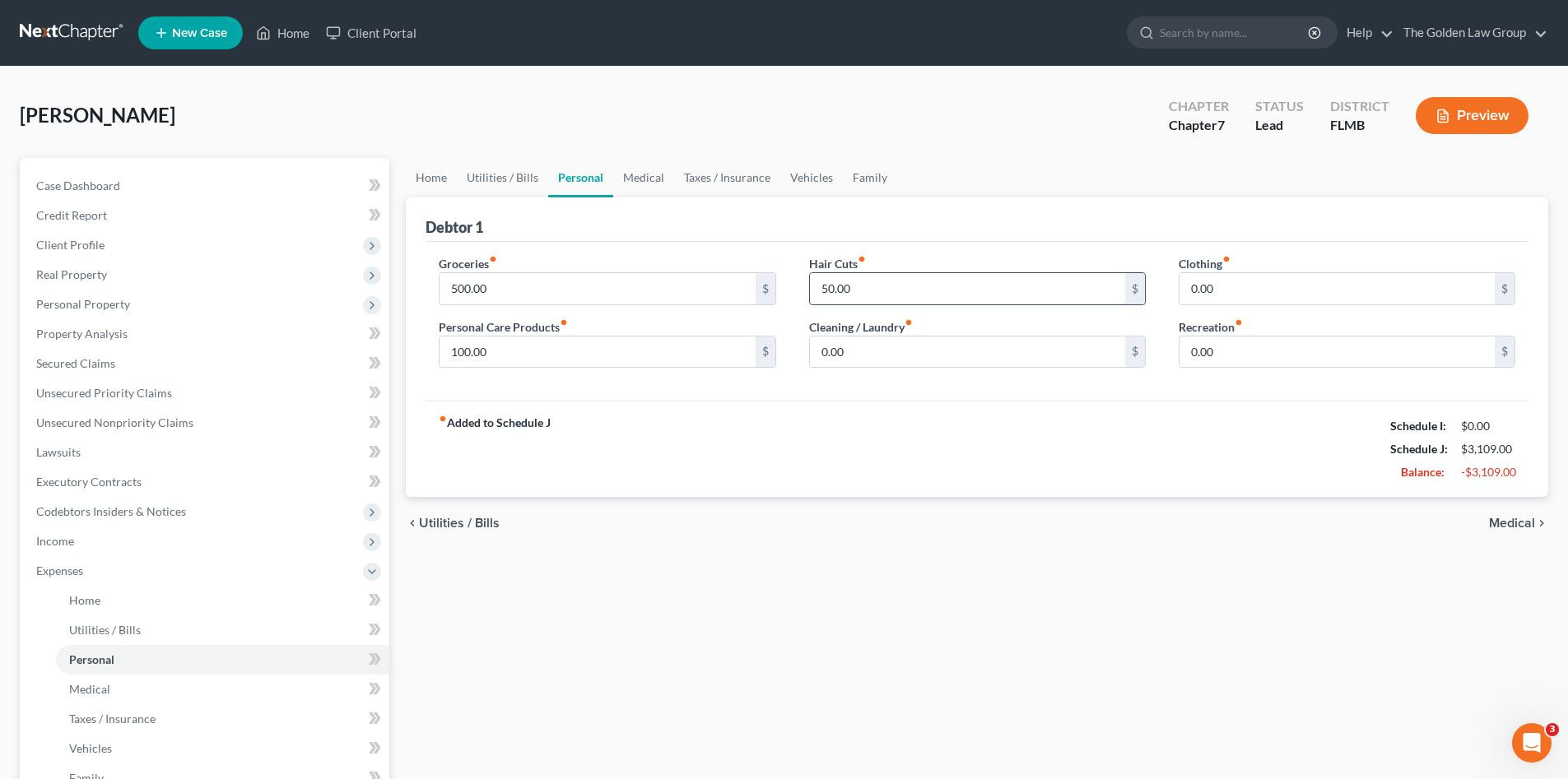
type input "50.00"
type input "75.00"
type input "200.00"
click at [619, 180] on link "Medical" at bounding box center [644, 178] width 61 height 40
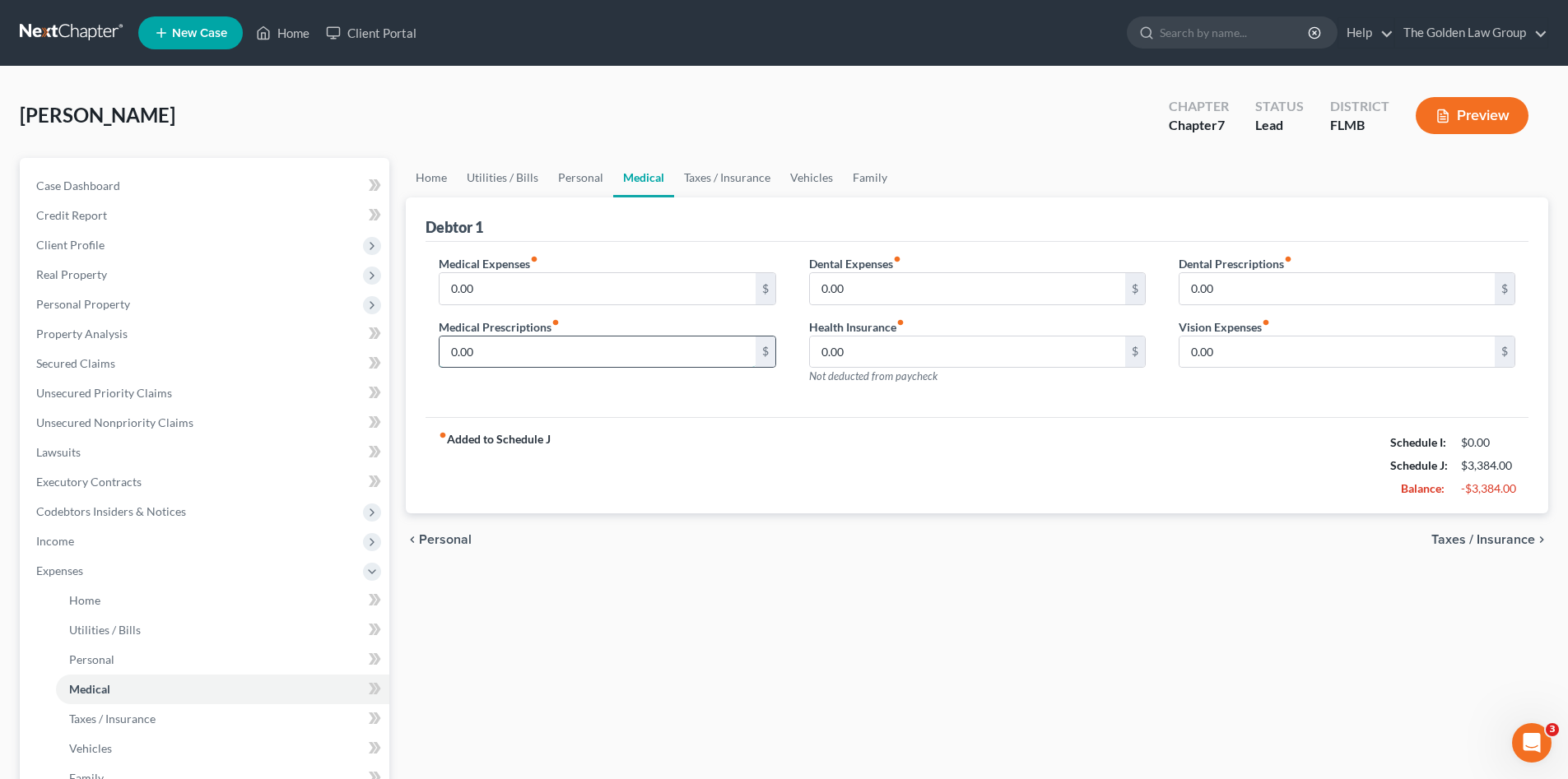
click at [530, 359] on input "0.00" at bounding box center [597, 352] width 315 height 31
type input "25.00"
click at [792, 174] on link "Vehicles" at bounding box center [812, 178] width 63 height 40
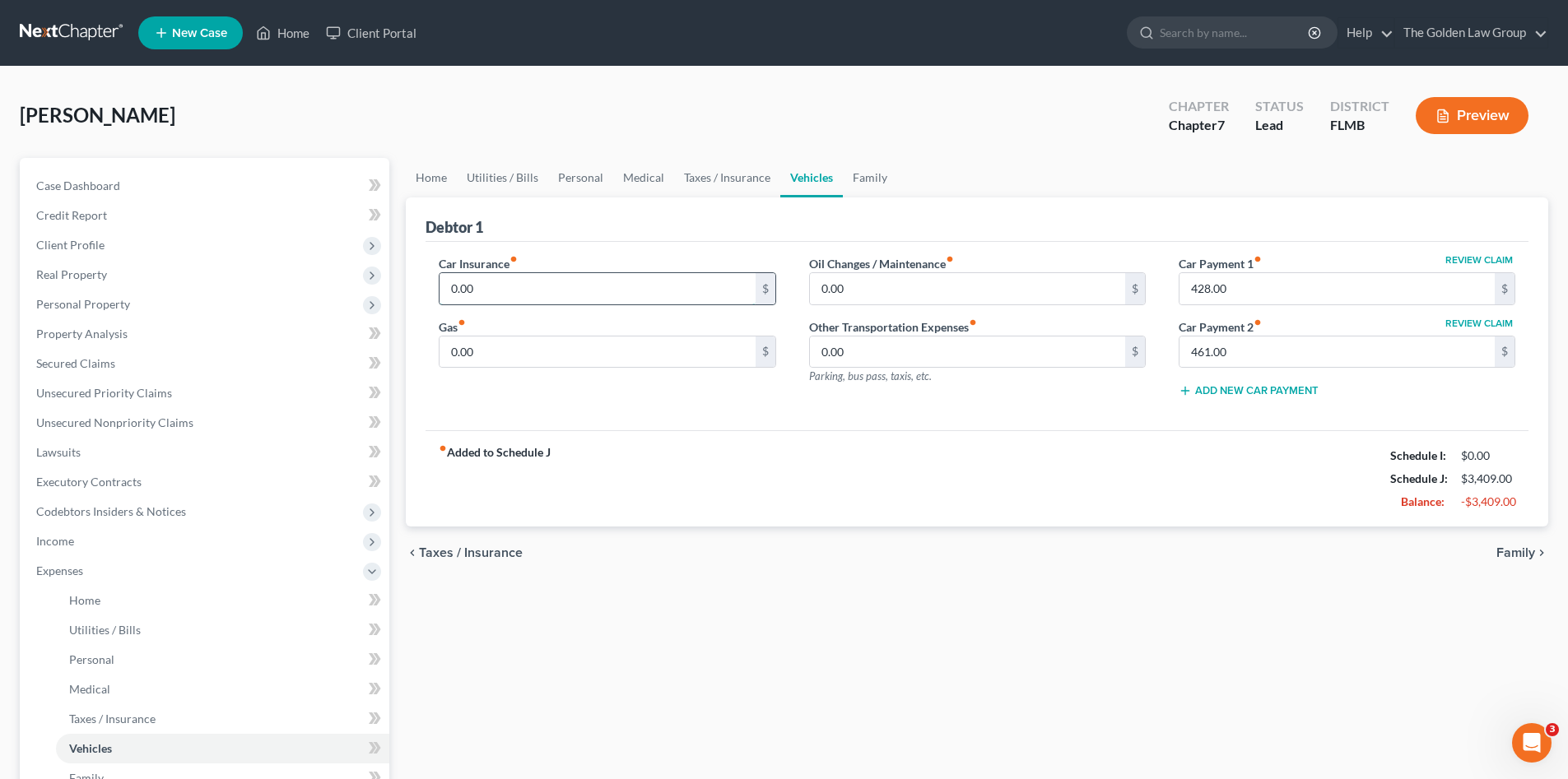
click at [527, 295] on input "0.00" at bounding box center [597, 288] width 315 height 31
type input "780.00"
type input "4,003.10"
type input "1"
type input "400.00"
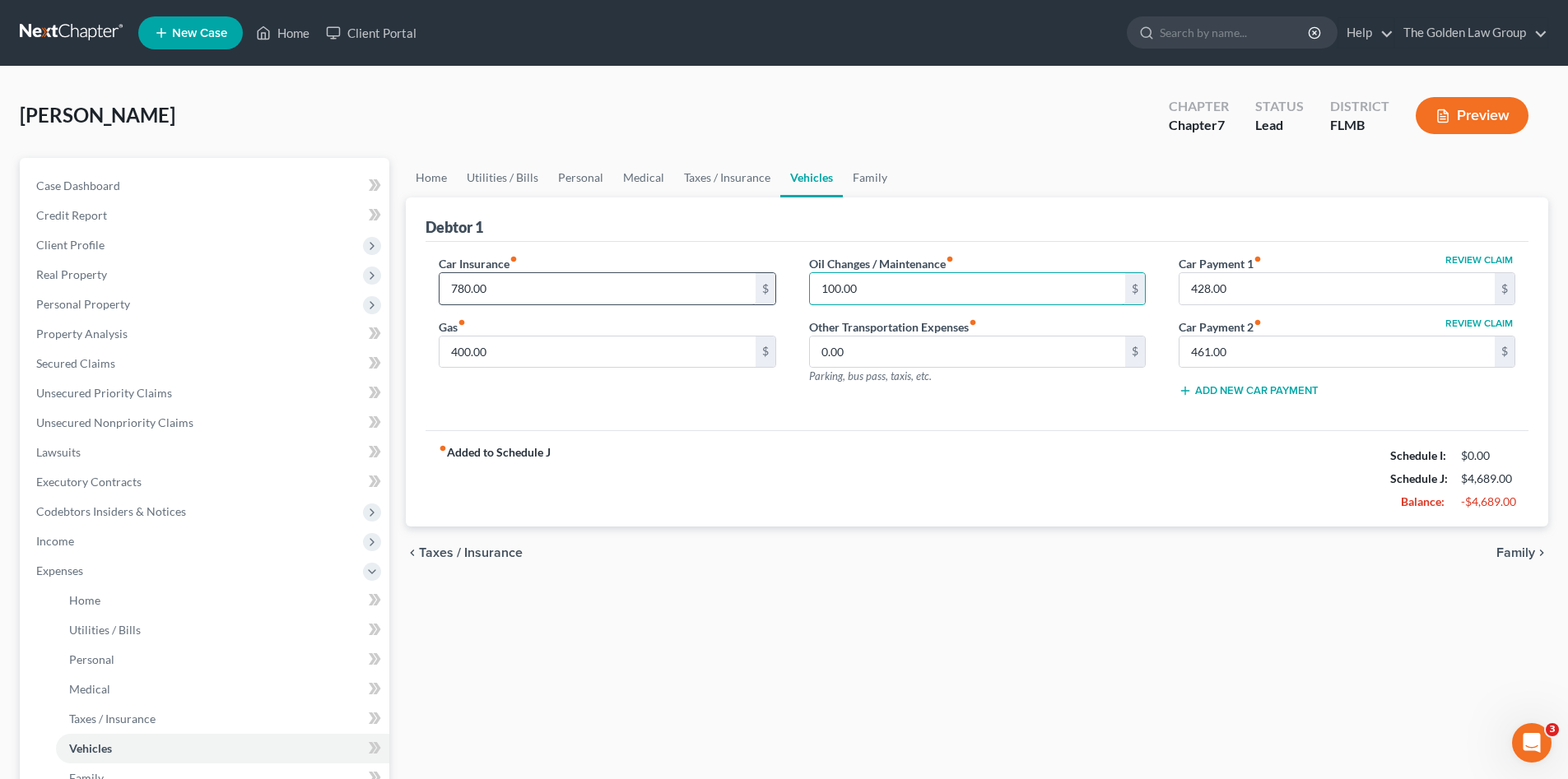
type input "100.00"
click at [858, 184] on link "Family" at bounding box center [869, 178] width 54 height 40
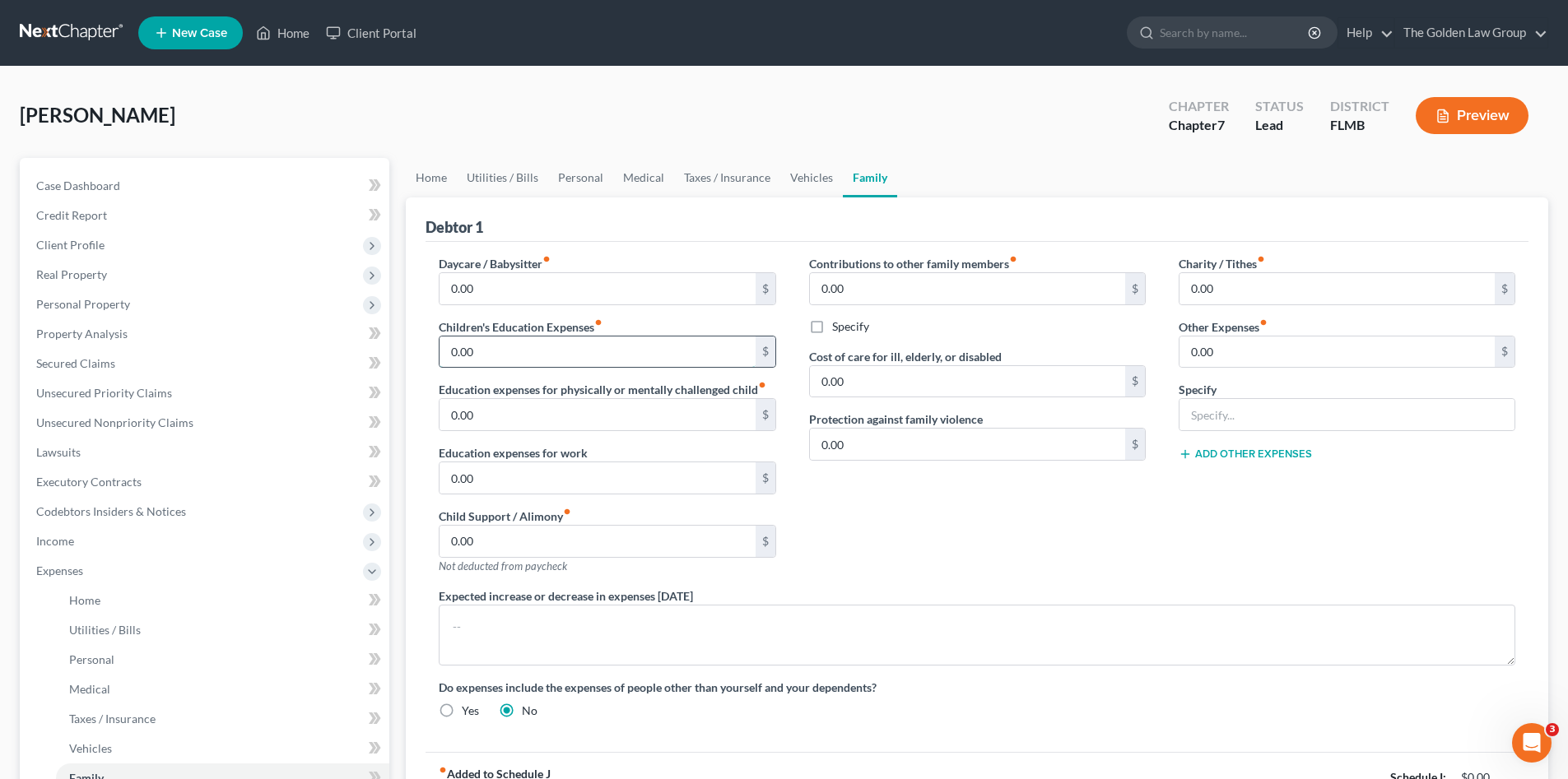
click at [541, 338] on input "0.00" at bounding box center [597, 352] width 315 height 31
type input "150.00"
click at [1295, 280] on input "0.00" at bounding box center [1337, 288] width 315 height 31
type input "25.00"
drag, startPoint x: 1197, startPoint y: 514, endPoint x: 460, endPoint y: 507, distance: 737.0
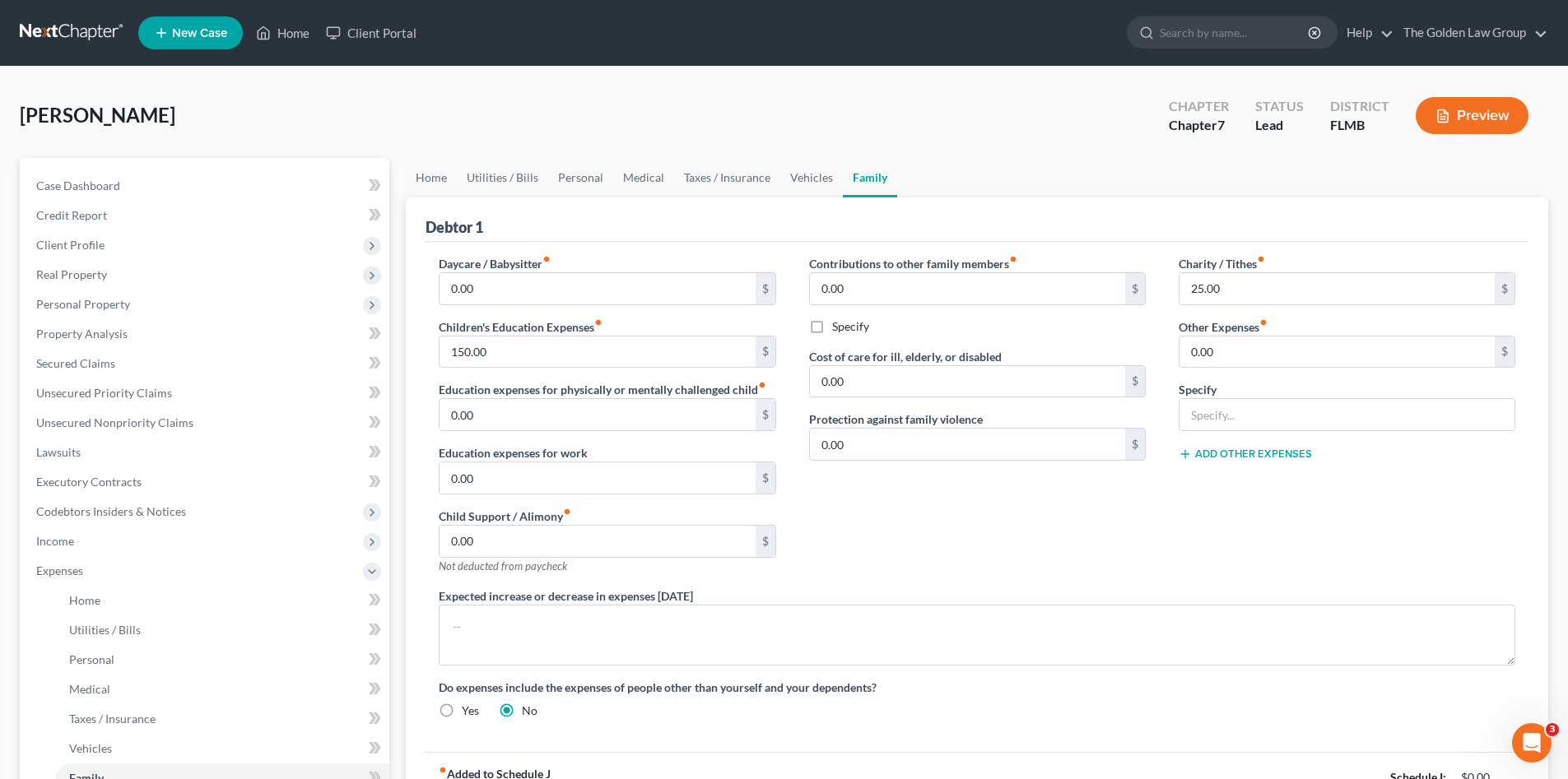
click at [1178, 515] on div "Charity / Tithes fiber_manual_record 25.00 $ Other Expenses fiber_manual_record…" at bounding box center [1347, 421] width 369 height 332
click at [65, 567] on span "Expenses" at bounding box center [59, 570] width 47 height 14
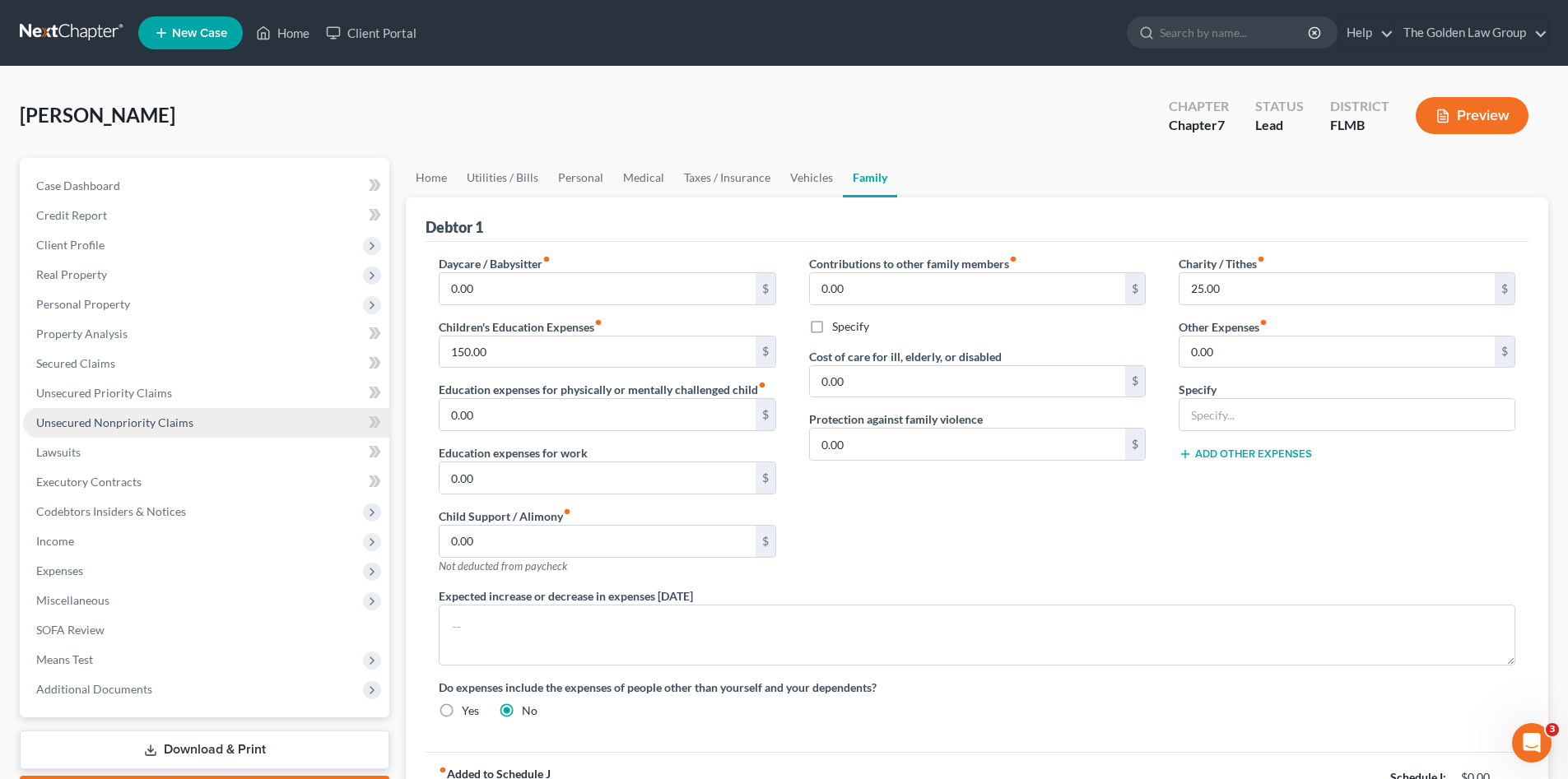
click at [121, 426] on span "Unsecured Nonpriority Claims" at bounding box center [115, 422] width 158 height 14
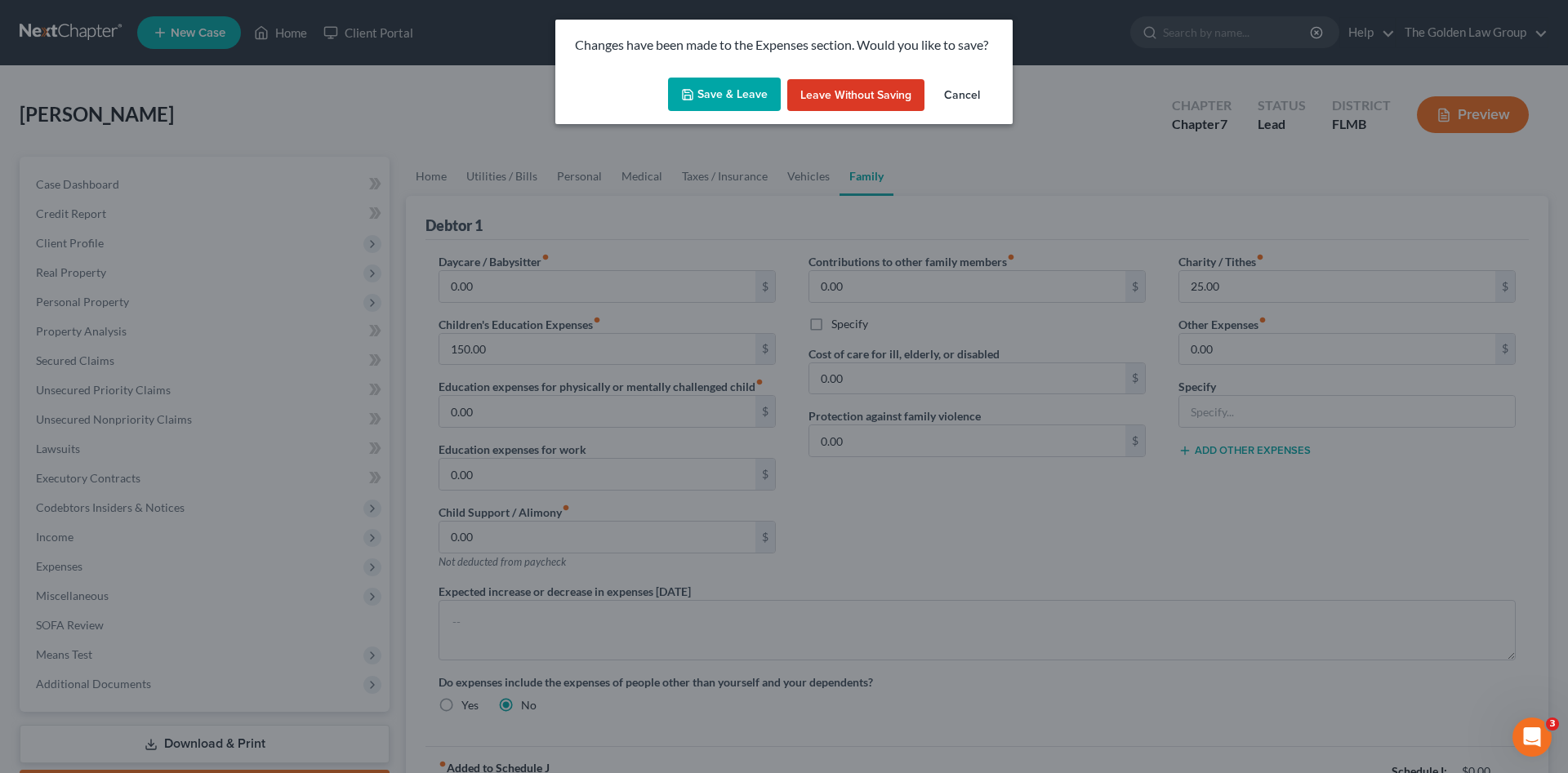
click at [726, 89] on button "Save & Leave" at bounding box center [725, 94] width 113 height 34
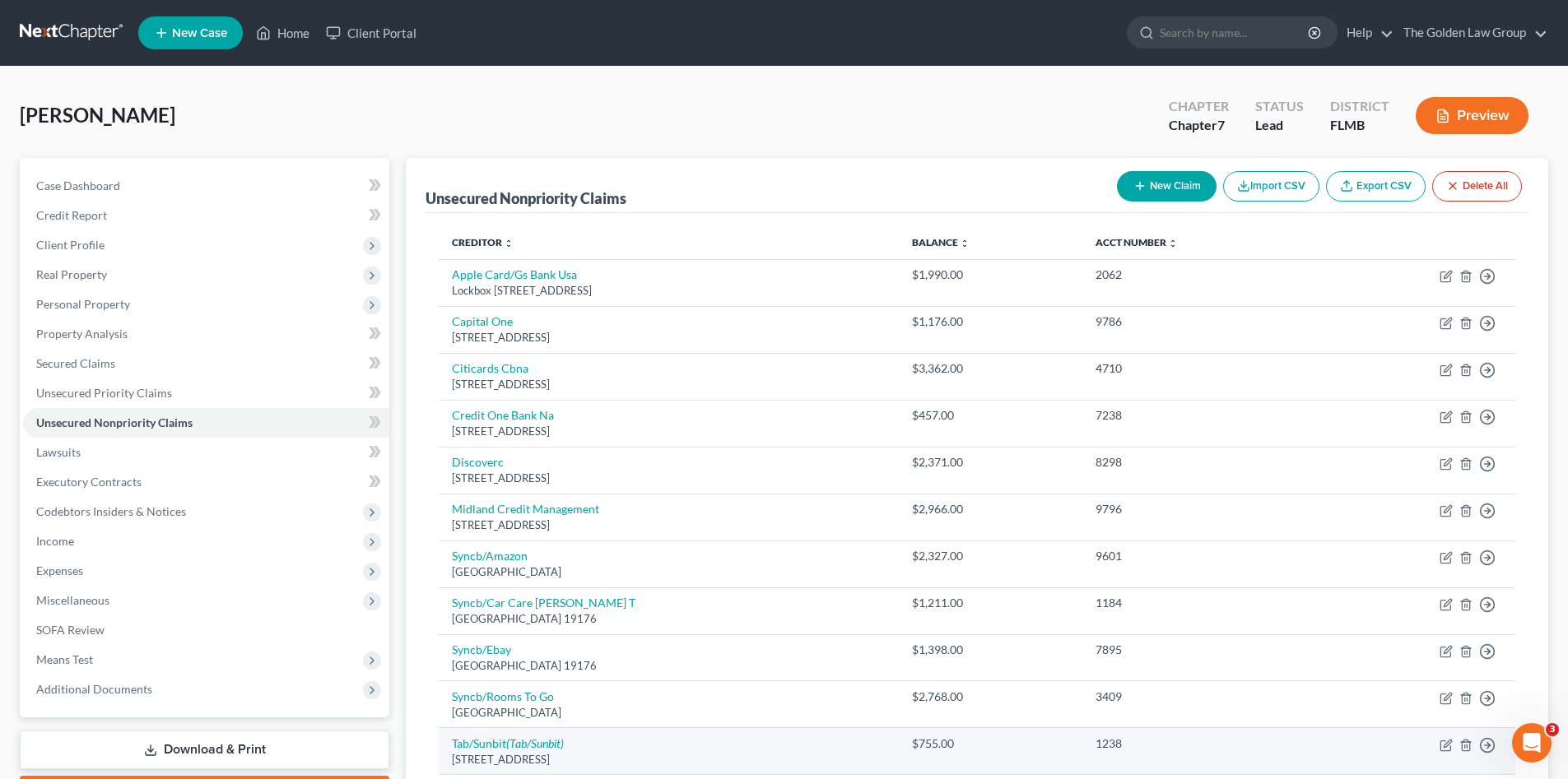
scroll to position [192, 0]
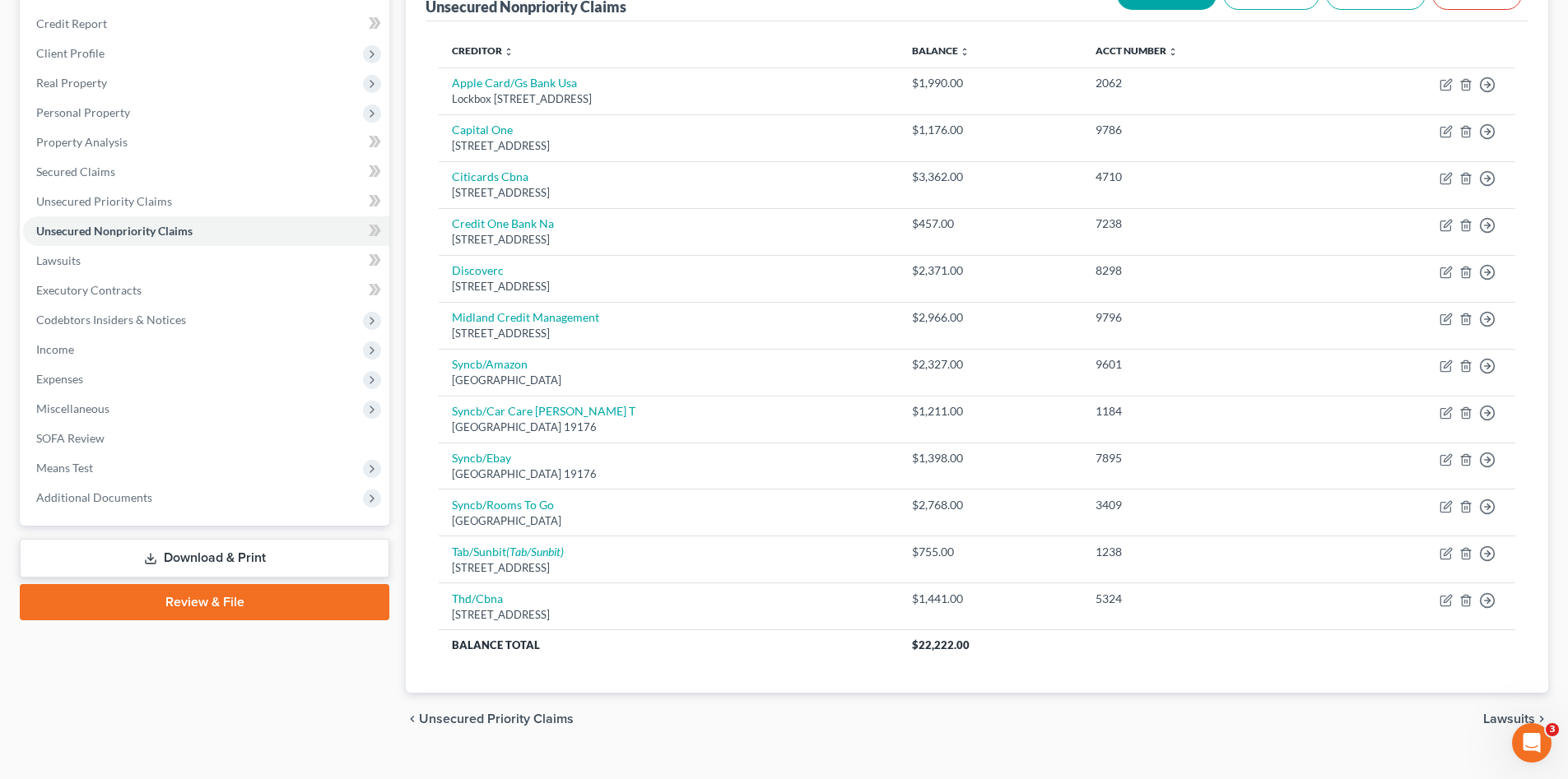
click at [252, 713] on div "Case Dashboard Payments Invoices Payments Payments Credit Report Client Profile" at bounding box center [204, 356] width 386 height 780
click at [257, 701] on div "Case Dashboard Payments Invoices Payments Payments Credit Report Client Profile" at bounding box center [204, 356] width 386 height 780
click at [96, 176] on span "Secured Claims" at bounding box center [75, 171] width 79 height 14
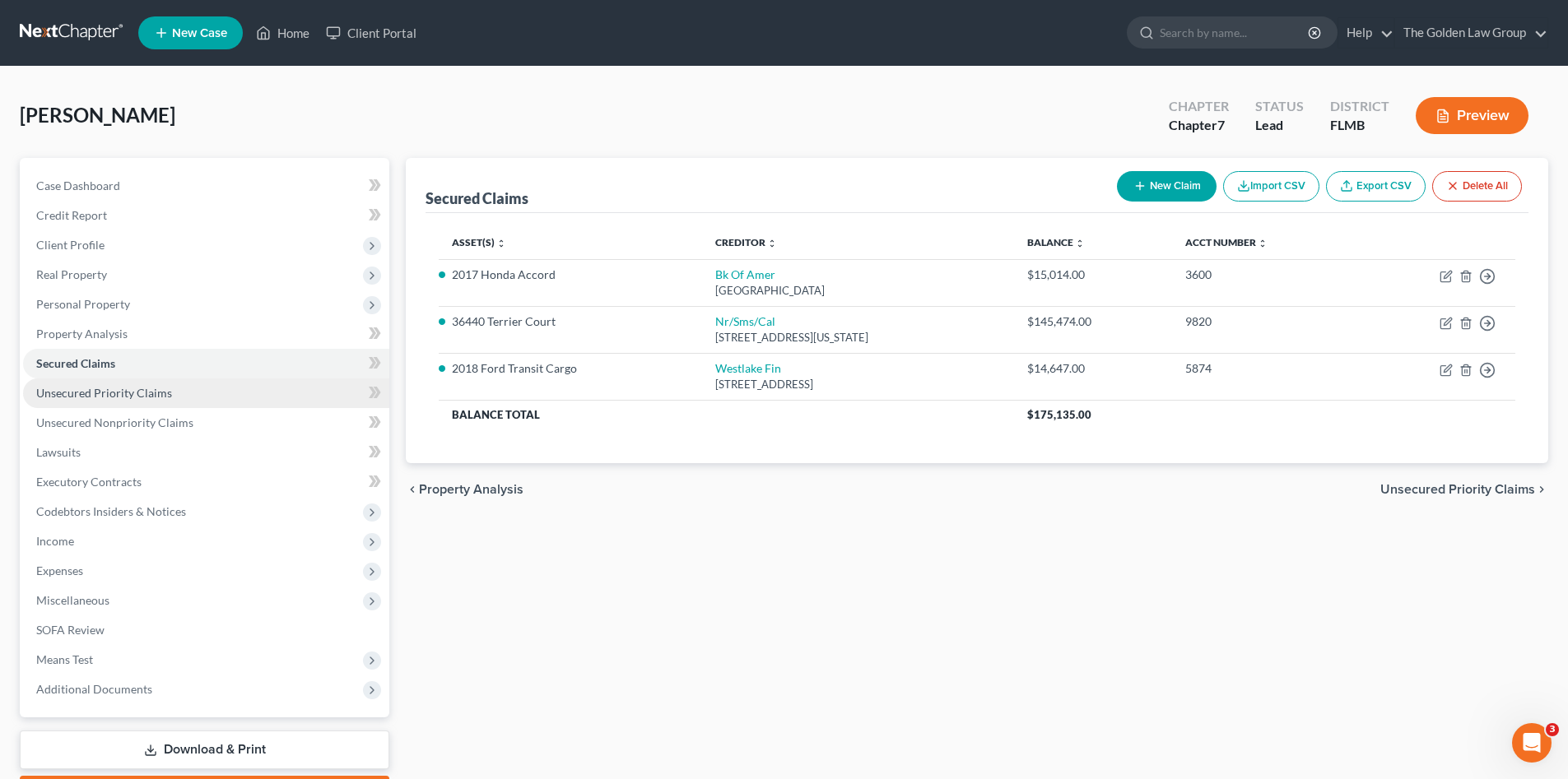
click at [127, 394] on span "Unsecured Priority Claims" at bounding box center [103, 393] width 136 height 14
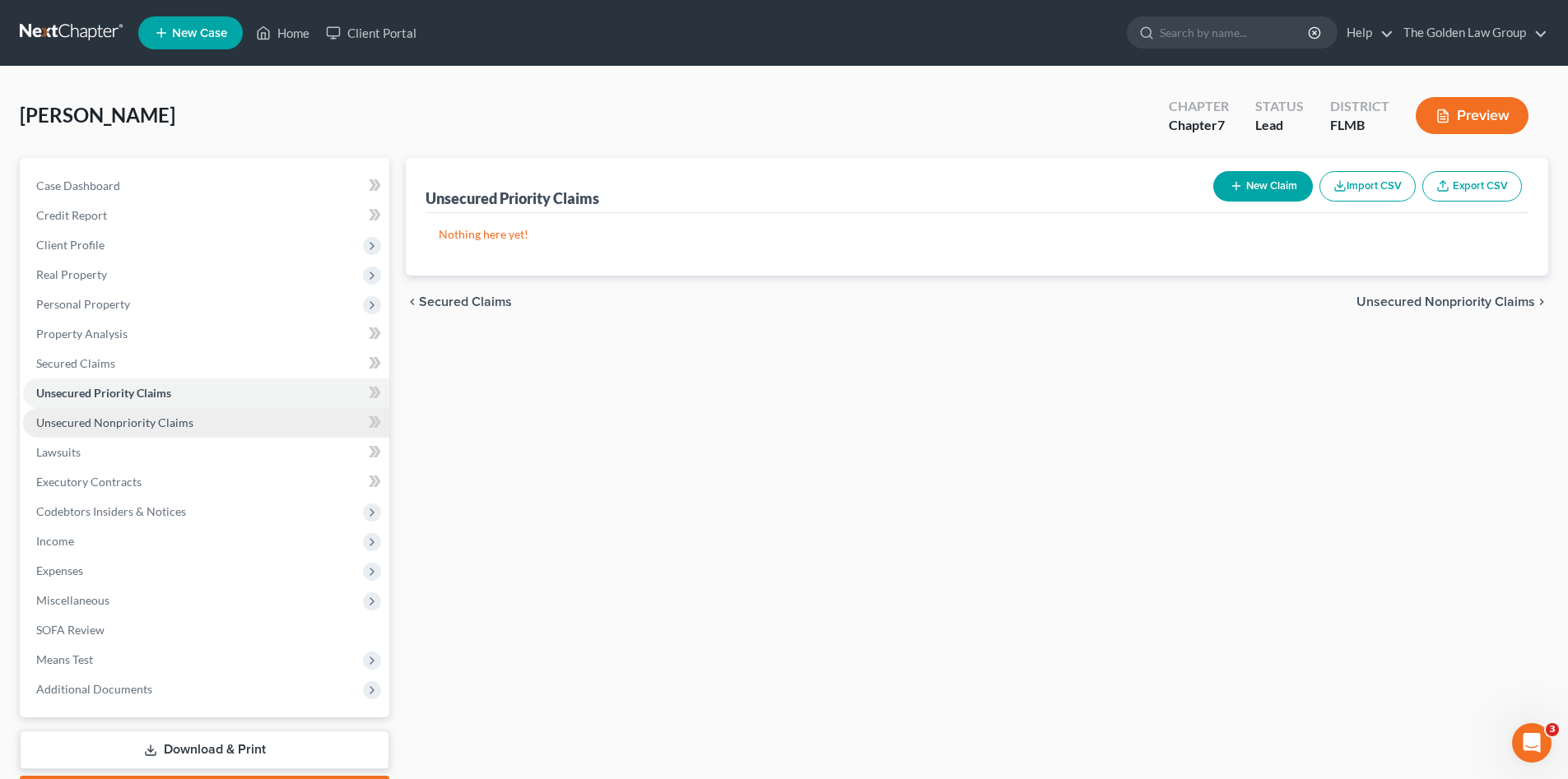
click at [189, 426] on span "Unsecured Nonpriority Claims" at bounding box center [115, 422] width 158 height 14
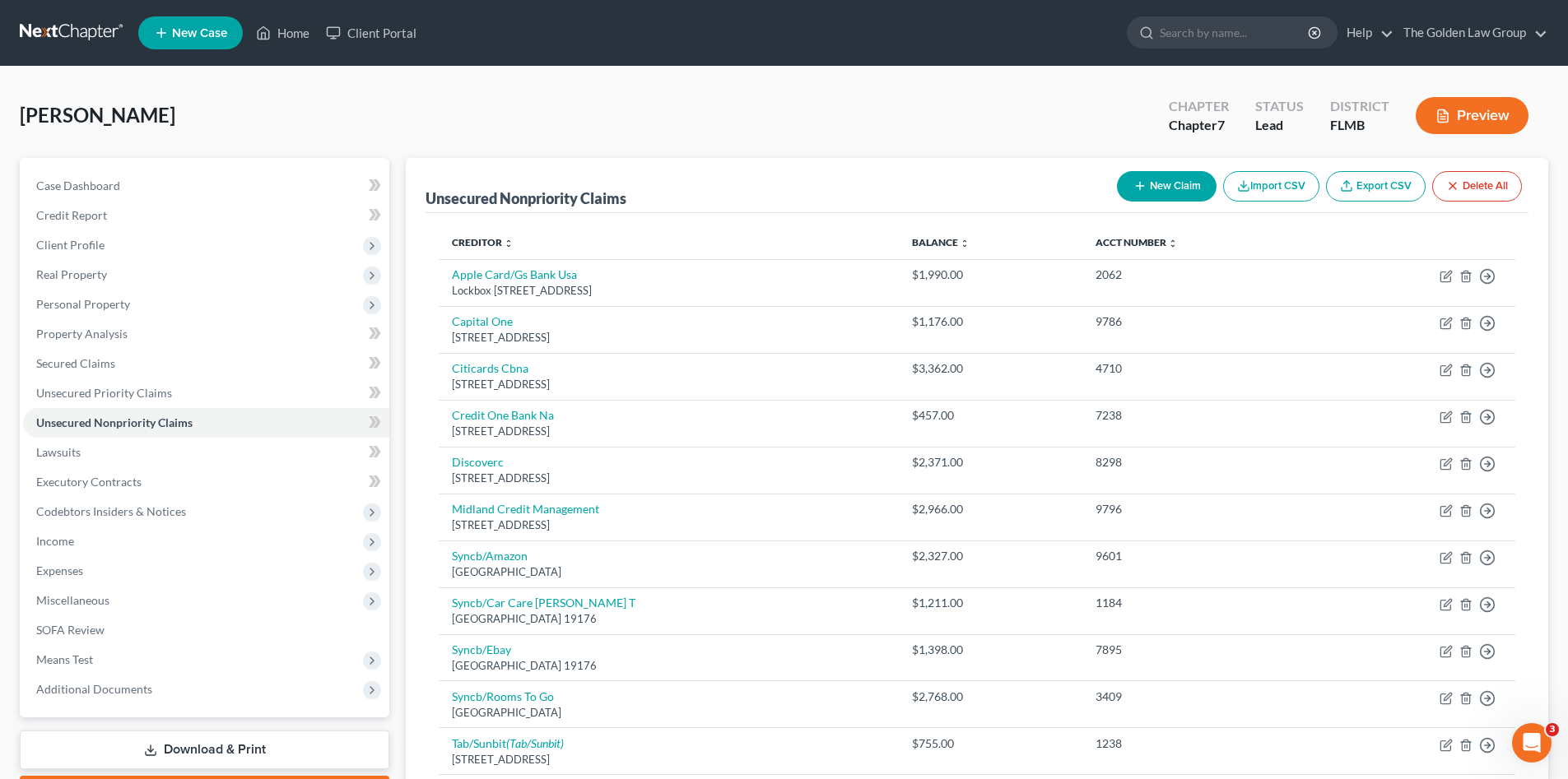
click at [455, 83] on div "[PERSON_NAME] Upgraded Chapter Chapter 7 Status Lead District [GEOGRAPHIC_DATA]…" at bounding box center [784, 518] width 1568 height 903
click at [399, 125] on div "[PERSON_NAME] Upgraded Chapter Chapter 7 Status Lead District [GEOGRAPHIC_DATA]…" at bounding box center [784, 121] width 1529 height 71
click at [357, 109] on div "[PERSON_NAME] Upgraded Chapter Chapter 7 Status Lead District [GEOGRAPHIC_DATA]…" at bounding box center [784, 121] width 1529 height 71
click at [86, 219] on span "Credit Report" at bounding box center [71, 214] width 71 height 14
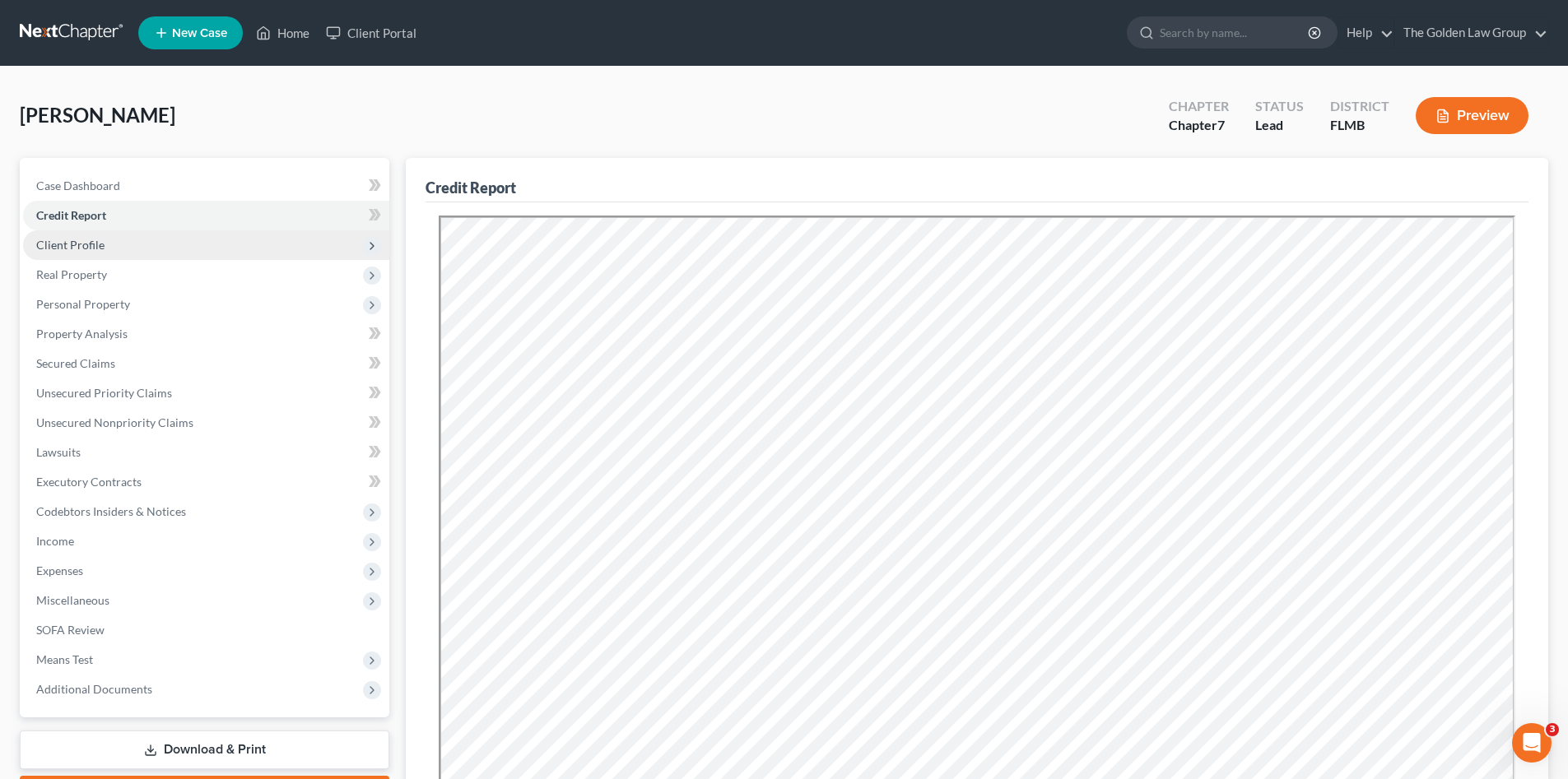
click at [121, 240] on span "Client Profile" at bounding box center [206, 245] width 366 height 29
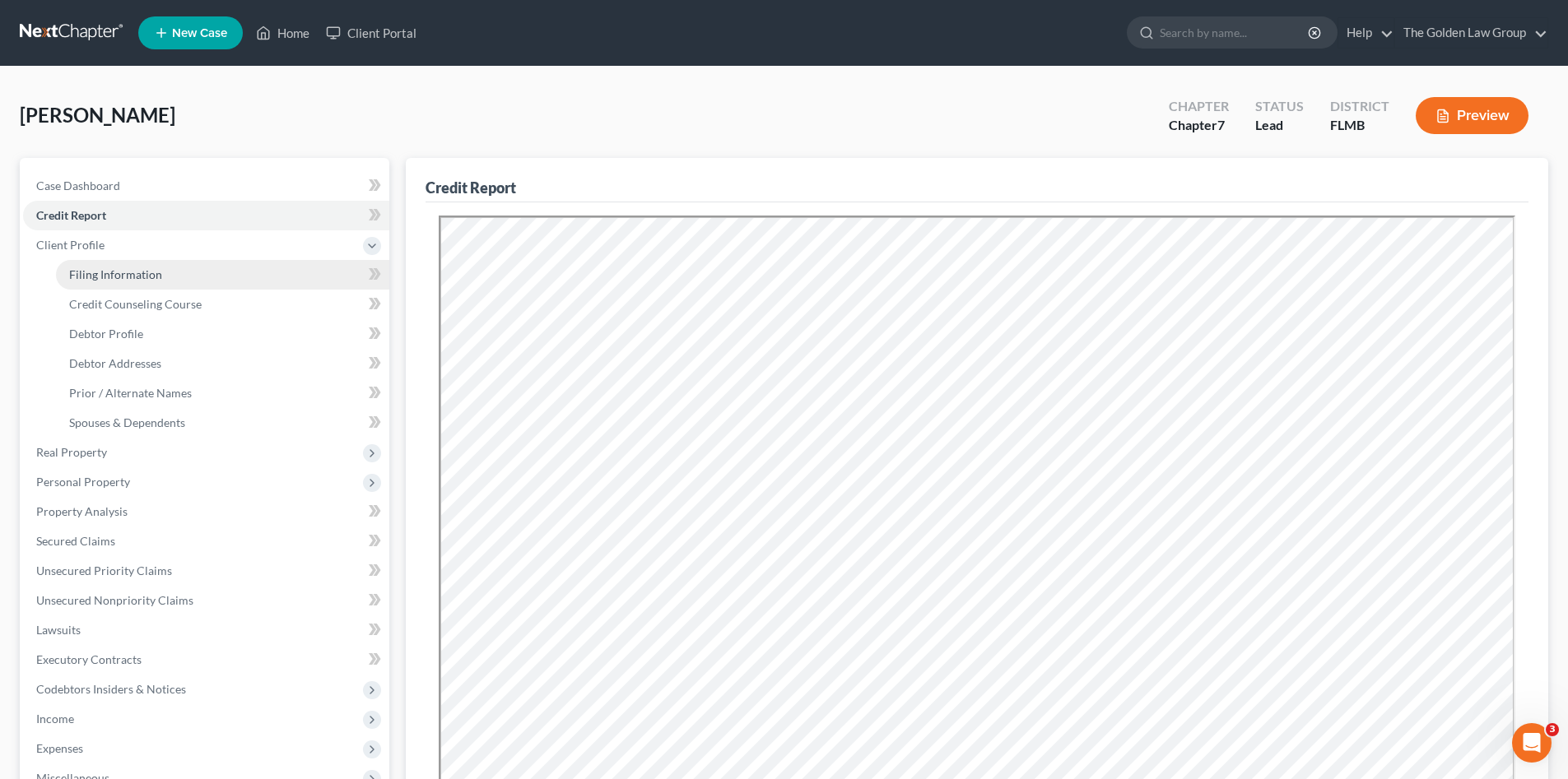
click at [132, 268] on span "Filing Information" at bounding box center [116, 274] width 93 height 14
select select "1"
select select "0"
select select "15"
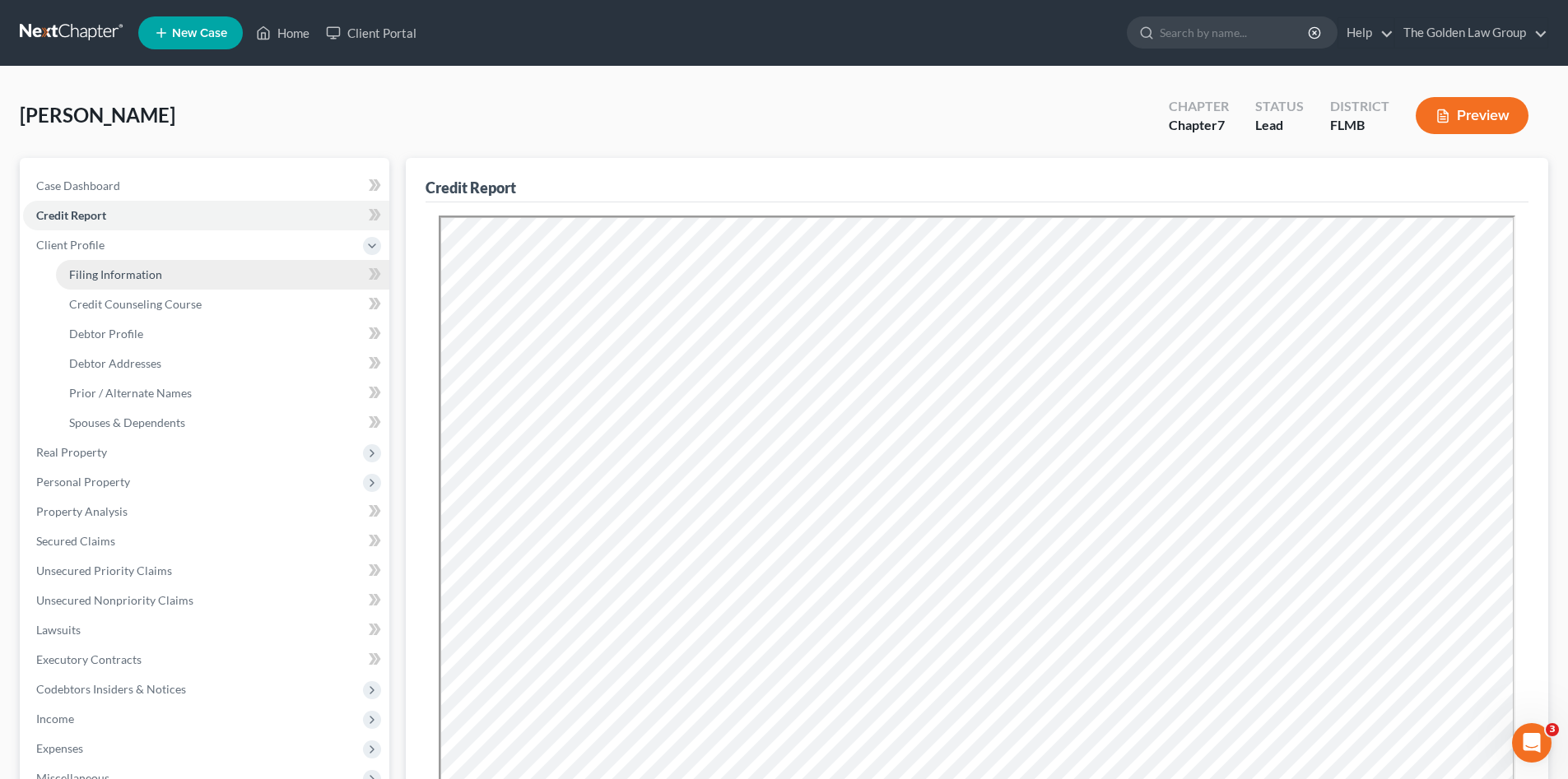
select select "4"
select select "9"
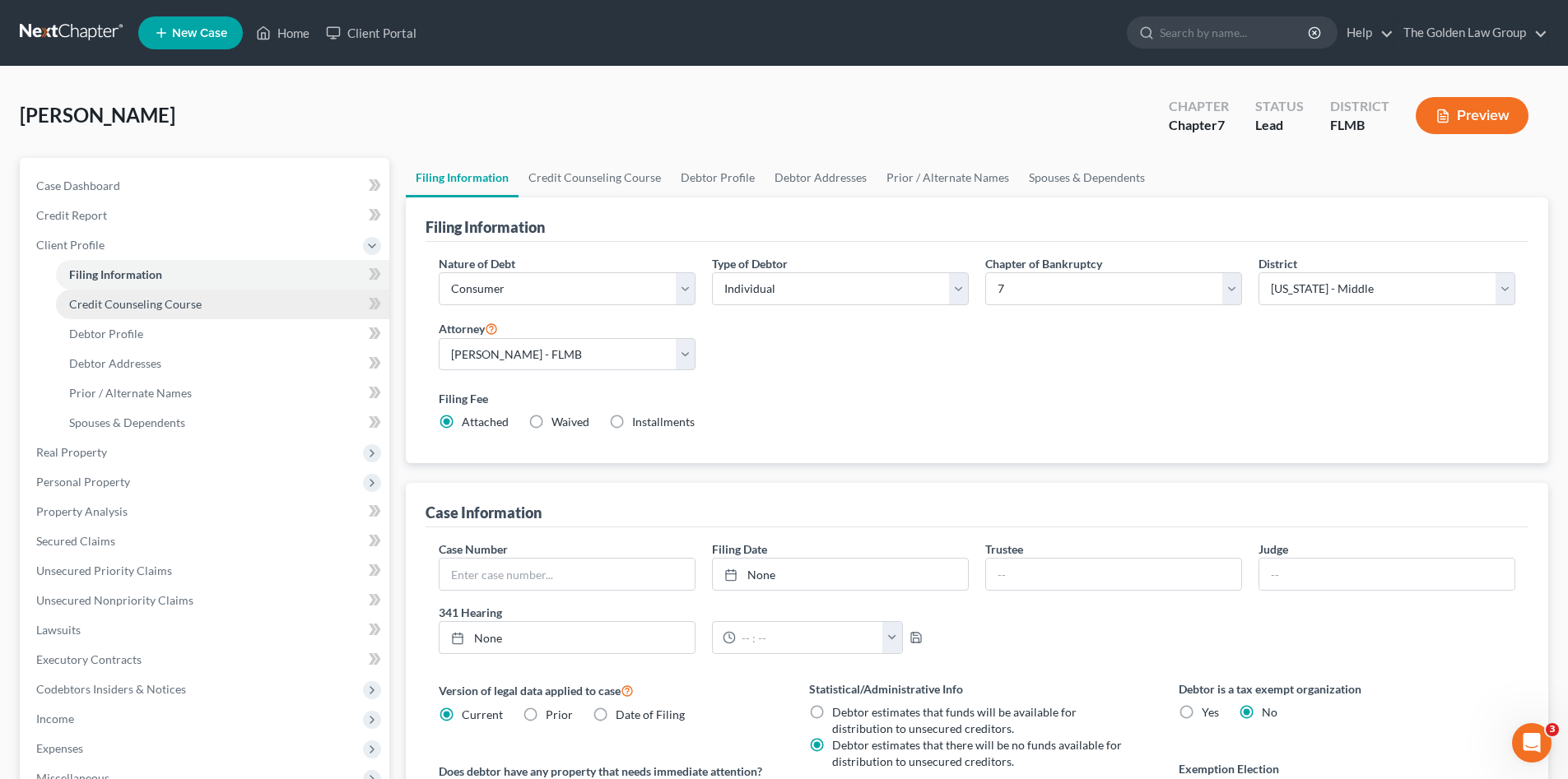
click at [158, 307] on span "Credit Counseling Course" at bounding box center [136, 304] width 133 height 14
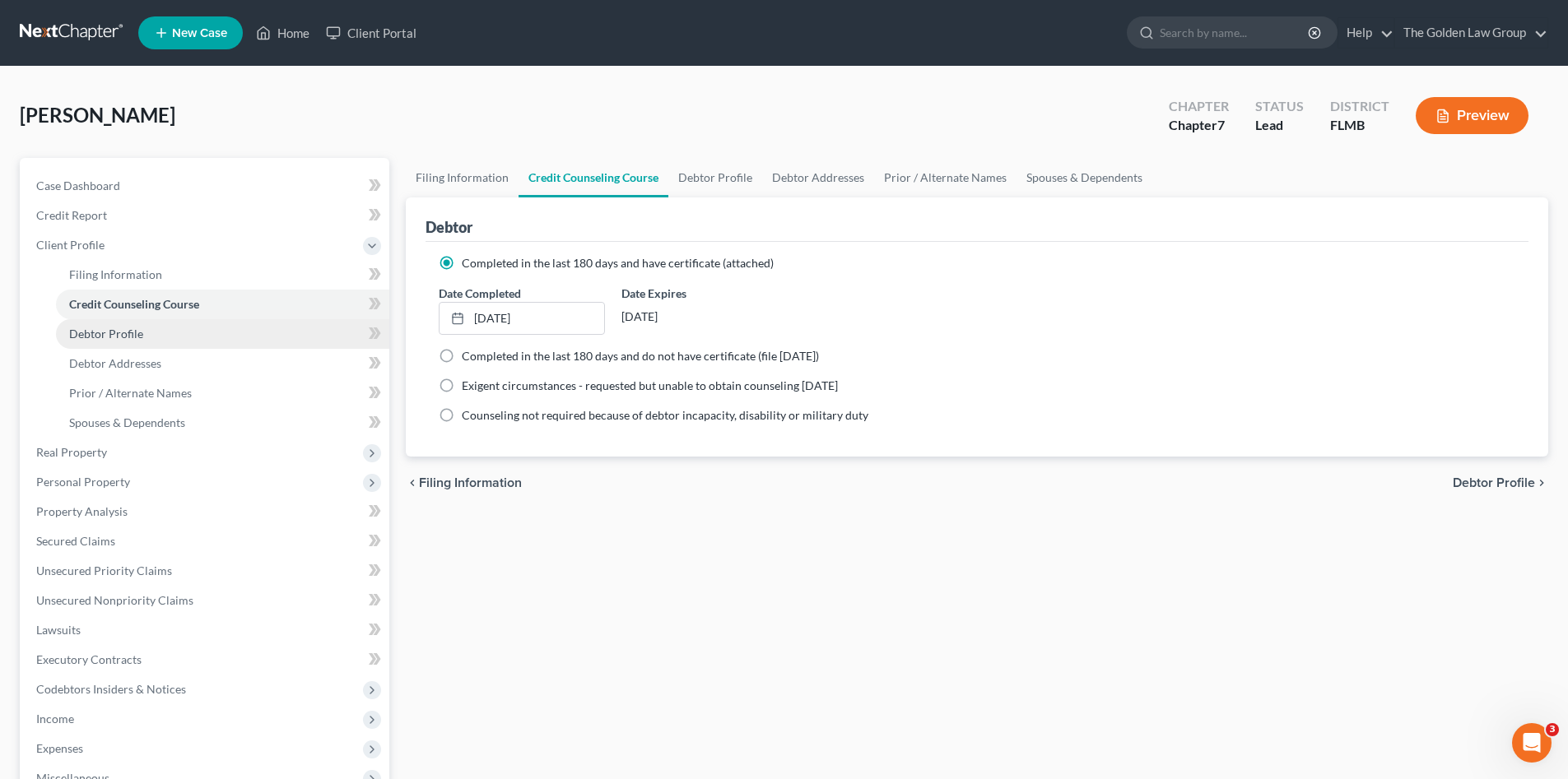
click at [84, 337] on span "Debtor Profile" at bounding box center [106, 333] width 74 height 14
select select "1"
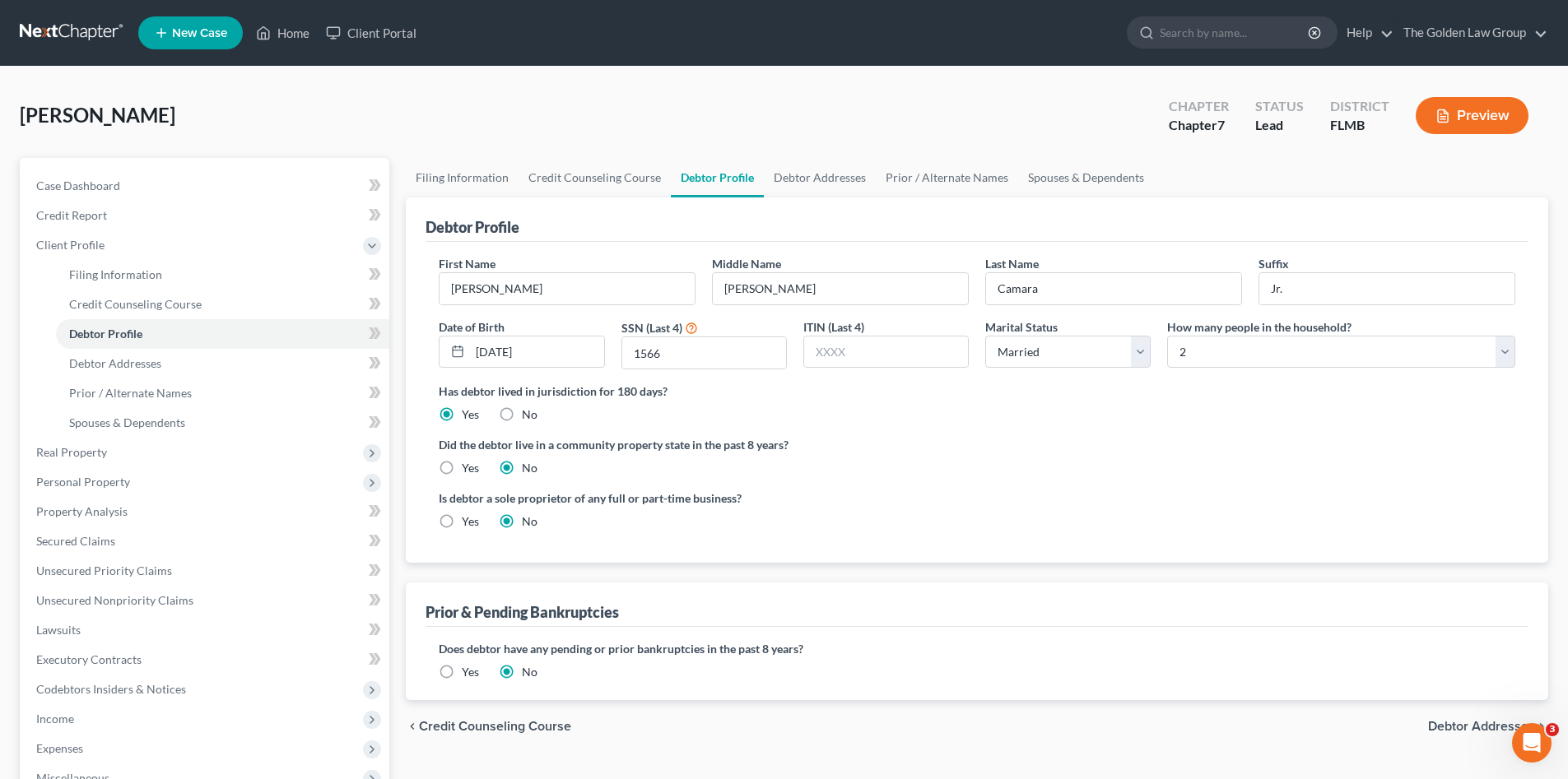
click at [891, 428] on ng-include "First Name Freddy Middle Name Luis Last Name Camara Suffix Jr. Date of Birth 11…" at bounding box center [977, 399] width 1077 height 288
click at [488, 357] on input "11/22/1969" at bounding box center [536, 352] width 134 height 31
type input "10/22/1969"
click at [1053, 498] on div "Is debtor a sole proprietor of any full or part-time business? Yes No" at bounding box center [978, 516] width 1093 height 53
click at [1475, 724] on span "Debtor Addresses" at bounding box center [1482, 727] width 107 height 13
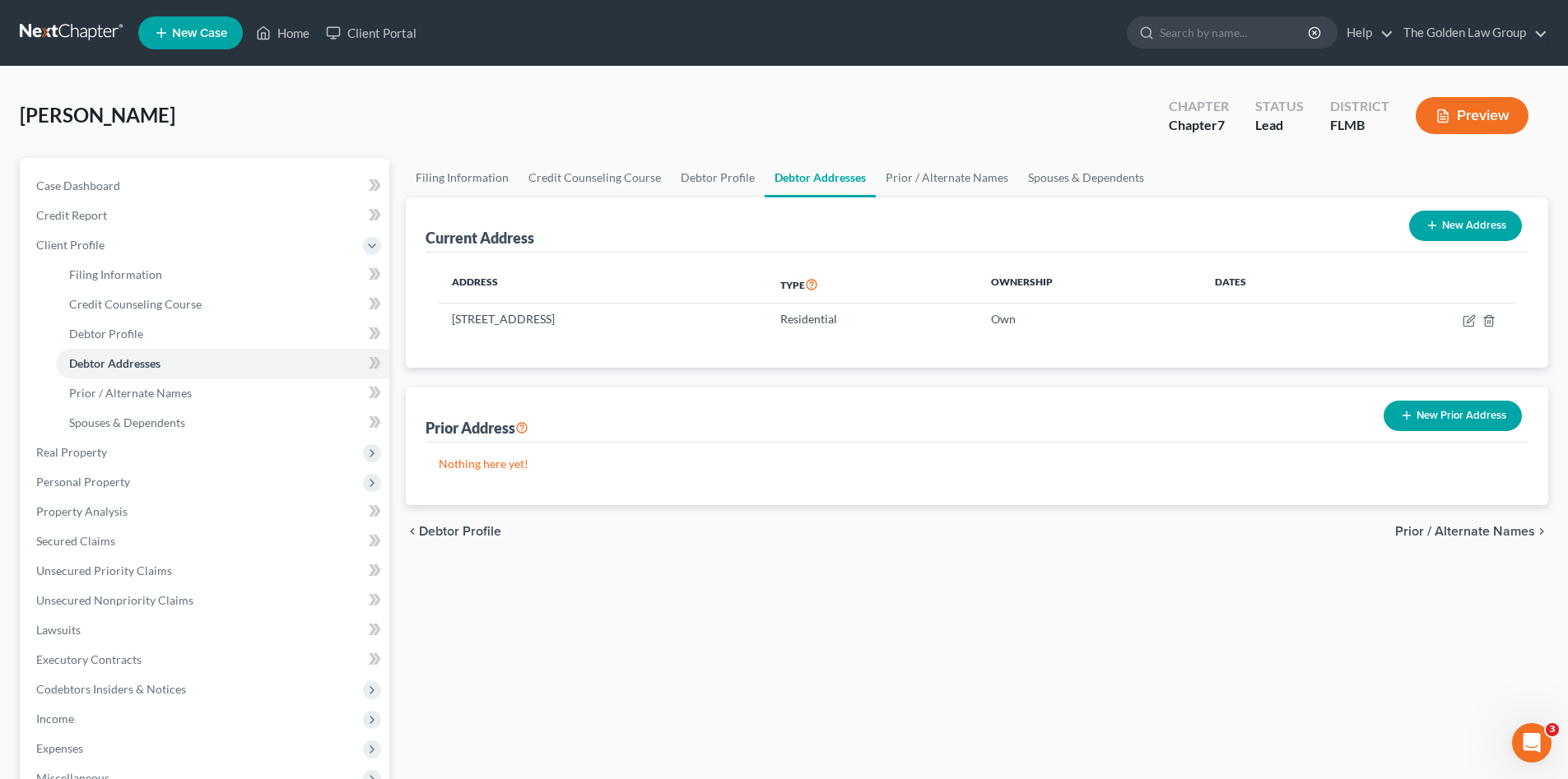
click at [1405, 529] on span "Prior / Alternate Names" at bounding box center [1465, 531] width 140 height 13
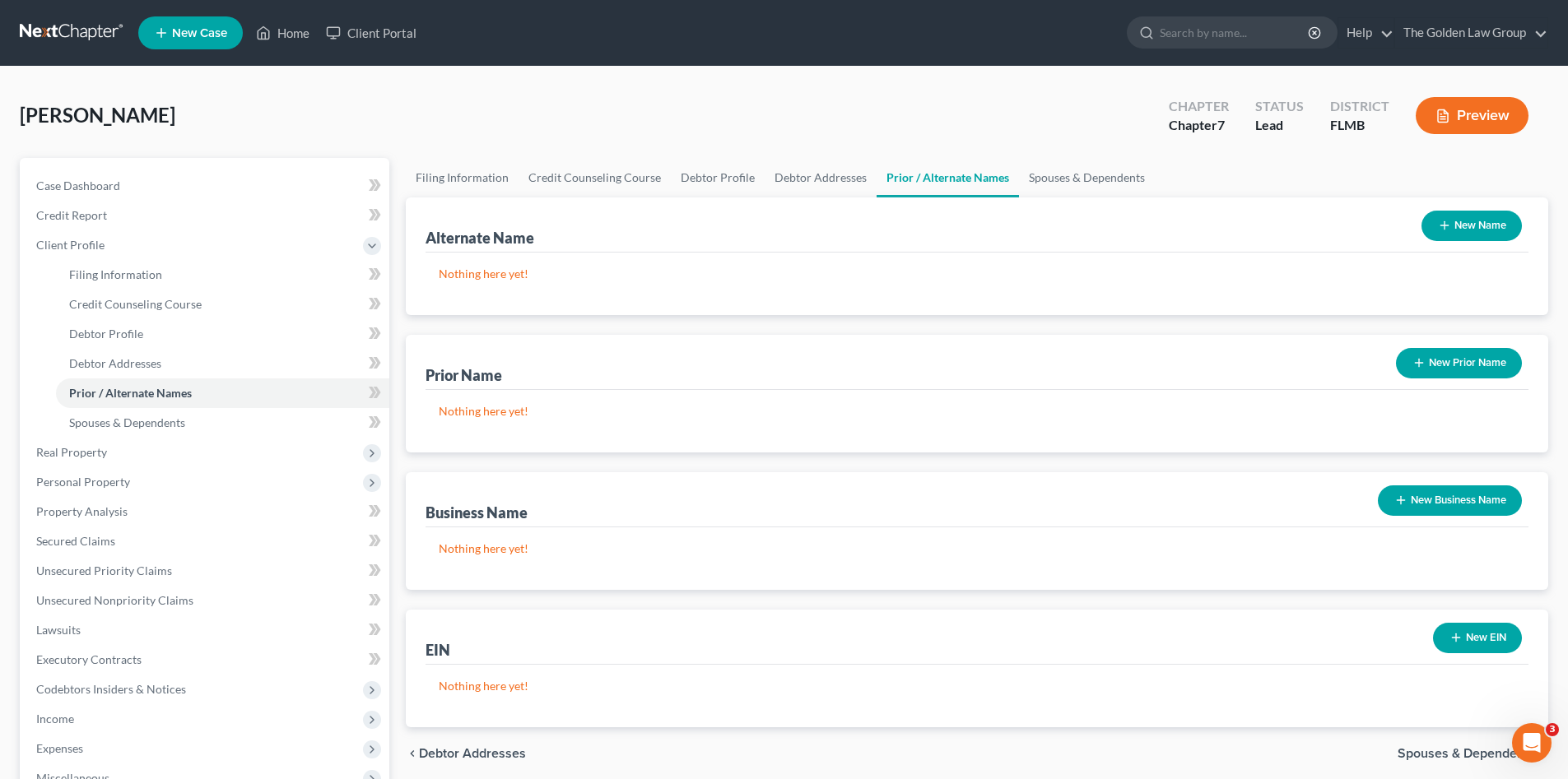
click at [472, 753] on span "Debtor Addresses" at bounding box center [473, 754] width 107 height 13
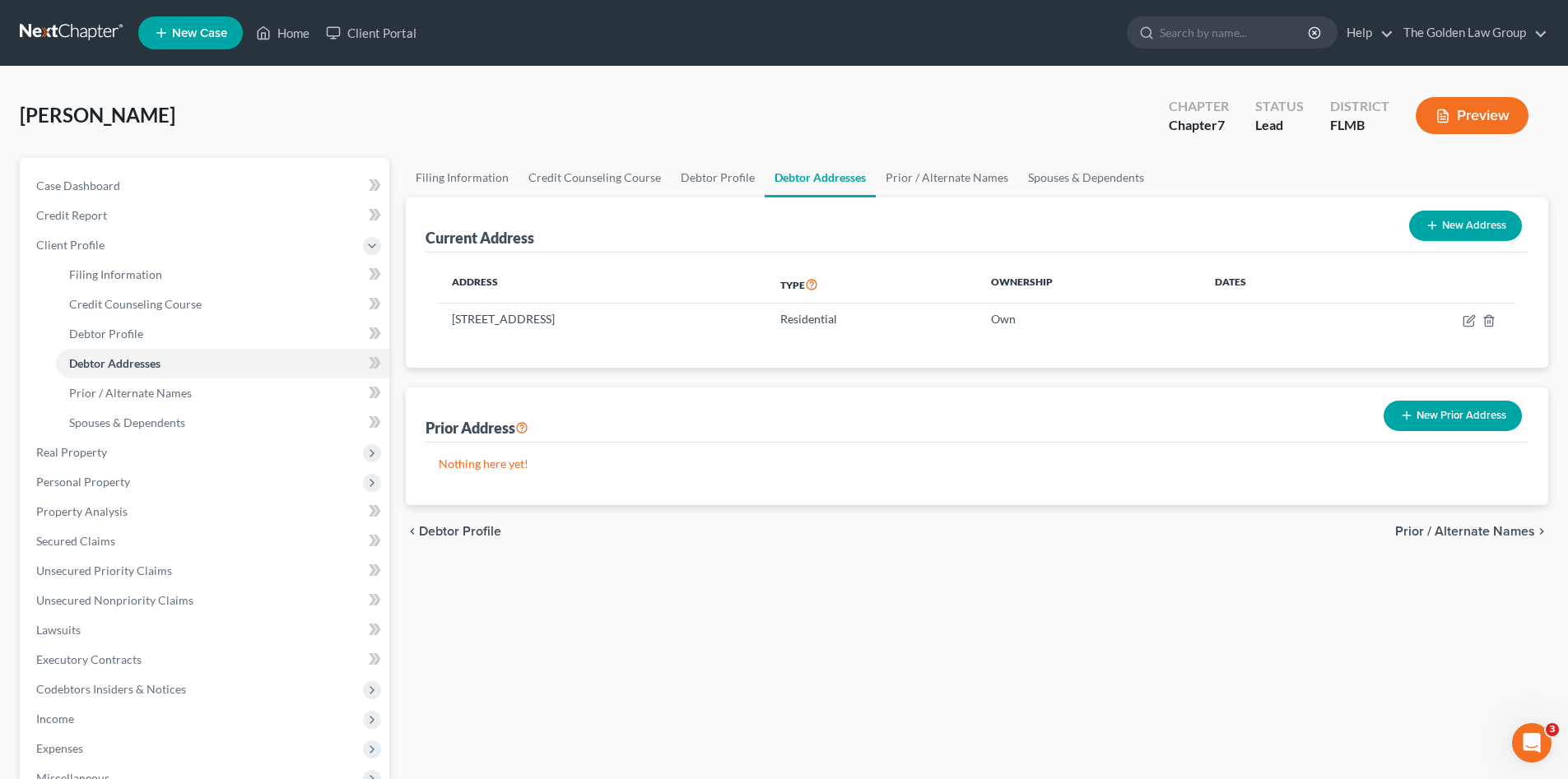
click at [1432, 423] on button "New Prior Address" at bounding box center [1453, 416] width 139 height 30
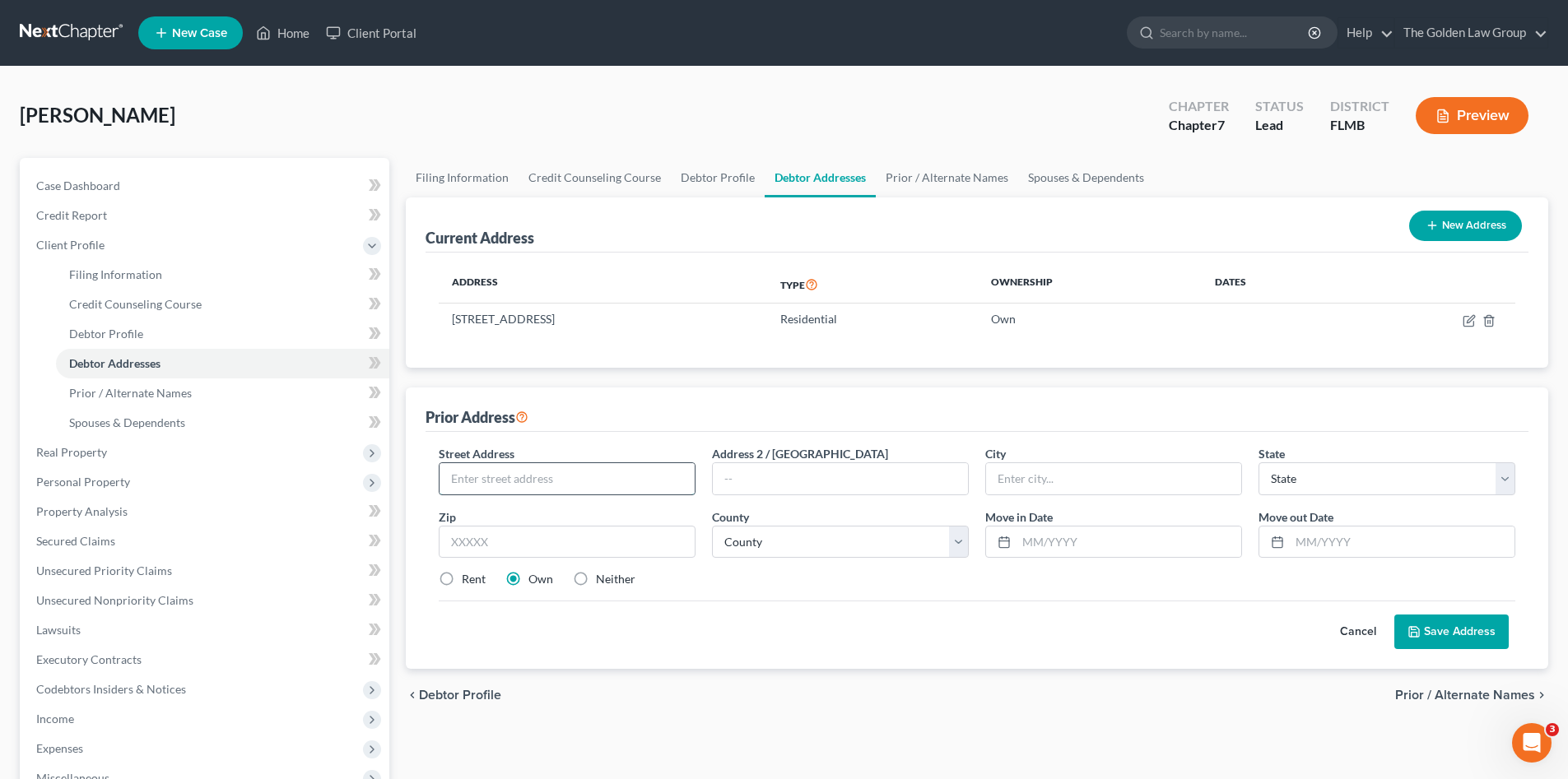
click at [554, 482] on input "text" at bounding box center [567, 478] width 255 height 31
type input "1966 Pratt Street"
type input "Phlla"
select select "39"
type input "1"
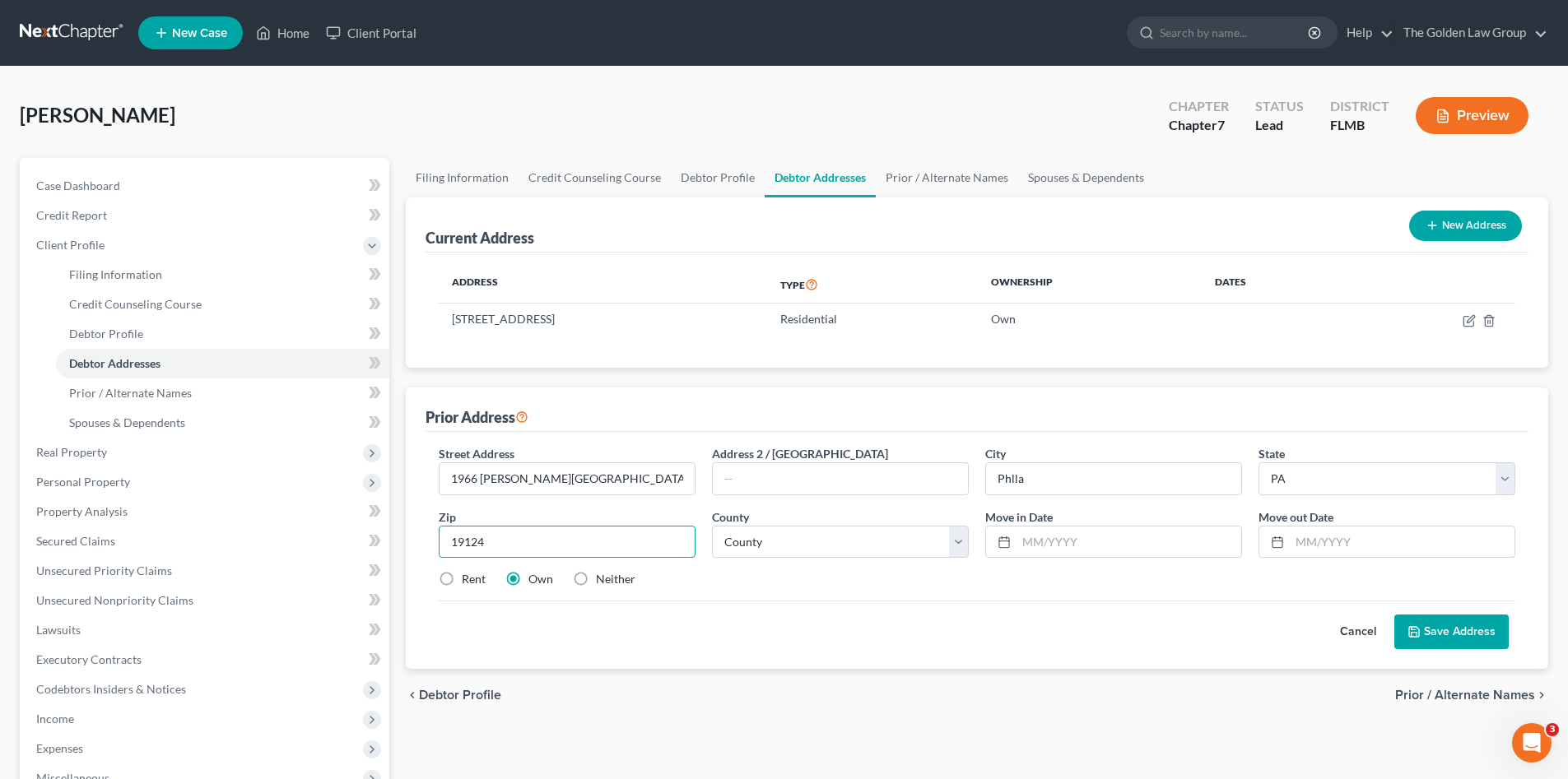
type input "19124"
type input "Philadelphia"
click at [769, 540] on select "County Adams County Allegheny County Armstrong County Beaver County Bedford Cou…" at bounding box center [840, 542] width 257 height 33
drag, startPoint x: 618, startPoint y: 577, endPoint x: 752, endPoint y: 544, distance: 138.0
click at [618, 577] on label "Neither" at bounding box center [616, 579] width 40 height 16
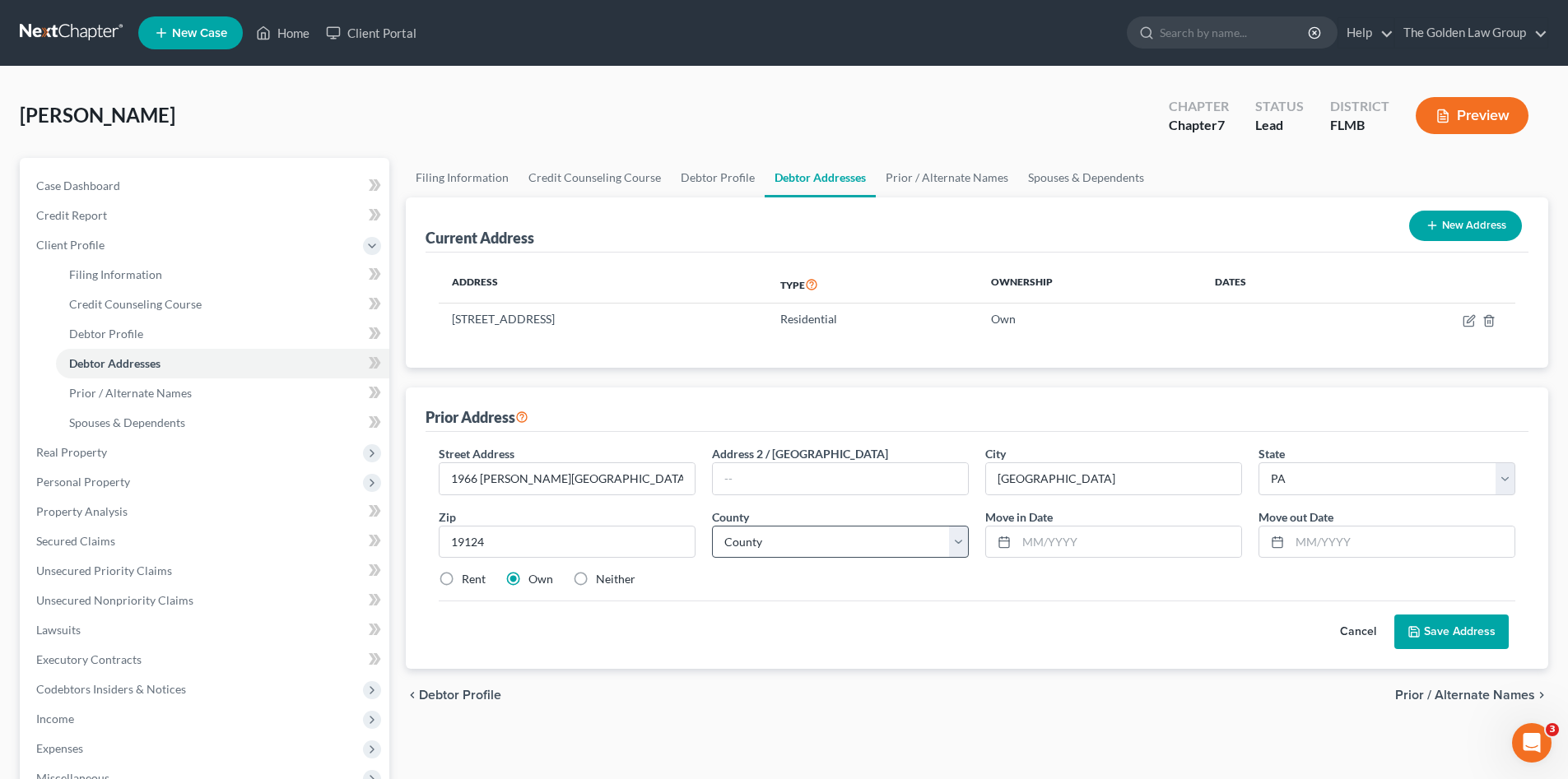
click at [613, 577] on input "Neither" at bounding box center [607, 576] width 10 height 10
radio input "true"
click at [753, 544] on select "County Adams County Allegheny County Armstrong County Beaver County Bedford Cou…" at bounding box center [840, 542] width 257 height 33
click at [582, 554] on input "19124" at bounding box center [567, 542] width 257 height 33
drag, startPoint x: 483, startPoint y: 558, endPoint x: 599, endPoint y: 572, distance: 116.8
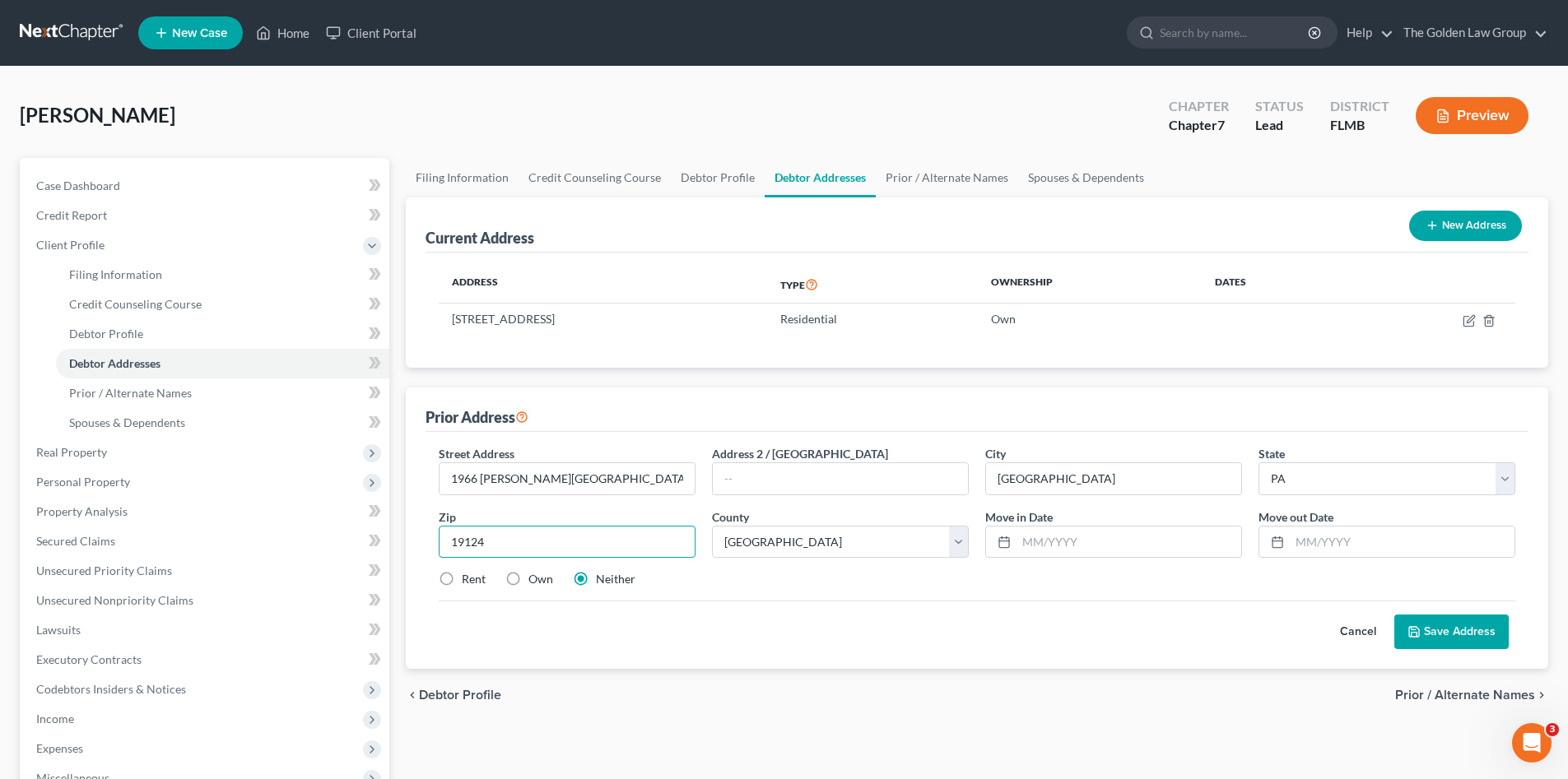
click at [443, 563] on div "Street Address * 1966 Pratt Street Address 2 / PO Box City * Philadelphia State…" at bounding box center [978, 523] width 1093 height 157
click at [747, 540] on select "County Adams County Allegheny County Armstrong County Beaver County Bedford Cou…" at bounding box center [840, 542] width 257 height 33
select select "50"
click at [712, 526] on select "County Adams County Allegheny County Armstrong County Beaver County Bedford Cou…" at bounding box center [840, 542] width 257 height 33
click at [804, 578] on div "Rent Own Neither" at bounding box center [978, 579] width 1093 height 16
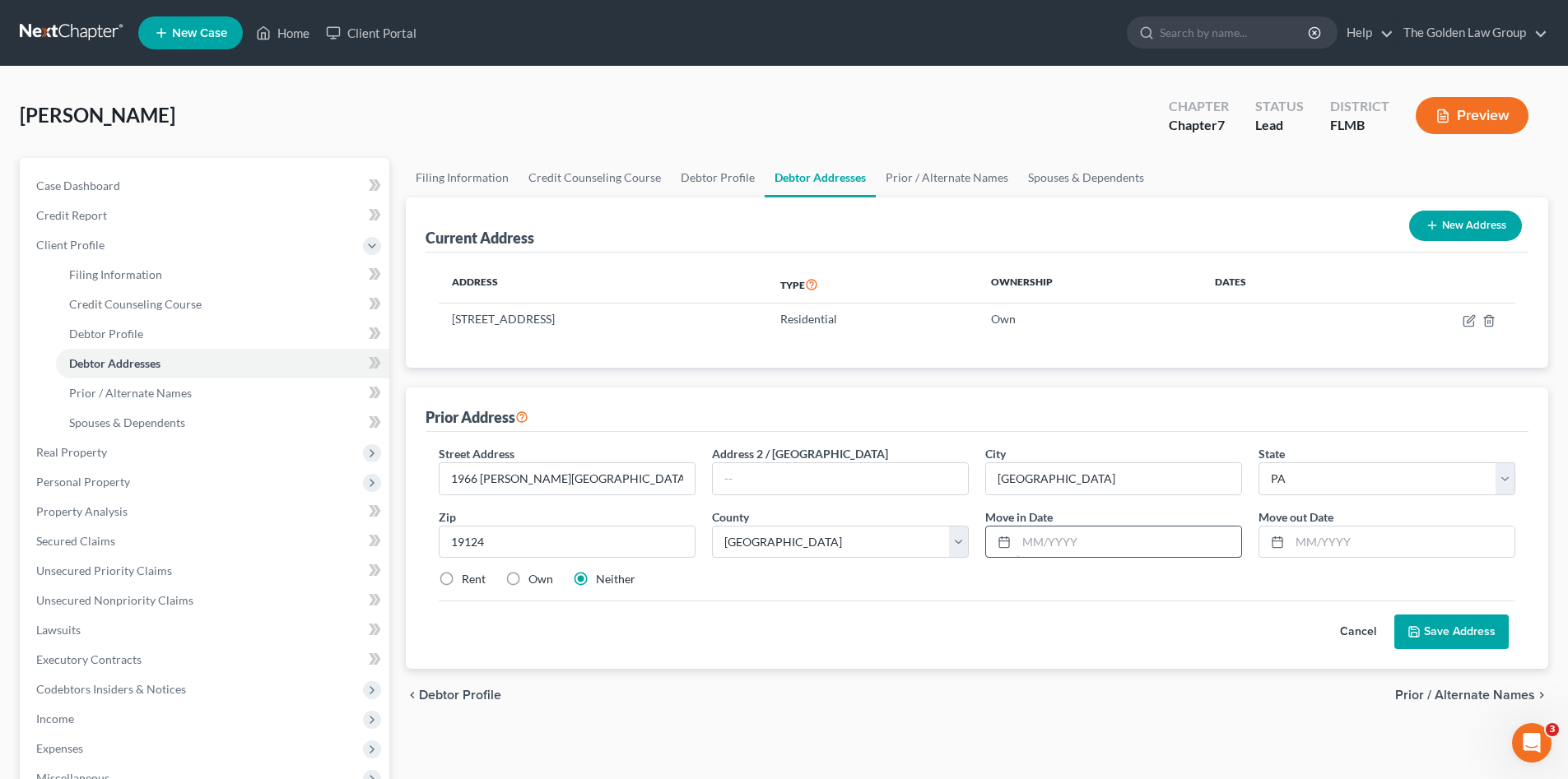
click at [1051, 537] on input "text" at bounding box center [1129, 542] width 225 height 31
click at [1024, 547] on input "2009" at bounding box center [1129, 542] width 225 height 31
type input "11/2009"
click at [1337, 540] on input "text" at bounding box center [1402, 542] width 225 height 31
type input "06/2023"
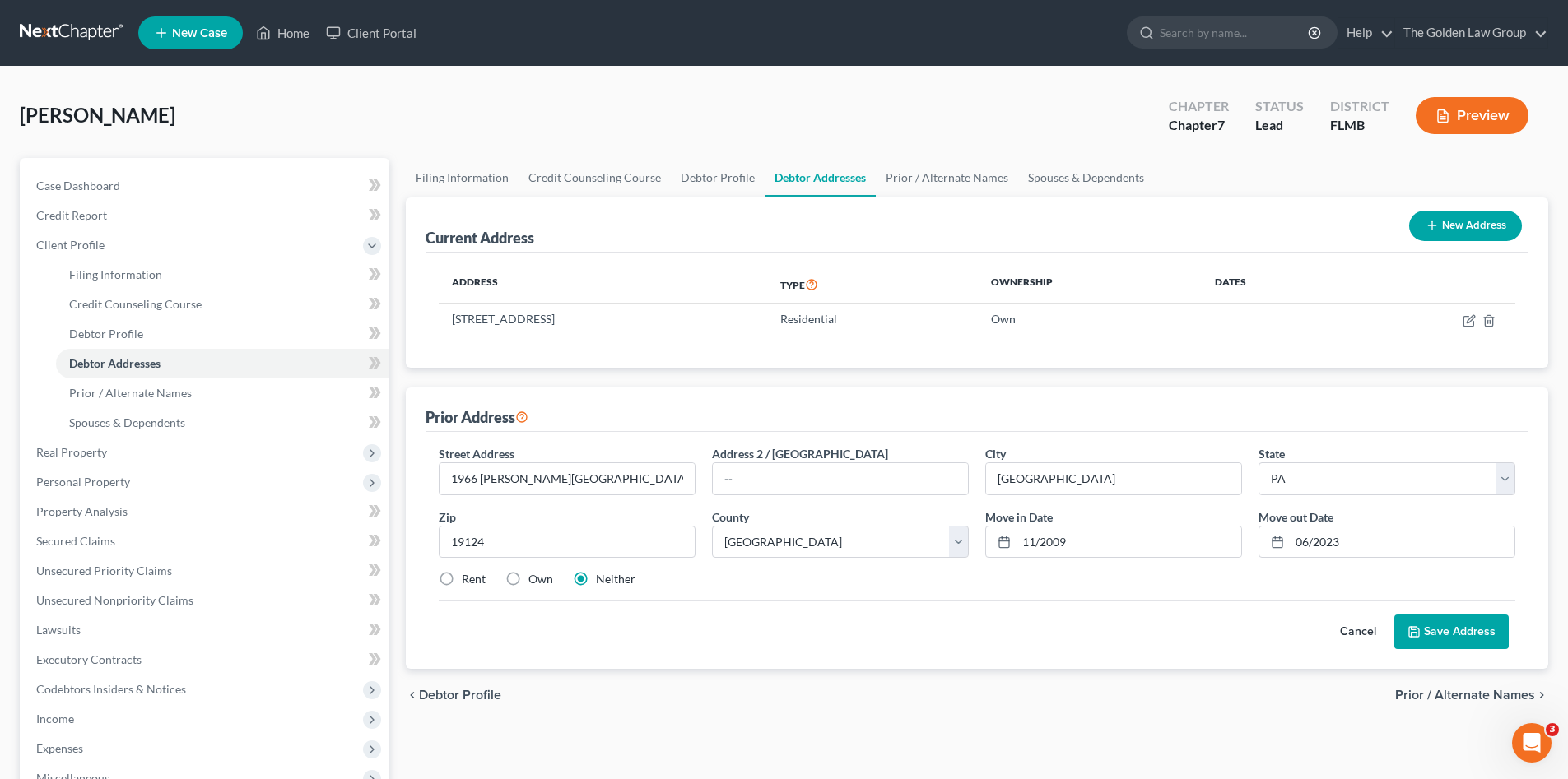
click at [1167, 609] on div "Cancel Save Address" at bounding box center [977, 624] width 1077 height 48
click at [1495, 636] on button "Save Address" at bounding box center [1451, 632] width 115 height 34
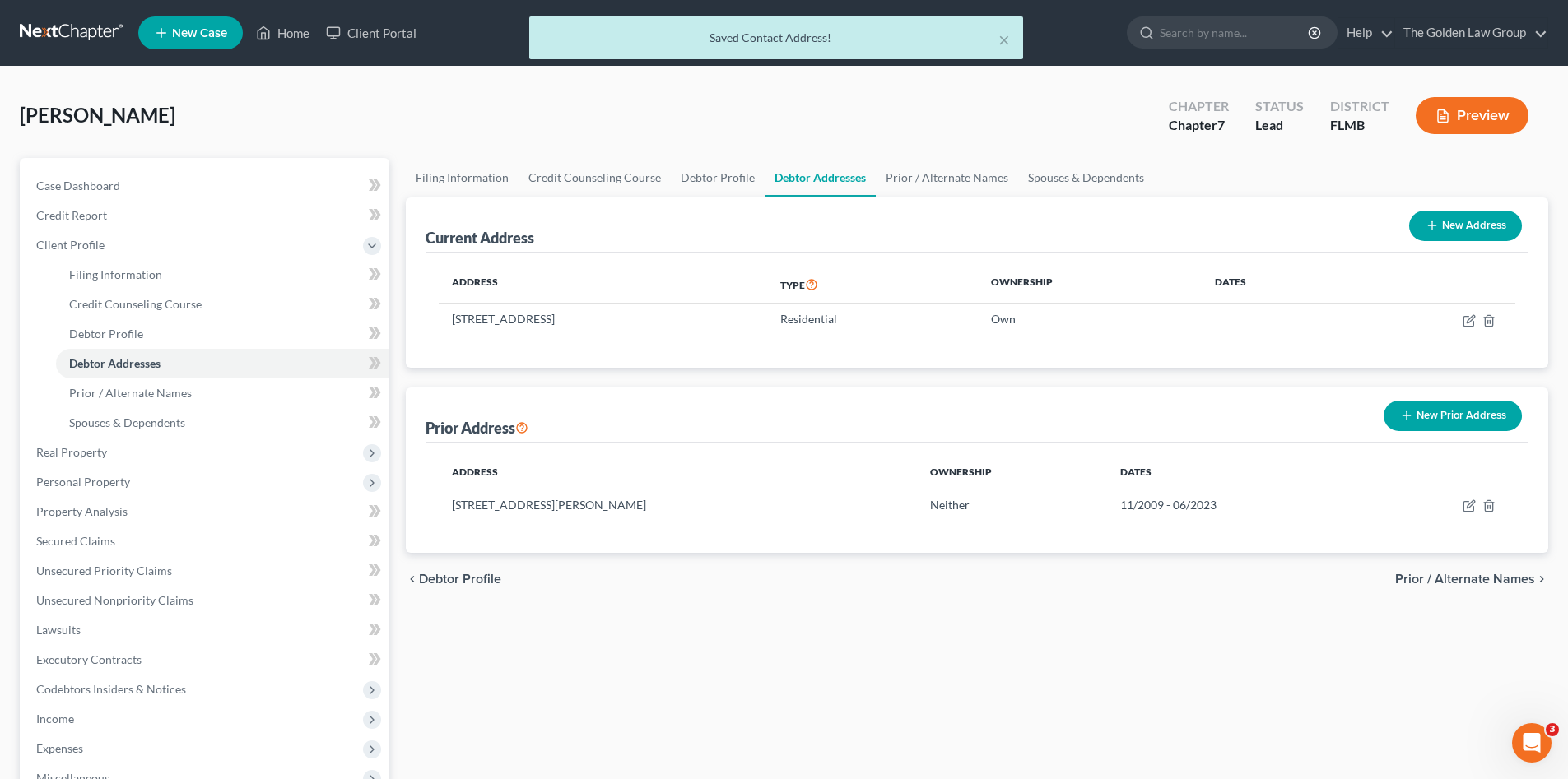
click at [1494, 579] on span "Prior / Alternate Names" at bounding box center [1465, 580] width 140 height 13
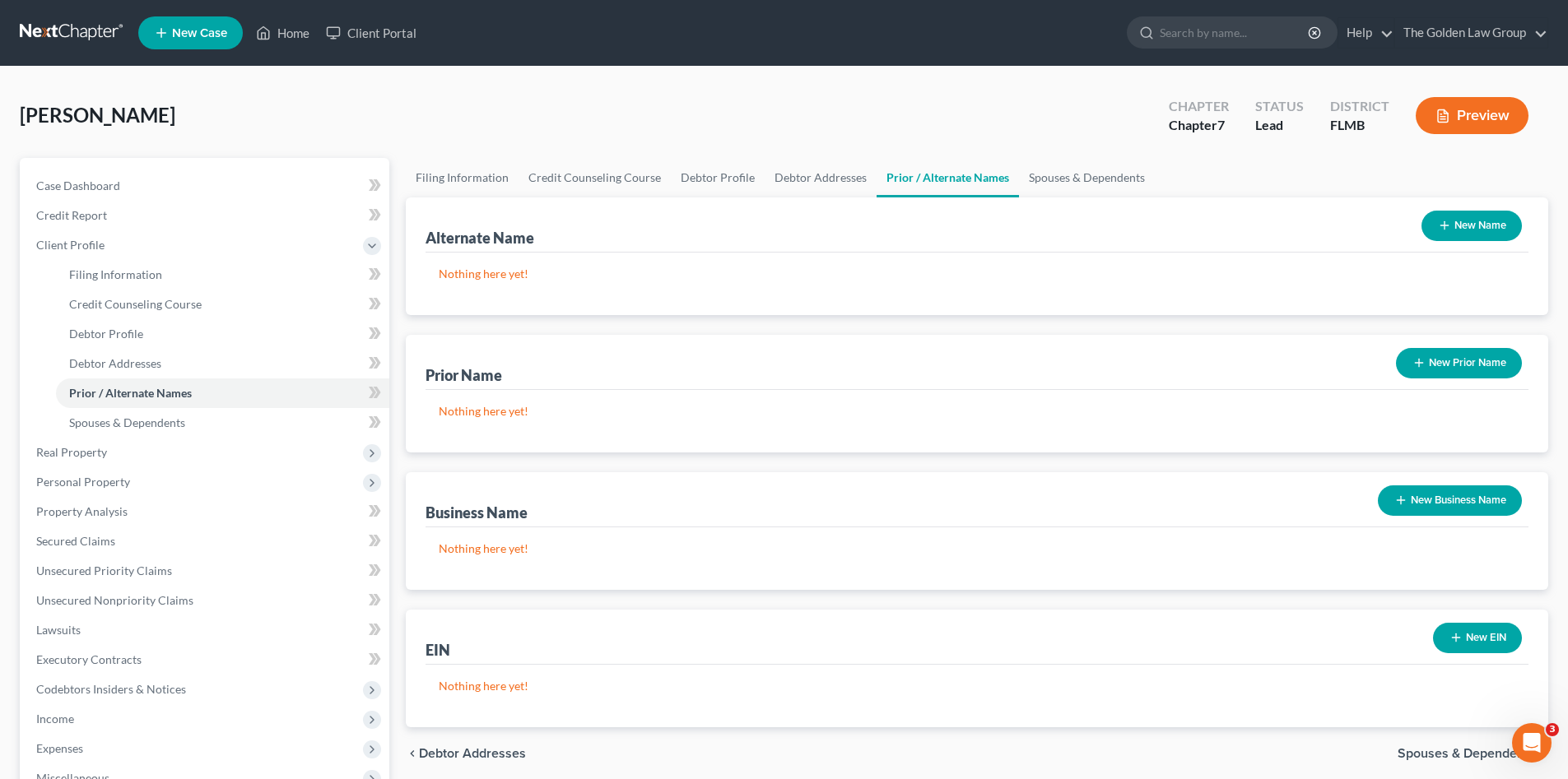
scroll to position [110, 0]
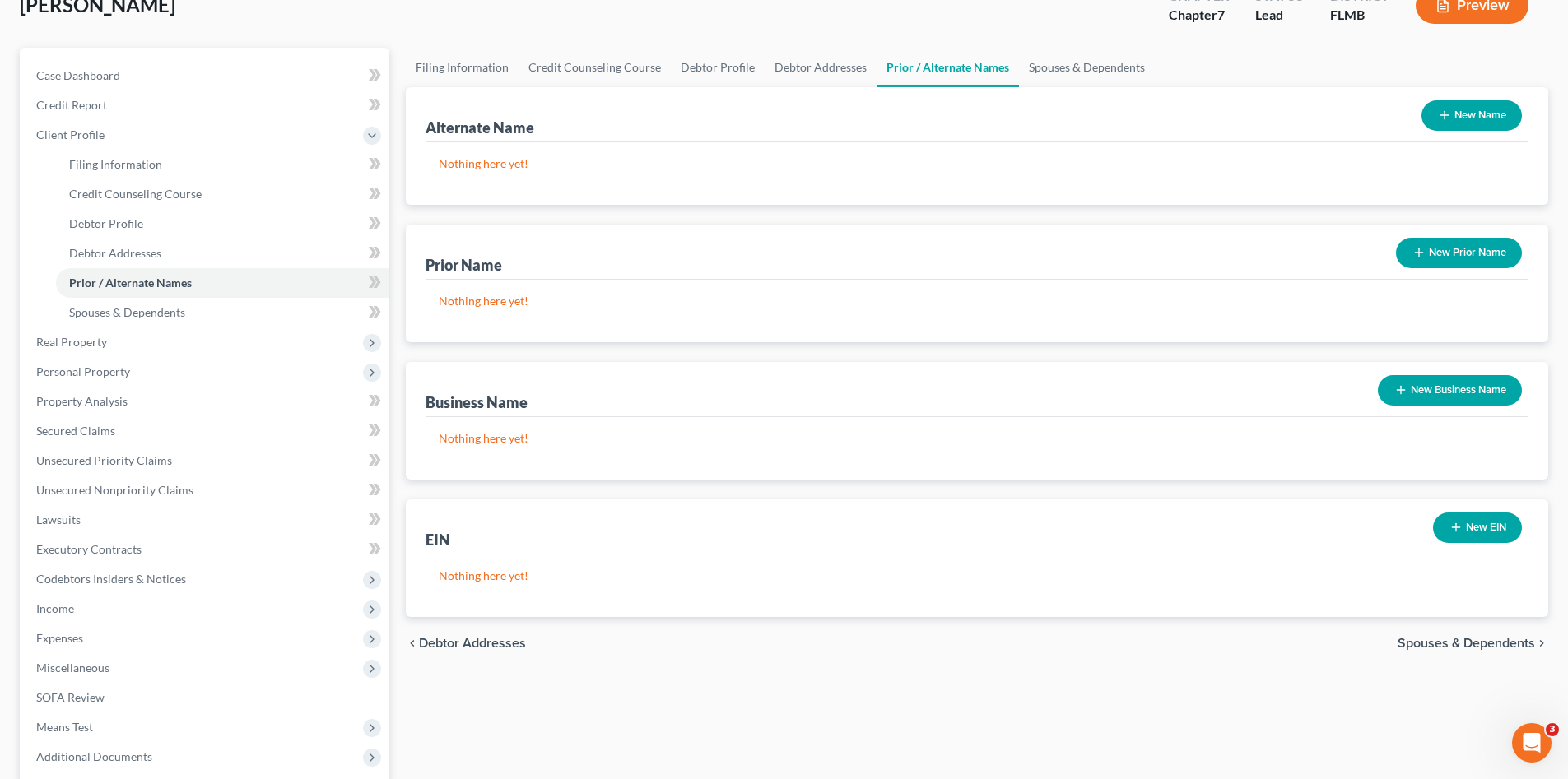
click at [1486, 642] on span "Spouses & Dependents" at bounding box center [1466, 643] width 138 height 13
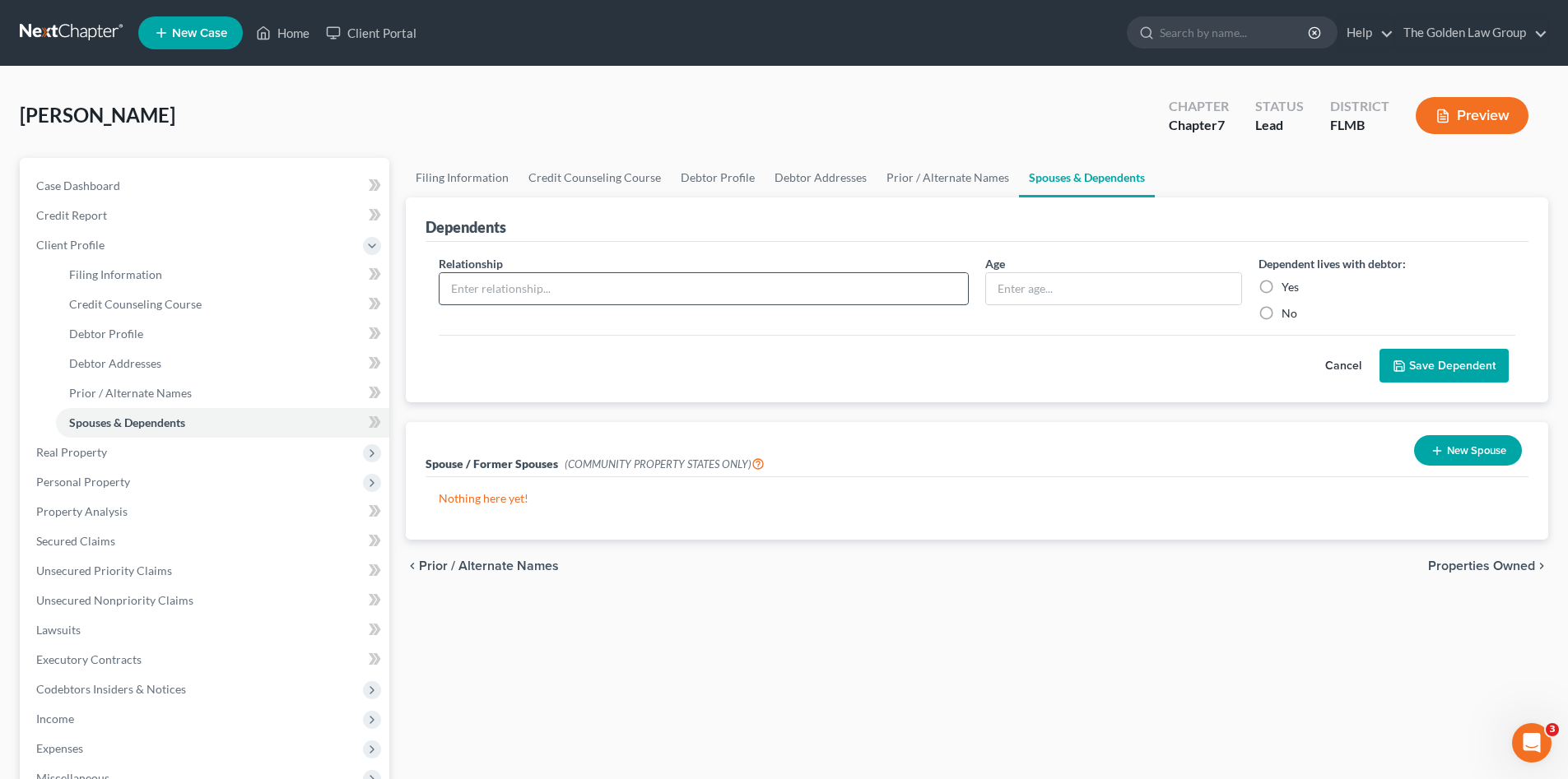
click at [765, 625] on div "Filing Information Credit Counseling Course Debtor Profile Debtor Addresses Pri…" at bounding box center [977, 574] width 1159 height 832
click at [553, 296] on input "text" at bounding box center [703, 288] width 529 height 31
type input "A"
type input "Daughter"
drag, startPoint x: 1022, startPoint y: 290, endPoint x: 1026, endPoint y: 317, distance: 27.3
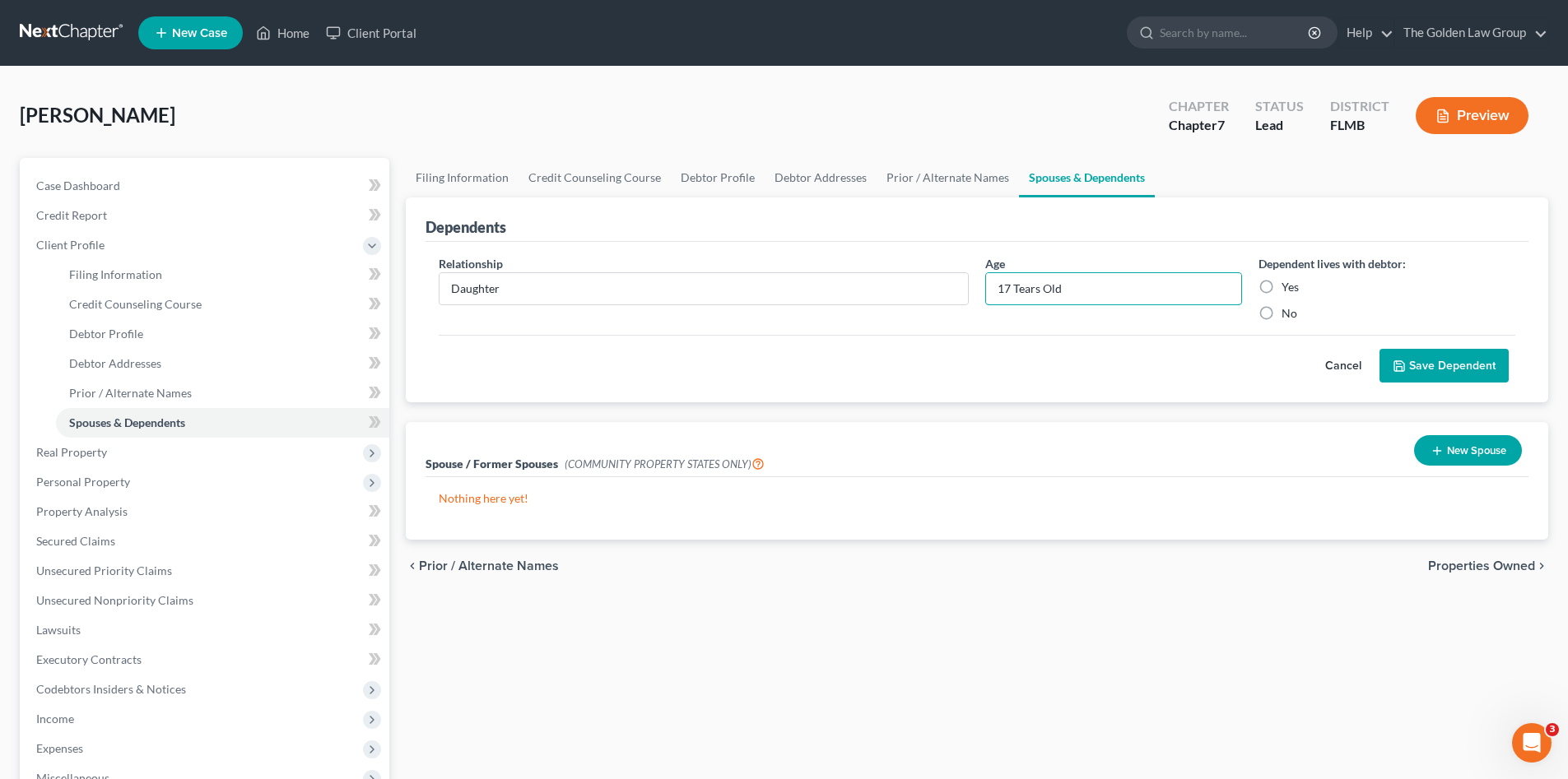
click at [1021, 290] on input "17 Tears Old" at bounding box center [1113, 288] width 255 height 31
type input "17 Years Old"
click at [1289, 290] on label "Yes" at bounding box center [1291, 287] width 17 height 16
click at [1289, 289] on input "Yes" at bounding box center [1294, 284] width 10 height 10
radio input "true"
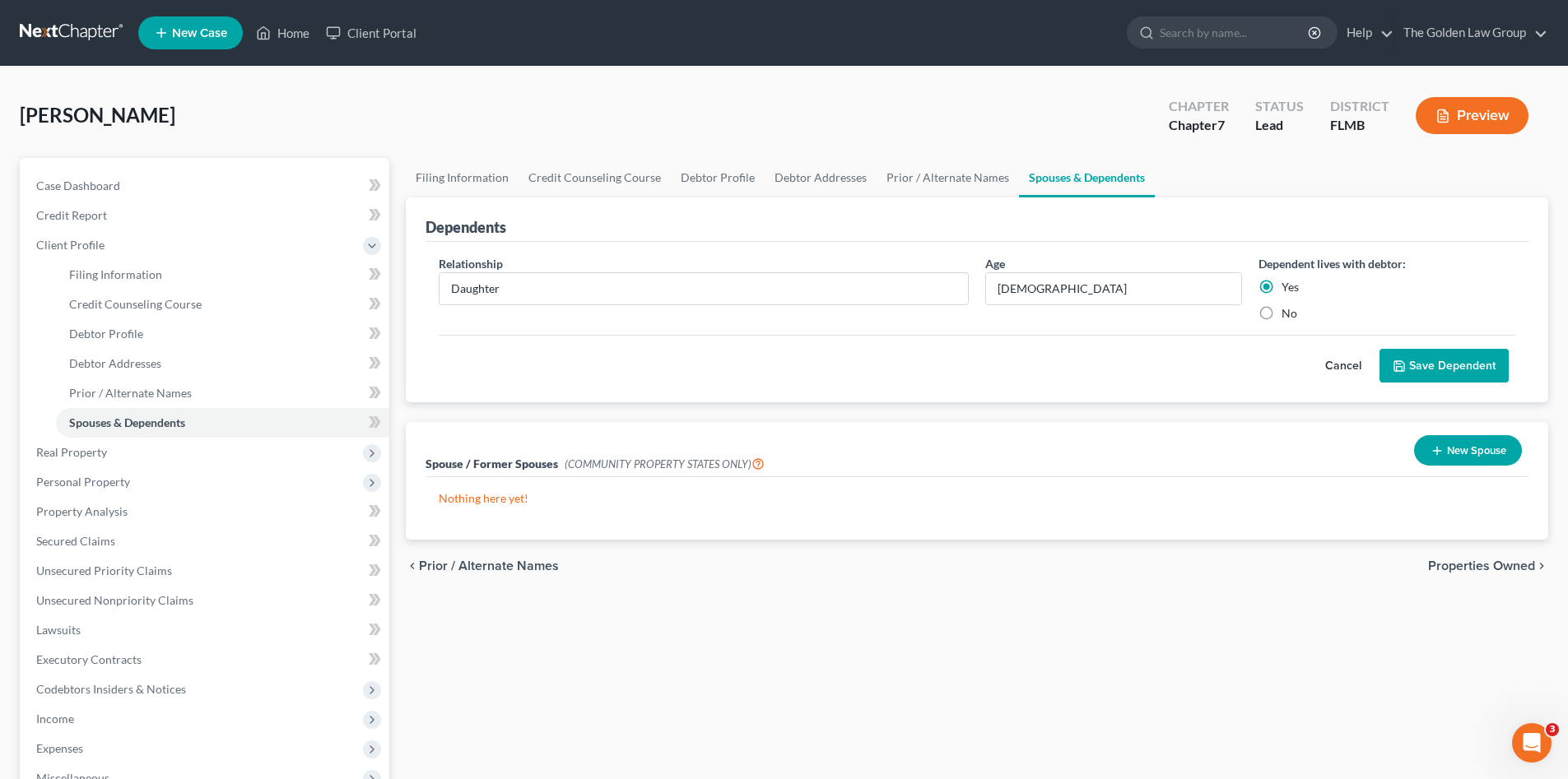
click at [1472, 564] on span "Properties Owned" at bounding box center [1482, 566] width 107 height 13
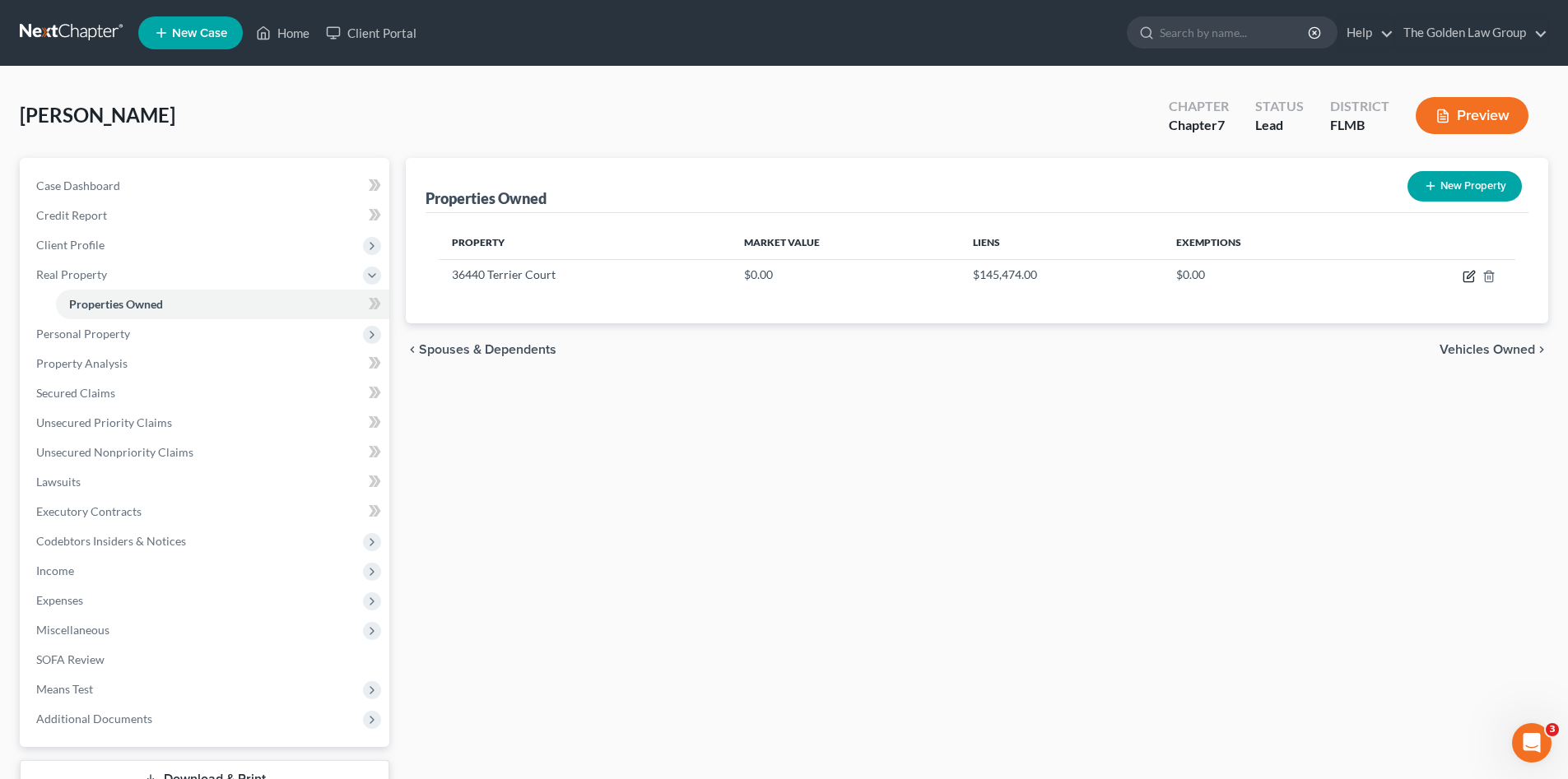
drag, startPoint x: 1468, startPoint y: 275, endPoint x: 1114, endPoint y: 387, distance: 371.3
click at [1467, 275] on icon "button" at bounding box center [1469, 277] width 13 height 13
select select "9"
select select "50"
select select "3"
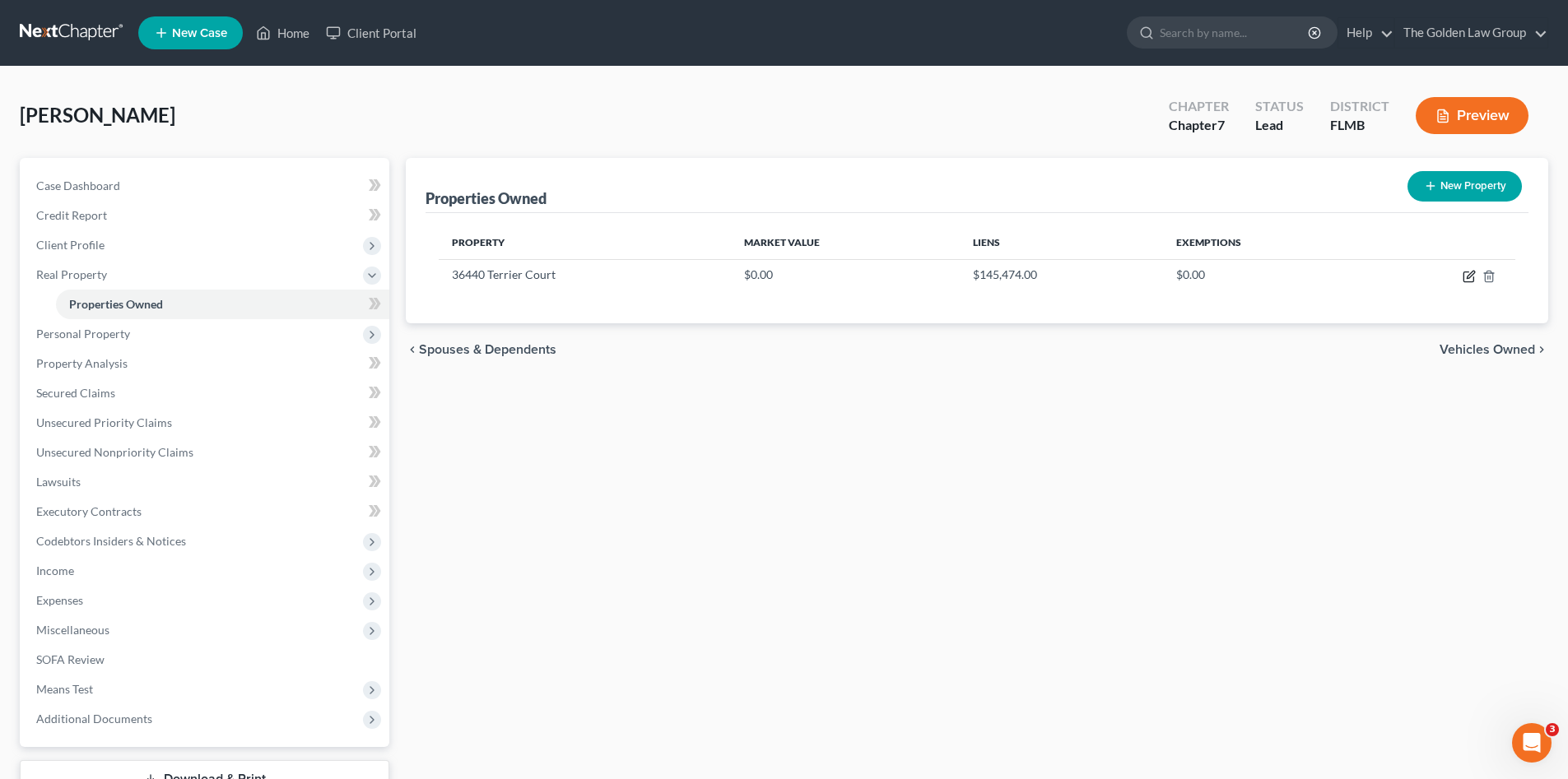
select select "0"
select select "39"
select select "0"
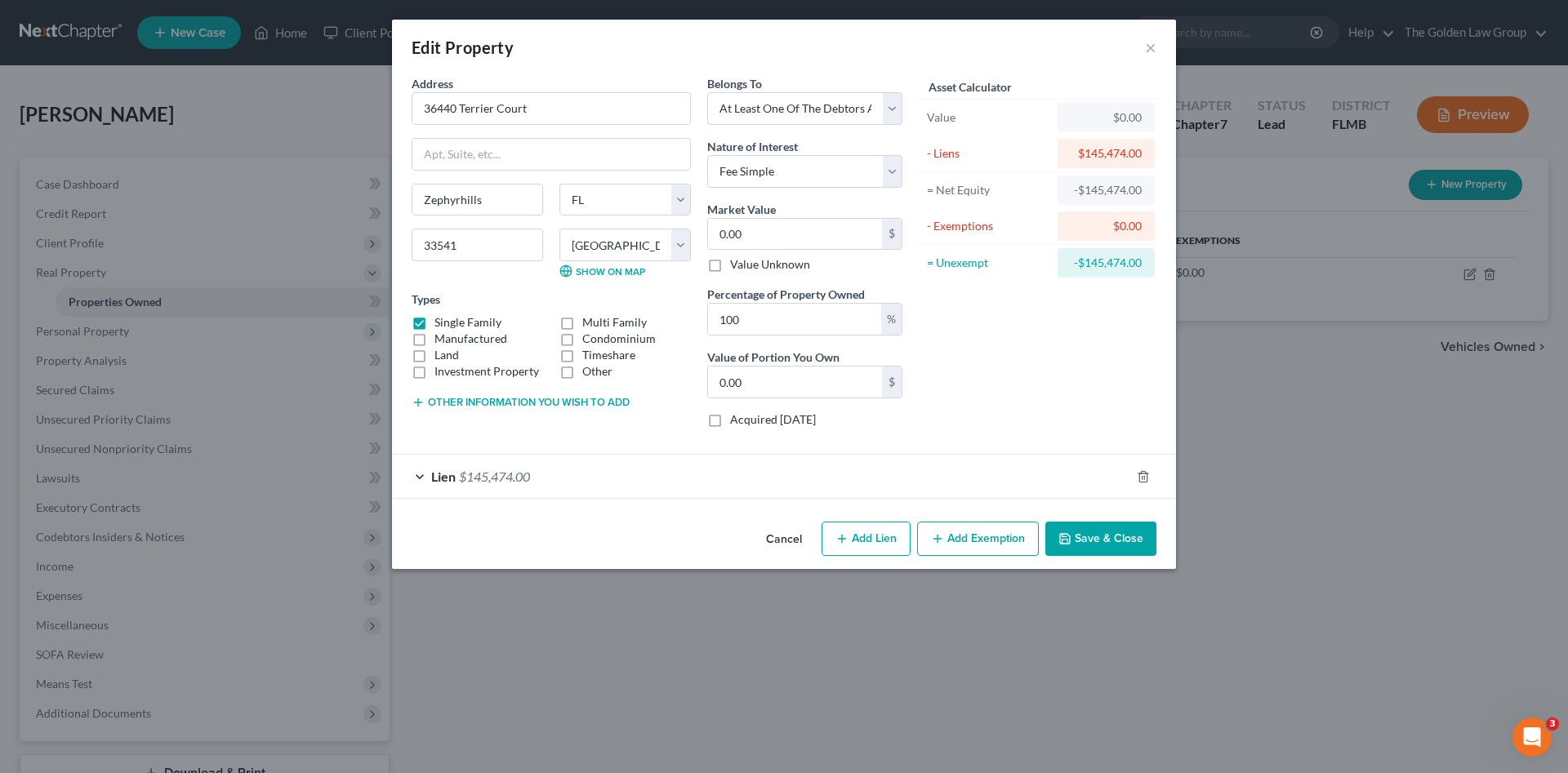
click at [612, 469] on div "Lien $145,474.00" at bounding box center [761, 476] width 738 height 43
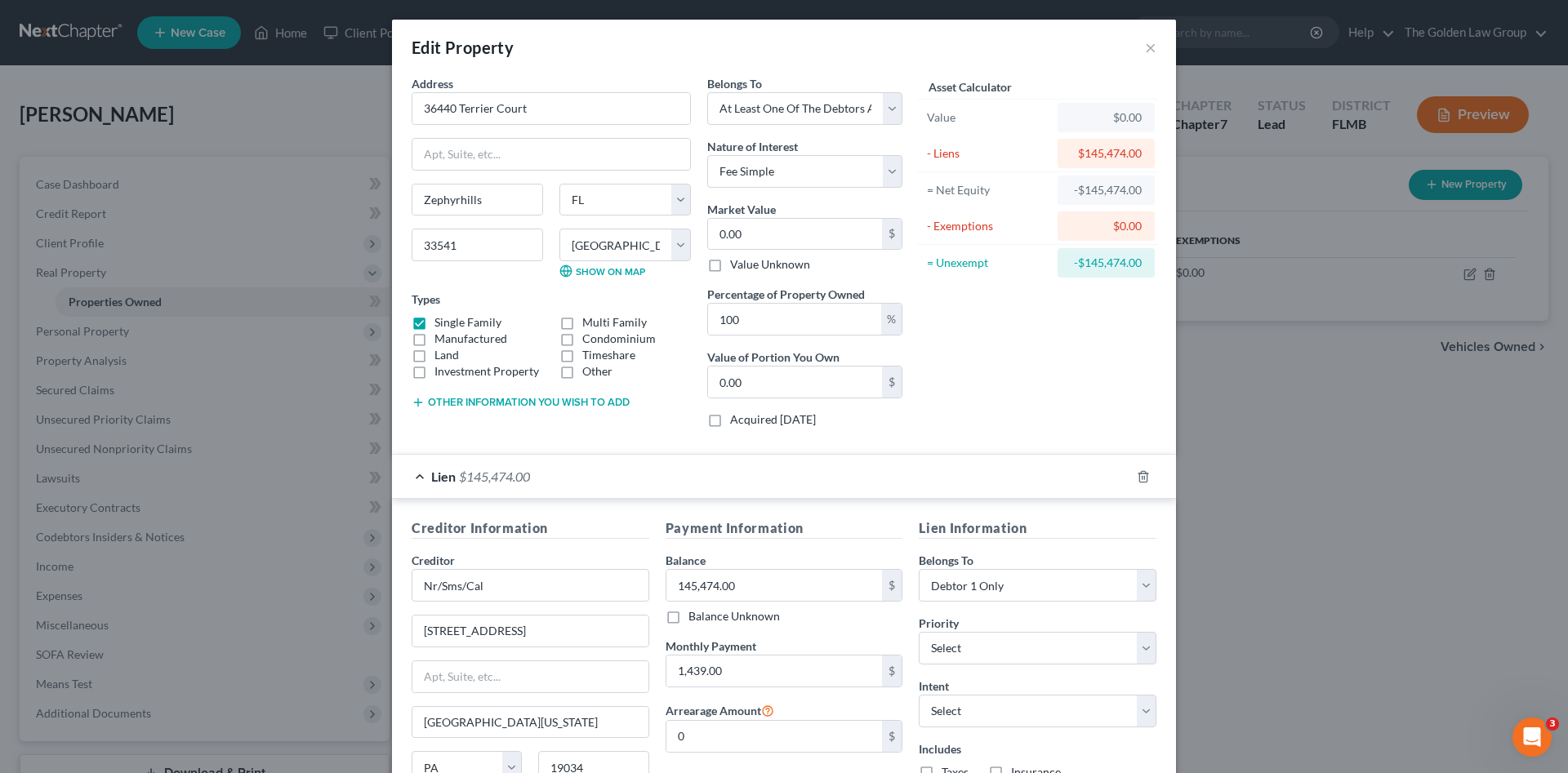
click at [573, 439] on div "Address * 36440 Terrier Court Zephyrhills State AL AK AR AZ CA CO CT DE DC FL G…" at bounding box center [552, 258] width 296 height 366
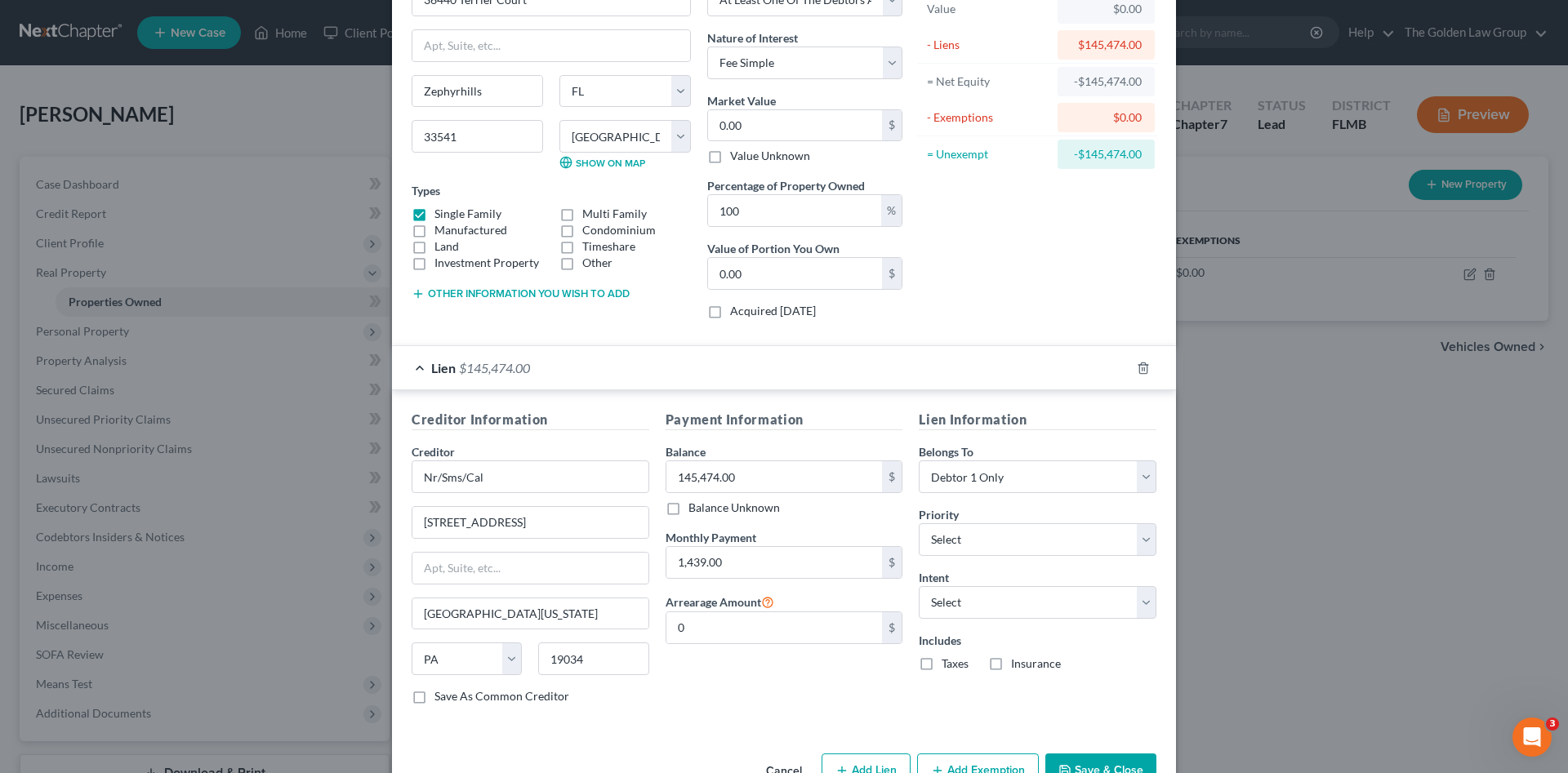
click at [942, 662] on label "Taxes" at bounding box center [955, 664] width 27 height 16
click at [948, 662] on input "Taxes" at bounding box center [953, 661] width 10 height 10
checkbox input "true"
click at [1011, 663] on label "Insurance" at bounding box center [1036, 664] width 50 height 16
click at [1018, 663] on input "Insurance" at bounding box center [1023, 661] width 10 height 10
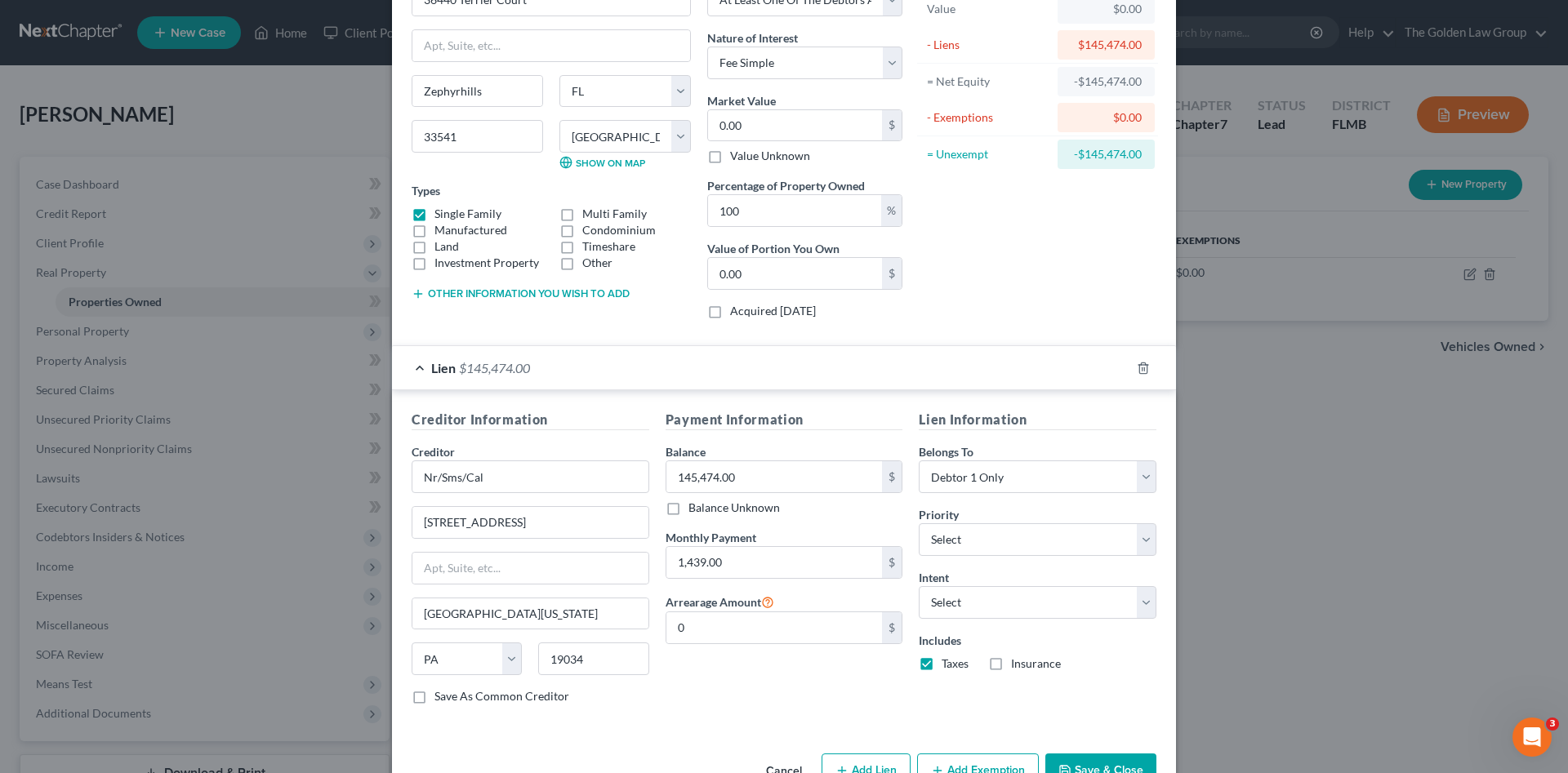
checkbox input "true"
click at [963, 595] on select "Select Surrender Redeem Reaffirm Avoid Other" at bounding box center [1038, 603] width 237 height 33
select select "4"
click at [919, 587] on select "Select Surrender Redeem Reaffirm Avoid Other" at bounding box center [1038, 603] width 237 height 33
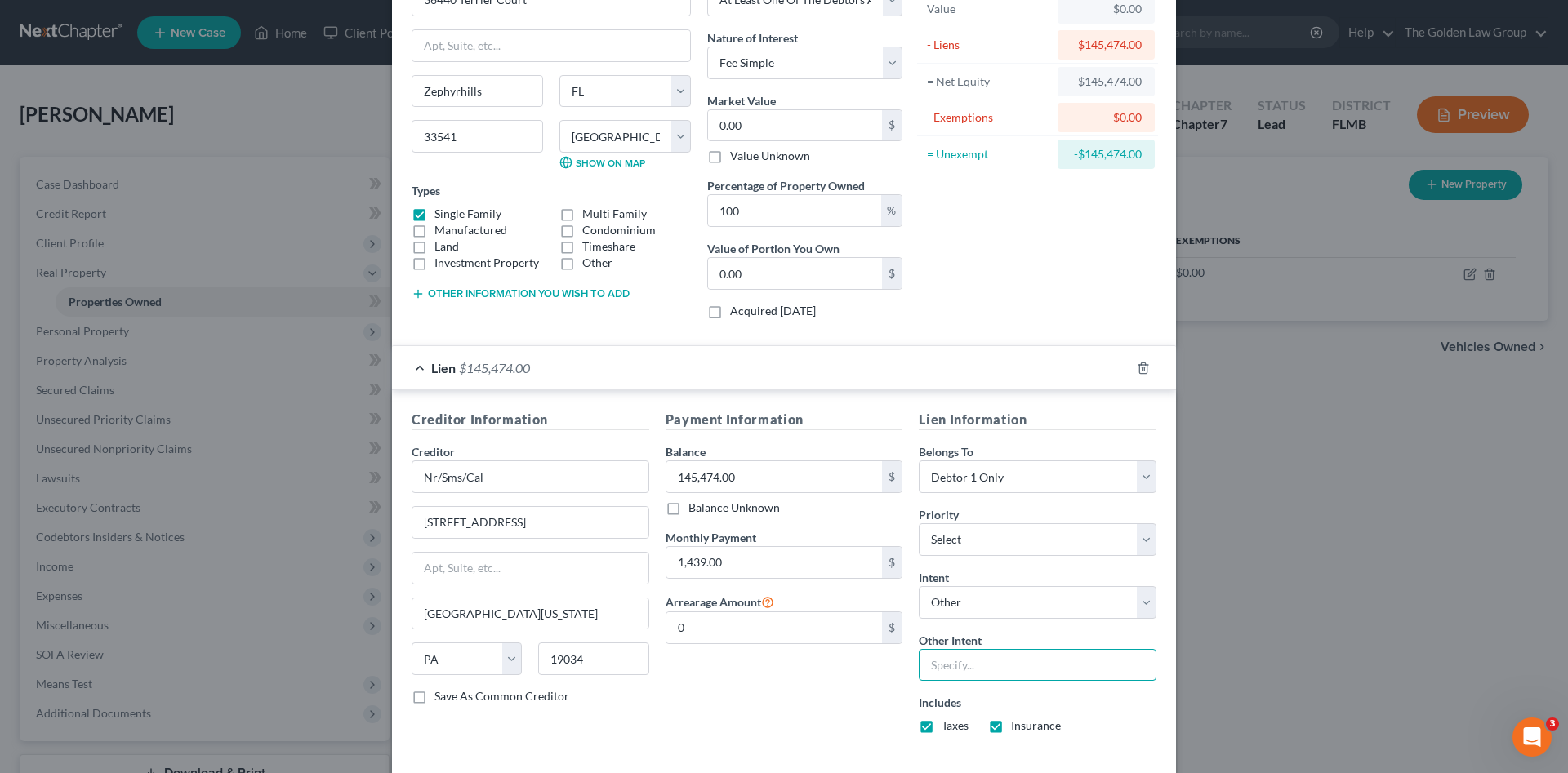
click at [942, 650] on input "text" at bounding box center [1038, 666] width 237 height 33
type input "Retain and Continue to Make Payments"
click at [705, 735] on div "Payment Information Balance 145,474.00 $ Balance Unknown Balance Undetermined 1…" at bounding box center [784, 578] width 254 height 337
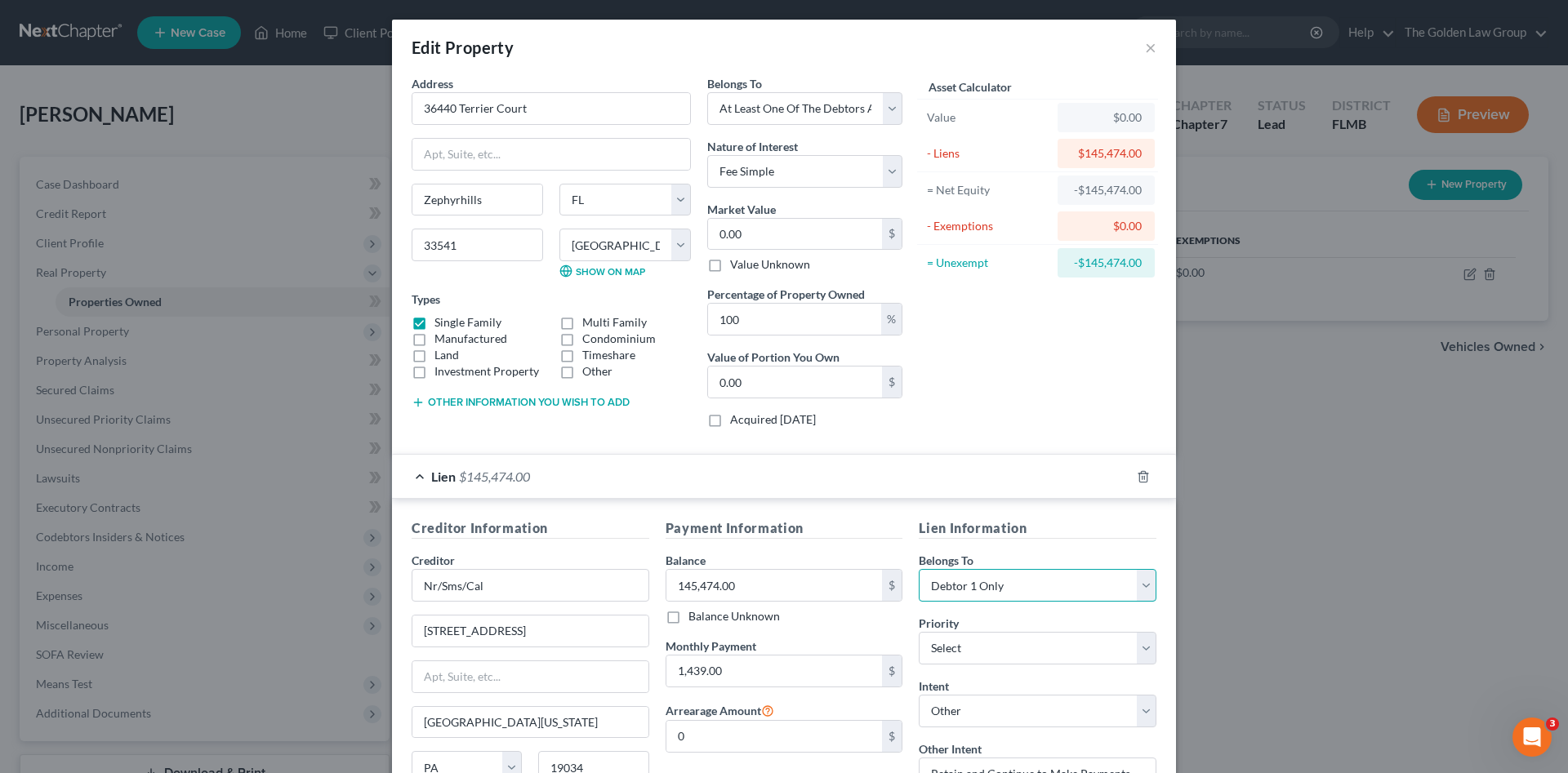
click at [1041, 588] on select "Select Debtor 1 Only Debtor 2 Only Debtor 1 And Debtor 2 Only At Least One Of T…" at bounding box center [1038, 586] width 237 height 33
select select "3"
click at [919, 570] on select "Select Debtor 1 Only Debtor 2 Only Debtor 1 And Debtor 2 Only At Least One Of T…" at bounding box center [1038, 586] width 237 height 33
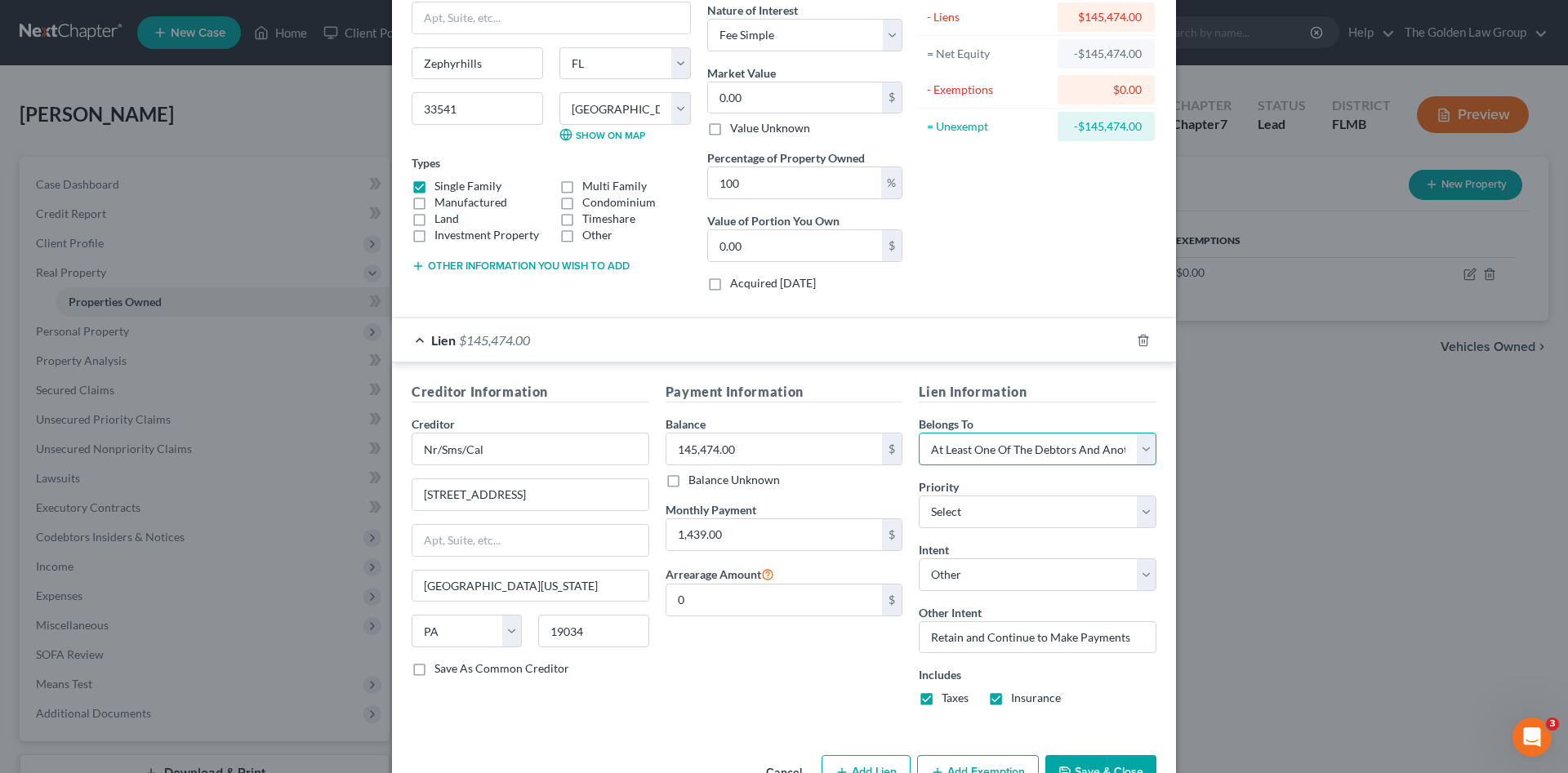
scroll to position [185, 0]
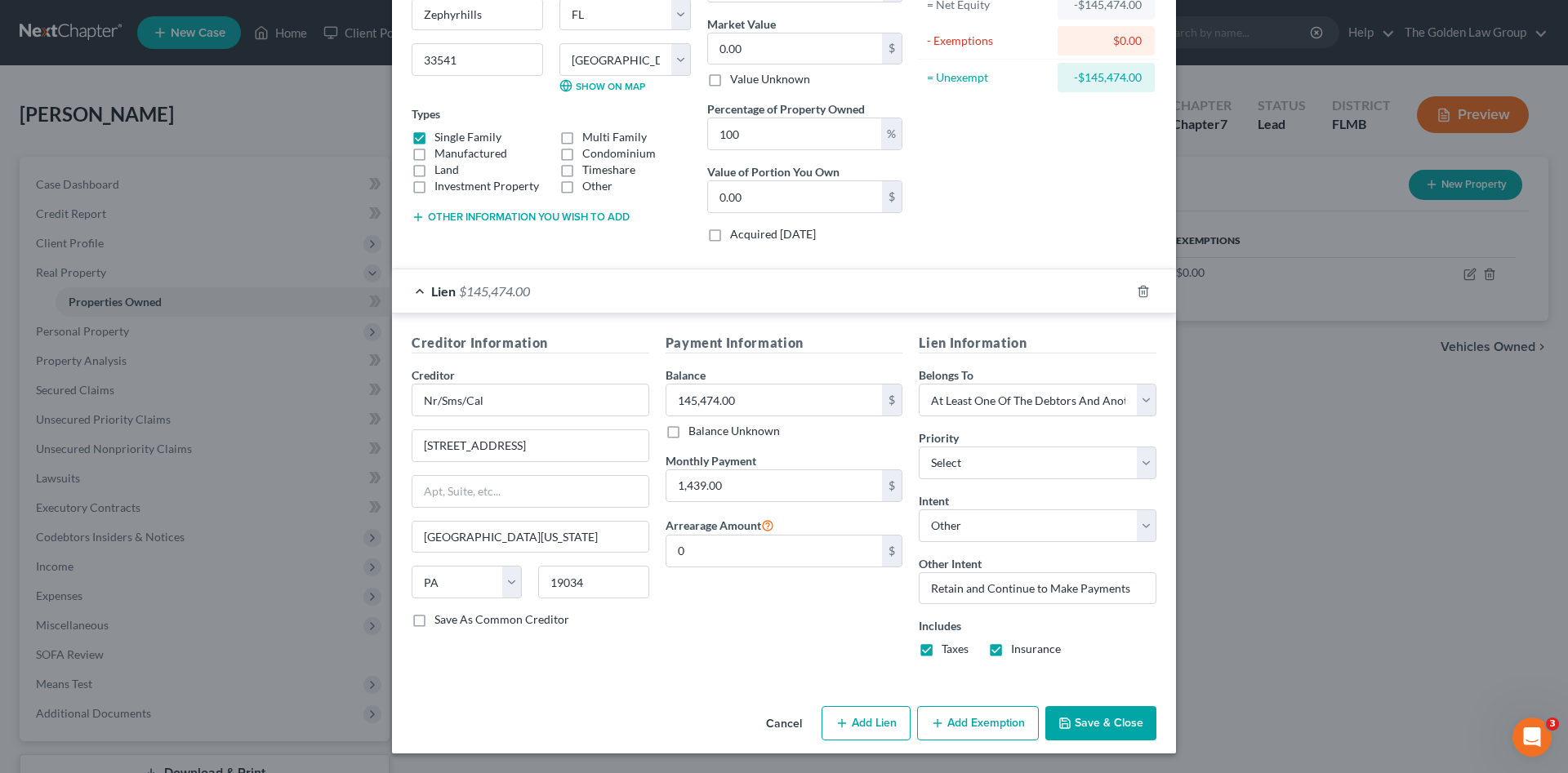
click at [1111, 726] on button "Save & Close" at bounding box center [1101, 723] width 111 height 34
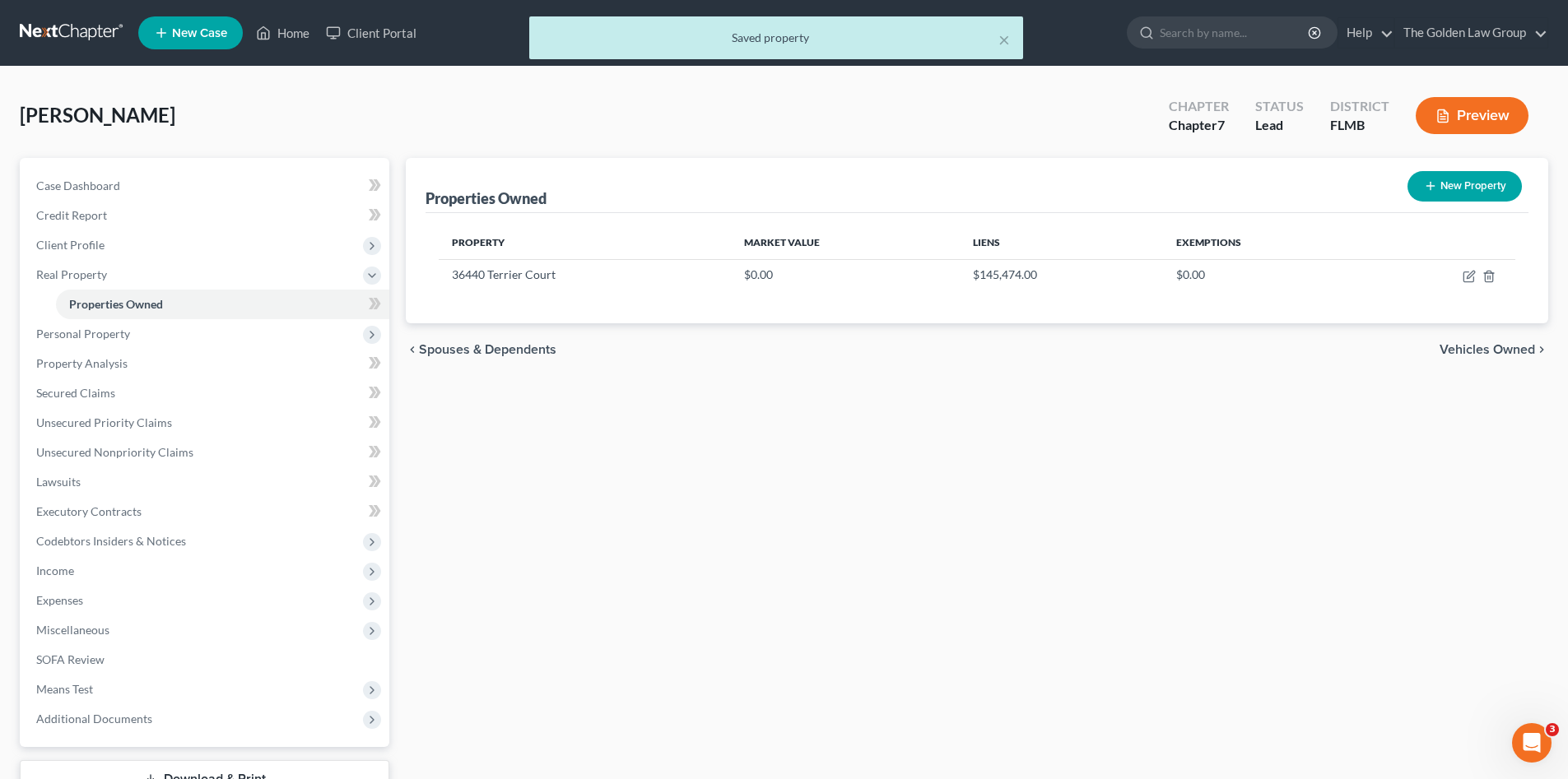
click at [813, 640] on div "Properties Owned New Property Property Market Value Liens Exemptions 36440 Terr…" at bounding box center [977, 500] width 1159 height 684
click at [88, 329] on span "Personal Property" at bounding box center [83, 333] width 94 height 14
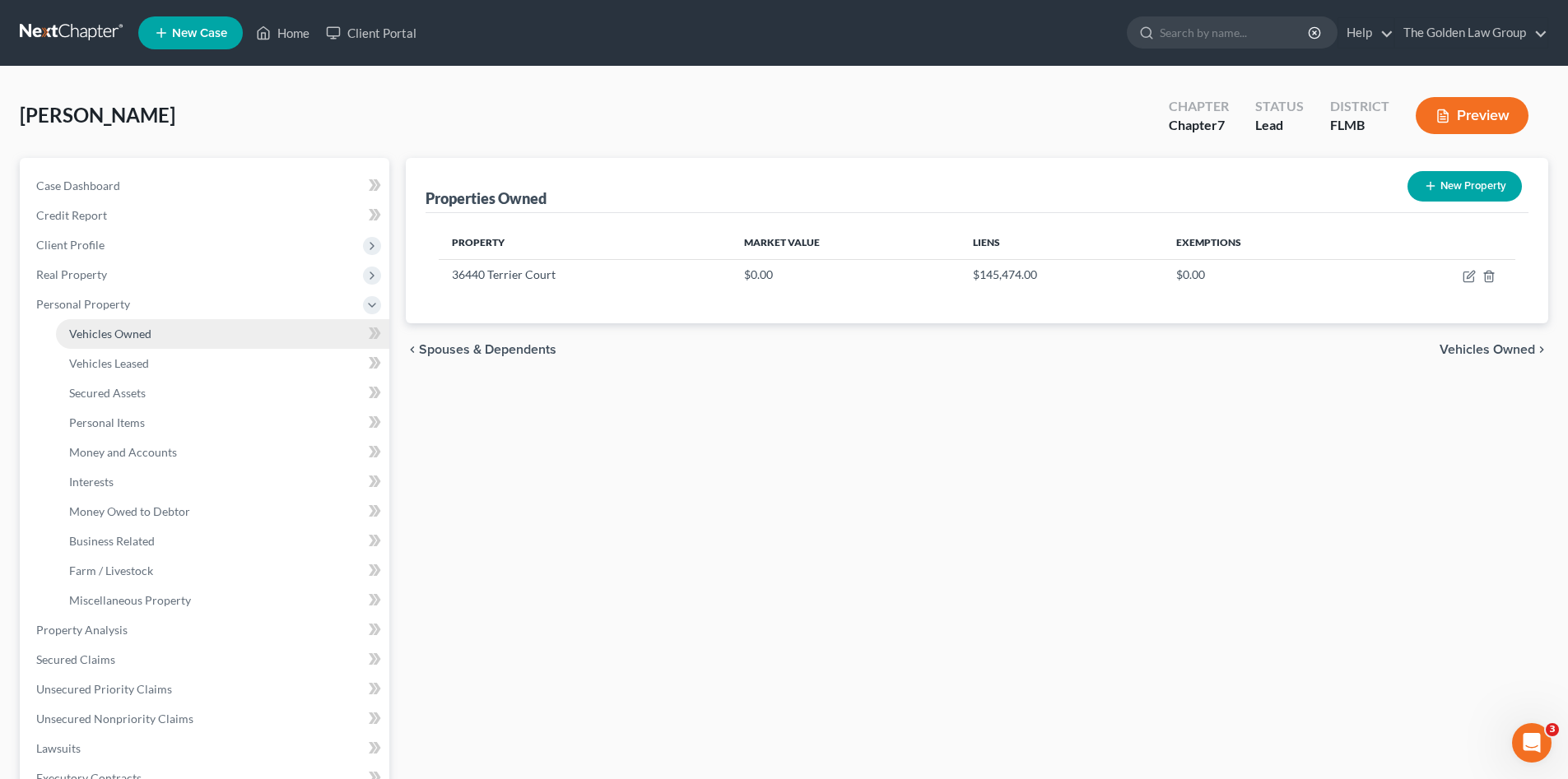
click at [127, 326] on span "Vehicles Owned" at bounding box center [110, 333] width 83 height 14
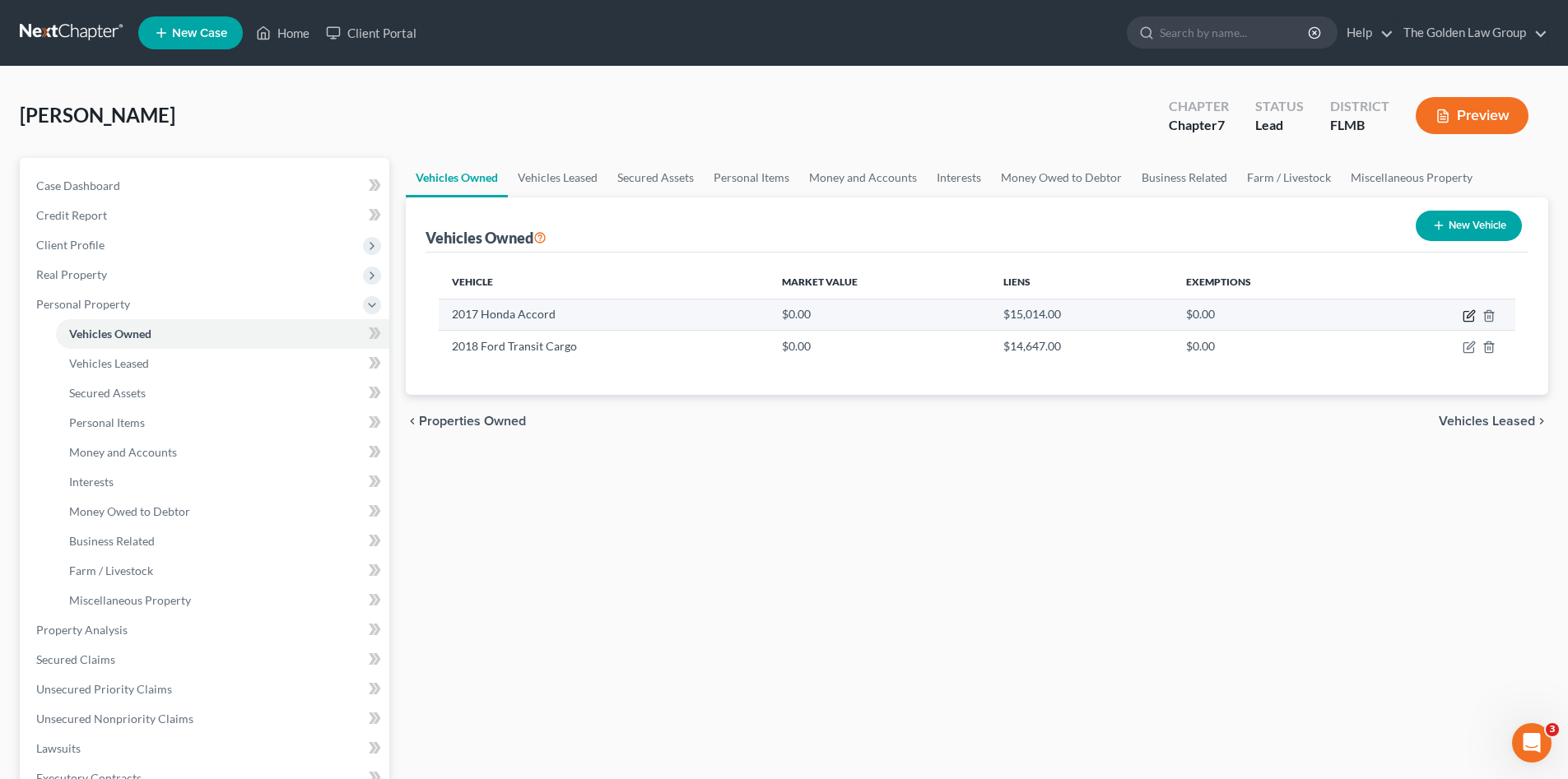
click at [1465, 316] on icon "button" at bounding box center [1469, 316] width 13 height 13
select select "0"
select select "9"
select select "0"
select select "9"
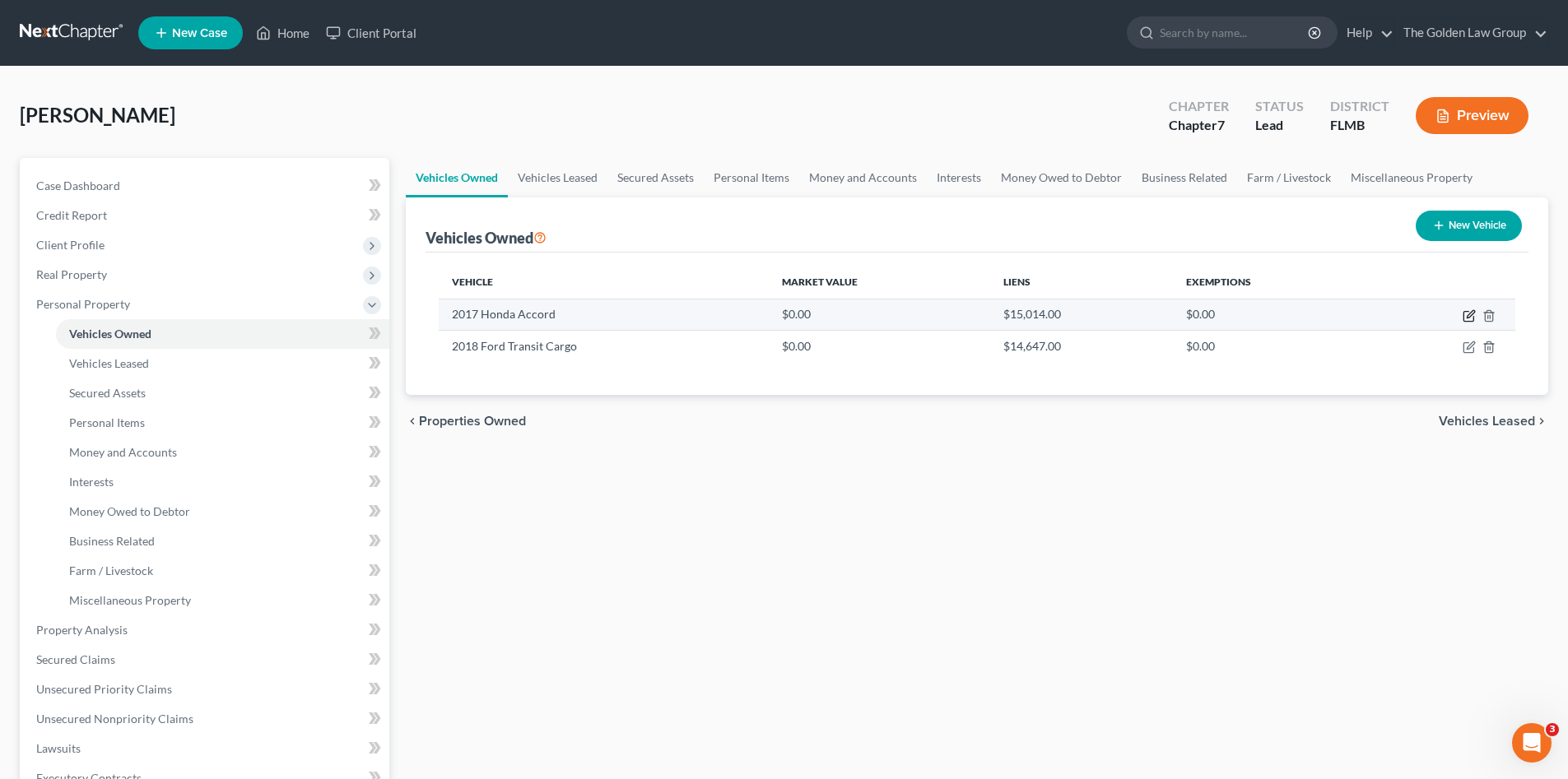
select select "0"
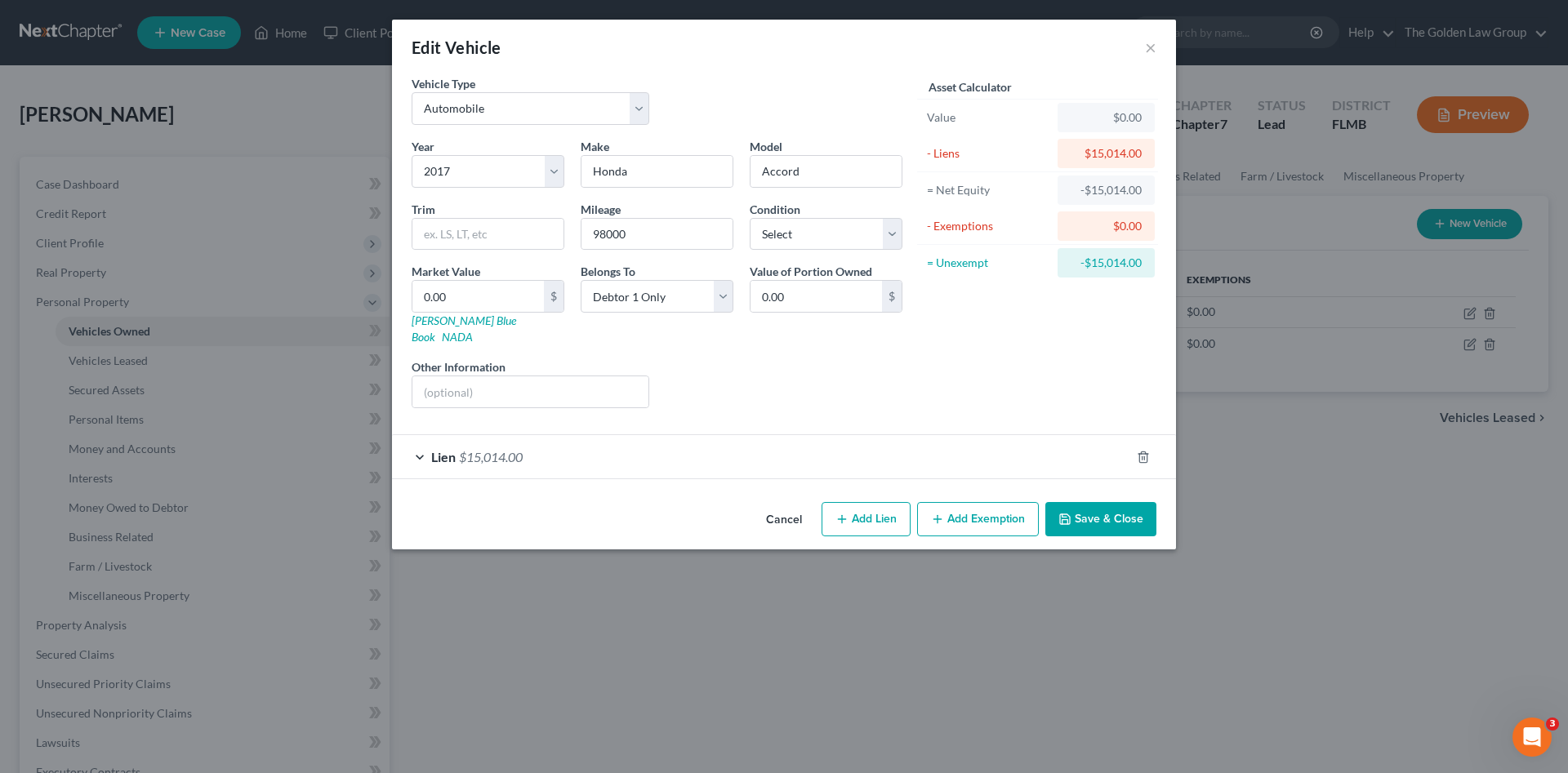
click at [625, 442] on div "Lien $15,014.00" at bounding box center [761, 457] width 738 height 43
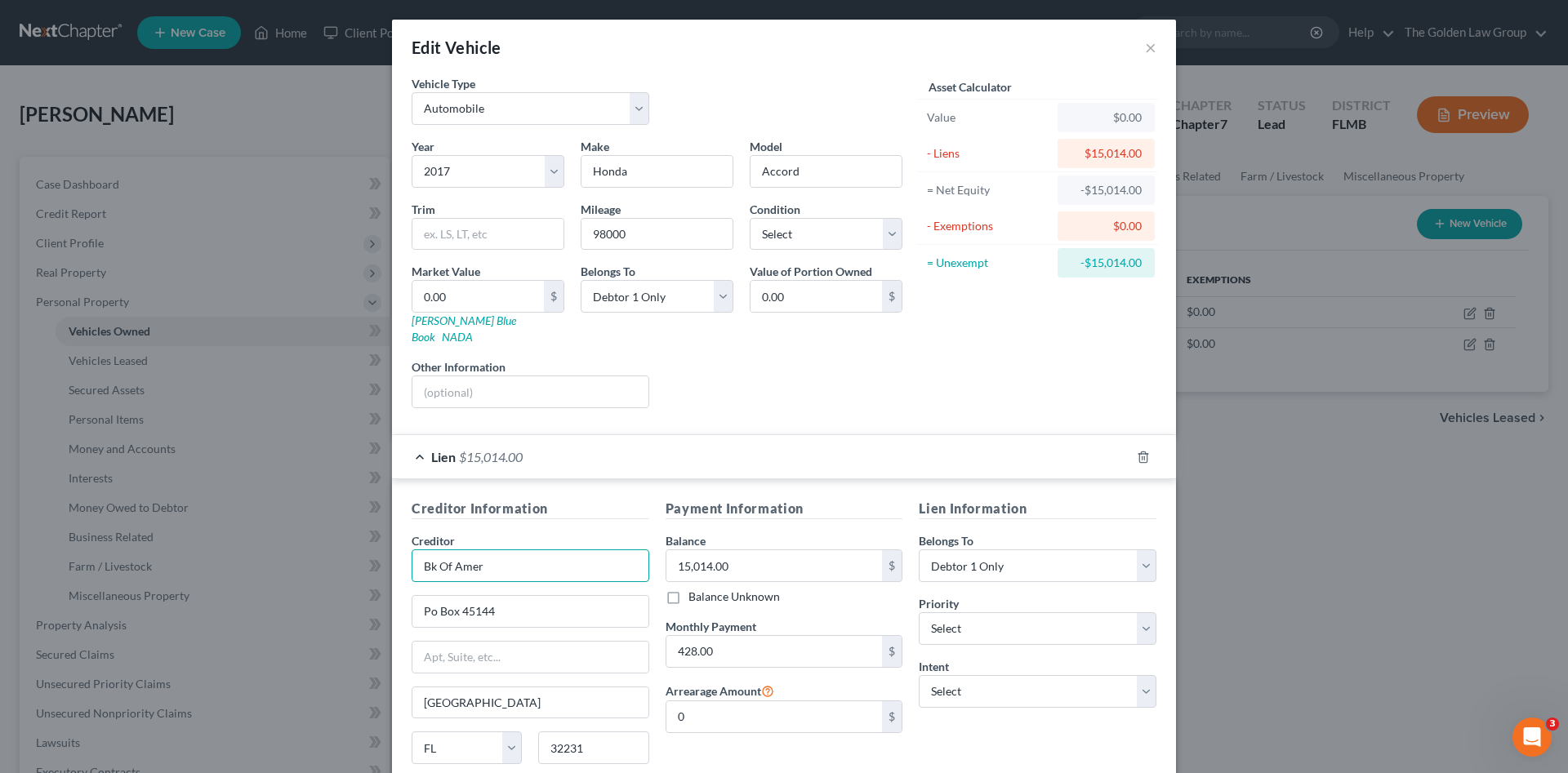
drag, startPoint x: 479, startPoint y: 557, endPoint x: 395, endPoint y: 550, distance: 84.3
click at [395, 550] on div "Creditor Information Creditor * Bk Of Amer Po Box 45144 Jacksonville State AL A…" at bounding box center [784, 650] width 784 height 341
type input "Bank of America"
click at [765, 736] on div "Payment Information Balance 15,014.00 $ Balance Unknown Balance Undetermined 15…" at bounding box center [784, 652] width 254 height 308
click at [969, 675] on select "Select Surrender Redeem Reaffirm Avoid Other" at bounding box center [1038, 691] width 237 height 33
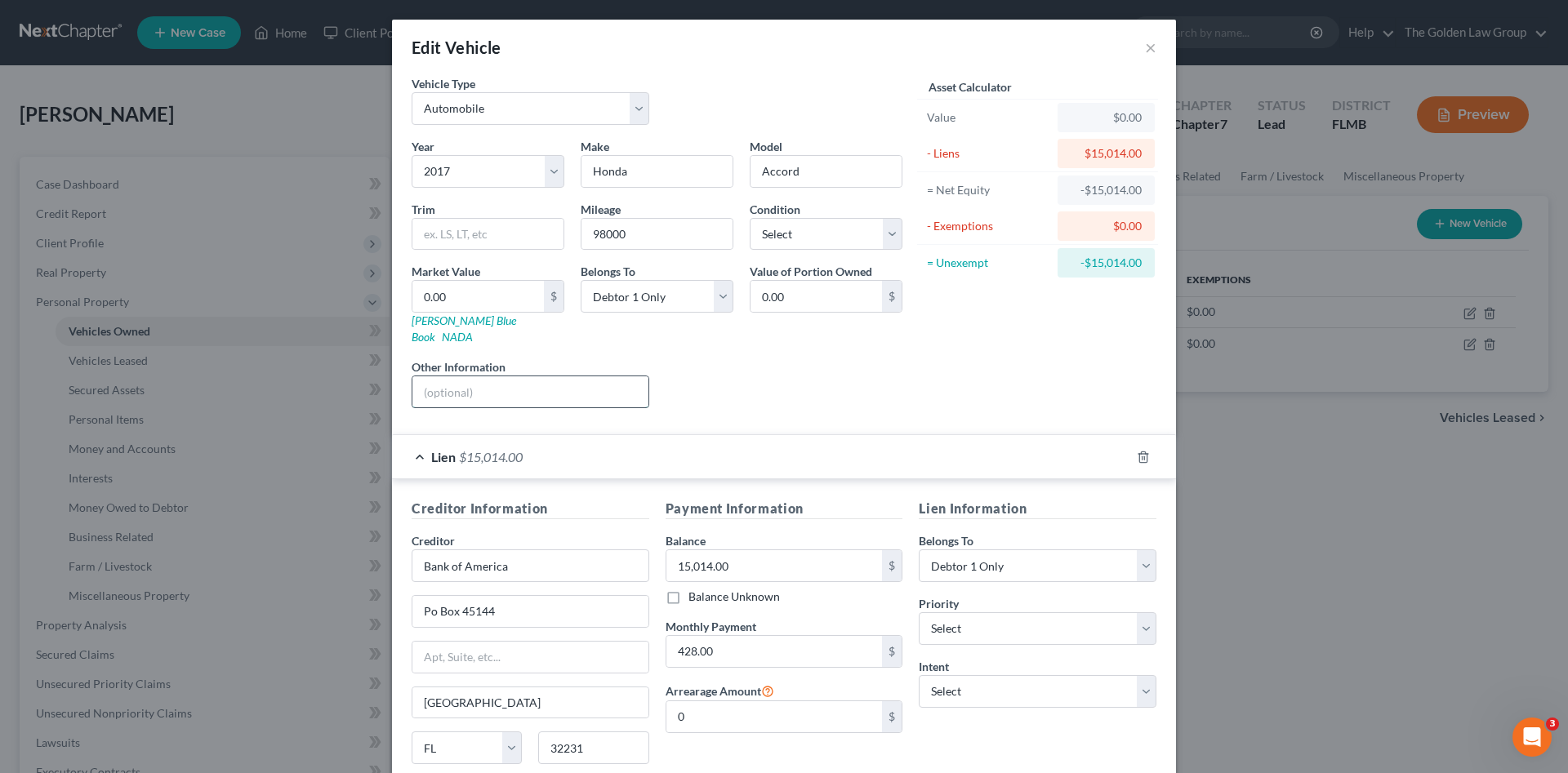
click at [453, 377] on input "text" at bounding box center [530, 392] width 236 height 31
type input "VIN:"
click at [977, 675] on select "Select Surrender Redeem Reaffirm Avoid Other" at bounding box center [1038, 691] width 237 height 33
select select "2"
click at [919, 675] on select "Select Surrender Redeem Reaffirm Avoid Other" at bounding box center [1038, 691] width 237 height 33
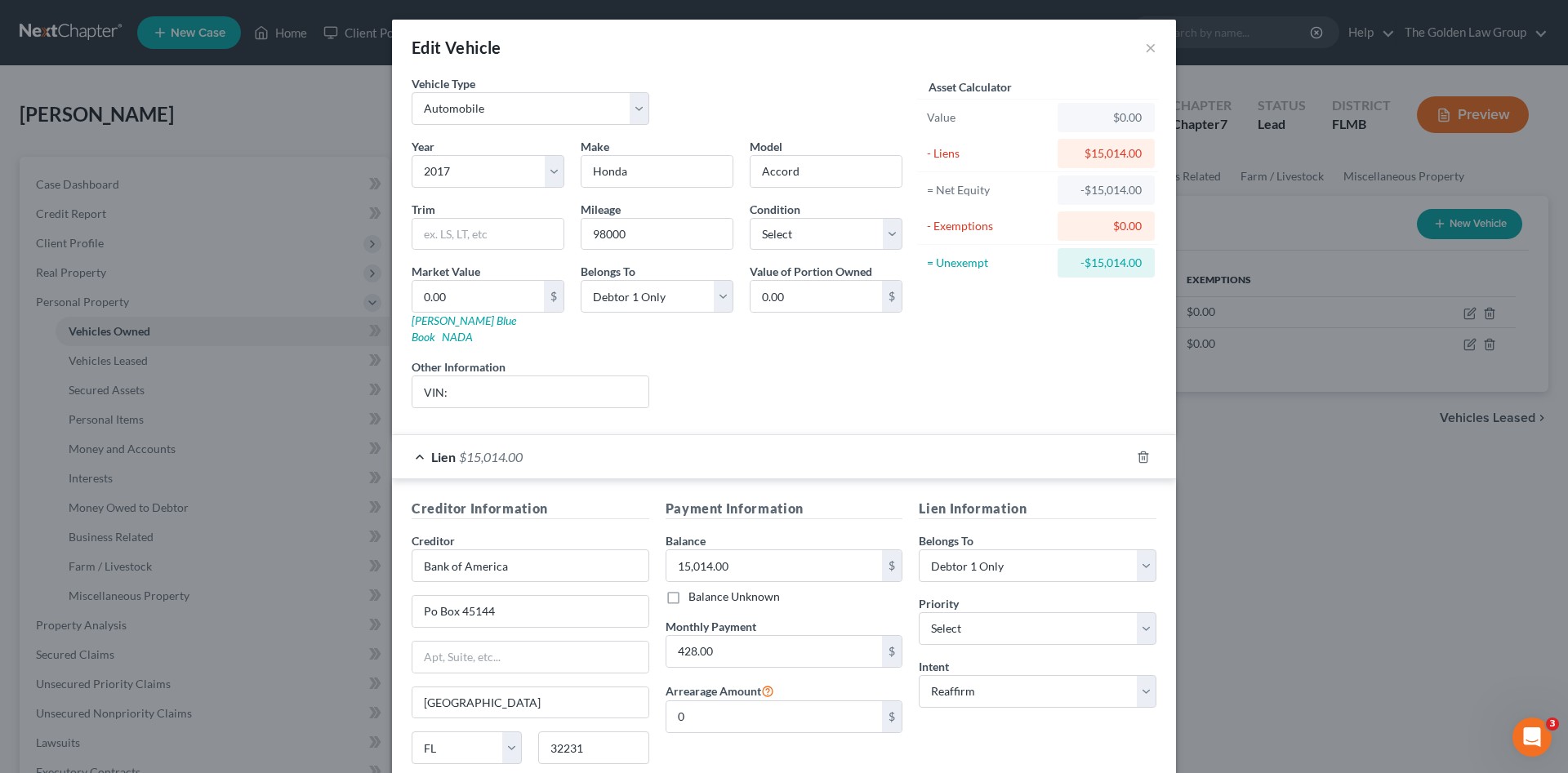
click at [988, 723] on div "Lien Information Belongs To * Select Debtor 1 Only Debtor 2 Only Debtor 1 And D…" at bounding box center [1038, 652] width 254 height 308
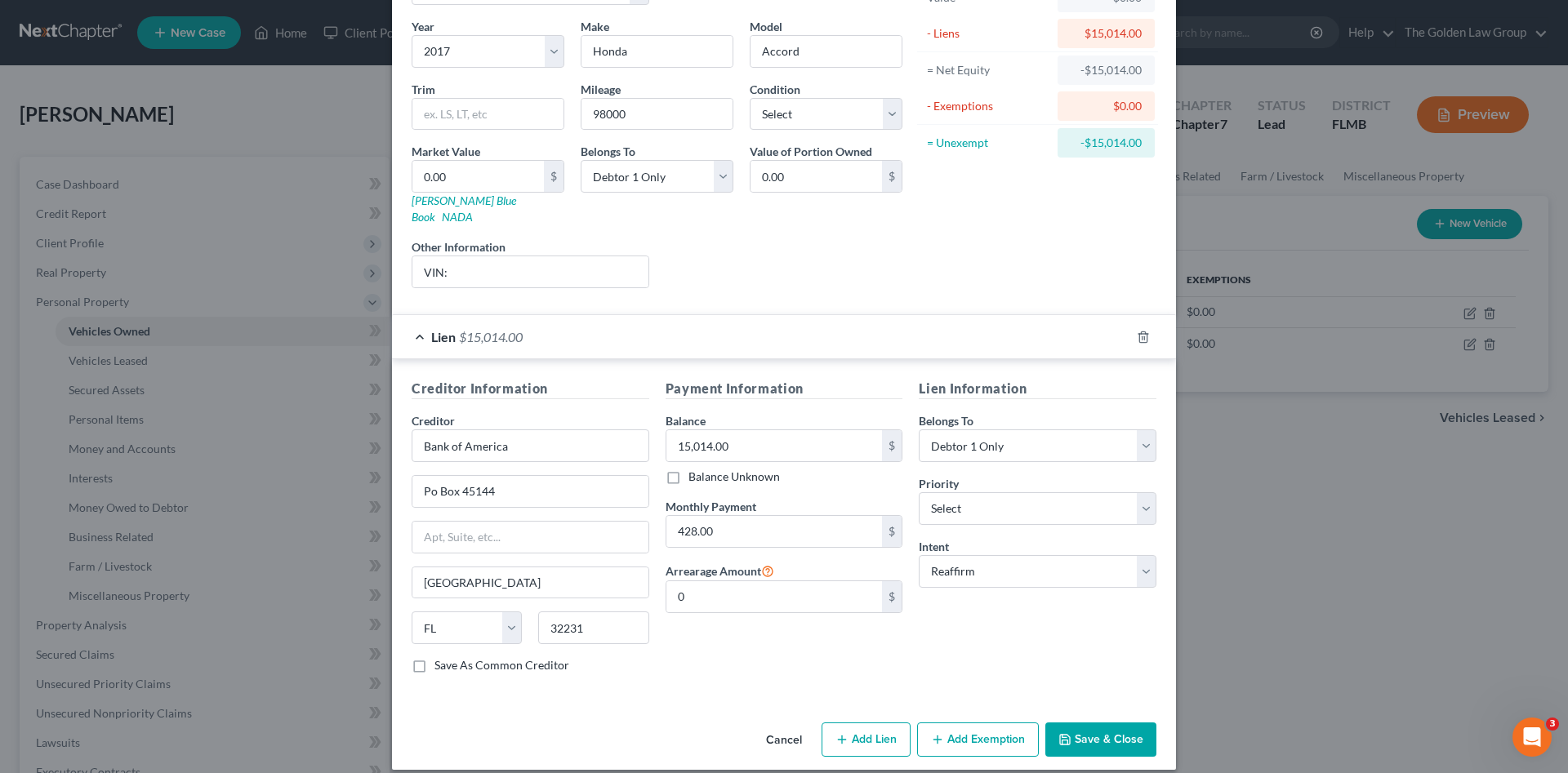
click at [1065, 733] on icon "button" at bounding box center [1065, 740] width 13 height 13
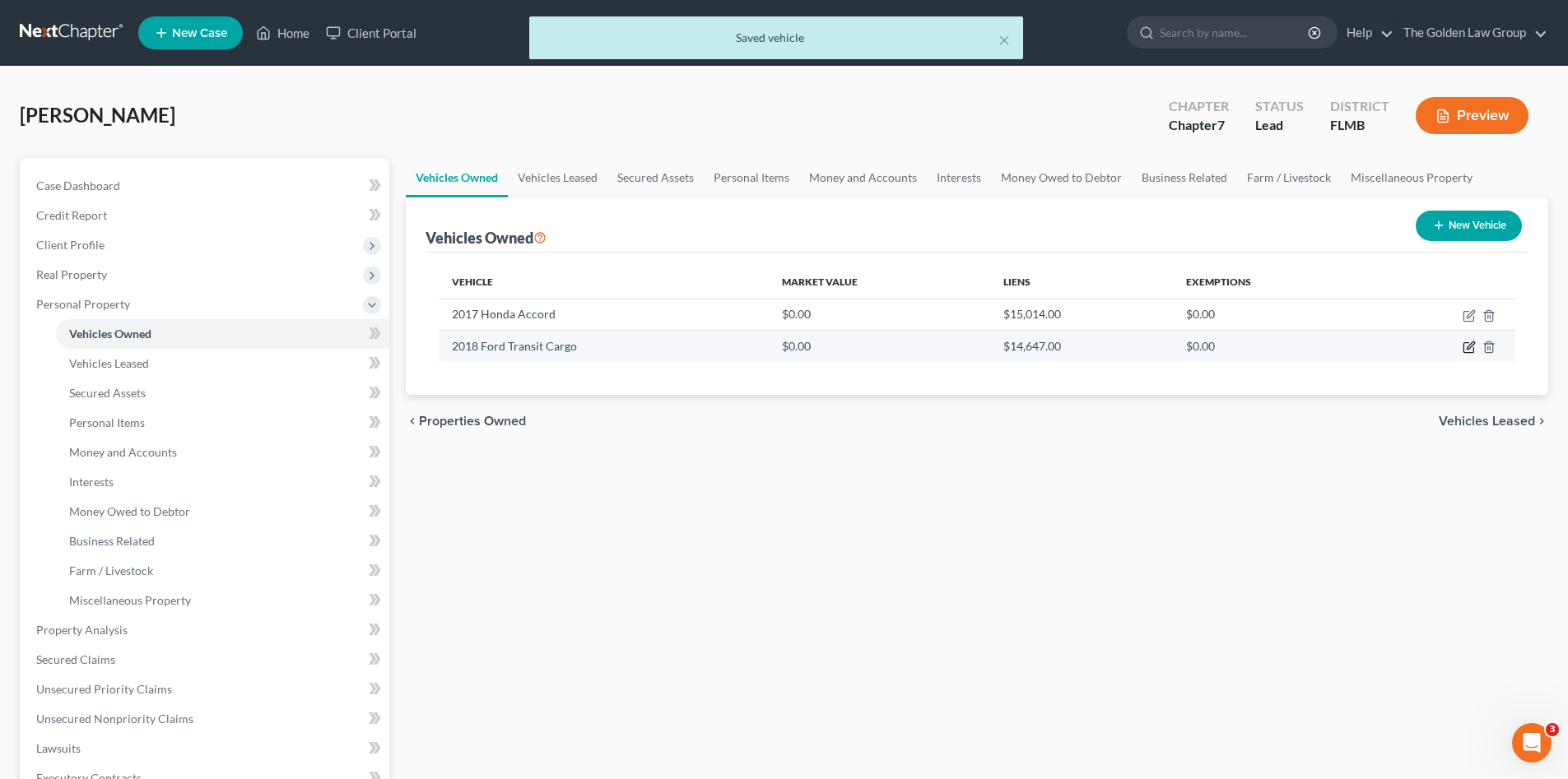
click at [1465, 344] on icon "button" at bounding box center [1469, 347] width 13 height 13
select select "0"
select select "8"
select select "3"
select select "0"
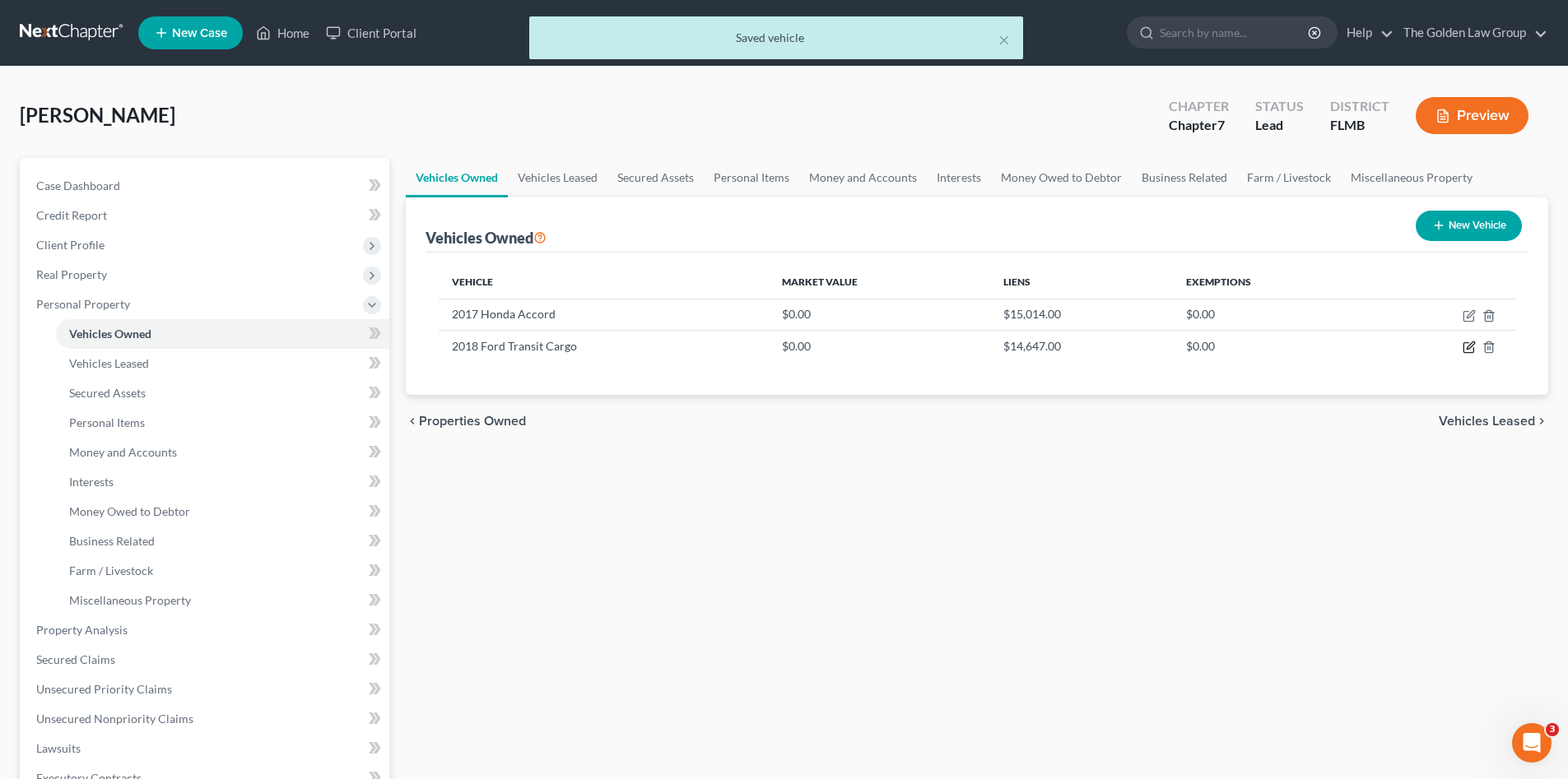
select select "4"
select select "0"
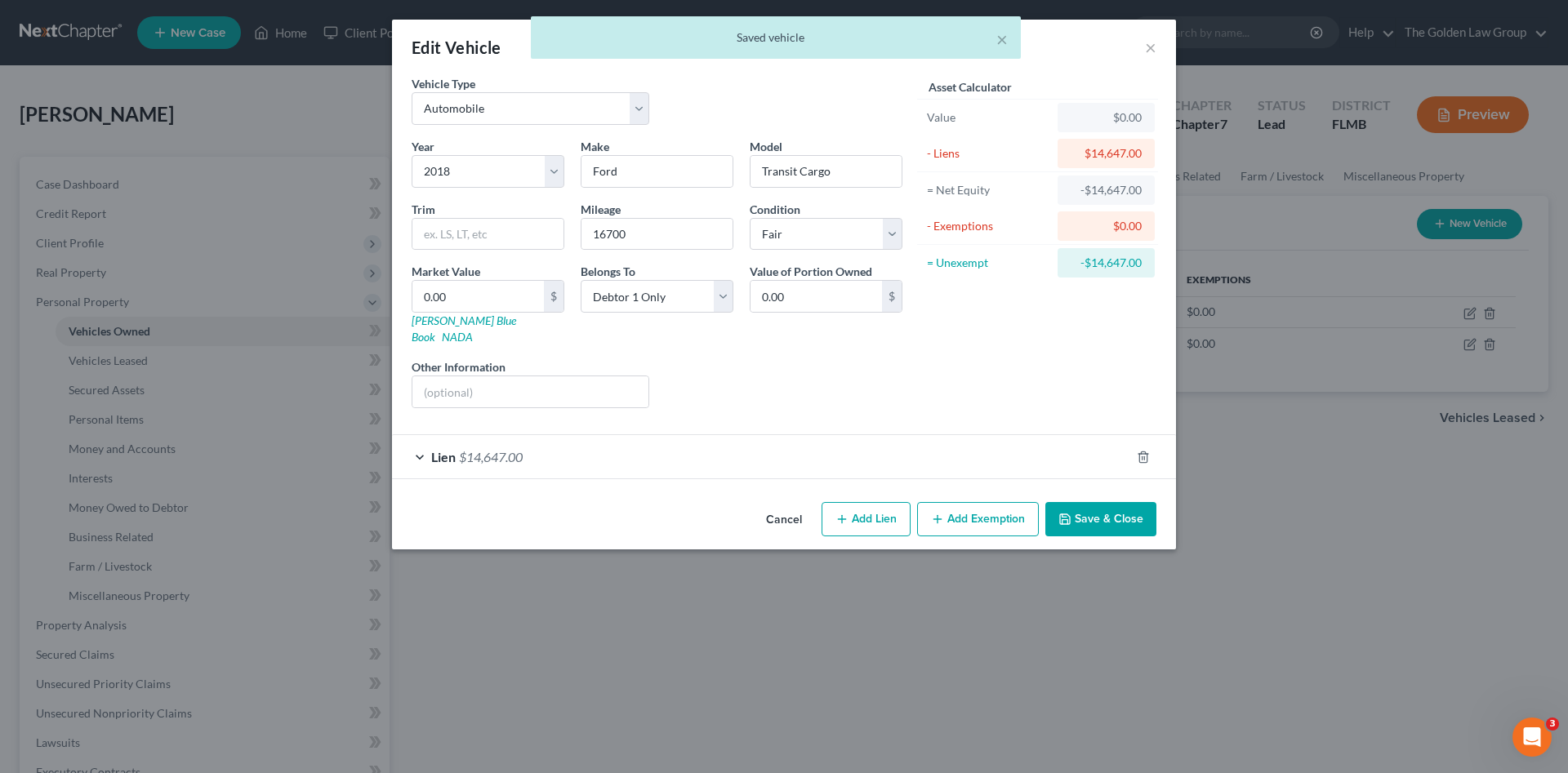
click at [558, 437] on div "Lien $14,647.00" at bounding box center [761, 457] width 738 height 43
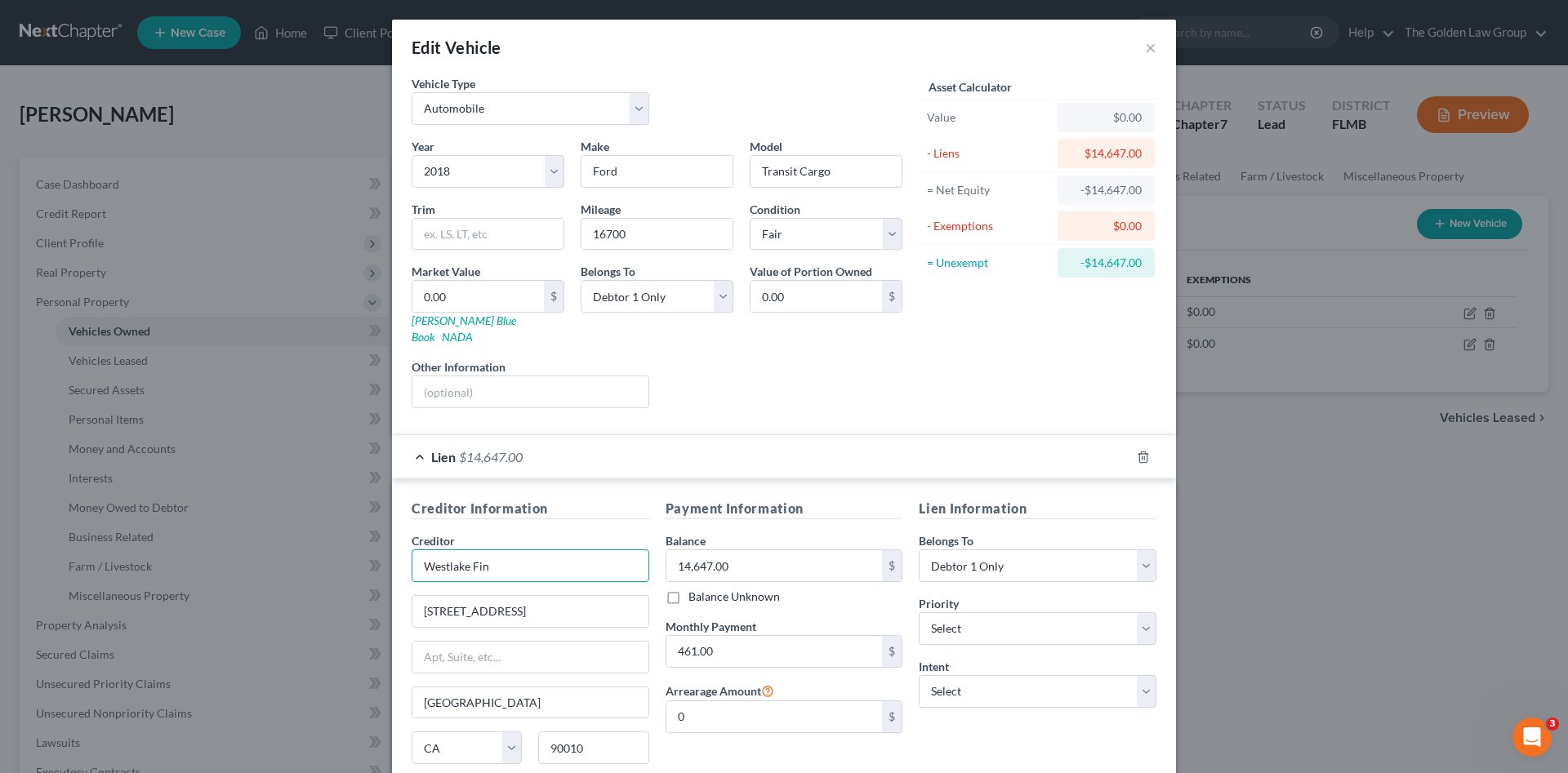
click at [534, 550] on input "Westlake Fin" at bounding box center [530, 566] width 237 height 33
type input "Westlake Finance"
click at [485, 387] on input "text" at bounding box center [530, 392] width 236 height 31
type input "VIN:"
click at [849, 362] on div "Liens Select" at bounding box center [784, 383] width 254 height 50
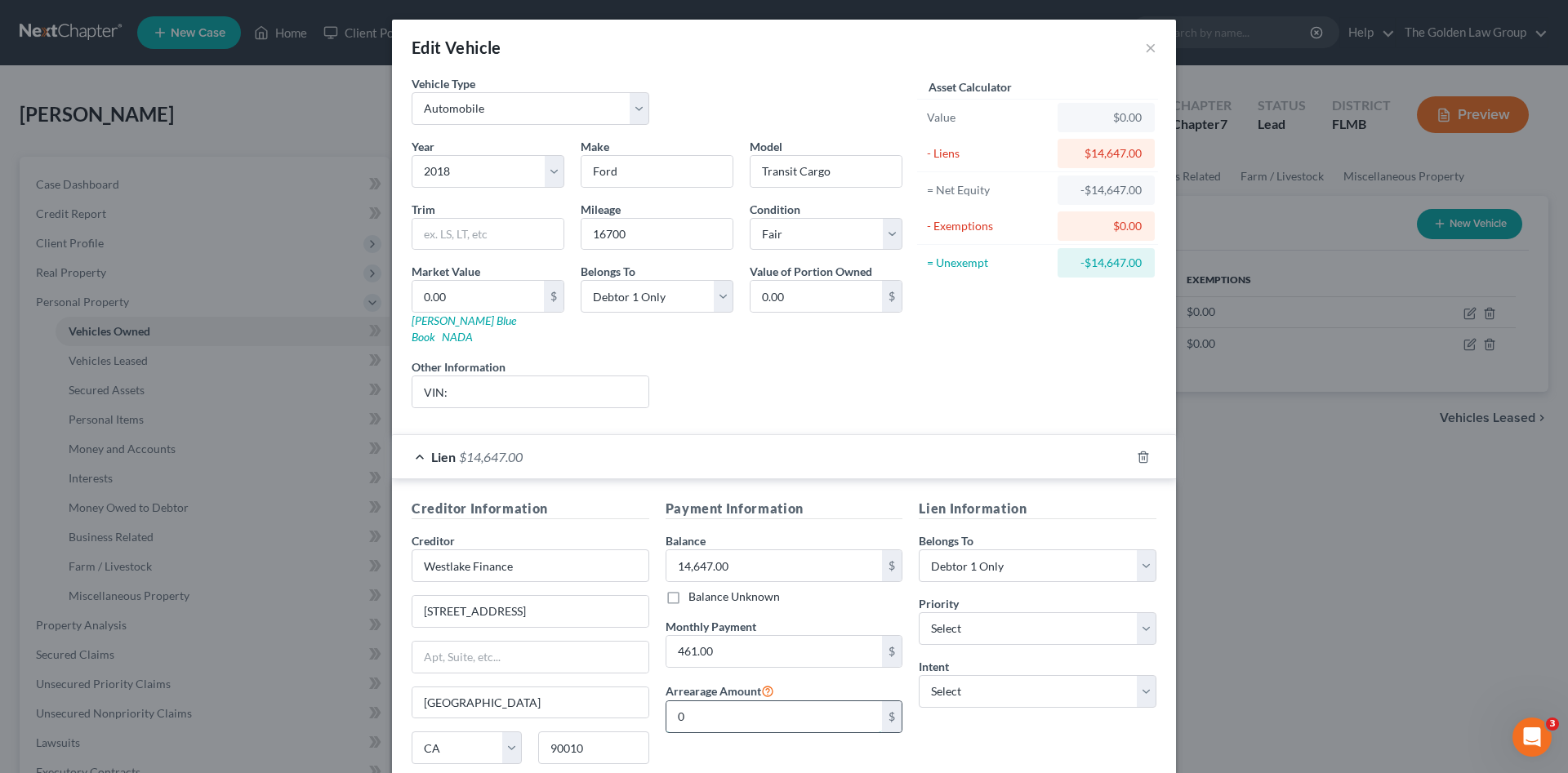
click at [703, 701] on input "0" at bounding box center [775, 717] width 217 height 31
click at [742, 705] on input "0" at bounding box center [775, 717] width 217 height 31
type input "0"
type input "750.00"
click at [884, 747] on div "Payment Information Balance 14,647.00 $ Balance Unknown Balance Undetermined 14…" at bounding box center [784, 652] width 254 height 308
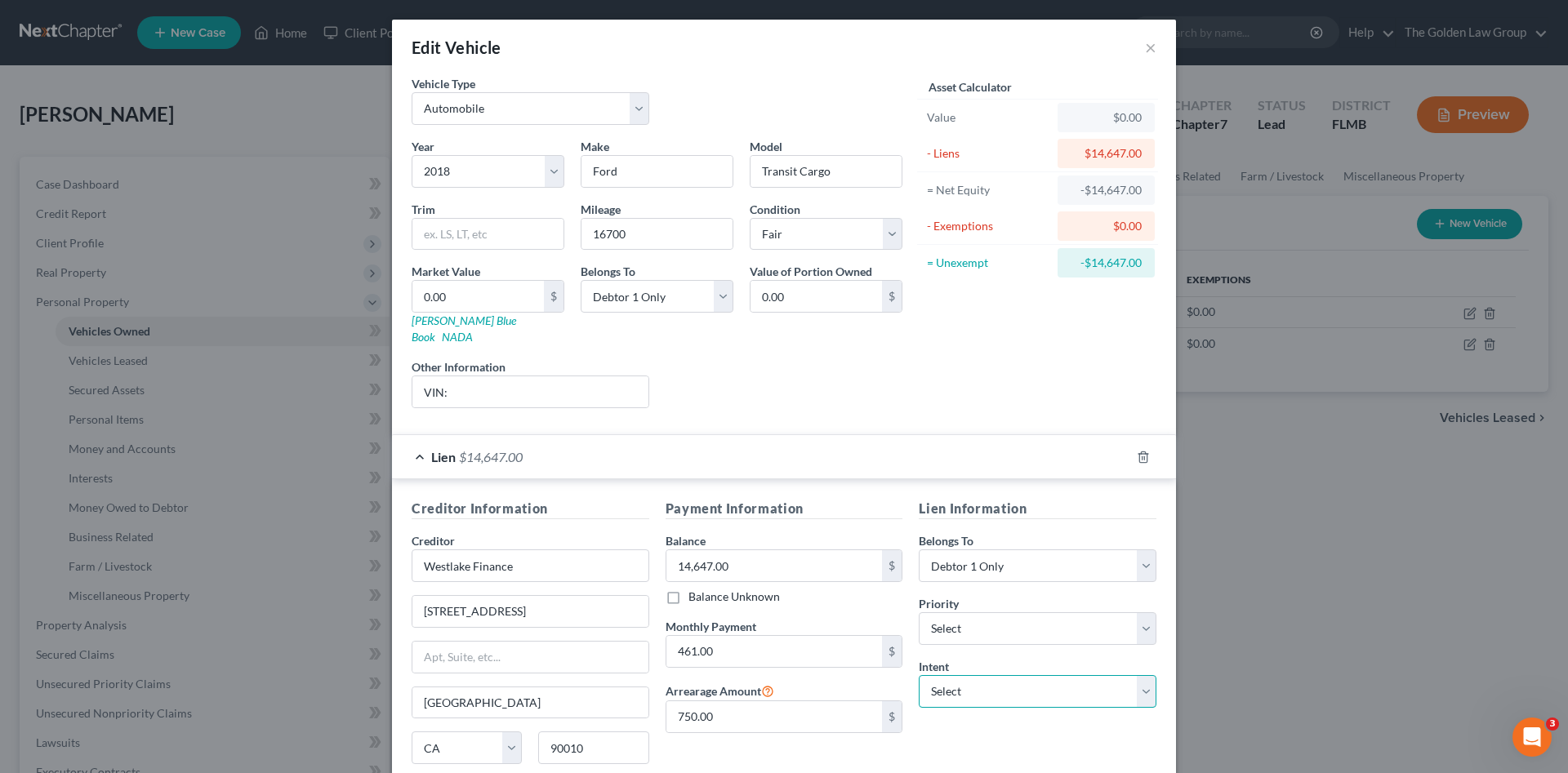
click at [948, 681] on select "Select Surrender Redeem Reaffirm Avoid Other" at bounding box center [1038, 691] width 237 height 33
select select "2"
click at [919, 675] on select "Select Surrender Redeem Reaffirm Avoid Other" at bounding box center [1038, 691] width 237 height 33
click at [952, 715] on div "Lien Information Belongs To * Select Debtor 1 Only Debtor 2 Only Debtor 1 And D…" at bounding box center [1038, 652] width 254 height 308
click at [720, 737] on div "Payment Information Balance 14,647.00 $ Balance Unknown Balance Undetermined 14…" at bounding box center [784, 652] width 254 height 308
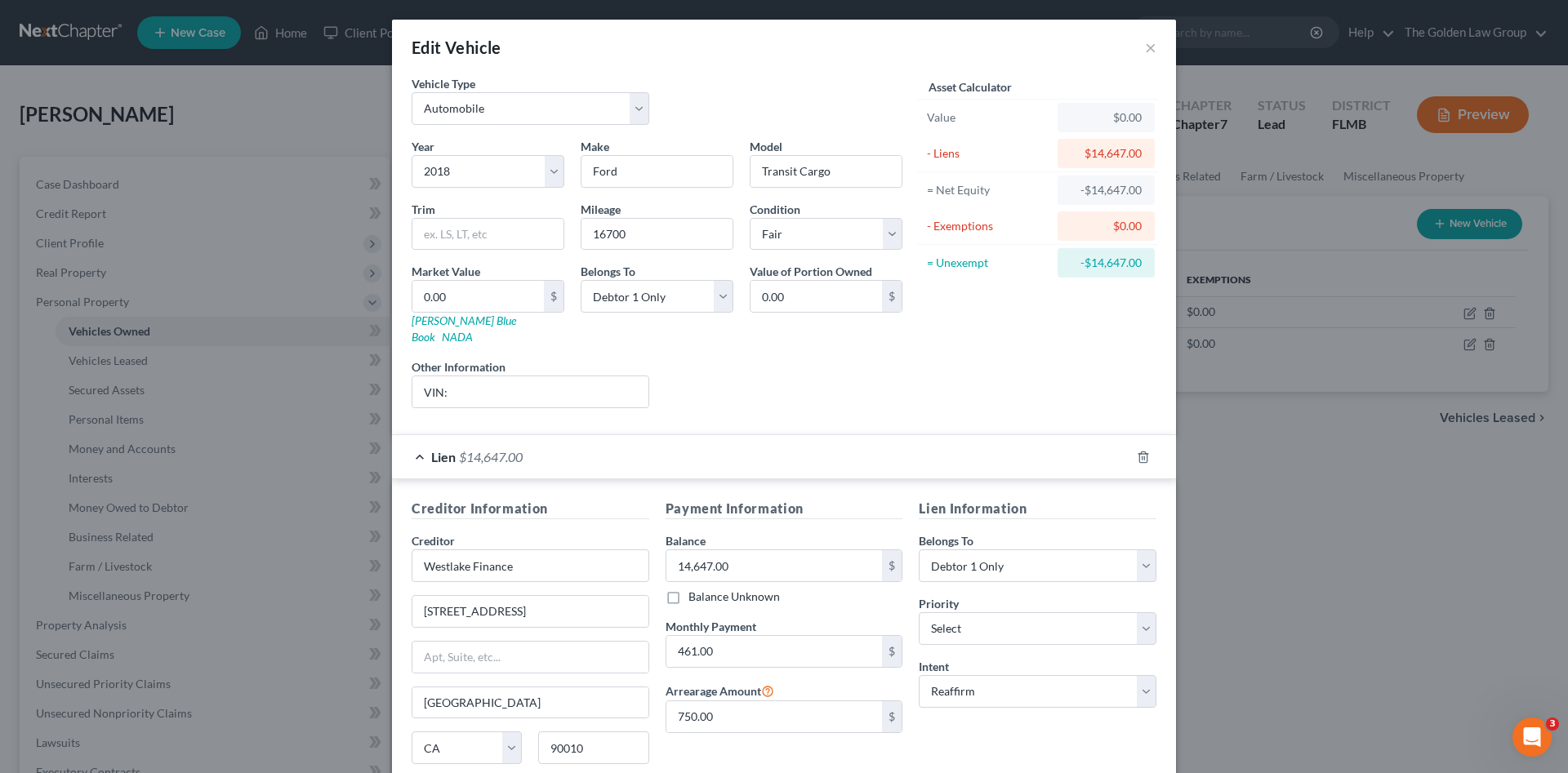
click at [1068, 726] on div "Lien Information Belongs To * Select Debtor 1 Only Debtor 2 Only Debtor 1 And D…" at bounding box center [1038, 652] width 254 height 308
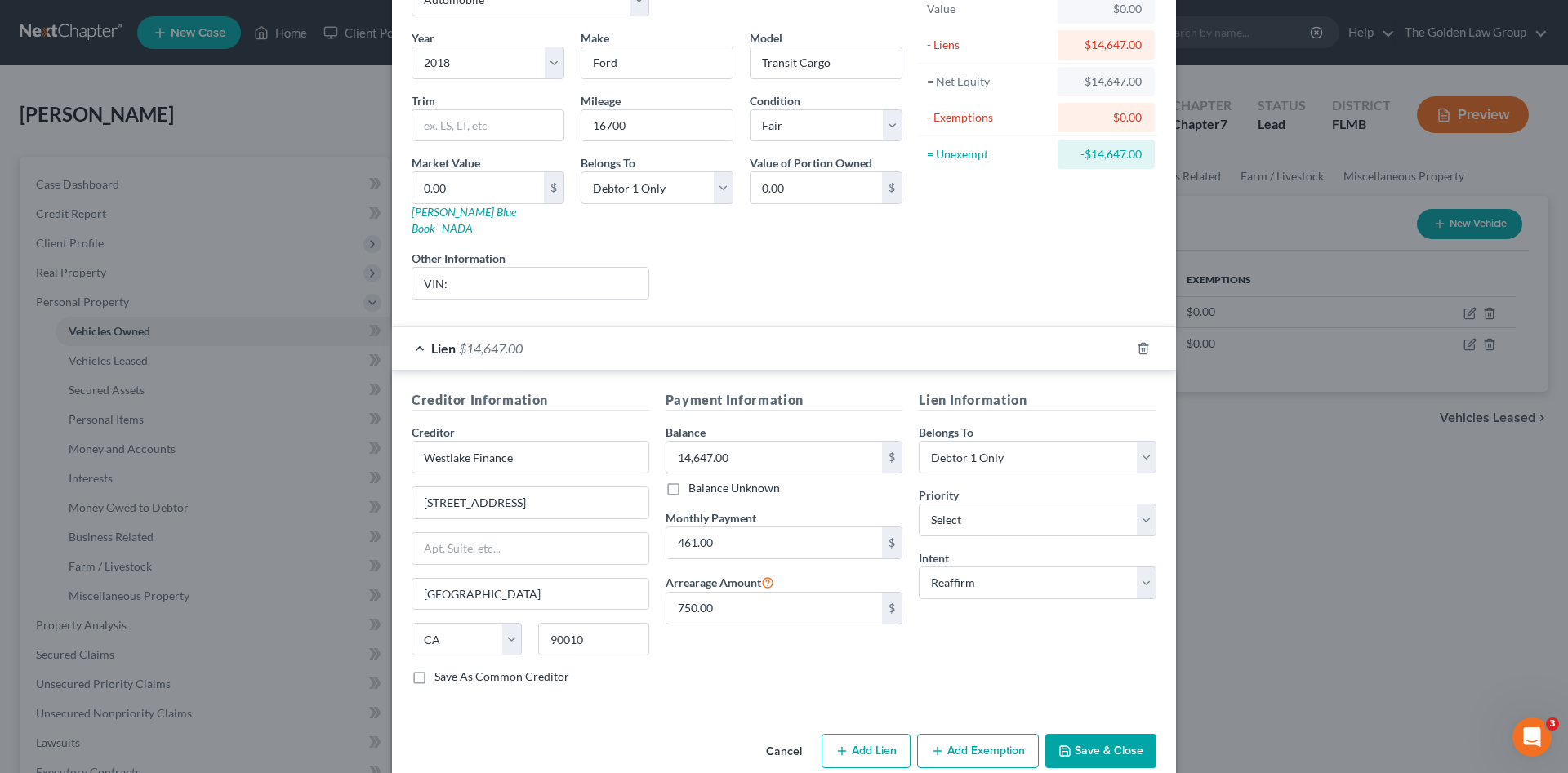
click at [760, 688] on div "Creditor Information Creditor * Westlake Finance 4751 Wilshire Bvld Los Angeles…" at bounding box center [784, 541] width 784 height 341
drag, startPoint x: 1091, startPoint y: 736, endPoint x: 681, endPoint y: 640, distance: 421.1
click at [1090, 736] on button "Save & Close" at bounding box center [1101, 751] width 111 height 34
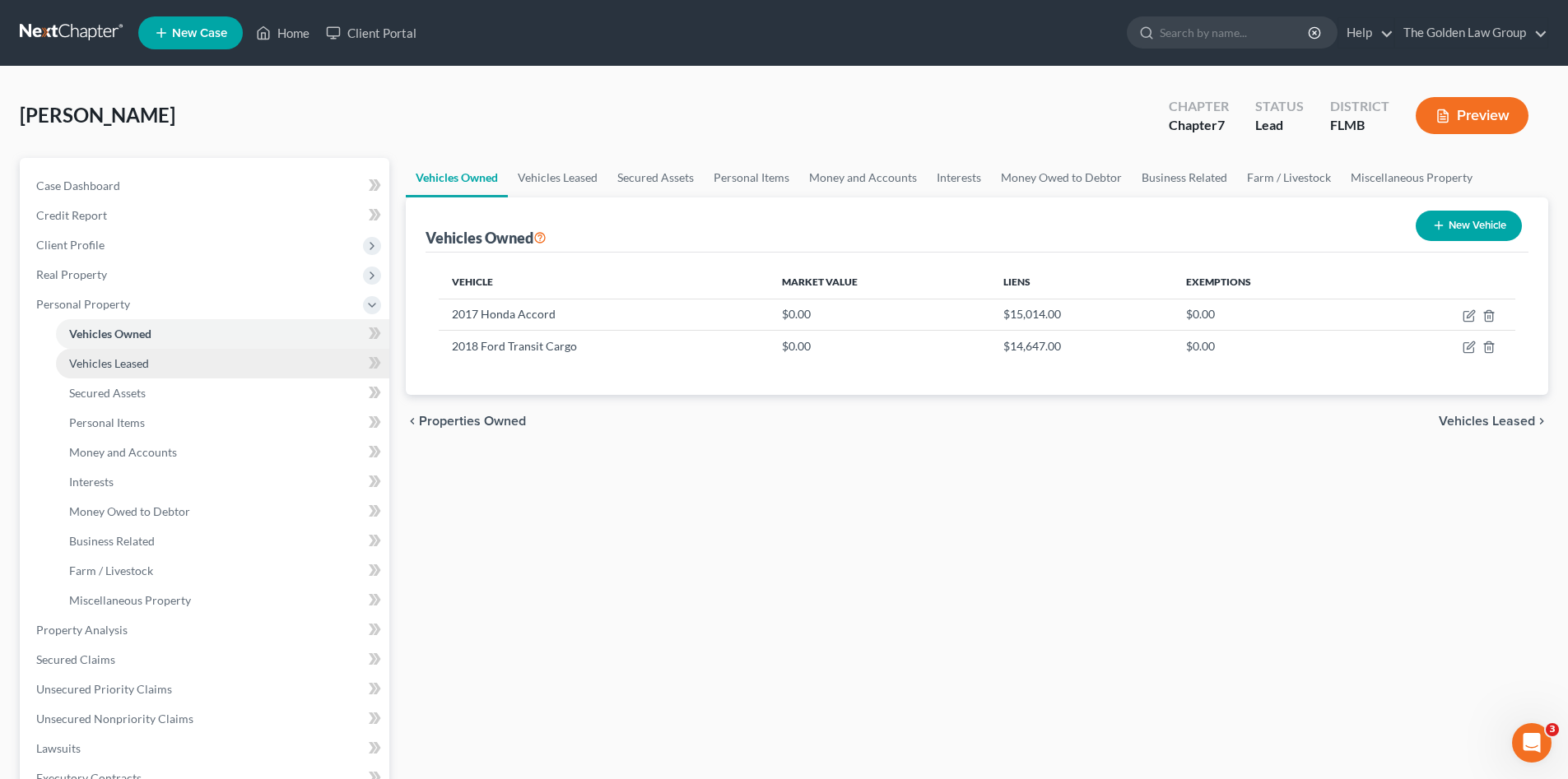
click at [122, 370] on link "Vehicles Leased" at bounding box center [222, 363] width 333 height 29
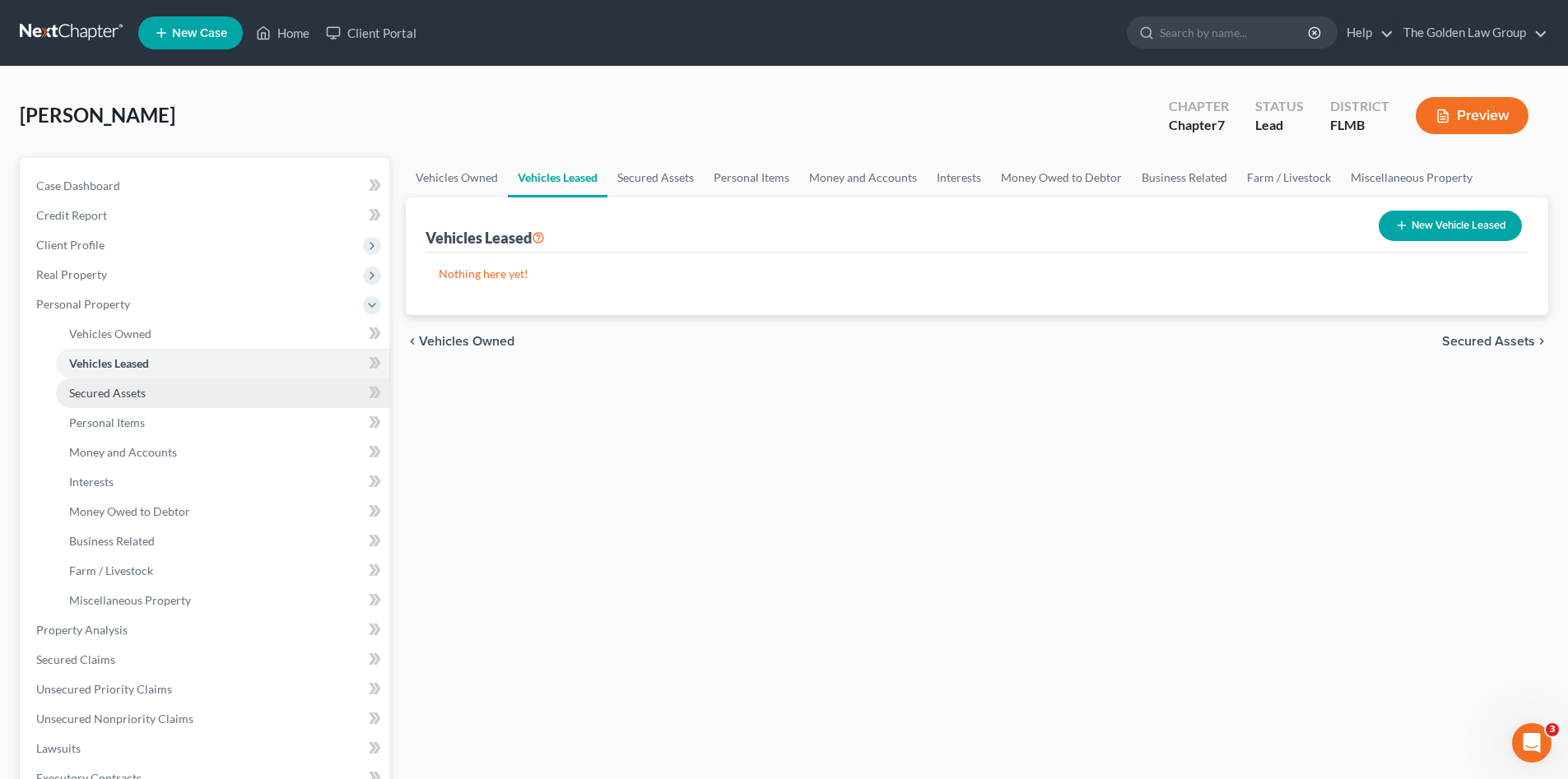
click at [134, 394] on span "Secured Assets" at bounding box center [107, 393] width 77 height 14
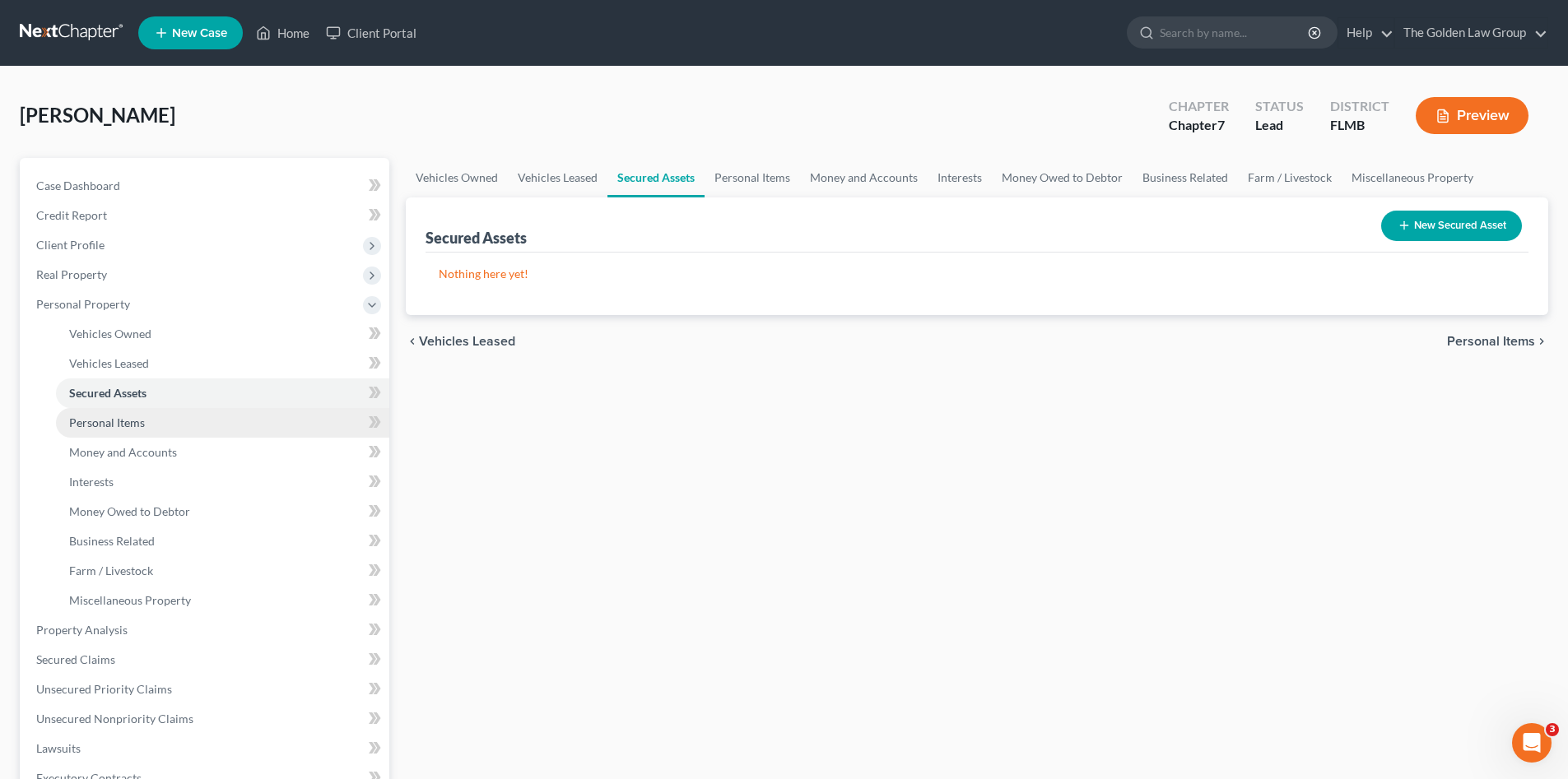
click at [159, 434] on link "Personal Items" at bounding box center [222, 422] width 333 height 29
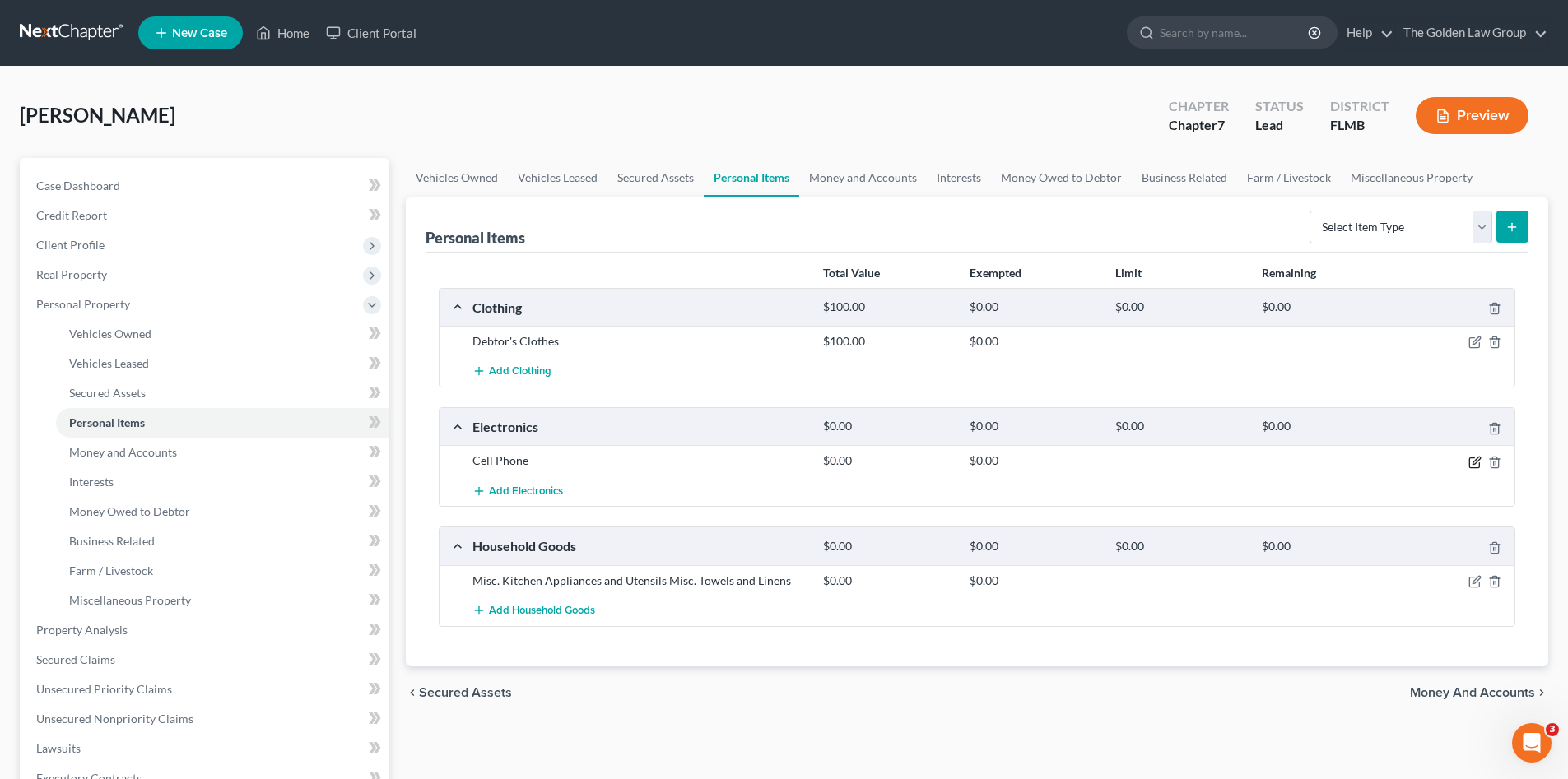
click at [1471, 461] on icon "button" at bounding box center [1475, 463] width 13 height 13
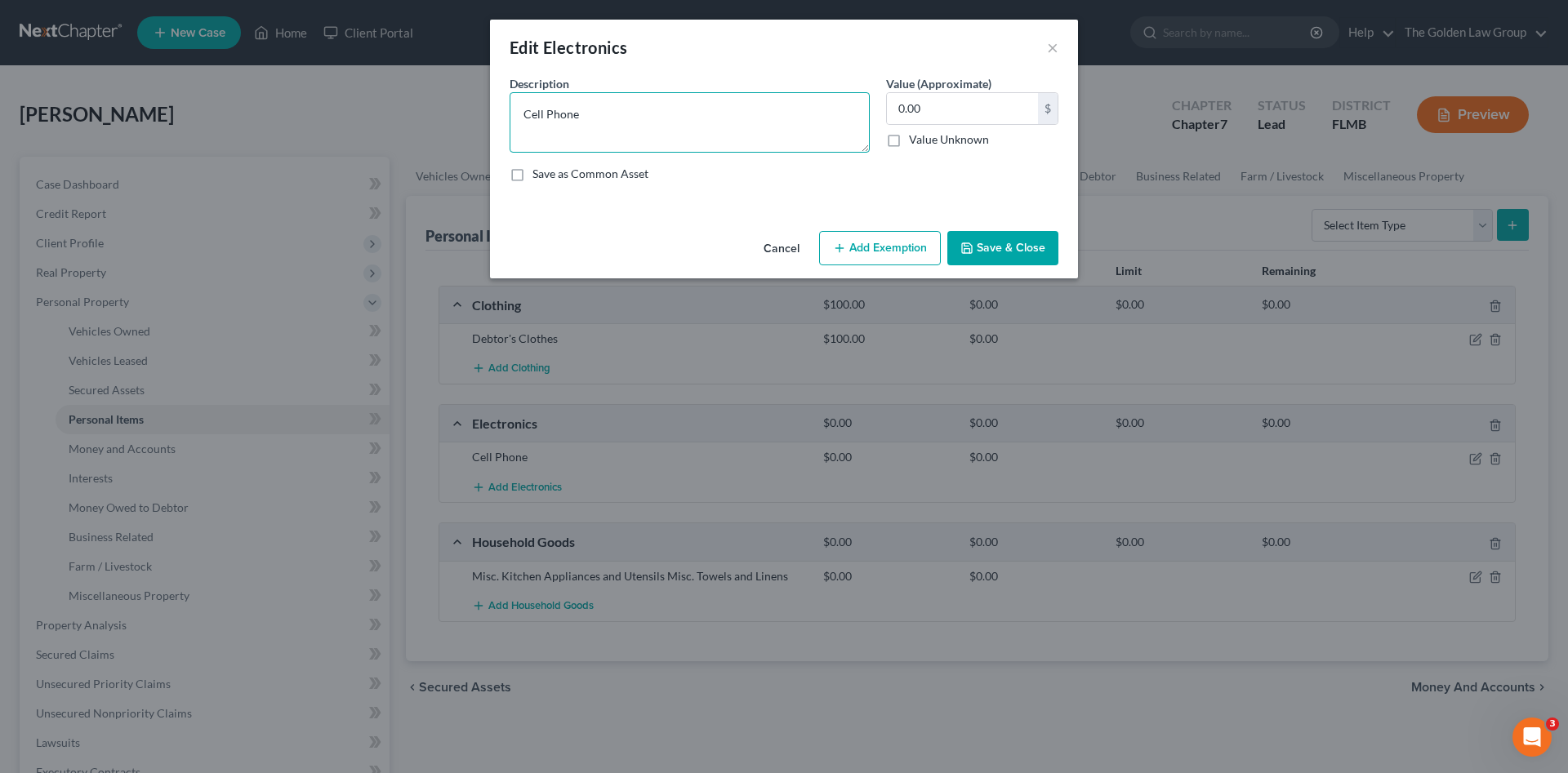
click at [596, 117] on textarea "Cell Phone" at bounding box center [689, 122] width 361 height 60
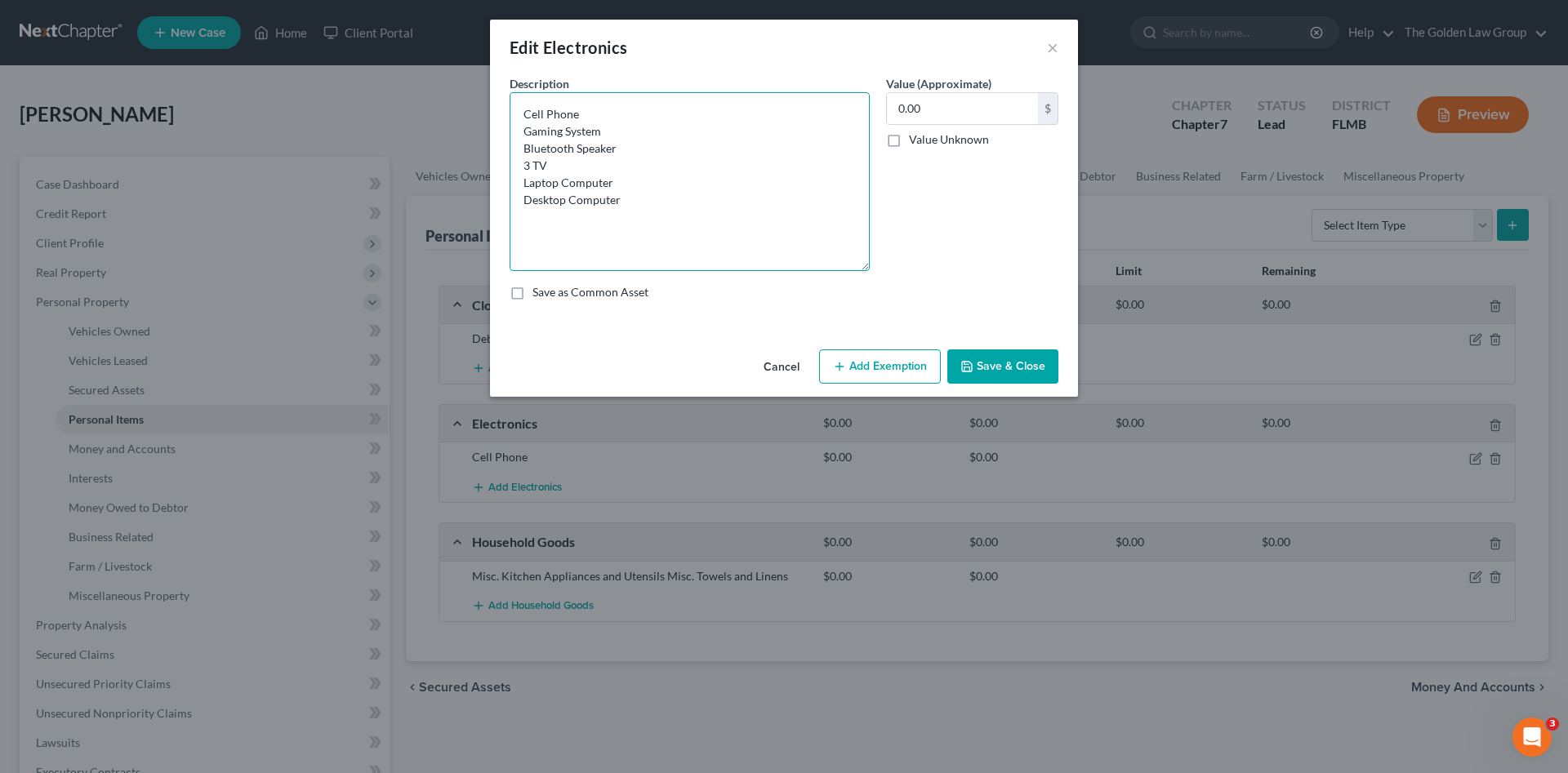
drag, startPoint x: 862, startPoint y: 151, endPoint x: 841, endPoint y: 271, distance: 121.8
click at [841, 271] on textarea "Cell Phone Gaming System Bluetooth Speaker 3 TV Laptop Computer Desktop Computer" at bounding box center [689, 182] width 361 height 179
type textarea "Cell Phone Gaming System Bluetooth Speaker 3 TV Laptop Computer Desktop Computer"
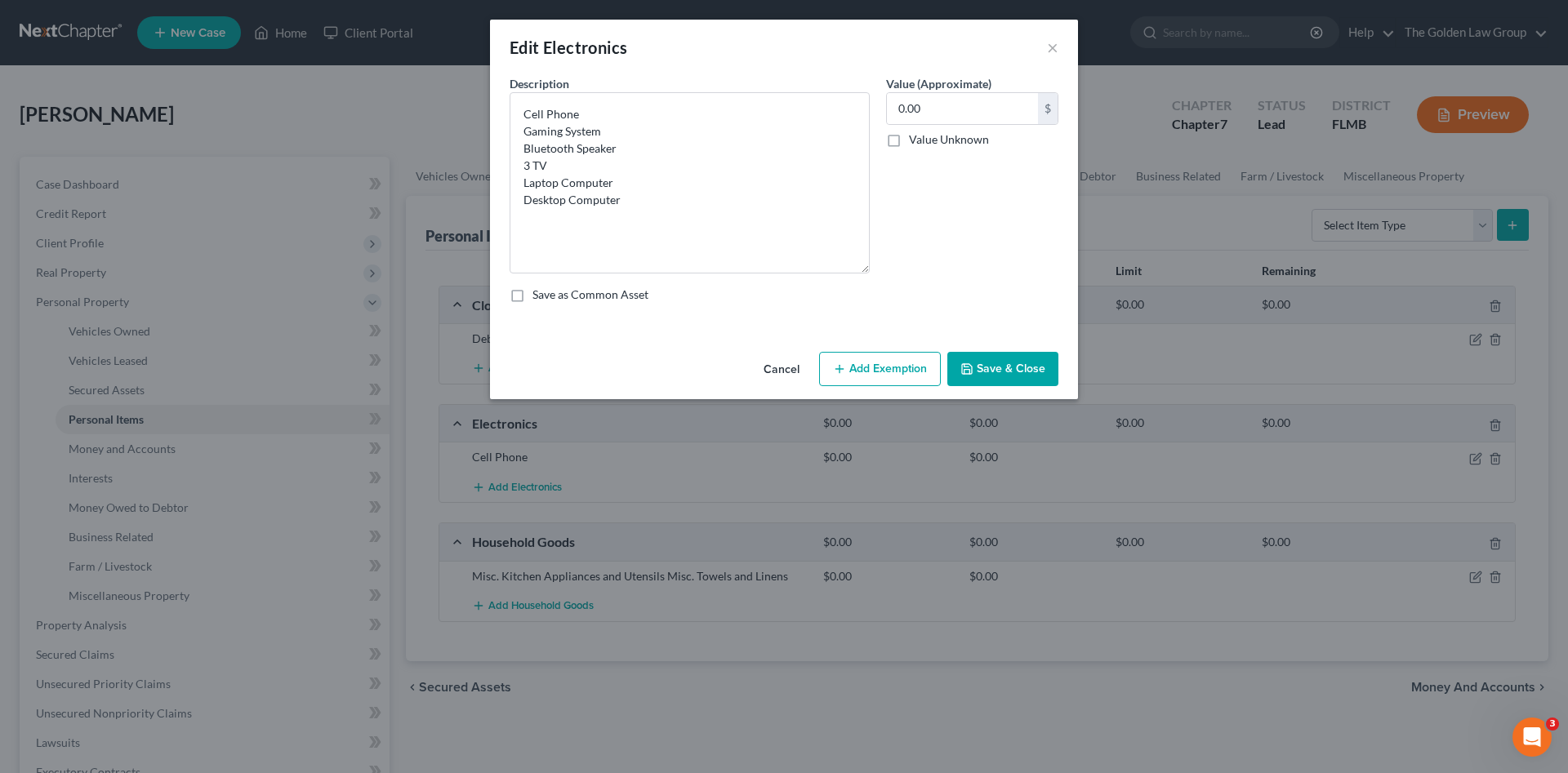
click at [685, 347] on div "Cancel Add Exemption Save & Close" at bounding box center [784, 372] width 589 height 54
click at [953, 115] on input "0.00" at bounding box center [962, 108] width 151 height 31
type input "500.00"
click at [1039, 375] on button "Save & Close" at bounding box center [1003, 369] width 111 height 34
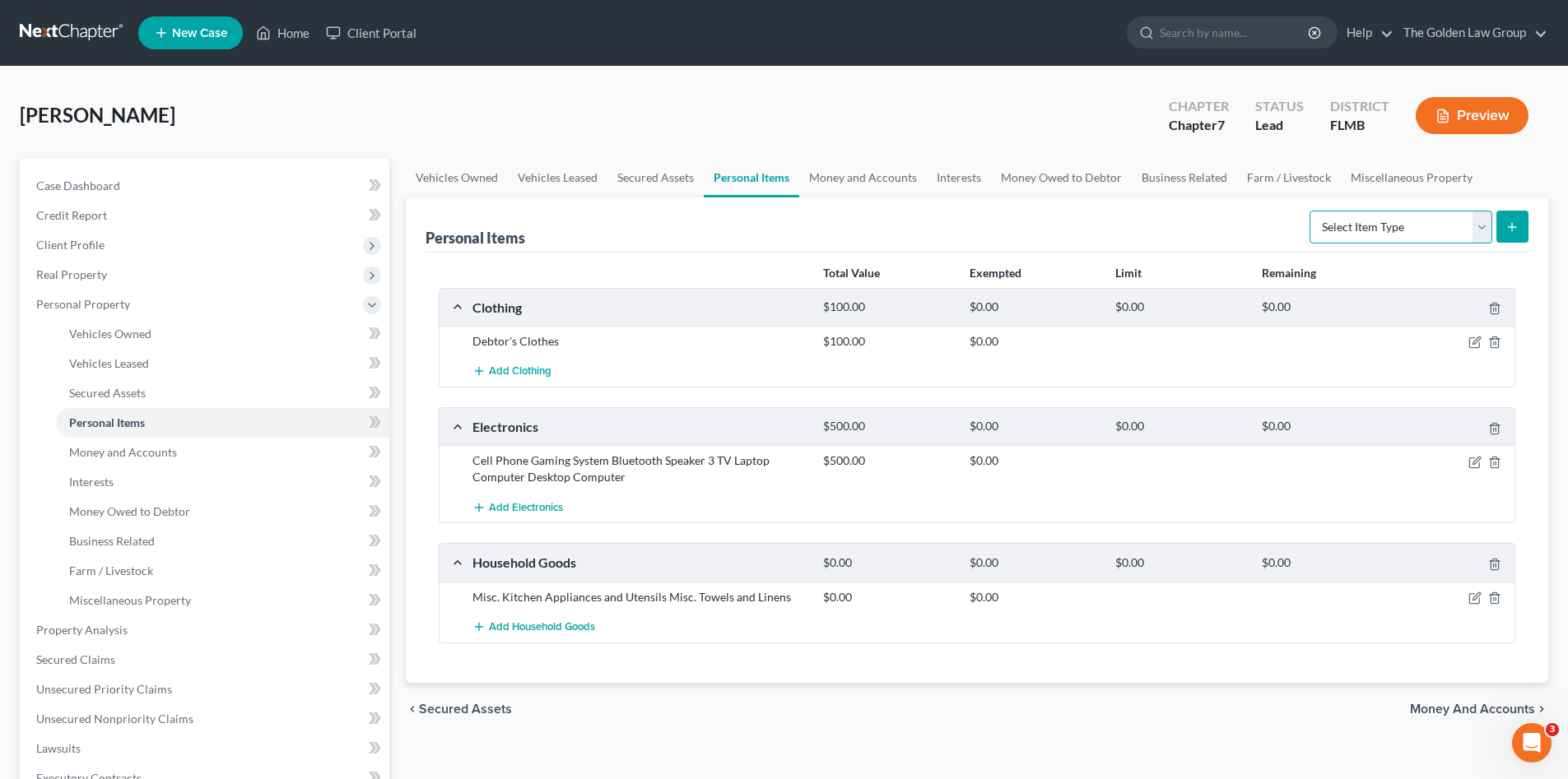
click at [1353, 232] on select "Select Item Type Clothing Collectibles Of Value Electronics Firearms Household …" at bounding box center [1401, 227] width 183 height 33
click at [1473, 599] on icon "button" at bounding box center [1475, 599] width 13 height 13
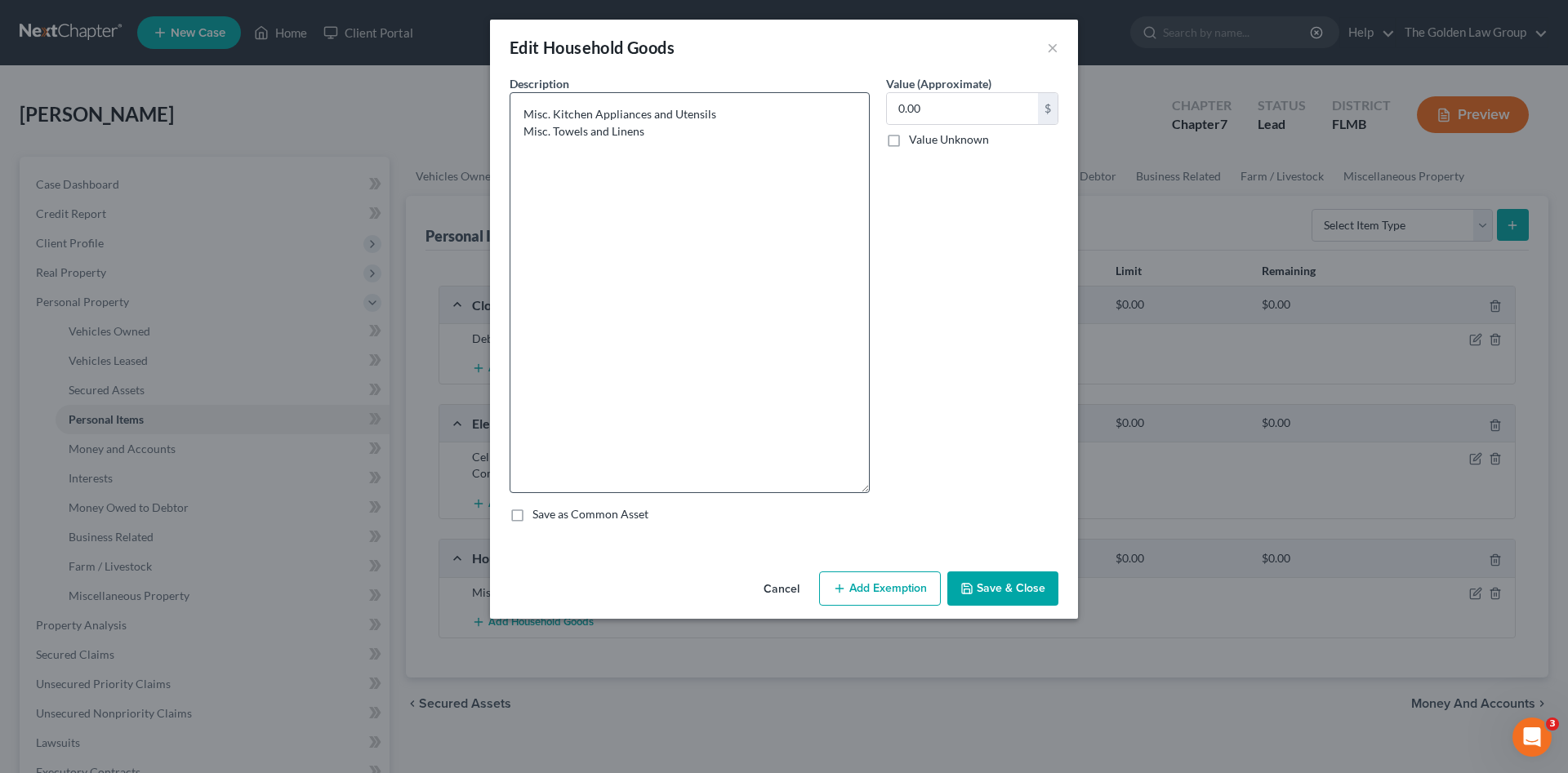
drag, startPoint x: 862, startPoint y: 147, endPoint x: 544, endPoint y: 217, distance: 325.6
click at [873, 489] on div "Description * Misc. Kitchen Appliances and Utensils Misc. Towels and Linens" at bounding box center [690, 284] width 377 height 418
click at [514, 112] on textarea "Misc. Kitchen Appliances and Utensils Misc. Towels and Linens" at bounding box center [689, 293] width 361 height 402
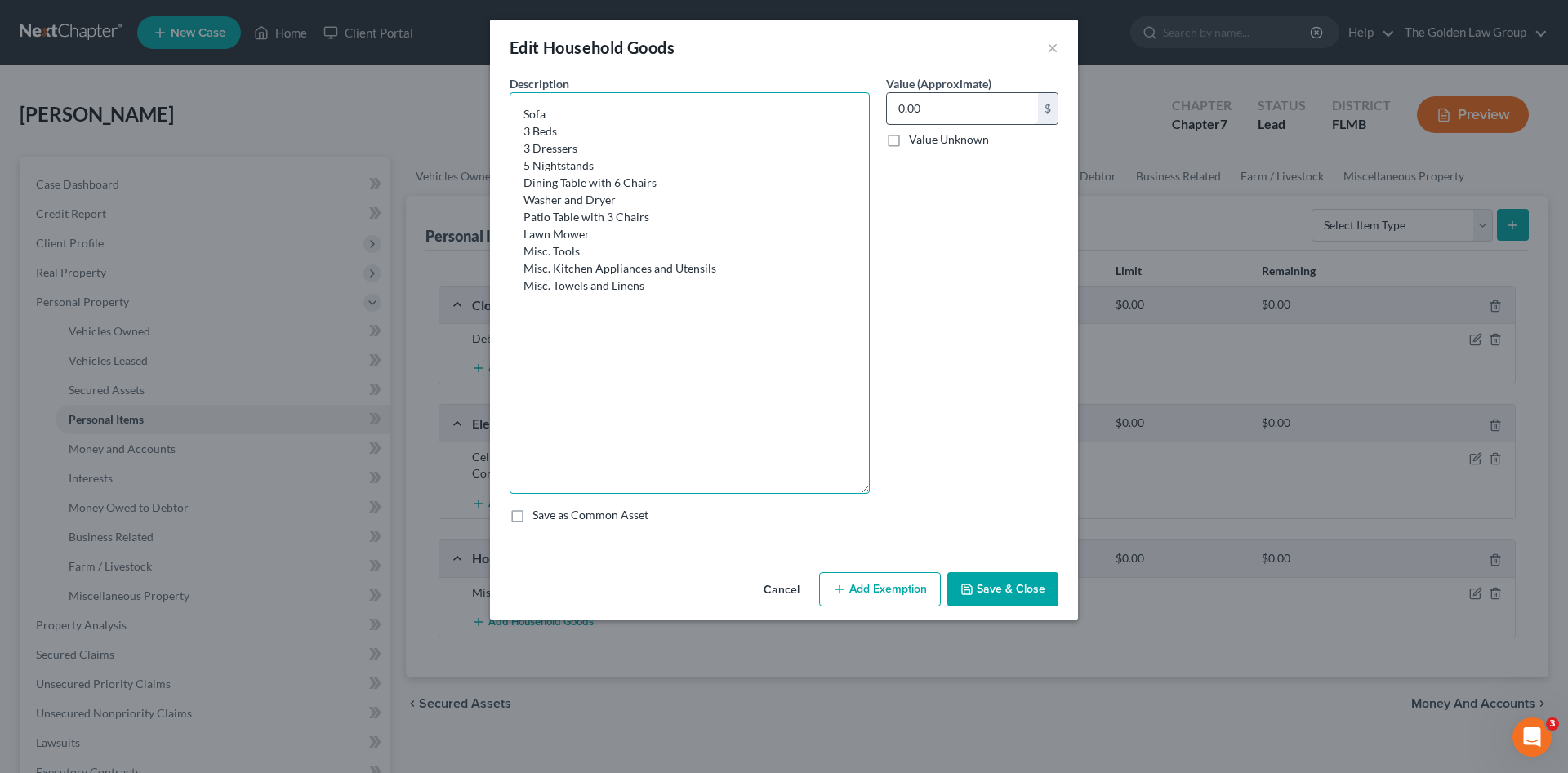
type textarea "Sofa 3 Beds 3 Dressers 5 Nightstands Dining Table with 6 Chairs Washer and Drye…"
click at [928, 111] on input "0.00" at bounding box center [962, 108] width 151 height 31
type input "1,500.00"
click at [1017, 586] on button "Save & Close" at bounding box center [1003, 589] width 111 height 34
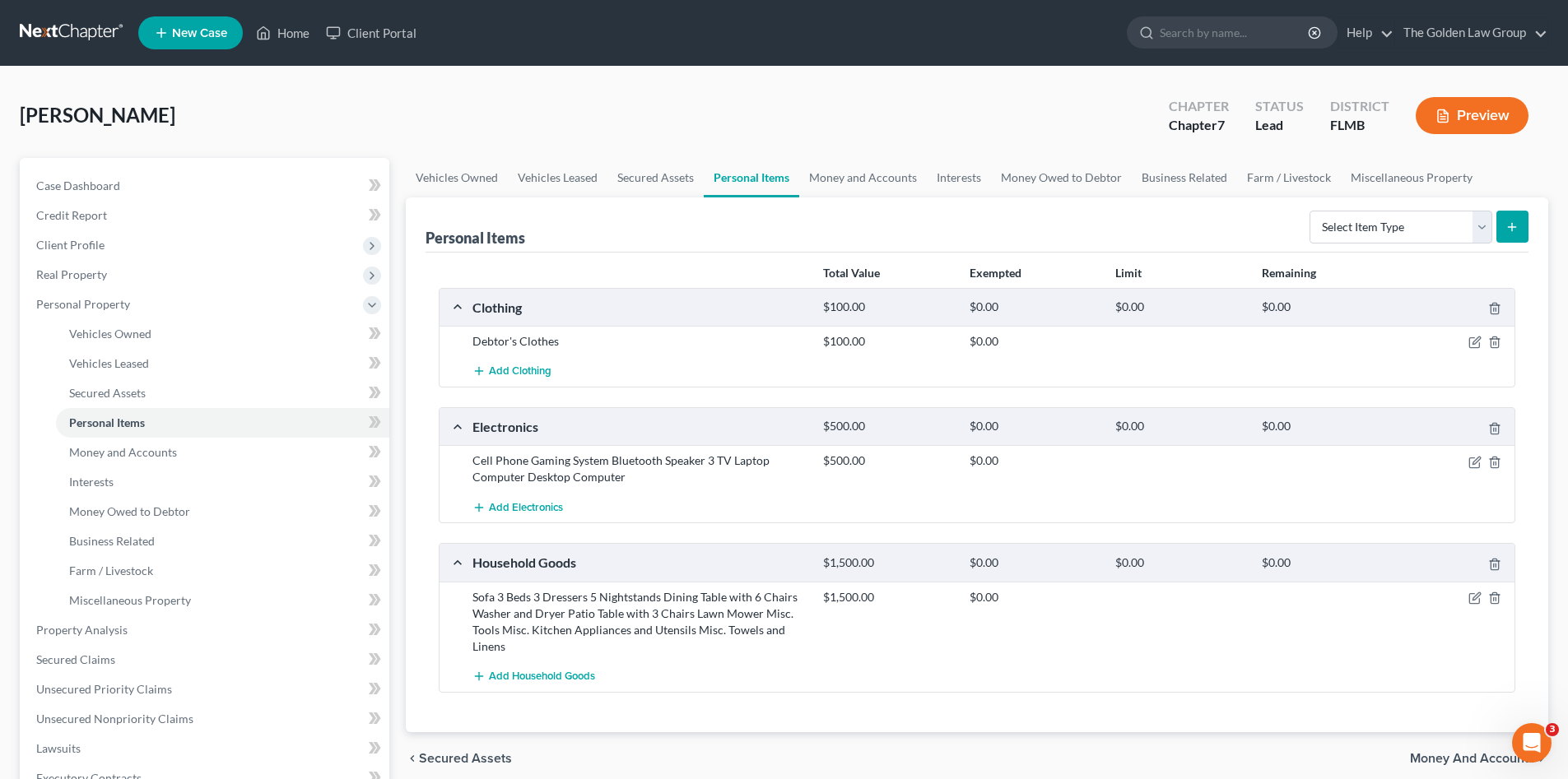
click at [1324, 208] on div "Select Item Type Clothing Collectibles Of Value Electronics Firearms Household …" at bounding box center [1416, 226] width 226 height 44
drag, startPoint x: 1339, startPoint y: 223, endPoint x: 1349, endPoint y: 232, distance: 13.5
click at [1339, 223] on select "Select Item Type Clothing Collectibles Of Value Electronics Firearms Household …" at bounding box center [1401, 227] width 183 height 33
click at [1312, 211] on select "Select Item Type Clothing Collectibles Of Value Electronics Firearms Household …" at bounding box center [1401, 227] width 183 height 33
click at [1508, 223] on icon "submit" at bounding box center [1513, 227] width 13 height 13
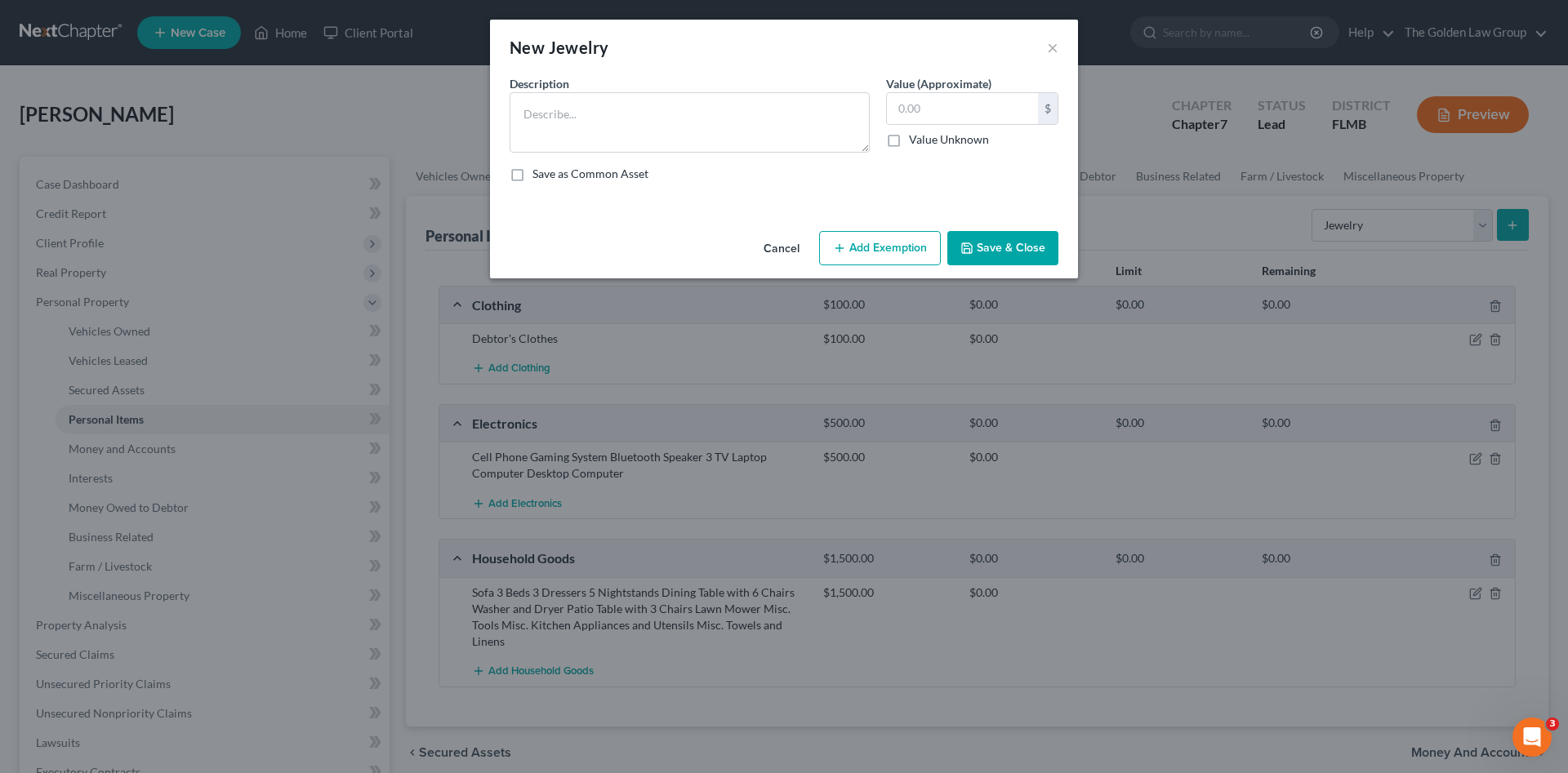
click at [786, 255] on button "Cancel" at bounding box center [782, 249] width 62 height 33
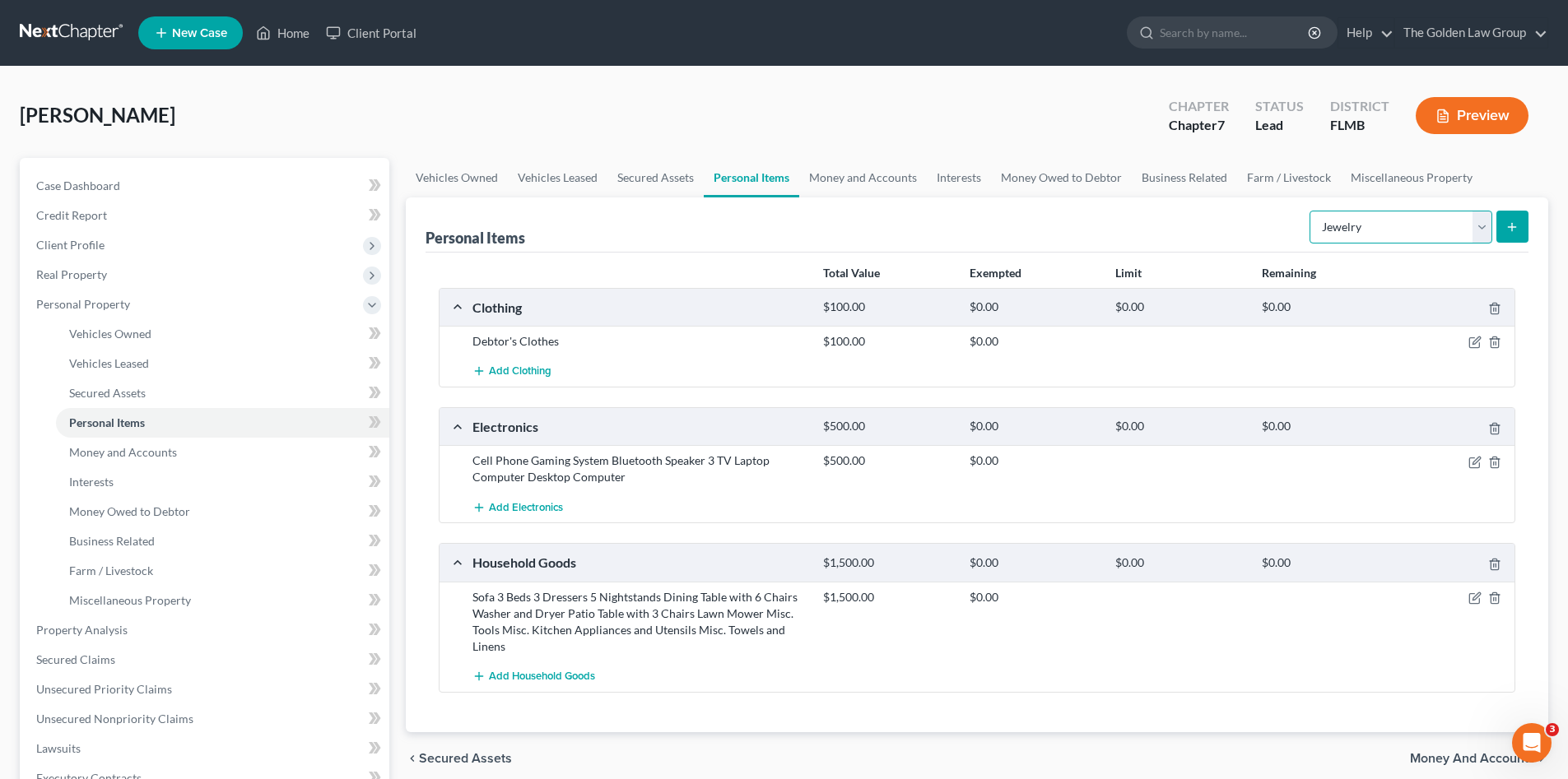
click at [1393, 232] on select "Select Item Type Clothing Collectibles Of Value Electronics Firearms Household …" at bounding box center [1401, 227] width 183 height 33
select select "other"
click at [1312, 211] on select "Select Item Type Clothing Collectibles Of Value Electronics Firearms Household …" at bounding box center [1401, 227] width 183 height 33
click at [1508, 224] on icon "submit" at bounding box center [1513, 227] width 13 height 13
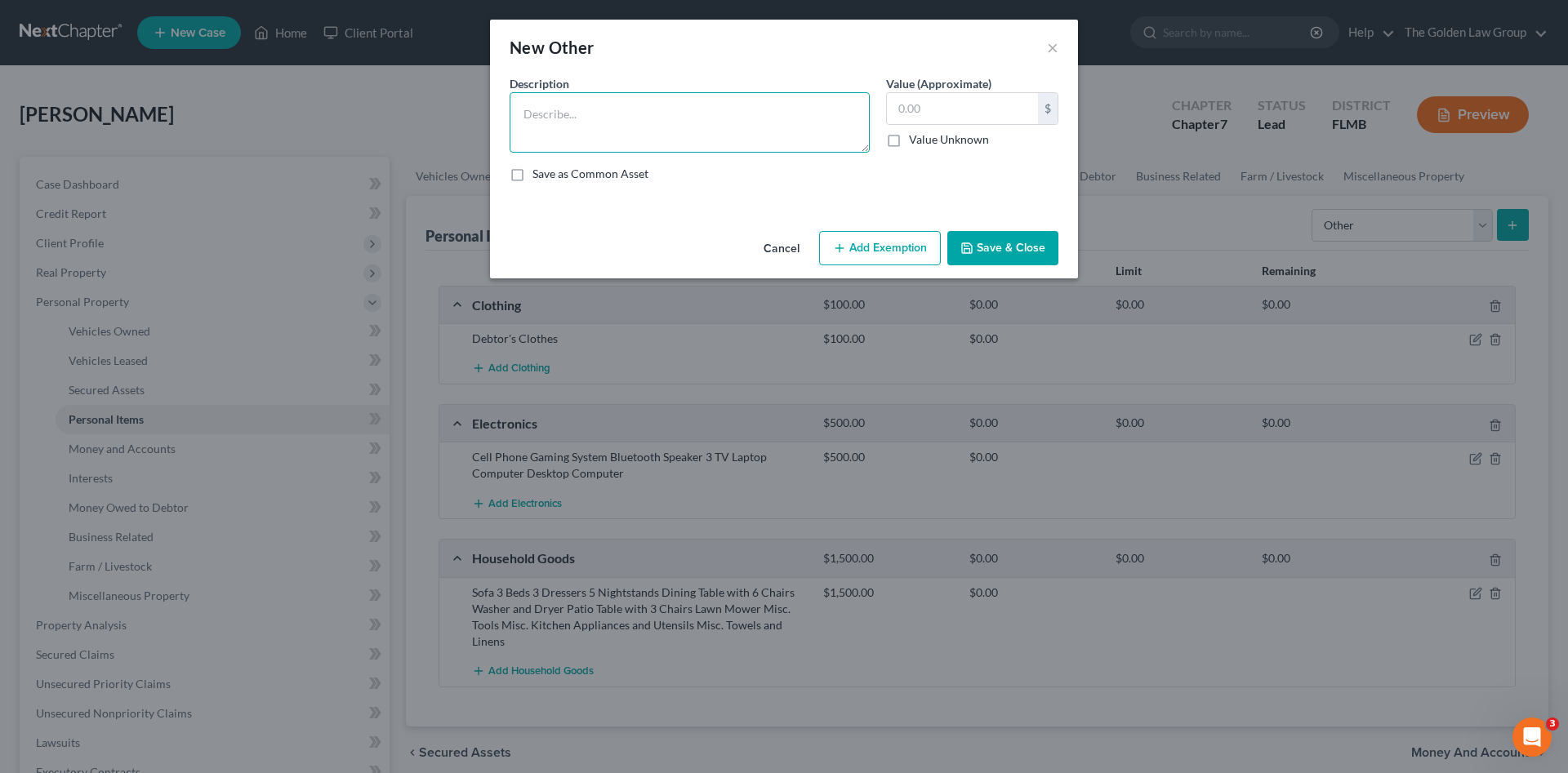
click at [781, 144] on textarea at bounding box center [689, 122] width 361 height 60
type textarea "Wheelchair"
click at [1013, 110] on input "text" at bounding box center [962, 108] width 151 height 31
type input "20.00"
click at [889, 250] on button "Add Exemption" at bounding box center [880, 248] width 121 height 34
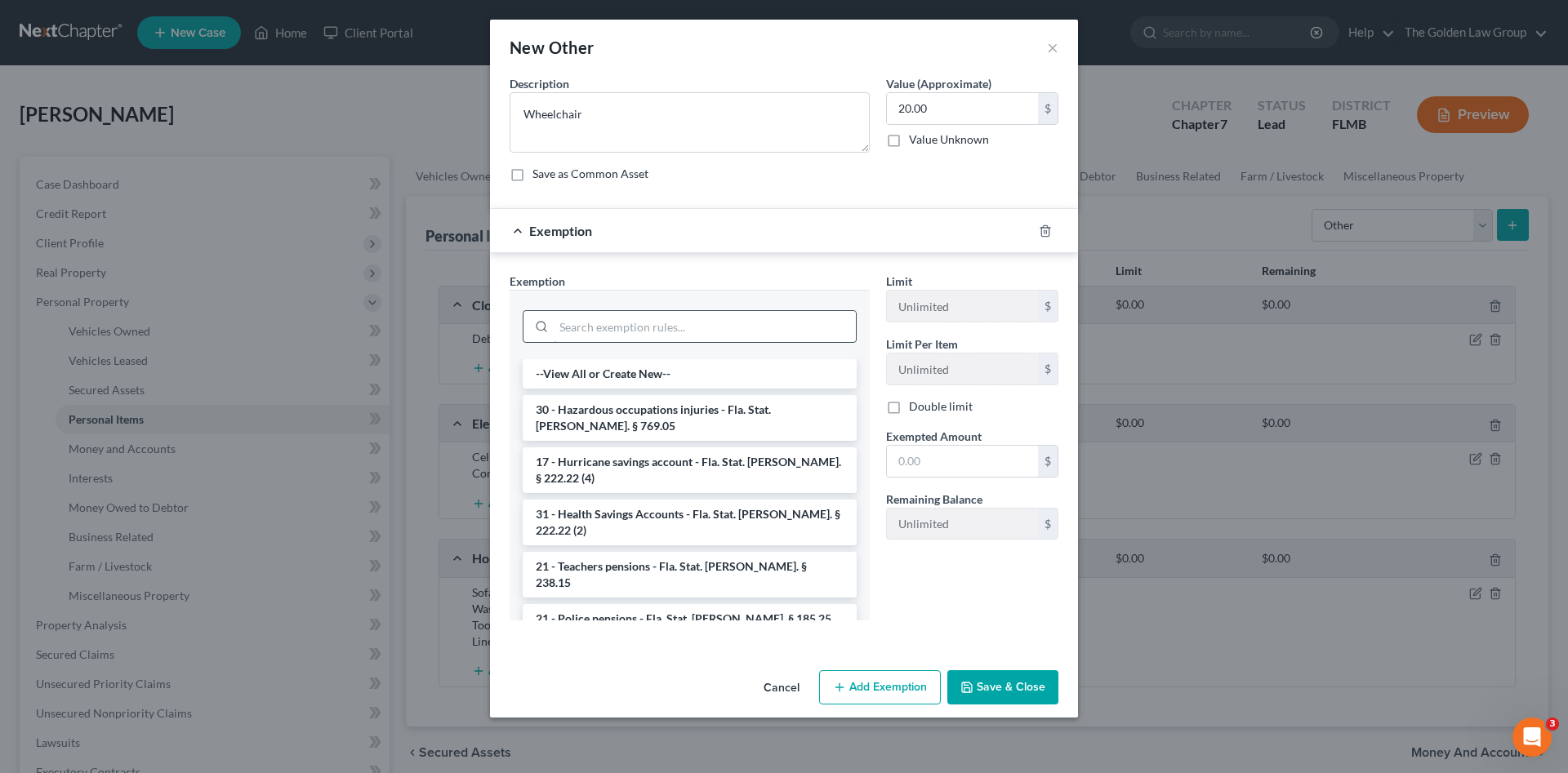
click at [698, 334] on input "search" at bounding box center [704, 326] width 302 height 31
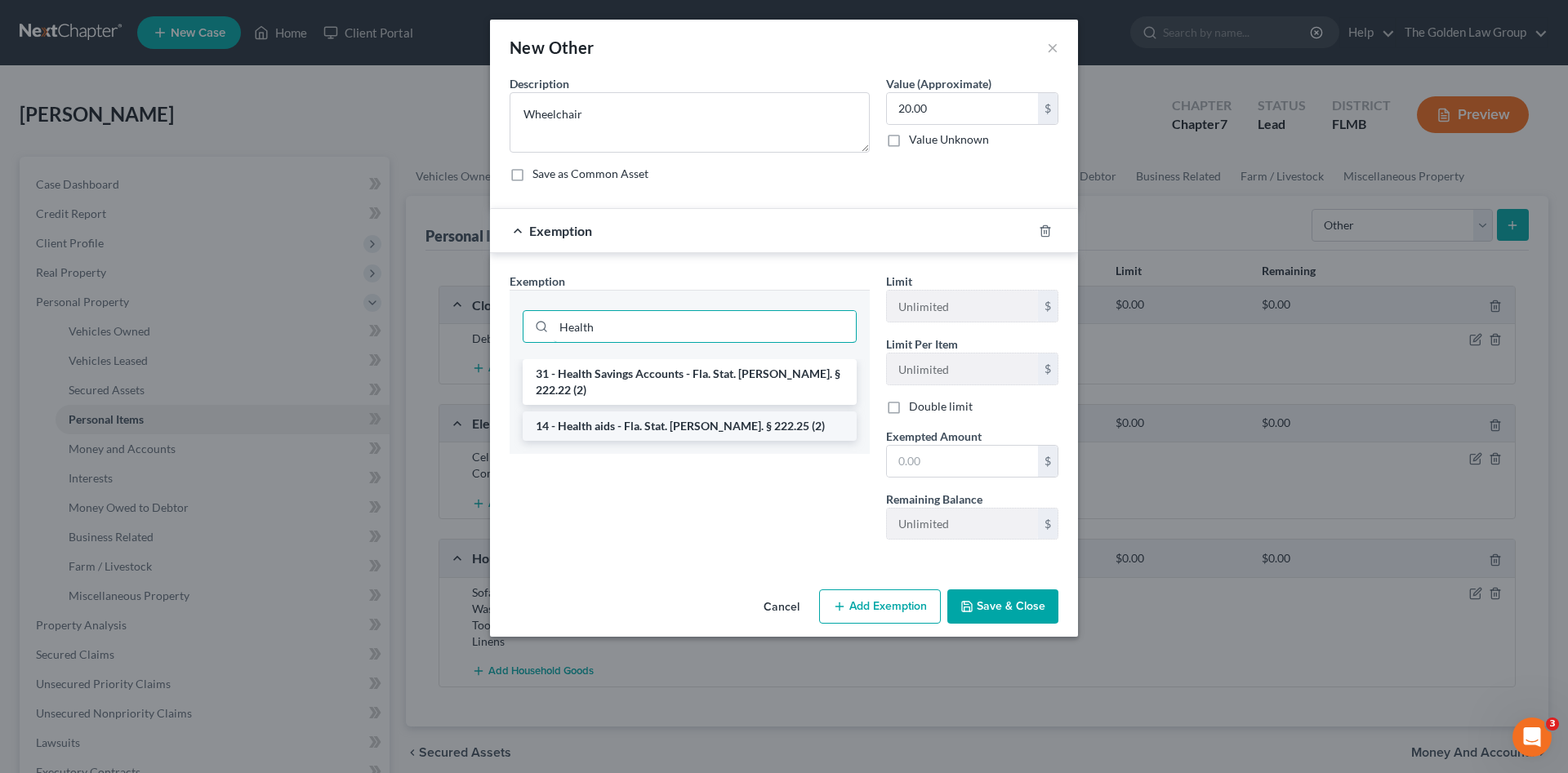
type input "Health"
click at [736, 411] on li "14 - Health aids - Fla. Stat. [PERSON_NAME]. § 222.25 (2)" at bounding box center [689, 426] width 334 height 29
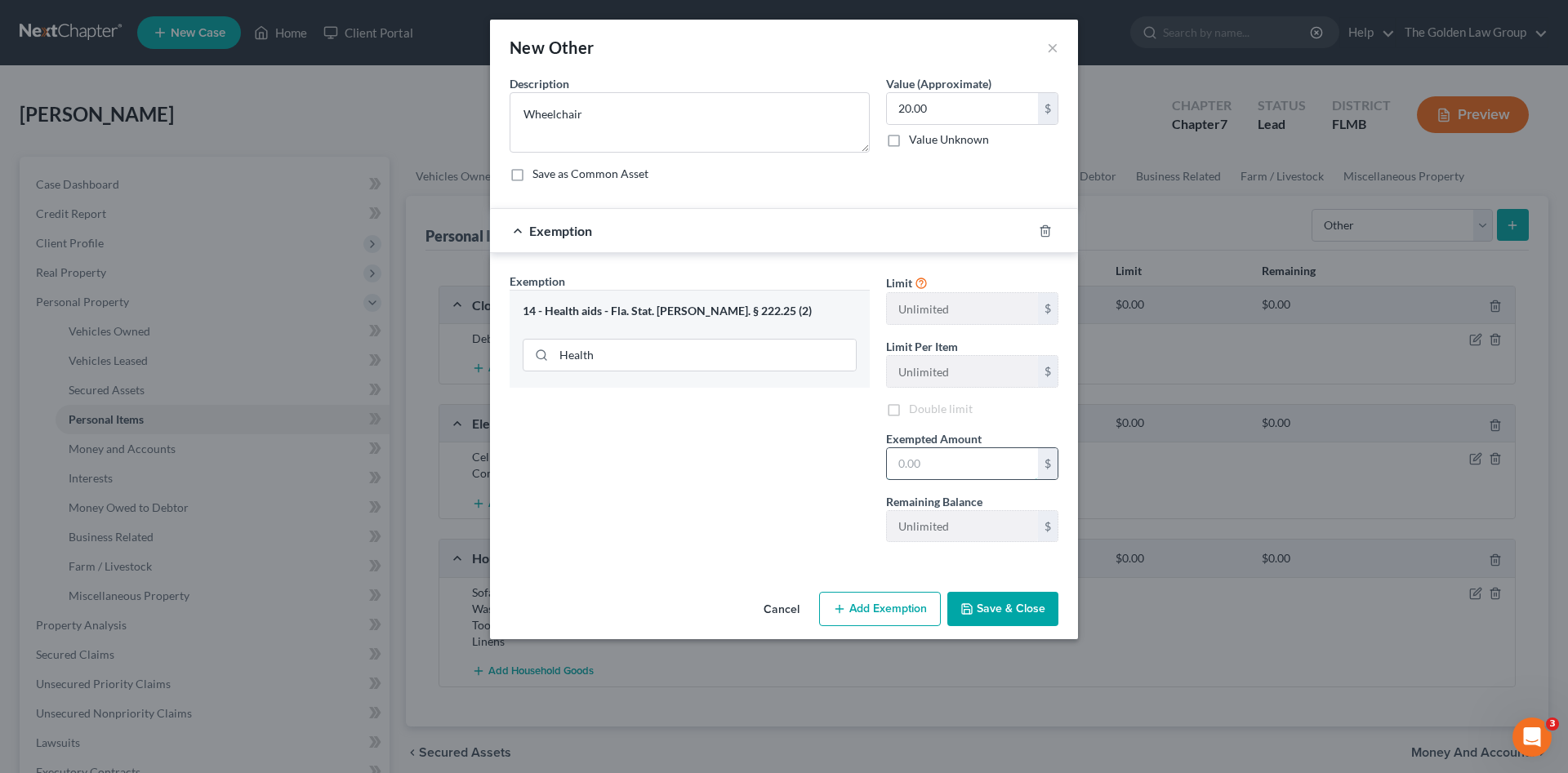
click at [926, 459] on input "text" at bounding box center [962, 463] width 151 height 31
type input "20.00"
click at [1020, 609] on button "Save & Close" at bounding box center [1003, 609] width 111 height 34
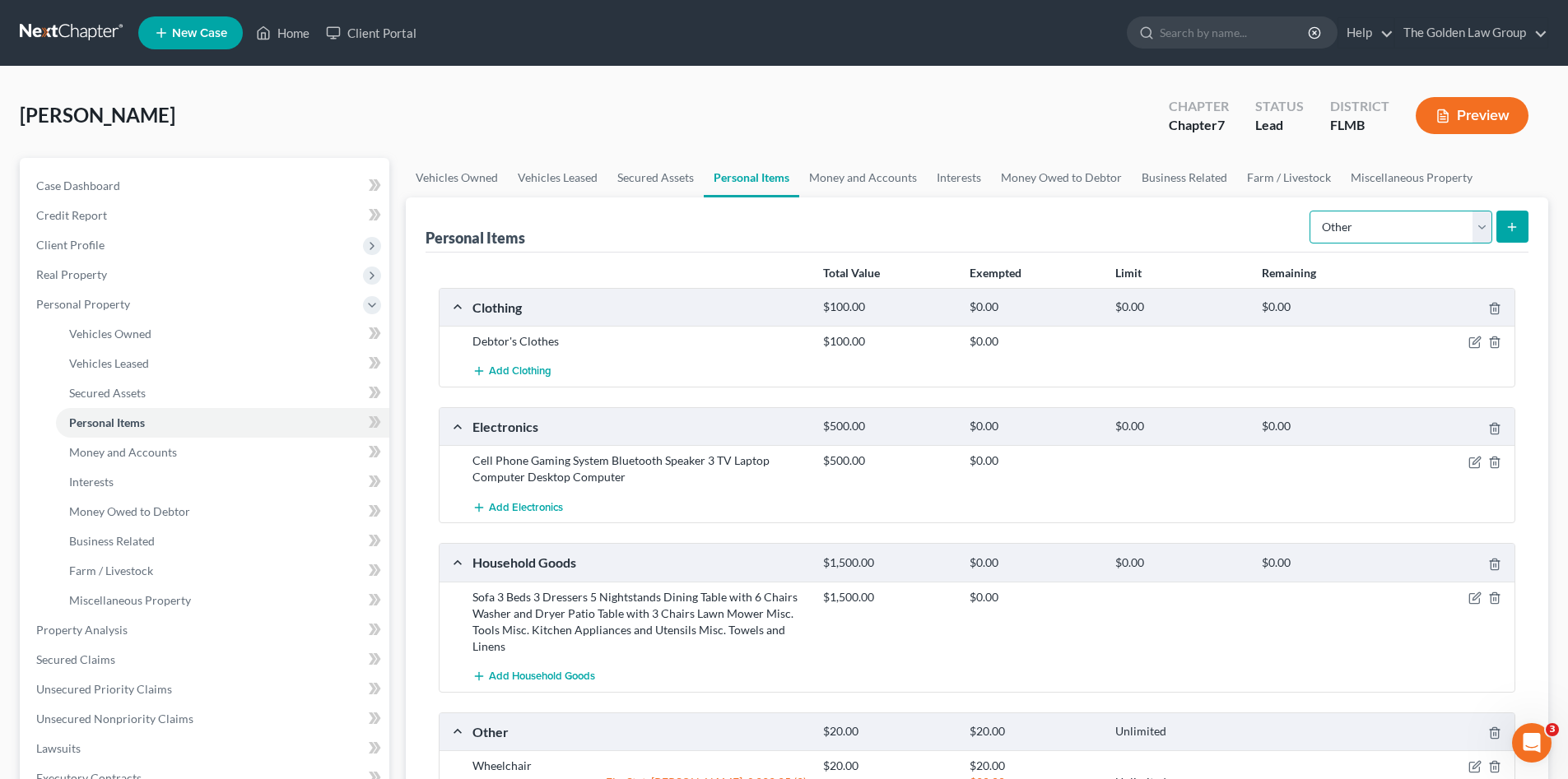
click at [1350, 239] on select "Select Item Type Clothing Collectibles Of Value Electronics Firearms Household …" at bounding box center [1401, 227] width 183 height 33
select select "pets"
click at [1312, 211] on select "Select Item Type Clothing Collectibles Of Value Electronics Firearms Household …" at bounding box center [1401, 227] width 183 height 33
click at [1514, 226] on icon "submit" at bounding box center [1513, 227] width 13 height 13
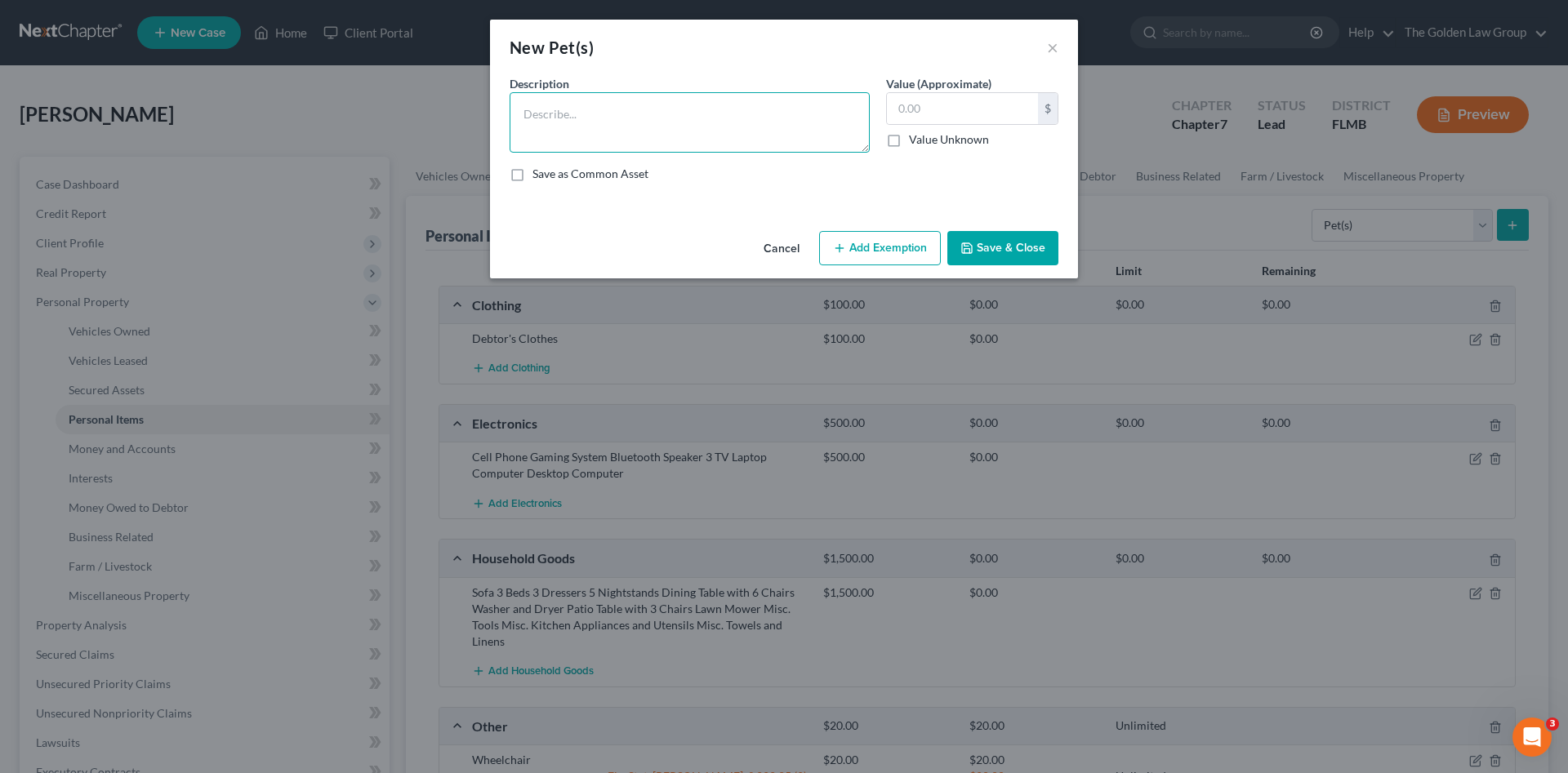
click at [552, 130] on textarea at bounding box center [689, 122] width 361 height 60
type textarea "1 Dog"
click at [972, 103] on input "text" at bounding box center [962, 108] width 151 height 31
type input "0.00"
click at [1035, 239] on button "Save & Close" at bounding box center [1003, 248] width 111 height 34
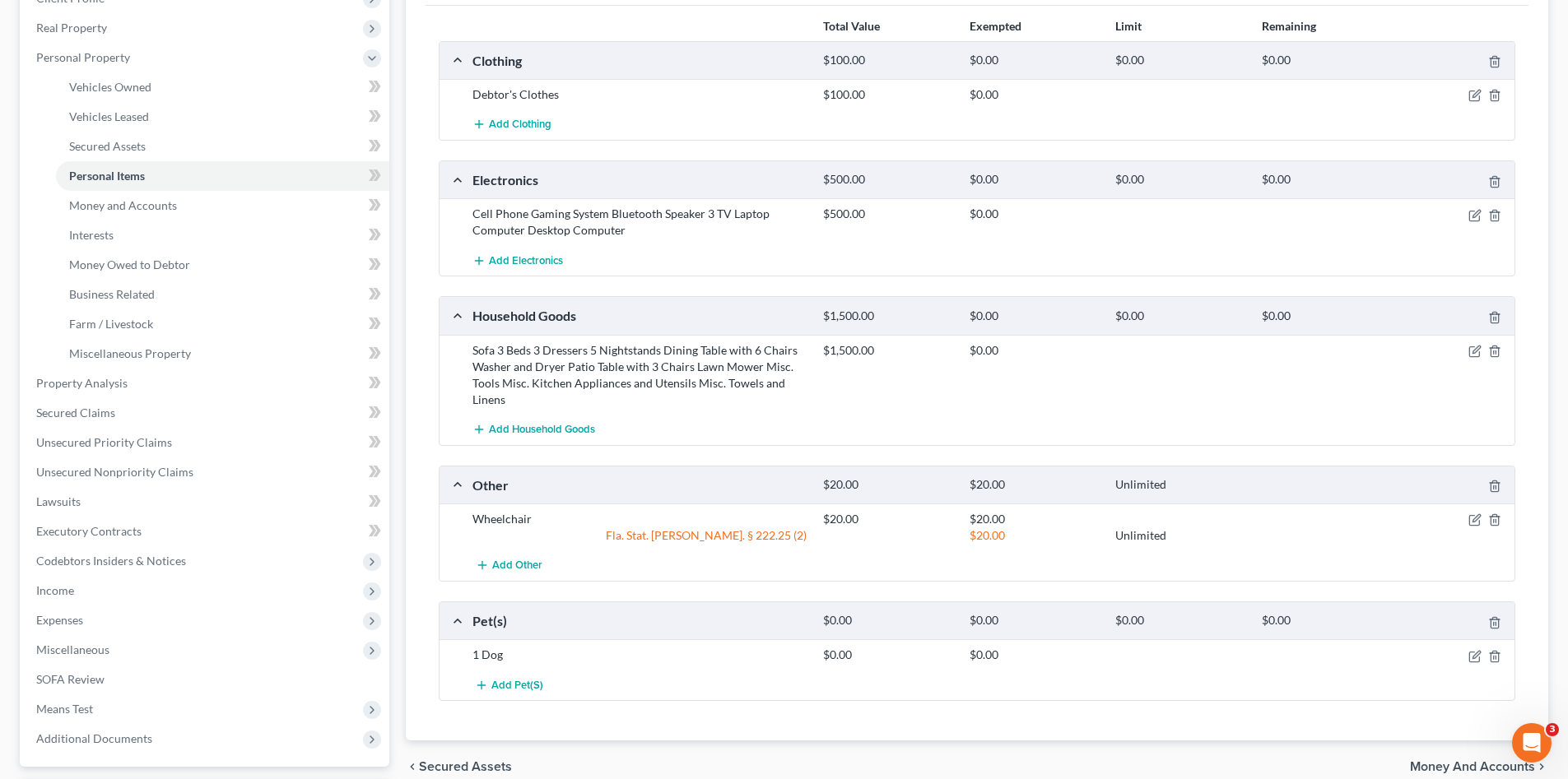
scroll to position [138, 0]
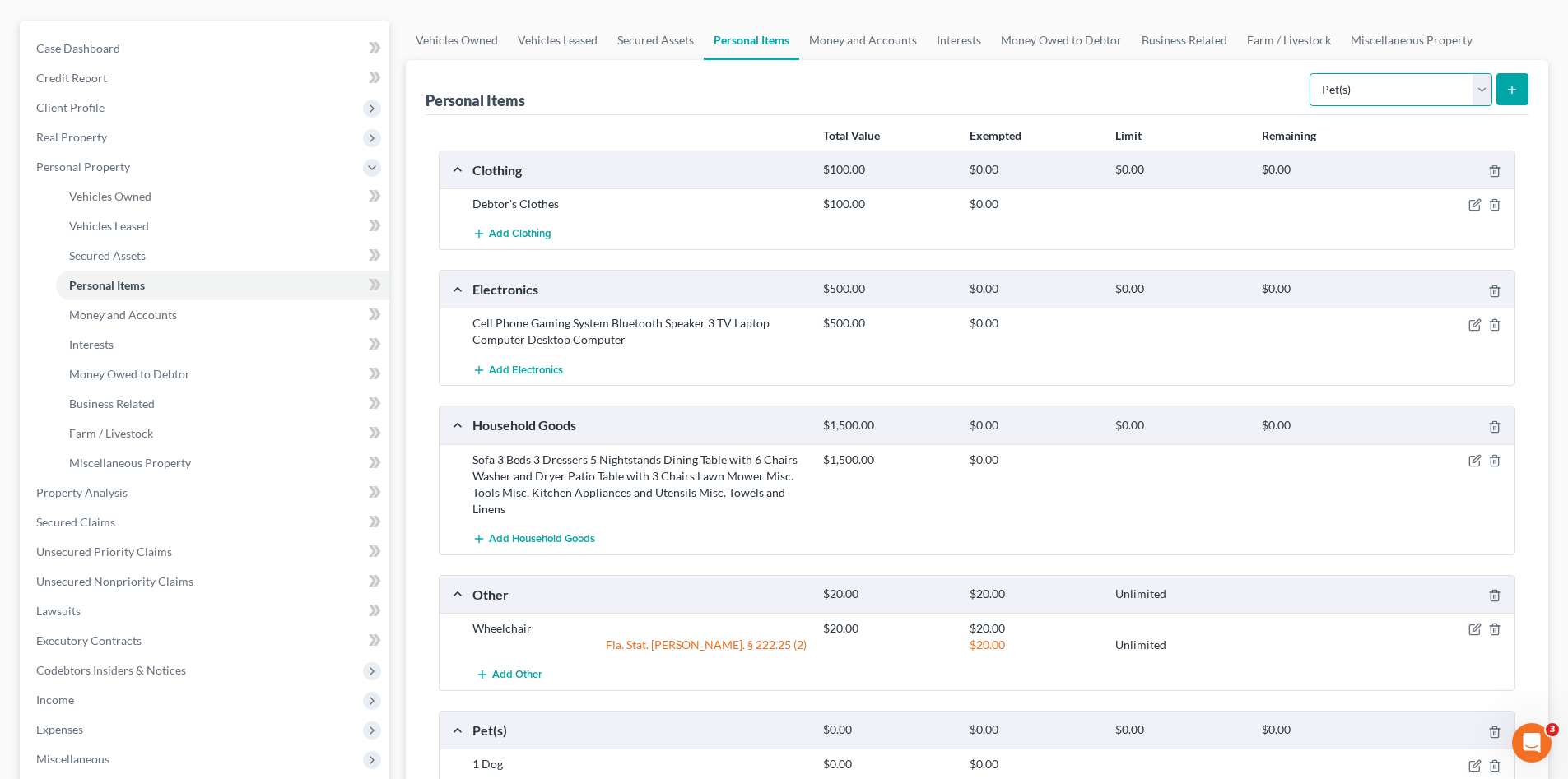
click at [1370, 87] on select "Select Item Type Clothing Collectibles Of Value Electronics Firearms Household …" at bounding box center [1401, 89] width 183 height 33
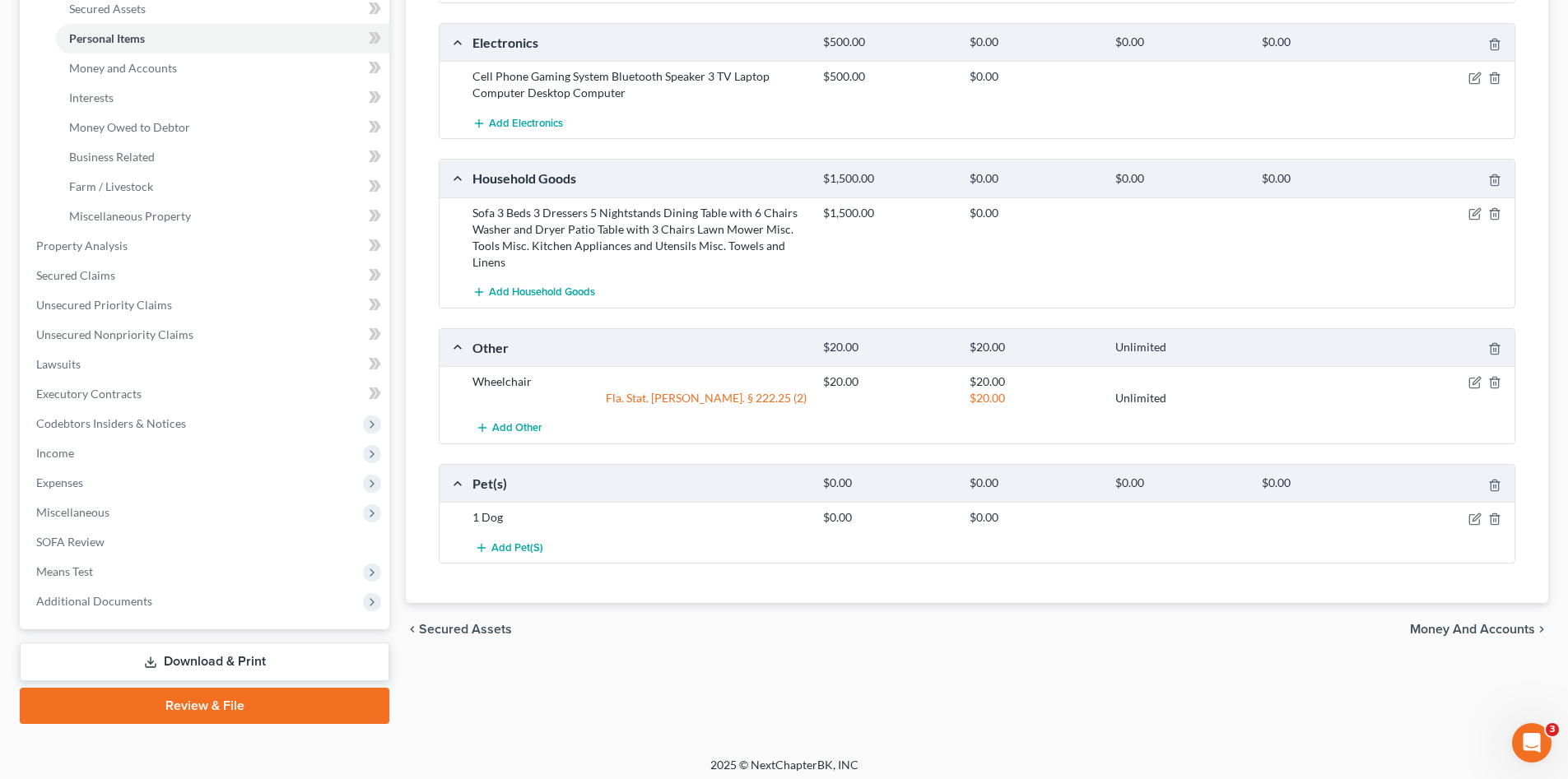
scroll to position [392, 0]
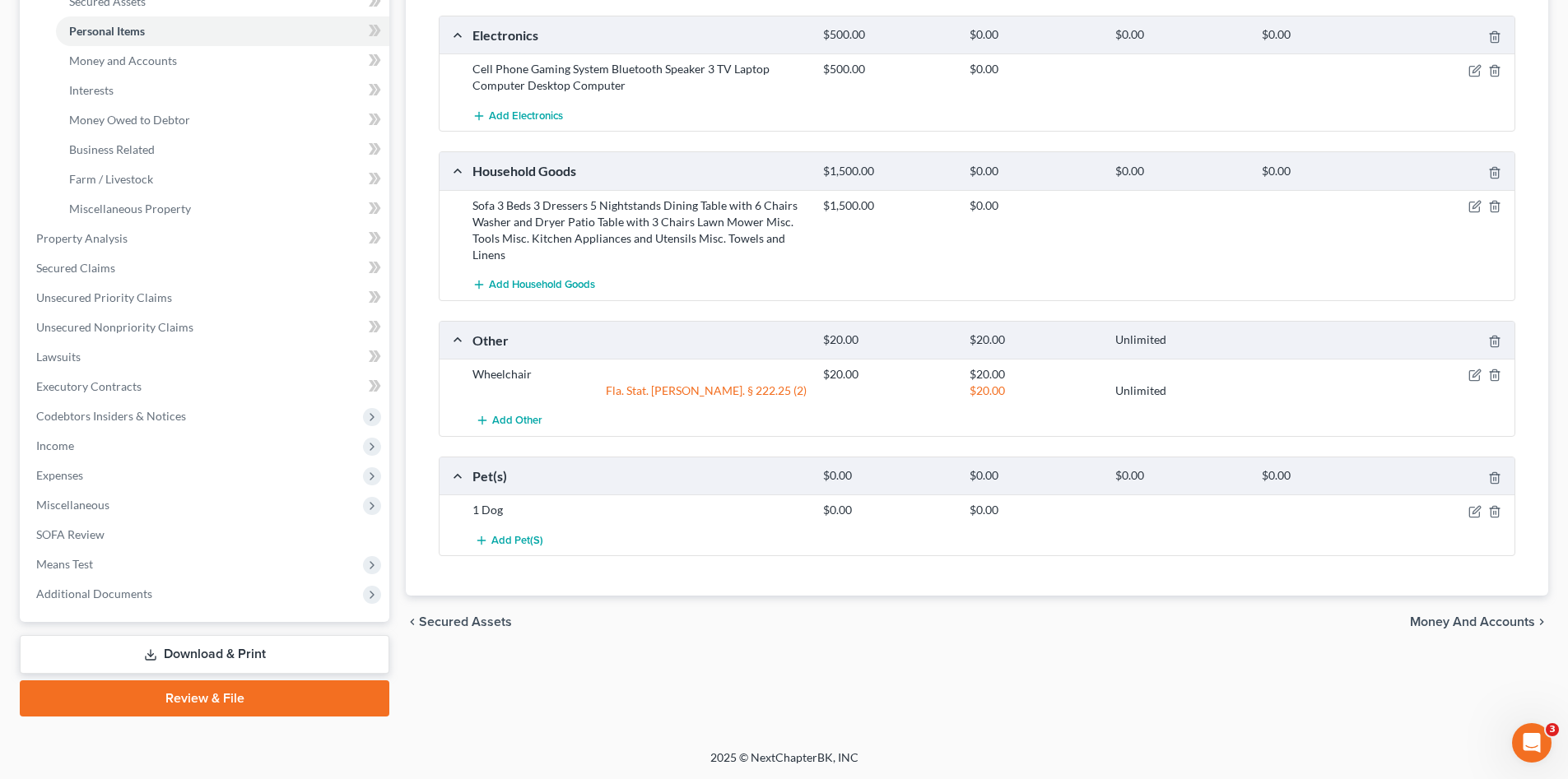
click at [1437, 622] on span "Money and Accounts" at bounding box center [1473, 622] width 125 height 13
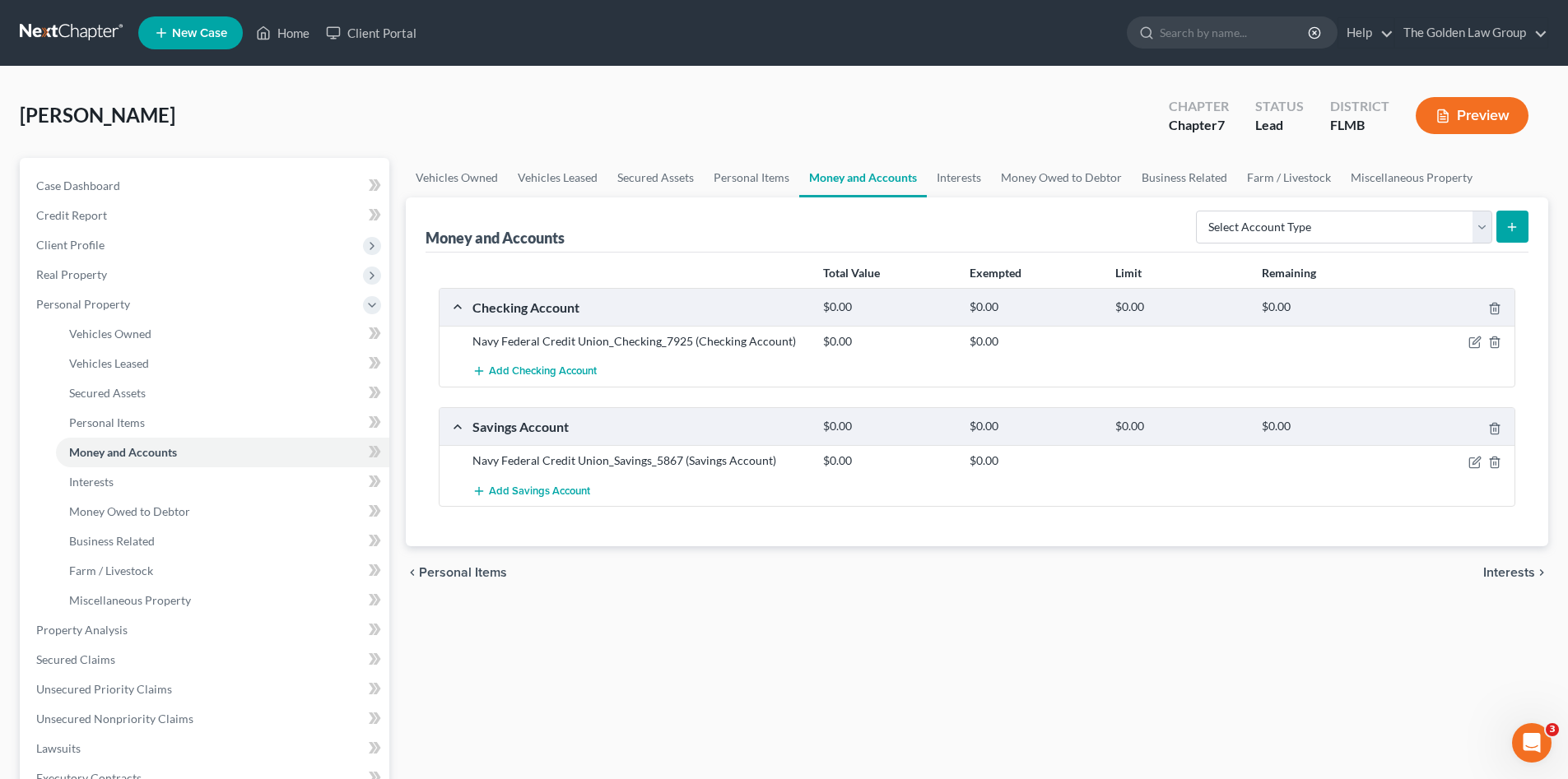
click at [1049, 668] on div "Vehicles Owned Vehicles Leased Secured Assets Personal Items Money and Accounts…" at bounding box center [977, 634] width 1159 height 951
click at [168, 719] on span "Unsecured Nonpriority Claims" at bounding box center [115, 718] width 158 height 14
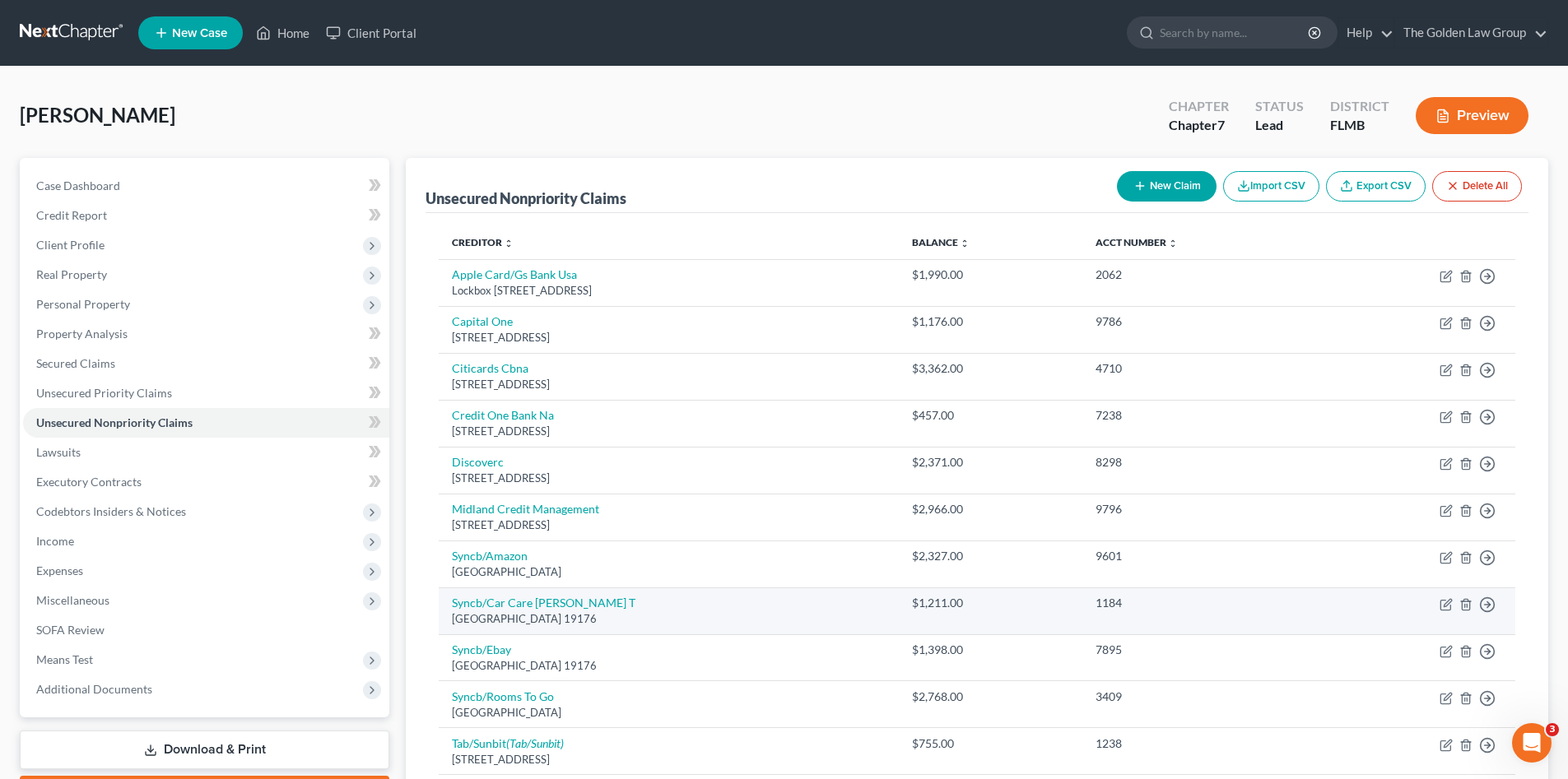
scroll to position [109, 0]
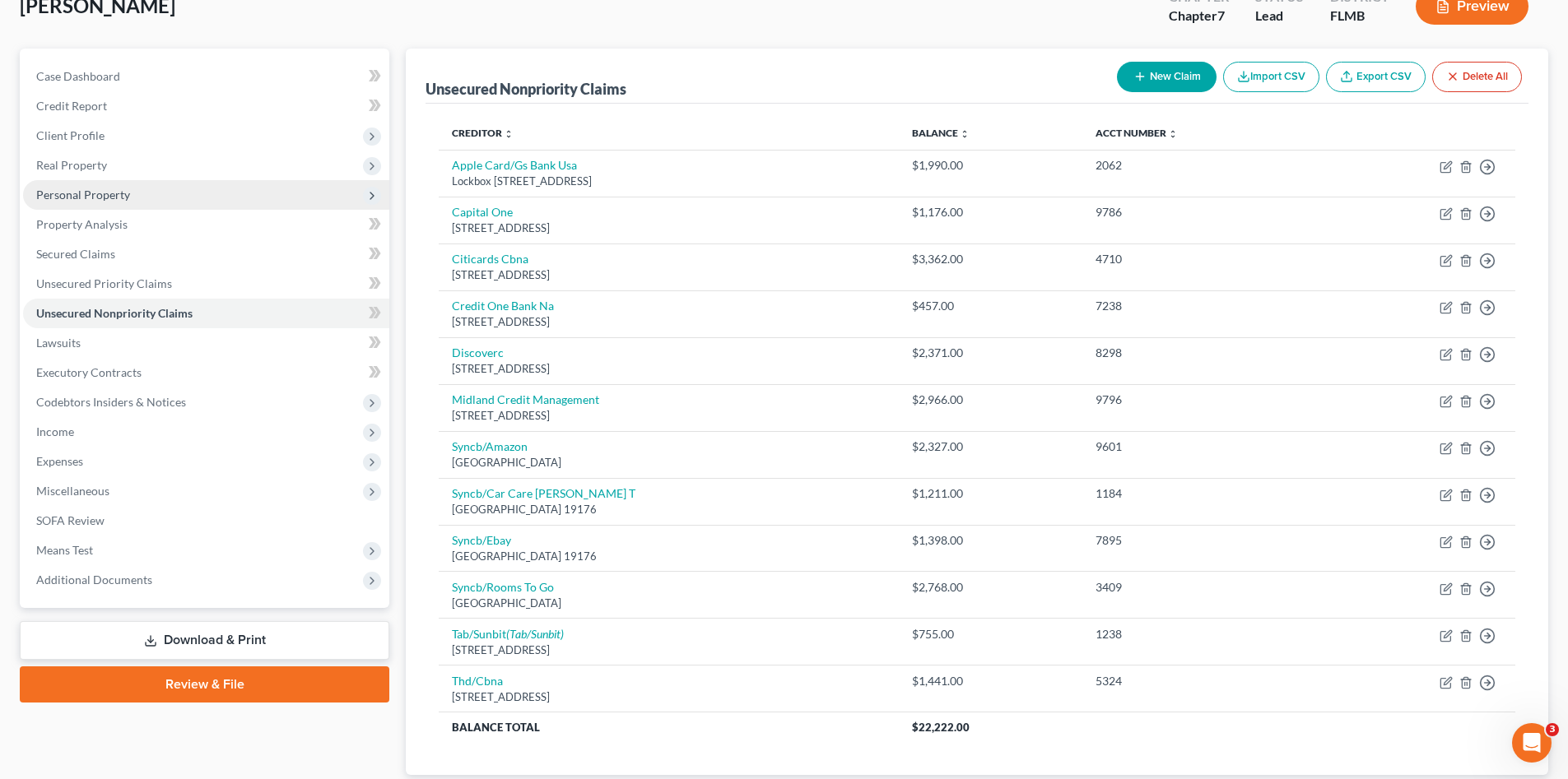
click at [85, 186] on span "Personal Property" at bounding box center [206, 195] width 366 height 29
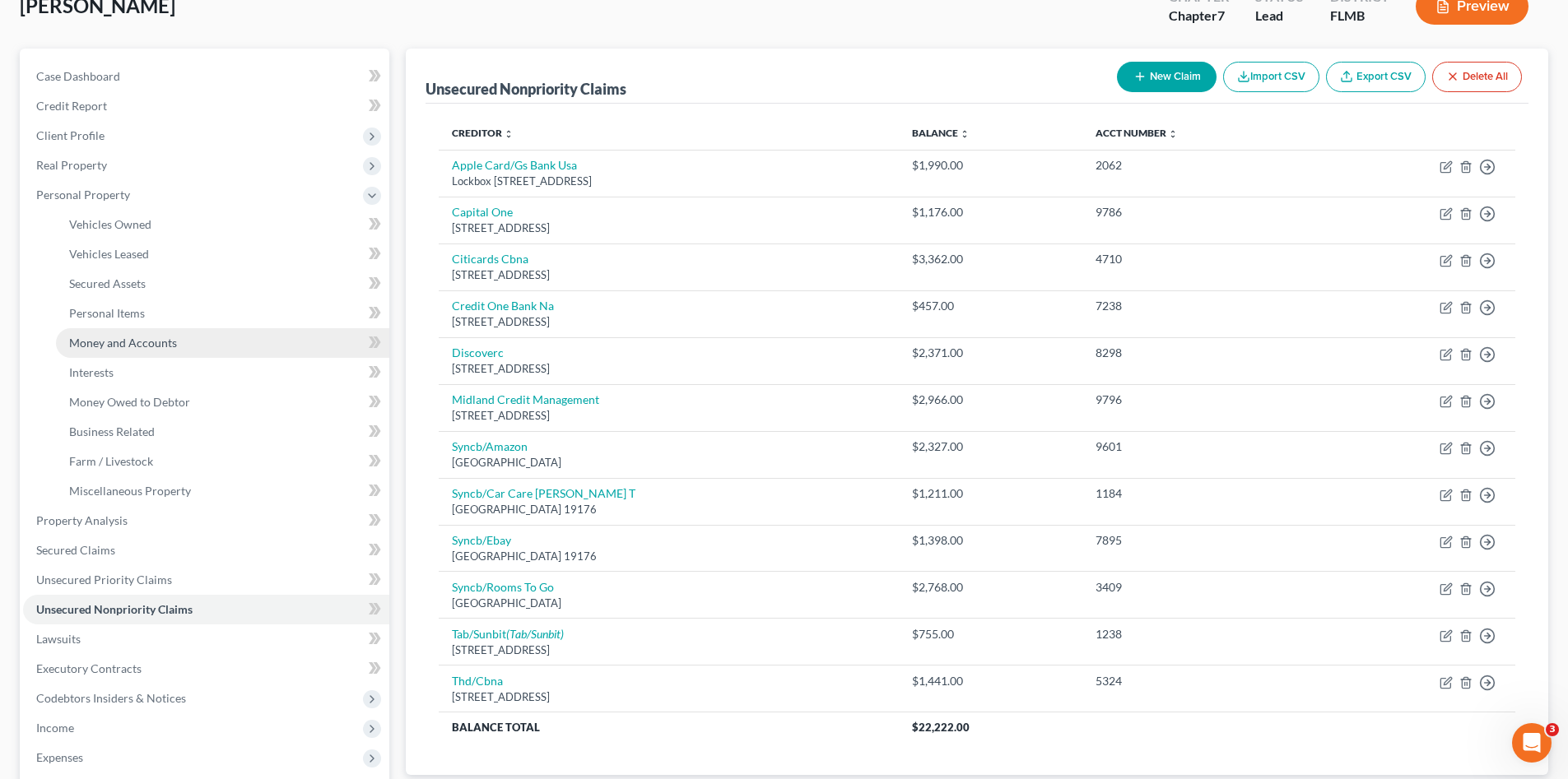
click at [159, 334] on link "Money and Accounts" at bounding box center [222, 343] width 333 height 29
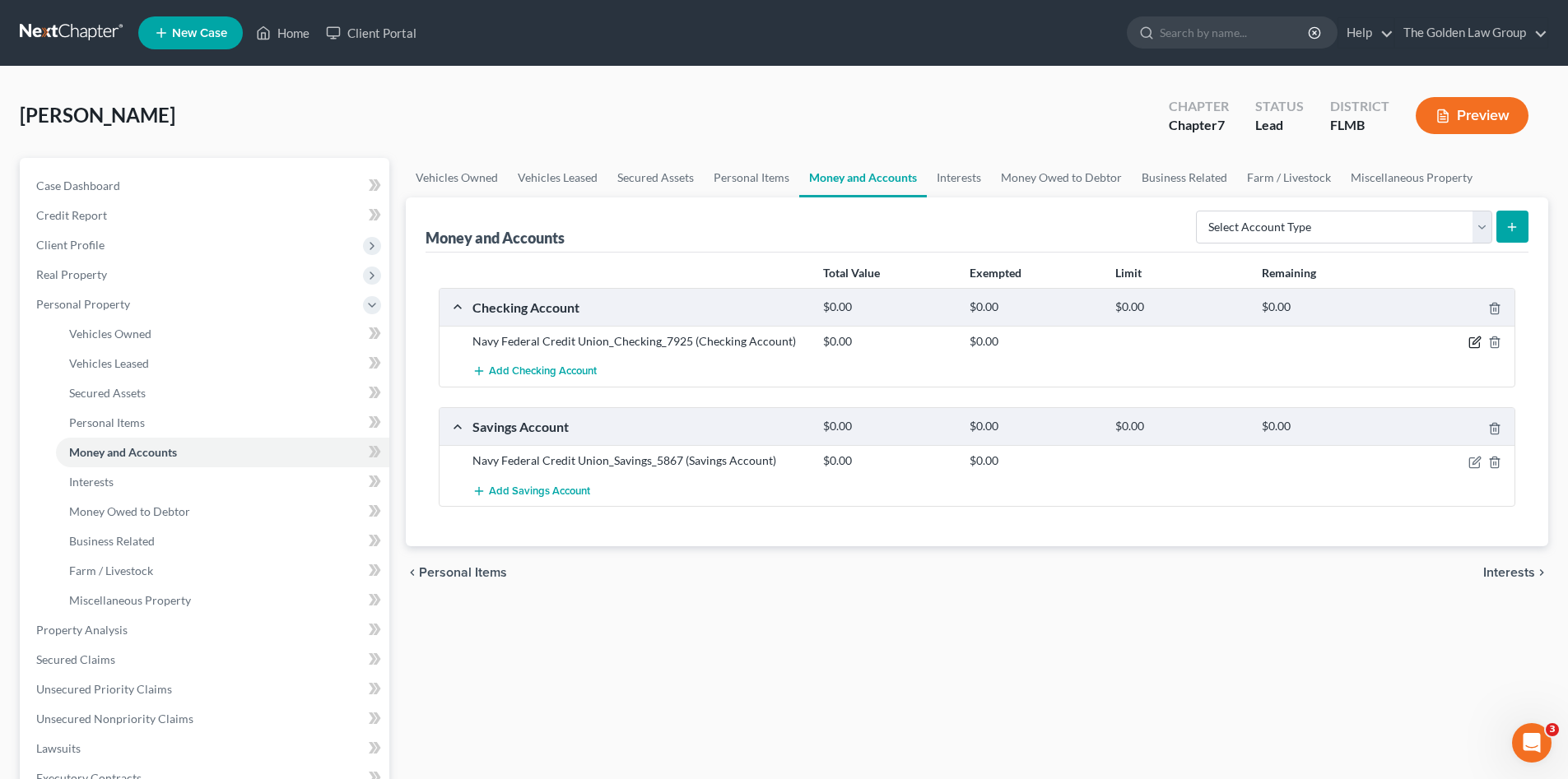
click at [1475, 343] on icon "button" at bounding box center [1475, 343] width 13 height 13
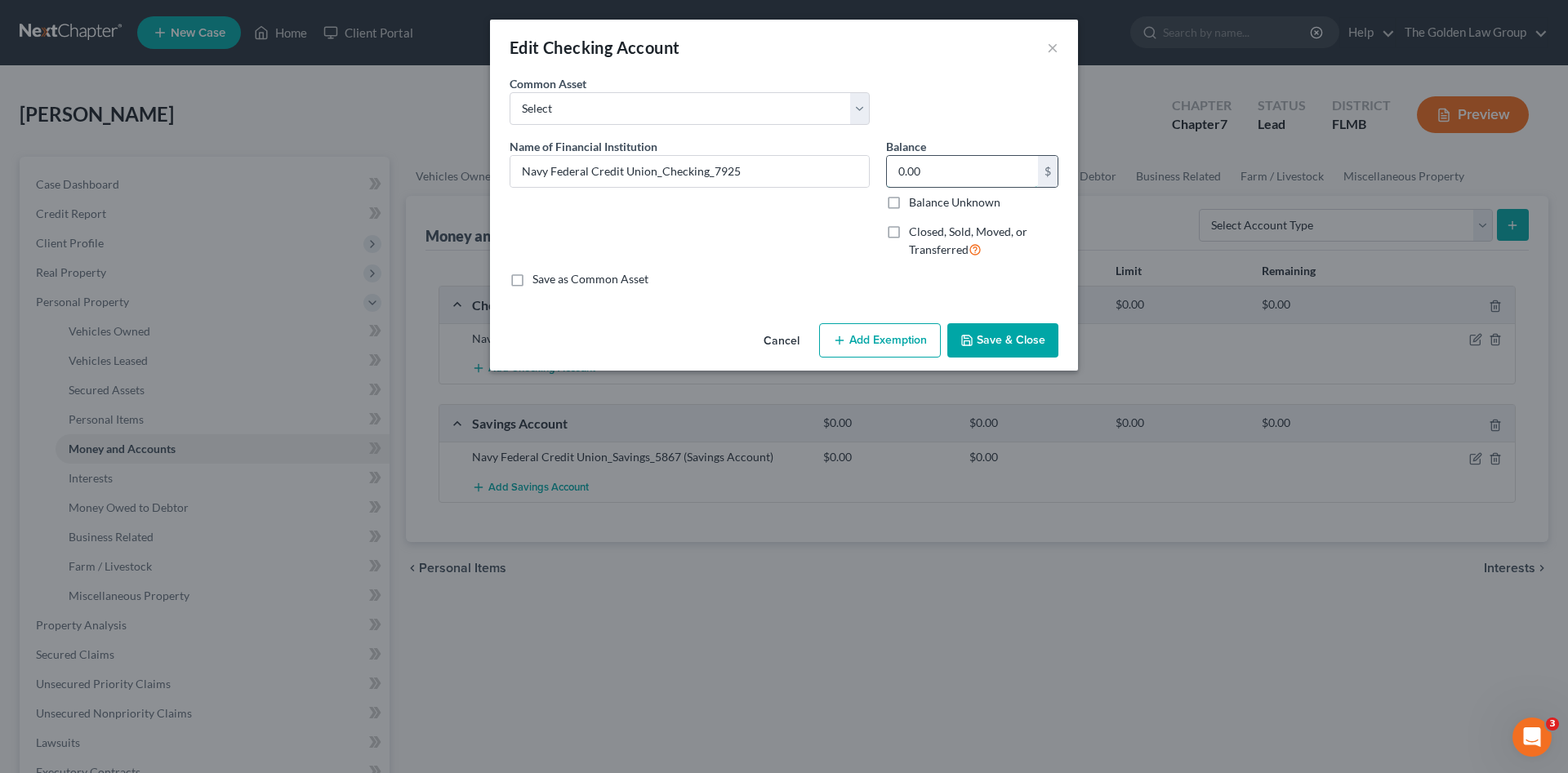
click at [933, 175] on input "0.00" at bounding box center [962, 171] width 151 height 31
type input "3.00"
click at [971, 337] on icon "button" at bounding box center [967, 341] width 13 height 13
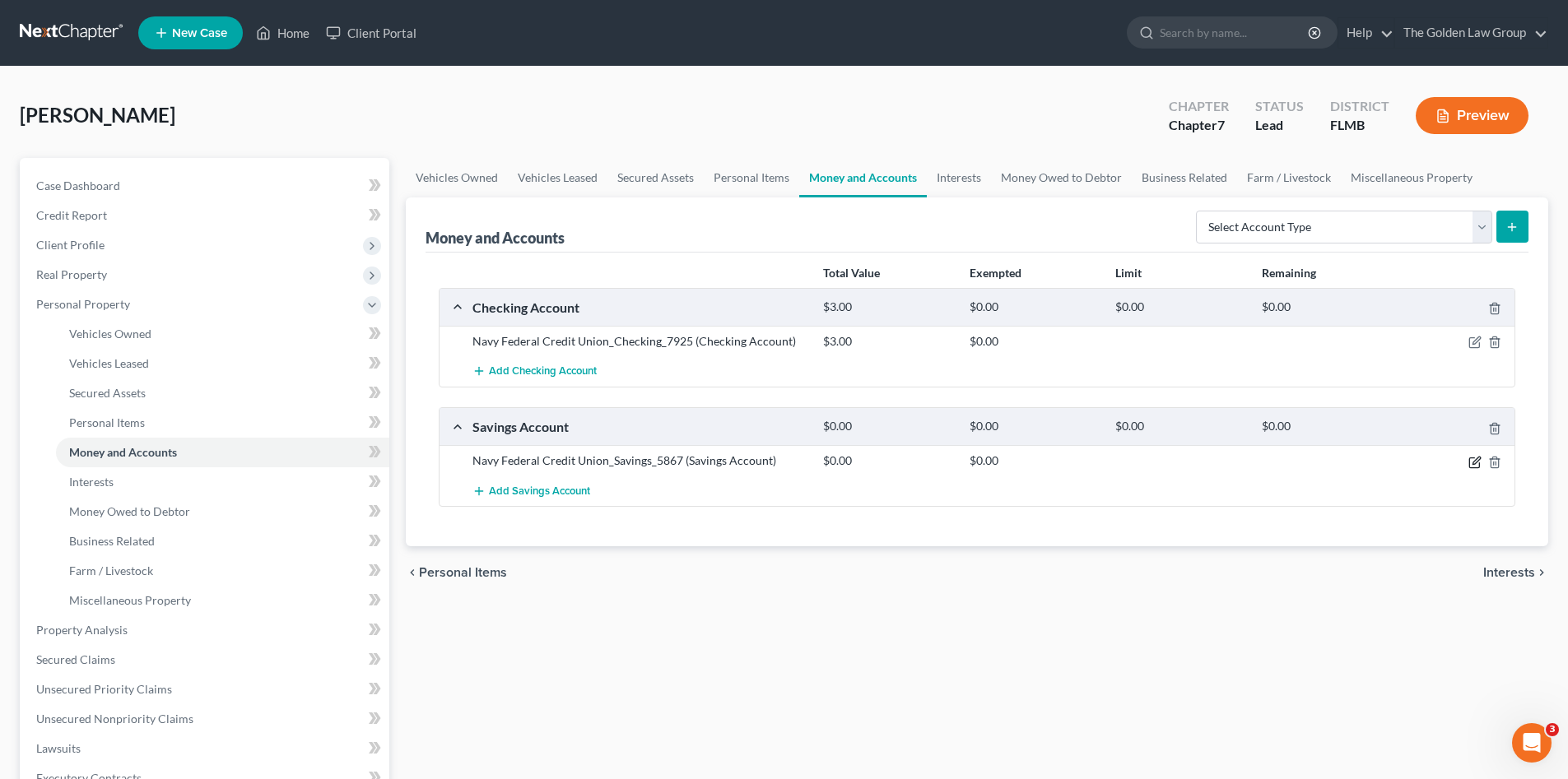
click at [1474, 463] on icon "button" at bounding box center [1477, 460] width 8 height 8
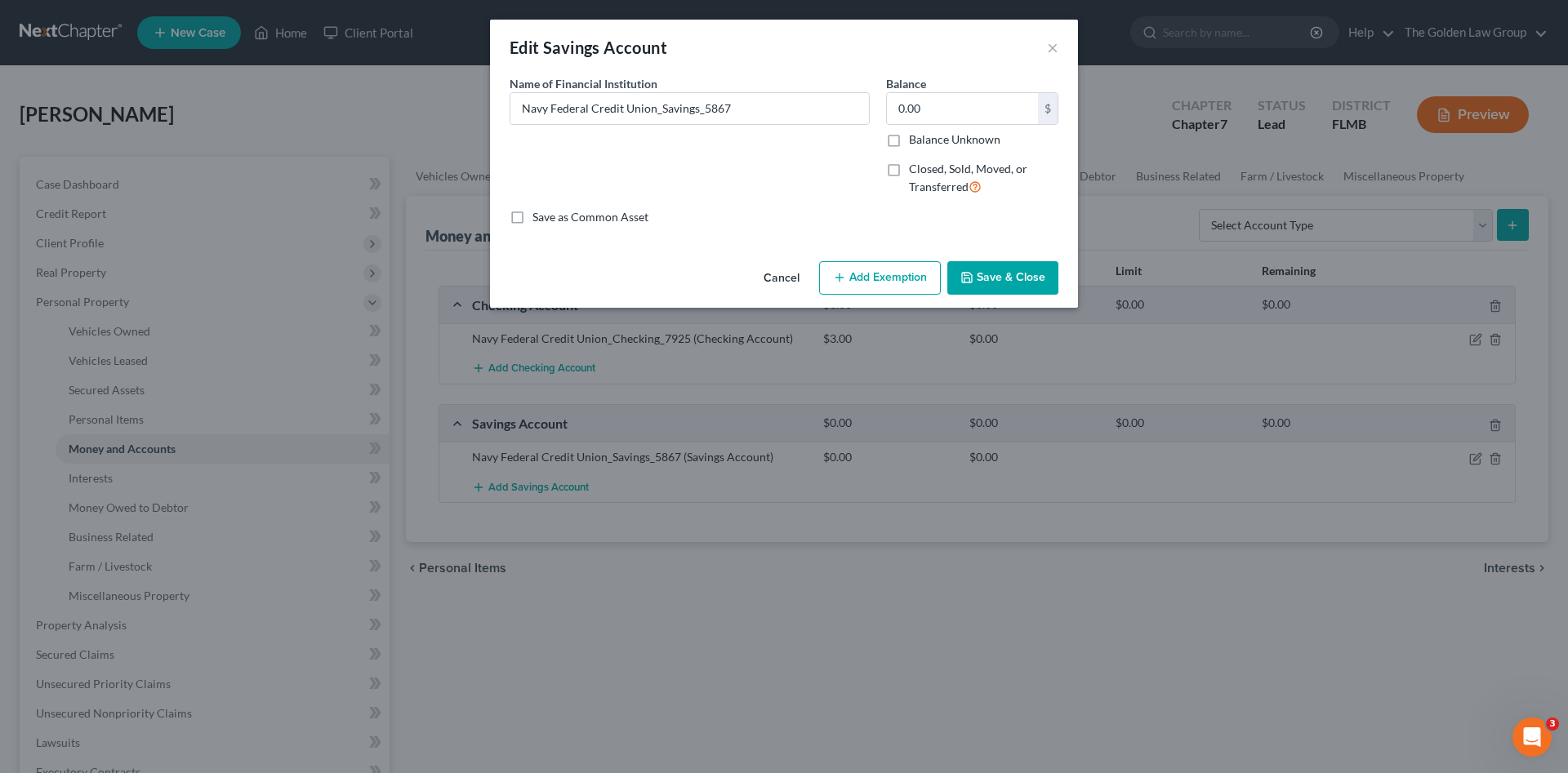
click at [1014, 274] on button "Save & Close" at bounding box center [1003, 279] width 111 height 34
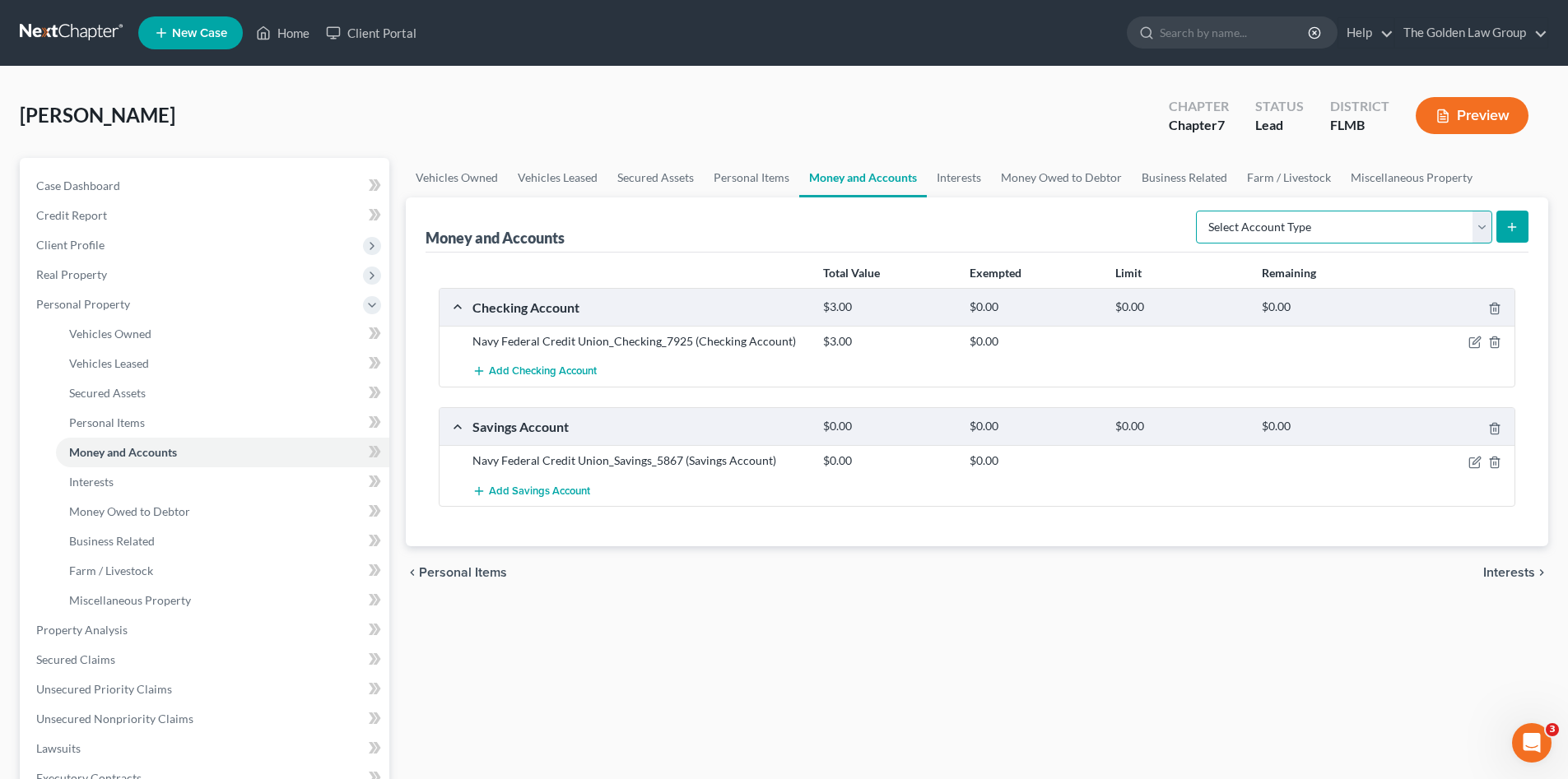
click at [1288, 222] on select "Select Account Type Brokerage Cash on Hand Certificates of Deposit Checking Acc…" at bounding box center [1344, 227] width 296 height 33
select select "checking"
click at [1200, 211] on select "Select Account Type Brokerage Cash on Hand Certificates of Deposit Checking Acc…" at bounding box center [1344, 227] width 296 height 33
click at [1507, 230] on icon "submit" at bounding box center [1513, 227] width 13 height 13
click at [1251, 223] on select "Select Account Type Brokerage Cash on Hand Certificates of Deposit Checking Acc…" at bounding box center [1344, 227] width 296 height 33
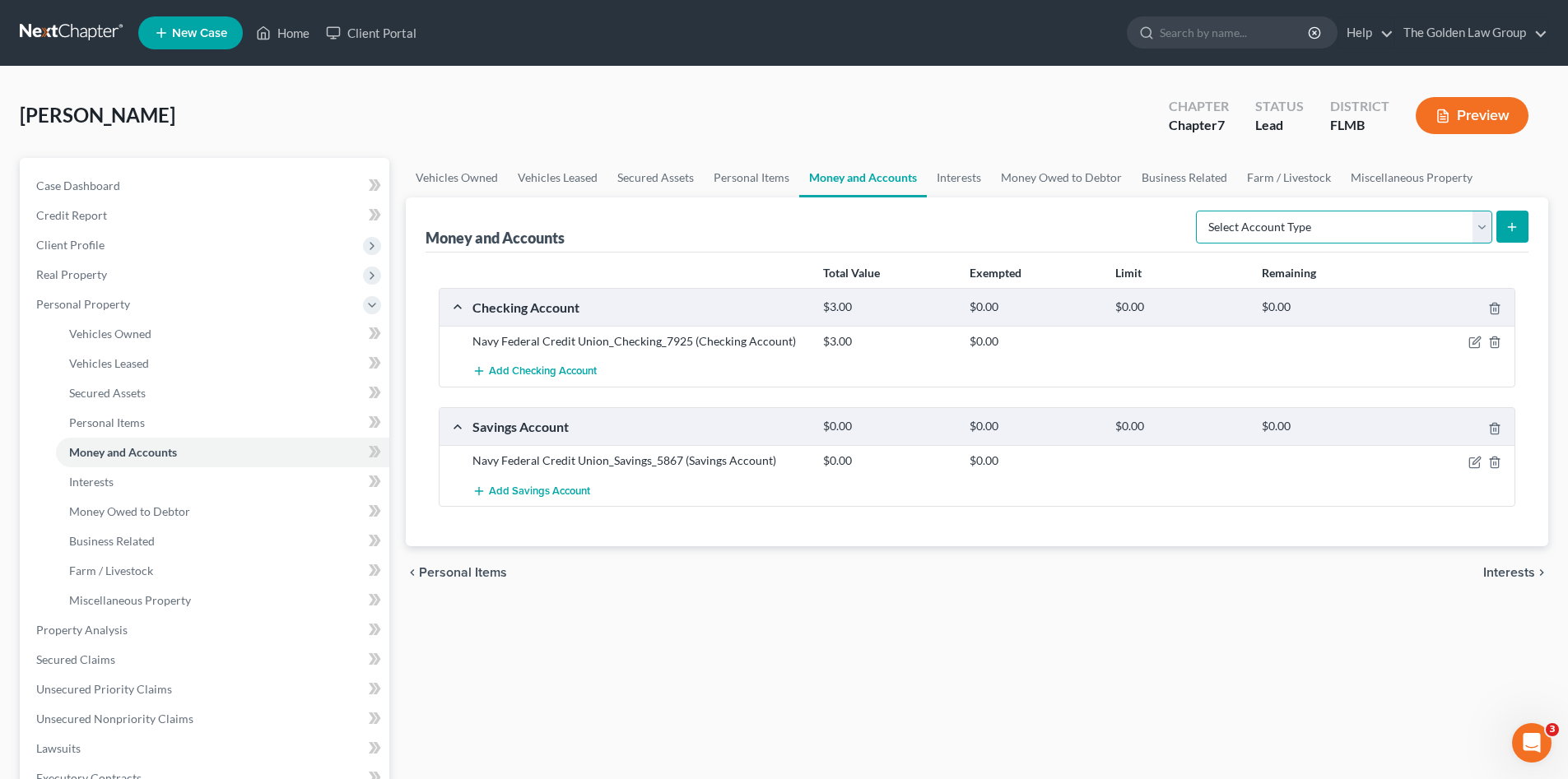
select select "checking"
click at [1200, 211] on select "Select Account Type Brokerage Cash on Hand Certificates of Deposit Checking Acc…" at bounding box center [1344, 227] width 296 height 33
click at [1519, 227] on icon "submit" at bounding box center [1513, 227] width 13 height 13
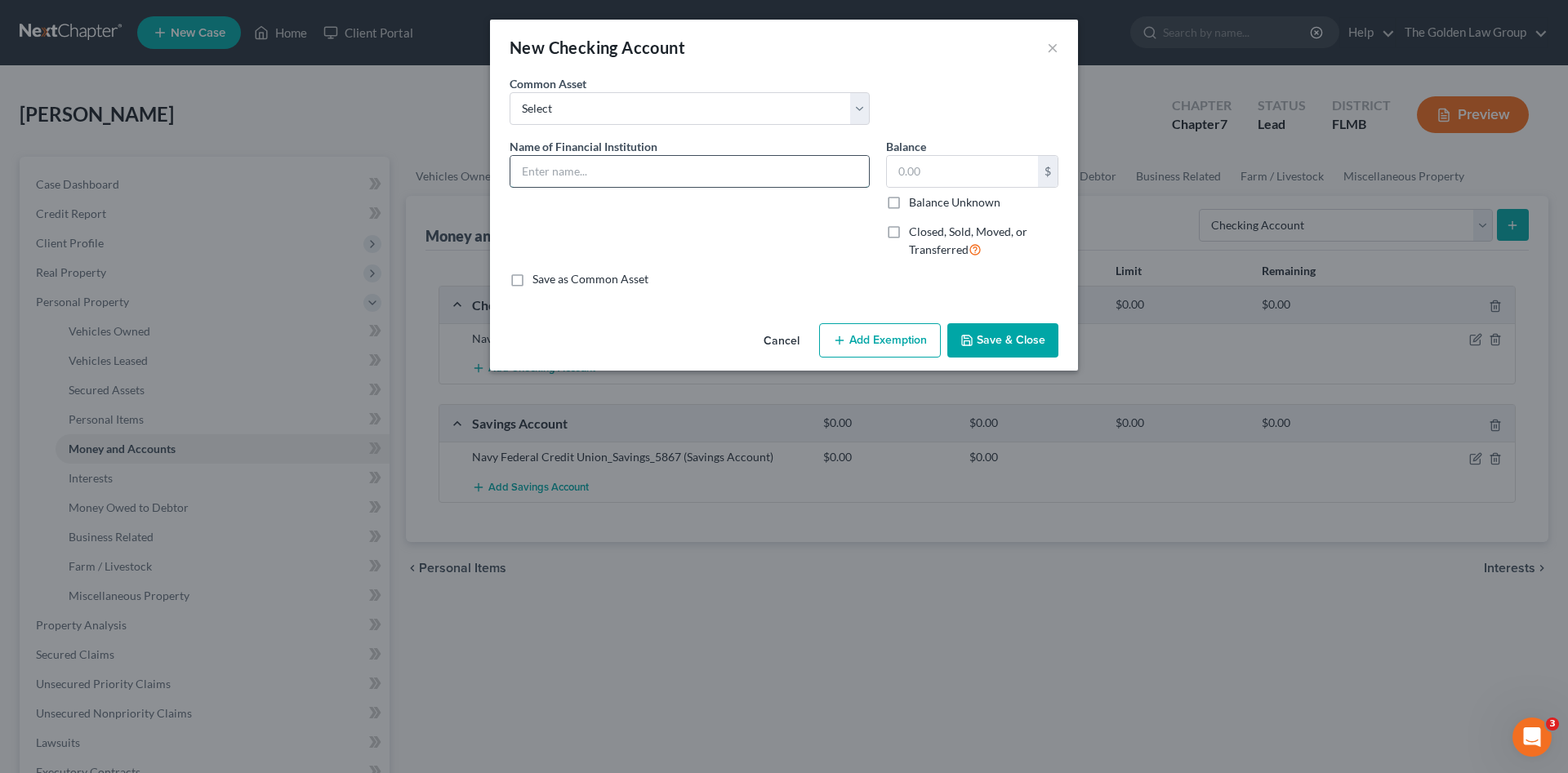
click at [564, 175] on input "text" at bounding box center [689, 171] width 359 height 31
type input "[PERSON_NAME] Fargo_Checking_Daughter's SSI"
type input "409.00"
drag, startPoint x: 747, startPoint y: 240, endPoint x: 808, endPoint y: 290, distance: 78.9
click at [748, 240] on div "Name of Financial Institution * [PERSON_NAME] Fargo_Checking_Daughter's SSI" at bounding box center [690, 205] width 377 height 134
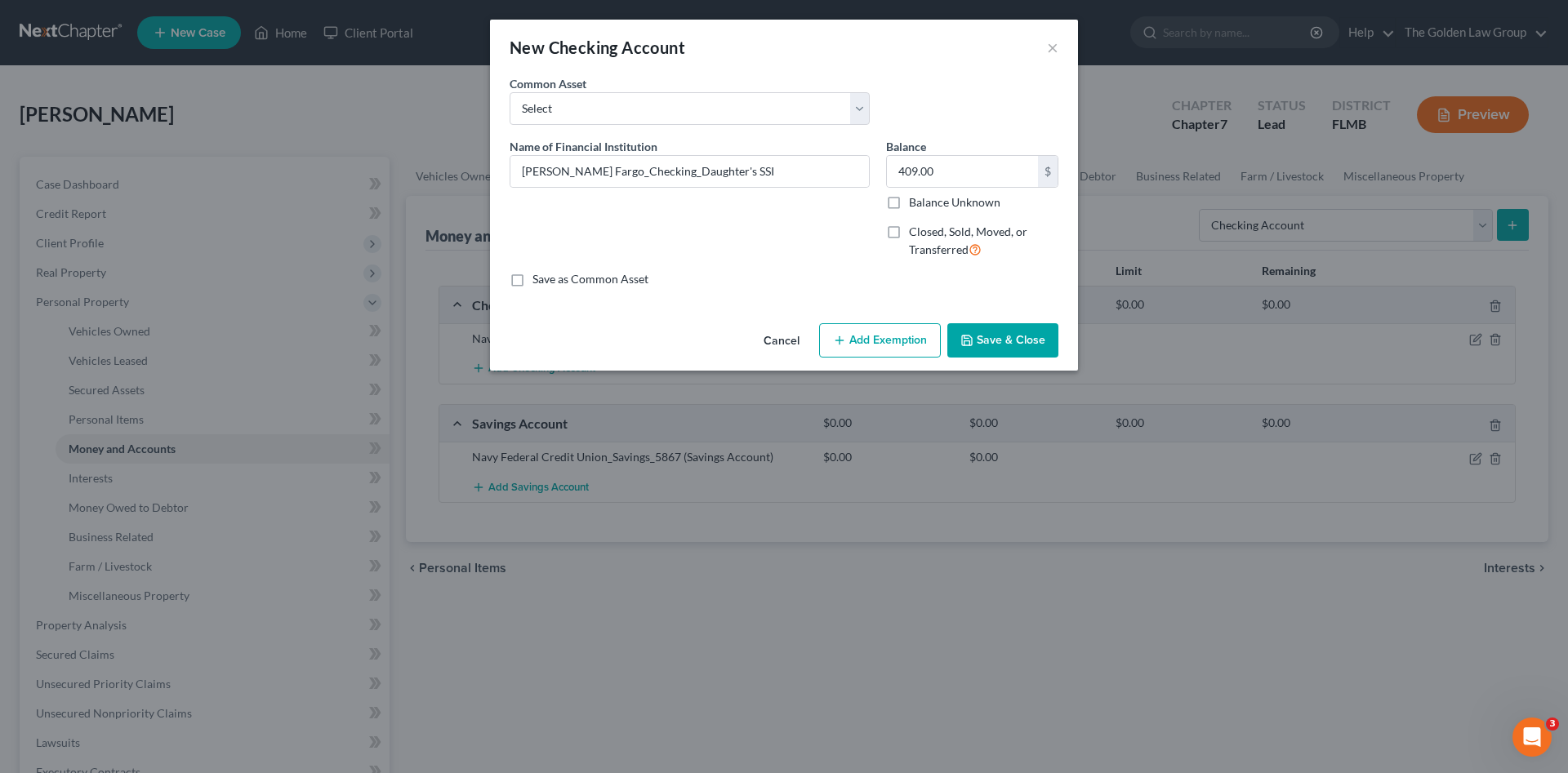
click at [853, 336] on button "Add Exemption" at bounding box center [880, 341] width 121 height 34
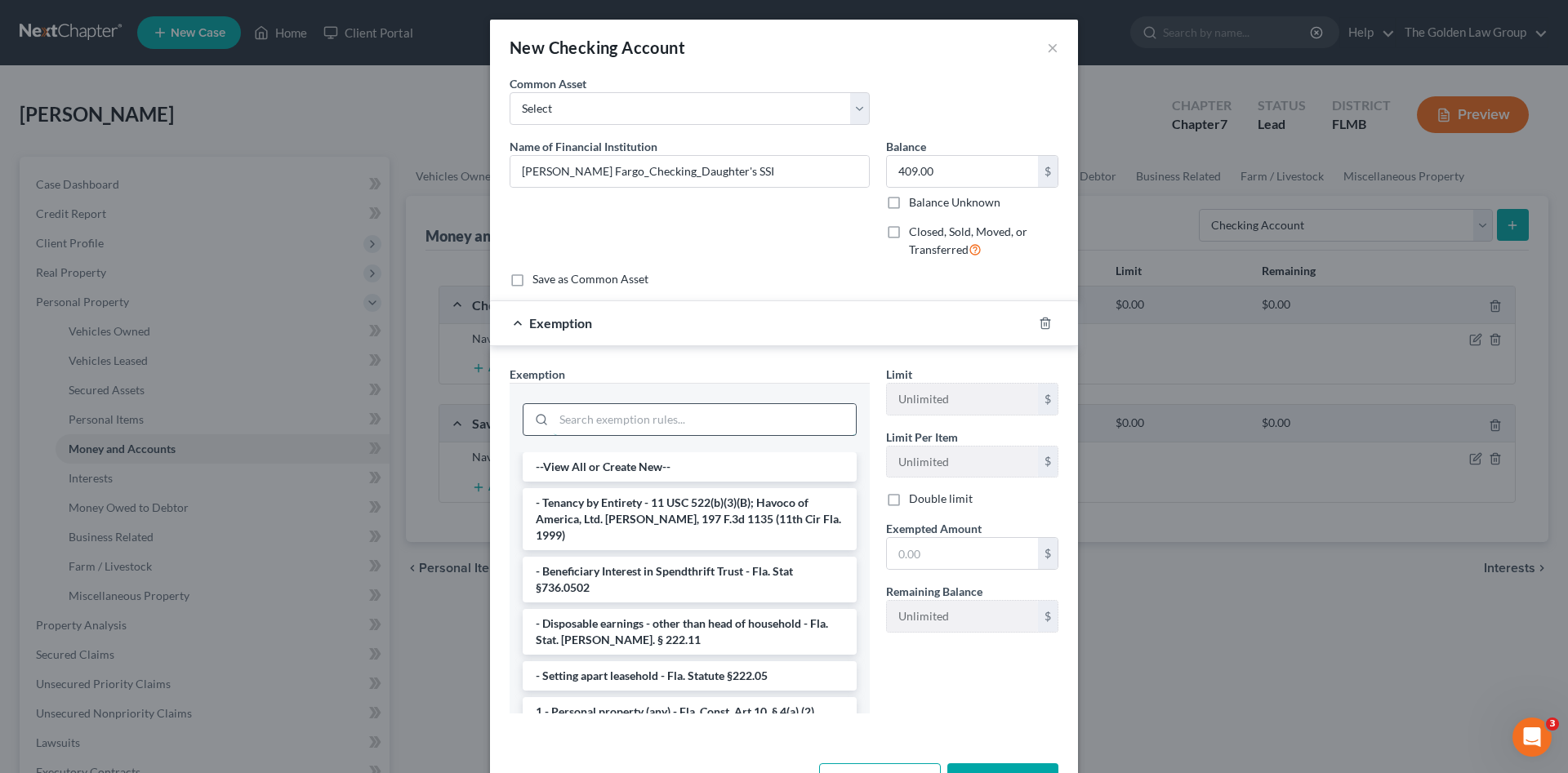
click at [679, 414] on input "search" at bounding box center [704, 419] width 302 height 31
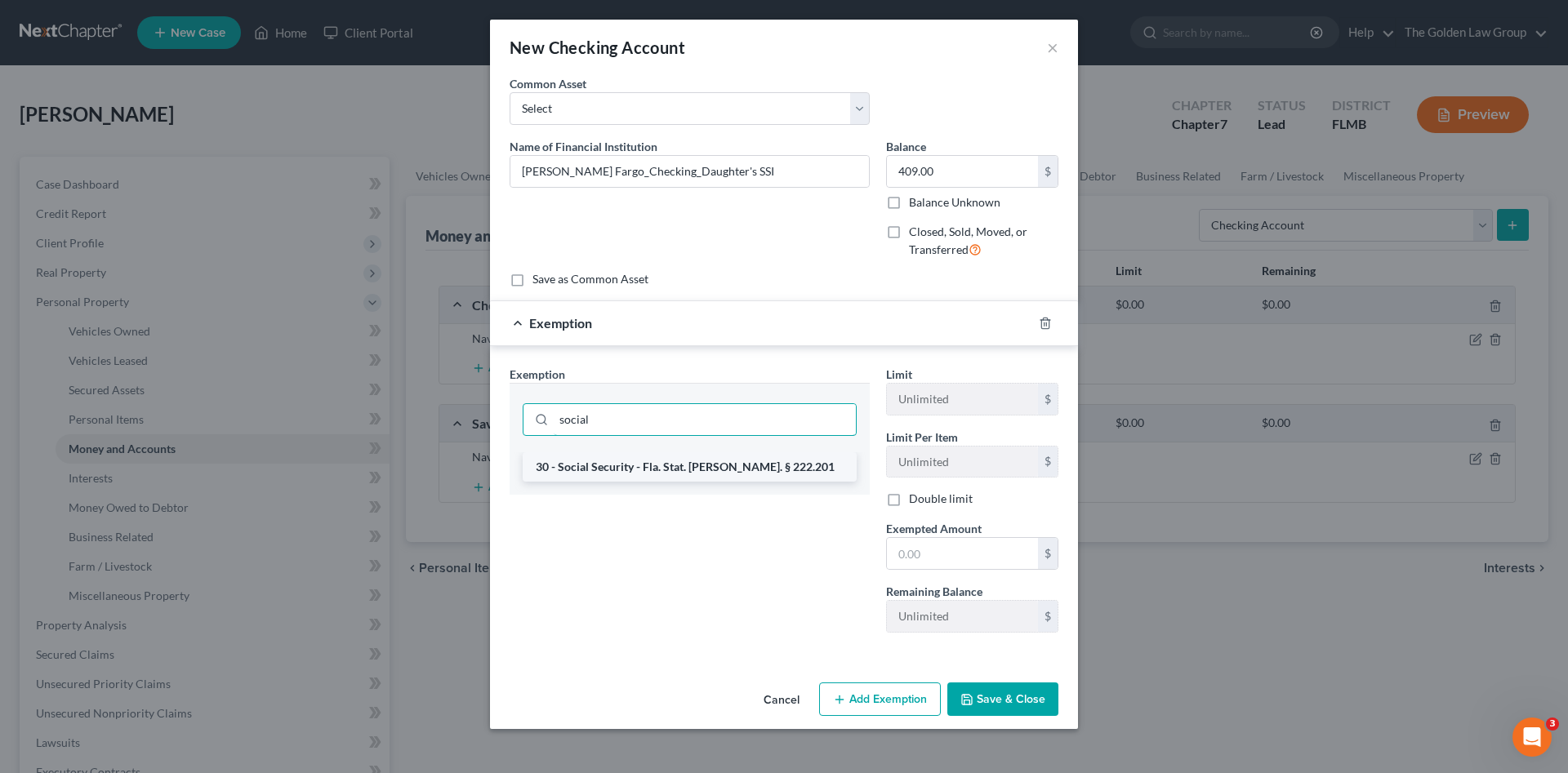
type input "social"
click at [698, 477] on li "30 - Social Security - Fla. Stat. [PERSON_NAME]. § 222.201" at bounding box center [689, 467] width 334 height 29
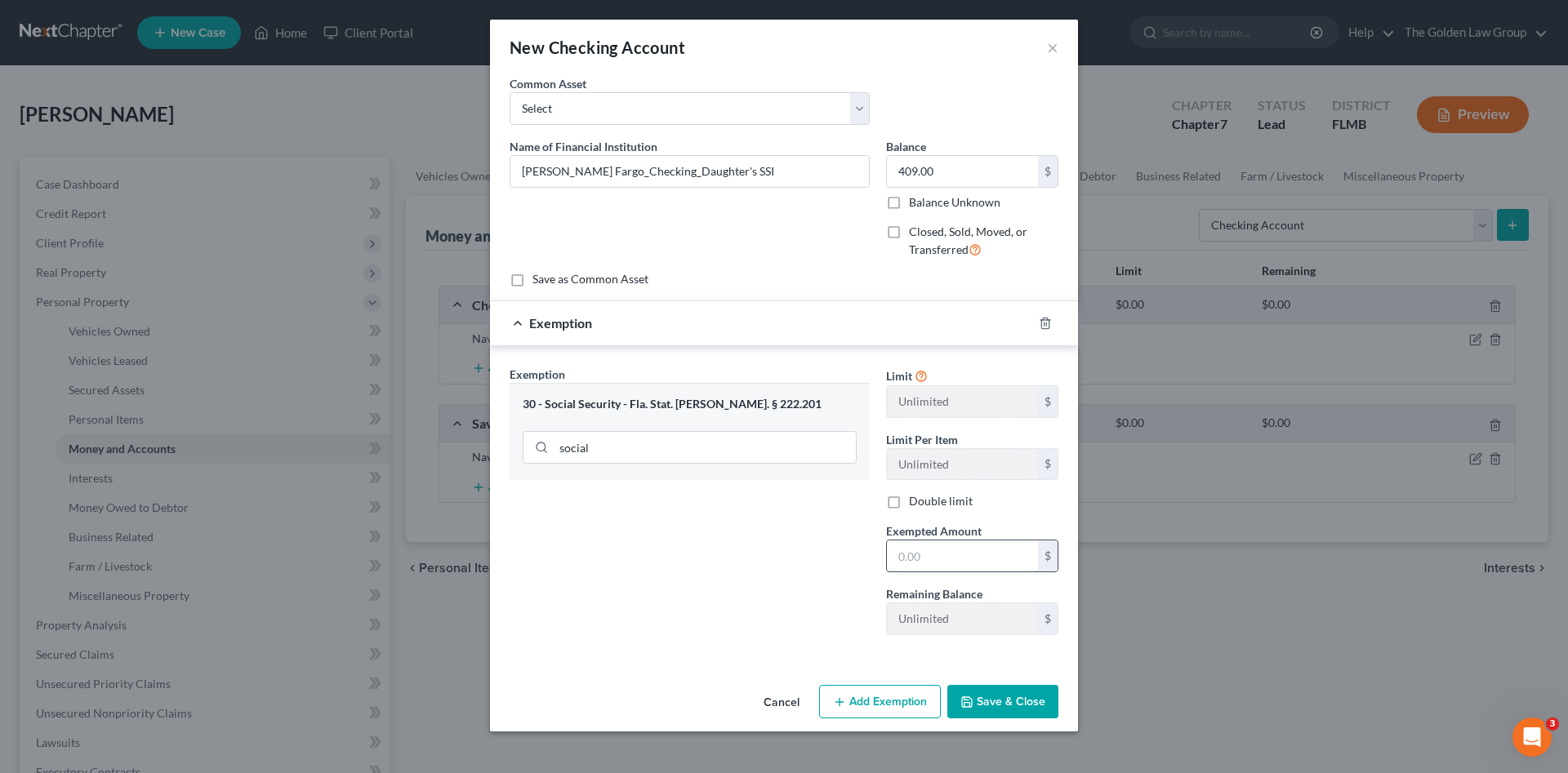
click at [915, 559] on input "text" at bounding box center [962, 556] width 151 height 31
type input "409.00"
click at [995, 703] on button "Save & Close" at bounding box center [1003, 702] width 111 height 34
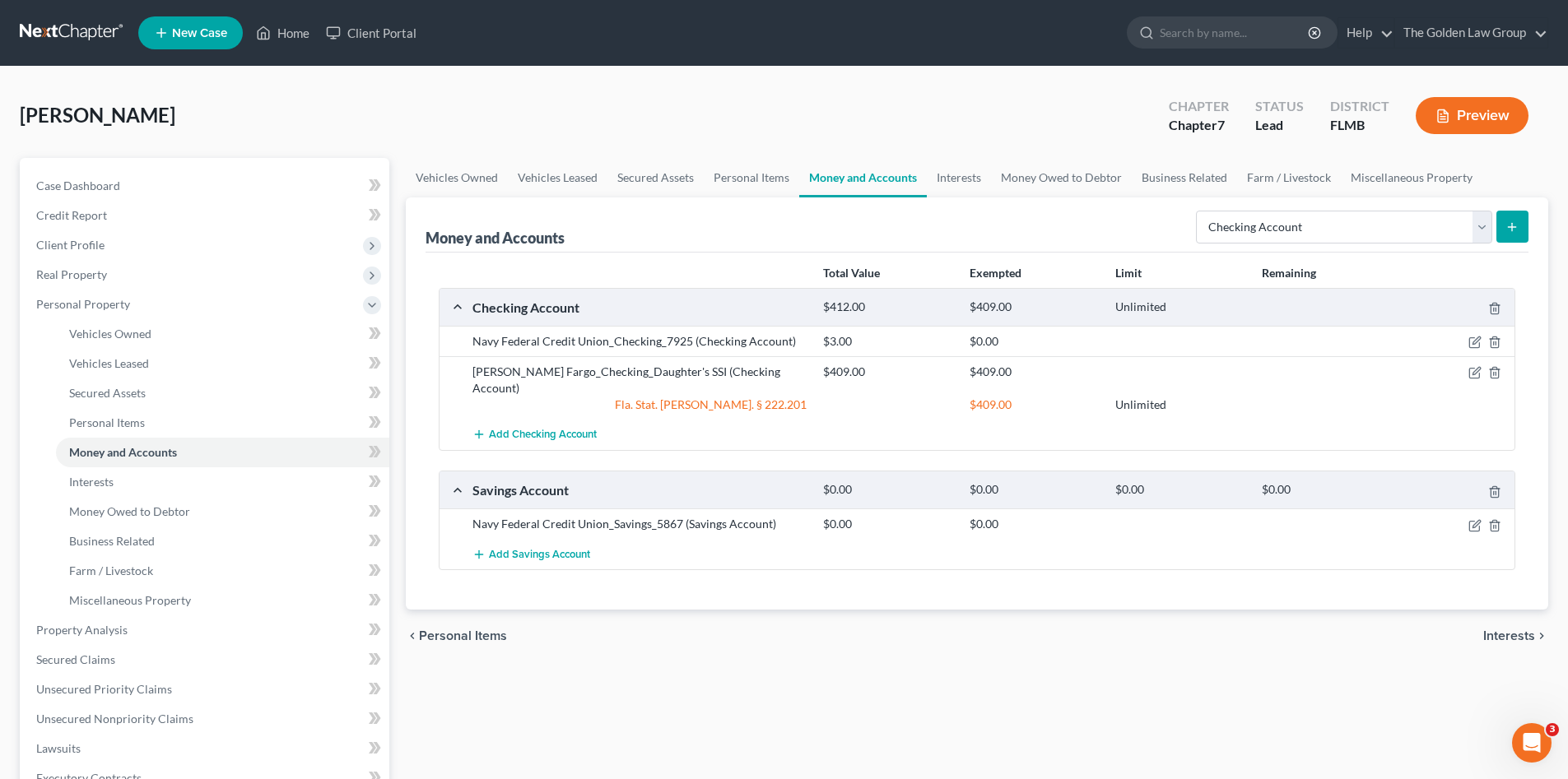
click at [696, 667] on div "Vehicles Owned Vehicles Leased Secured Assets Personal Items Money and Accounts…" at bounding box center [977, 634] width 1159 height 951
click at [1246, 233] on select "Select Account Type Brokerage Cash on Hand Certificates of Deposit Checking Acc…" at bounding box center [1344, 227] width 296 height 33
click at [1200, 211] on select "Select Account Type Brokerage Cash on Hand Certificates of Deposit Checking Acc…" at bounding box center [1344, 227] width 296 height 33
click at [569, 429] on span "Add Checking Account" at bounding box center [543, 436] width 108 height 13
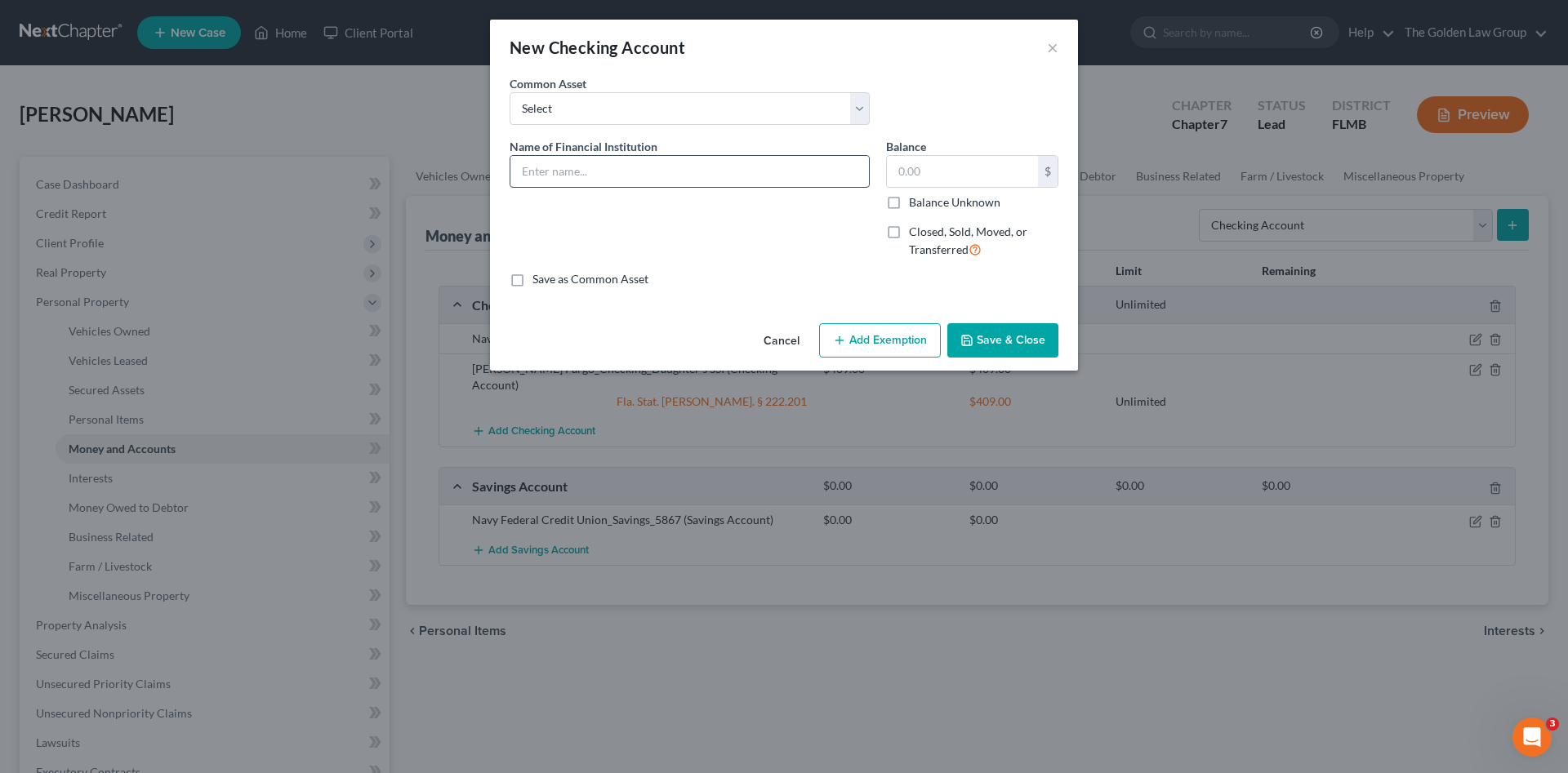
drag, startPoint x: 752, startPoint y: 190, endPoint x: 744, endPoint y: 180, distance: 12.8
click at [749, 186] on div "Name of Financial Institution *" at bounding box center [690, 205] width 377 height 134
click at [740, 171] on input "text" at bounding box center [689, 171] width 359 height 31
type input "Truist Bank_Checking"
click at [697, 212] on div "Name of Financial Institution * Truist Bank_Checking" at bounding box center [690, 205] width 377 height 134
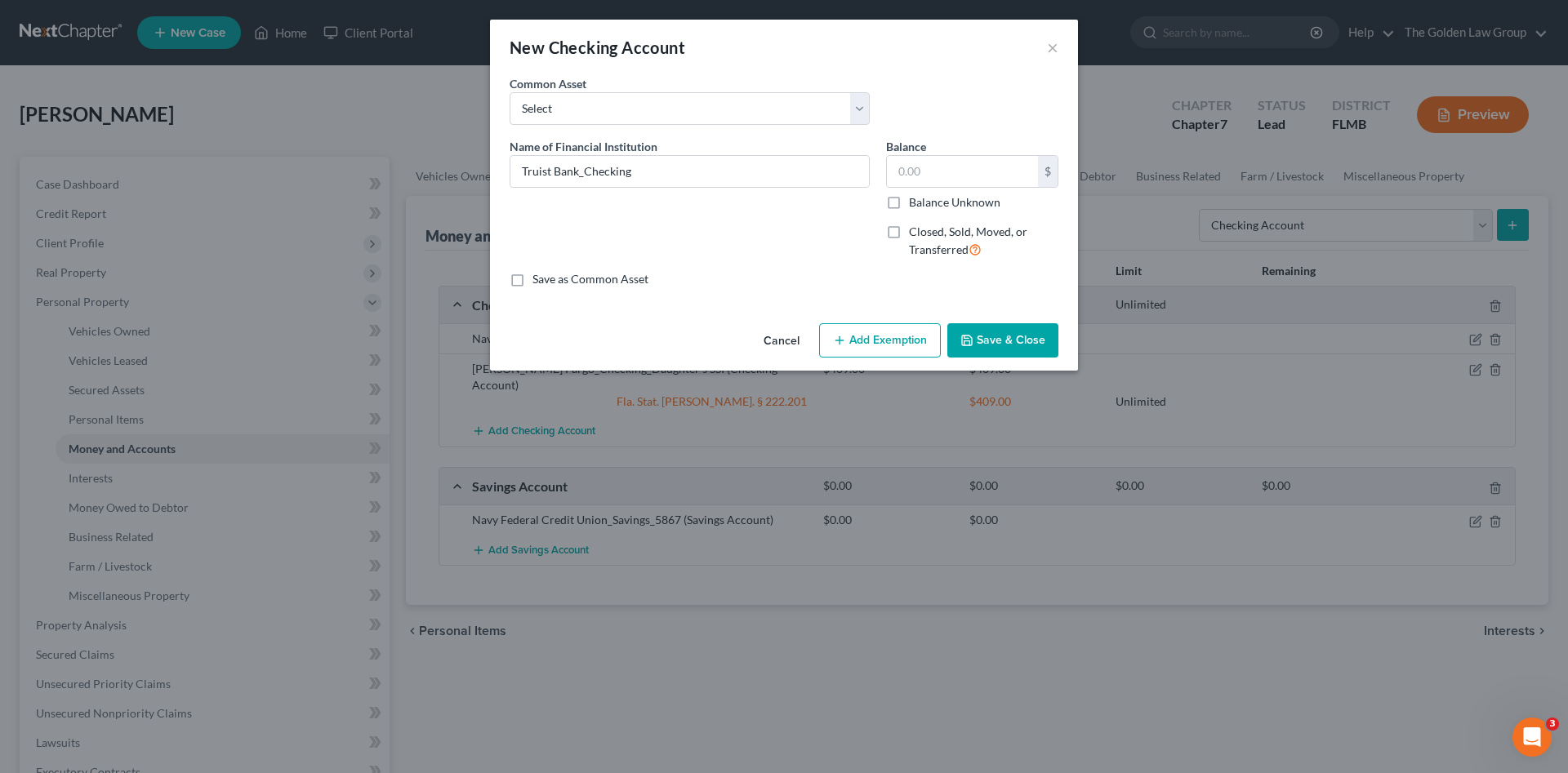
click at [909, 236] on label "Closed, Sold, Moved, or Transferred" at bounding box center [983, 241] width 150 height 35
click at [915, 234] on input "Closed, Sold, Moved, or Transferred" at bounding box center [920, 229] width 10 height 10
checkbox input "true"
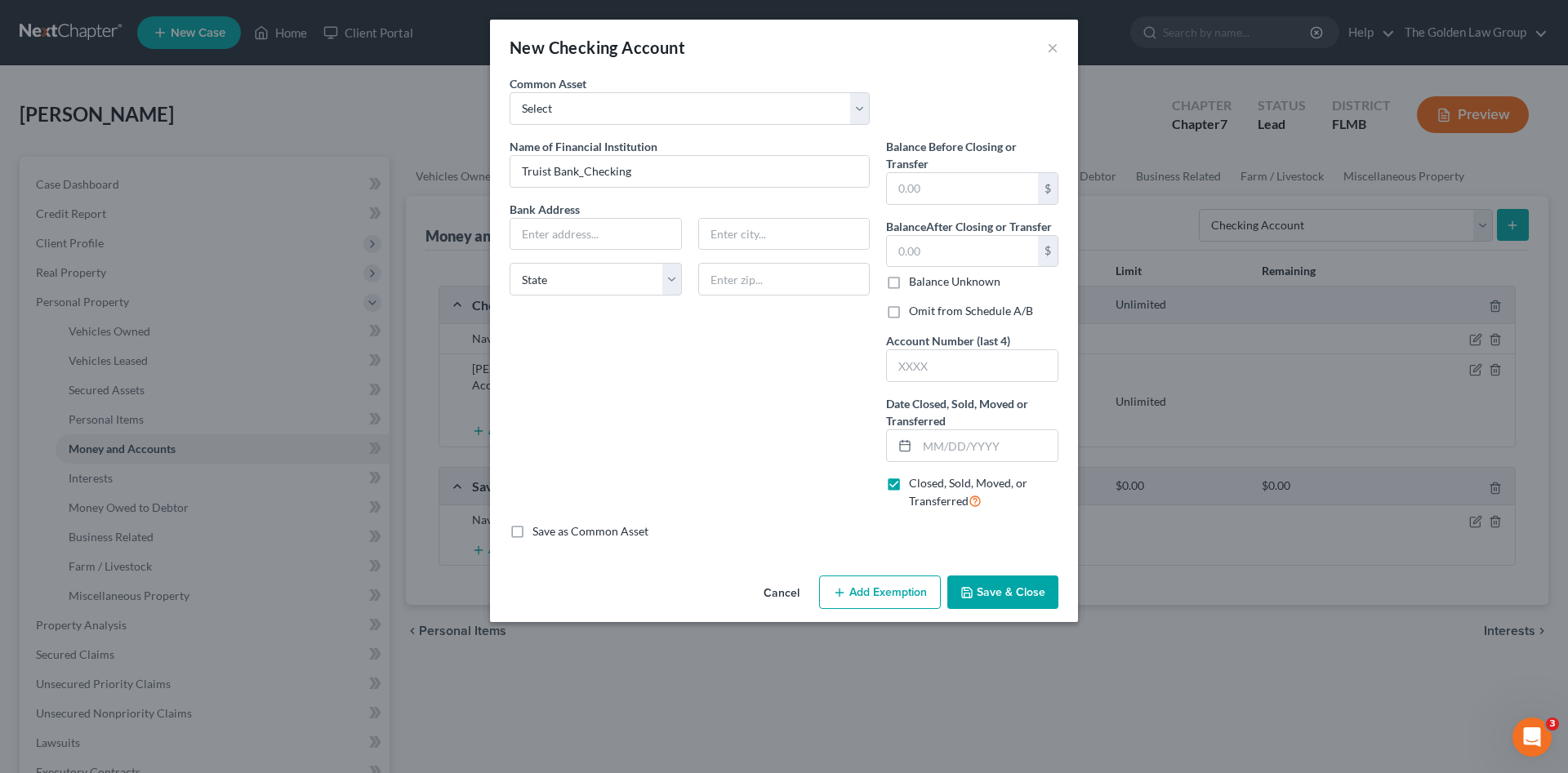
click at [909, 316] on label "Omit from Schedule A/B" at bounding box center [971, 311] width 124 height 16
click at [915, 314] on input "Omit from Schedule A/B" at bounding box center [920, 308] width 10 height 10
checkbox input "true"
click at [951, 447] on input "text" at bounding box center [987, 445] width 140 height 31
type input "[DATE]"
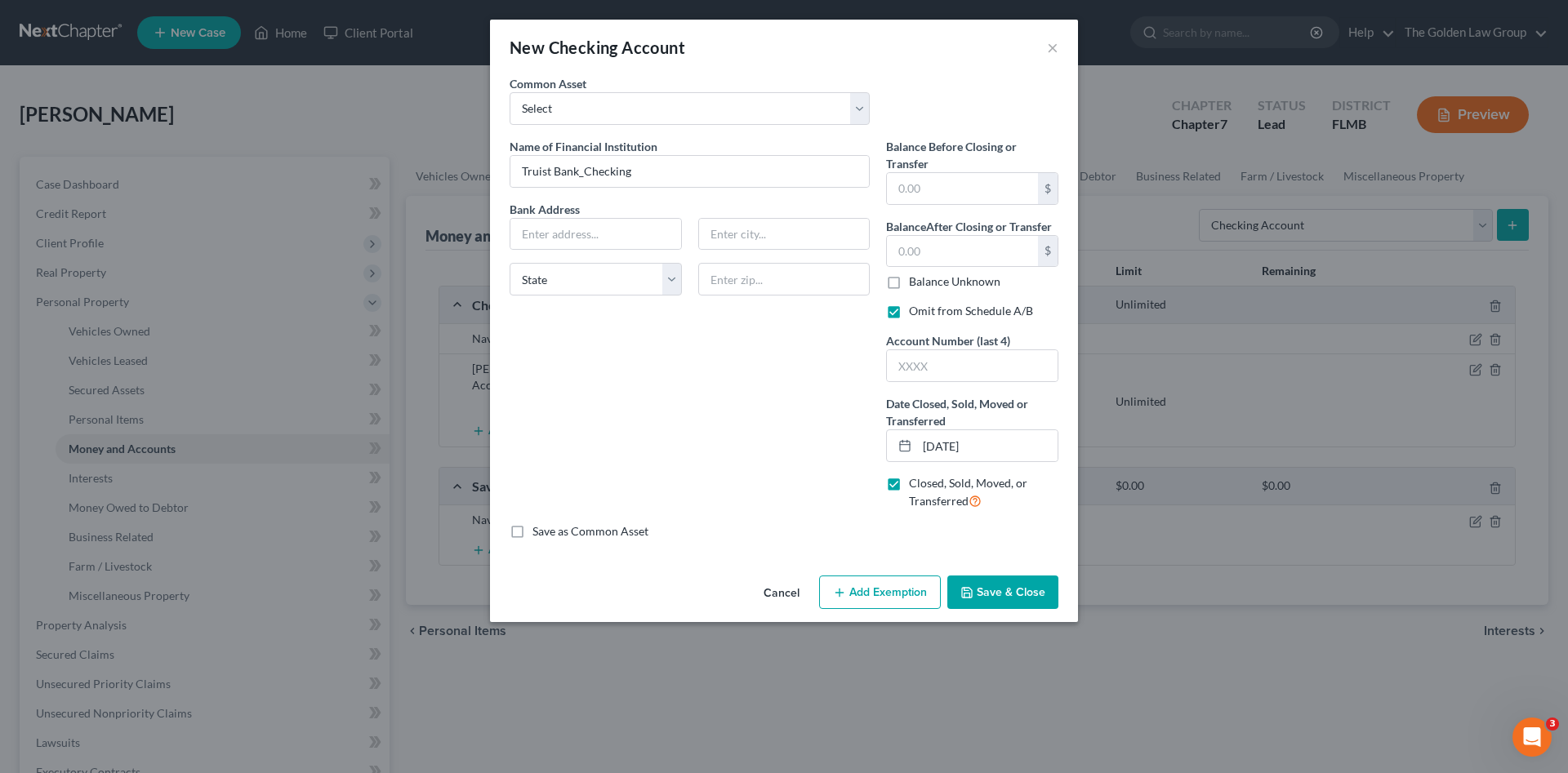
click at [1013, 596] on button "Save & Close" at bounding box center [1003, 593] width 111 height 34
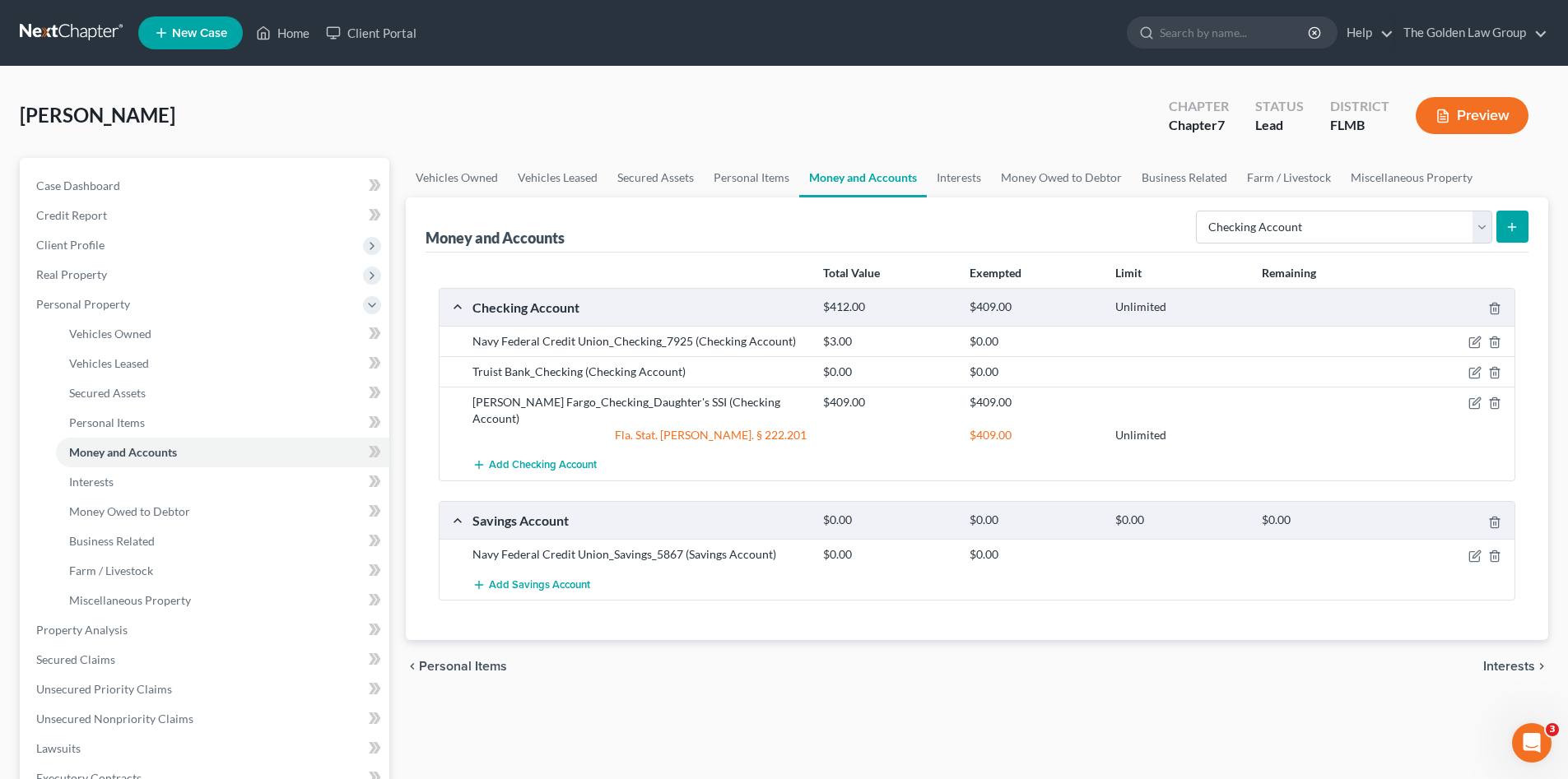
click at [800, 621] on div "Total Value Exempted Limit Remaining Checking Account $412.00 $409.00 Unlimited…" at bounding box center [977, 446] width 1103 height 388
click at [569, 459] on span "Add Checking Account" at bounding box center [543, 466] width 108 height 13
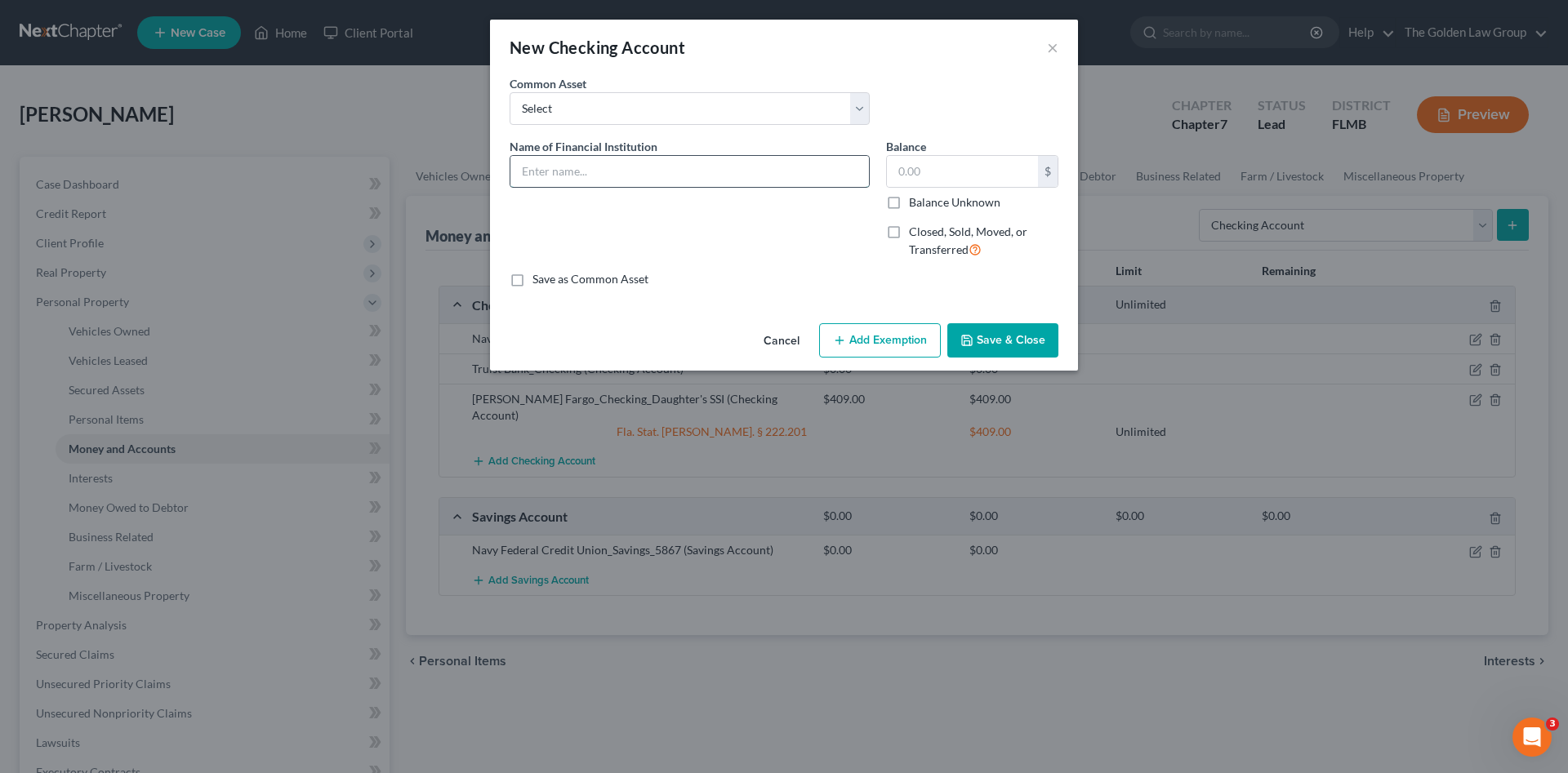
click at [582, 181] on input "text" at bounding box center [689, 171] width 359 height 31
type input "Suncoast Credit Union"
click at [778, 339] on button "Cancel" at bounding box center [782, 341] width 62 height 33
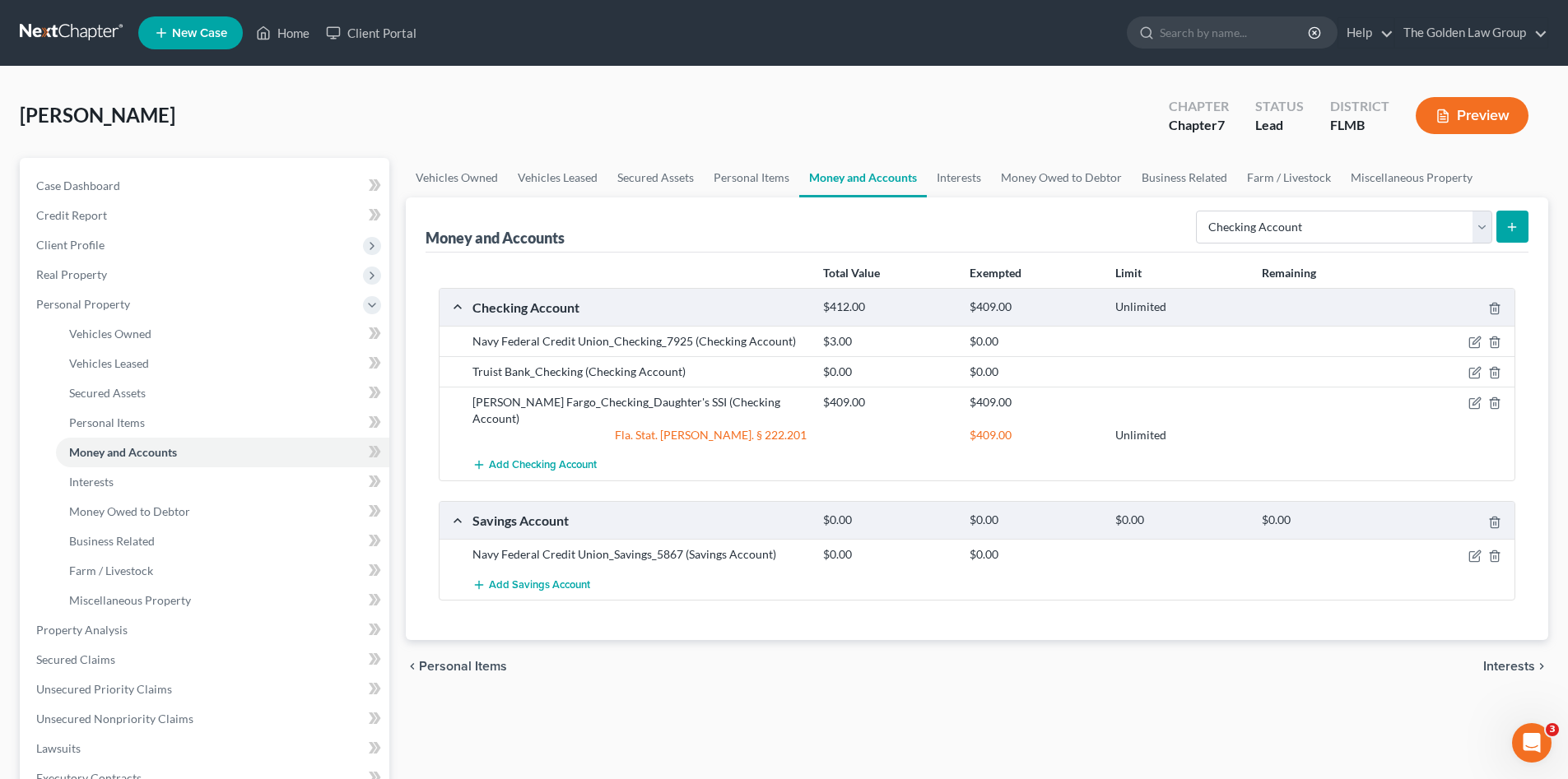
click at [847, 659] on div "chevron_left Personal Items Interests chevron_right" at bounding box center [978, 667] width 1143 height 53
click at [863, 603] on div "Total Value Exempted Limit Remaining Checking Account $412.00 $409.00 Unlimited…" at bounding box center [977, 446] width 1103 height 388
click at [968, 169] on link "Interests" at bounding box center [960, 178] width 65 height 40
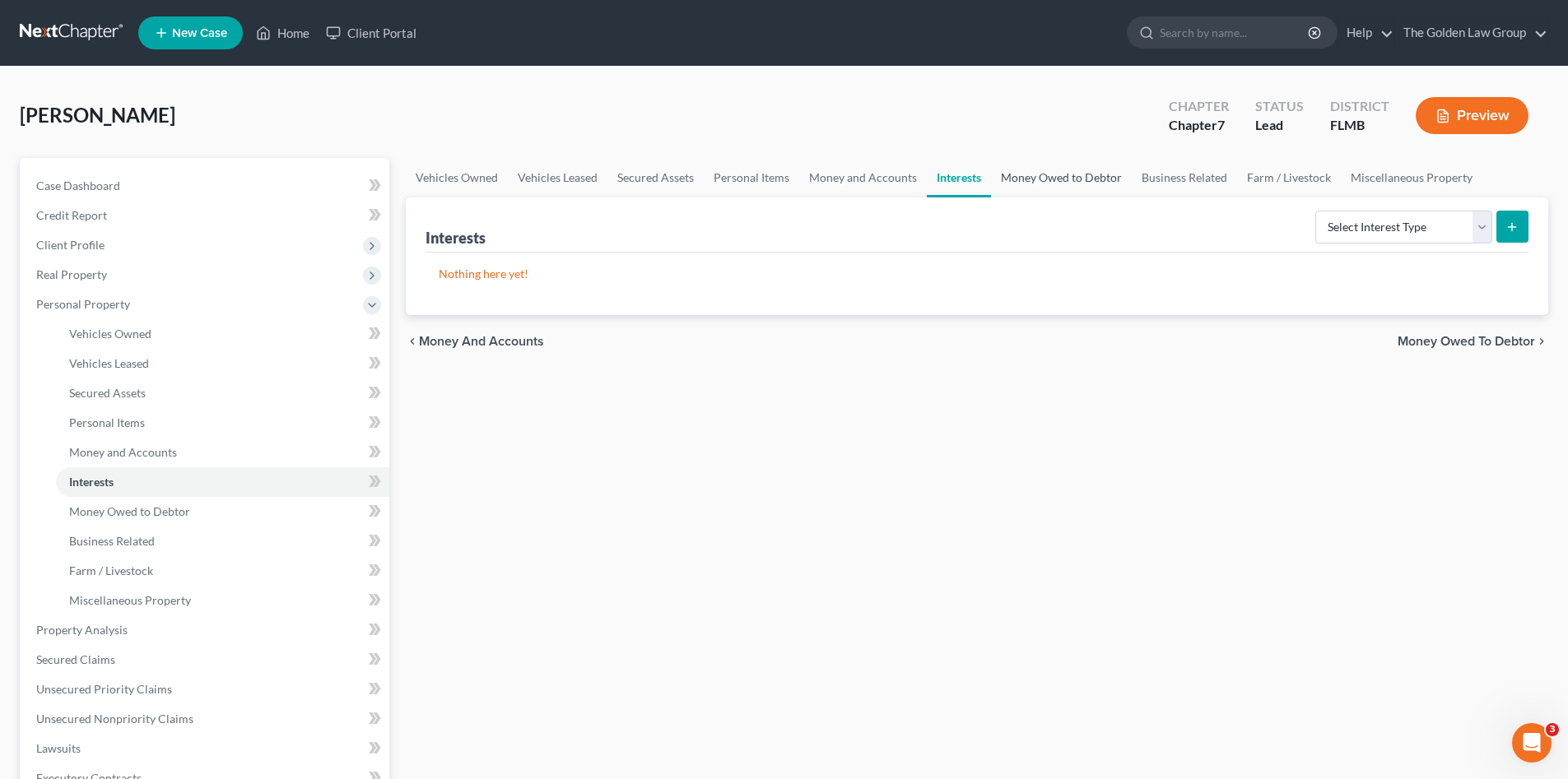
click at [1096, 176] on link "Money Owed to Debtor" at bounding box center [1061, 178] width 140 height 40
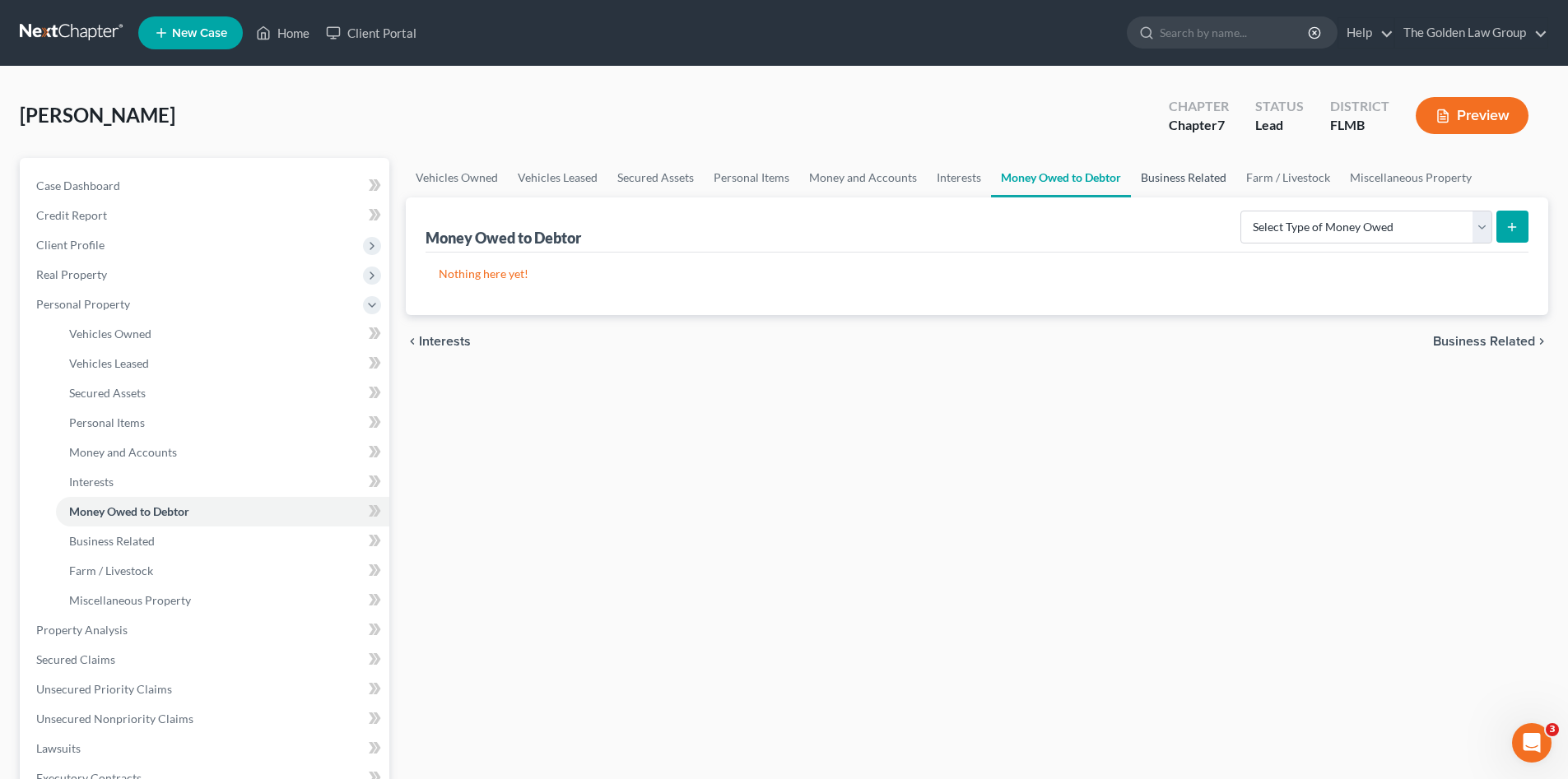
click at [1184, 176] on link "Business Related" at bounding box center [1184, 178] width 105 height 40
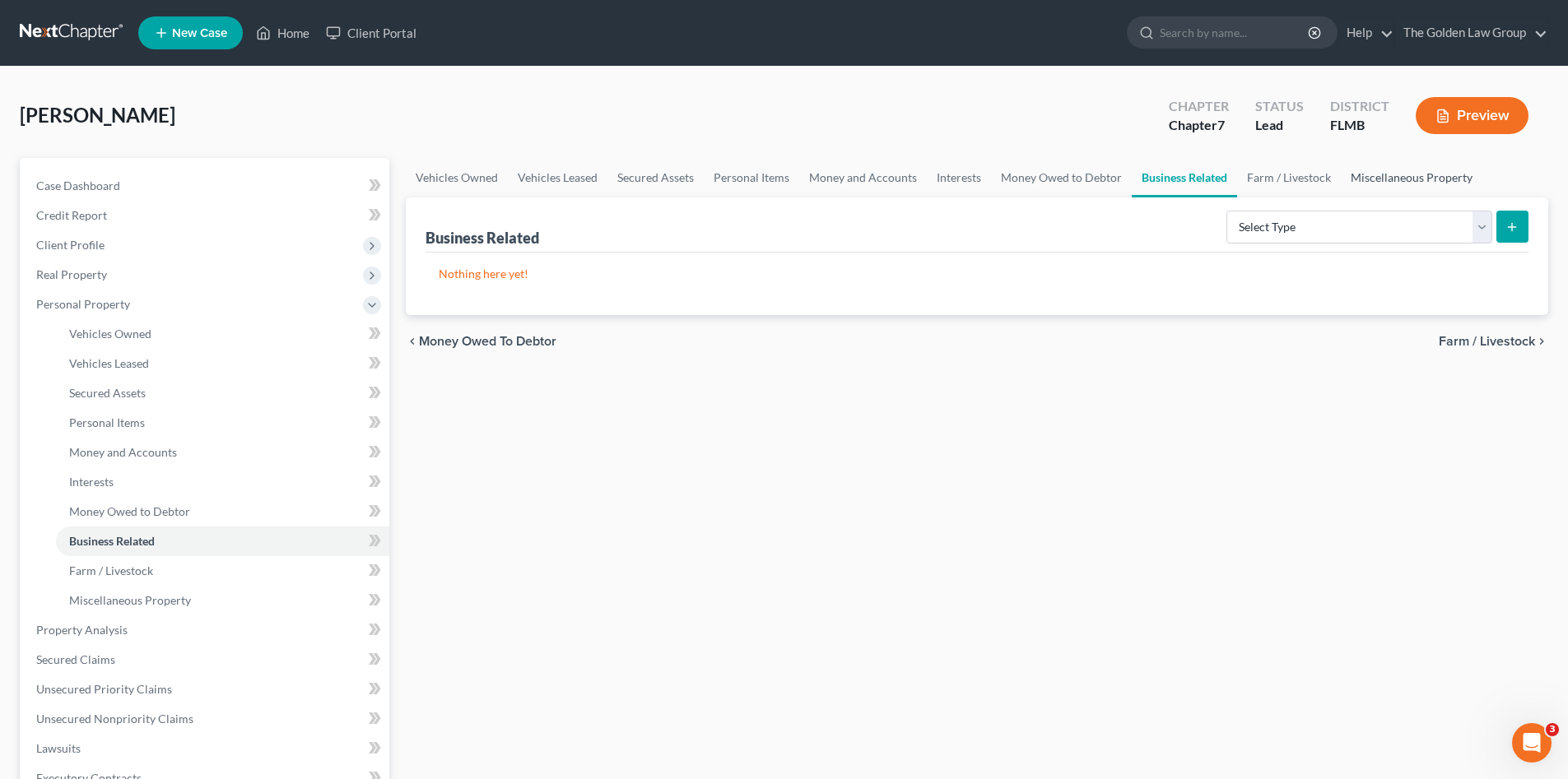
click at [1406, 182] on link "Miscellaneous Property" at bounding box center [1411, 178] width 141 height 40
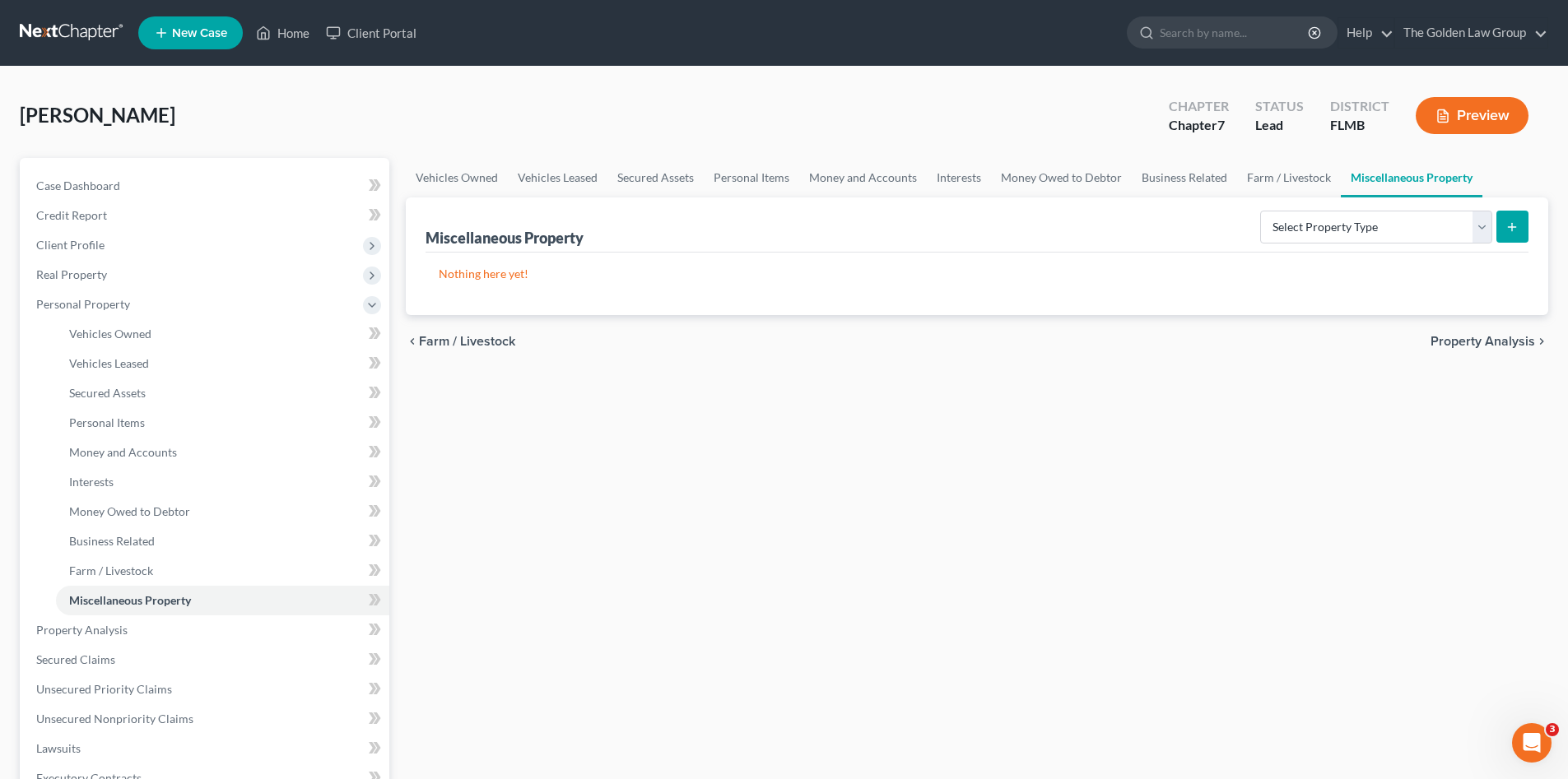
click at [885, 556] on div "Vehicles Owned Vehicles Leased Secured Assets Personal Items Money and Accounts…" at bounding box center [977, 634] width 1159 height 951
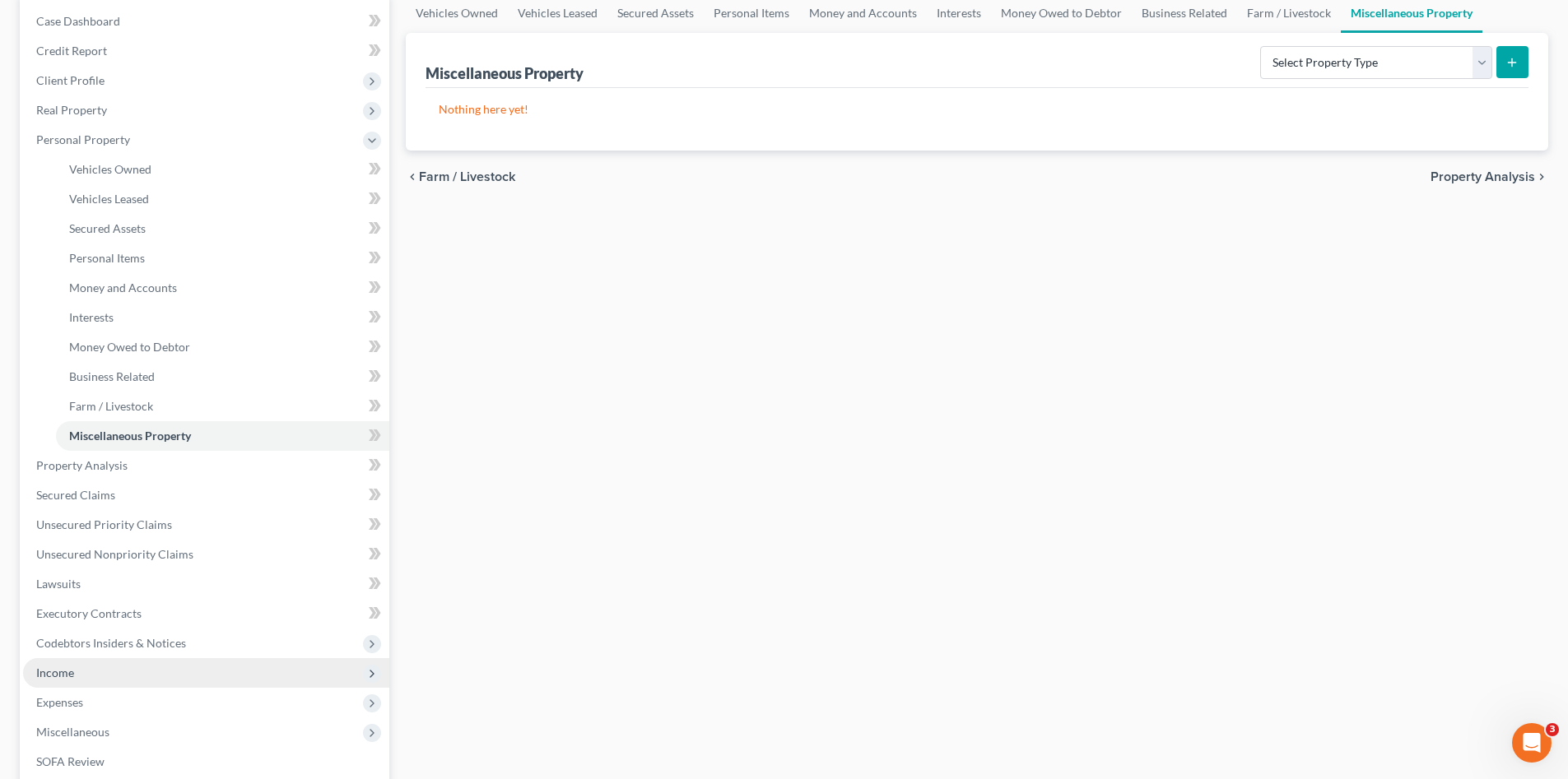
scroll to position [247, 0]
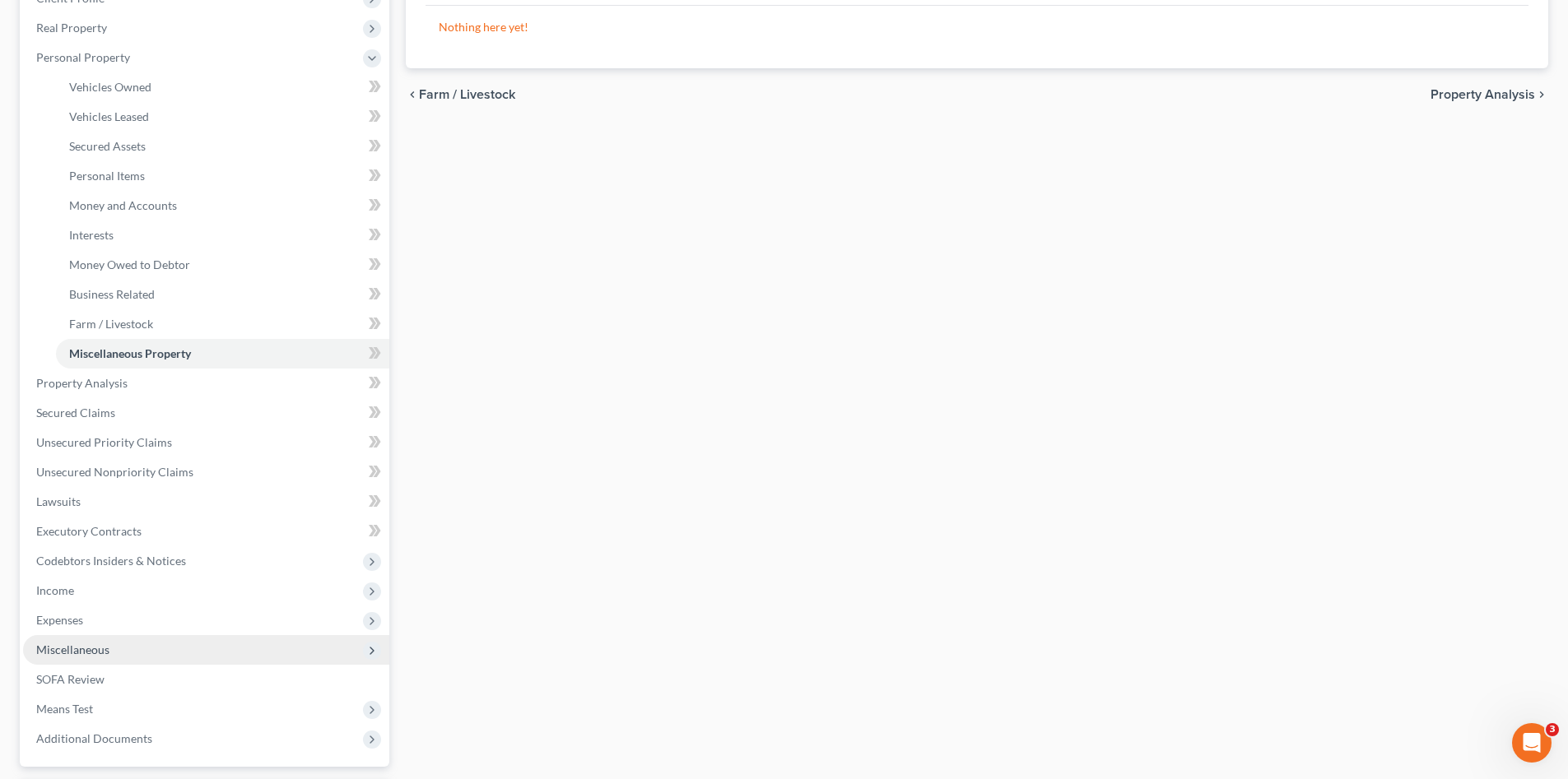
click at [90, 640] on span "Miscellaneous" at bounding box center [206, 650] width 366 height 29
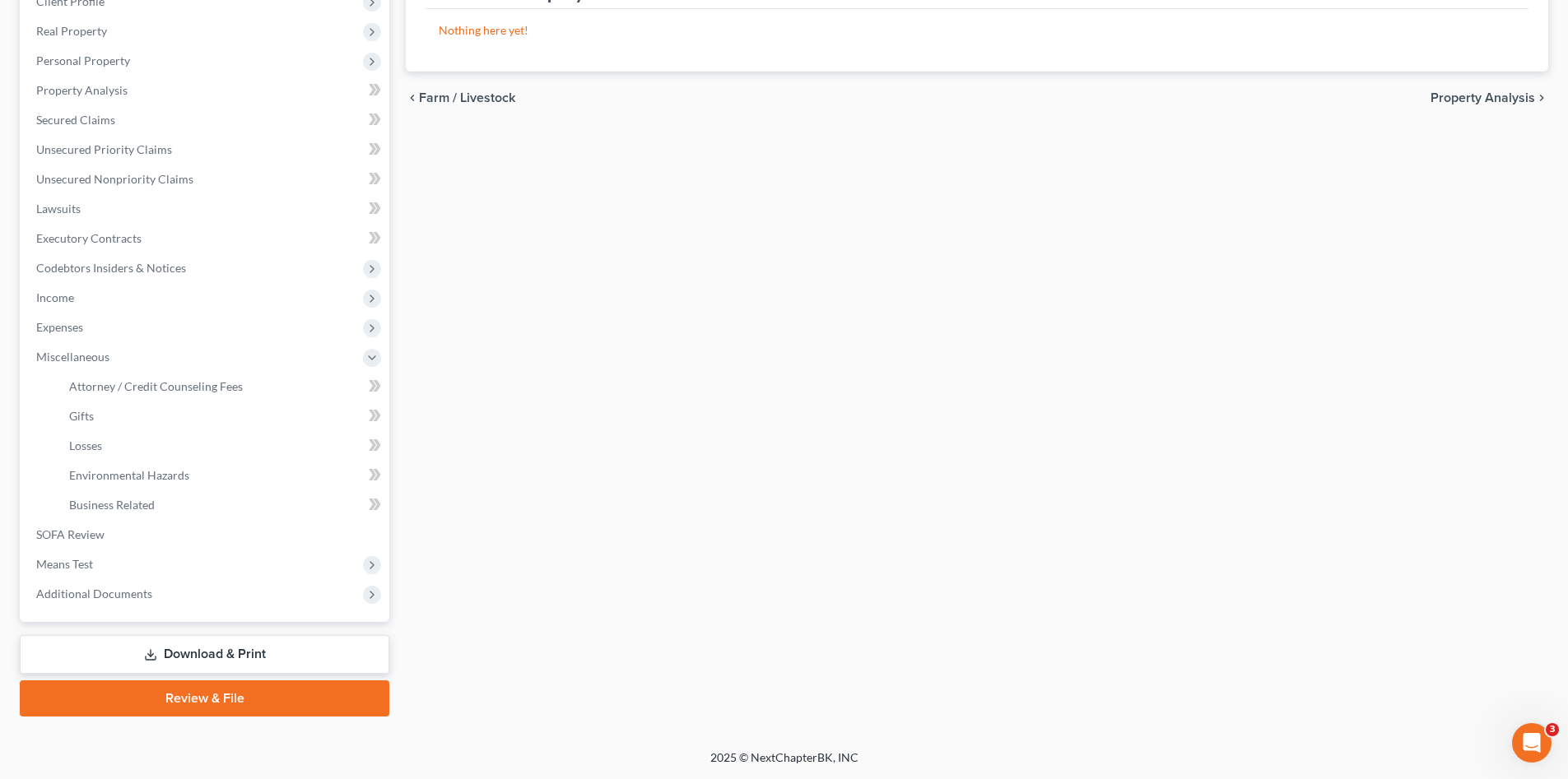
scroll to position [244, 0]
click at [189, 455] on link "Losses" at bounding box center [222, 446] width 333 height 29
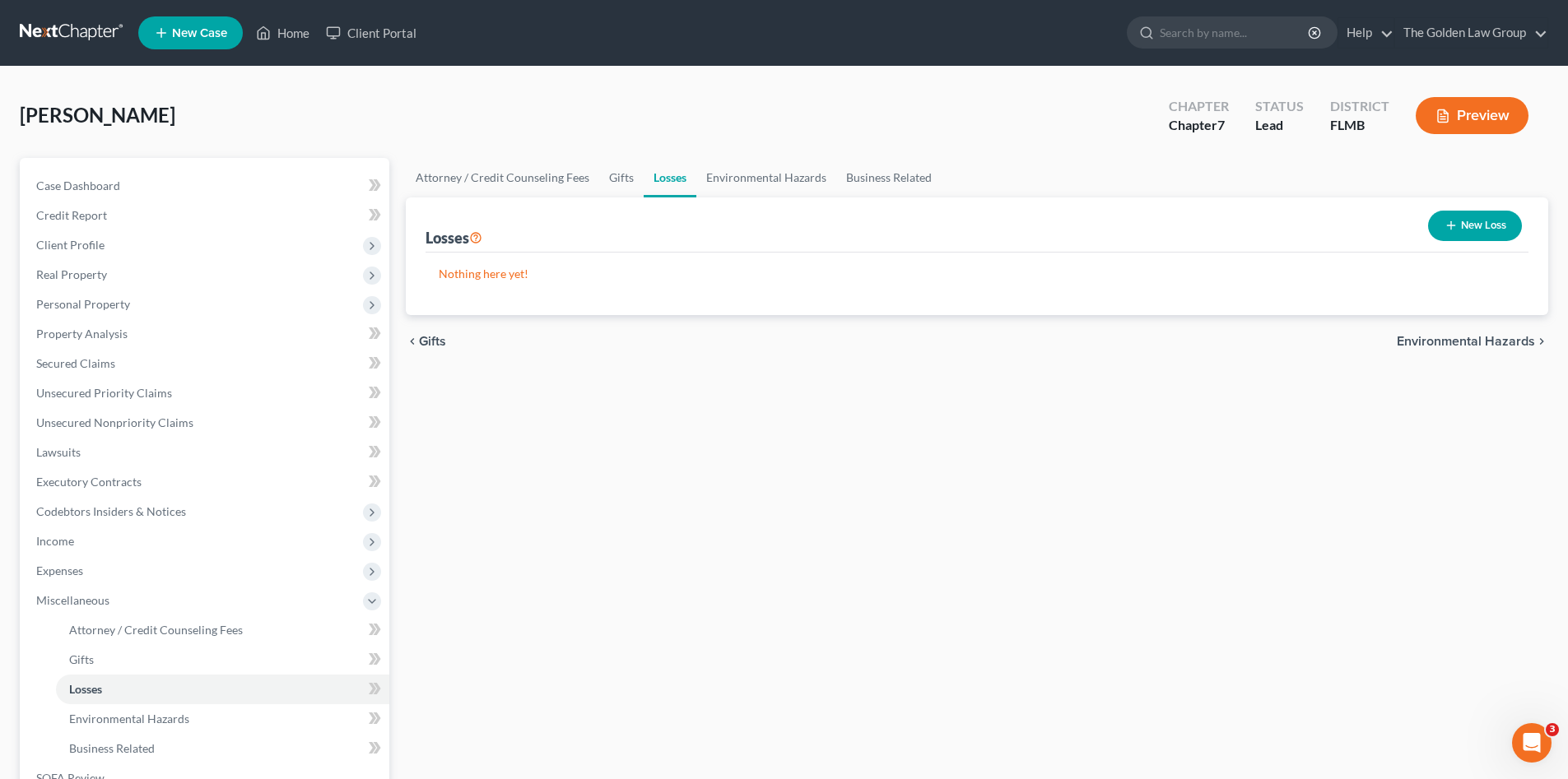
click at [1471, 221] on button "New Loss" at bounding box center [1475, 226] width 94 height 30
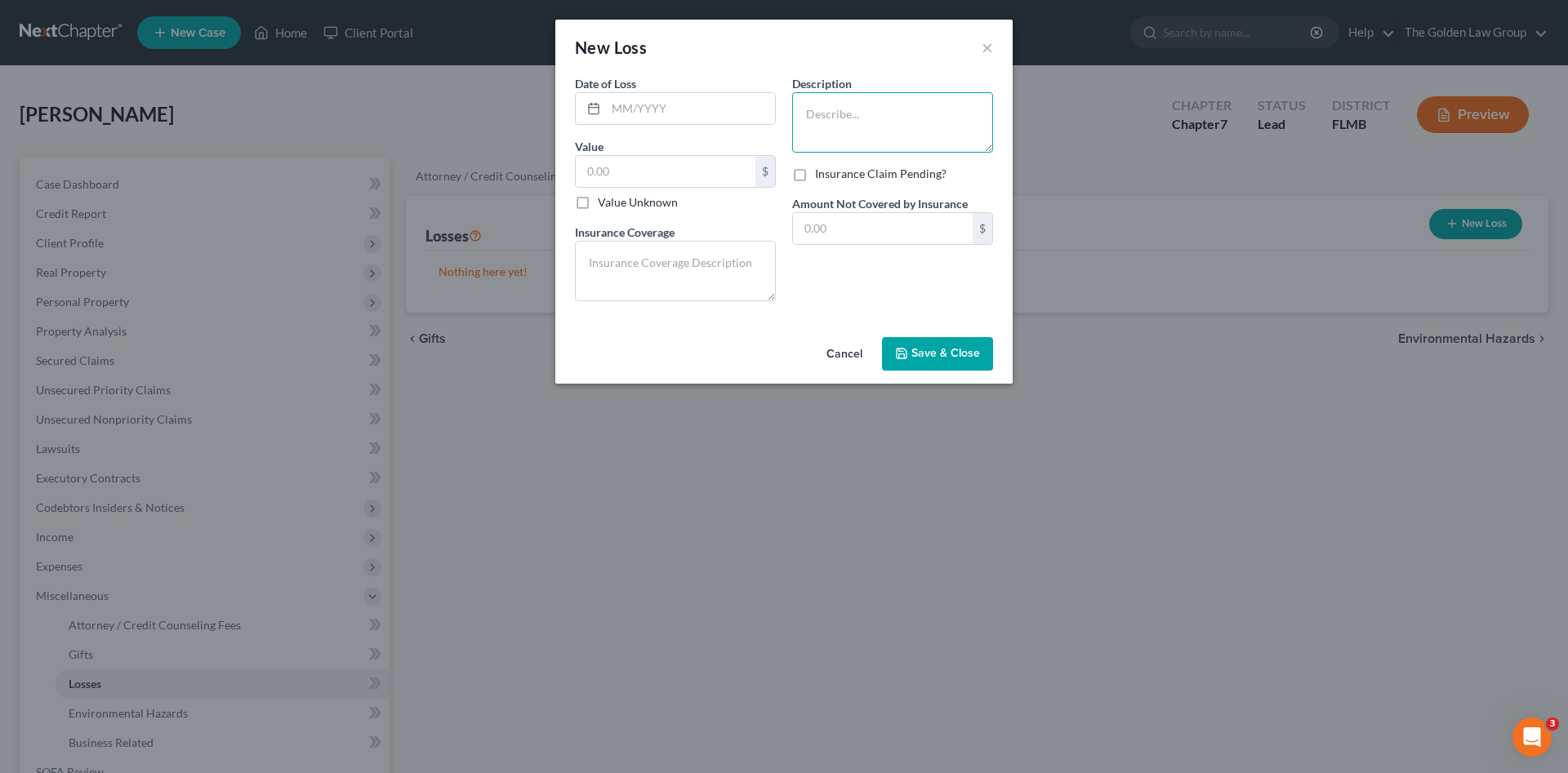
click at [852, 130] on textarea at bounding box center [892, 122] width 201 height 60
type textarea "Wind Damage from Hurricane"
click at [679, 169] on input "text" at bounding box center [666, 171] width 180 height 31
click at [722, 251] on textarea at bounding box center [675, 271] width 201 height 60
type textarea "$3,000.00"
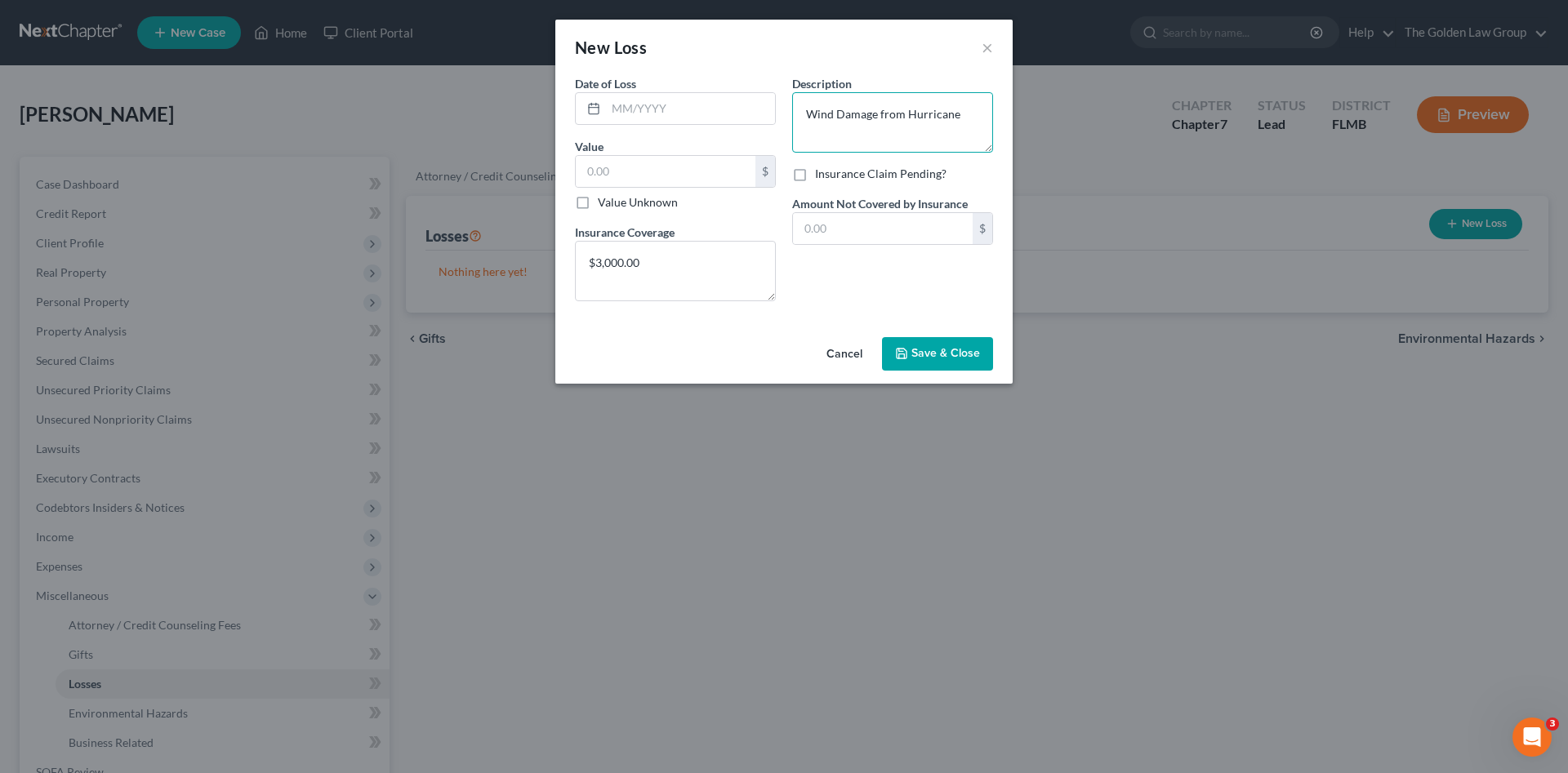
click at [963, 110] on textarea "Wind Damage from Hurricane" at bounding box center [892, 122] width 201 height 60
click at [876, 115] on textarea "Wind Damage from Hurricane" at bounding box center [892, 122] width 201 height 60
click at [883, 126] on textarea "Wind Damage to home from Hurricane" at bounding box center [892, 122] width 201 height 60
type textarea "Wind Damage to home from Hurricane 2024"
click at [736, 107] on input "text" at bounding box center [691, 108] width 170 height 31
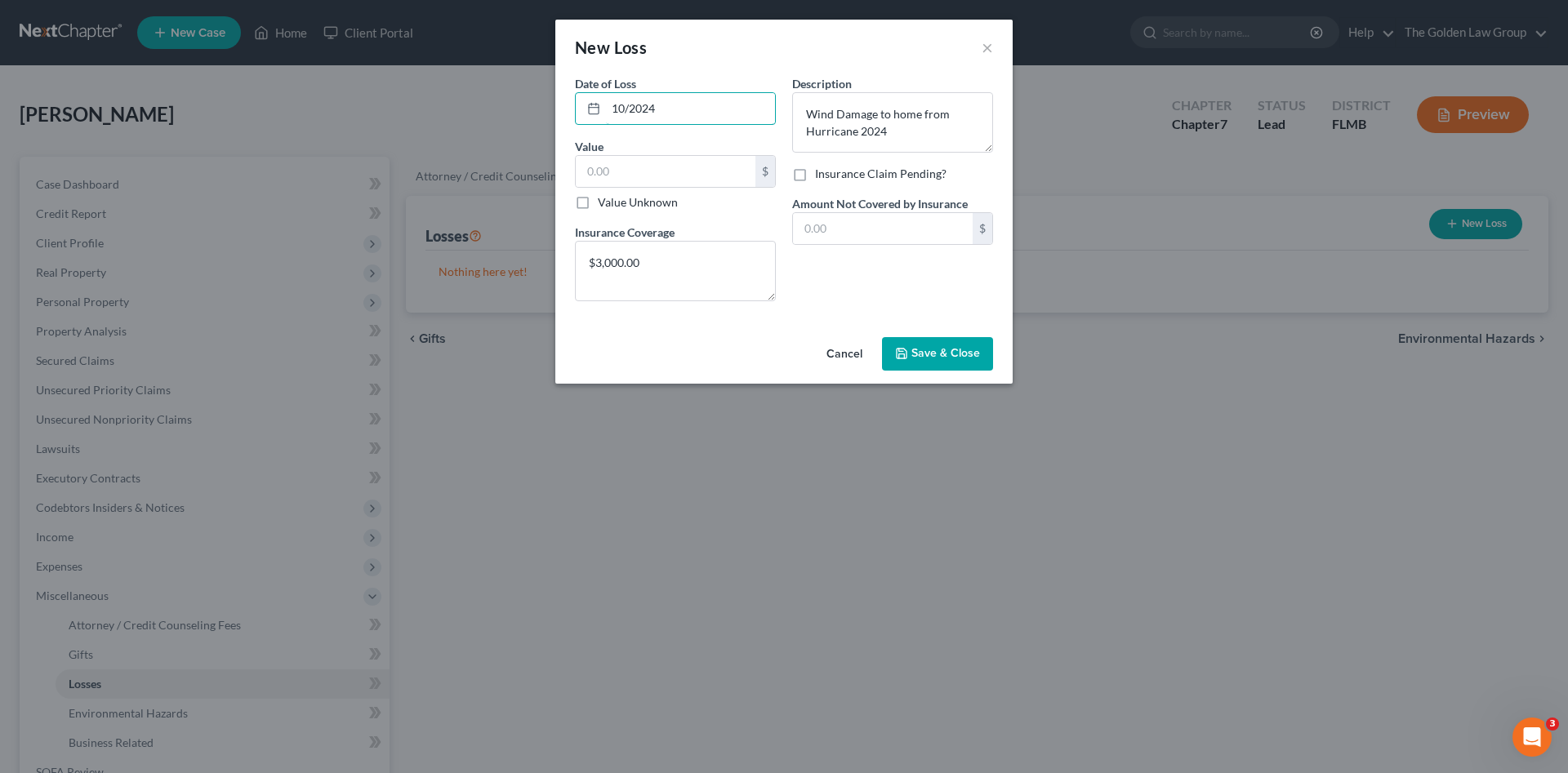
type input "10/2024"
click at [790, 256] on div "Description * Wind Damage to home from Hurricane 2024 Insurance Claim Pending? …" at bounding box center [893, 195] width 218 height 239
click at [956, 353] on span "Save & Close" at bounding box center [946, 354] width 69 height 14
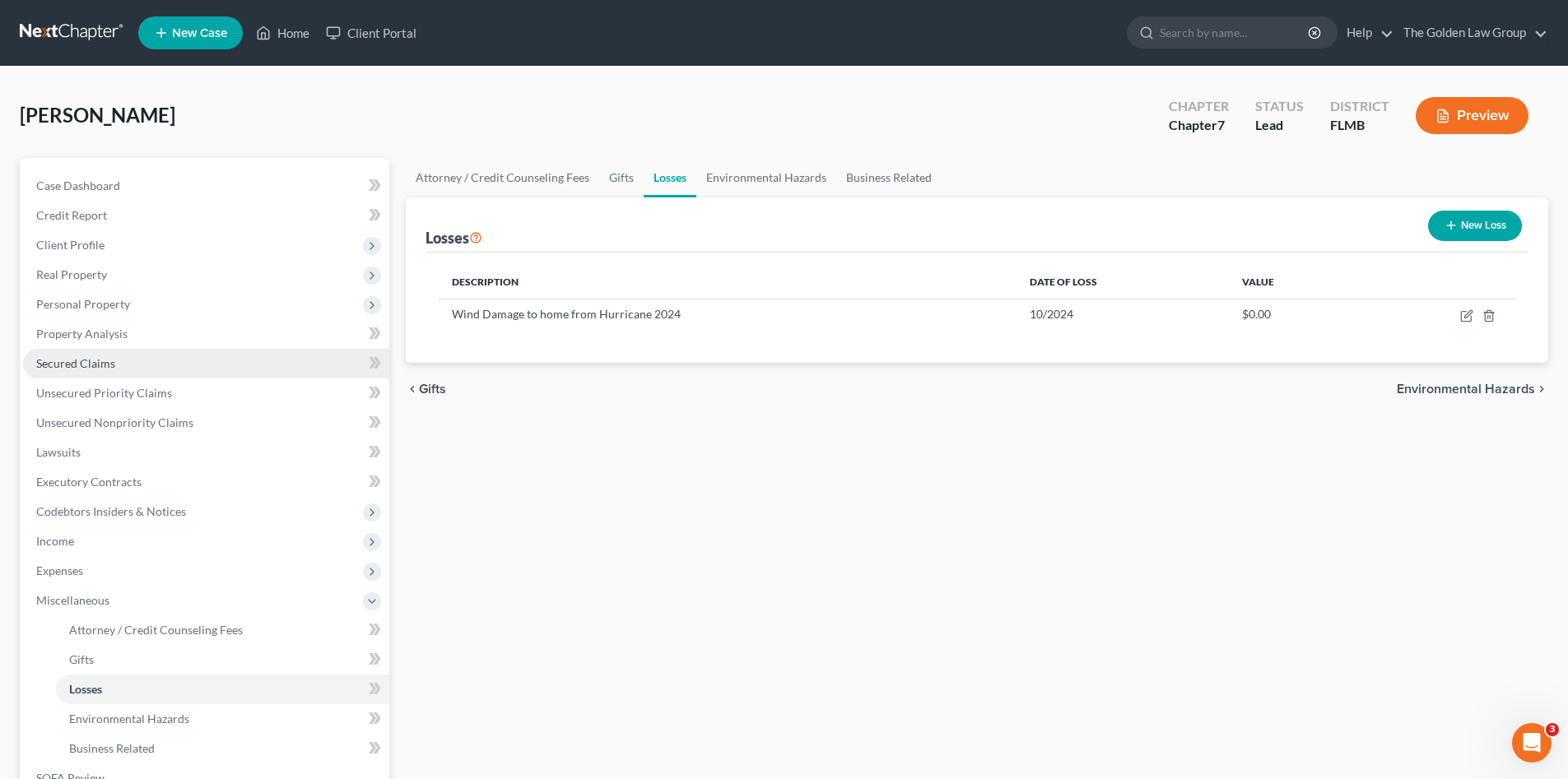
click at [78, 362] on span "Secured Claims" at bounding box center [75, 363] width 79 height 14
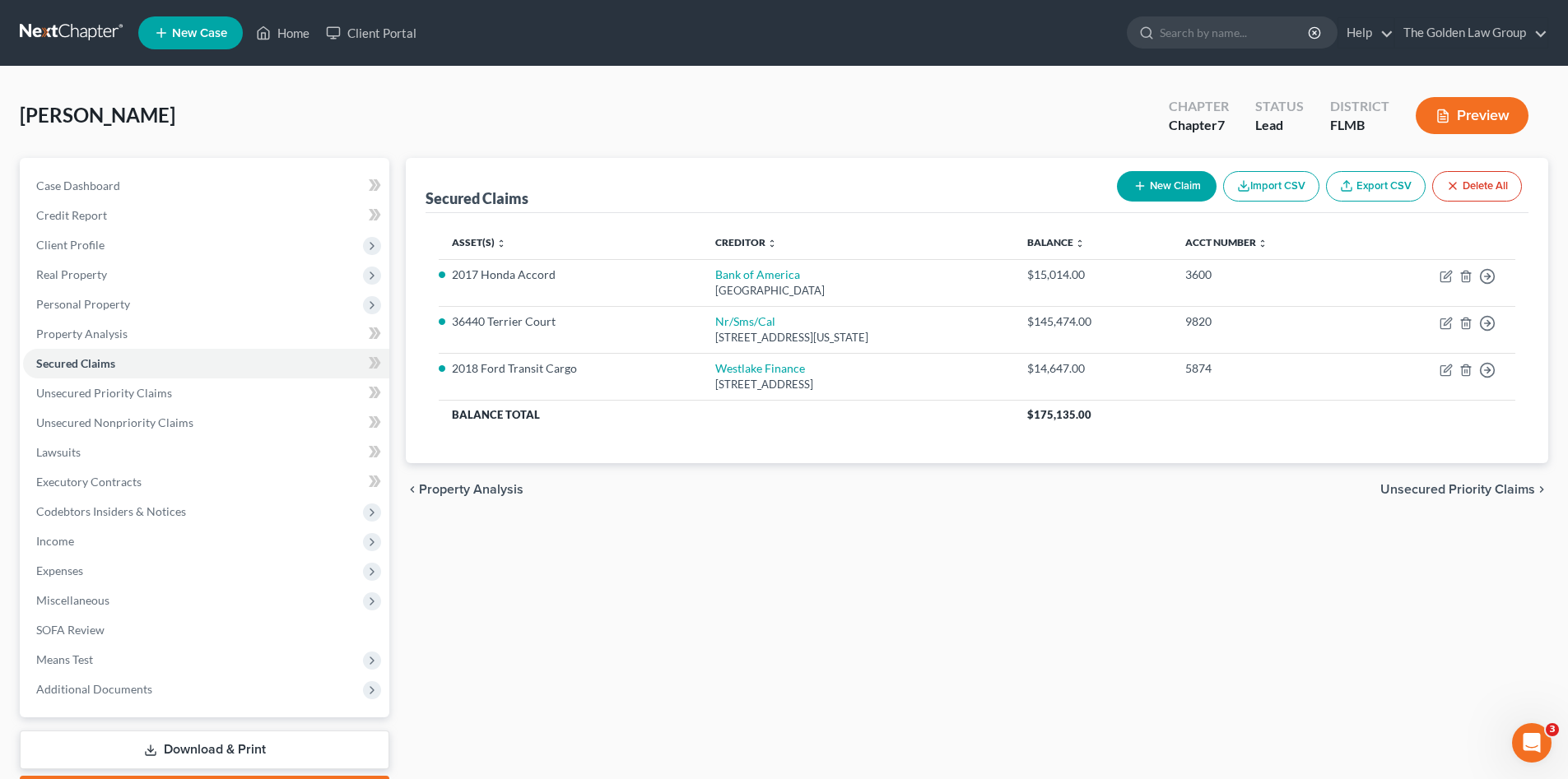
click at [885, 569] on div "Secured Claims New Claim Import CSV Export CSV Delete All Asset(s) expand_more …" at bounding box center [977, 486] width 1159 height 655
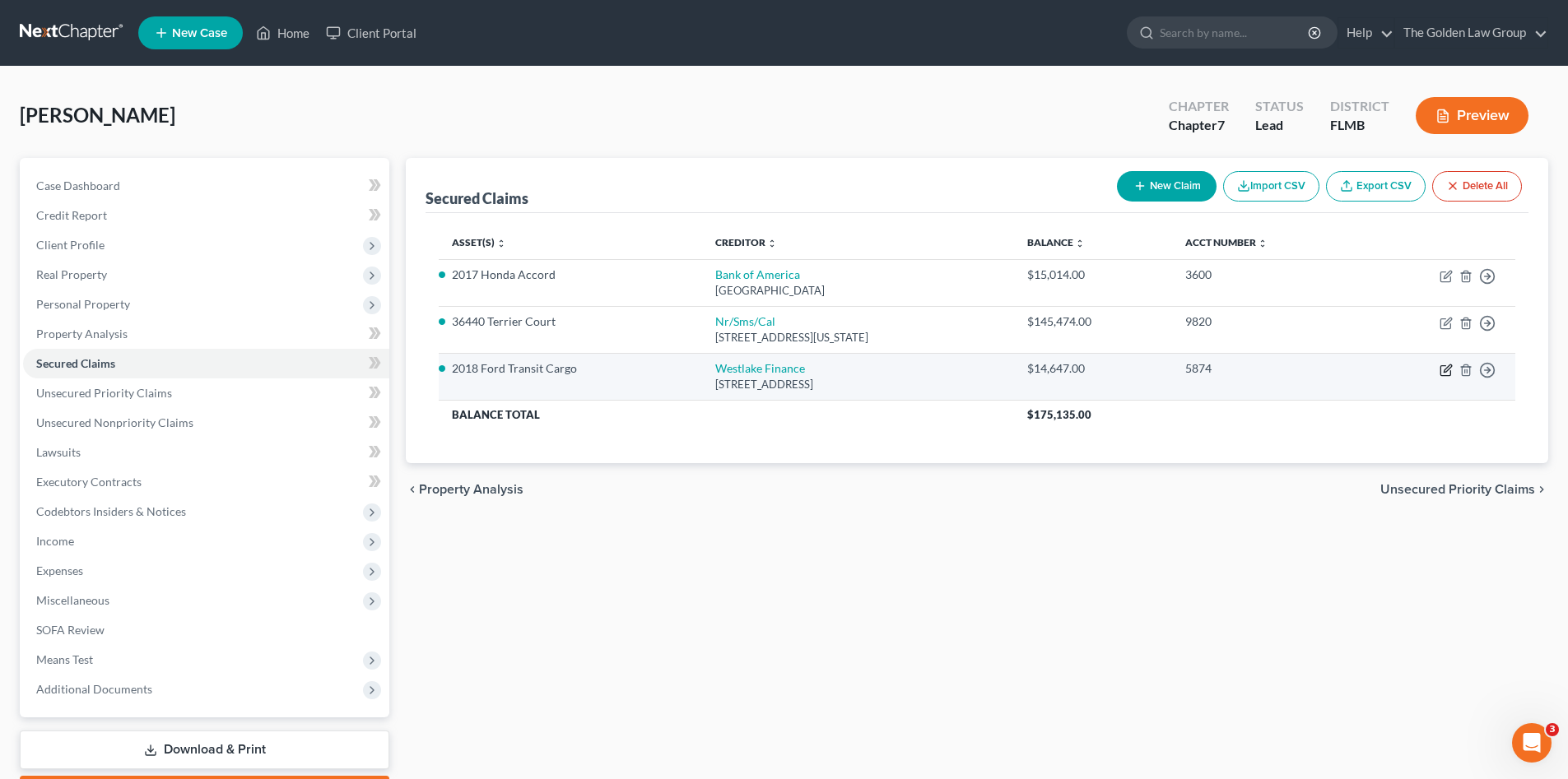
click at [1444, 369] on icon "button" at bounding box center [1447, 370] width 13 height 13
select select "4"
select select "2"
select select "0"
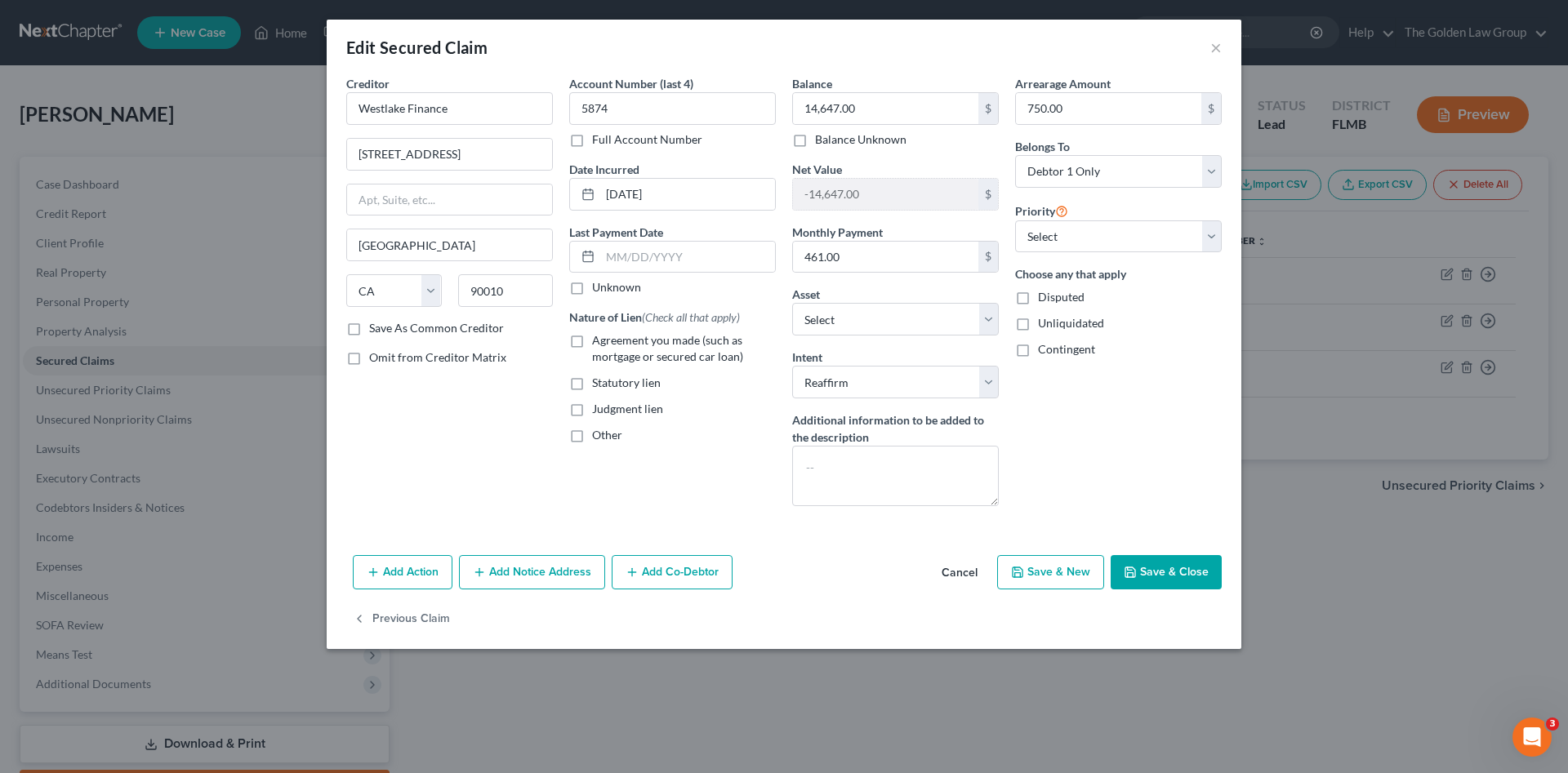
click at [947, 574] on button "Cancel" at bounding box center [960, 573] width 62 height 33
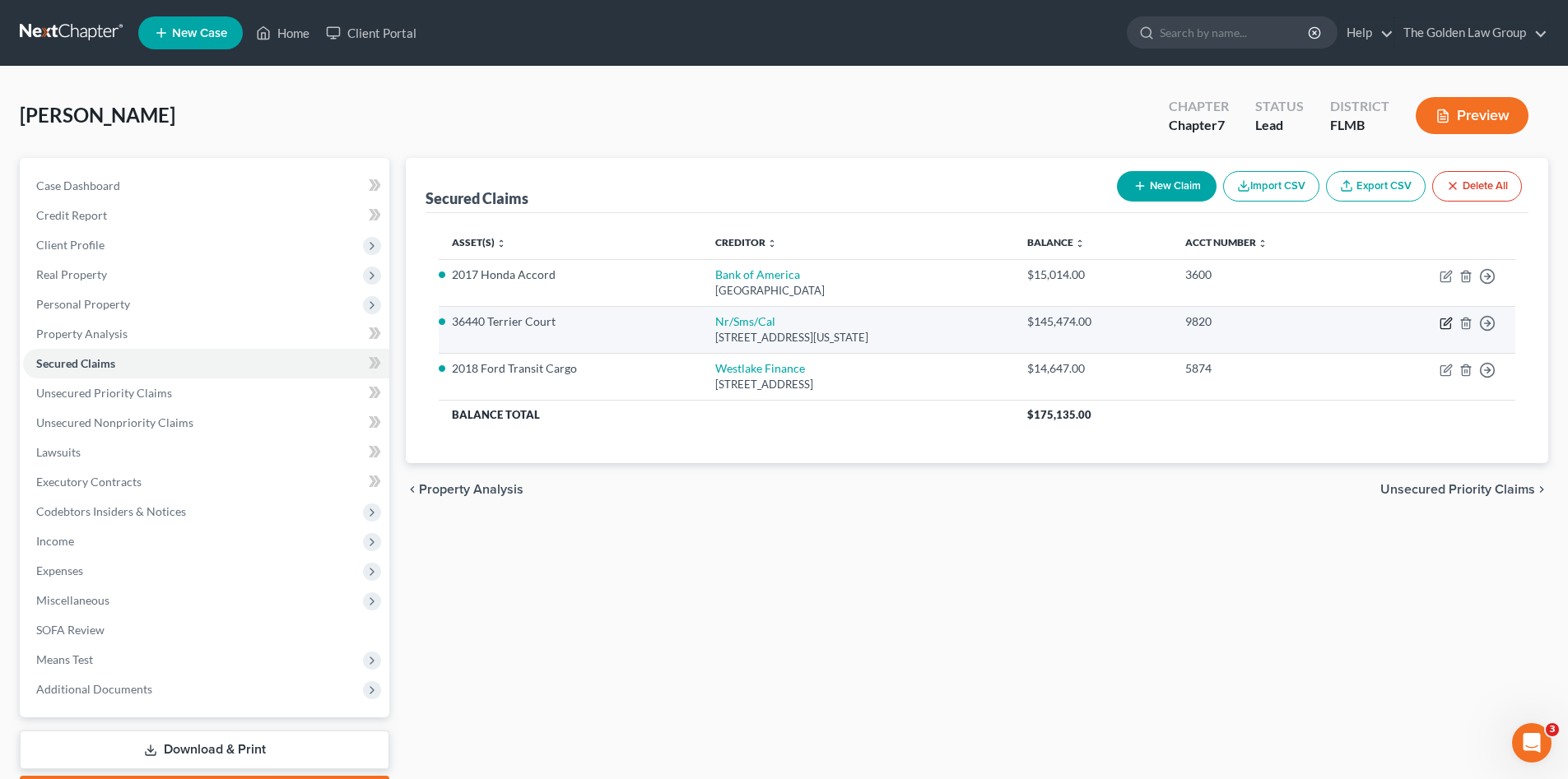
click at [1443, 326] on icon "button" at bounding box center [1447, 324] width 13 height 13
select select "39"
select select "3"
select select "4"
select select "3"
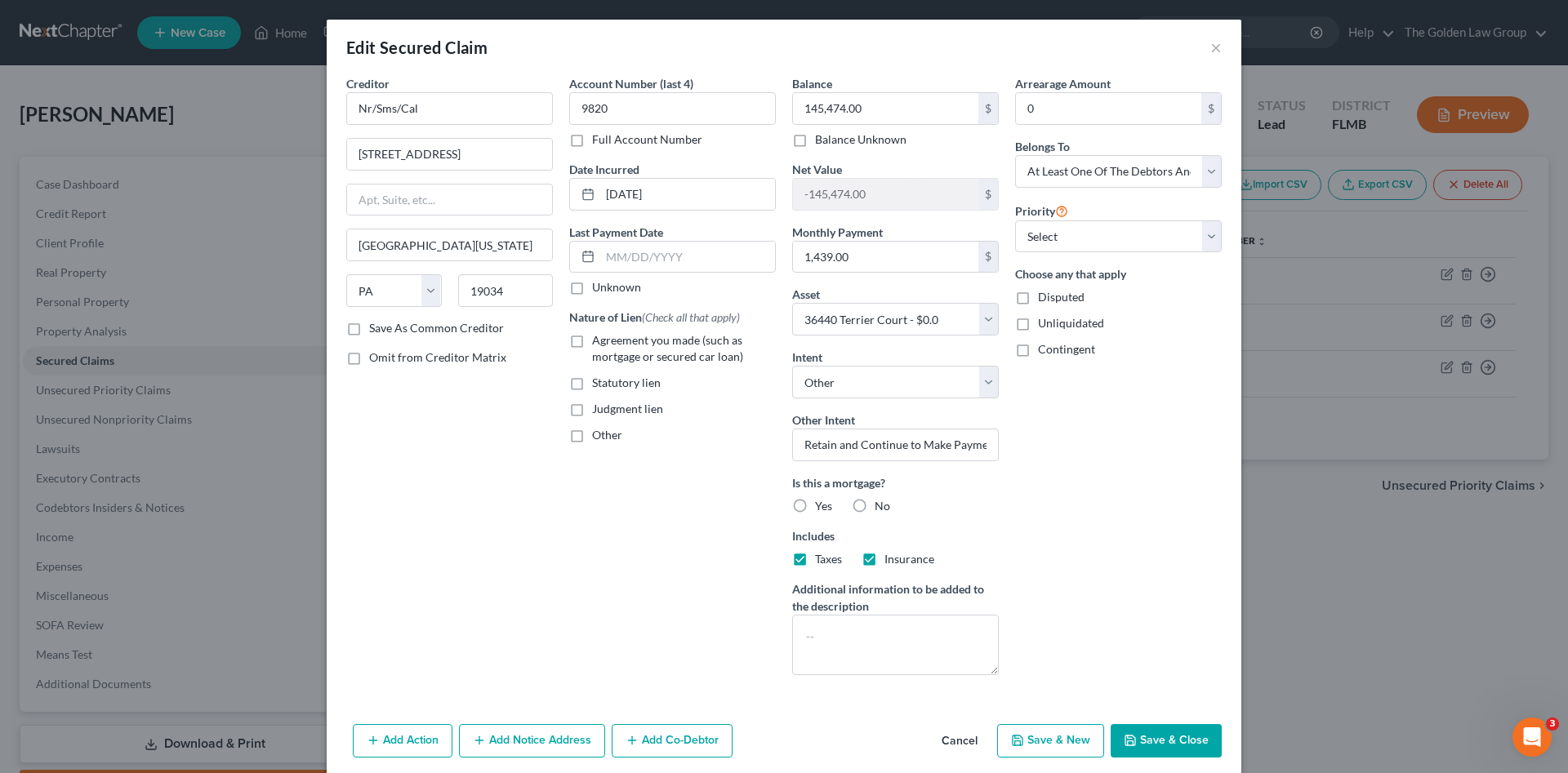
click at [645, 348] on label "Agreement you made (such as mortgage or secured car loan)" at bounding box center [684, 348] width 184 height 33
click at [609, 343] on input "Agreement you made (such as mortgage or secured car loan)" at bounding box center [604, 337] width 10 height 10
checkbox input "true"
click at [620, 250] on input "text" at bounding box center [688, 257] width 175 height 31
drag, startPoint x: 780, startPoint y: 514, endPoint x: 790, endPoint y: 508, distance: 11.7
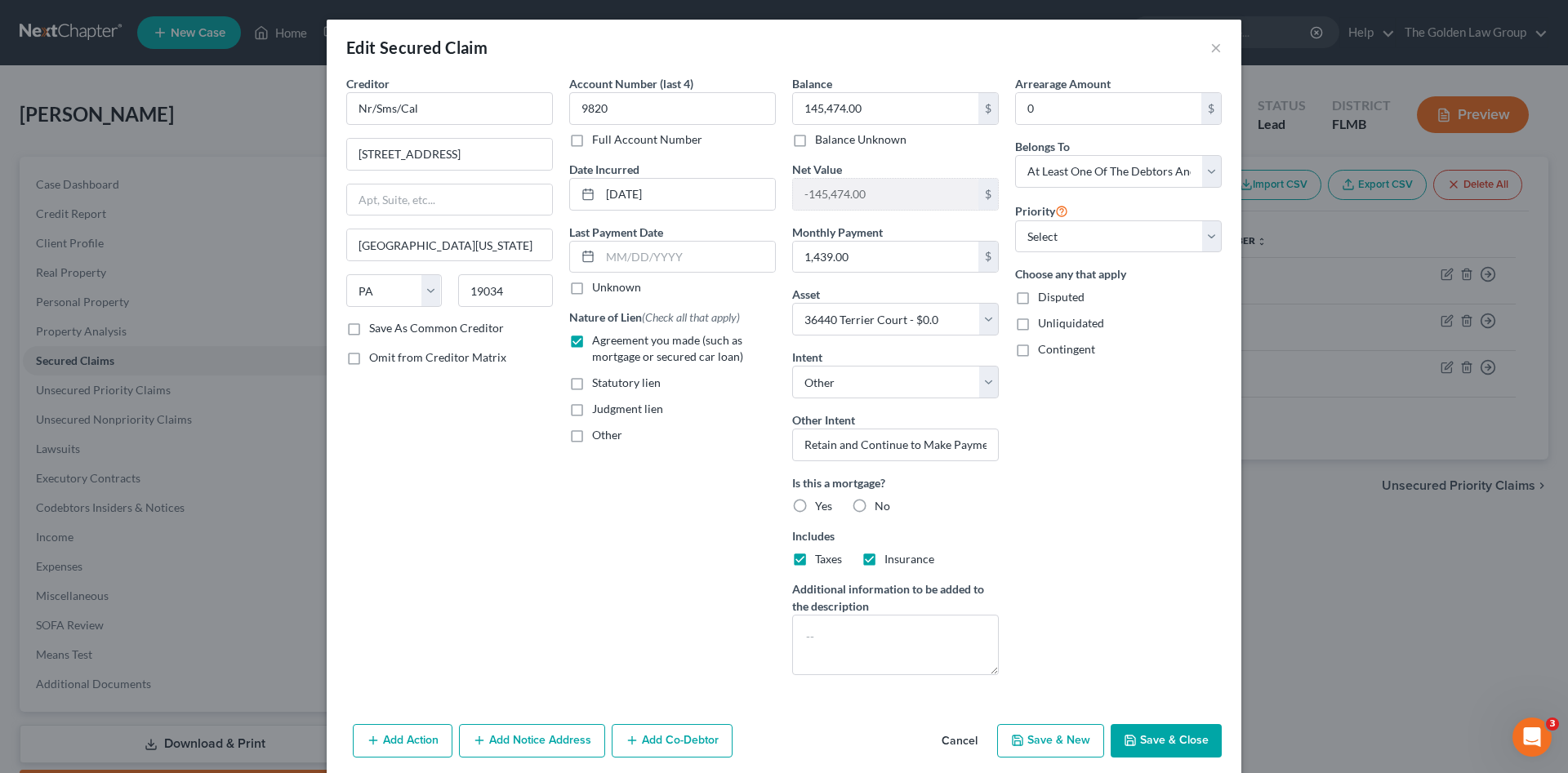
click at [785, 512] on div "Balance 145,474.00 $ Balance Unknown Balance Undetermined 145,474.00 $ Balance …" at bounding box center [896, 381] width 223 height 613
drag, startPoint x: 790, startPoint y: 508, endPoint x: 735, endPoint y: 517, distance: 55.7
click at [816, 505] on label "Yes" at bounding box center [824, 506] width 17 height 16
click at [822, 505] on input "Yes" at bounding box center [827, 503] width 10 height 10
radio input "true"
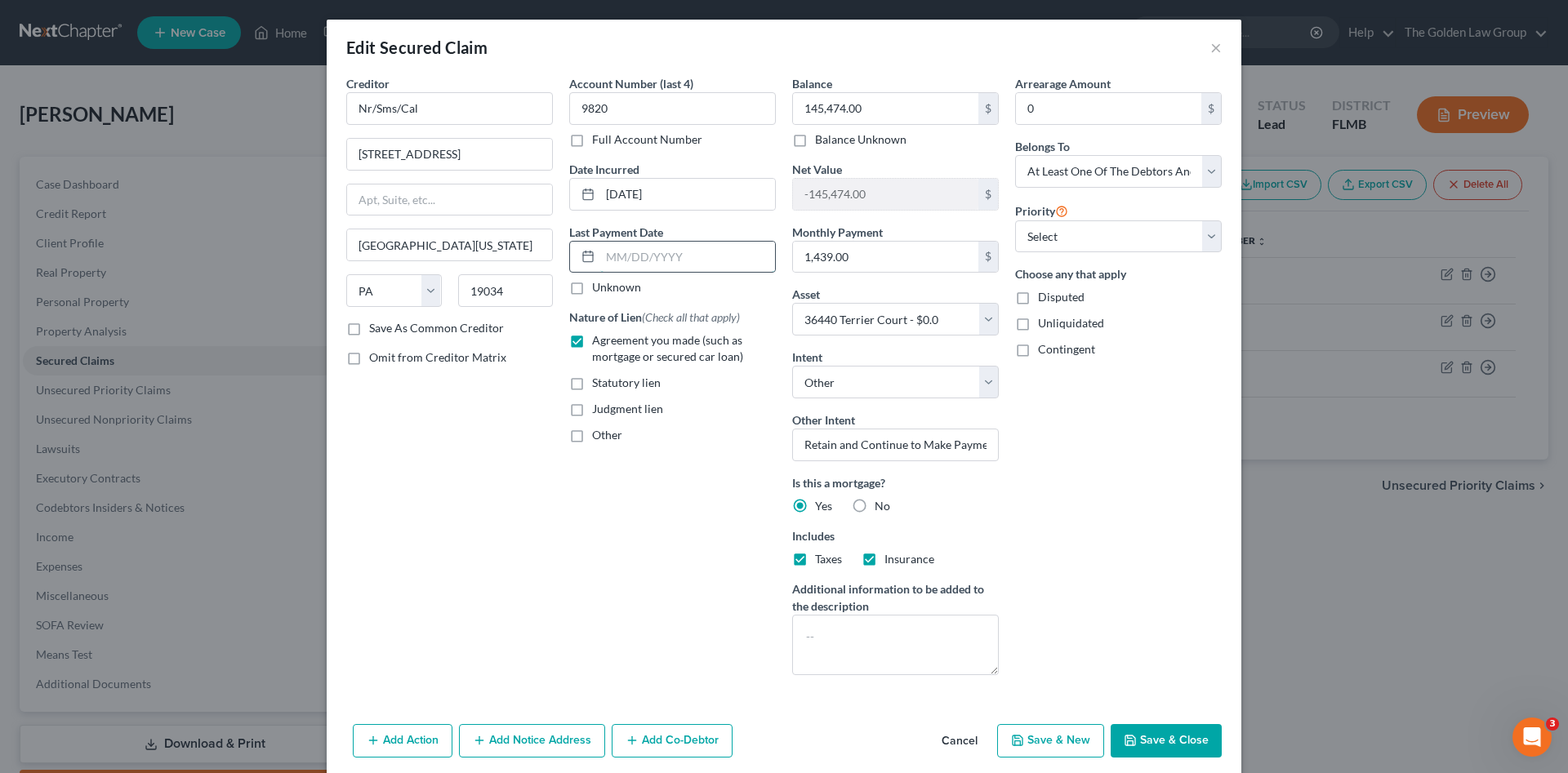
click at [605, 261] on input "text" at bounding box center [688, 257] width 175 height 31
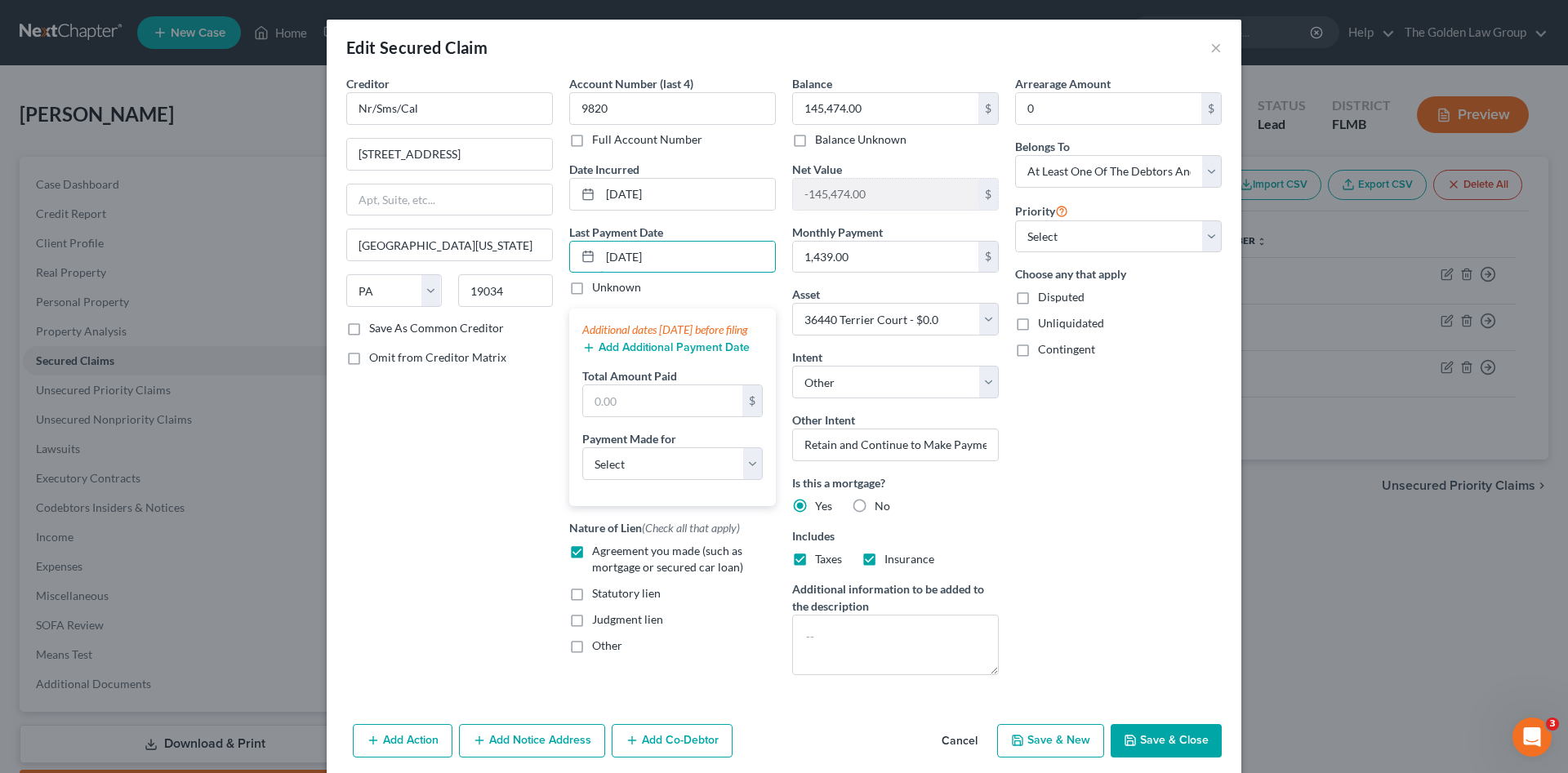
type input "[DATE]"
click at [644, 354] on button "Add Additional Payment Date" at bounding box center [666, 348] width 168 height 13
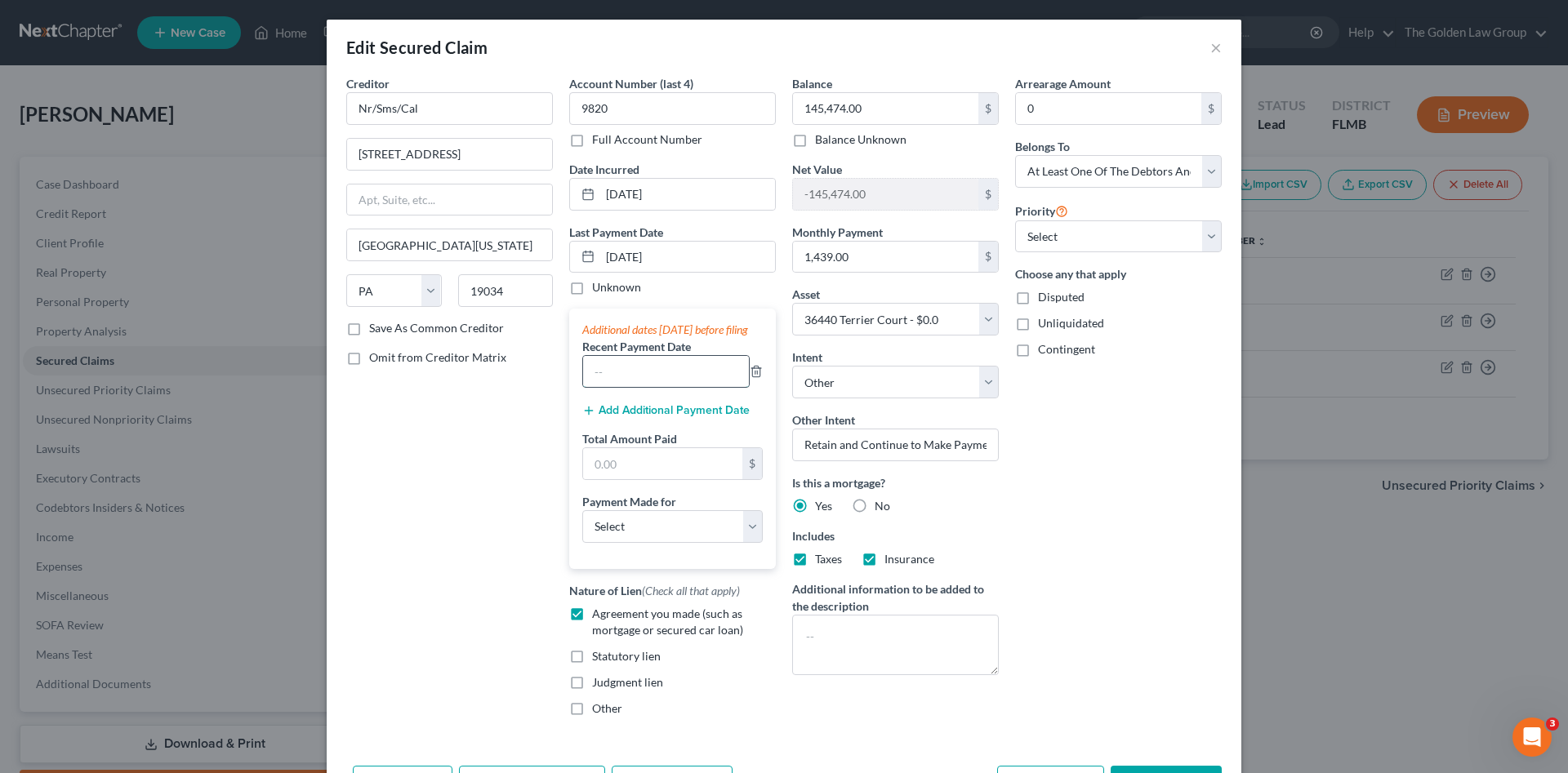
click at [643, 387] on input "text" at bounding box center [666, 371] width 166 height 31
type input "[DATE]"
drag, startPoint x: 631, startPoint y: 255, endPoint x: 620, endPoint y: 254, distance: 11.0
click at [620, 254] on input "[DATE]" at bounding box center [688, 257] width 175 height 31
type input "[DATE]"
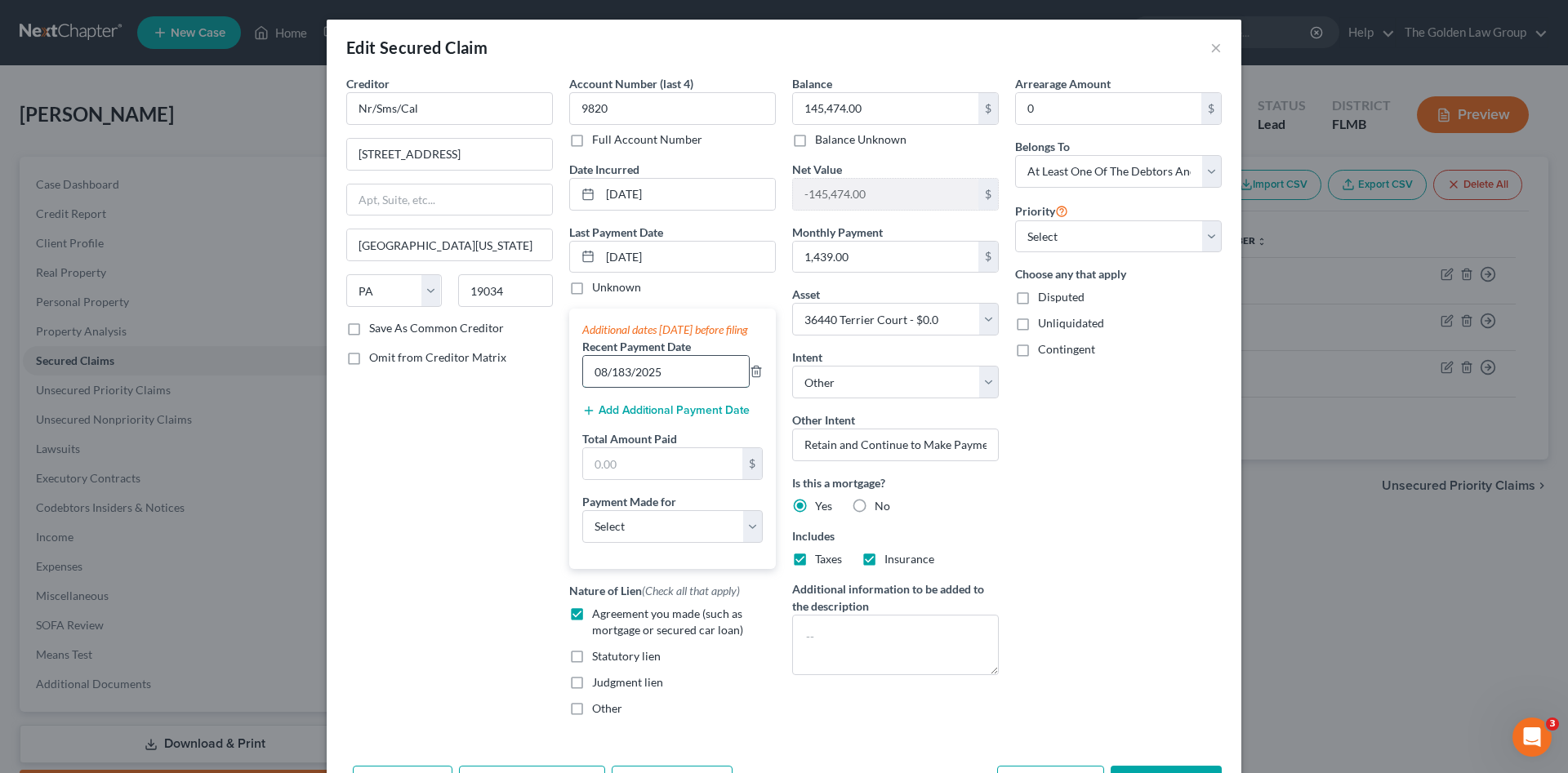
click at [618, 383] on input "08/183/2025" at bounding box center [666, 371] width 166 height 31
type input "[DATE]"
click at [639, 417] on button "Add Additional Payment Date" at bounding box center [666, 411] width 168 height 13
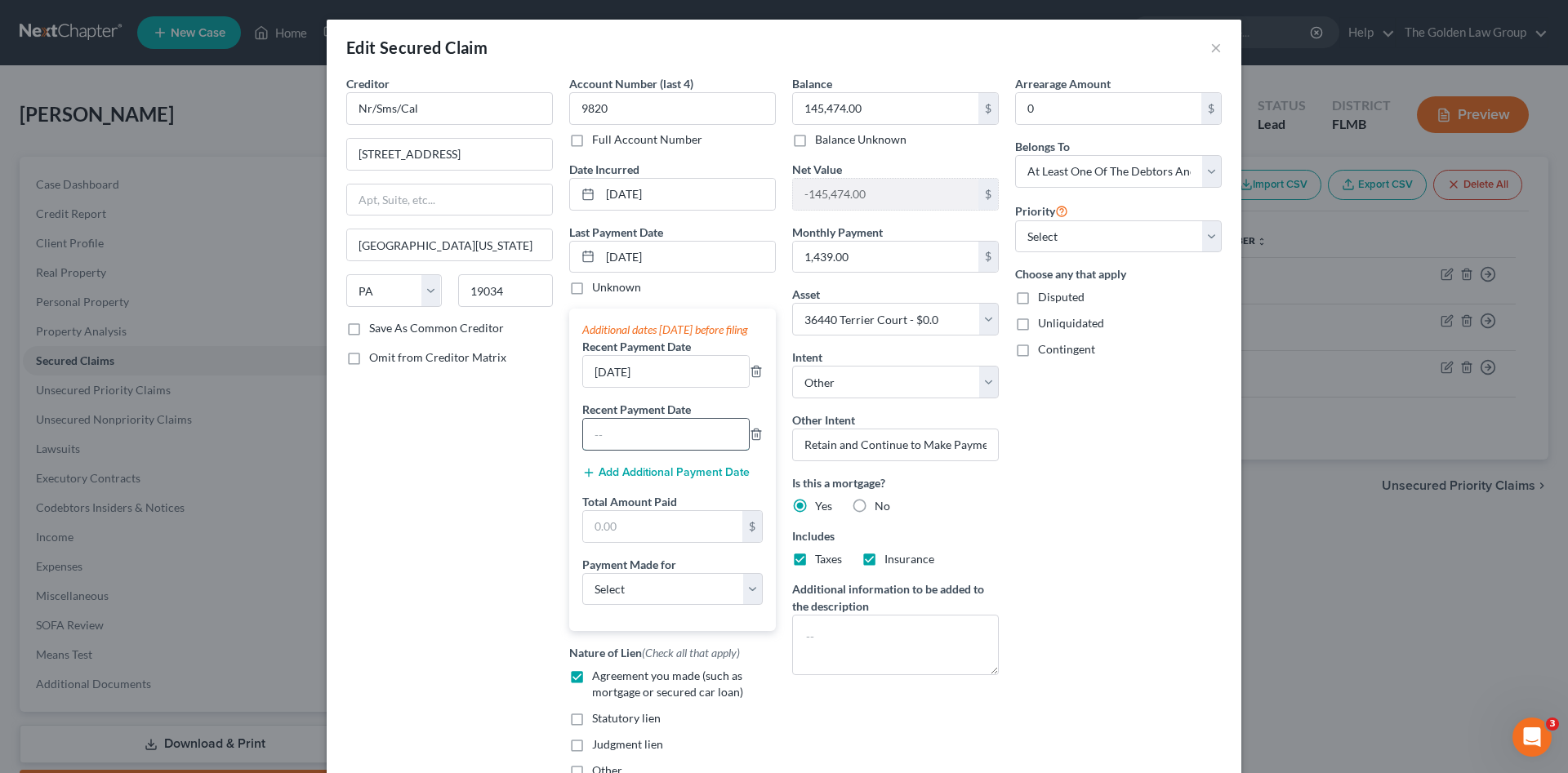
click at [643, 448] on input "text" at bounding box center [666, 434] width 166 height 31
type input "[DATE]"
click at [655, 538] on input "text" at bounding box center [662, 526] width 159 height 31
type input "1,439.00"
click at [687, 604] on select "Select Car Credit Card Loan Repayment Mortgage Other Suppliers Or Vendors" at bounding box center [672, 589] width 181 height 33
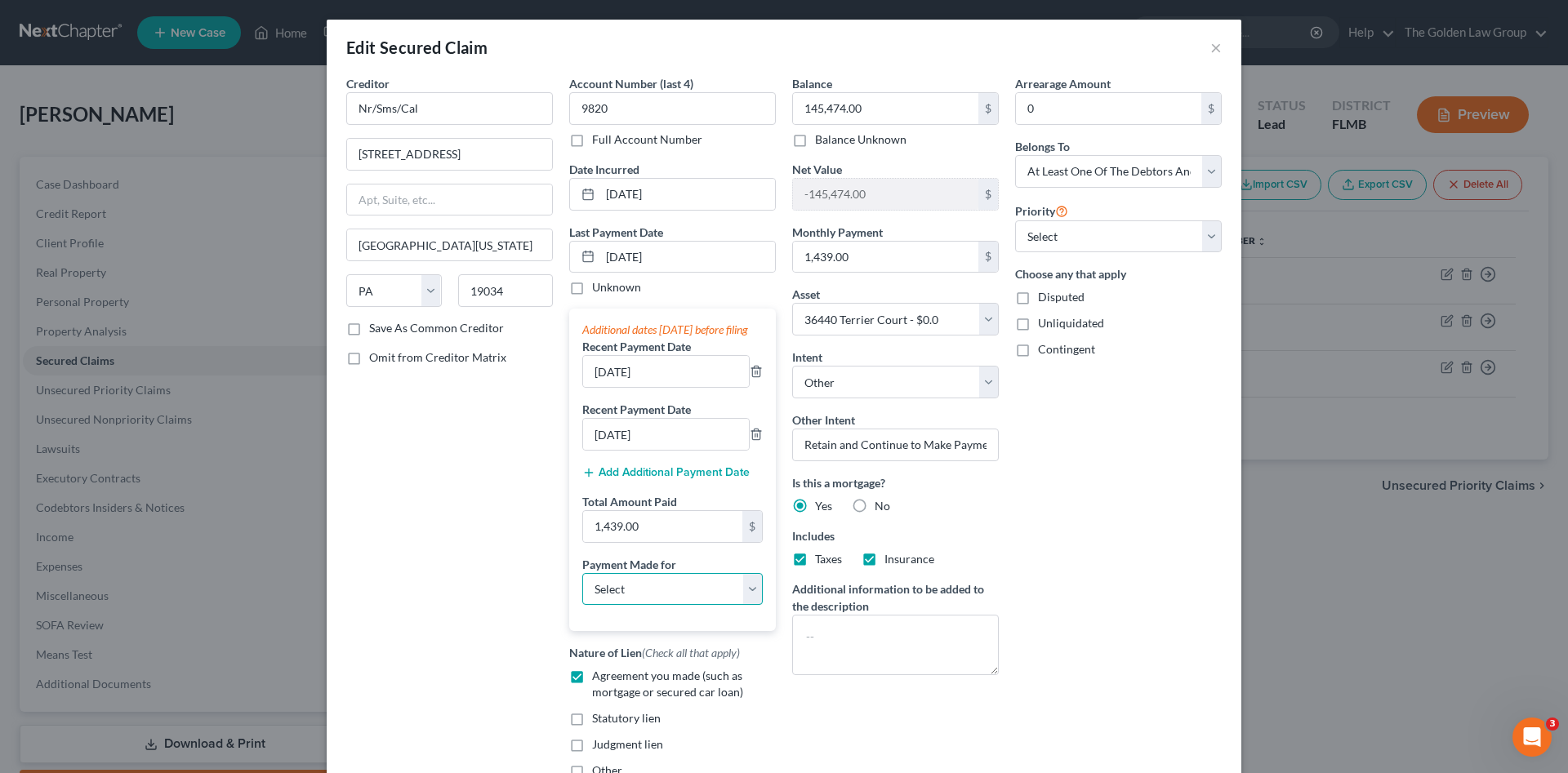
select select "3"
click at [582, 588] on select "Select Car Credit Card Loan Repayment Mortgage Other Suppliers Or Vendors" at bounding box center [672, 589] width 181 height 33
click at [484, 660] on div "Creditor * Nr/Sms/Cal [GEOGRAPHIC_DATA] [GEOGRAPHIC_DATA][US_STATE][US_STATE] […" at bounding box center [449, 434] width 223 height 717
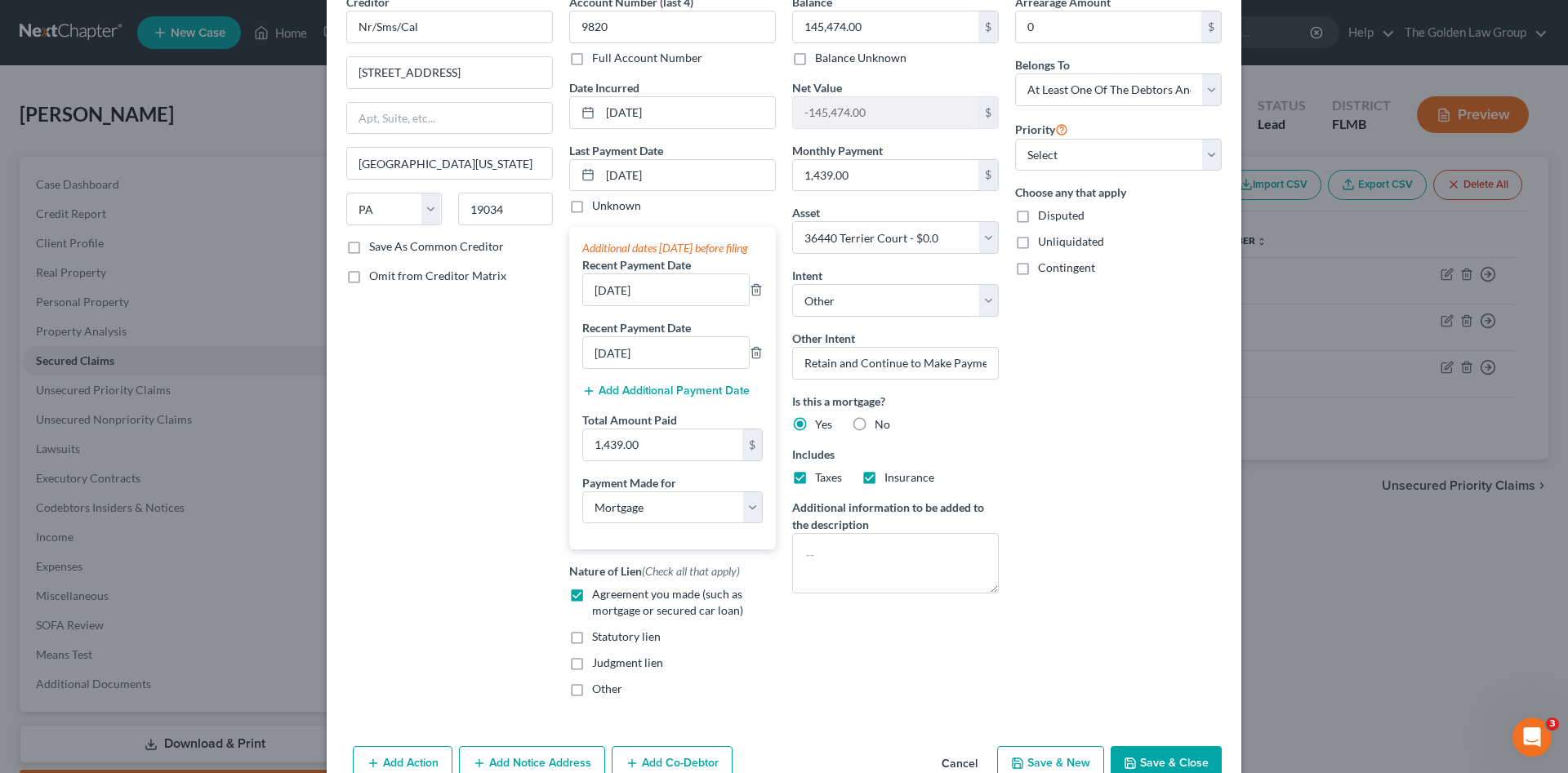
scroll to position [185, 0]
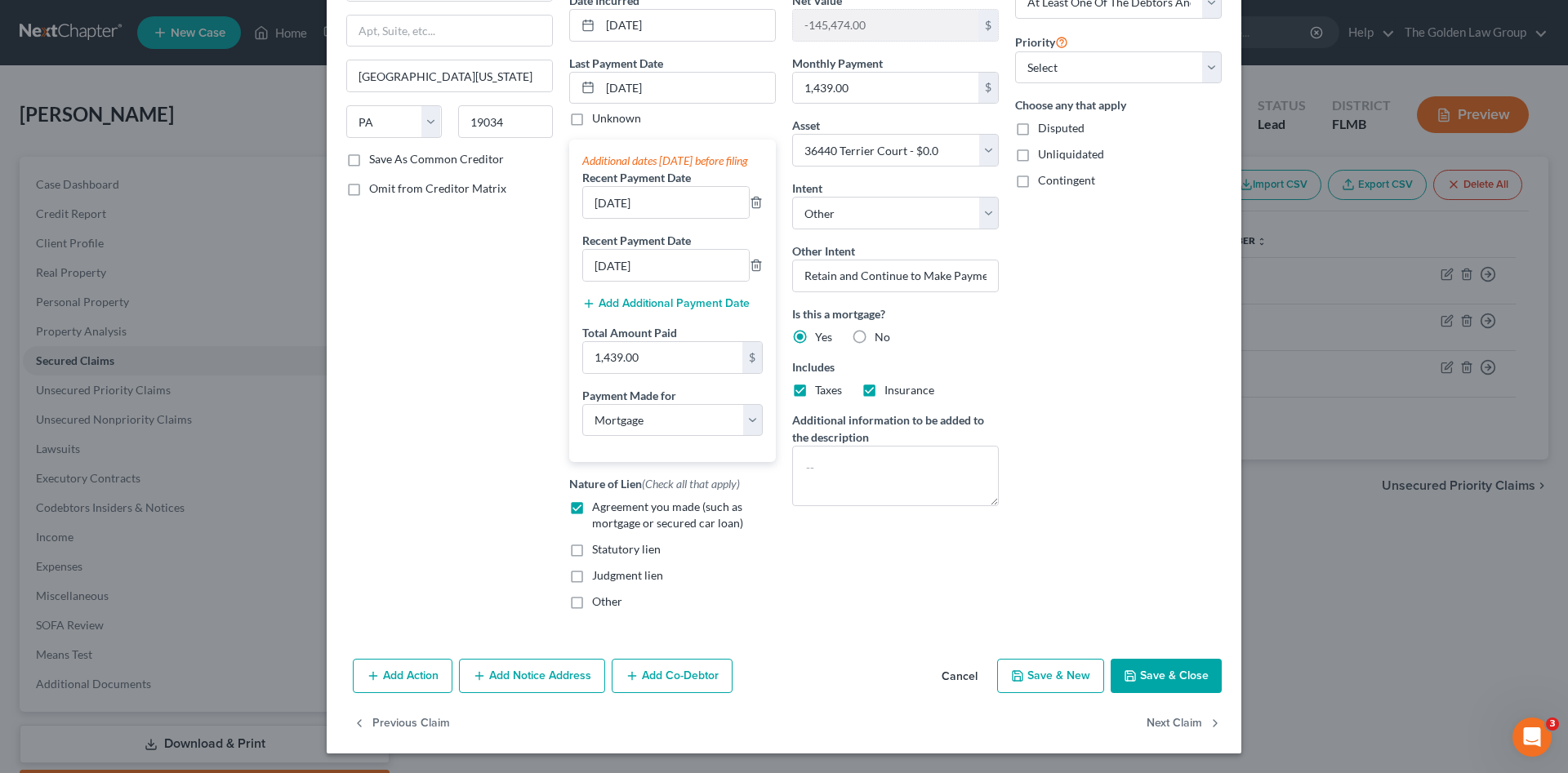
click at [861, 624] on div "Creditor * Nr/Sms/Cal [GEOGRAPHIC_DATA] [GEOGRAPHIC_DATA][US_STATE][US_STATE] […" at bounding box center [784, 279] width 915 height 747
click at [849, 626] on div "Creditor * Nr/Sms/Cal [GEOGRAPHIC_DATA] [GEOGRAPHIC_DATA][US_STATE][US_STATE] […" at bounding box center [784, 279] width 915 height 747
click at [1168, 683] on button "Save & Close" at bounding box center [1167, 676] width 111 height 34
select select
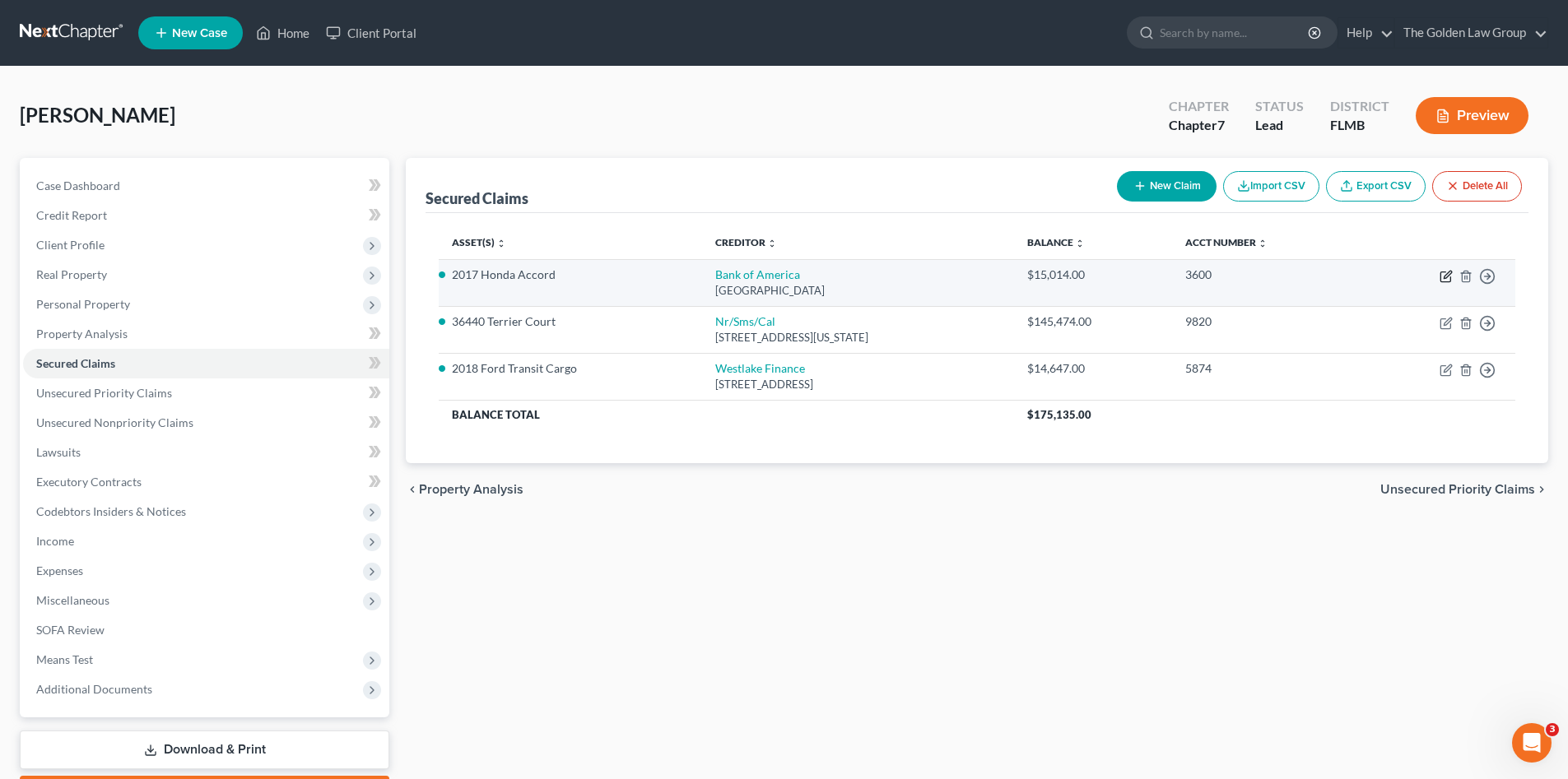
click at [1447, 273] on icon "button" at bounding box center [1447, 274] width 8 height 8
select select "9"
select select "2"
select select "0"
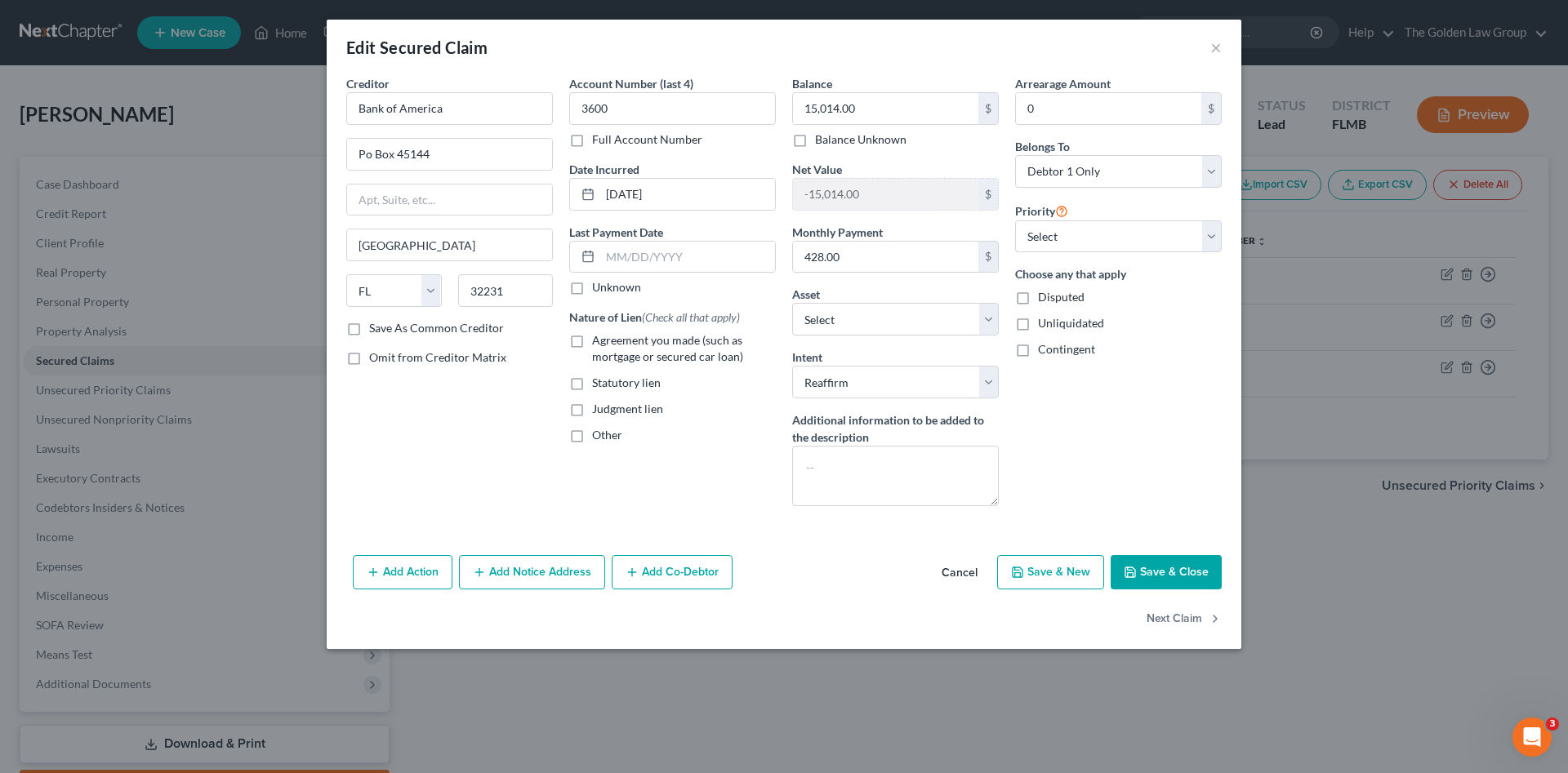
click at [592, 341] on label "Agreement you made (such as mortgage or secured car loan)" at bounding box center [684, 348] width 184 height 33
click at [599, 341] on input "Agreement you made (such as mortgage or secured car loan)" at bounding box center [604, 337] width 10 height 10
checkbox input "true"
click at [628, 256] on input "text" at bounding box center [688, 257] width 175 height 31
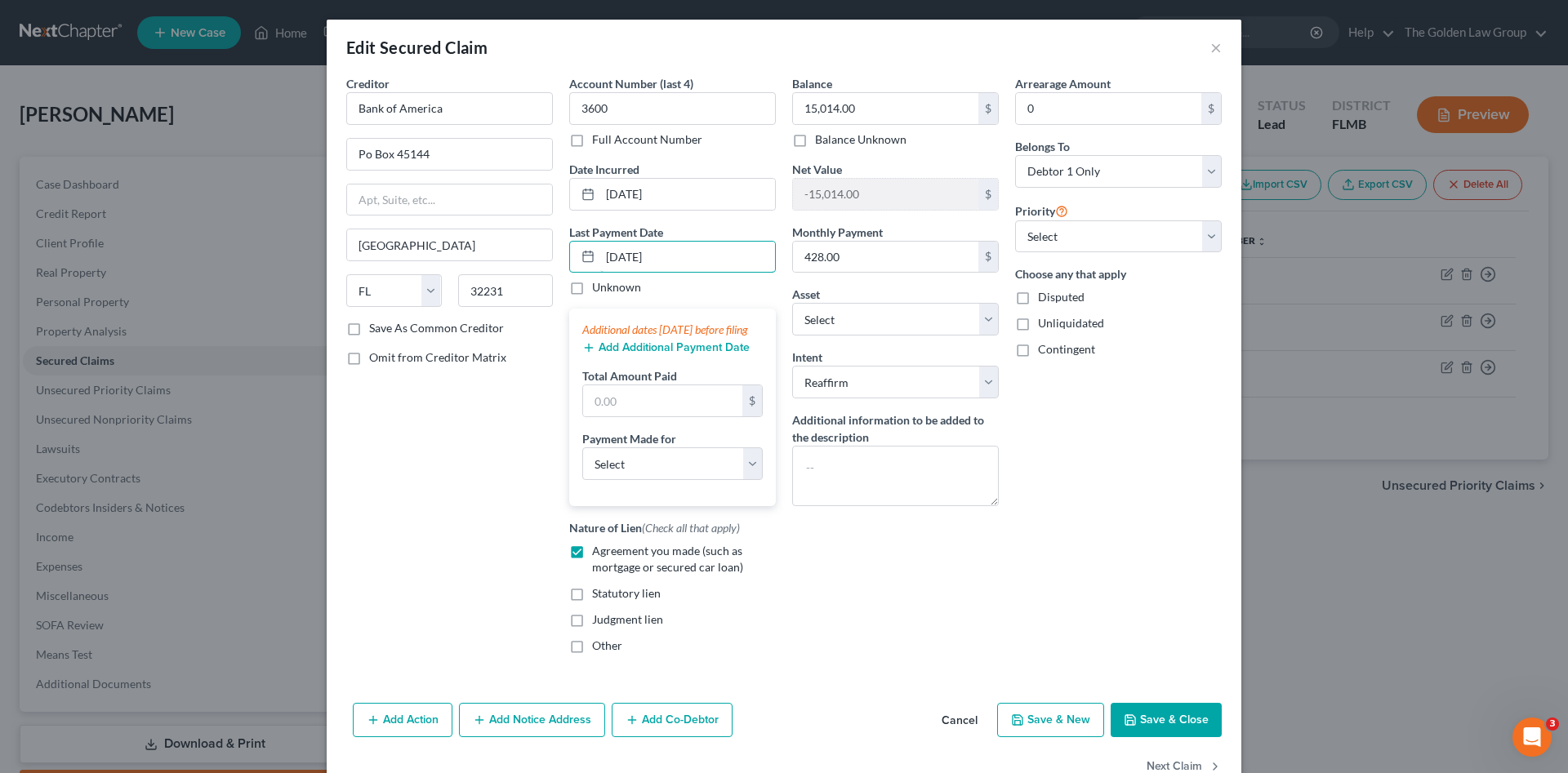
type input "[DATE]"
click at [617, 354] on button "Add Additional Payment Date" at bounding box center [666, 348] width 168 height 13
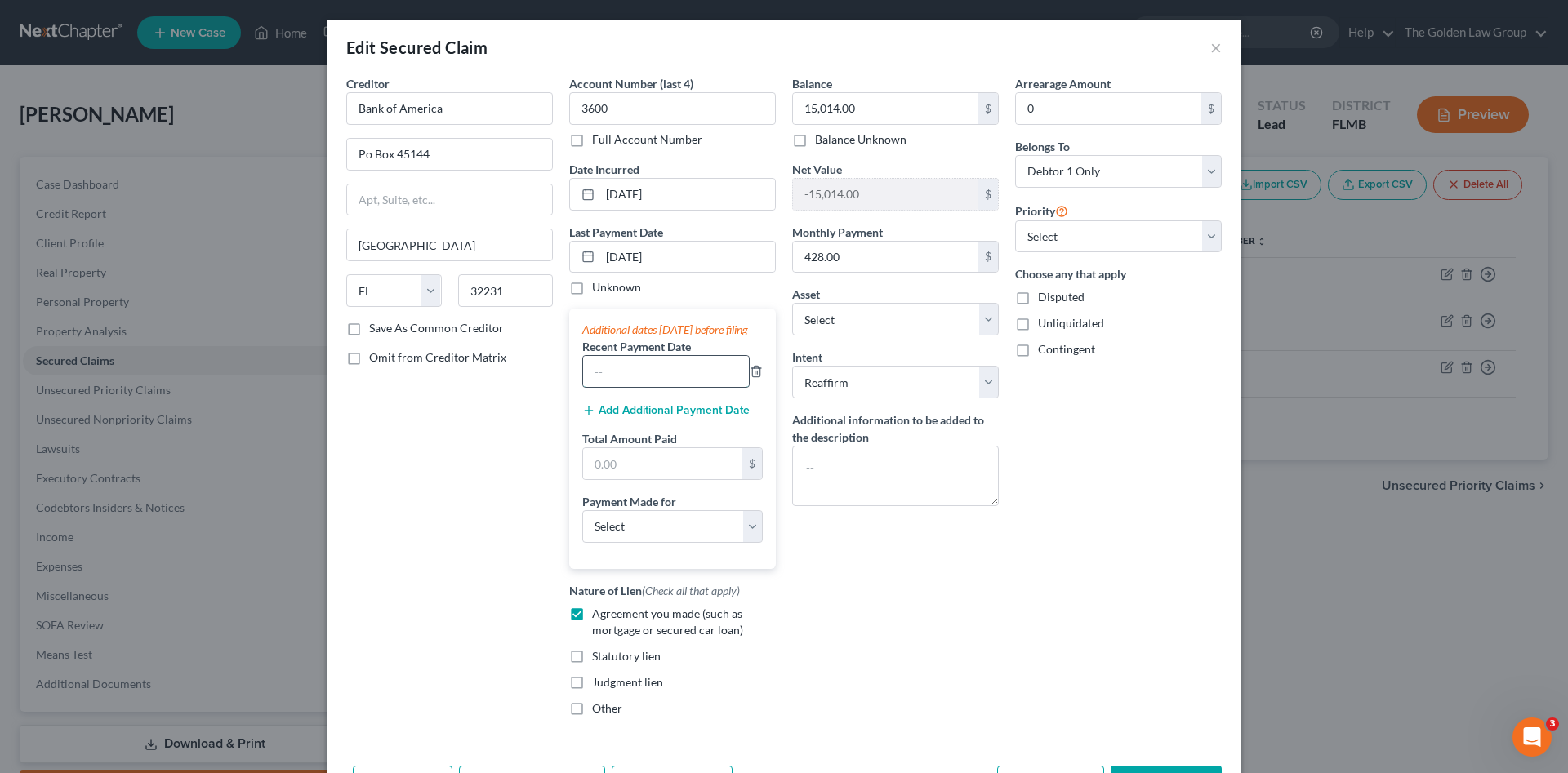
click at [633, 387] on input "text" at bounding box center [666, 371] width 166 height 31
type input "[DATE]"
click at [656, 475] on input "text" at bounding box center [662, 463] width 159 height 31
type input "0"
type input "428.00"
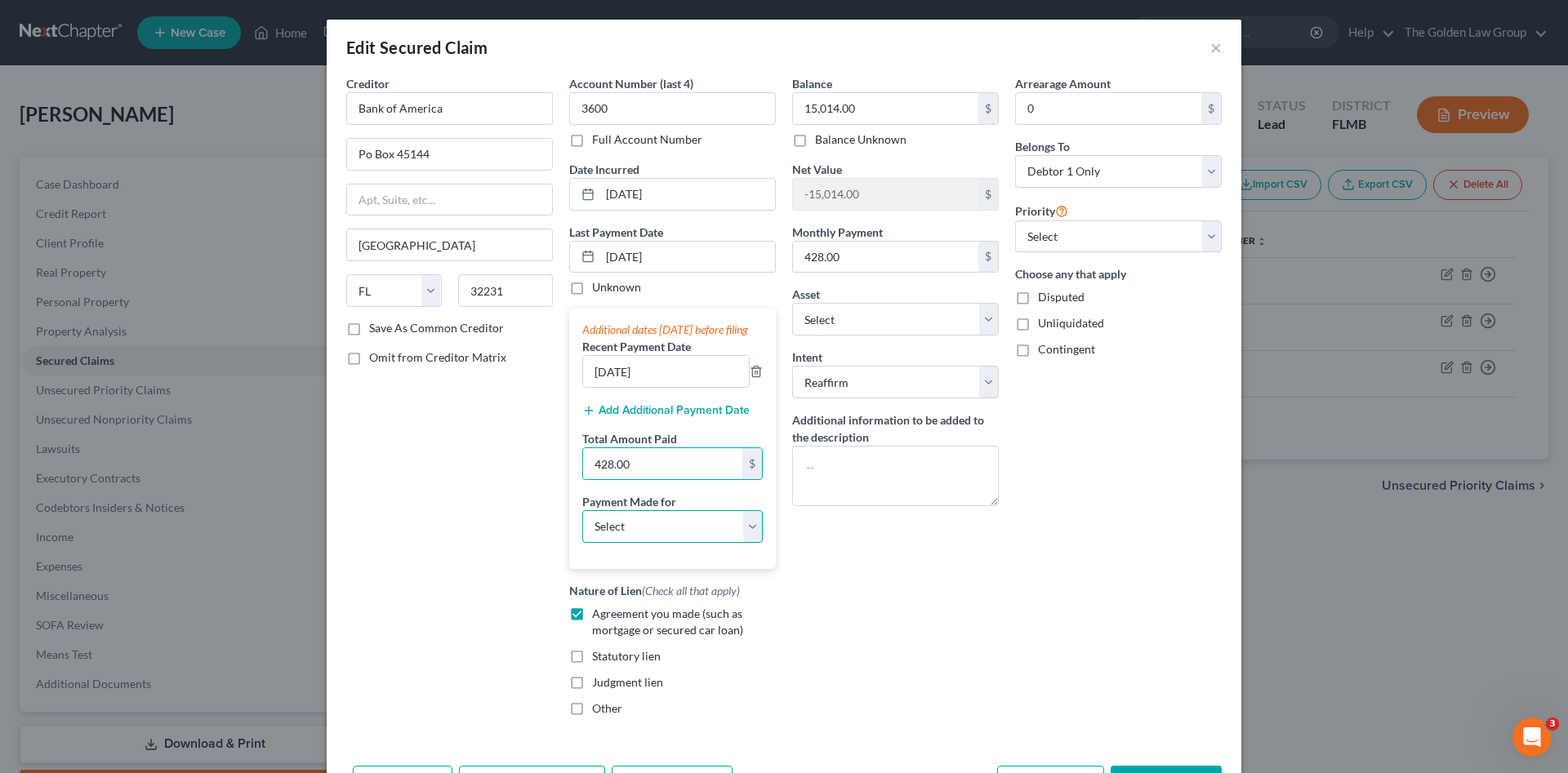
click at [661, 543] on select "Select Car Credit Card Loan Repayment Mortgage Other Suppliers Or Vendors" at bounding box center [672, 526] width 181 height 33
select select "0"
click at [582, 526] on select "Select Car Credit Card Loan Repayment Mortgage Other Suppliers Or Vendors" at bounding box center [672, 526] width 181 height 33
drag, startPoint x: 803, startPoint y: 625, endPoint x: 849, endPoint y: 637, distance: 47.5
click at [808, 626] on div "Balance 15,014.00 $ Balance Unknown Balance Undetermined 15,014.00 $ Balance Un…" at bounding box center [896, 403] width 223 height 655
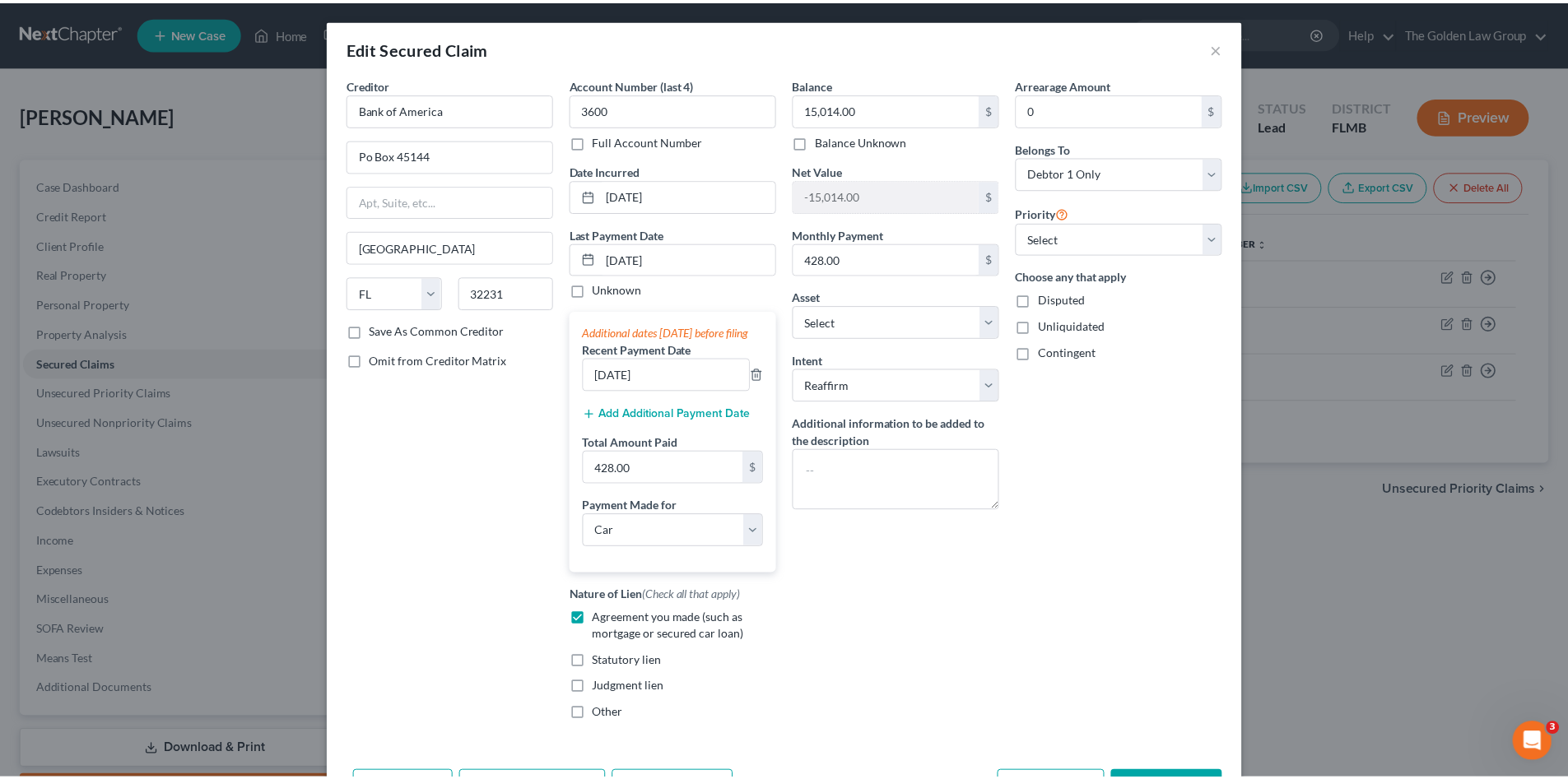
scroll to position [123, 0]
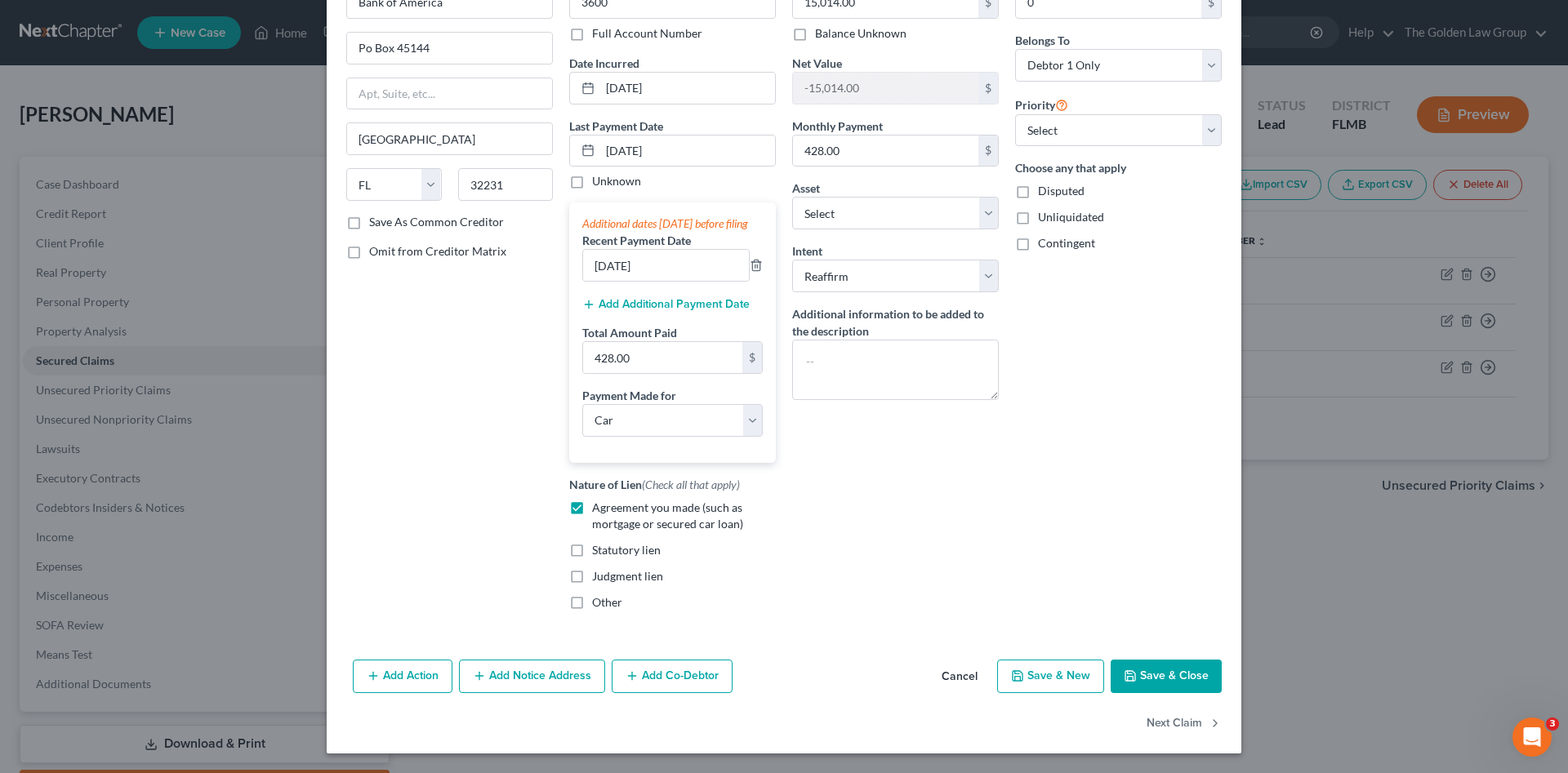
click at [1158, 684] on button "Save & Close" at bounding box center [1167, 677] width 111 height 34
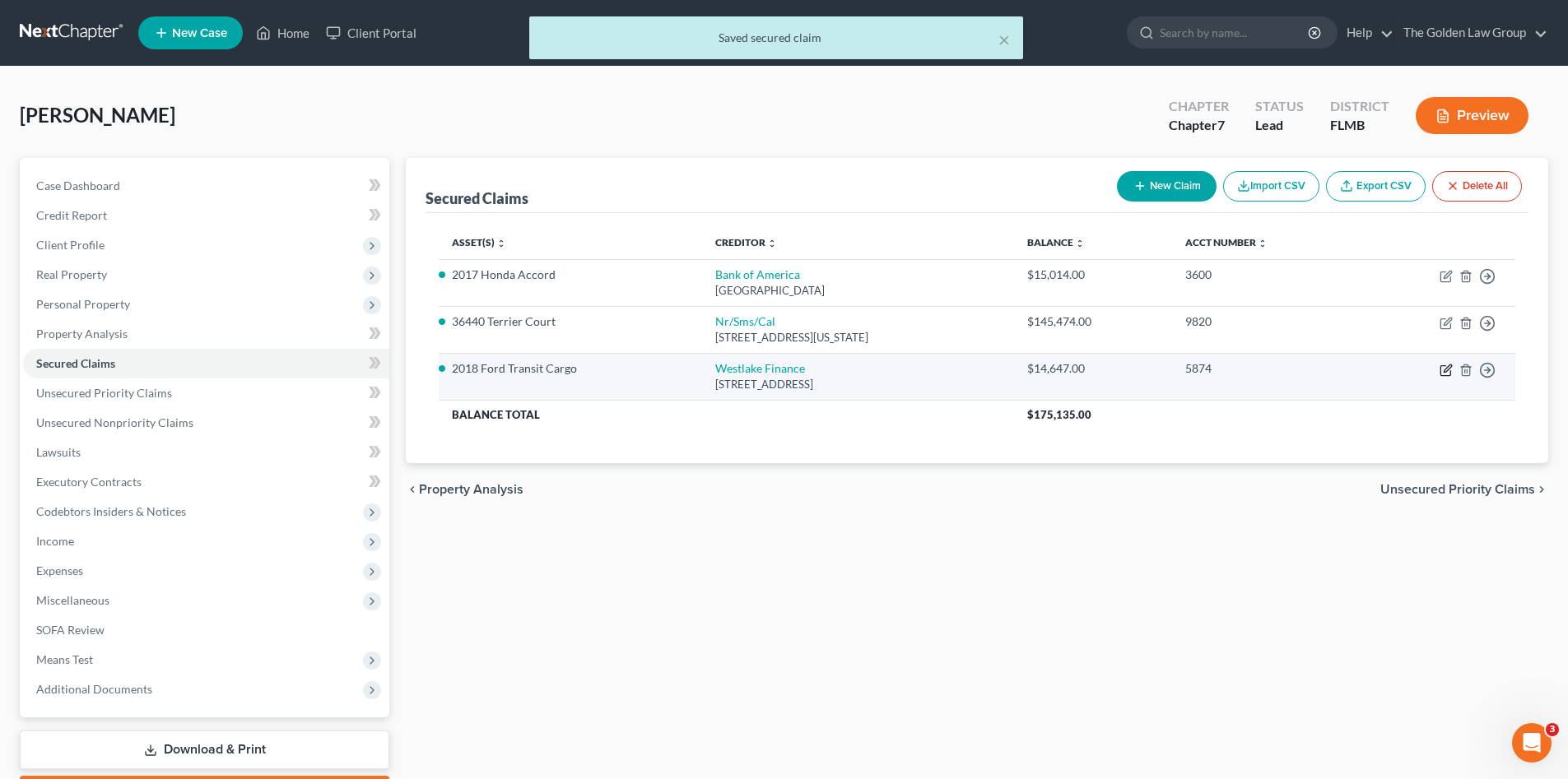
click at [1443, 370] on icon "button" at bounding box center [1447, 370] width 13 height 13
select select "4"
select select "2"
select select "0"
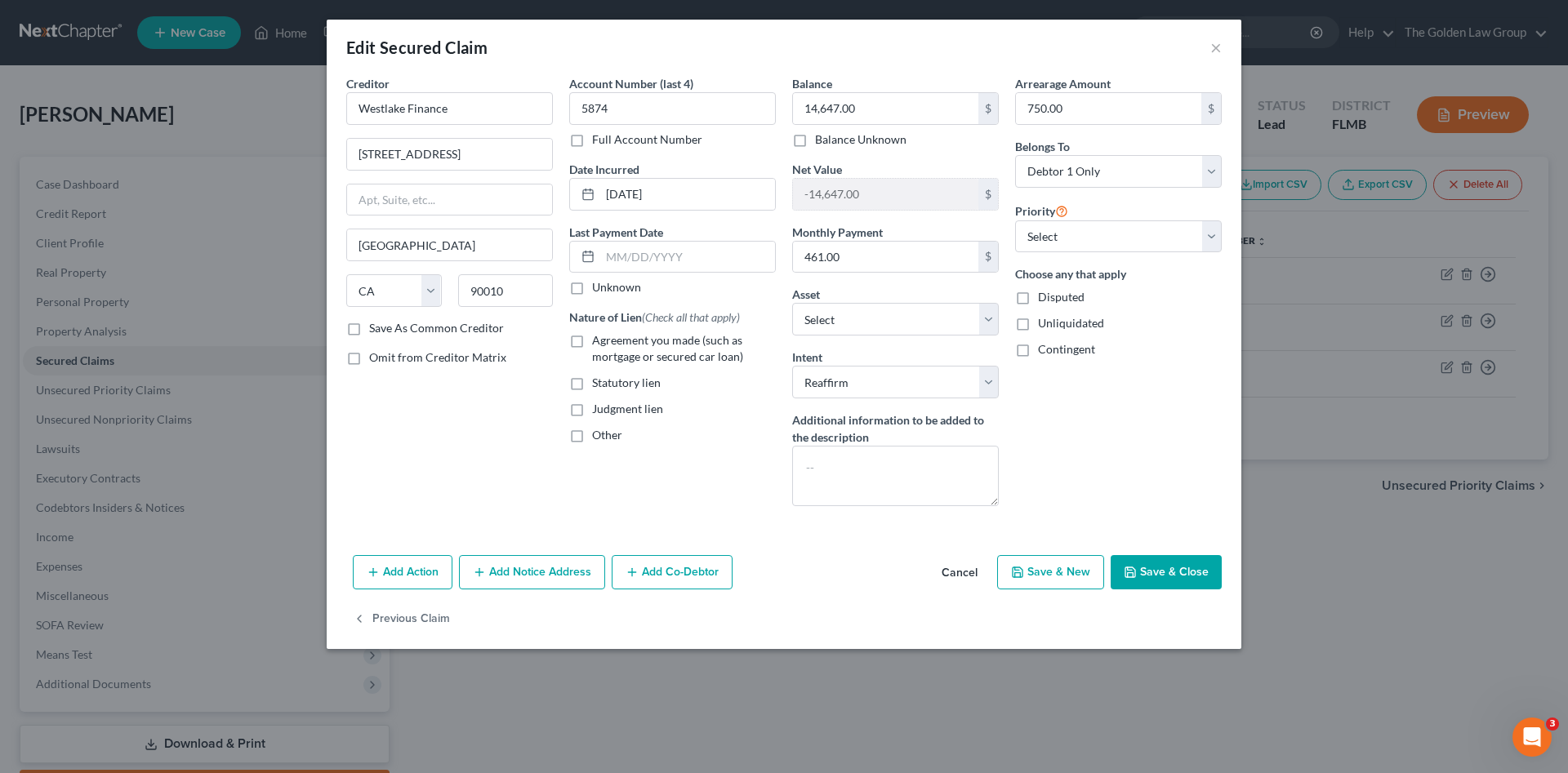
click at [642, 343] on span "Agreement you made (such as mortgage or secured car loan)" at bounding box center [668, 348] width 151 height 30
click at [609, 343] on input "Agreement you made (such as mortgage or secured car loan)" at bounding box center [604, 337] width 10 height 10
checkbox input "true"
click at [655, 256] on input "text" at bounding box center [688, 257] width 175 height 31
click at [592, 288] on label "Unknown" at bounding box center [617, 287] width 49 height 16
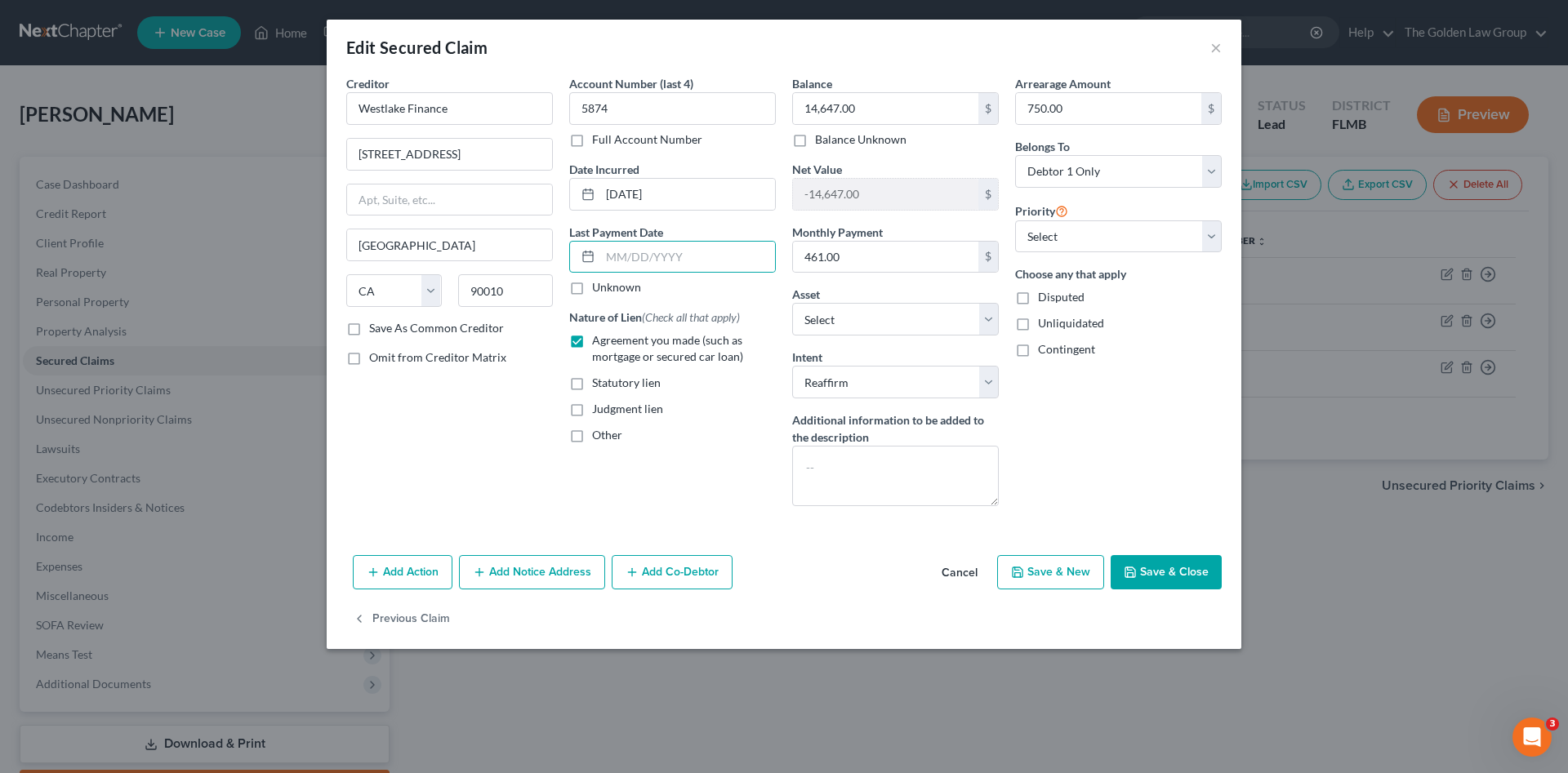
click at [599, 288] on input "Unknown" at bounding box center [604, 284] width 10 height 10
checkbox input "true"
click at [1171, 533] on div "Creditor * Westlake Finance 4751 Wilshire Bvld [GEOGRAPHIC_DATA] [US_STATE] AK …" at bounding box center [784, 312] width 915 height 474
drag, startPoint x: 1180, startPoint y: 572, endPoint x: 1159, endPoint y: 576, distance: 21.4
click at [1181, 572] on button "Save & Close" at bounding box center [1167, 572] width 111 height 34
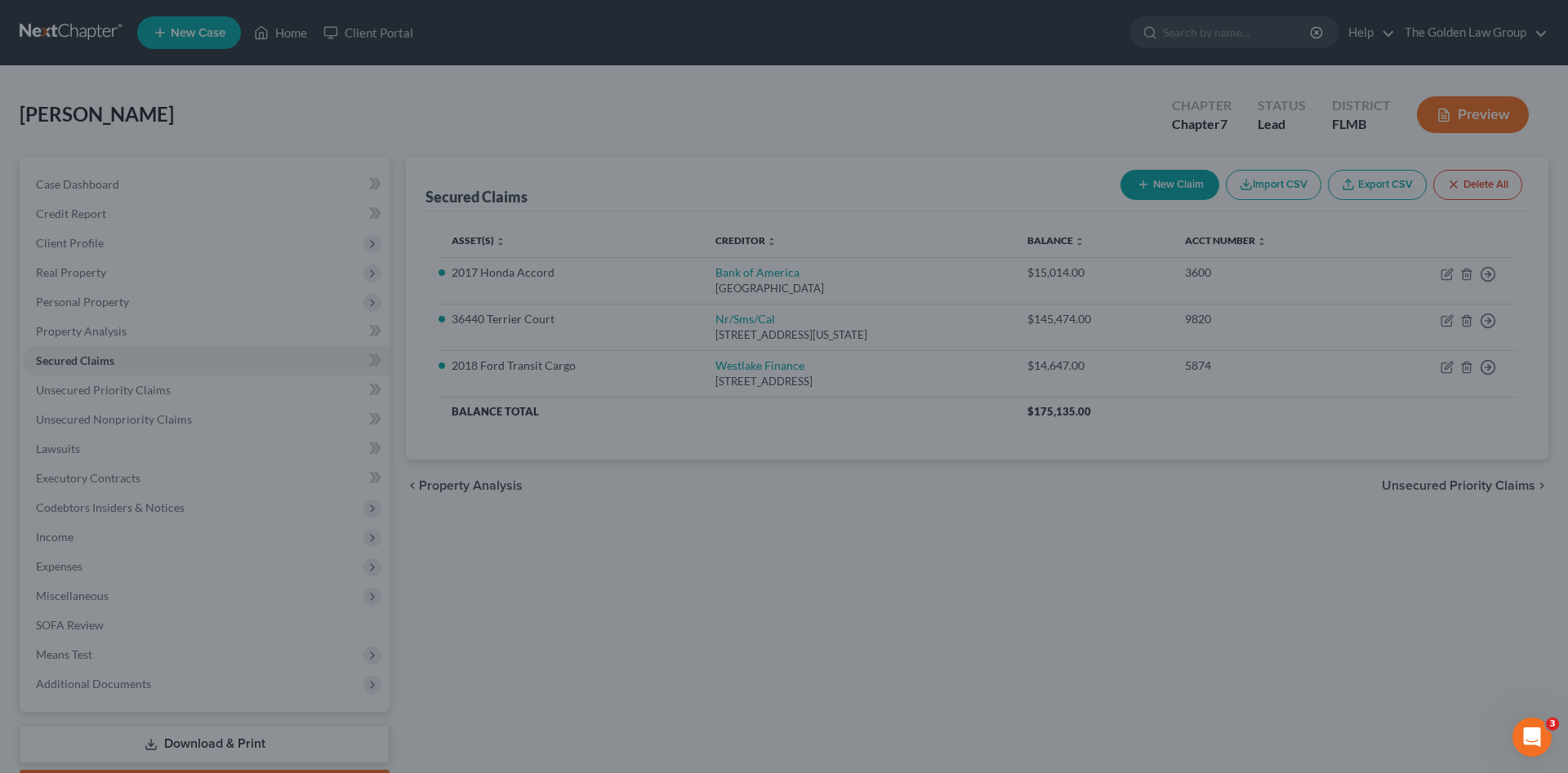
select select "7"
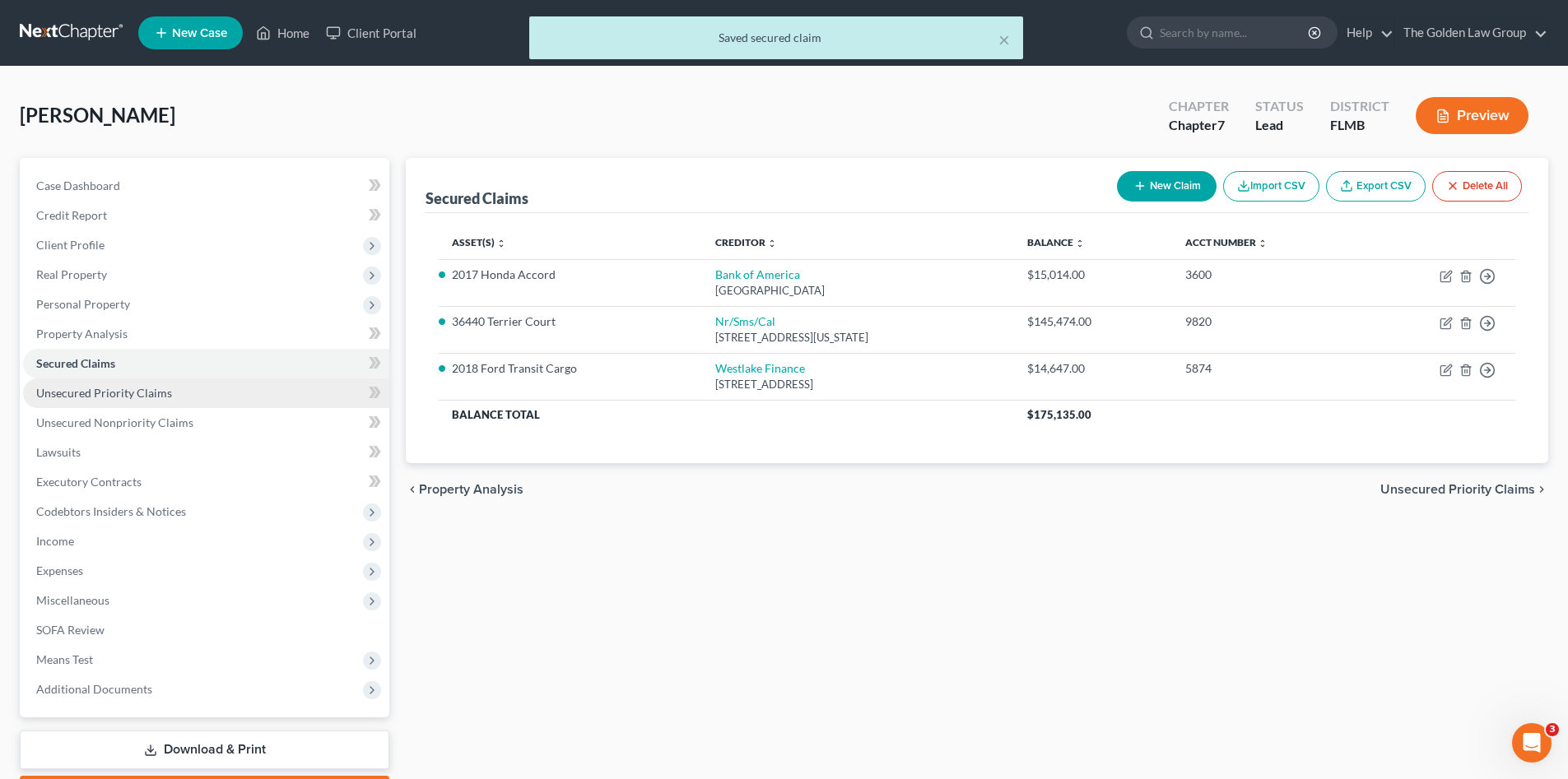
click at [168, 396] on span "Unsecured Priority Claims" at bounding box center [103, 393] width 136 height 14
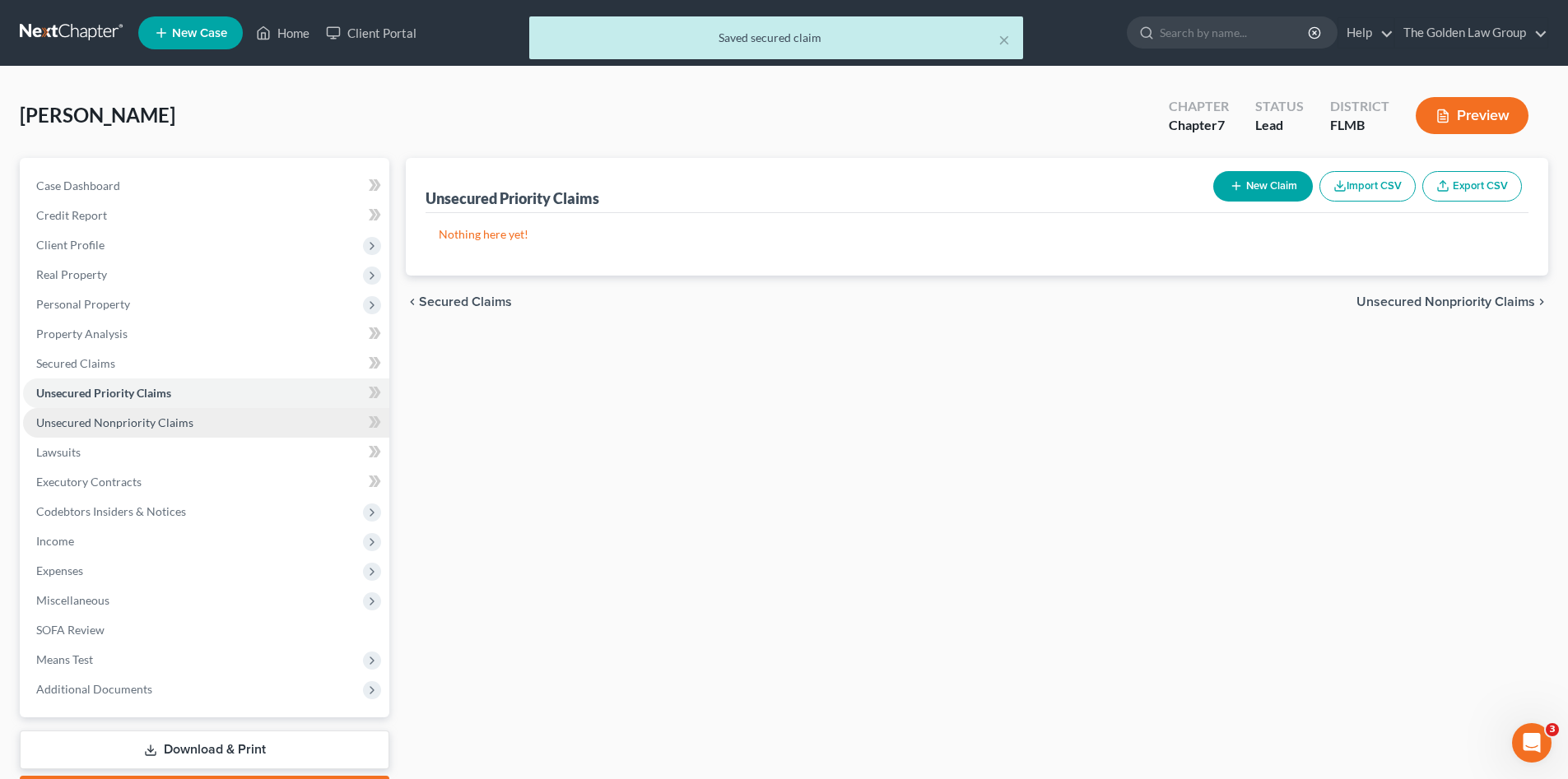
click at [153, 419] on span "Unsecured Nonpriority Claims" at bounding box center [115, 422] width 158 height 14
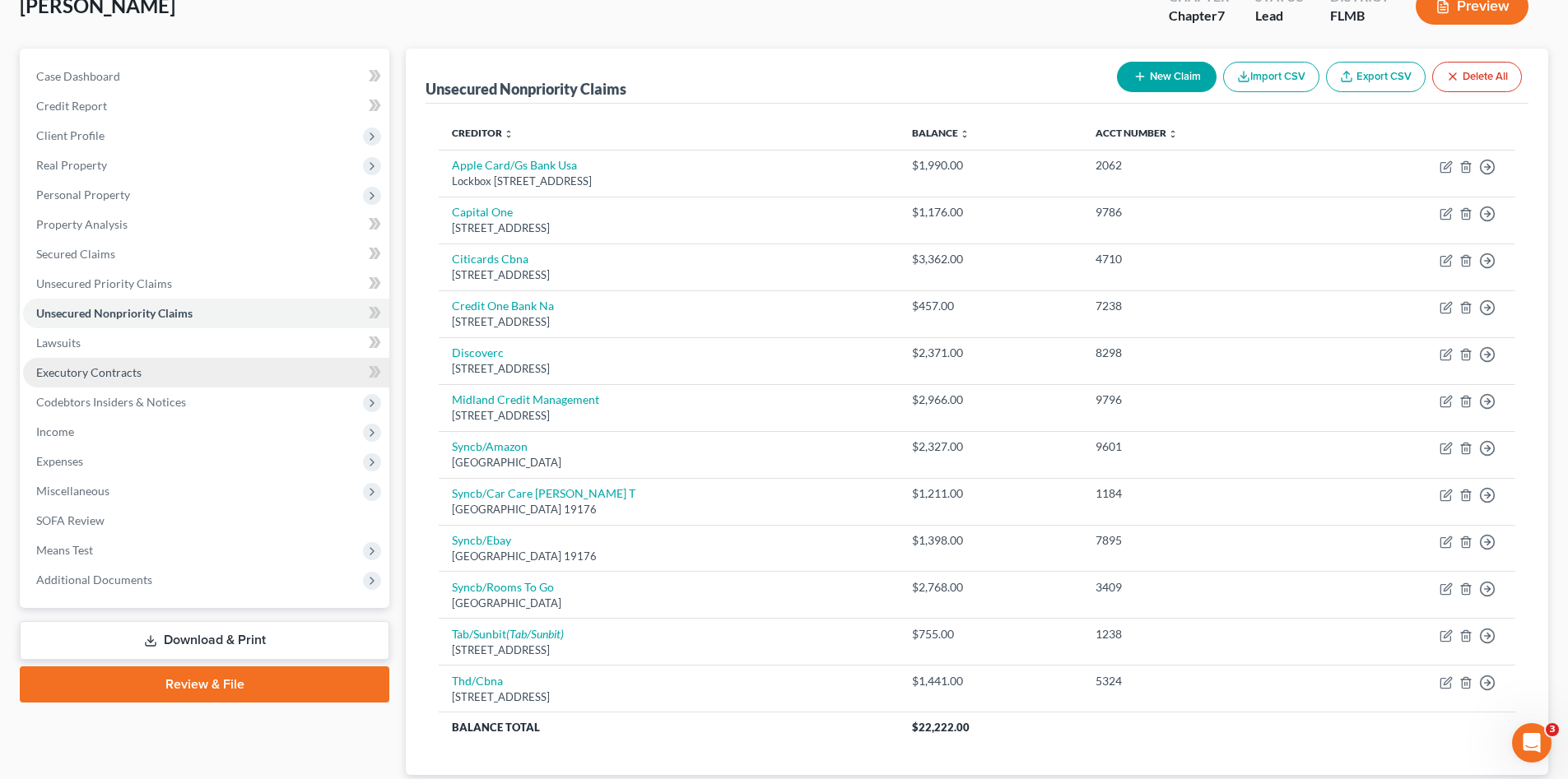
scroll to position [138, 0]
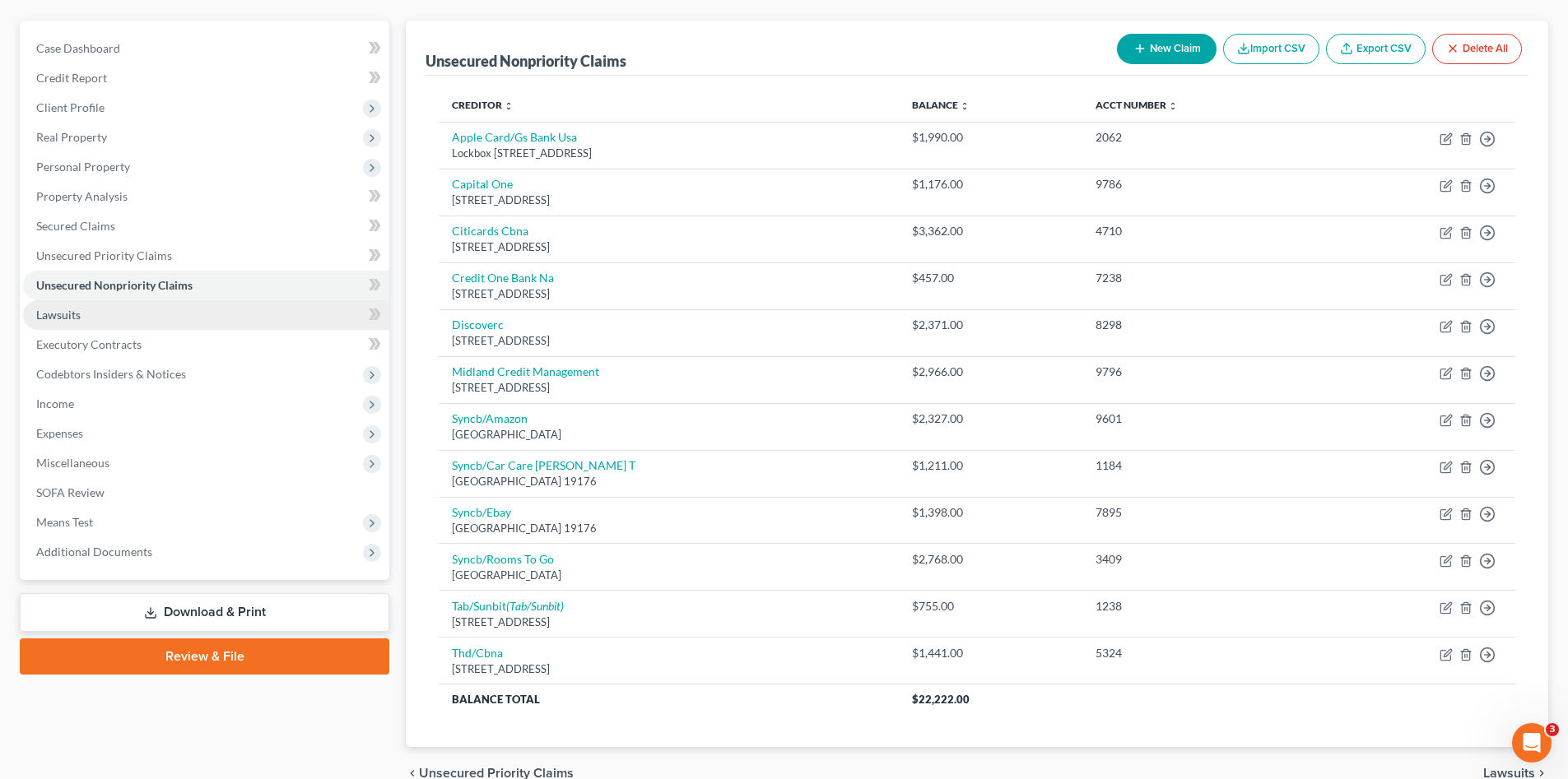
click at [173, 307] on link "Lawsuits" at bounding box center [206, 315] width 366 height 29
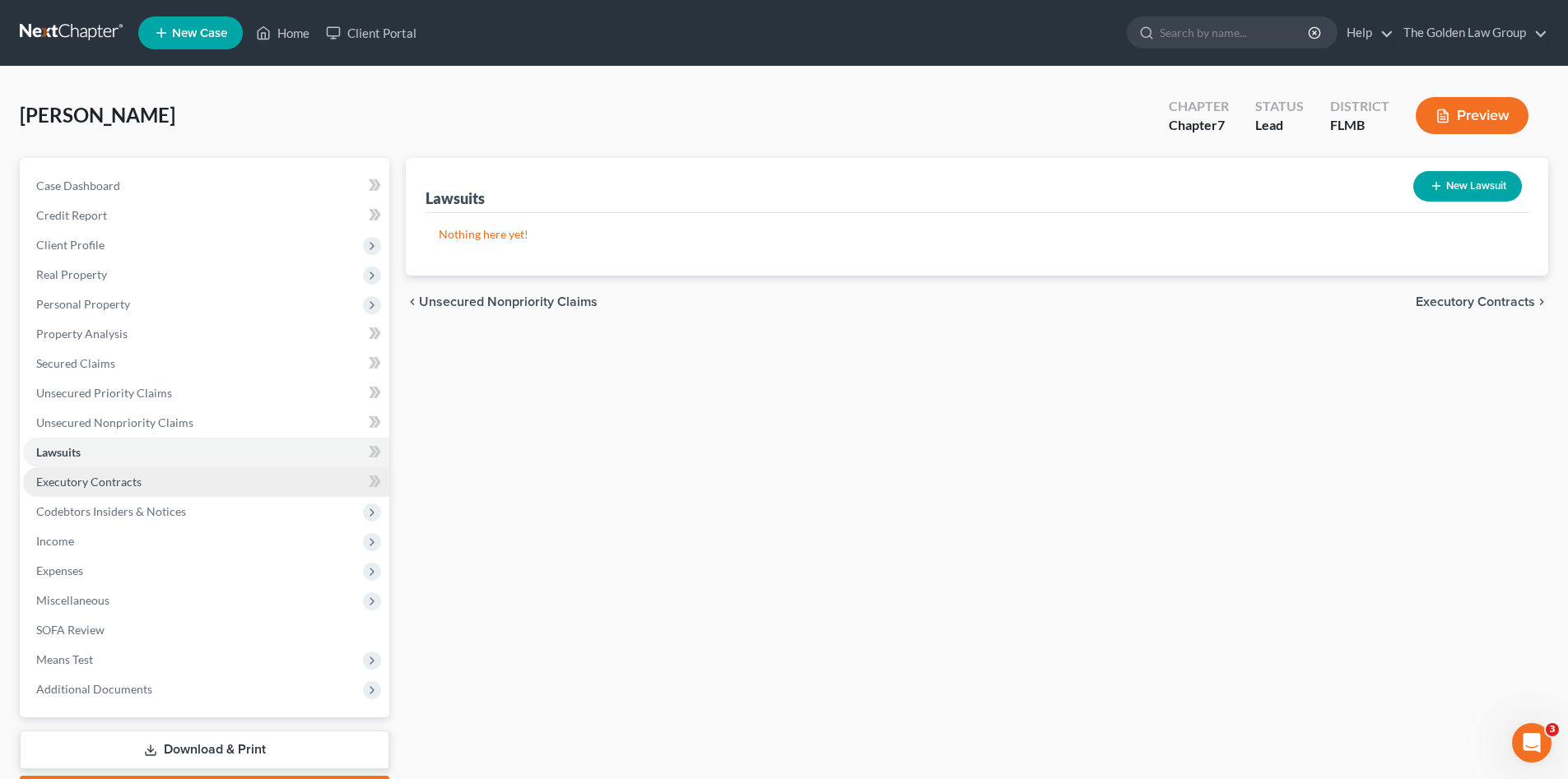
click at [155, 488] on link "Executory Contracts" at bounding box center [206, 482] width 366 height 29
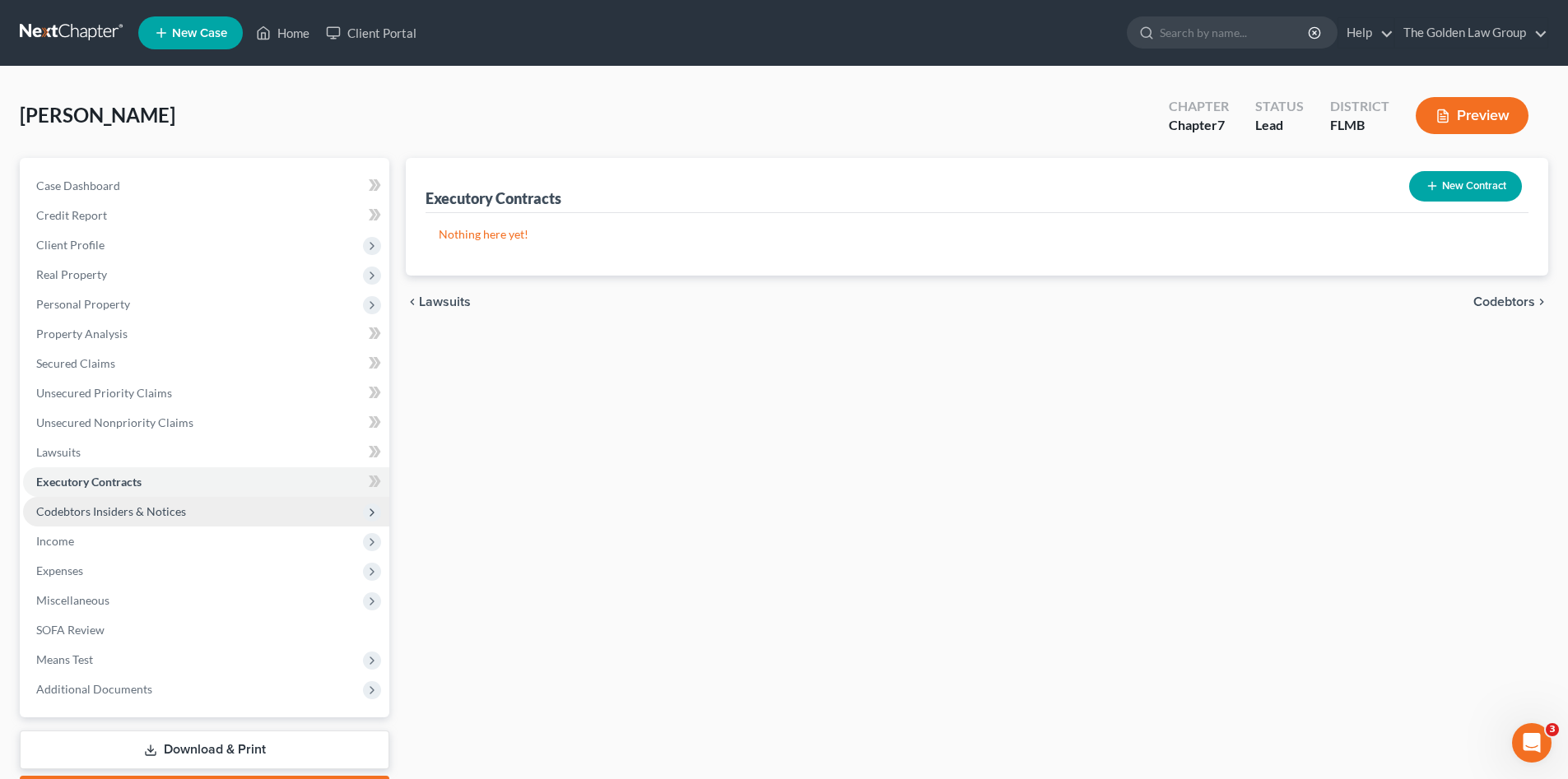
click at [183, 512] on span "Codebtors Insiders & Notices" at bounding box center [111, 511] width 150 height 14
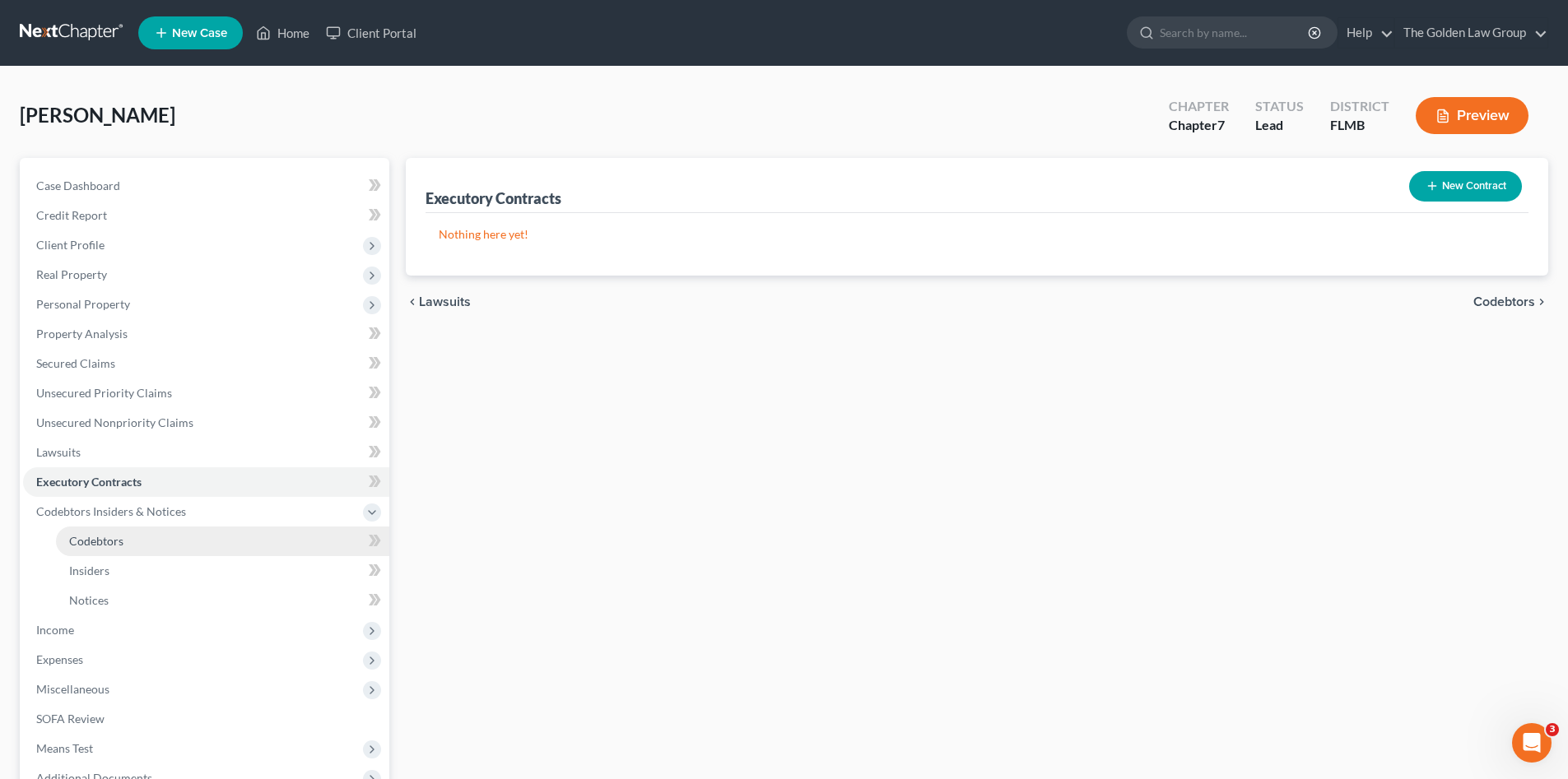
click at [167, 544] on link "Codebtors" at bounding box center [222, 541] width 333 height 29
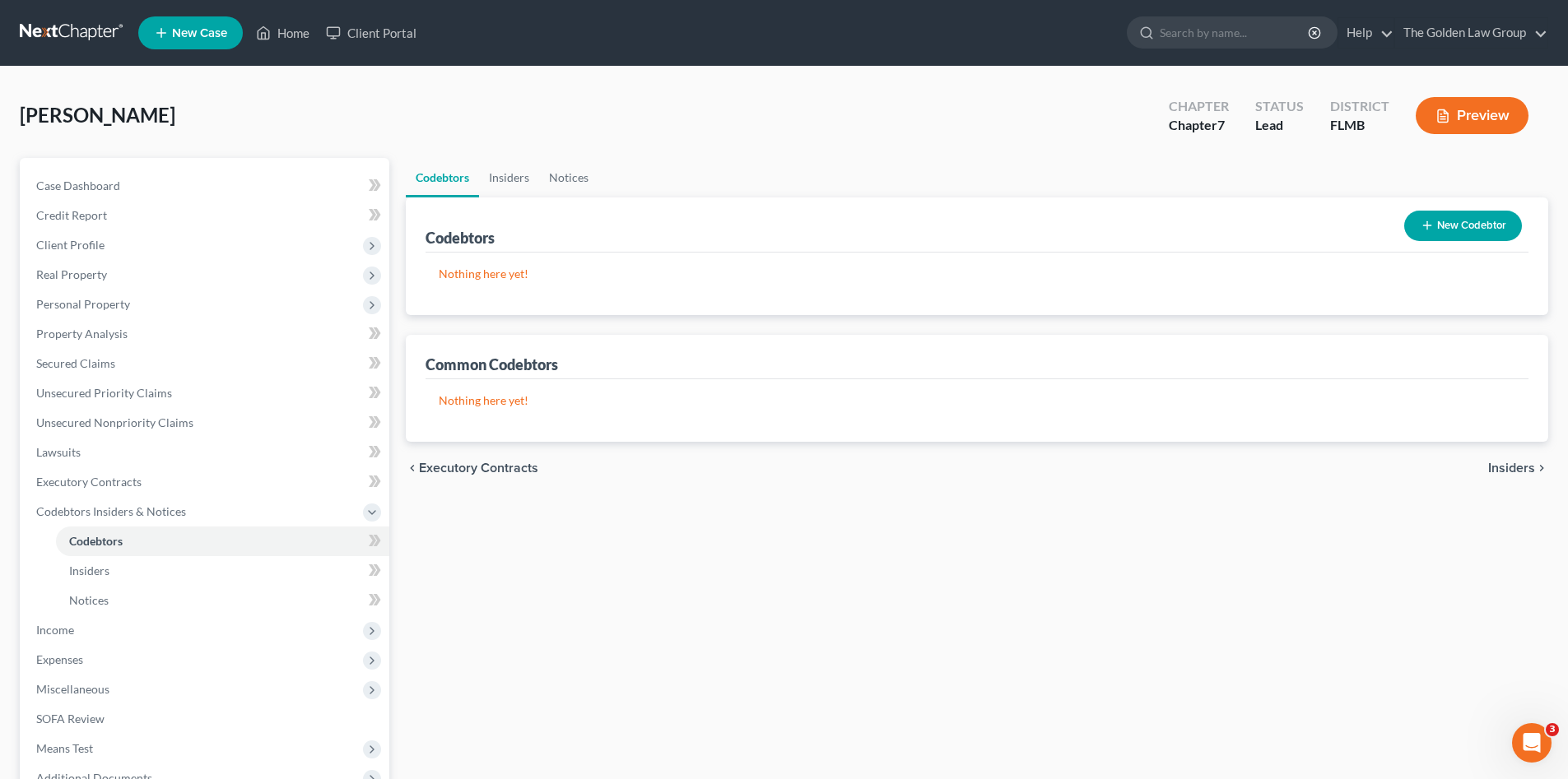
click at [817, 587] on div "Codebtors Insiders Notices Codebtors New Codebtor Nothing here yet! Name Credit…" at bounding box center [977, 529] width 1159 height 743
click at [83, 645] on span "Expenses" at bounding box center [206, 659] width 366 height 29
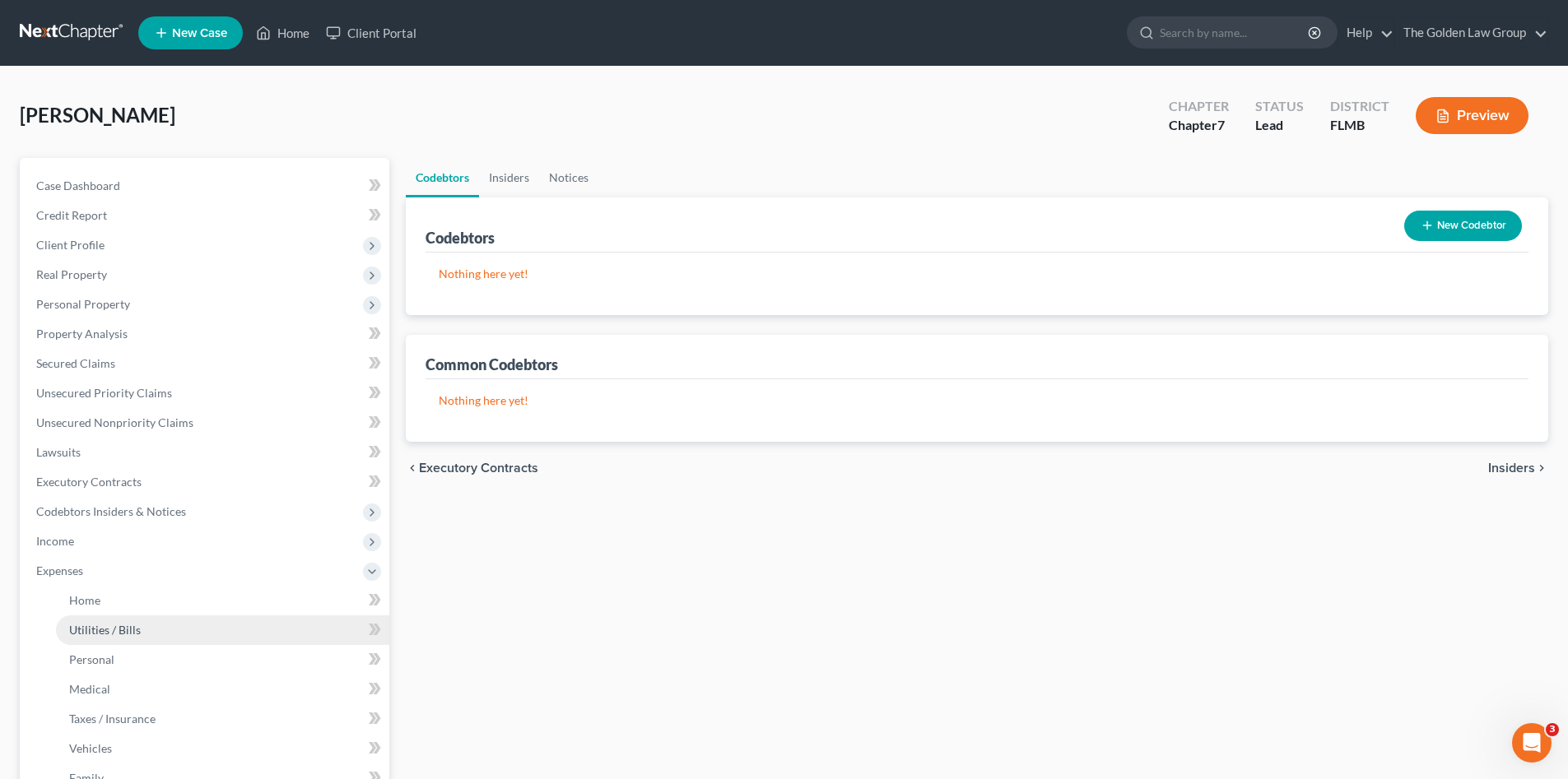
click at [76, 630] on span "Utilities / Bills" at bounding box center [104, 630] width 71 height 14
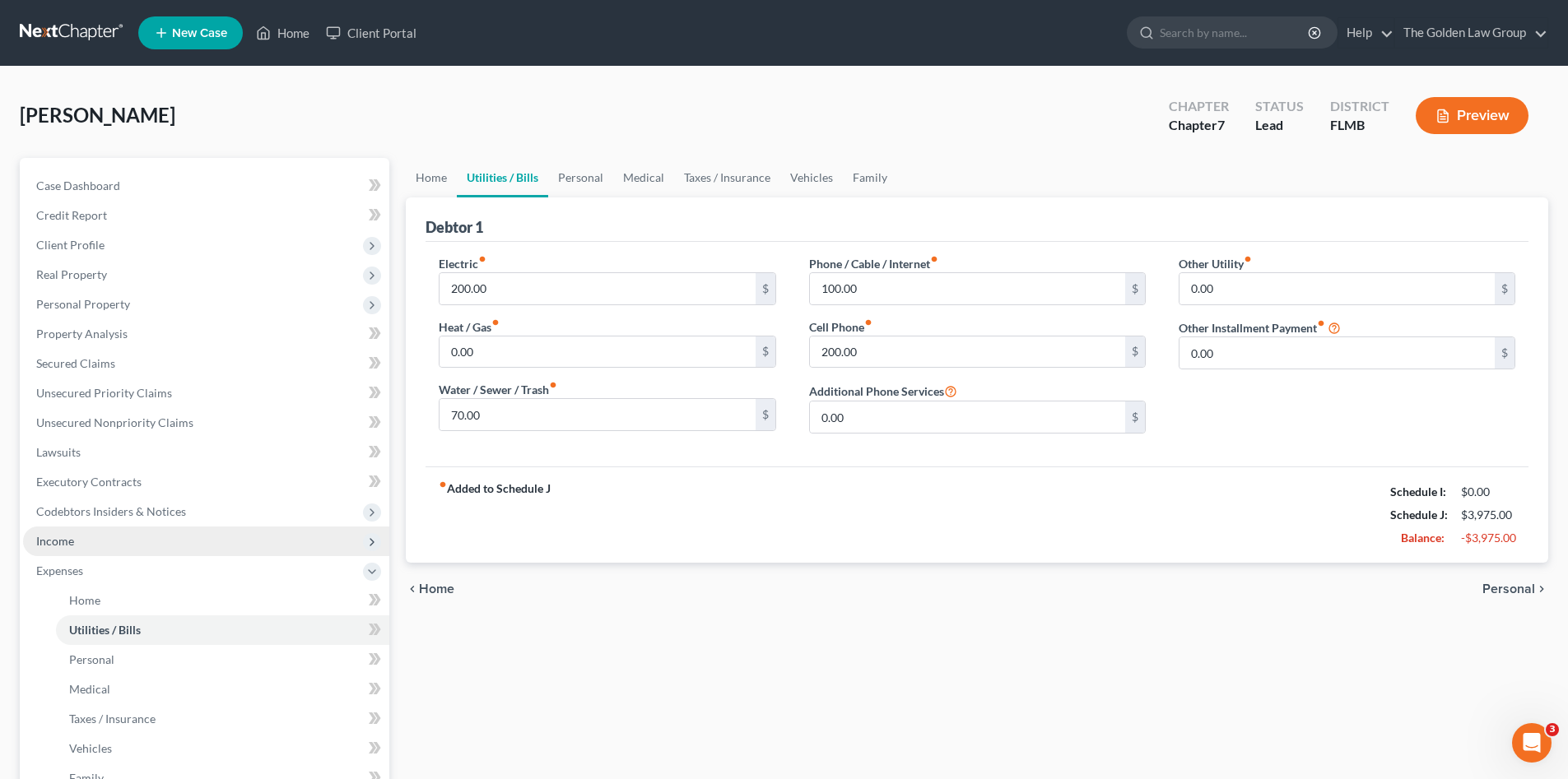
click at [71, 549] on span "Income" at bounding box center [206, 541] width 366 height 29
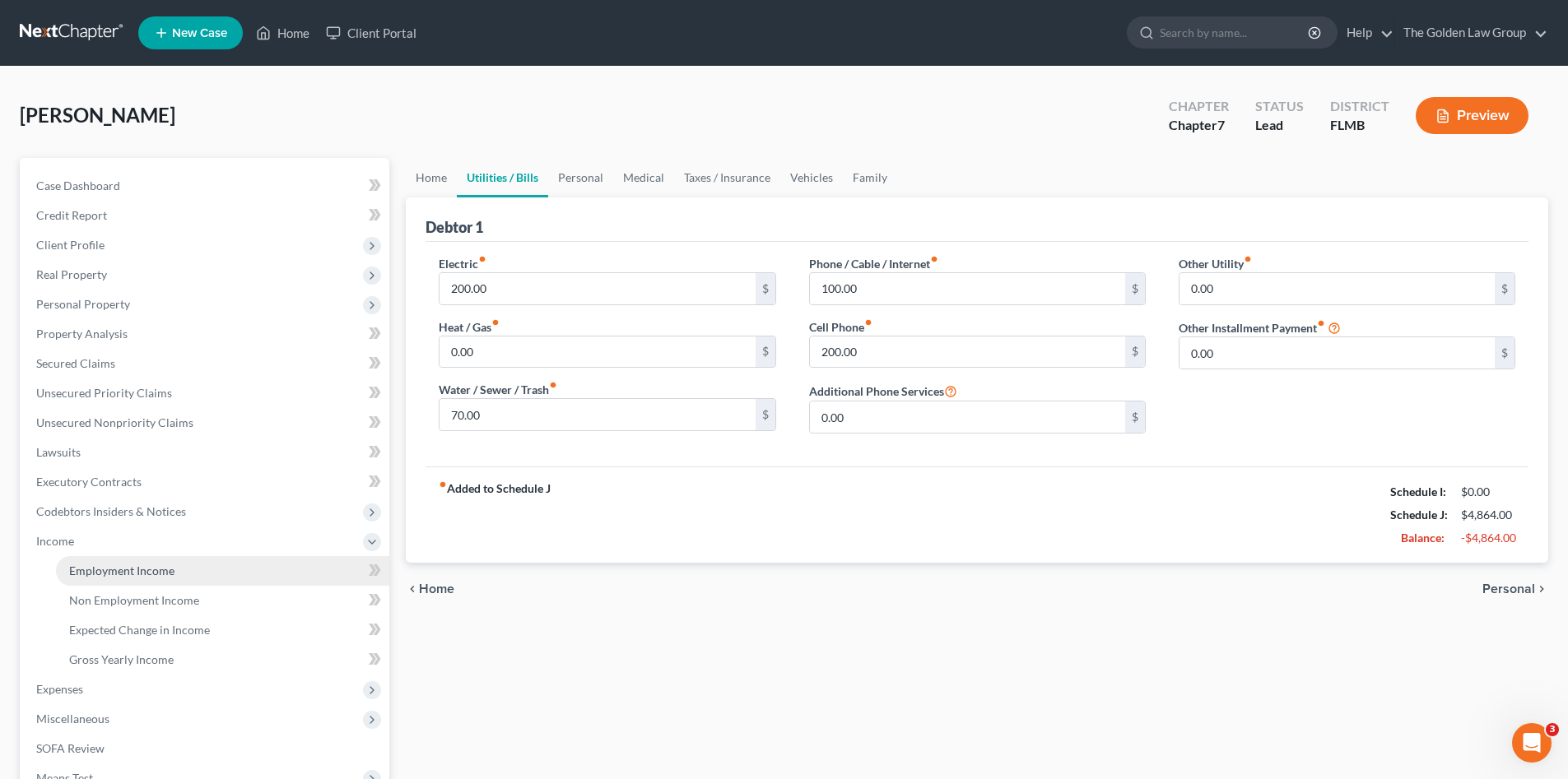
click at [103, 581] on link "Employment Income" at bounding box center [222, 570] width 333 height 29
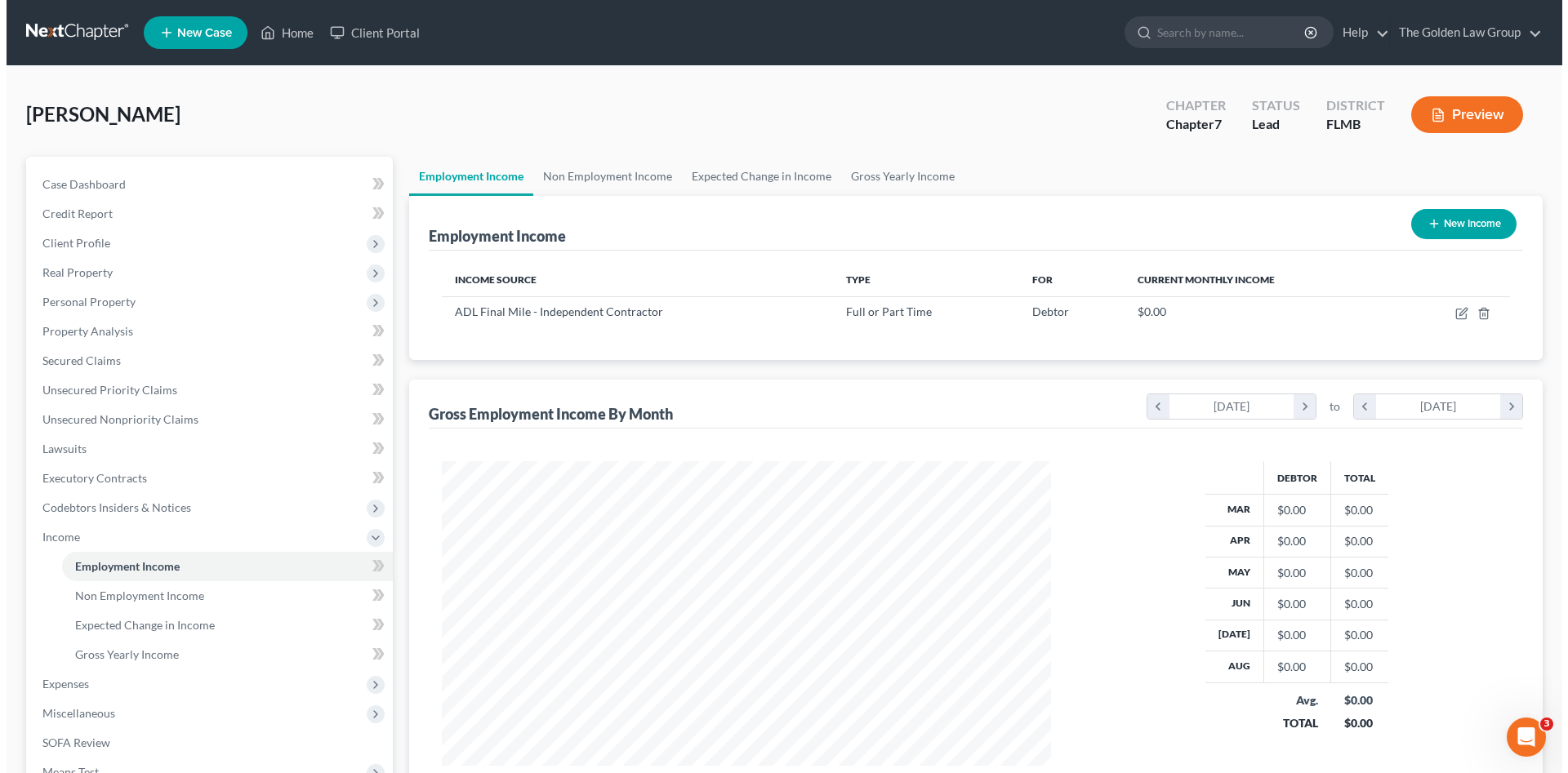
scroll to position [305, 642]
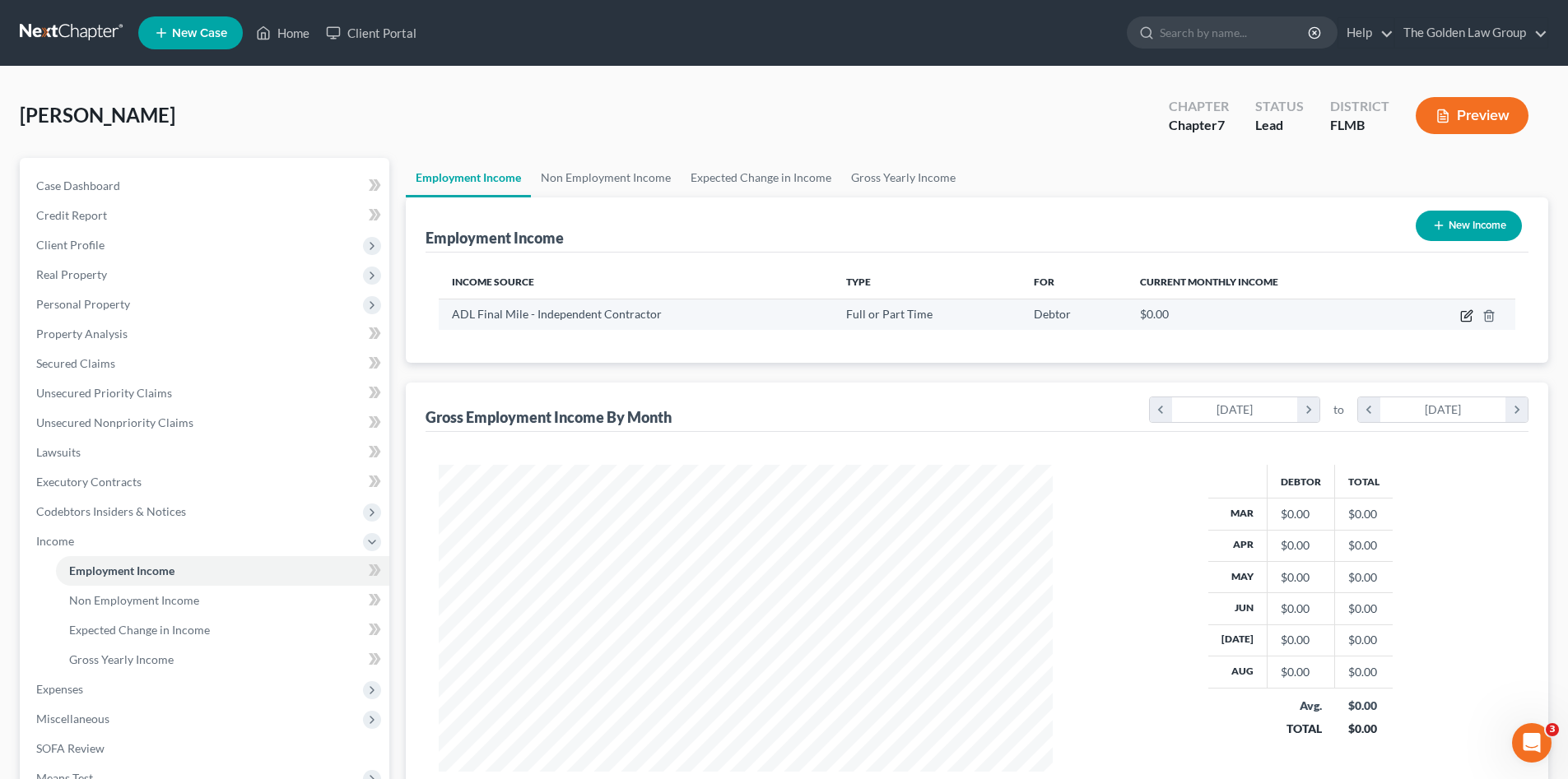
click at [1463, 319] on icon "button" at bounding box center [1467, 316] width 13 height 13
select select "0"
select select "2"
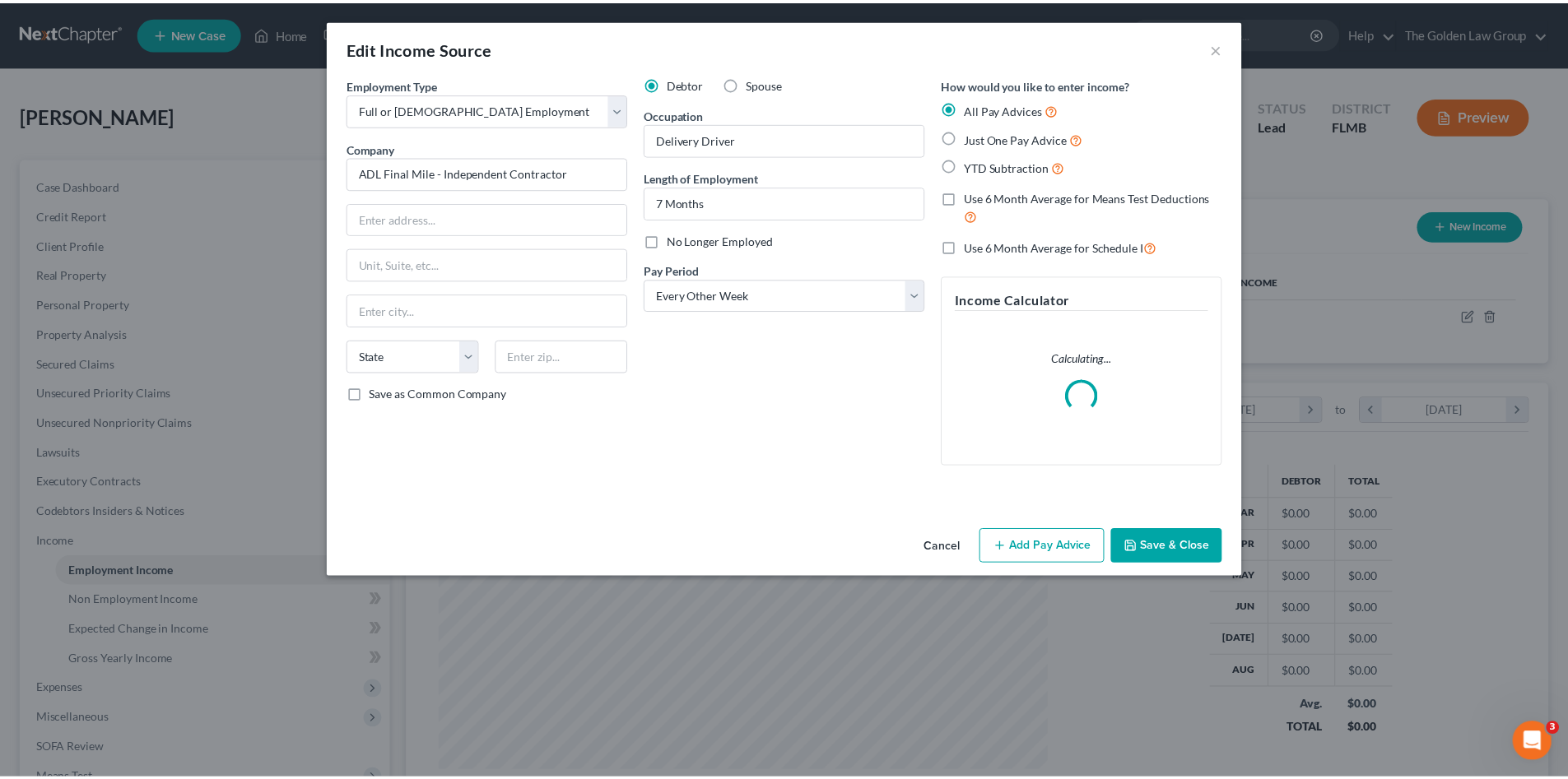
scroll to position [309, 653]
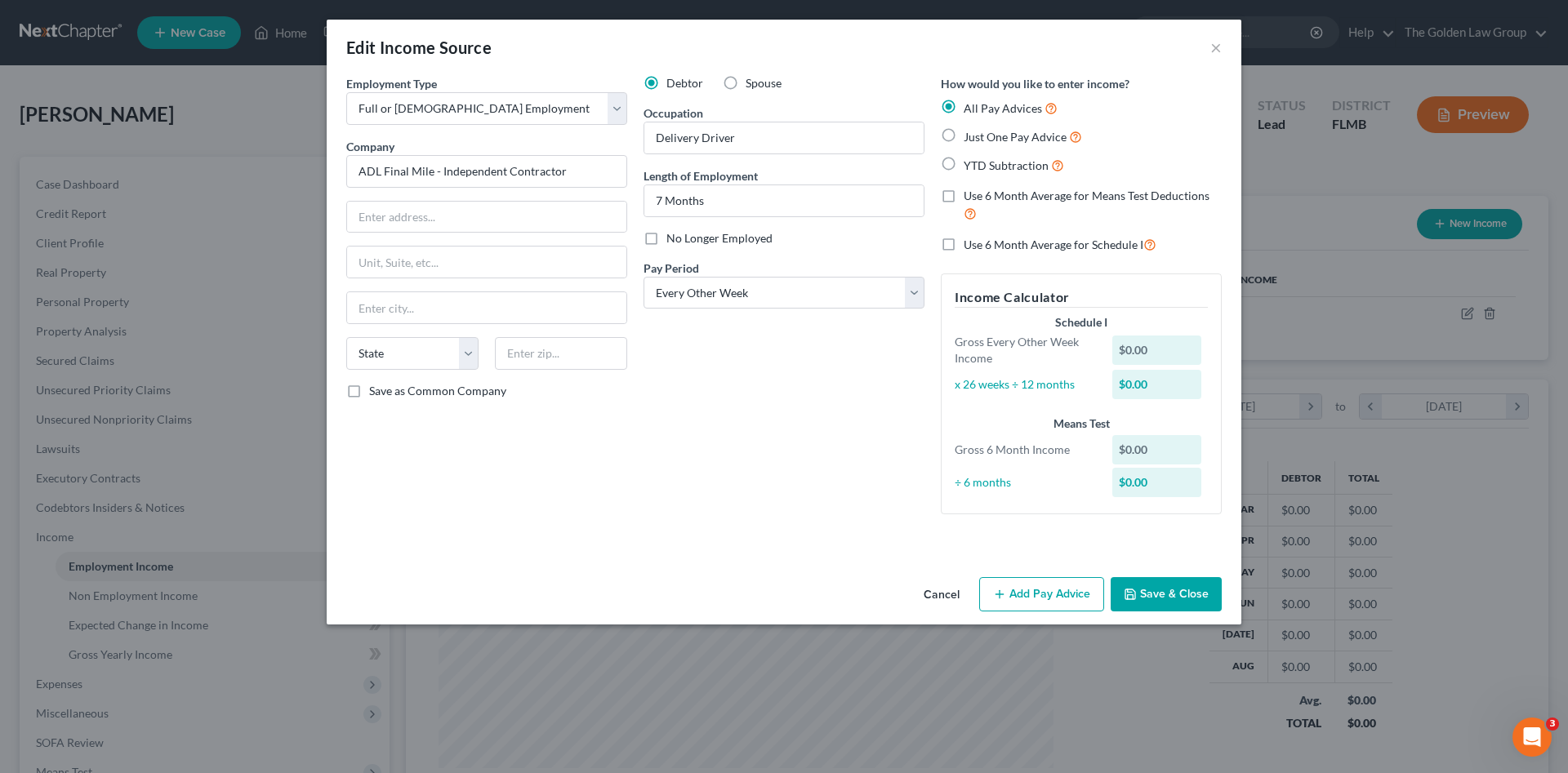
click at [457, 495] on div "Employment Type * Select Full or [DEMOGRAPHIC_DATA] Employment Self Employment …" at bounding box center [487, 301] width 298 height 453
click at [1148, 587] on button "Save & Close" at bounding box center [1167, 594] width 111 height 34
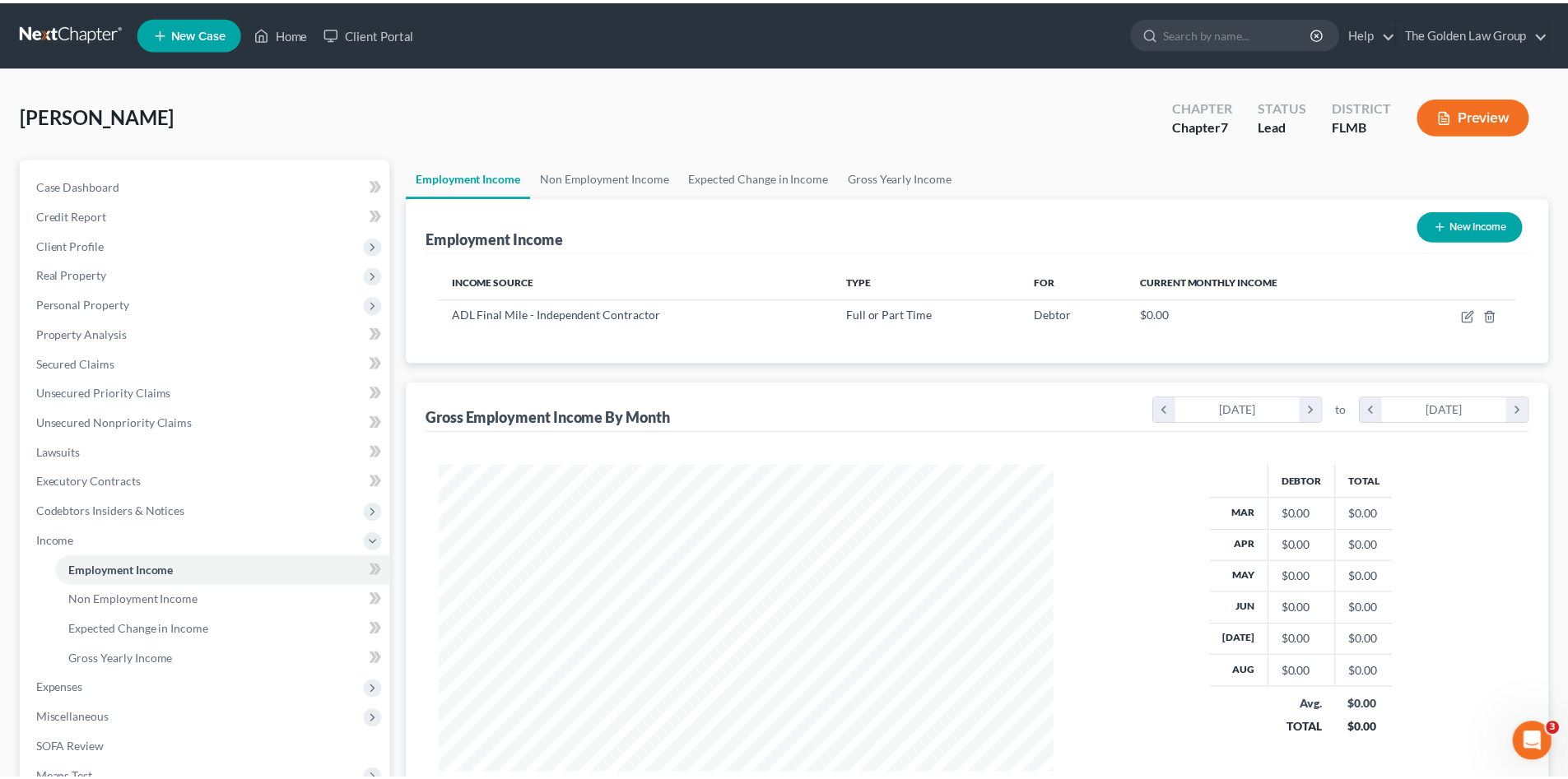
scroll to position [822747, 822675]
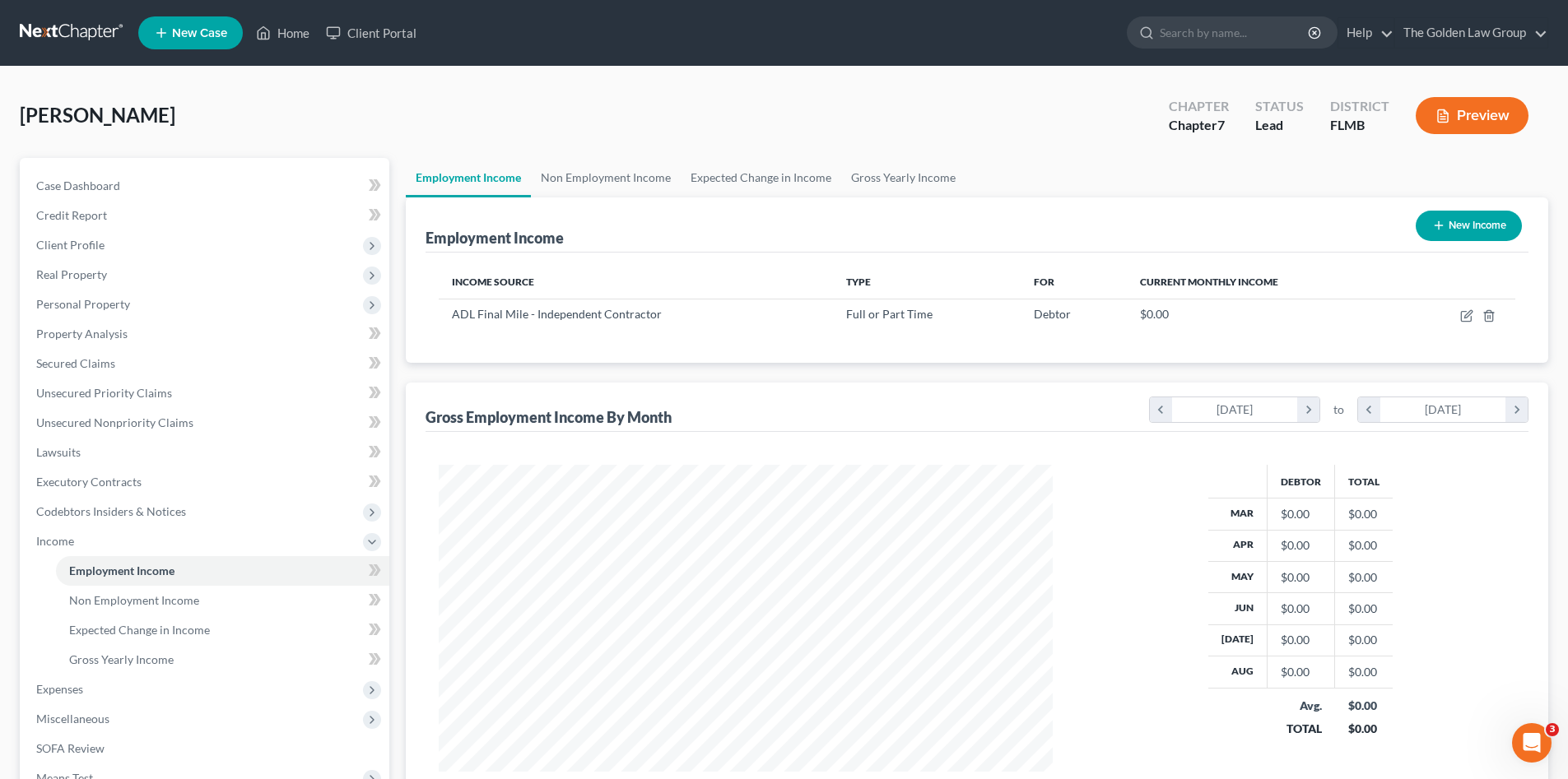
click at [755, 87] on div "[PERSON_NAME] Upgraded Chapter Chapter 7 Status Lead District [GEOGRAPHIC_DATA]…" at bounding box center [784, 514] width 1568 height 897
click at [159, 593] on span "Non Employment Income" at bounding box center [134, 600] width 130 height 14
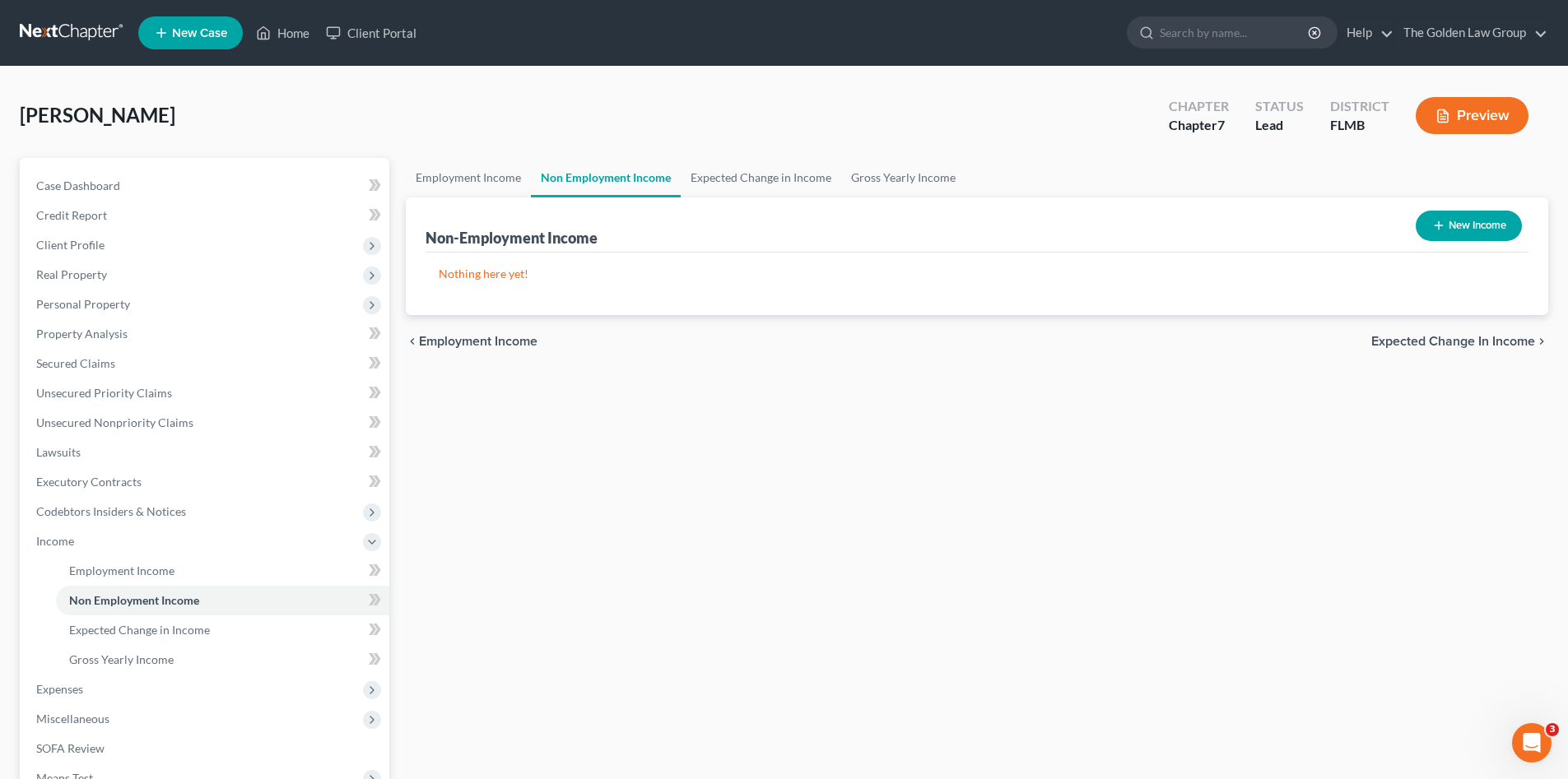
click at [1469, 221] on button "New Income" at bounding box center [1469, 226] width 106 height 30
select select "0"
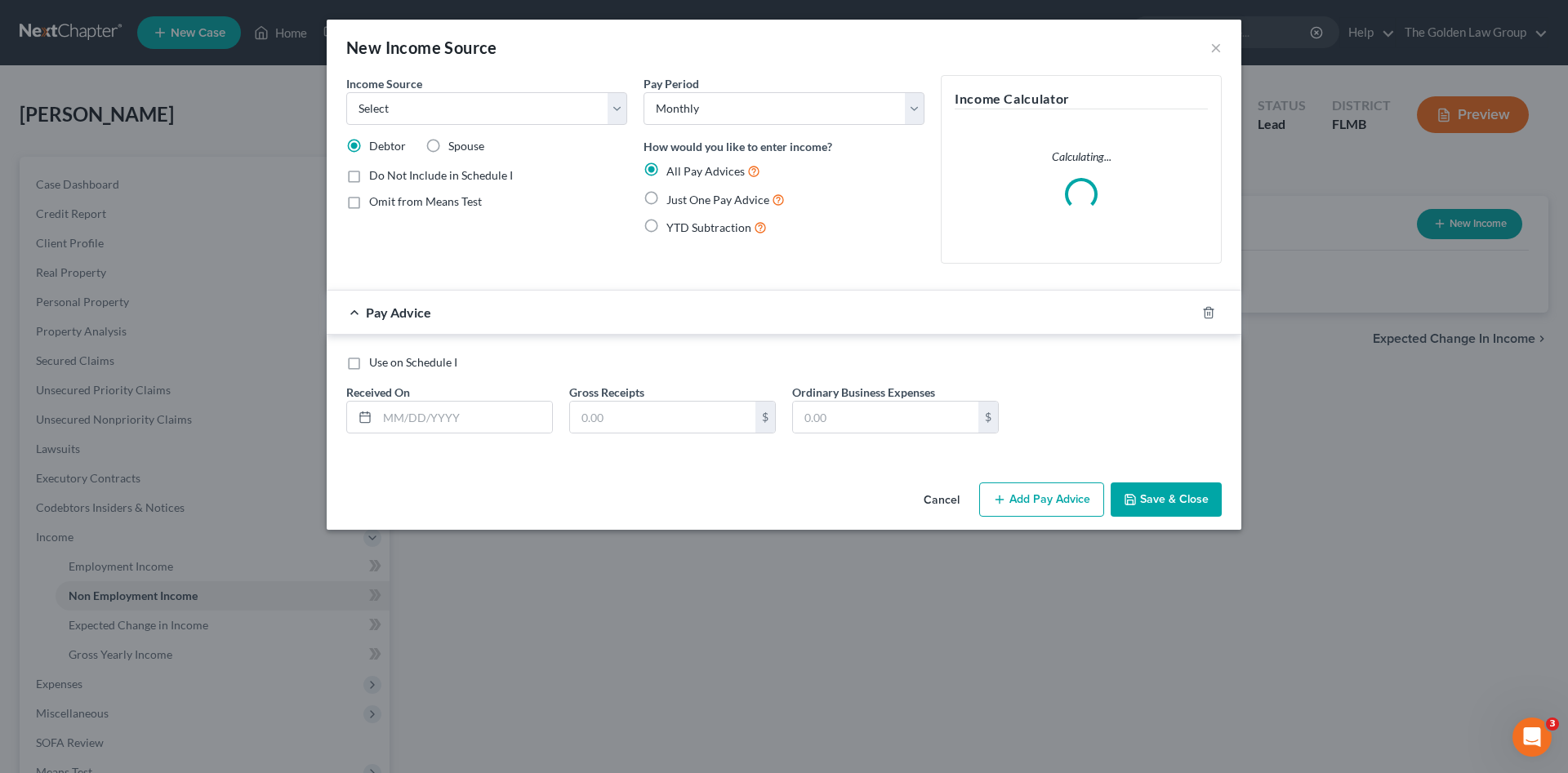
click at [461, 201] on span "Omit from Means Test" at bounding box center [426, 201] width 113 height 14
click at [386, 201] on input "Omit from Means Test" at bounding box center [380, 199] width 10 height 10
checkbox input "true"
click at [451, 103] on select "Select Unemployment Disability (from employer) Pension Retirement Social Securi…" at bounding box center [487, 108] width 281 height 33
select select "4"
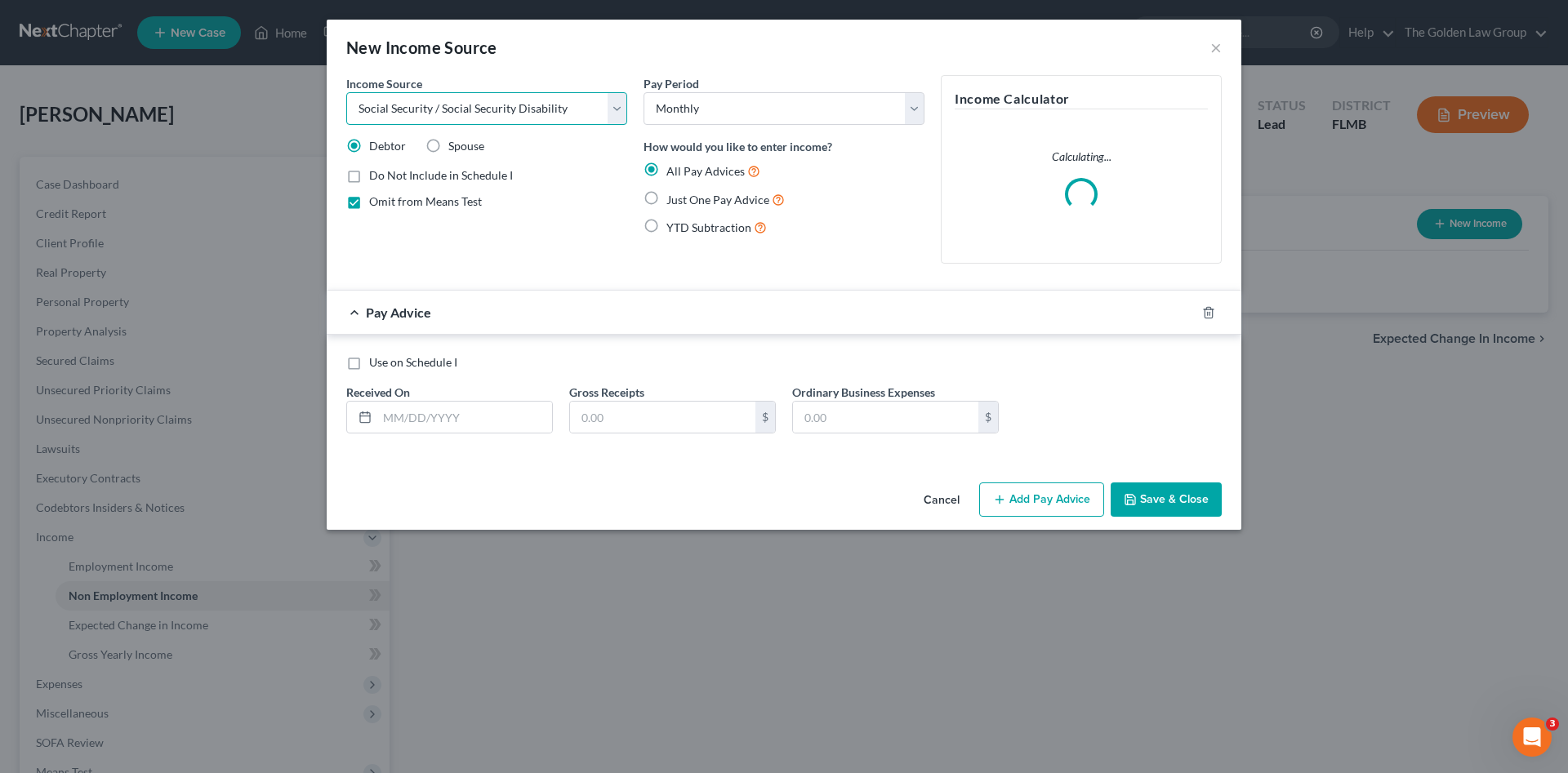
click at [347, 92] on select "Select Unemployment Disability (from employer) Pension Retirement Social Securi…" at bounding box center [487, 108] width 281 height 33
click at [692, 200] on span "Just One Pay Advice" at bounding box center [718, 200] width 103 height 14
click at [684, 200] on input "Just One Pay Advice" at bounding box center [678, 195] width 10 height 10
radio input "true"
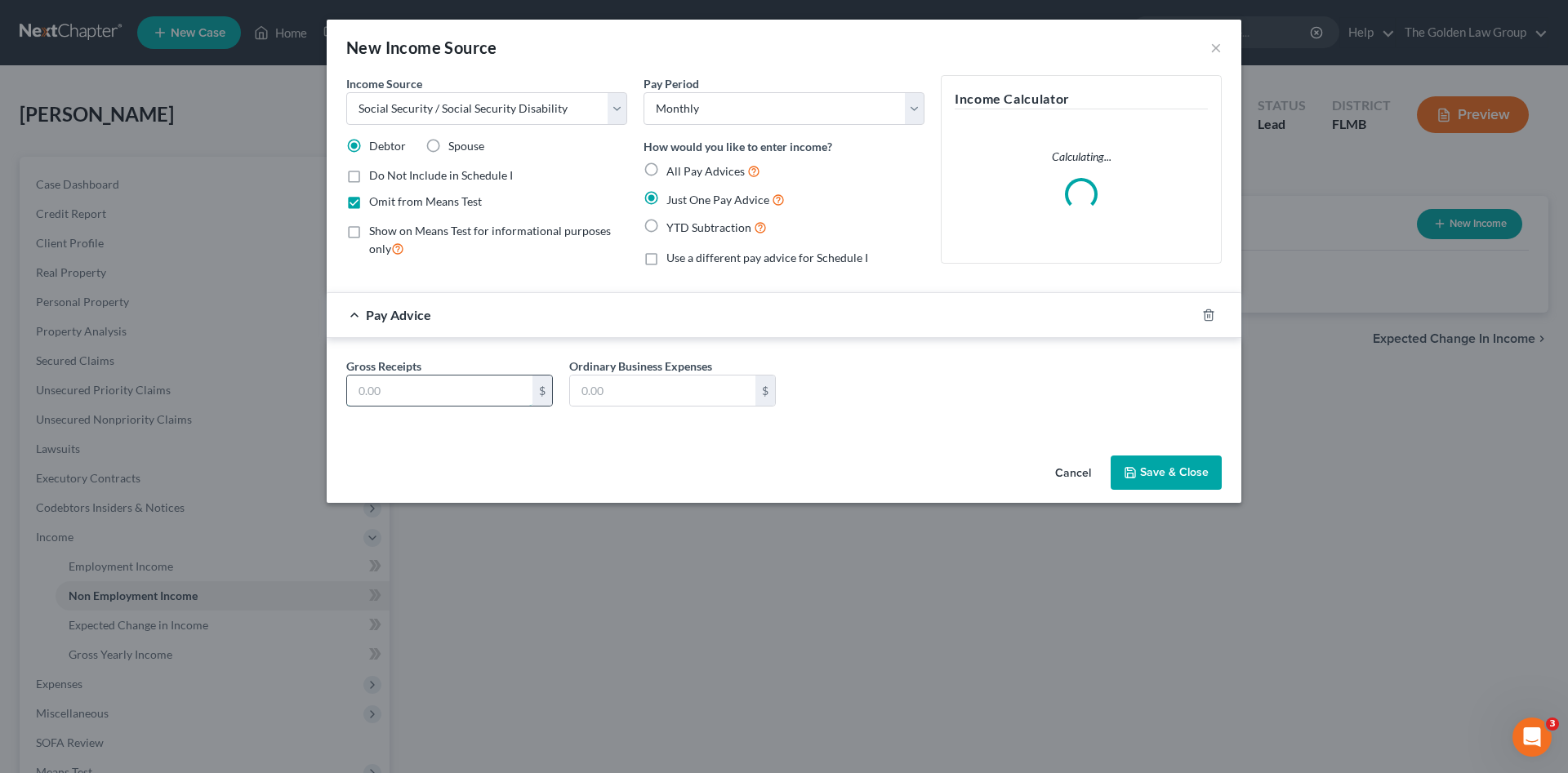
click at [462, 391] on input "text" at bounding box center [440, 391] width 186 height 31
type input "309.00"
drag, startPoint x: 1178, startPoint y: 461, endPoint x: 881, endPoint y: 504, distance: 300.1
click at [1175, 461] on button "Save & Close" at bounding box center [1167, 473] width 111 height 34
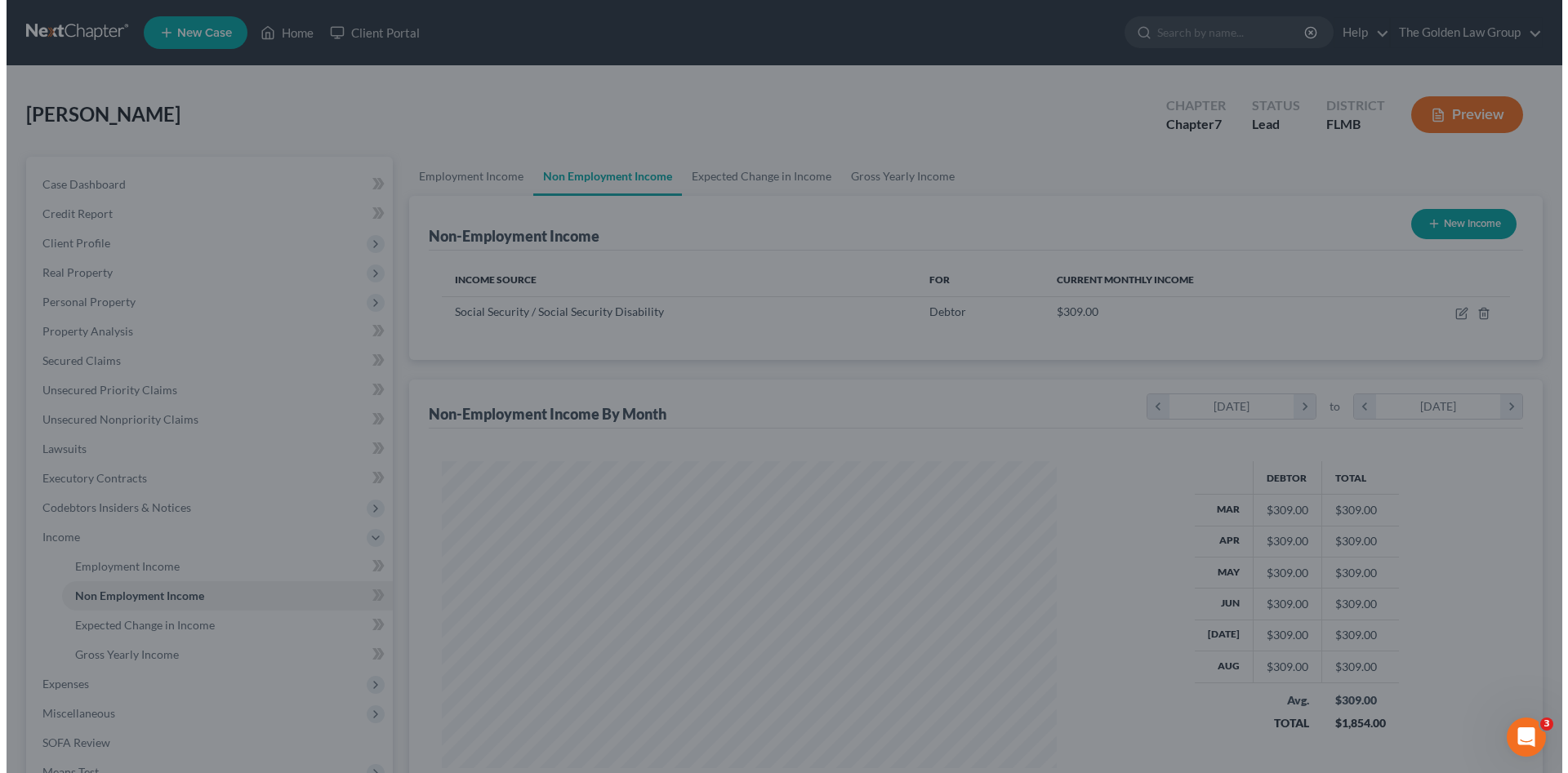
scroll to position [305, 642]
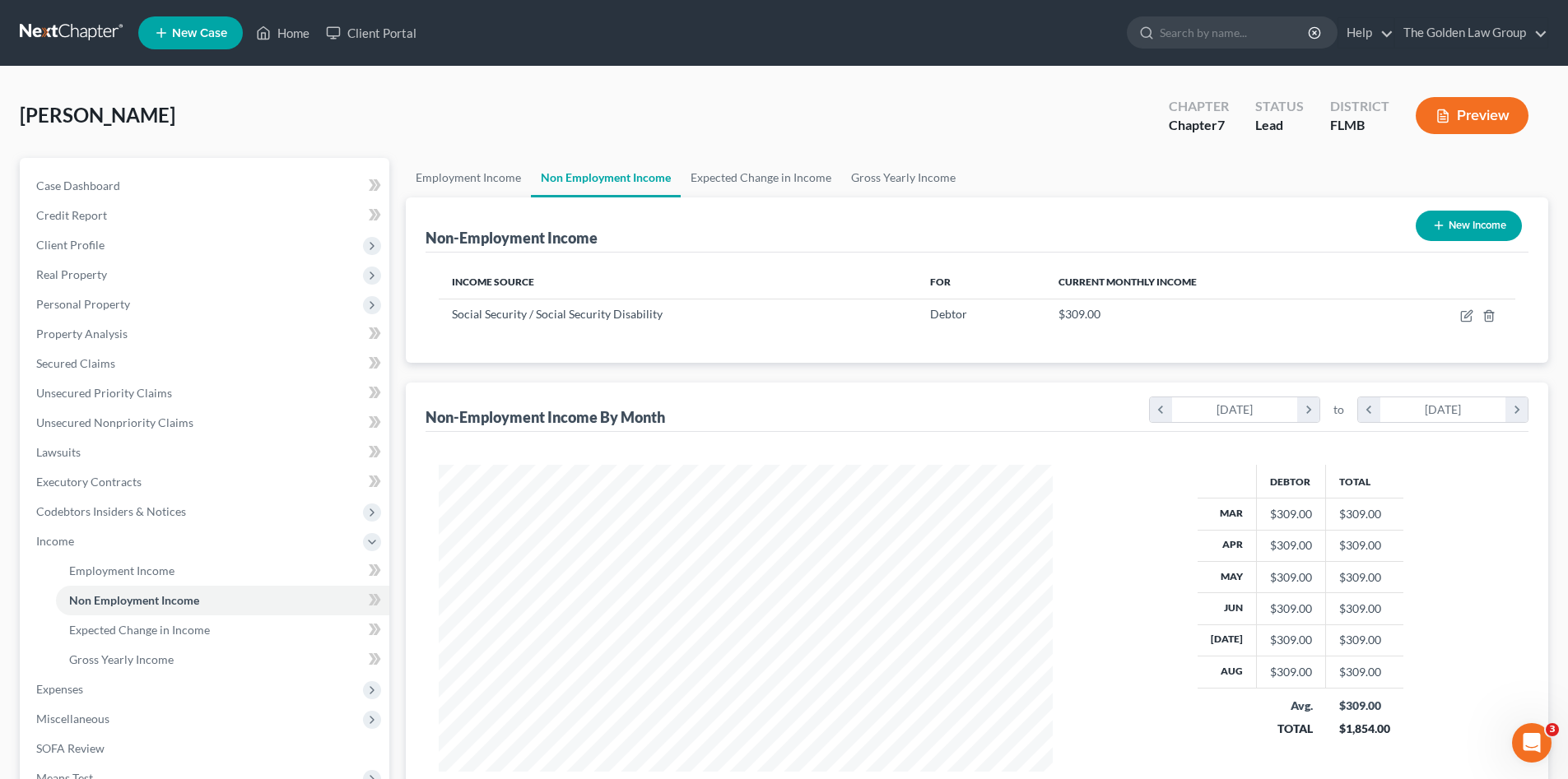
click at [1455, 232] on button "New Income" at bounding box center [1469, 226] width 106 height 30
select select "0"
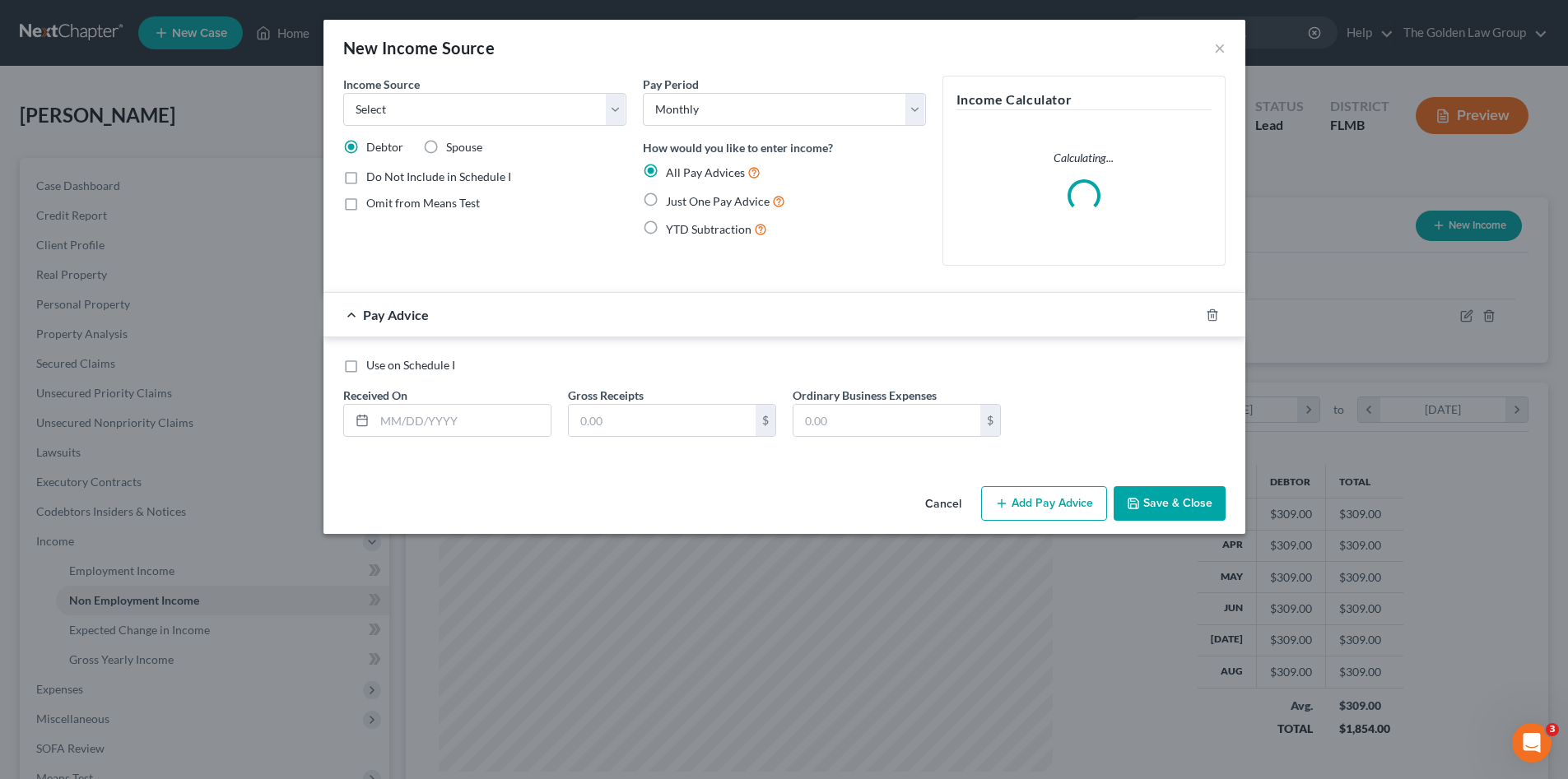
scroll to position [309, 653]
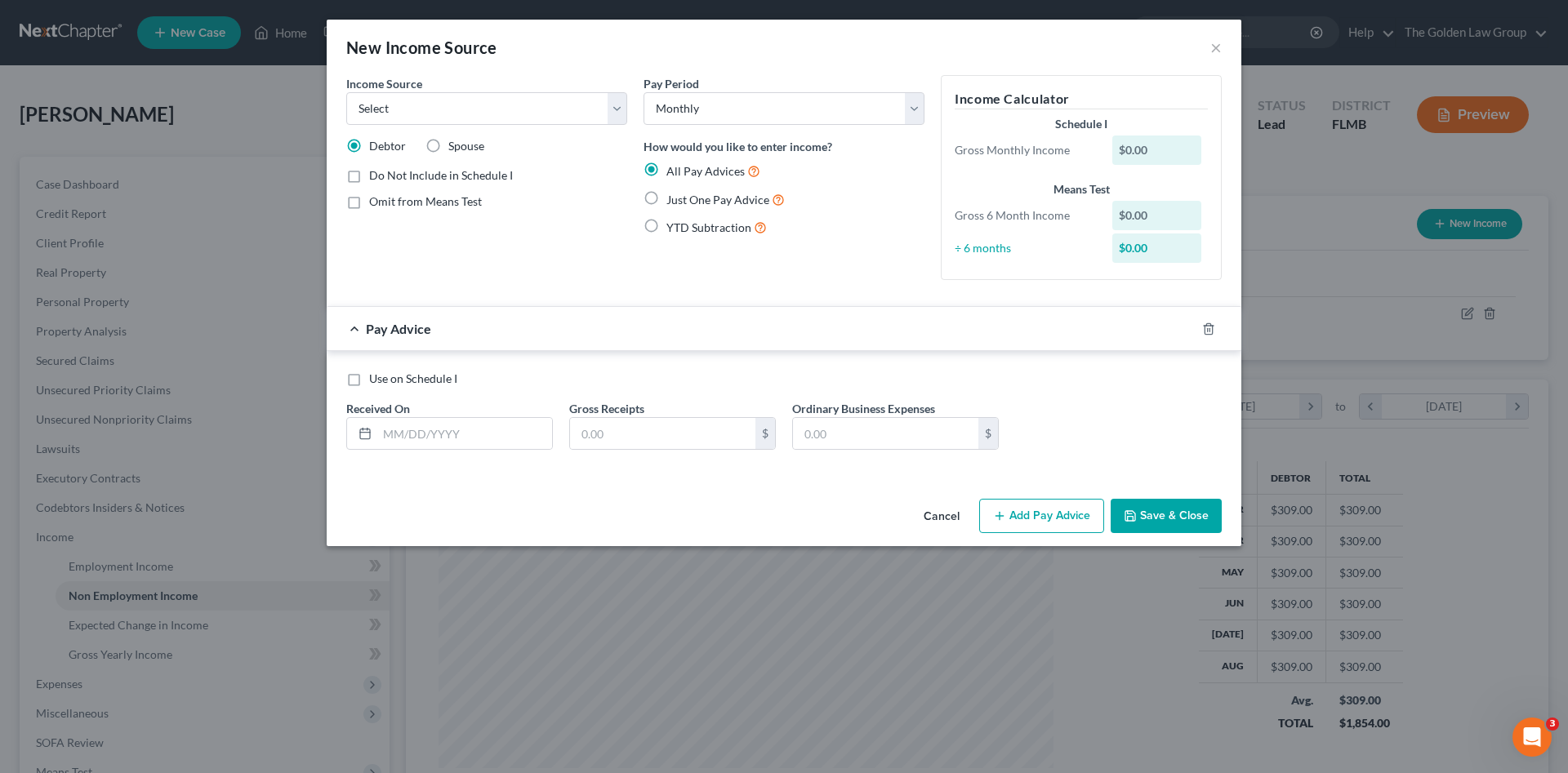
click at [722, 203] on span "Just One Pay Advice" at bounding box center [718, 200] width 103 height 14
click at [684, 201] on input "Just One Pay Advice" at bounding box center [678, 195] width 10 height 10
radio input "true"
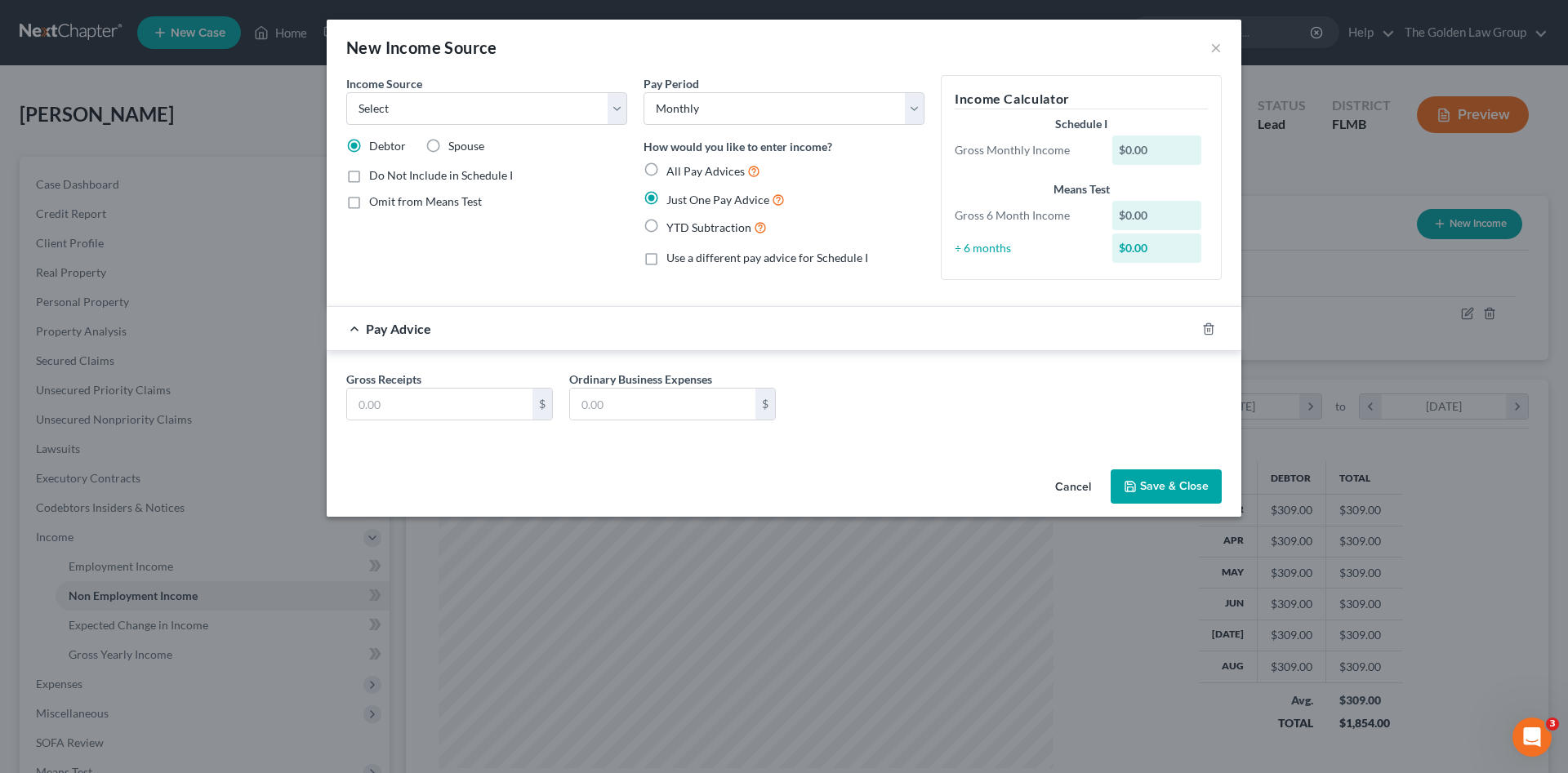
click at [434, 203] on span "Omit from Means Test" at bounding box center [426, 201] width 113 height 14
click at [386, 203] on input "Omit from Means Test" at bounding box center [380, 199] width 10 height 10
checkbox input "true"
click at [398, 105] on select "Select Unemployment Disability (from employer) Pension Retirement Social Securi…" at bounding box center [487, 108] width 281 height 33
select select "4"
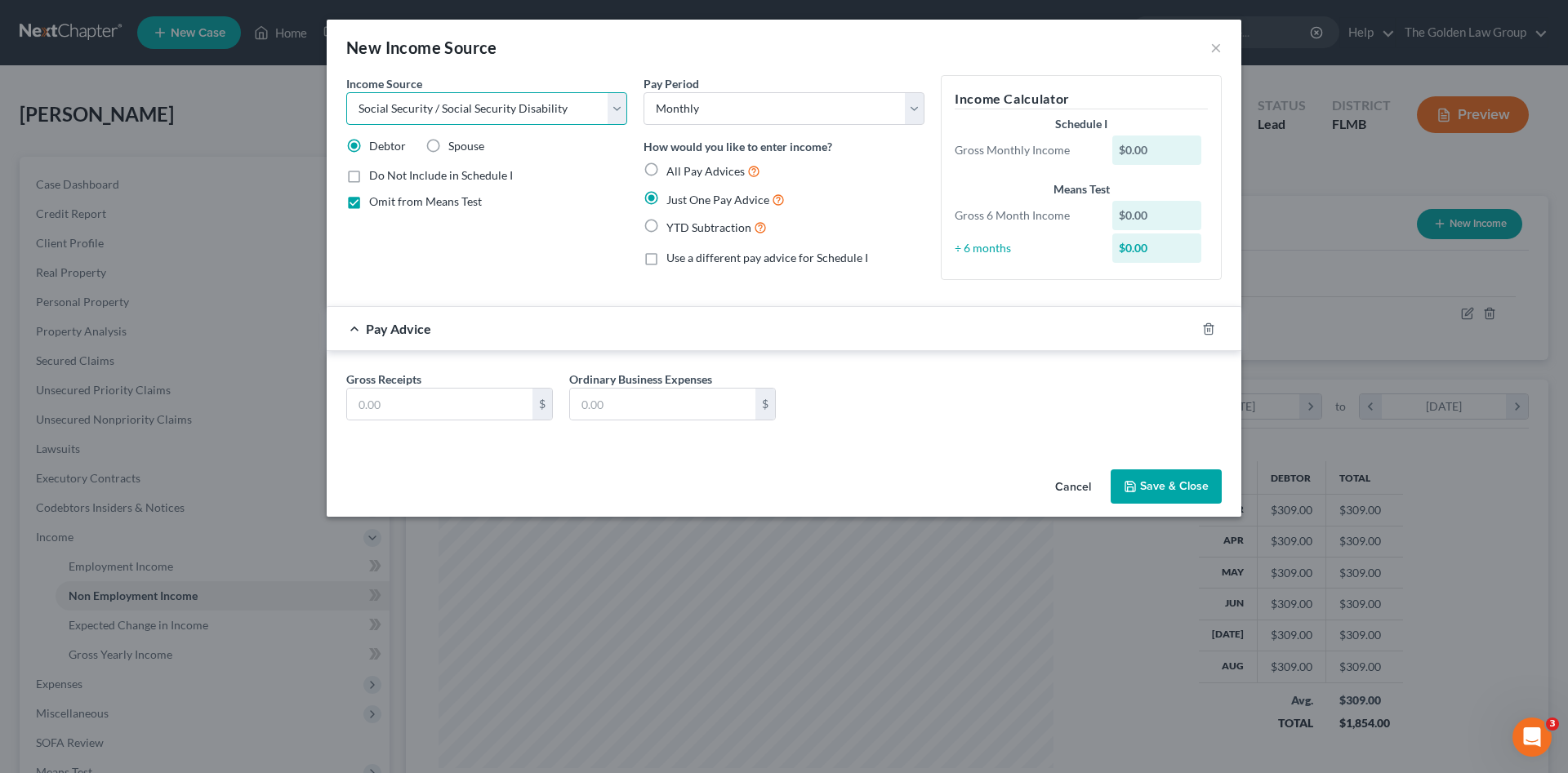
click at [347, 92] on select "Select Unemployment Disability (from employer) Pension Retirement Social Securi…" at bounding box center [487, 108] width 281 height 33
click at [442, 396] on input "text" at bounding box center [440, 404] width 186 height 31
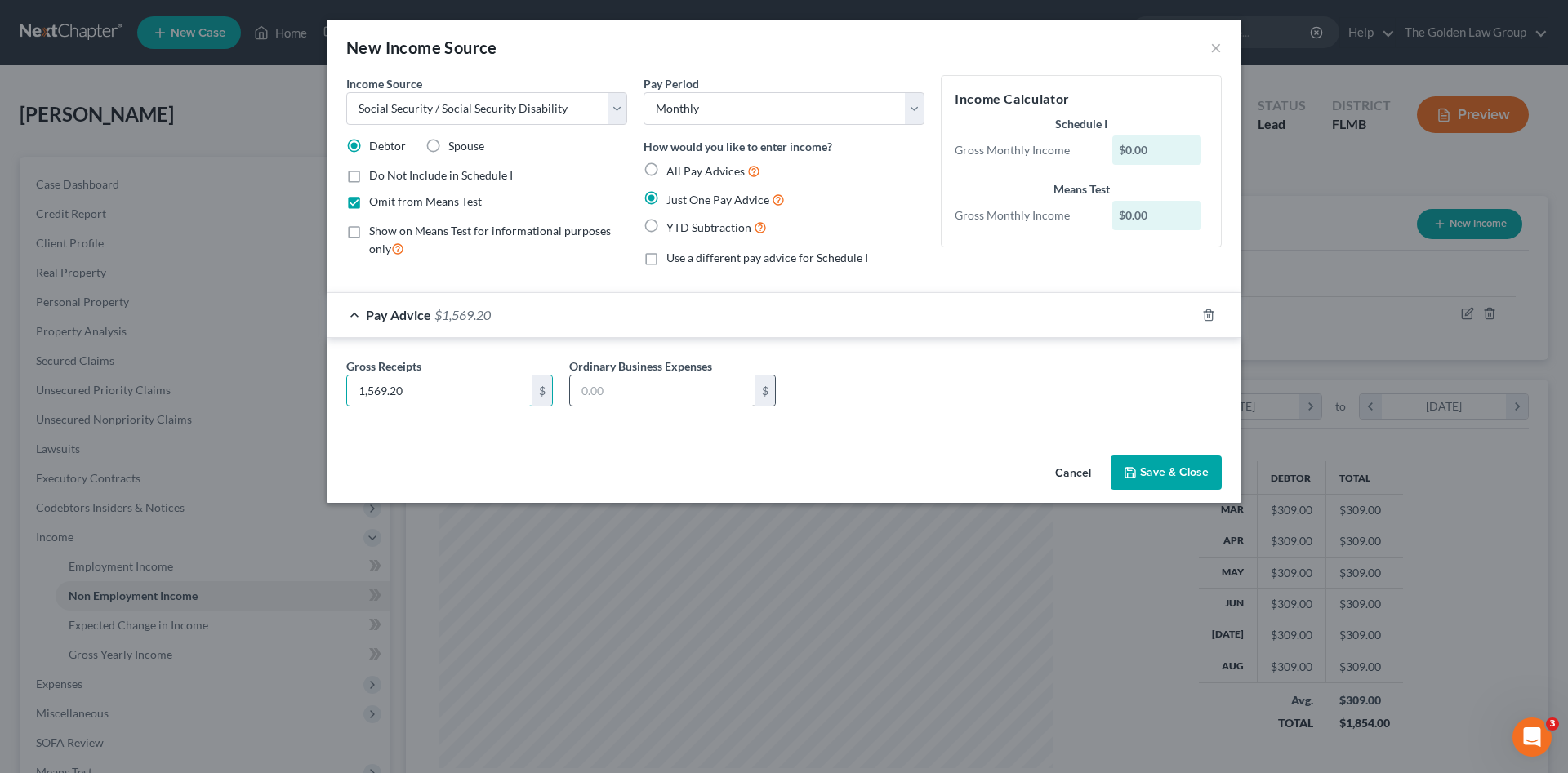
type input "1,569.20"
click at [601, 376] on input "text" at bounding box center [662, 391] width 186 height 31
type input "185.00"
click at [701, 438] on div "Income Source * Select Unemployment Disability (from employer) Pension Retireme…" at bounding box center [784, 262] width 915 height 374
click at [1159, 475] on button "Save & Close" at bounding box center [1167, 473] width 111 height 34
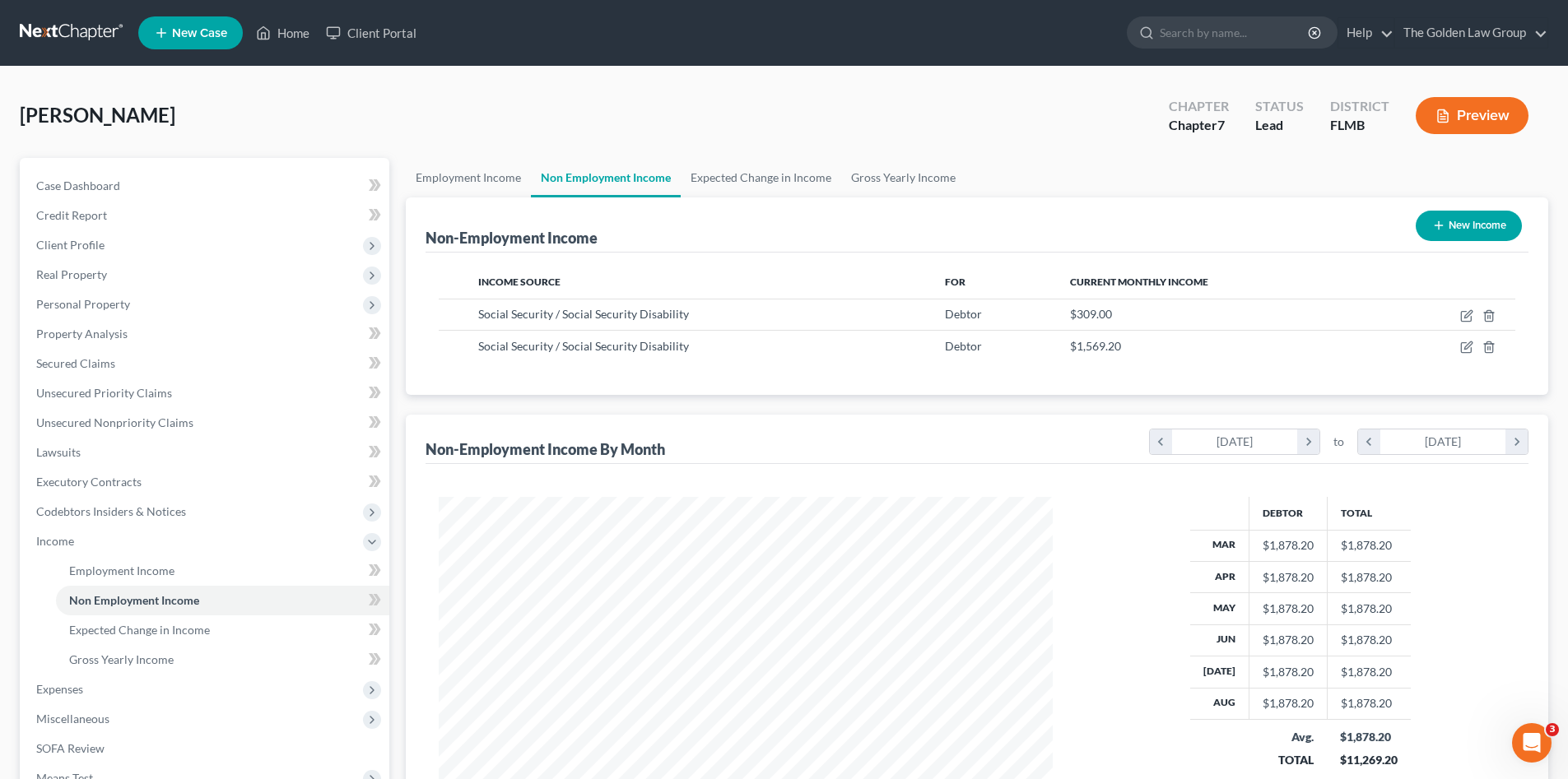
scroll to position [822747, 822675]
click at [573, 405] on div "Non-Employment Income New Income Income Source For Current Monthly Income Socia…" at bounding box center [978, 520] width 1143 height 646
click at [204, 640] on link "Expected Change in Income" at bounding box center [222, 630] width 333 height 29
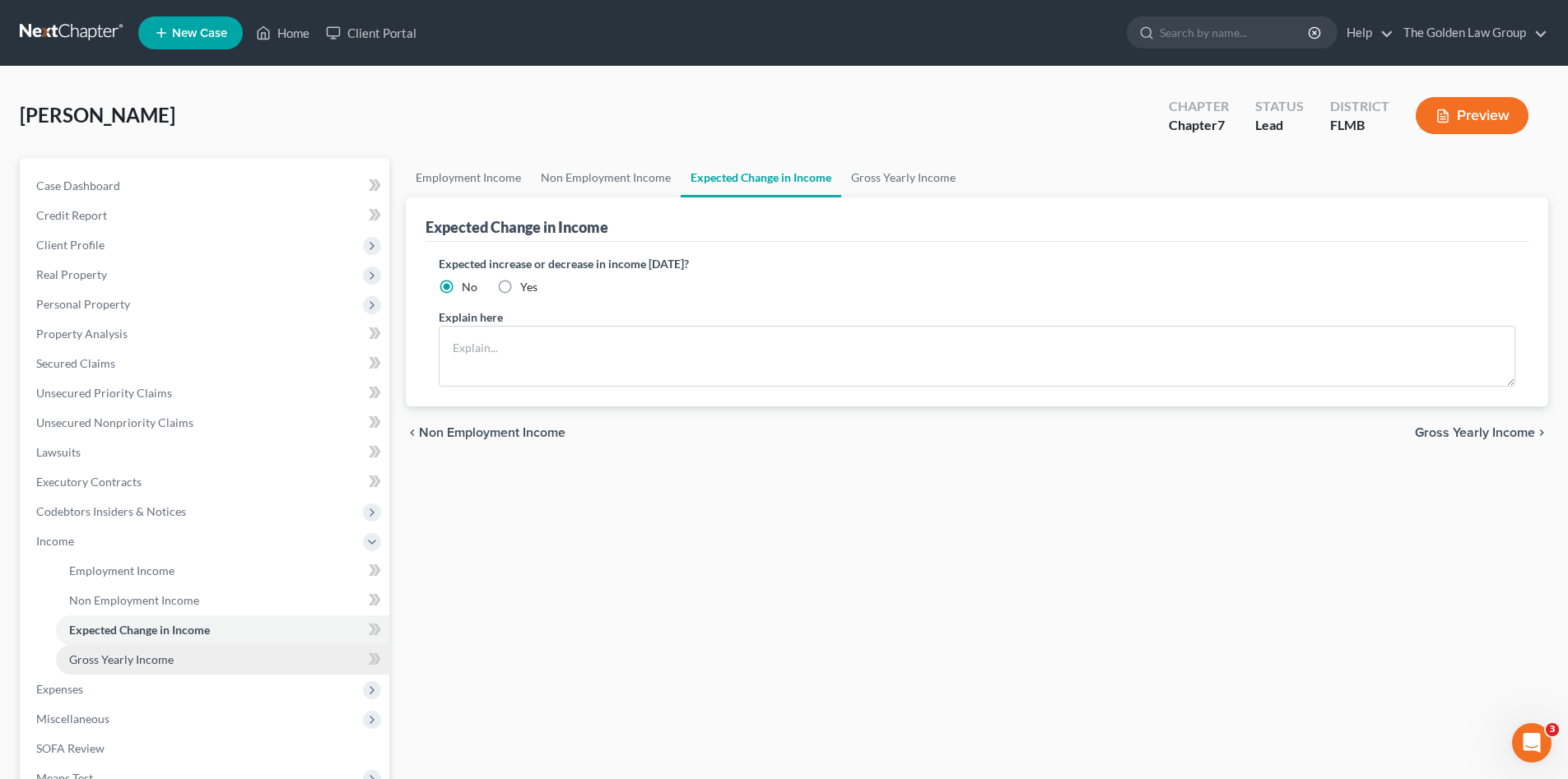
click at [194, 665] on link "Gross Yearly Income" at bounding box center [222, 659] width 333 height 29
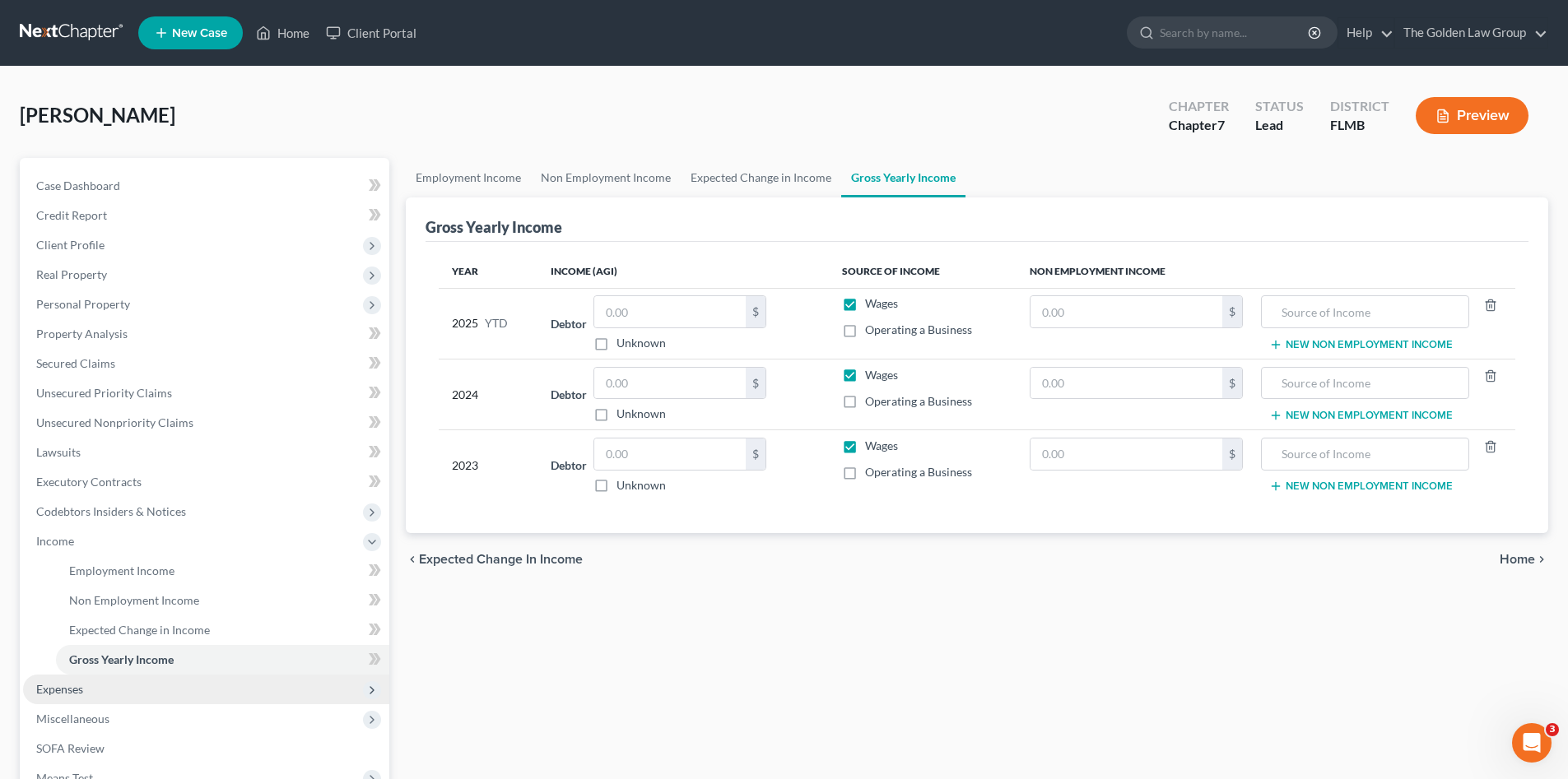
click at [159, 686] on span "Expenses" at bounding box center [206, 689] width 366 height 29
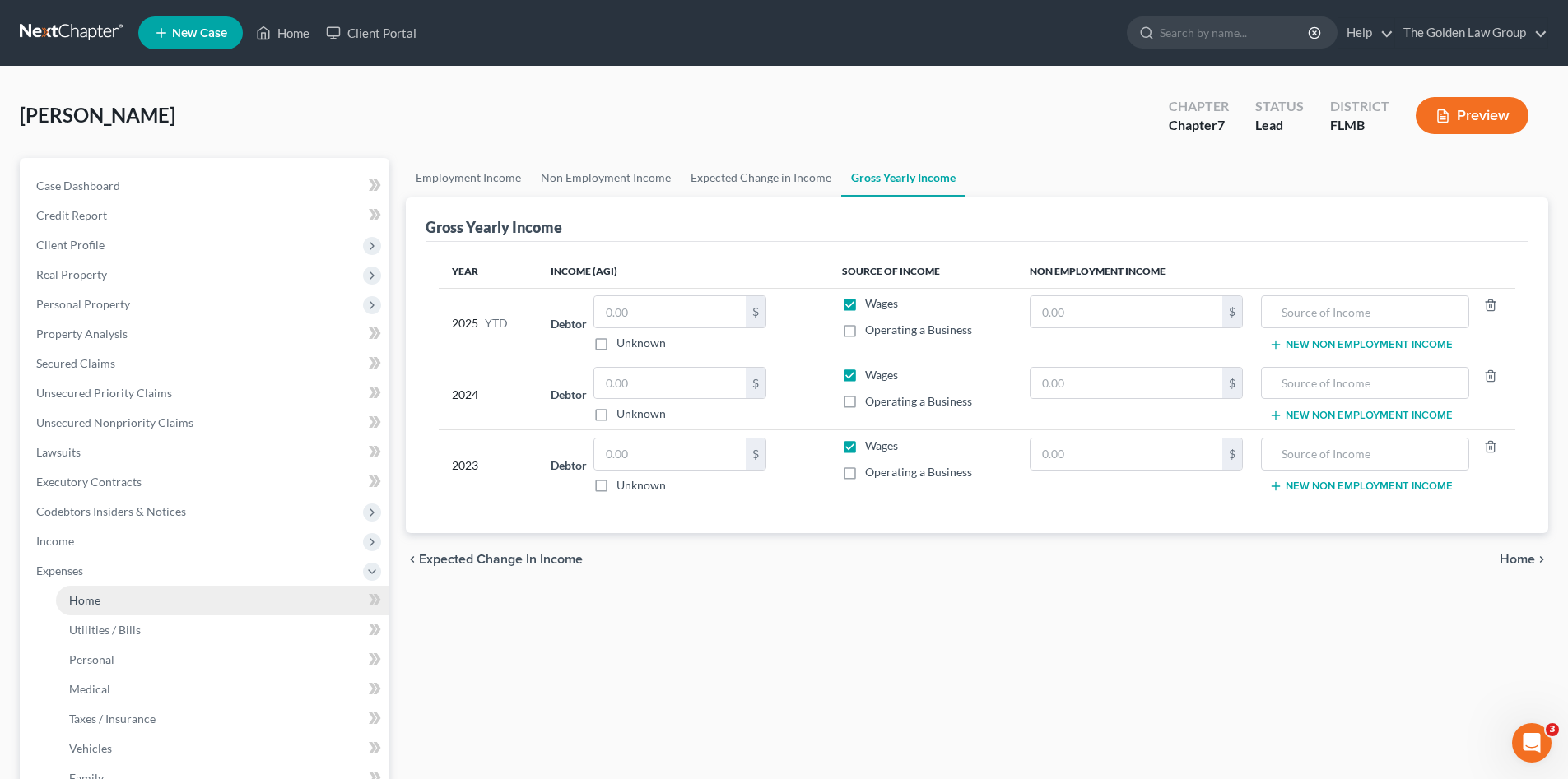
click at [144, 593] on link "Home" at bounding box center [222, 601] width 333 height 29
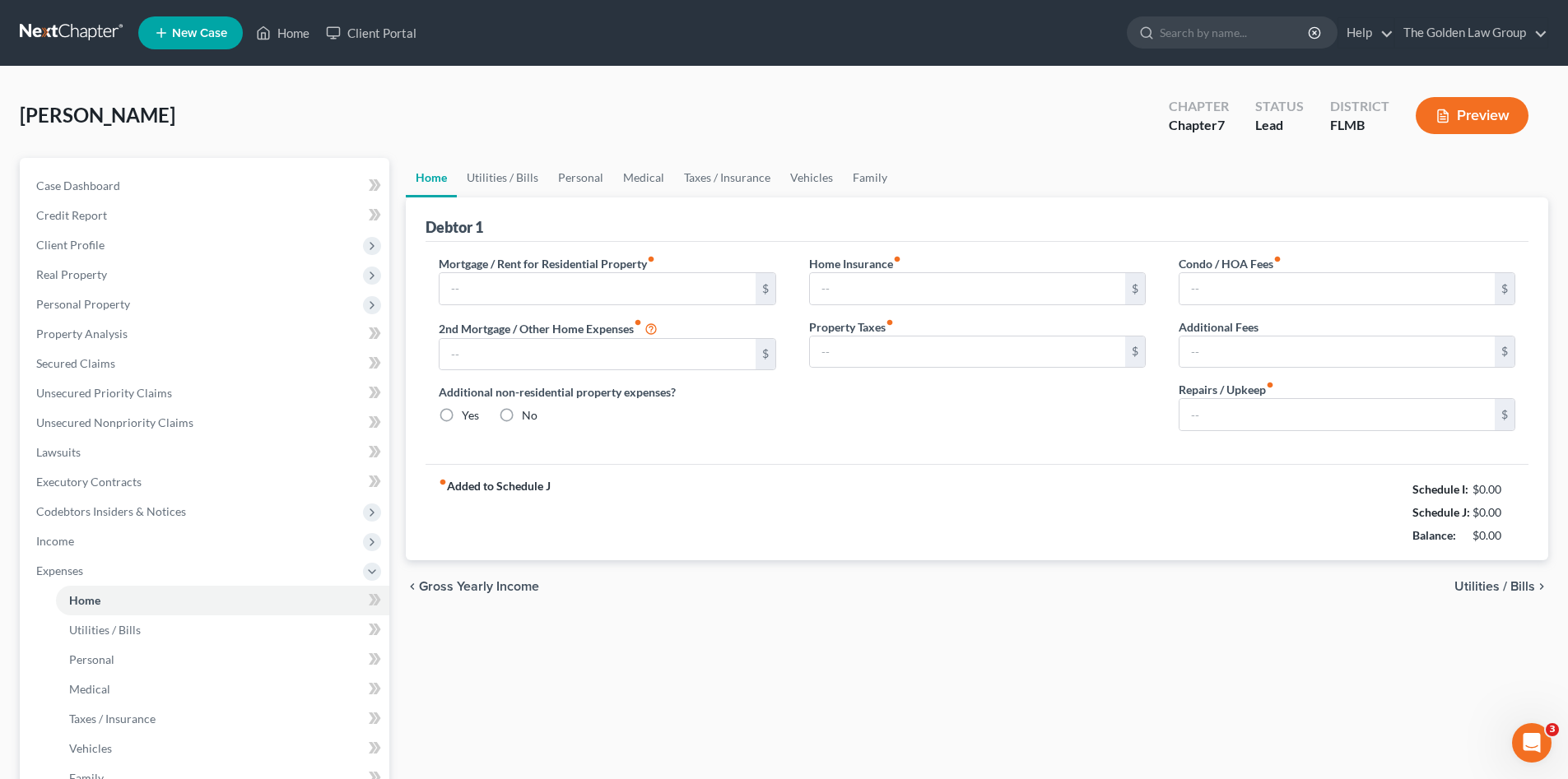
type input "0.00"
radio input "true"
type input "0.00"
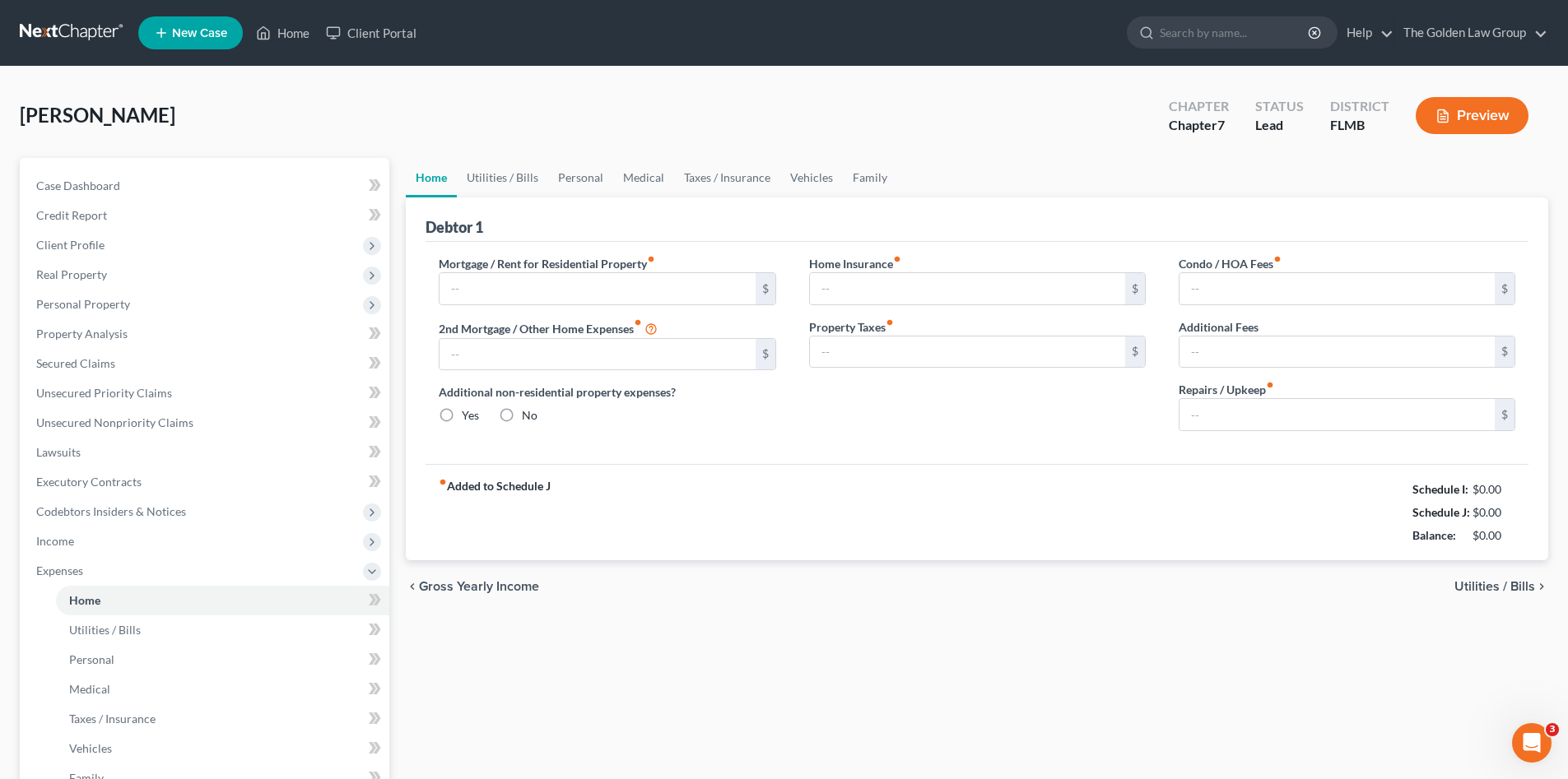
type input "0.00"
type input "1,000.00"
click at [617, 624] on div "Home Utilities / Bills Personal Medical Taxes / Insurance Vehicles Family Debto…" at bounding box center [977, 589] width 1159 height 862
click at [674, 287] on input "text" at bounding box center [597, 288] width 315 height 31
type input "1,439.44"
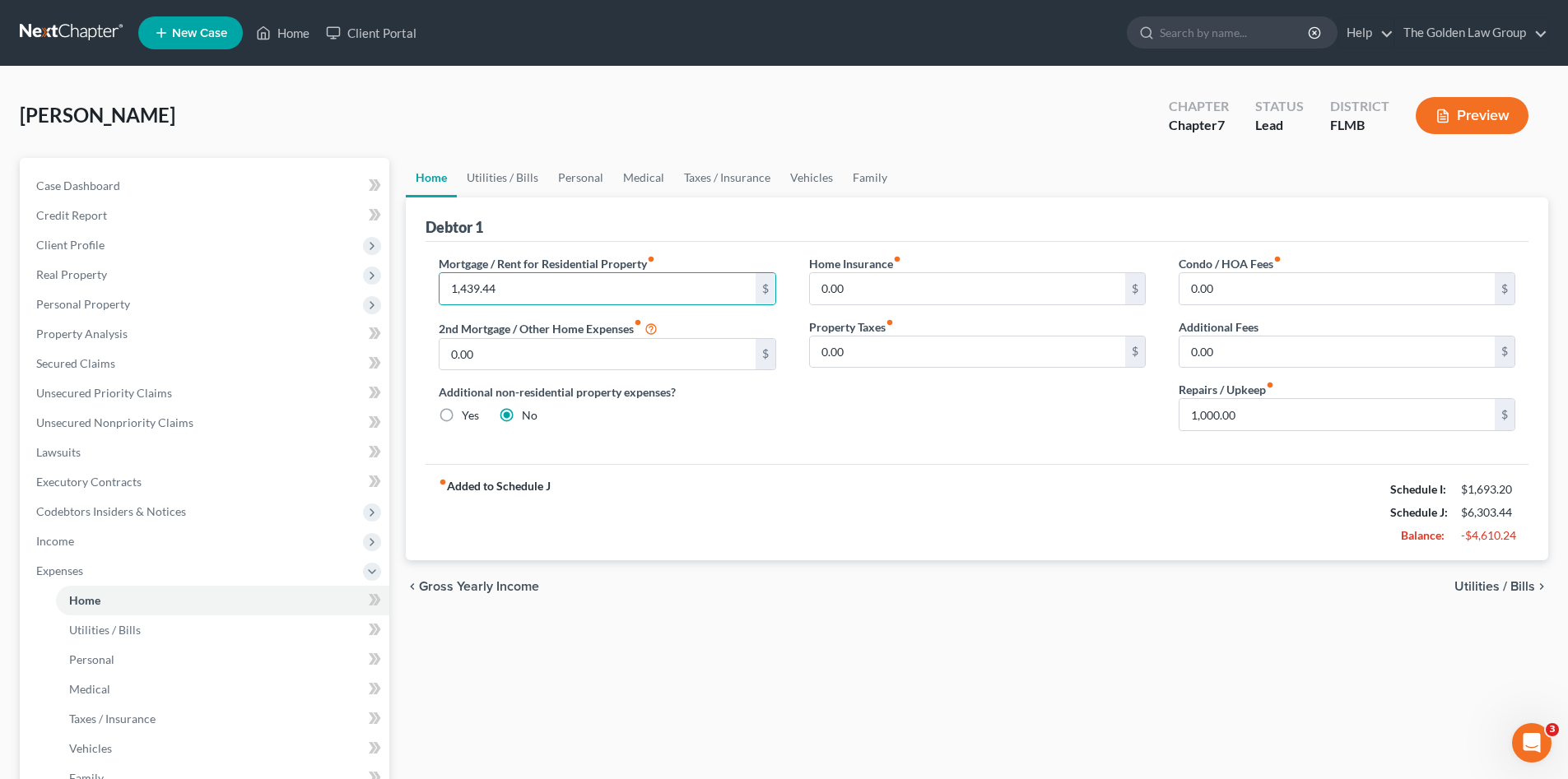
drag, startPoint x: 798, startPoint y: 436, endPoint x: 879, endPoint y: 439, distance: 81.1
click at [822, 433] on div "Home Insurance fiber_manual_record 0.00 $ Property Taxes fiber_manual_record 0.…" at bounding box center [977, 350] width 369 height 190
click at [1236, 430] on input "1,000.00" at bounding box center [1337, 415] width 315 height 31
click at [1176, 465] on div "fiber_manual_record Added to Schedule J Schedule I: $1,693.20 Schedule J: $5,40…" at bounding box center [977, 511] width 1103 height 96
click at [1240, 416] on input "100.00" at bounding box center [1337, 415] width 315 height 31
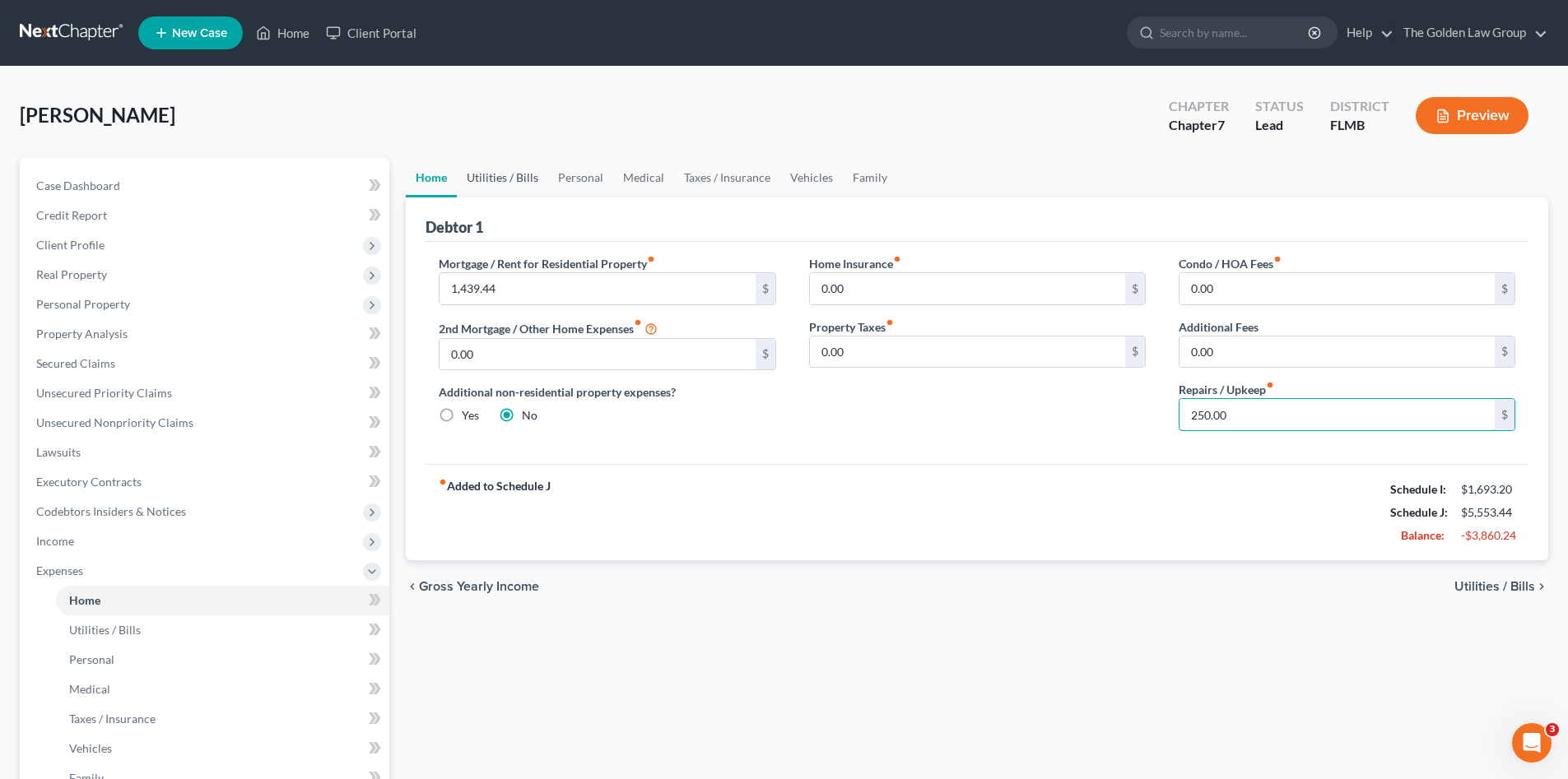
type input "250.00"
drag, startPoint x: 505, startPoint y: 162, endPoint x: 508, endPoint y: 174, distance: 12.4
click at [506, 163] on link "Utilities / Bills" at bounding box center [502, 178] width 91 height 40
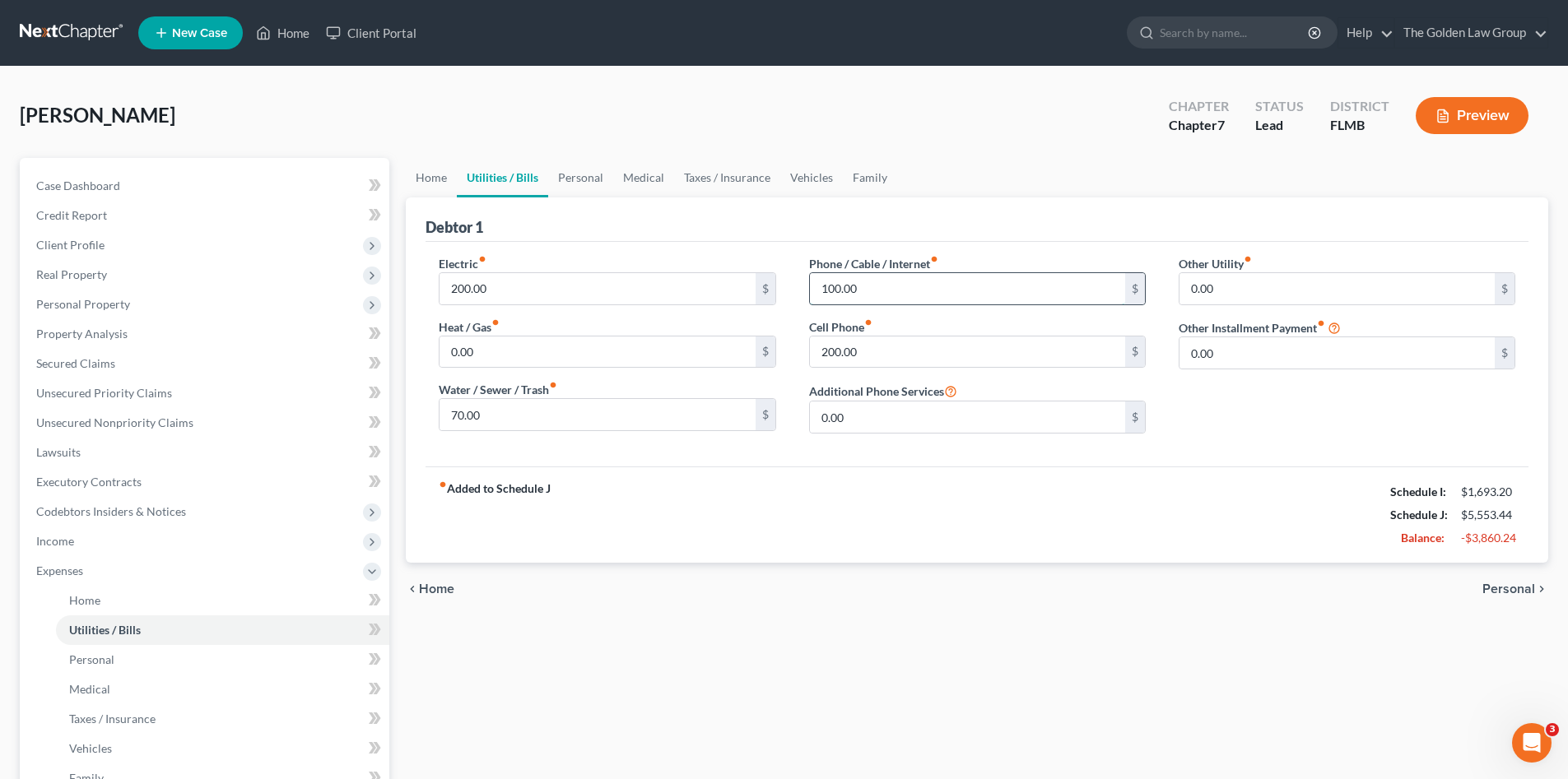
click at [896, 295] on input "100.00" at bounding box center [968, 288] width 315 height 31
click at [912, 359] on input "200.00" at bounding box center [968, 352] width 315 height 31
click at [573, 185] on link "Personal" at bounding box center [581, 178] width 65 height 40
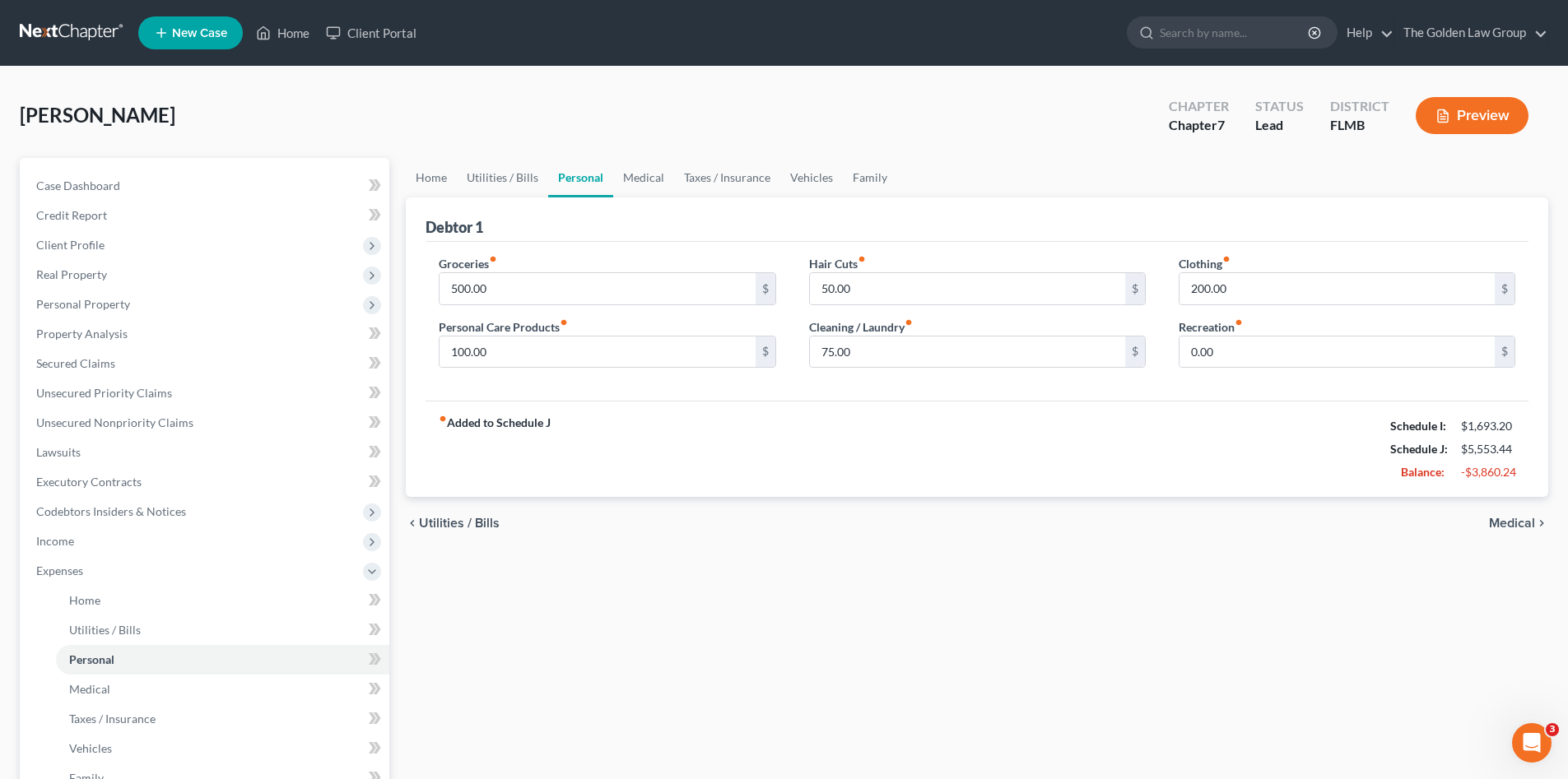
click at [606, 391] on div "Groceries fiber_manual_record 500.00 $ Personal Care Products fiber_manual_reco…" at bounding box center [977, 322] width 1103 height 159
click at [883, 288] on input "50.00" at bounding box center [968, 288] width 315 height 31
type input "0.00"
click at [1260, 288] on input "200.00" at bounding box center [1337, 288] width 315 height 31
click at [1293, 352] on input "0.00" at bounding box center [1337, 352] width 315 height 31
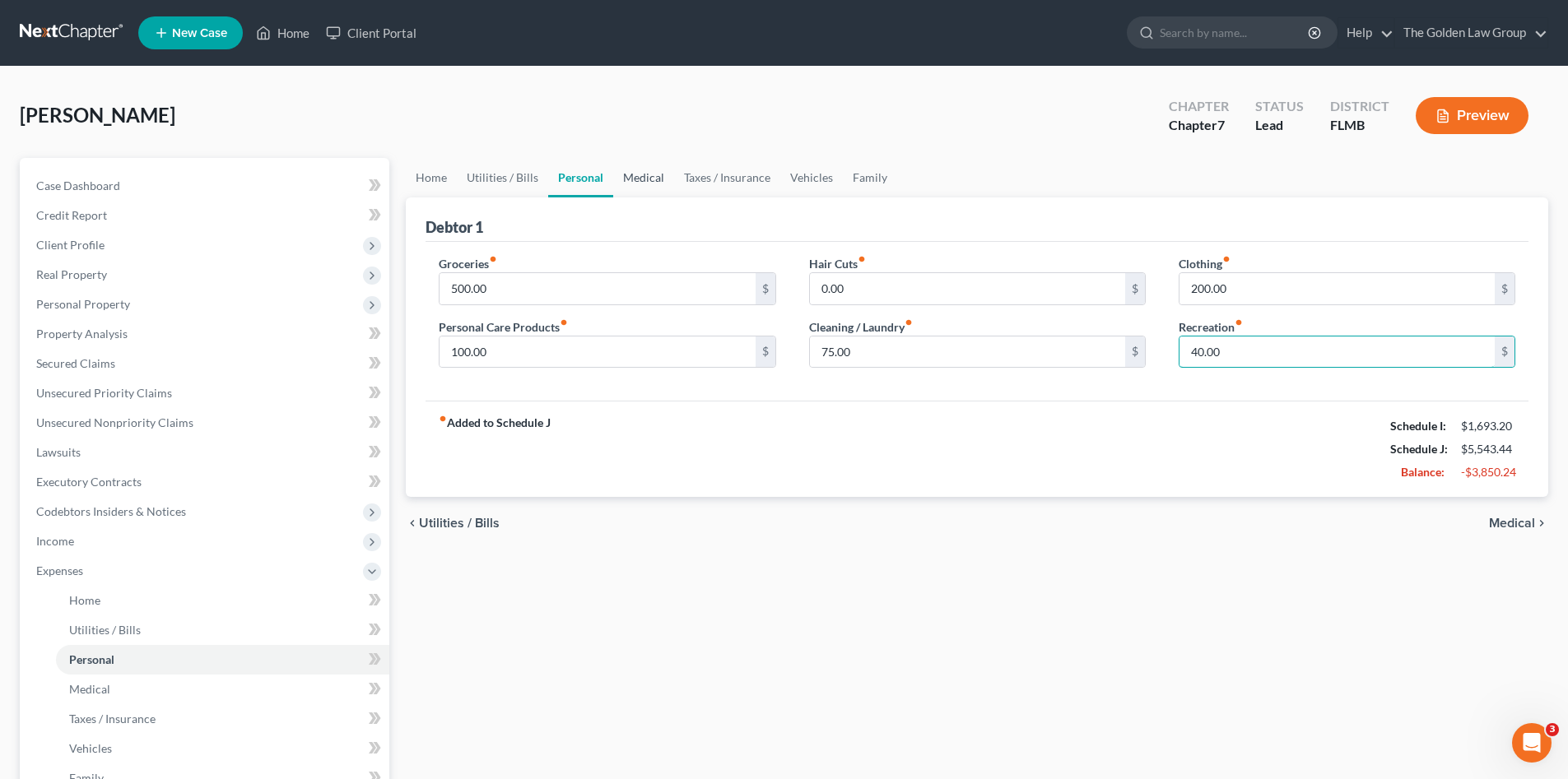
type input "40.00"
click at [637, 176] on link "Medical" at bounding box center [644, 178] width 61 height 40
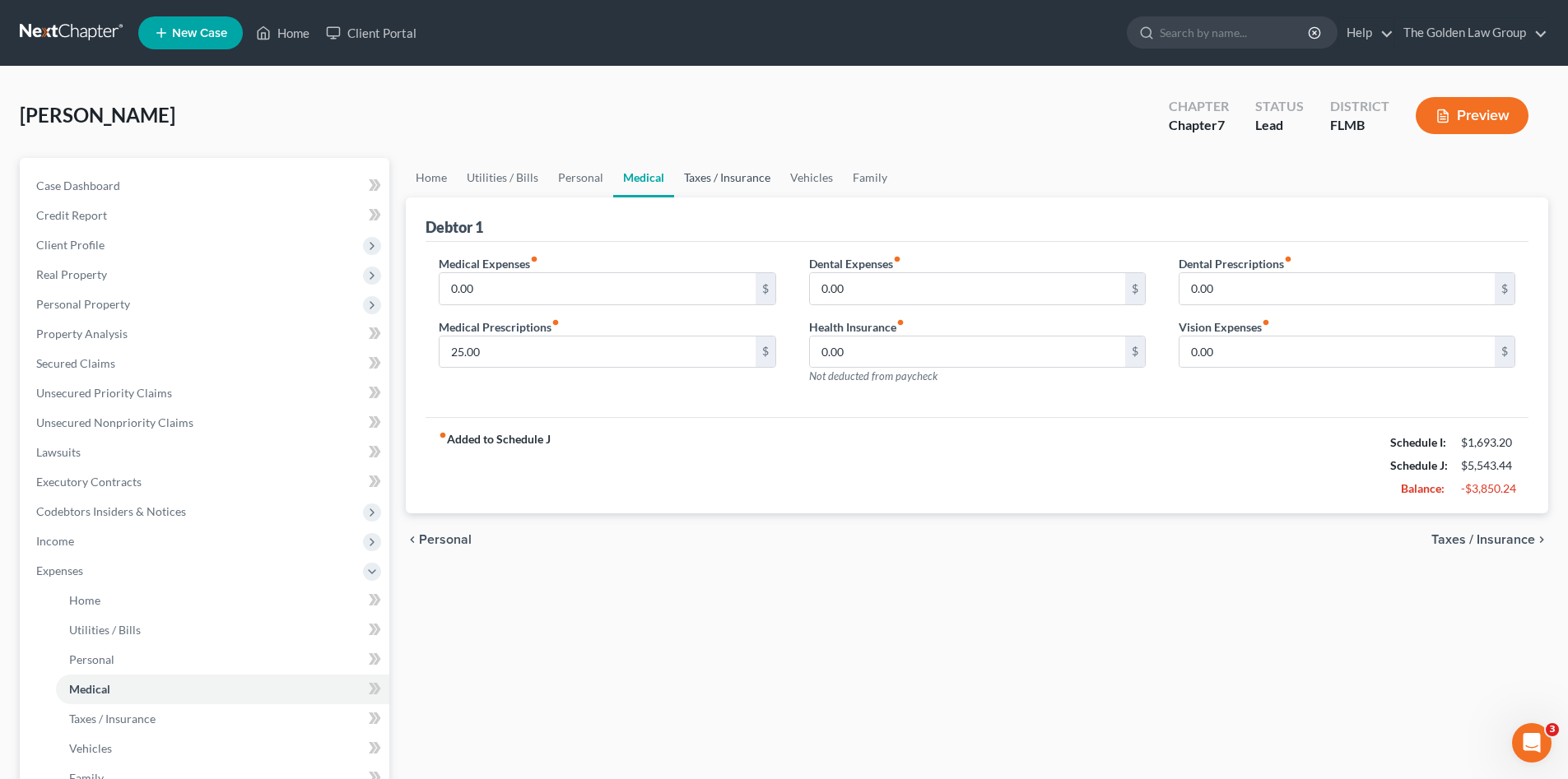
click at [749, 186] on link "Taxes / Insurance" at bounding box center [727, 178] width 106 height 40
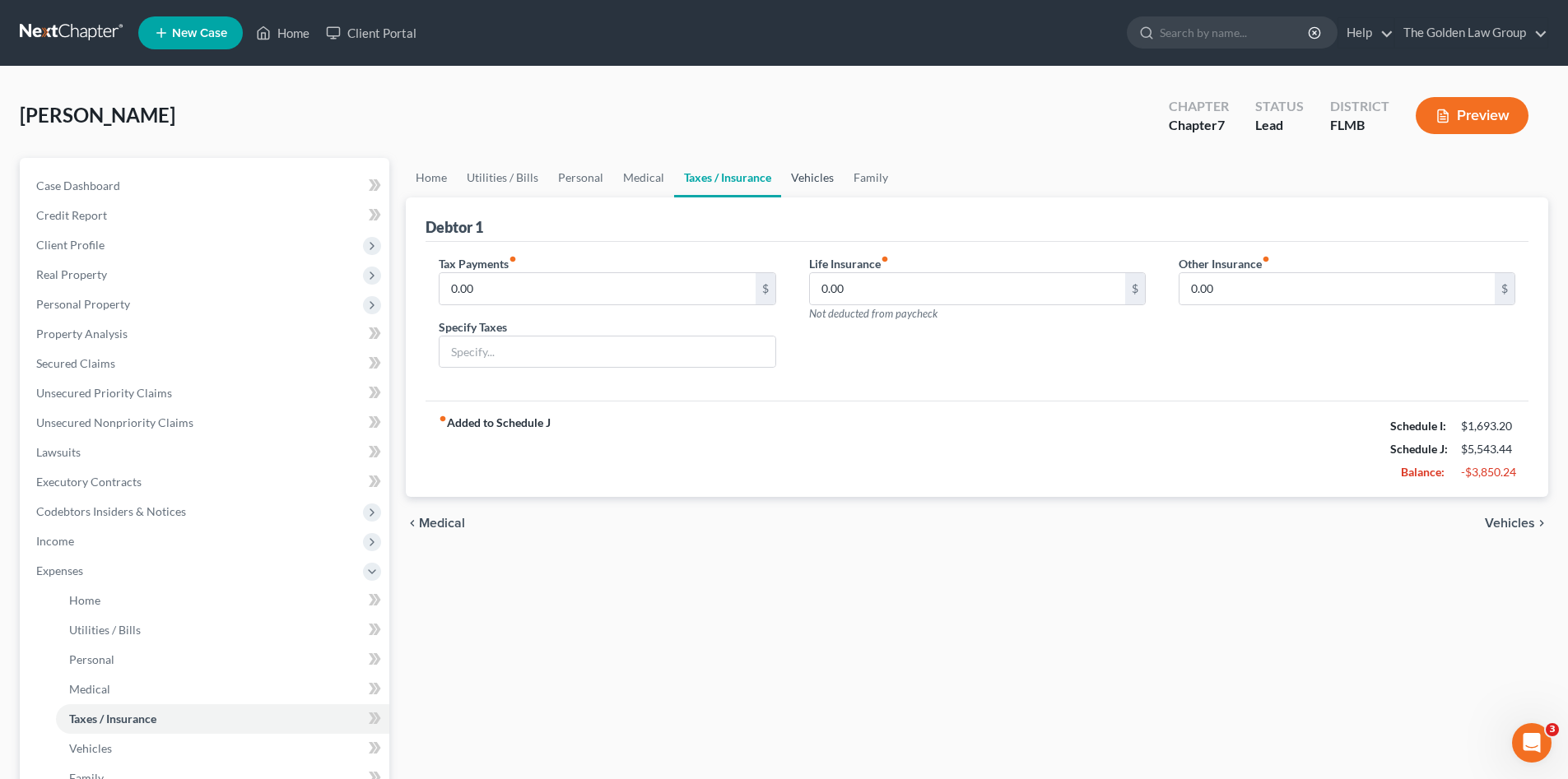
click at [801, 176] on link "Vehicles" at bounding box center [812, 178] width 63 height 40
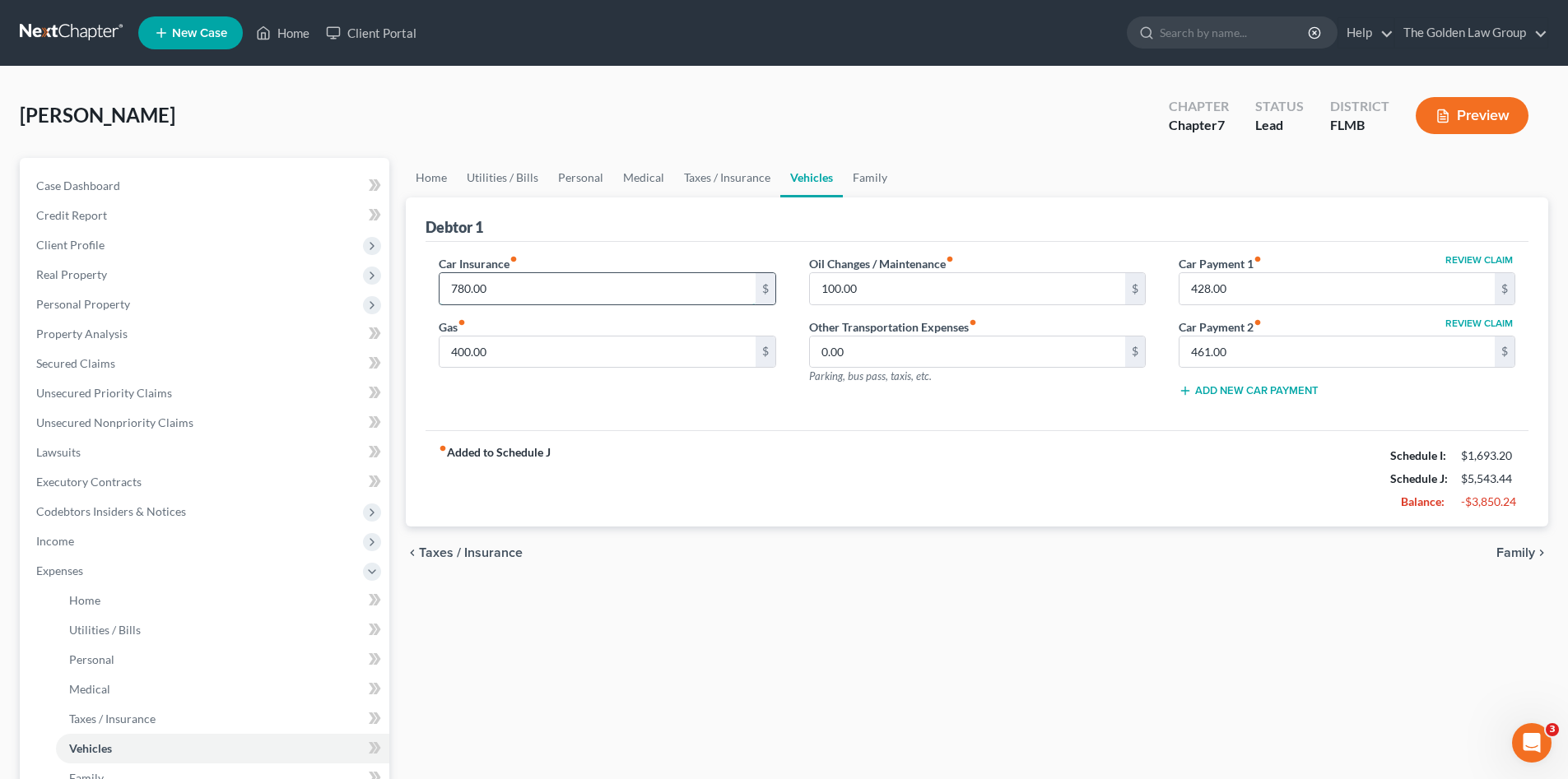
click at [653, 292] on input "780.00" at bounding box center [597, 288] width 315 height 31
click at [625, 353] on input "400.00" at bounding box center [597, 352] width 315 height 31
type input "200.00"
click at [661, 388] on div "Car Insurance fiber_manual_record 780.00 $ Gas fiber_manual_record 200.00 $" at bounding box center [607, 333] width 369 height 157
click at [924, 295] on input "100.00" at bounding box center [968, 288] width 315 height 31
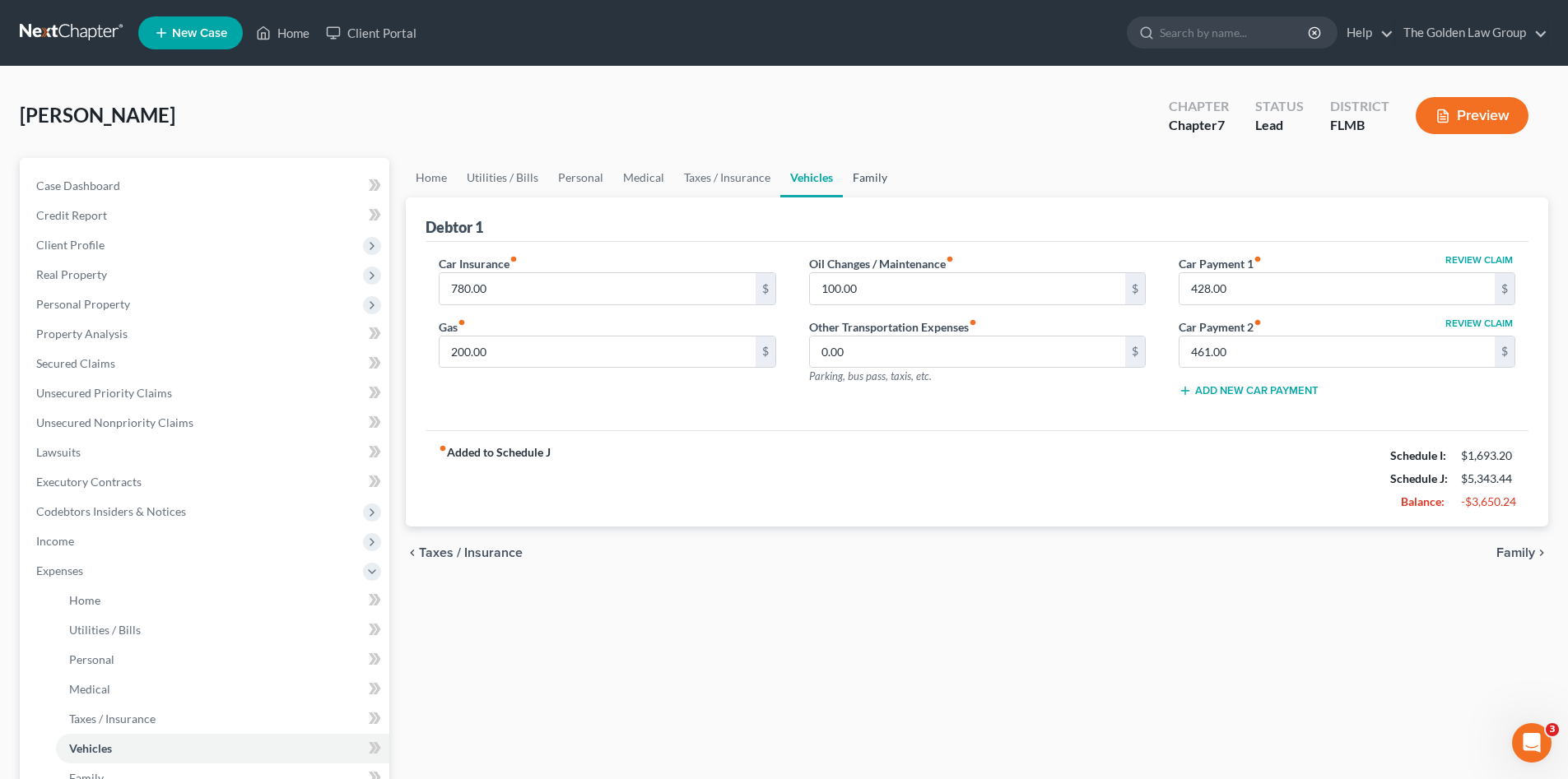
click at [867, 175] on link "Family" at bounding box center [869, 178] width 54 height 40
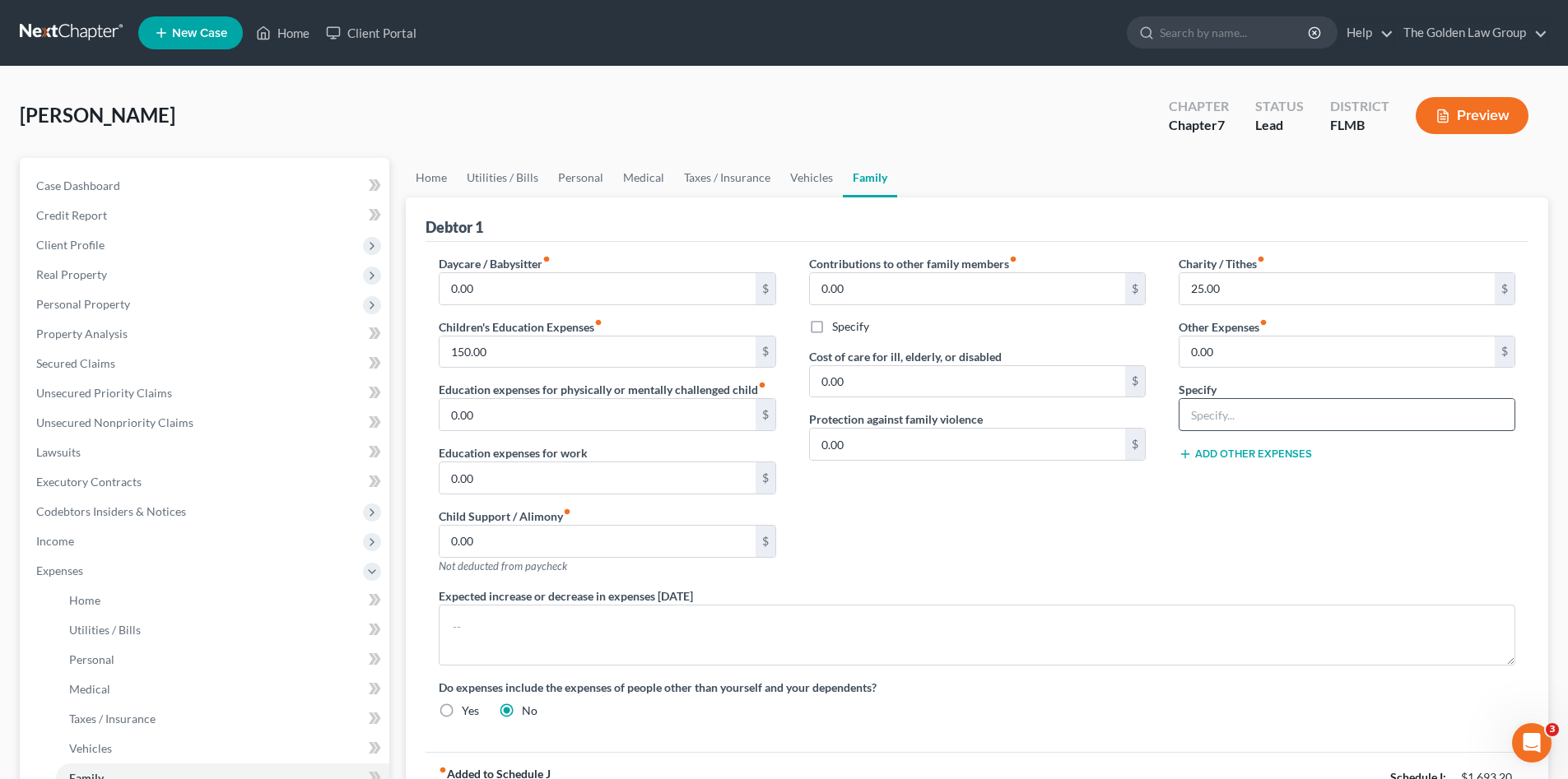
drag, startPoint x: 1121, startPoint y: 537, endPoint x: 1246, endPoint y: 431, distance: 163.9
click at [1131, 533] on div "Contributions to other family members fiber_manual_record 0.00 $ Specify Cost o…" at bounding box center [977, 421] width 369 height 332
click at [1252, 412] on input "text" at bounding box center [1347, 415] width 335 height 31
type input "Pet Care"
click at [1114, 549] on div "Contributions to other family members fiber_manual_record 0.00 $ Specify Cost o…" at bounding box center [977, 421] width 369 height 332
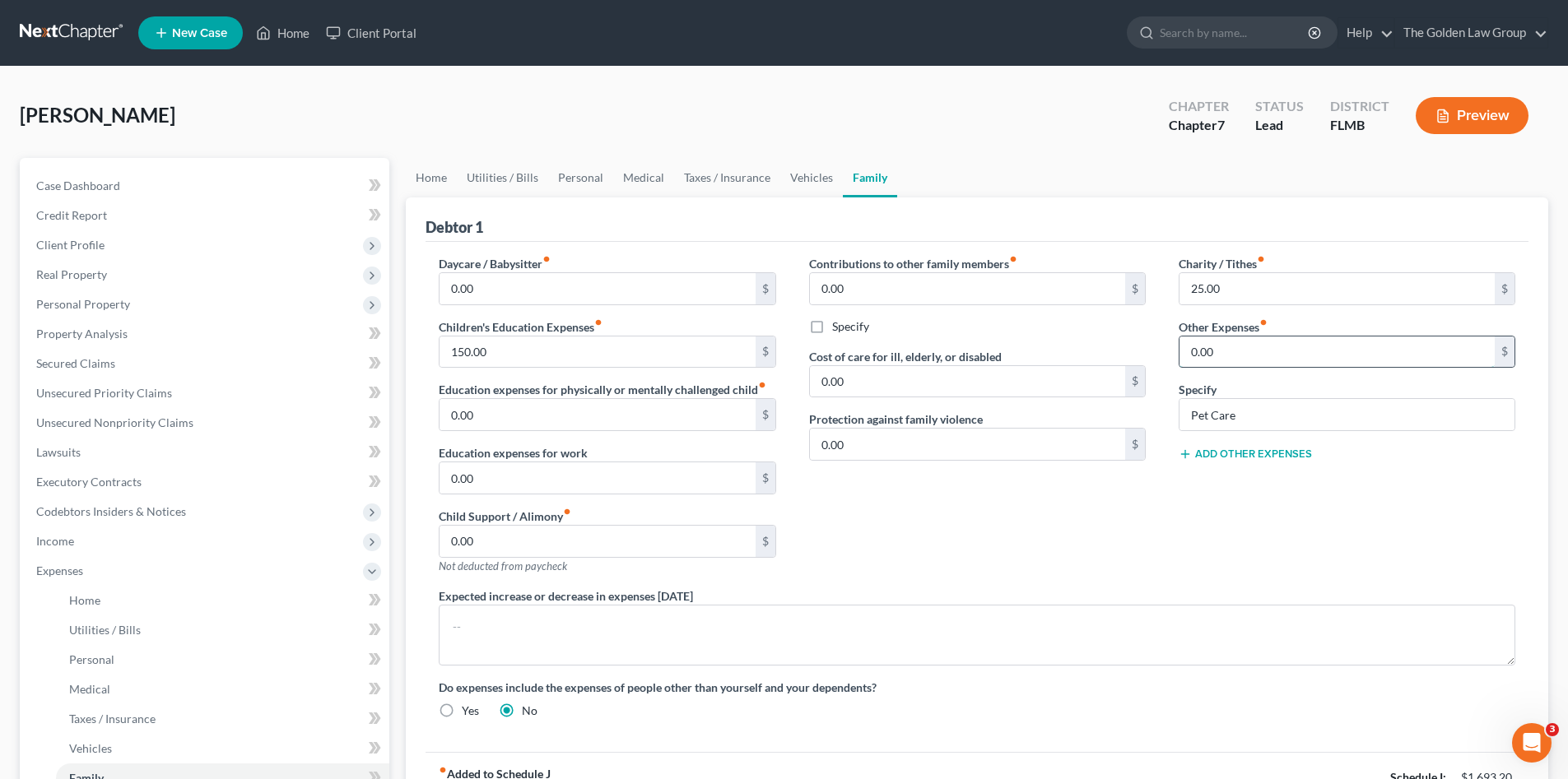
click at [1224, 346] on input "0.00" at bounding box center [1337, 352] width 315 height 31
click at [1154, 528] on div "Contributions to other family members fiber_manual_record 0.00 $ Specify Cost o…" at bounding box center [977, 421] width 369 height 332
click at [1241, 355] on input "80.00" at bounding box center [1337, 352] width 315 height 31
type input "150.00"
click at [897, 552] on div "Contributions to other family members fiber_manual_record 0.00 $ Specify Cost o…" at bounding box center [977, 421] width 369 height 332
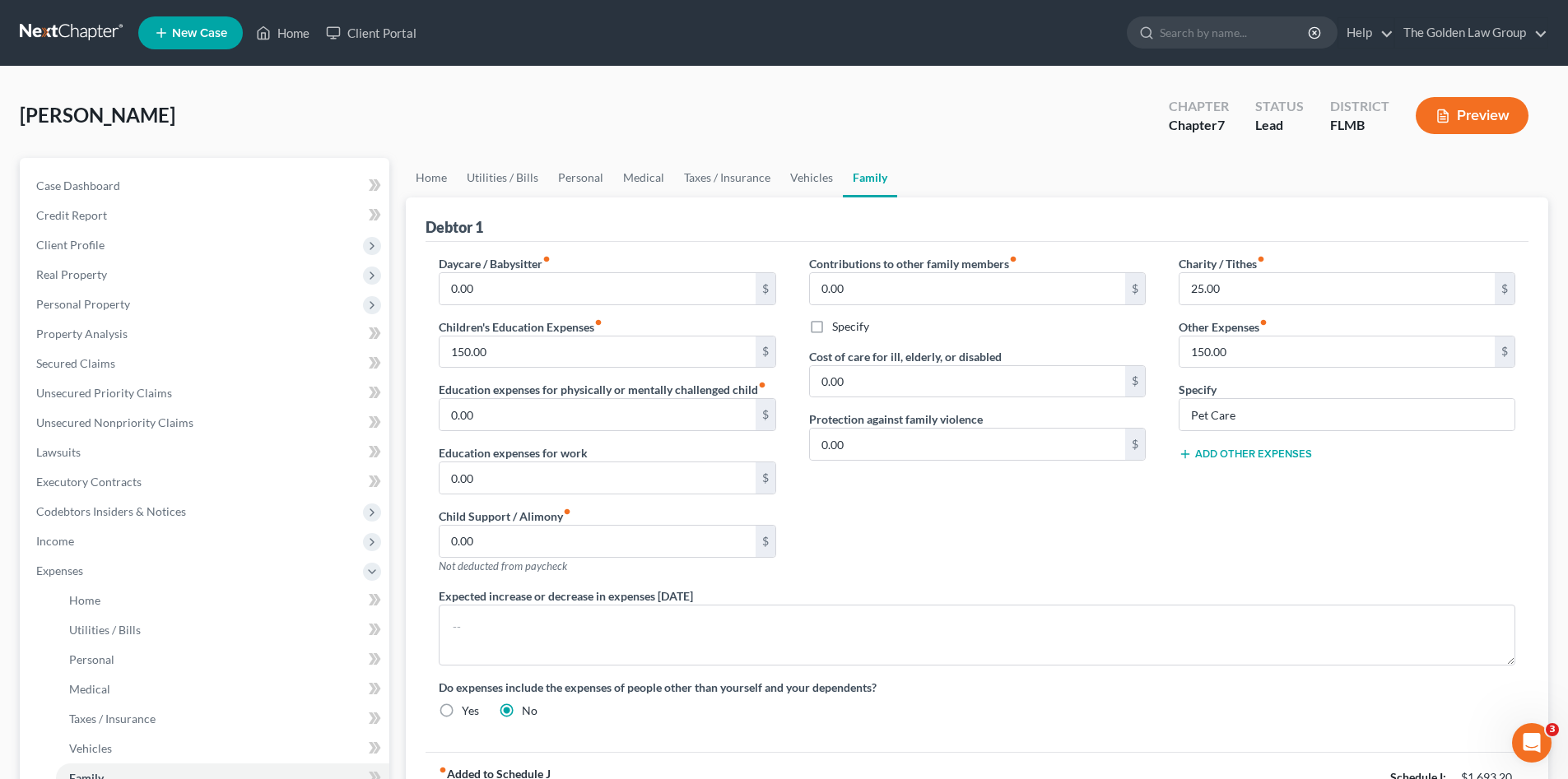
click at [898, 549] on div "Contributions to other family members fiber_manual_record 0.00 $ Specify Cost o…" at bounding box center [977, 421] width 369 height 332
click at [159, 567] on span "Expenses" at bounding box center [206, 570] width 366 height 29
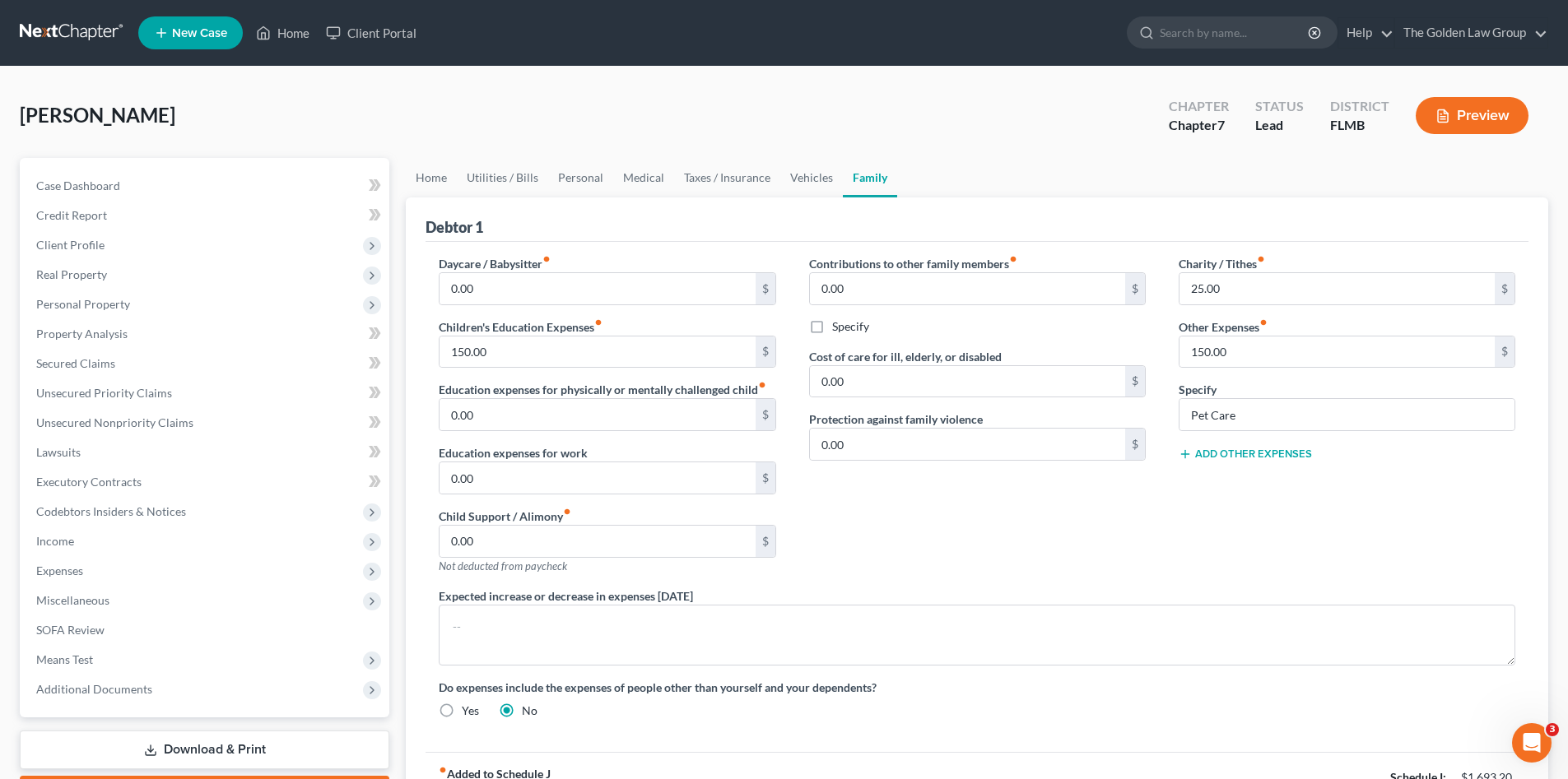
drag, startPoint x: 243, startPoint y: 128, endPoint x: 200, endPoint y: 65, distance: 76.3
click at [239, 120] on div "Camara, Freddy Upgraded Chapter Chapter 7 Status Lead District FLMB Preview" at bounding box center [784, 121] width 1529 height 71
click at [469, 98] on div "Camara, Freddy Upgraded Chapter Chapter 7 Status Lead District FLMB Preview" at bounding box center [784, 121] width 1529 height 71
click at [114, 242] on span "Client Profile" at bounding box center [206, 245] width 366 height 29
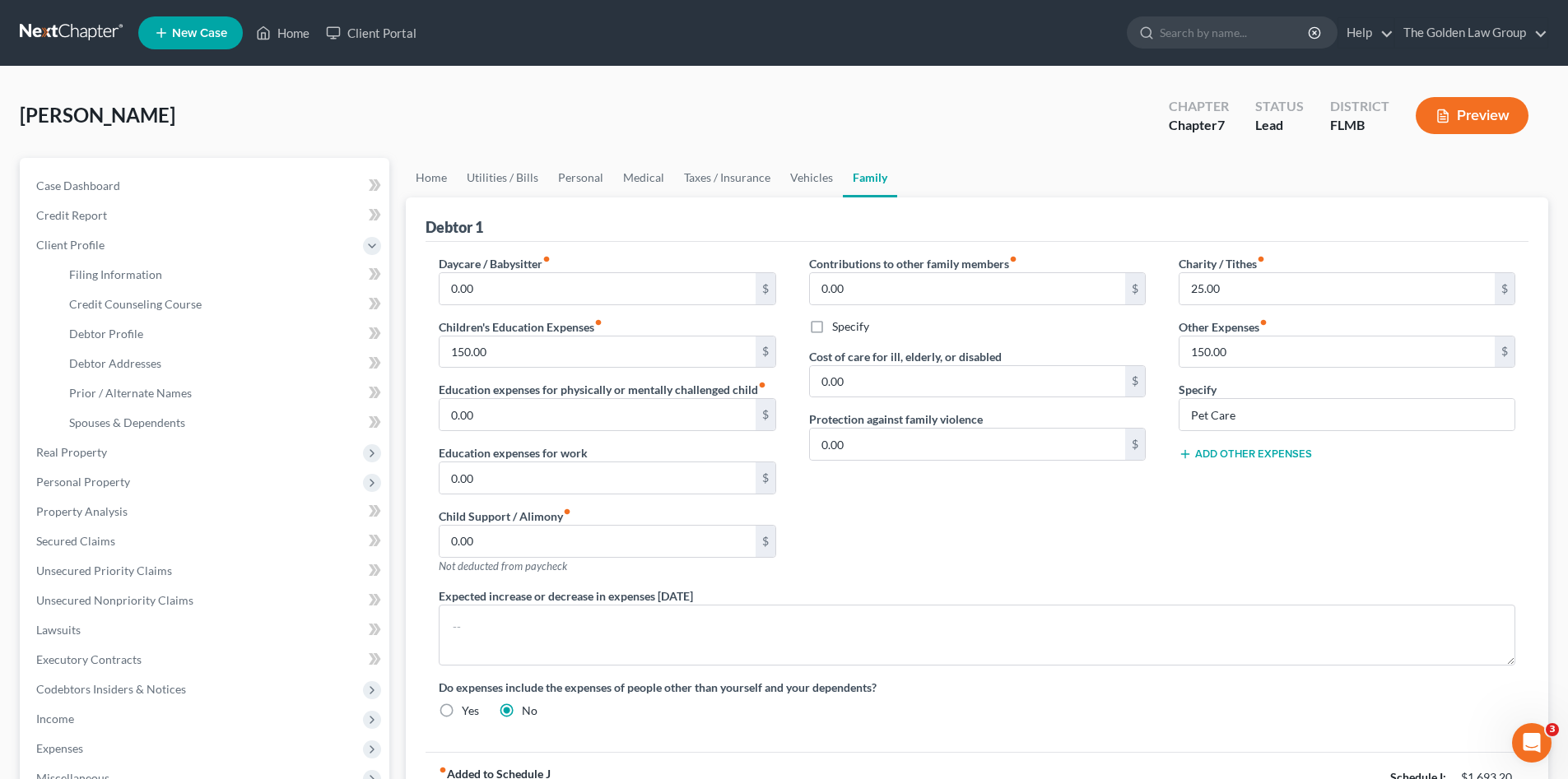
click at [348, 102] on div "Camara, Freddy Upgraded Chapter Chapter 7 Status Lead District FLMB Preview" at bounding box center [784, 121] width 1529 height 71
click at [59, 34] on link at bounding box center [72, 32] width 105 height 29
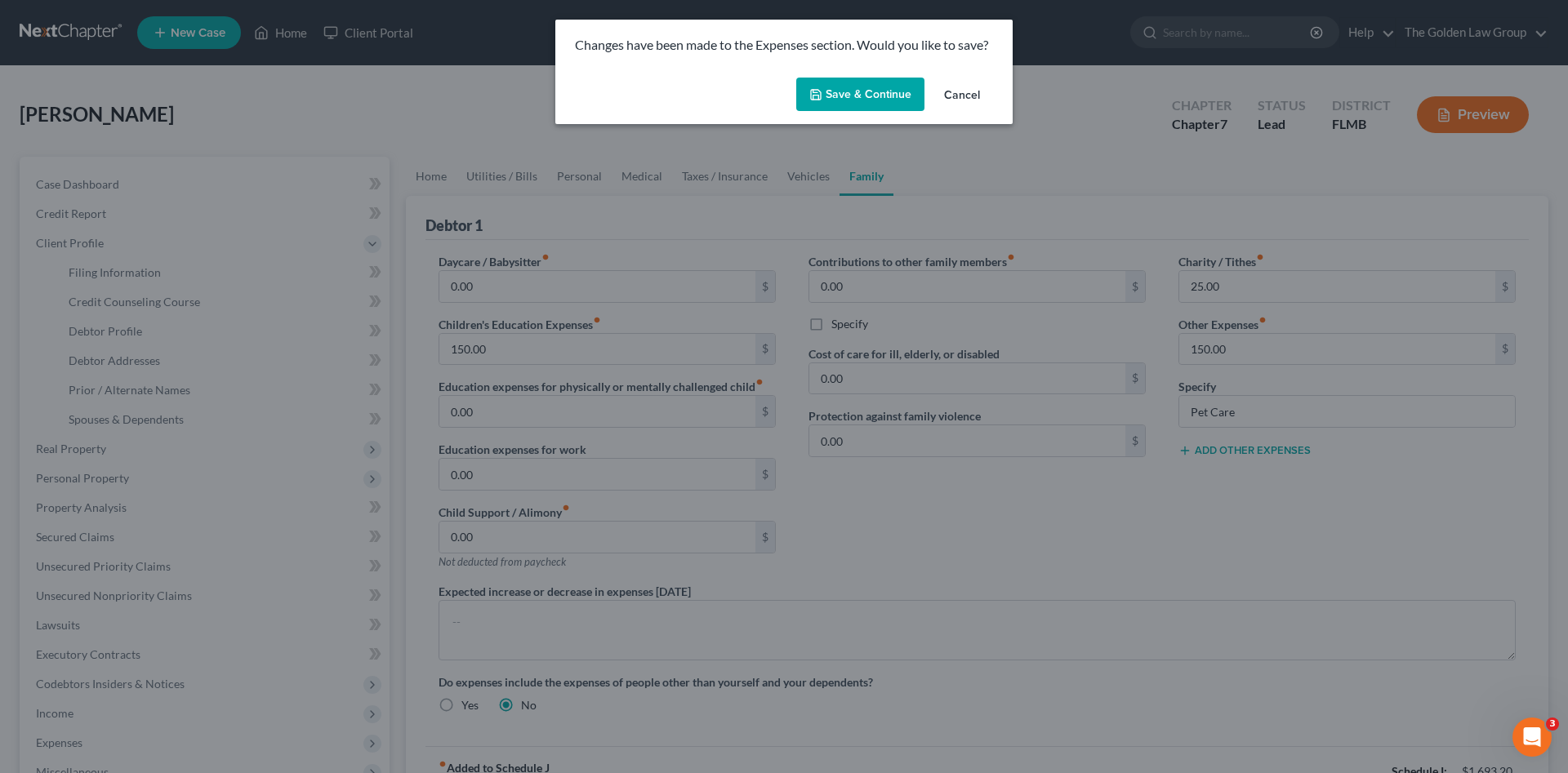
click at [824, 98] on button "Save & Continue" at bounding box center [861, 94] width 128 height 34
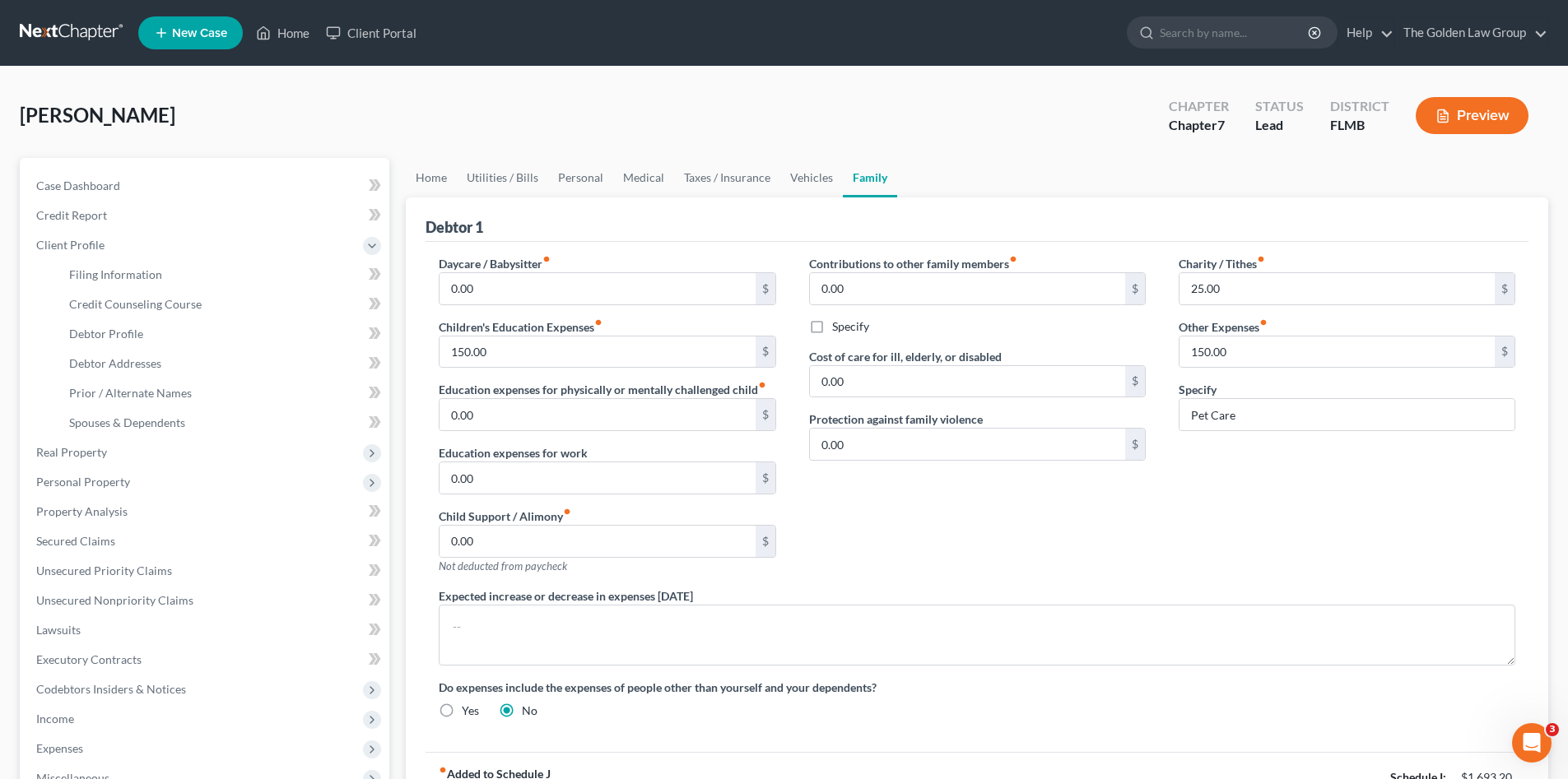
click at [53, 35] on link at bounding box center [72, 32] width 105 height 29
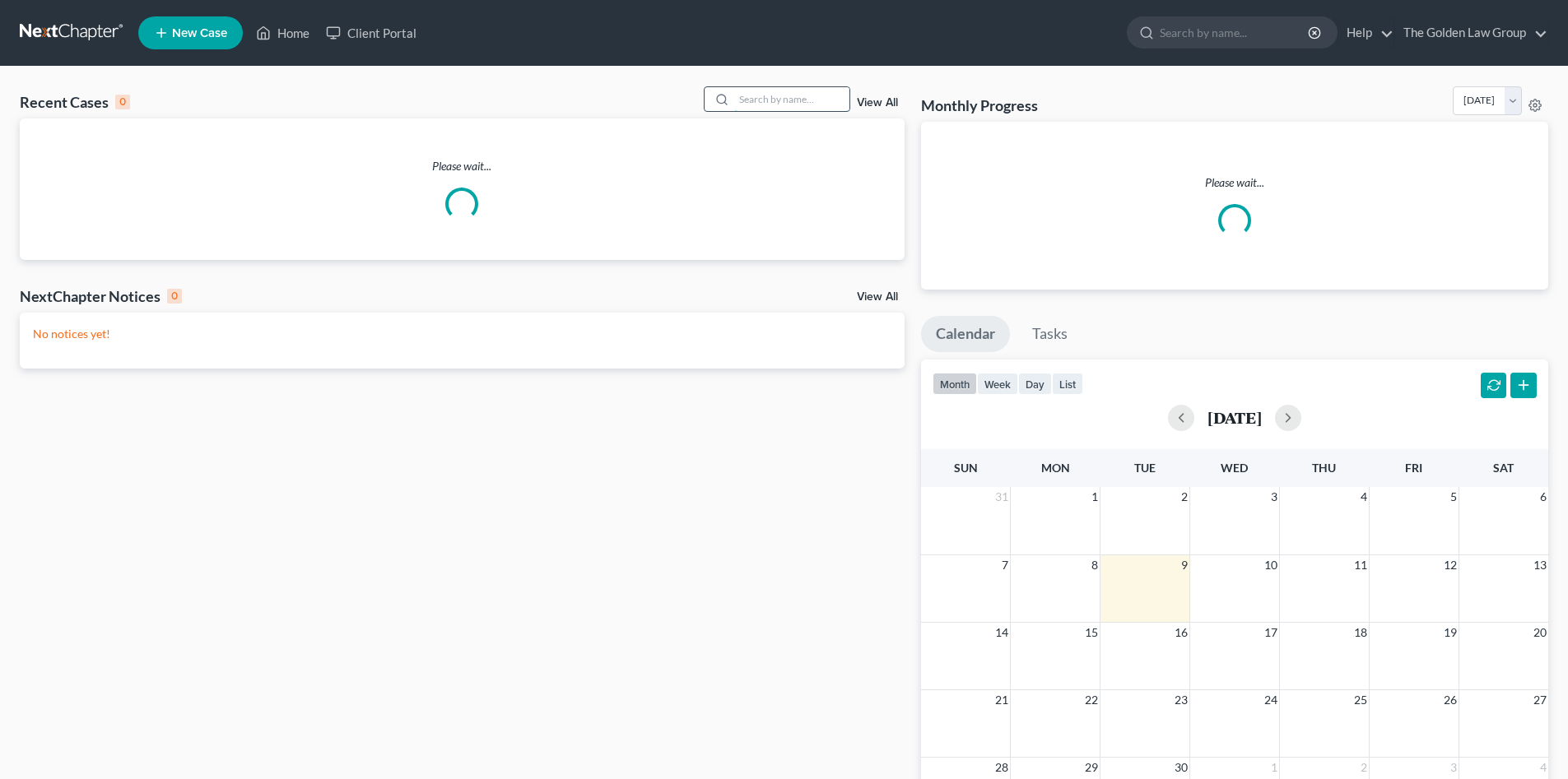
click at [792, 105] on input "search" at bounding box center [792, 99] width 115 height 24
click at [766, 101] on input "search" at bounding box center [792, 99] width 115 height 24
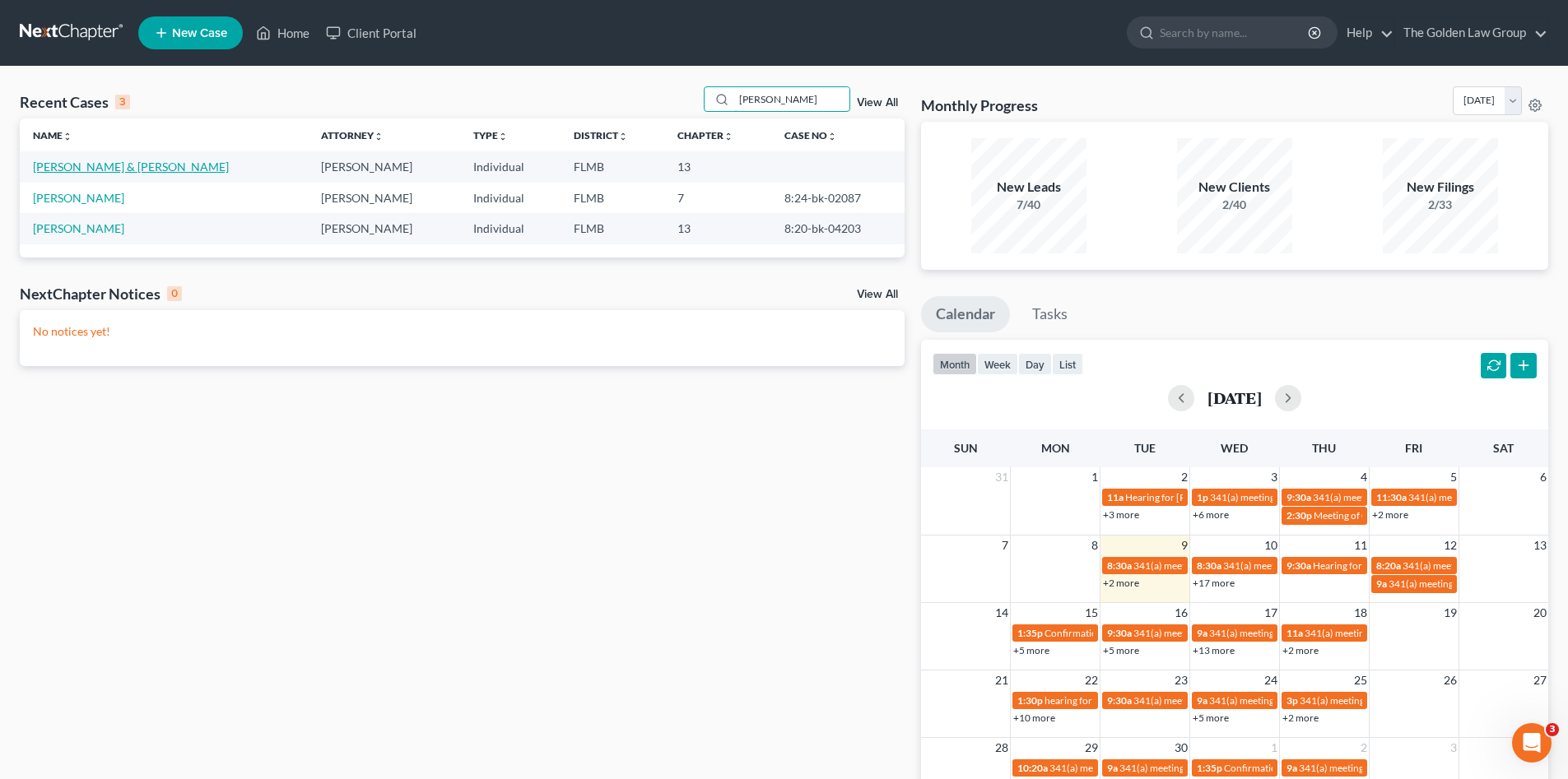
type input "[PERSON_NAME]"
click at [98, 171] on link "[PERSON_NAME] & [PERSON_NAME]" at bounding box center [131, 166] width 196 height 14
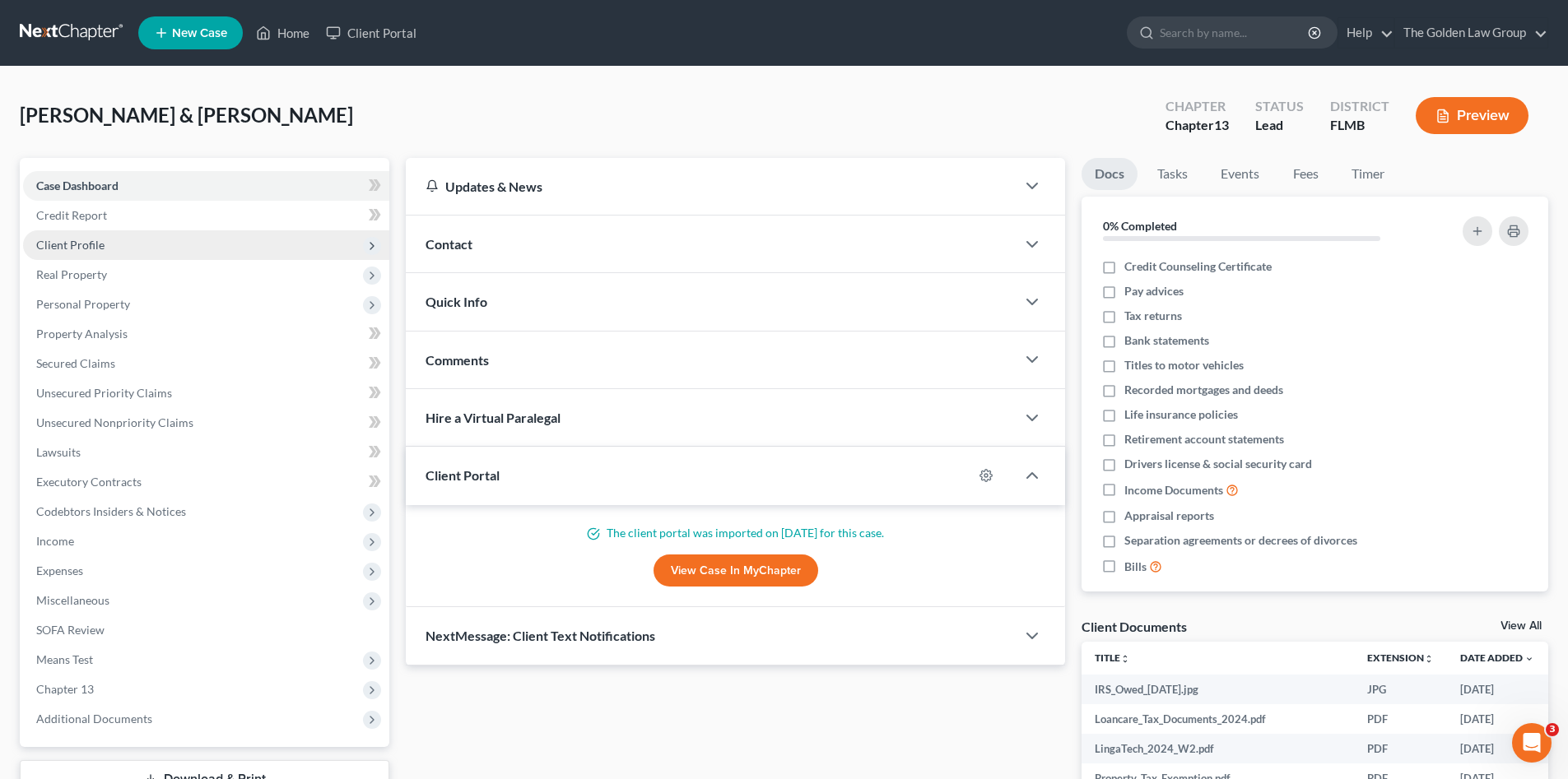
click at [86, 245] on span "Client Profile" at bounding box center [70, 245] width 68 height 14
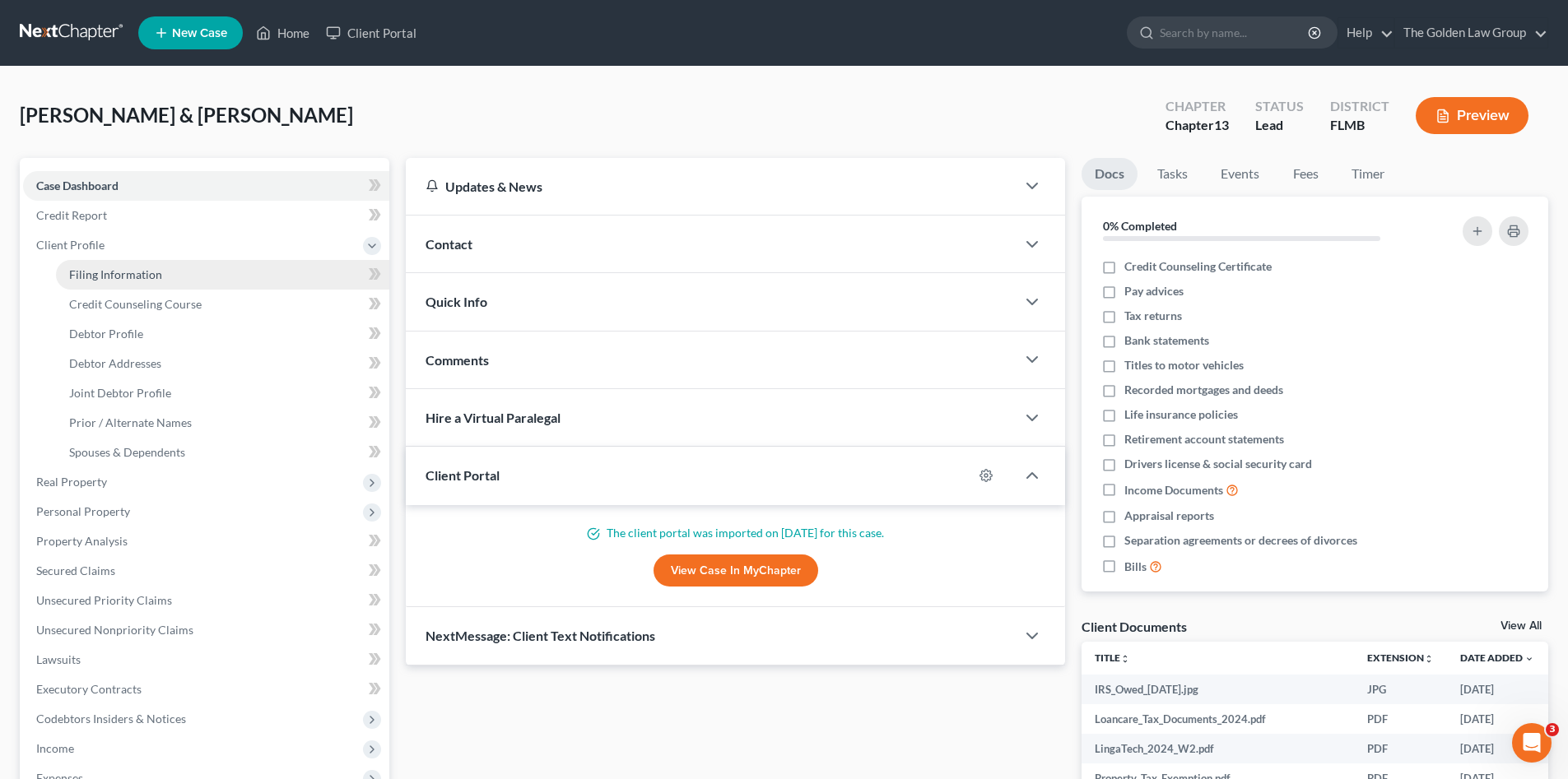
click at [96, 272] on span "Filing Information" at bounding box center [116, 274] width 93 height 14
select select "1"
select select "3"
select select "9"
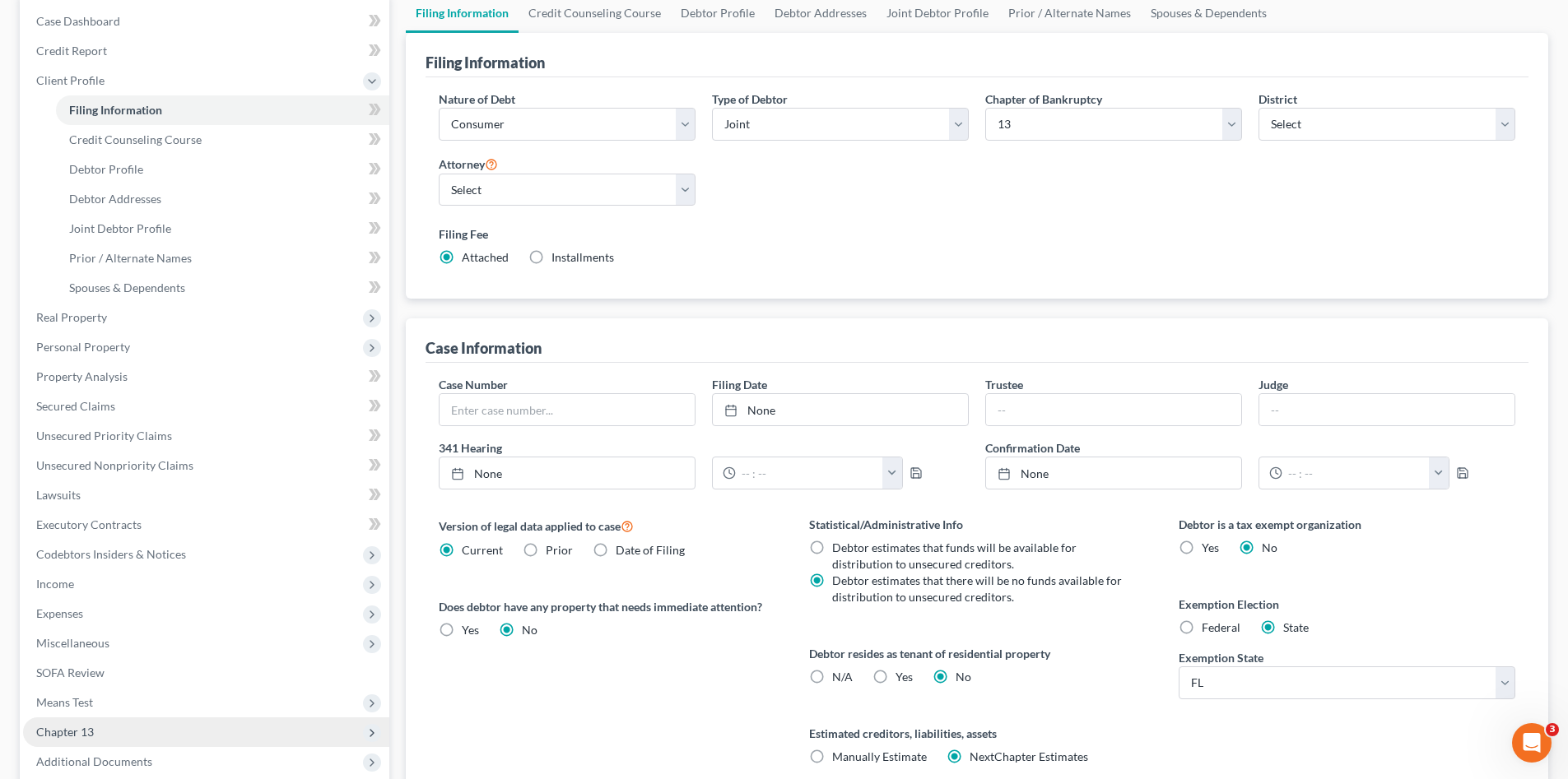
scroll to position [332, 0]
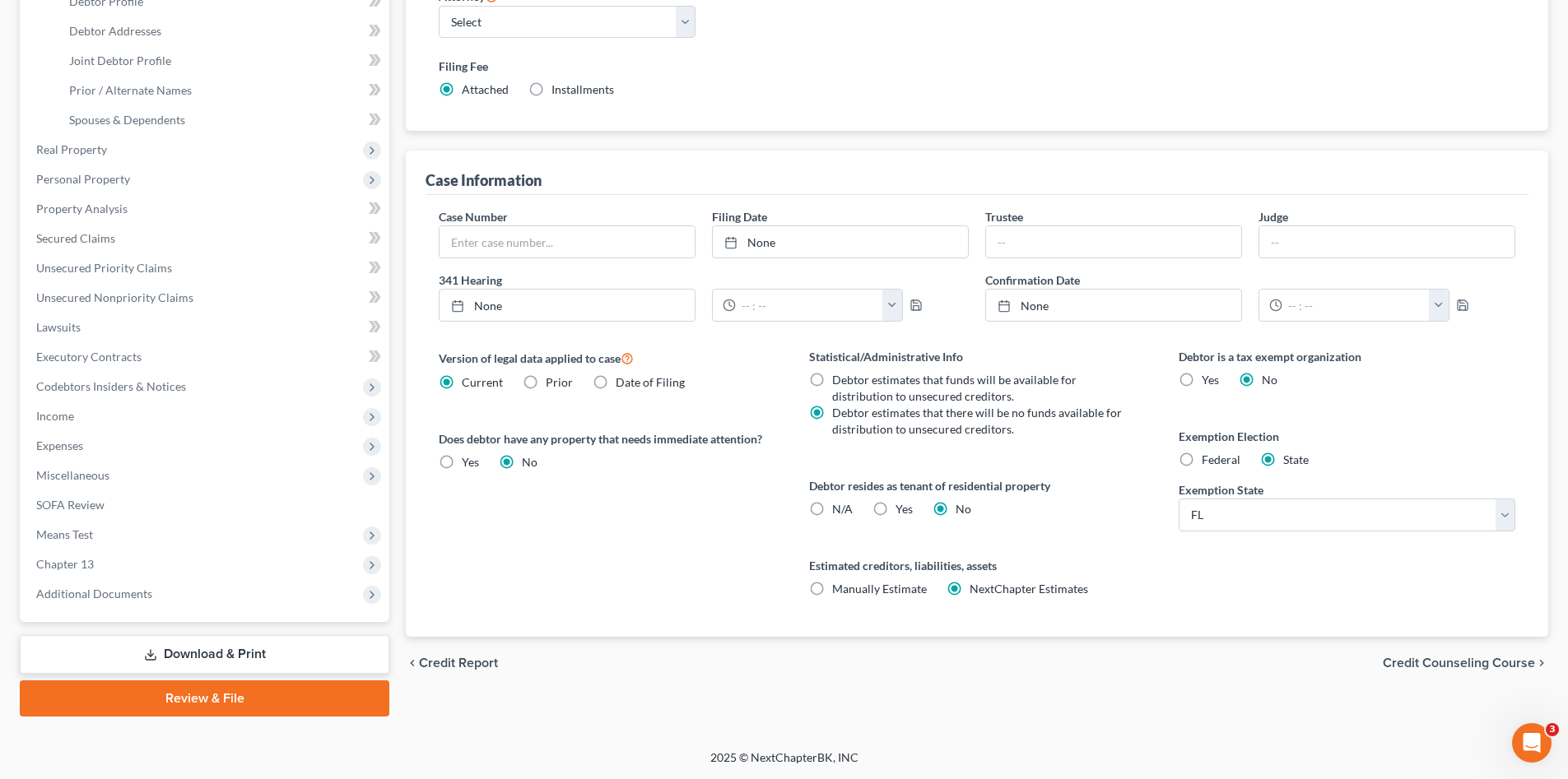
click at [227, 656] on link "Download & Print" at bounding box center [204, 655] width 369 height 39
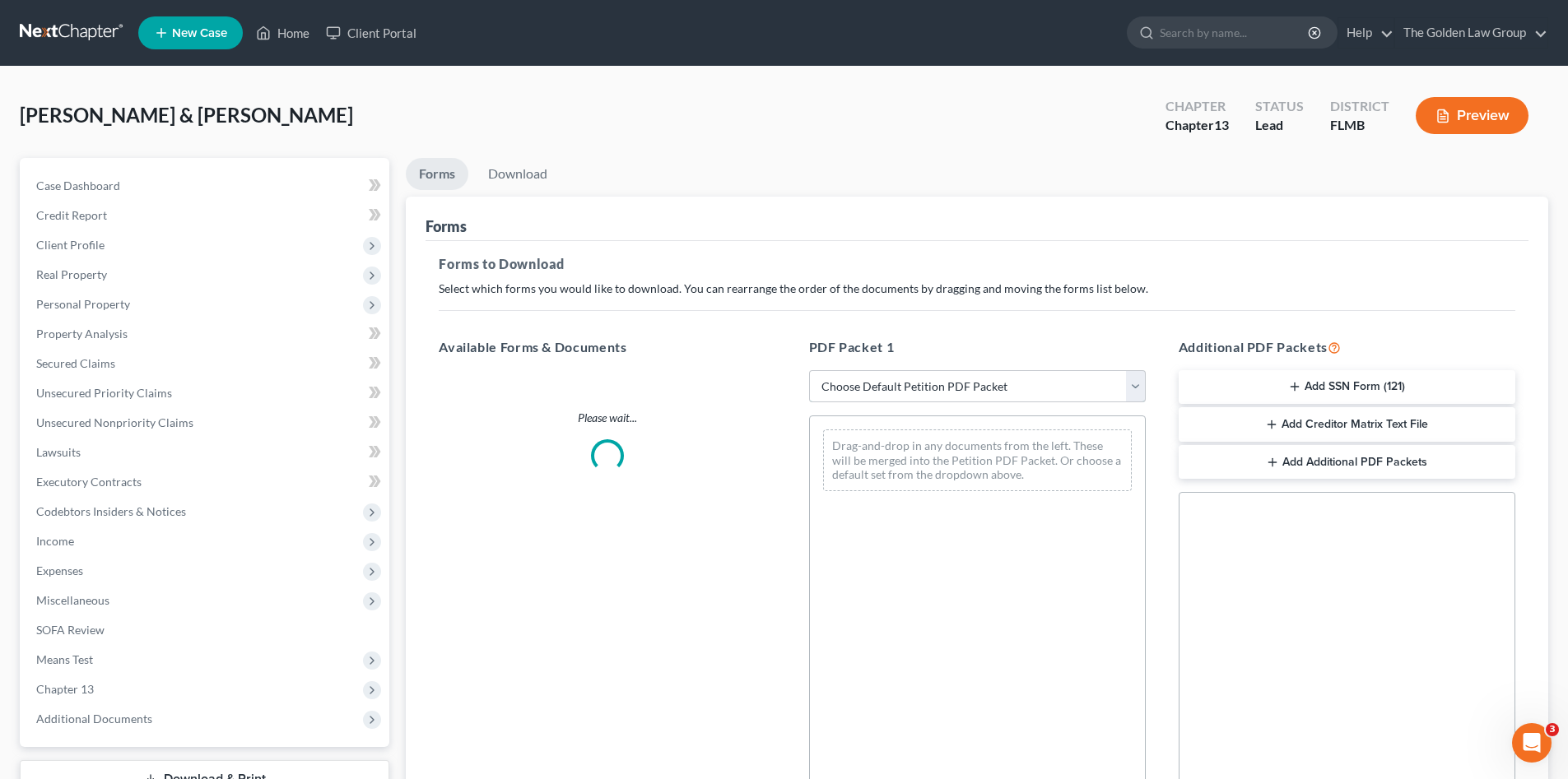
click at [904, 390] on select "Choose Default Petition PDF Packet Complete Bankruptcy Petition (all forms and …" at bounding box center [978, 386] width 337 height 33
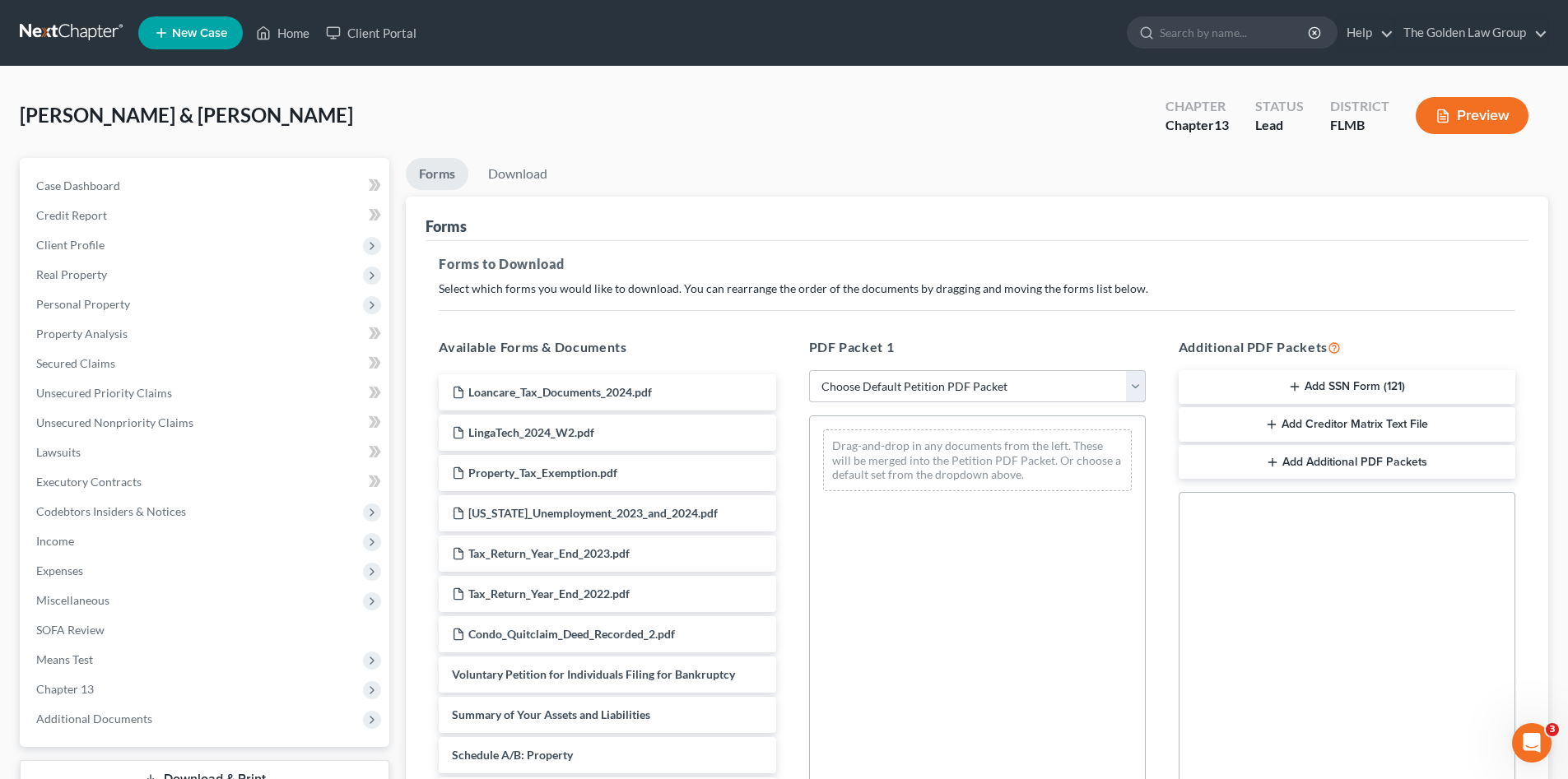
select select "0"
click at [810, 370] on select "Choose Default Petition PDF Packet Complete Bankruptcy Petition (all forms and …" at bounding box center [978, 386] width 337 height 33
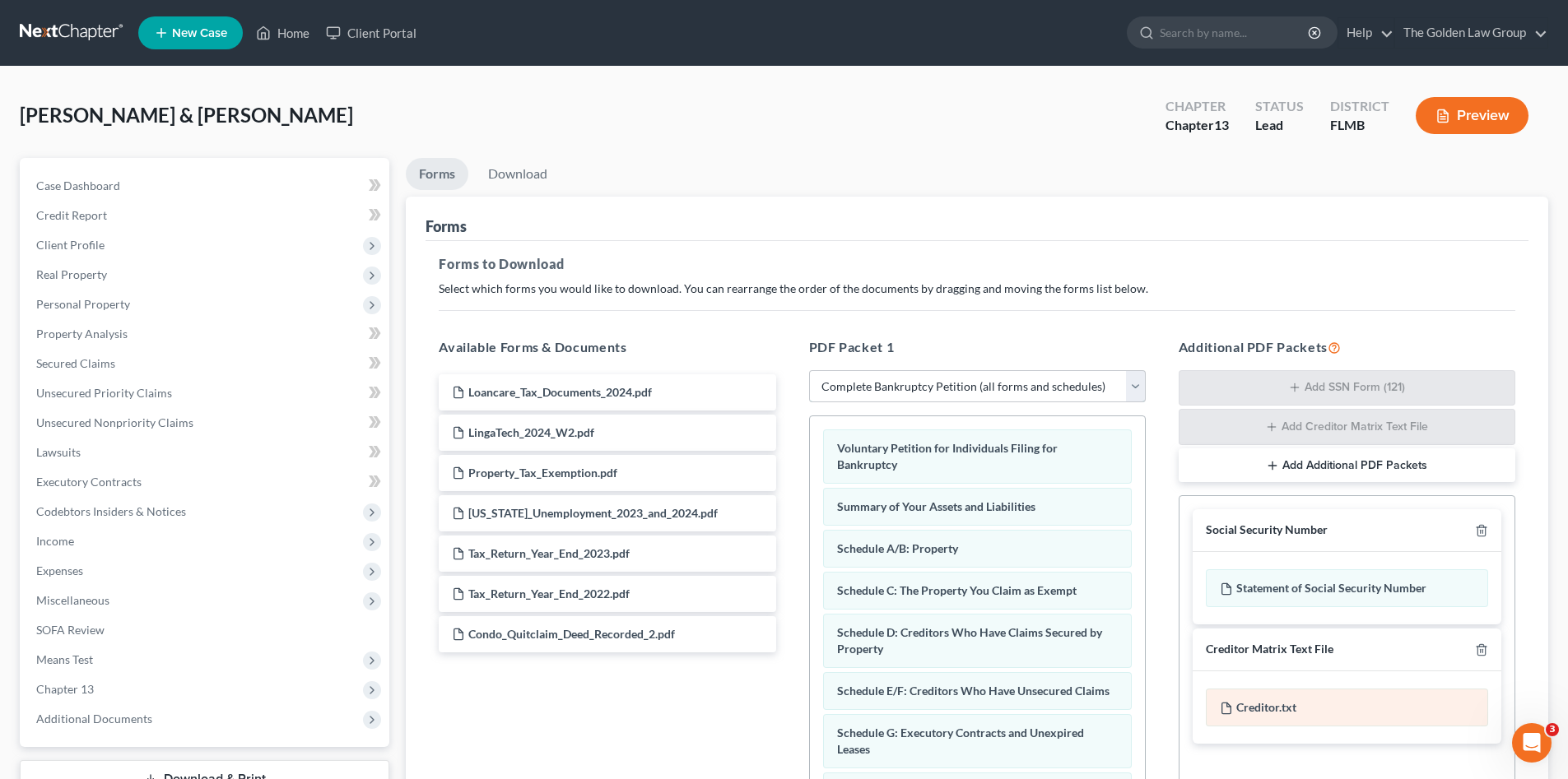
scroll to position [83, 0]
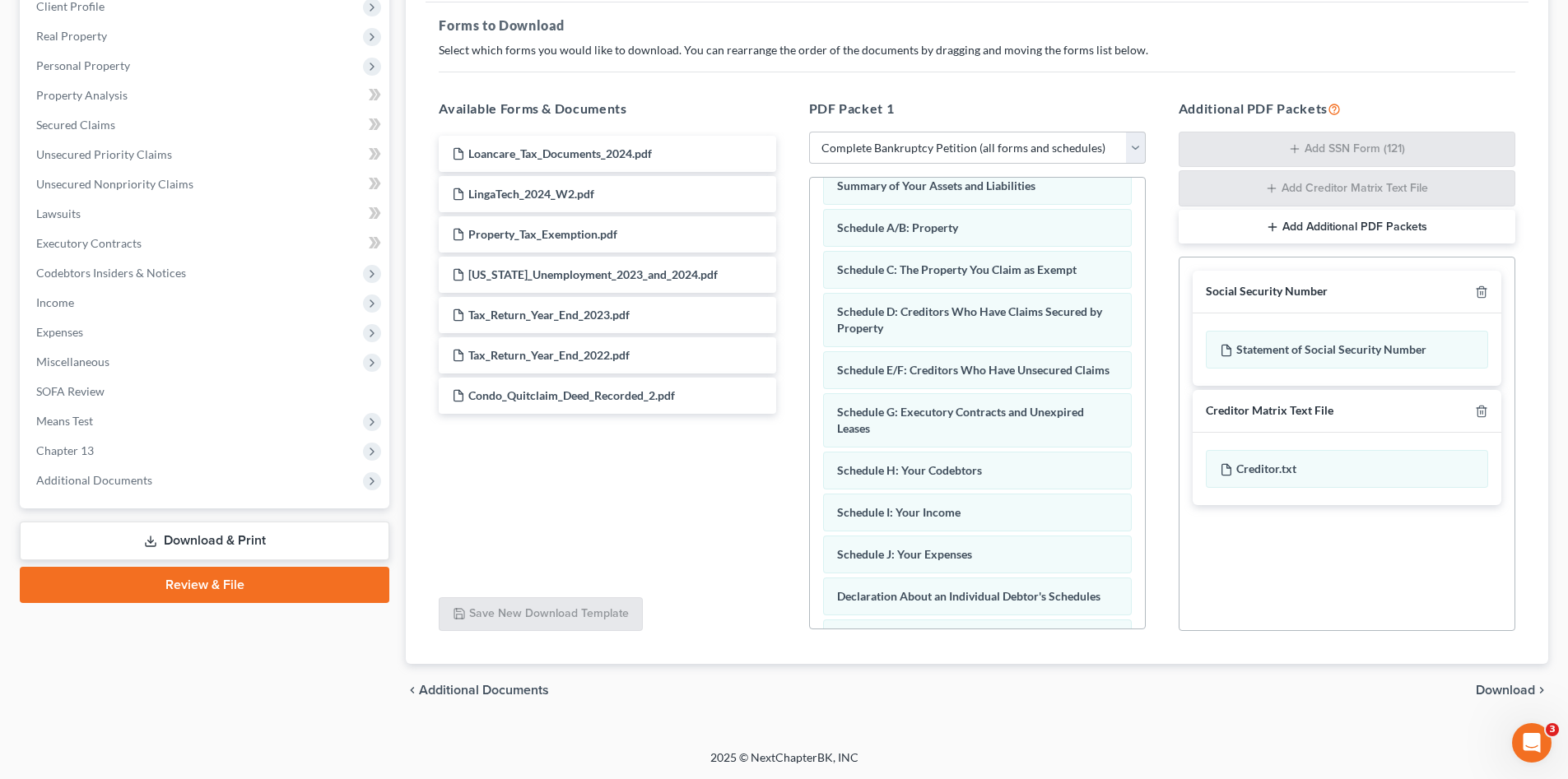
click at [1501, 691] on span "Download" at bounding box center [1505, 691] width 59 height 13
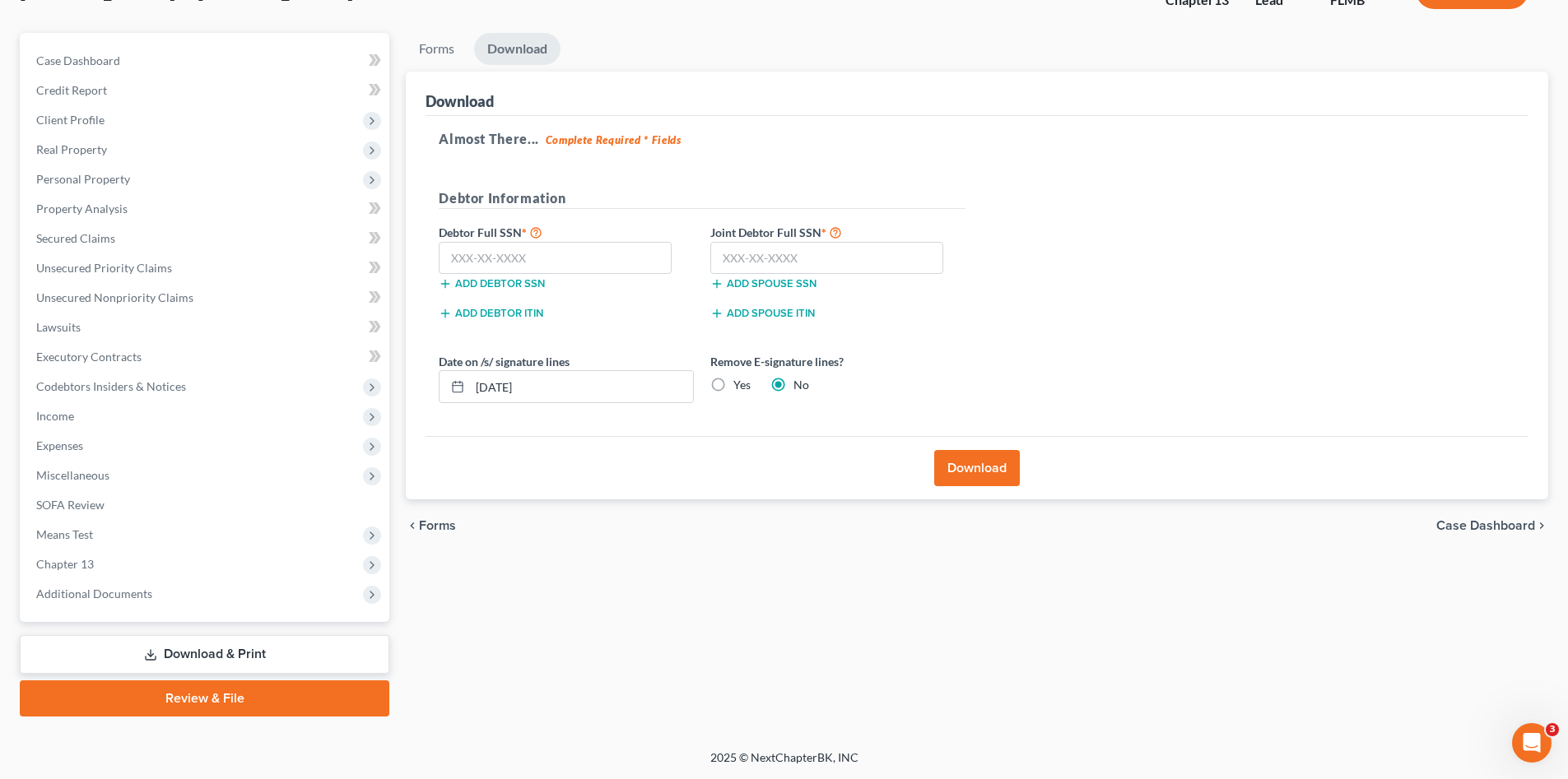
scroll to position [125, 0]
click at [565, 259] on input "text" at bounding box center [554, 258] width 233 height 33
click at [770, 264] on input "text" at bounding box center [827, 258] width 233 height 33
type input "286-76-8877"
click at [578, 252] on input "text" at bounding box center [554, 258] width 233 height 33
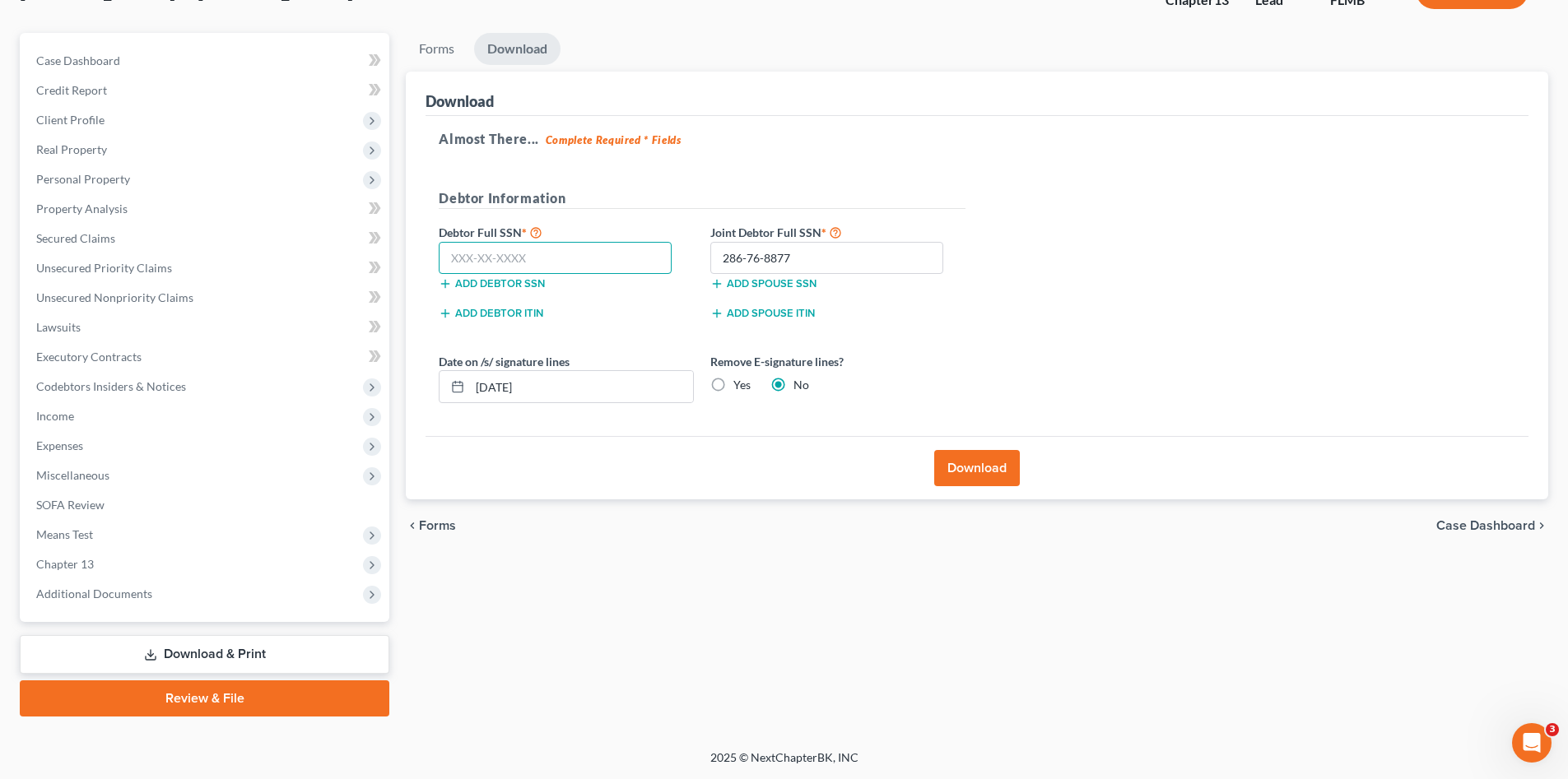
click at [505, 264] on input "text" at bounding box center [554, 258] width 233 height 33
type input "317-98-9101"
drag, startPoint x: 527, startPoint y: 393, endPoint x: 475, endPoint y: 391, distance: 52.0
click at [475, 391] on input "[DATE]" at bounding box center [581, 386] width 223 height 31
click at [733, 385] on div "Yes" at bounding box center [731, 384] width 41 height 16
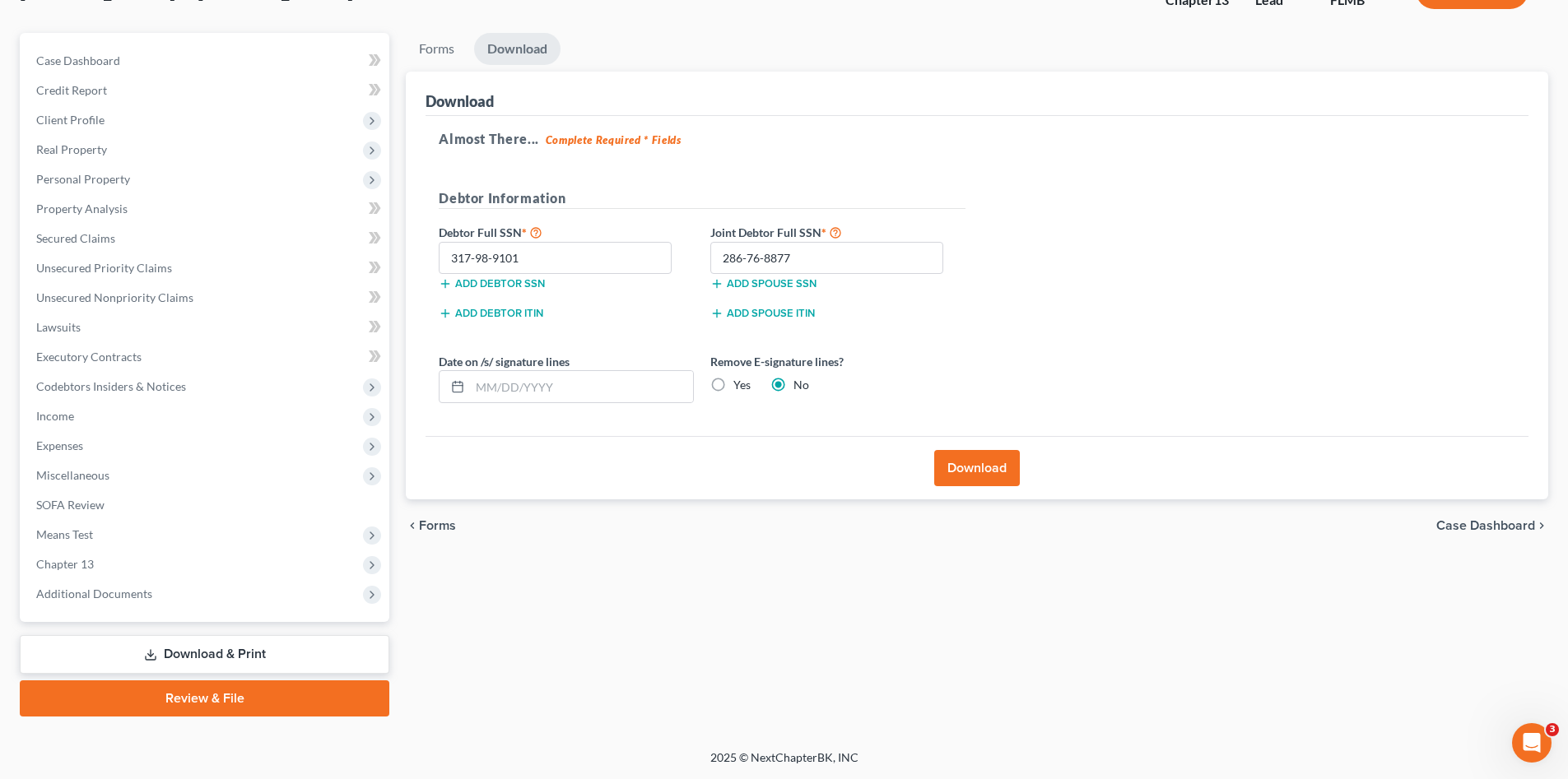
click at [734, 381] on label "Yes" at bounding box center [742, 384] width 17 height 16
click at [740, 381] on input "Yes" at bounding box center [745, 381] width 10 height 10
radio input "true"
radio input "false"
click at [965, 472] on button "Download" at bounding box center [978, 468] width 85 height 36
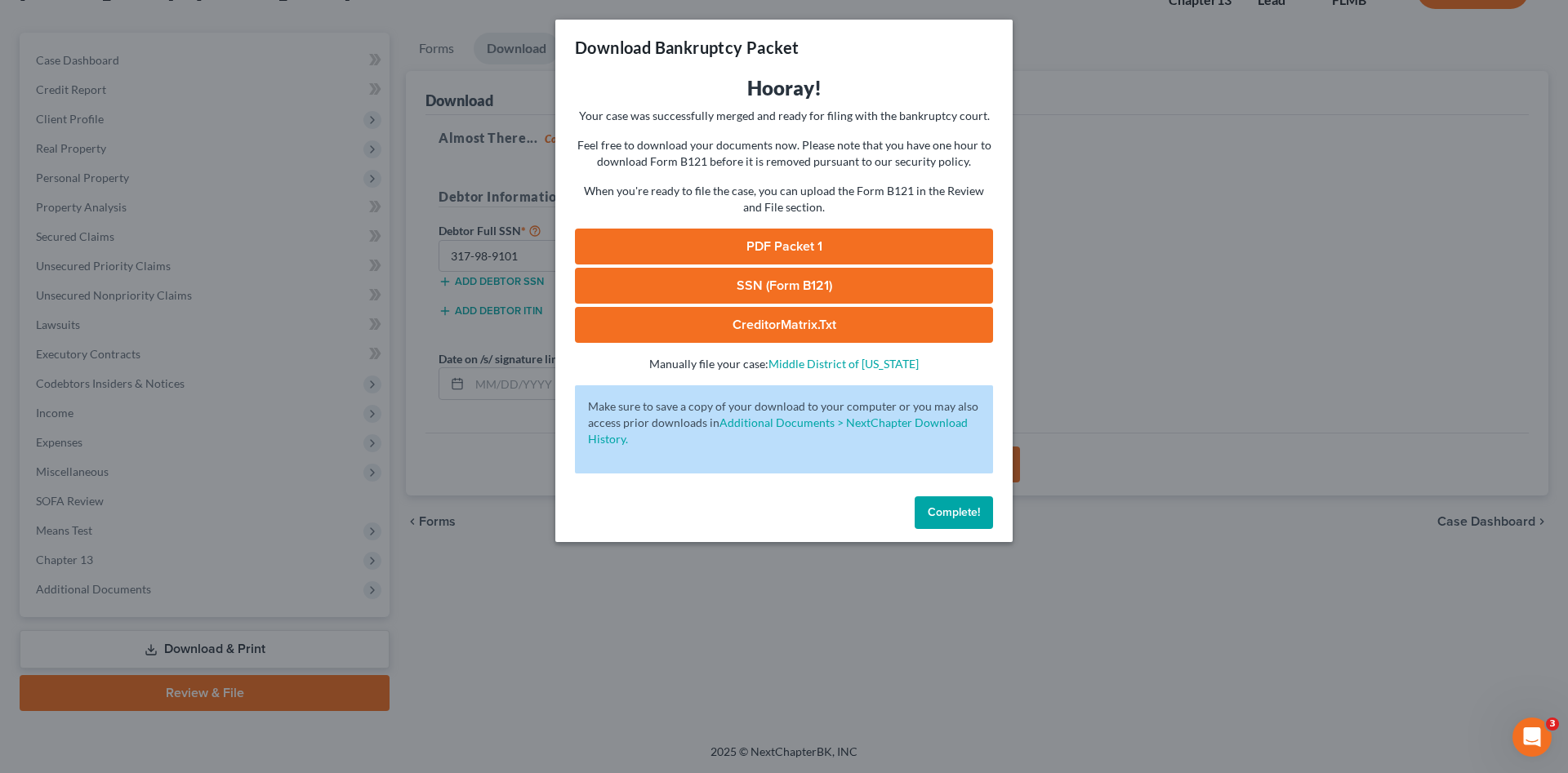
click at [679, 248] on link "PDF Packet 1" at bounding box center [784, 247] width 418 height 36
click at [760, 277] on link "SSN (Form B121)" at bounding box center [784, 286] width 418 height 36
drag, startPoint x: 944, startPoint y: 511, endPoint x: 872, endPoint y: 487, distance: 75.9
click at [940, 508] on span "Complete!" at bounding box center [954, 512] width 53 height 14
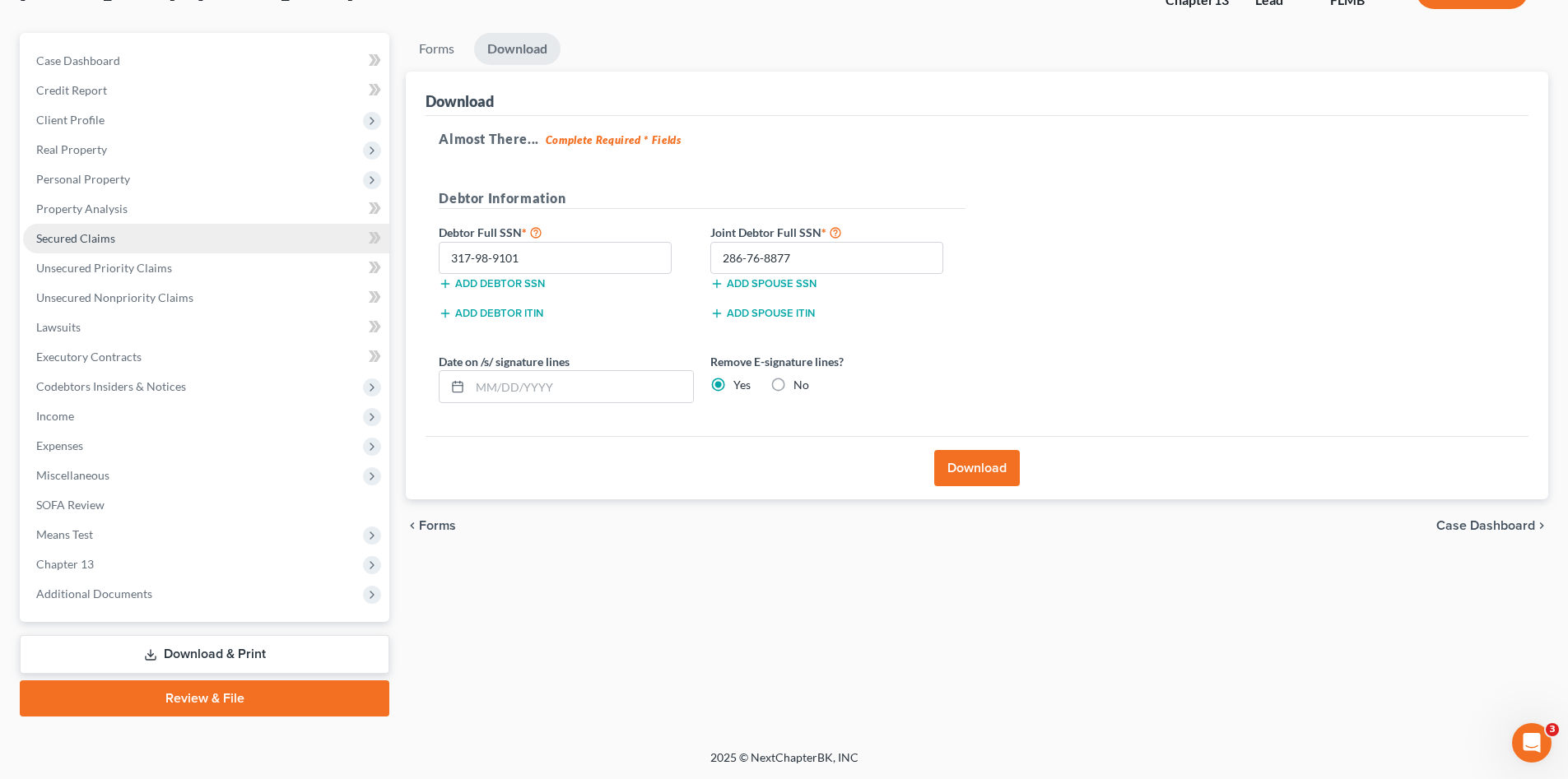
click at [101, 241] on span "Secured Claims" at bounding box center [75, 238] width 79 height 14
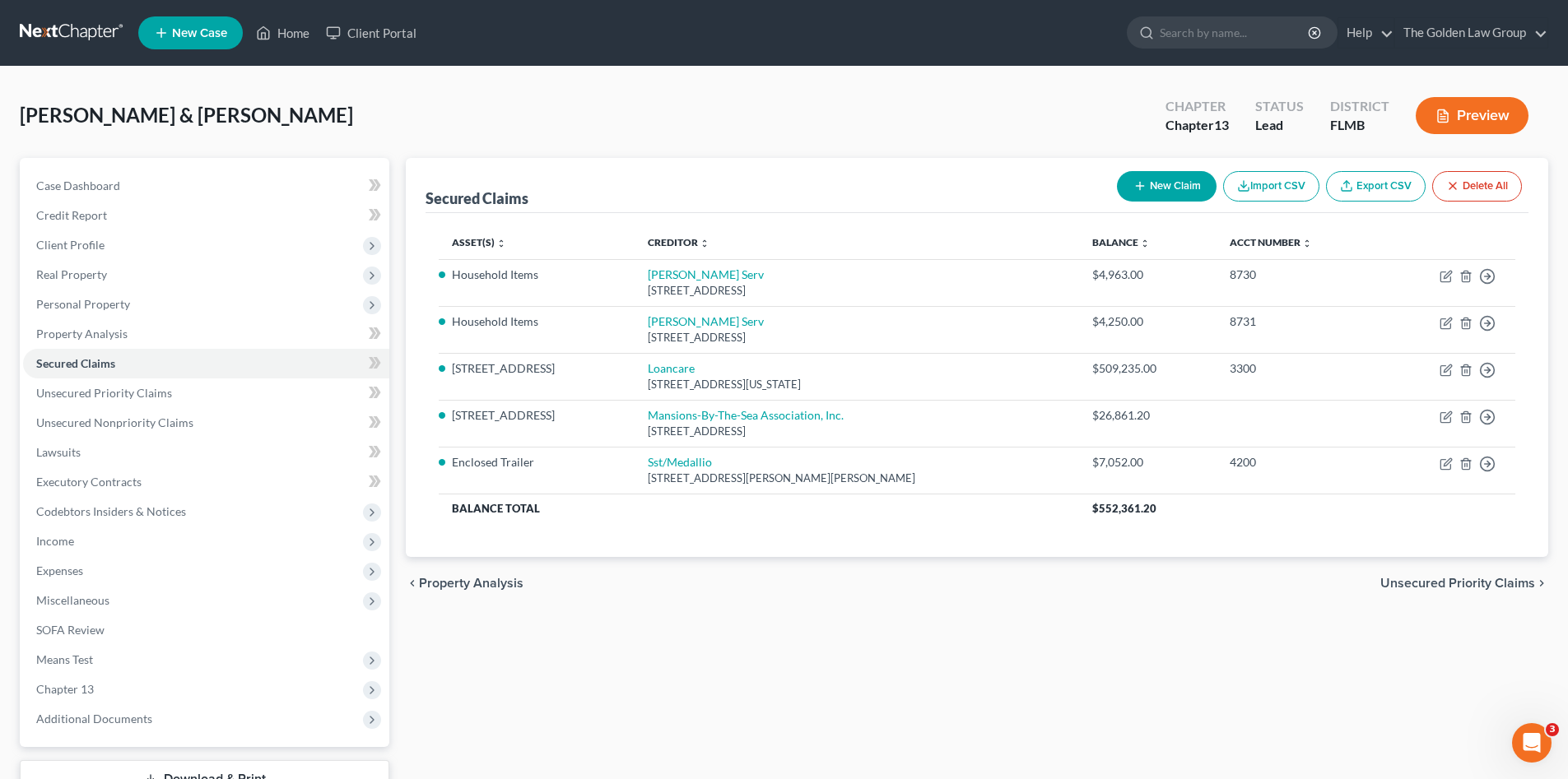
click at [642, 638] on div "Secured Claims New Claim Import CSV Export CSV Delete All Asset(s) expand_more …" at bounding box center [977, 500] width 1159 height 684
